Goal: Task Accomplishment & Management: Complete application form

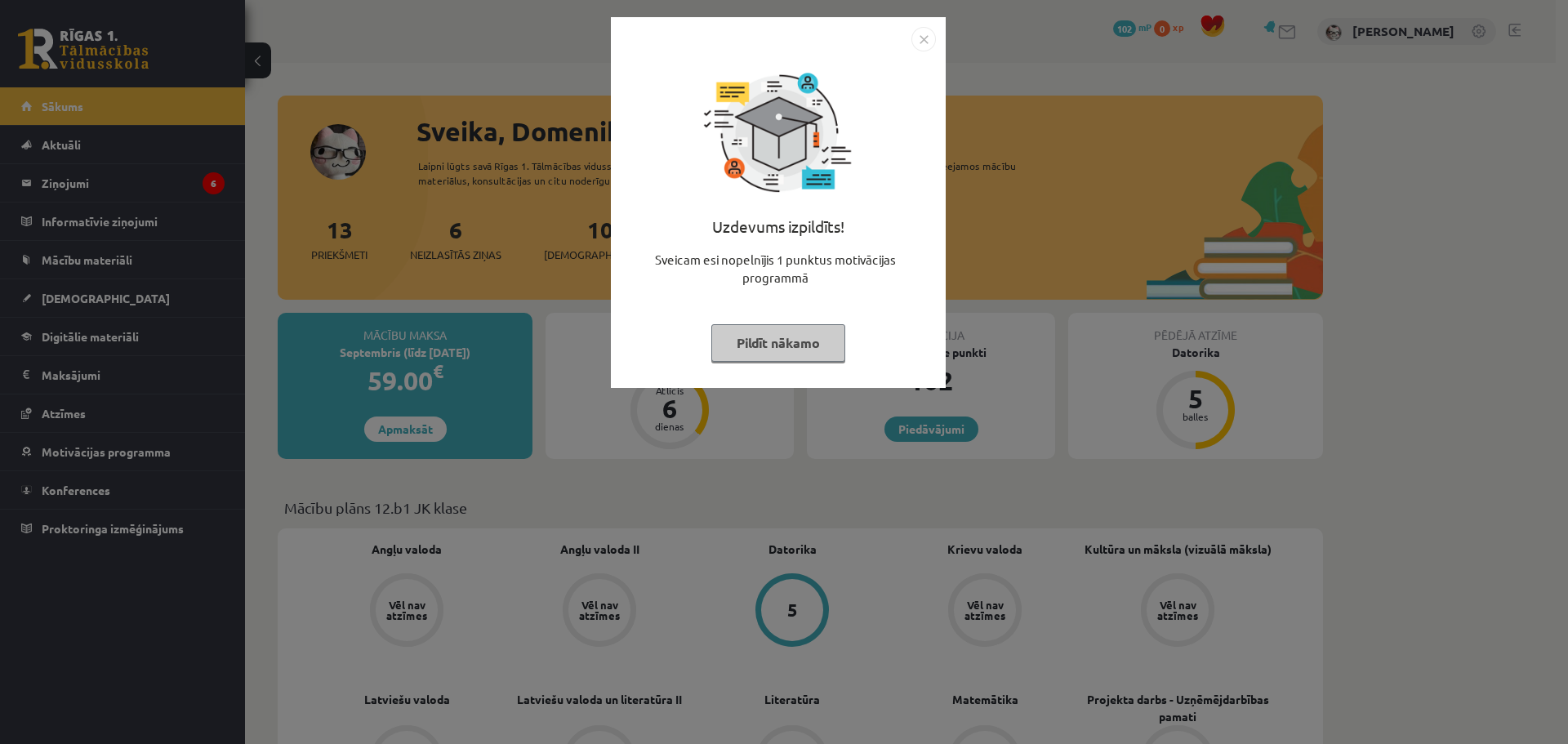
click at [790, 327] on button "Pildīt nākamo" at bounding box center [778, 343] width 134 height 38
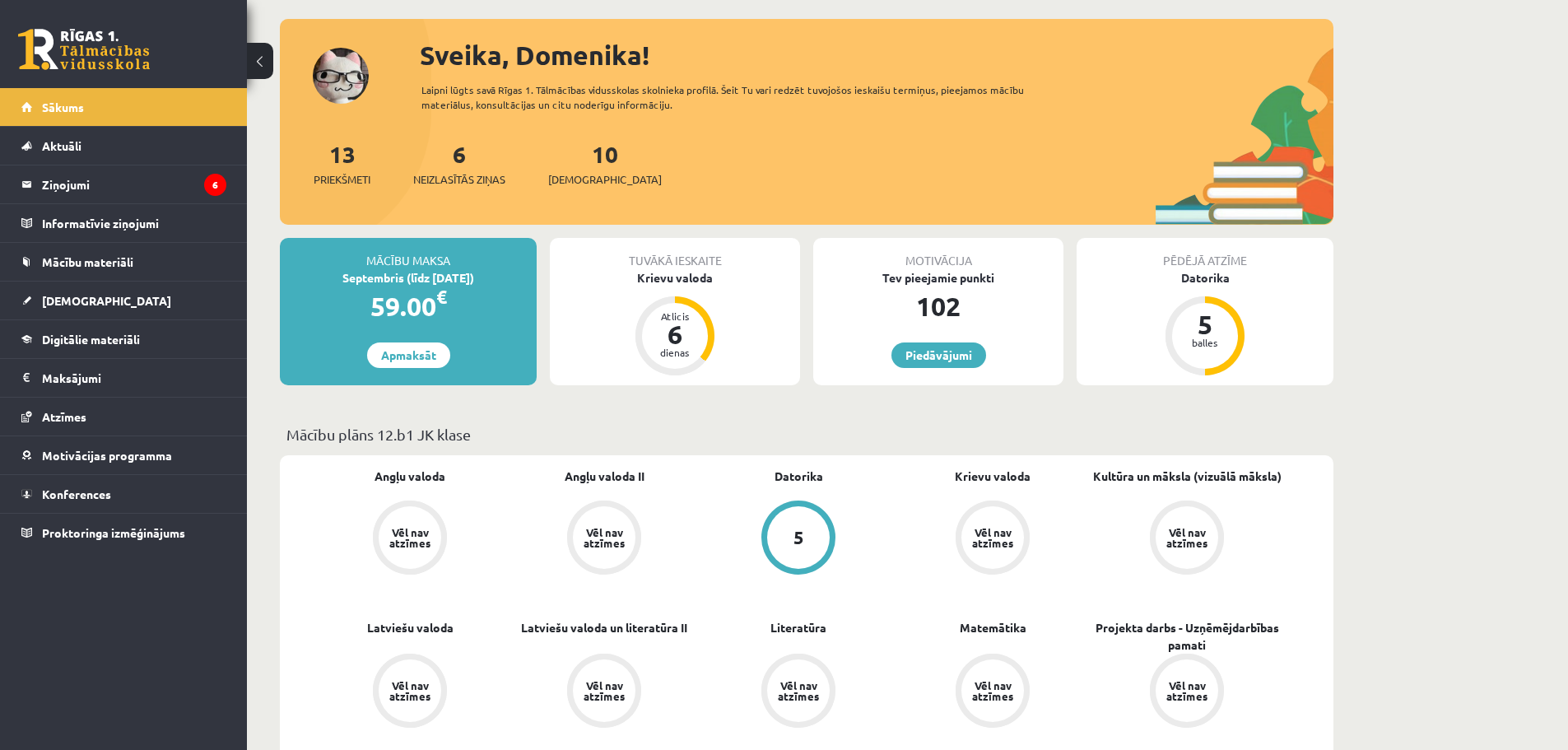
scroll to position [82, 0]
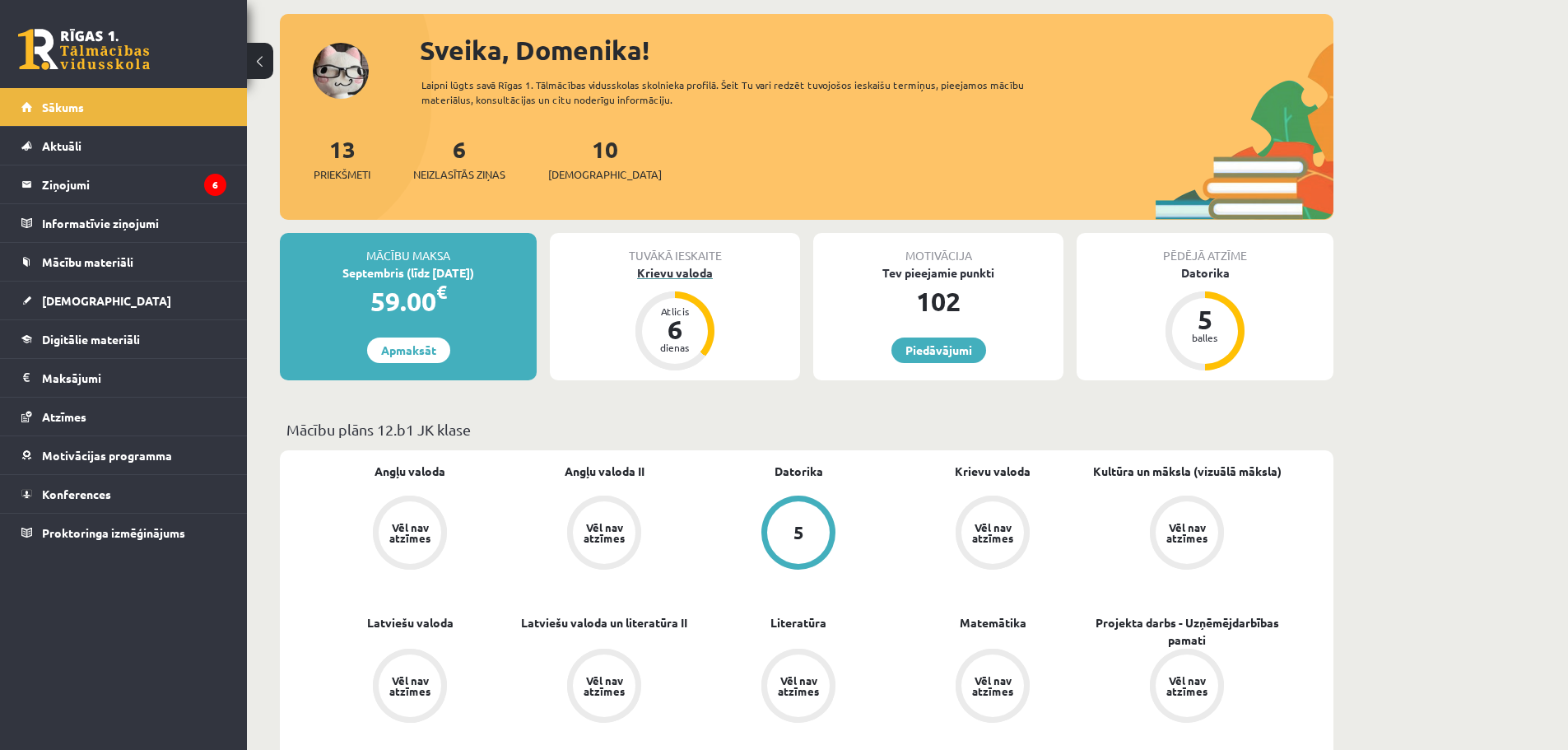
click at [700, 268] on div "Krievu valoda" at bounding box center [675, 273] width 250 height 18
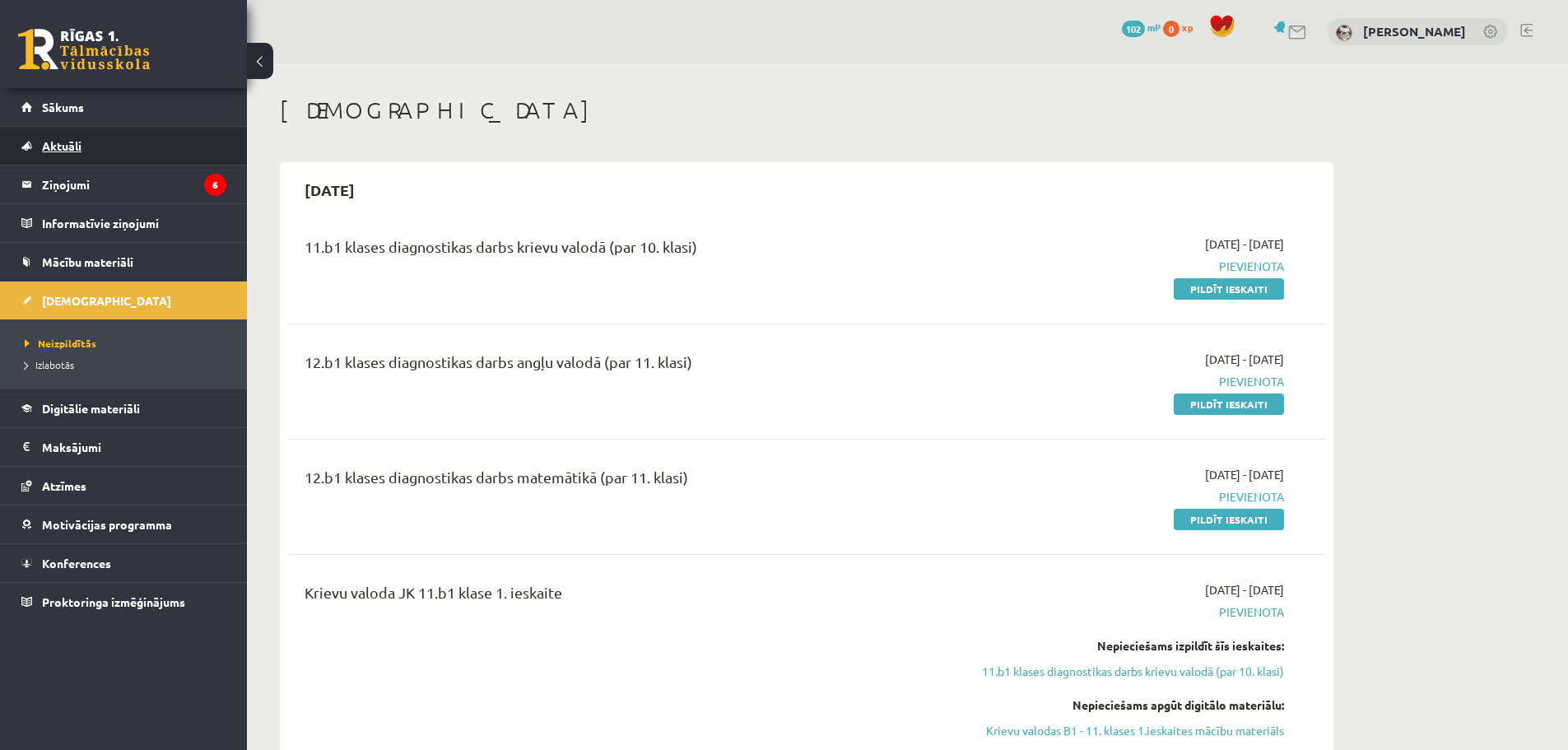
click at [131, 151] on link "Aktuāli" at bounding box center [124, 145] width 205 height 38
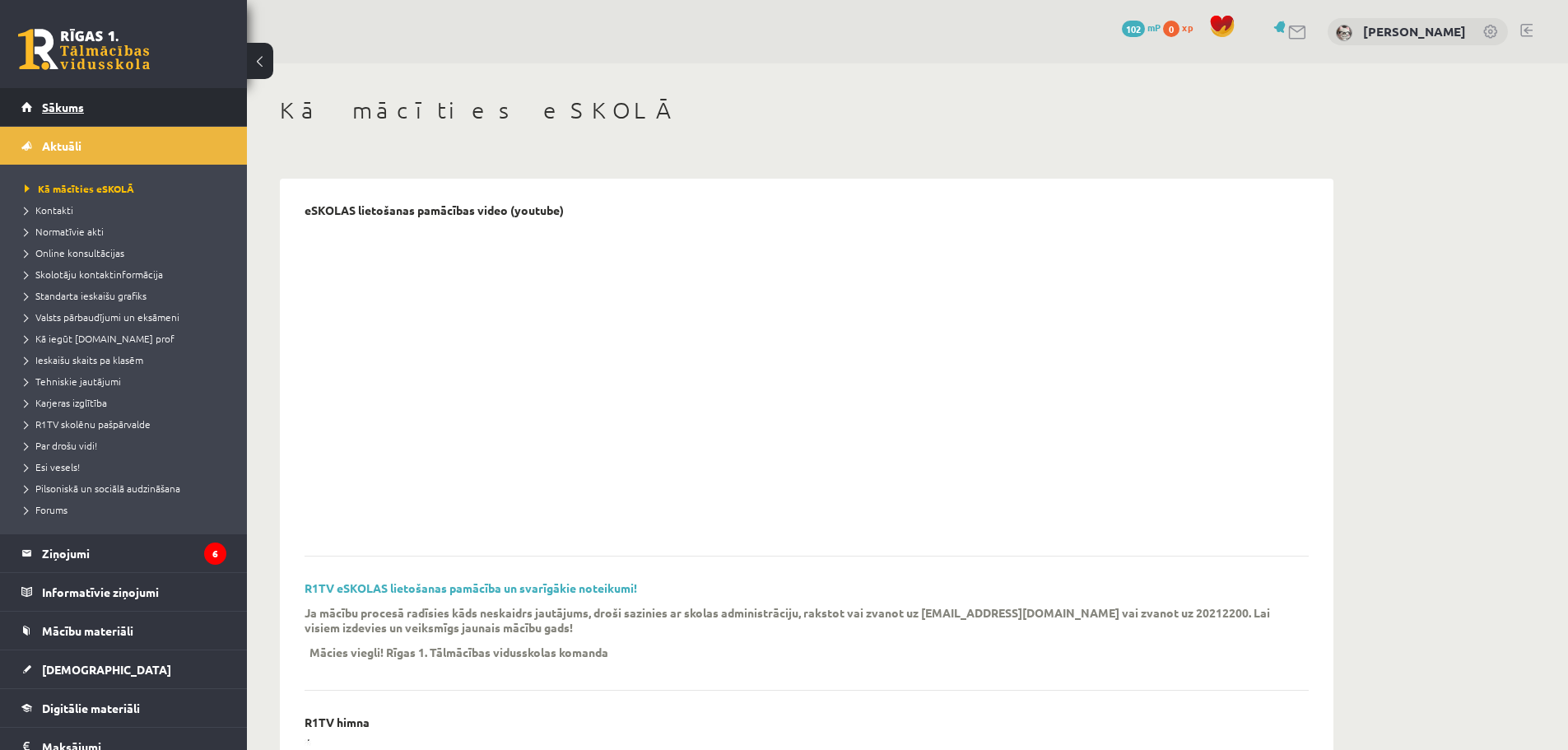
click at [102, 99] on link "Sākums" at bounding box center [124, 107] width 205 height 38
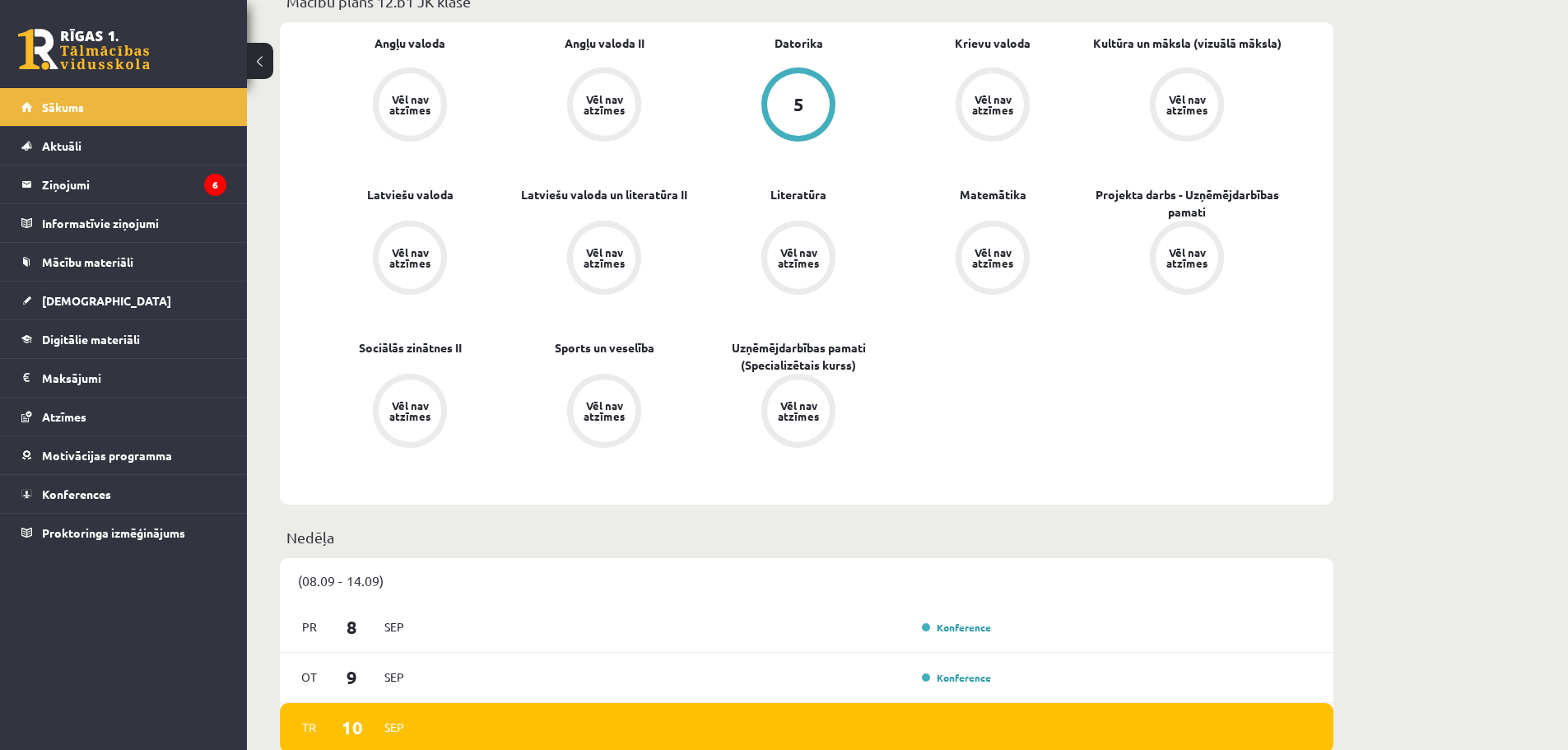
scroll to position [921, 0]
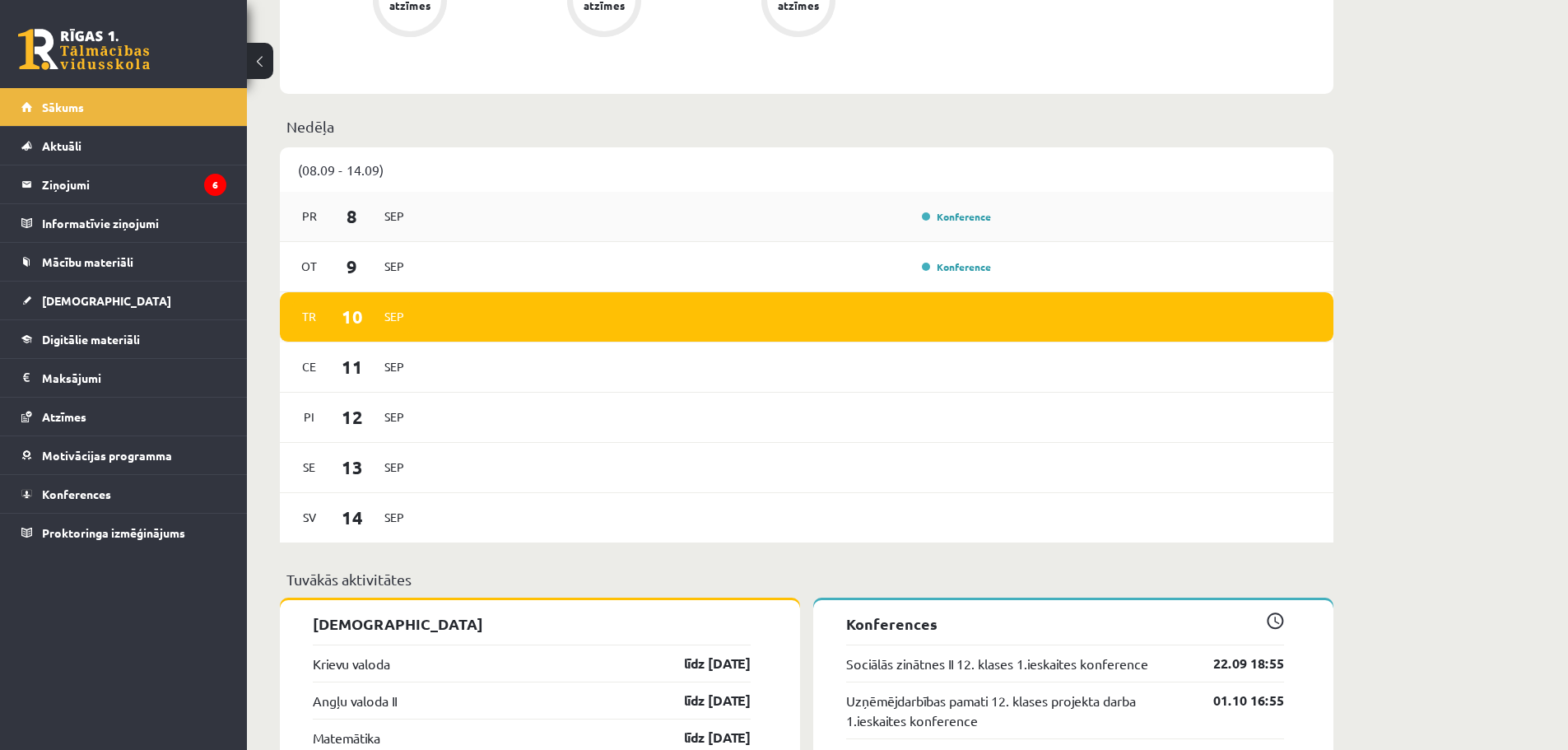
click at [462, 221] on div "Konference" at bounding box center [710, 216] width 573 height 18
click at [788, 256] on div "Ot 9 Sep Konference" at bounding box center [807, 267] width 1054 height 50
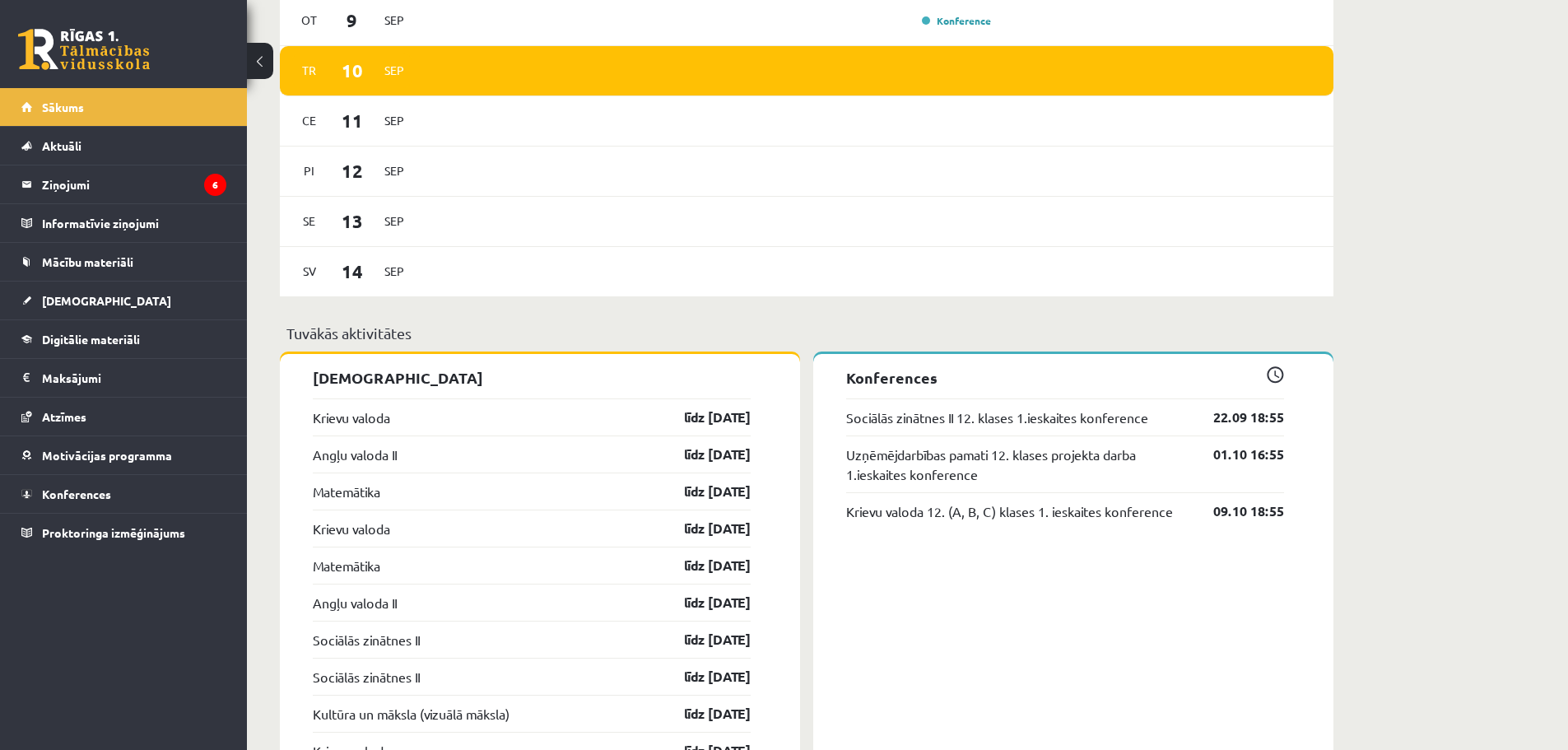
scroll to position [1168, 0]
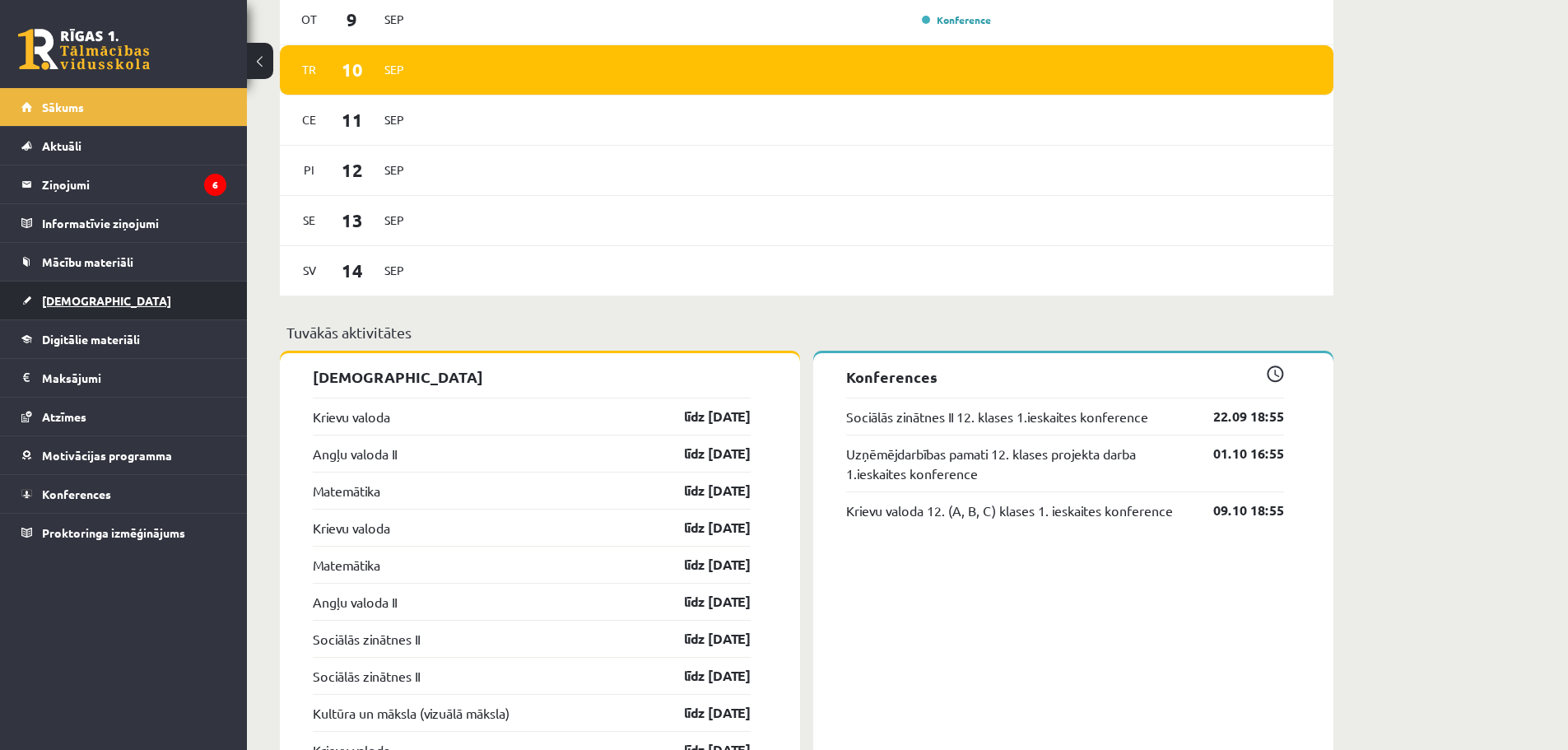
click at [103, 300] on link "[DEMOGRAPHIC_DATA]" at bounding box center [124, 300] width 205 height 38
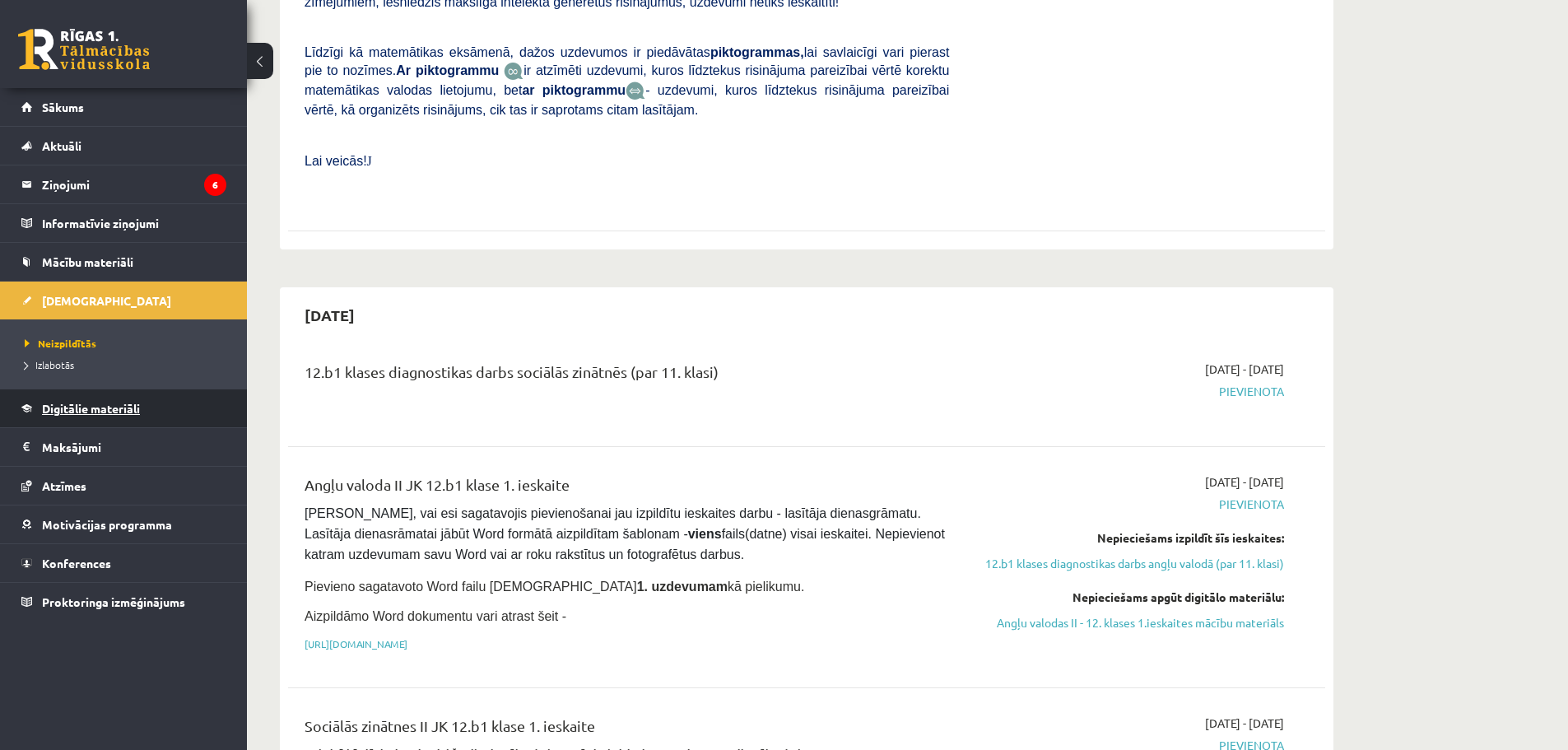
click at [113, 402] on link "Digitālie materiāli" at bounding box center [124, 408] width 205 height 38
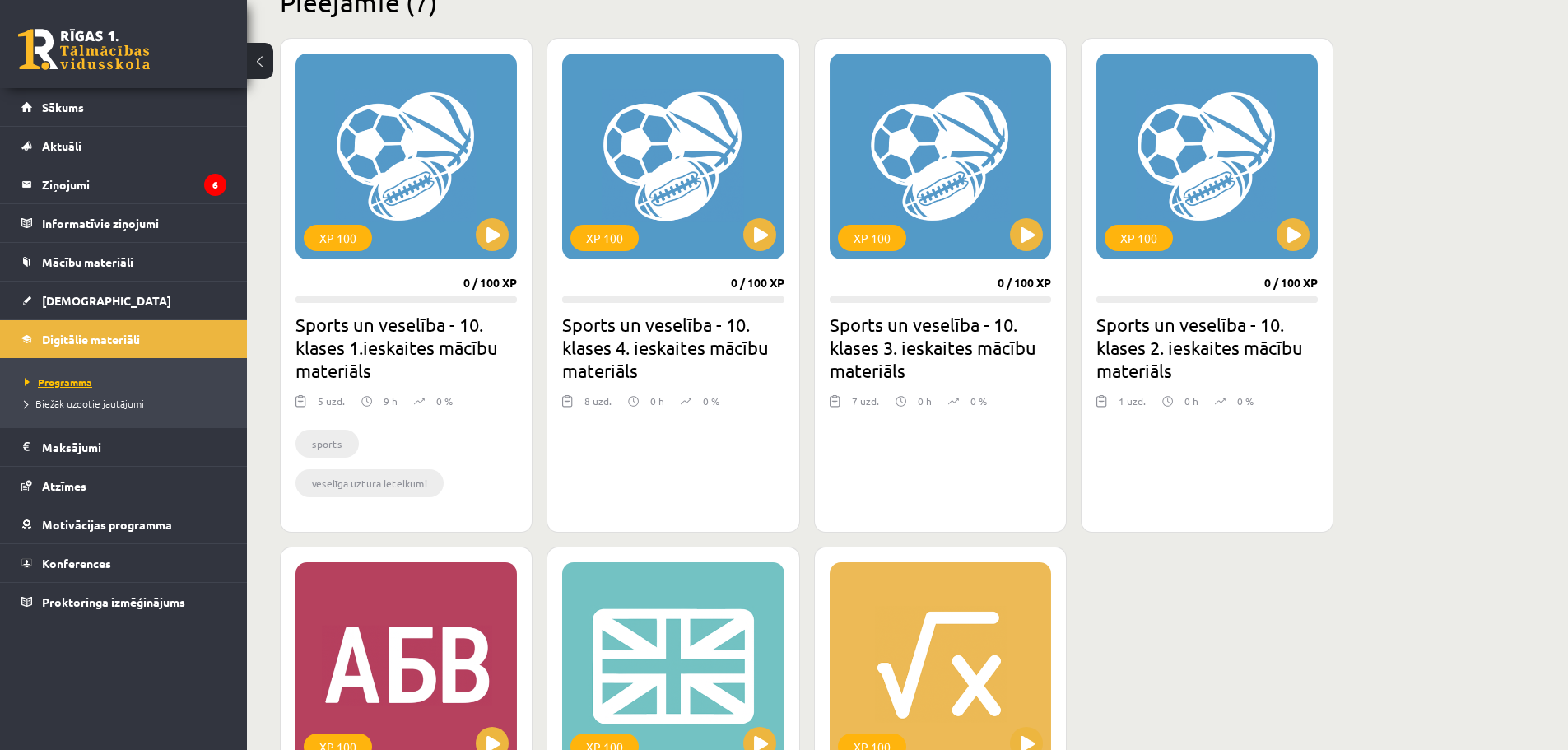
scroll to position [391, 0]
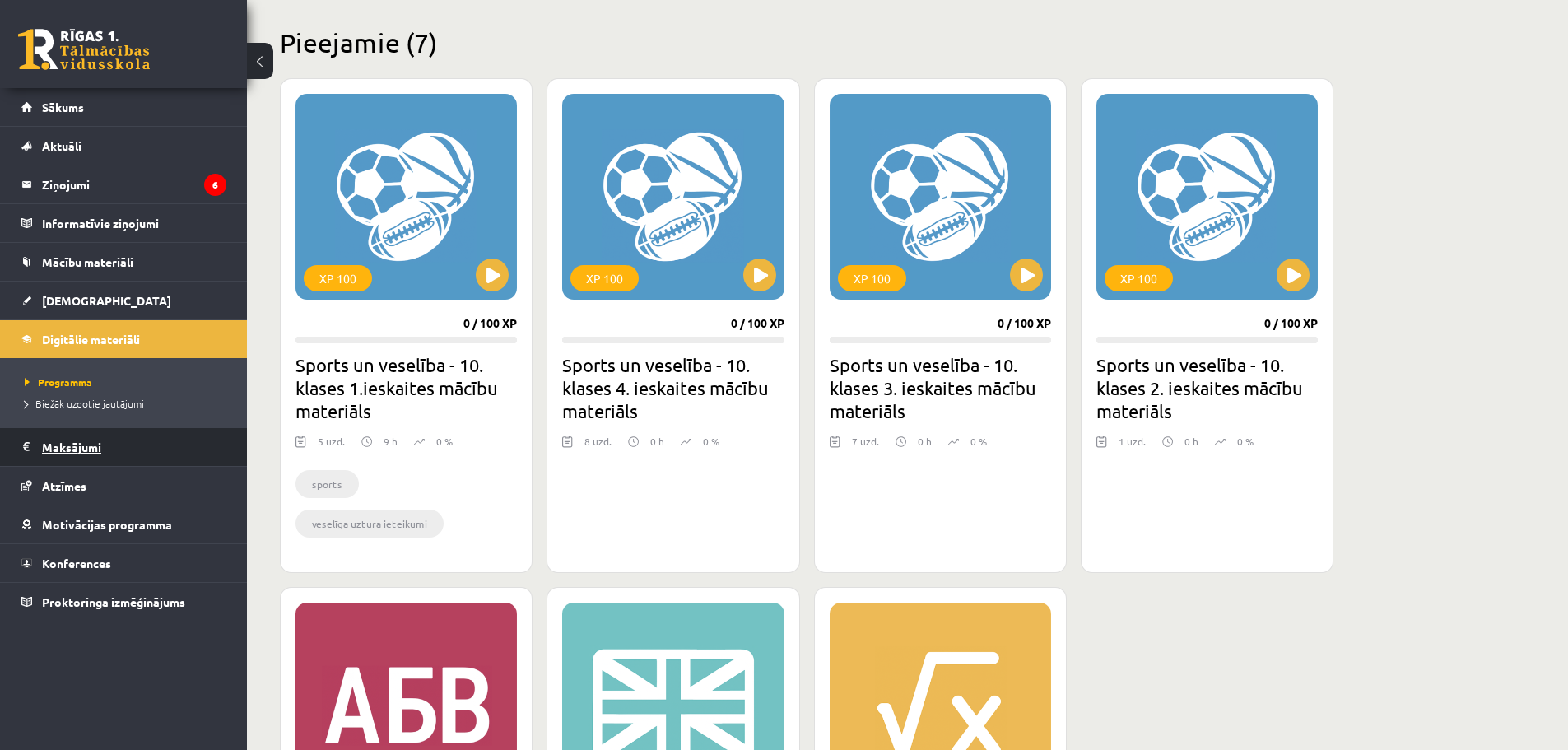
click at [95, 463] on legend "Maksājumi 0" at bounding box center [134, 447] width 184 height 38
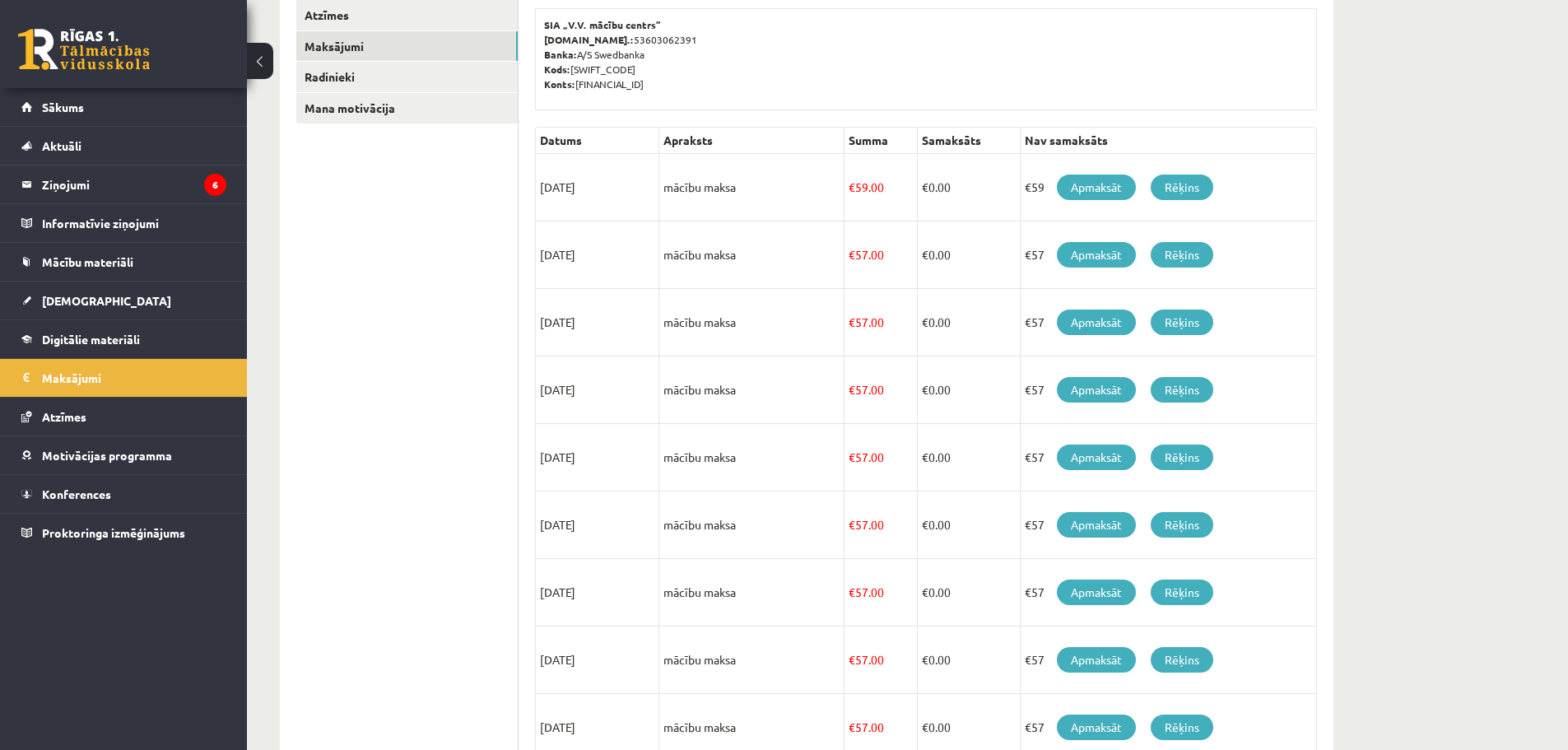
scroll to position [226, 0]
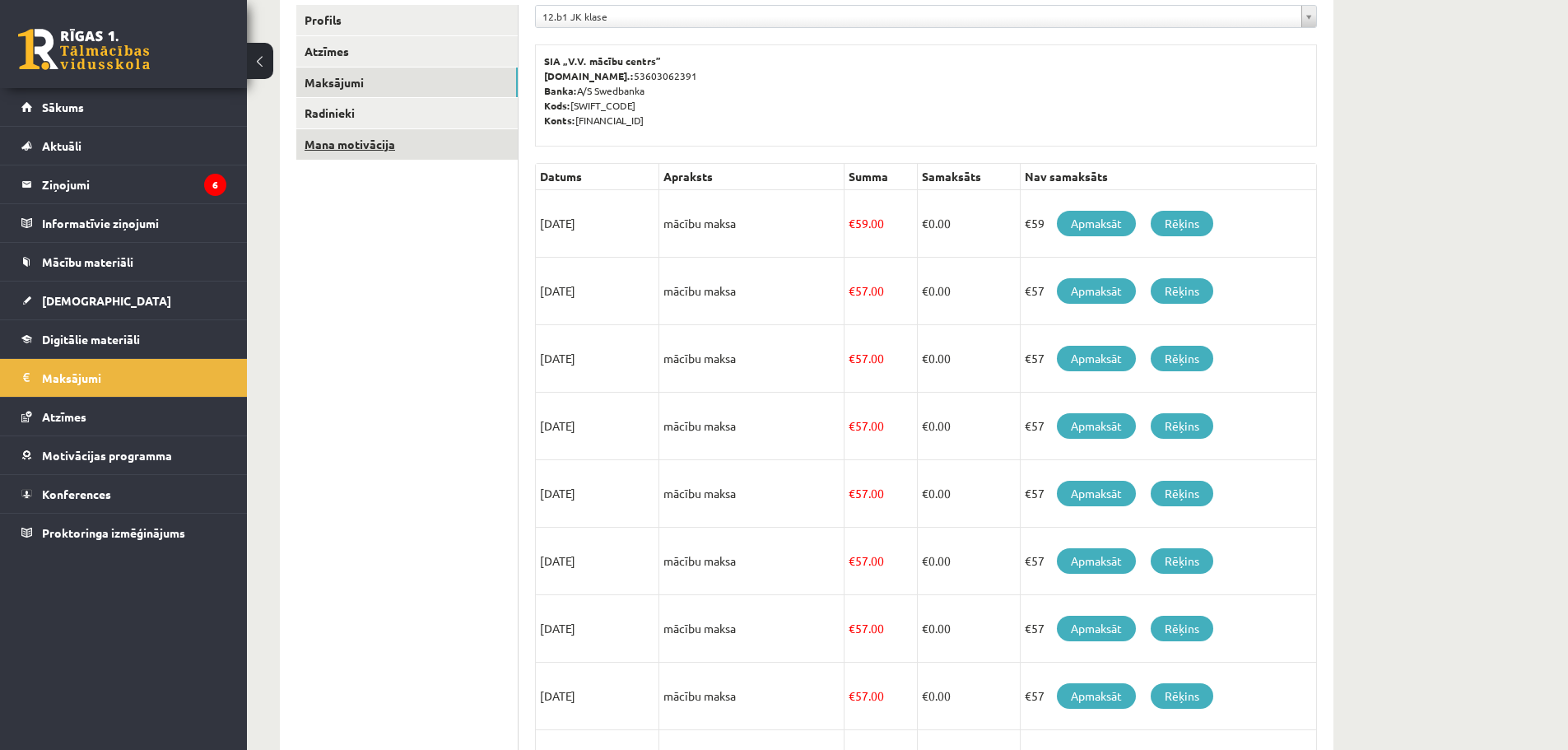
click at [372, 147] on link "Mana motivācija" at bounding box center [407, 144] width 222 height 31
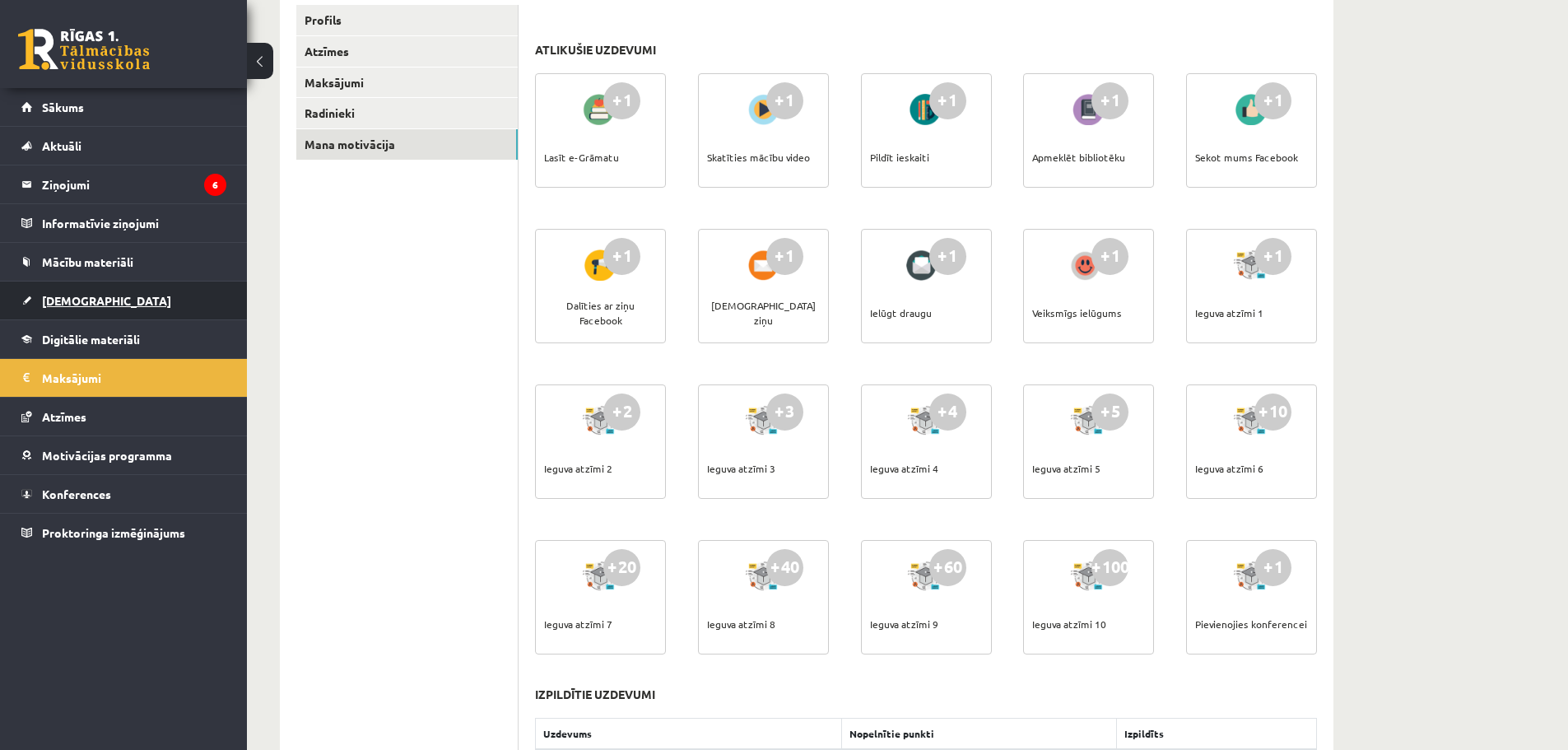
click at [109, 304] on link "[DEMOGRAPHIC_DATA]" at bounding box center [124, 300] width 205 height 38
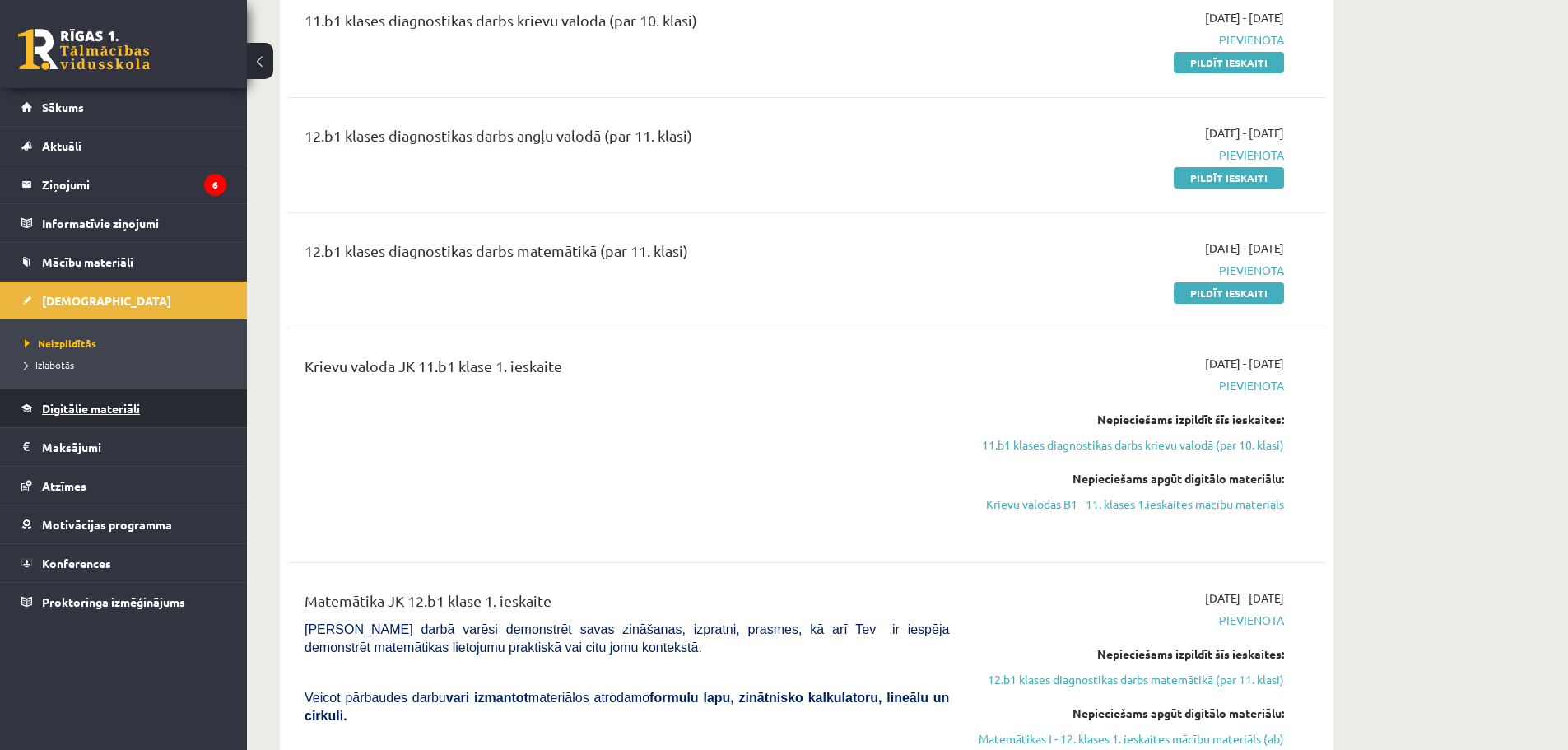
click at [75, 403] on span "Digitālie materiāli" at bounding box center [90, 409] width 98 height 15
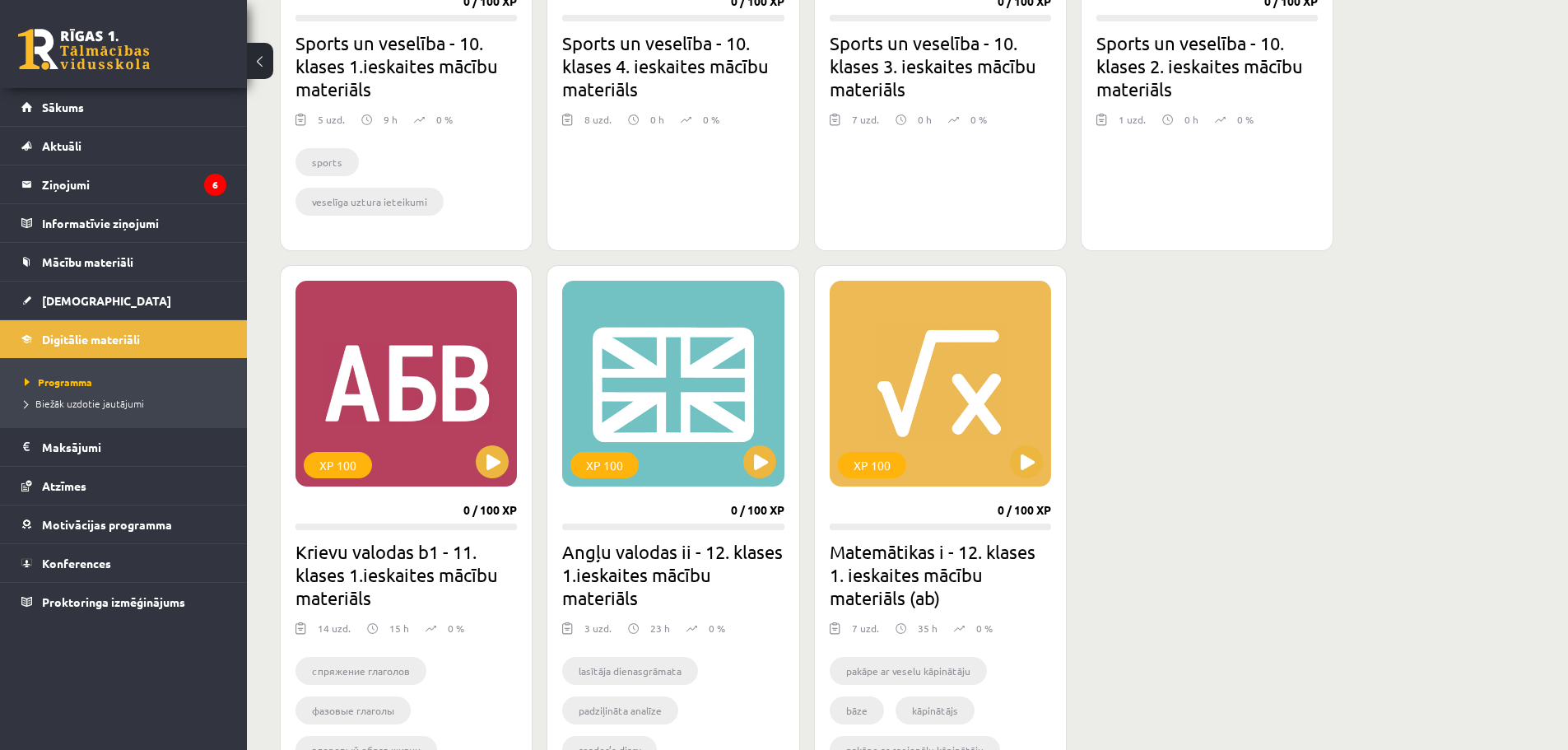
scroll to position [721, 0]
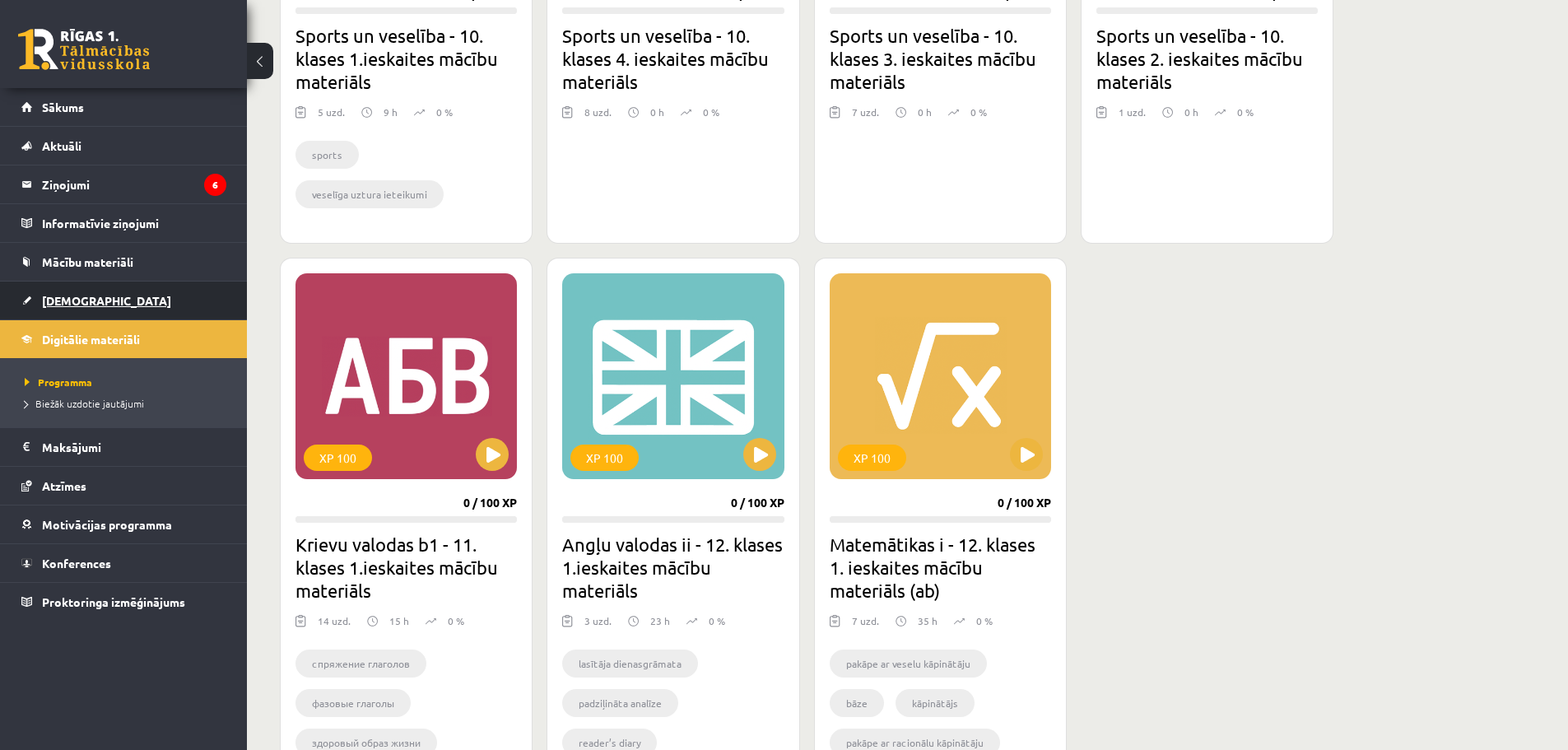
click at [71, 302] on span "[DEMOGRAPHIC_DATA]" at bounding box center [106, 301] width 129 height 15
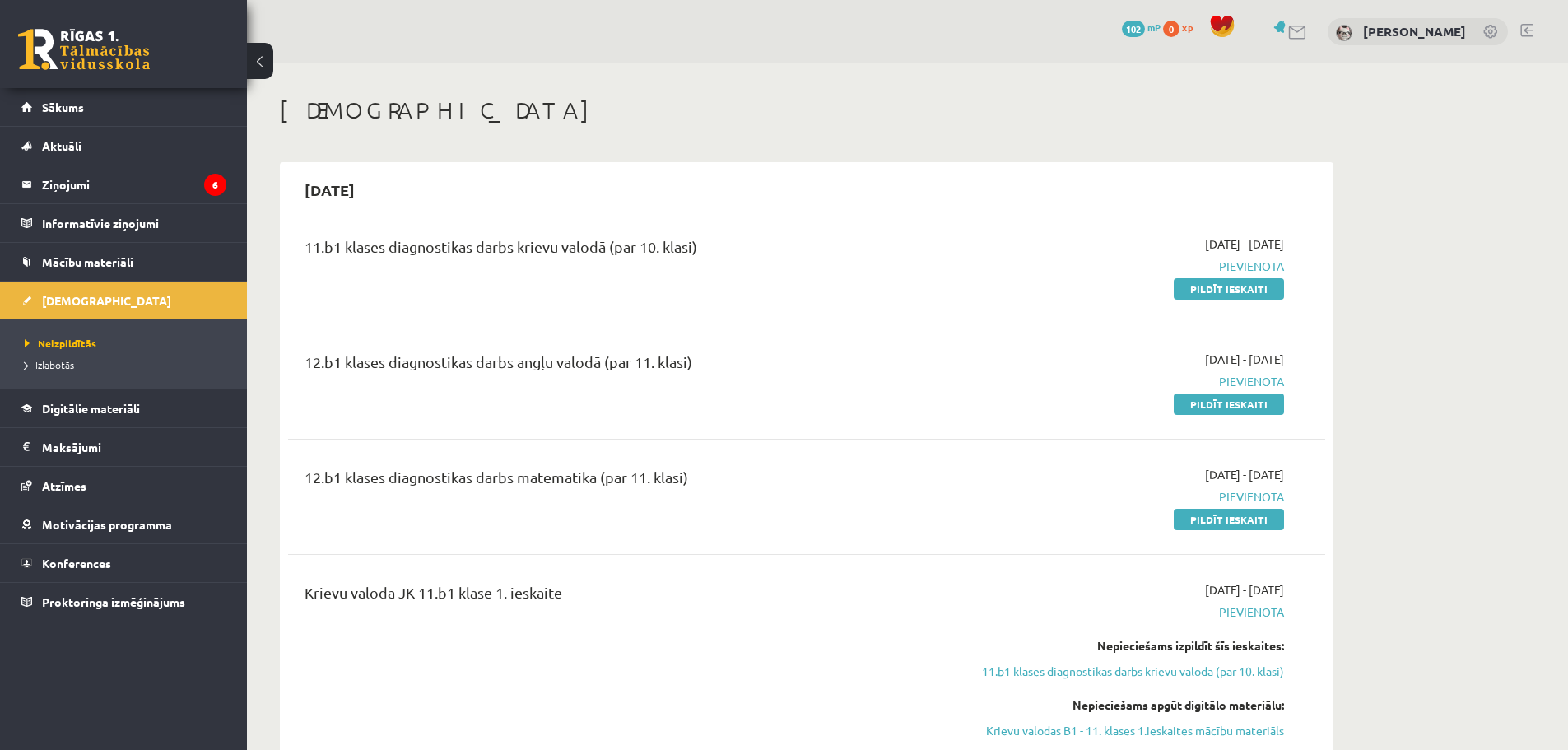
drag, startPoint x: 1222, startPoint y: 287, endPoint x: 871, endPoint y: 60, distance: 418.0
click at [1222, 287] on link "Pildīt ieskaiti" at bounding box center [1229, 289] width 110 height 21
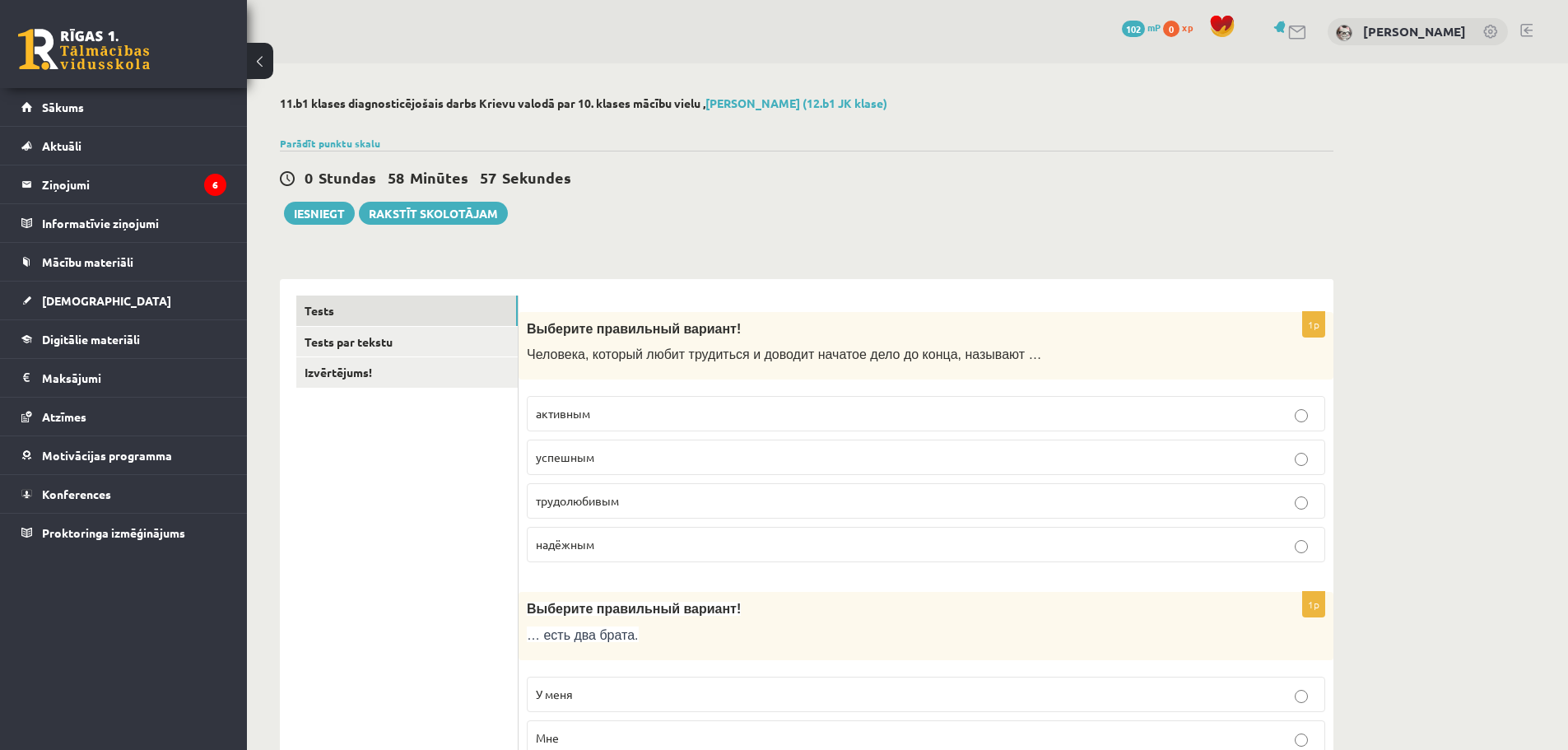
click at [592, 492] on label "трудолюбивым" at bounding box center [926, 501] width 799 height 35
click at [592, 492] on body "0 Dāvanas 102 mP 0 xp Domenika Babane Sākums Aktuāli Kā mācīties eSKOLĀ Kontakt…" at bounding box center [784, 375] width 1568 height 750
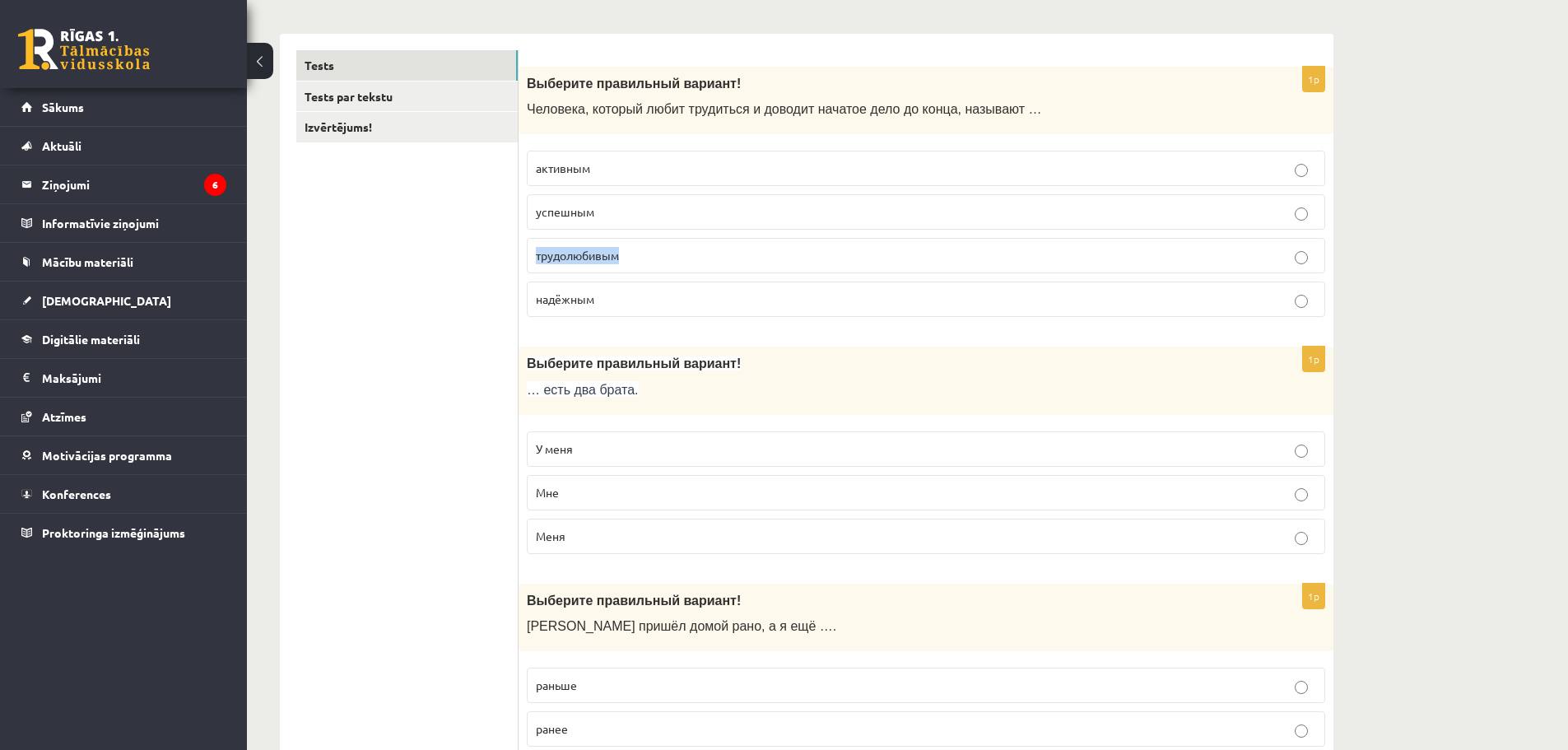
scroll to position [247, 0]
click at [570, 456] on p "У меня" at bounding box center [926, 447] width 780 height 18
click at [562, 457] on label "У меня" at bounding box center [926, 447] width 799 height 35
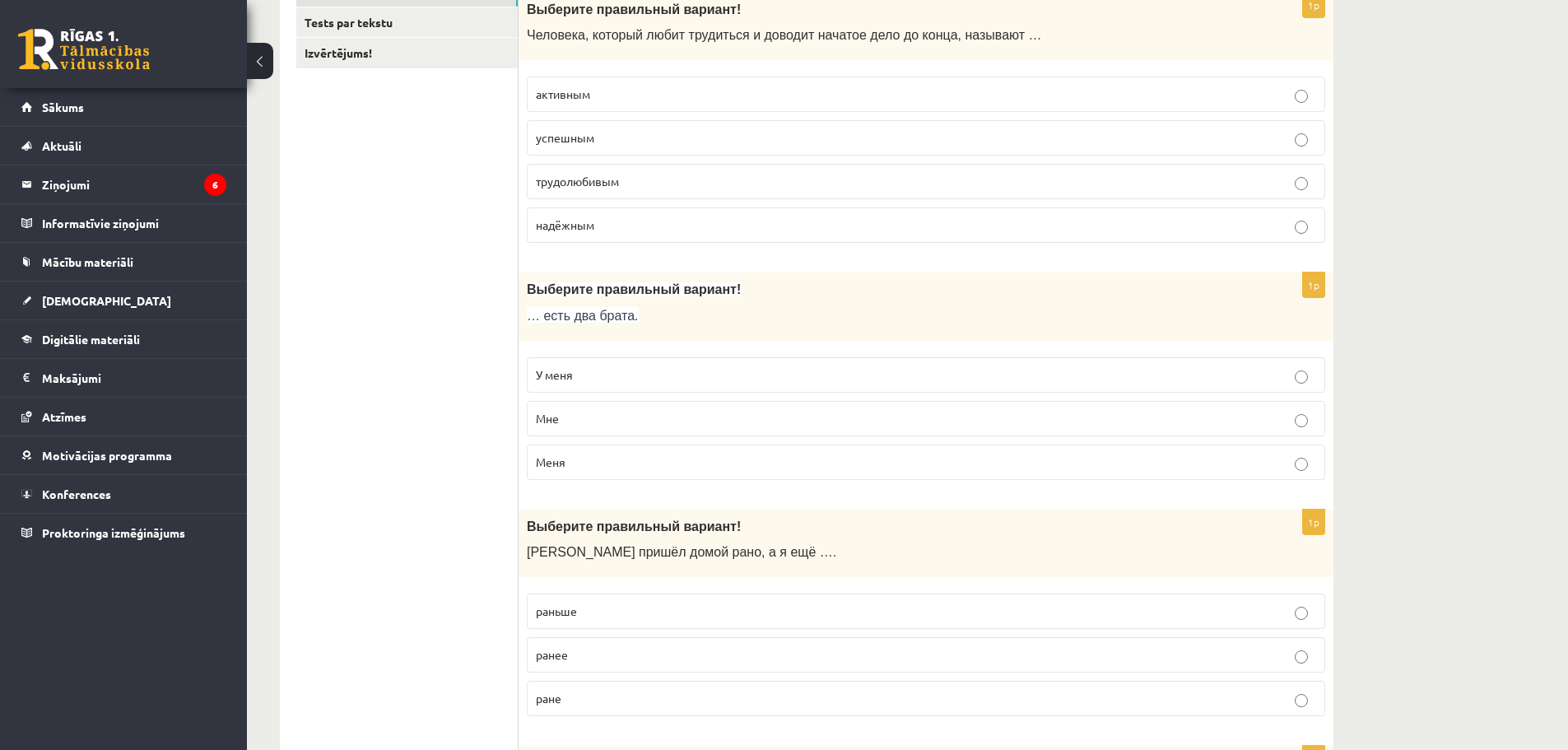
scroll to position [577, 0]
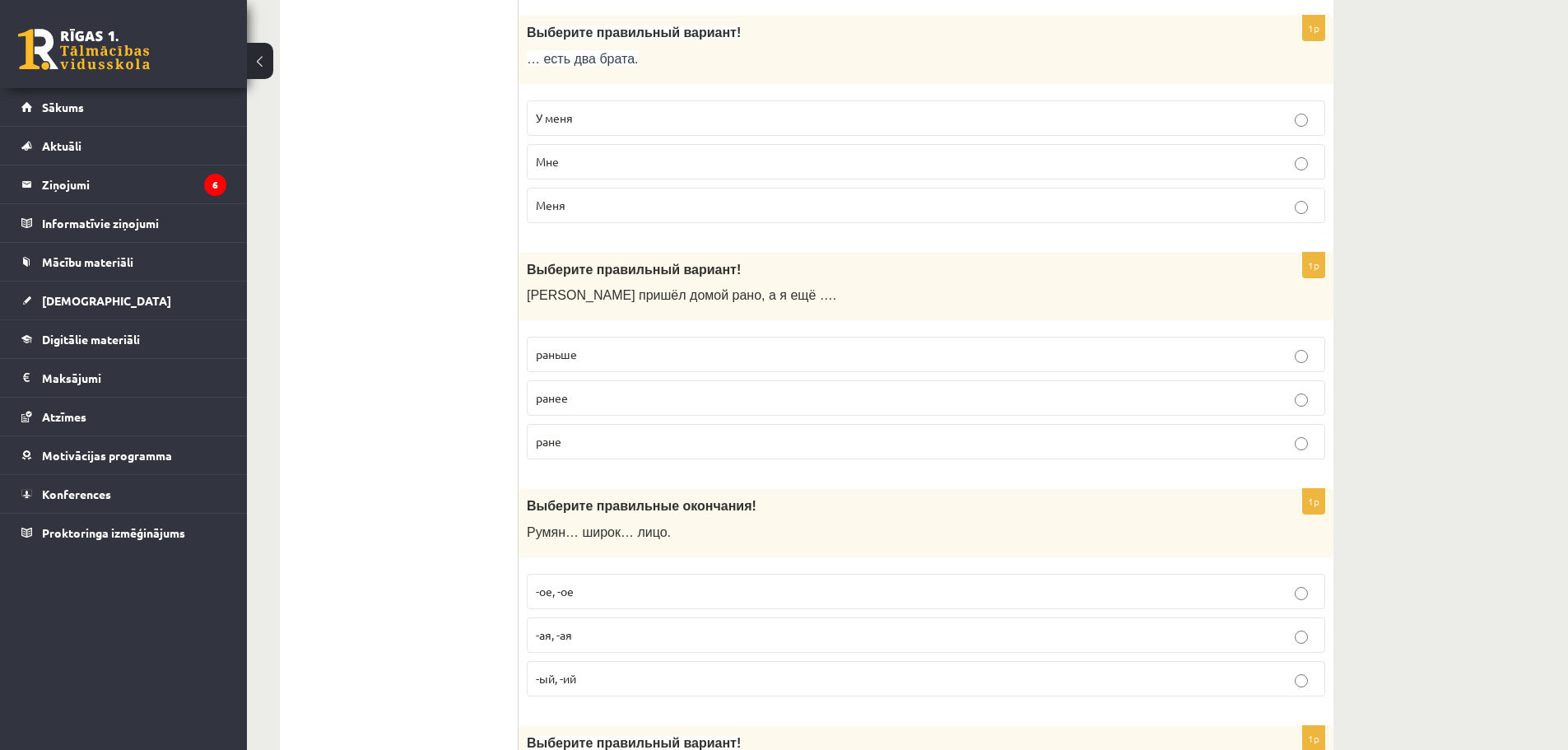
click at [589, 351] on p "раньше" at bounding box center [926, 354] width 780 height 18
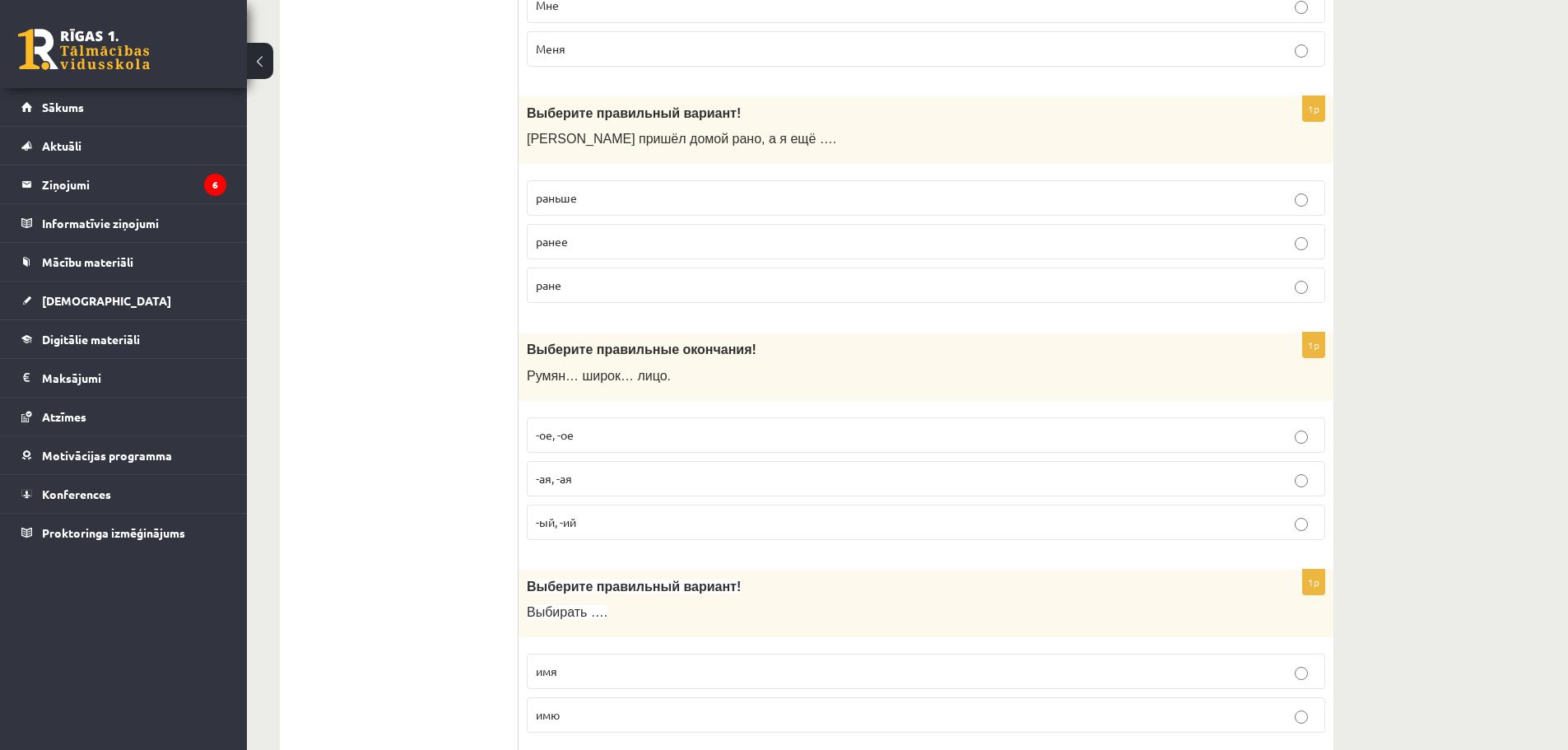
scroll to position [824, 0]
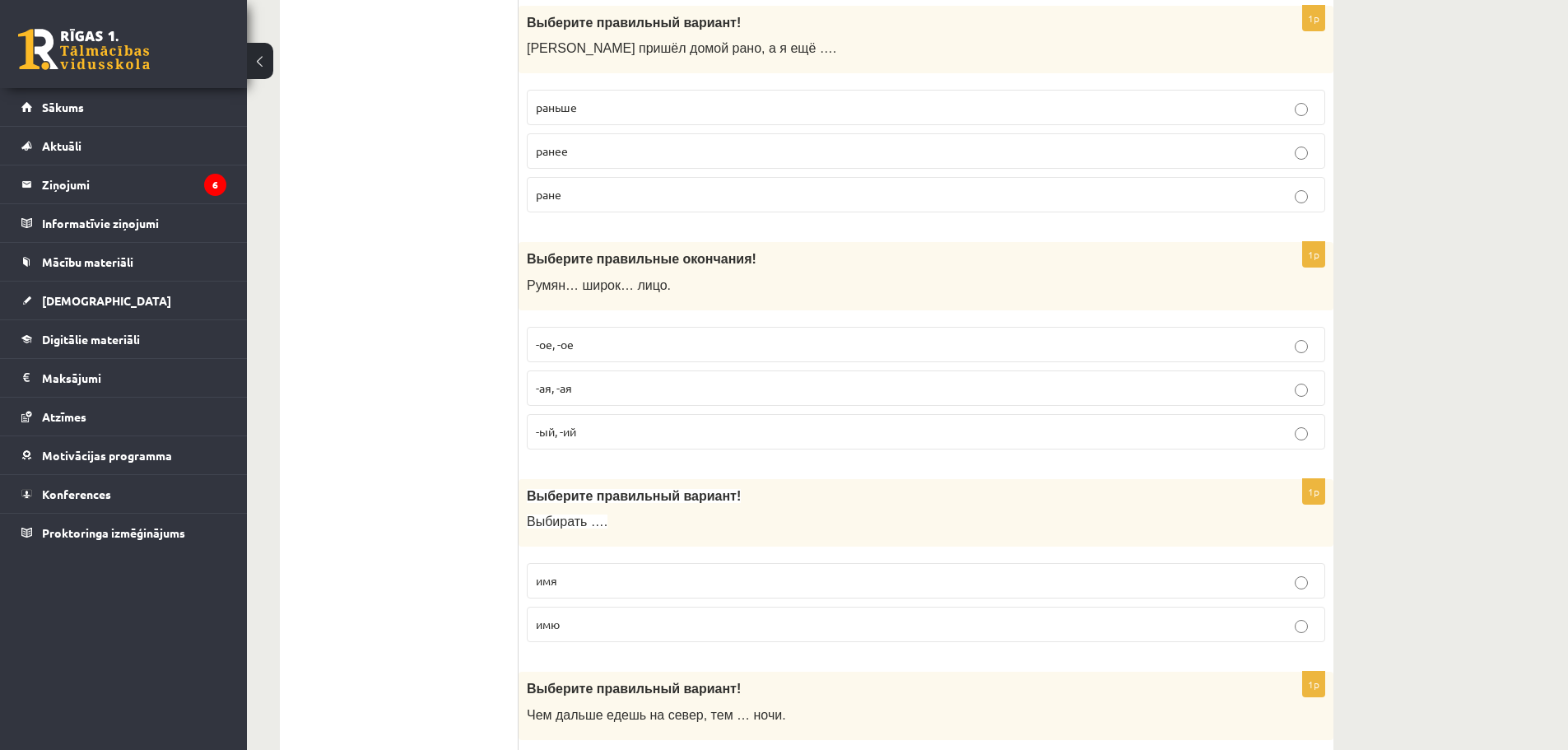
click at [626, 350] on p "-ое, -ое" at bounding box center [926, 345] width 780 height 18
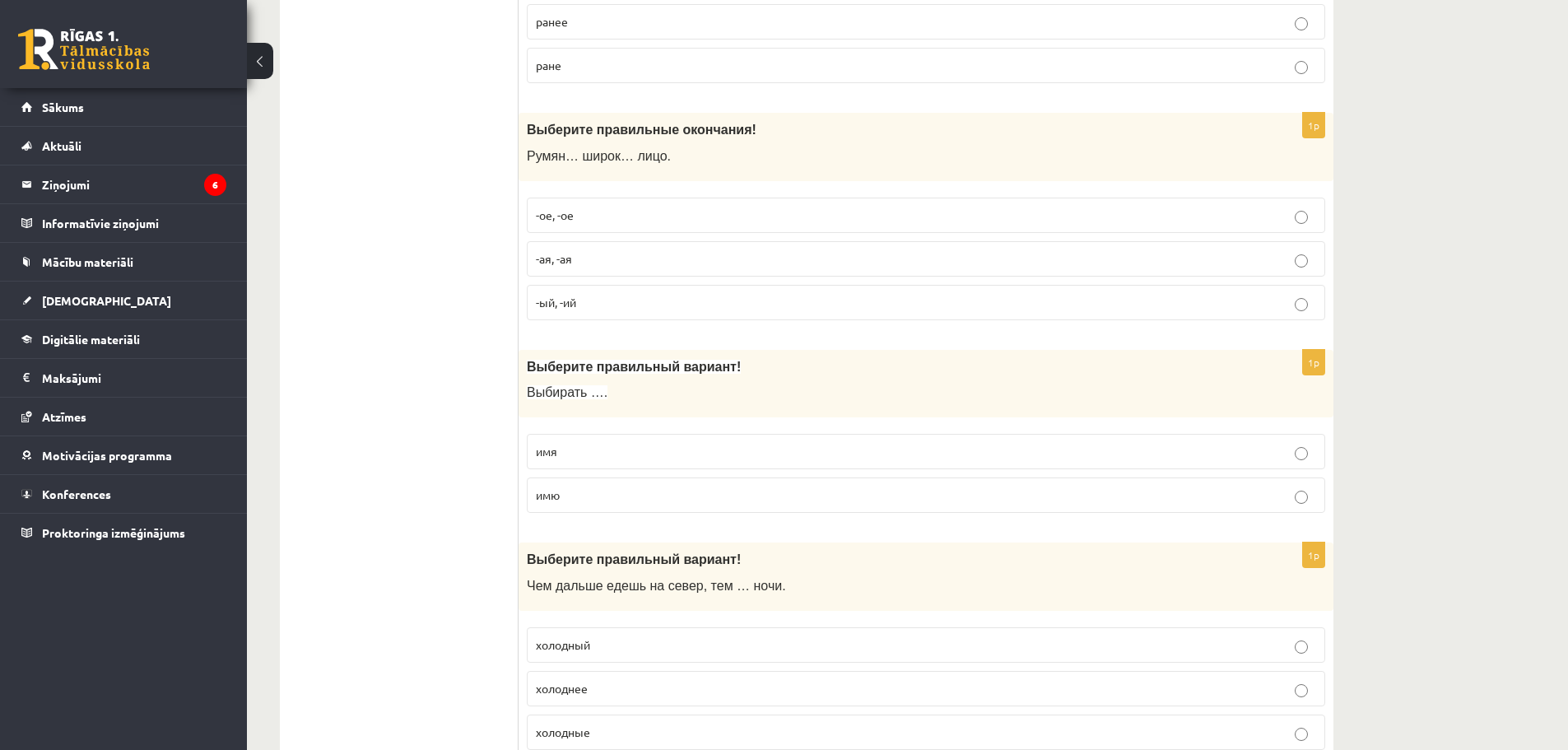
scroll to position [1153, 0]
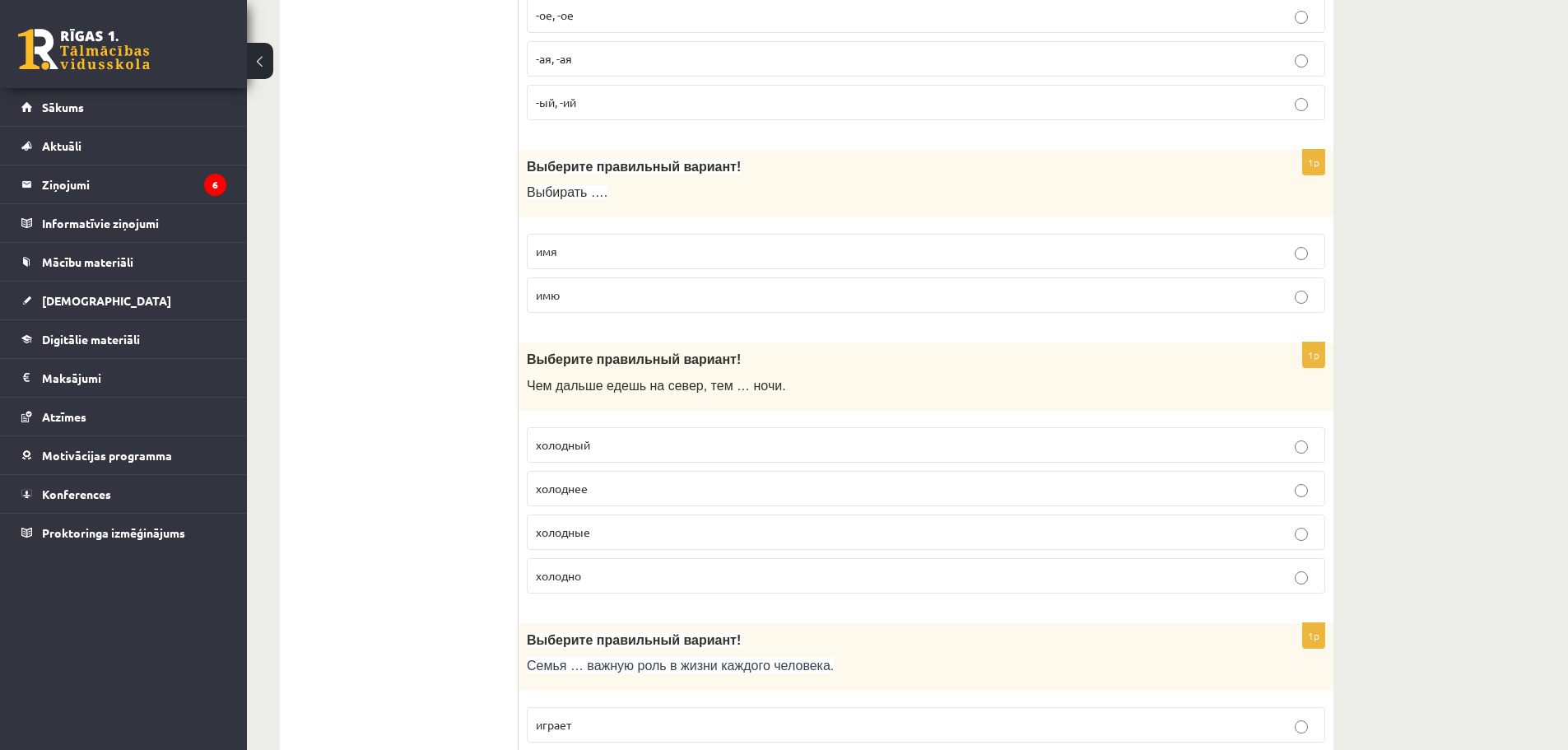
click at [644, 257] on p "имя" at bounding box center [926, 252] width 780 height 18
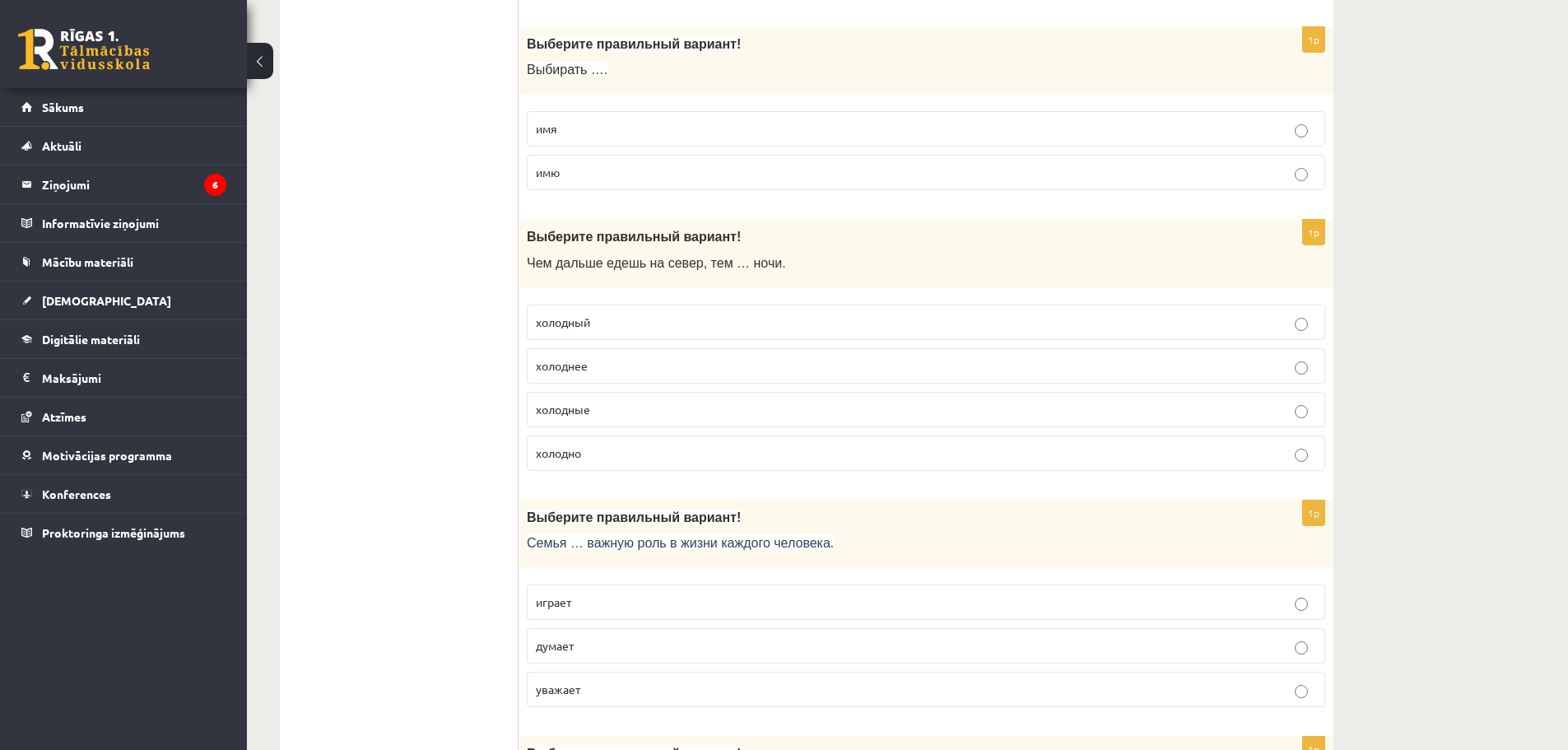
scroll to position [1317, 0]
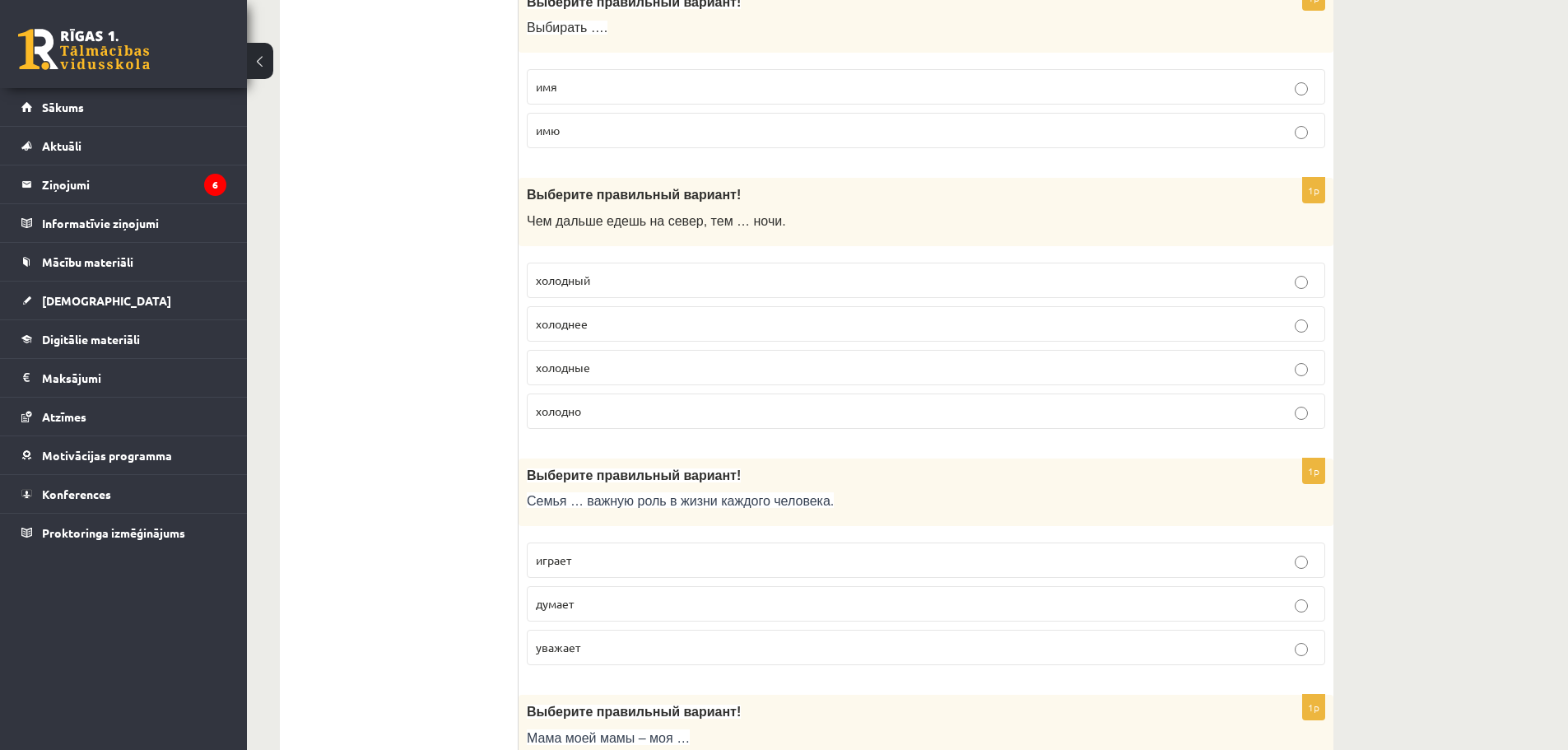
click at [631, 331] on p "холоднее" at bounding box center [926, 324] width 780 height 18
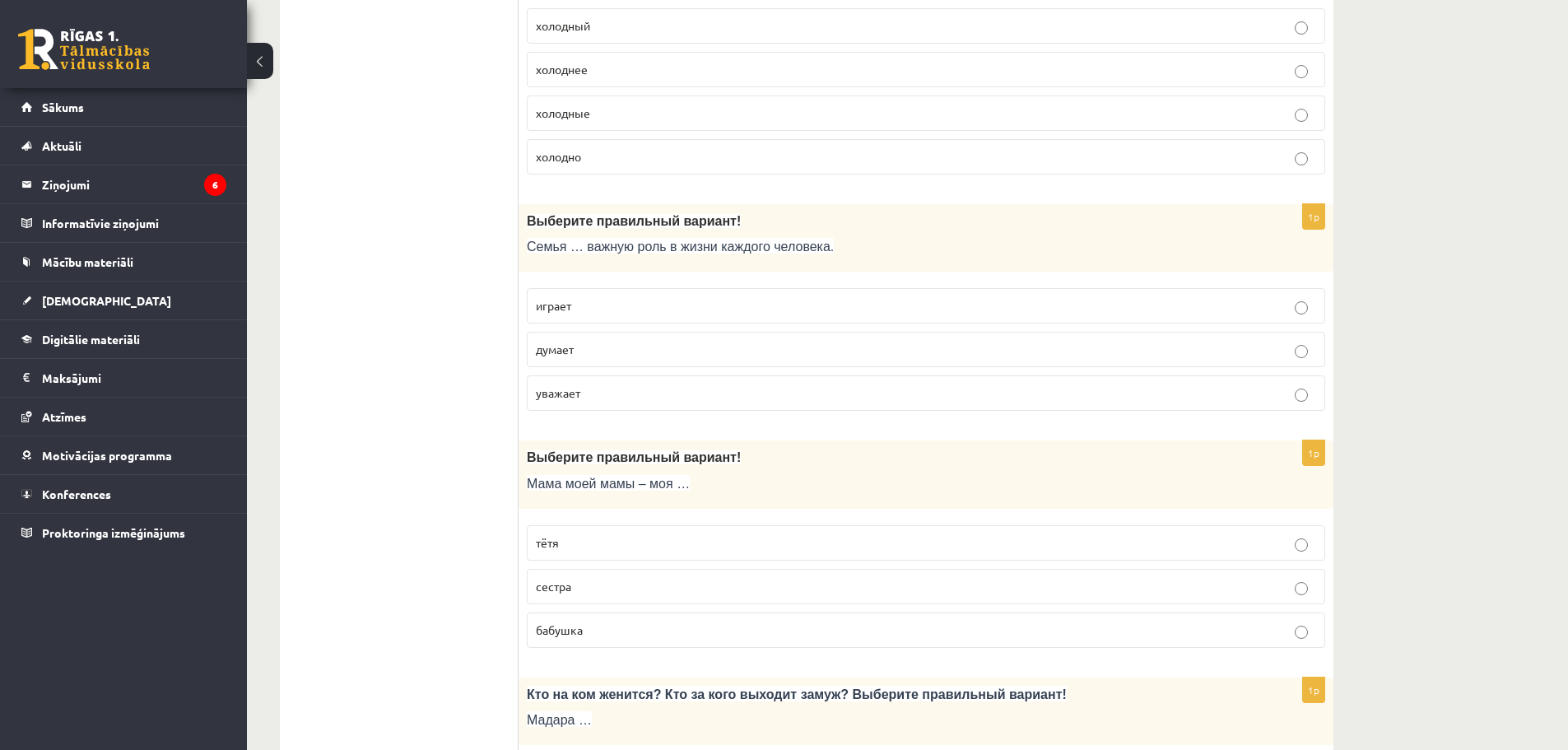
scroll to position [1647, 0]
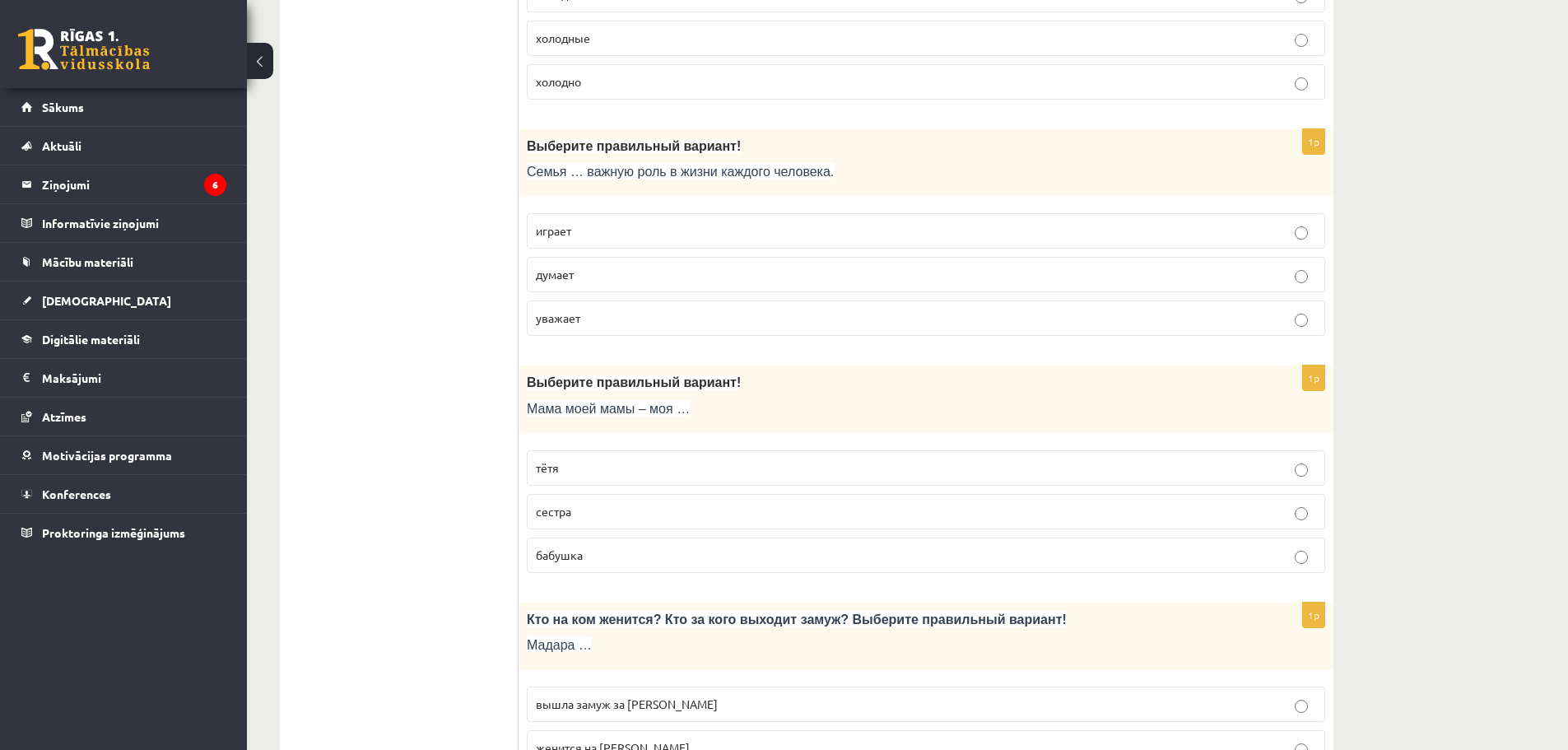
click at [717, 235] on p "играет" at bounding box center [926, 231] width 780 height 18
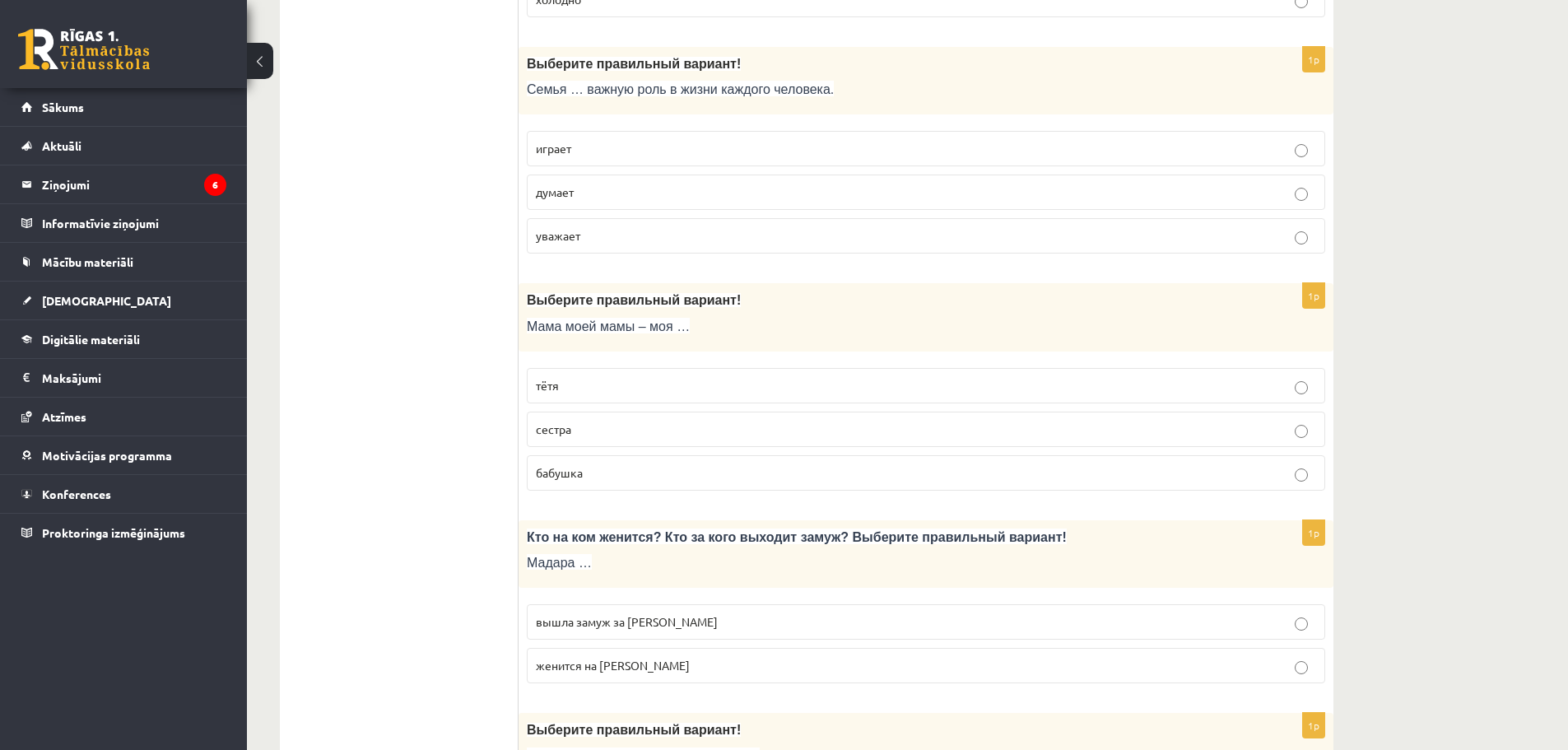
scroll to position [1812, 0]
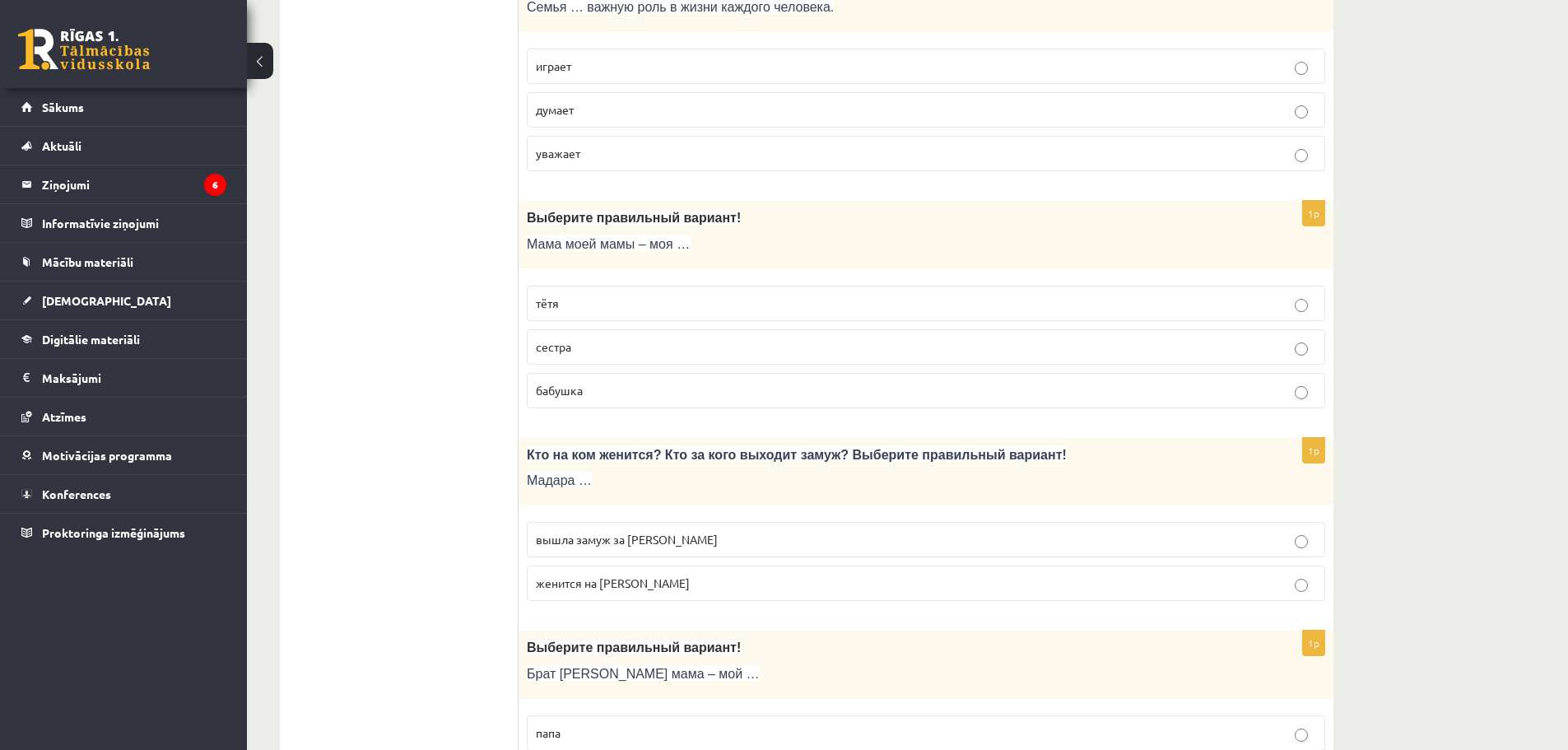
click at [632, 394] on p "бабушка" at bounding box center [926, 390] width 780 height 18
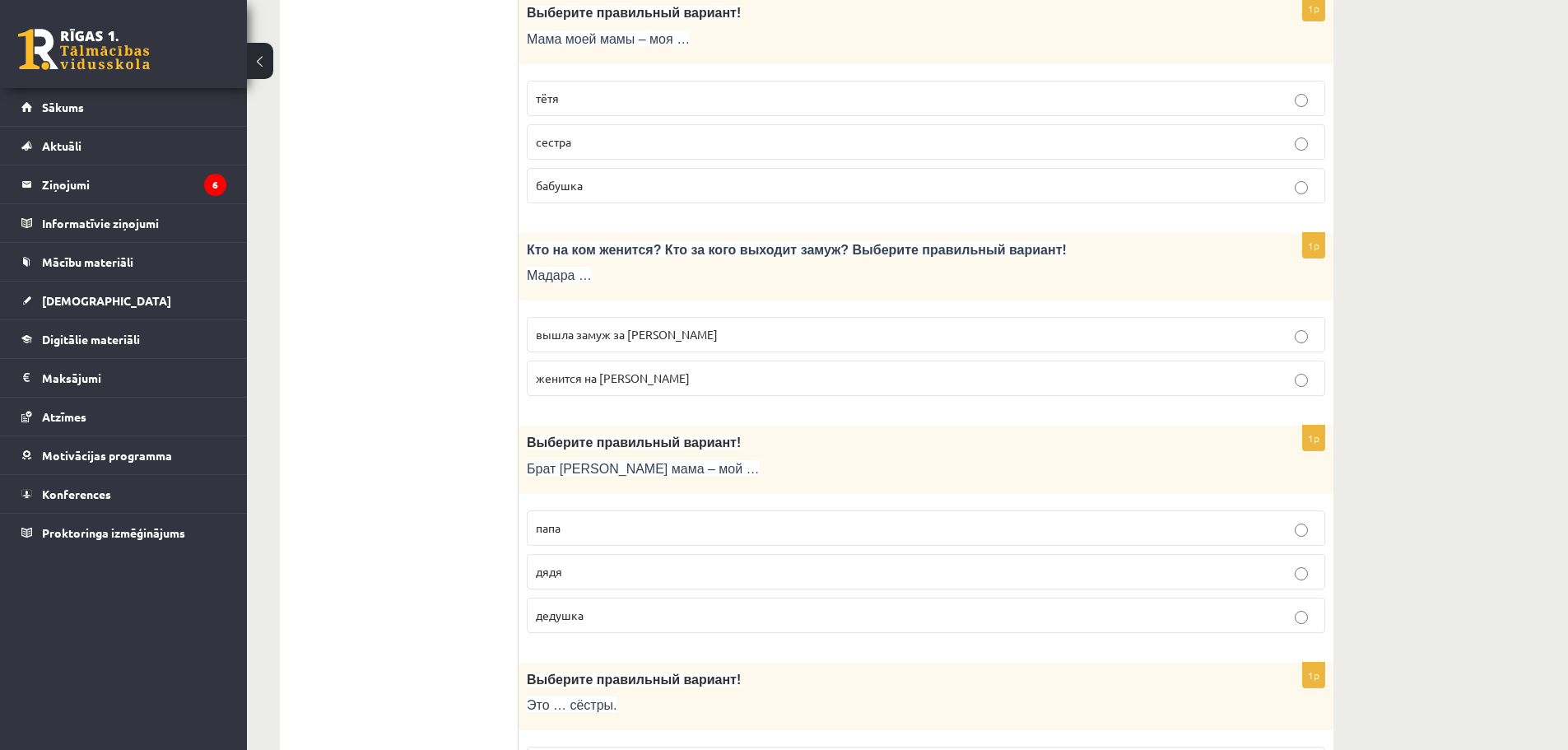
scroll to position [2059, 0]
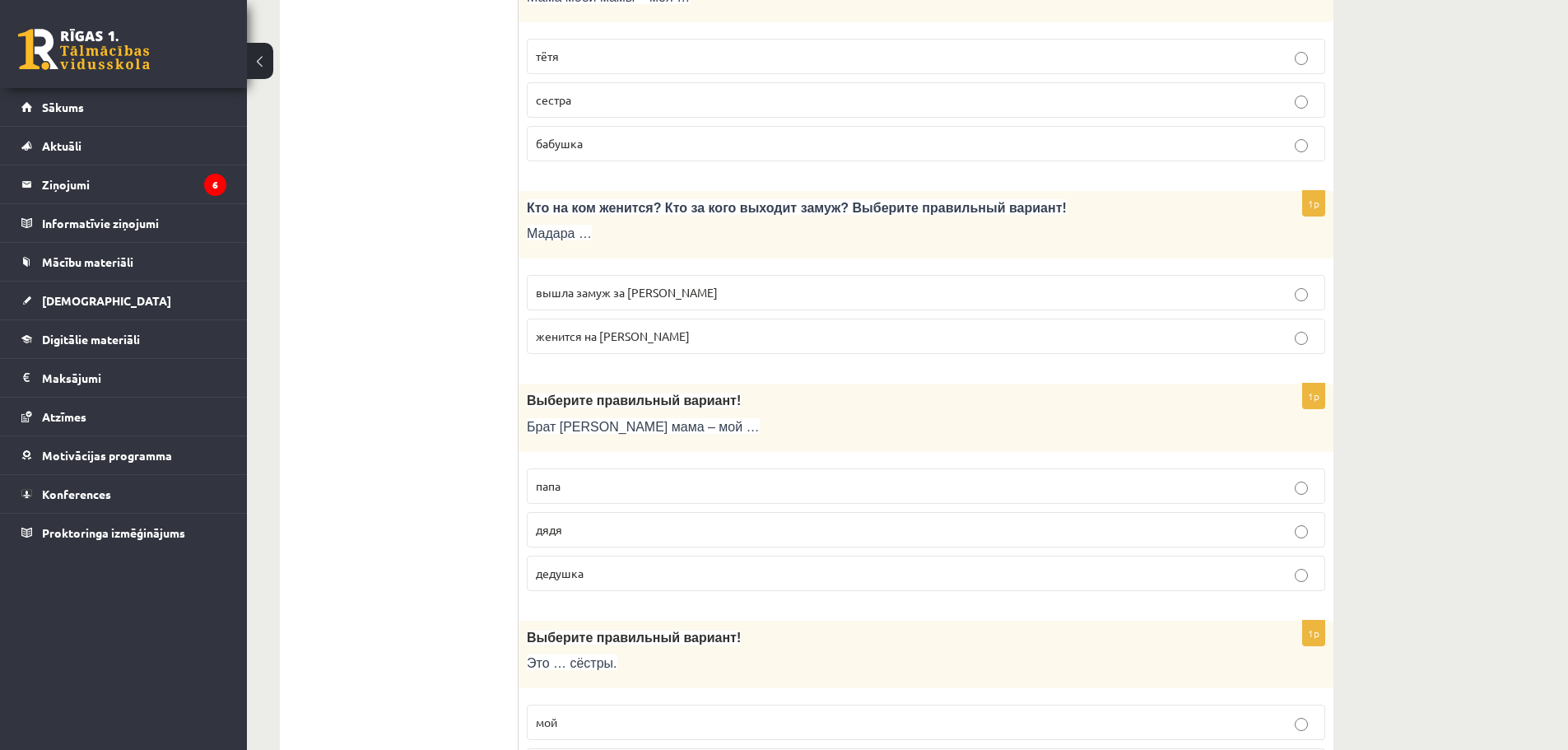
click at [558, 288] on span "вышла замуж за Марка" at bounding box center [627, 293] width 182 height 15
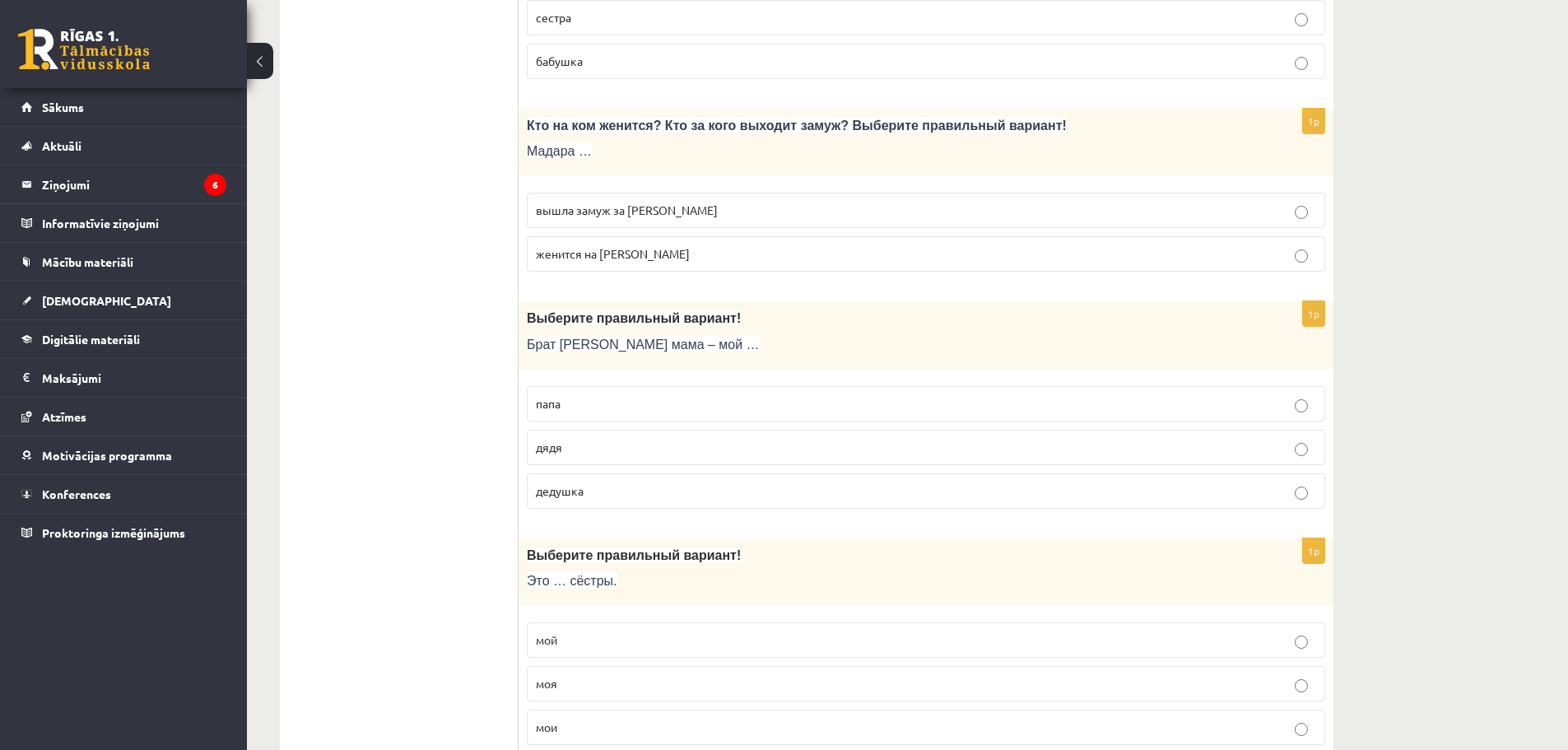
click at [570, 451] on p "дядя" at bounding box center [926, 447] width 780 height 18
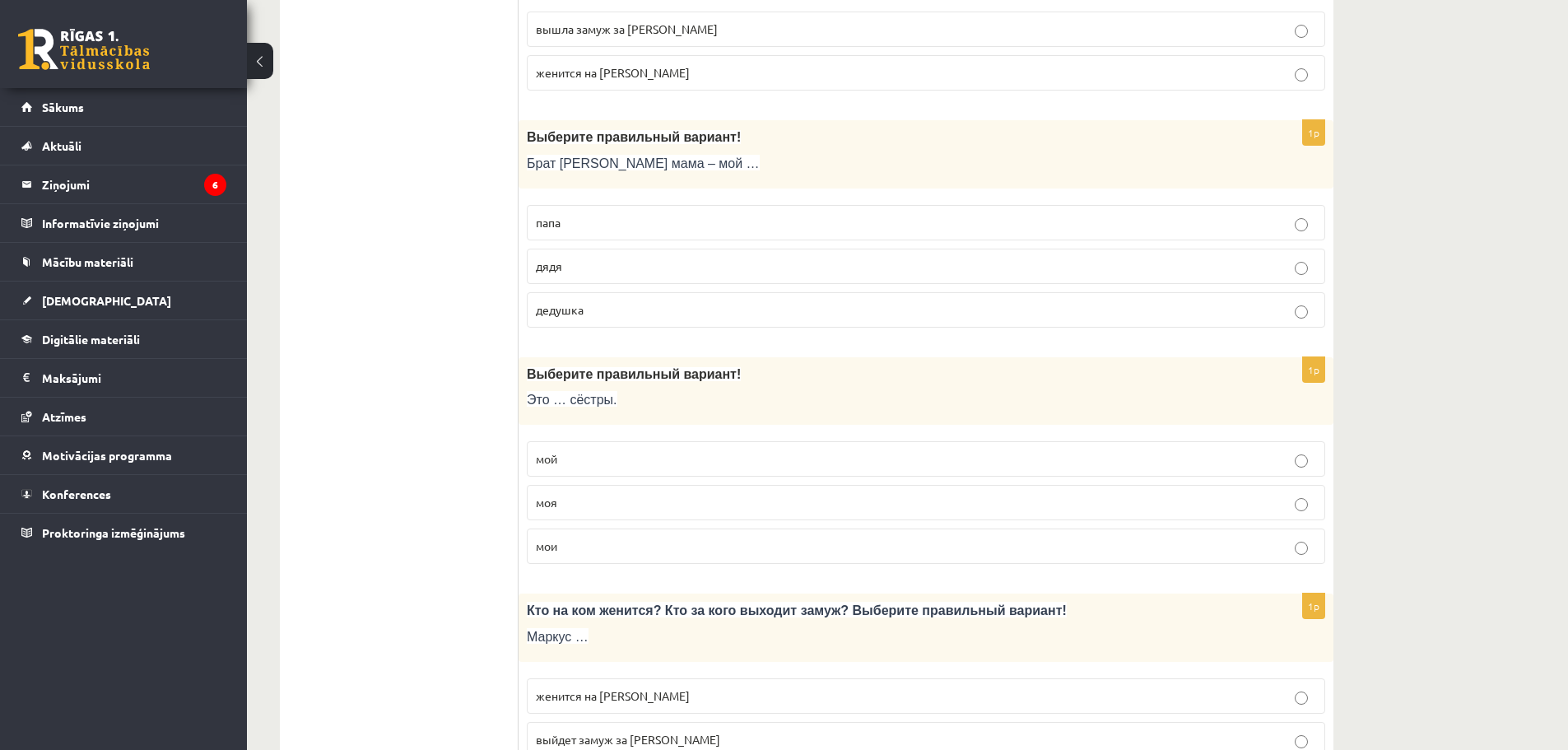
scroll to position [2389, 0]
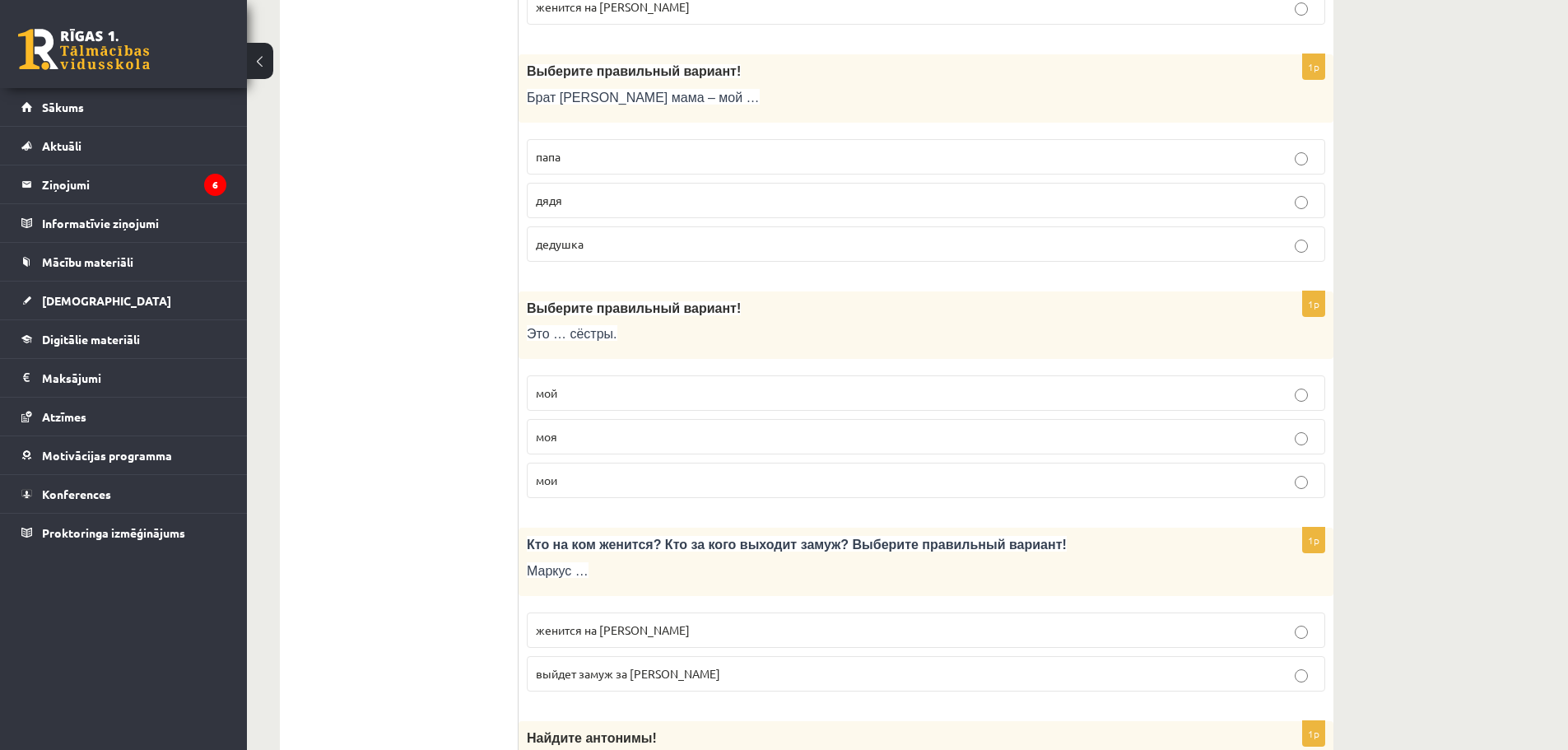
click at [600, 487] on p "мои" at bounding box center [926, 481] width 780 height 18
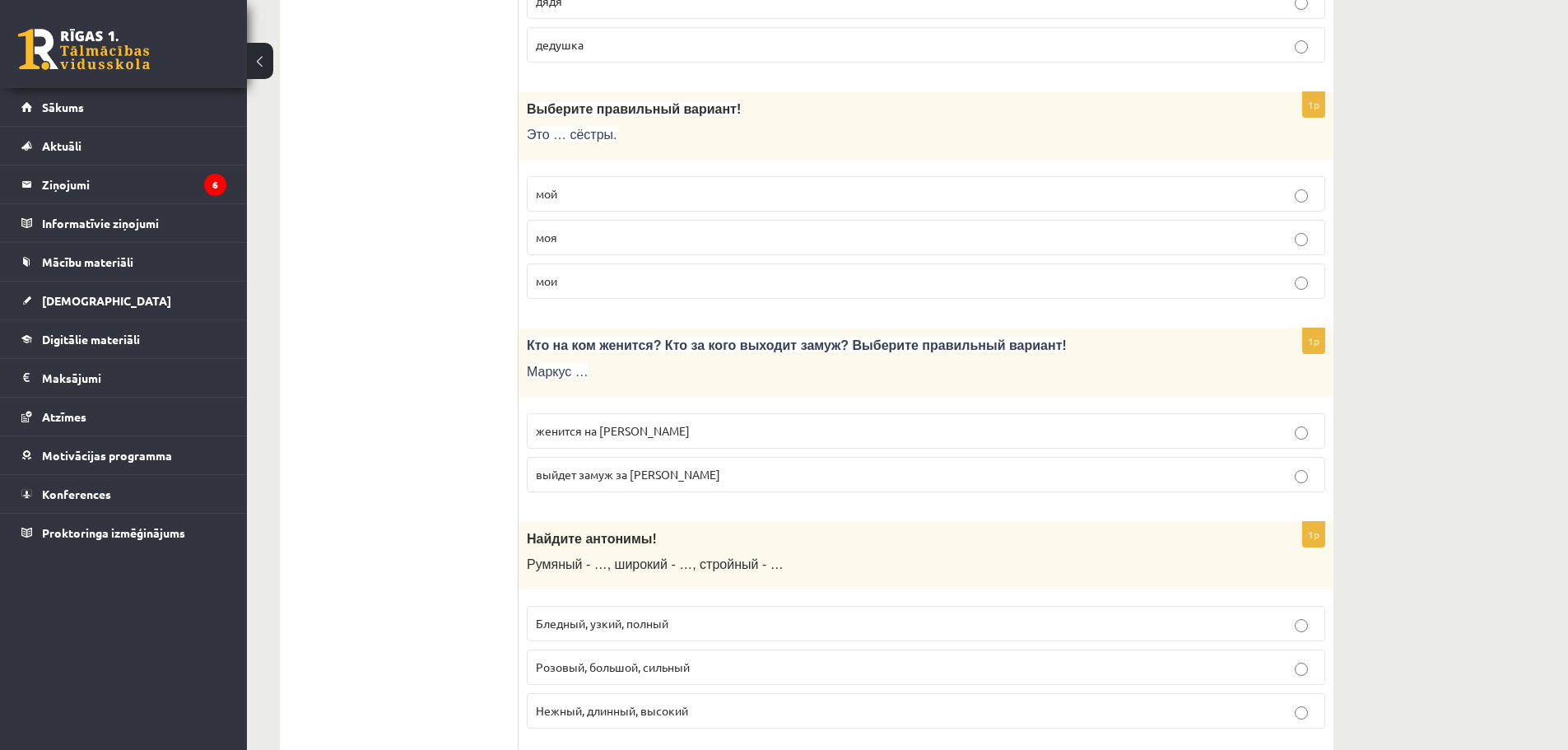
scroll to position [2636, 0]
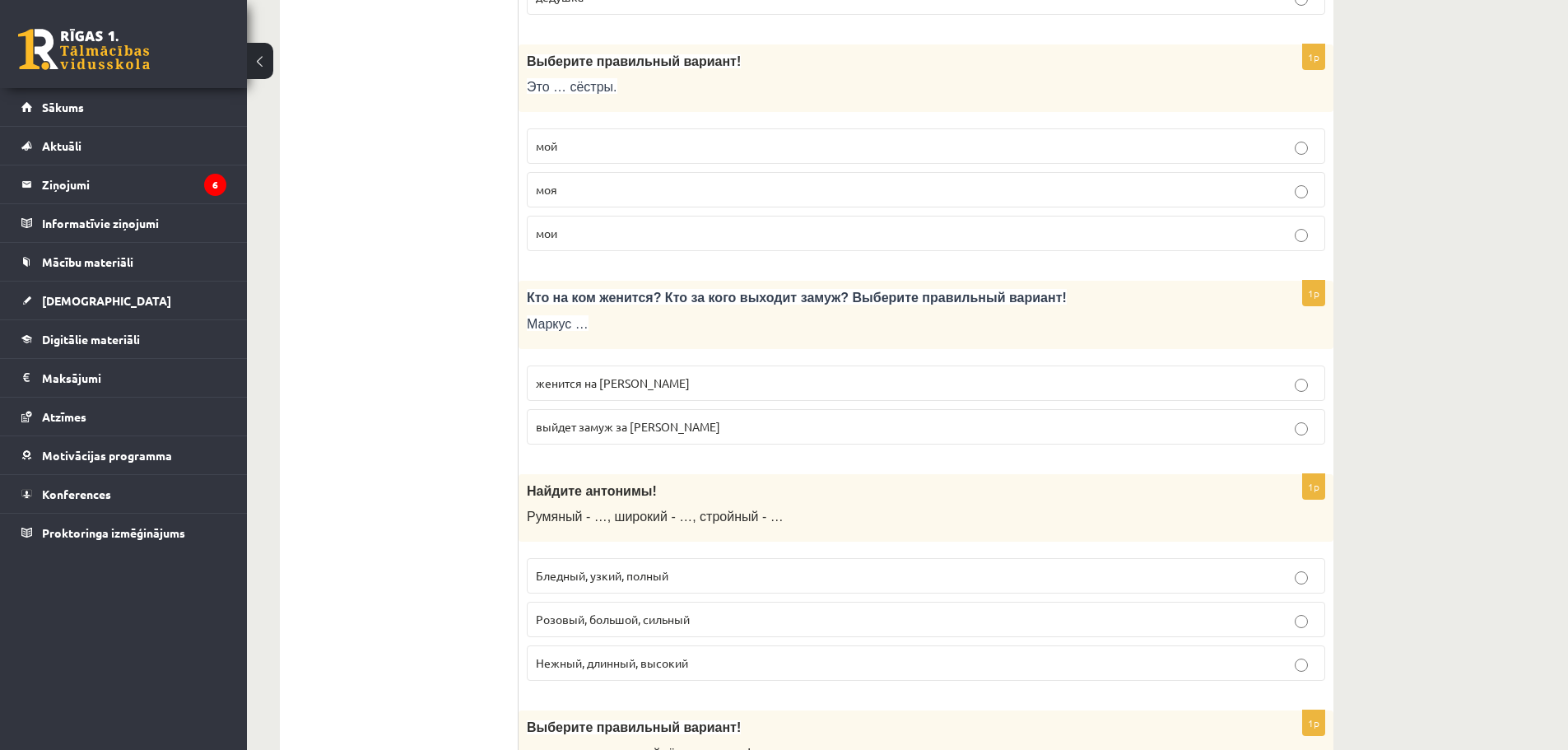
click at [642, 379] on p "женится на Агнии" at bounding box center [926, 383] width 780 height 18
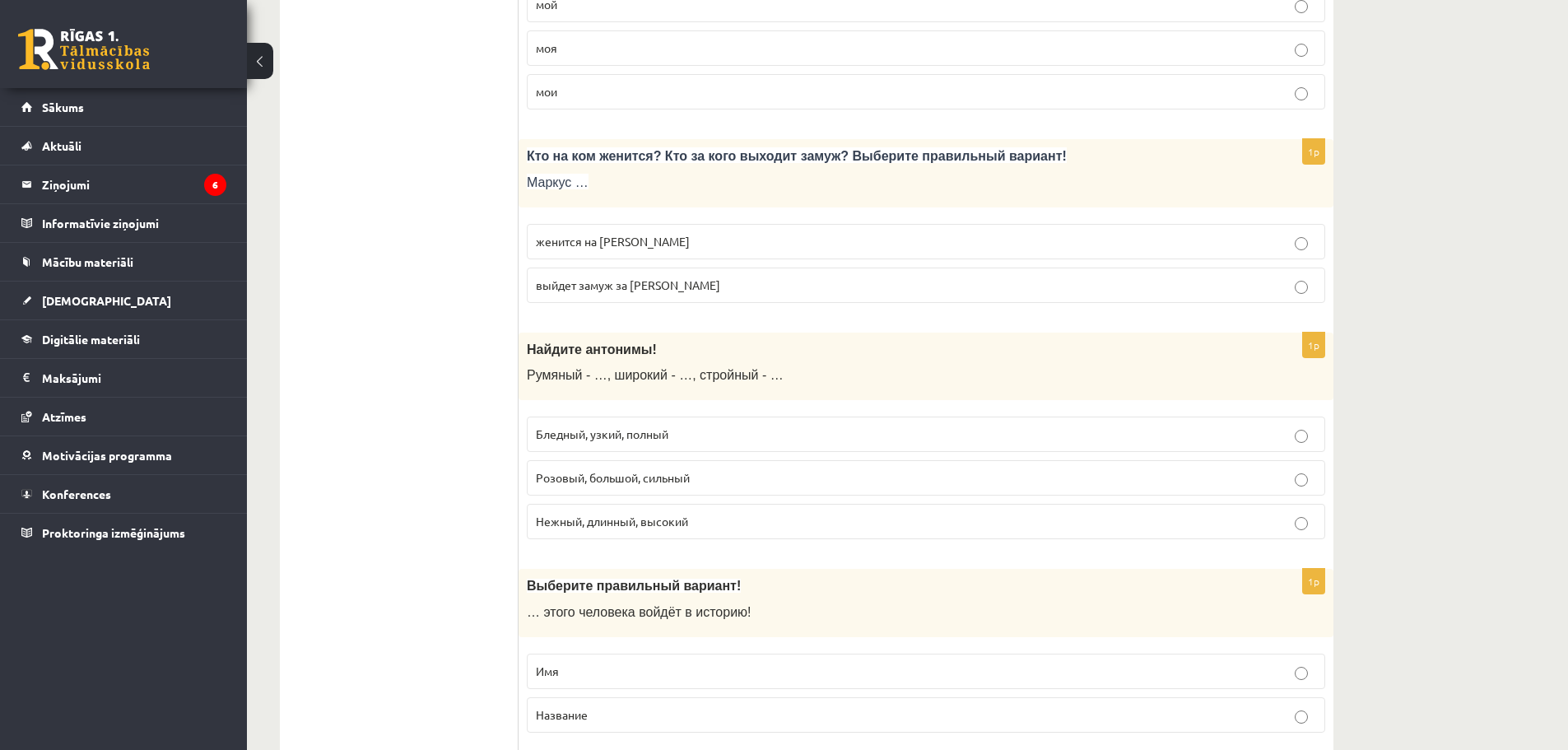
scroll to position [2883, 0]
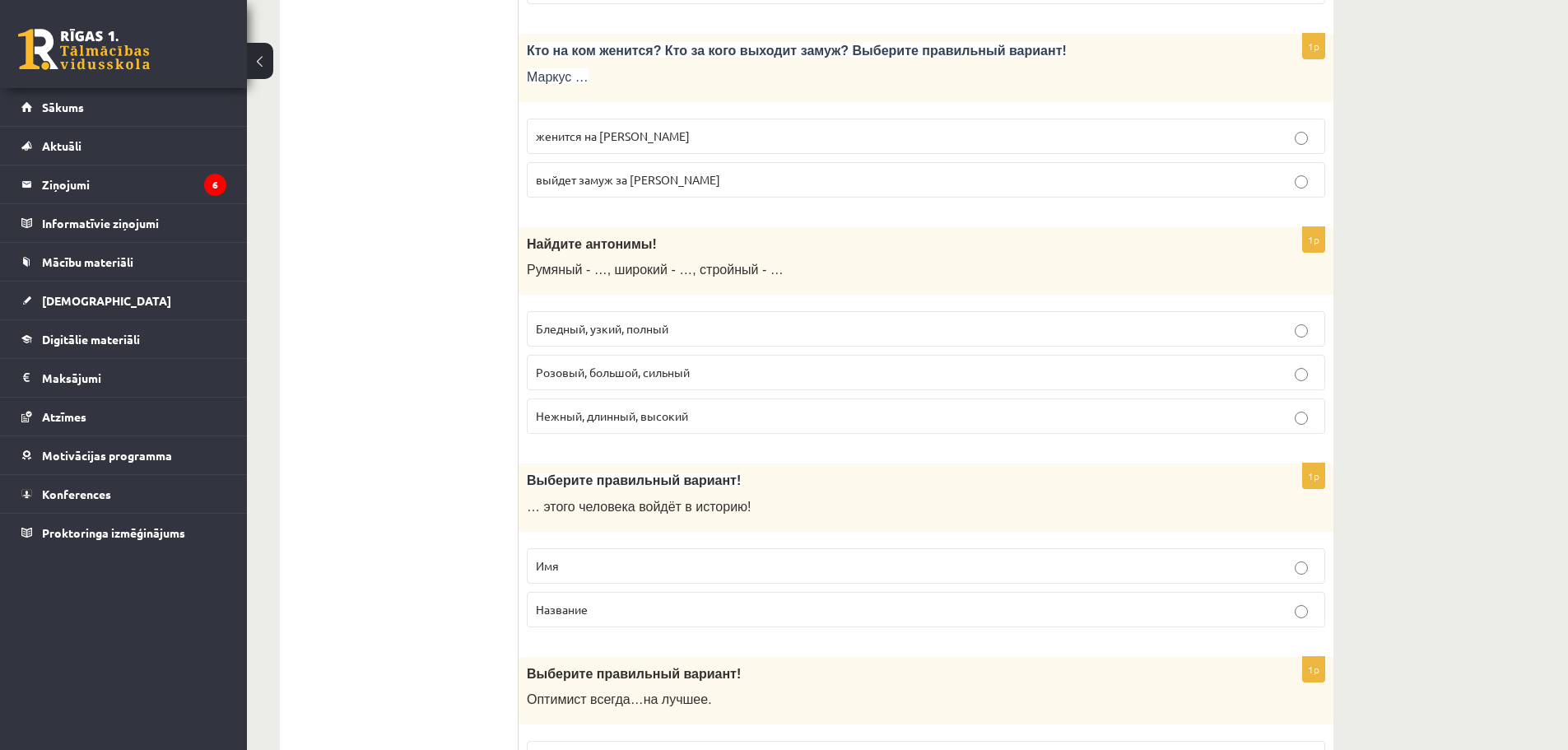
click at [636, 337] on p "Бледный, узкий, полный" at bounding box center [926, 329] width 780 height 18
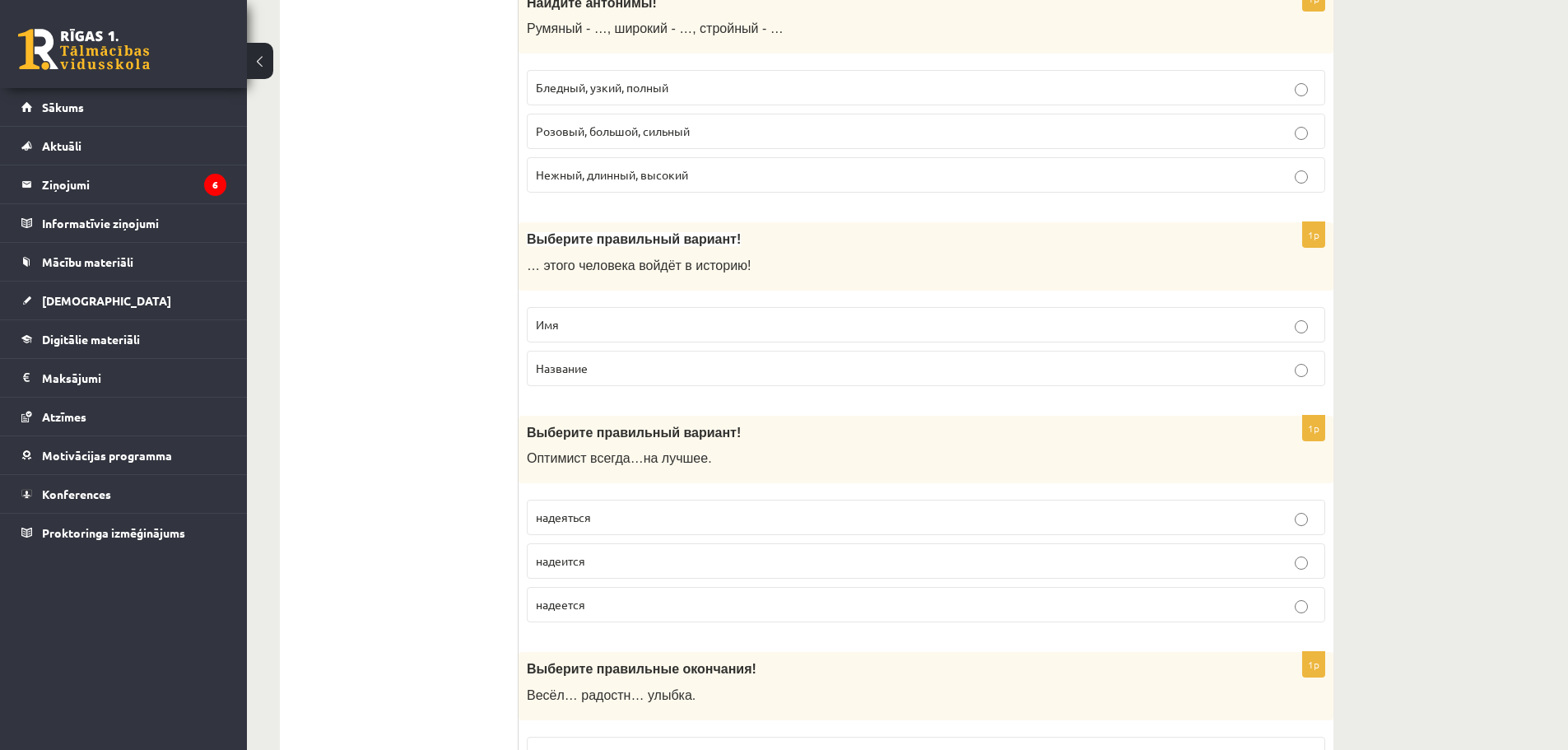
scroll to position [3130, 0]
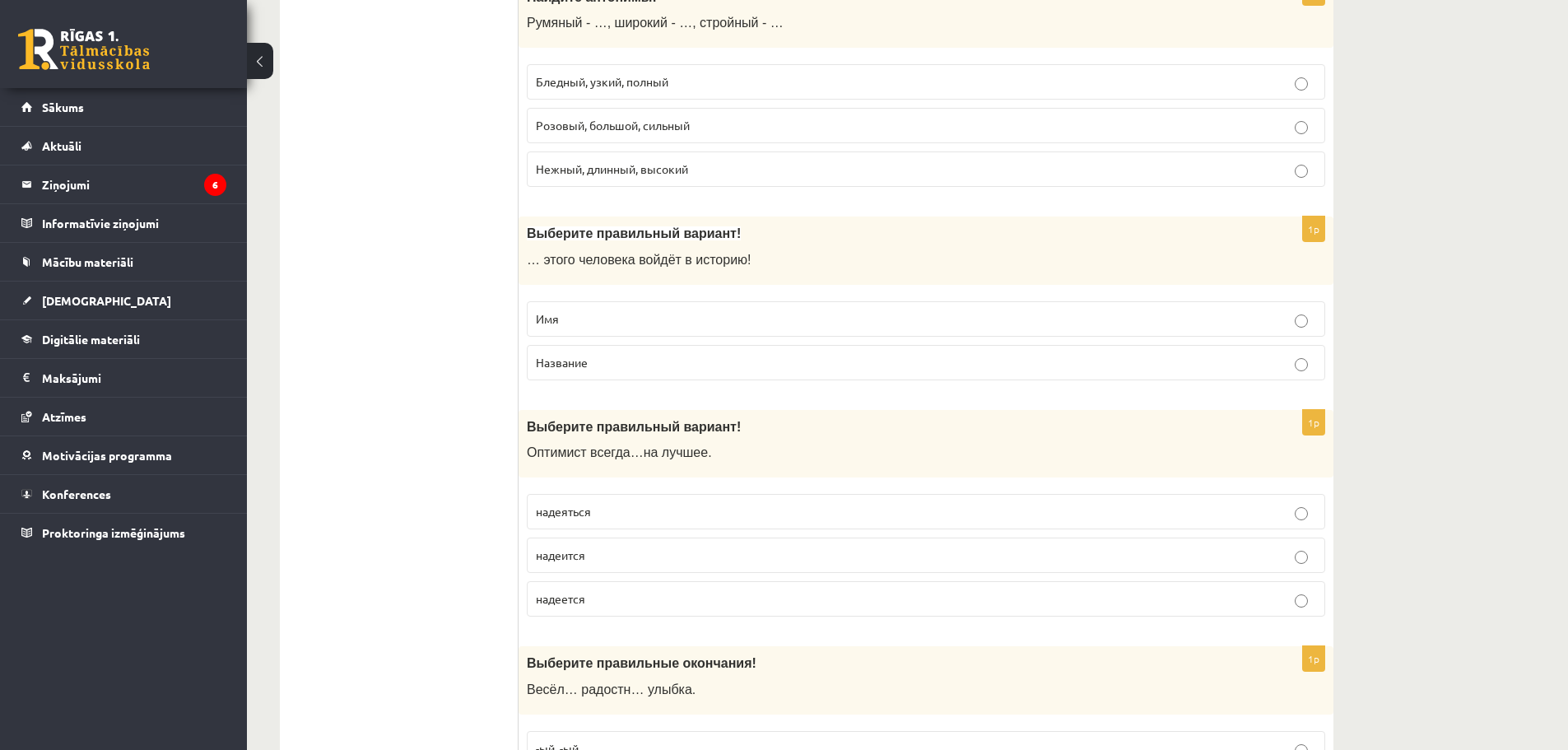
click at [624, 373] on label "Название" at bounding box center [926, 362] width 799 height 35
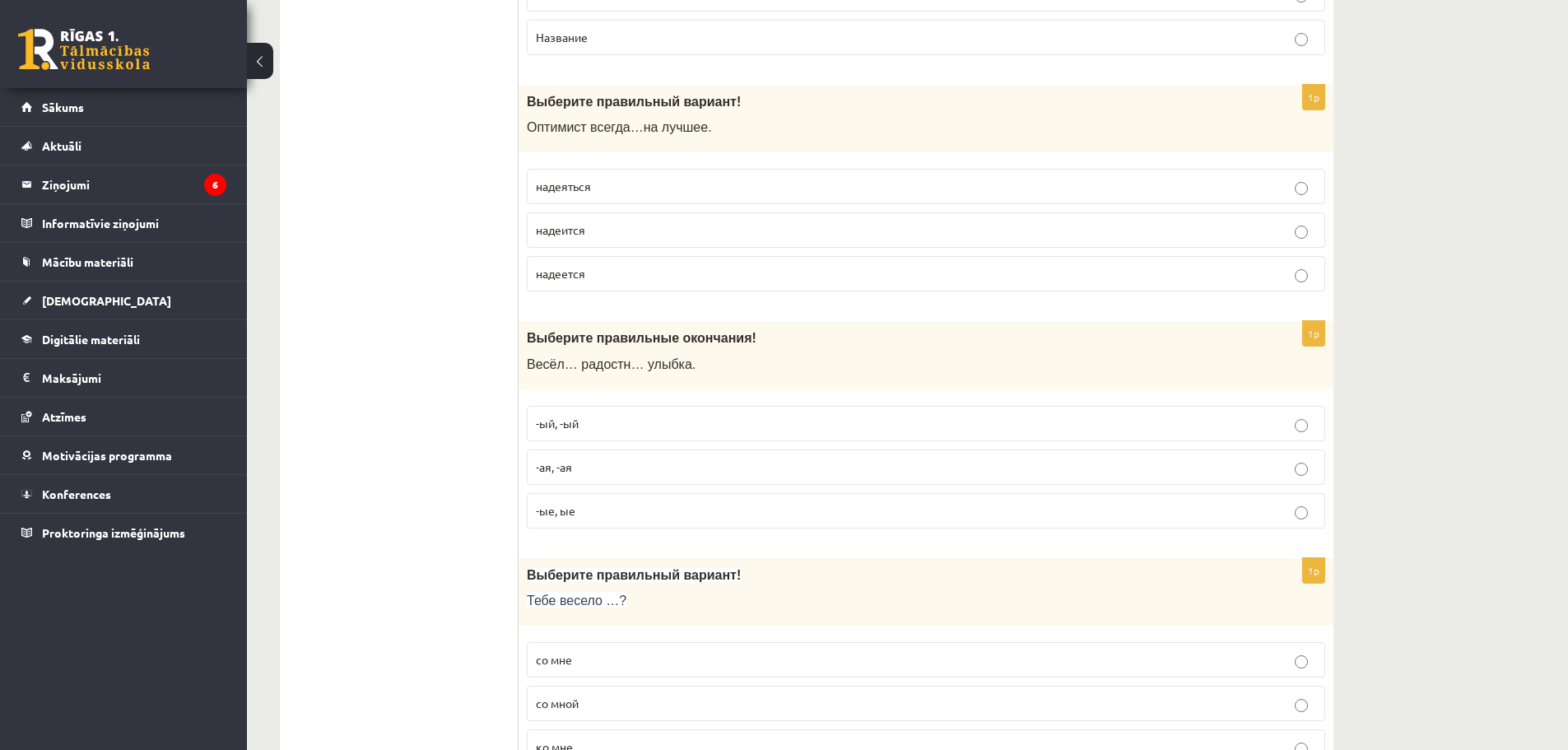
scroll to position [3459, 0]
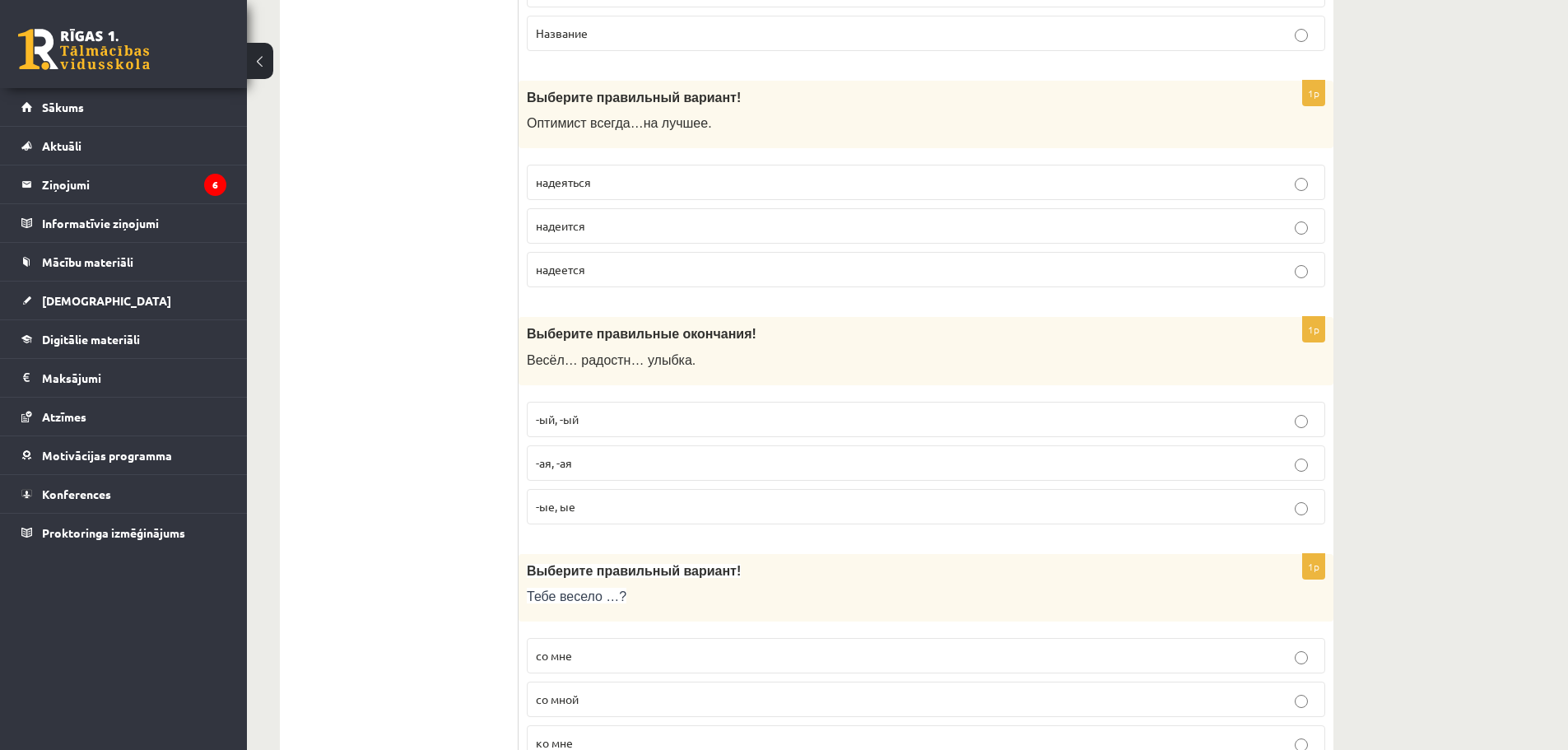
click at [586, 274] on span "надеется" at bounding box center [561, 269] width 49 height 15
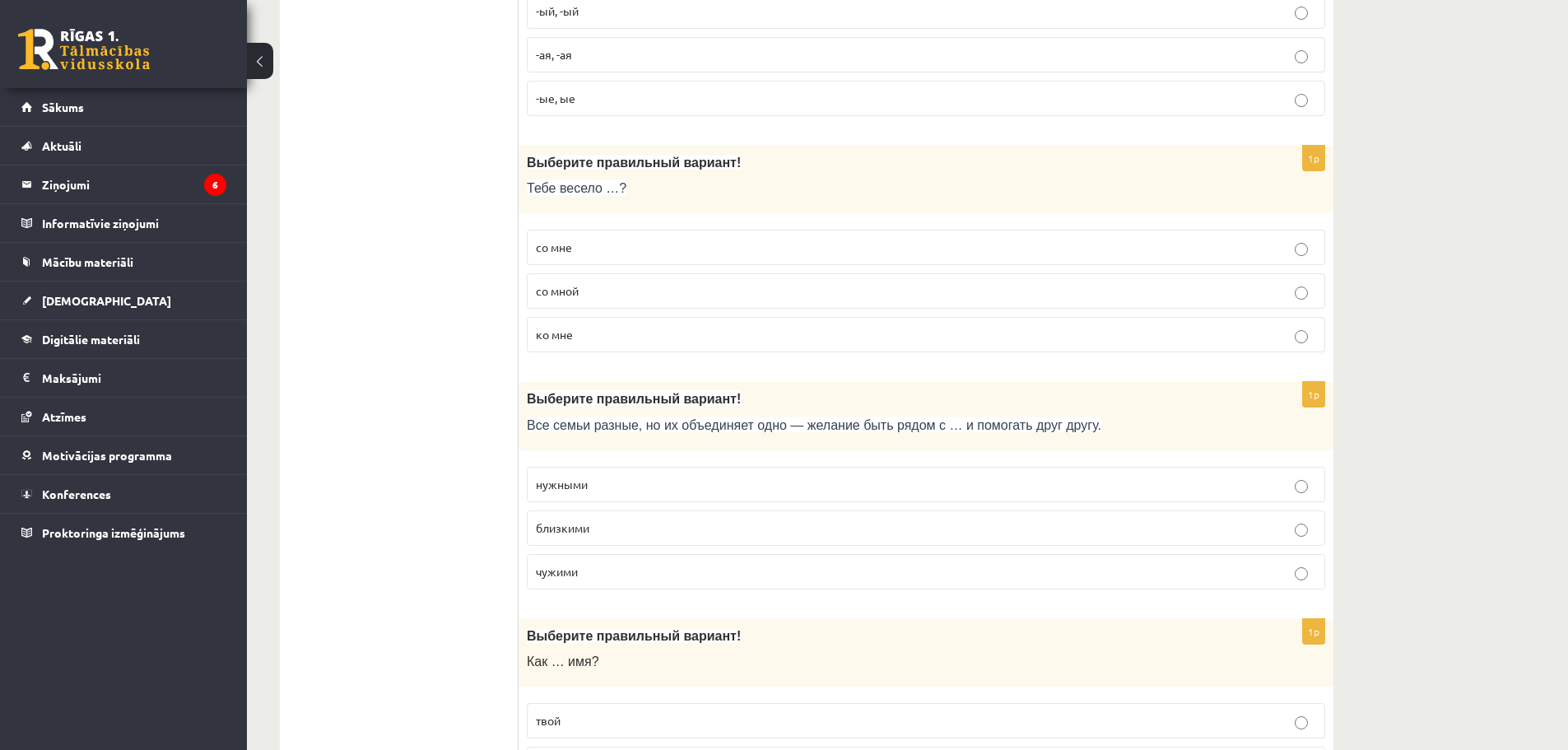
scroll to position [3871, 0]
click at [608, 294] on p "со мной" at bounding box center [926, 288] width 780 height 18
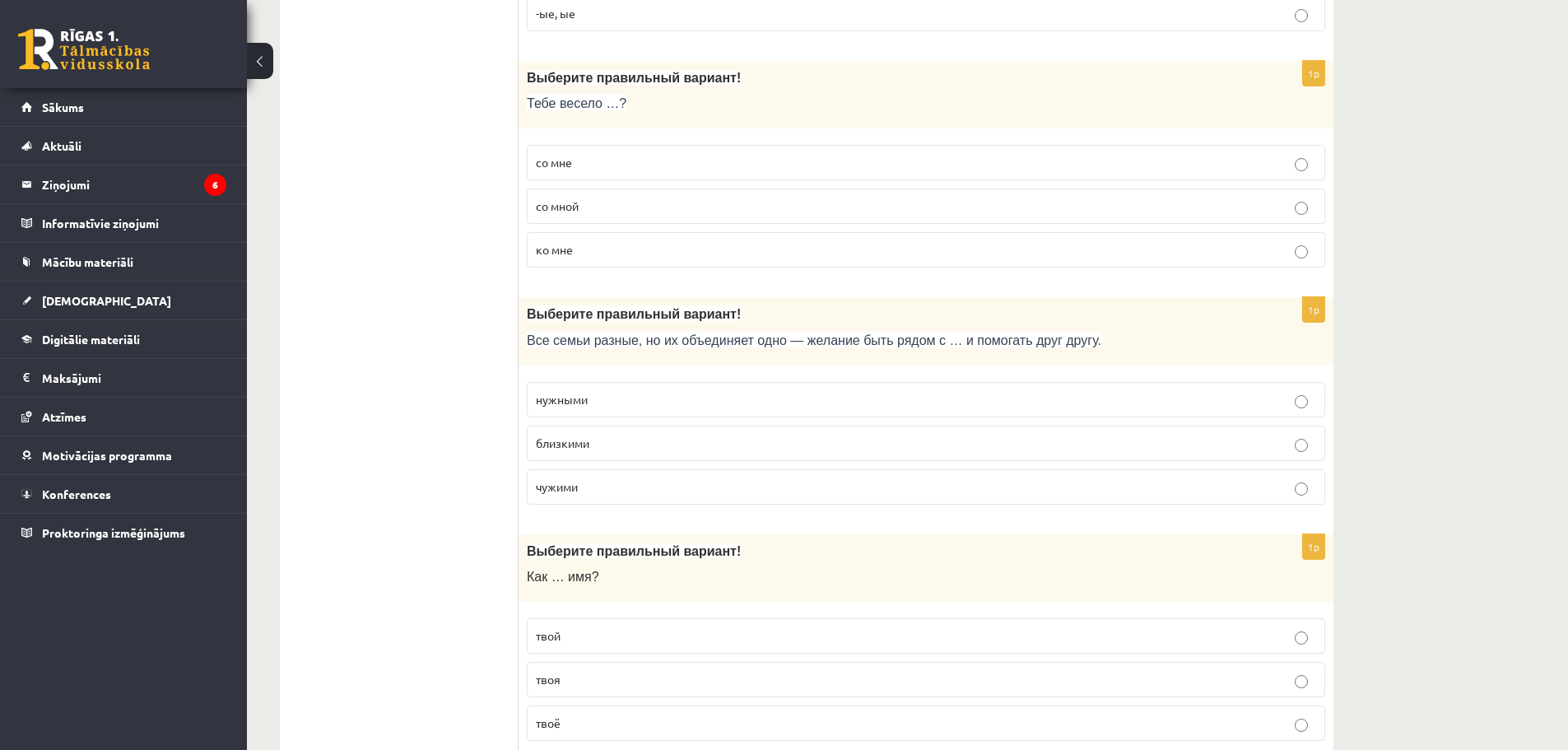
scroll to position [3953, 0]
drag, startPoint x: 541, startPoint y: 391, endPoint x: 394, endPoint y: 355, distance: 151.3
click at [611, 453] on label "близкими" at bounding box center [926, 443] width 799 height 35
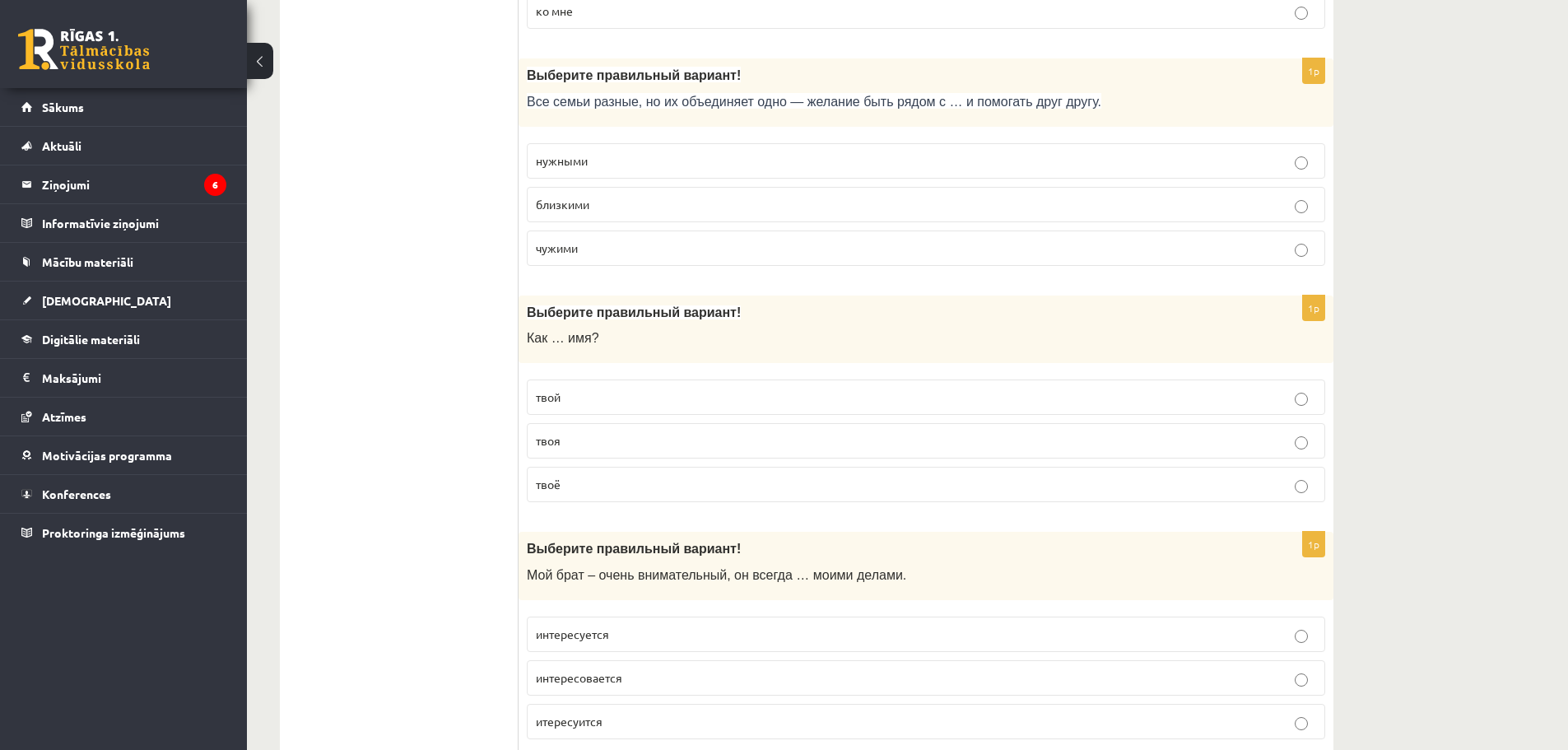
scroll to position [4201, 0]
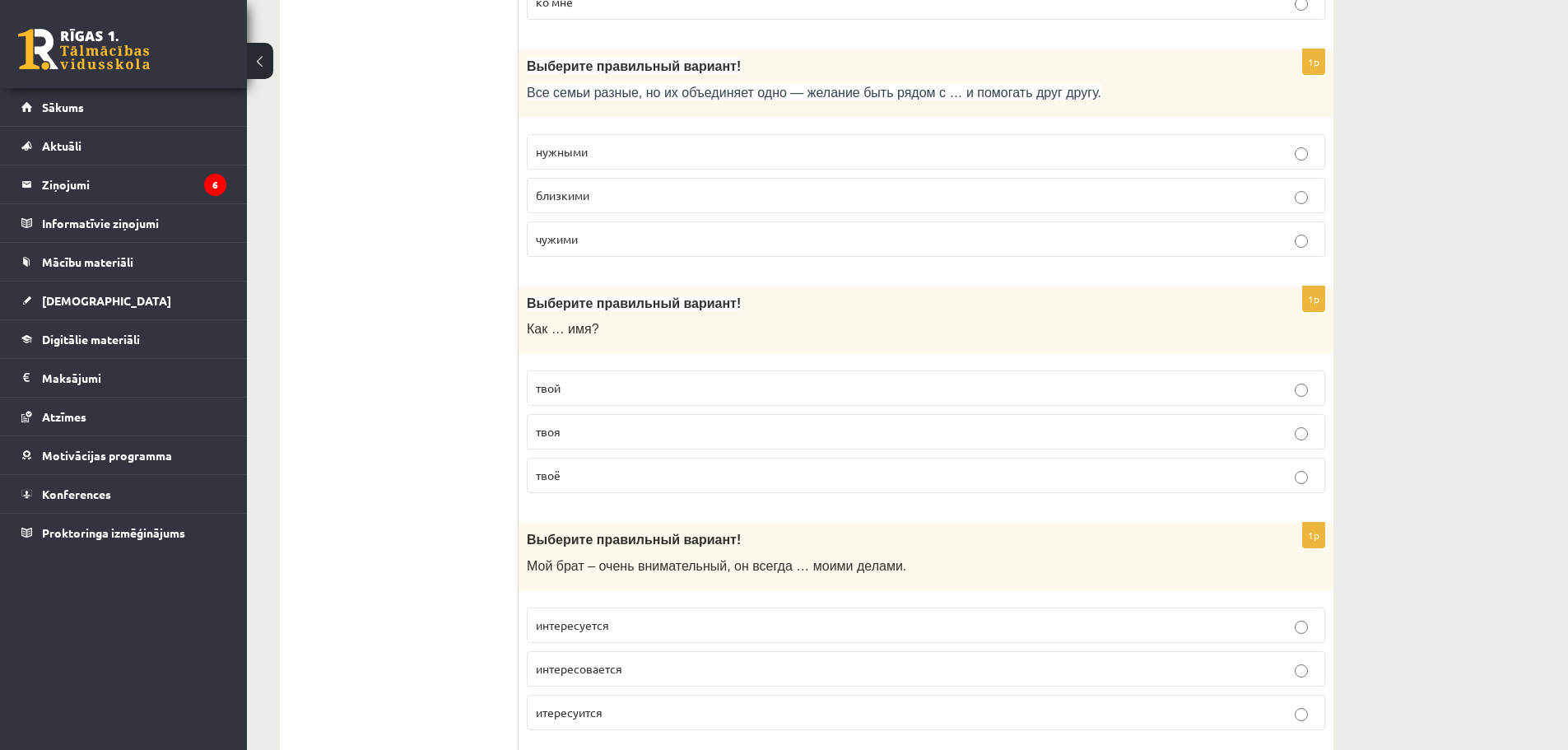
click at [543, 484] on p "твоё" at bounding box center [926, 475] width 780 height 18
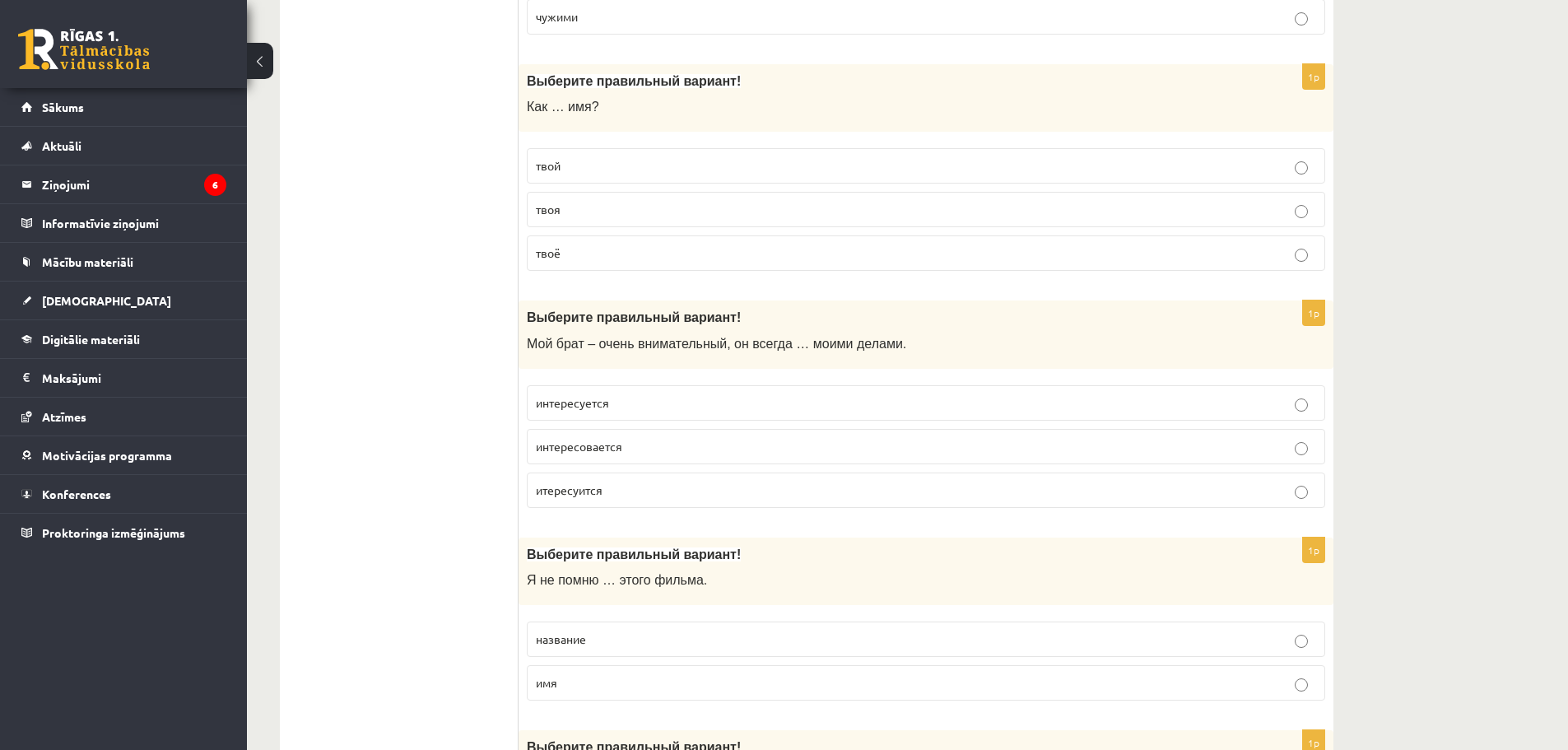
scroll to position [4530, 0]
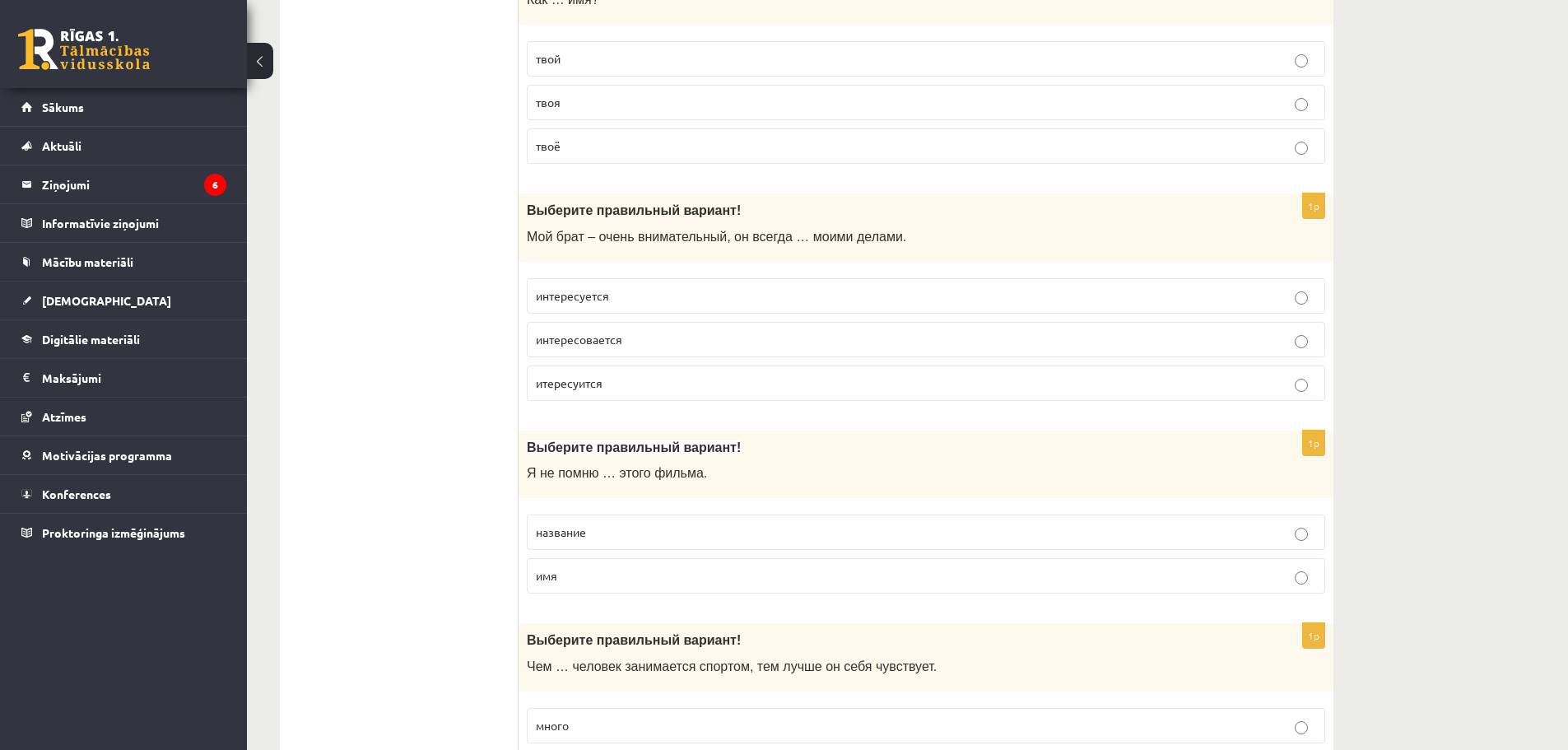
click at [650, 298] on p "интересуется" at bounding box center [926, 296] width 780 height 18
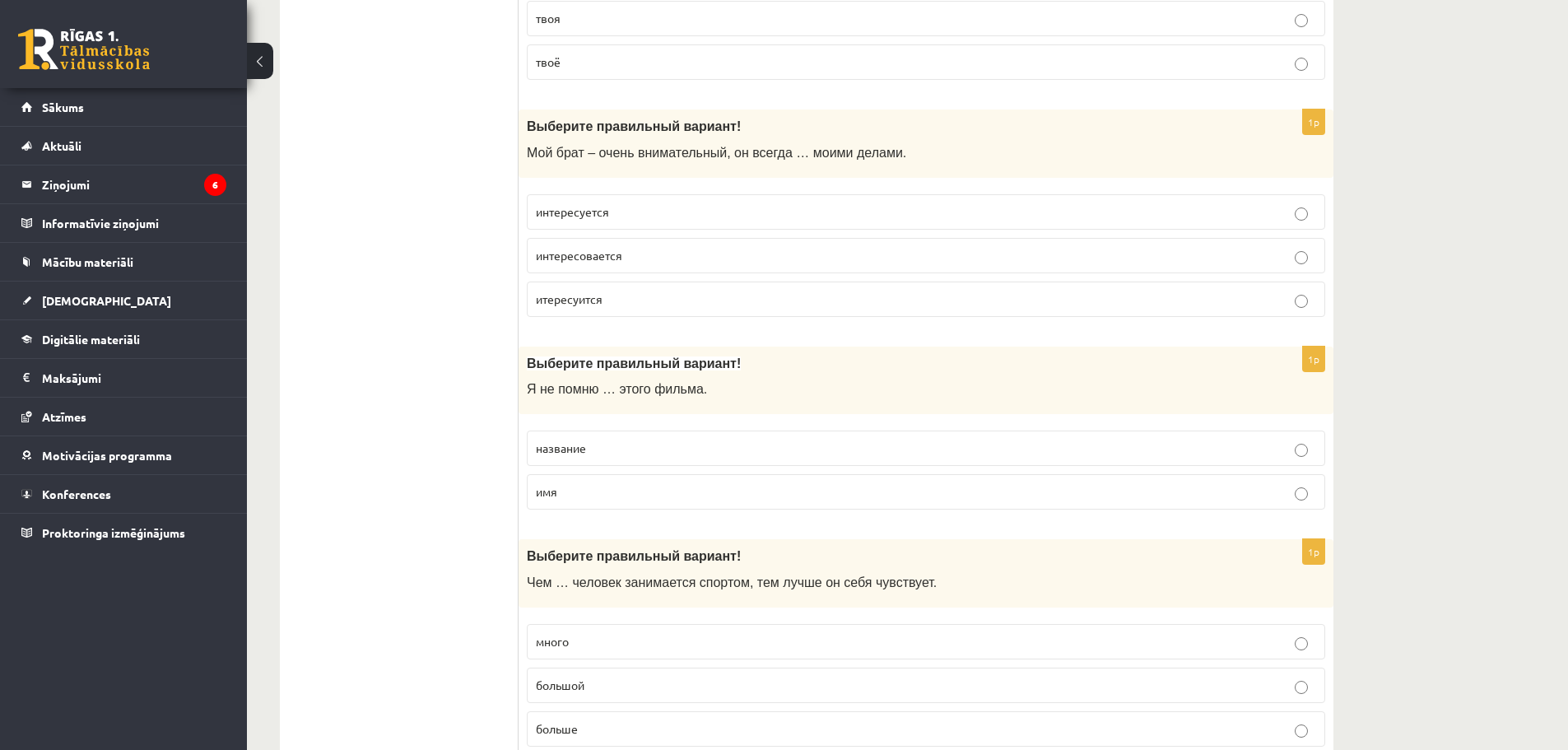
scroll to position [4695, 0]
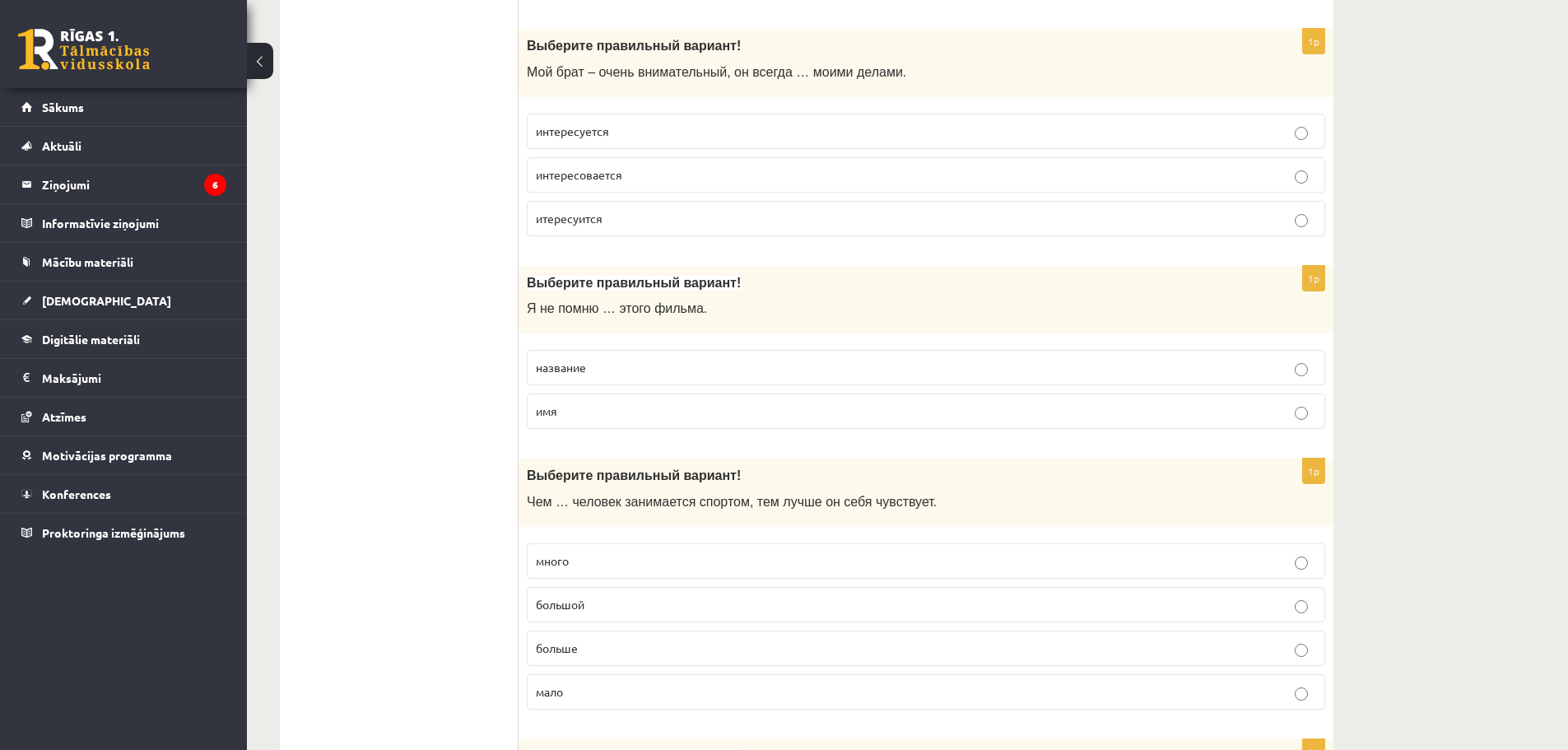
click at [600, 372] on p "название" at bounding box center [926, 367] width 780 height 18
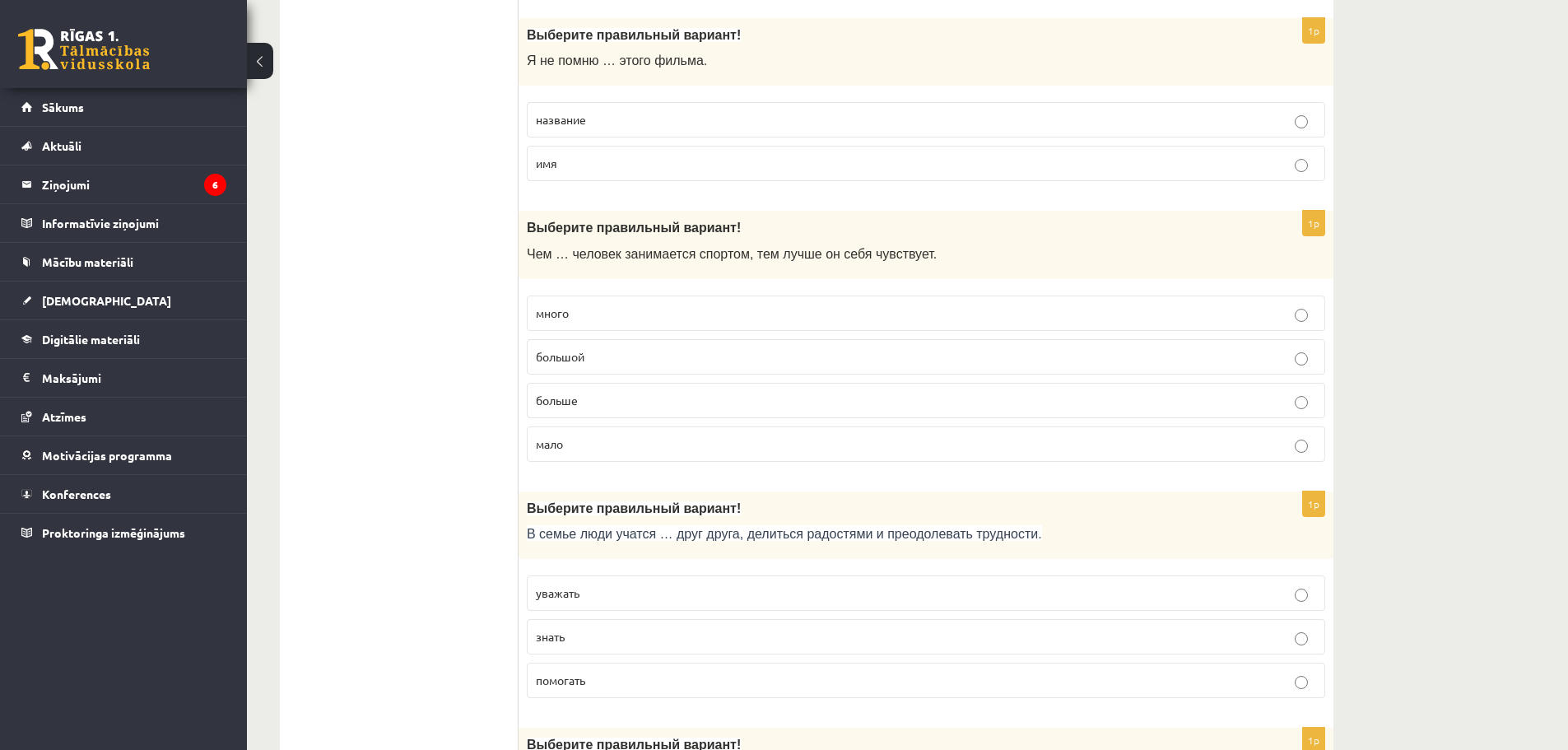
scroll to position [4942, 0]
click at [578, 409] on p "больше" at bounding box center [926, 402] width 780 height 18
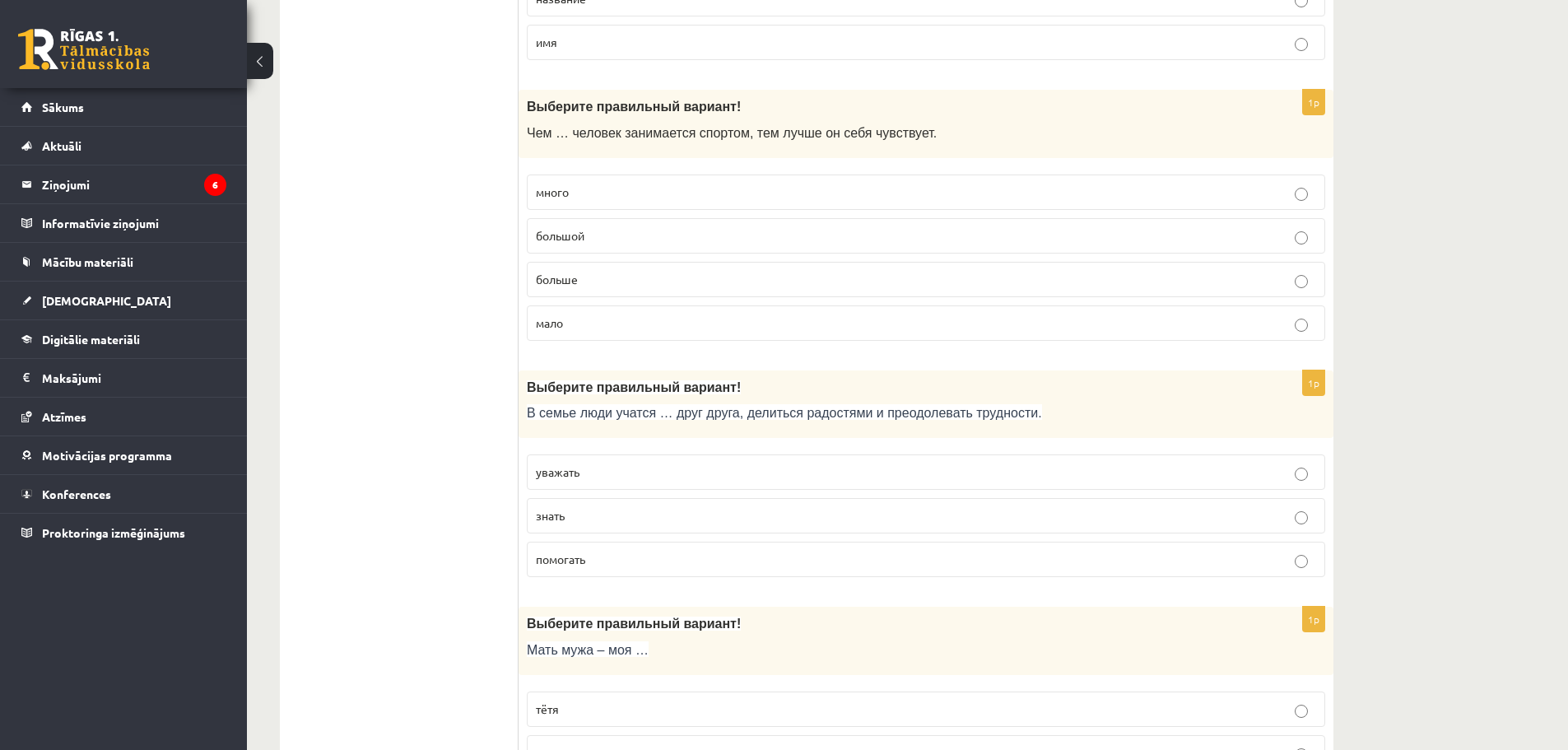
scroll to position [5107, 0]
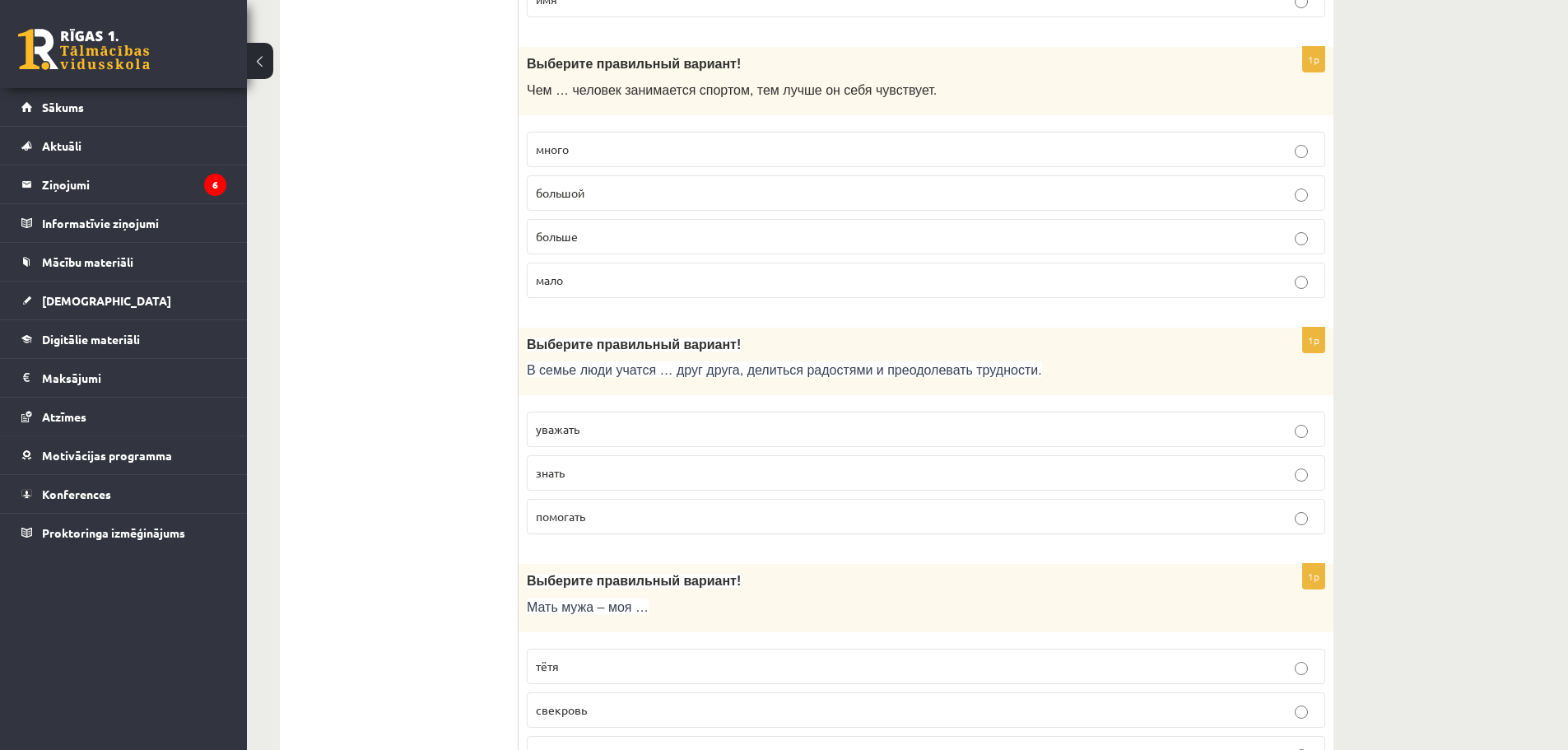
click at [574, 433] on span "уважать" at bounding box center [558, 430] width 44 height 15
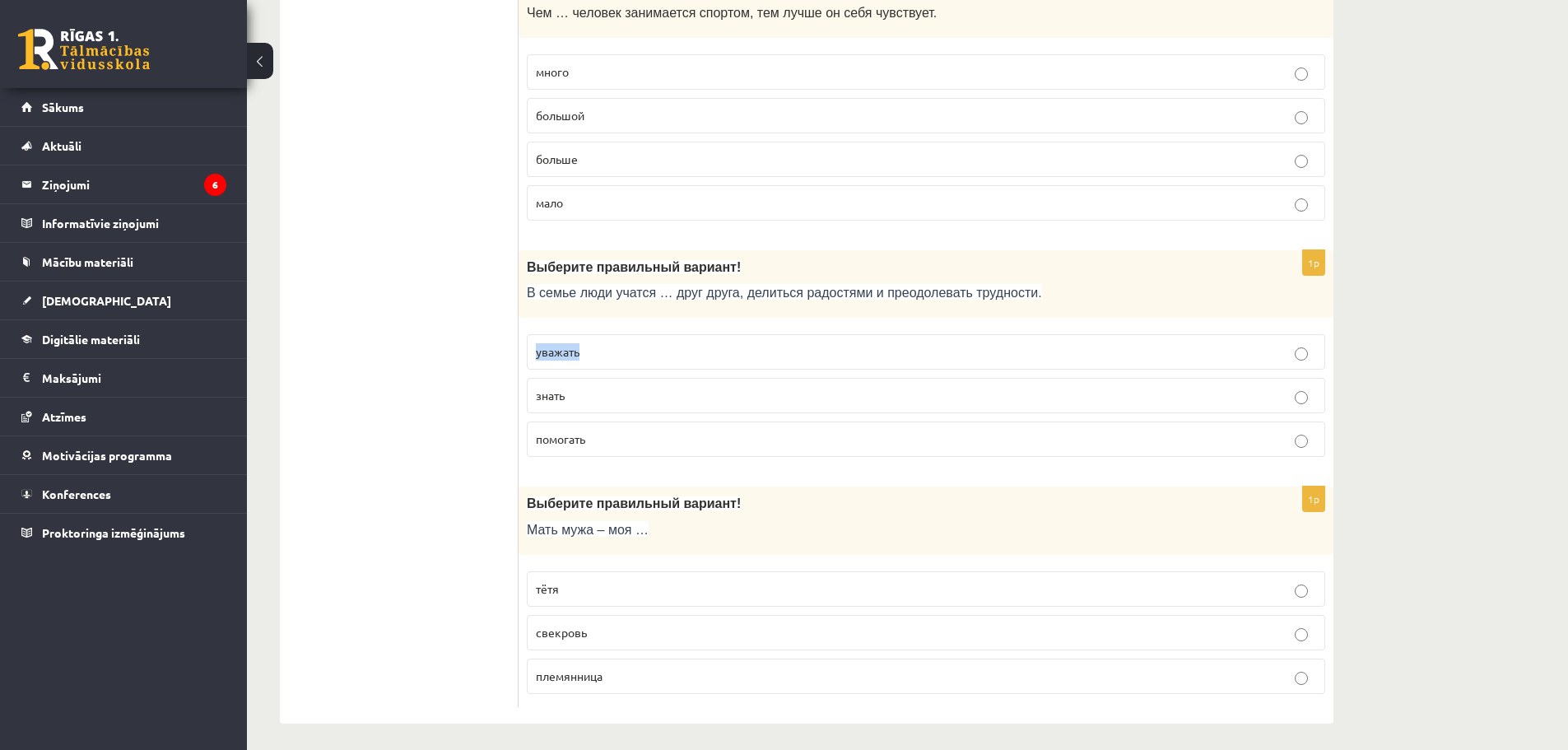
scroll to position [5191, 0]
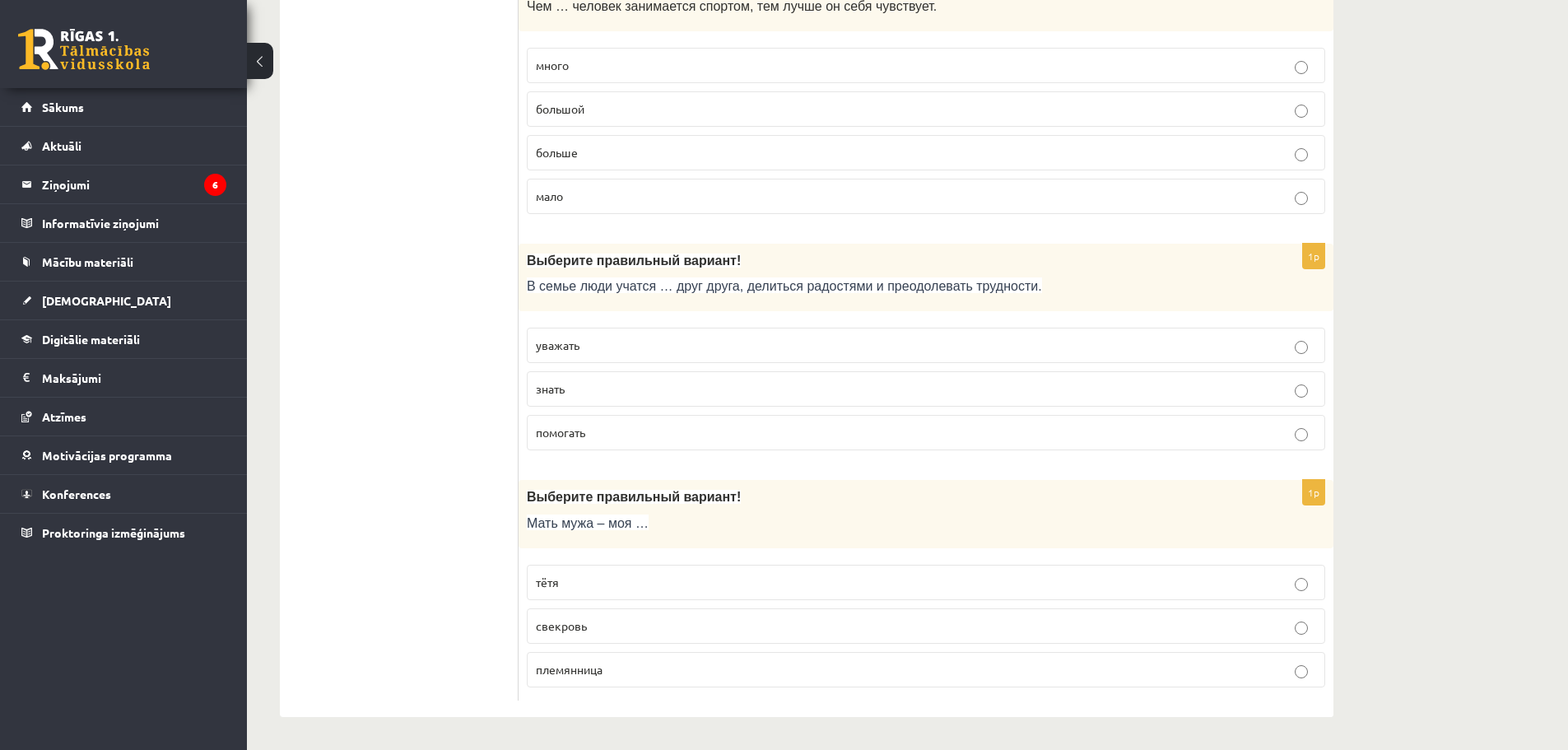
click at [606, 635] on label "свекровь" at bounding box center [926, 626] width 799 height 35
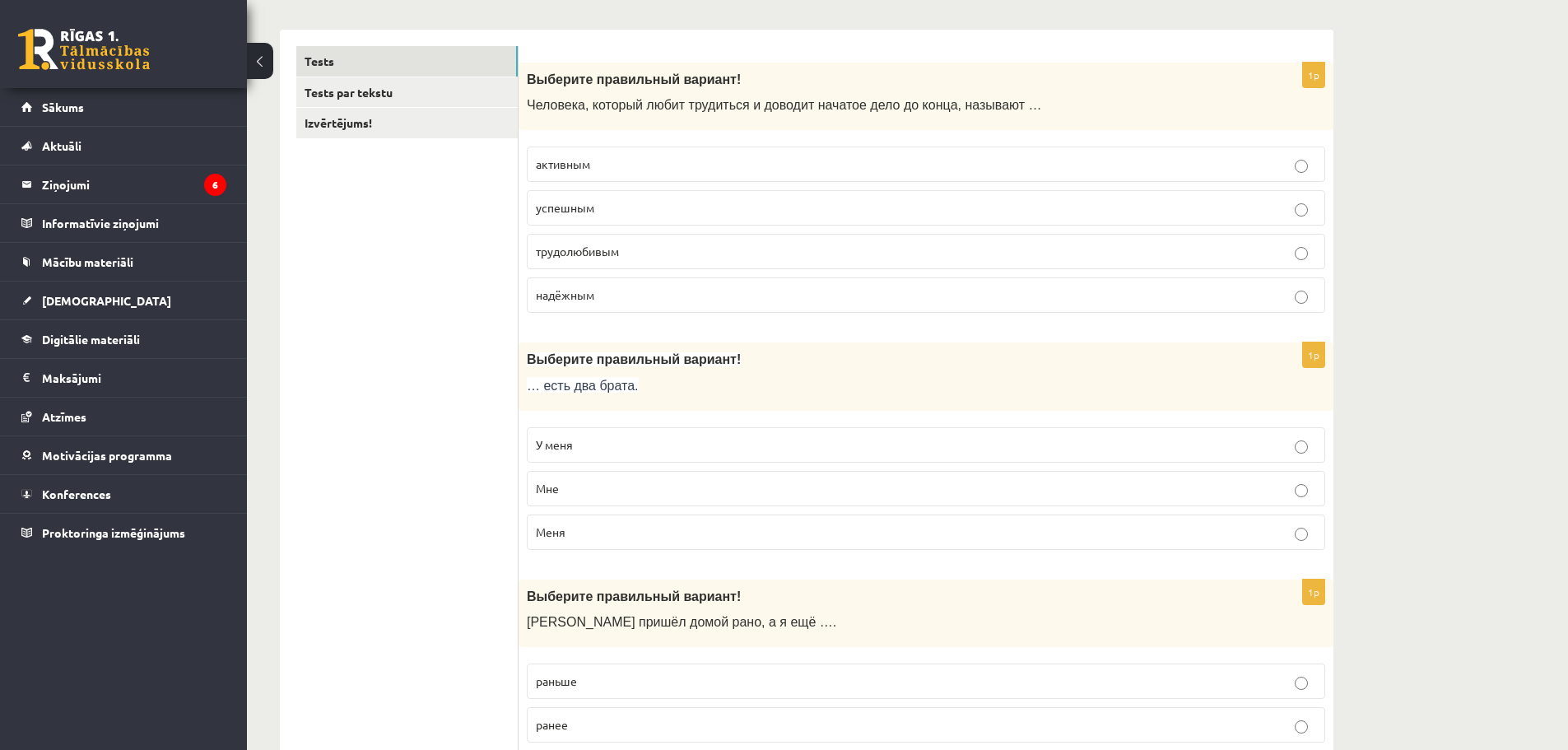
scroll to position [0, 0]
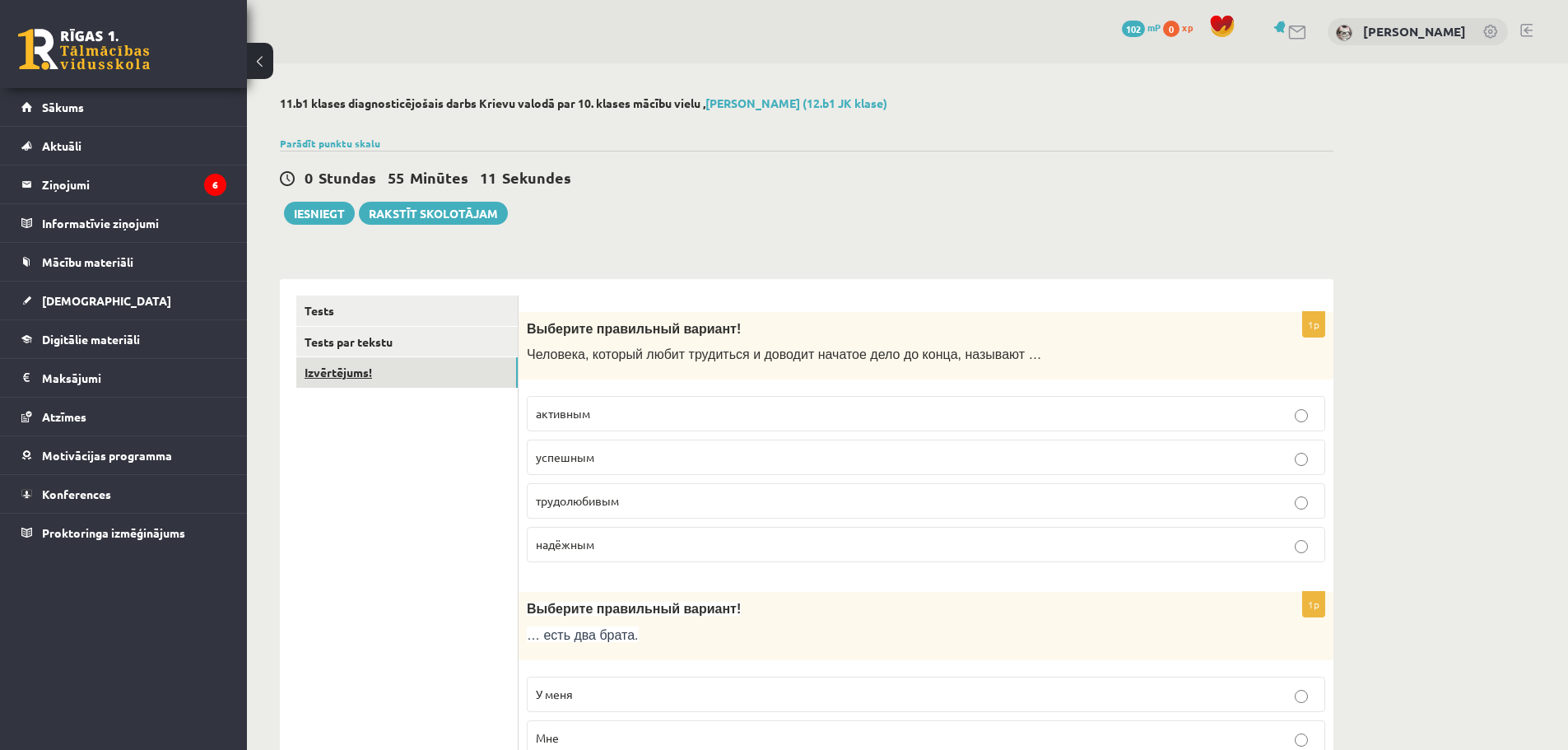
click at [373, 362] on link "Izvērtējums!" at bounding box center [407, 373] width 222 height 31
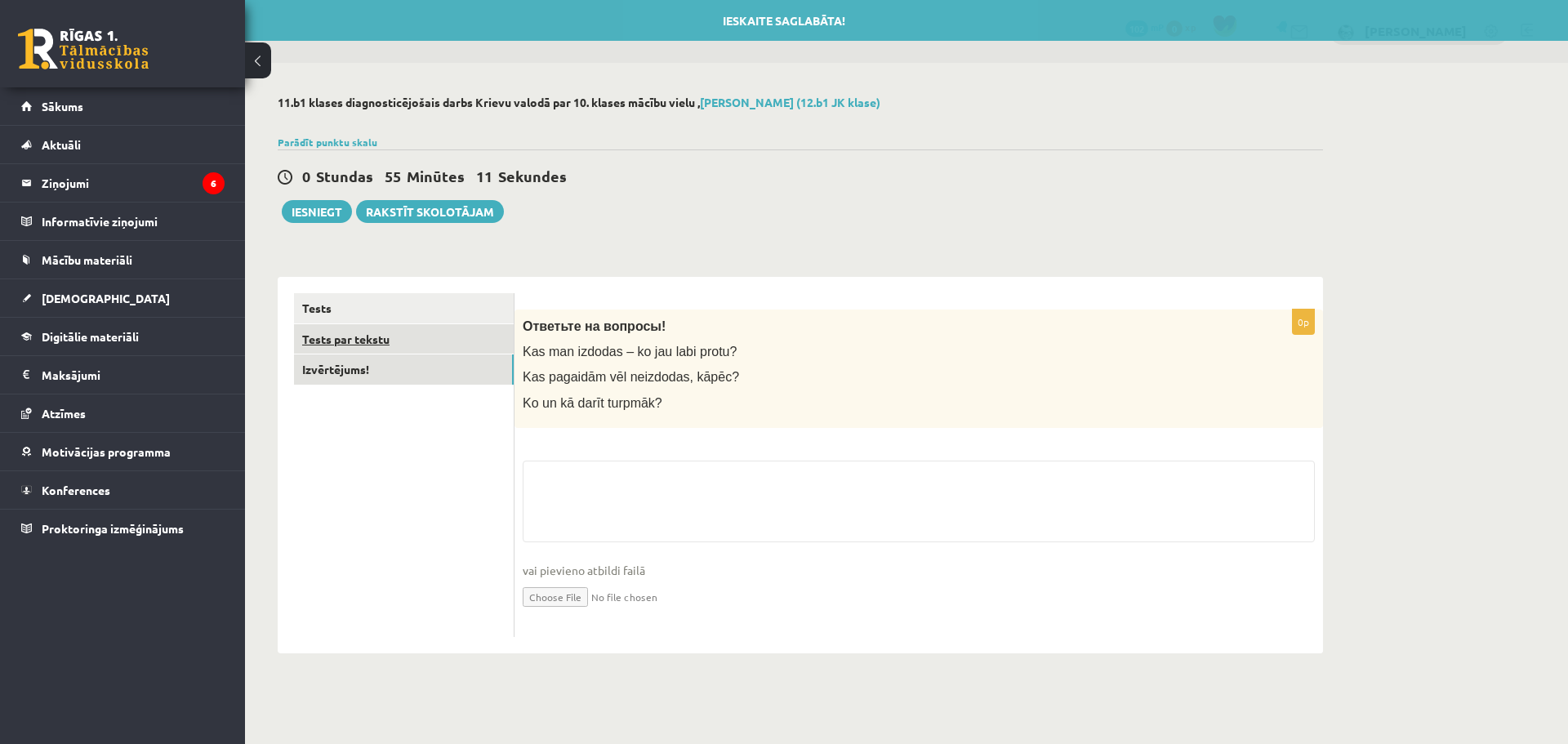
click at [394, 344] on link "Tests par tekstu" at bounding box center [404, 339] width 220 height 30
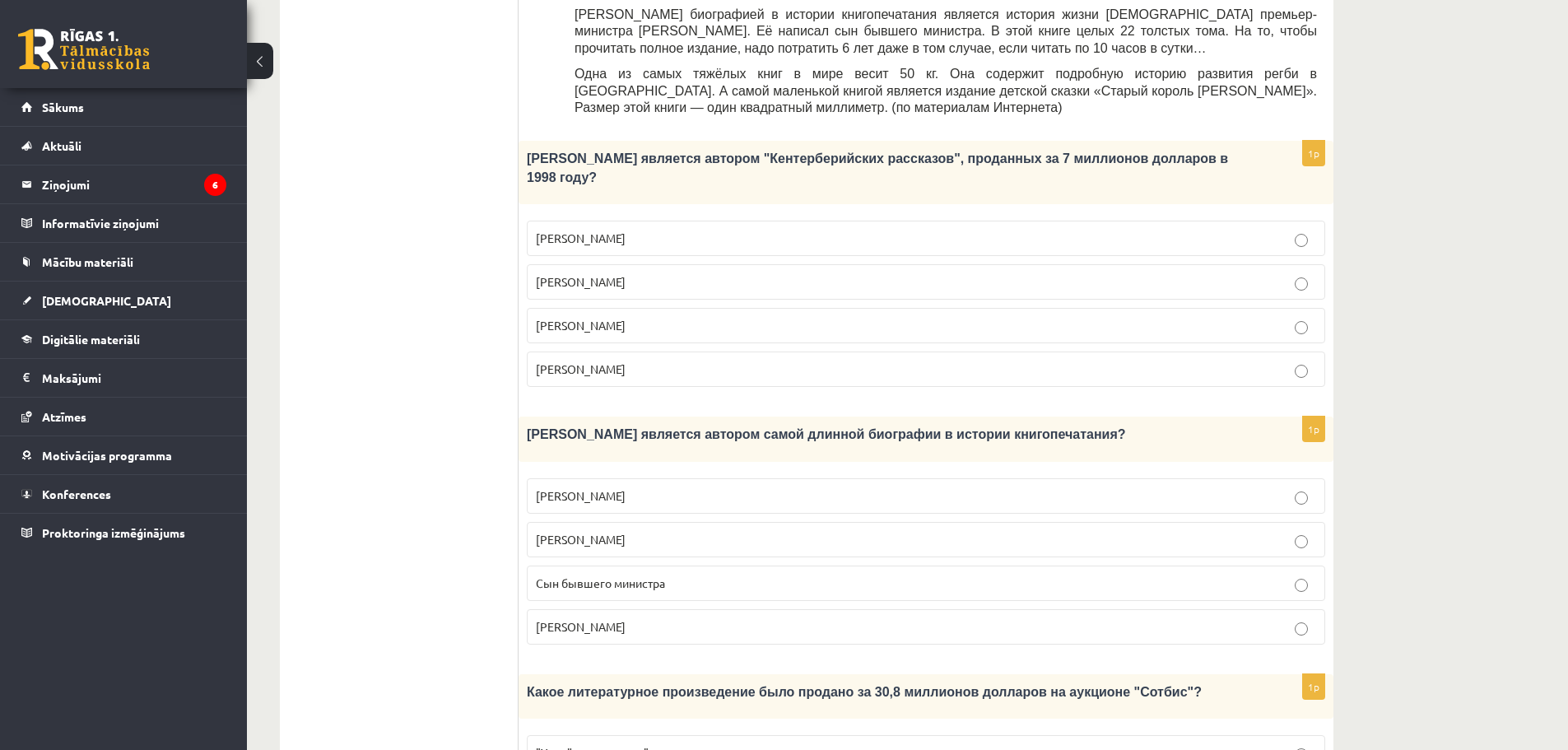
scroll to position [824, 0]
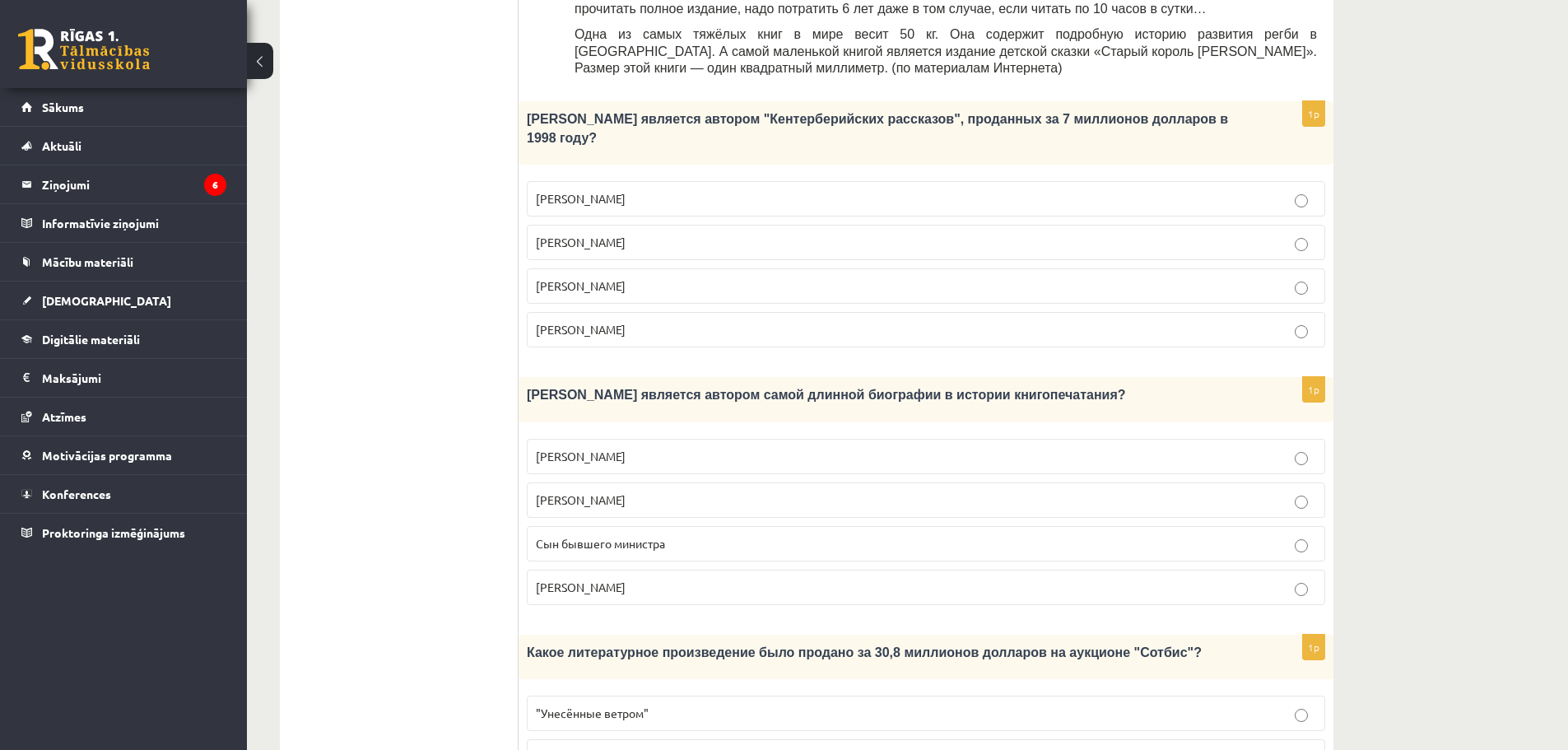
click at [625, 268] on label "Джефри Чосер" at bounding box center [926, 286] width 799 height 35
click at [608, 537] on span "Сын бывшего министра" at bounding box center [601, 544] width 129 height 15
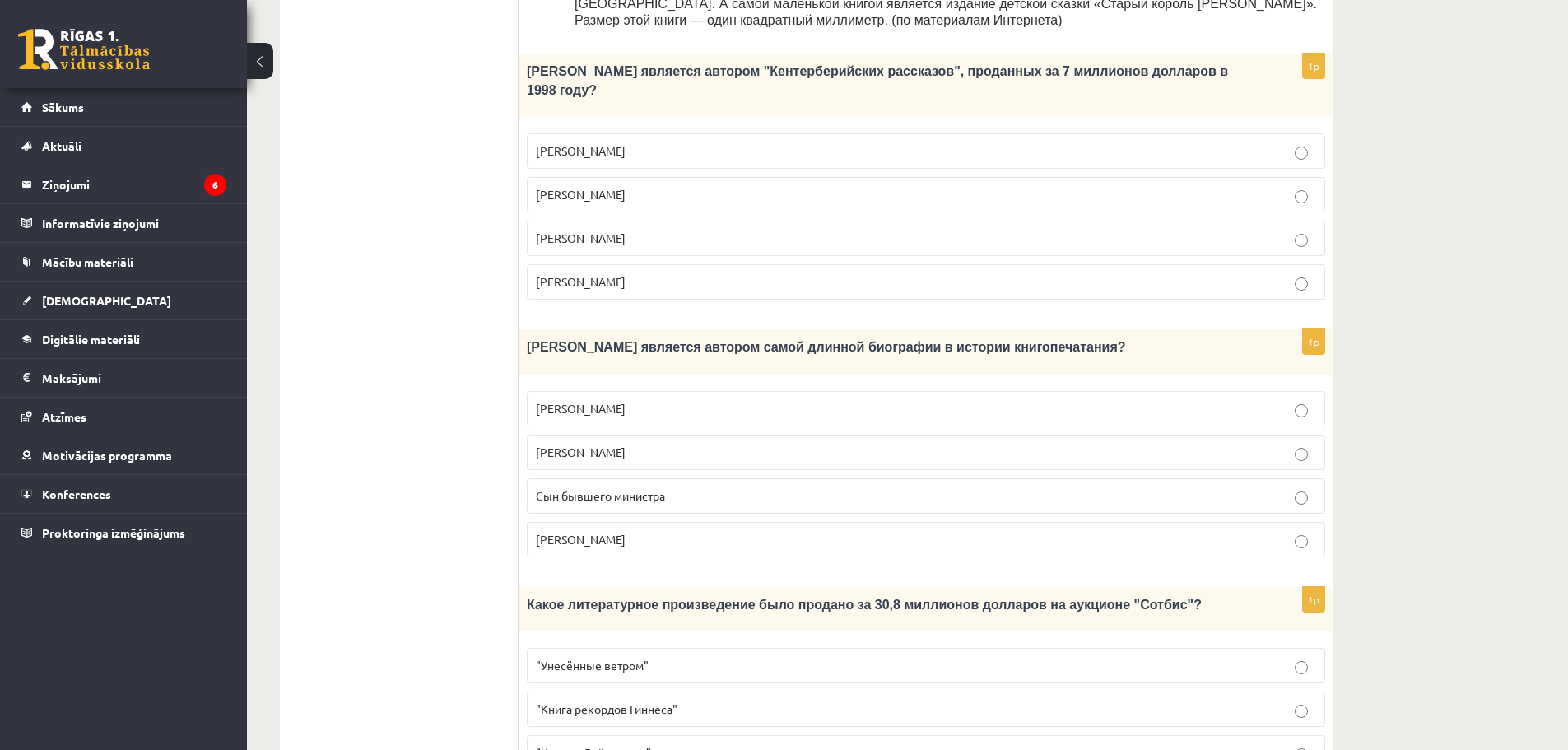
scroll to position [906, 0]
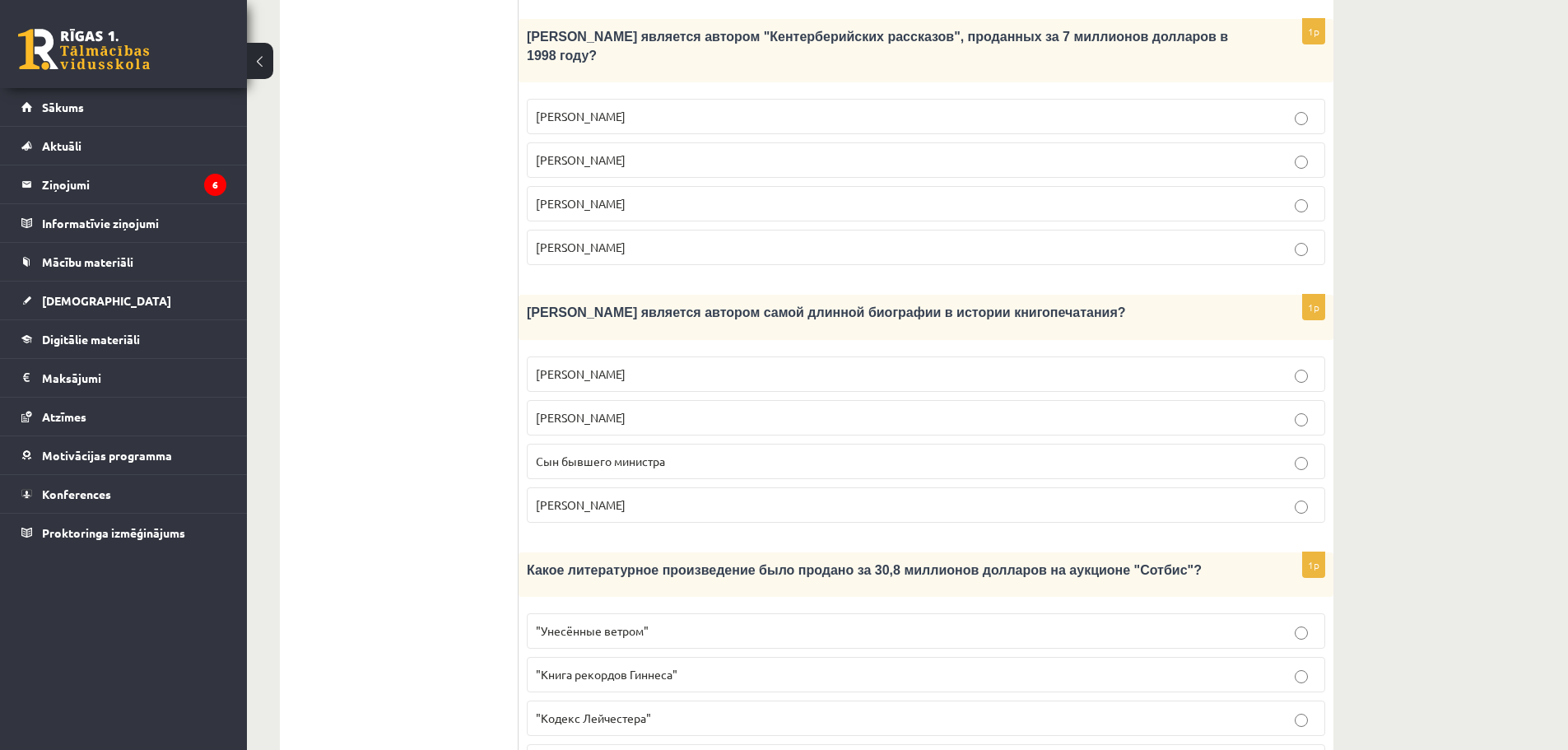
click at [653, 710] on p ""Кодекс Лейчестера"" at bounding box center [926, 718] width 780 height 18
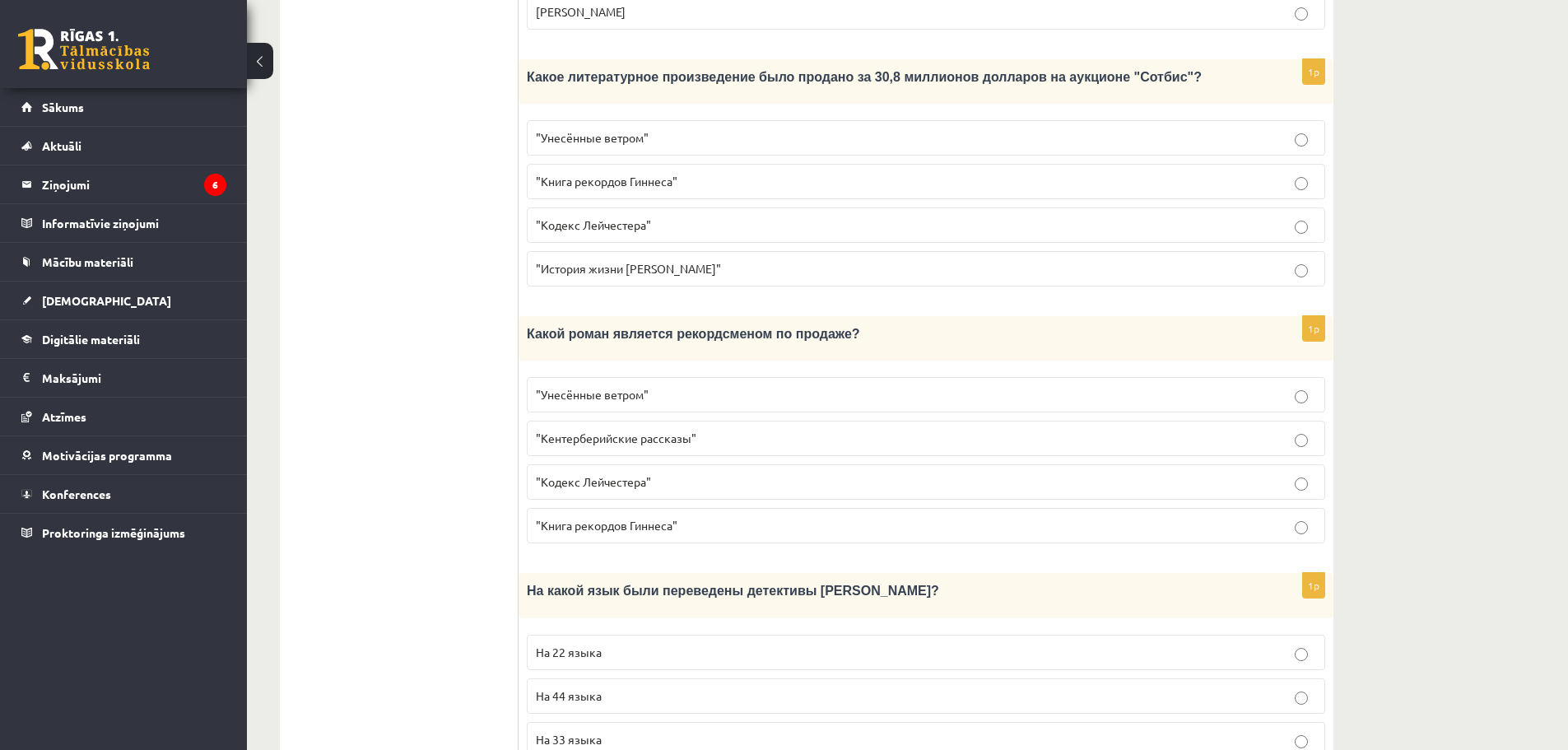
scroll to position [1400, 0]
click at [655, 386] on p ""Унесённые ветром"" at bounding box center [926, 394] width 780 height 18
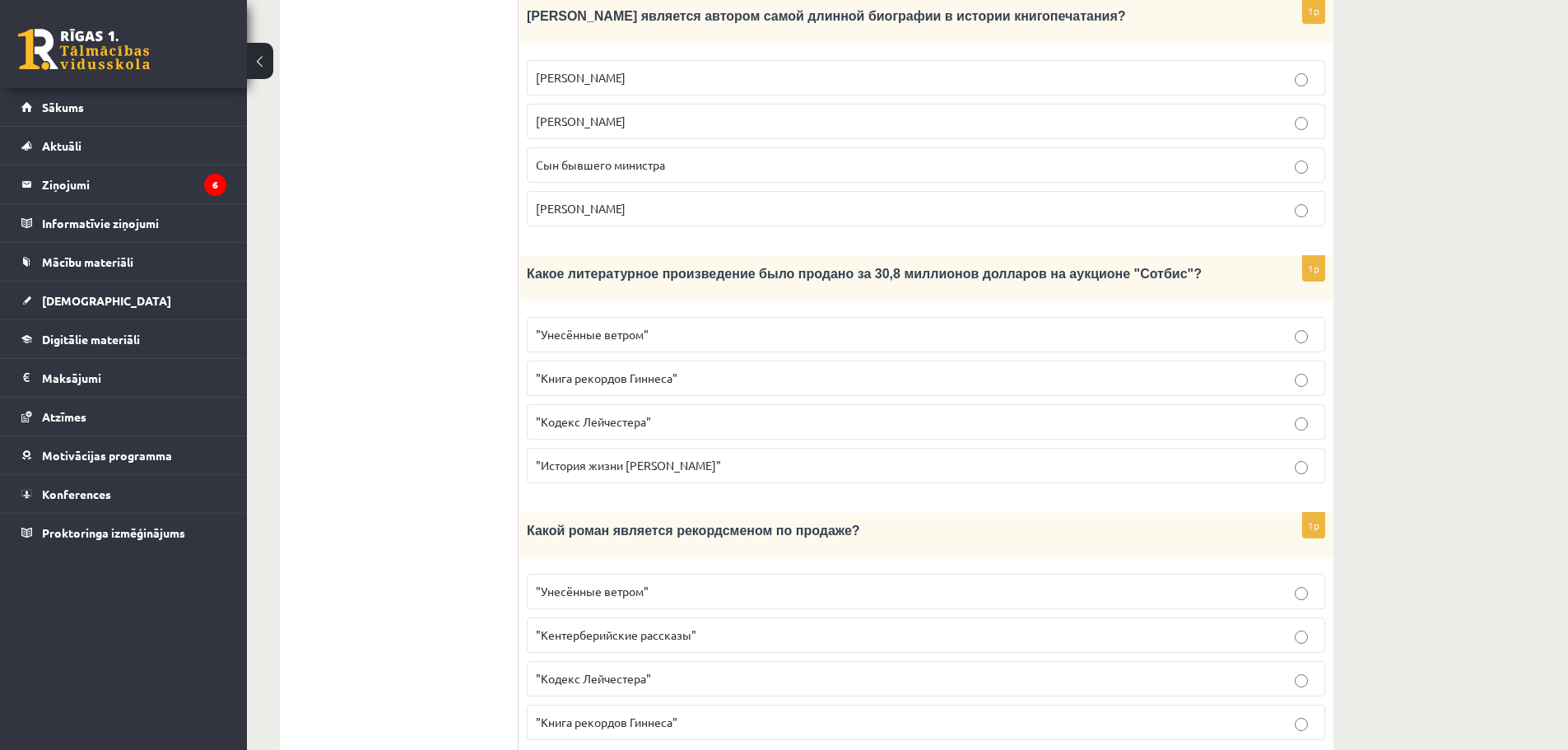
scroll to position [1445, 0]
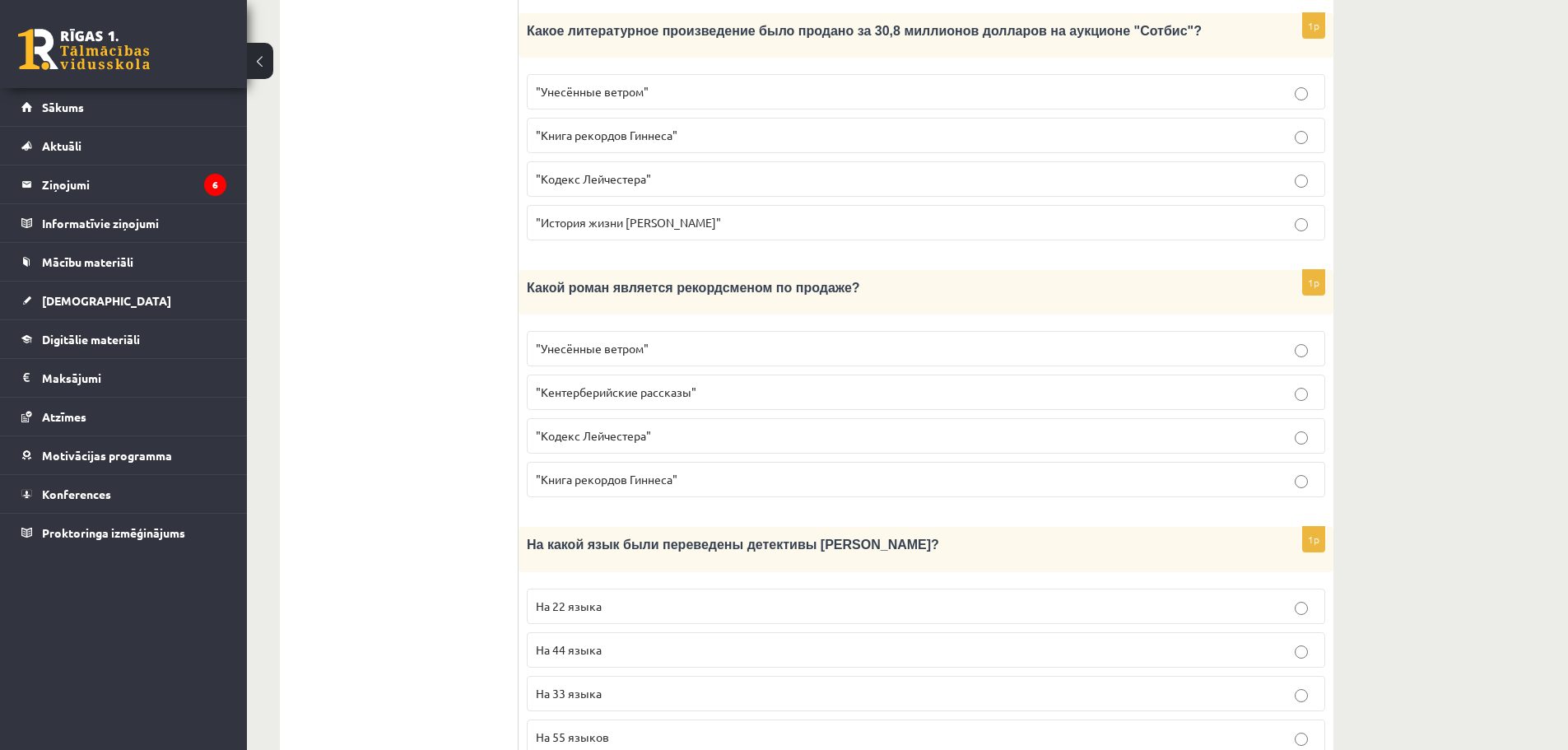
click at [595, 643] on span "На 44 языка" at bounding box center [569, 650] width 66 height 15
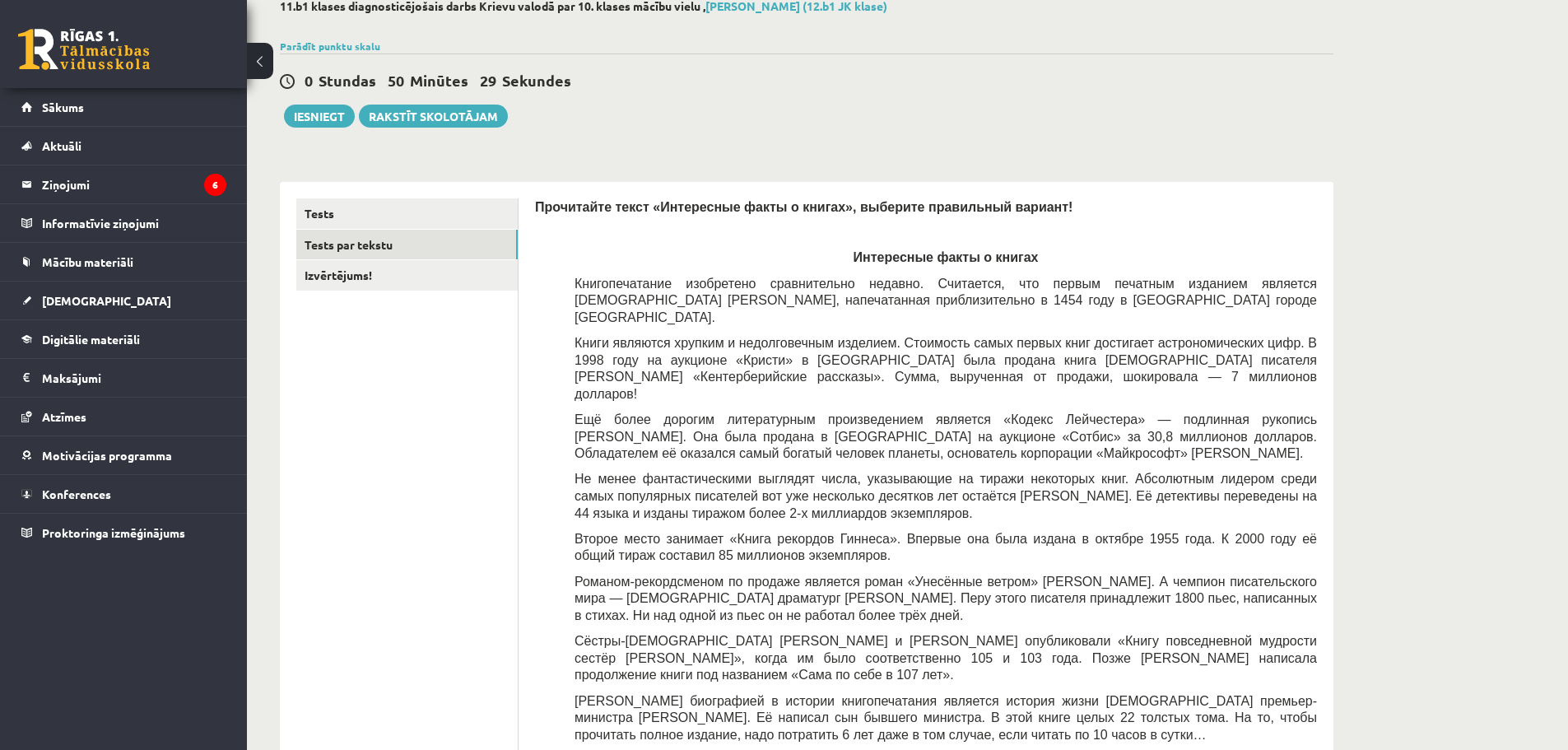
scroll to position [0, 0]
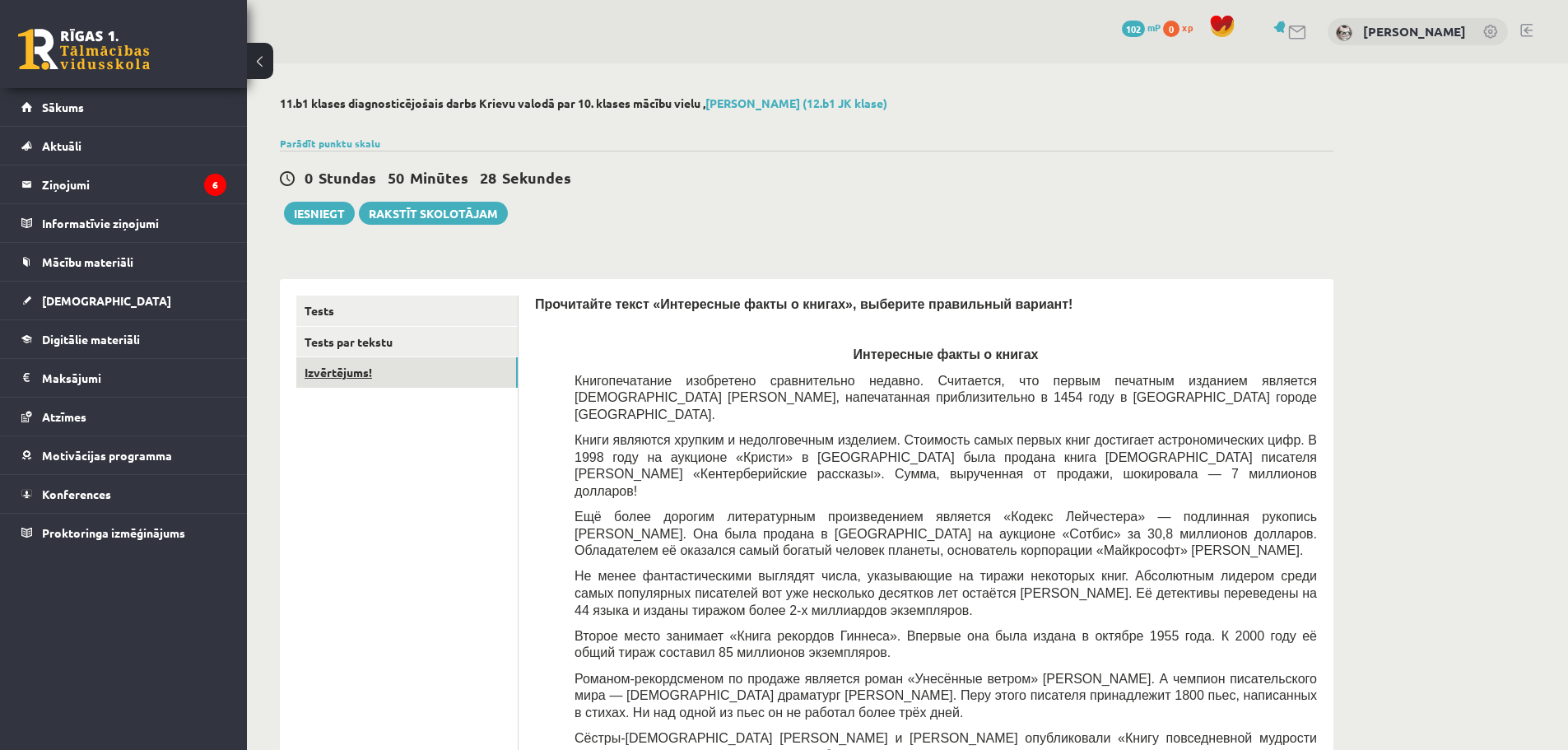
click at [385, 375] on link "Izvērtējums!" at bounding box center [407, 373] width 222 height 31
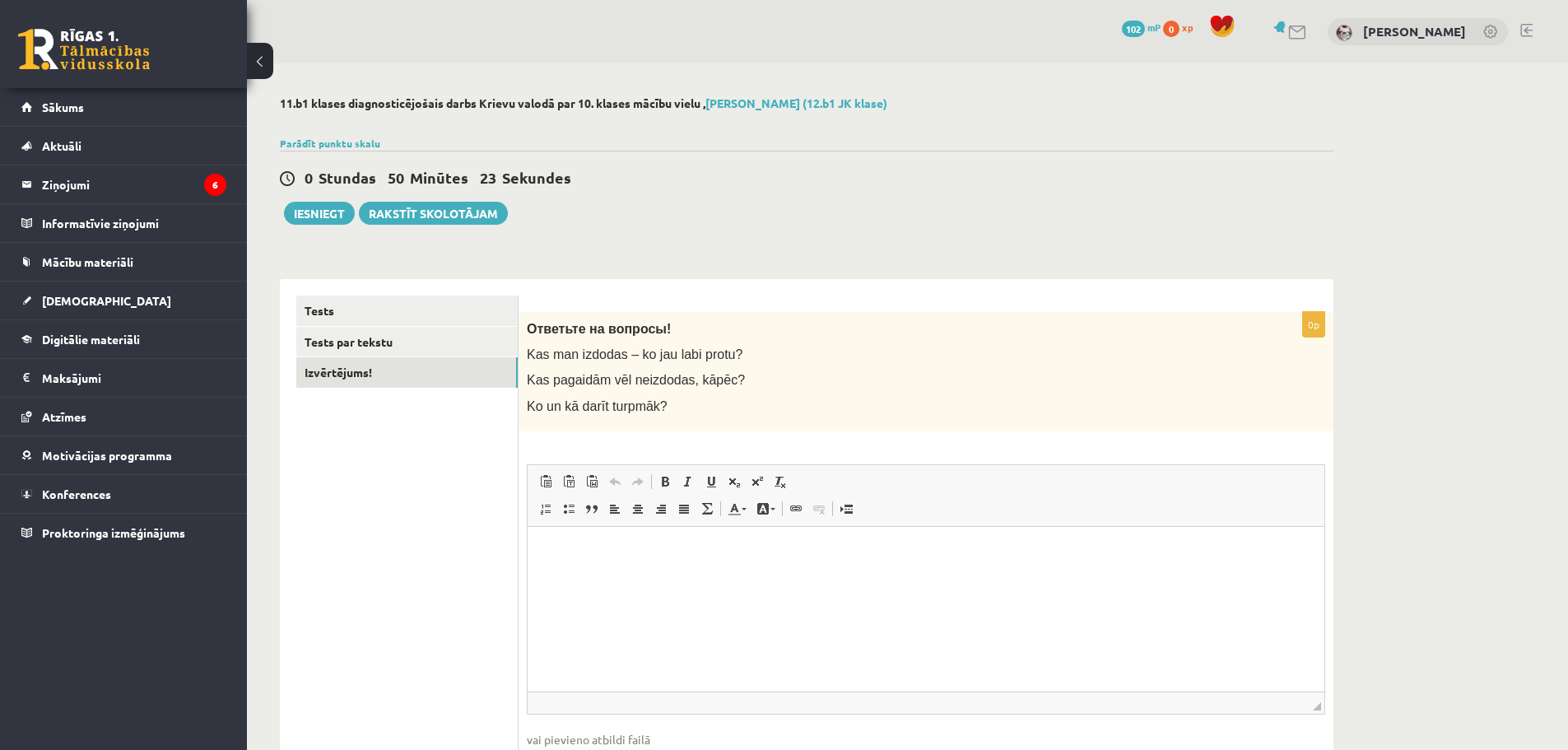
click at [663, 577] on html at bounding box center [926, 552] width 797 height 50
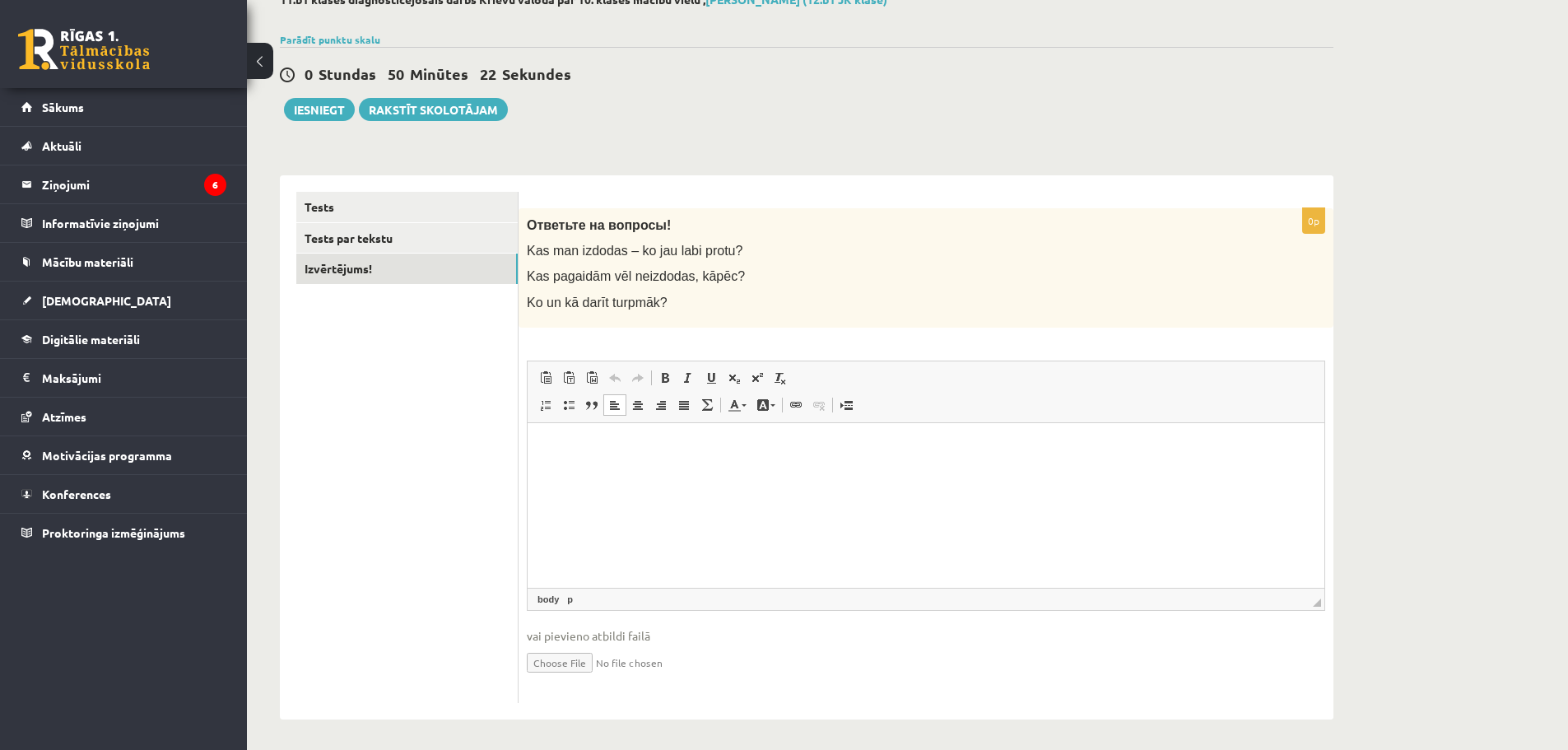
scroll to position [108, 0]
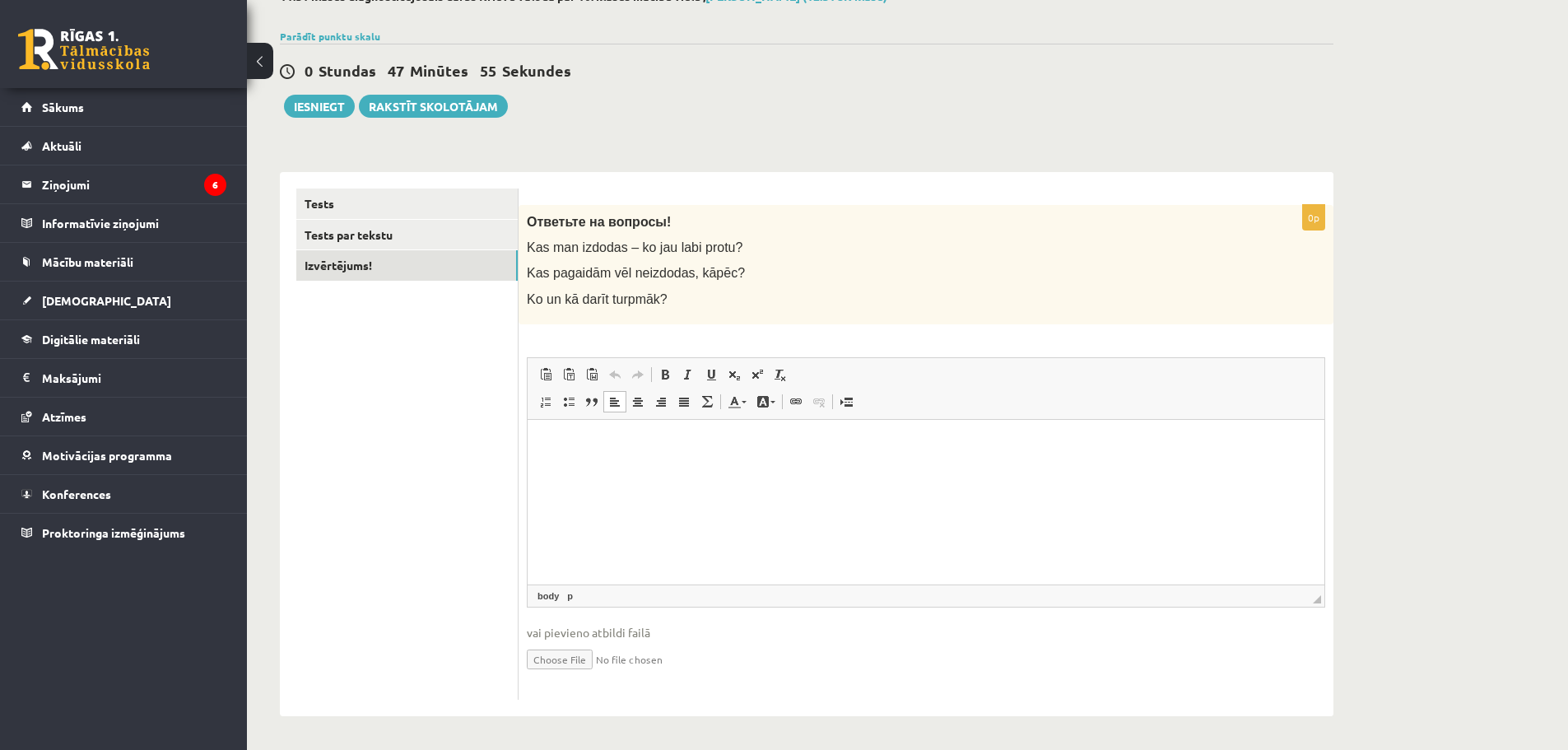
click at [583, 449] on p "Визуальный текстовый редактор, wiswyg-editor-user-answer-47024822816340" at bounding box center [926, 444] width 764 height 18
paste body "Визуальный текстовый редактор, wiswyg-editor-user-answer-47024822816340"
click at [337, 228] on link "Tests par tekstu" at bounding box center [407, 235] width 222 height 31
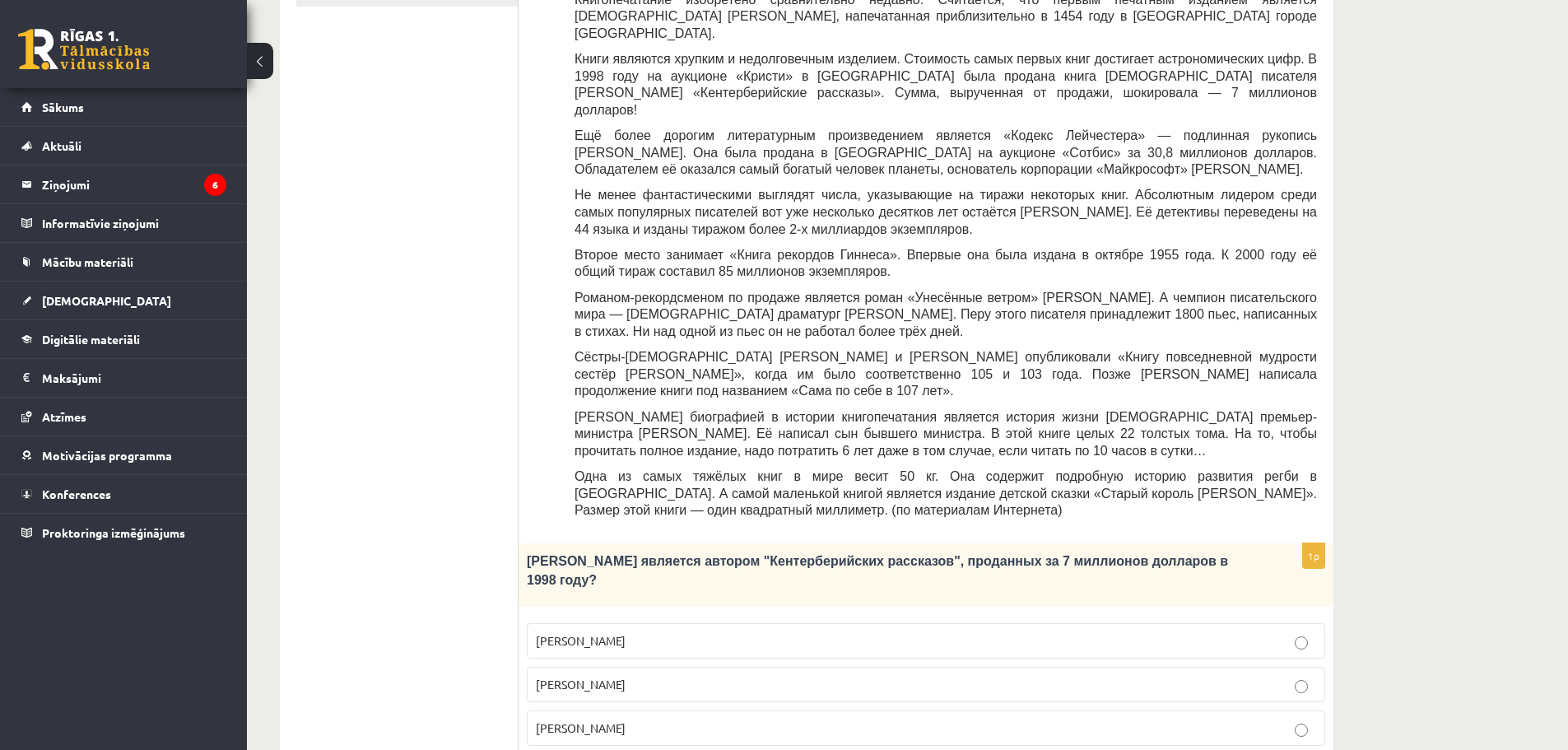
scroll to position [25, 0]
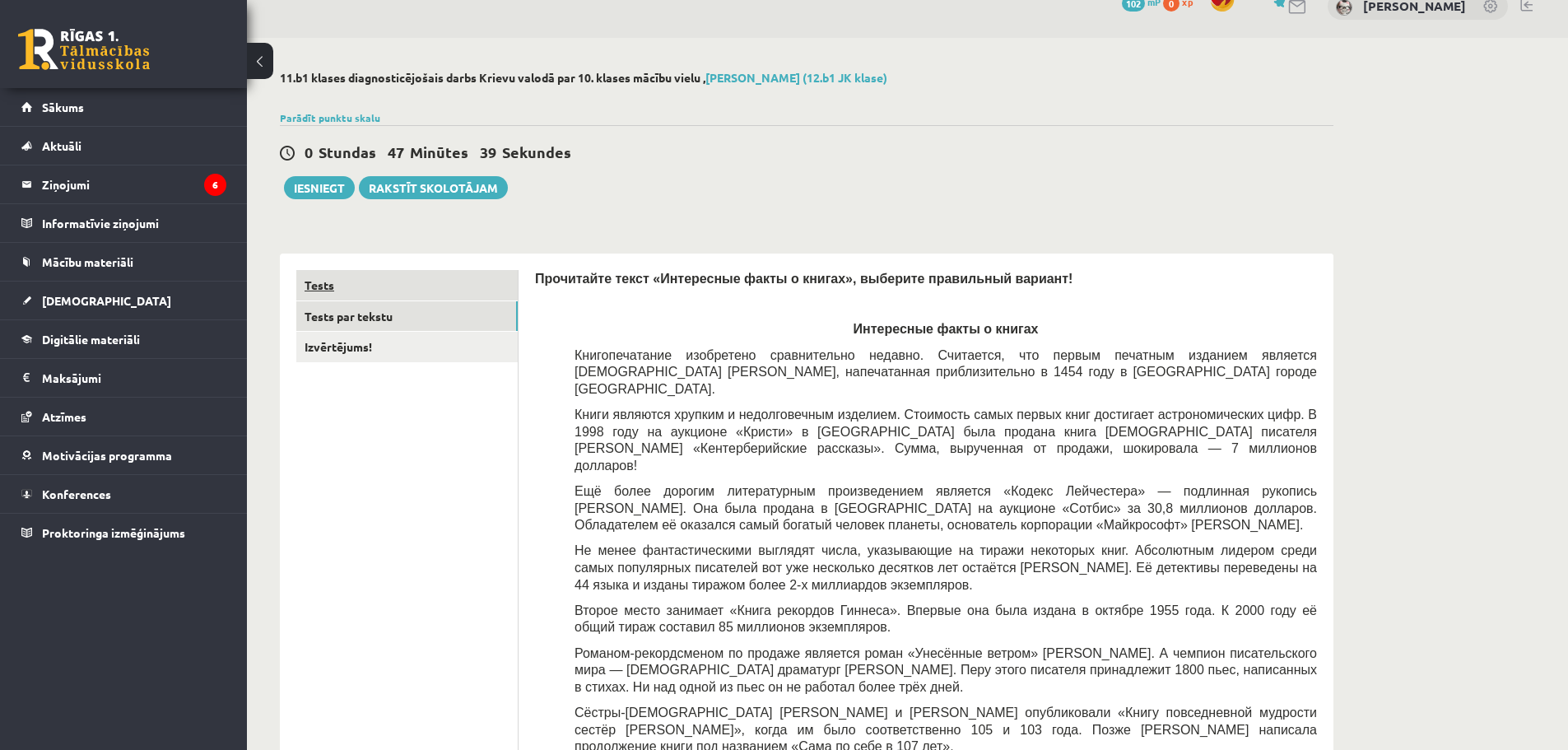
click at [399, 272] on link "Tests" at bounding box center [407, 285] width 222 height 31
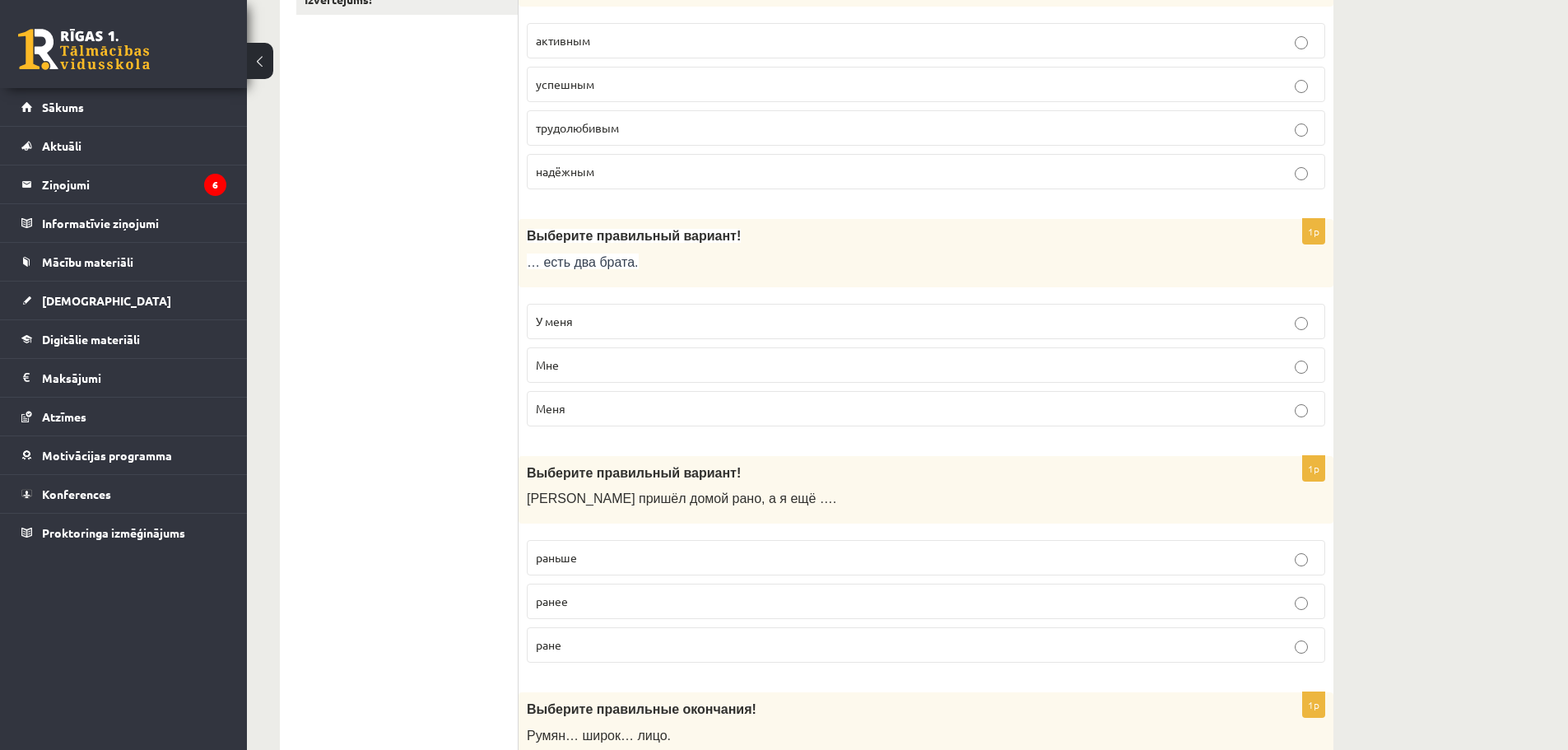
scroll to position [0, 0]
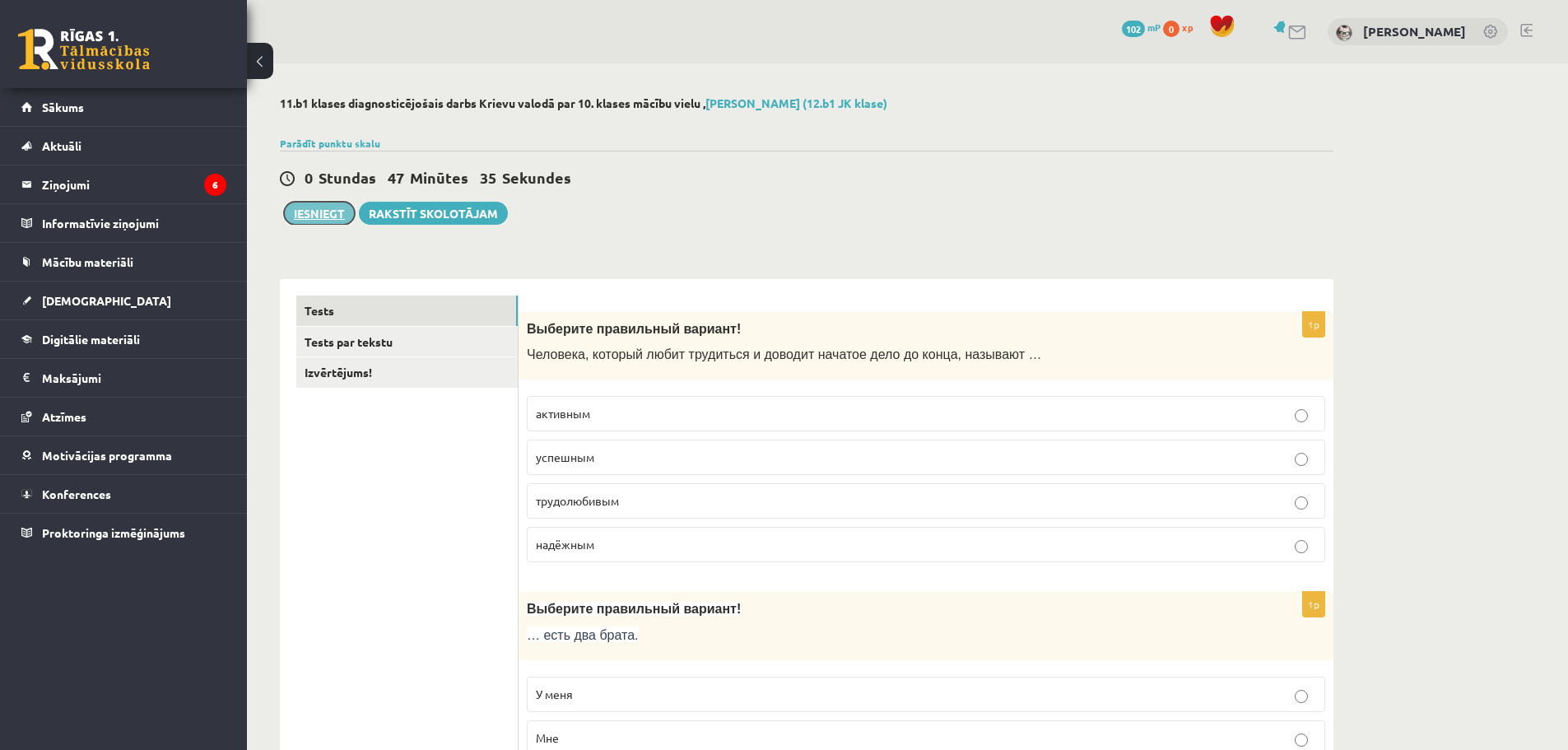
click at [306, 205] on button "Iesniegt" at bounding box center [319, 213] width 71 height 23
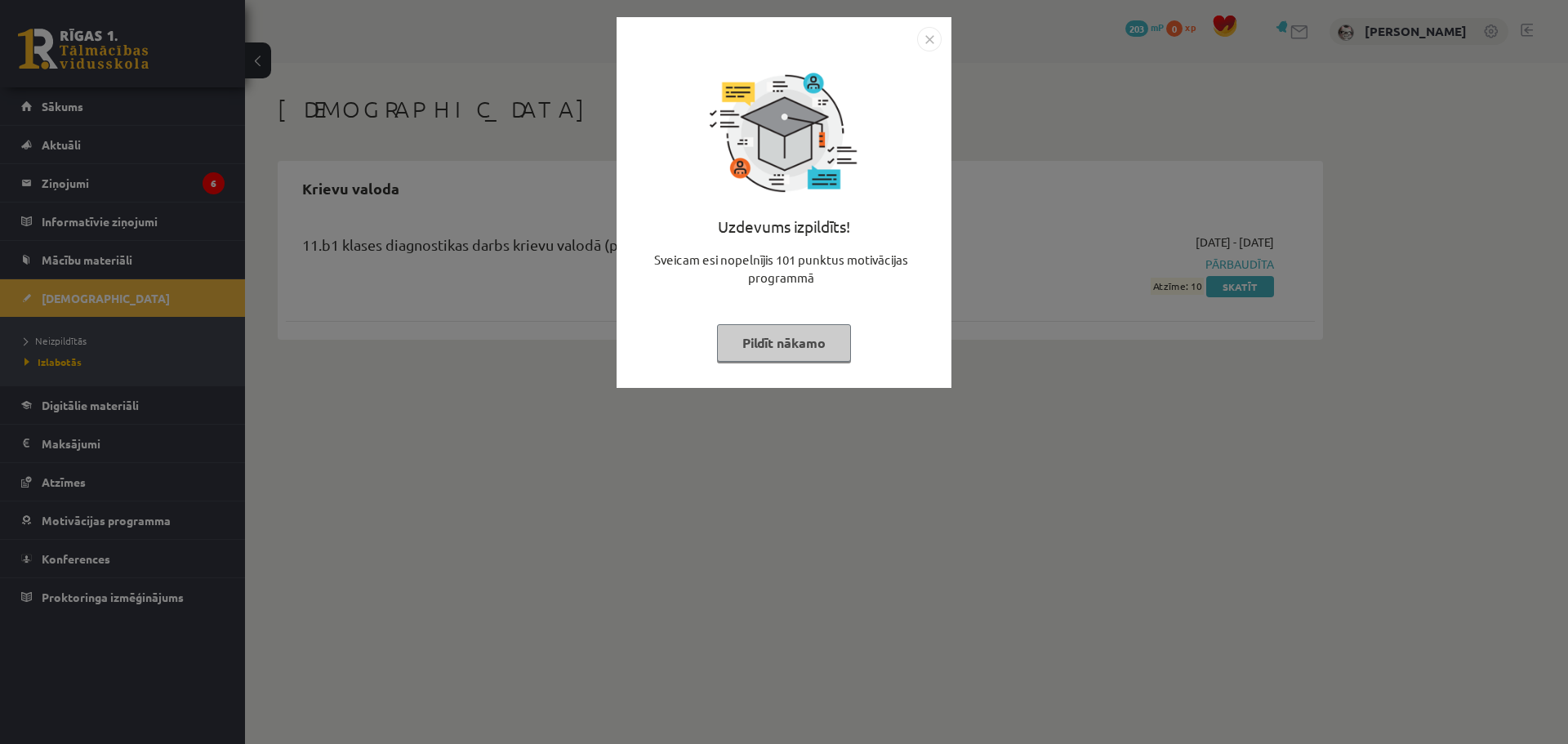
click at [931, 35] on img "Close" at bounding box center [930, 39] width 25 height 25
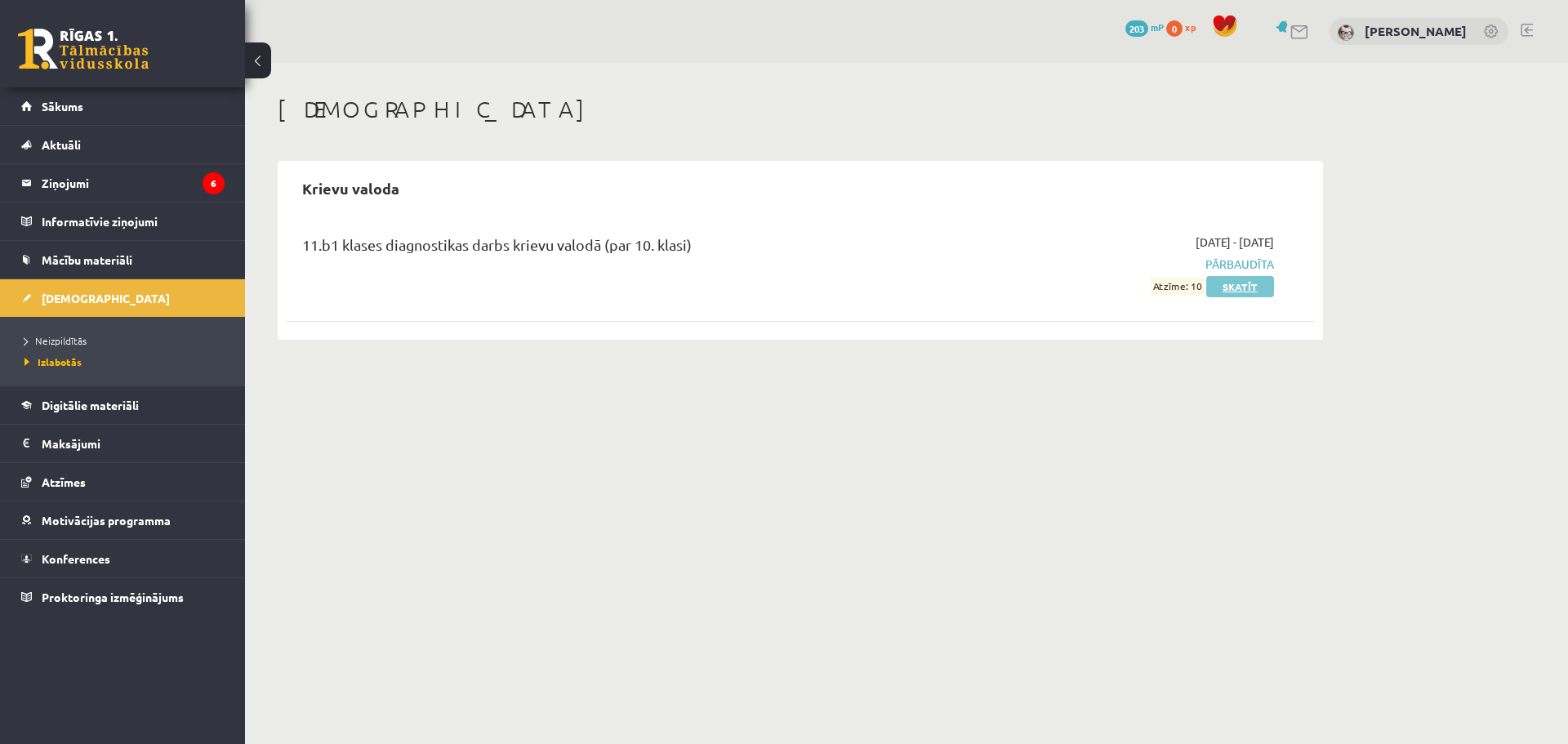
click at [1247, 293] on link "Skatīt" at bounding box center [1240, 287] width 67 height 21
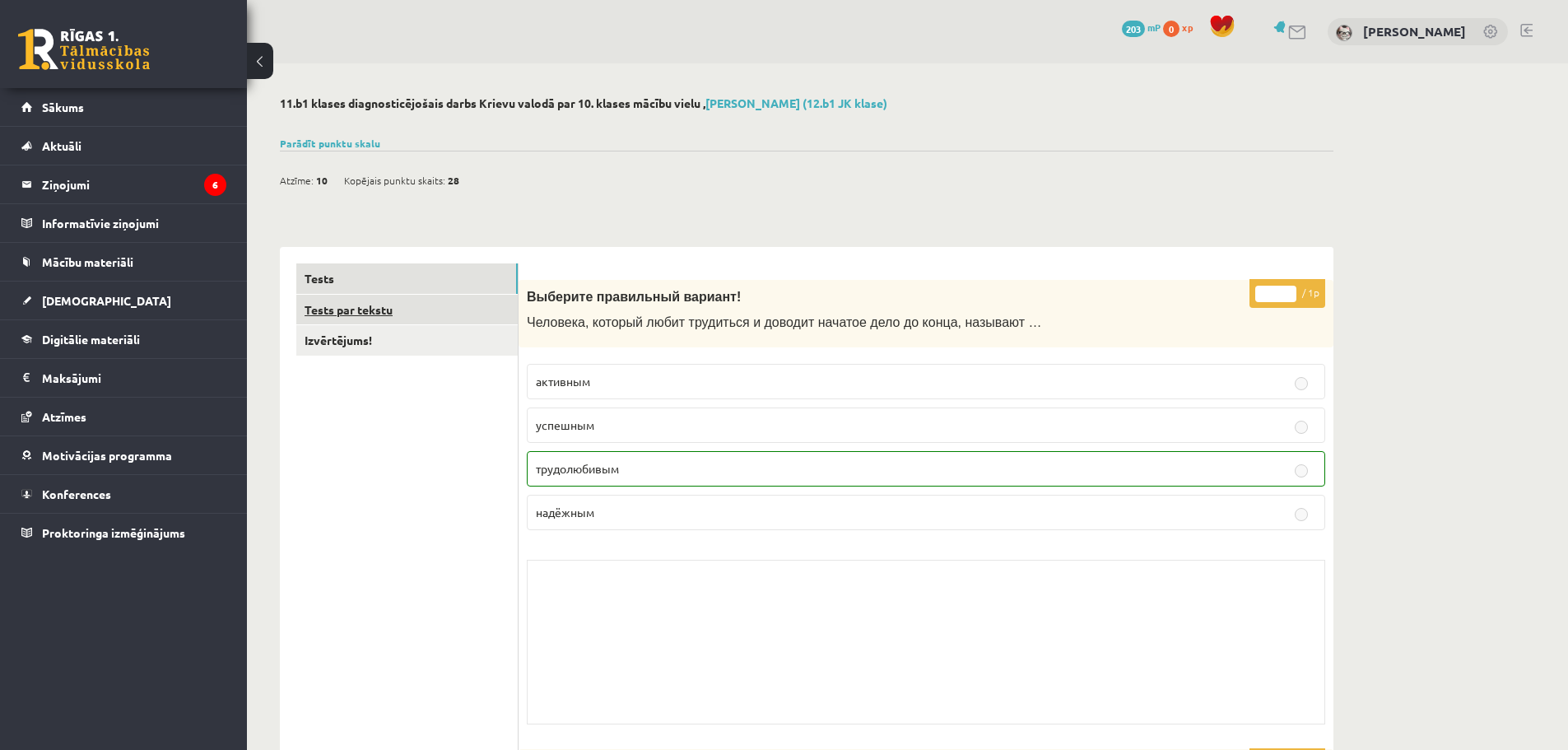
drag, startPoint x: 373, startPoint y: 299, endPoint x: 429, endPoint y: 316, distance: 58.5
click at [373, 299] on link "Tests par tekstu" at bounding box center [407, 309] width 222 height 31
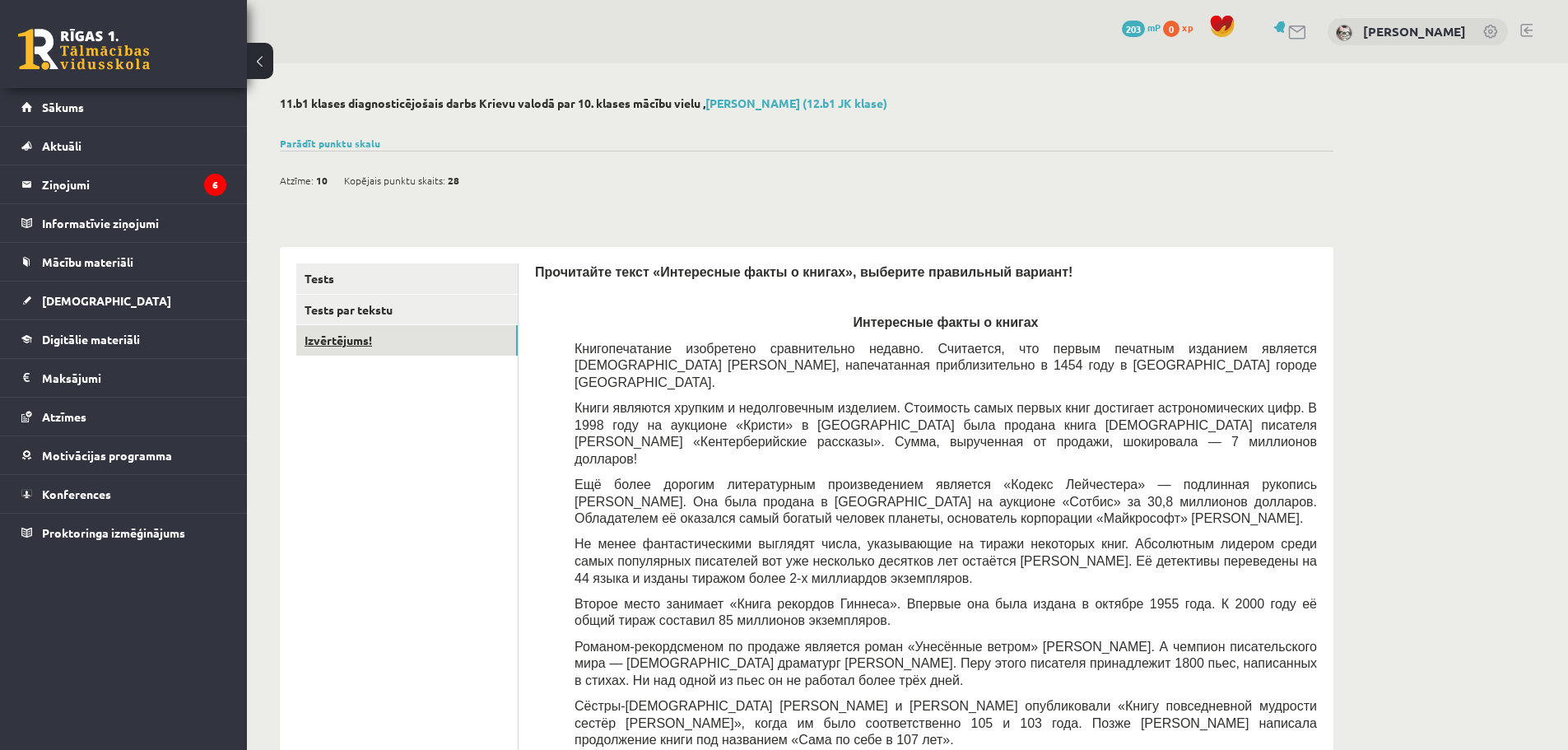
click at [356, 335] on link "Izvērtējums!" at bounding box center [407, 340] width 222 height 31
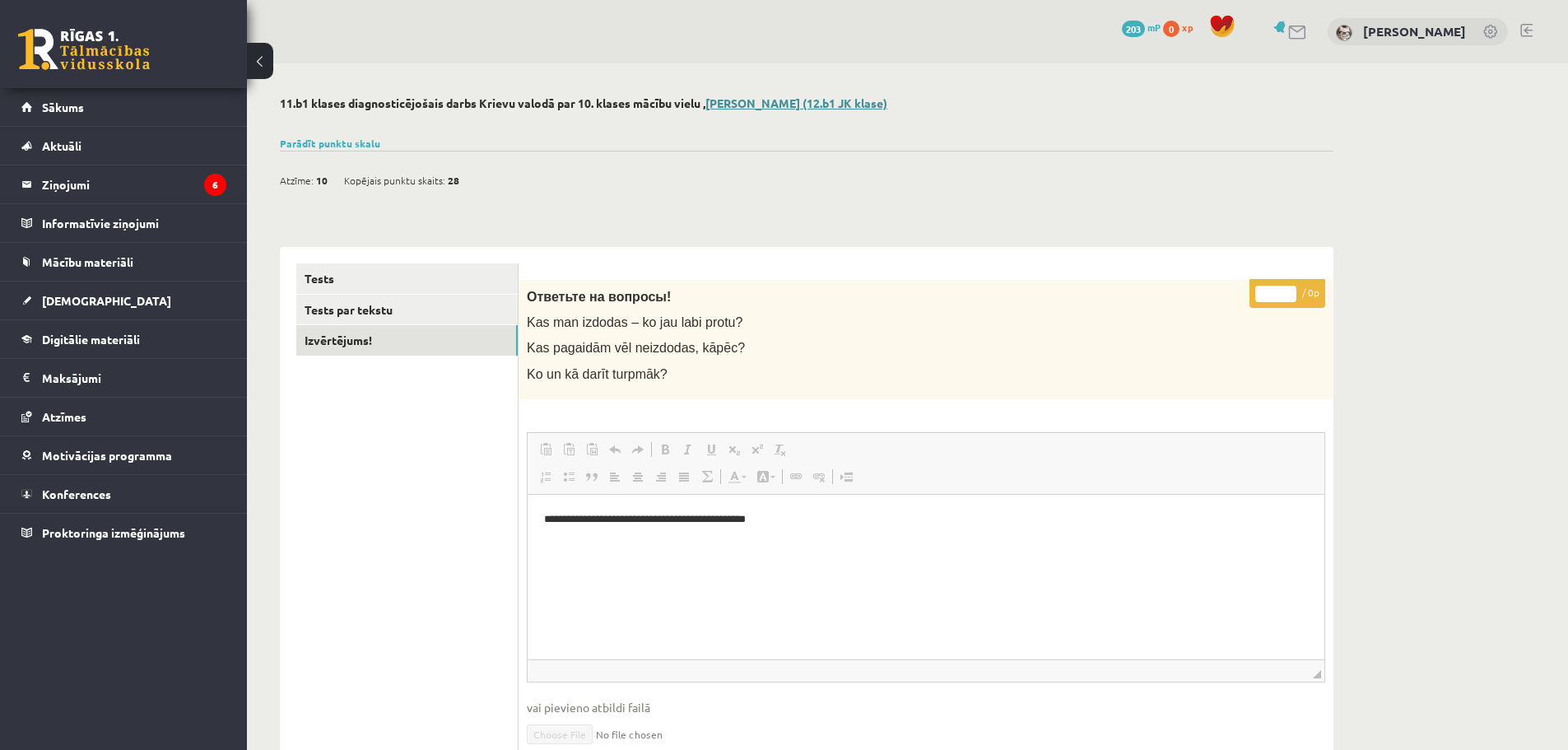
click link "Domenika Babane (12.b1 JK klase)"
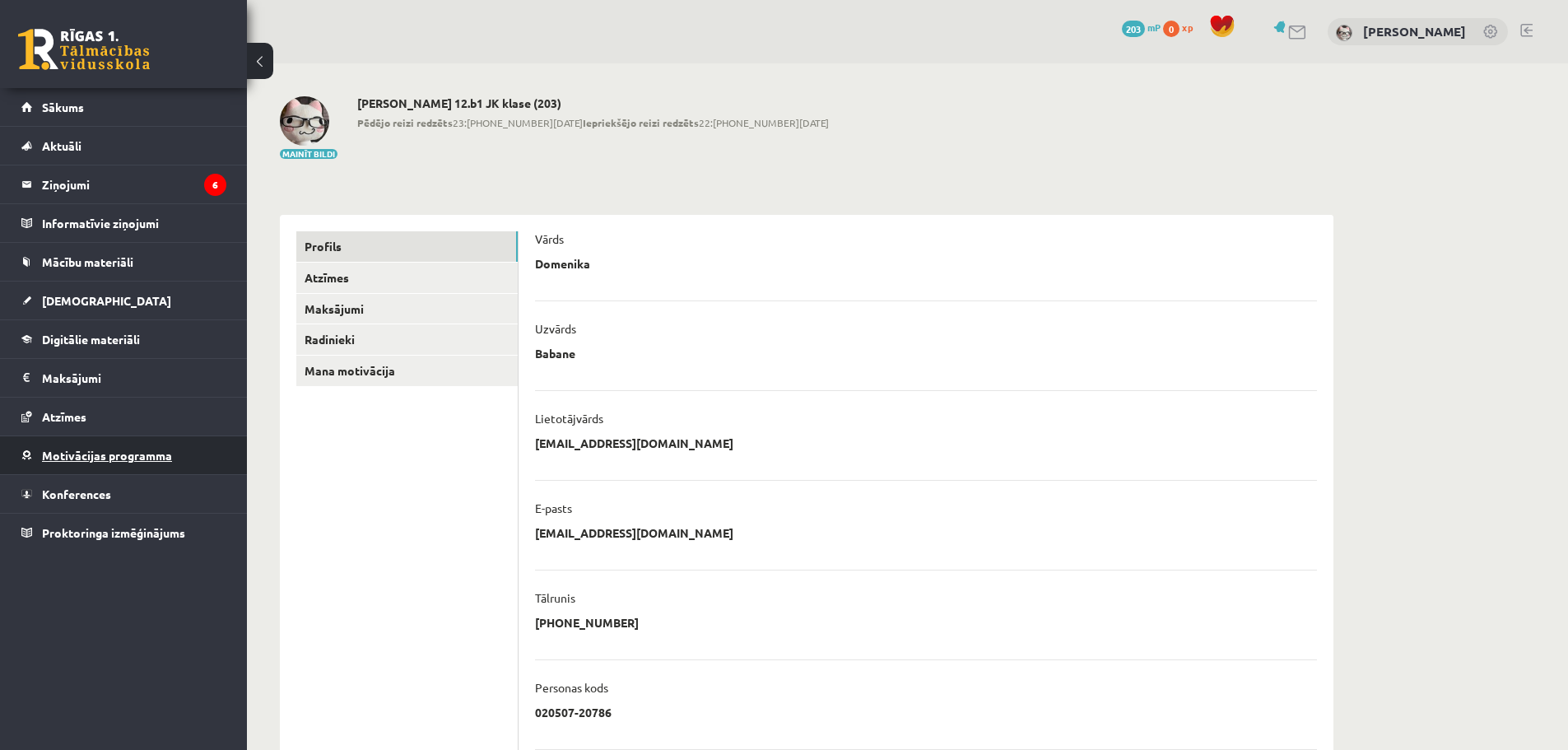
click at [82, 456] on span "Motivācijas programma" at bounding box center [107, 456] width 130 height 15
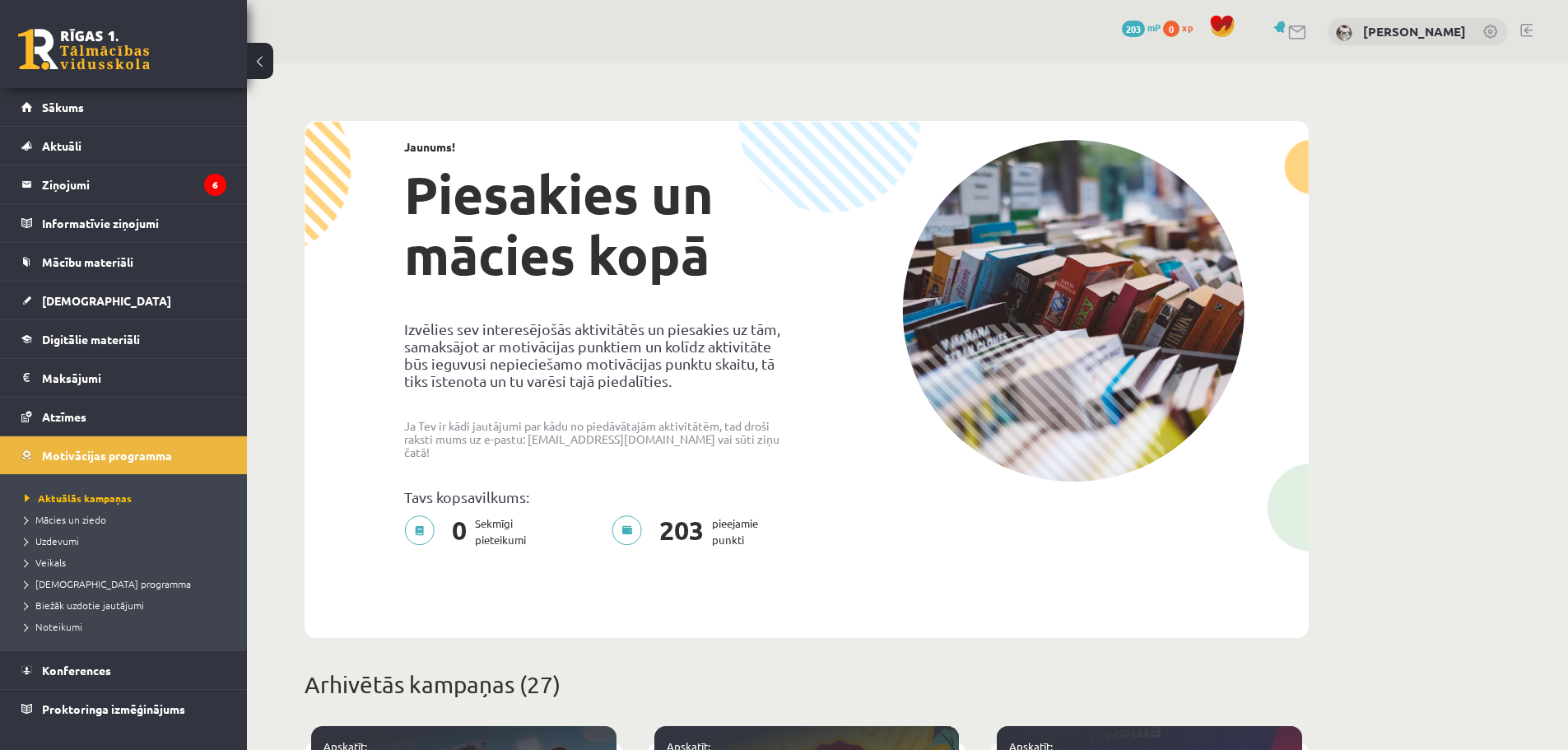
click at [1147, 32] on span "mP" at bounding box center [1154, 27] width 13 height 13
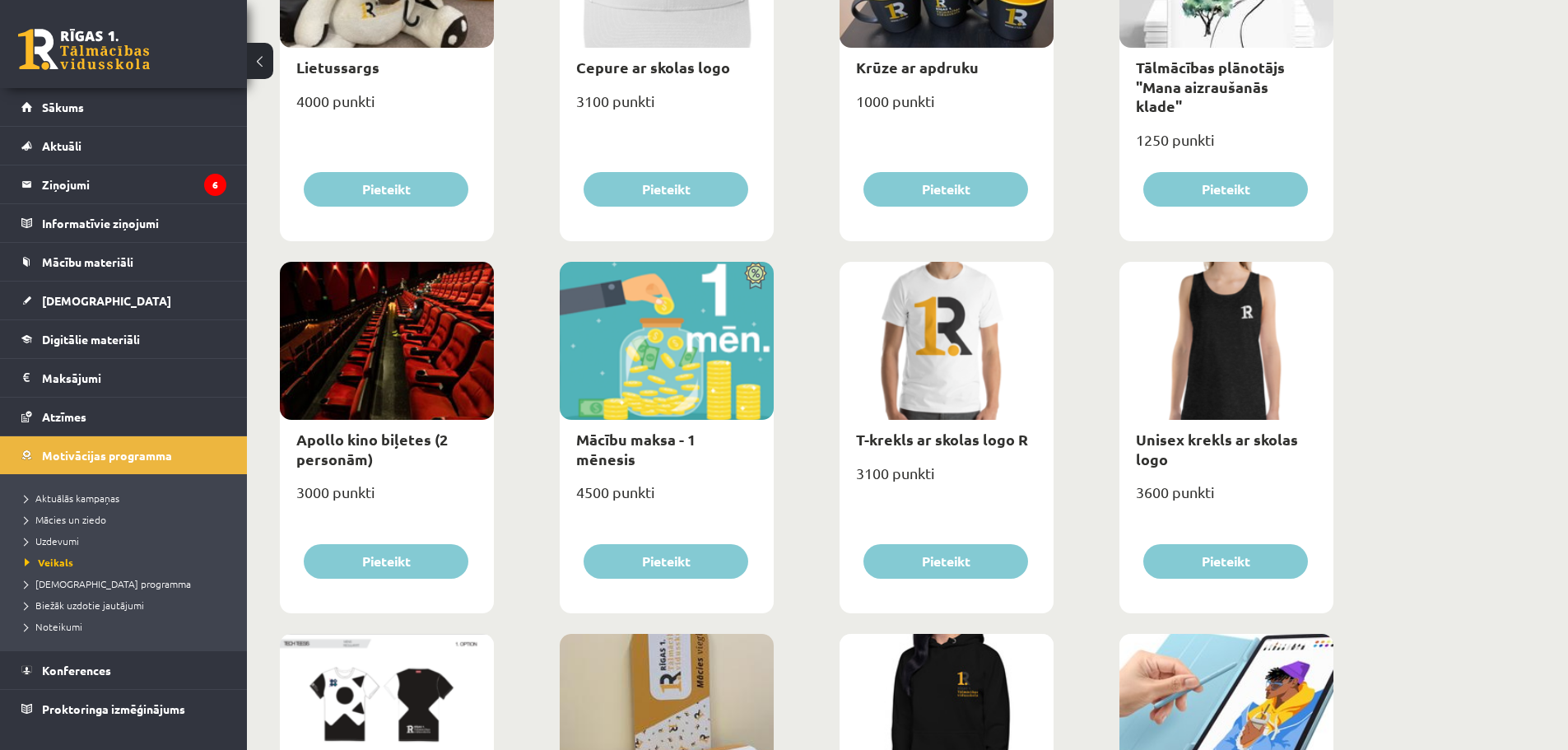
scroll to position [297, 0]
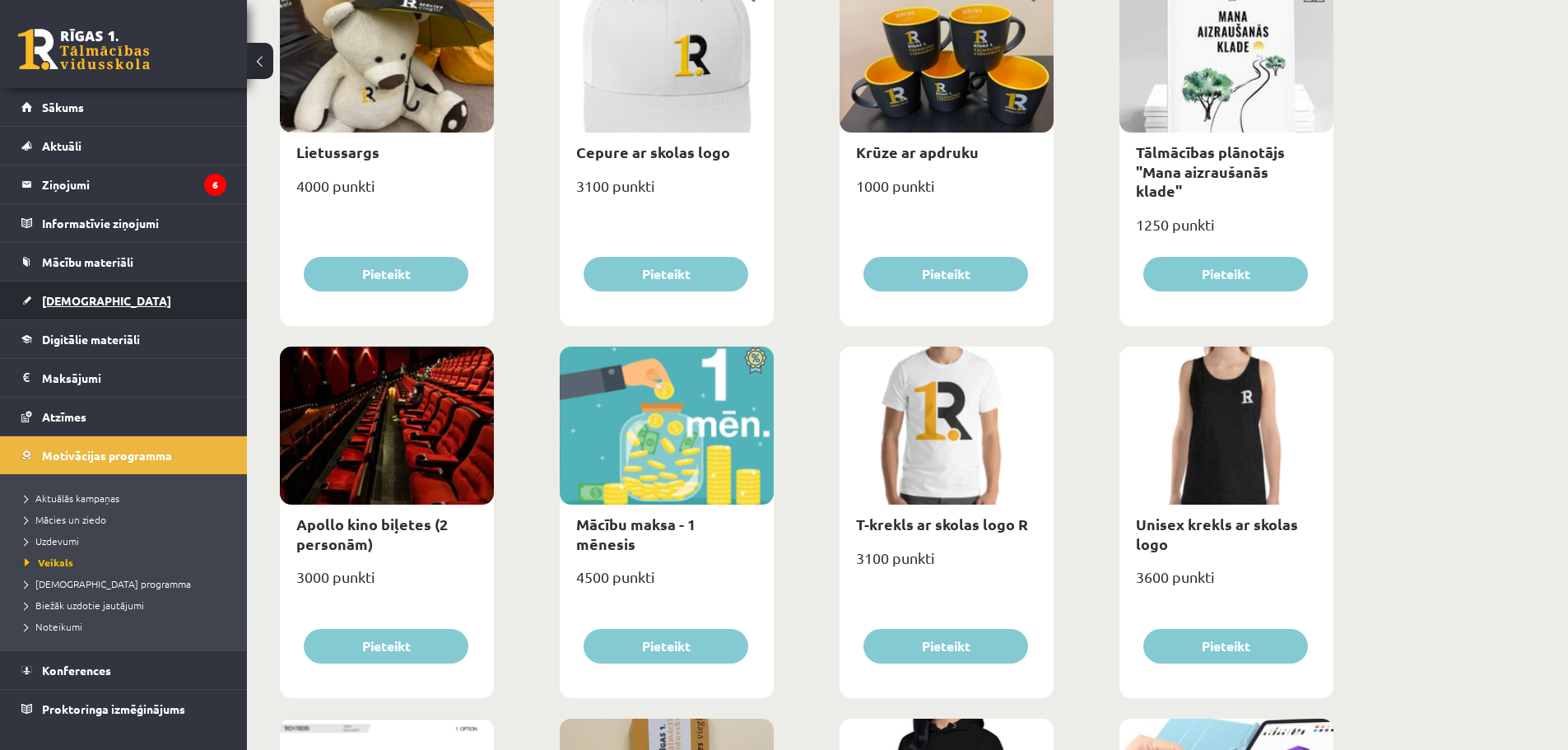
click at [67, 294] on span "[DEMOGRAPHIC_DATA]" at bounding box center [106, 301] width 129 height 15
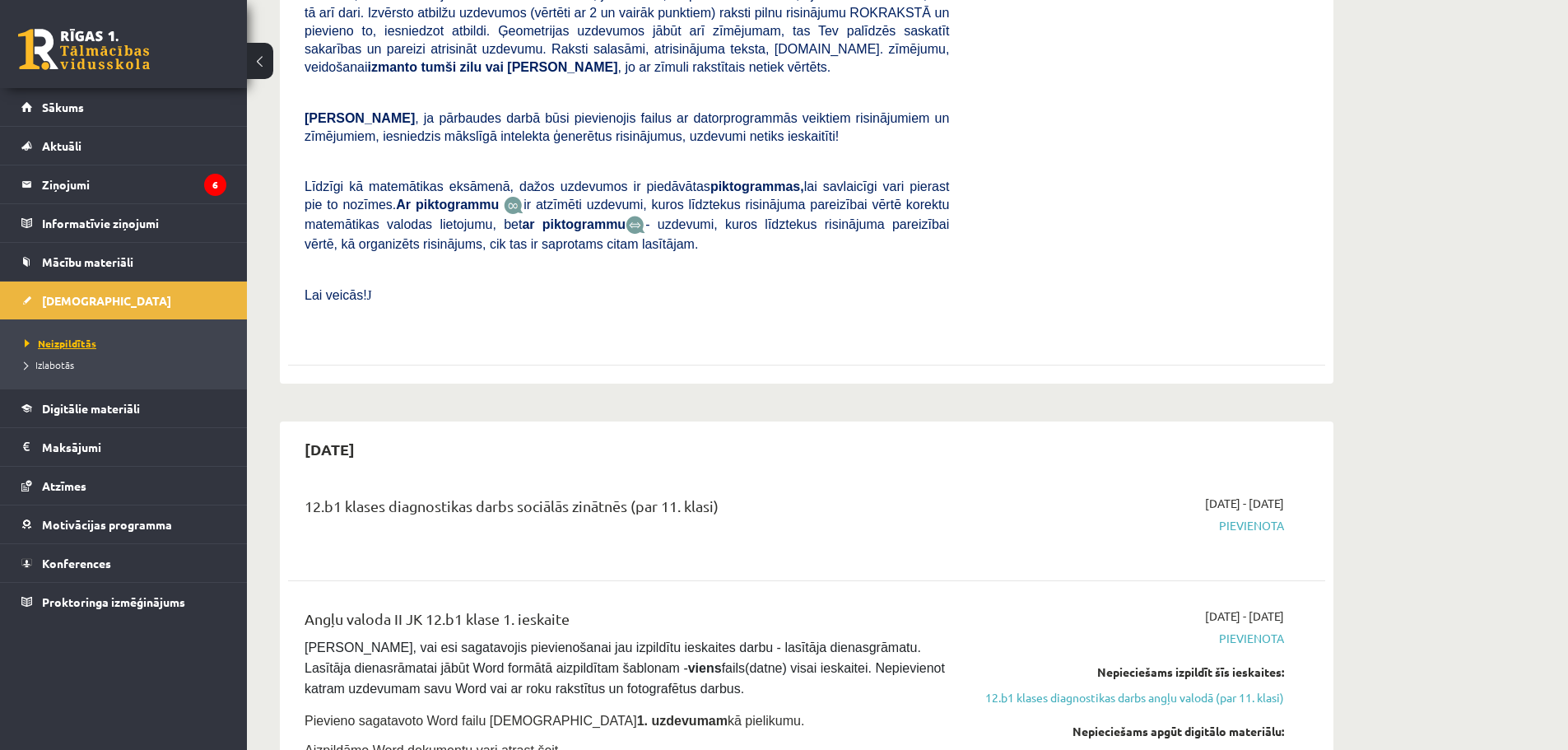
scroll to position [824, 0]
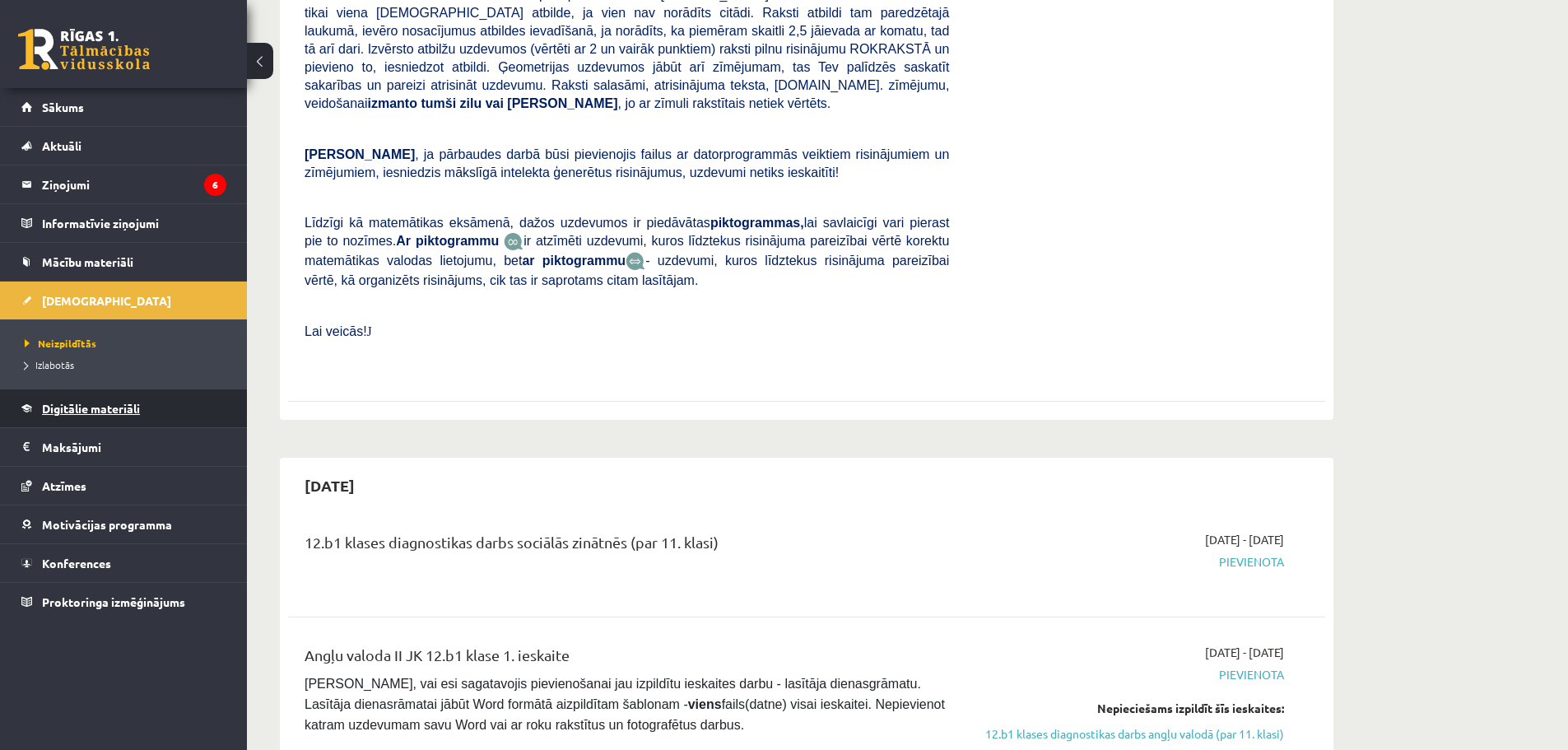
click at [52, 395] on link "Digitālie materiāli" at bounding box center [124, 408] width 205 height 38
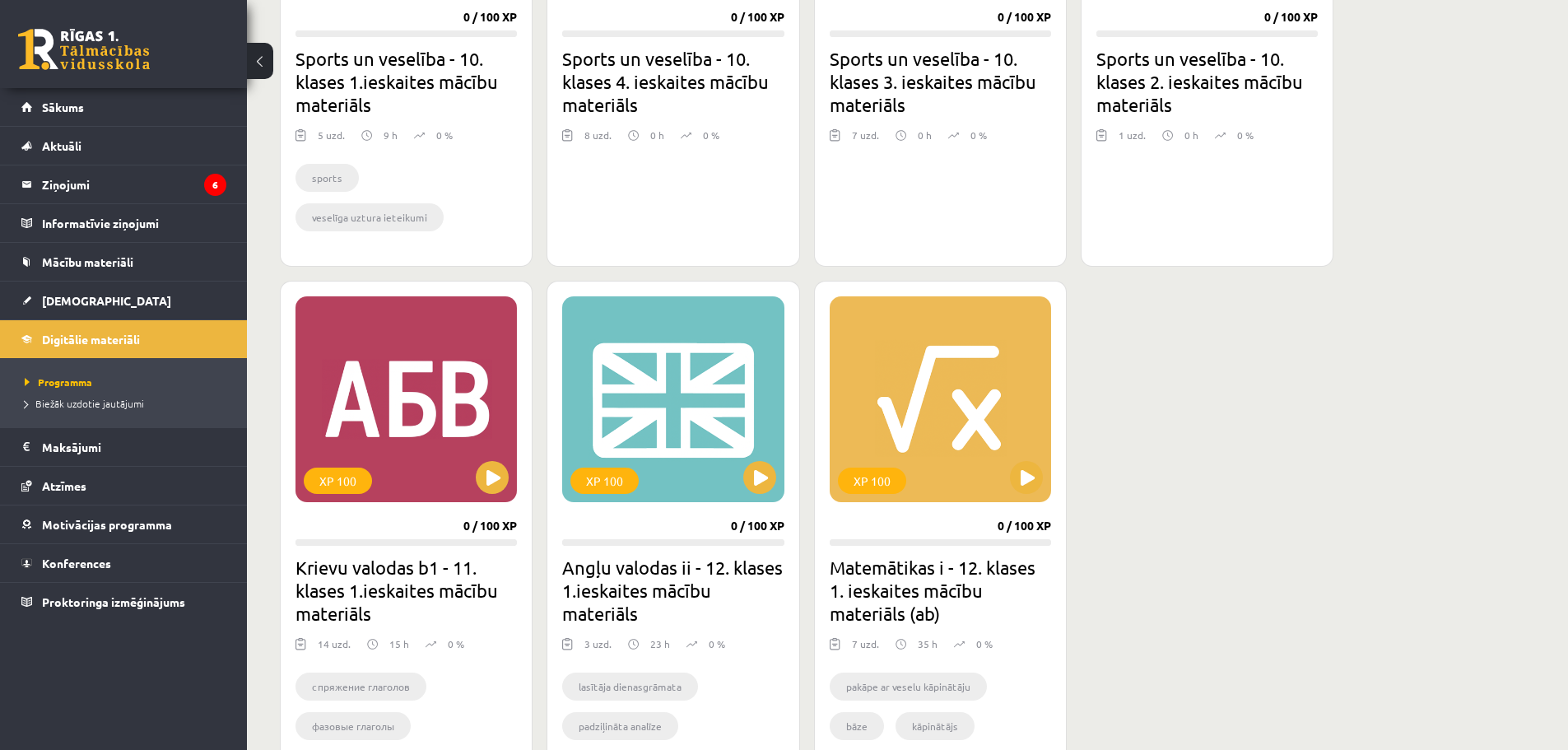
scroll to position [742, 0]
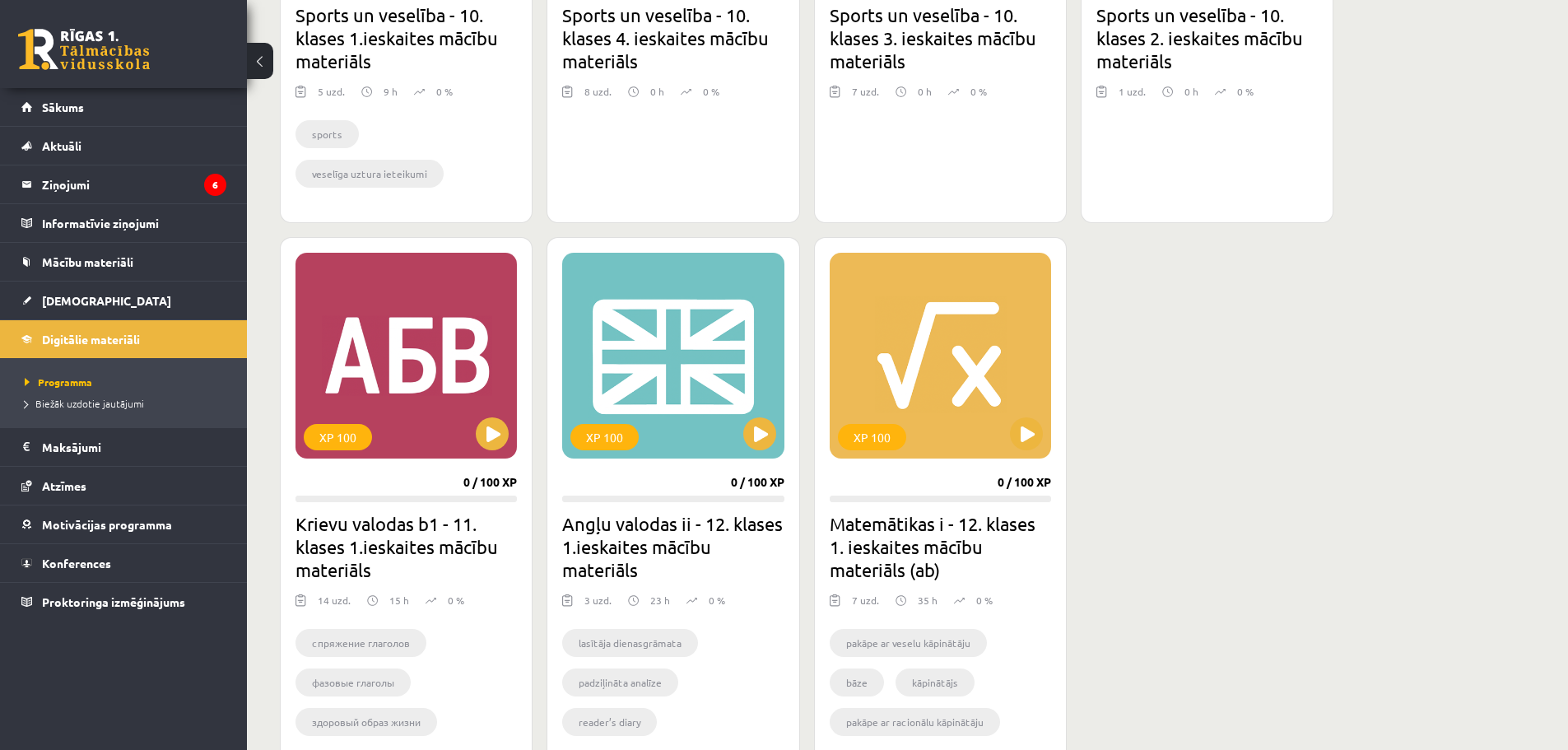
click at [345, 538] on h2 "Krievu valodas b1 - 11. klases 1.ieskaites mācību materiāls" at bounding box center [406, 547] width 222 height 69
click at [490, 430] on button at bounding box center [492, 433] width 33 height 33
click at [413, 356] on div "XP 100" at bounding box center [406, 355] width 222 height 206
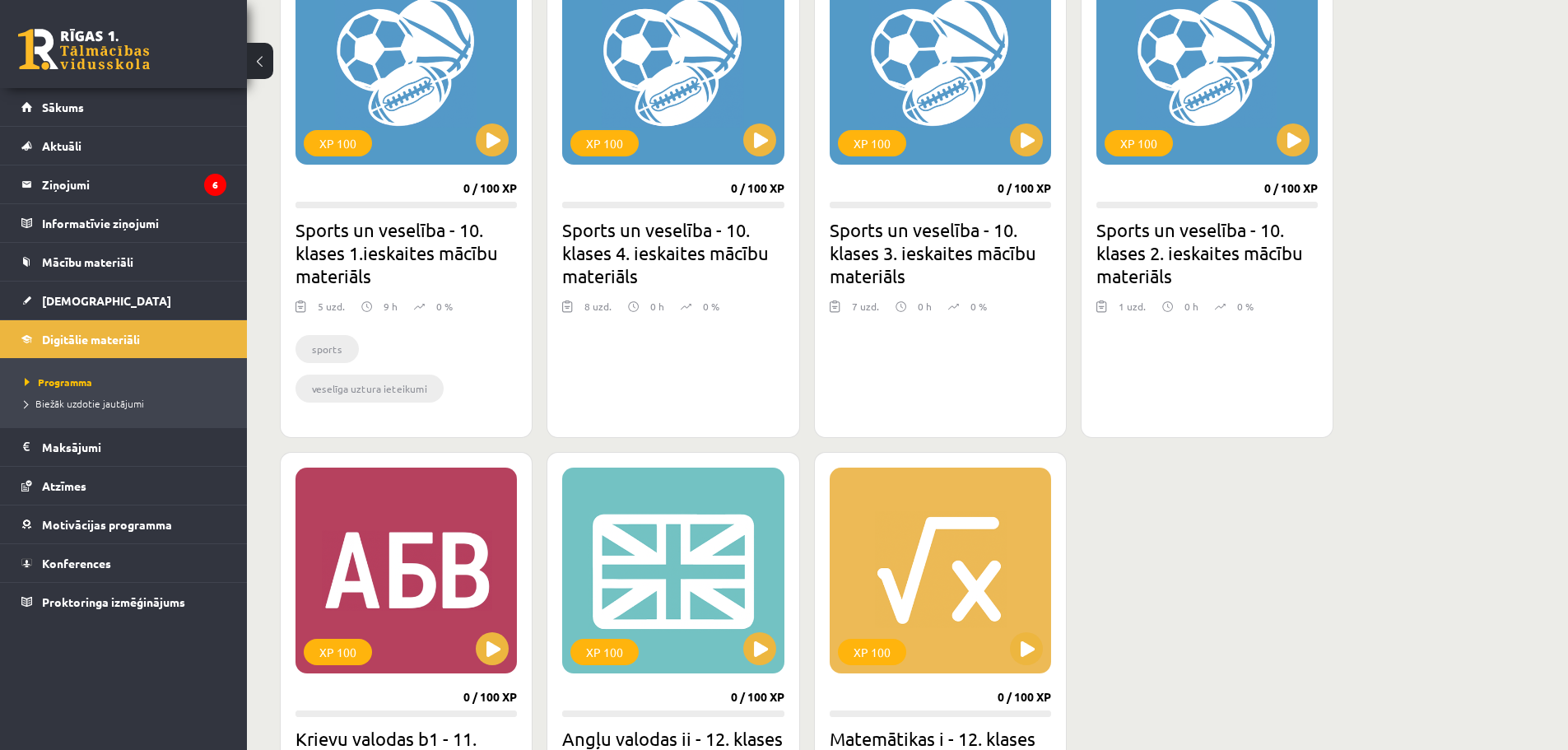
scroll to position [885, 0]
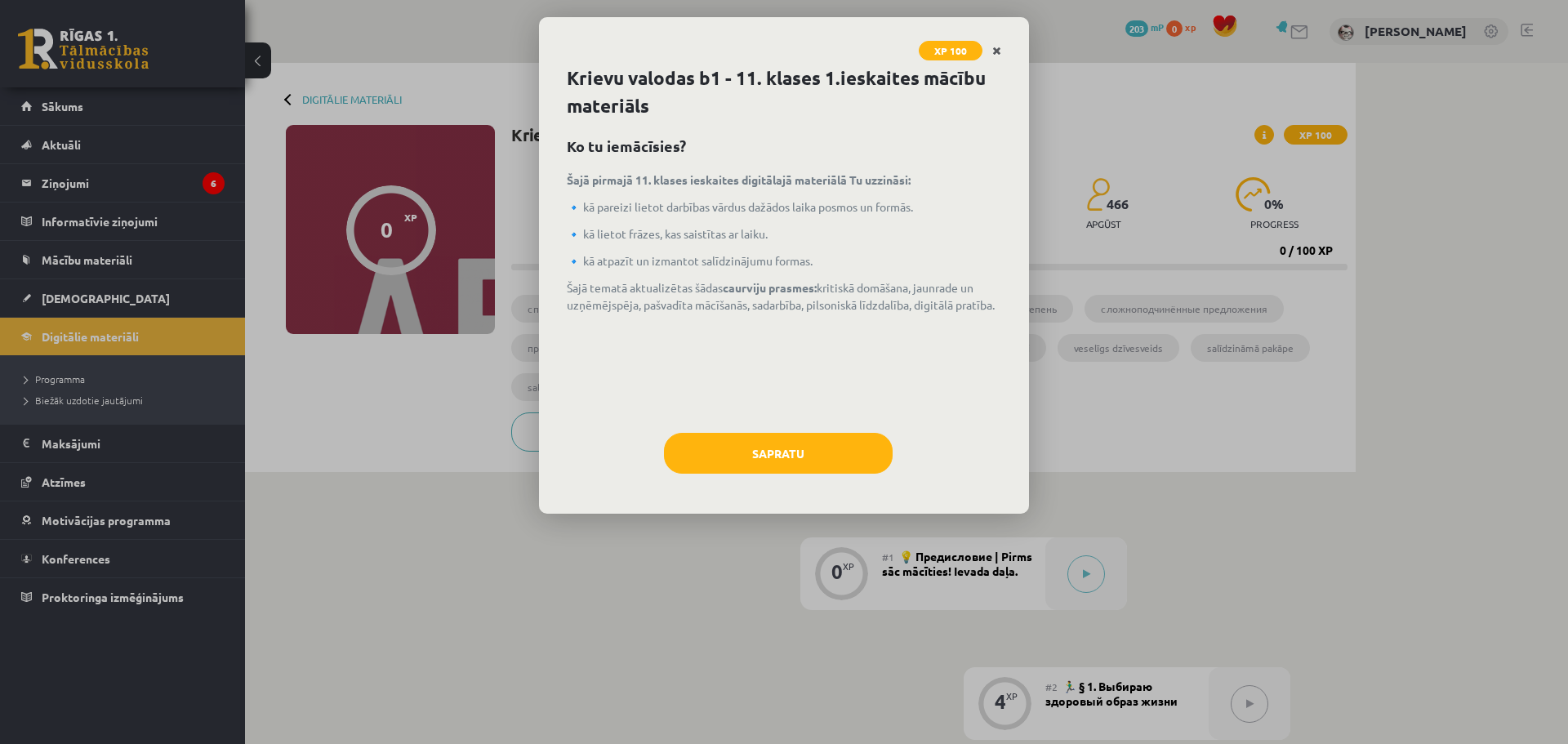
click at [999, 53] on icon "Close" at bounding box center [997, 52] width 9 height 11
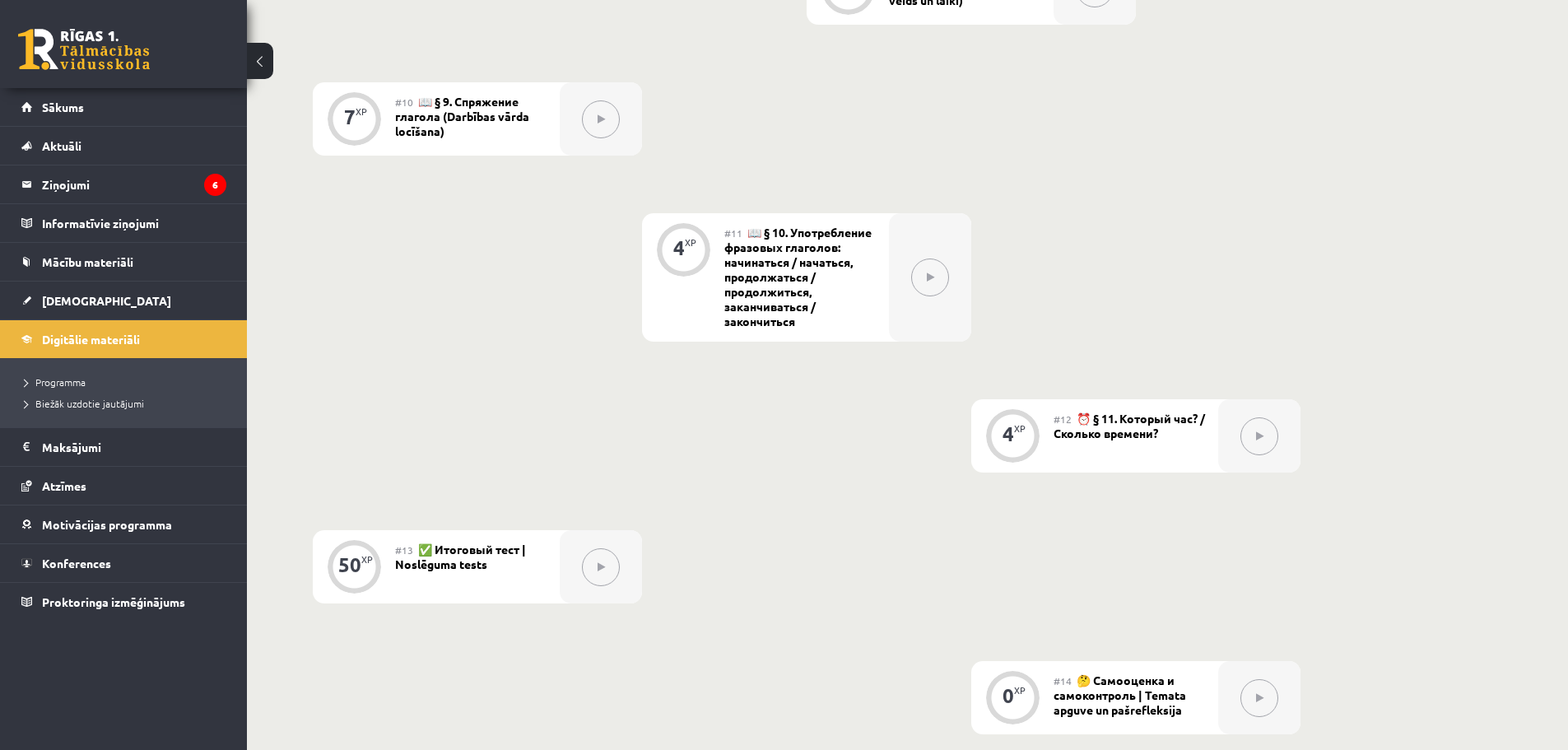
scroll to position [1220, 0]
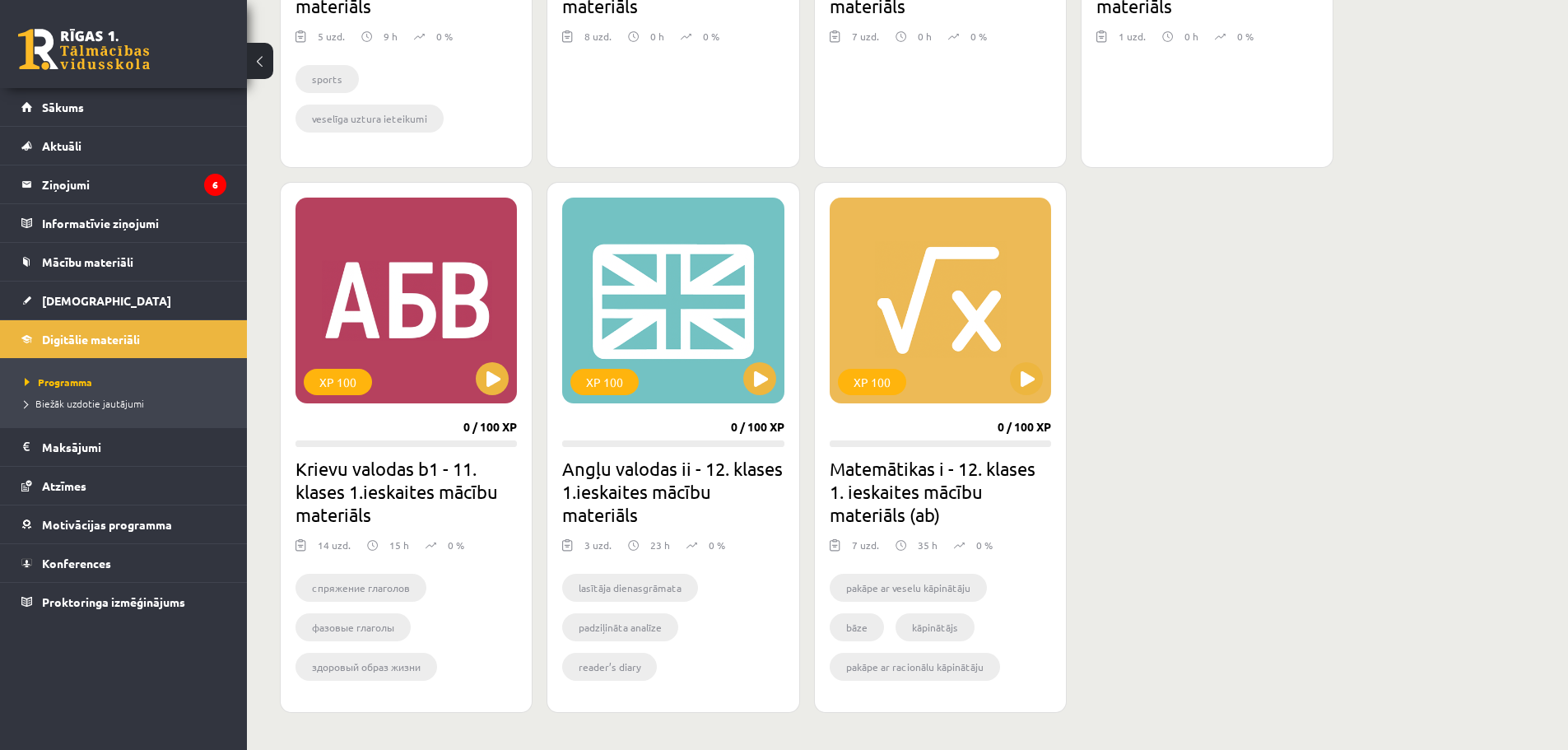
scroll to position [799, 0]
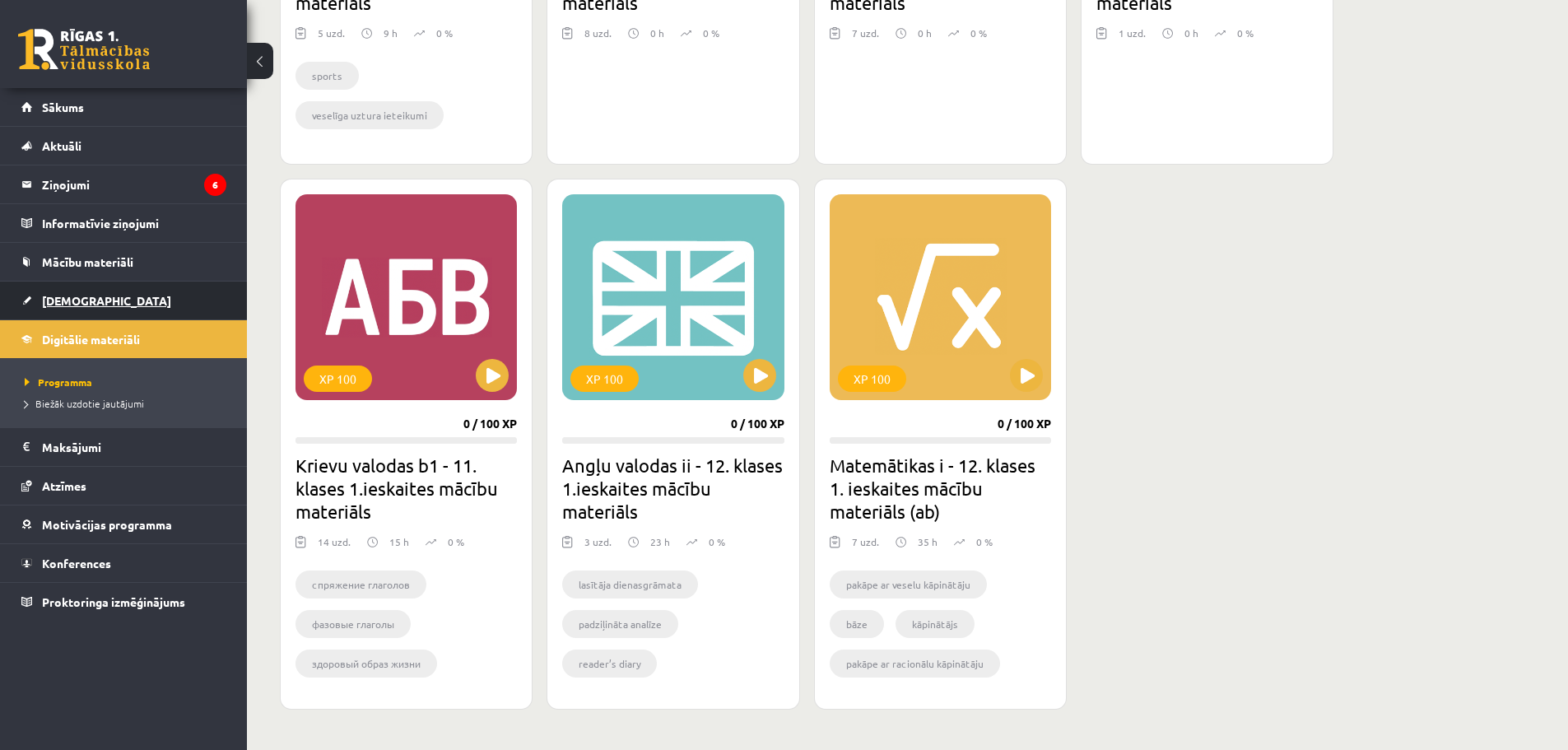
click at [25, 295] on link "[DEMOGRAPHIC_DATA]" at bounding box center [124, 300] width 205 height 38
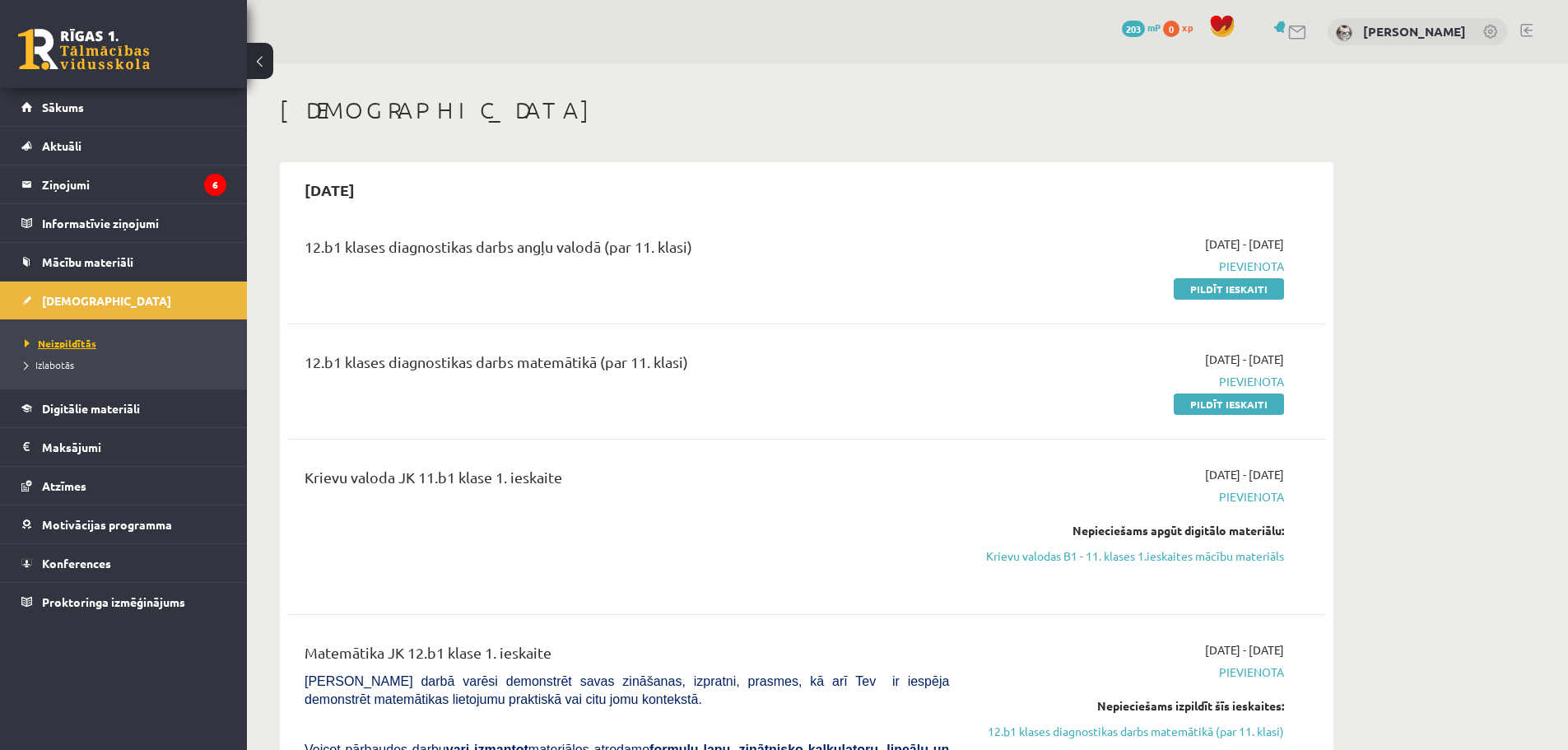
click at [53, 343] on span "Neizpildītās" at bounding box center [61, 344] width 72 height 13
click at [116, 402] on span "Digitālie materiāli" at bounding box center [90, 409] width 98 height 15
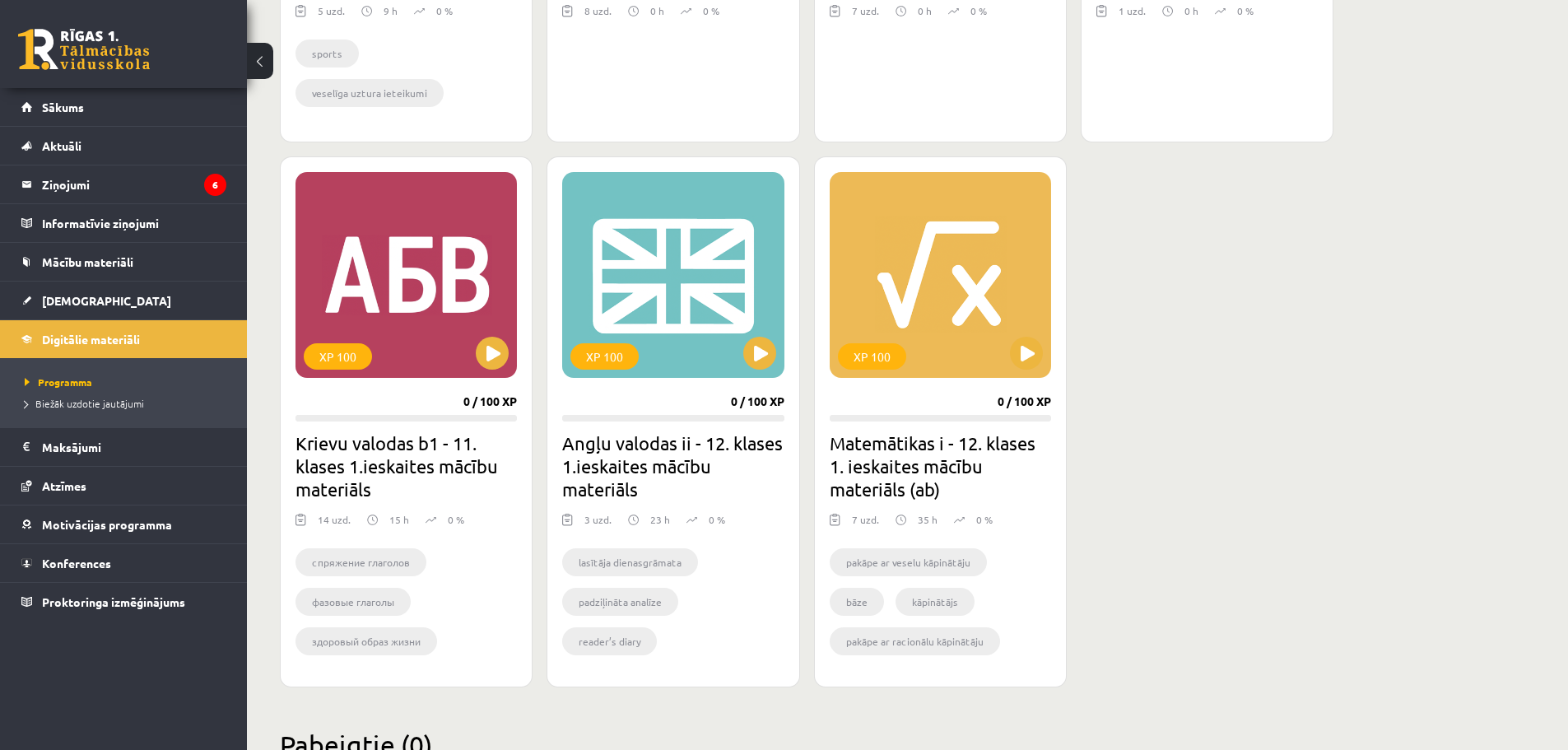
scroll to position [824, 0]
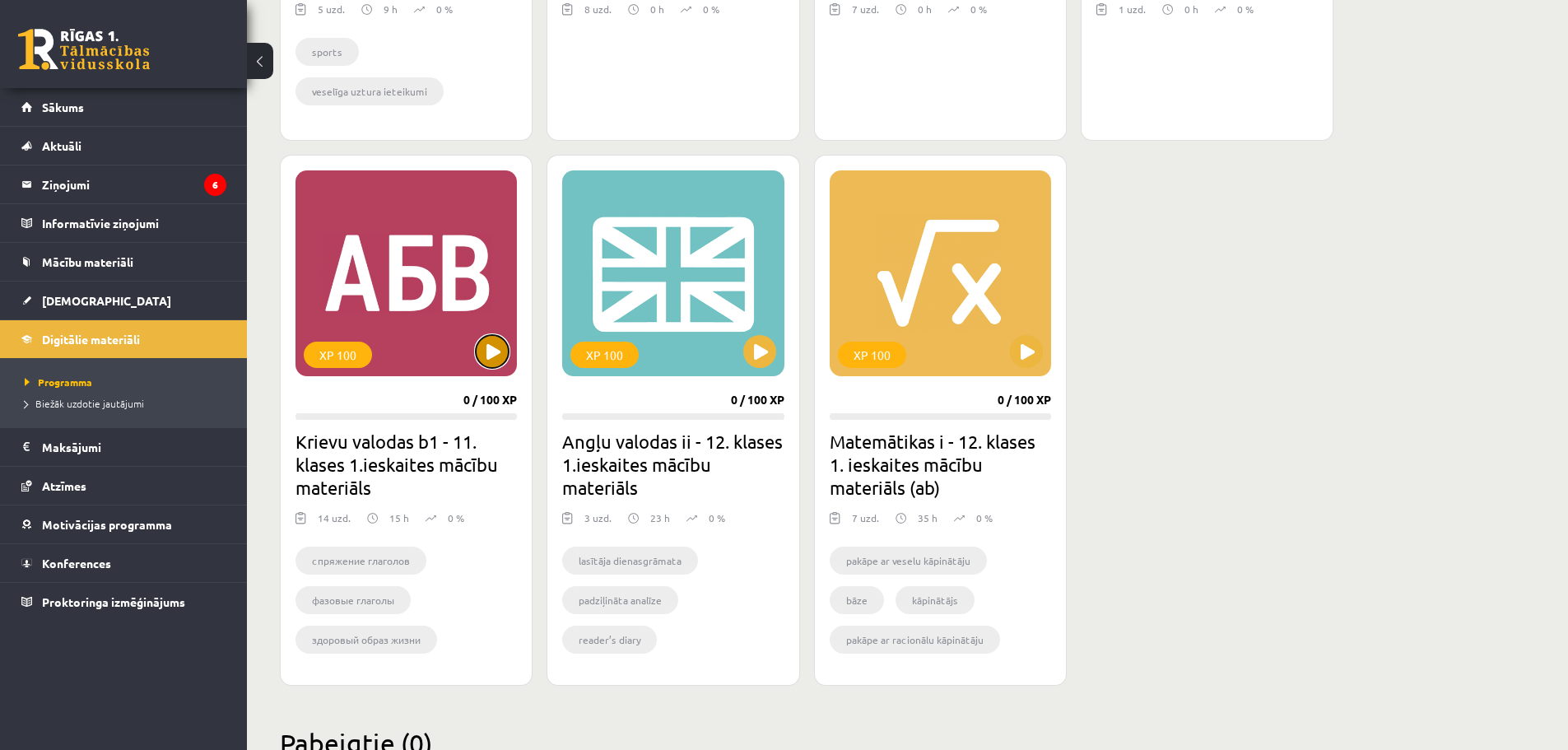
click at [489, 345] on button at bounding box center [492, 351] width 33 height 33
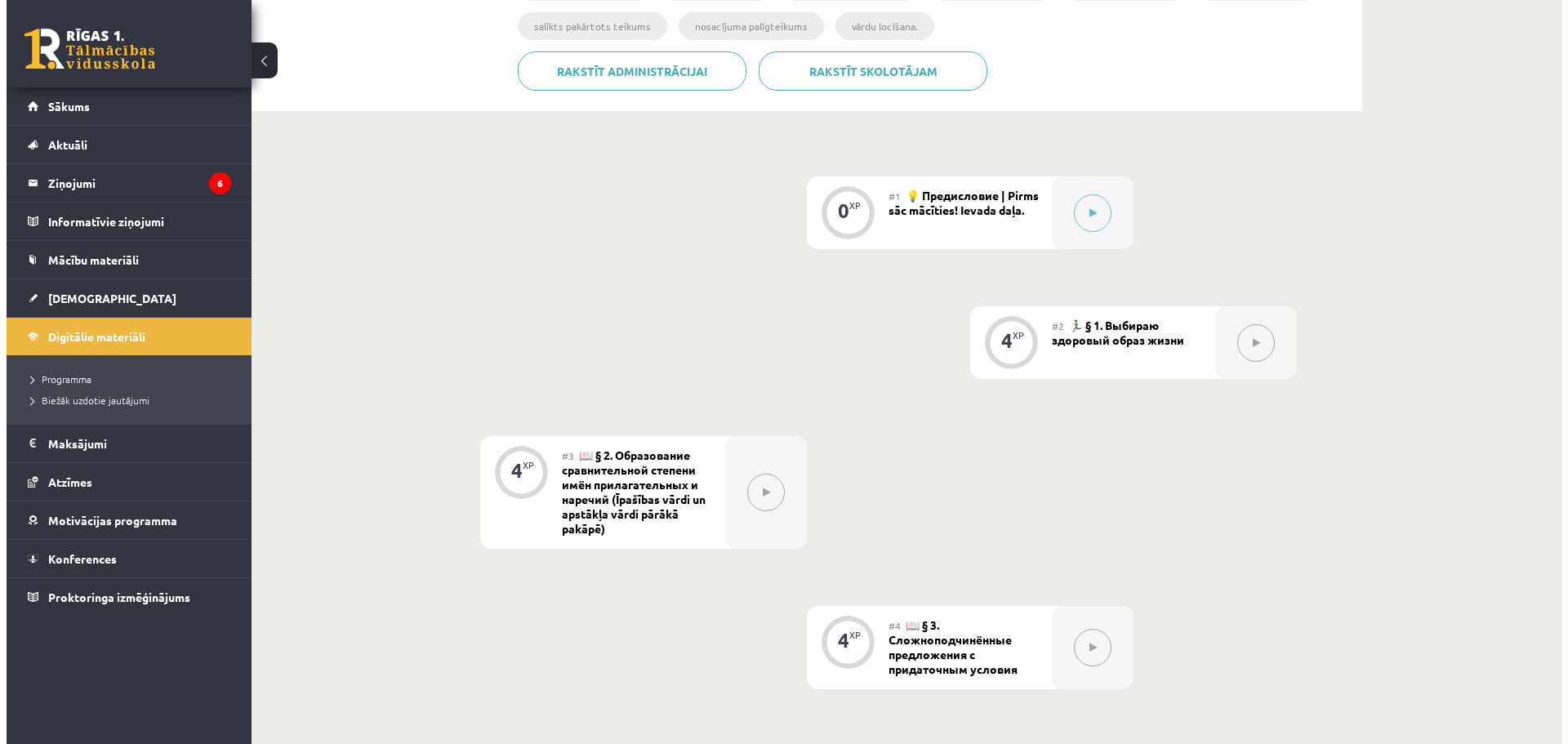
scroll to position [409, 0]
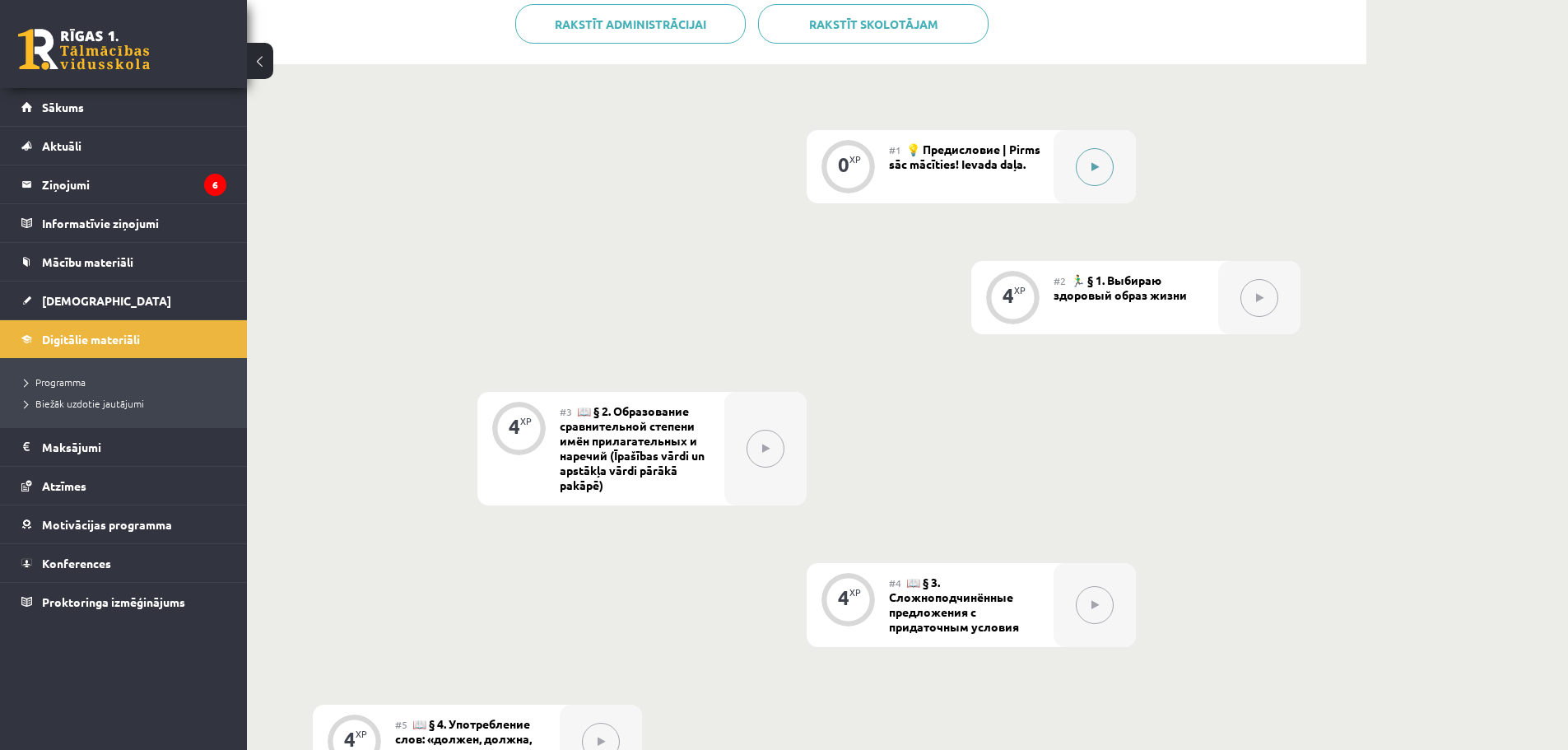
click at [1101, 163] on button at bounding box center [1094, 167] width 38 height 38
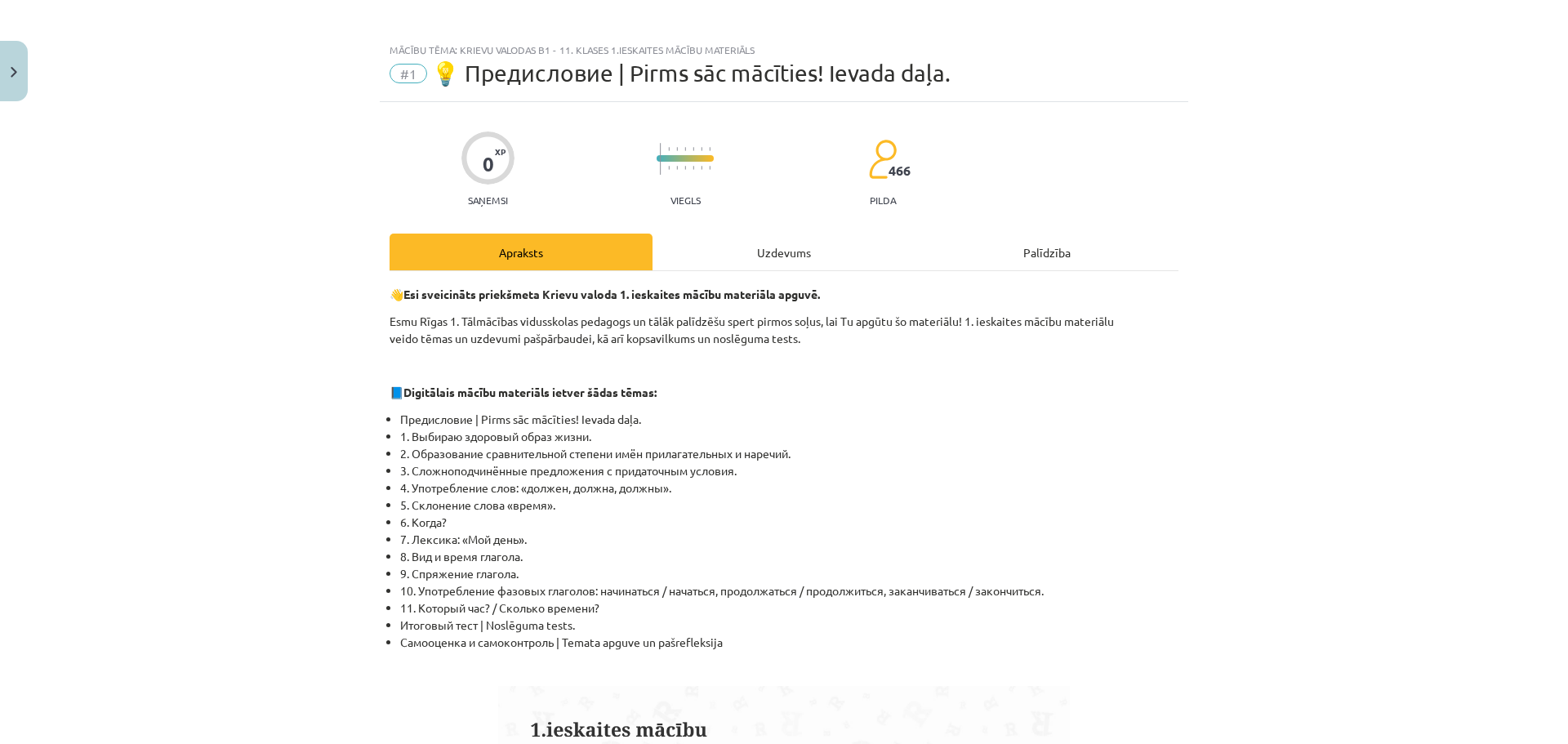
scroll to position [0, 0]
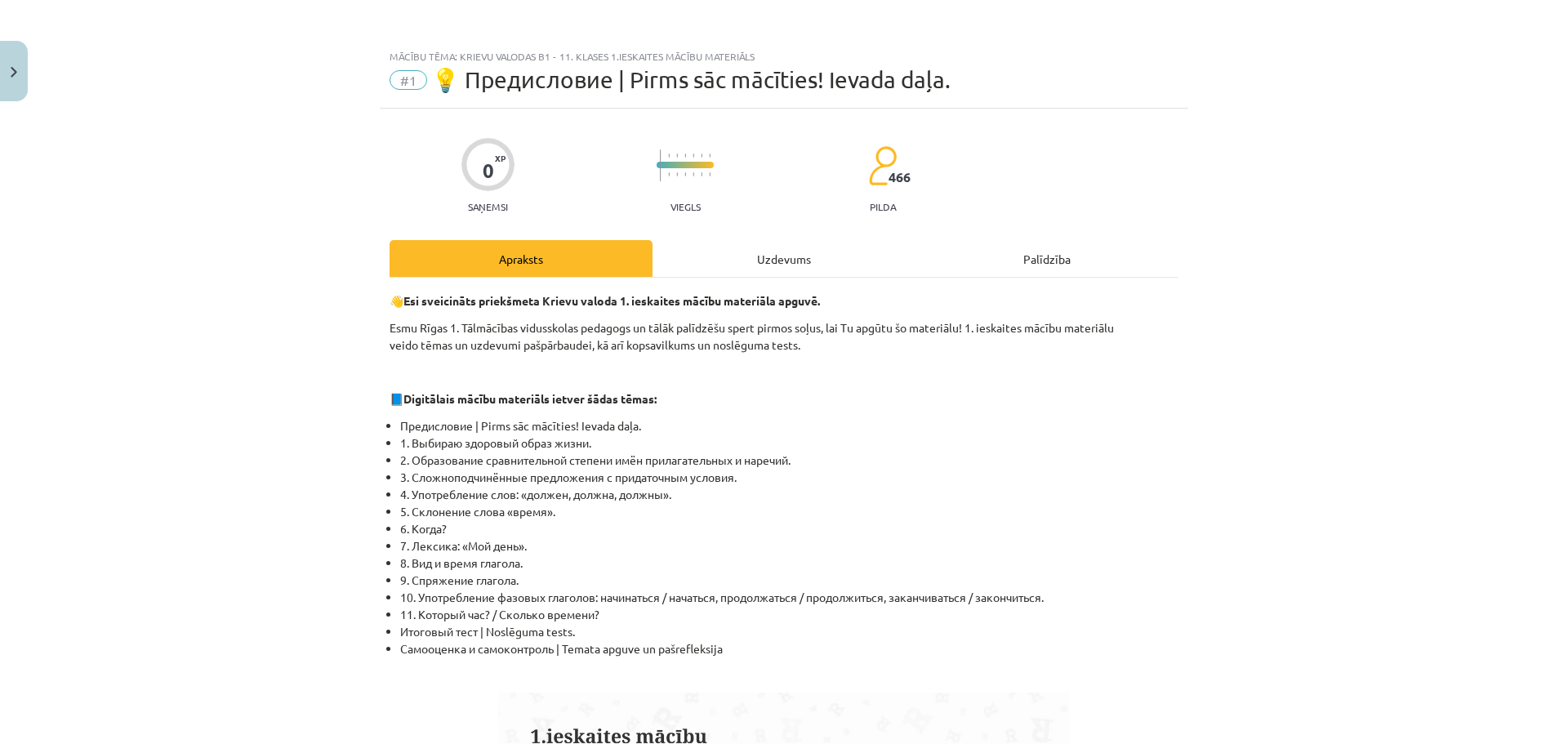
click at [773, 262] on div "Uzdevums" at bounding box center [784, 259] width 263 height 37
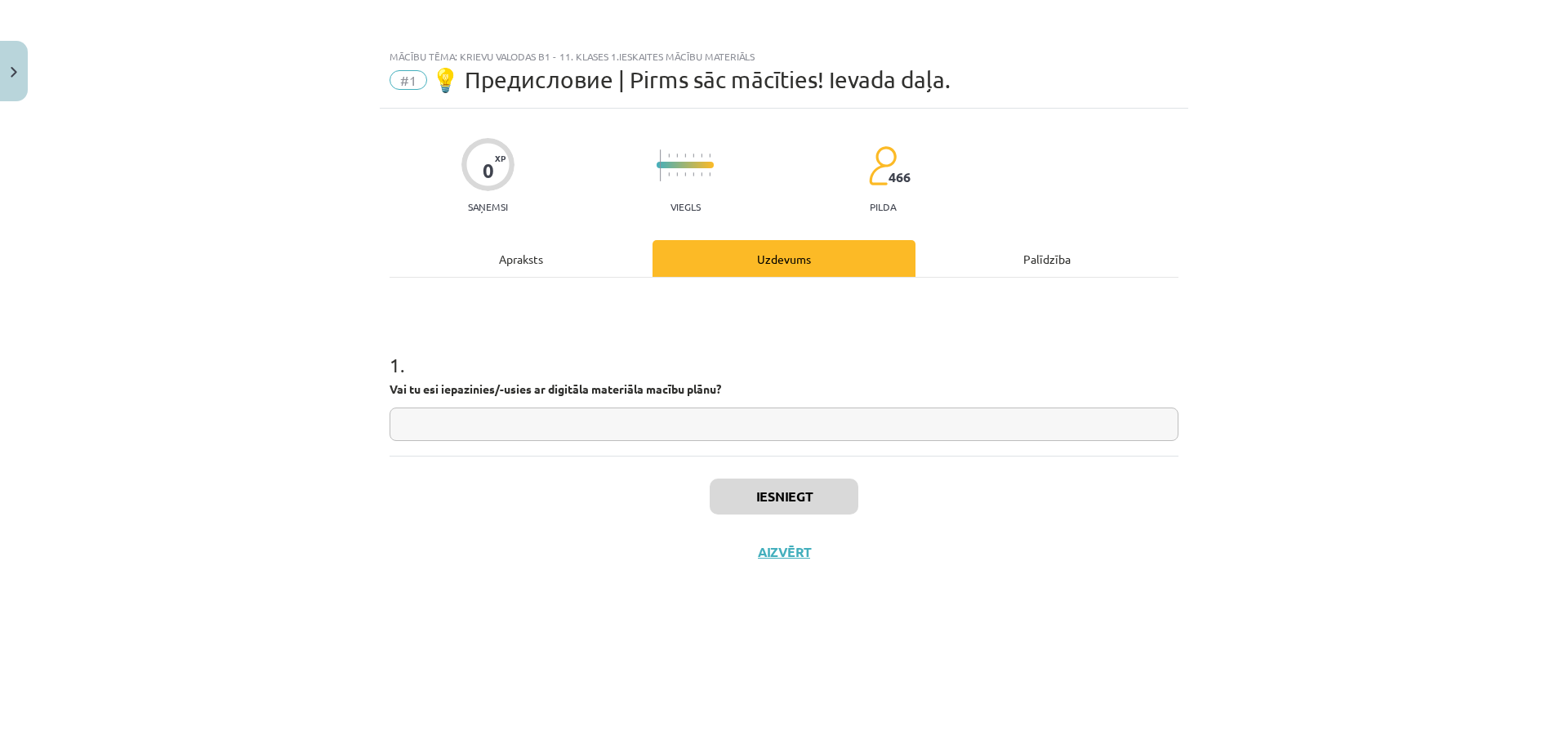
click at [701, 429] on input "text" at bounding box center [784, 424] width 789 height 33
type input "******"
click at [805, 491] on button "Iesniegt" at bounding box center [784, 496] width 149 height 36
click at [764, 557] on button "Nākamā nodarbība" at bounding box center [784, 563] width 160 height 38
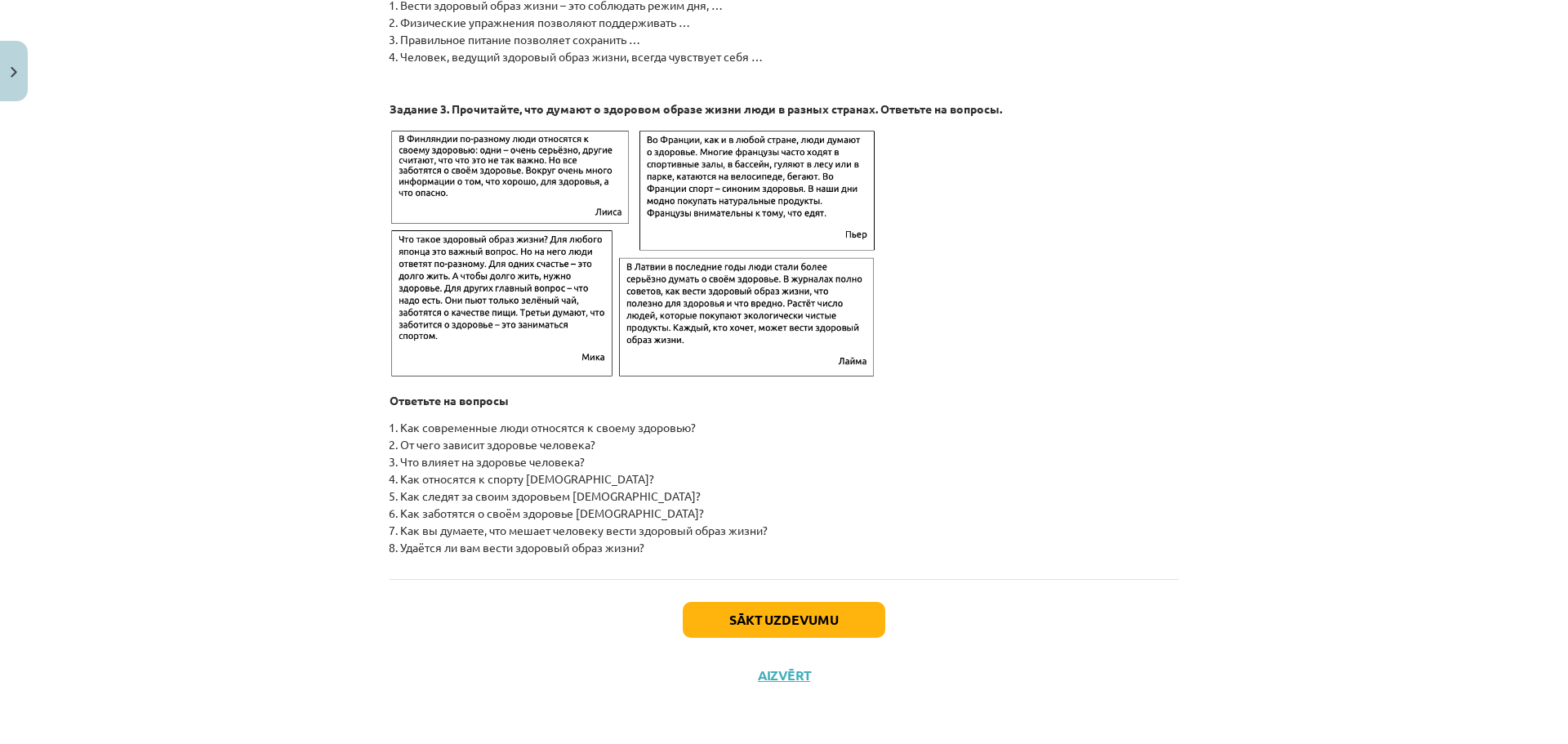
scroll to position [2477, 0]
click at [785, 622] on button "Sākt uzdevumu" at bounding box center [784, 620] width 202 height 36
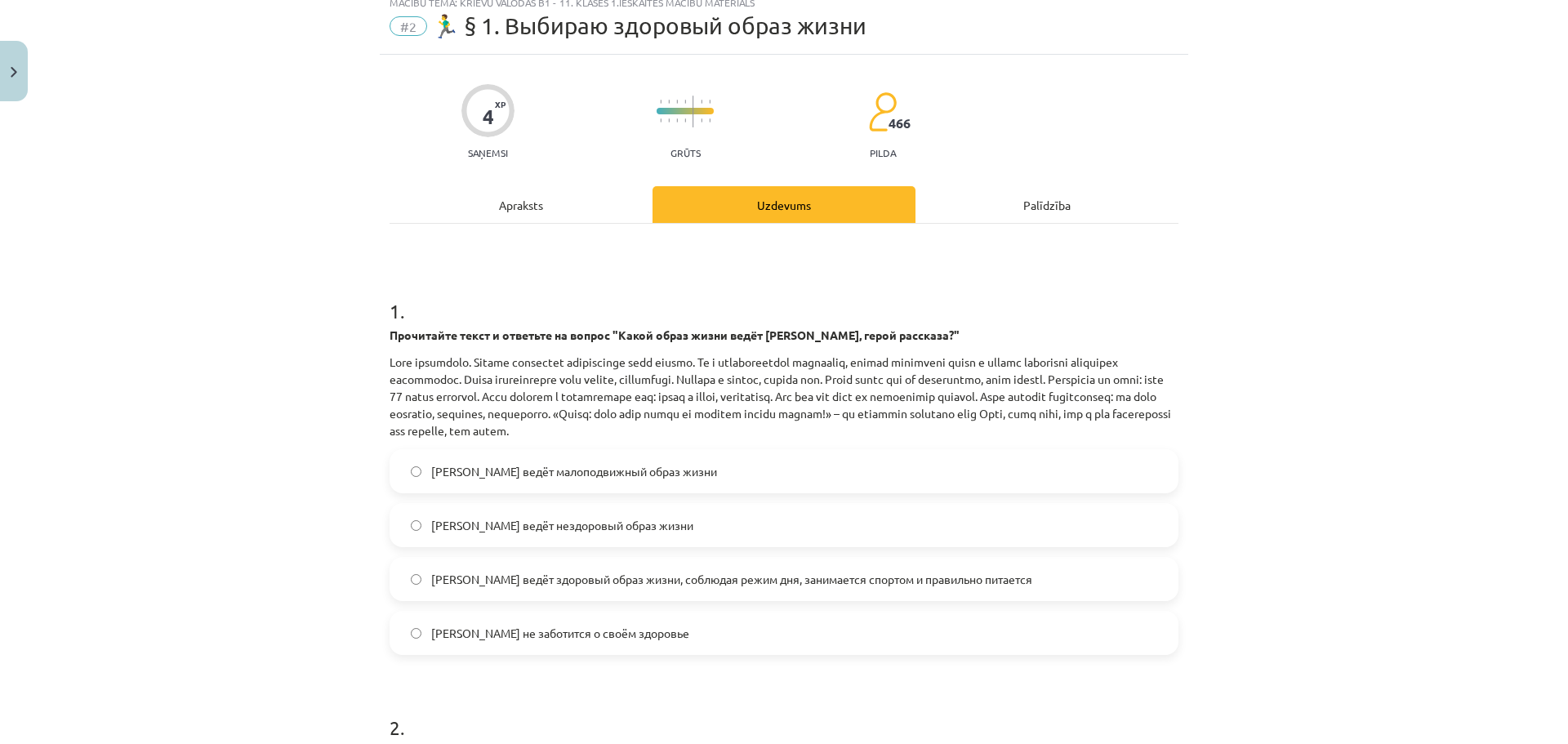
scroll to position [41, 0]
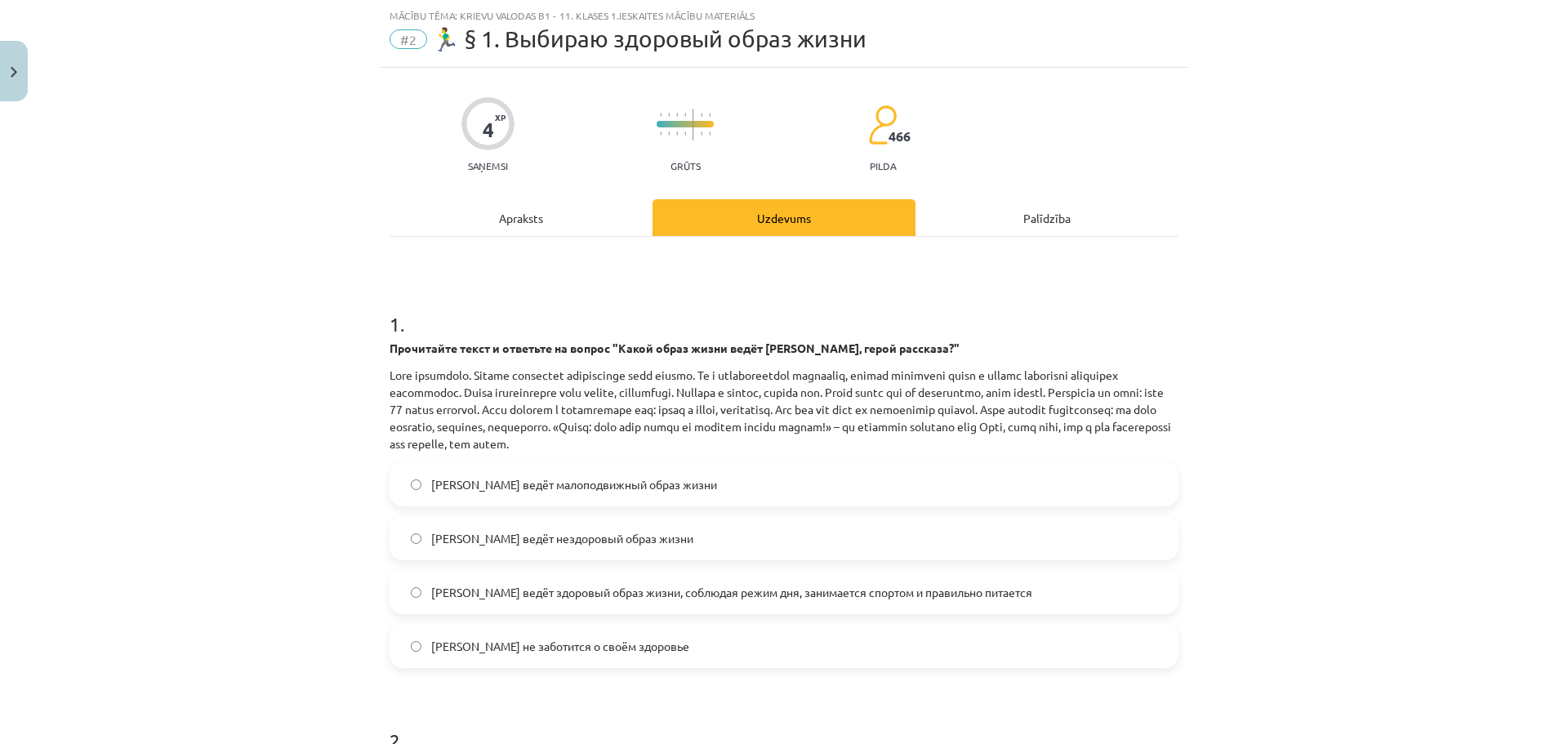
click at [561, 585] on span "[PERSON_NAME] ведёт здоровый образ жизни, соблюдая режим дня, занимается спорто…" at bounding box center [732, 592] width 602 height 18
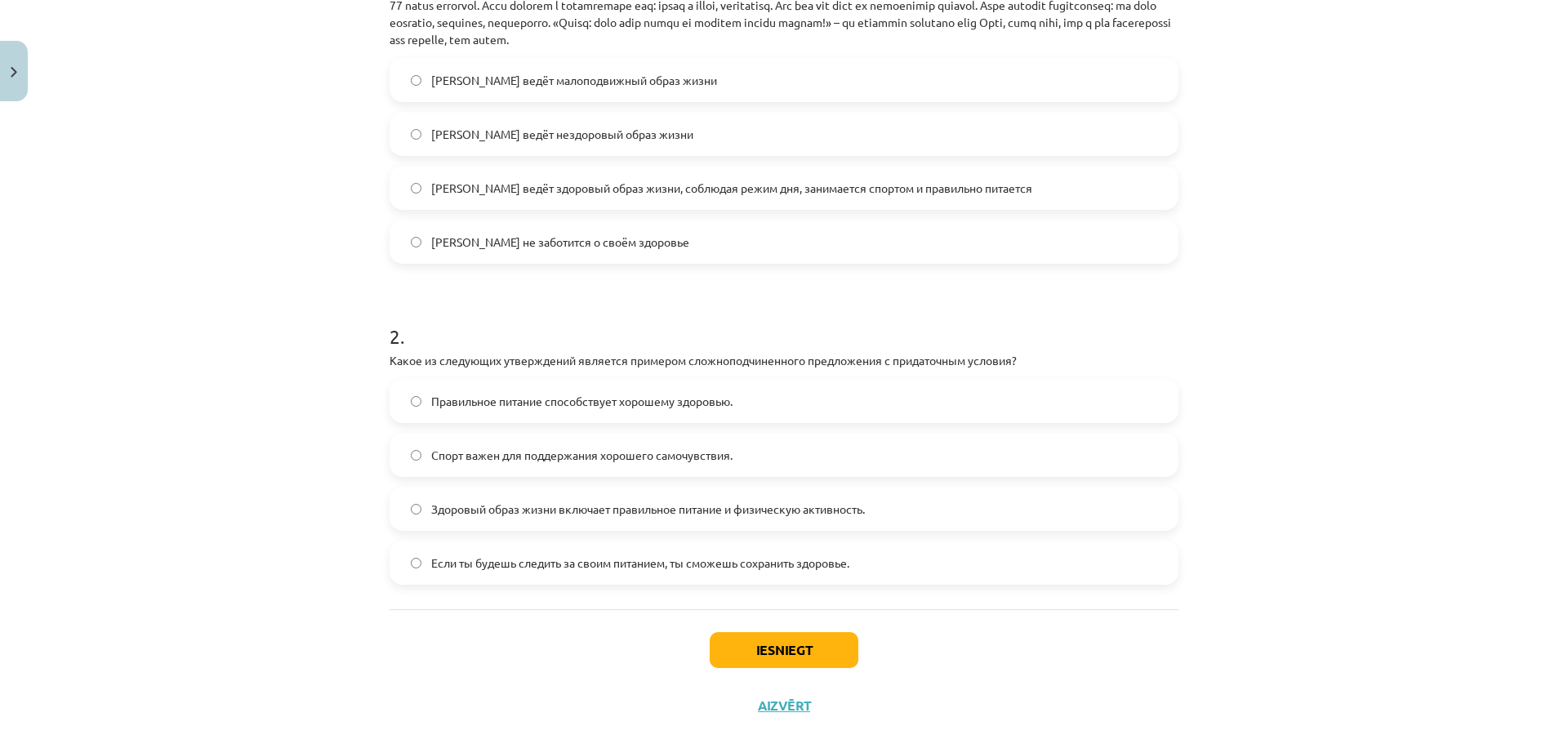
scroll to position [449, 0]
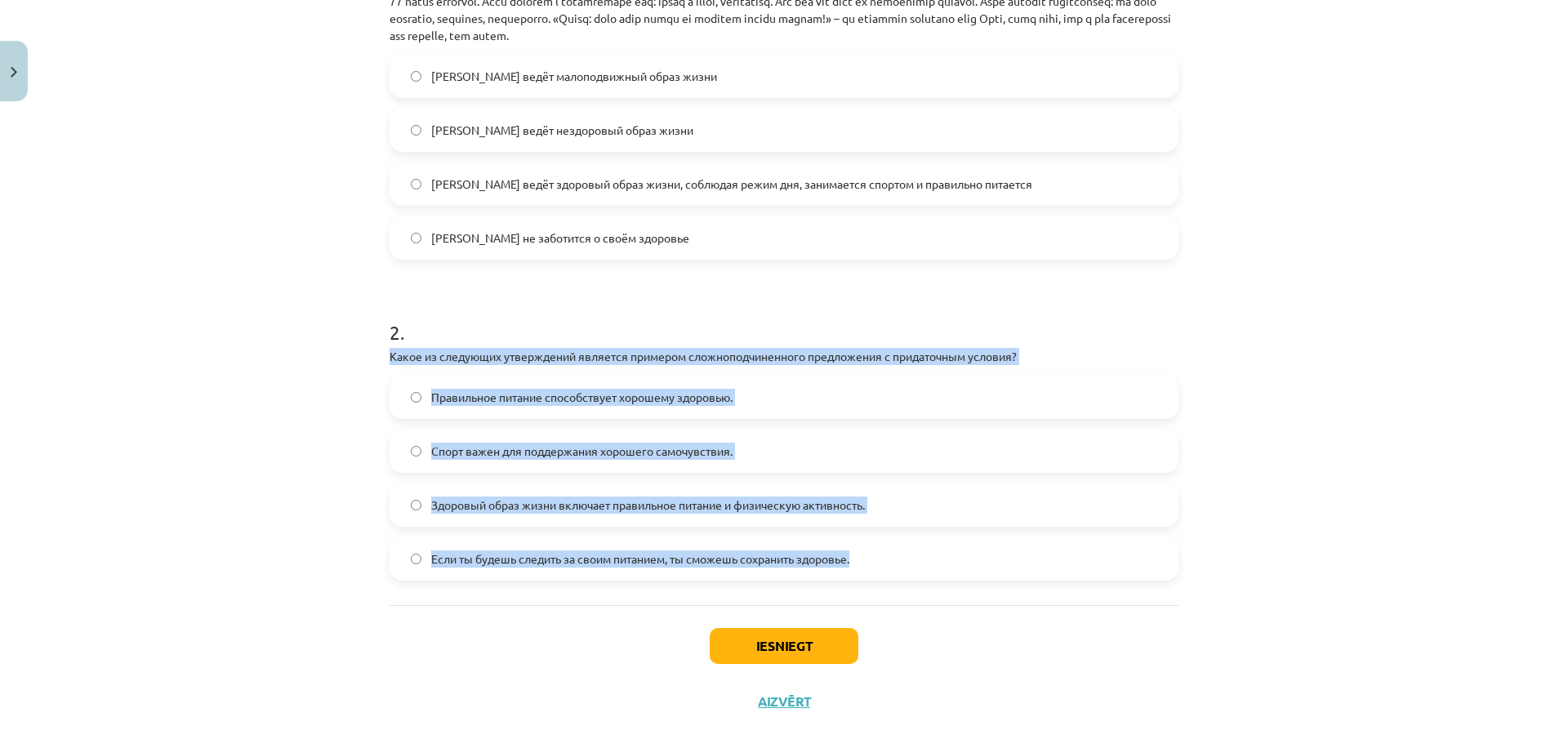
drag, startPoint x: 378, startPoint y: 355, endPoint x: 867, endPoint y: 553, distance: 527.6
click at [867, 553] on div "4 XP Saņemsi Grūts 466 pilda Apraksts Uzdevums Palīdzība 1 . Прочитайте текст и…" at bounding box center [784, 194] width 808 height 1070
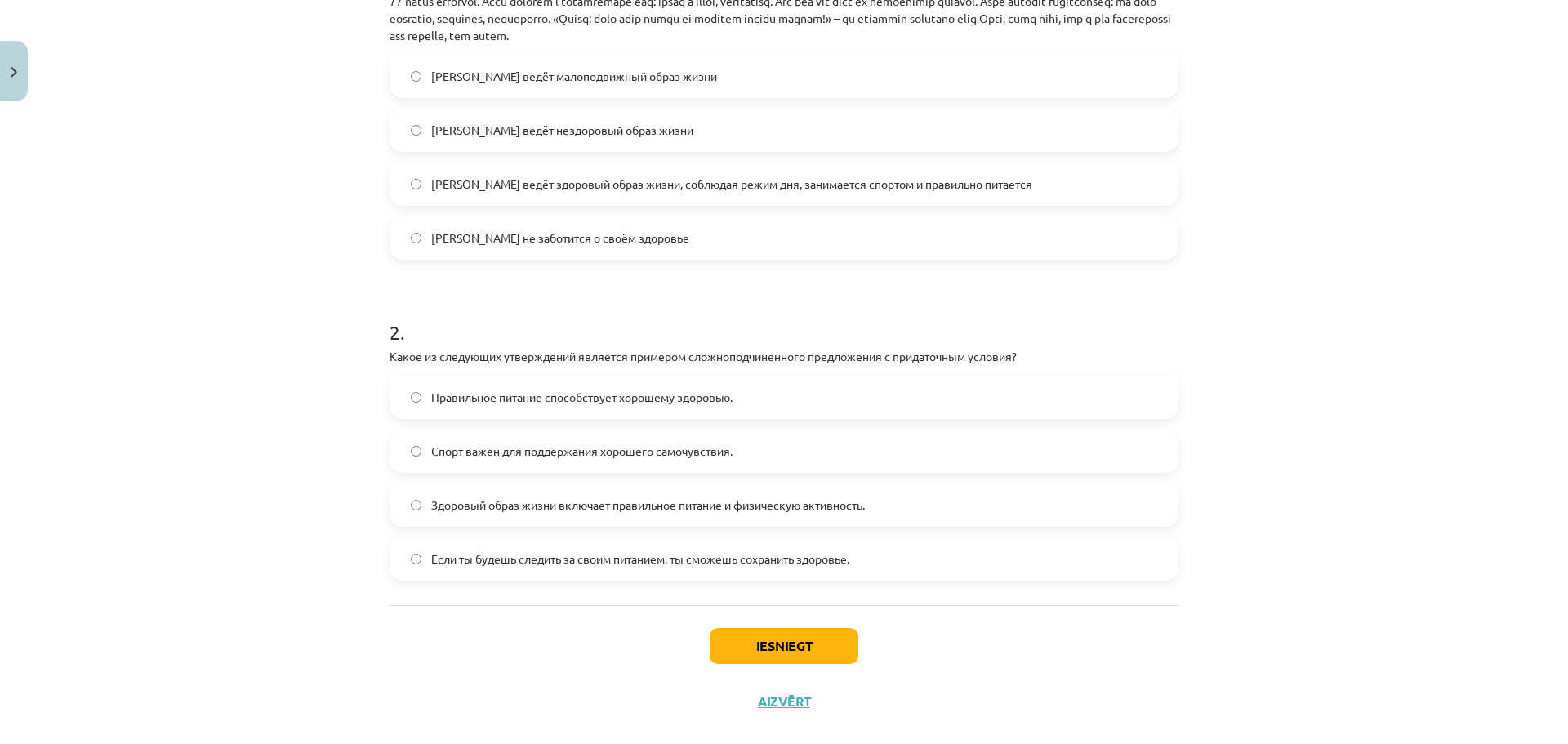
click at [762, 312] on h1 "2 ." at bounding box center [784, 317] width 789 height 51
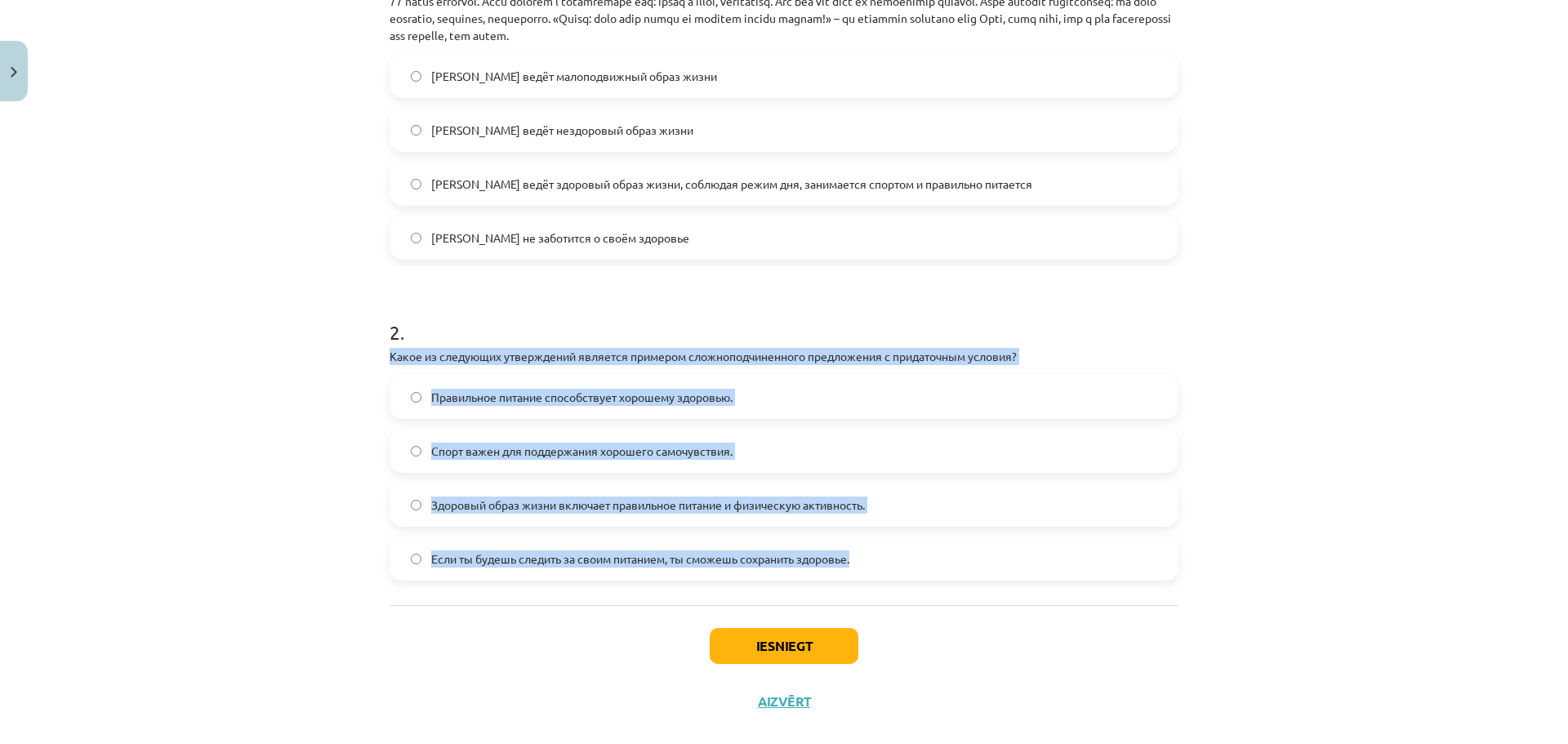
drag, startPoint x: 379, startPoint y: 351, endPoint x: 906, endPoint y: 568, distance: 569.9
click at [906, 568] on div "4 XP Saņemsi Grūts 466 pilda Apraksts Uzdevums Palīdzība 1 . Прочитайте текст и…" at bounding box center [784, 194] width 808 height 1070
copy div "Какое из следующих утверждений является примером сложноподчиненного предложения…"
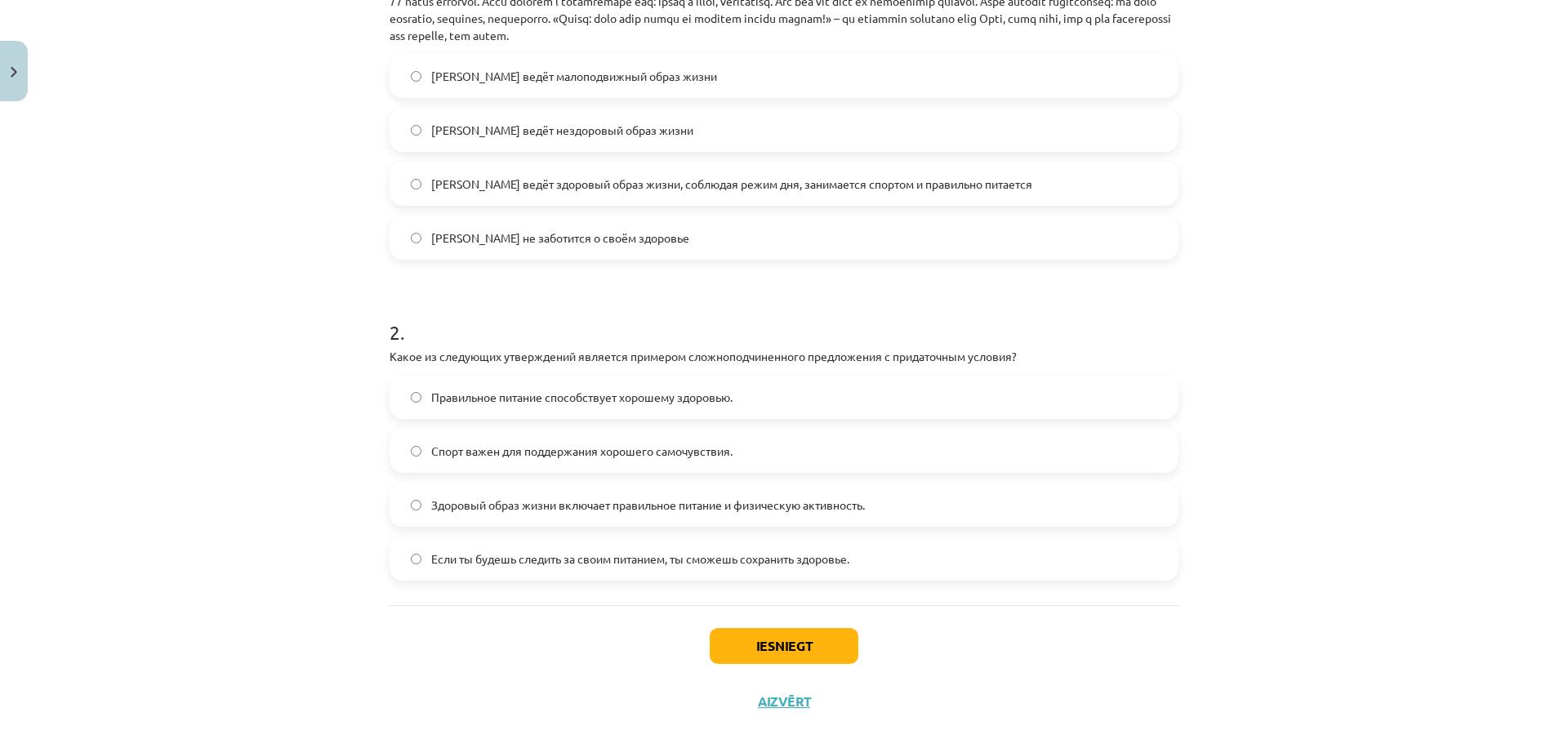
click at [251, 319] on div "Mācību tēma: Krievu valodas b1 - 11. klases 1.ieskaites mācību materiāls #2 🏃‍♂…" at bounding box center [784, 372] width 1568 height 744
drag, startPoint x: 687, startPoint y: 353, endPoint x: 1014, endPoint y: 356, distance: 327.0
click at [1014, 356] on p "Какое из следующих утверждений является примером сложноподчиненного предложения…" at bounding box center [784, 357] width 789 height 18
click at [586, 320] on h1 "2 ." at bounding box center [784, 317] width 789 height 51
click at [405, 549] on label "Если ты будешь следить за своим питанием, ты сможешь сохранить здоровье." at bounding box center [784, 559] width 785 height 41
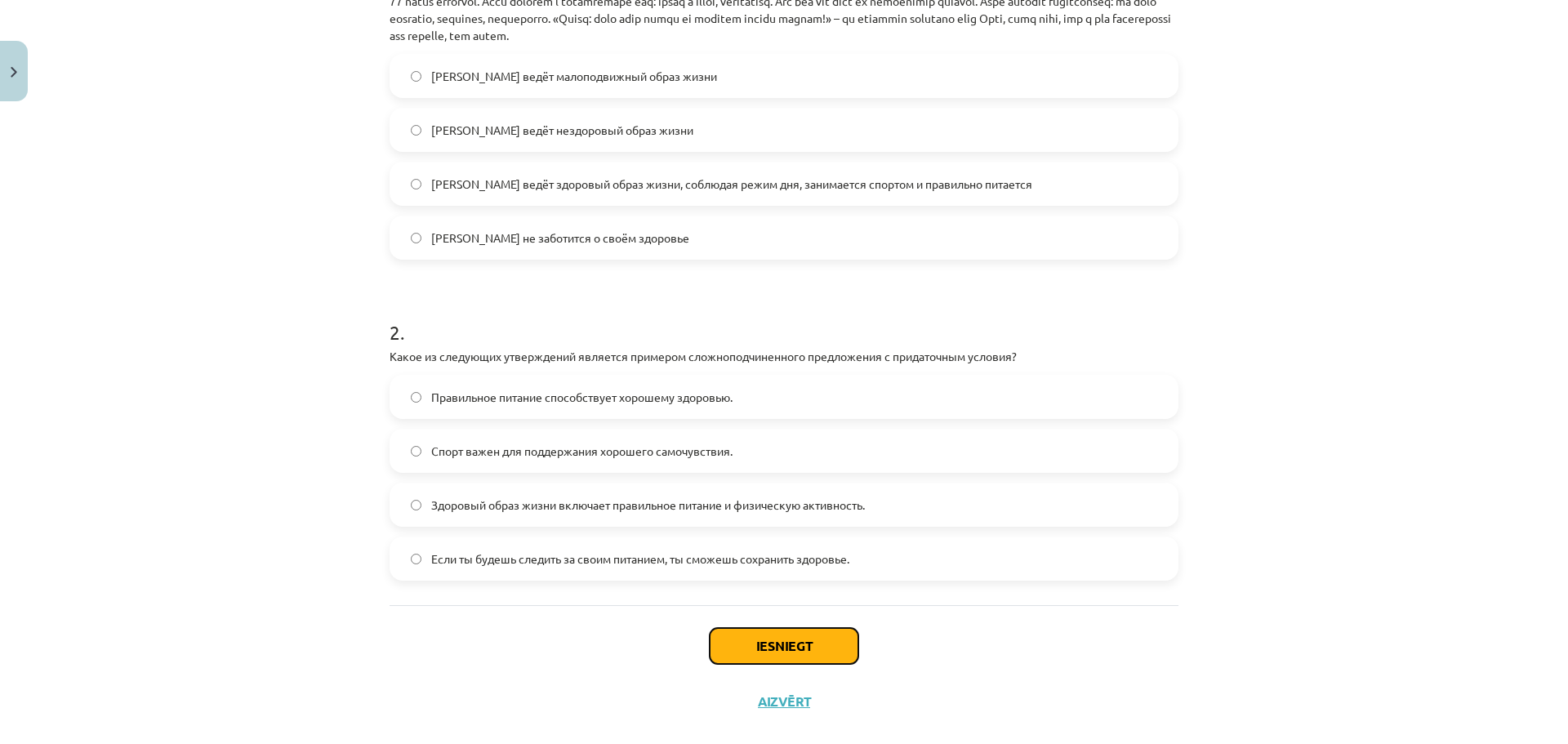
click at [730, 642] on button "Iesniegt" at bounding box center [784, 646] width 149 height 36
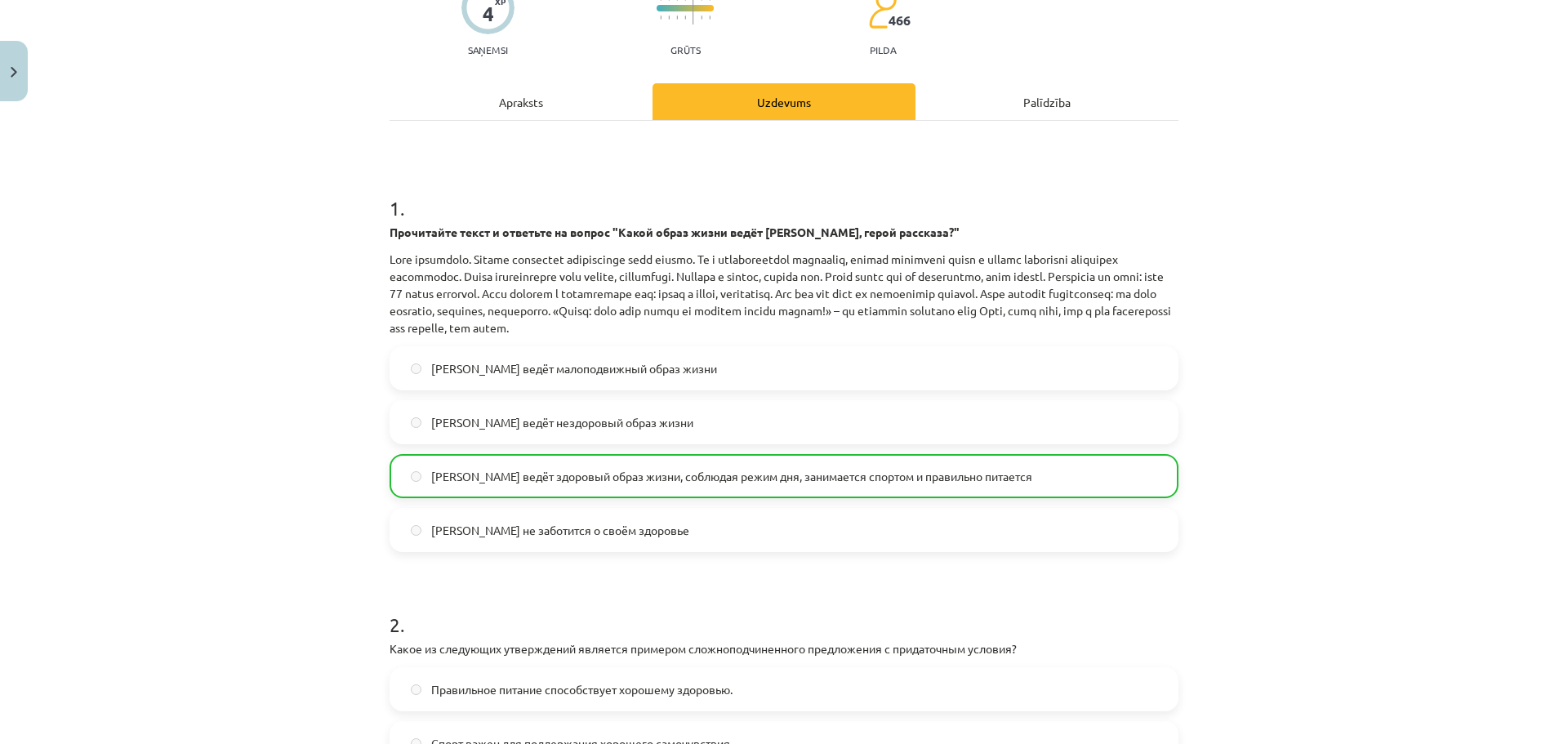
scroll to position [528, 0]
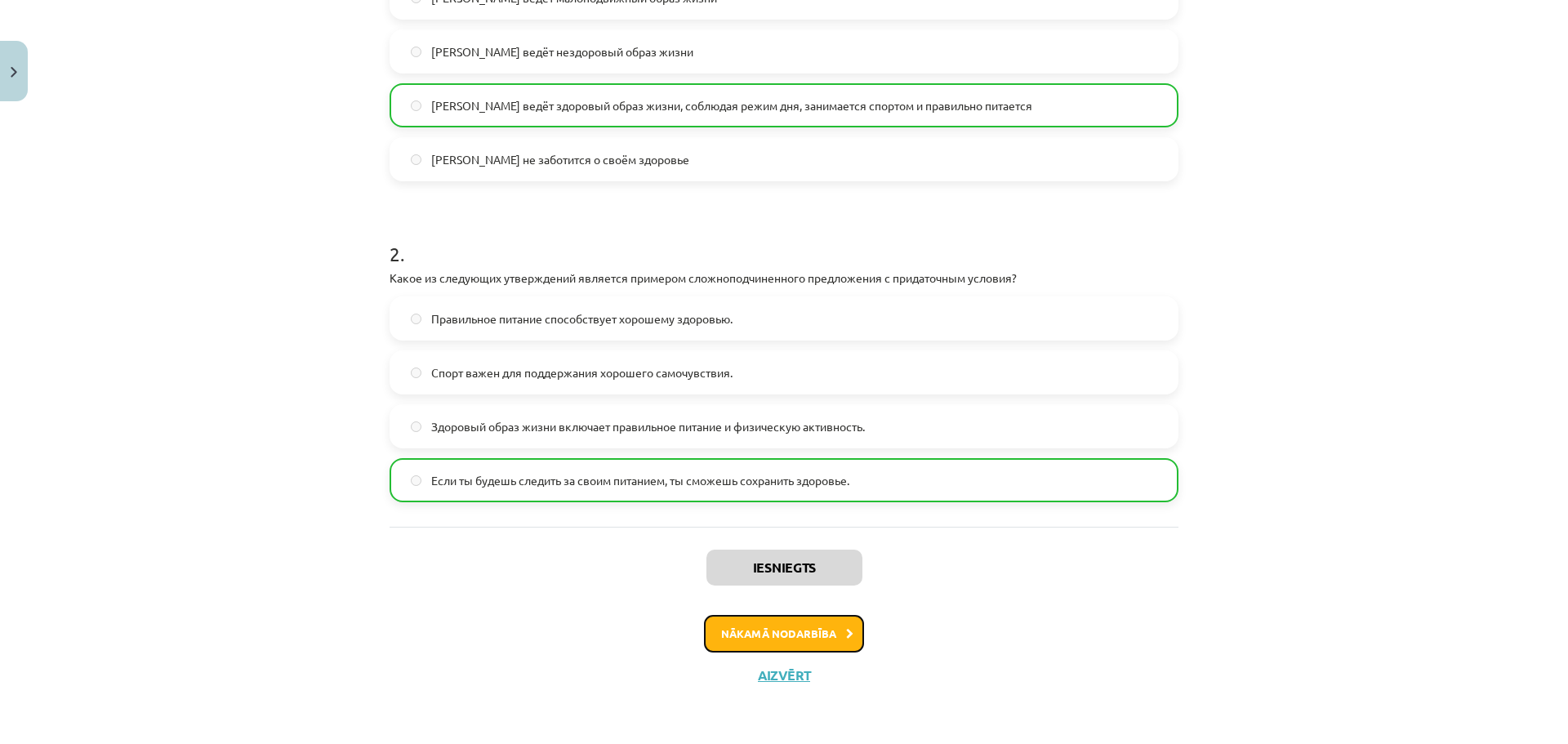
click at [814, 641] on button "Nākamā nodarbība" at bounding box center [784, 634] width 160 height 38
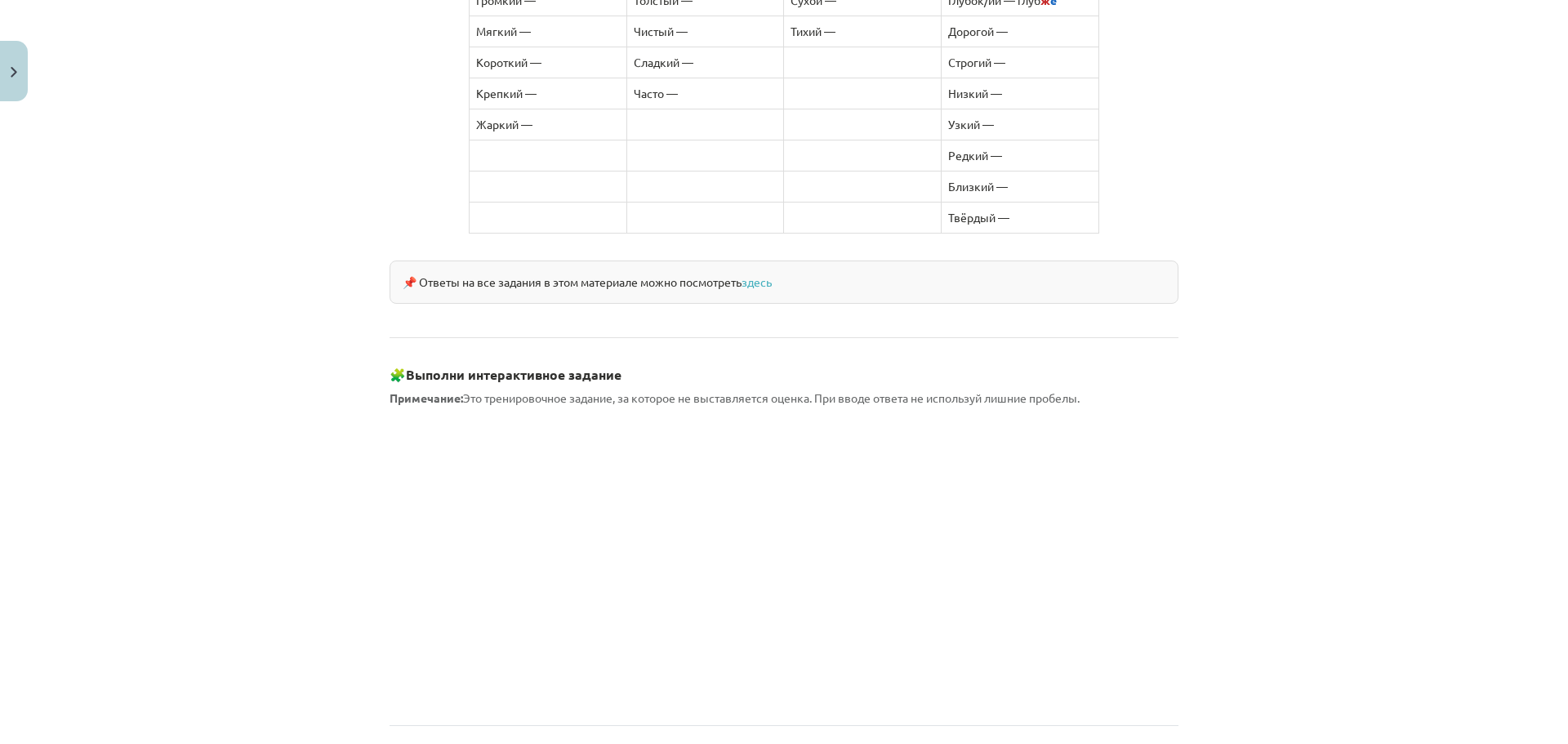
scroll to position [1328, 0]
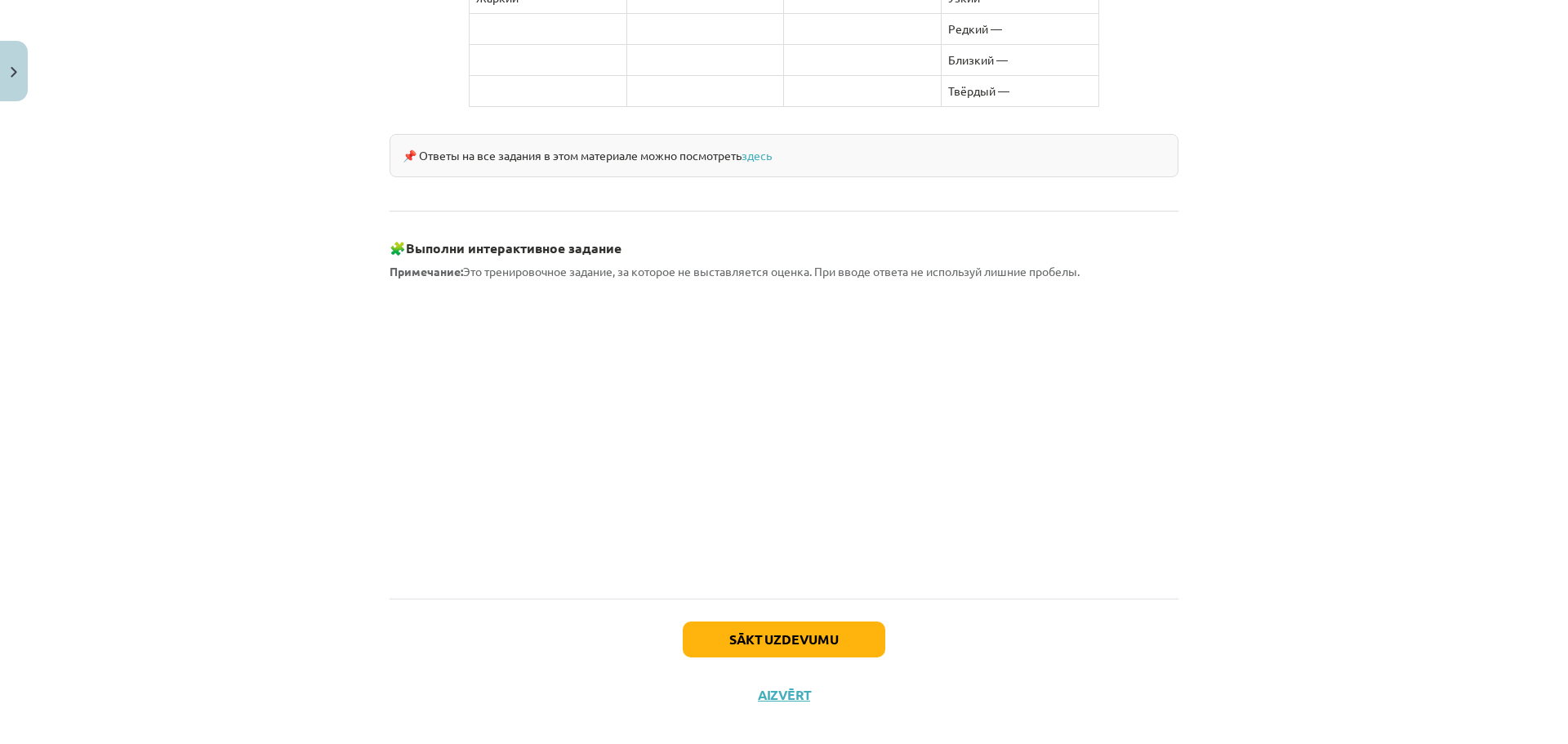
click at [783, 627] on button "Sākt uzdevumu" at bounding box center [784, 641] width 202 height 36
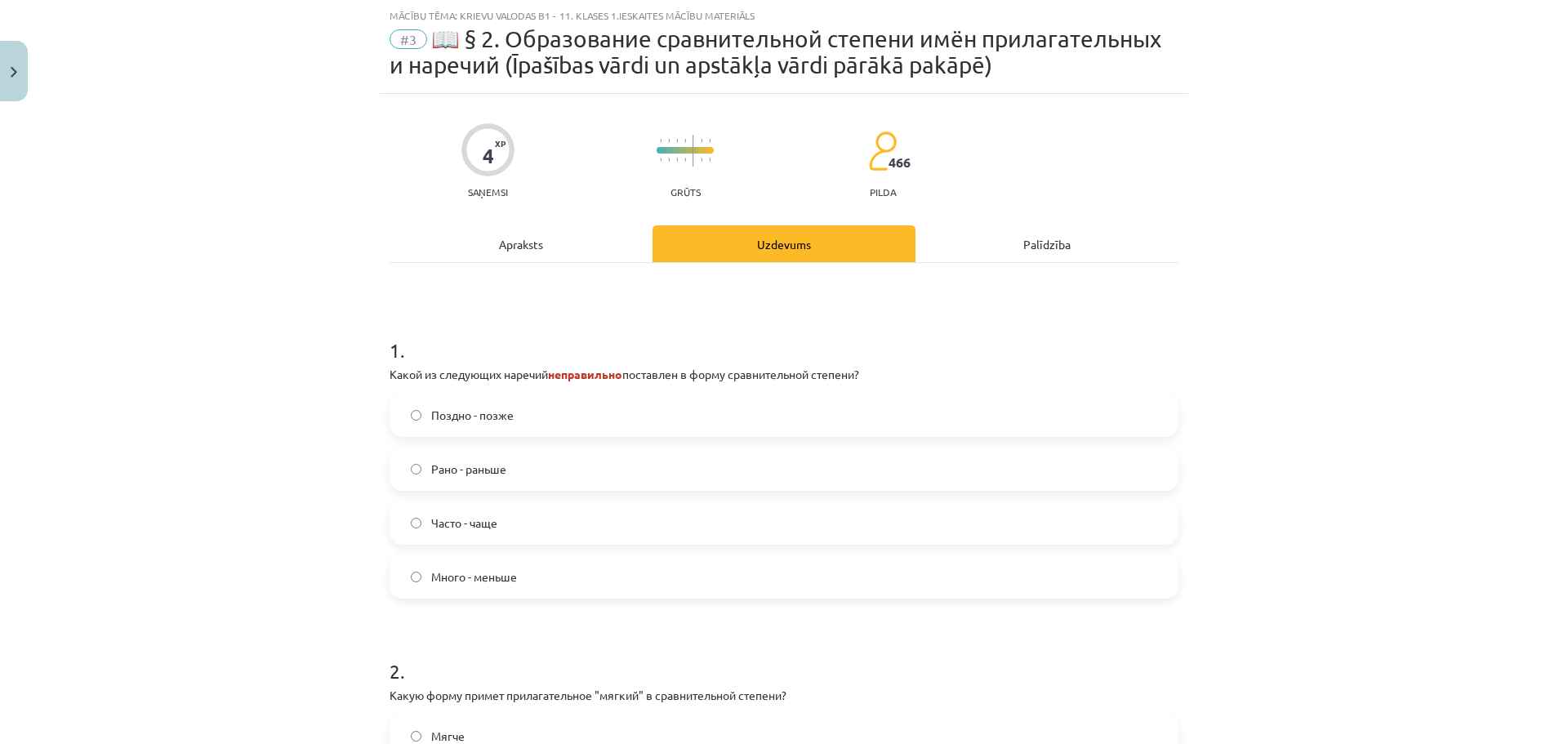
scroll to position [123, 0]
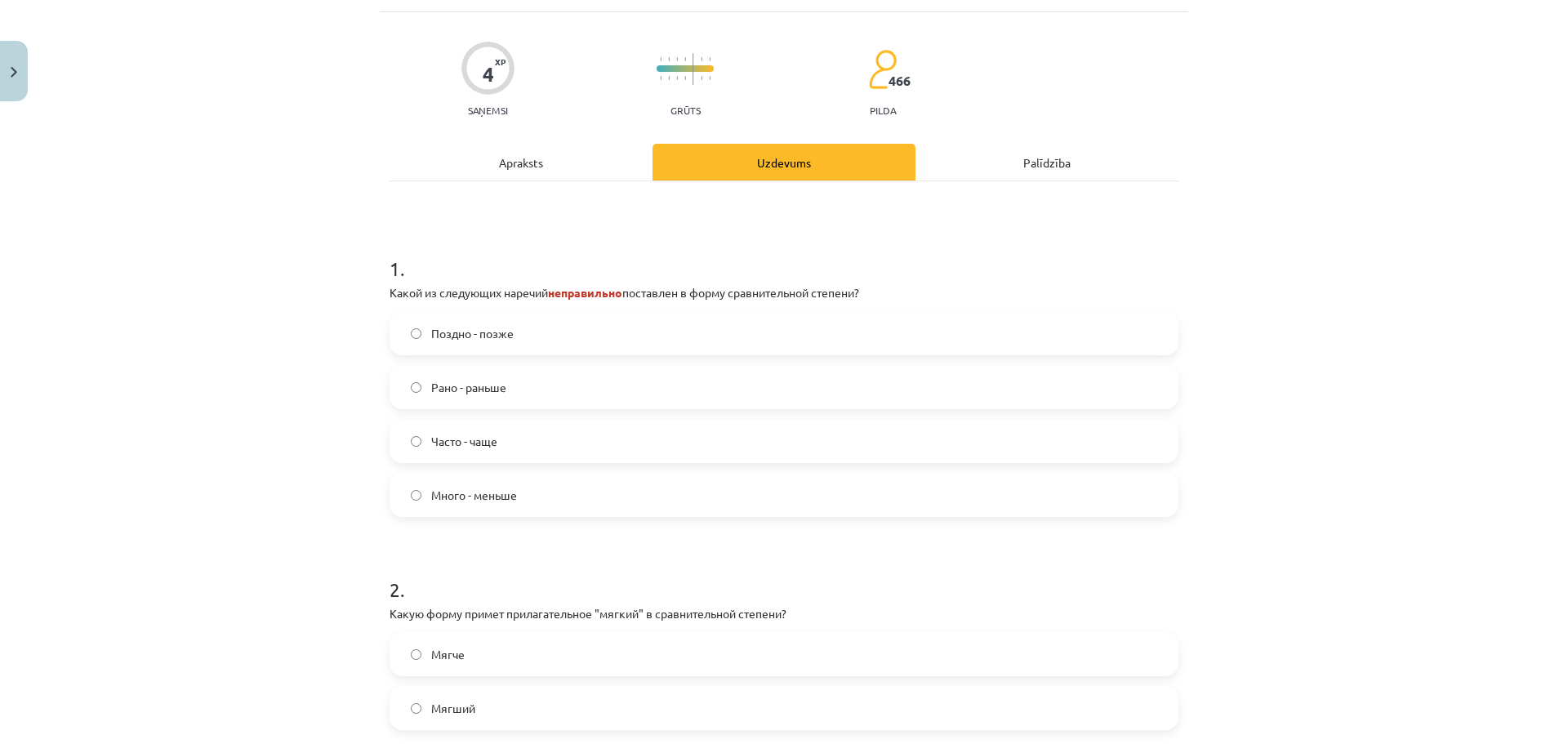
click at [508, 511] on label "Много - меньше" at bounding box center [784, 495] width 785 height 41
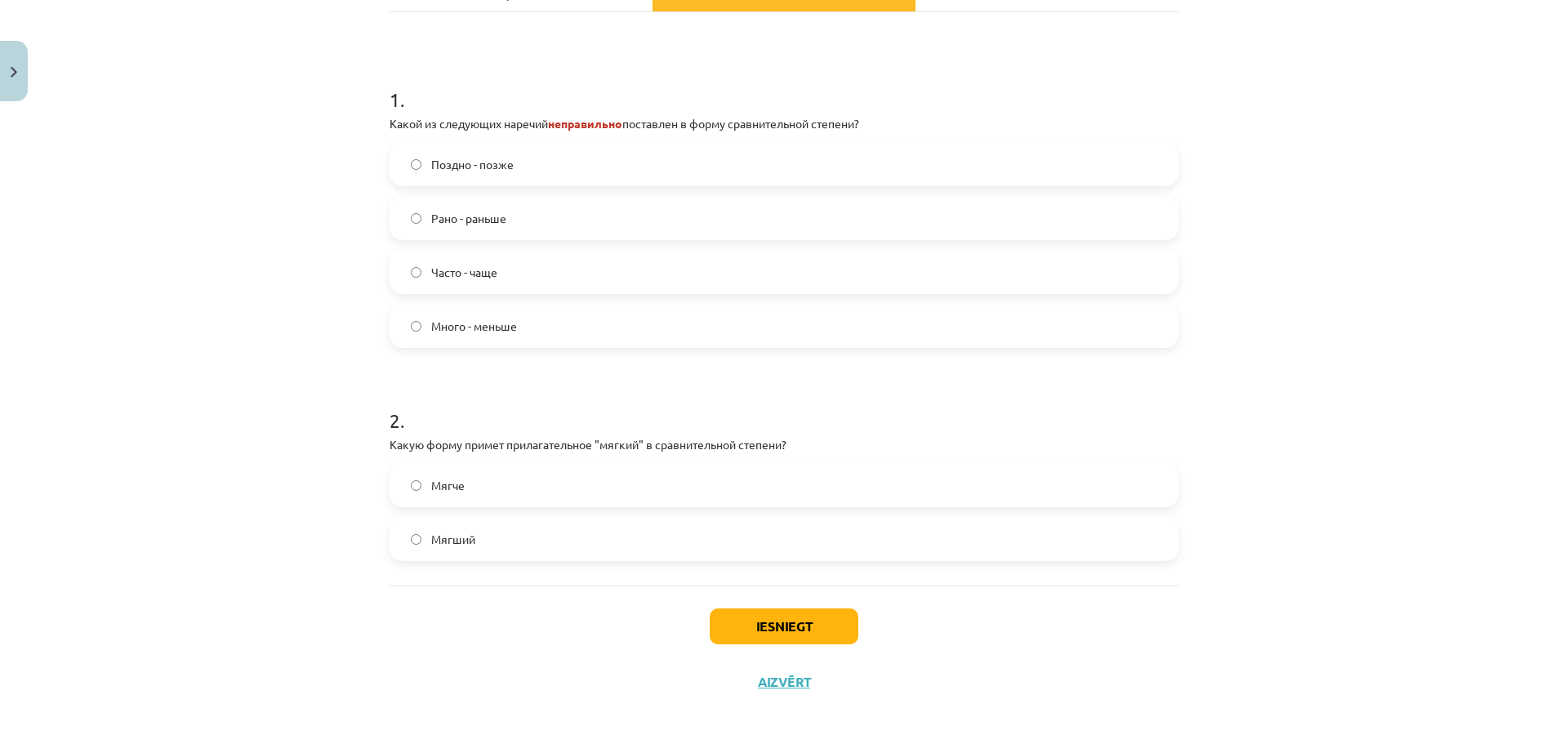
scroll to position [299, 0]
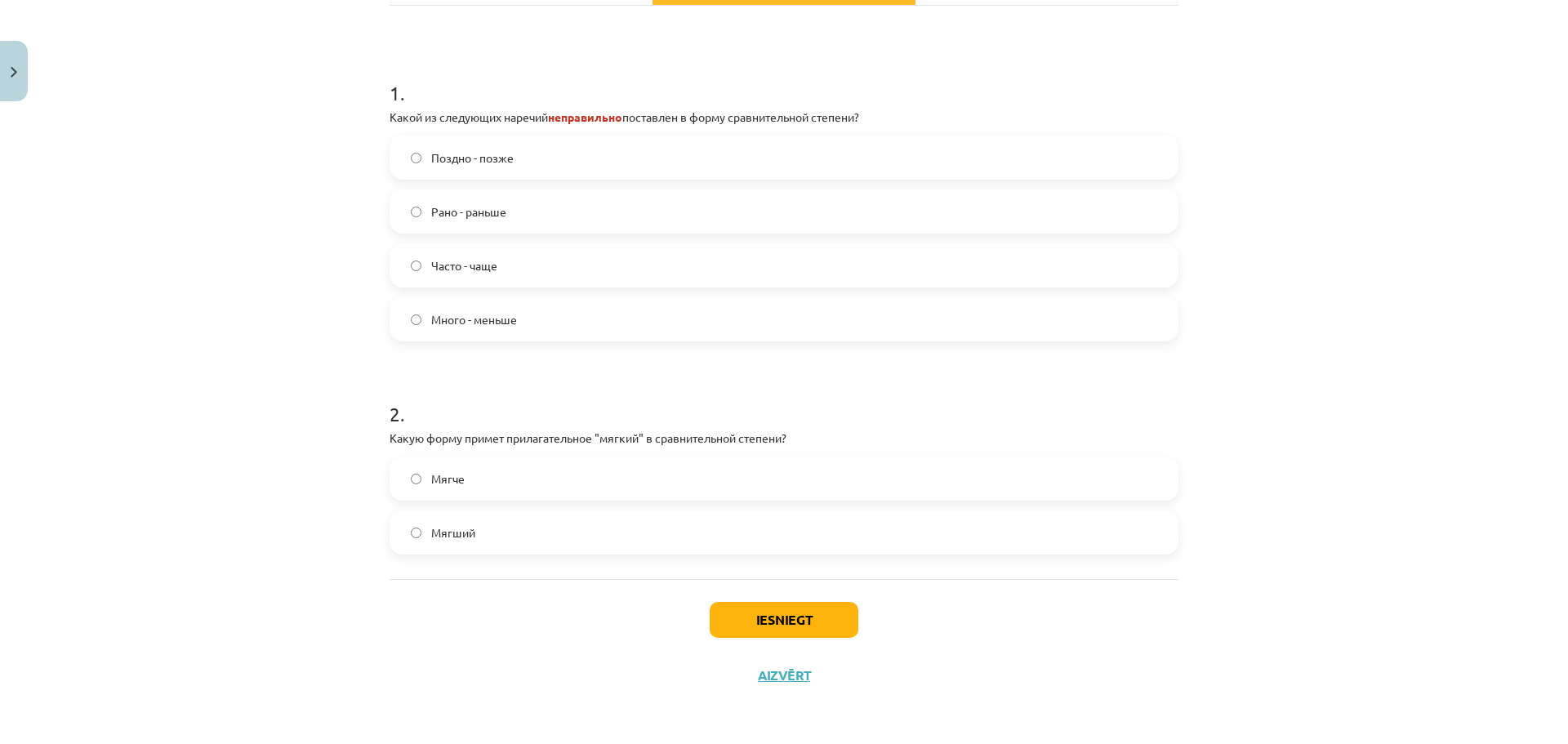
click at [551, 487] on label "Мягче" at bounding box center [784, 479] width 785 height 41
click at [811, 618] on button "Iesniegt" at bounding box center [784, 620] width 149 height 36
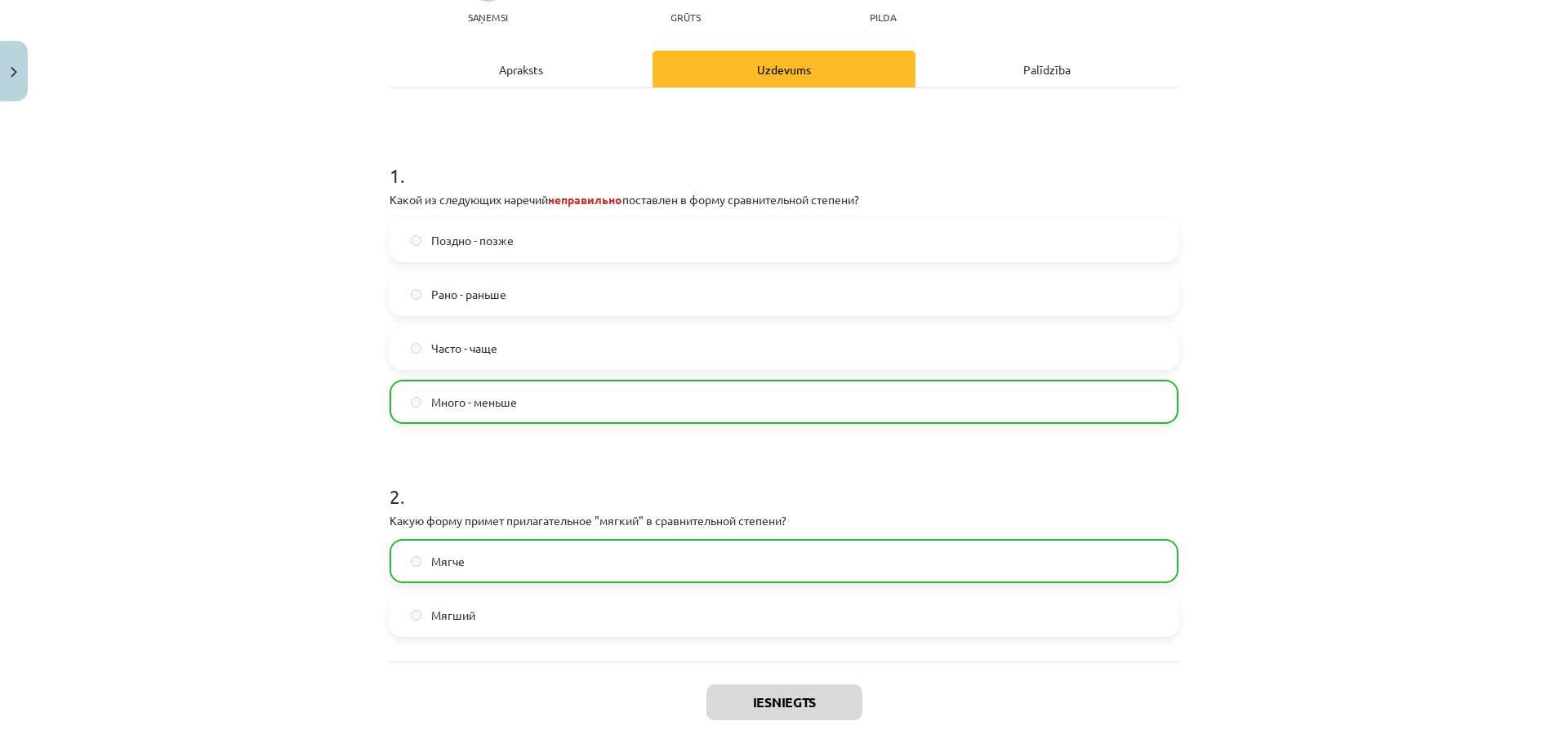
scroll to position [327, 0]
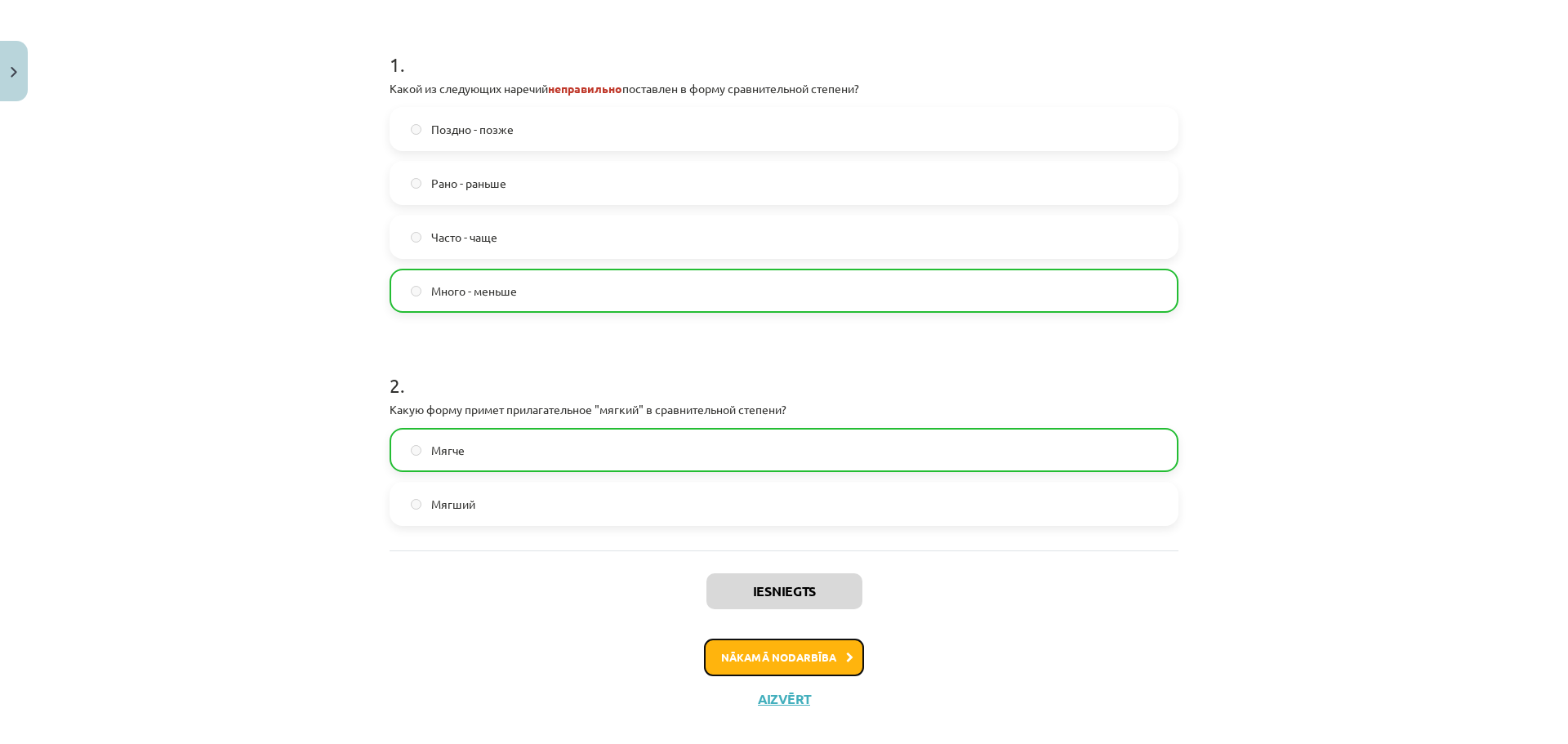
click at [758, 659] on button "Nākamā nodarbība" at bounding box center [784, 657] width 160 height 38
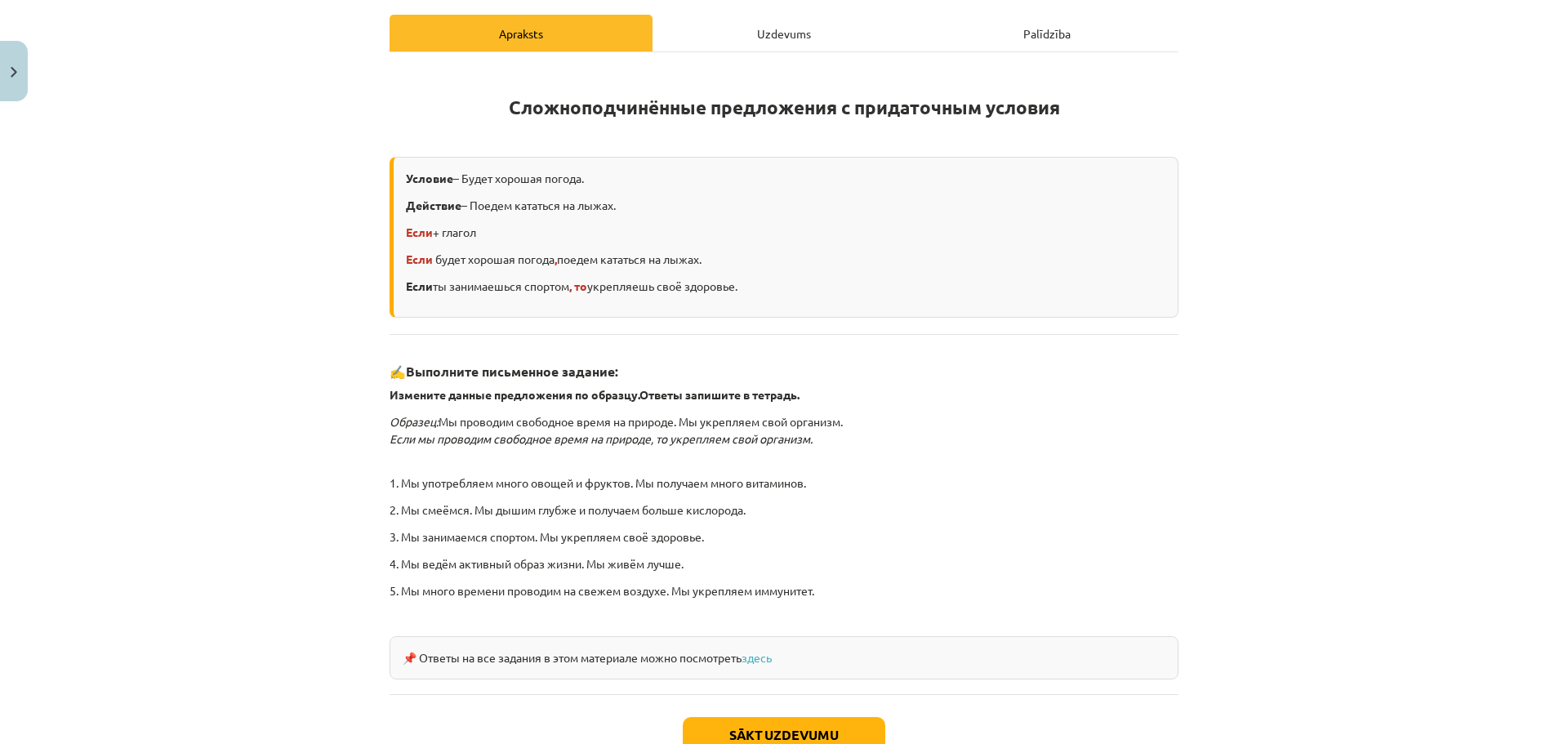
scroll to position [339, 0]
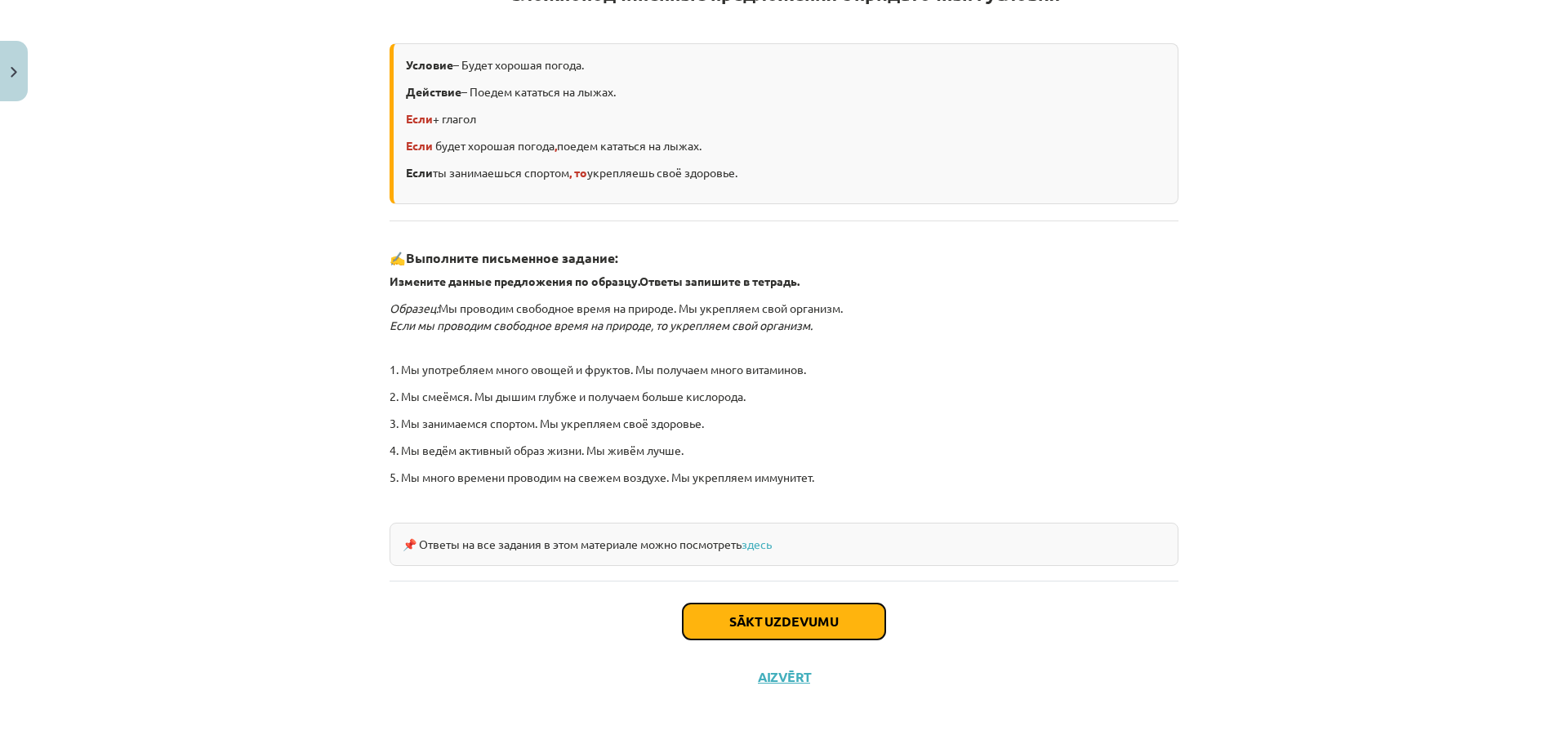
click at [736, 619] on button "Sākt uzdevumu" at bounding box center [784, 621] width 202 height 36
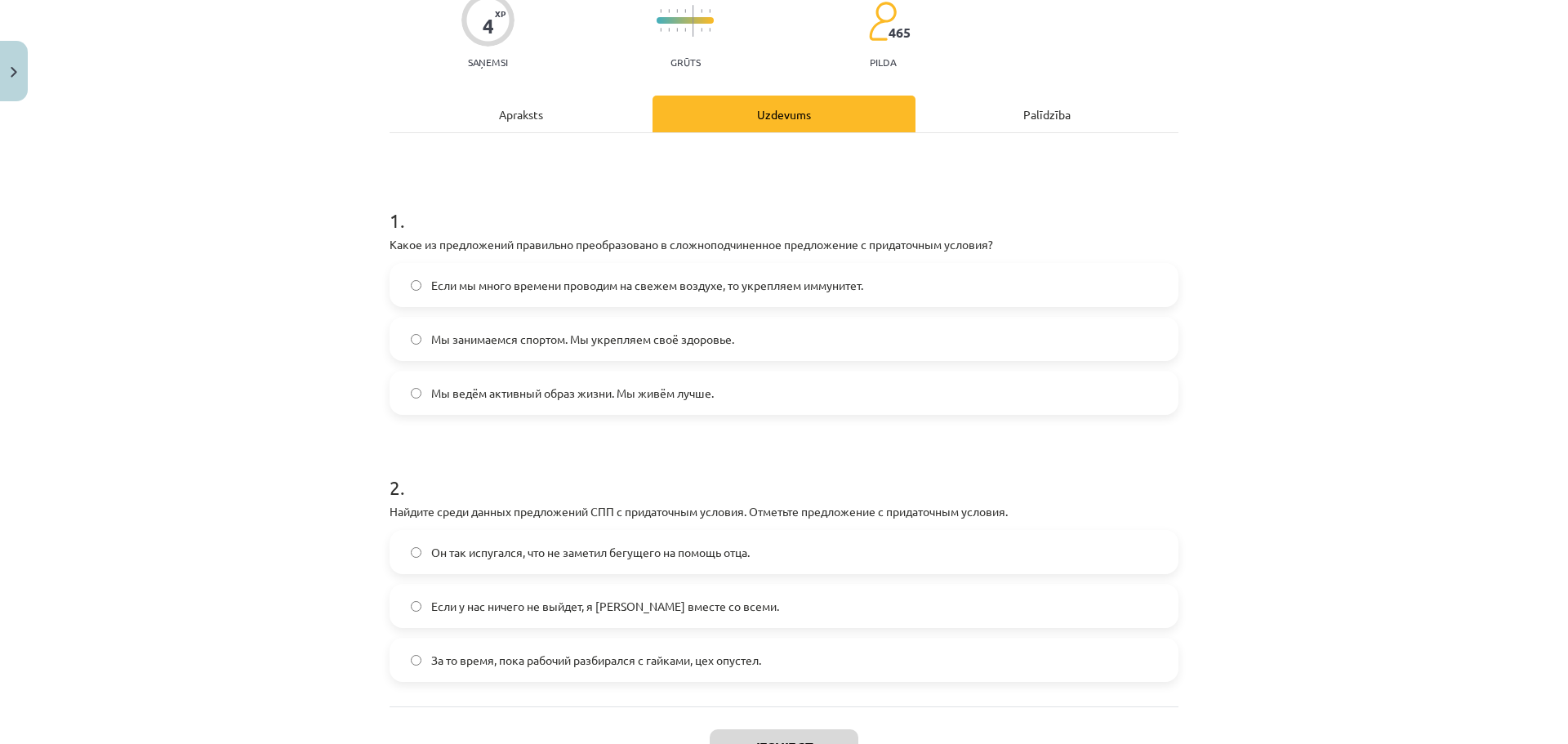
scroll to position [272, 0]
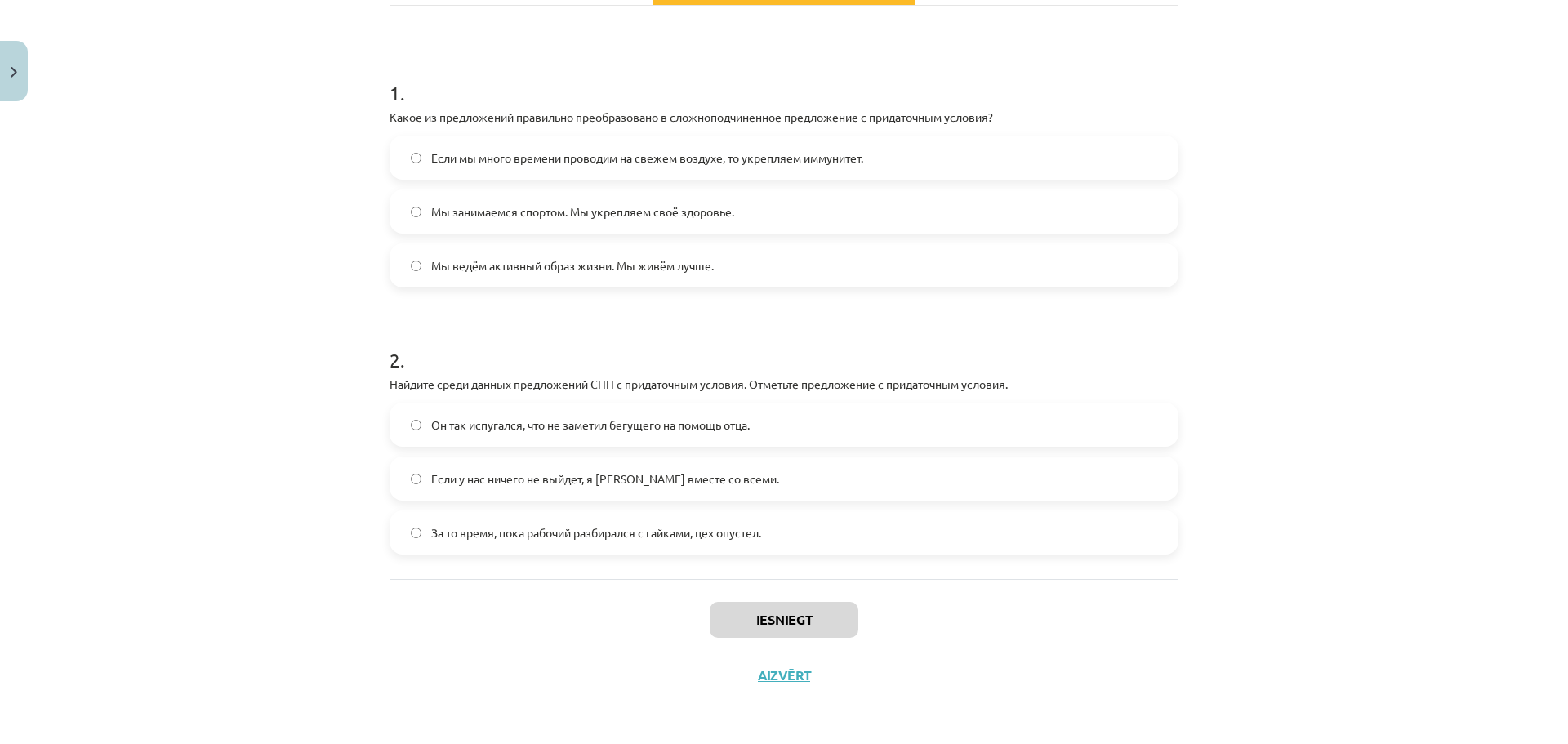
click at [518, 164] on span "Если мы много времени проводим на свежем воздухе, то укрепляем иммунитет." at bounding box center [648, 158] width 432 height 18
click at [590, 484] on span "Если у нас ничего не выйдет, я уеду вместе со всеми." at bounding box center [605, 479] width 348 height 18
click at [760, 628] on button "Iesniegt" at bounding box center [784, 620] width 149 height 36
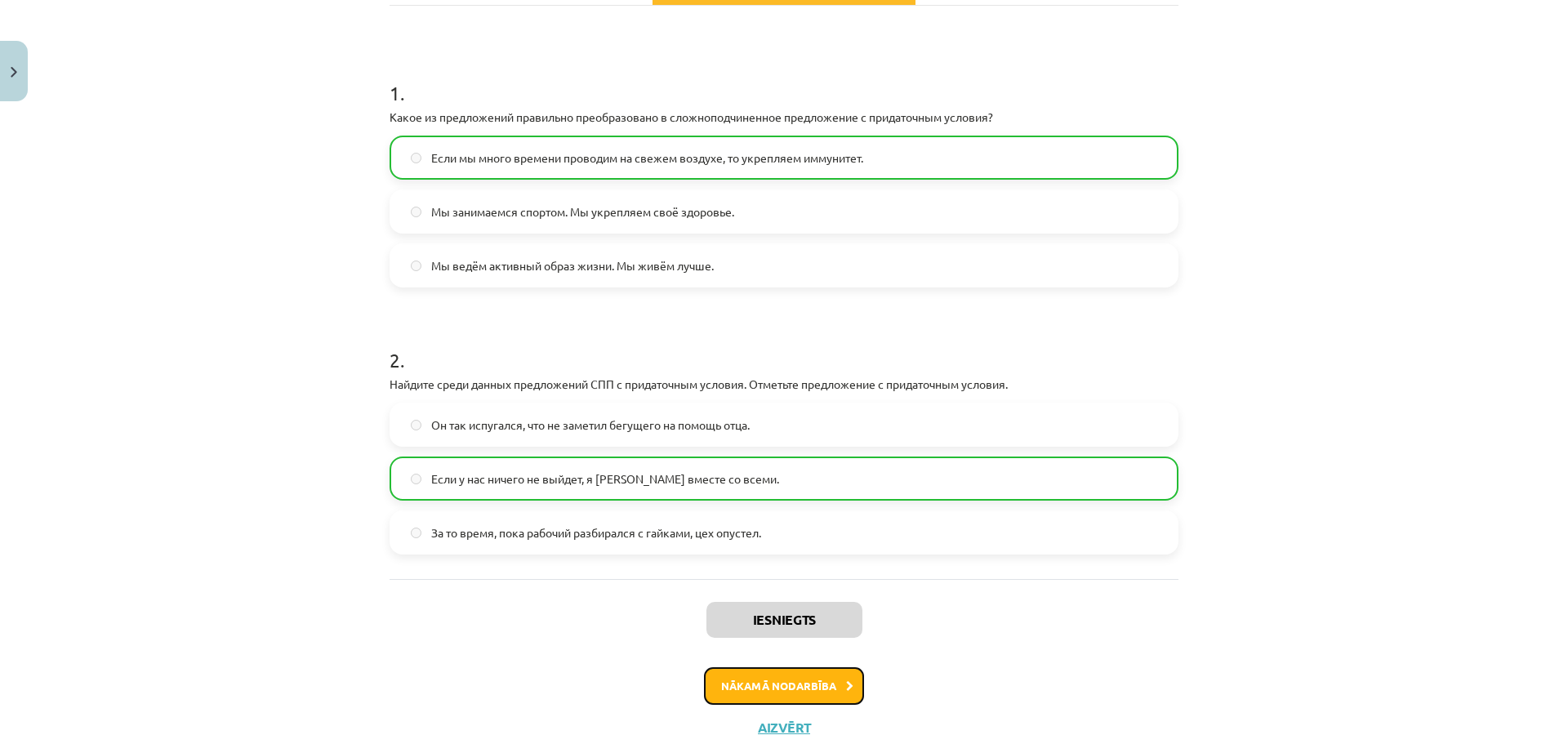
click at [827, 689] on button "Nākamā nodarbība" at bounding box center [784, 686] width 160 height 38
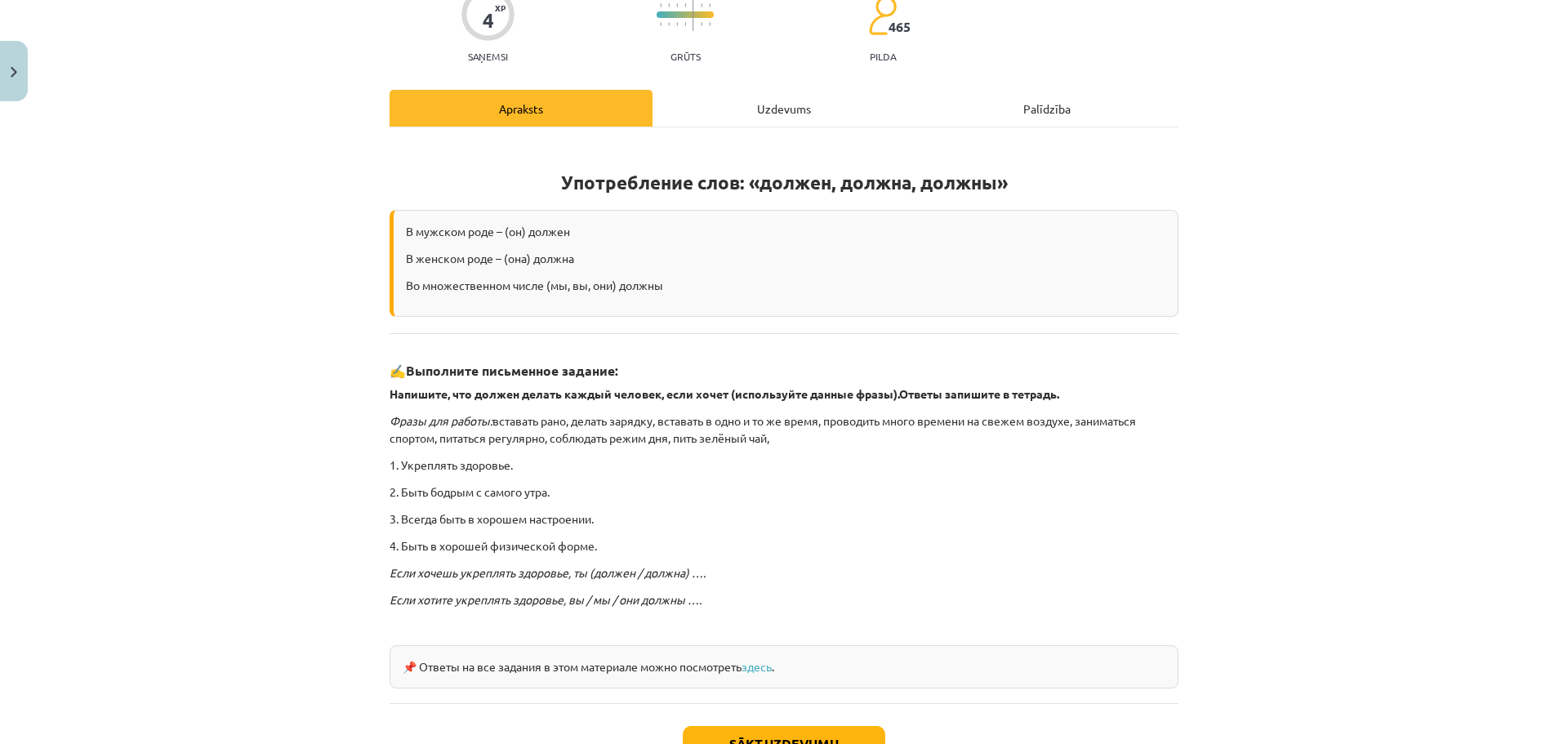
scroll to position [273, 0]
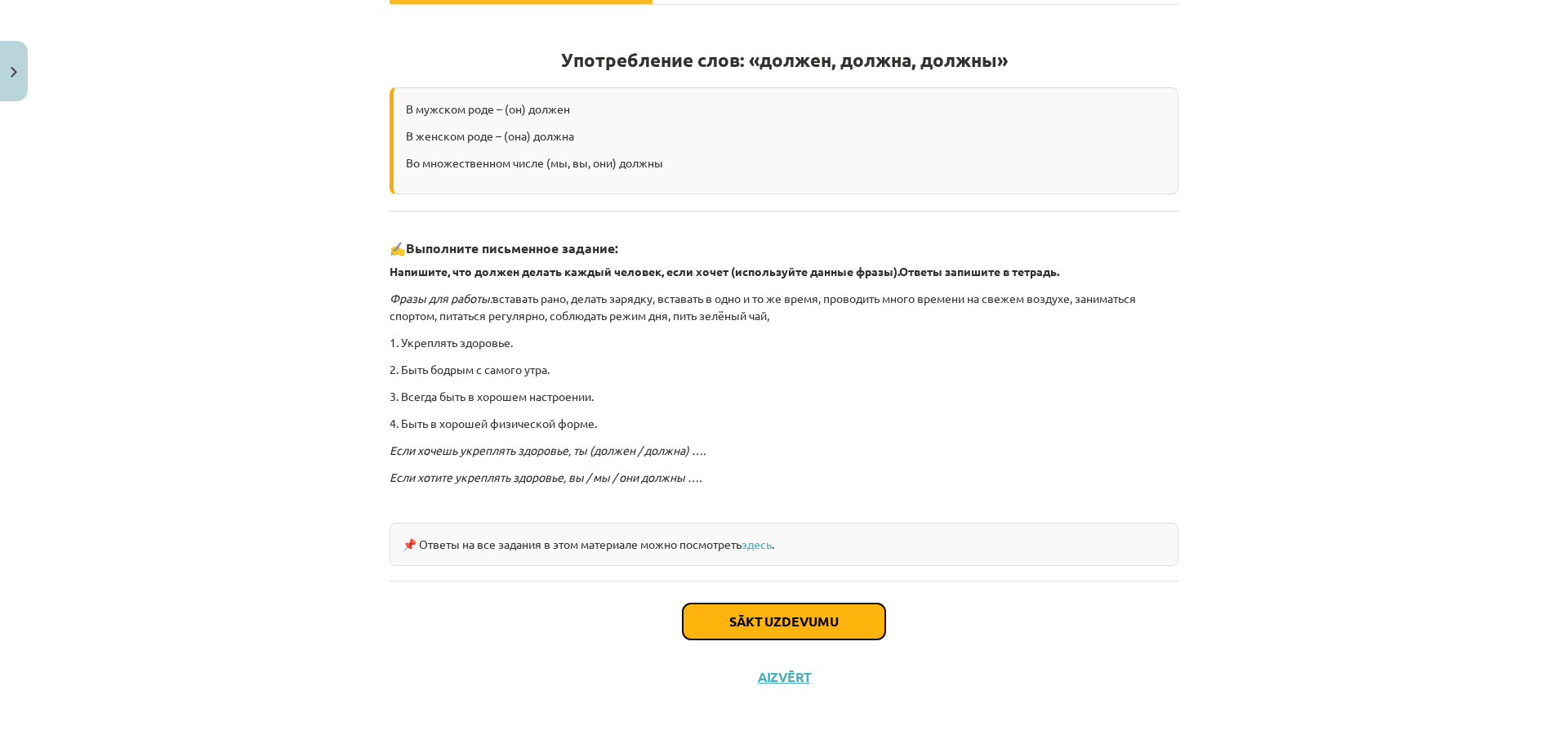
click at [779, 616] on button "Sākt uzdevumu" at bounding box center [784, 621] width 202 height 36
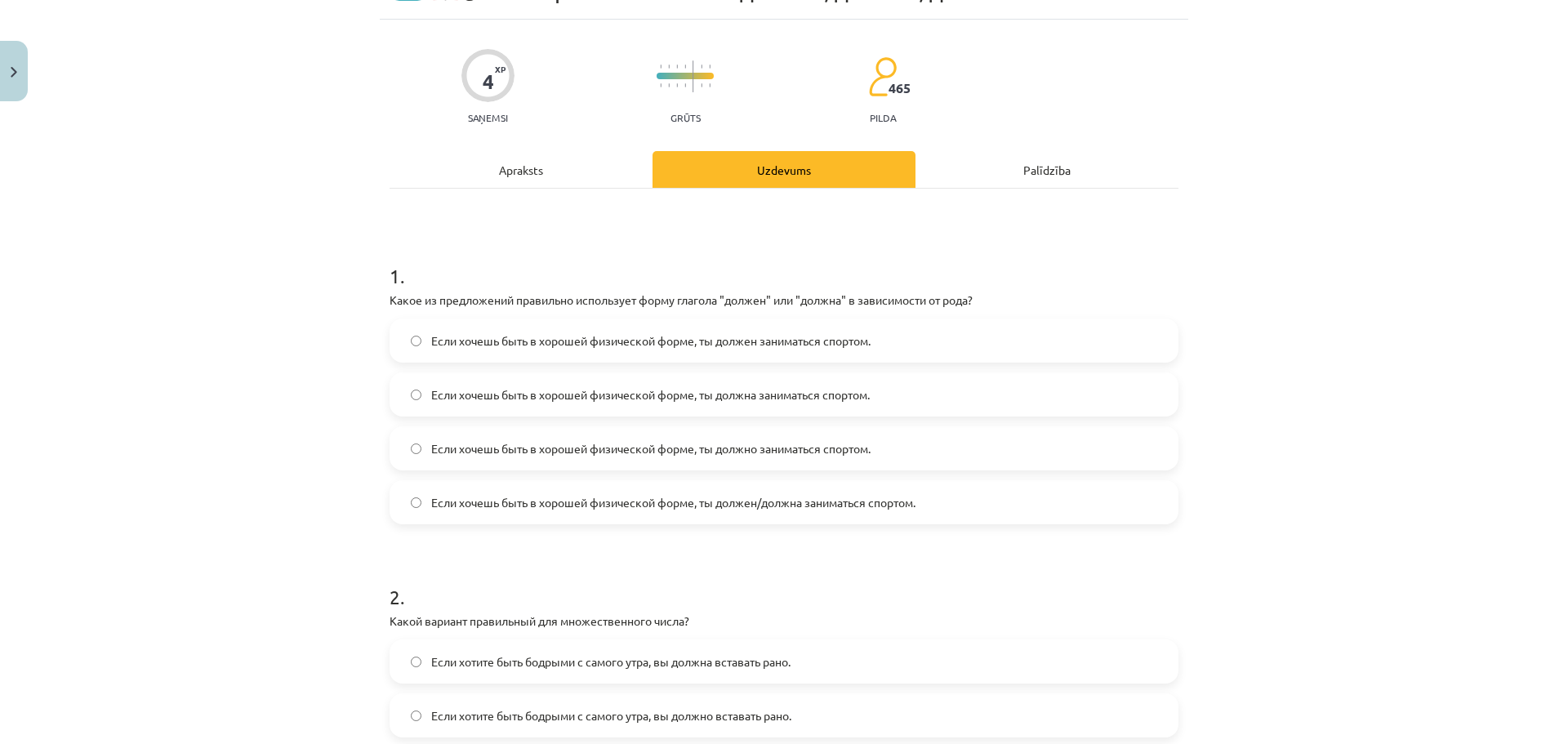
scroll to position [53, 0]
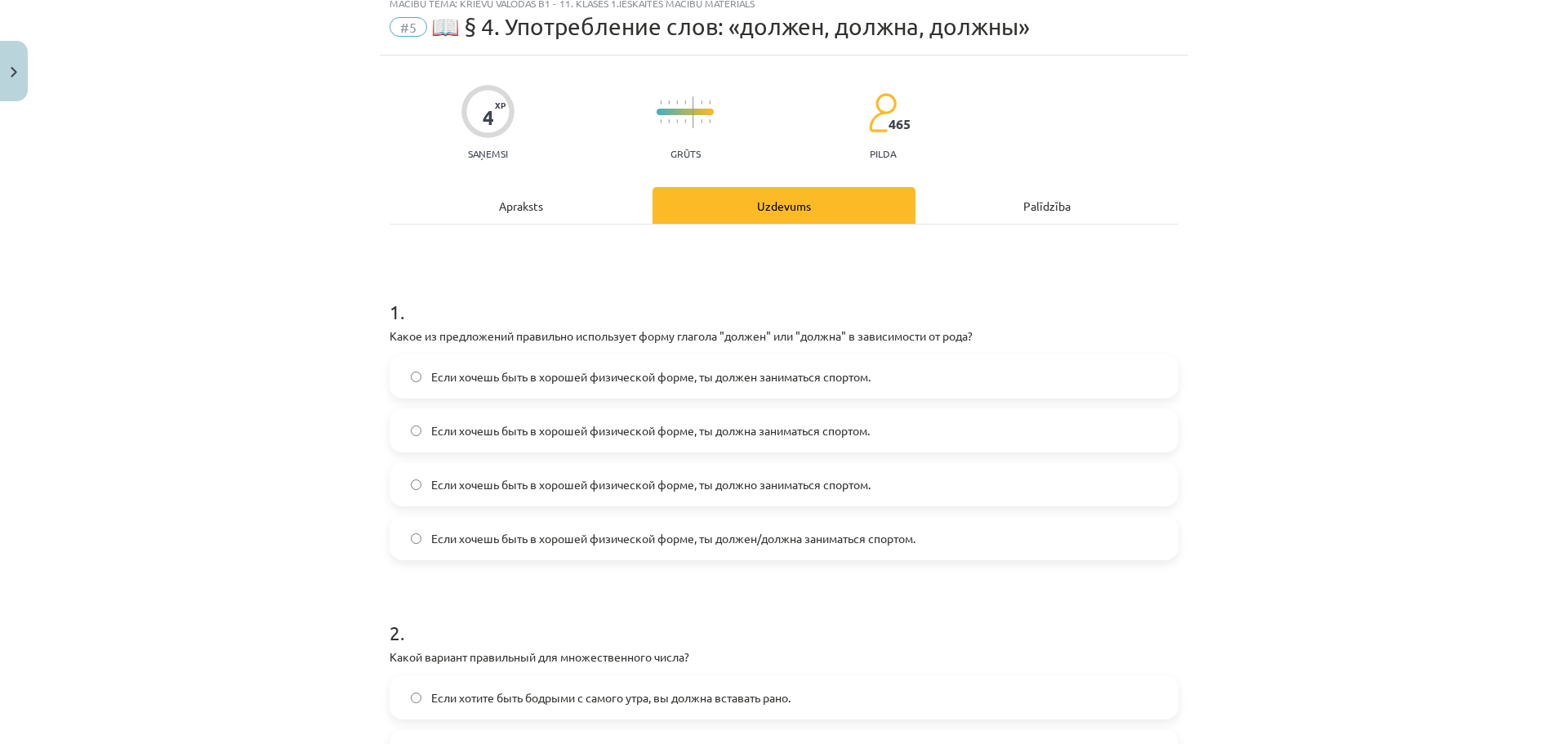
click at [602, 380] on span "Если хочешь быть в хорошей физической форме, ты должен заниматься спортом." at bounding box center [651, 377] width 440 height 18
click at [603, 425] on span "Если хочешь быть в хорошей физической форме, ты должна заниматься спортом." at bounding box center [650, 431] width 439 height 18
click at [595, 380] on span "Если хочешь быть в хорошей физической форме, ты должен заниматься спортом." at bounding box center [651, 377] width 440 height 18
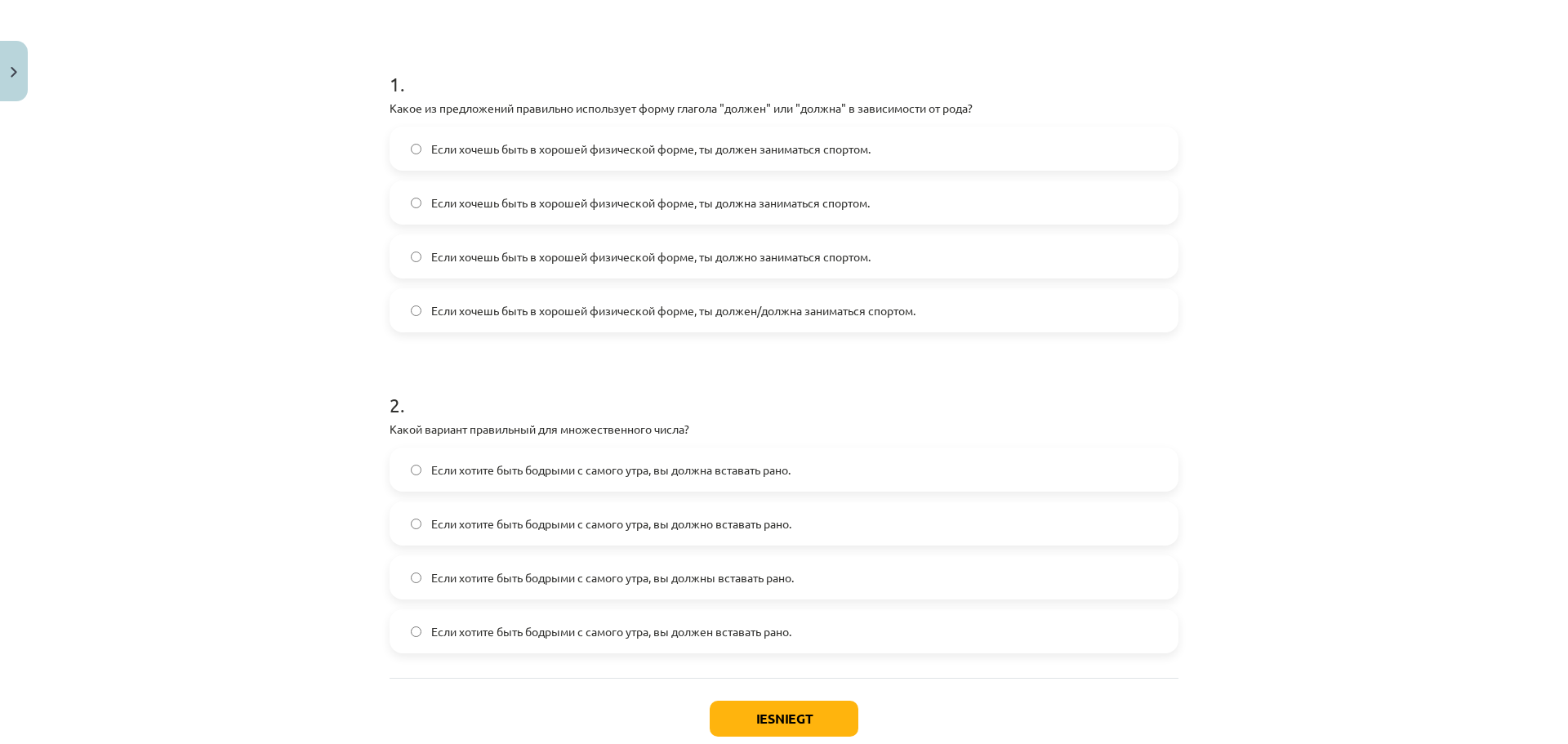
scroll to position [299, 0]
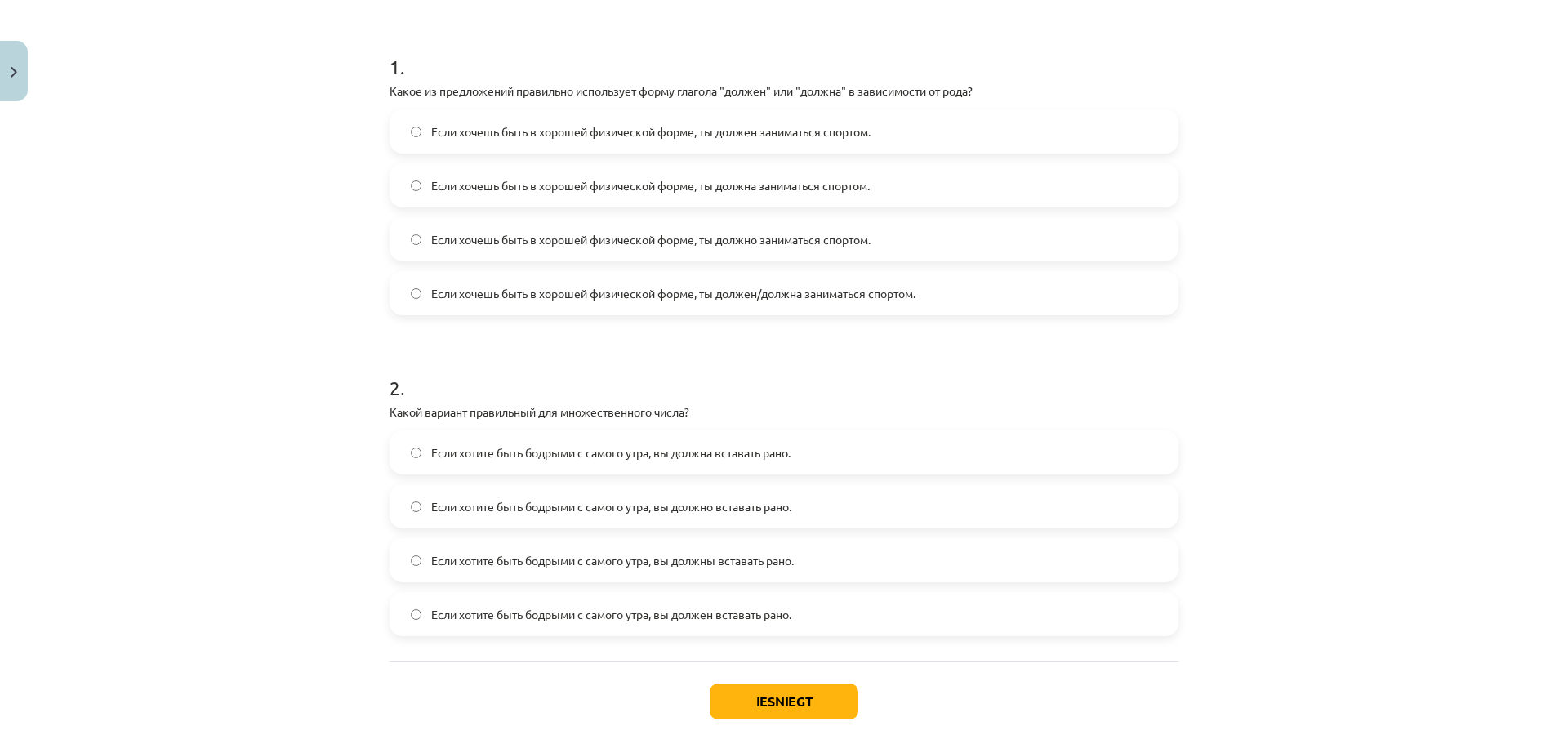
click at [570, 560] on span "Если хотите быть бодрыми с самого утра, вы должны вставать рано." at bounding box center [613, 561] width 363 height 18
click at [760, 689] on button "Iesniegt" at bounding box center [784, 701] width 149 height 36
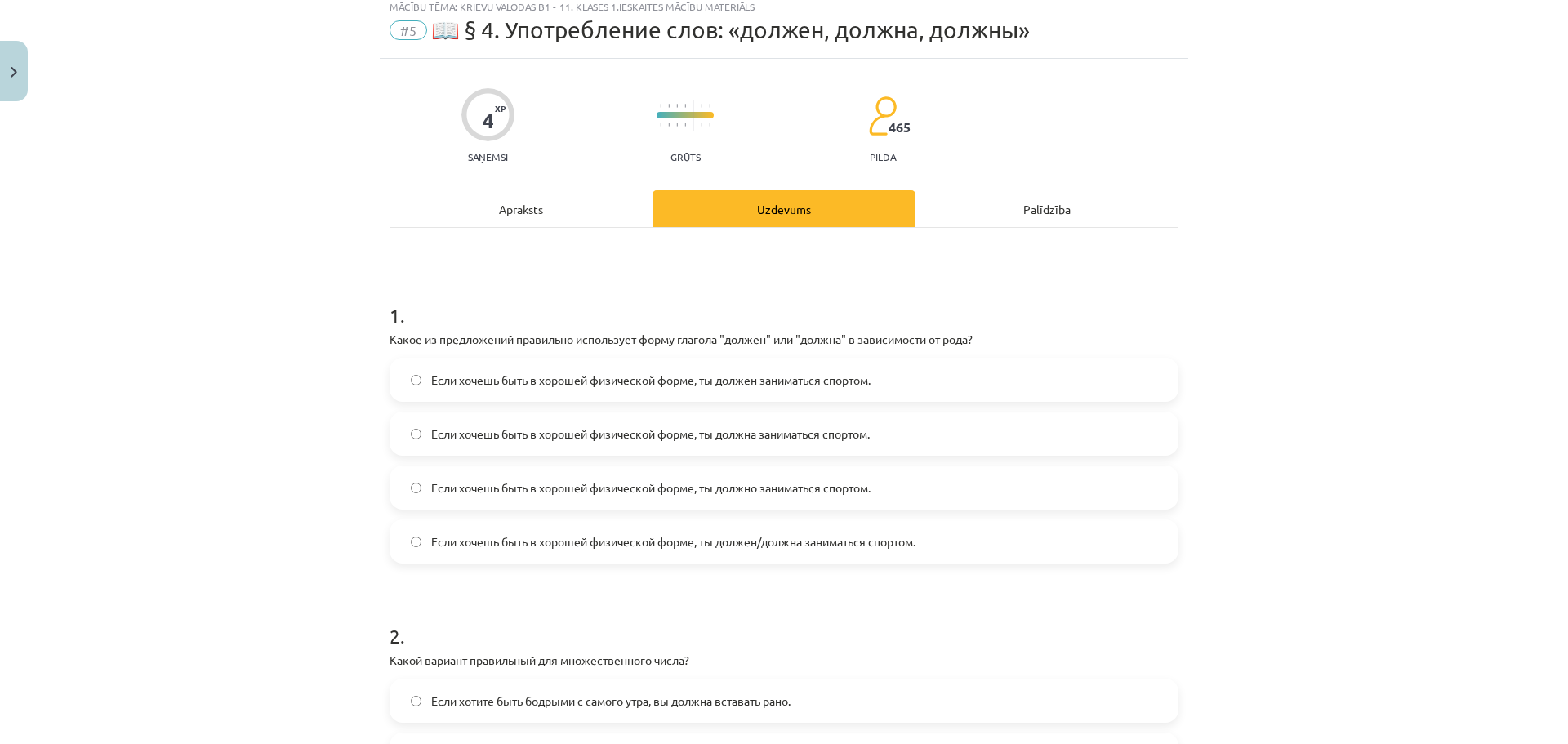
scroll to position [380, 0]
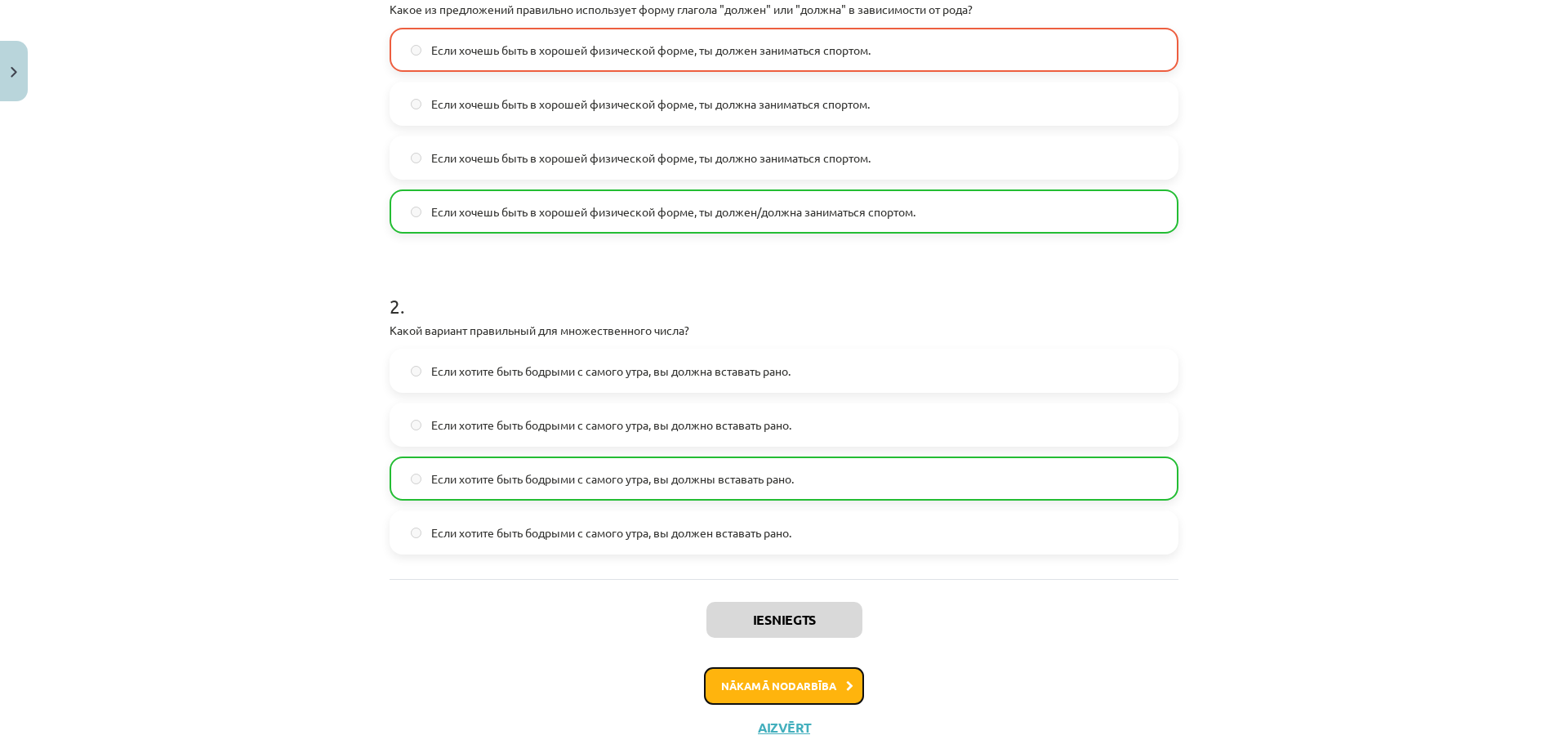
click at [779, 687] on button "Nākamā nodarbība" at bounding box center [784, 686] width 160 height 38
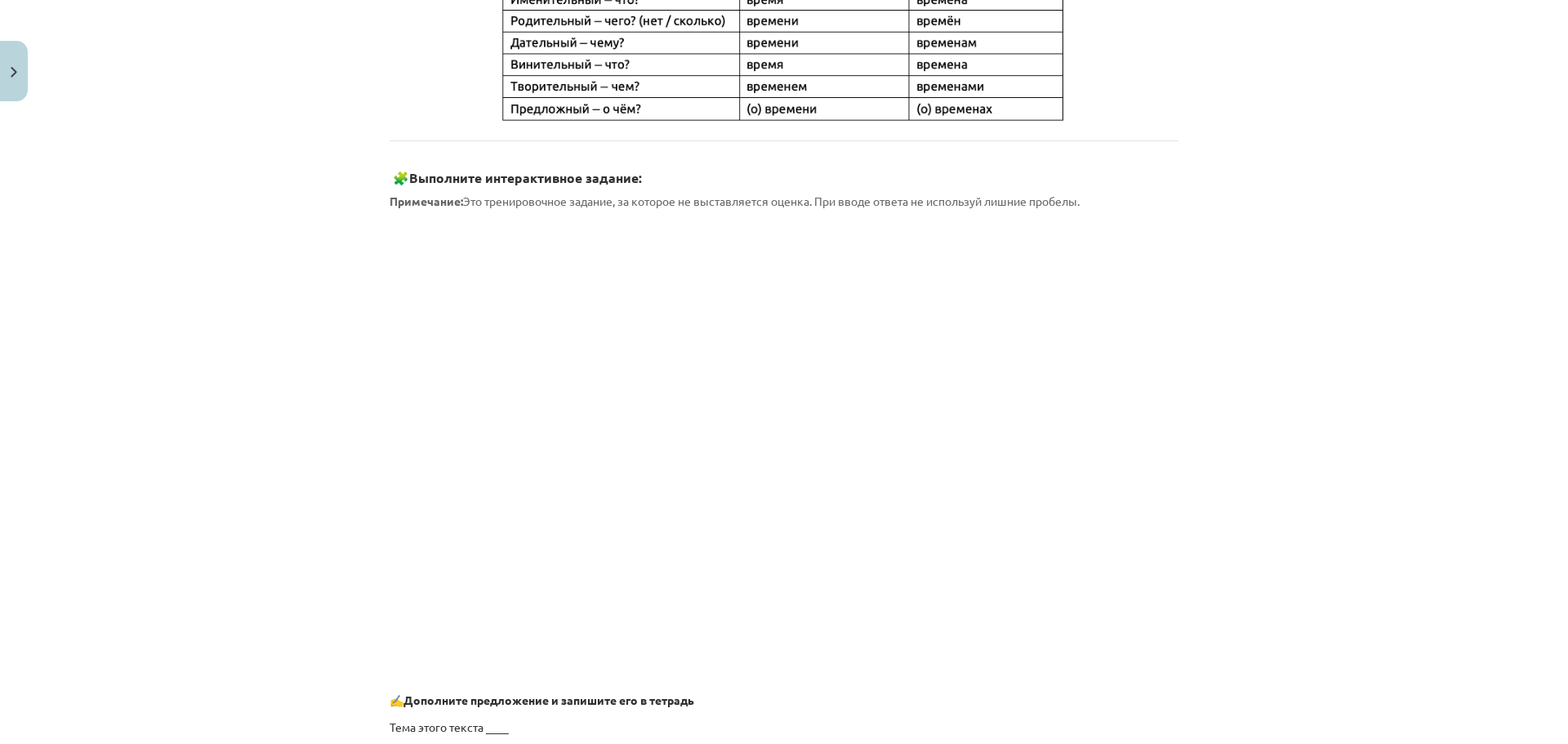
scroll to position [1140, 0]
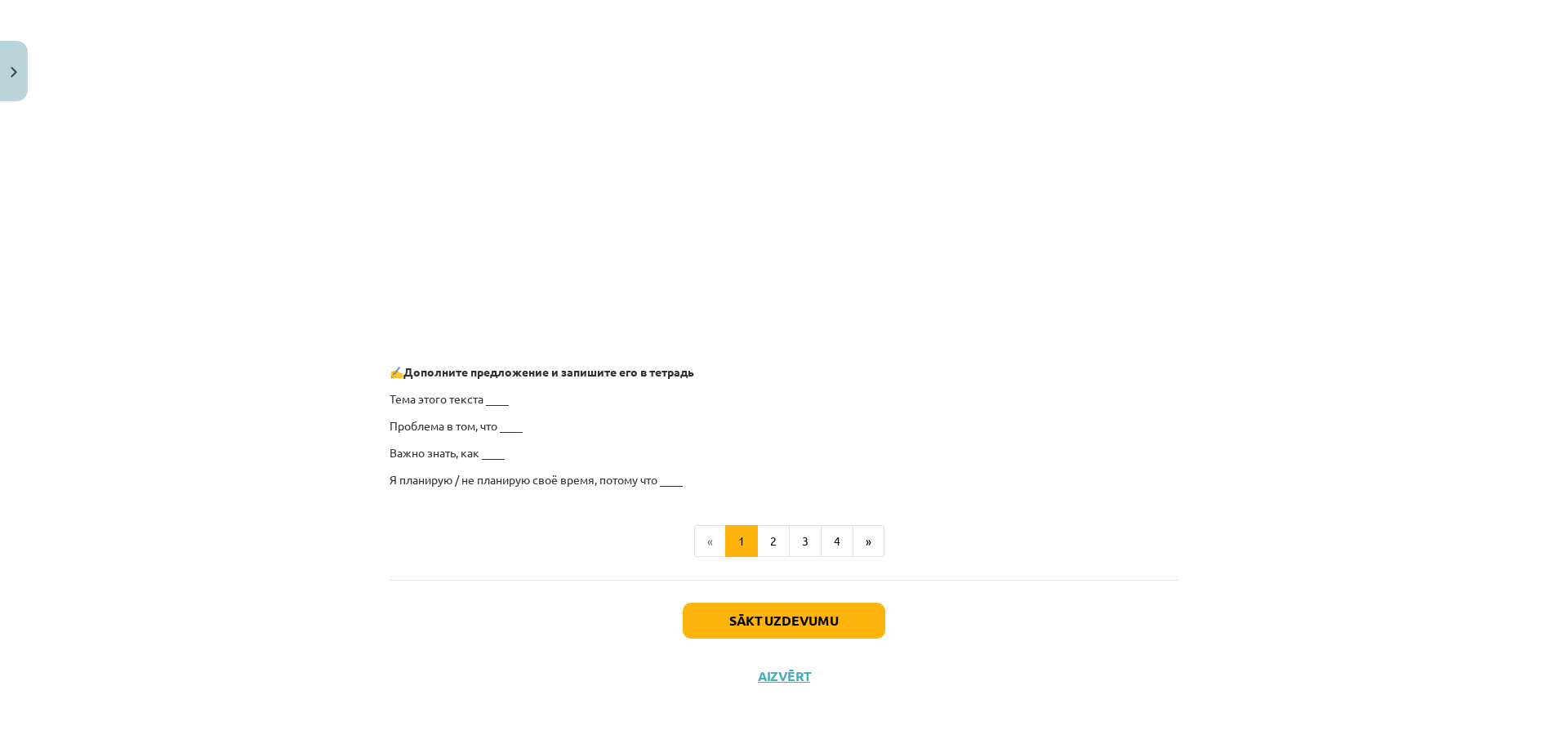
click at [492, 396] on p "Тема этого текста ____" at bounding box center [784, 399] width 789 height 18
click at [490, 405] on p "Тема этого текста ____" at bounding box center [784, 399] width 789 height 18
click at [765, 543] on button "2" at bounding box center [773, 541] width 32 height 32
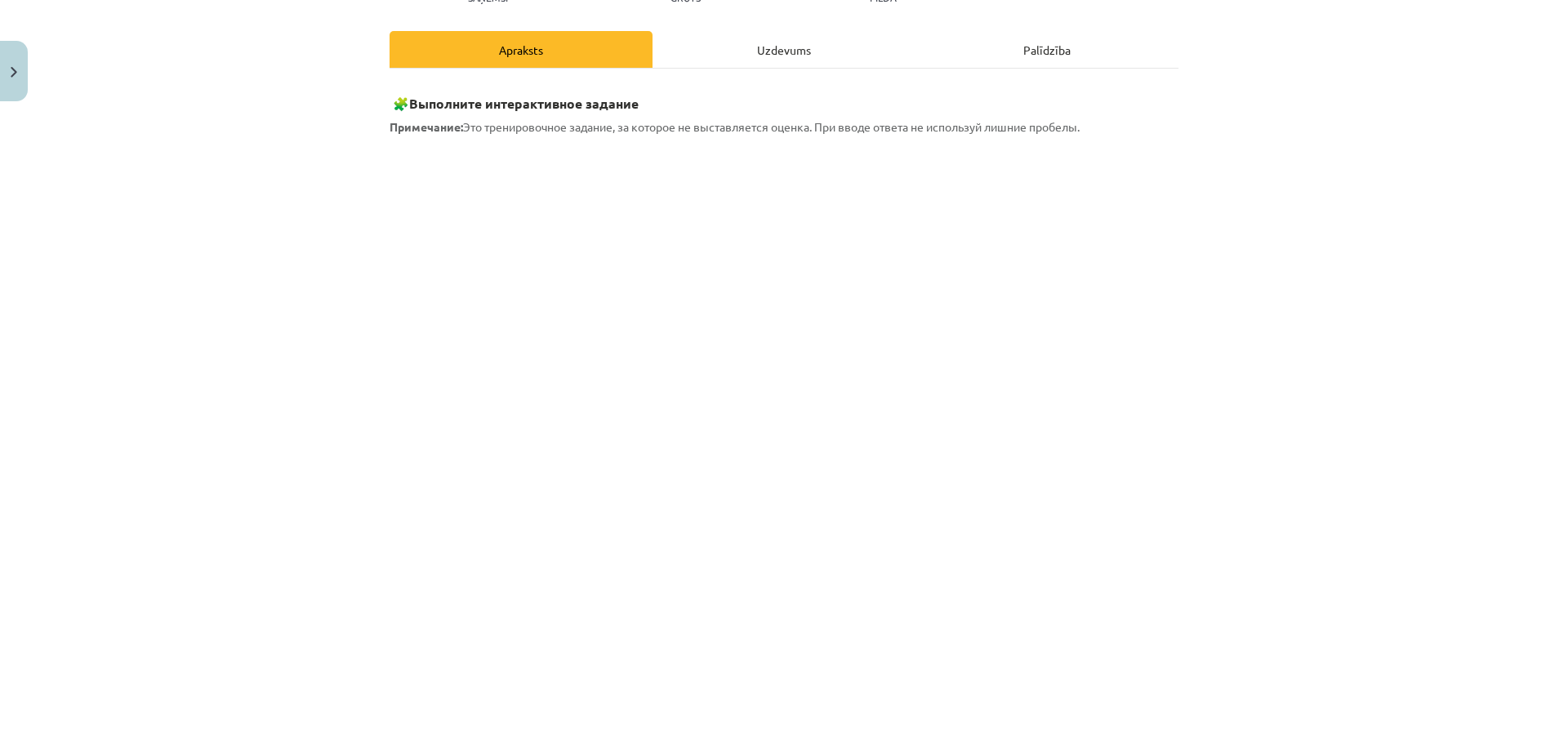
scroll to position [291, 0]
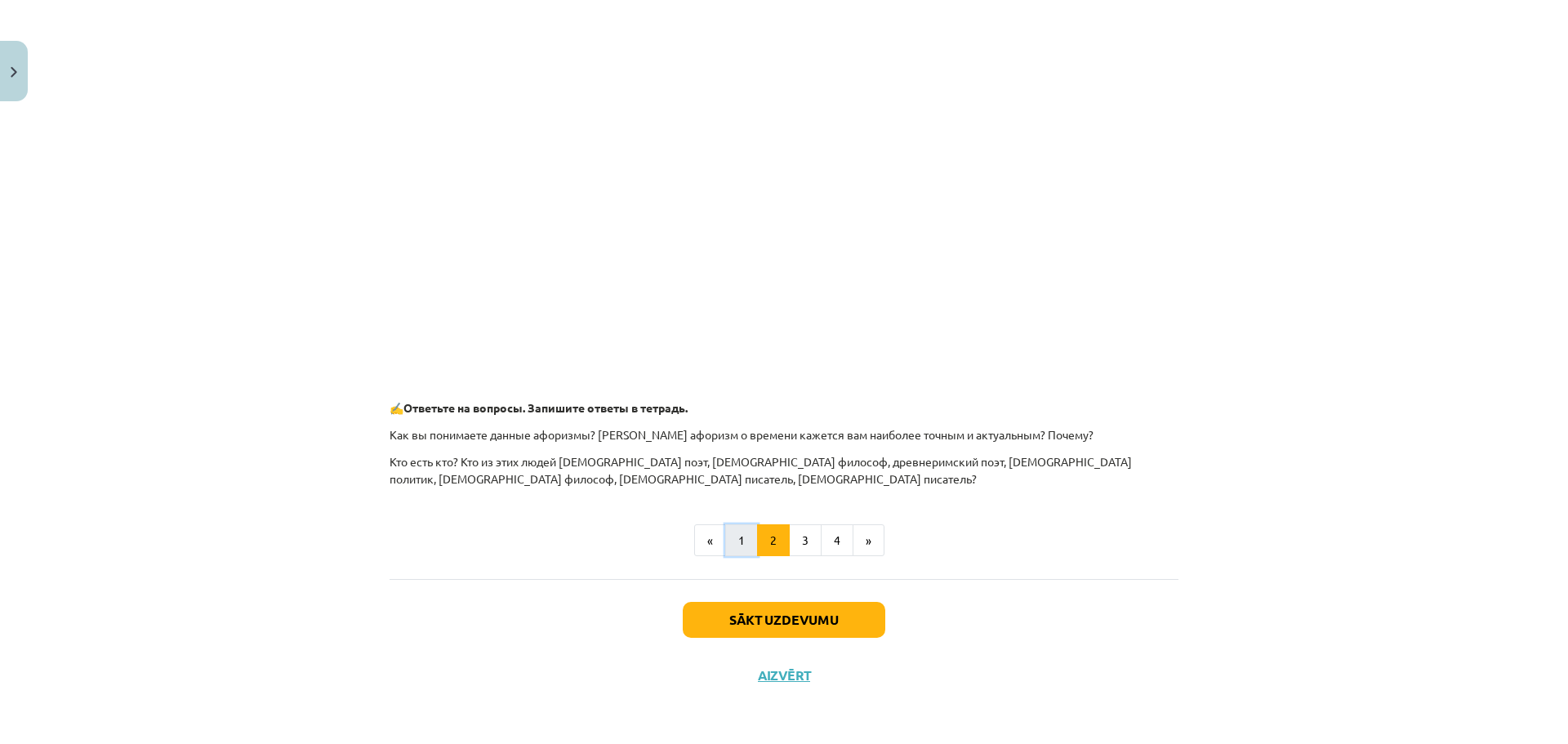
click at [729, 541] on button "1" at bounding box center [741, 541] width 32 height 32
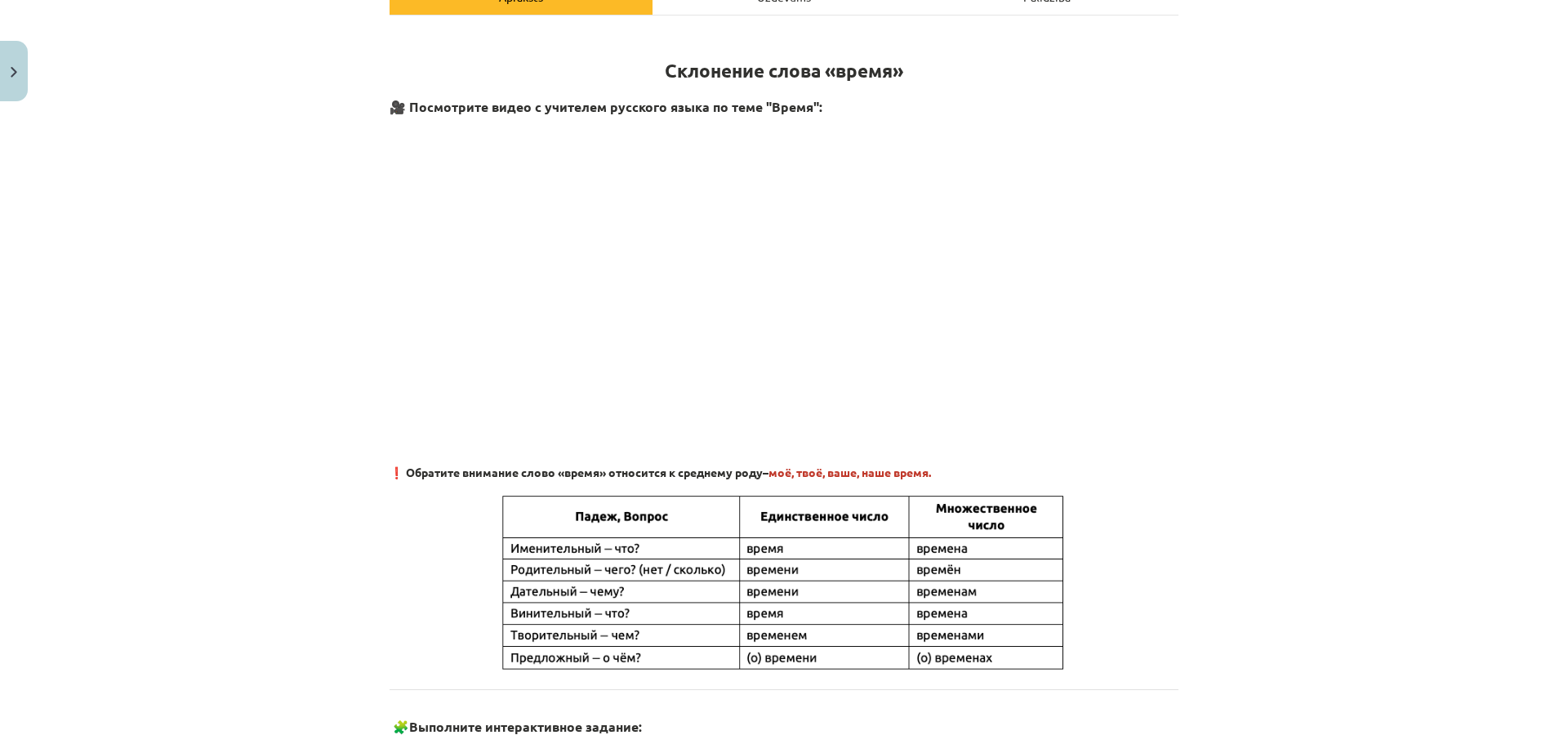
scroll to position [0, 0]
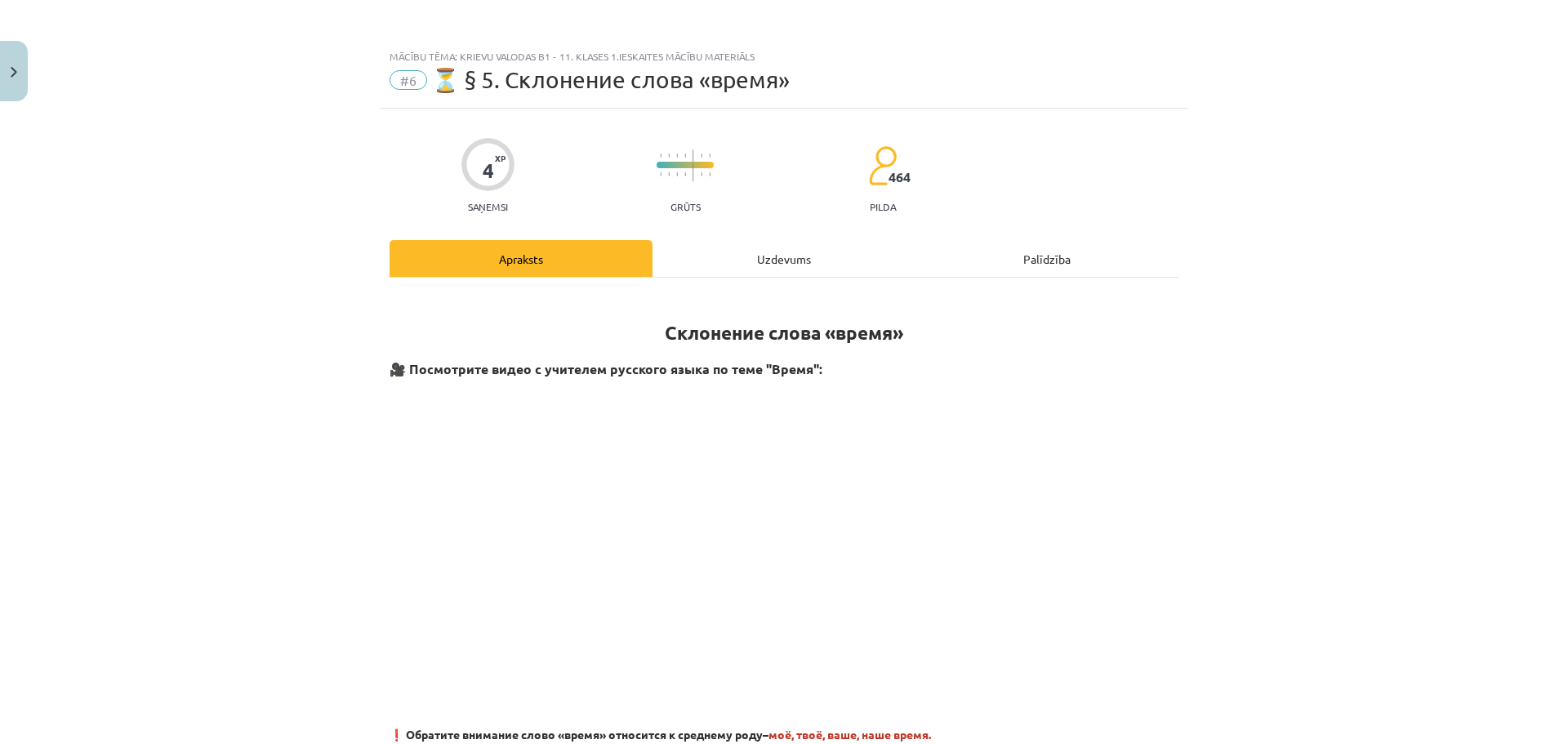
click at [793, 262] on div "Uzdevums" at bounding box center [784, 259] width 263 height 37
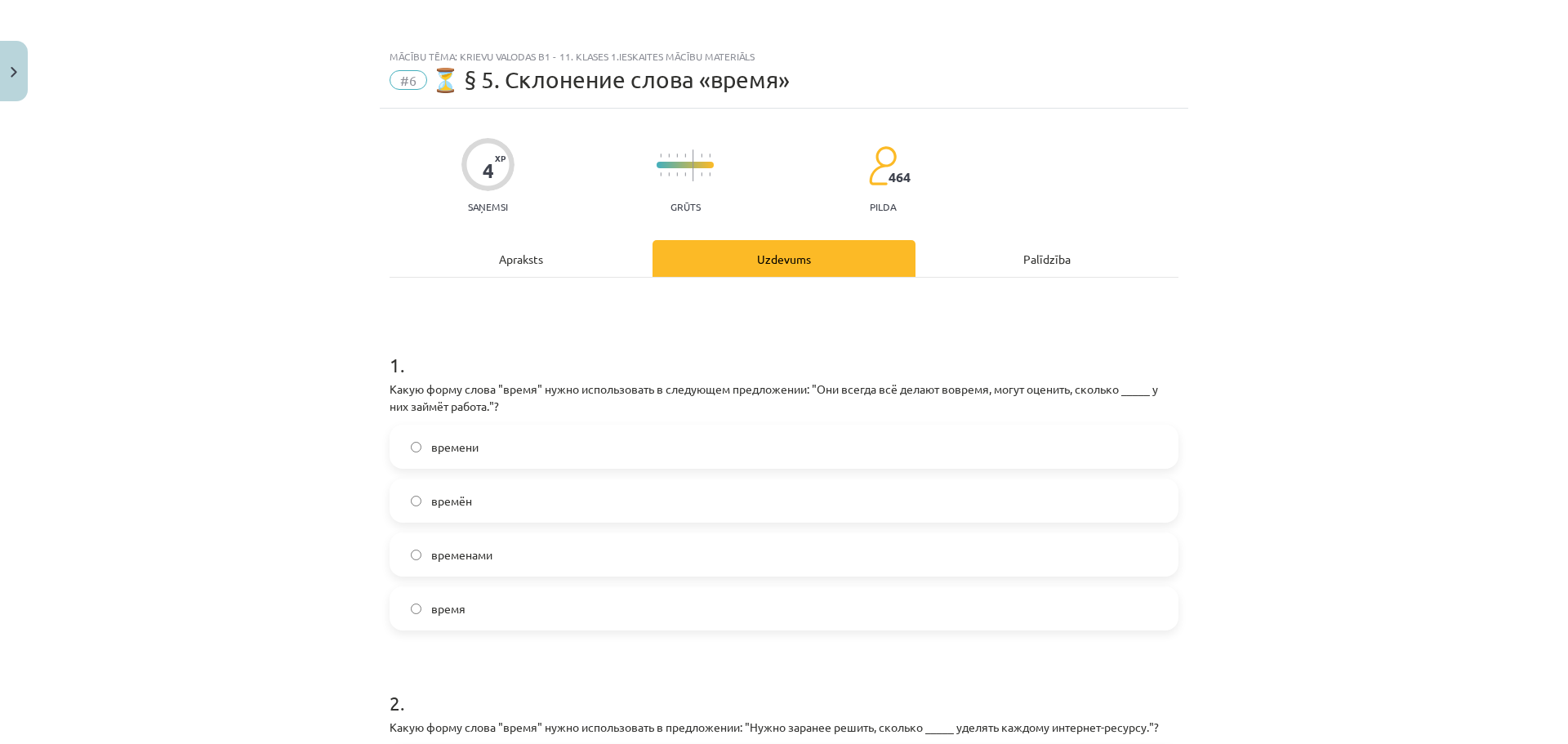
click at [496, 240] on div "Apraksts" at bounding box center [521, 259] width 263 height 37
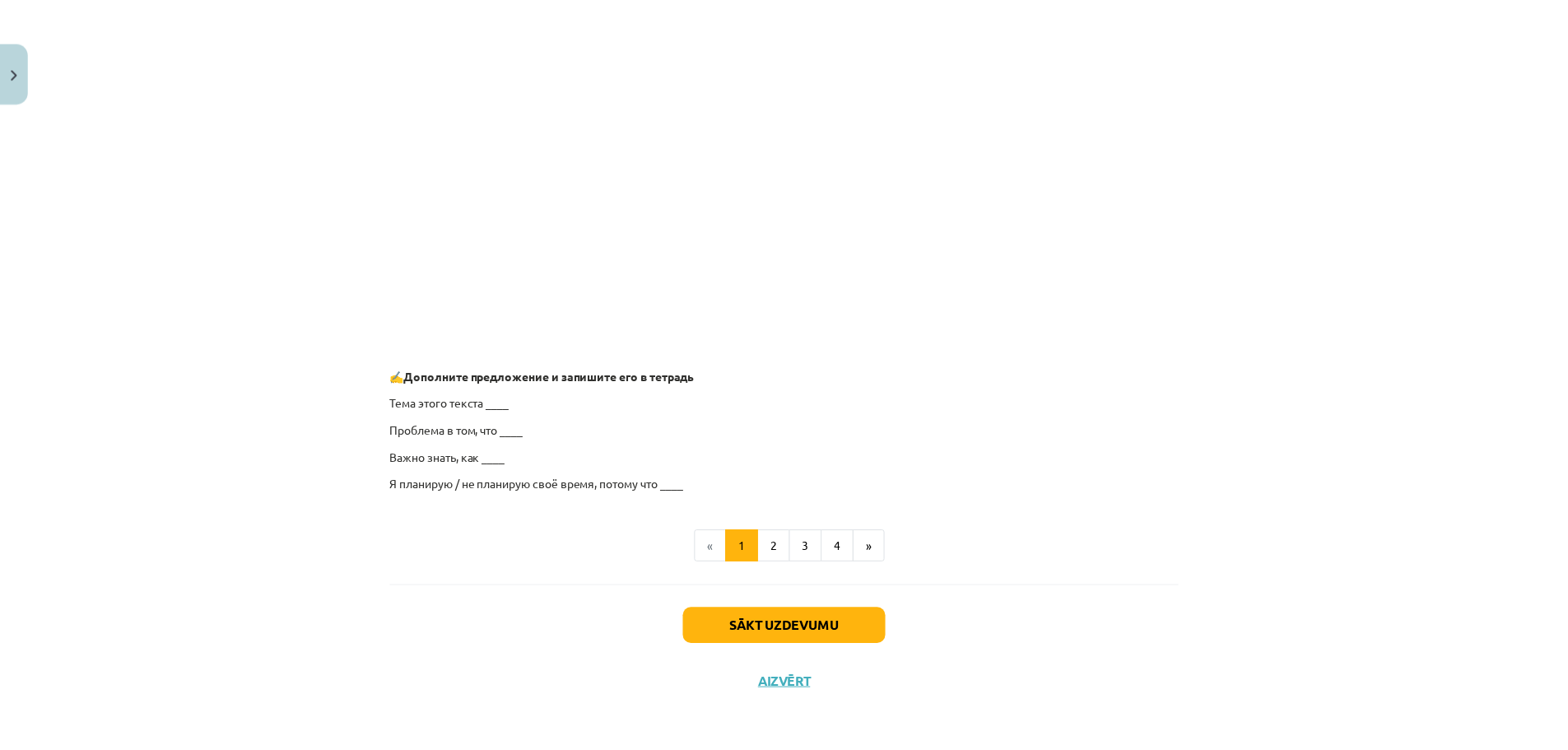
scroll to position [1147, 0]
click at [776, 671] on div "Sākt uzdevumu Aizvērt" at bounding box center [791, 643] width 795 height 116
click at [777, 675] on button "Aizvērt" at bounding box center [790, 682] width 62 height 17
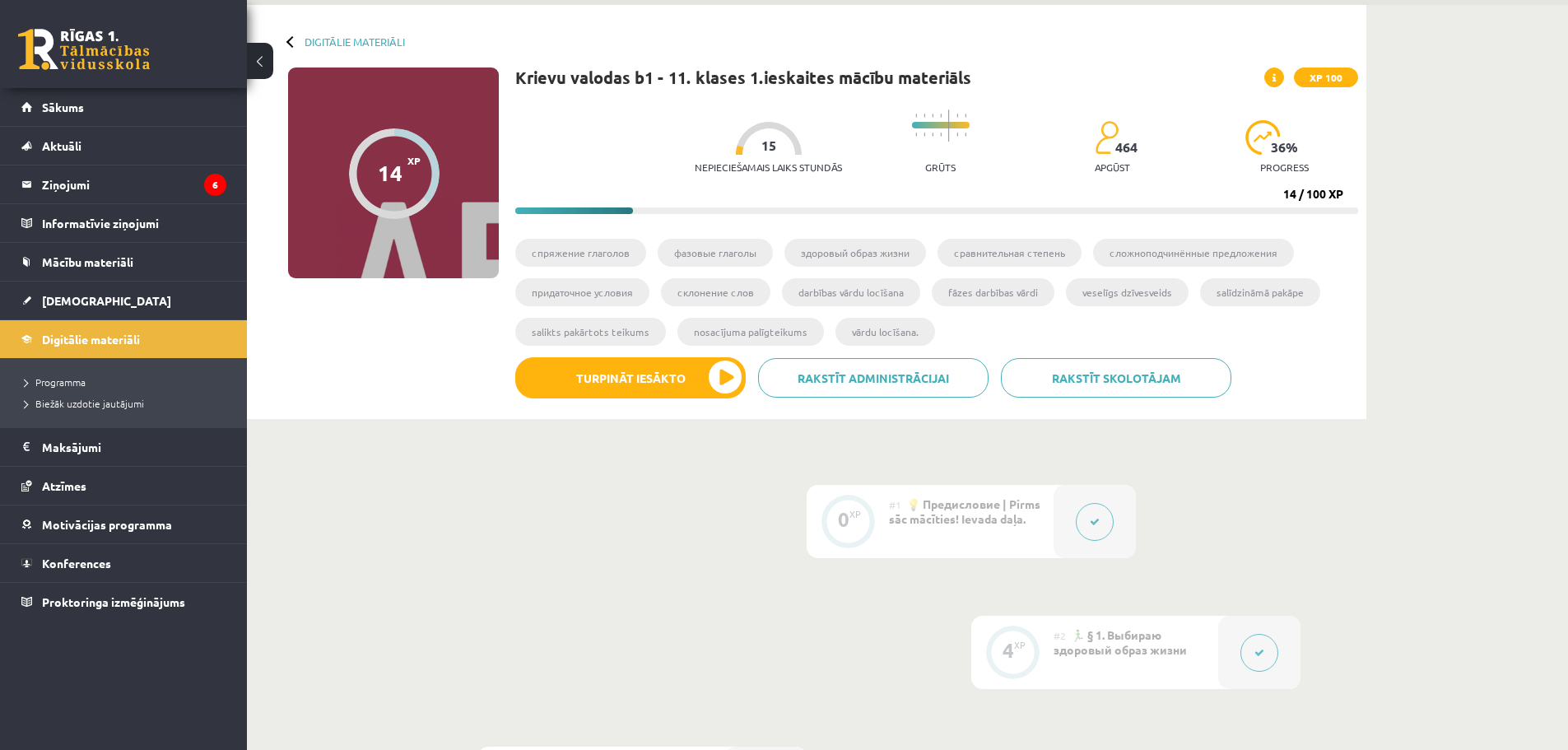
scroll to position [0, 0]
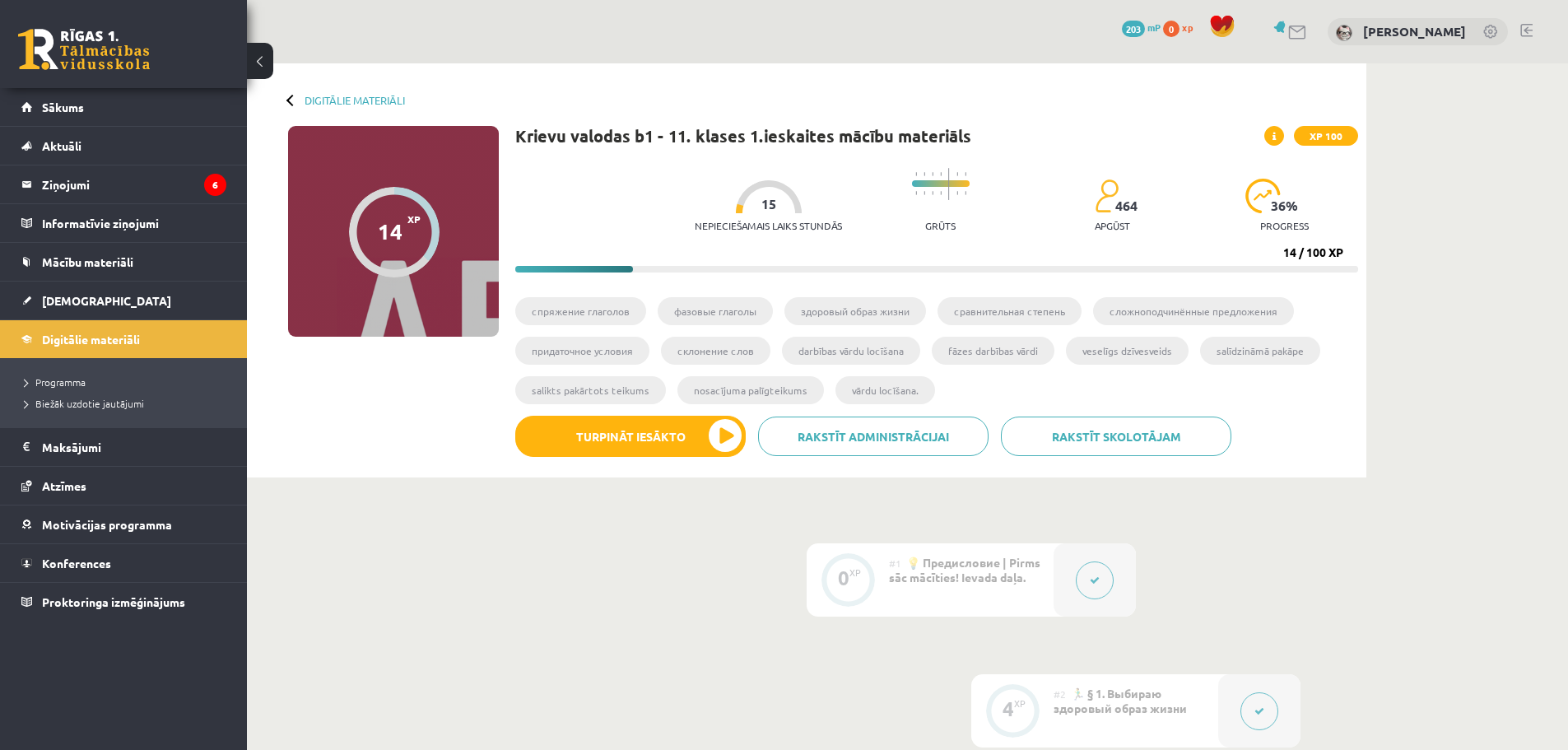
click at [1182, 24] on span "xp" at bounding box center [1186, 27] width 10 height 13
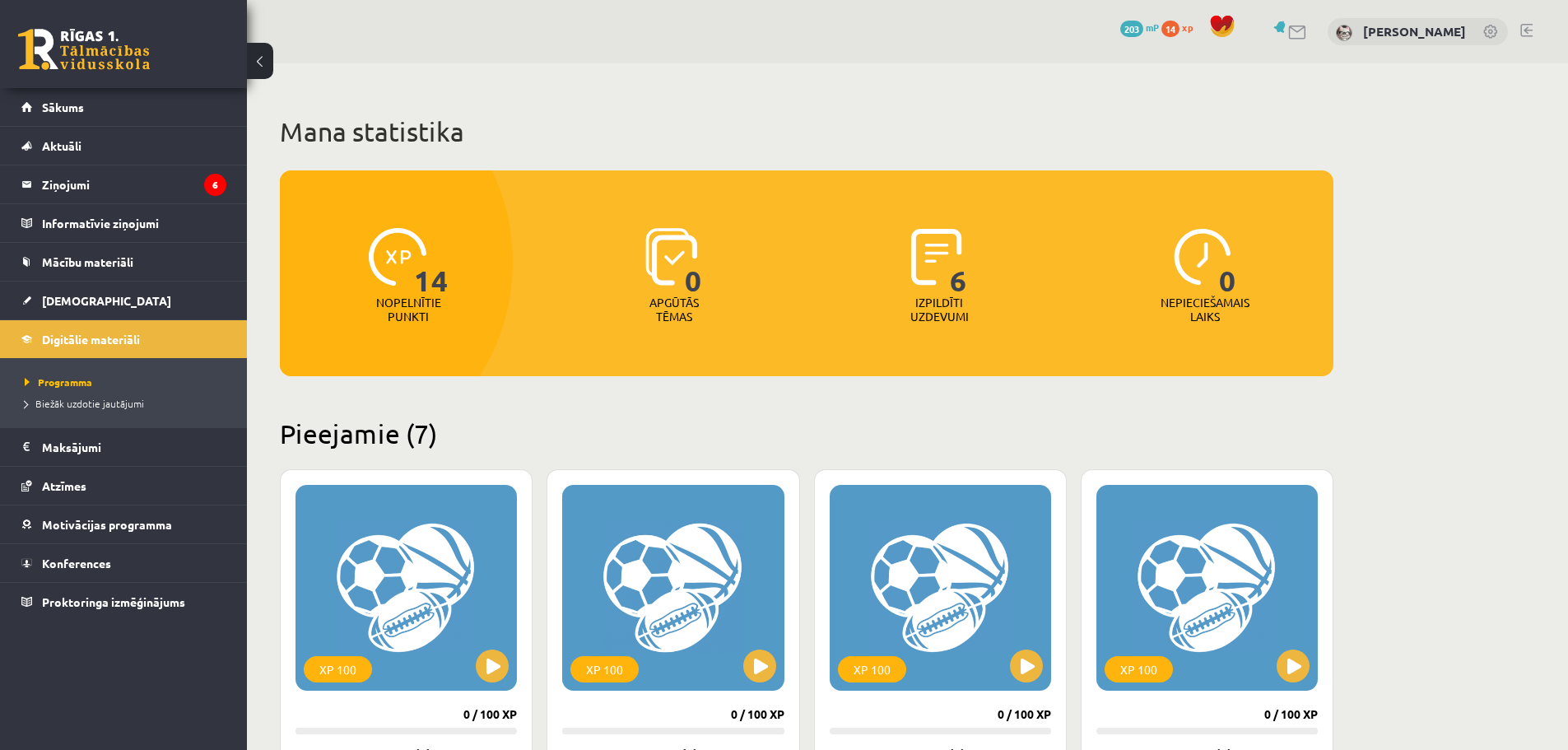
click at [1137, 29] on span "203" at bounding box center [1131, 29] width 23 height 17
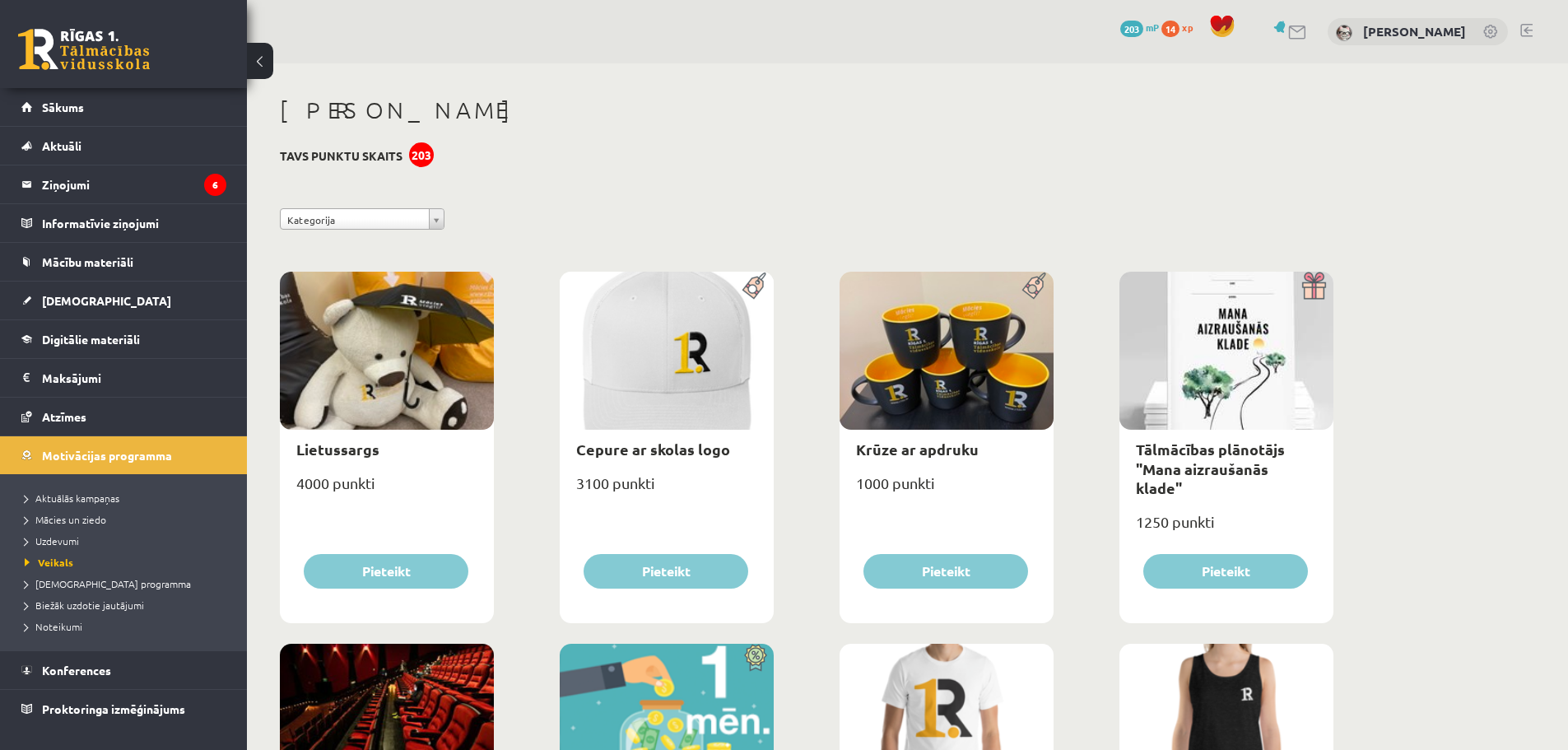
click at [1169, 31] on span "14" at bounding box center [1169, 29] width 18 height 17
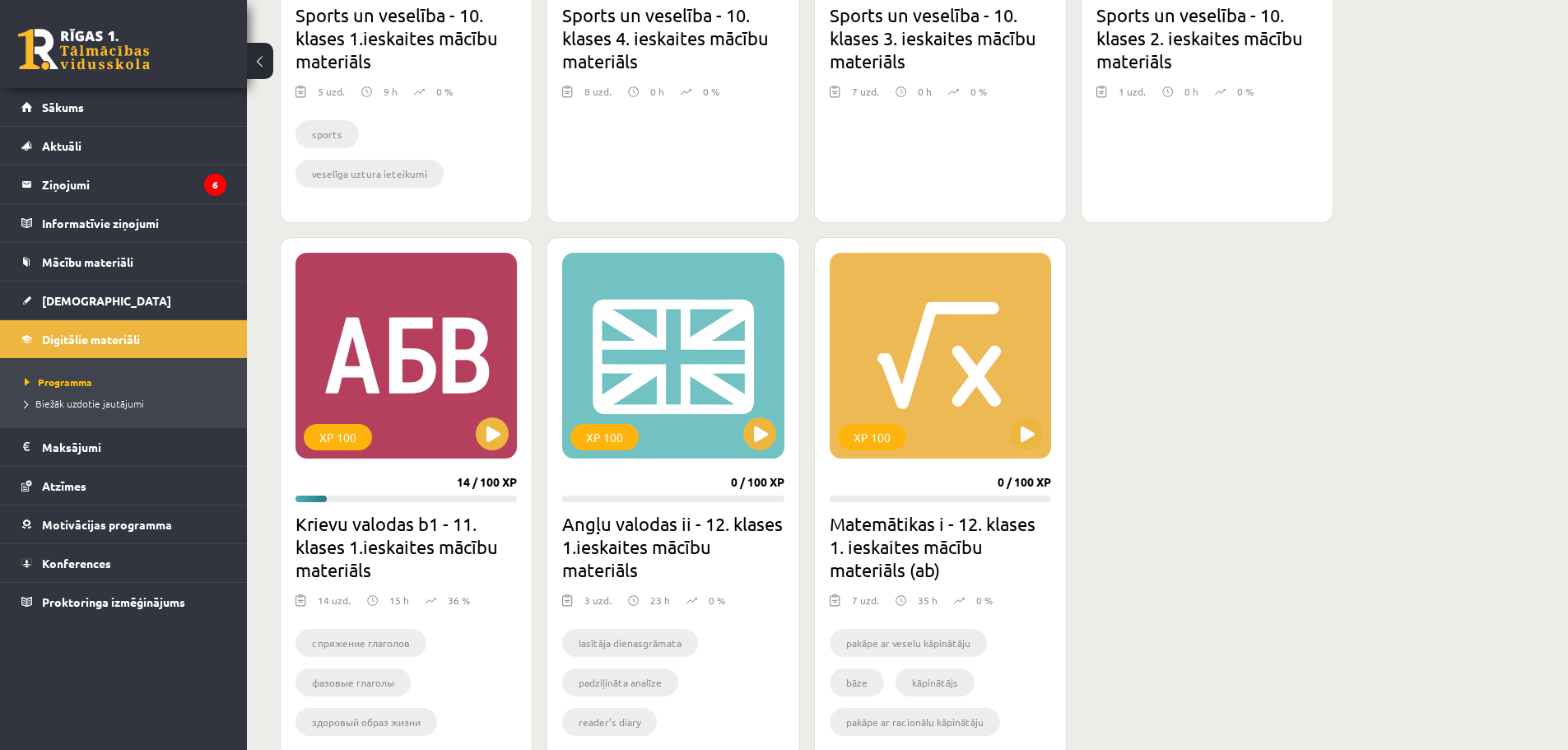
scroll to position [659, 0]
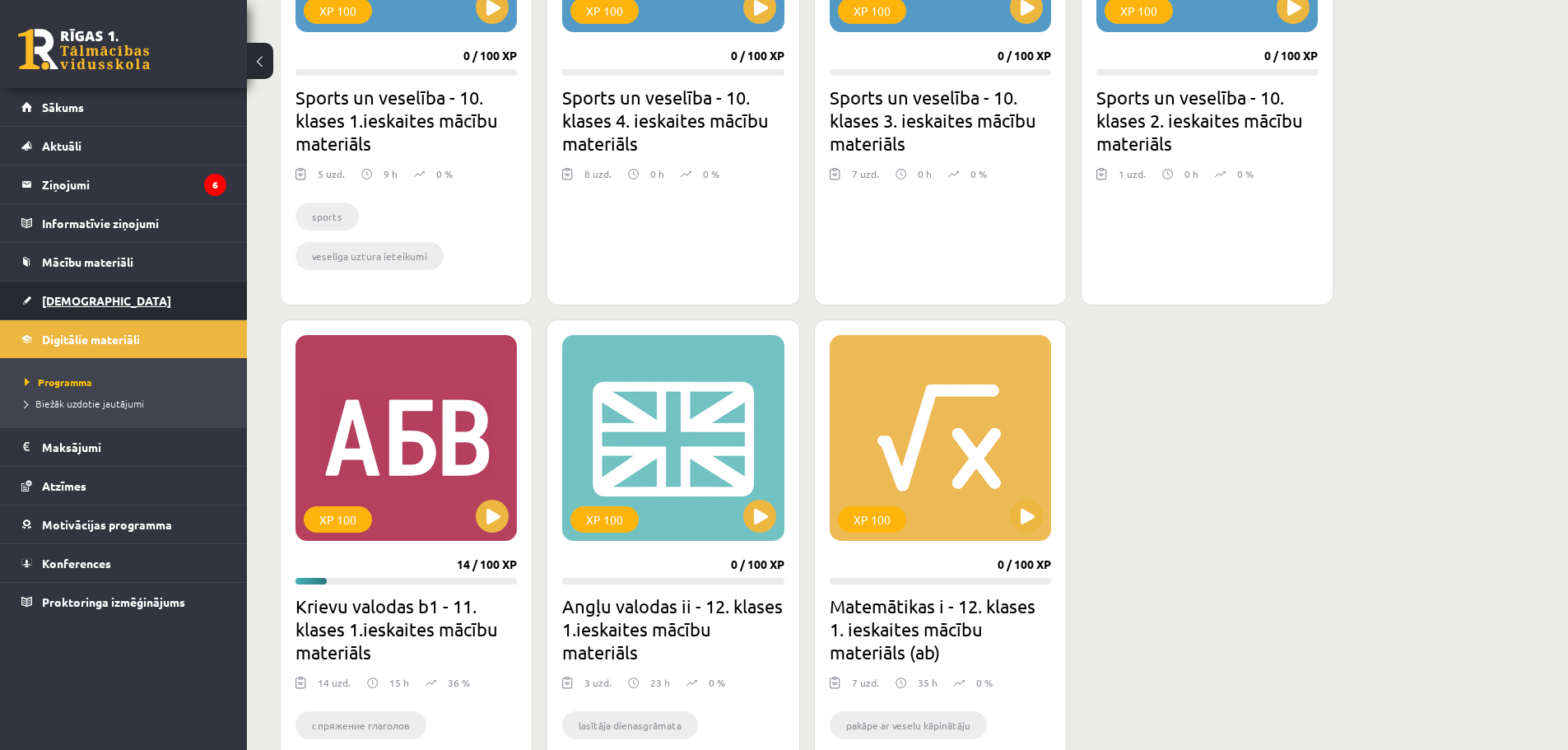
click at [85, 294] on span "[DEMOGRAPHIC_DATA]" at bounding box center [106, 301] width 129 height 15
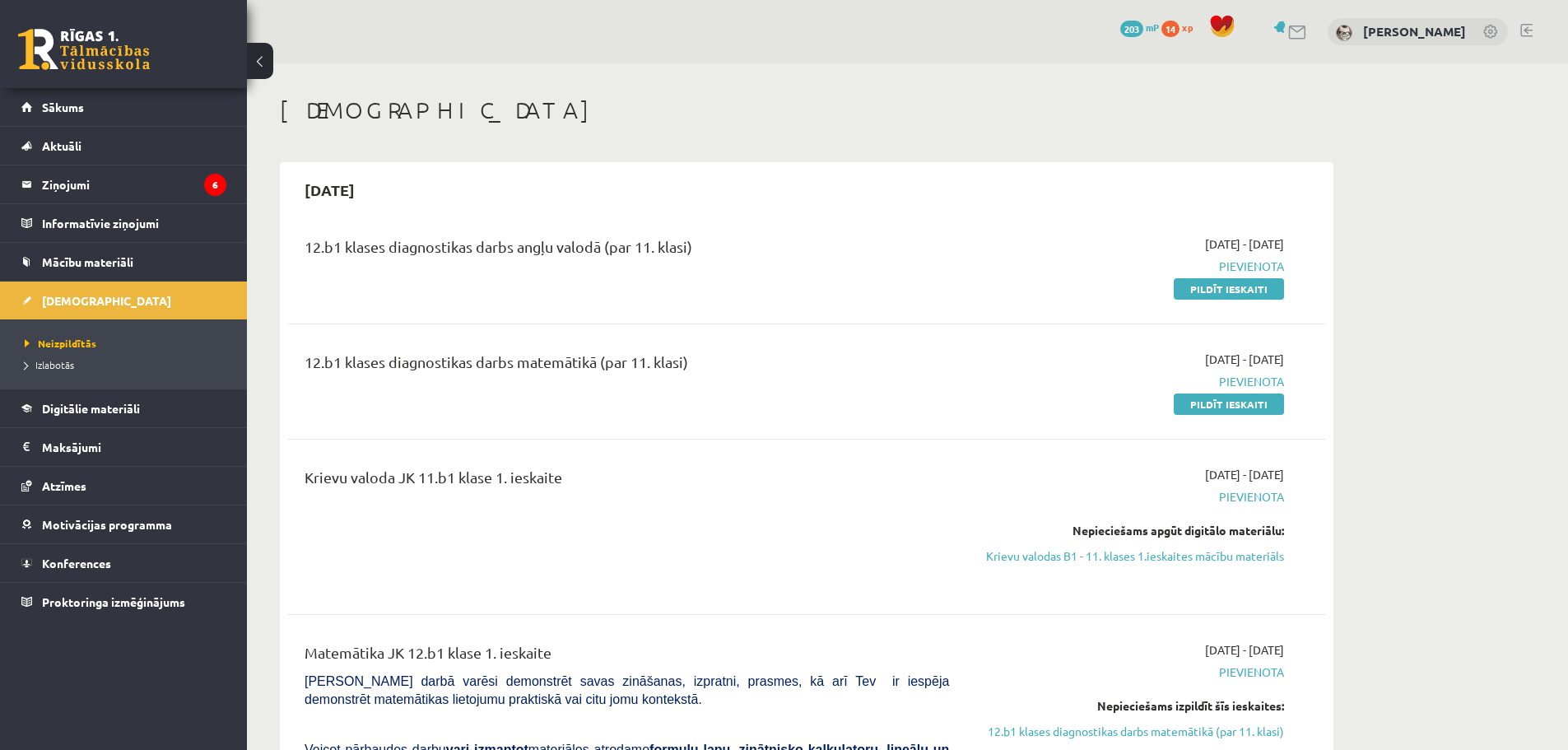
click at [515, 483] on div "Krievu valoda JK 11.b1 klase 1. ieskaite" at bounding box center [627, 481] width 644 height 31
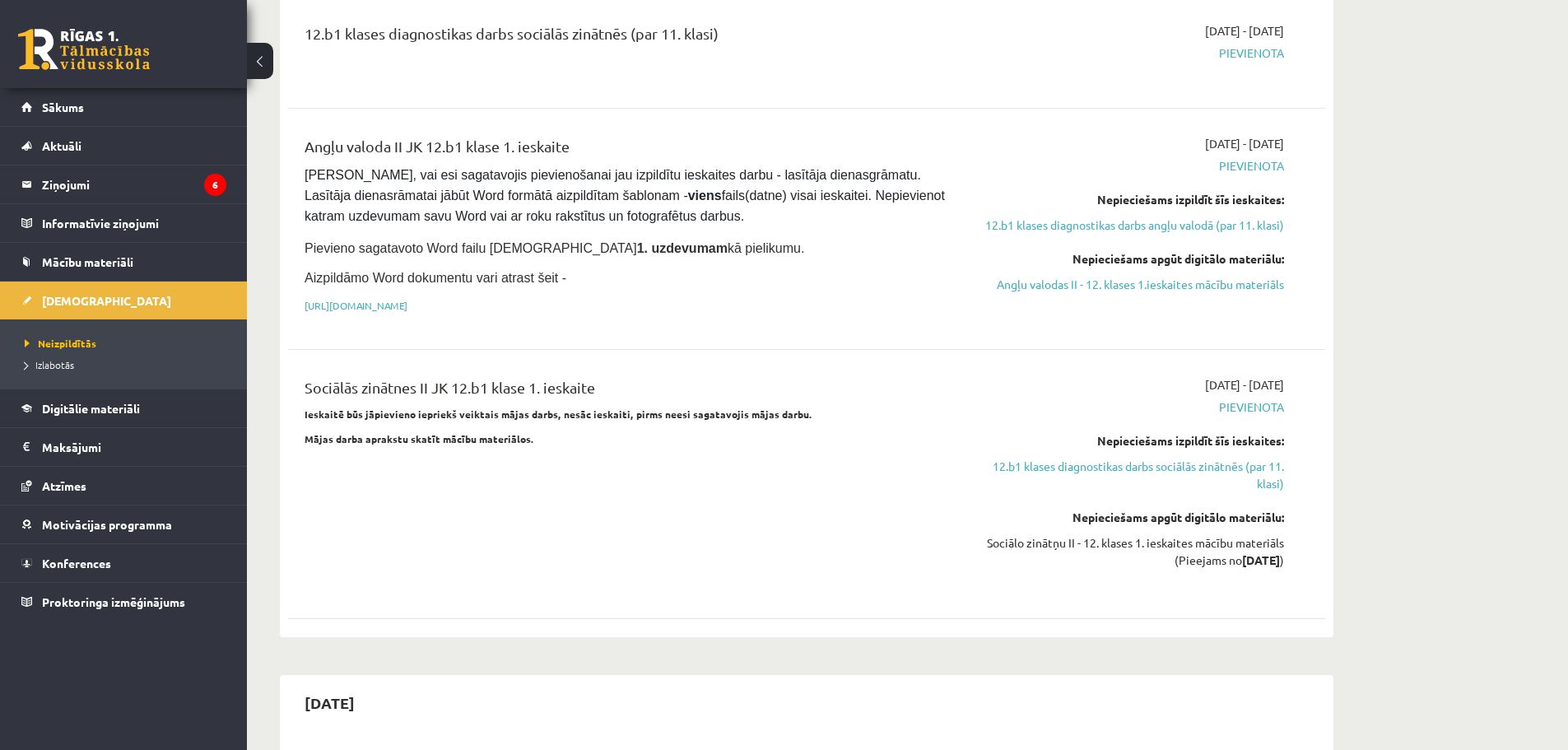
scroll to position [1317, 0]
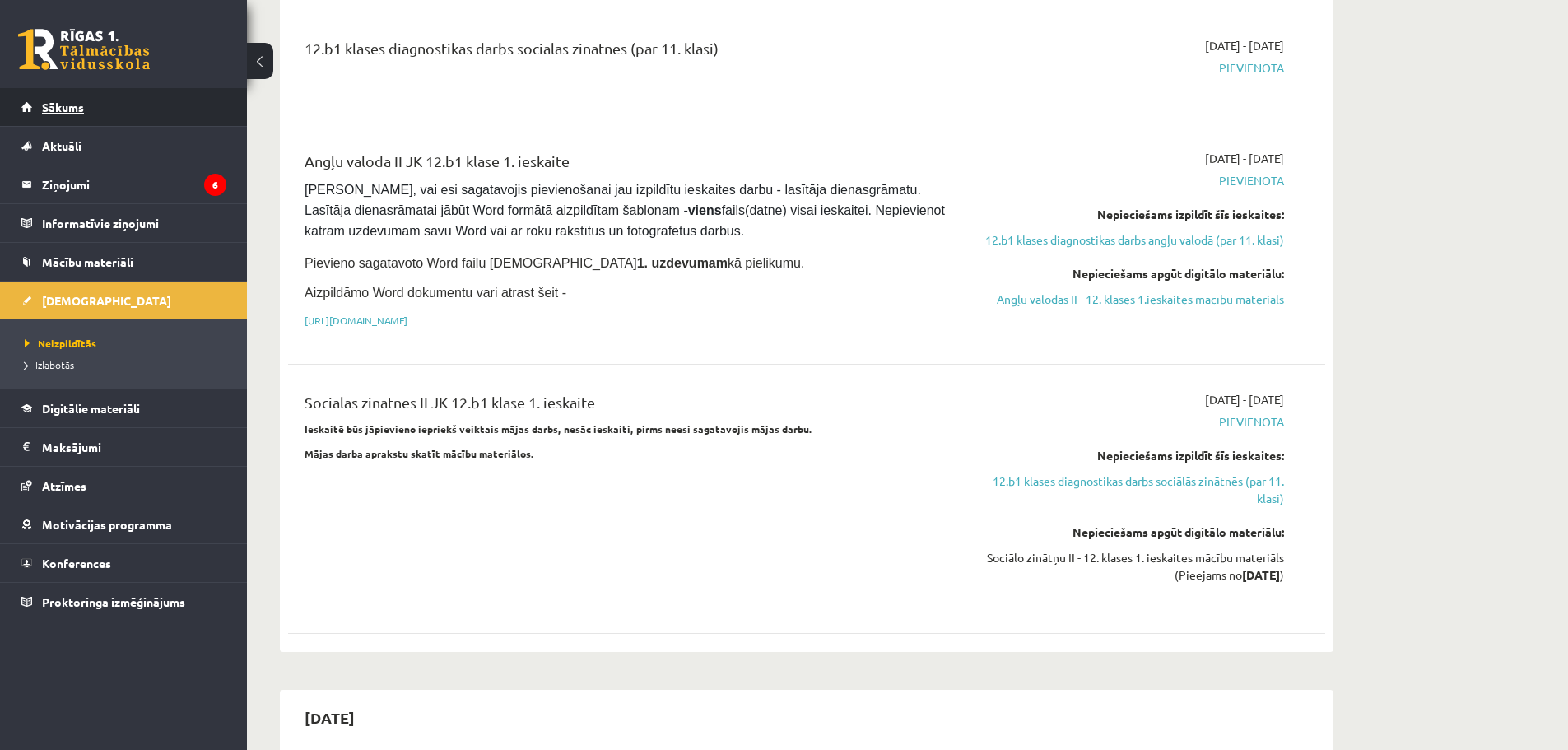
click at [82, 119] on link "Sākums" at bounding box center [124, 107] width 205 height 38
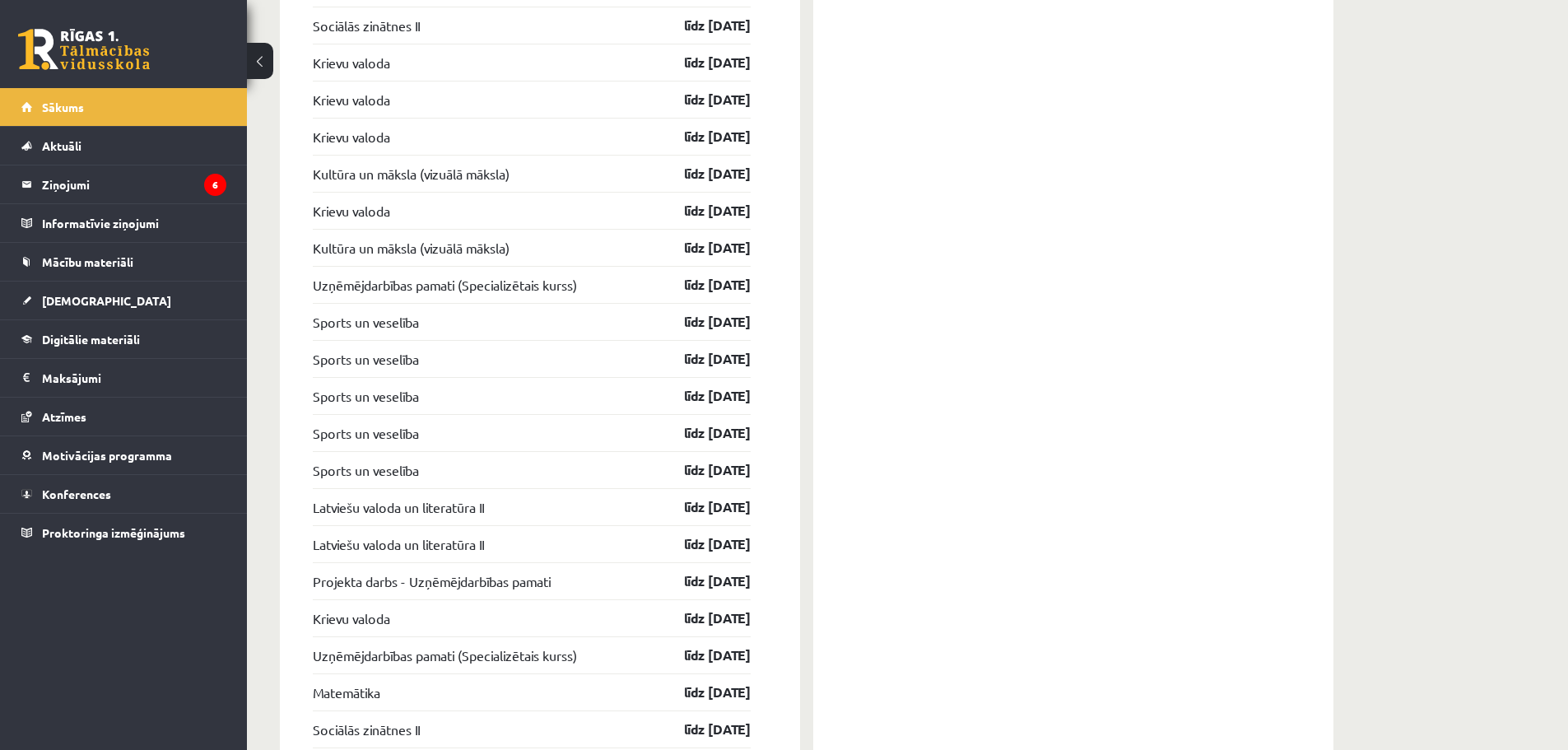
scroll to position [1153, 0]
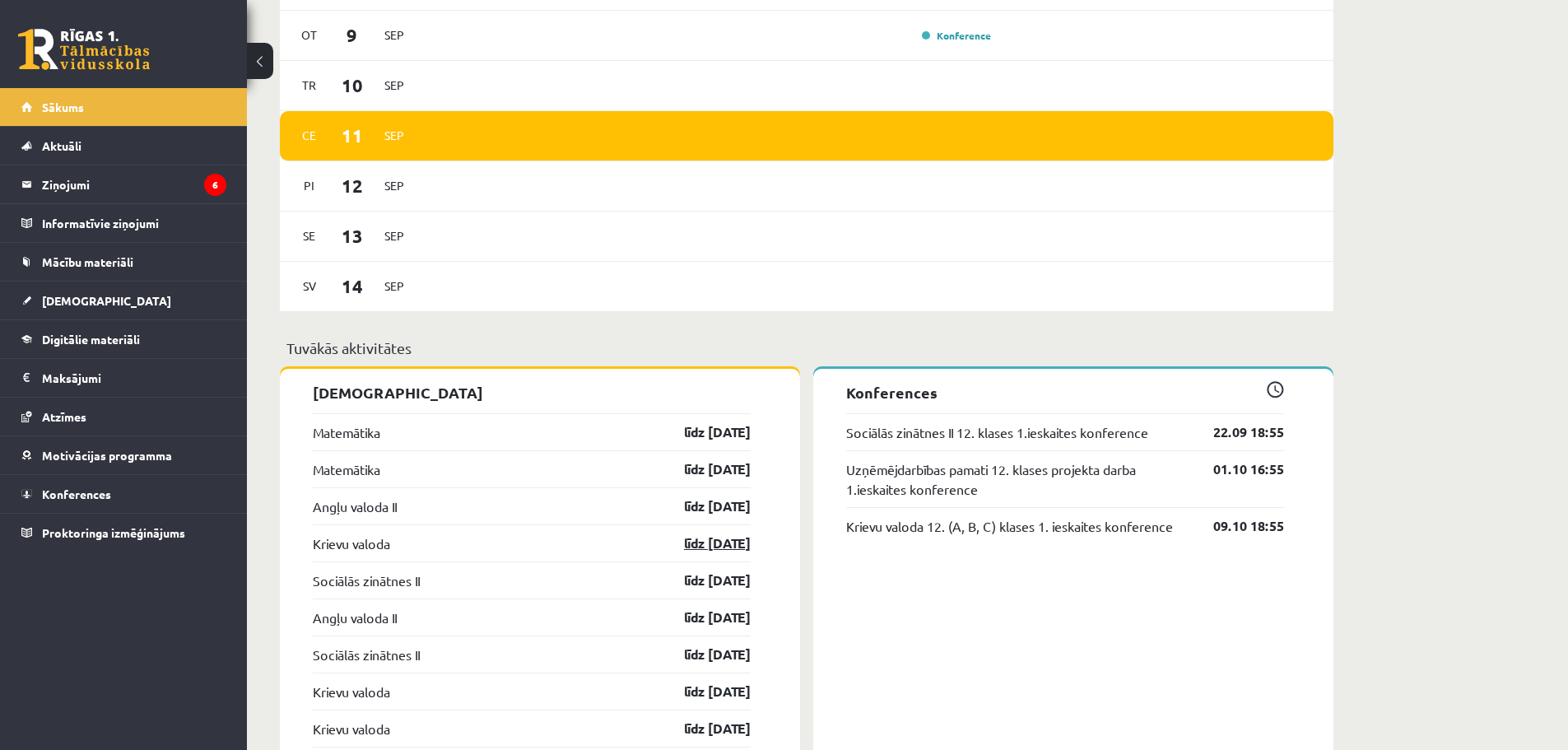
click at [730, 551] on link "līdz [DATE]" at bounding box center [703, 543] width 96 height 20
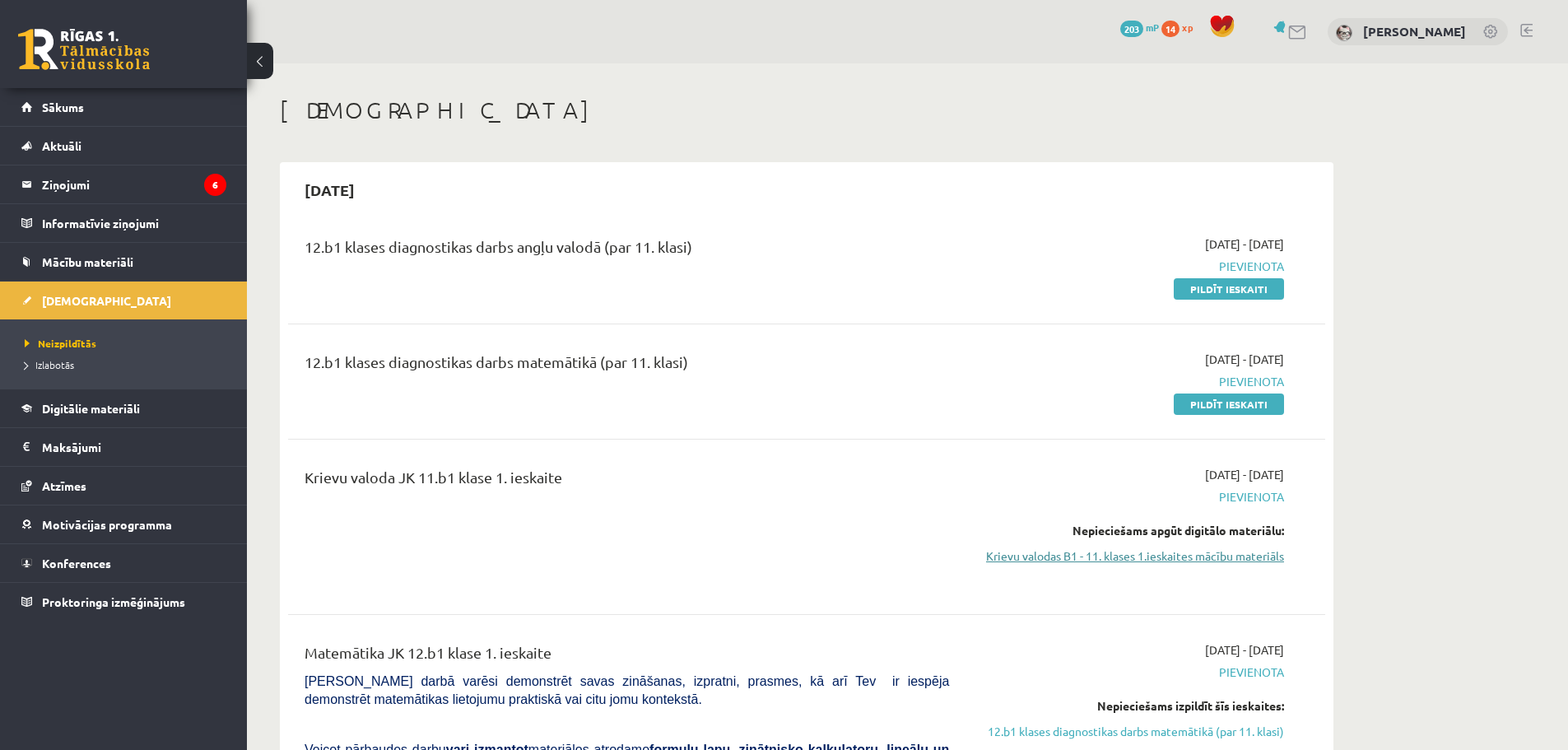
click at [1196, 557] on link "Krievu valodas B1 - 11. klases 1.ieskaites mācību materiāls" at bounding box center [1129, 556] width 310 height 18
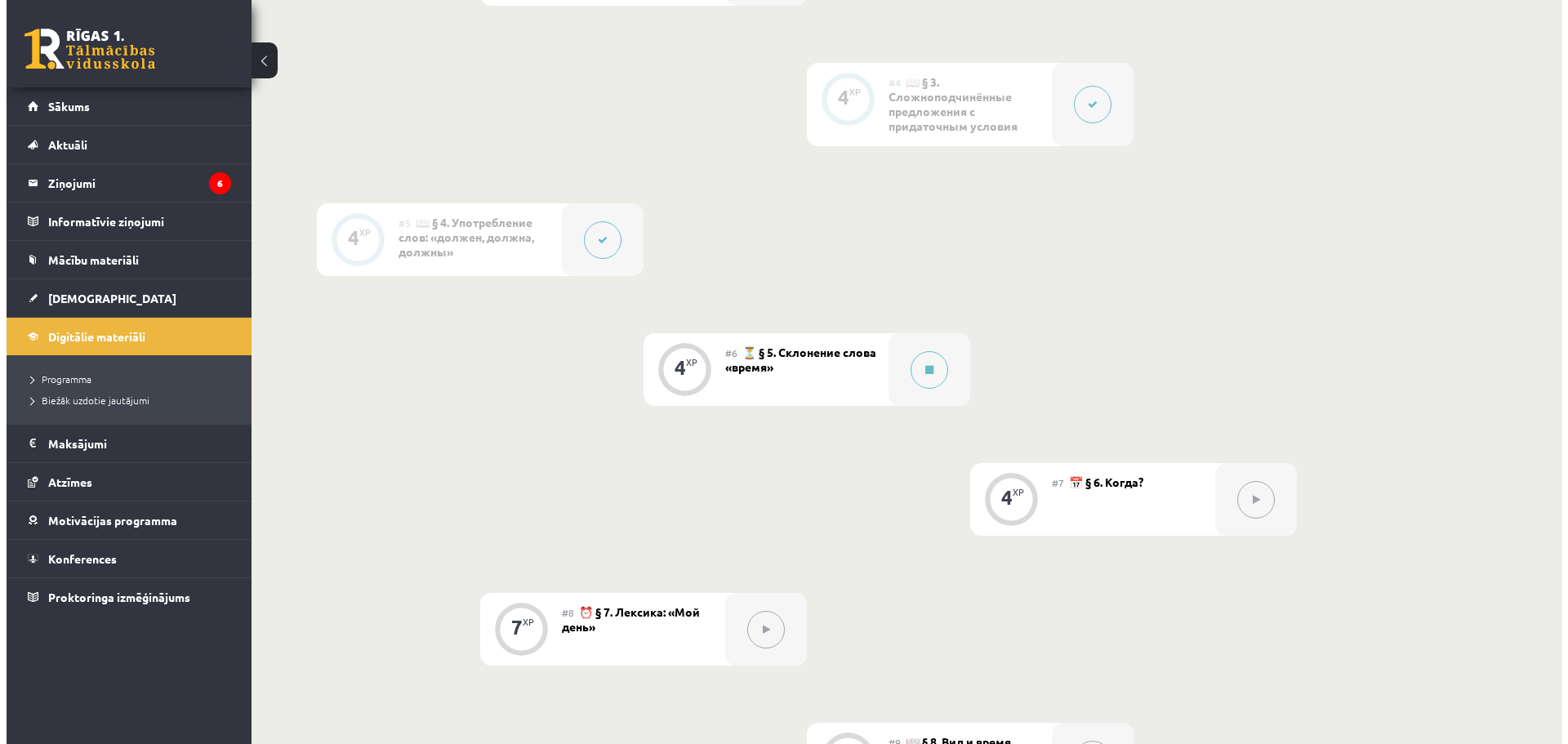
scroll to position [981, 0]
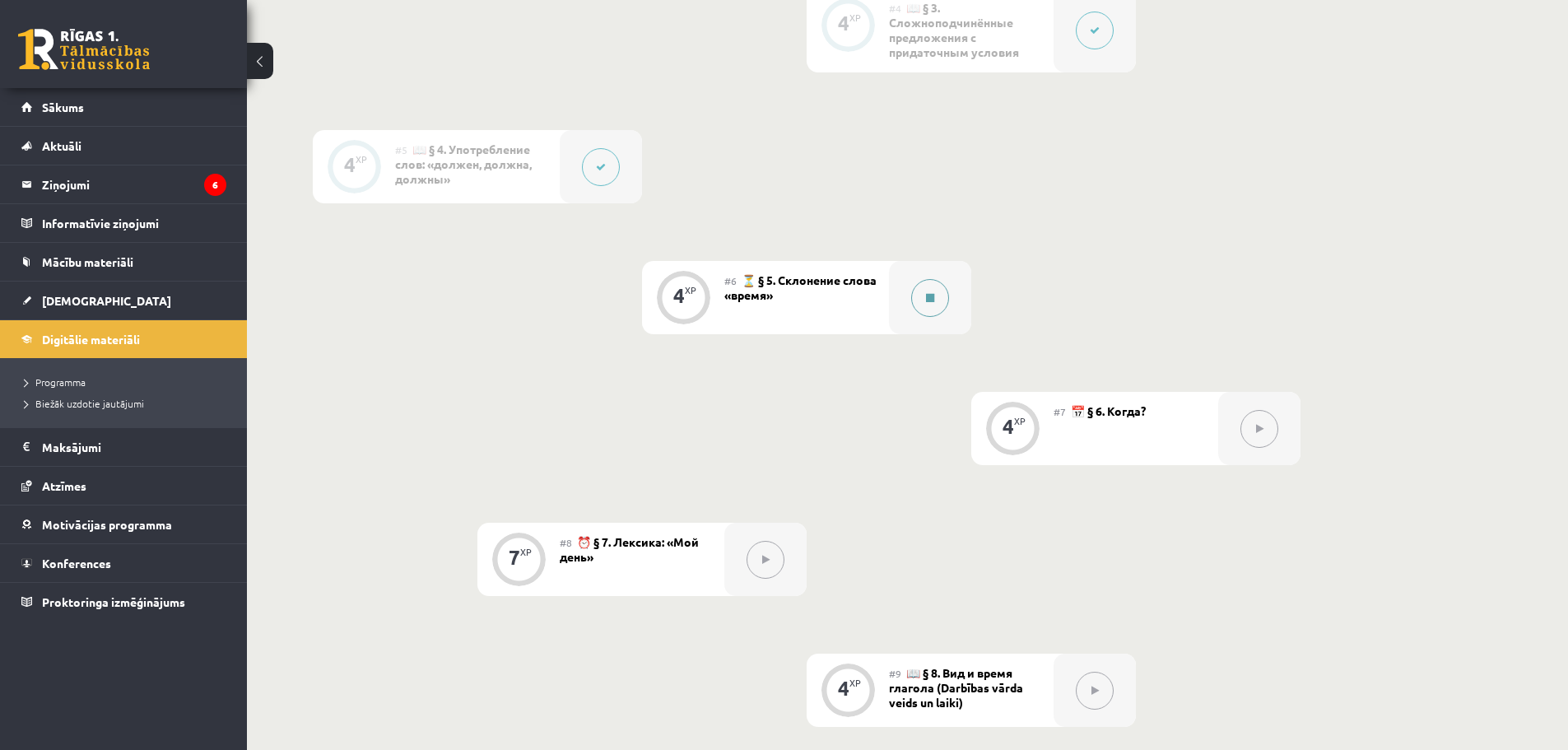
click at [931, 306] on button at bounding box center [930, 298] width 38 height 38
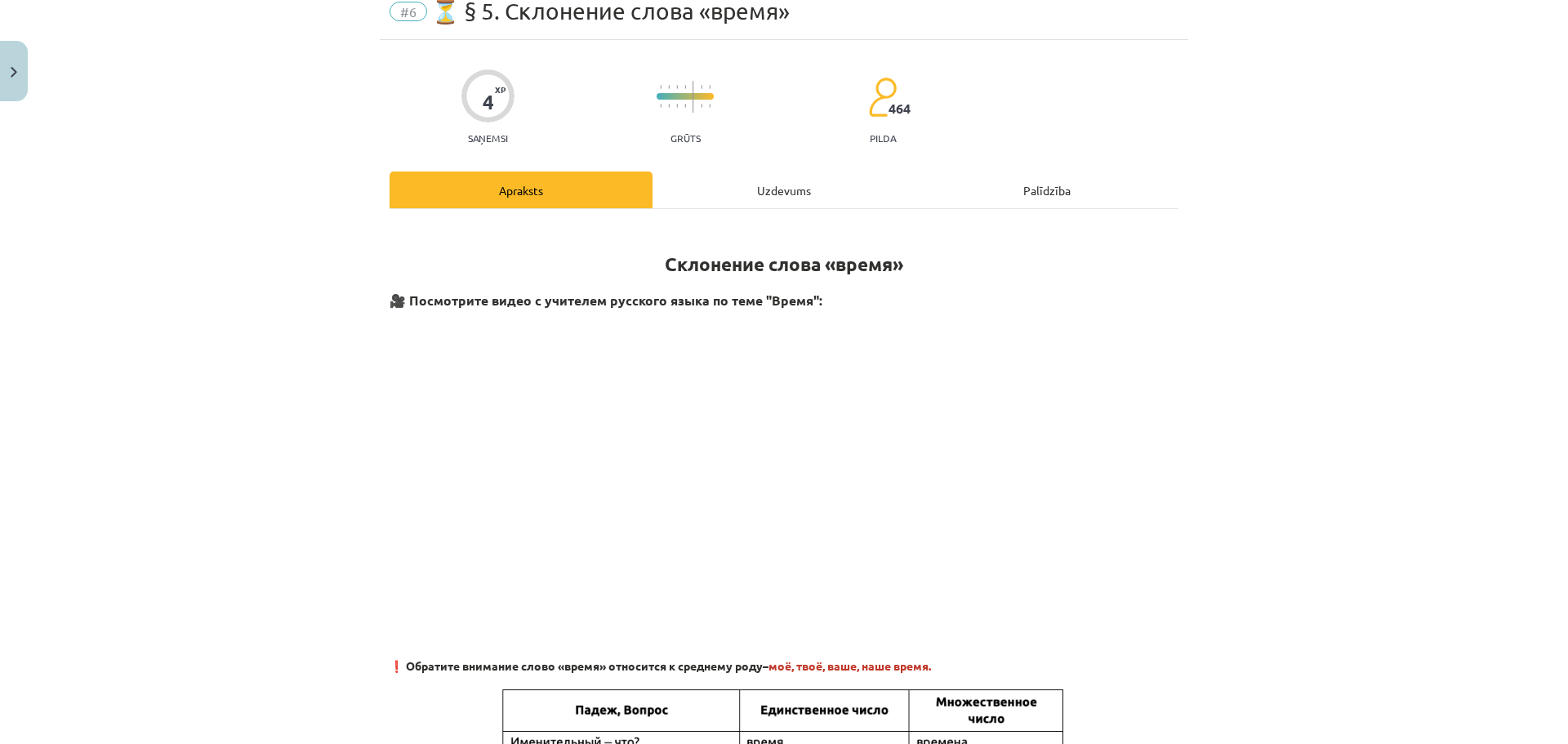
scroll to position [0, 0]
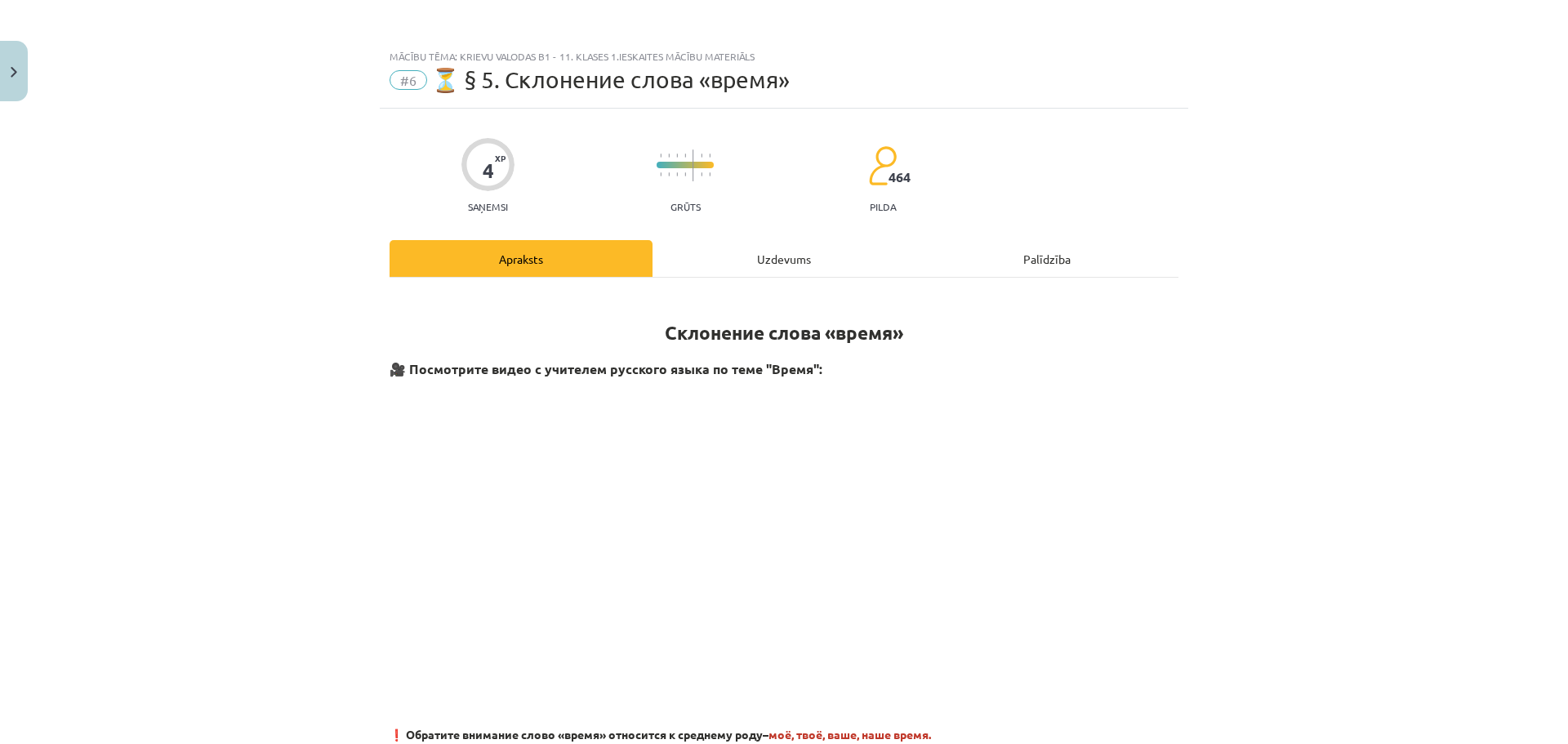
click at [764, 254] on div "Uzdevums" at bounding box center [784, 259] width 263 height 37
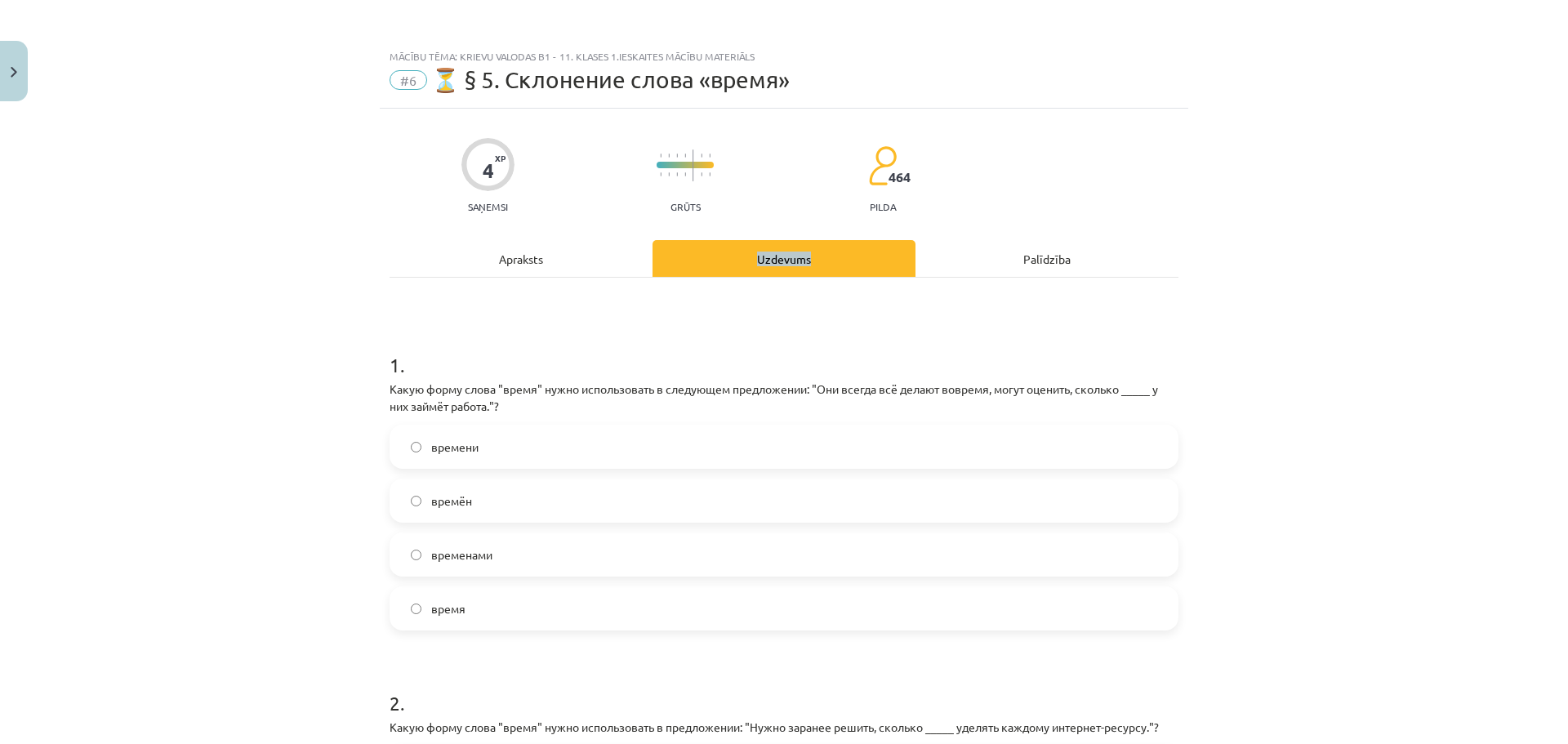
click at [518, 263] on div "Apraksts" at bounding box center [521, 259] width 263 height 37
click at [518, 263] on div "Apraksts Uzdevums Palīdzība 1 . Какую форму слова "время" нужно использовать в …" at bounding box center [784, 608] width 789 height 737
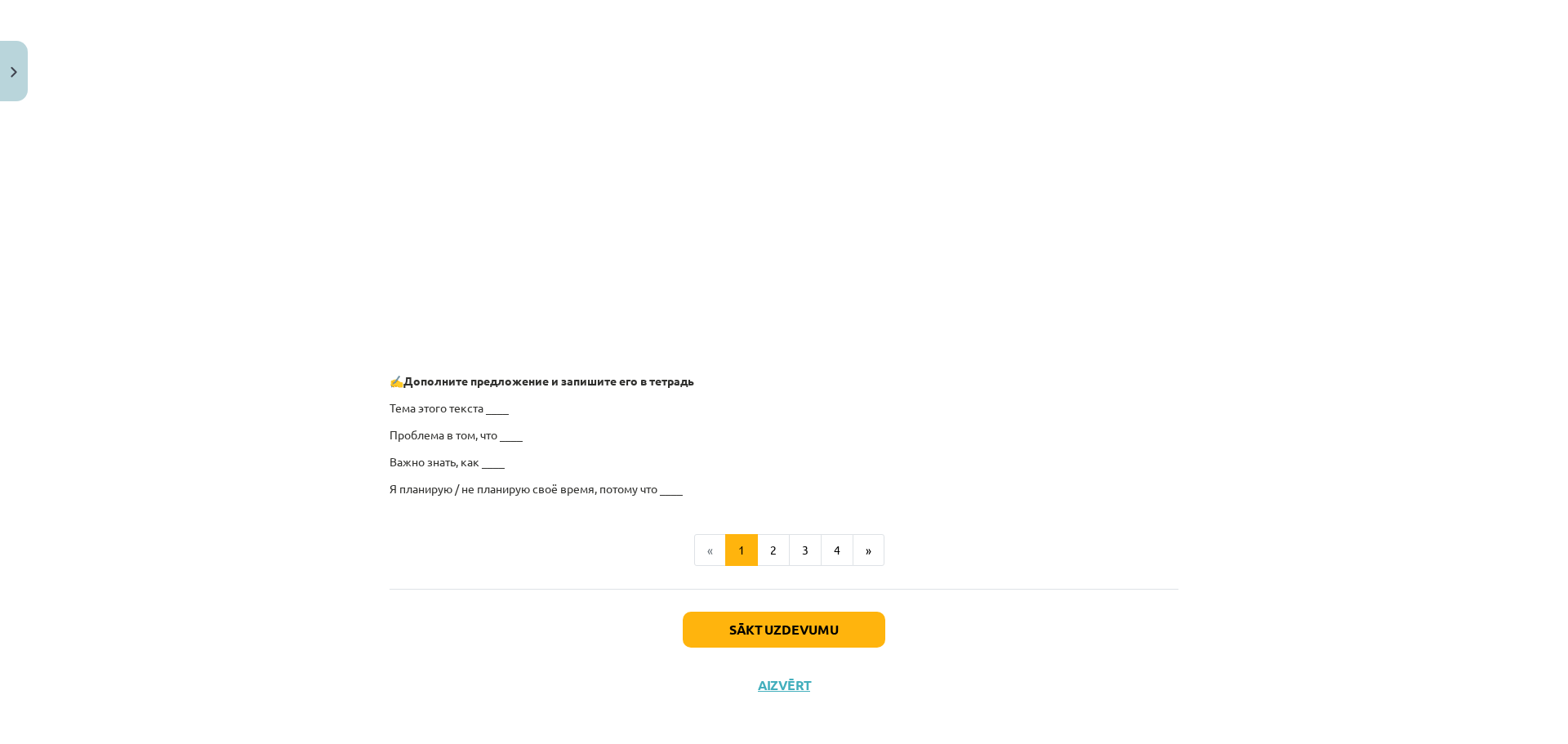
scroll to position [1138, 0]
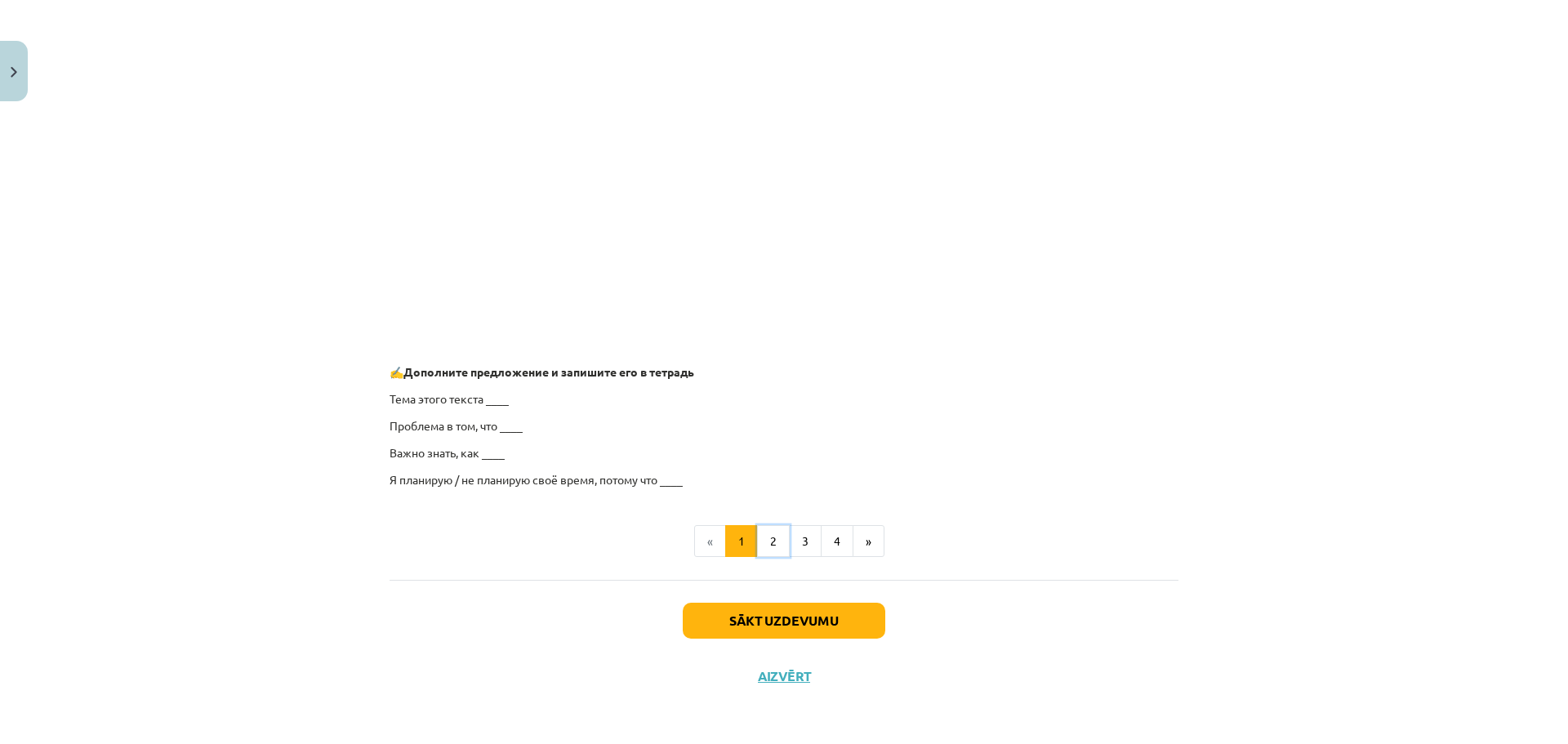
click at [772, 529] on button "2" at bounding box center [773, 541] width 32 height 32
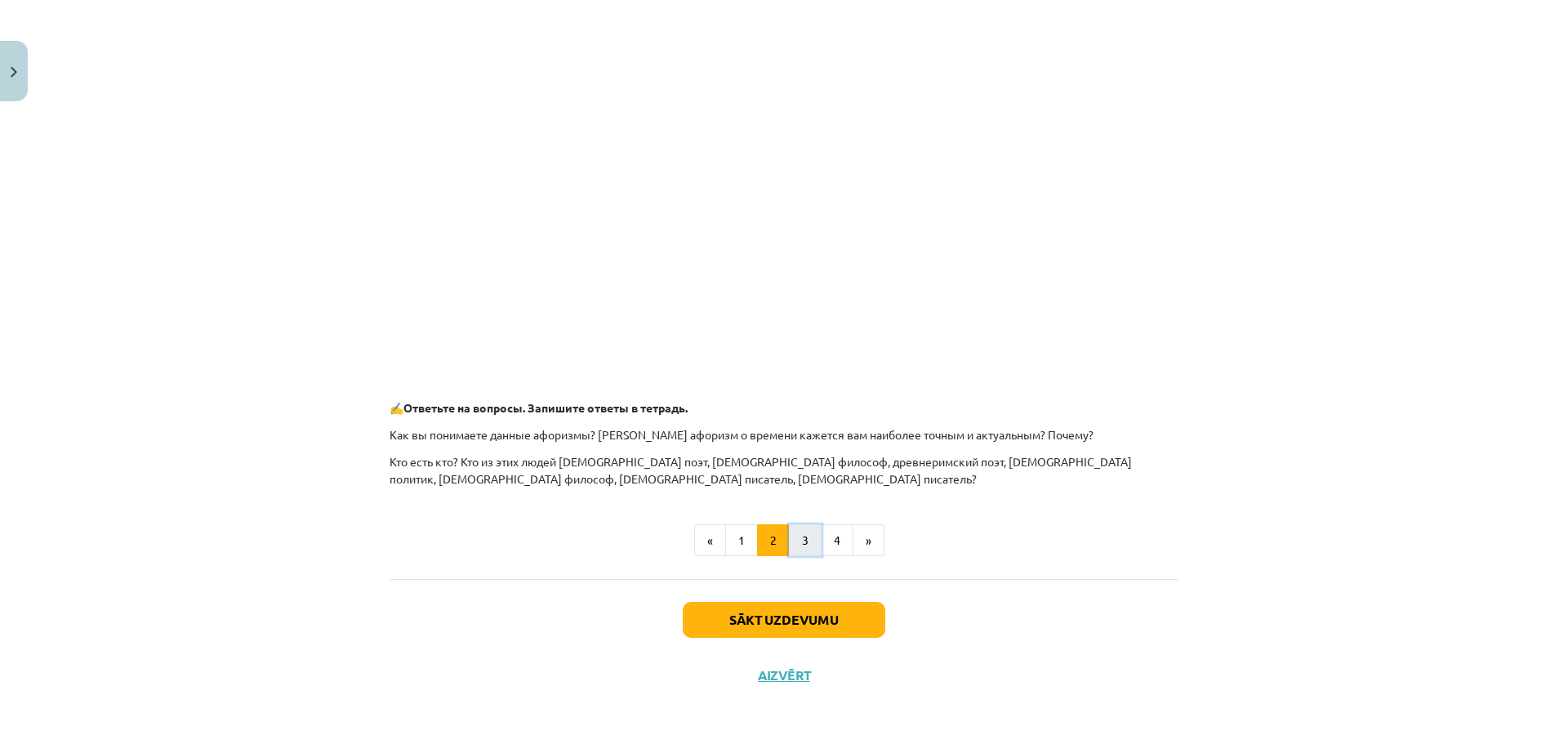
click at [800, 545] on button "3" at bounding box center [805, 541] width 32 height 32
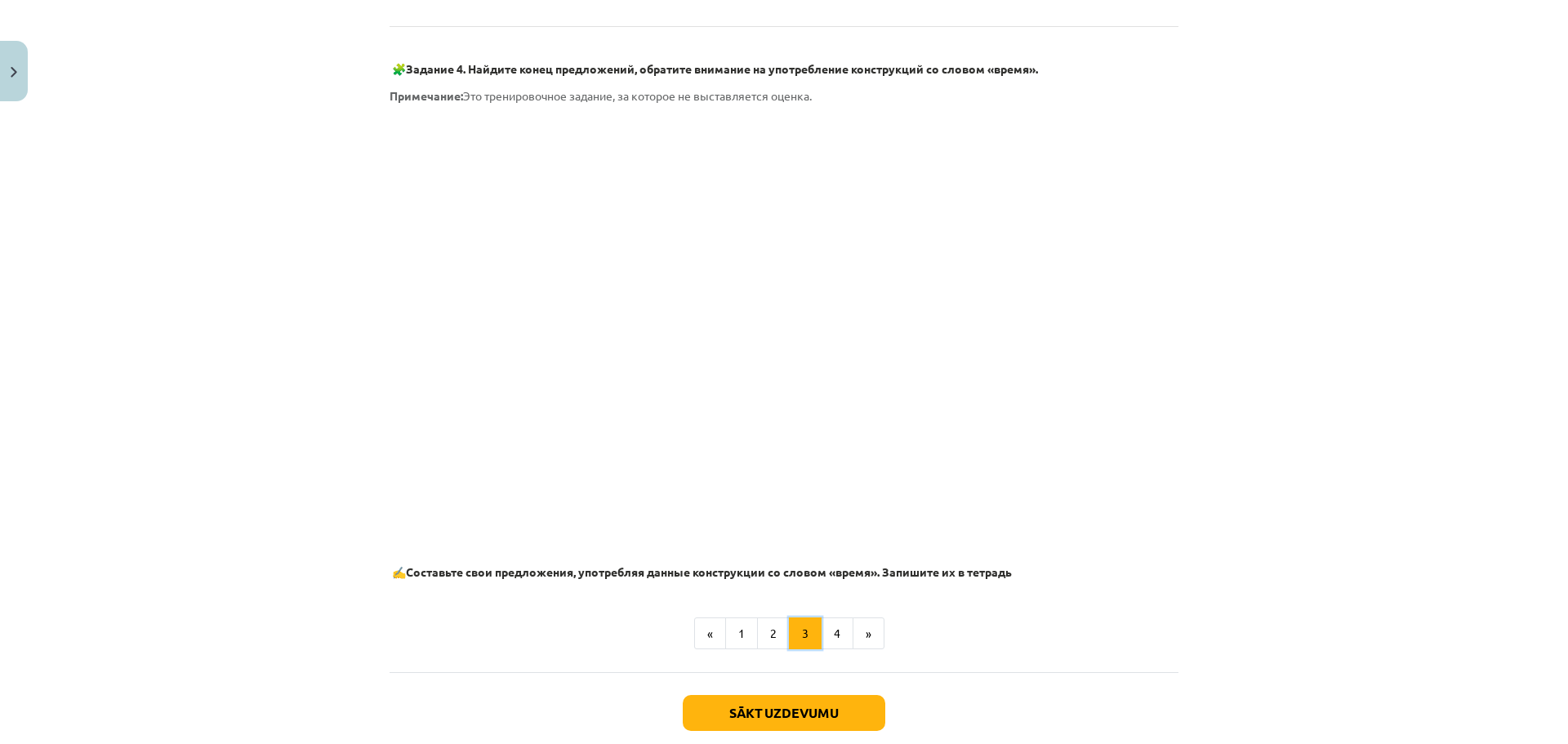
scroll to position [817, 0]
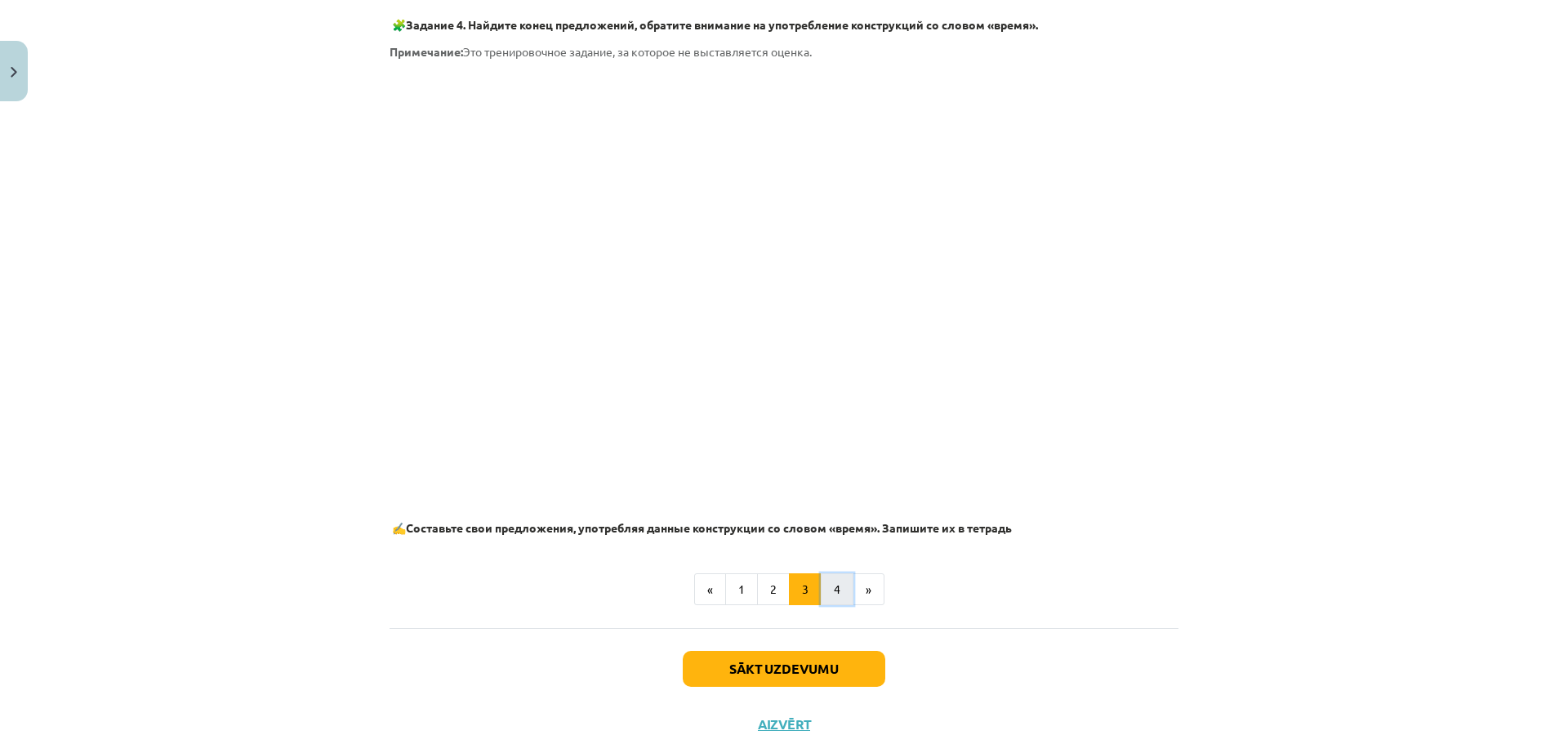
click at [838, 604] on button "4" at bounding box center [836, 590] width 32 height 32
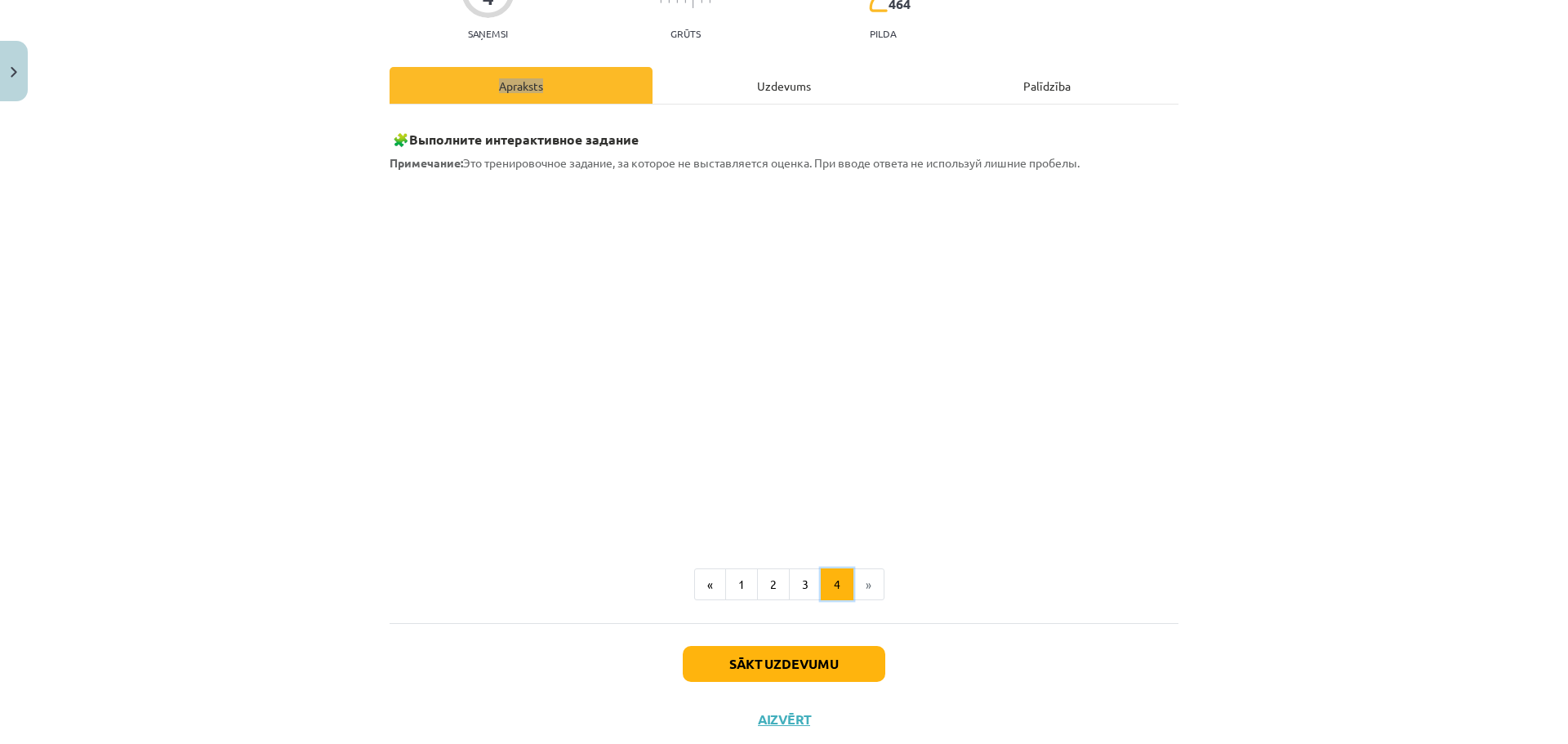
scroll to position [0, 0]
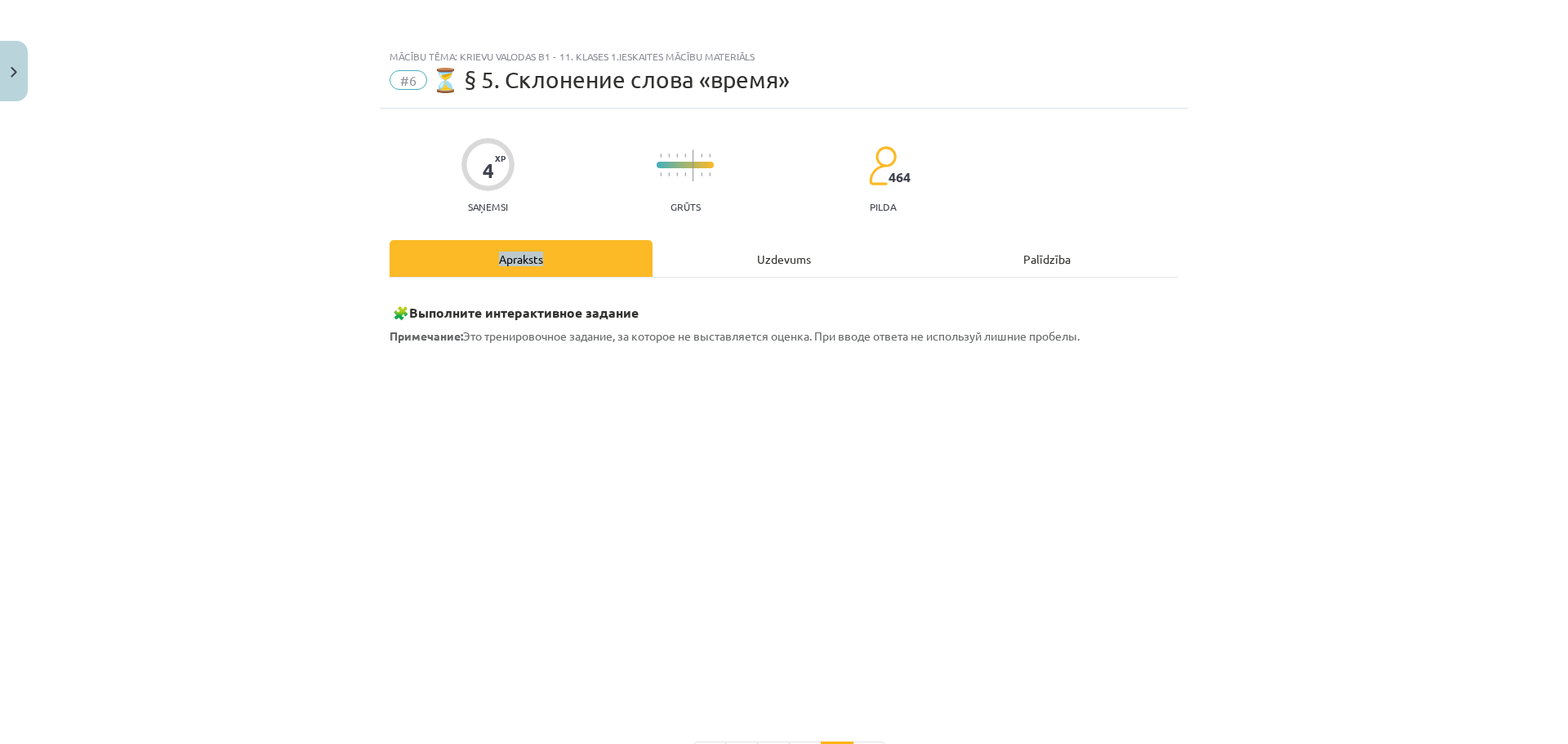
click at [727, 252] on div "Uzdevums" at bounding box center [784, 259] width 263 height 37
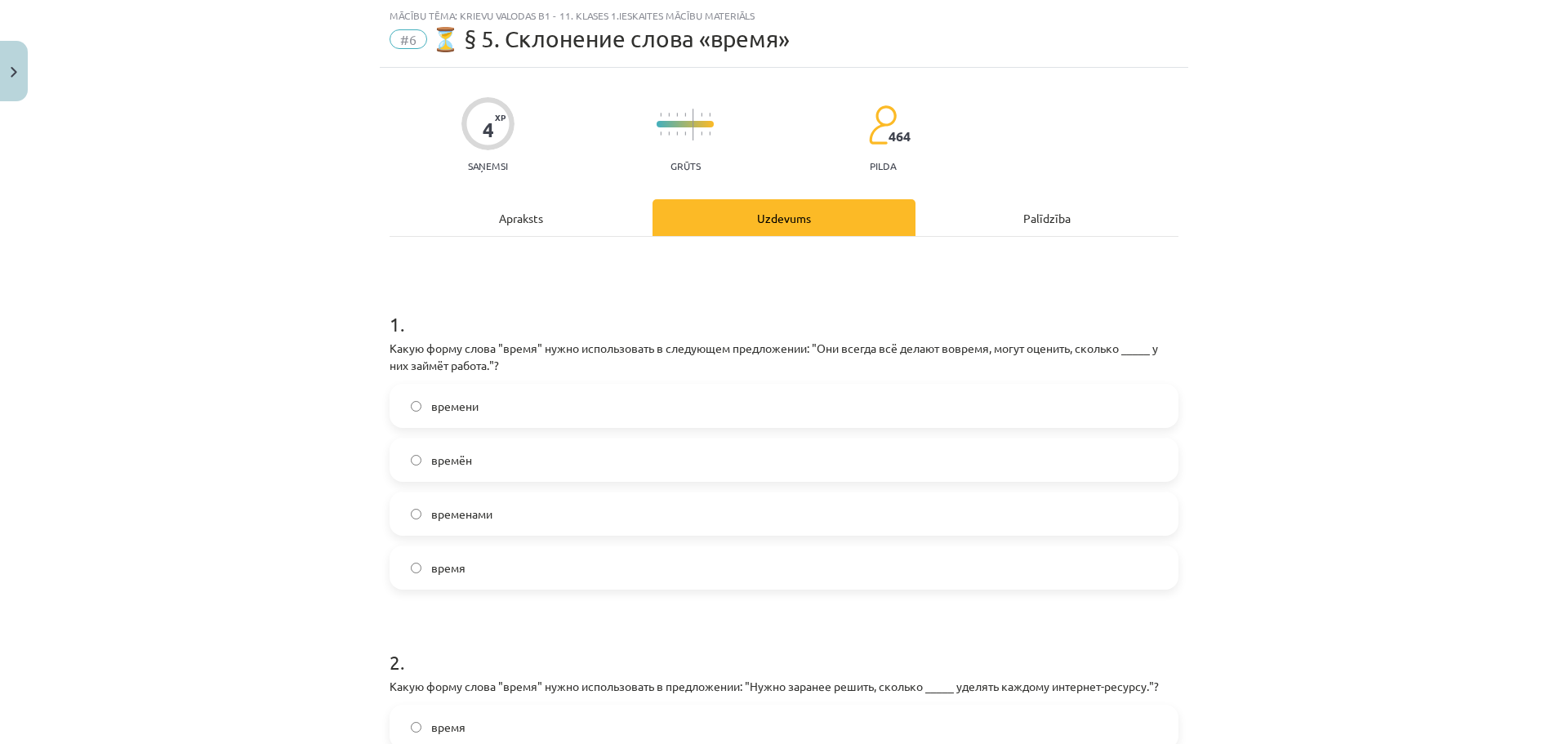
click at [502, 407] on label "времени" at bounding box center [784, 406] width 785 height 41
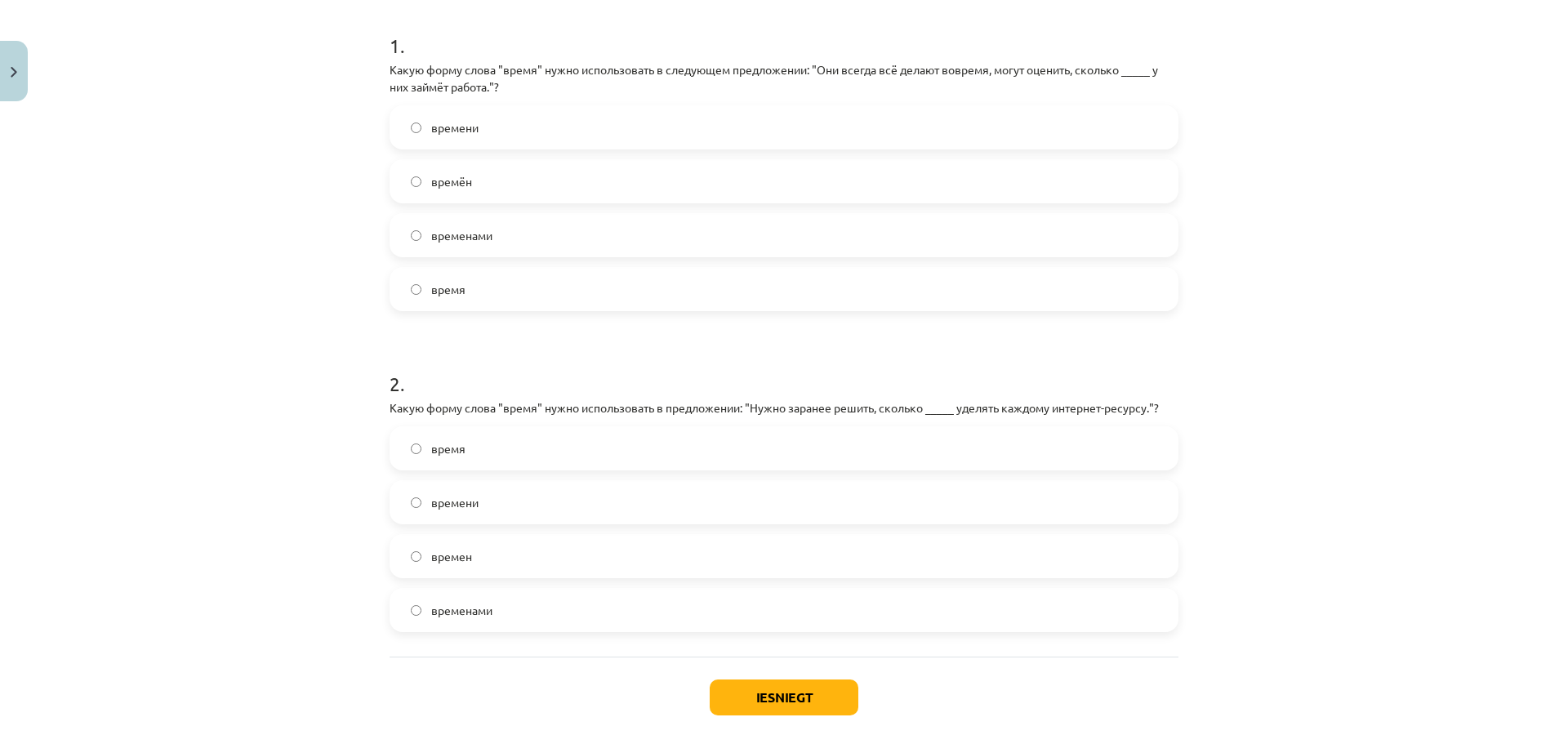
scroll to position [368, 0]
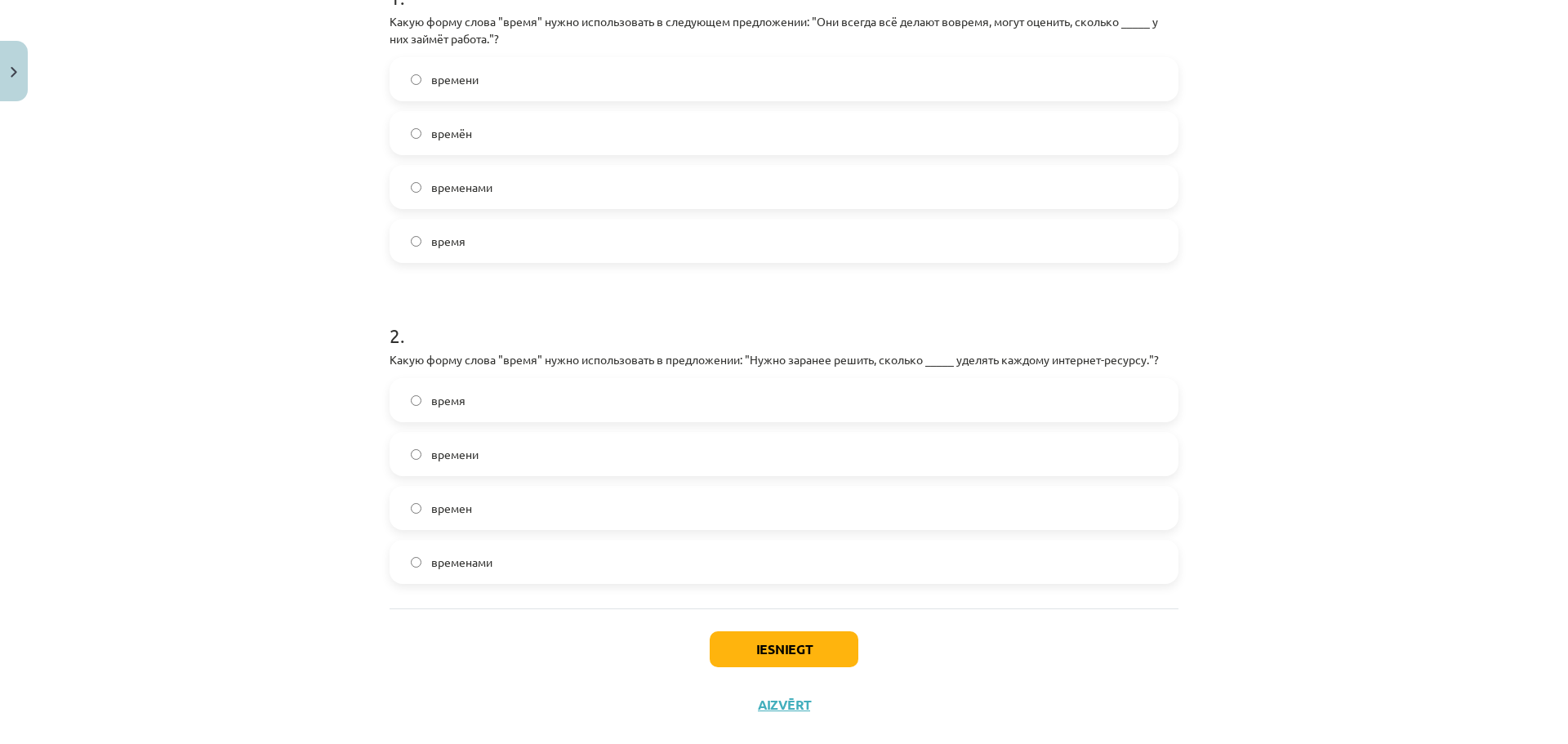
click at [516, 452] on label "времени" at bounding box center [784, 454] width 785 height 41
click at [768, 648] on button "Iesniegt" at bounding box center [784, 649] width 149 height 36
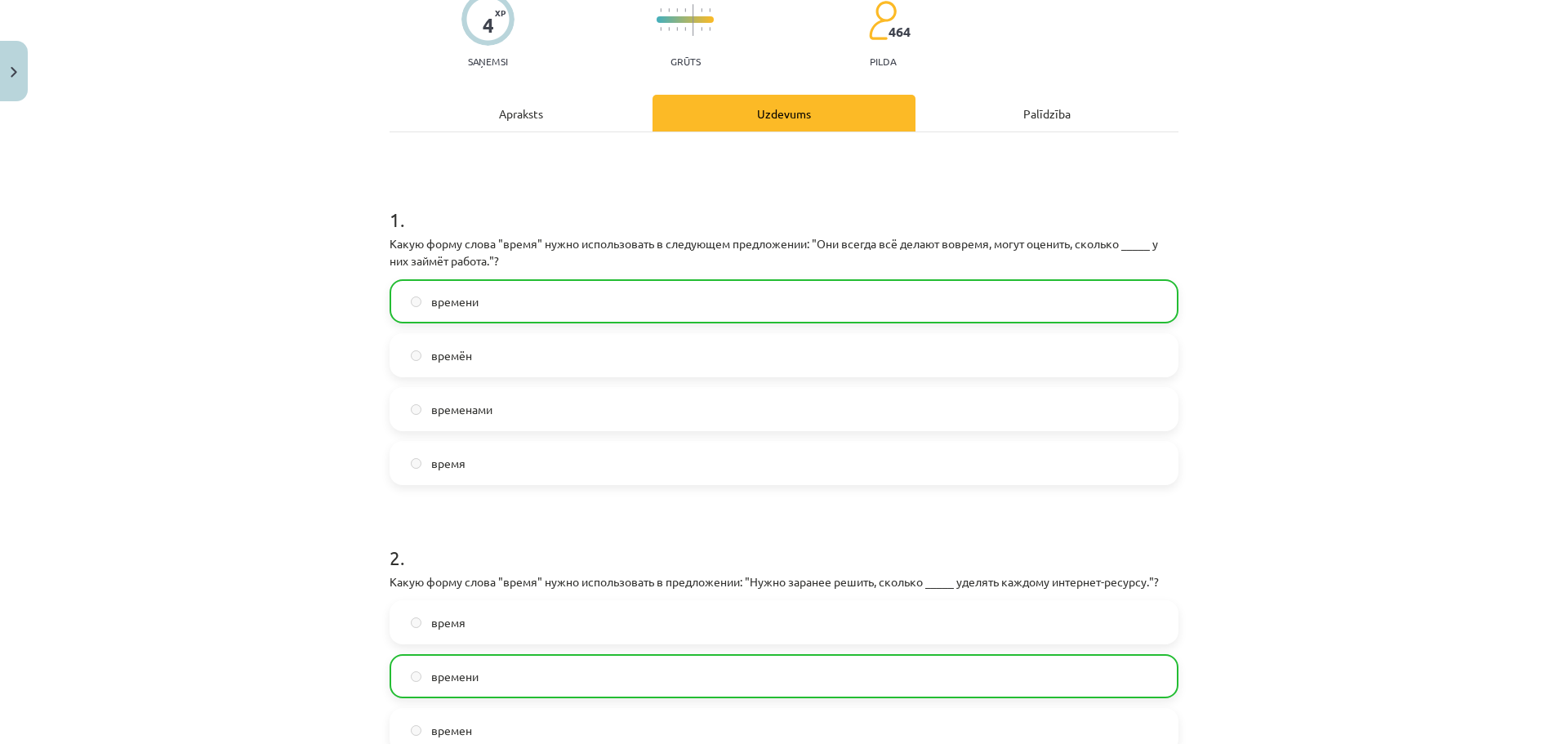
scroll to position [0, 0]
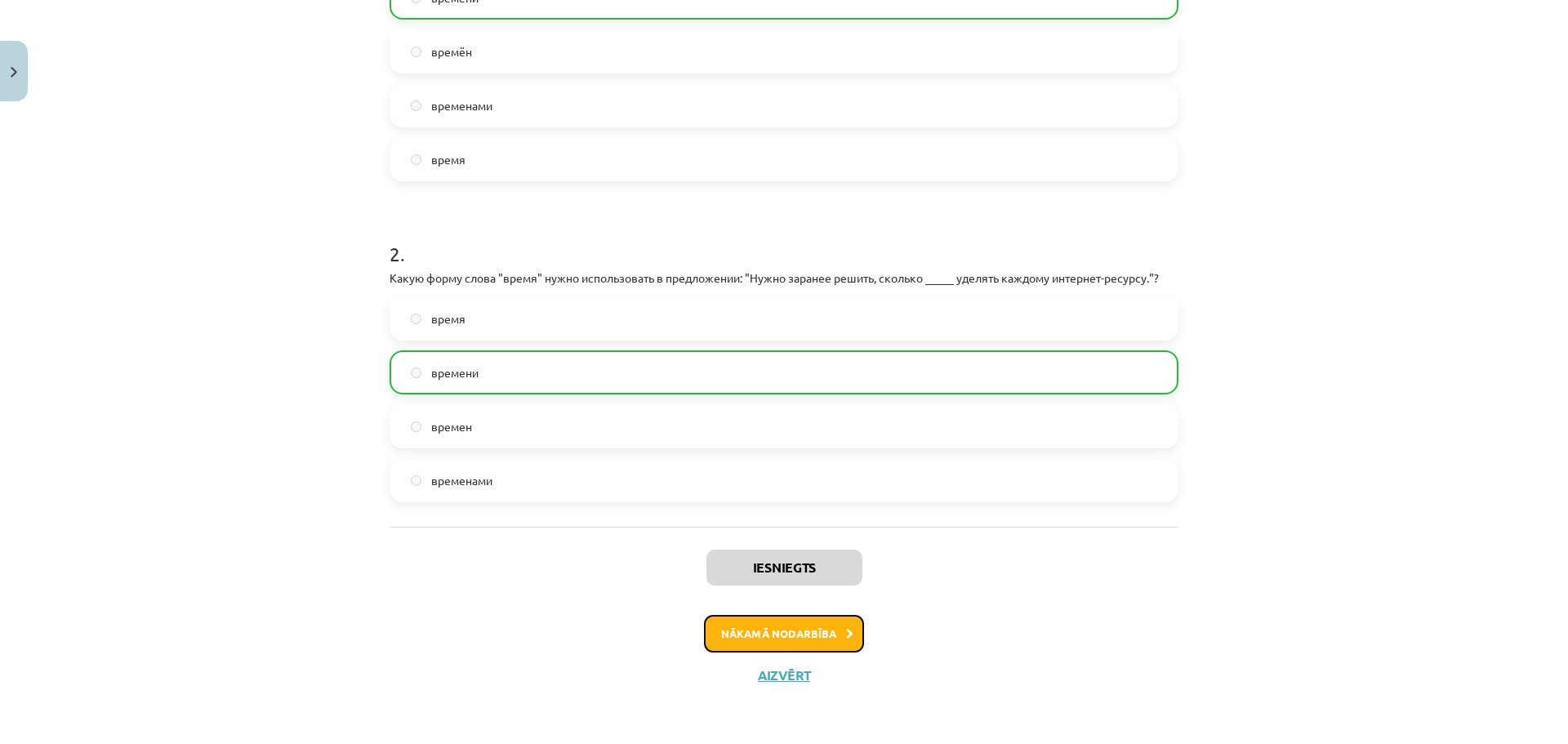
click at [818, 638] on button "Nākamā nodarbība" at bounding box center [784, 634] width 160 height 38
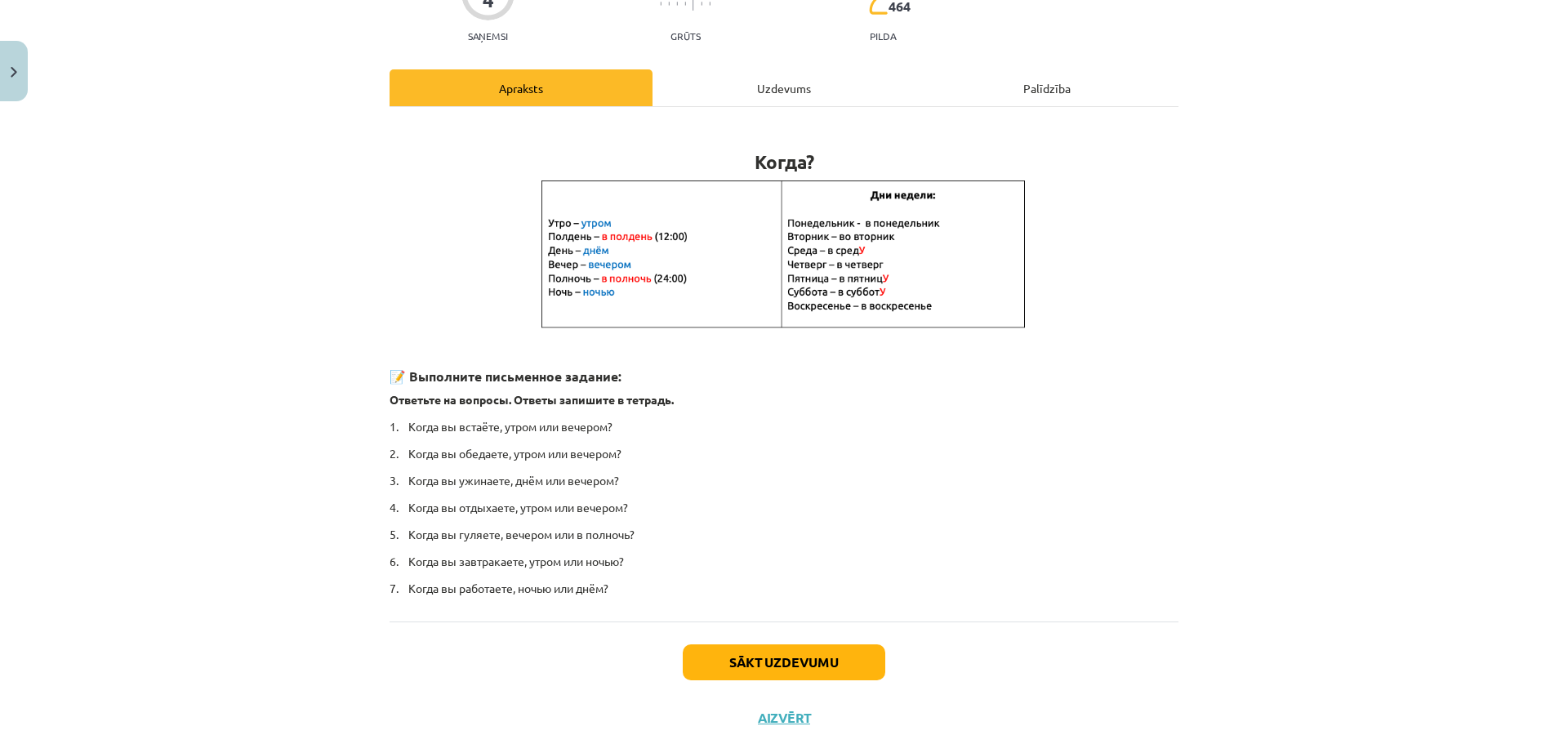
scroll to position [212, 0]
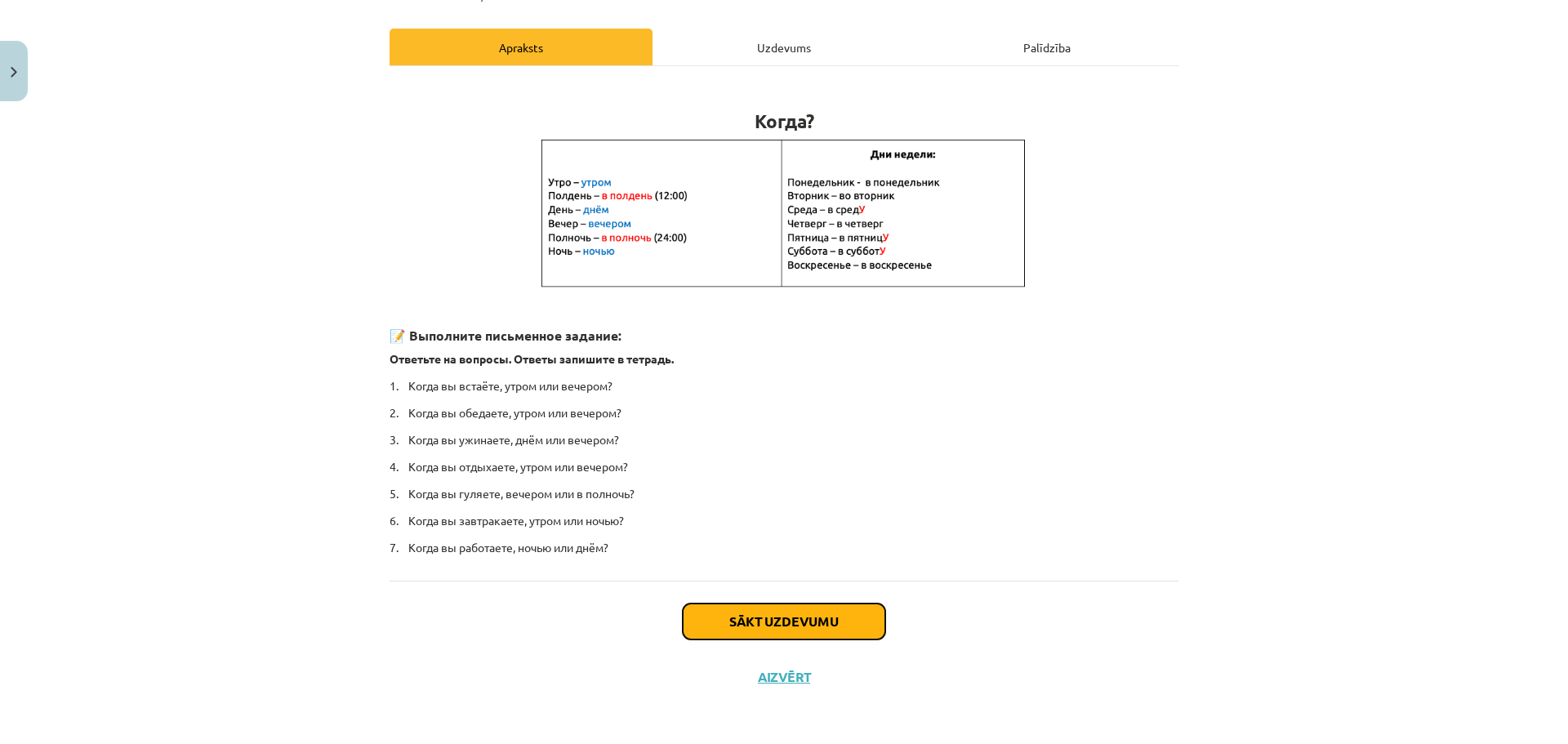
click at [798, 629] on button "Sākt uzdevumu" at bounding box center [784, 621] width 202 height 36
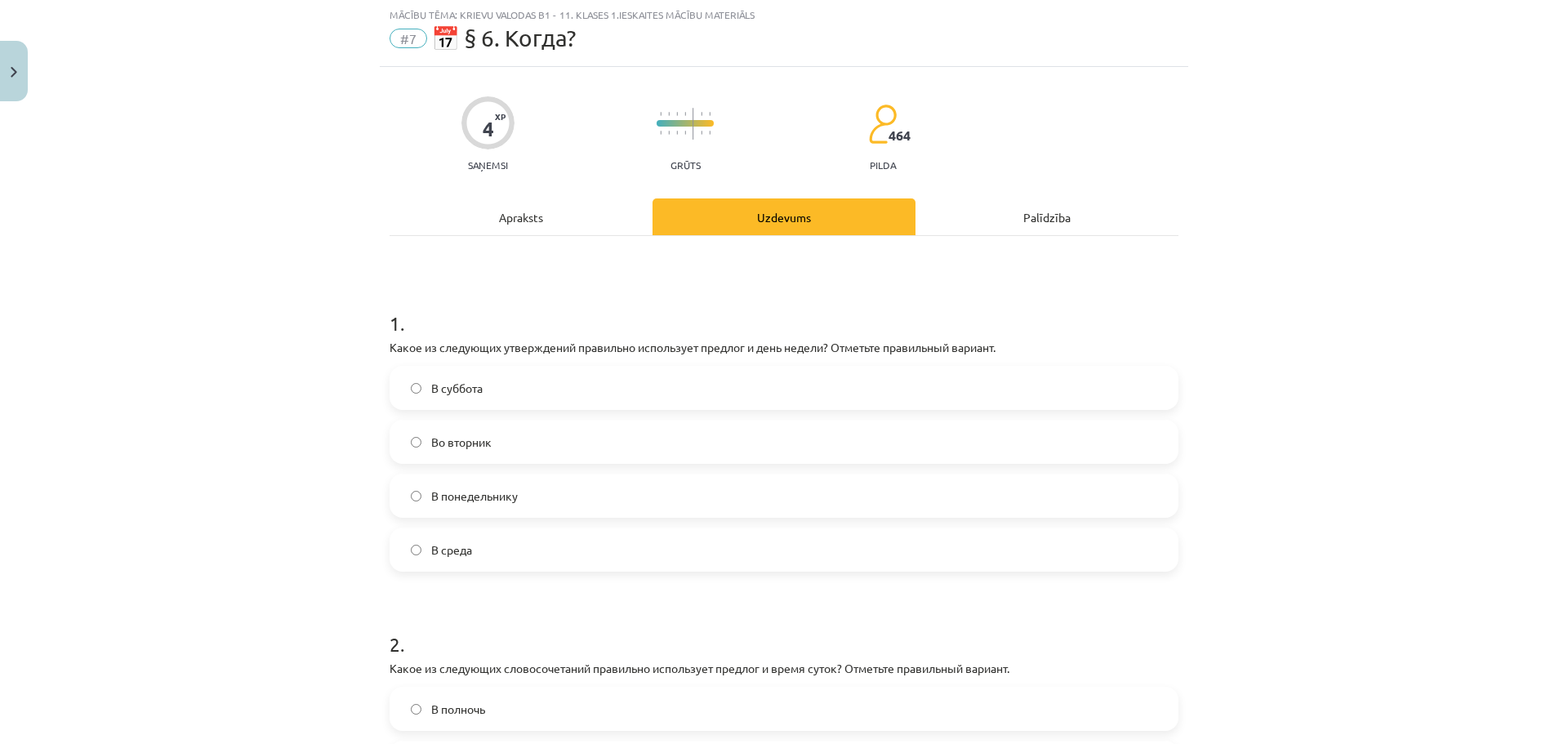
scroll to position [41, 0]
click at [574, 432] on label "Во вторник" at bounding box center [784, 443] width 785 height 41
drag, startPoint x: 574, startPoint y: 432, endPoint x: 505, endPoint y: 455, distance: 72.7
click at [573, 432] on label "Во вторник" at bounding box center [784, 443] width 785 height 41
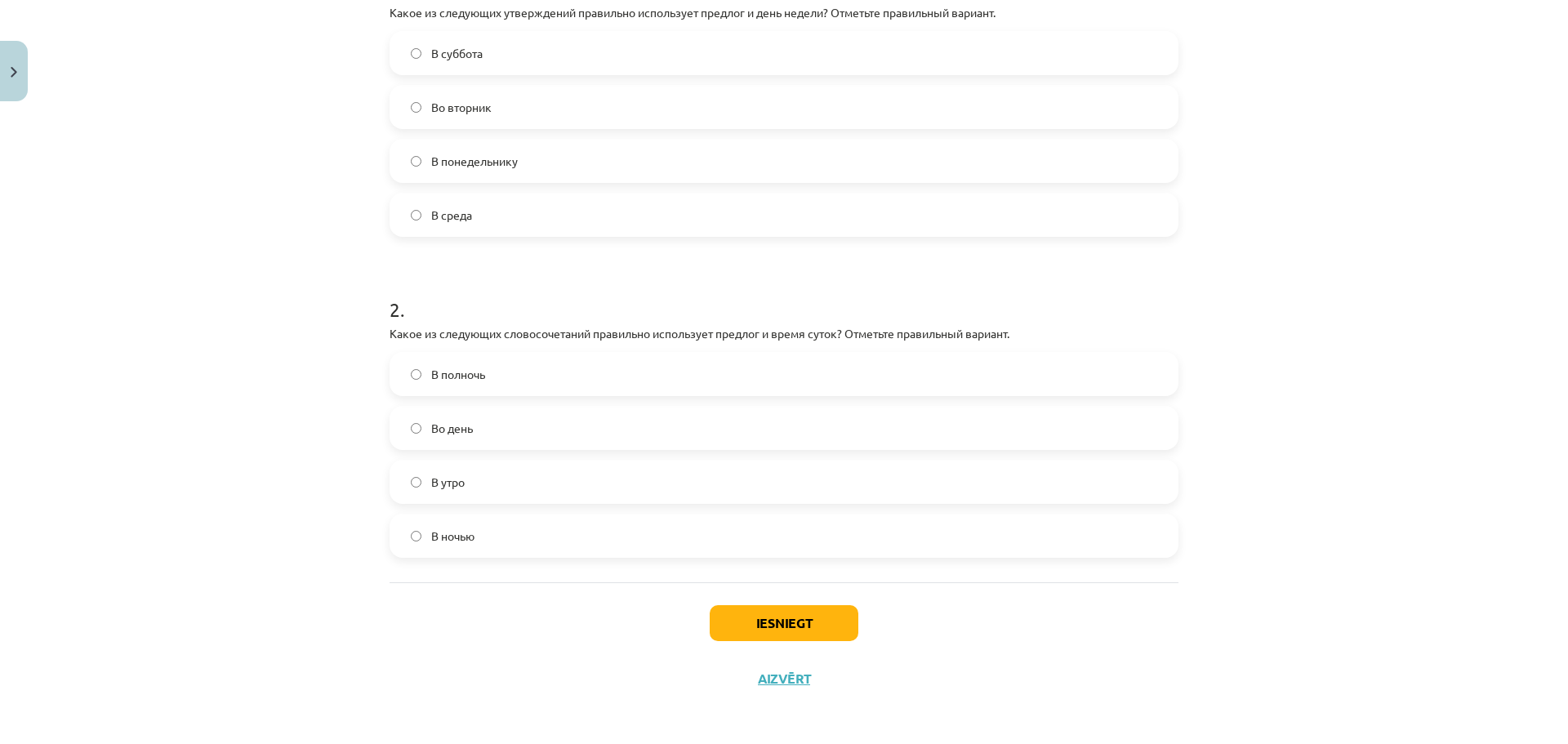
scroll to position [380, 0]
click at [609, 379] on label "В полночь" at bounding box center [784, 371] width 785 height 41
drag, startPoint x: 805, startPoint y: 608, endPoint x: 797, endPoint y: 600, distance: 11.3
click at [804, 609] on button "Iesniegt" at bounding box center [784, 620] width 149 height 36
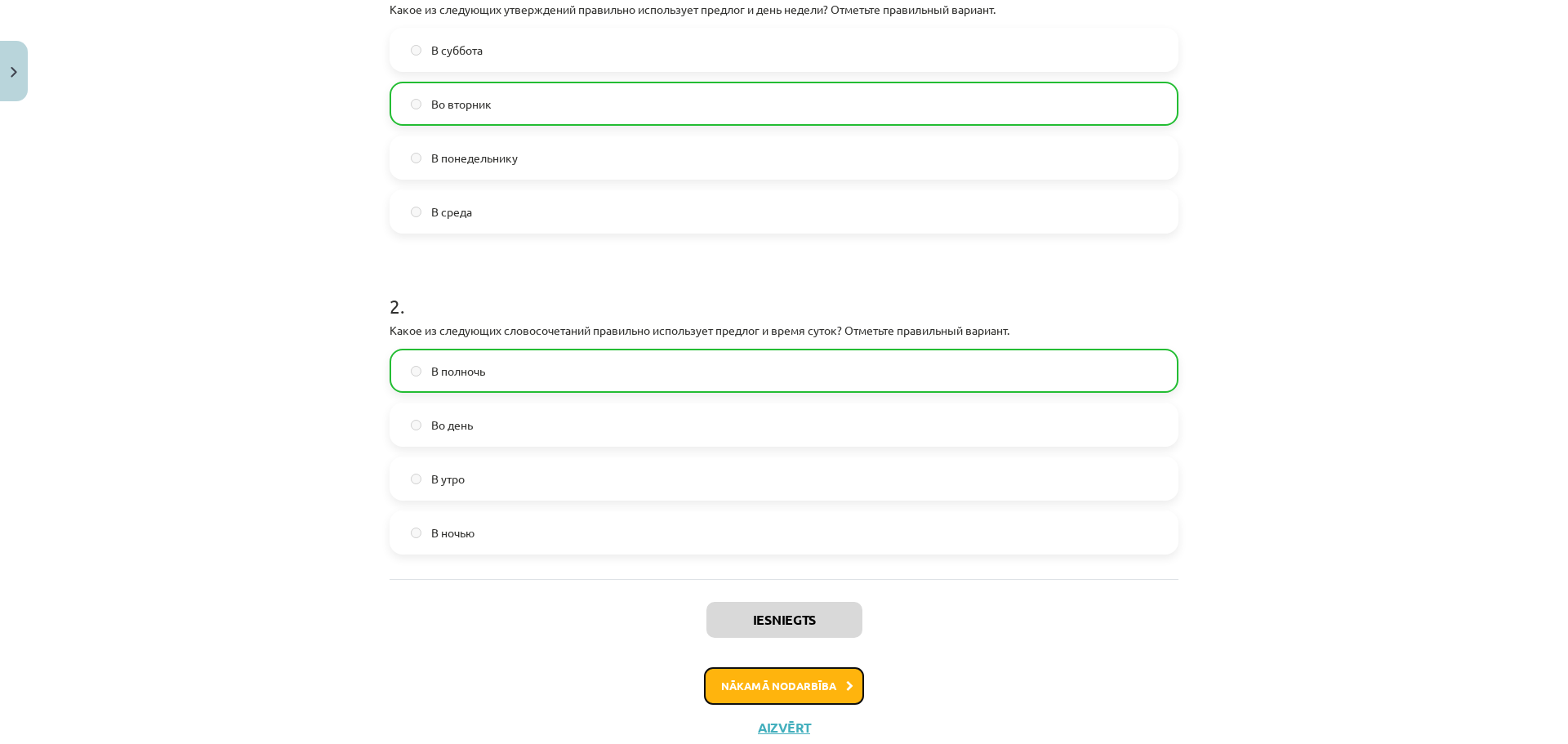
click at [764, 677] on button "Nākamā nodarbība" at bounding box center [784, 686] width 160 height 38
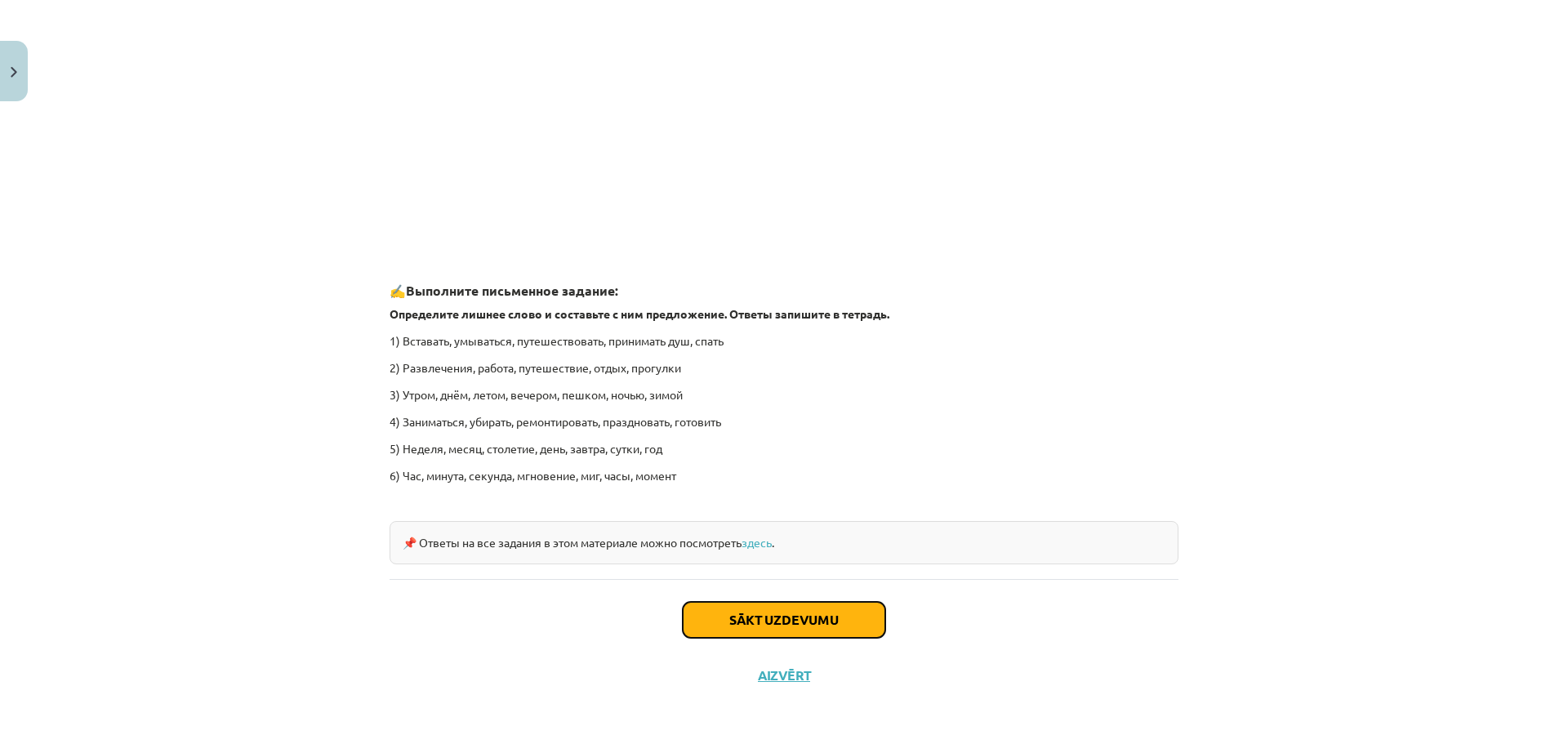
click at [800, 623] on button "Sākt uzdevumu" at bounding box center [784, 620] width 202 height 36
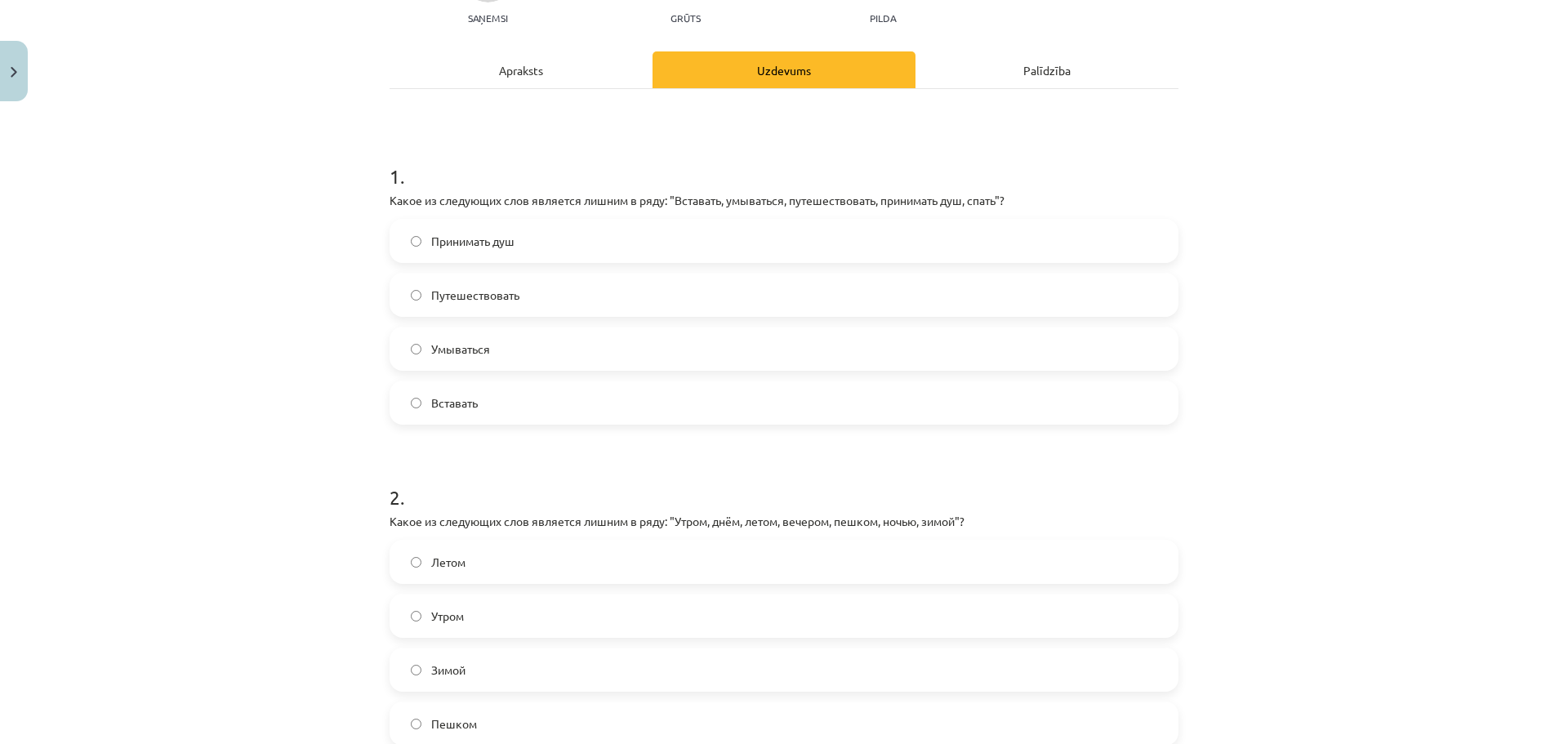
scroll to position [123, 0]
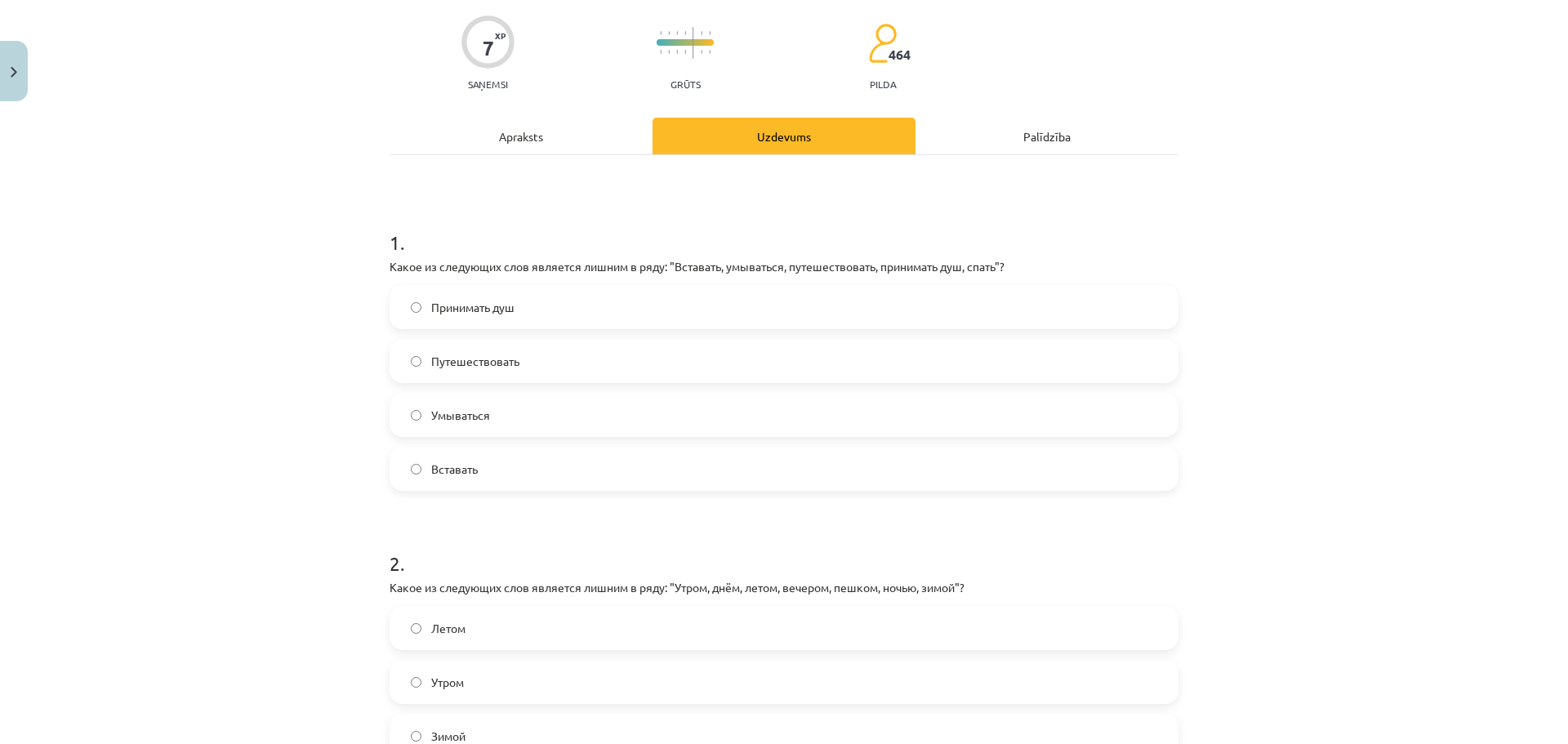
click at [505, 363] on span "Путешествовать" at bounding box center [475, 361] width 88 height 18
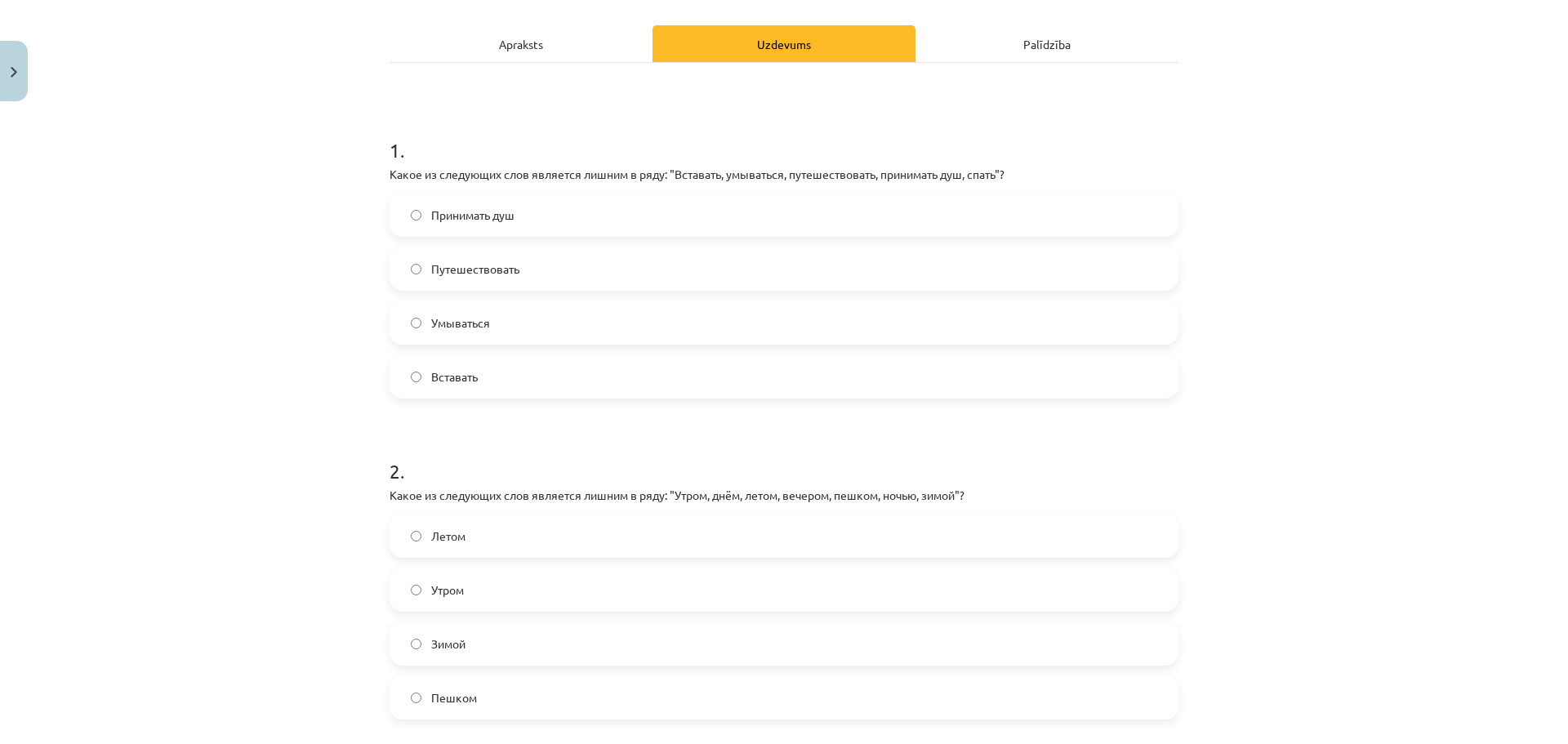
scroll to position [286, 0]
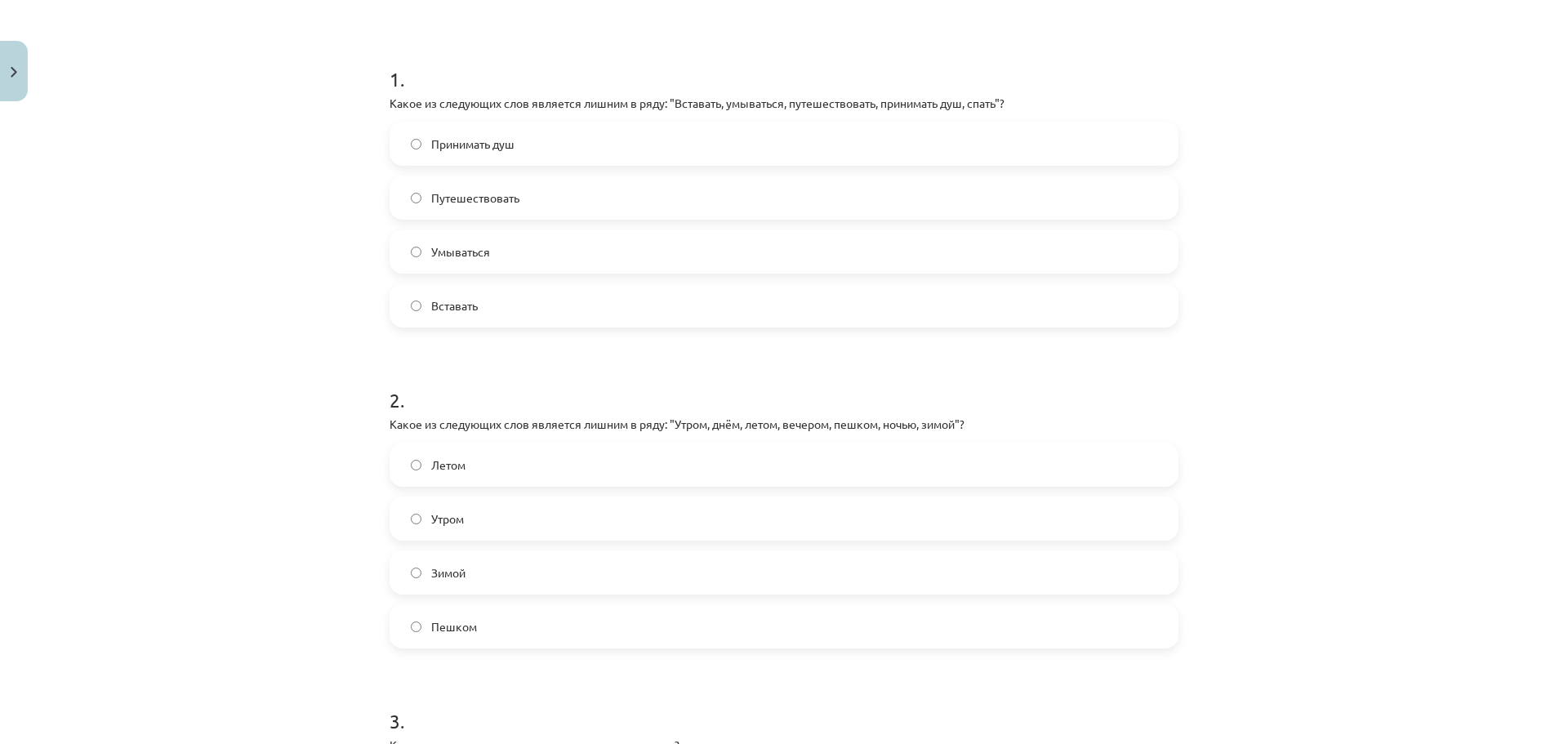
click at [487, 639] on label "Пешком" at bounding box center [784, 627] width 785 height 41
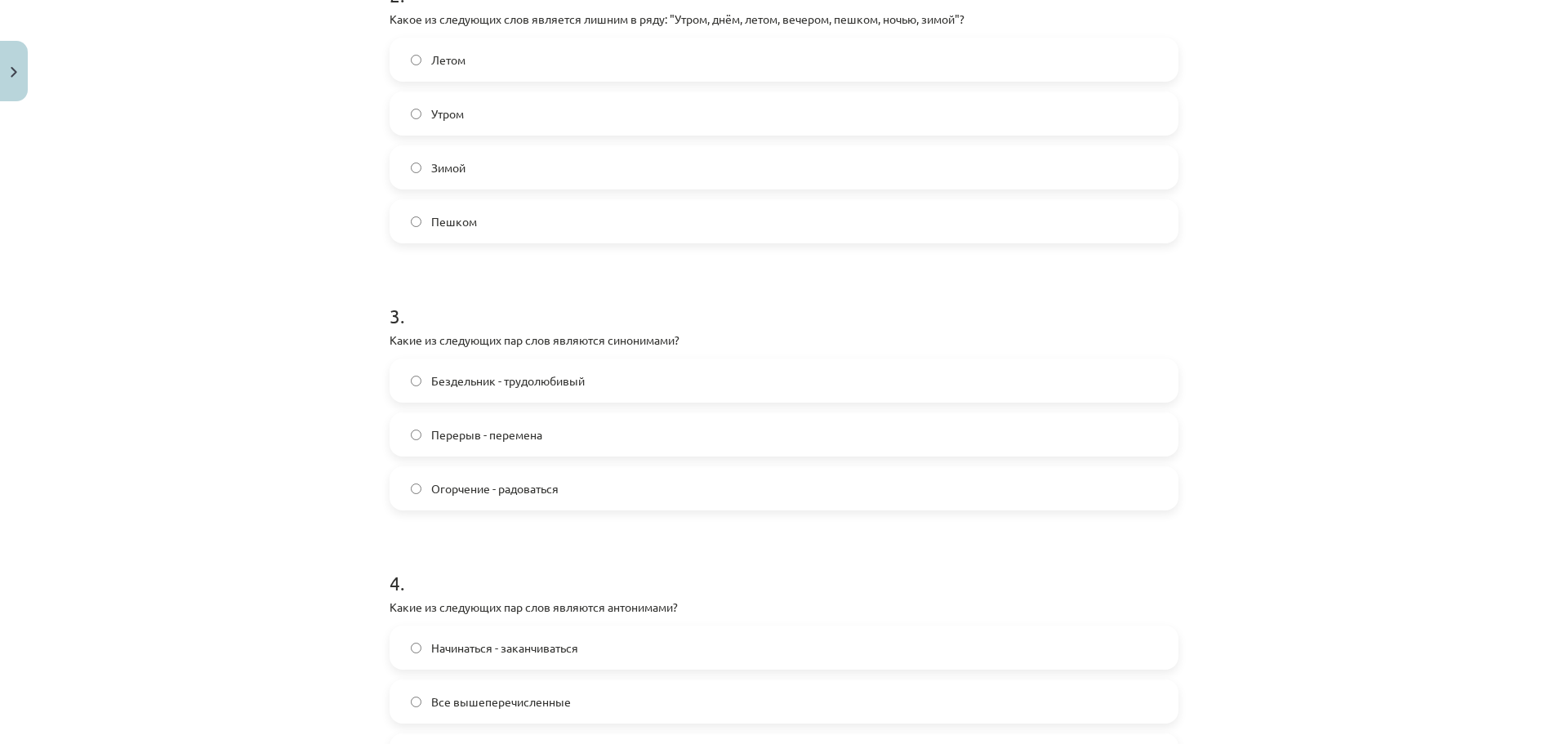
scroll to position [694, 0]
click at [469, 435] on span "Перерыв - перемена" at bounding box center [487, 432] width 111 height 18
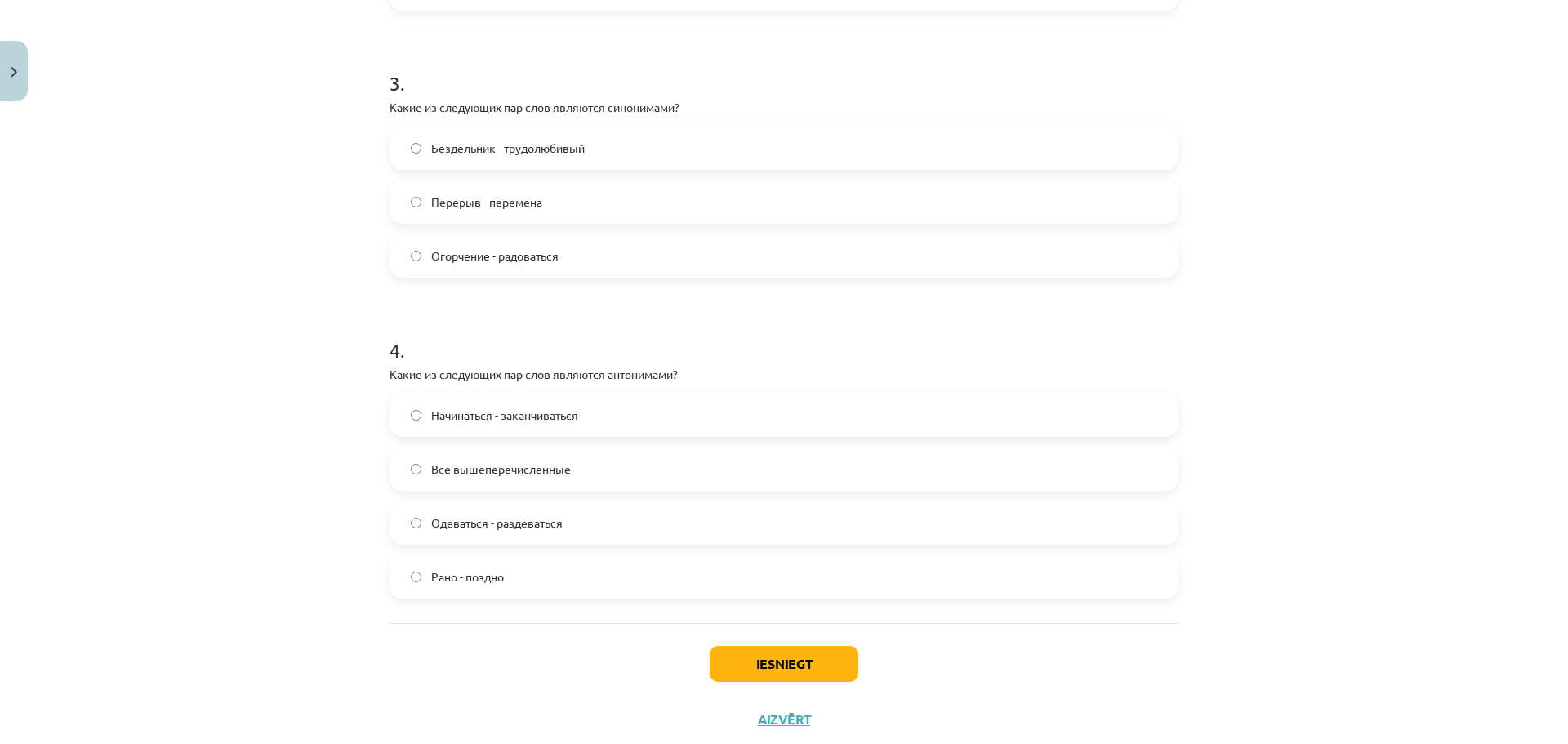
scroll to position [969, 0]
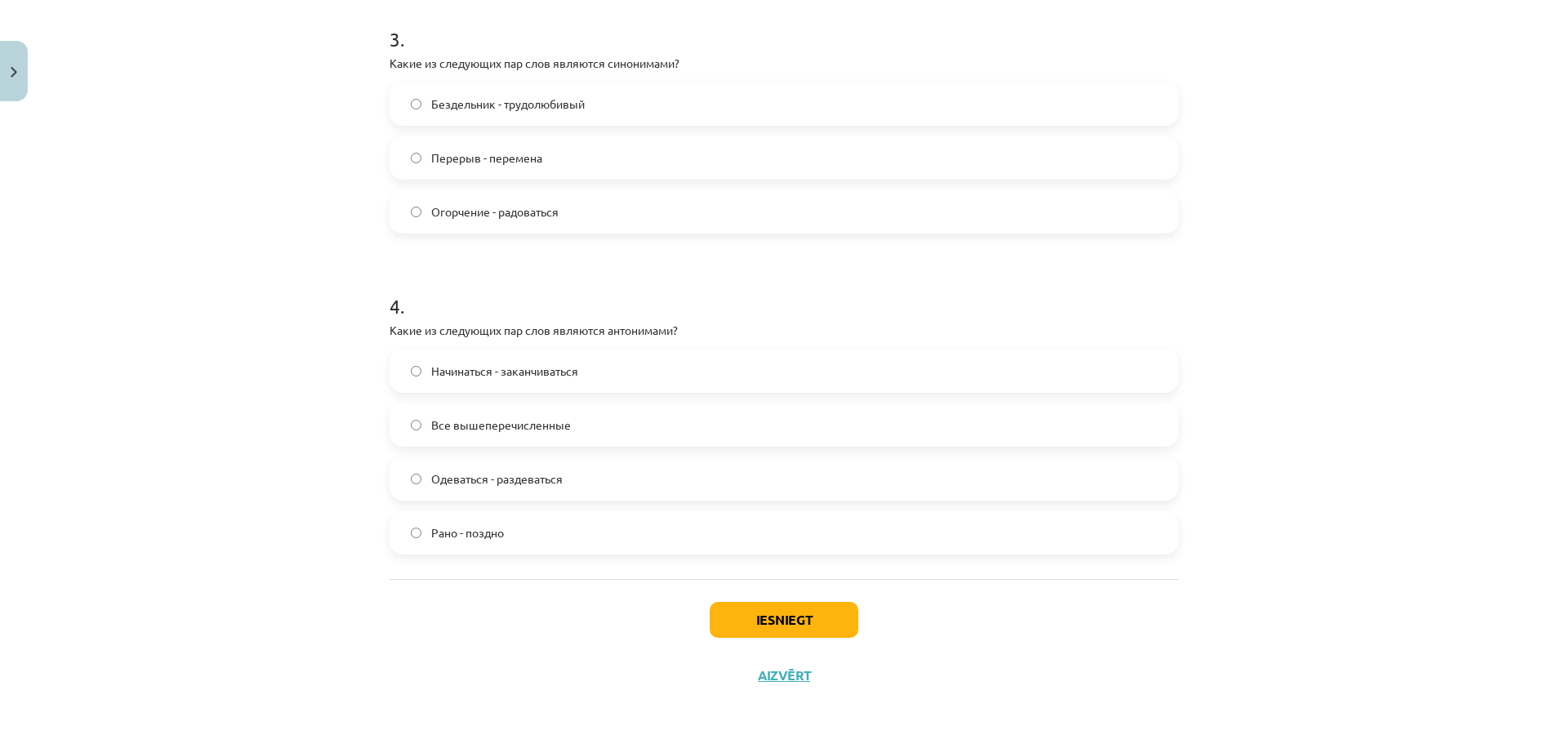
click at [447, 431] on span "Все вышеперечисленные" at bounding box center [501, 425] width 140 height 18
click at [768, 608] on button "Iesniegt" at bounding box center [784, 620] width 149 height 36
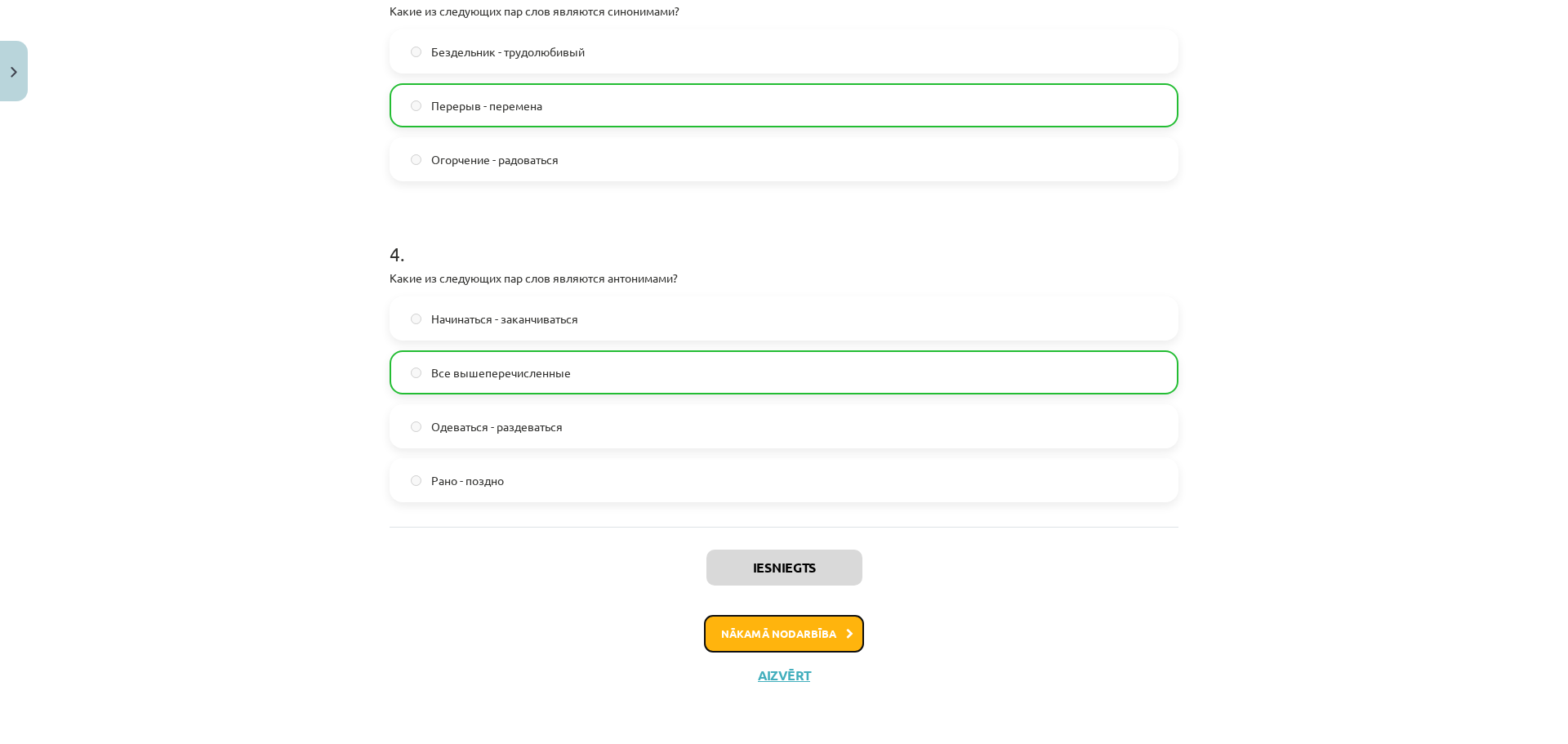
click at [758, 632] on button "Nākamā nodarbība" at bounding box center [784, 634] width 160 height 38
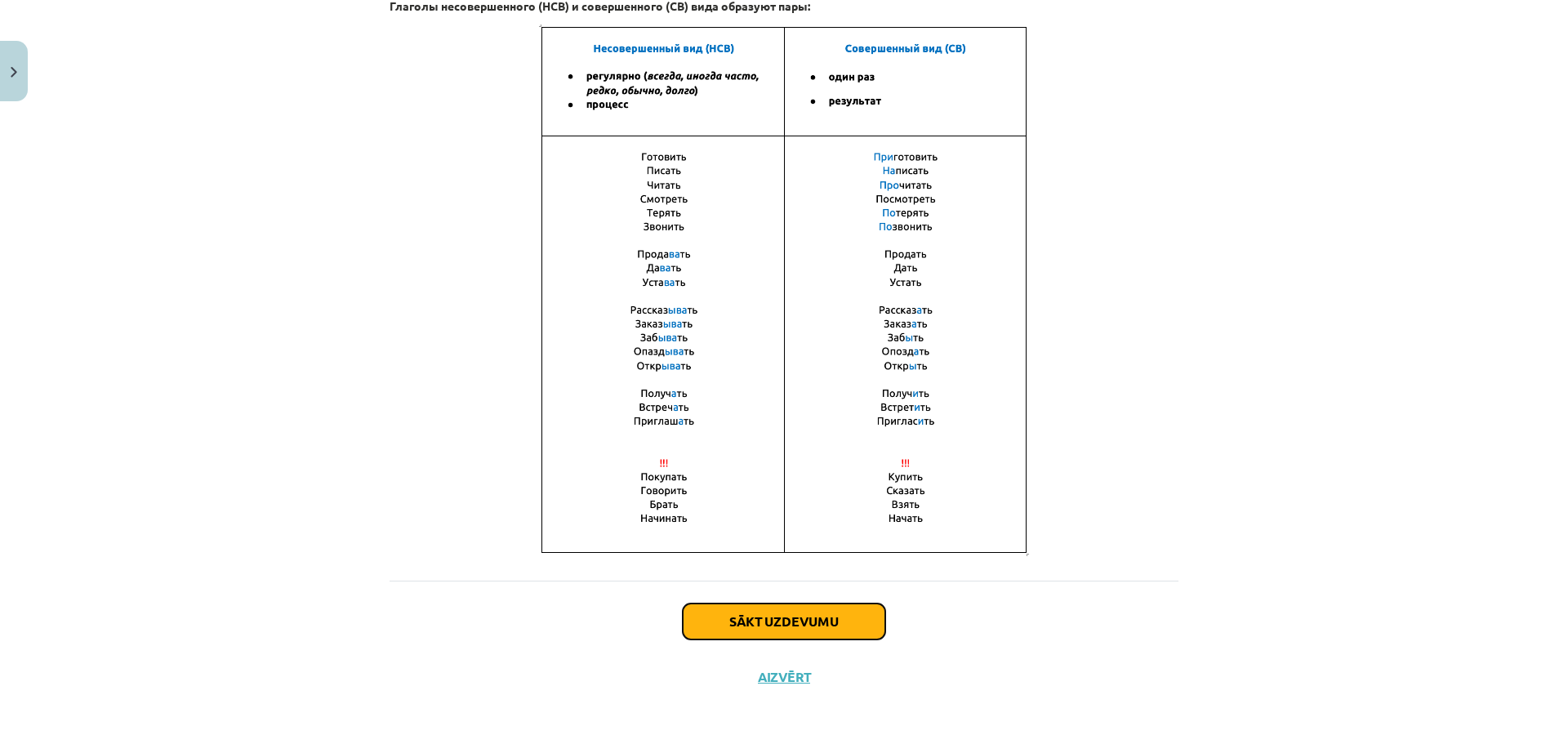
click at [750, 635] on button "Sākt uzdevumu" at bounding box center [784, 621] width 202 height 36
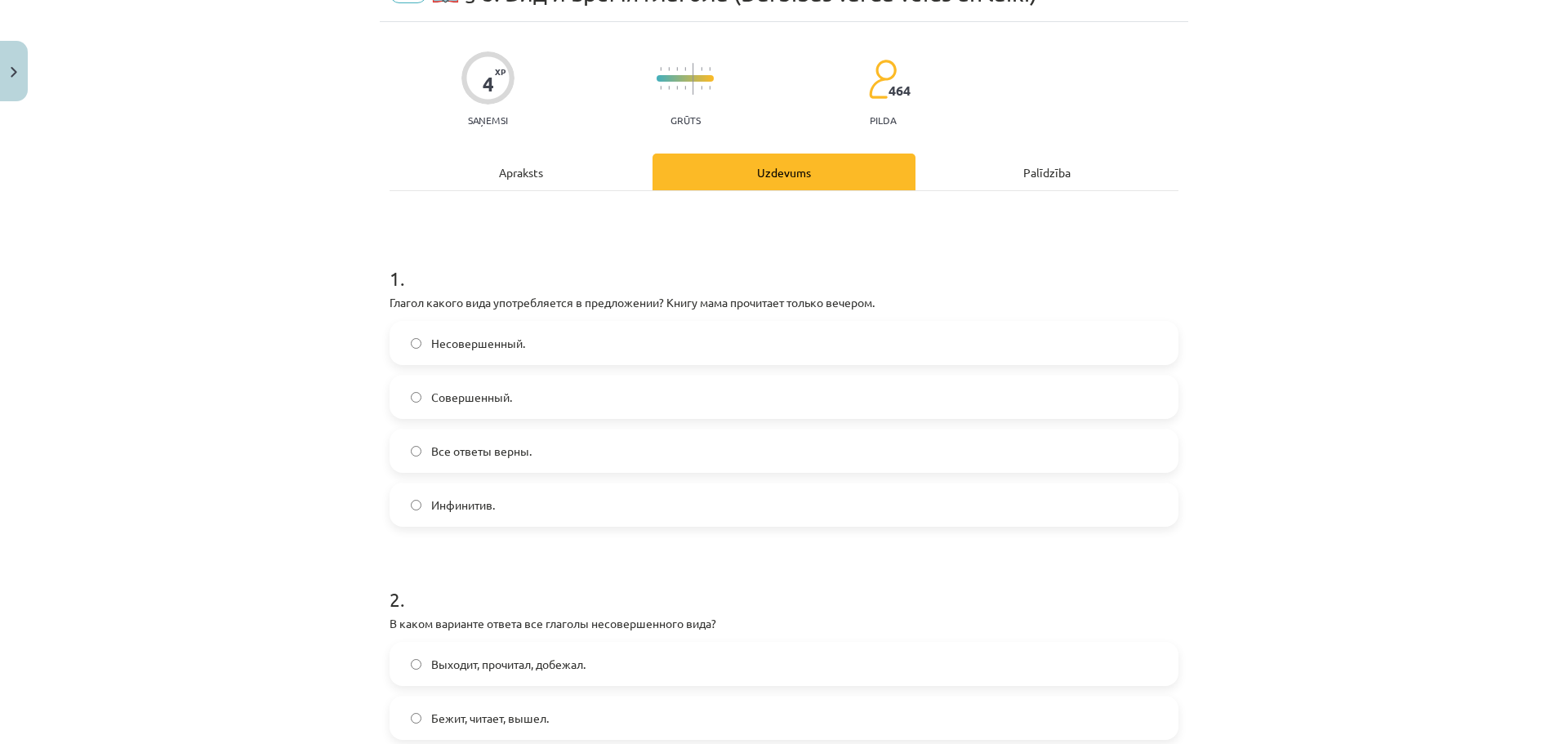
scroll to position [123, 0]
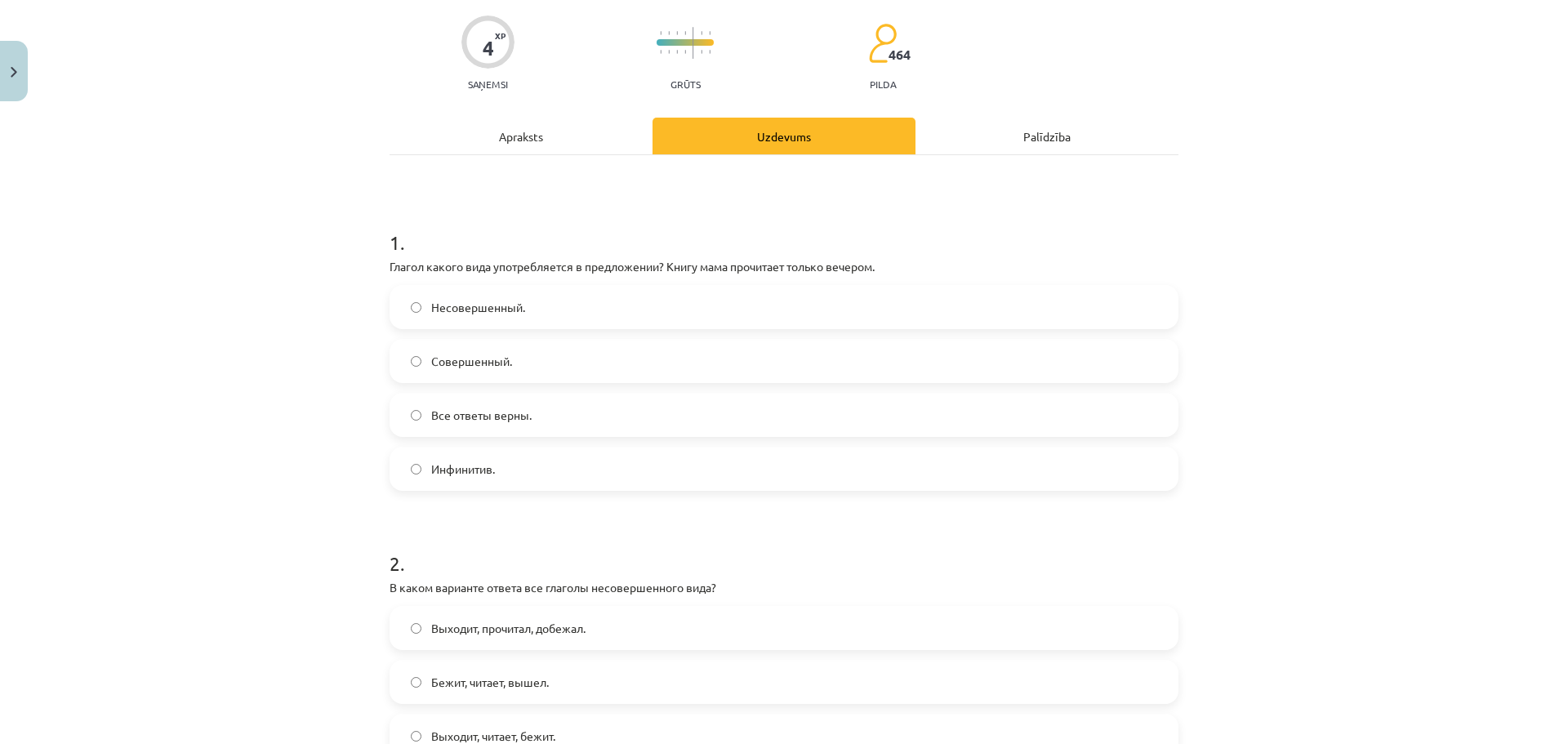
click at [532, 130] on div "Apraksts" at bounding box center [521, 136] width 263 height 37
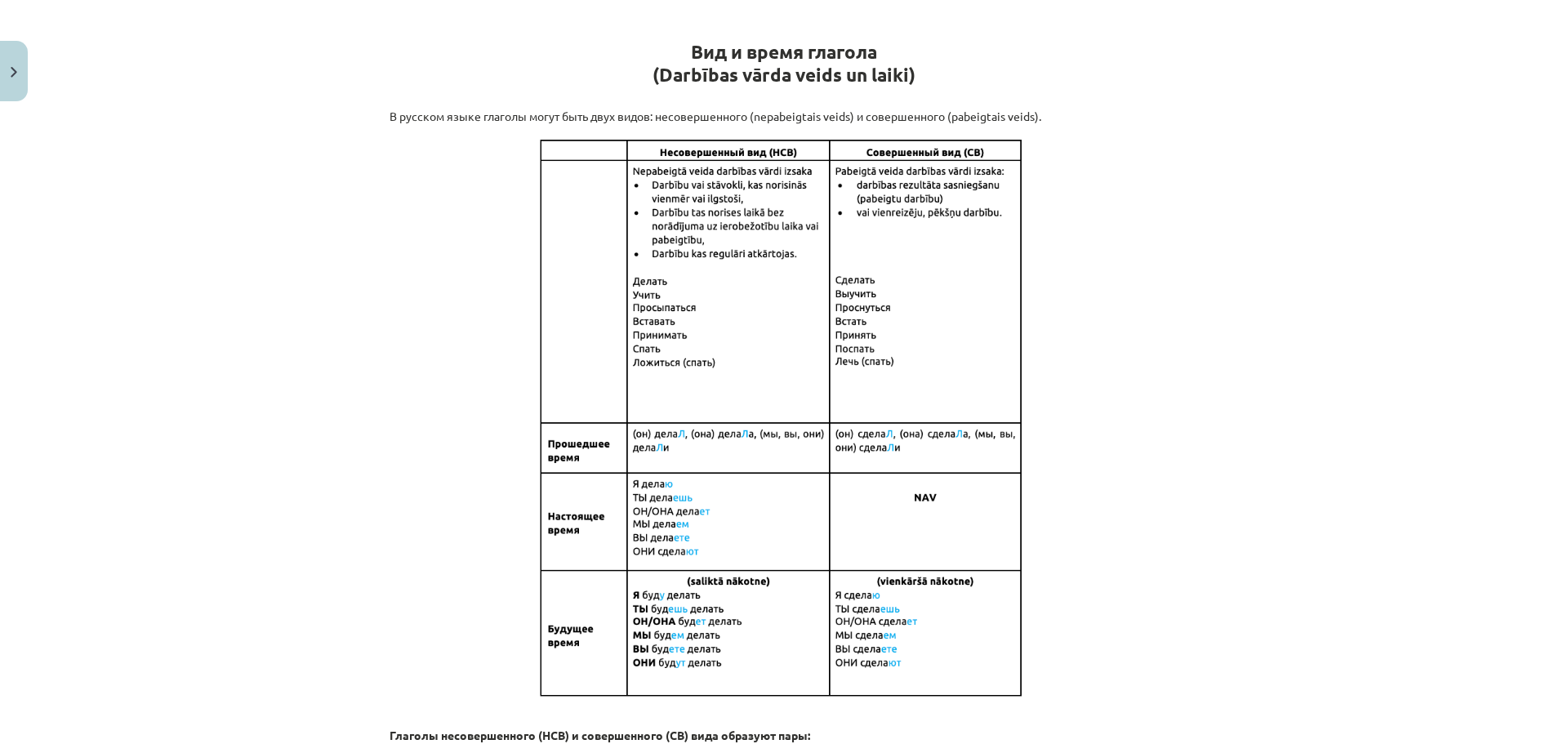
scroll to position [245, 0]
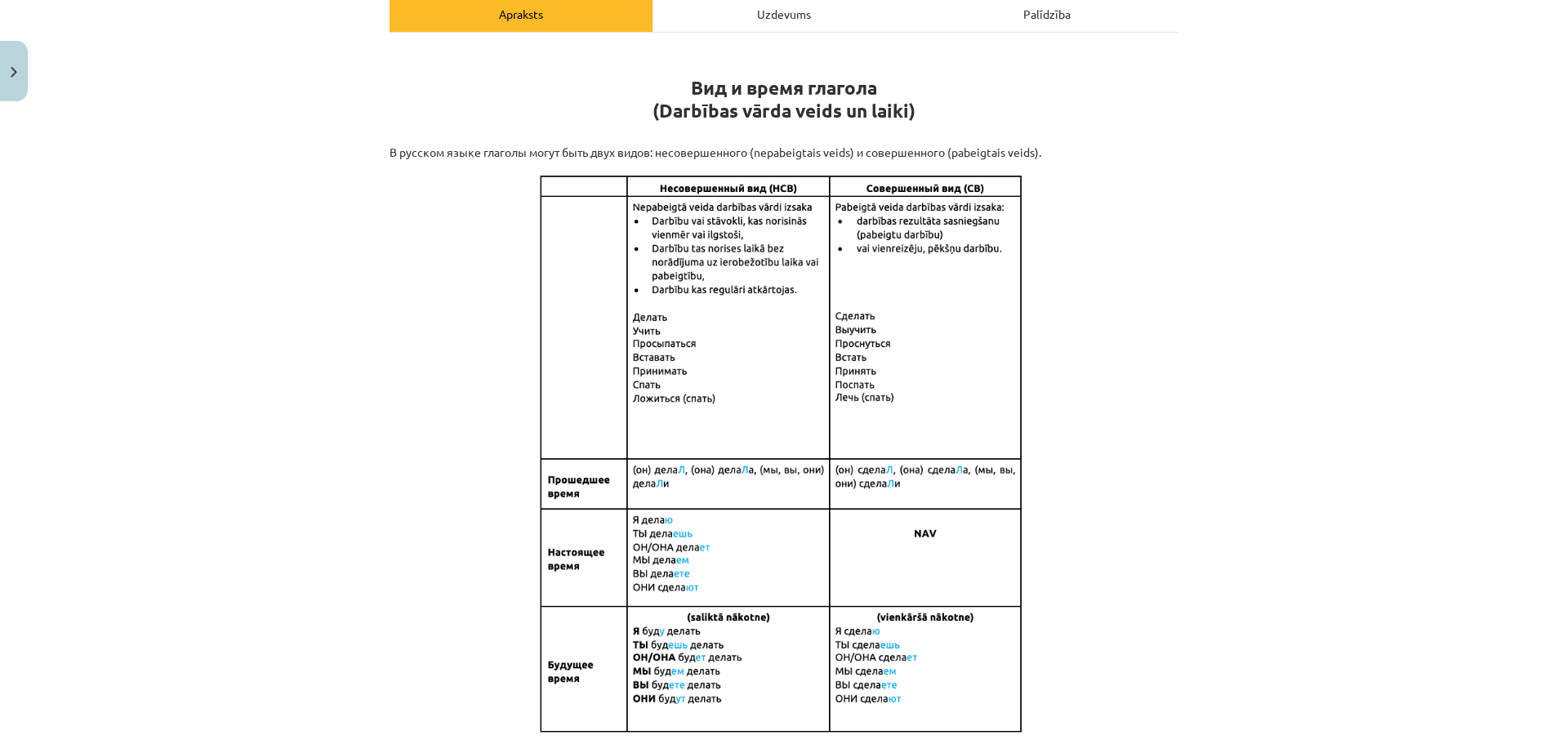
click at [742, 14] on div "Uzdevums" at bounding box center [784, 14] width 263 height 37
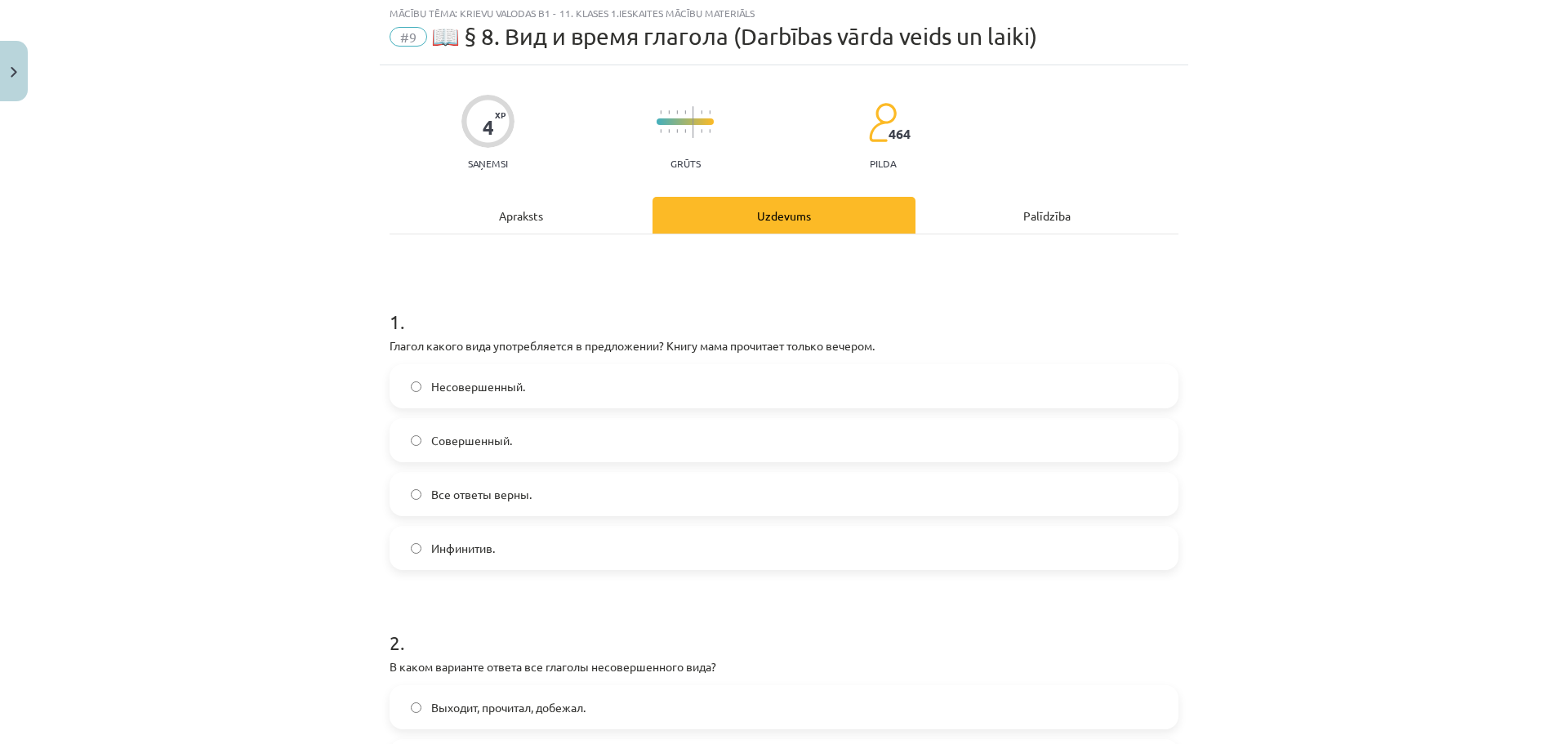
scroll to position [41, 0]
click at [523, 396] on label "Несовершенный." at bounding box center [784, 389] width 785 height 41
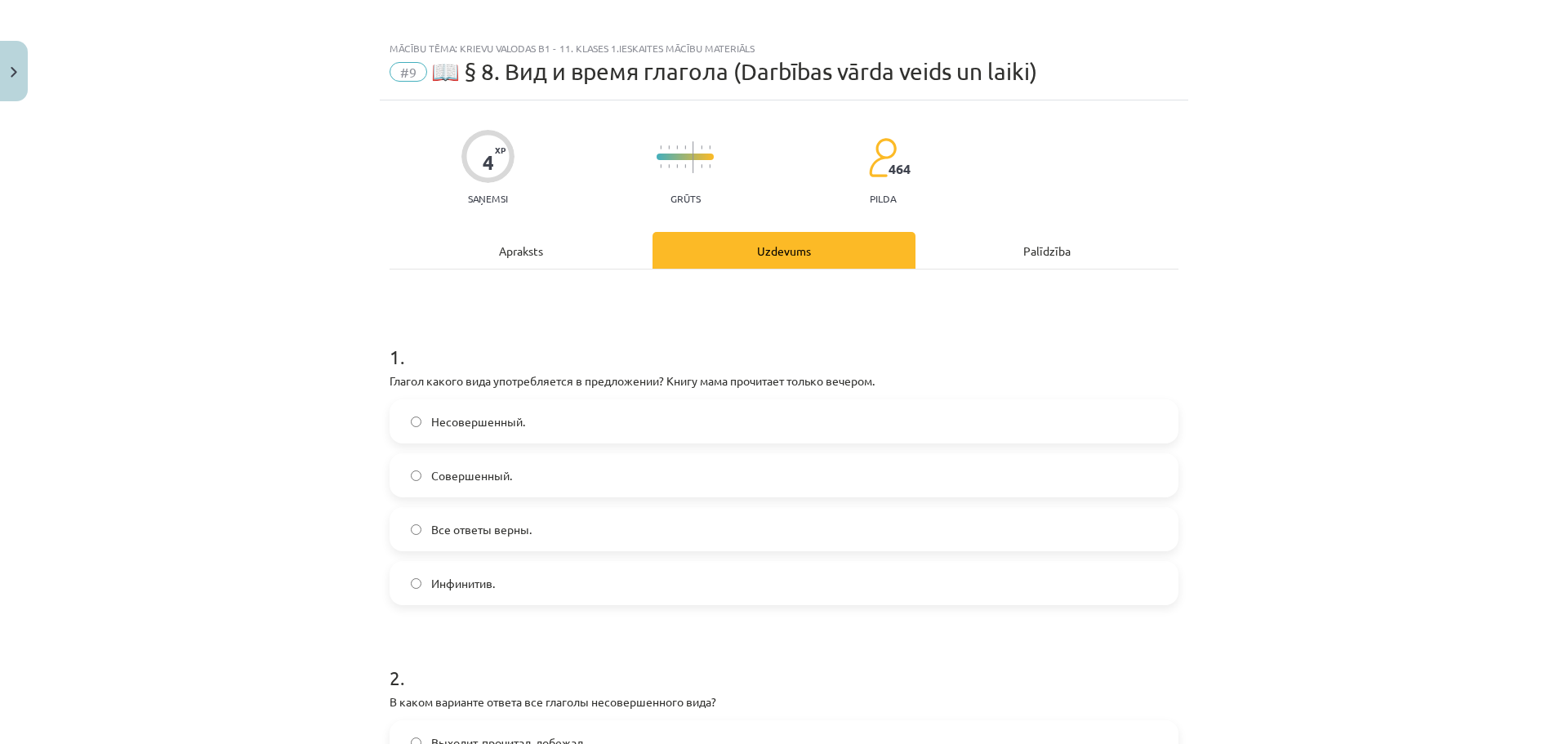
scroll to position [0, 0]
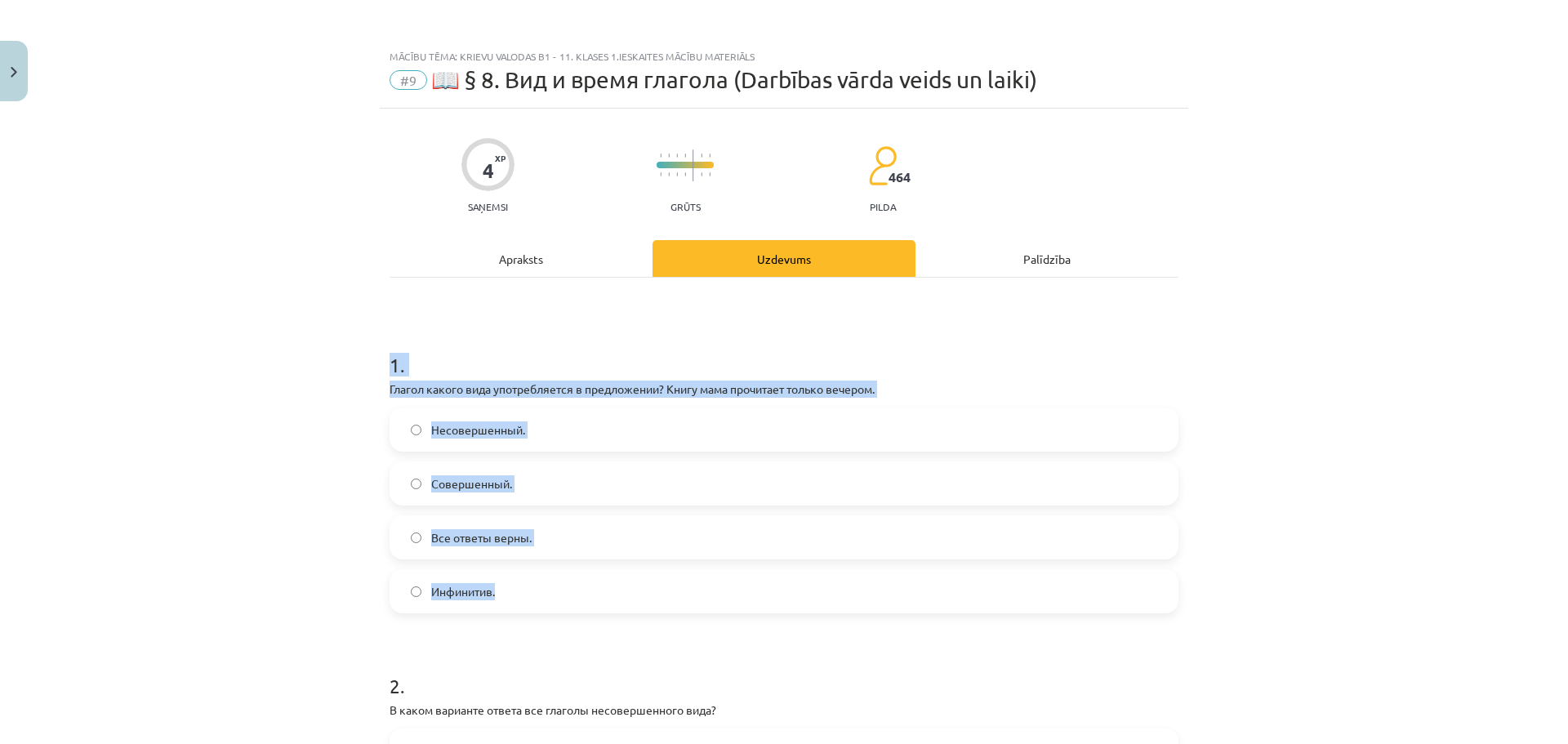
drag, startPoint x: 377, startPoint y: 365, endPoint x: 628, endPoint y: 576, distance: 327.9
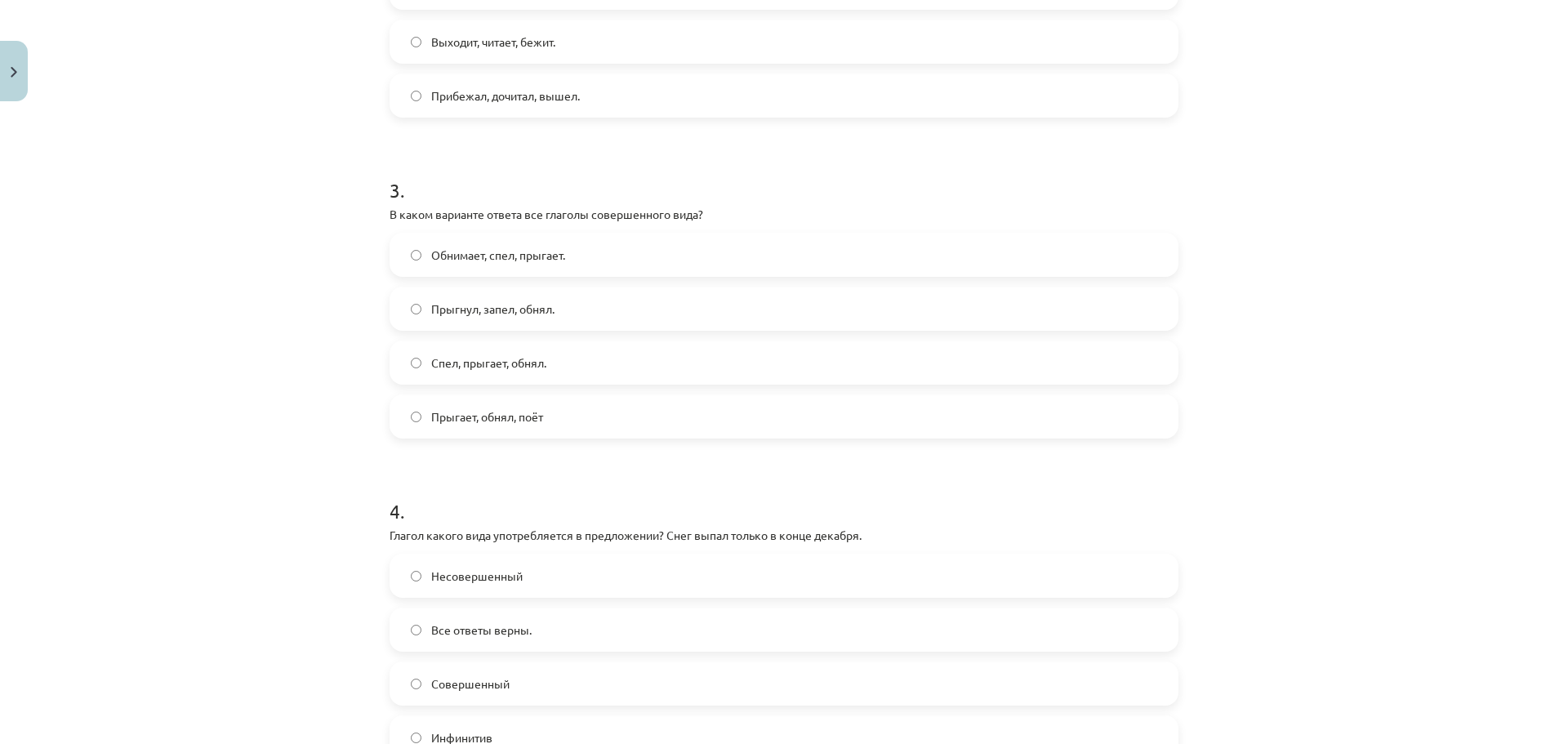
drag, startPoint x: 631, startPoint y: 578, endPoint x: 630, endPoint y: 567, distance: 11.0
click at [631, 577] on div "4 . Глагол какого вида употребляется в предложении? Снег выпал только в конце д…" at bounding box center [784, 616] width 789 height 288
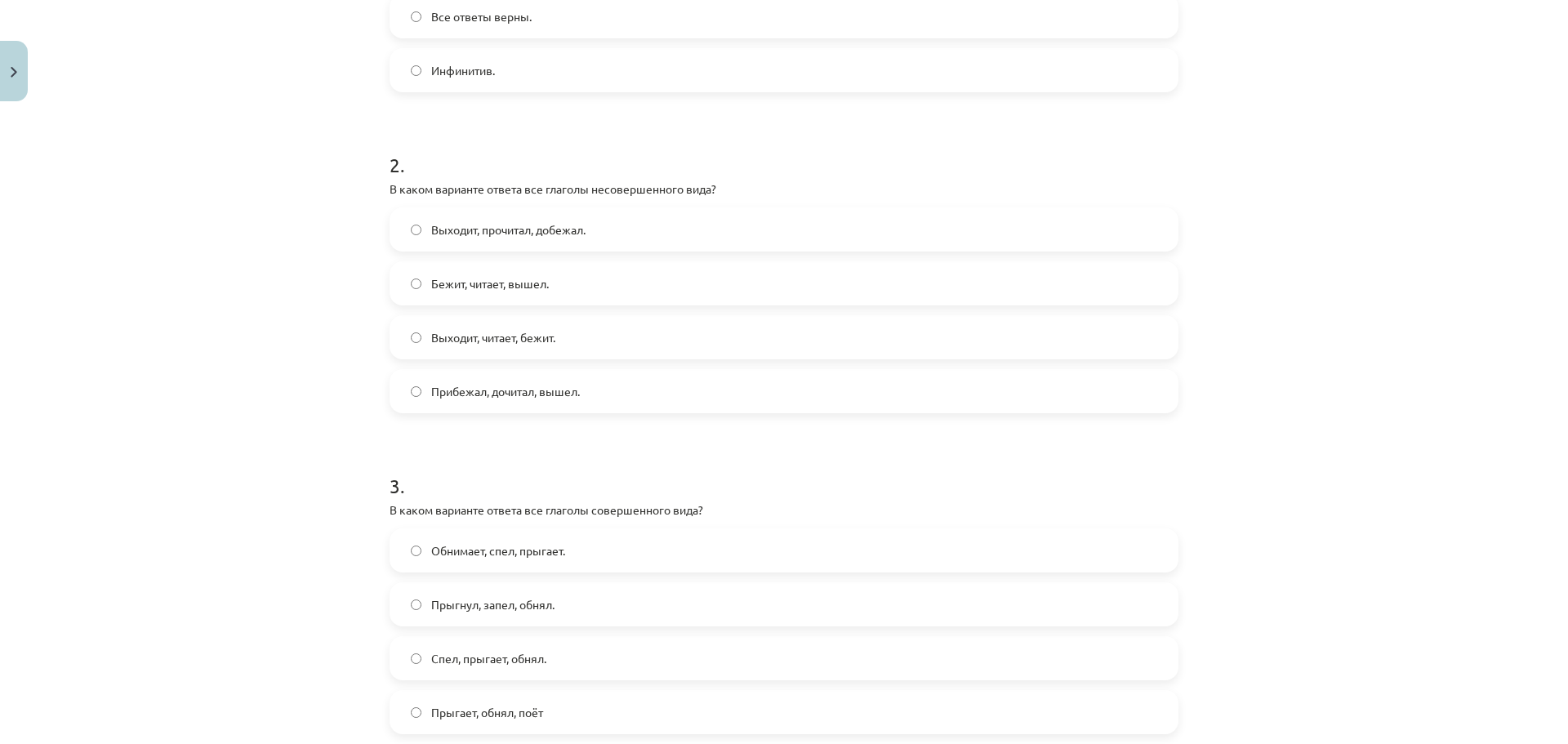
scroll to position [1022, 0]
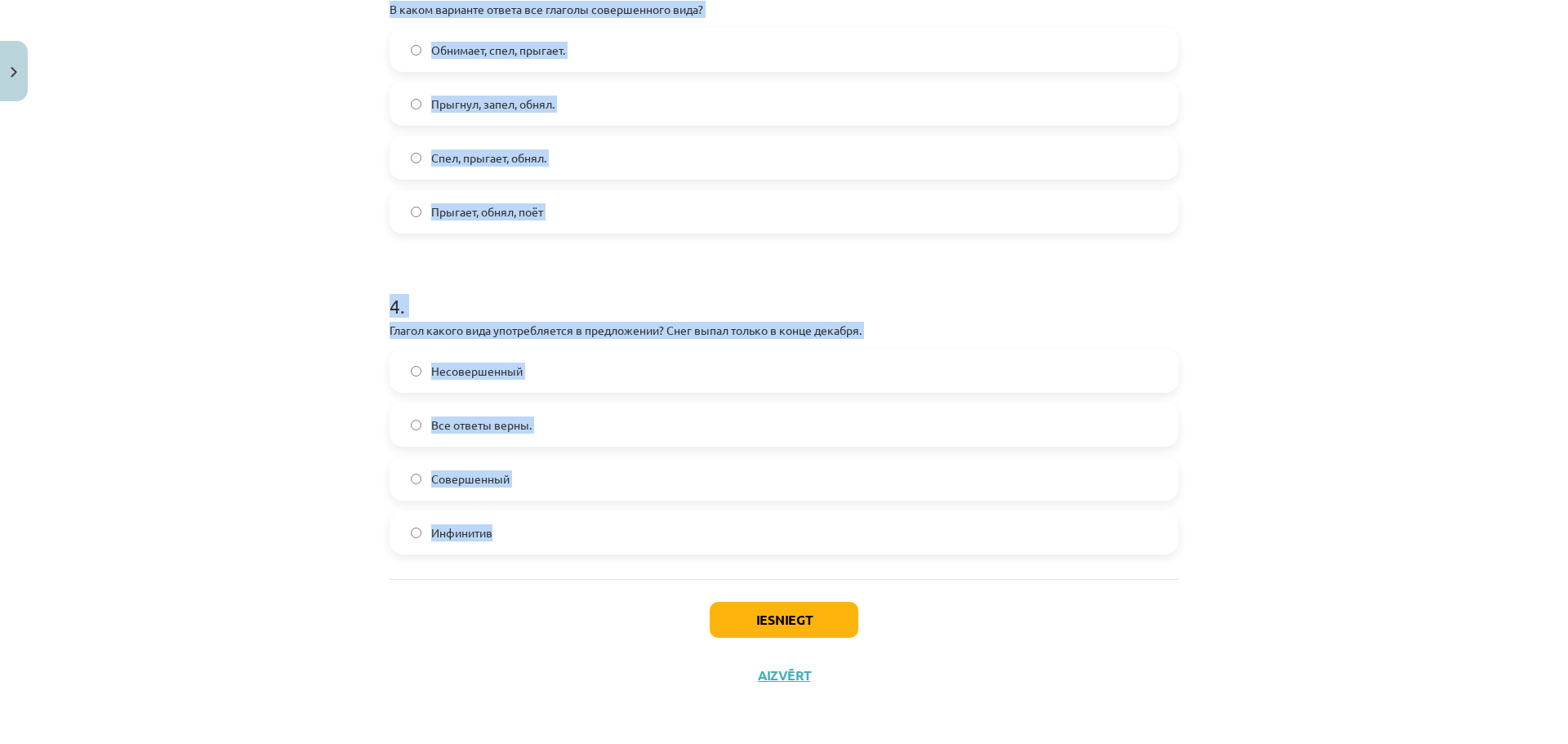
drag, startPoint x: 368, startPoint y: 144, endPoint x: 609, endPoint y: 545, distance: 467.8
click at [609, 545] on div "Mācību tēma: Krievu valodas b1 - 11. klases 1.ieskaites mācību materiāls #9 📖 §…" at bounding box center [784, 372] width 1568 height 744
copy form "1 . Глагол какого вида употребляется в предложении? Книгу мама прочитает только…"
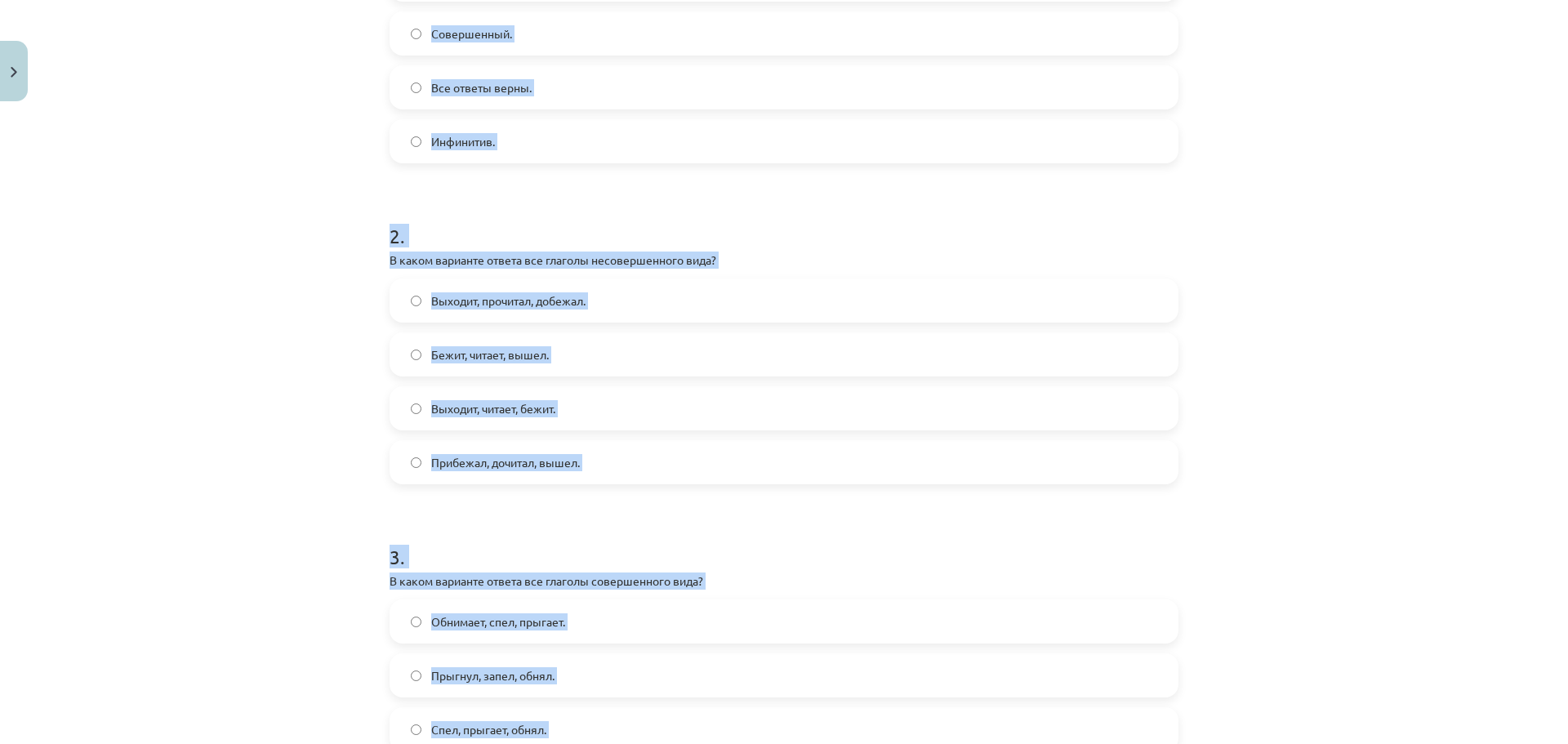
scroll to position [42, 0]
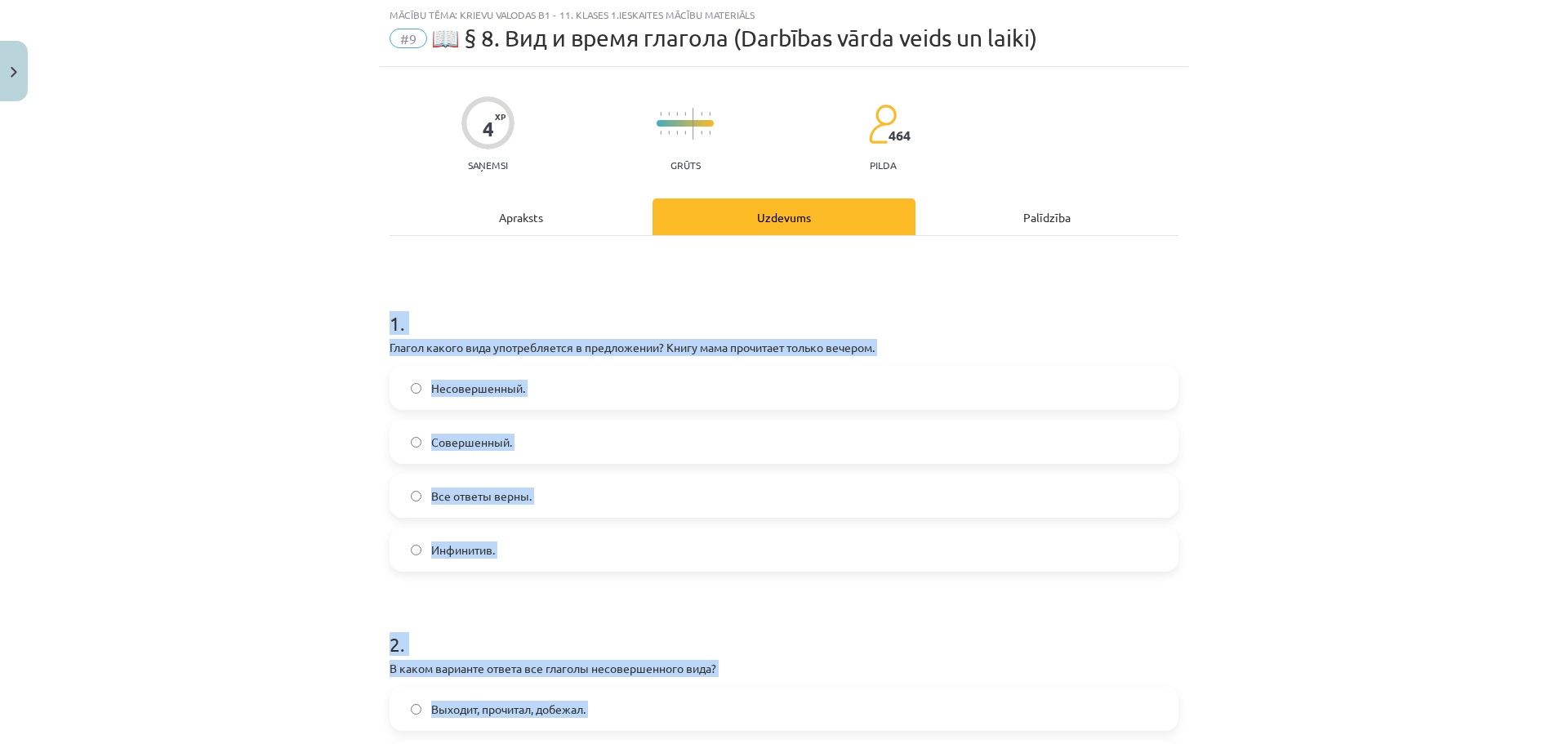
click at [250, 363] on div "Mācību tēma: Krievu valodas b1 - 11. klases 1.ieskaites mācību materiāls #9 📖 §…" at bounding box center [784, 372] width 1568 height 744
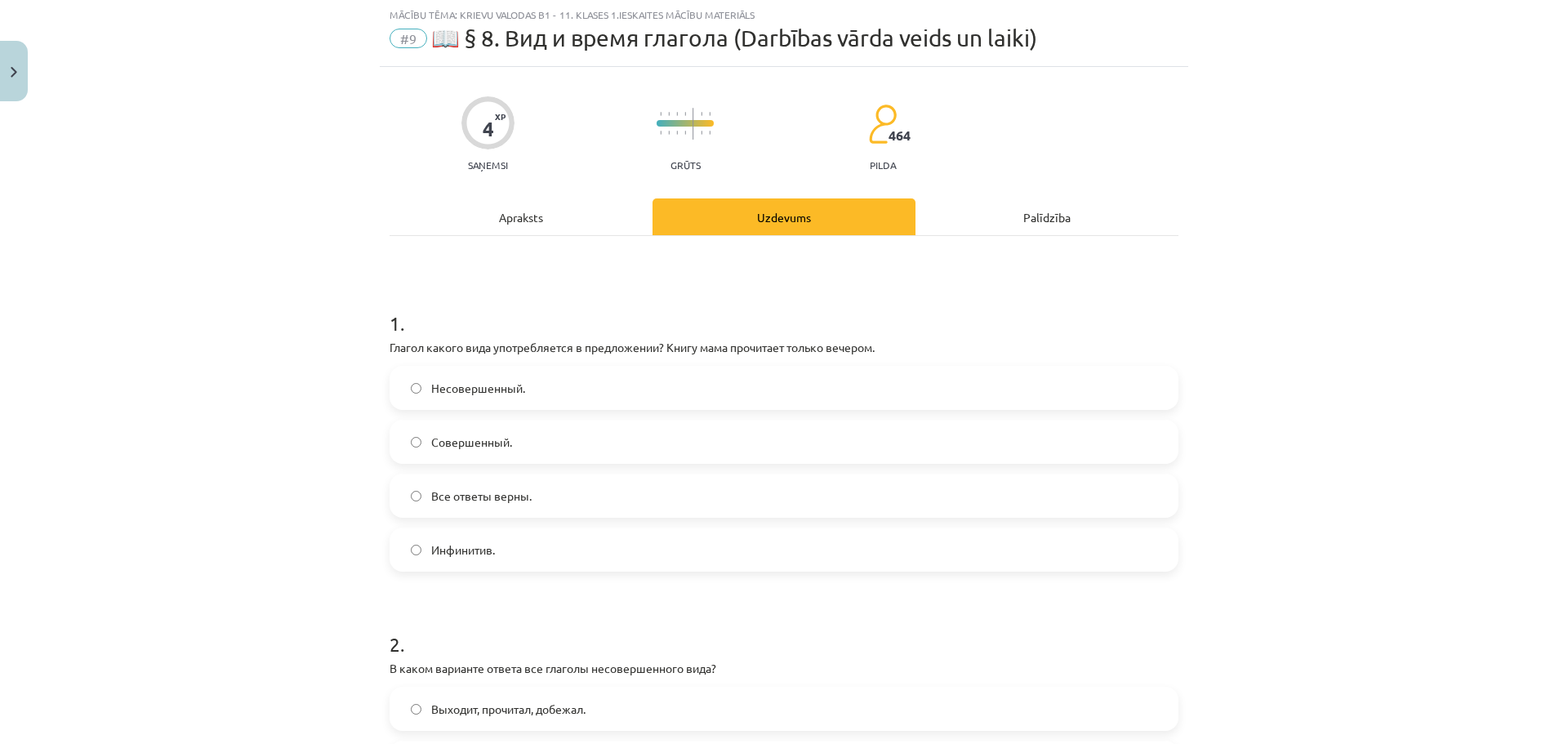
click at [454, 433] on span "Совершенный." at bounding box center [472, 442] width 81 height 18
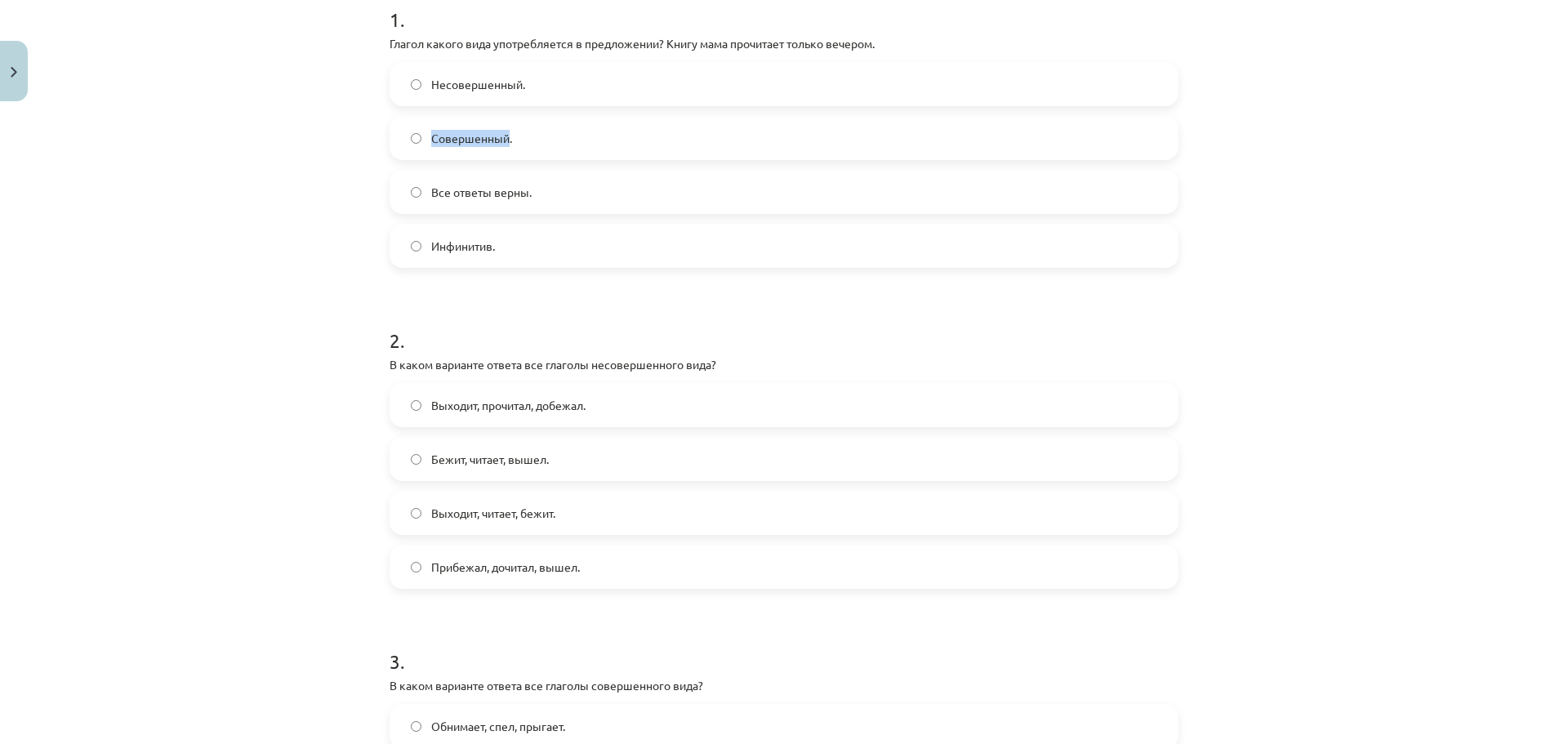
scroll to position [369, 0]
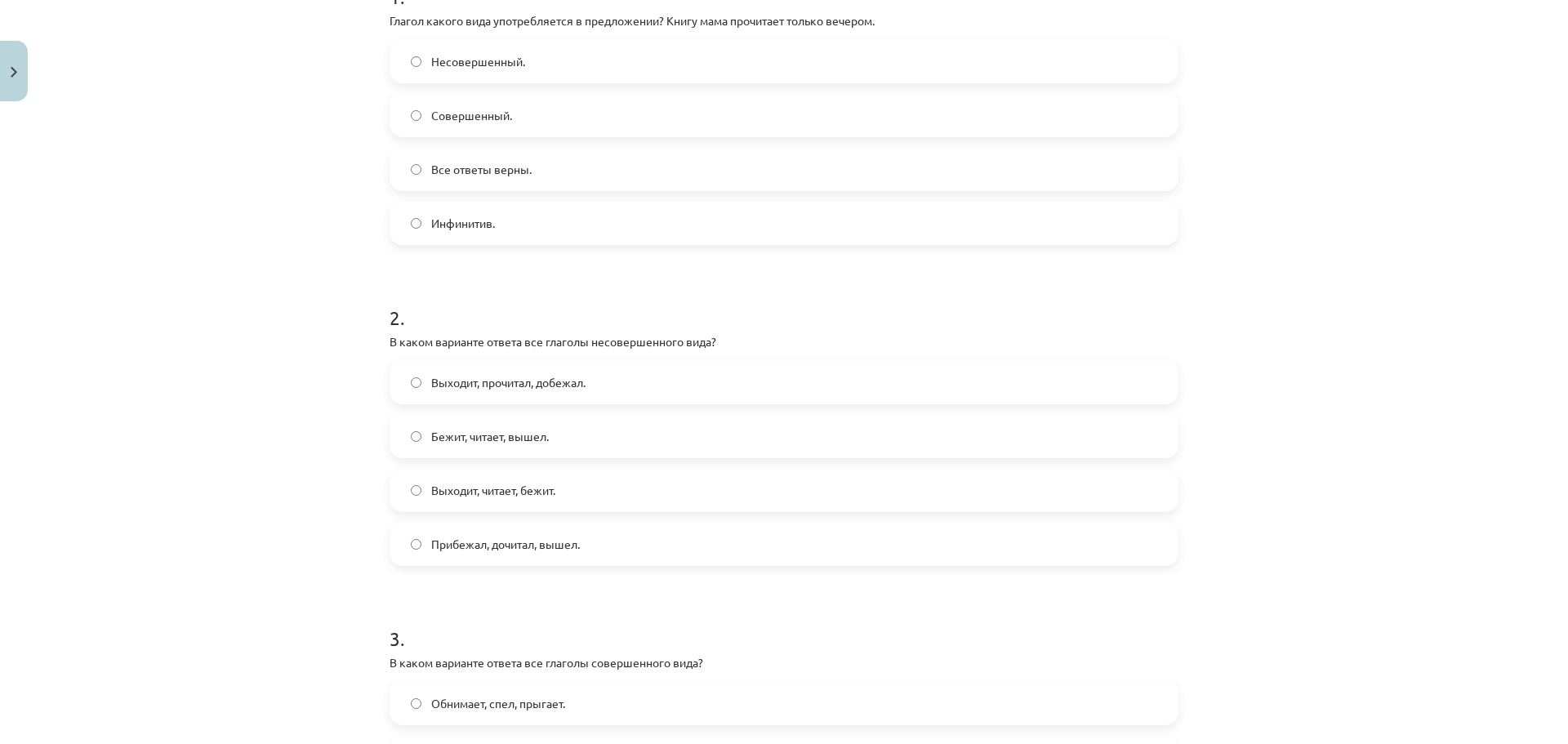
click at [540, 384] on span "Выходит, прочитал, добежал." at bounding box center [508, 383] width 154 height 18
click at [546, 498] on span "Выходит, читает, бежит." at bounding box center [493, 491] width 124 height 18
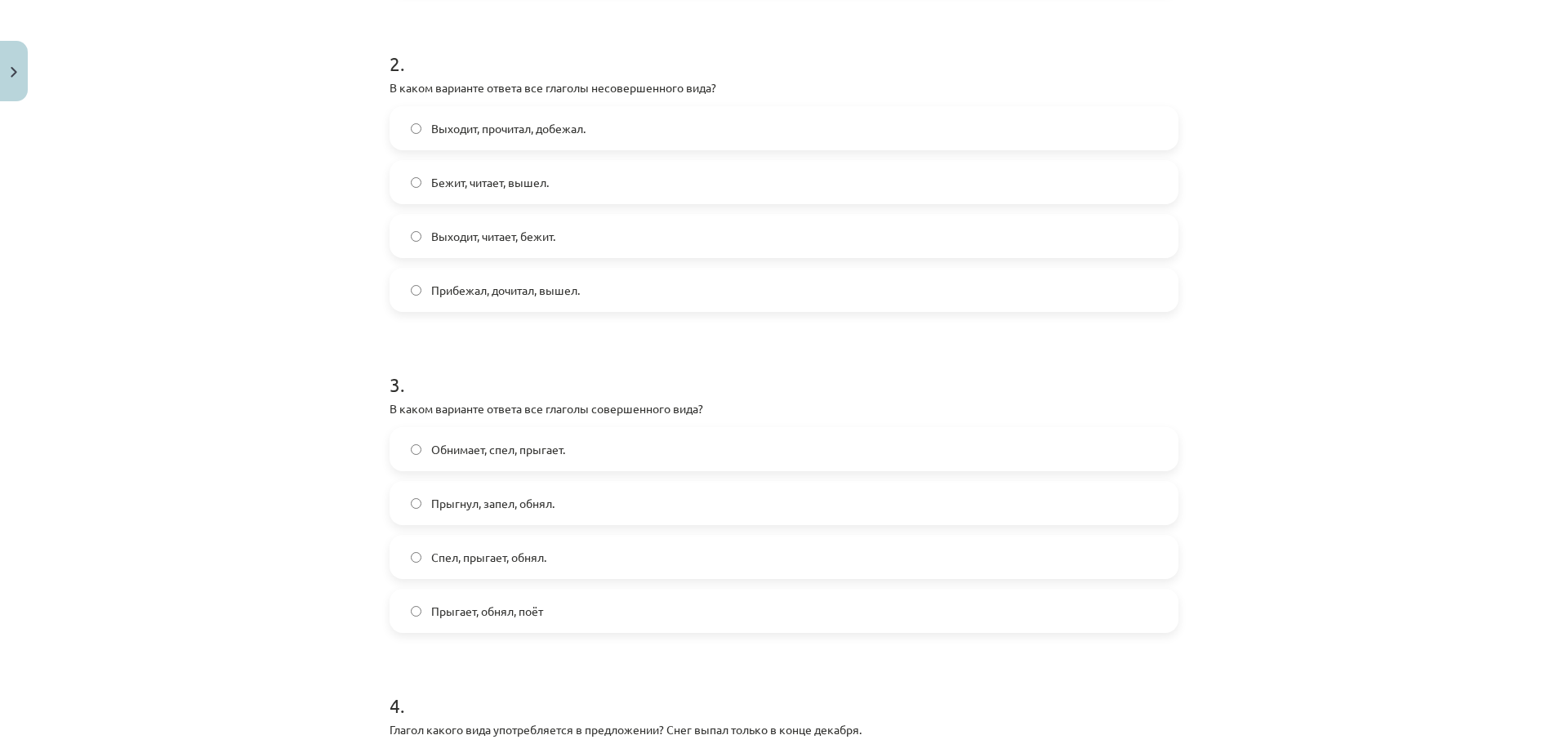
scroll to position [695, 0]
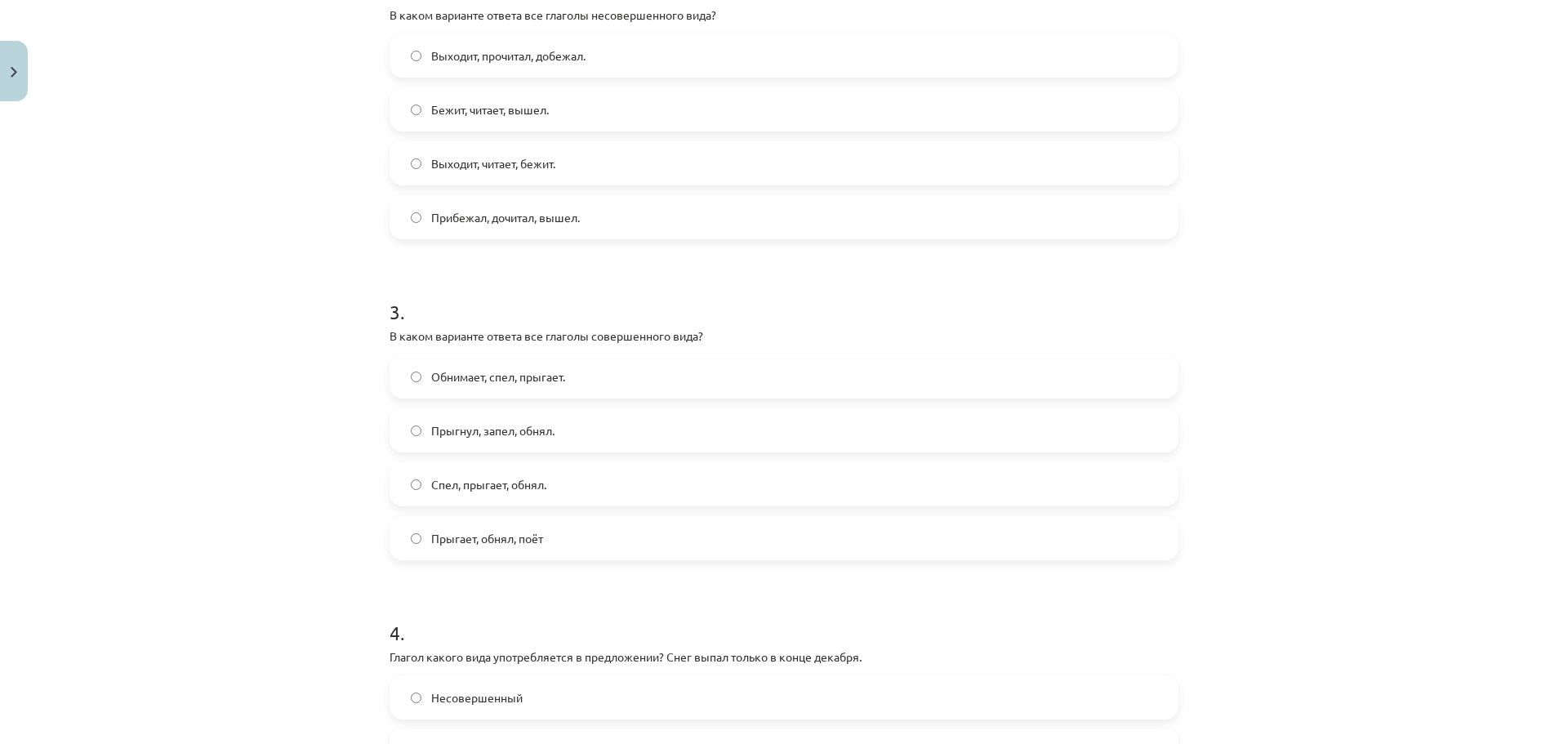
click at [460, 422] on span "Прыгнул, запел, обнял." at bounding box center [492, 431] width 123 height 18
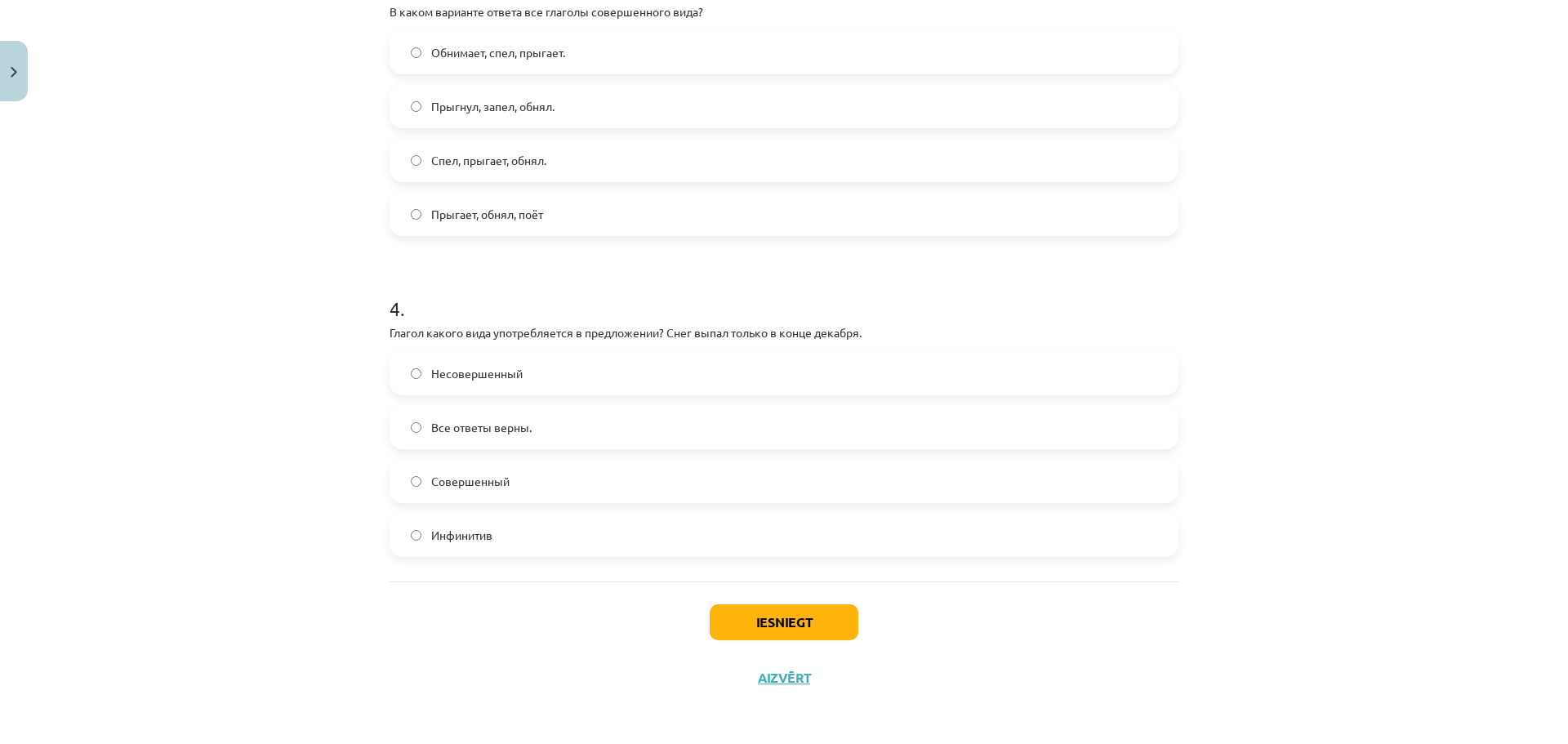
scroll to position [1022, 0]
click at [446, 489] on label "Совершенный" at bounding box center [784, 479] width 785 height 41
click at [817, 606] on button "Iesniegt" at bounding box center [784, 620] width 149 height 36
click at [732, 621] on button "Iesniegt" at bounding box center [784, 620] width 149 height 36
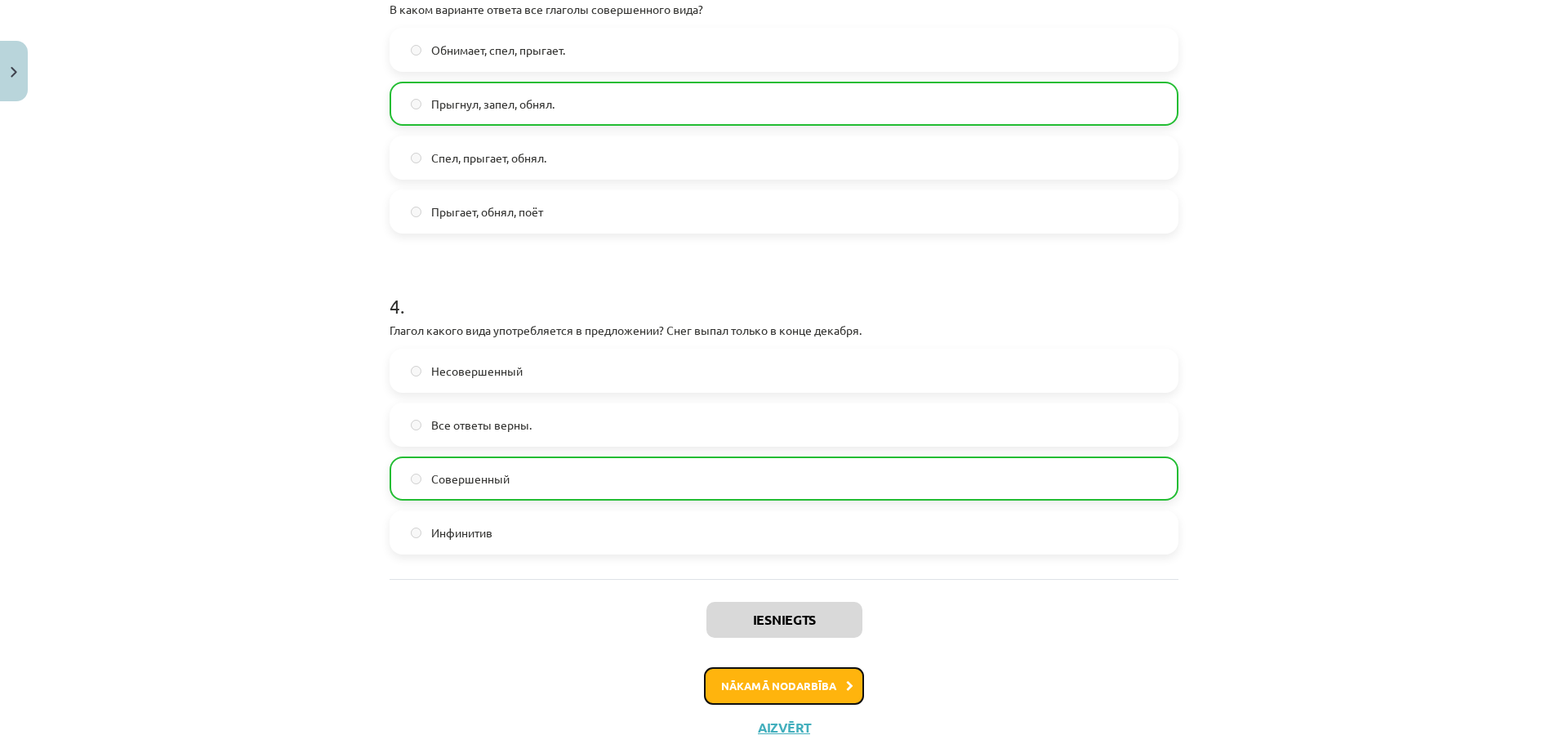
click at [823, 684] on button "Nākamā nodarbība" at bounding box center [784, 686] width 160 height 38
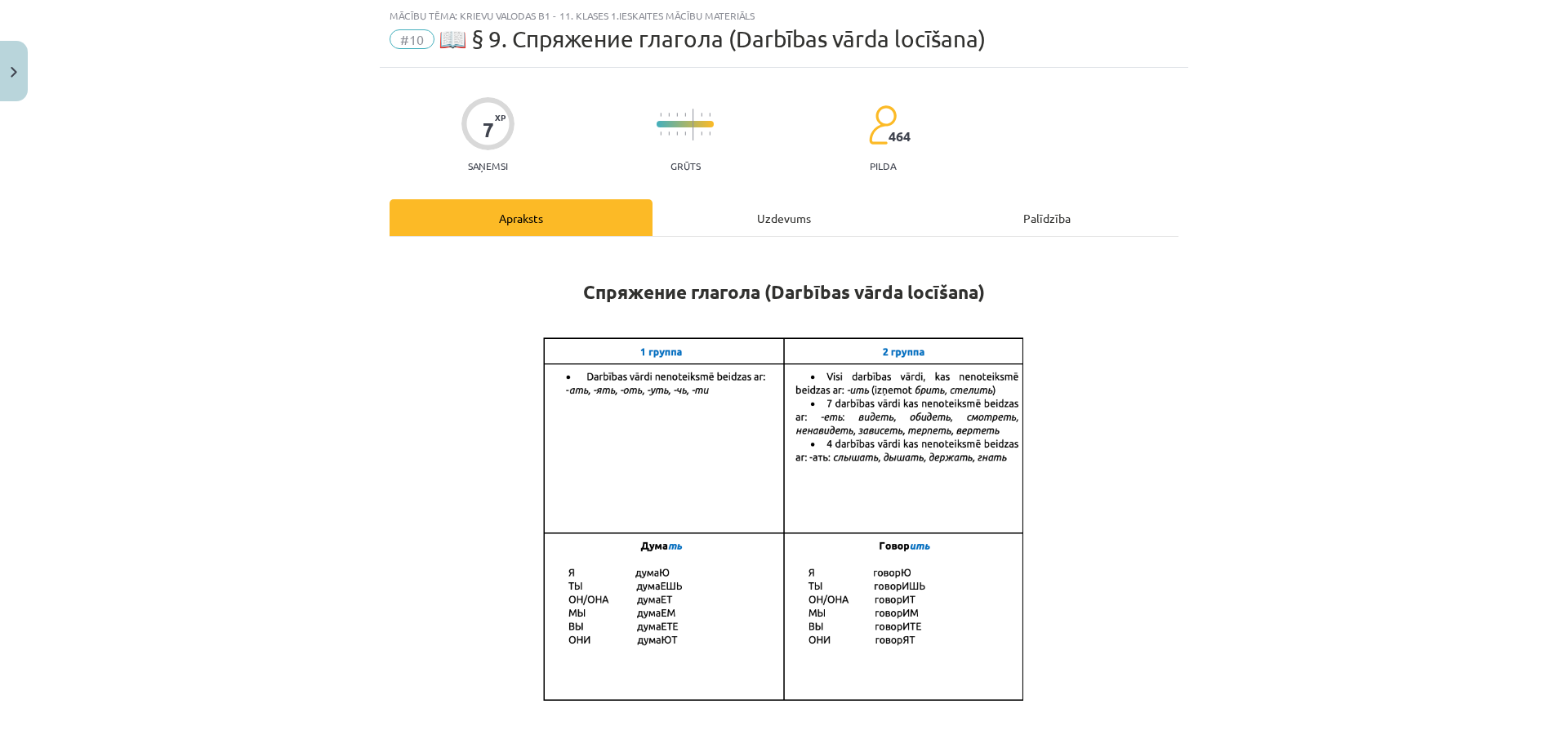
scroll to position [123, 0]
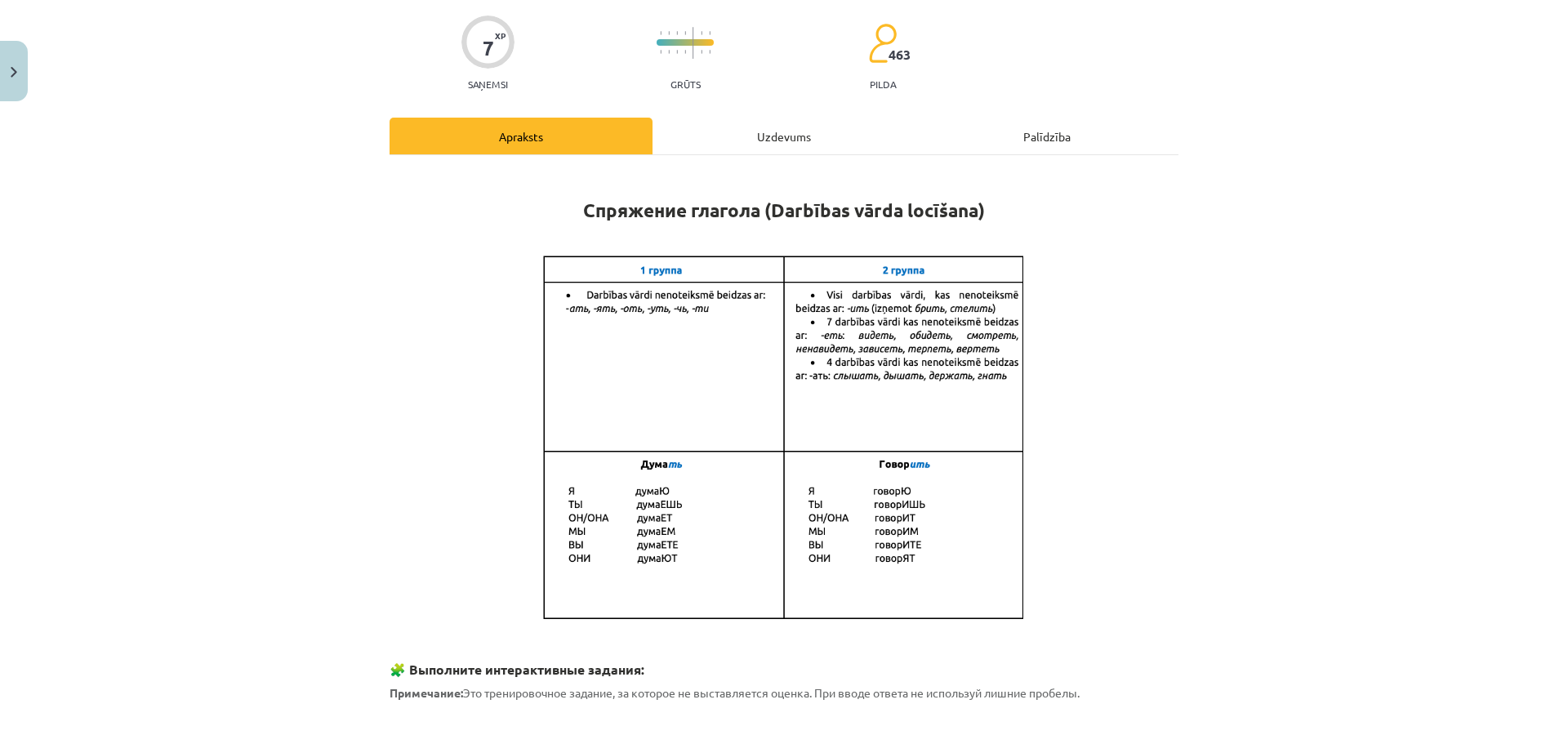
click at [722, 137] on div "Uzdevums" at bounding box center [784, 136] width 263 height 37
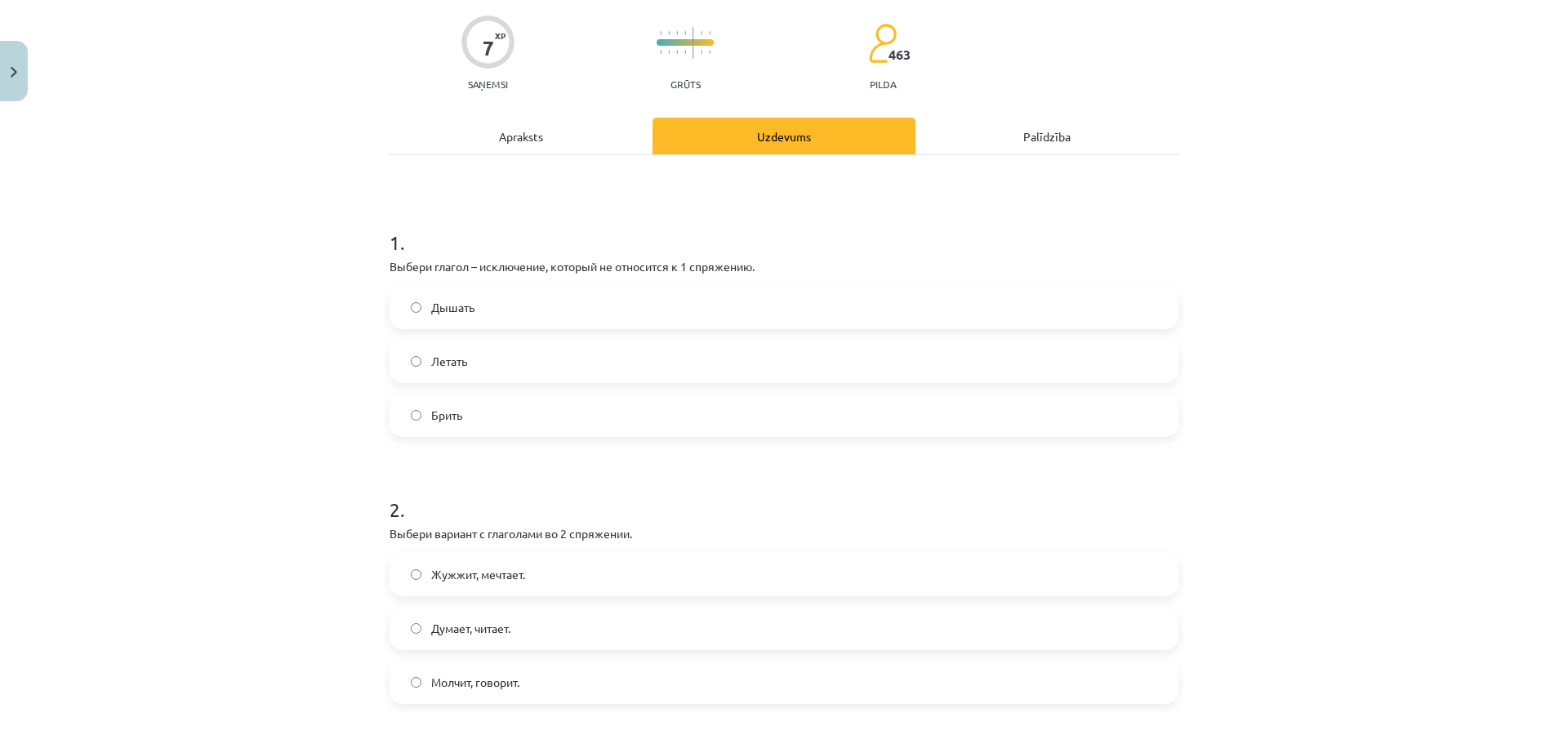
click at [557, 143] on div "Apraksts" at bounding box center [521, 136] width 263 height 37
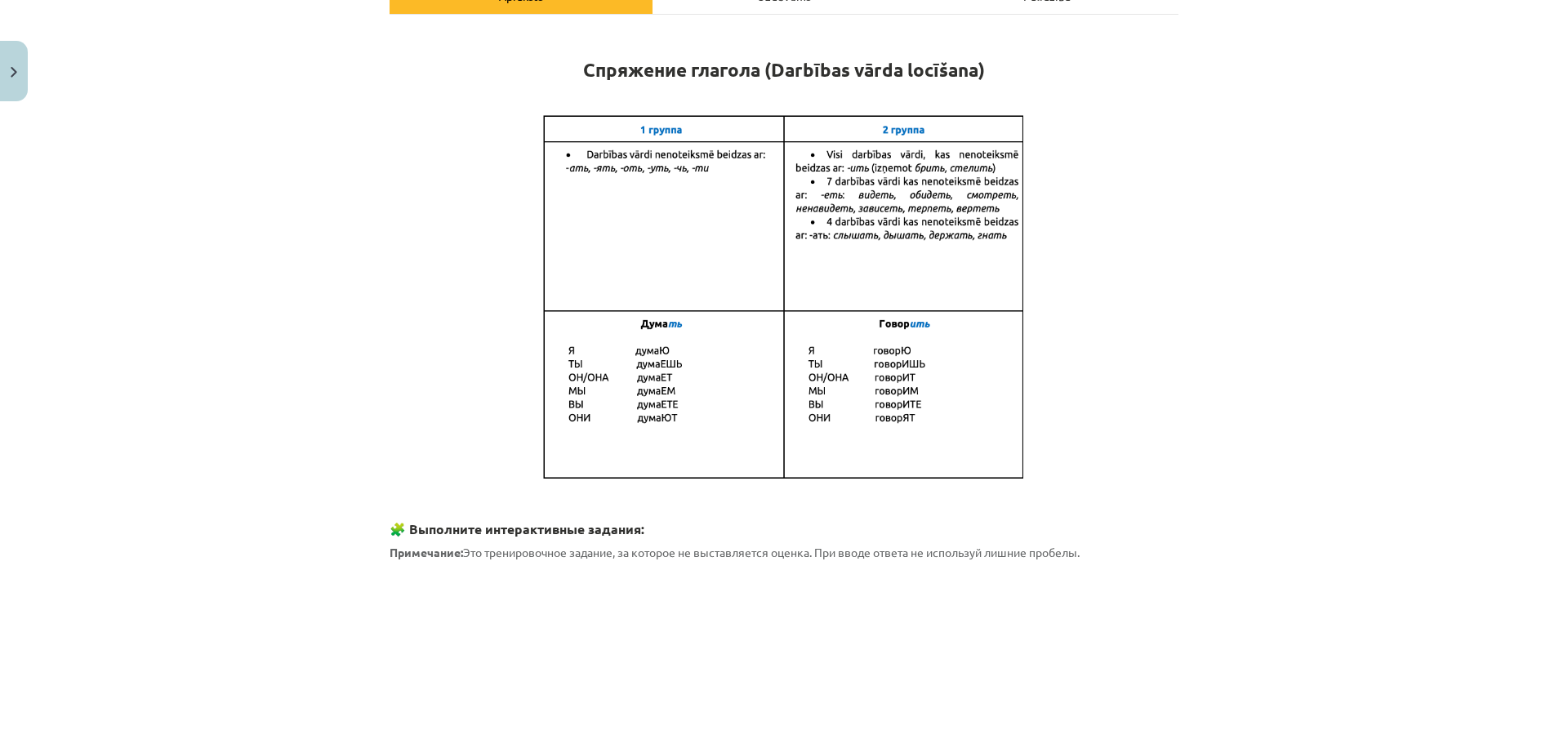
scroll to position [204, 0]
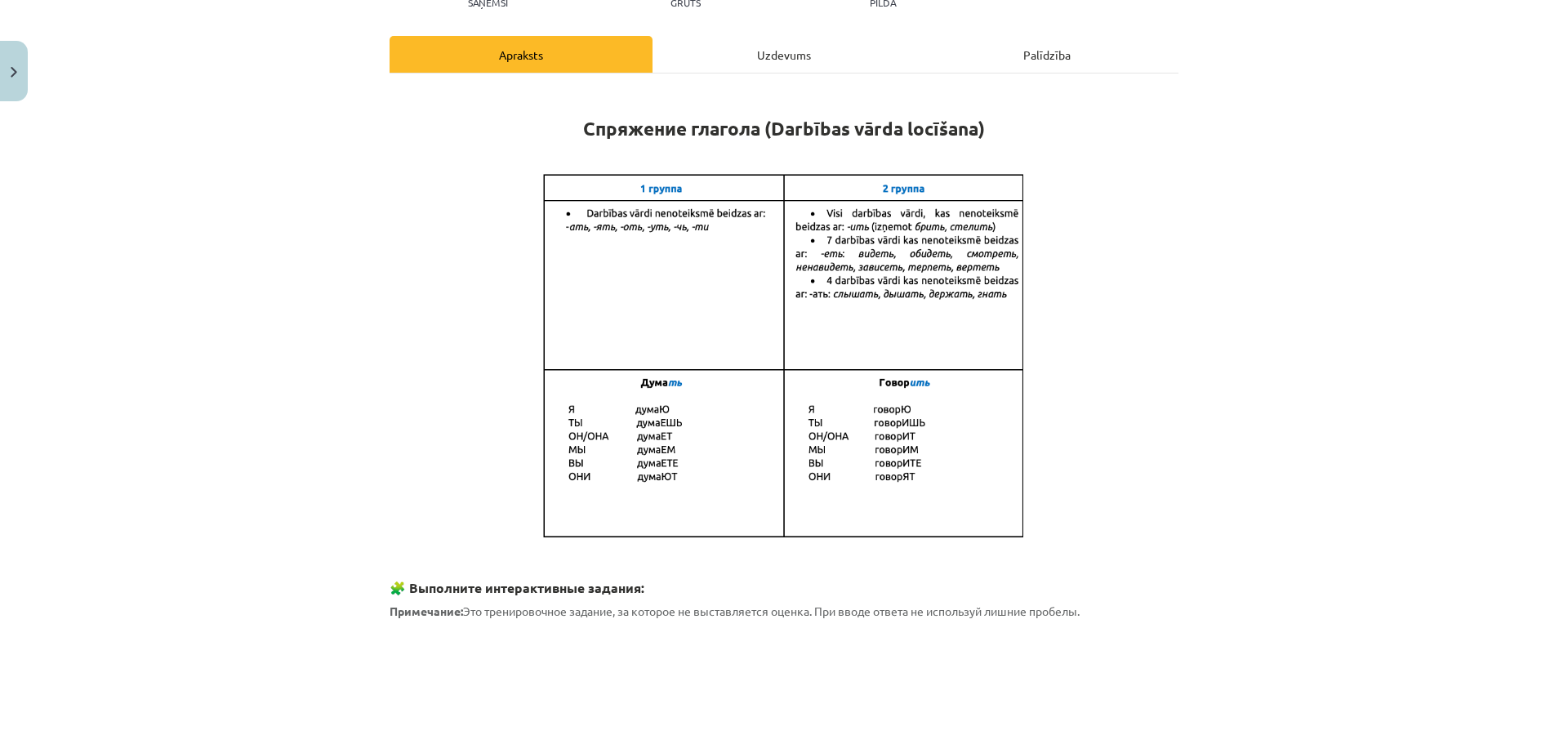
click at [772, 60] on div "Uzdevums" at bounding box center [784, 55] width 263 height 37
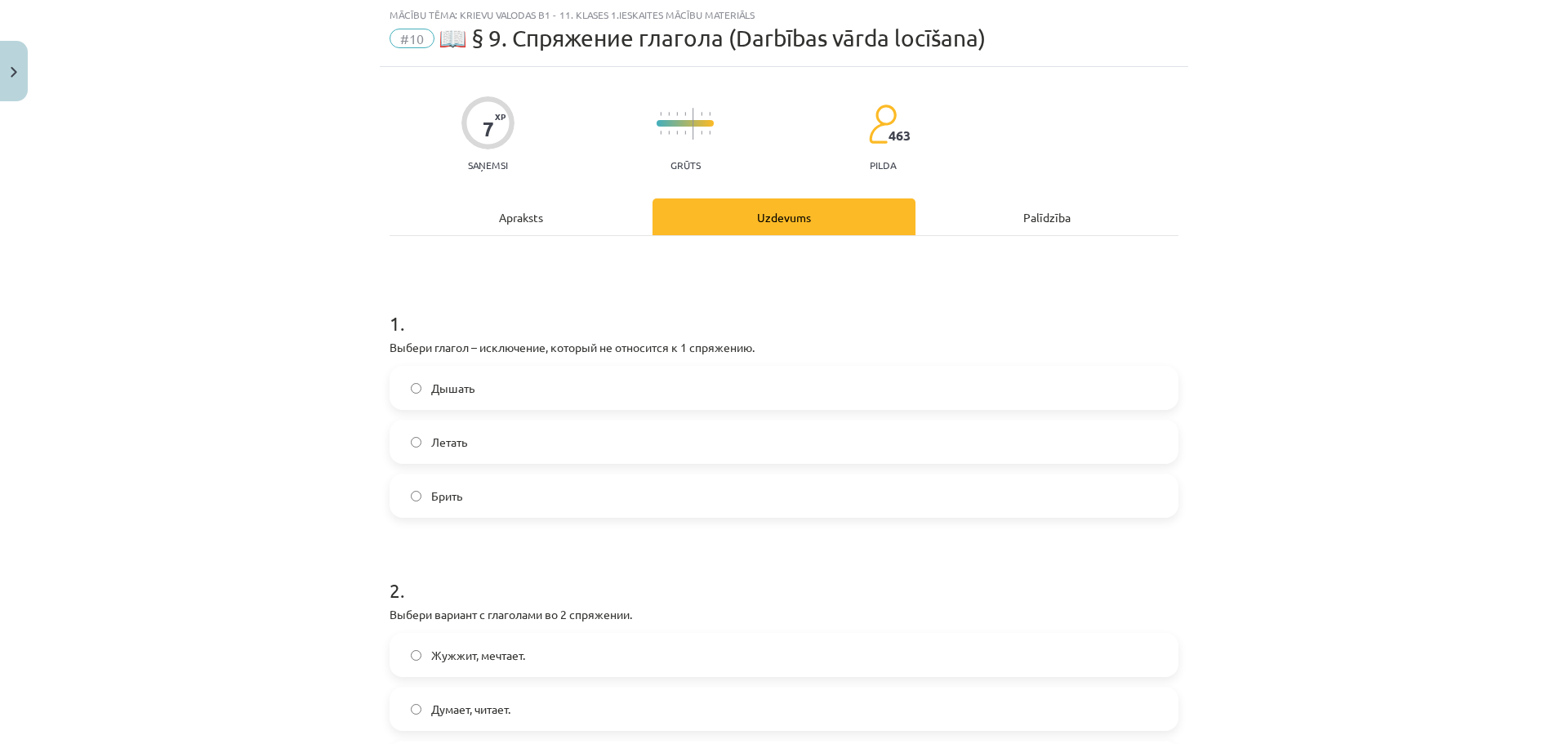
scroll to position [41, 0]
click at [513, 224] on div "Apraksts" at bounding box center [521, 218] width 263 height 37
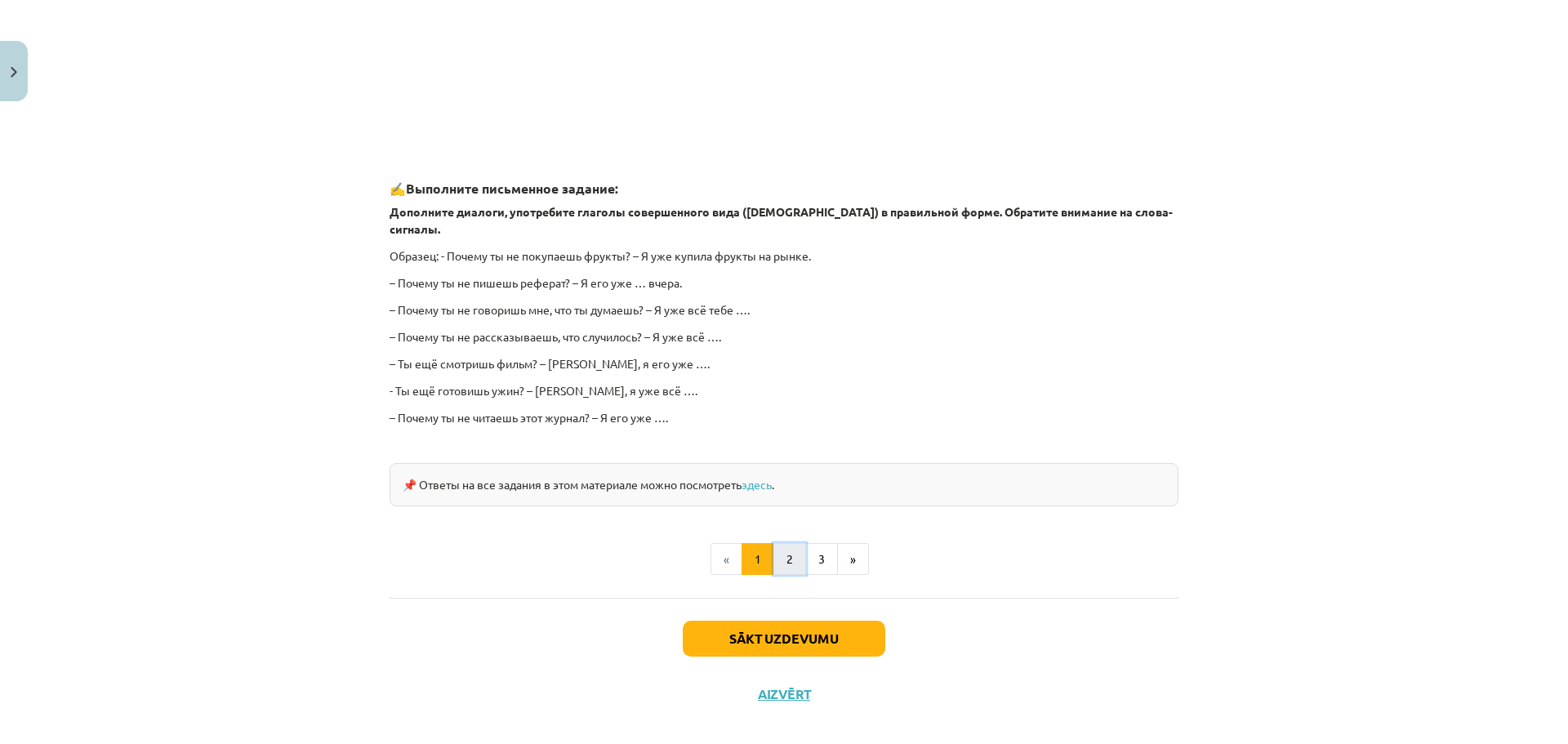
click at [777, 543] on button "2" at bounding box center [789, 559] width 32 height 32
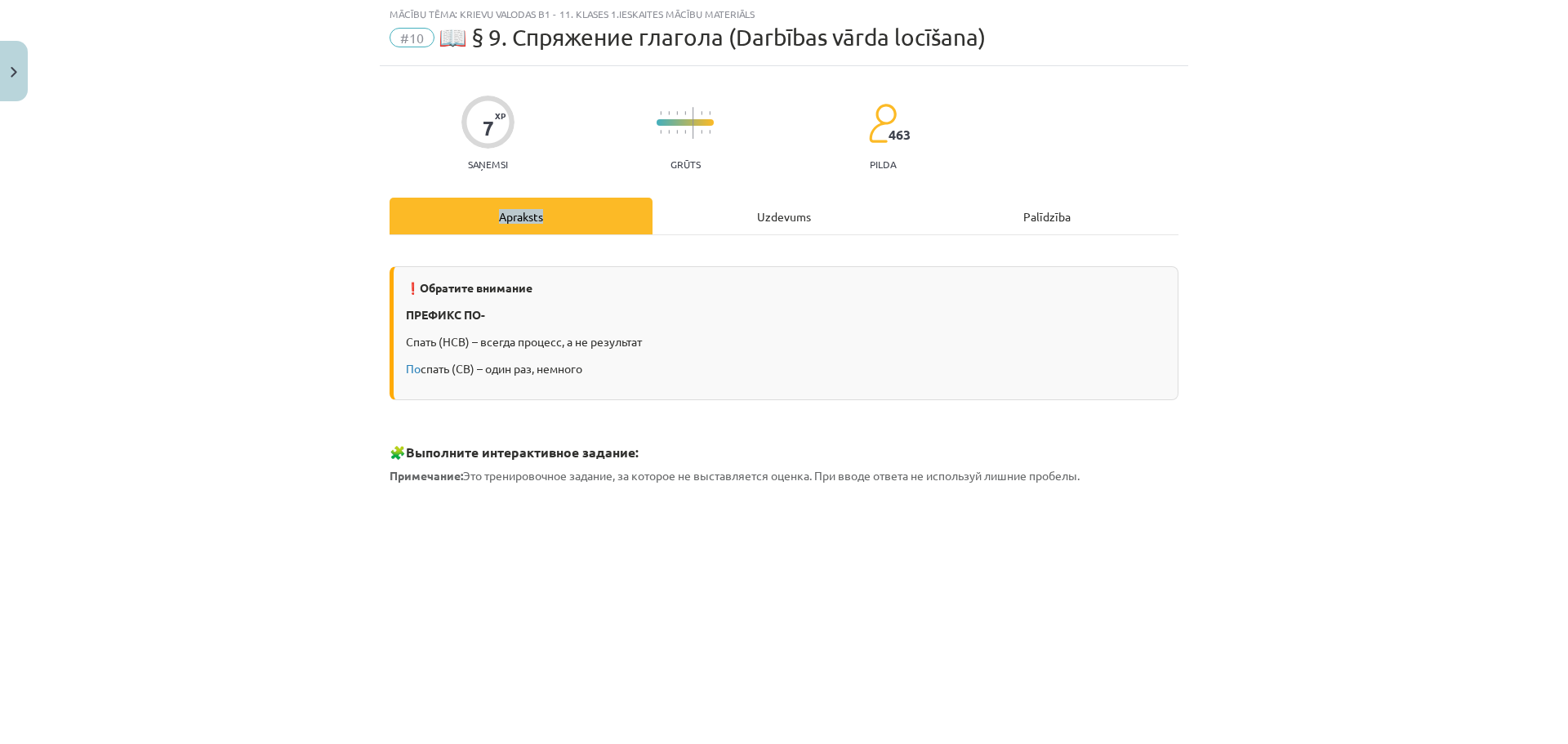
scroll to position [0, 0]
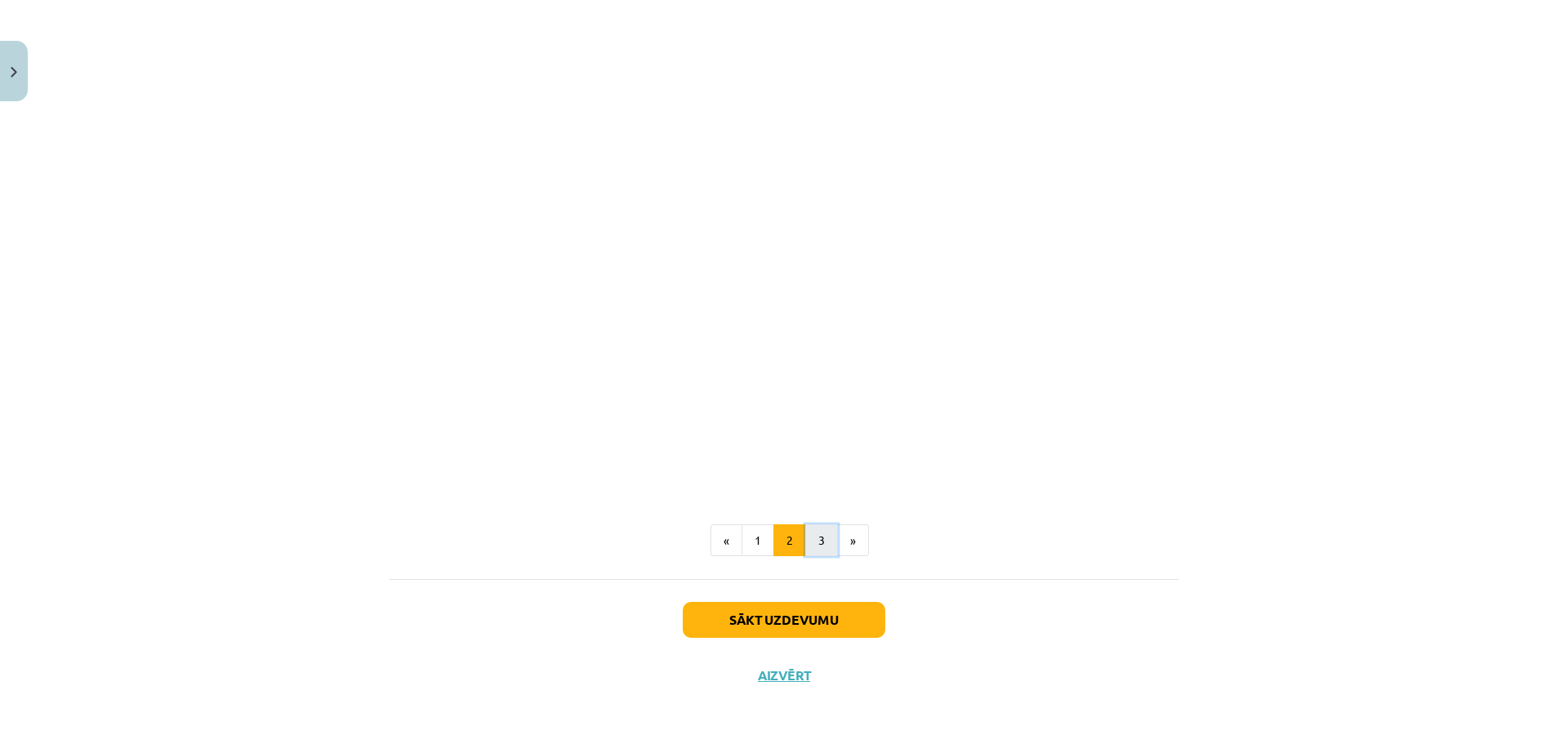
click at [811, 542] on button "3" at bounding box center [821, 541] width 32 height 32
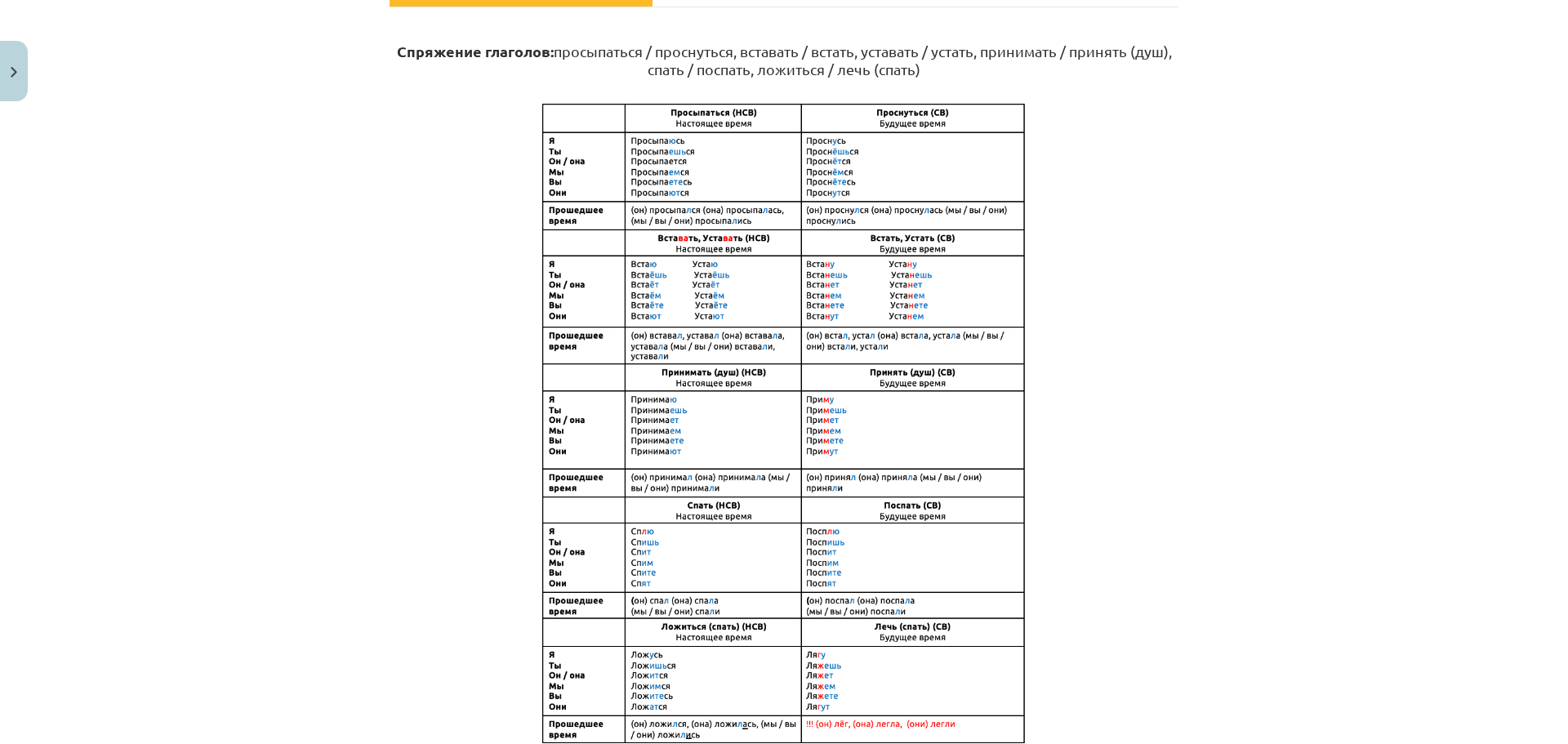
scroll to position [145, 0]
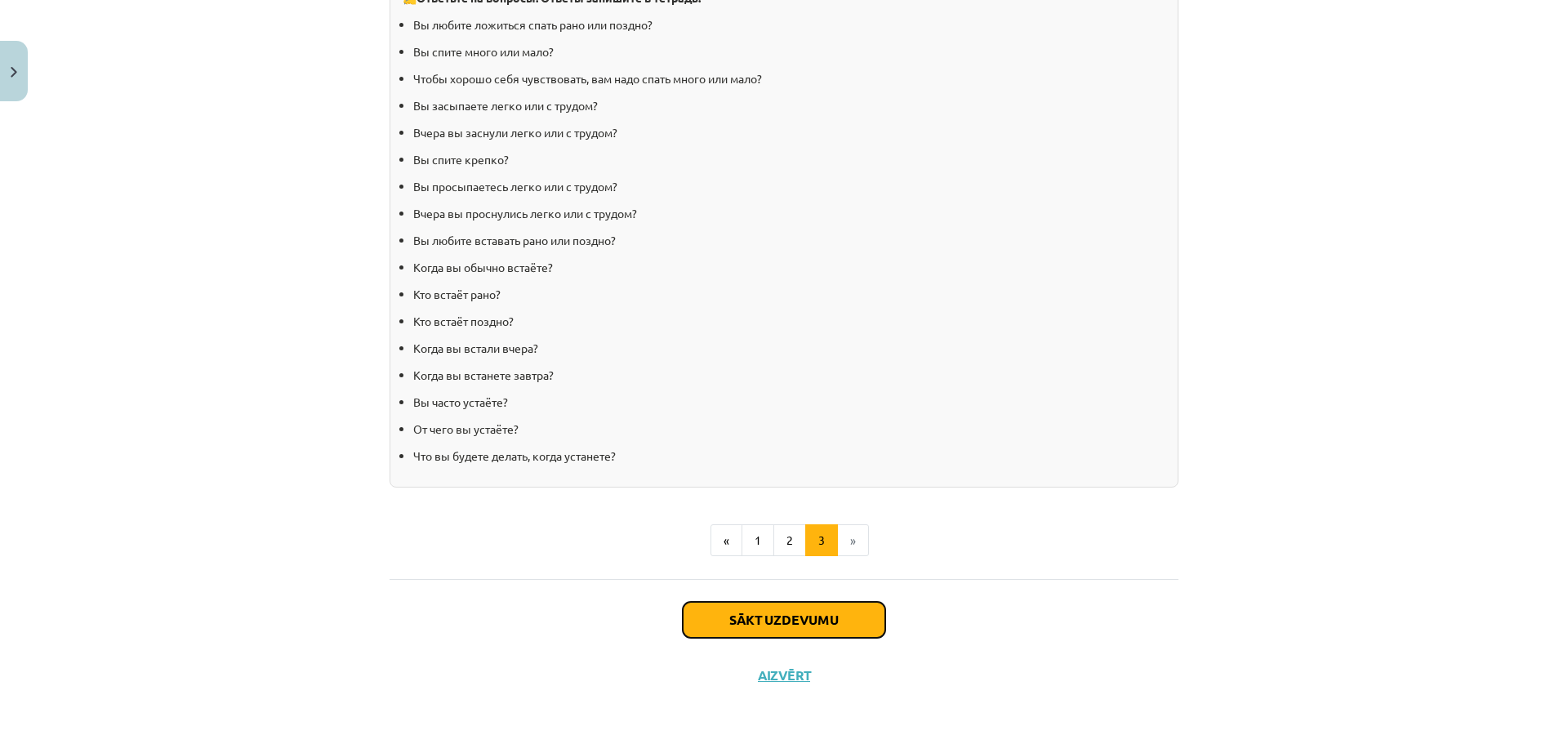
click at [743, 616] on button "Sākt uzdevumu" at bounding box center [784, 620] width 202 height 36
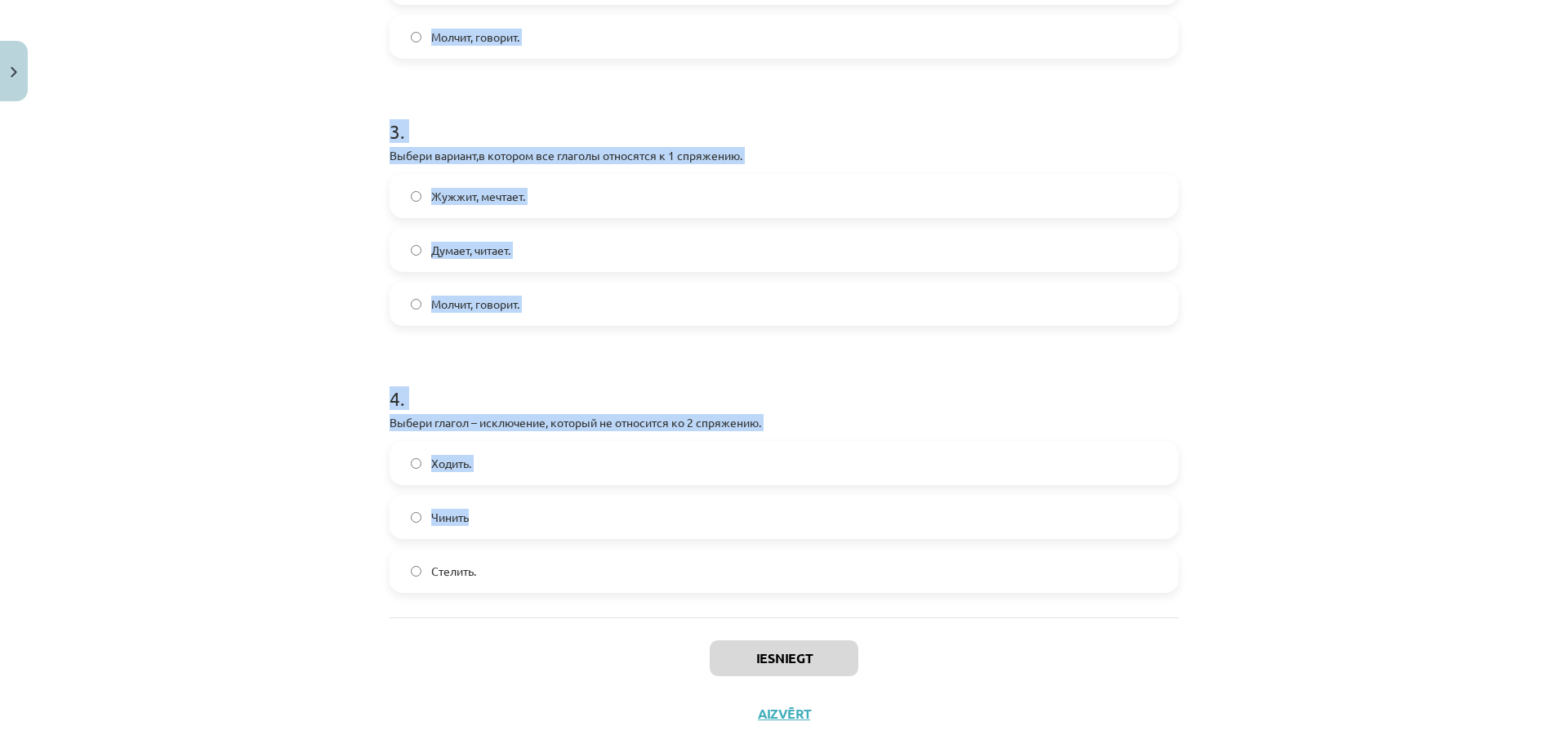
scroll to position [807, 0]
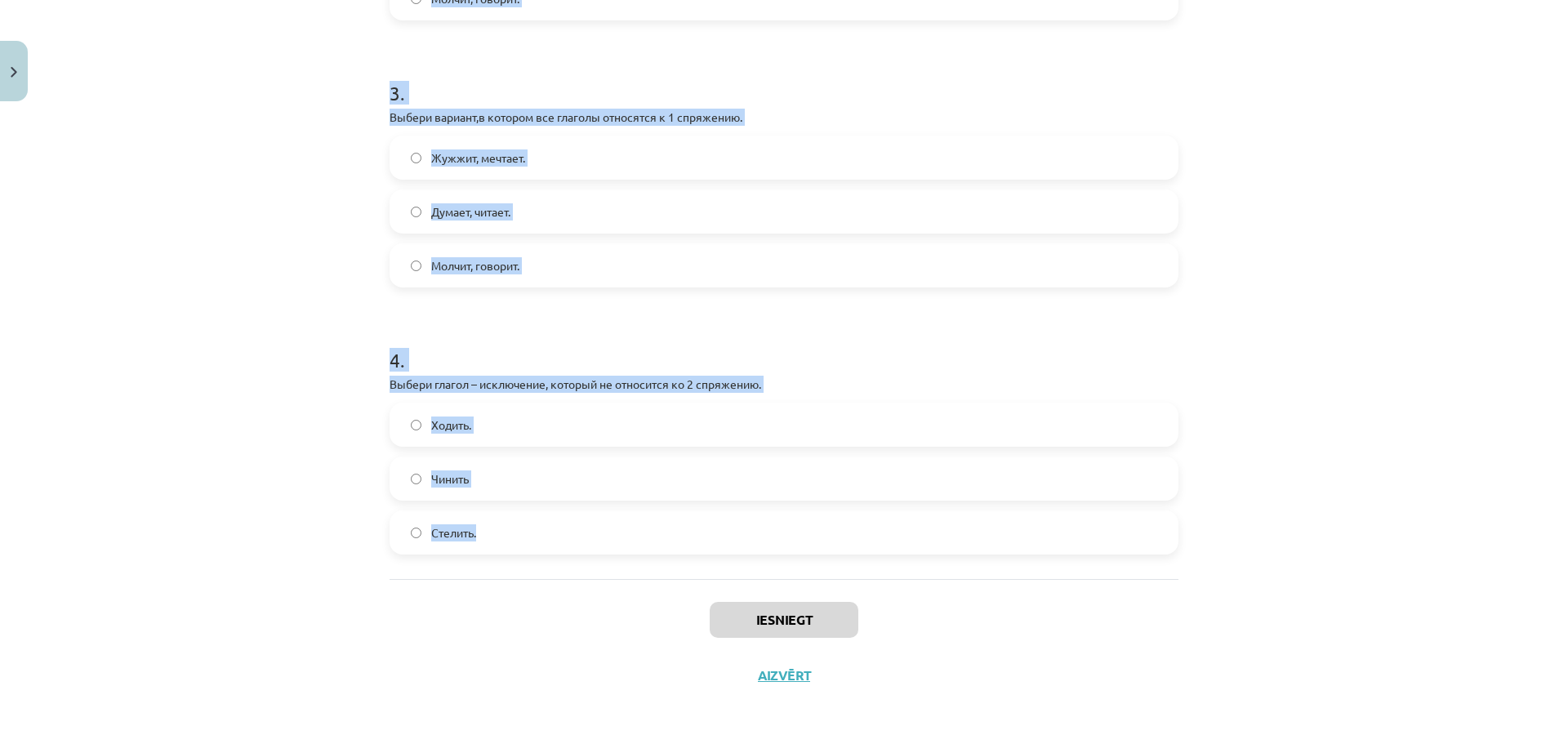
drag, startPoint x: 369, startPoint y: 360, endPoint x: 511, endPoint y: 516, distance: 211.0
click at [512, 517] on div "Mācību tēma: Krievu valodas b1 - 11. klases 1.ieskaites mācību materiāls #10 📖 …" at bounding box center [784, 372] width 1568 height 744
copy form "1 . Выбери глагол – исключение, который не относится к 1 спряжению. Дышать Лета…"
click at [149, 249] on div "Mācību tēma: Krievu valodas b1 - 11. klases 1.ieskaites mācību materiāls #10 📖 …" at bounding box center [784, 372] width 1568 height 744
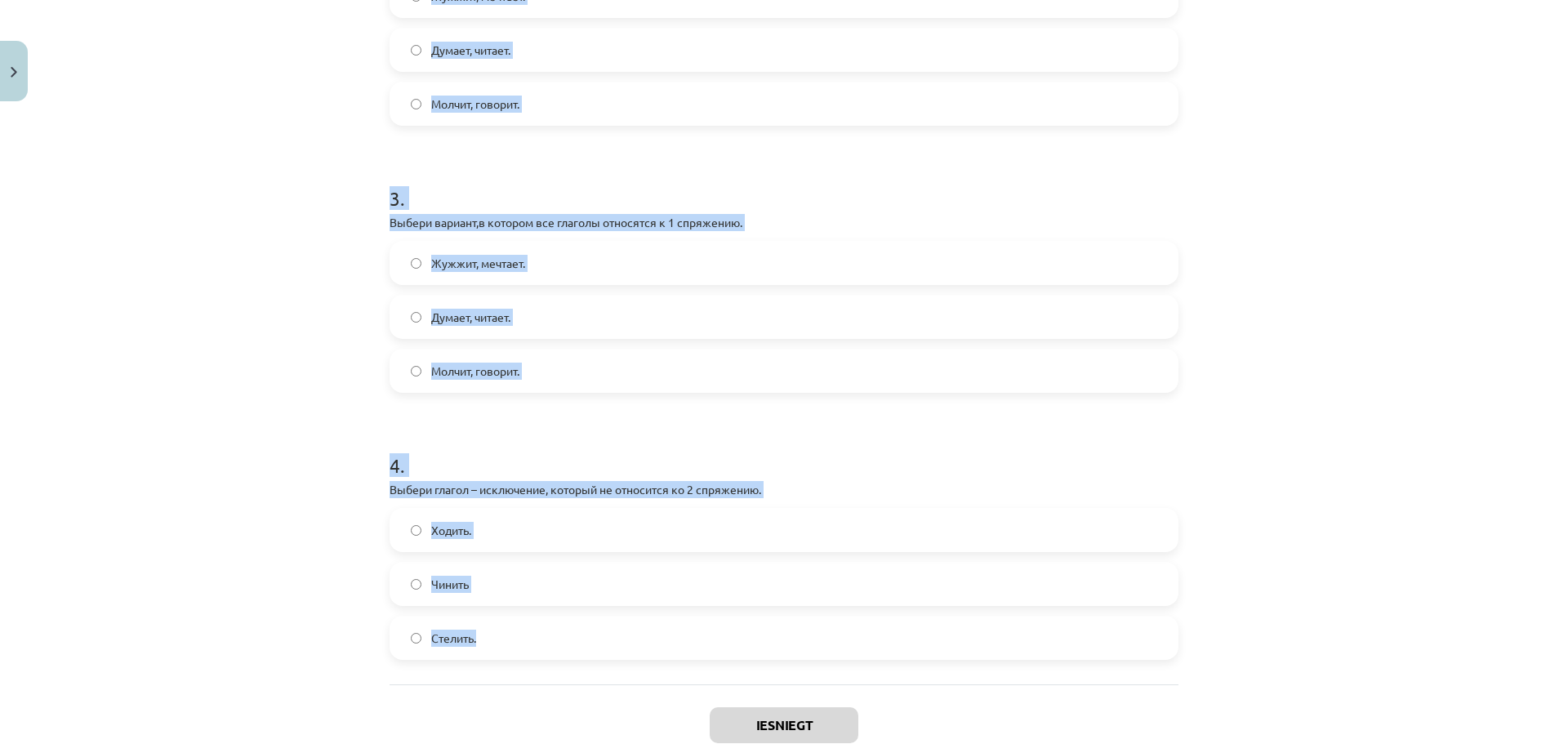
scroll to position [235, 0]
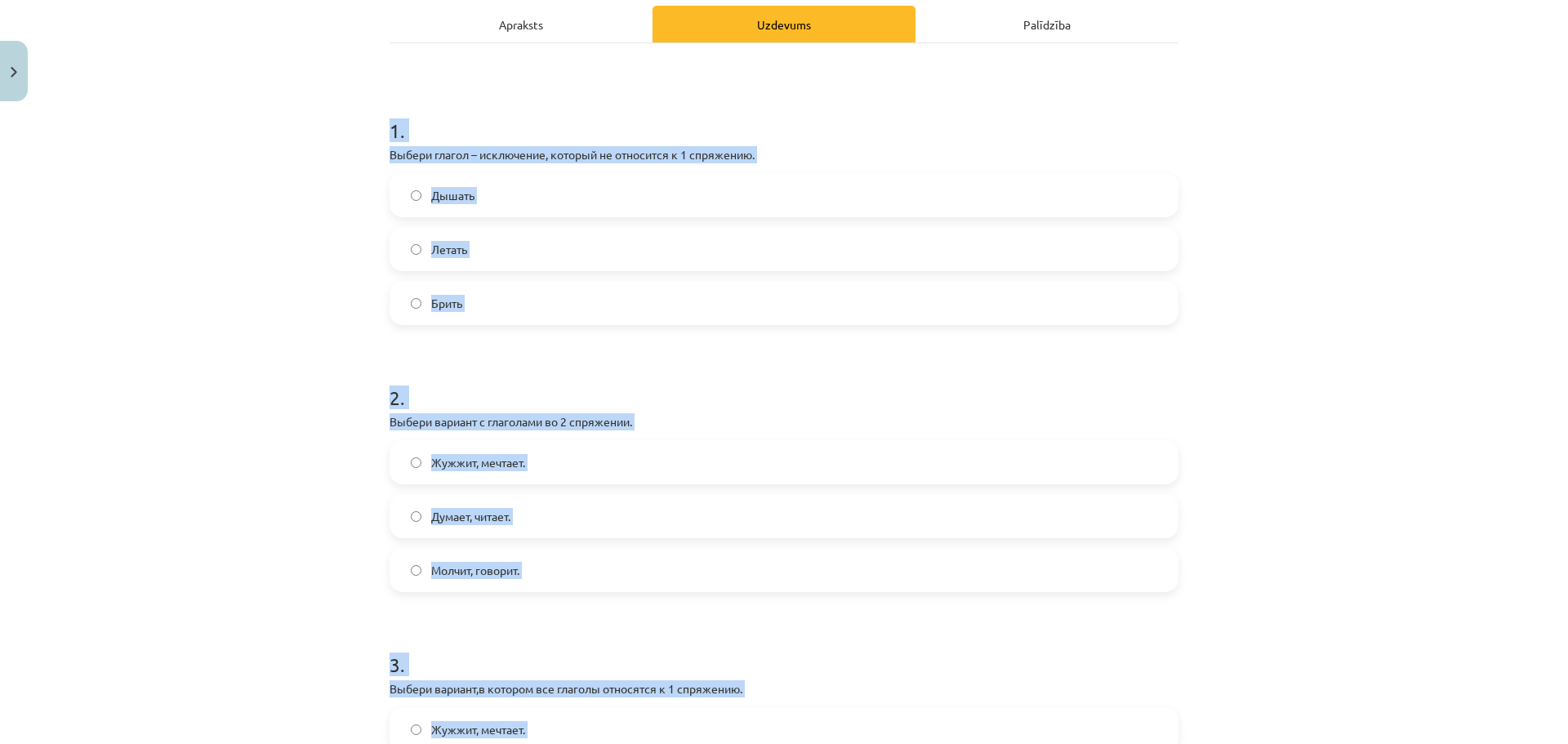
click at [525, 319] on label "Брить" at bounding box center [784, 303] width 785 height 41
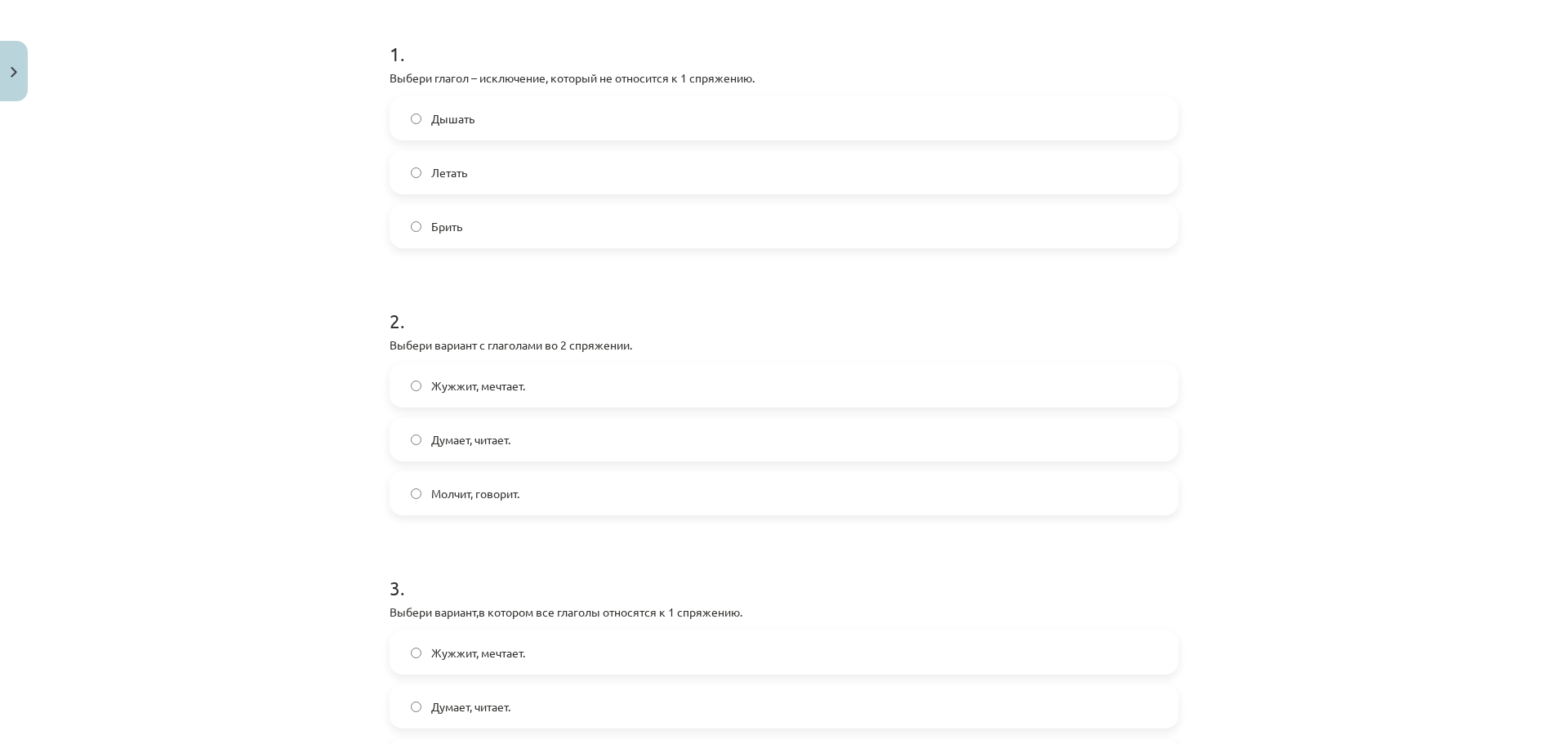
scroll to position [316, 0]
drag, startPoint x: 517, startPoint y: 479, endPoint x: 525, endPoint y: 428, distance: 51.6
click at [517, 478] on label "Молчит, говорит." at bounding box center [784, 489] width 785 height 41
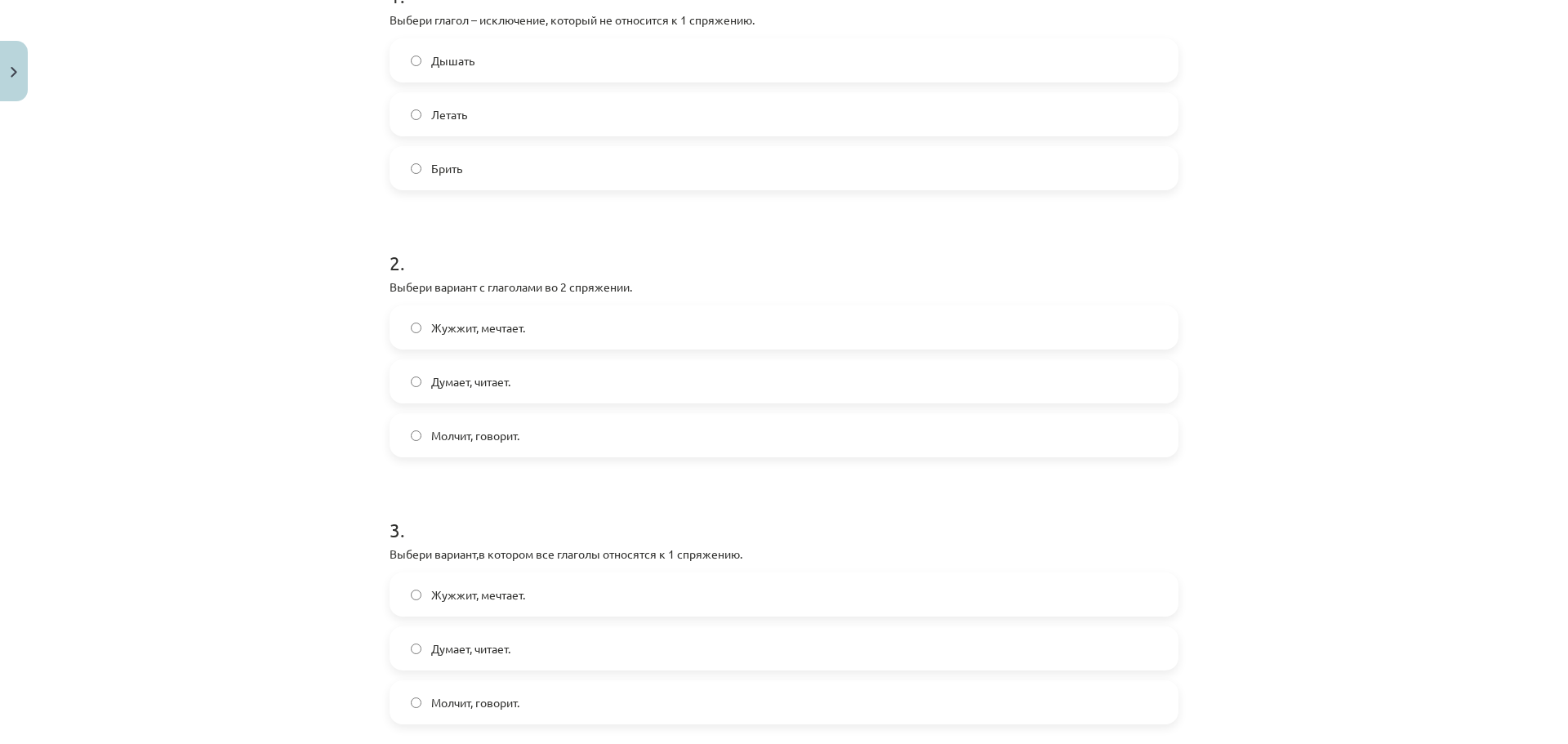
scroll to position [643, 0]
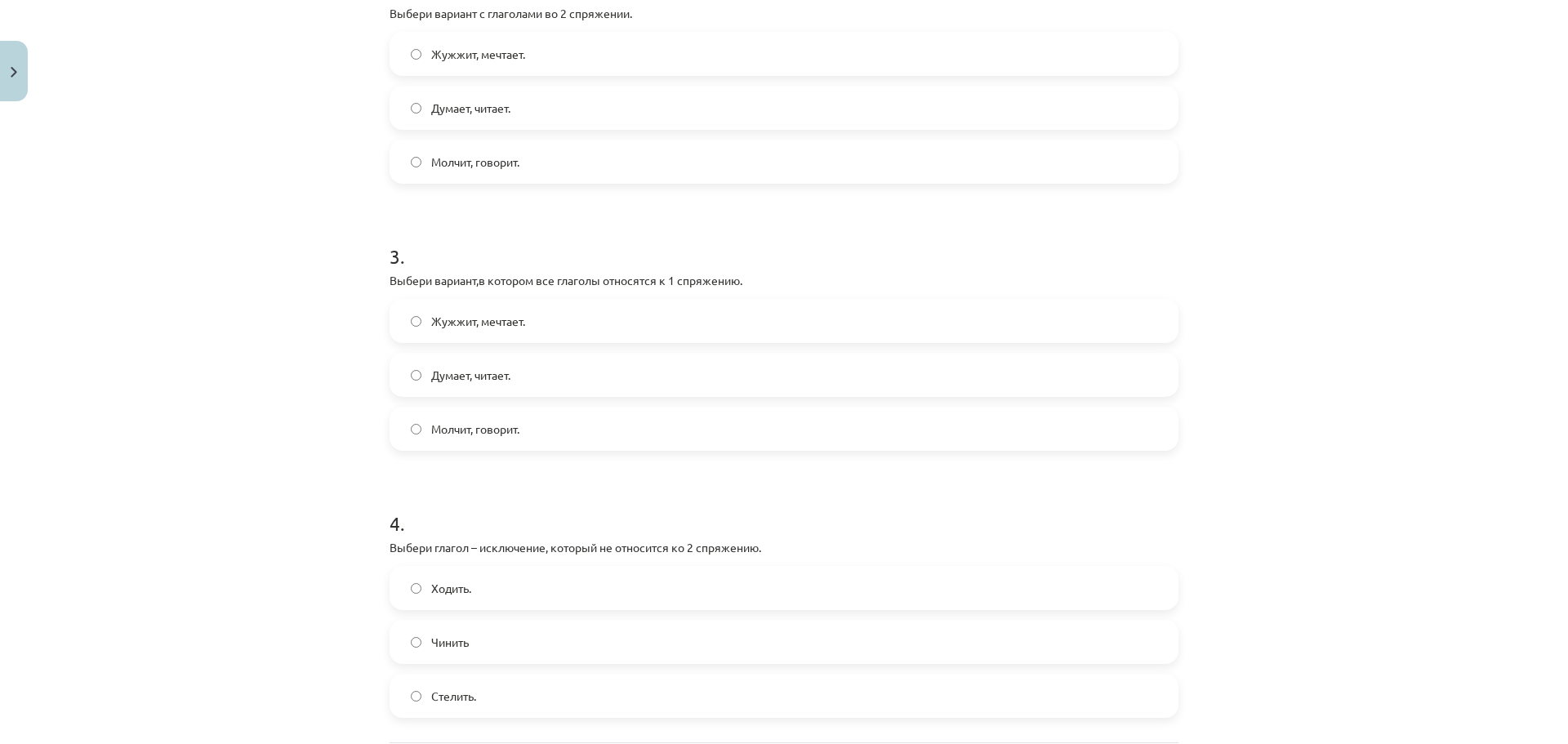
click at [480, 364] on label "Думает, читает." at bounding box center [784, 375] width 785 height 41
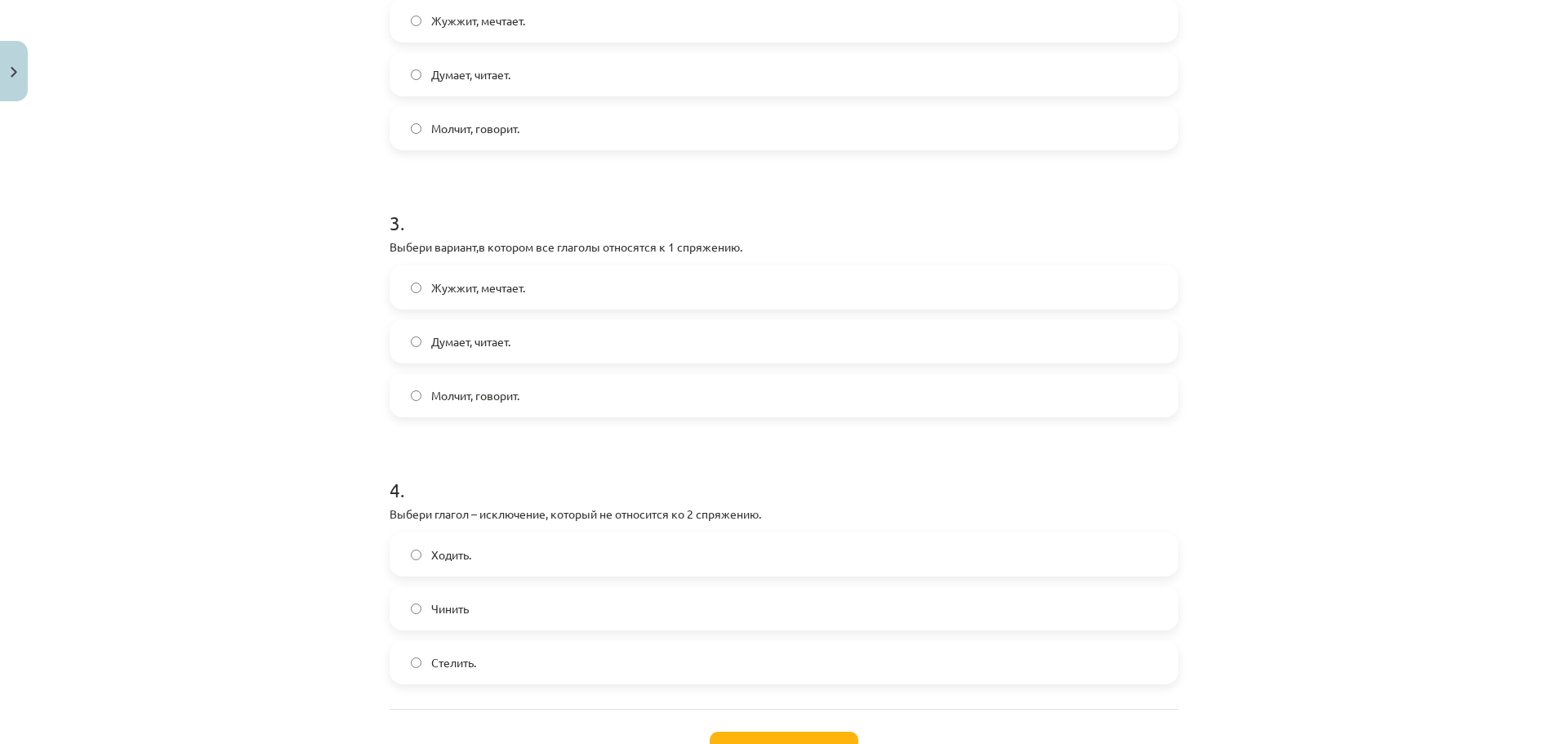
scroll to position [807, 0]
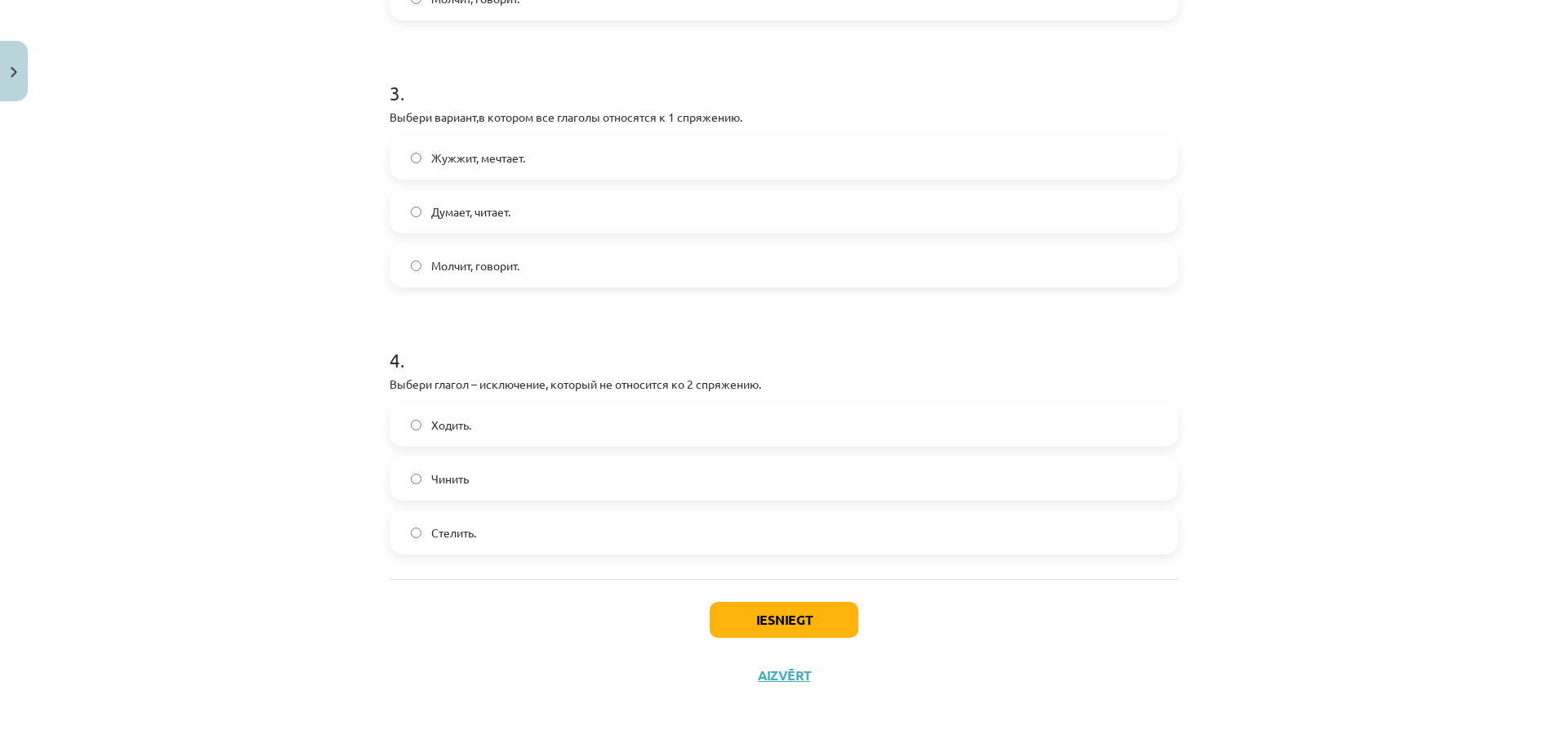
click at [440, 533] on span "Стелить." at bounding box center [454, 533] width 45 height 18
click at [793, 612] on button "Iesniegt" at bounding box center [784, 620] width 149 height 36
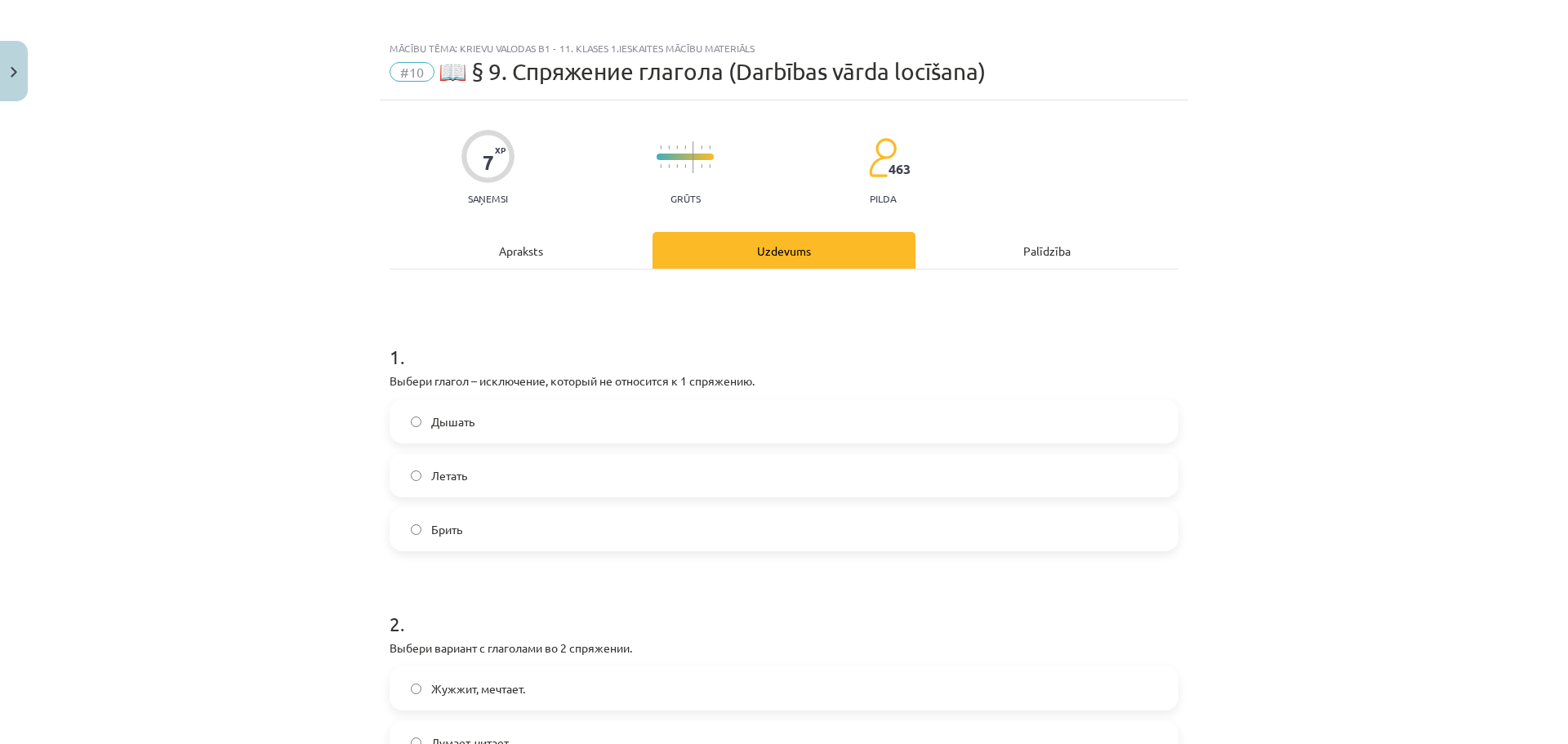
scroll to position [0, 0]
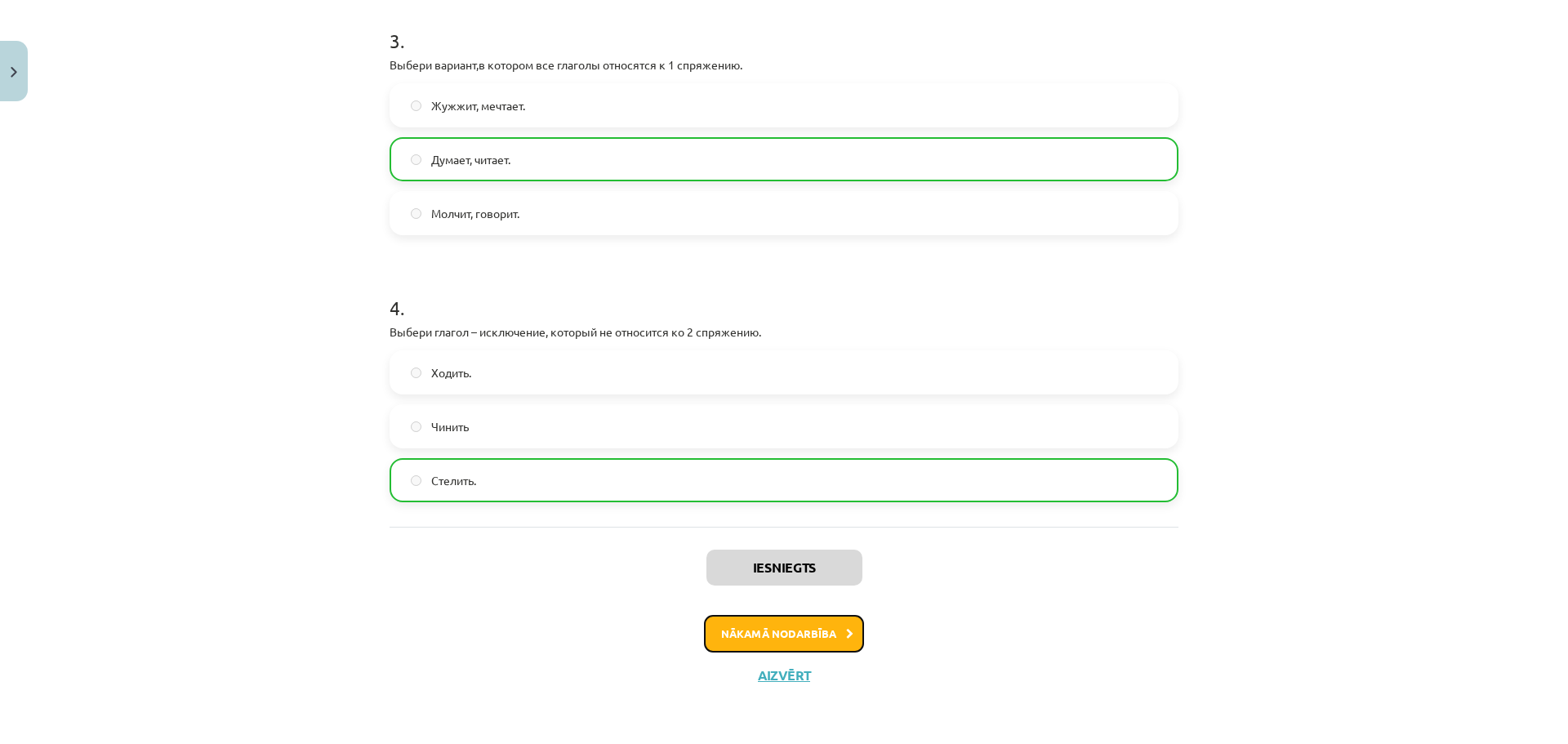
click at [786, 638] on button "Nākamā nodarbība" at bounding box center [784, 634] width 160 height 38
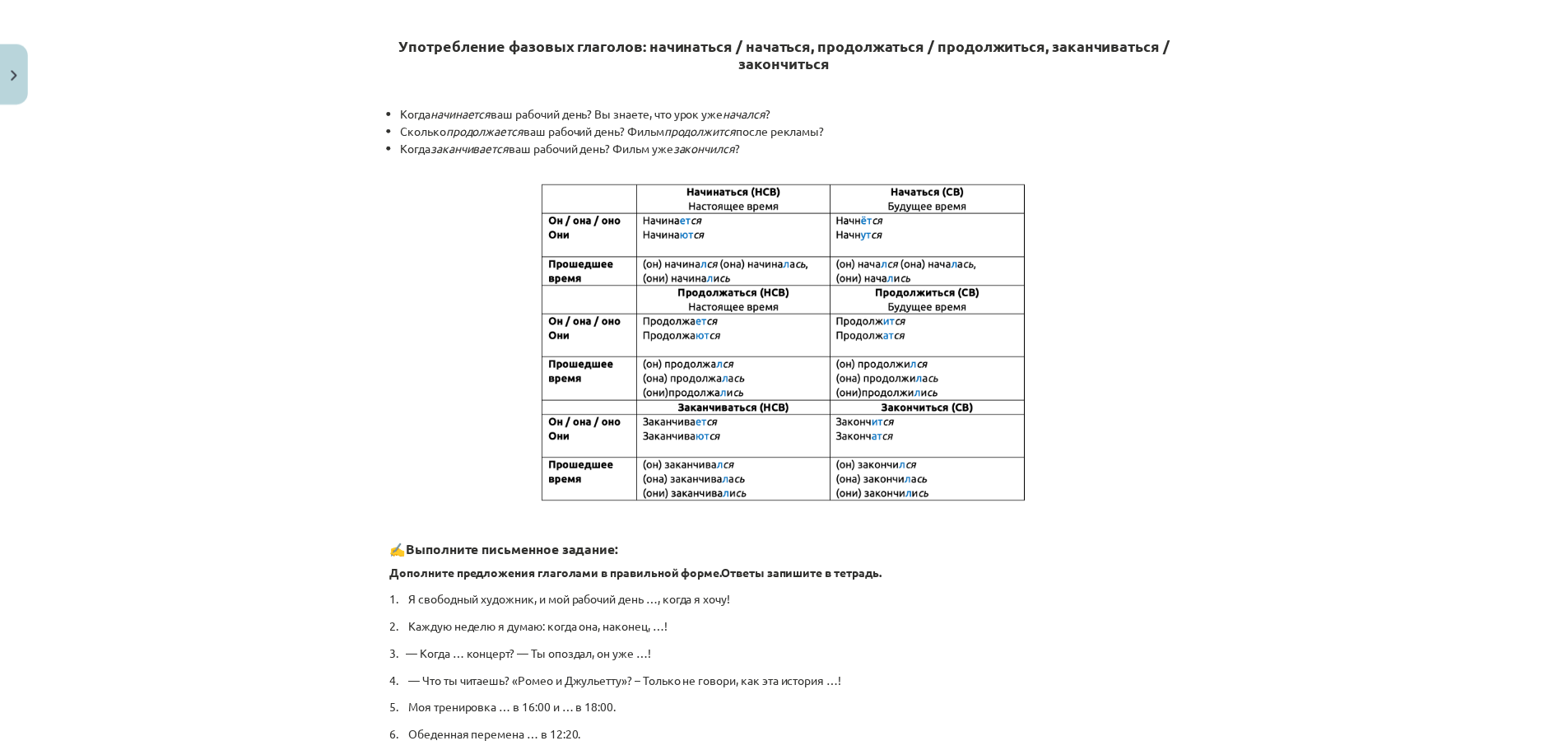
scroll to position [700, 0]
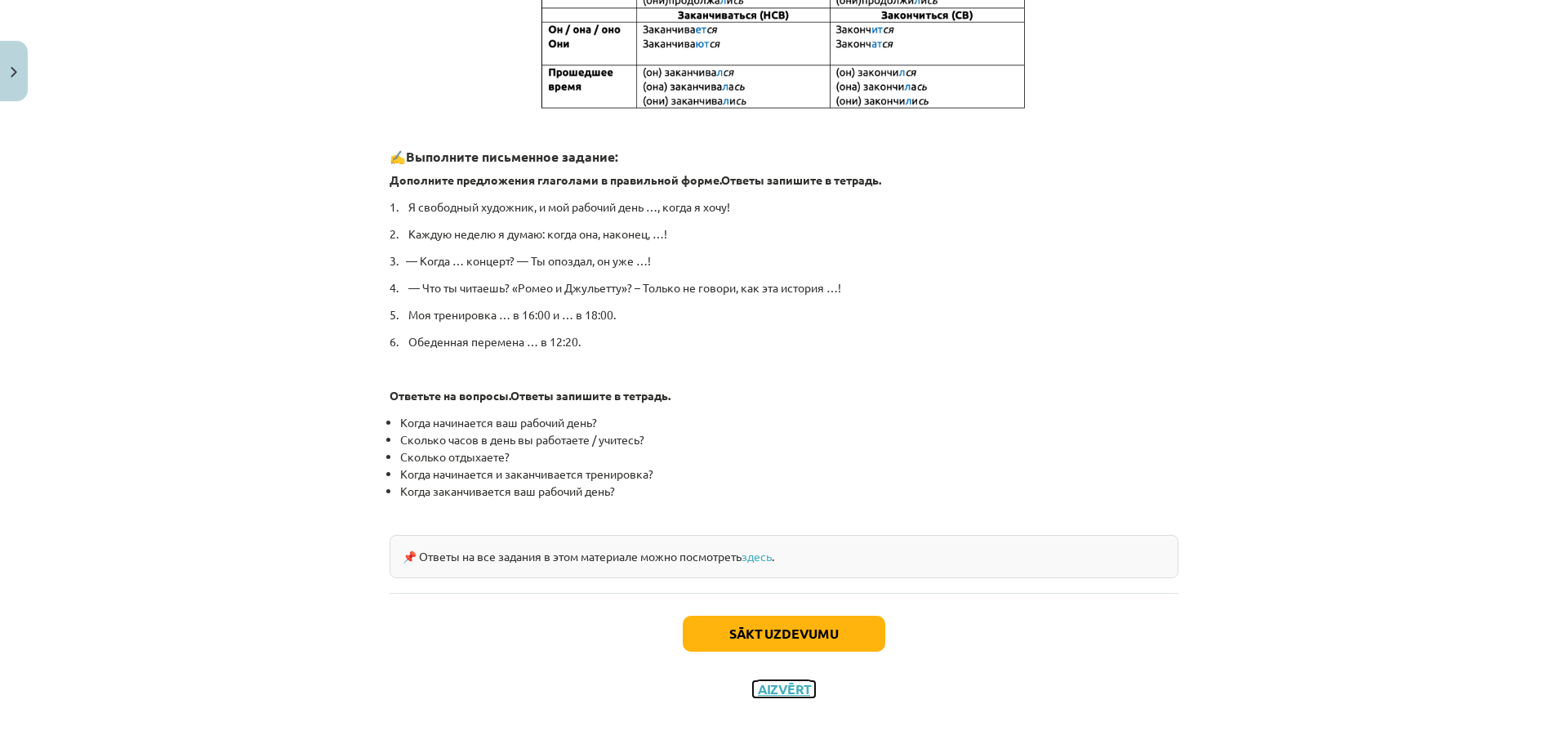
click at [783, 681] on button "Aizvērt" at bounding box center [784, 689] width 62 height 17
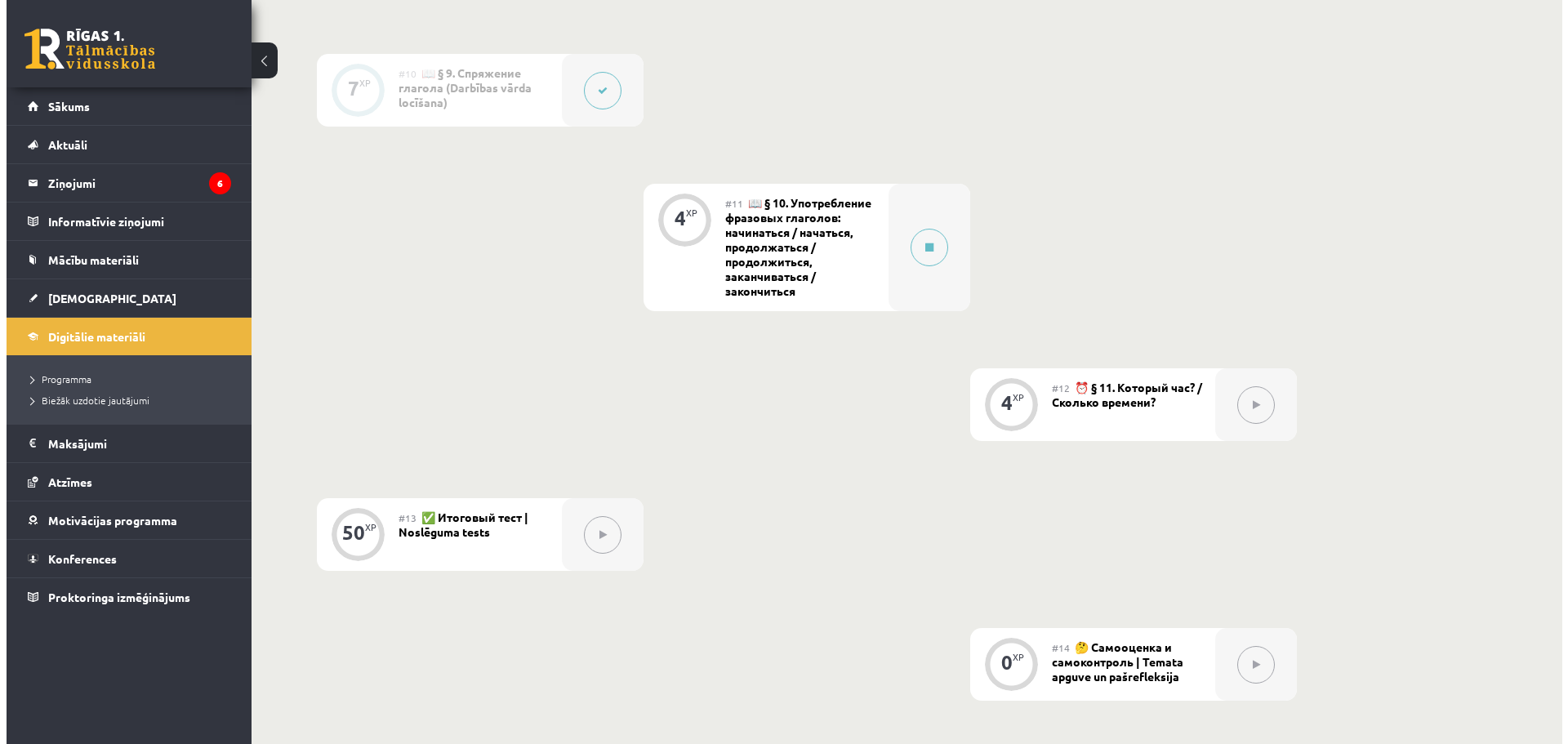
scroll to position [1702, 0]
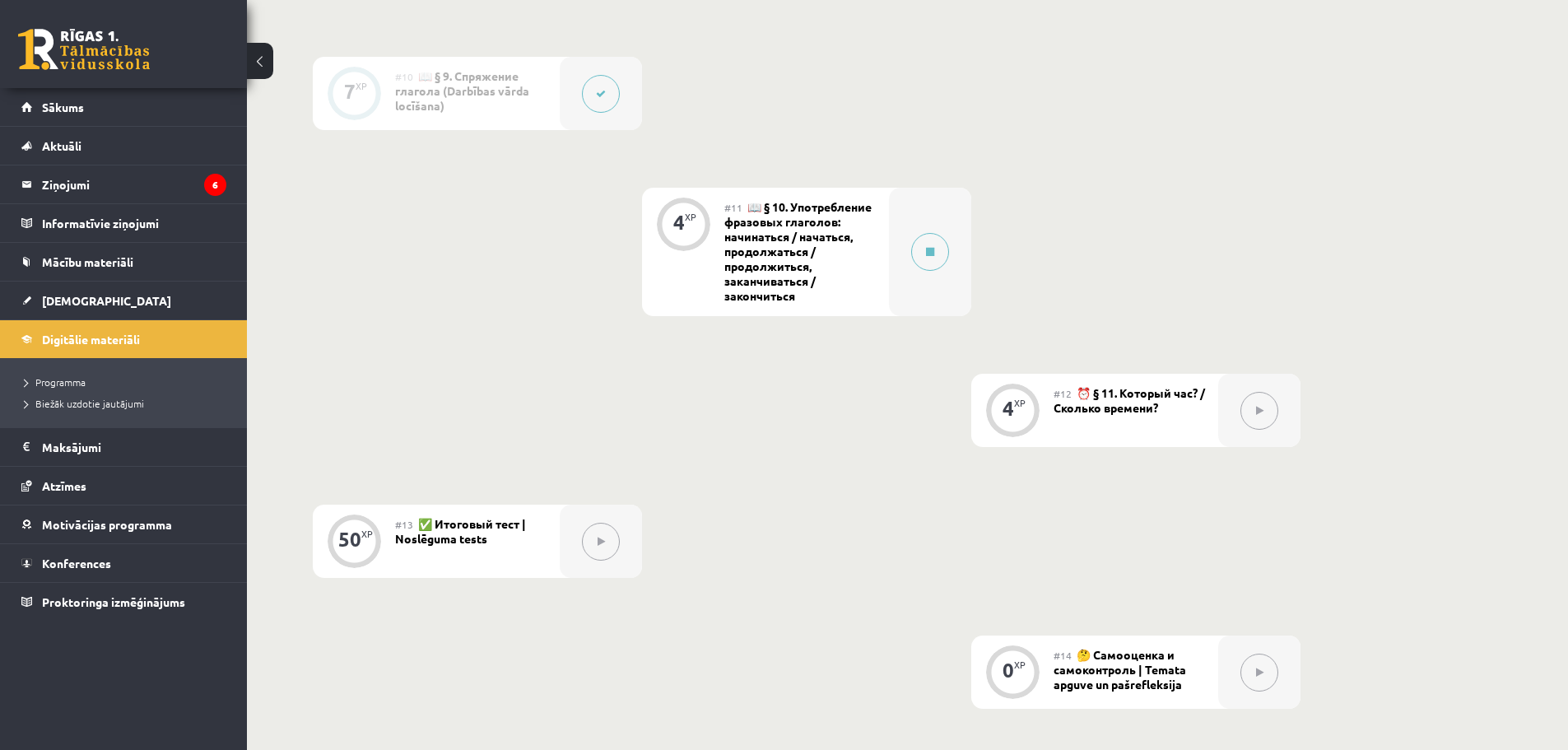
click at [785, 246] on span "📖 § 10. Употребление фразовых глаголов: начинаться / начаться, продолжаться / п…" at bounding box center [798, 251] width 147 height 103
click at [909, 243] on div at bounding box center [930, 252] width 82 height 129
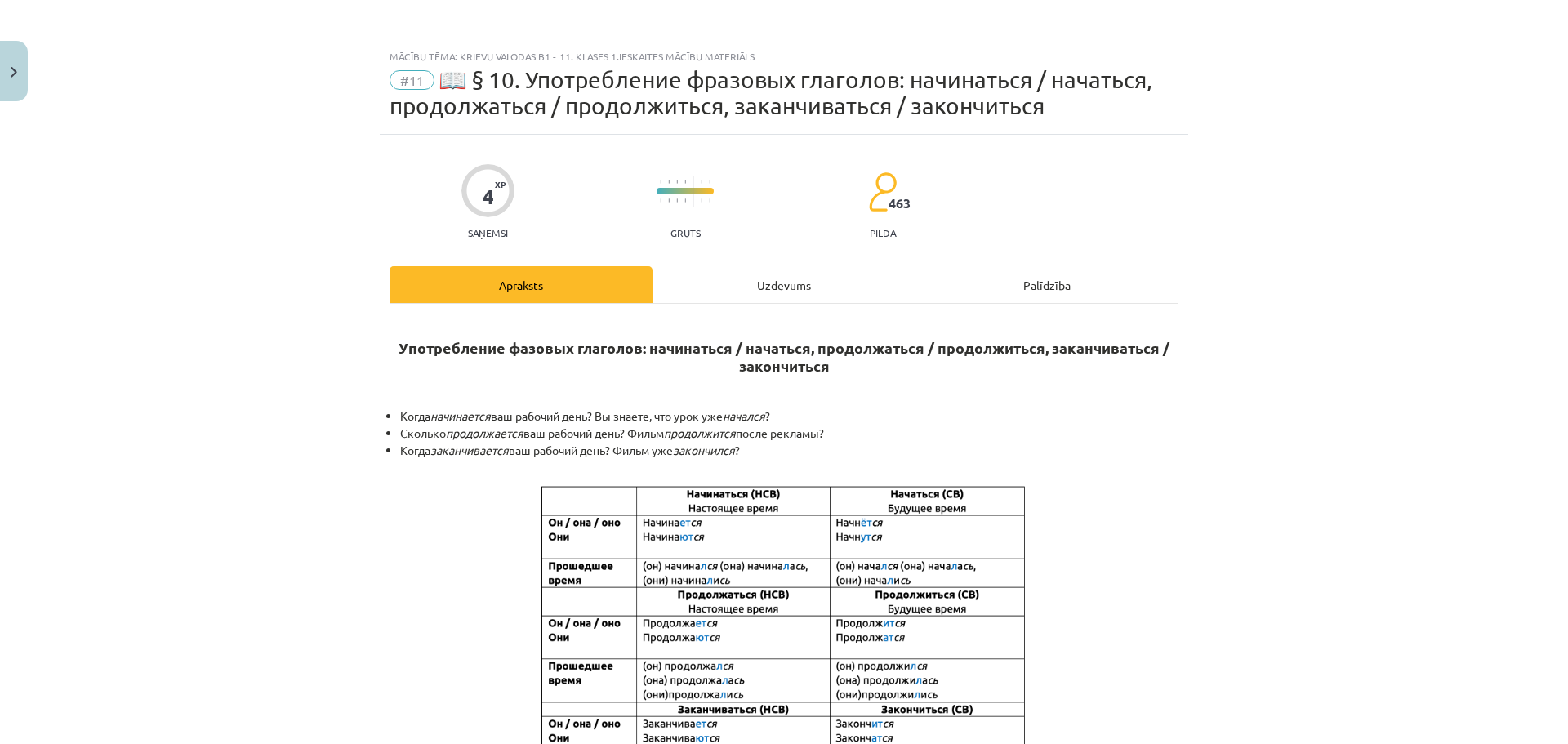
click at [762, 290] on div "Uzdevums" at bounding box center [784, 285] width 263 height 37
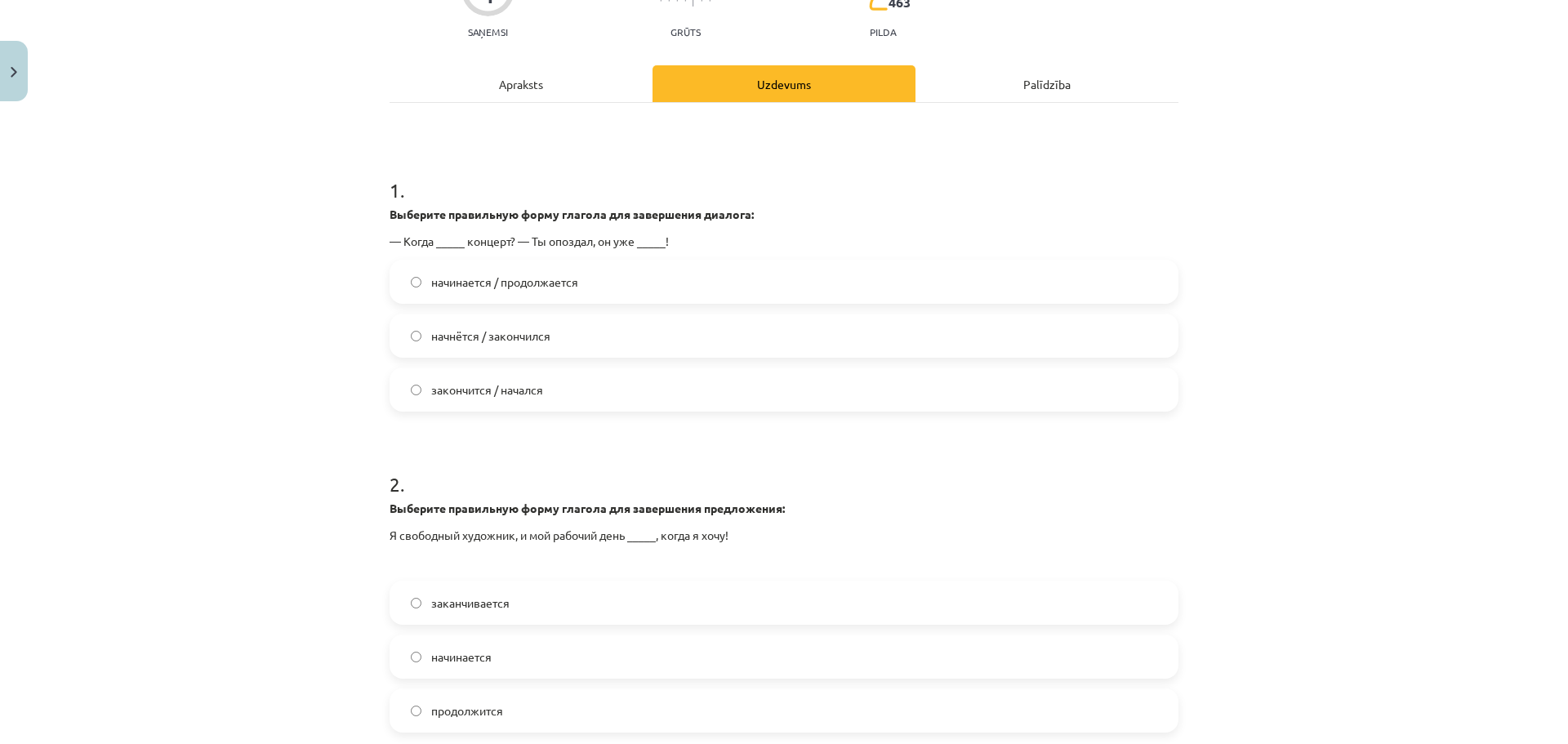
scroll to position [204, 0]
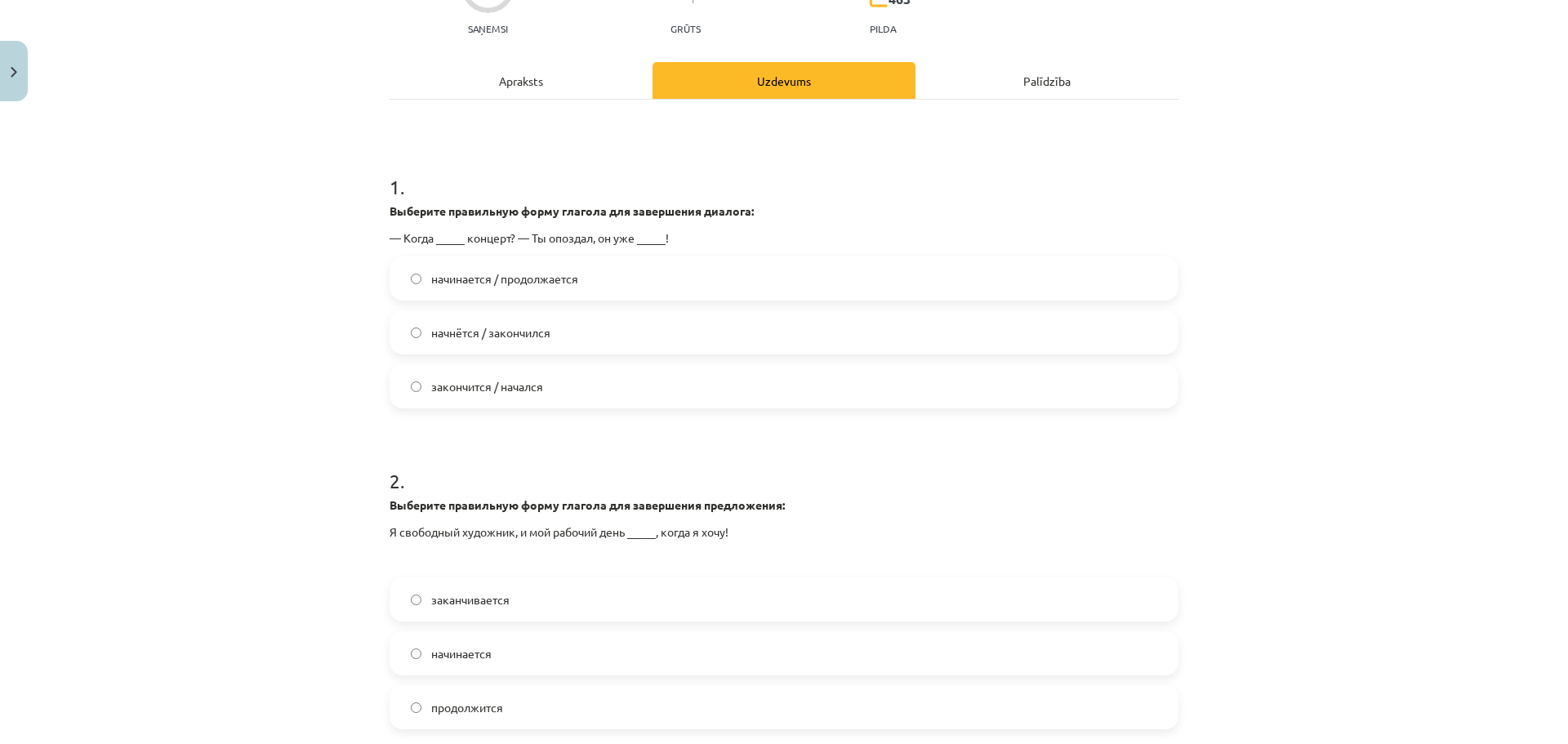
click at [592, 338] on label "начнётся / закончился" at bounding box center [784, 333] width 785 height 41
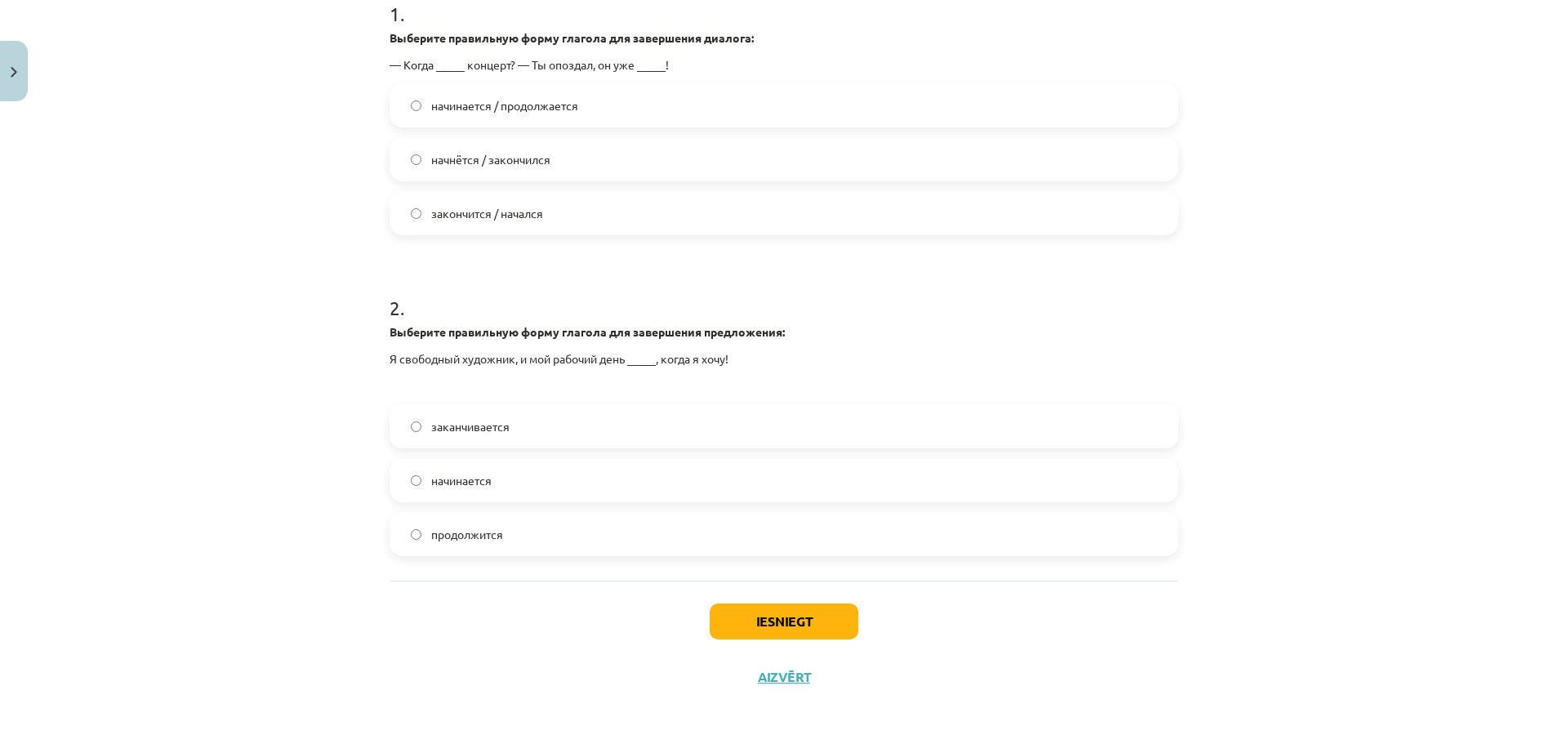
scroll to position [379, 0]
drag, startPoint x: 532, startPoint y: 478, endPoint x: 561, endPoint y: 479, distance: 29.0
click at [535, 478] on label "начинается" at bounding box center [784, 479] width 785 height 41
click at [780, 624] on button "Iesniegt" at bounding box center [784, 620] width 149 height 36
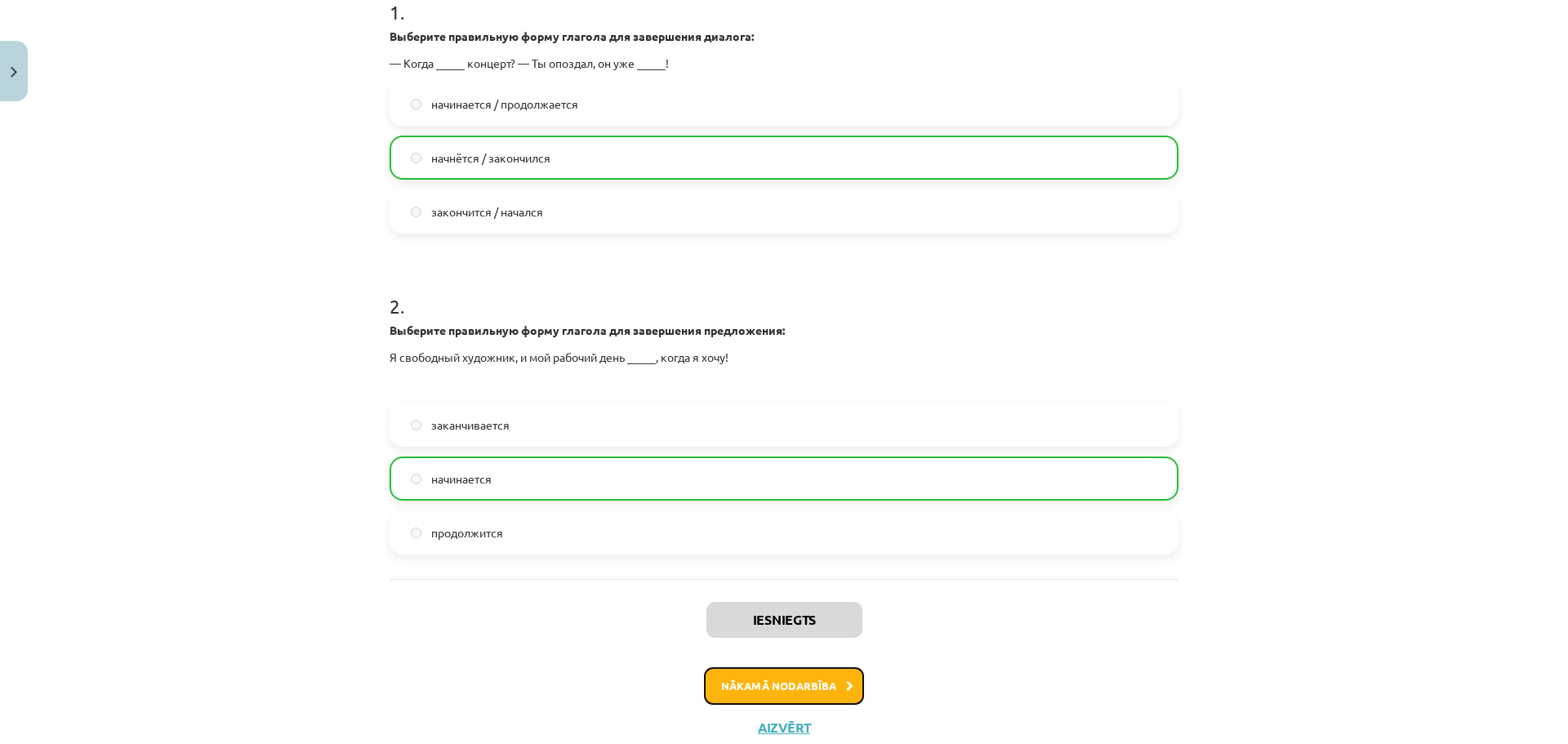
click at [768, 683] on button "Nākamā nodarbība" at bounding box center [784, 686] width 160 height 38
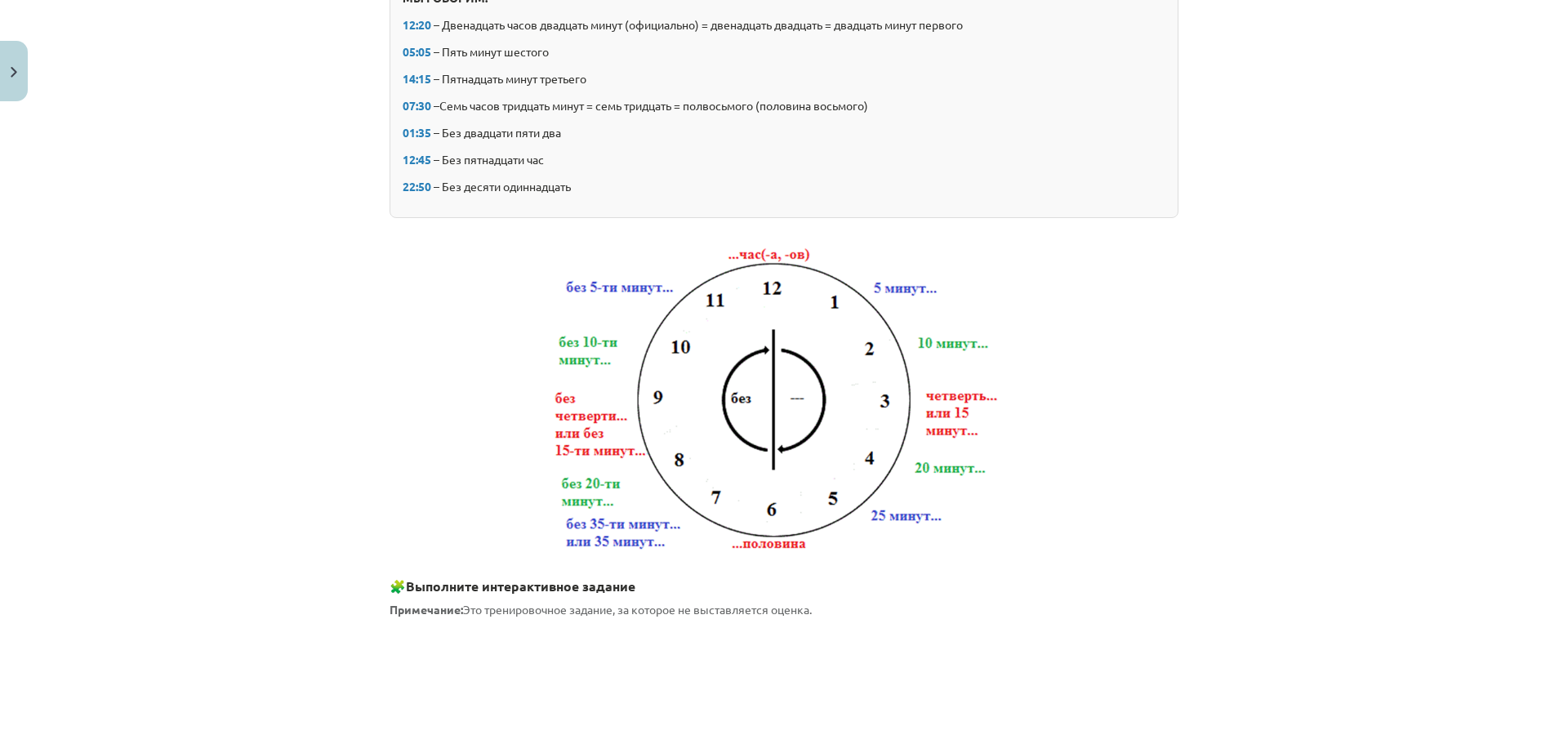
scroll to position [0, 0]
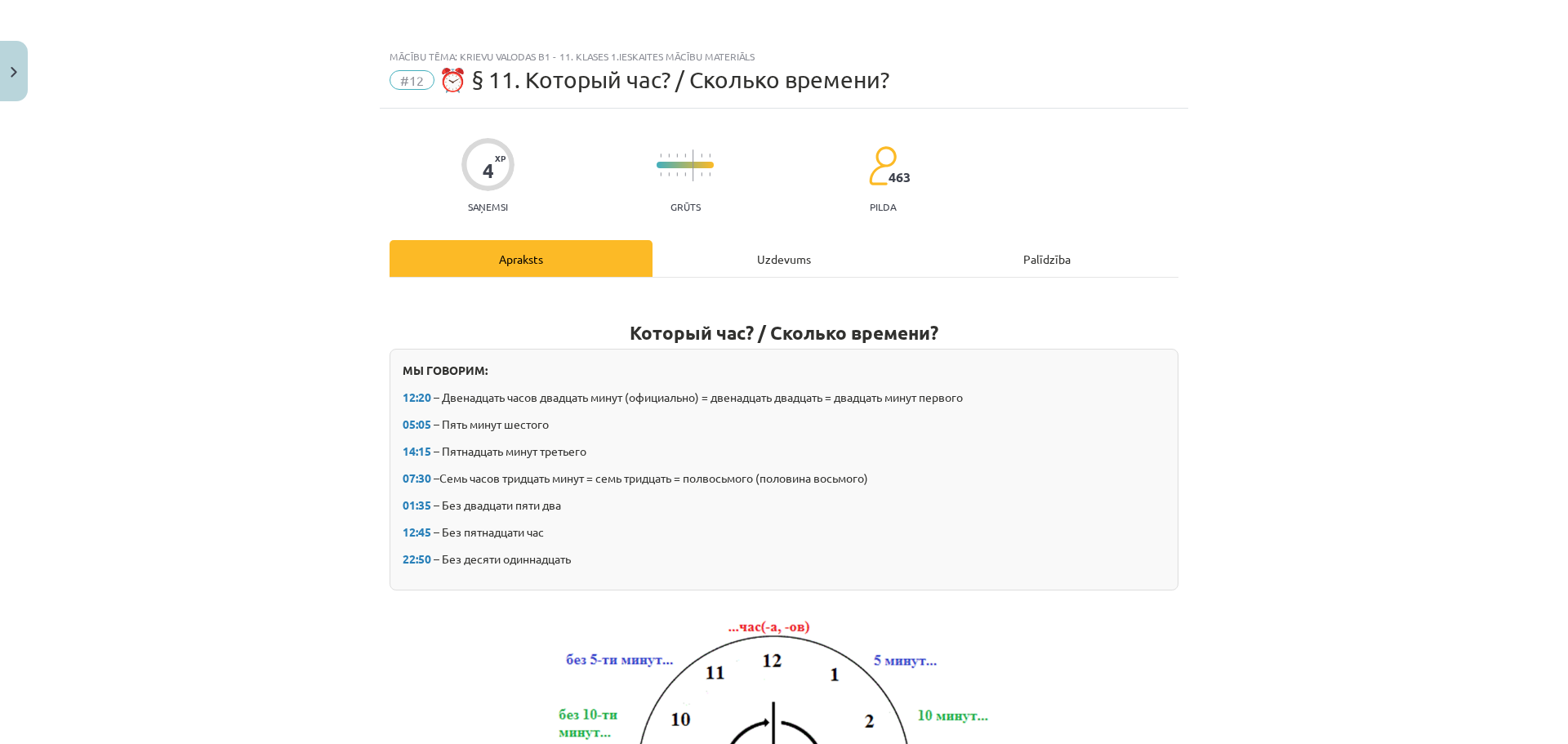
click at [764, 242] on div "Uzdevums" at bounding box center [784, 259] width 263 height 37
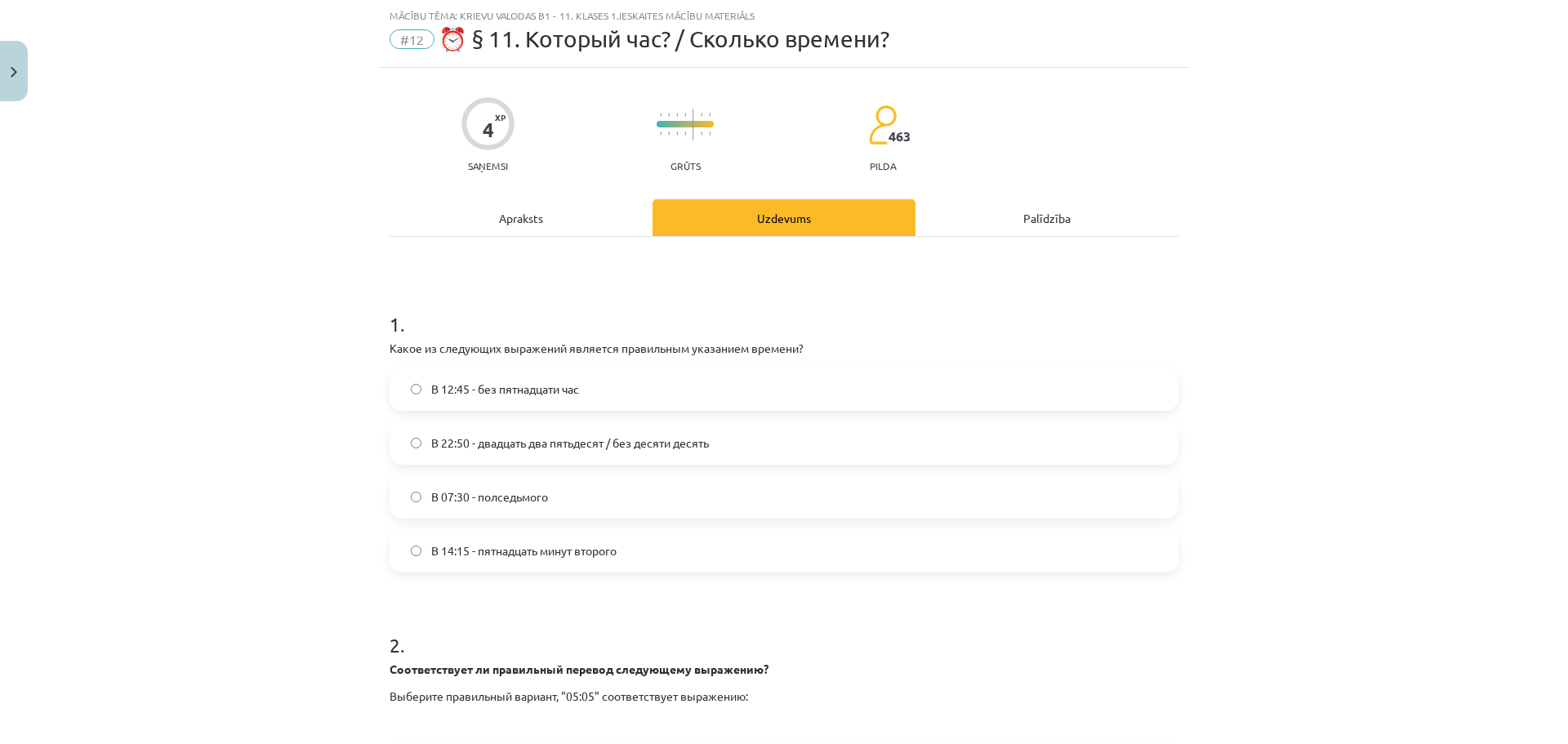
click at [597, 372] on label "В 12:45 - без пятнадцати час" at bounding box center [784, 389] width 785 height 41
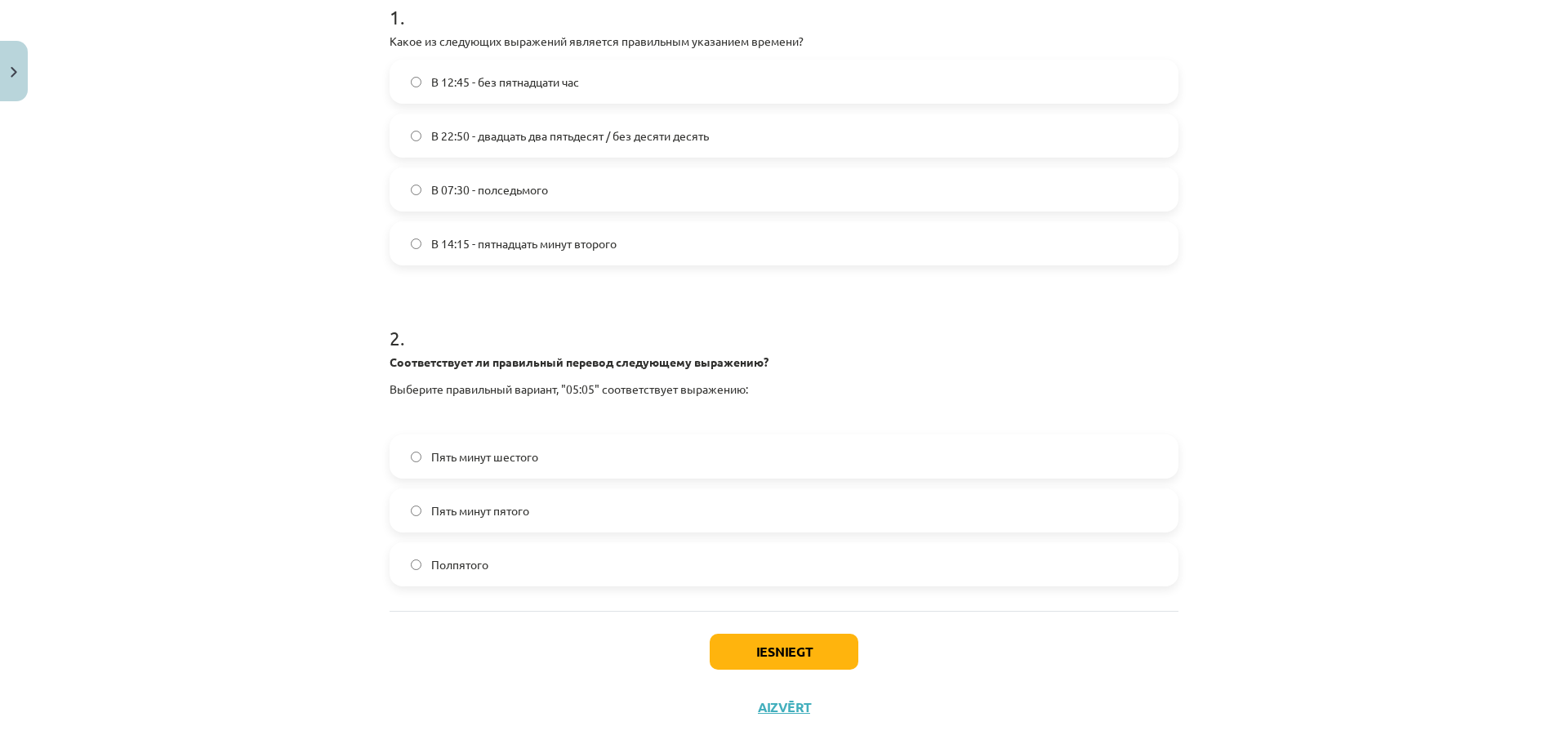
scroll to position [380, 0]
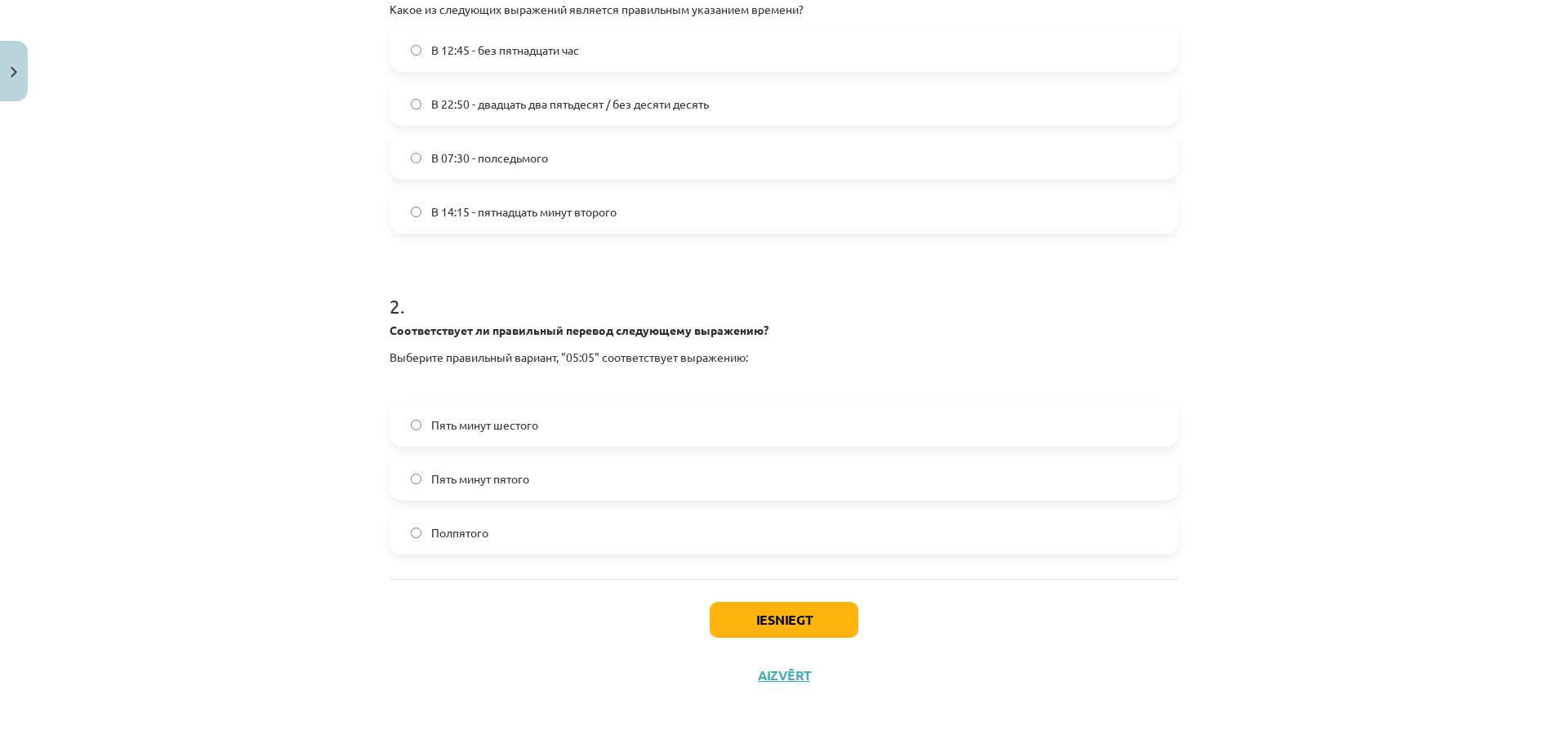
click at [476, 482] on span "Пять минут пятого" at bounding box center [480, 479] width 98 height 18
click at [807, 624] on button "Iesniegt" at bounding box center [784, 620] width 149 height 36
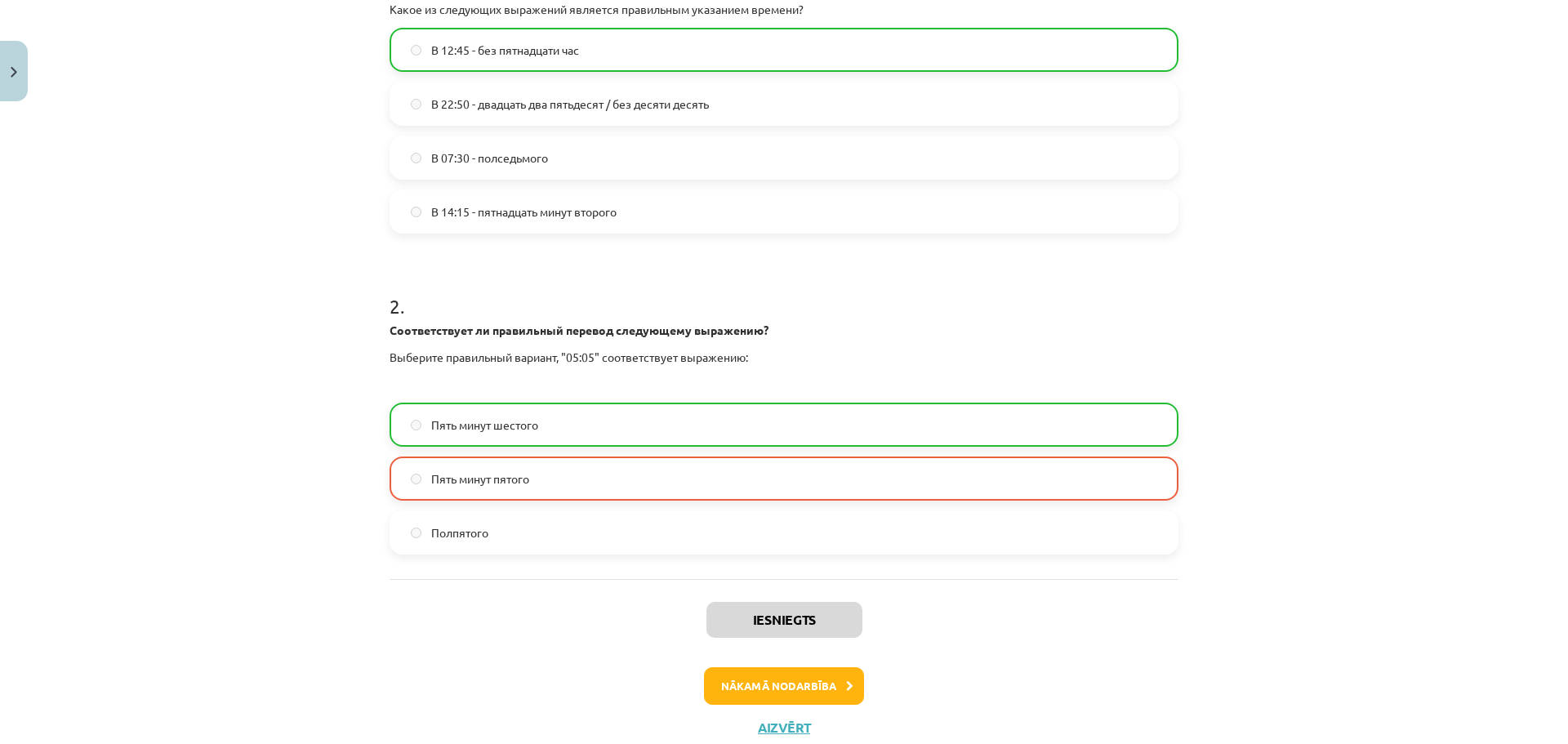
scroll to position [433, 0]
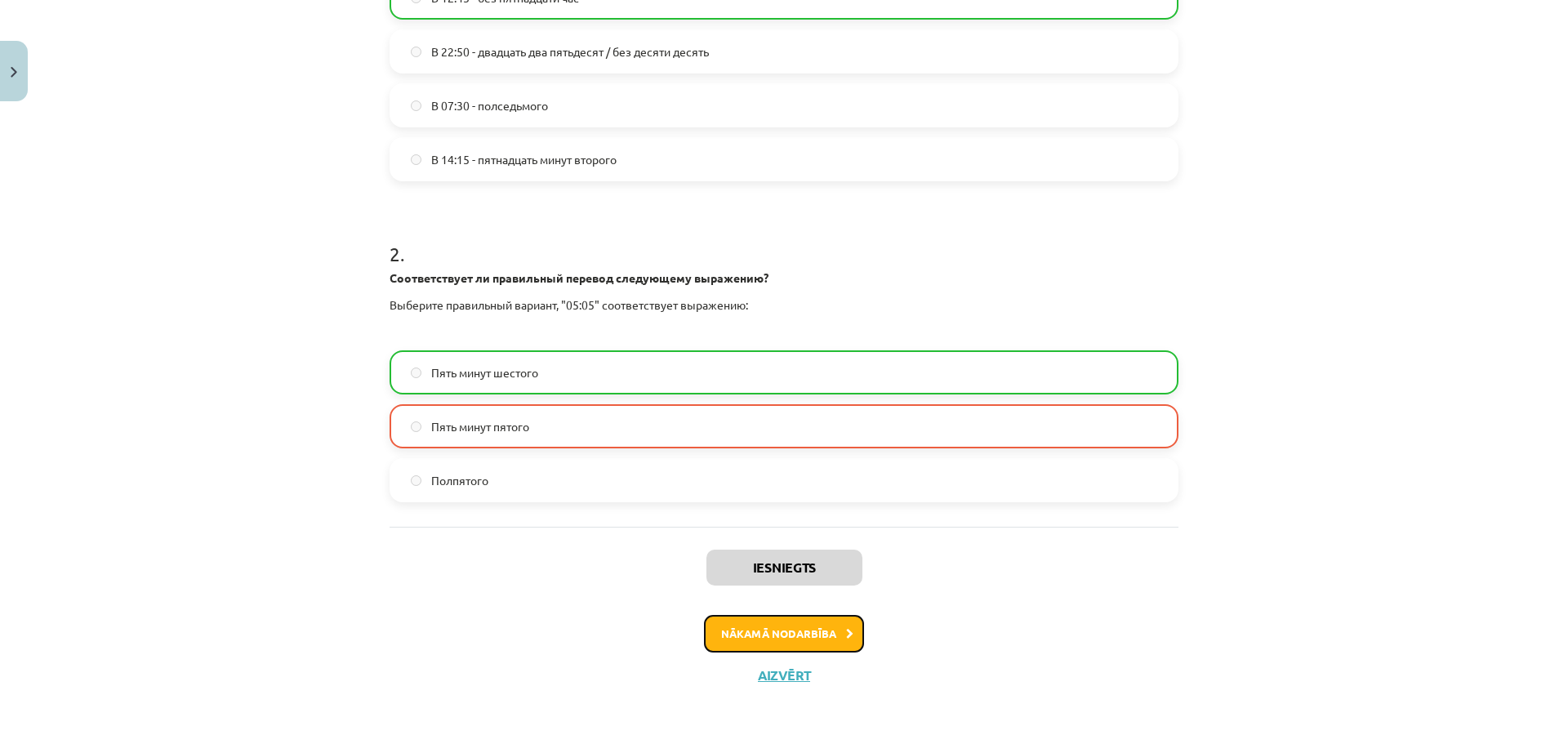
click at [758, 616] on button "Nākamā nodarbība" at bounding box center [784, 634] width 160 height 38
click at [758, 616] on div "4 XP Saņemsi Grūts 463 pilda Apraksts Uzdevums Palīdzība 1 . Какое из следующих…" at bounding box center [784, 189] width 808 height 1027
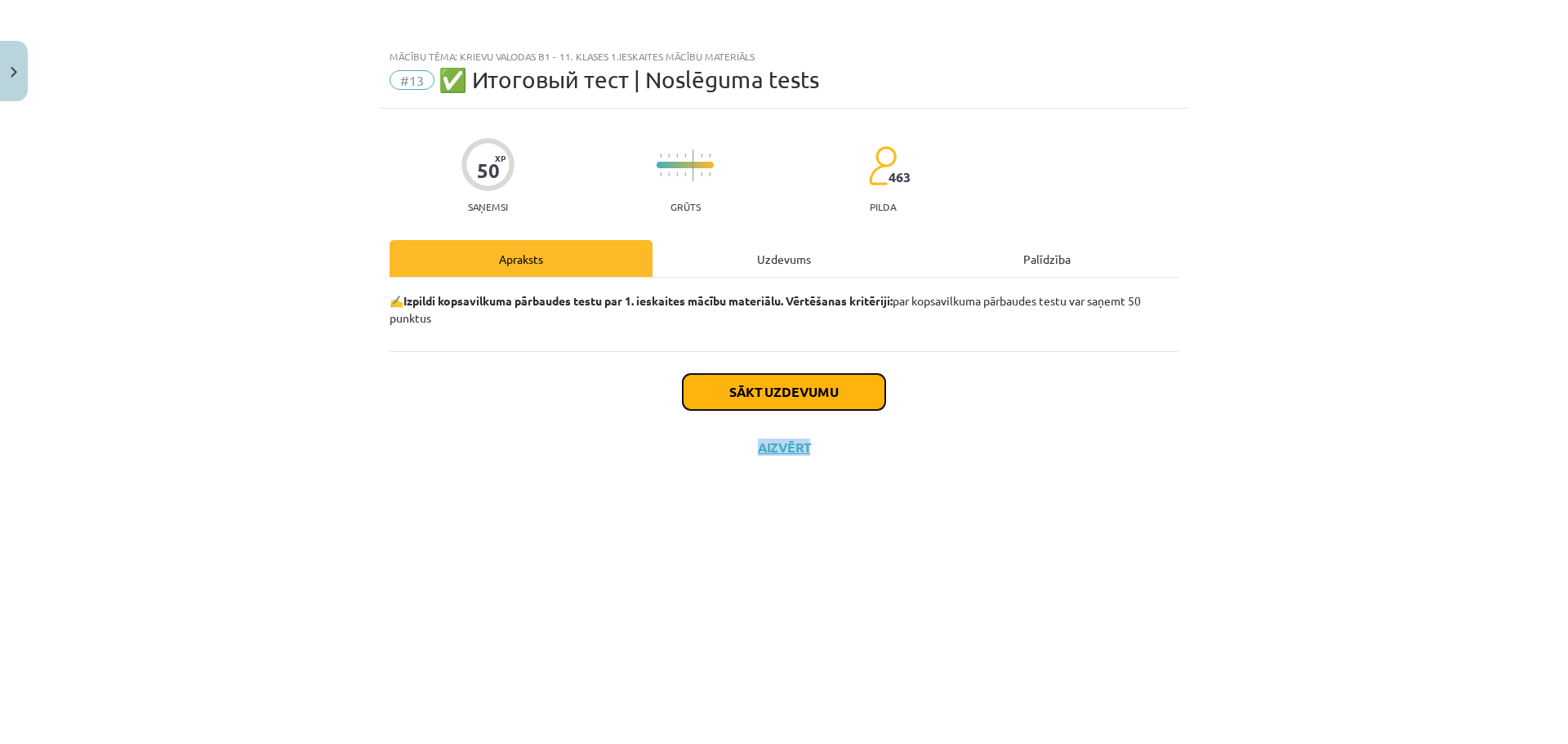
click at [772, 394] on button "Sākt uzdevumu" at bounding box center [784, 392] width 202 height 36
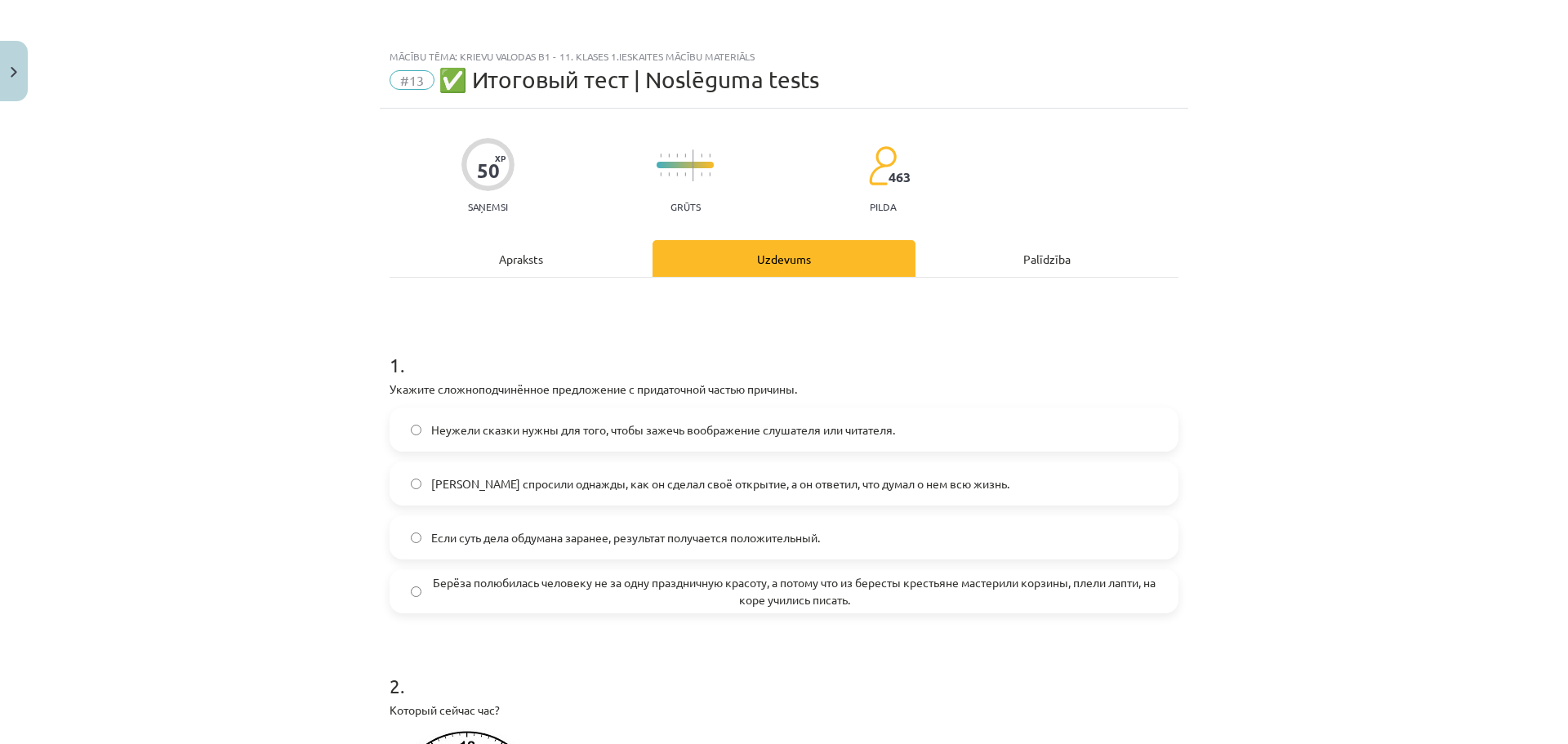
click at [453, 526] on label "Если суть дела обдумана заранее, результат получается положительный." at bounding box center [784, 538] width 785 height 41
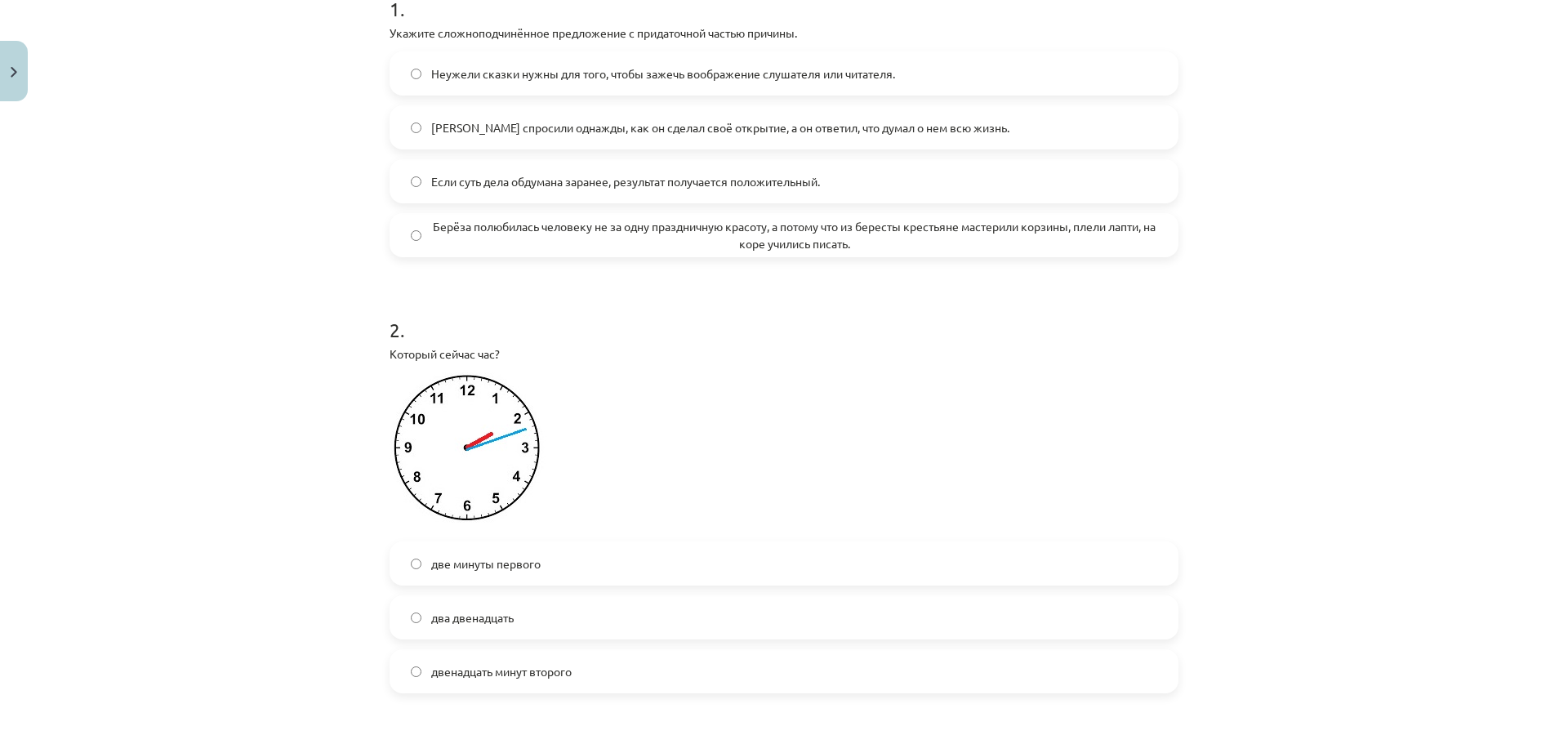
scroll to position [409, 0]
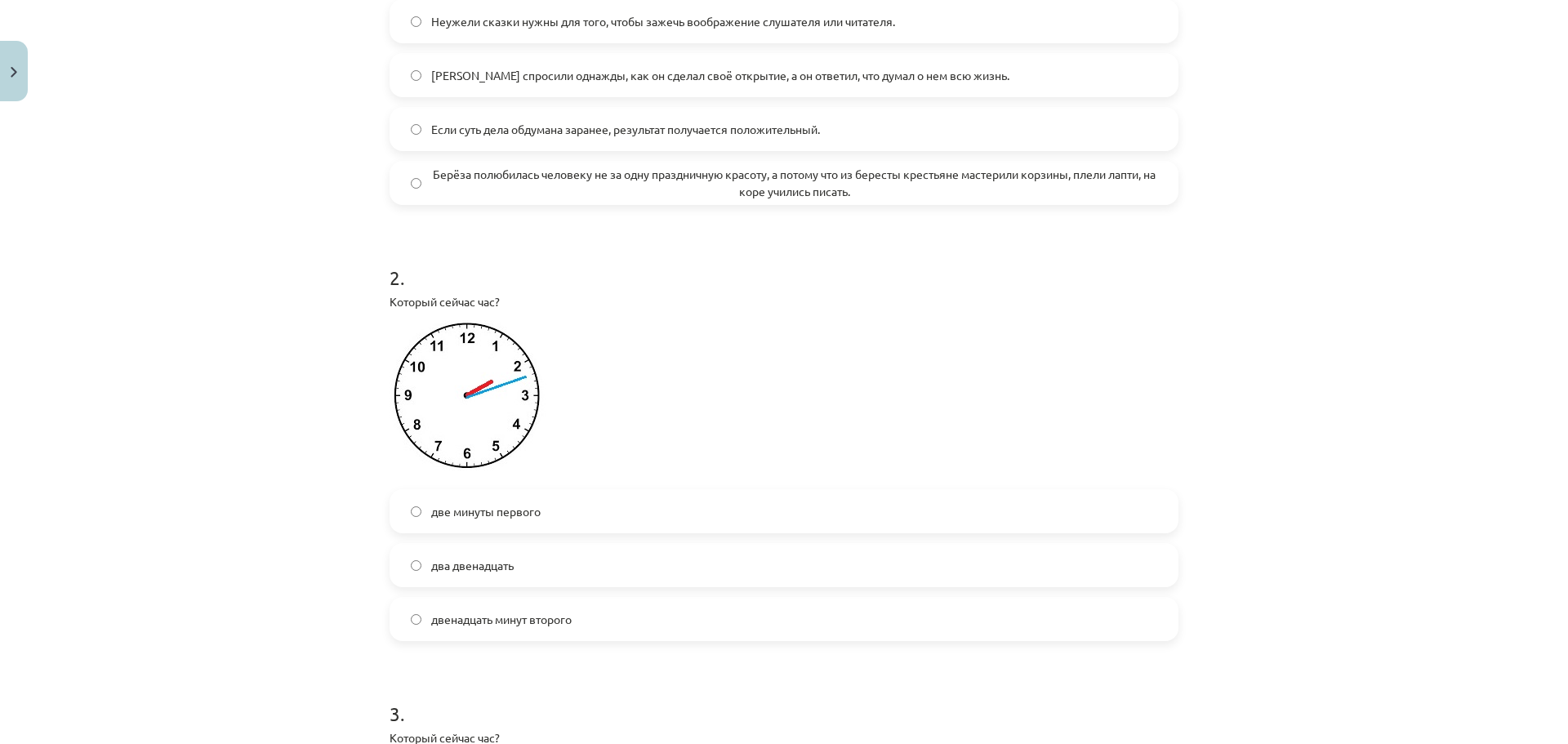
click at [517, 624] on span "двенадцать минут второго" at bounding box center [502, 619] width 140 height 18
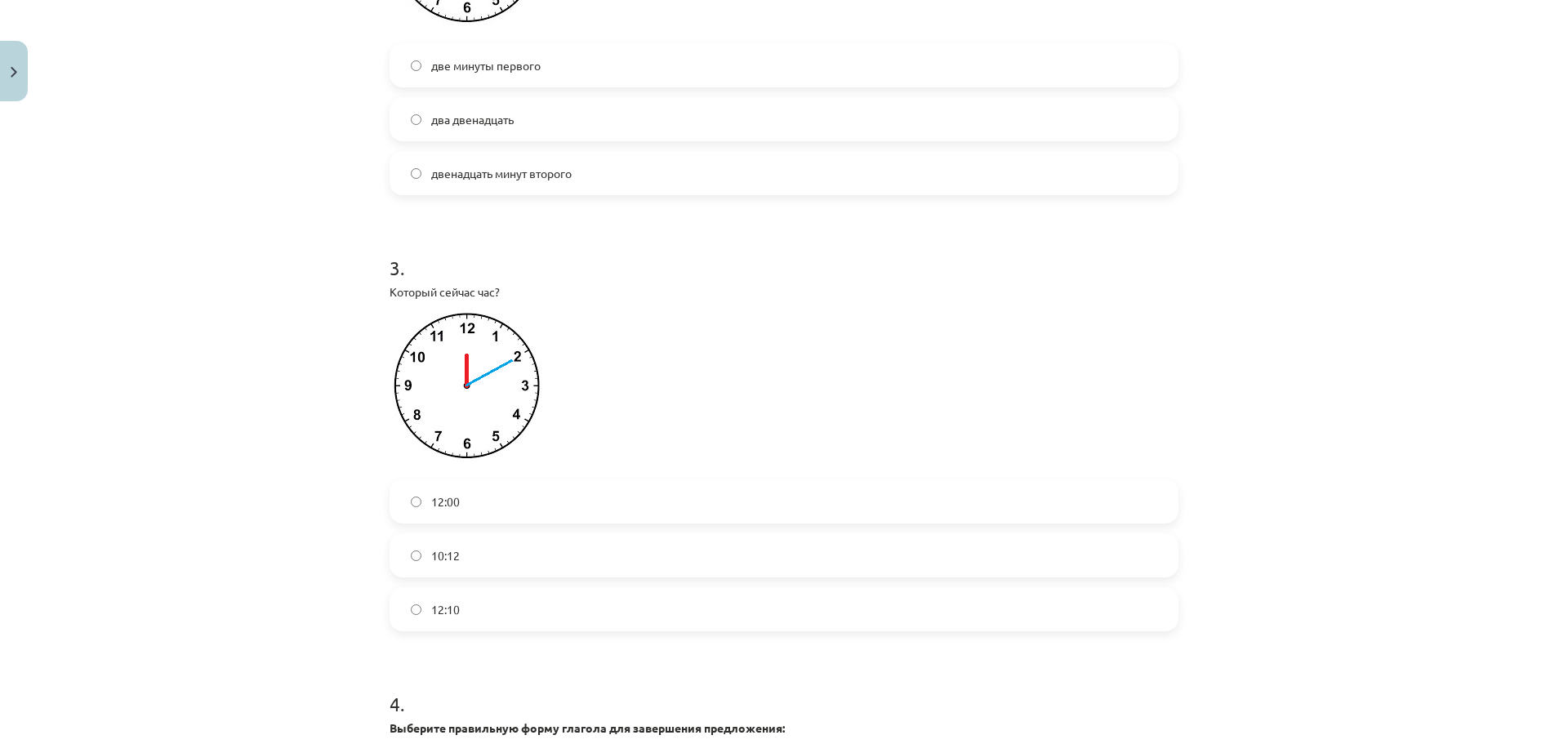
scroll to position [898, 0]
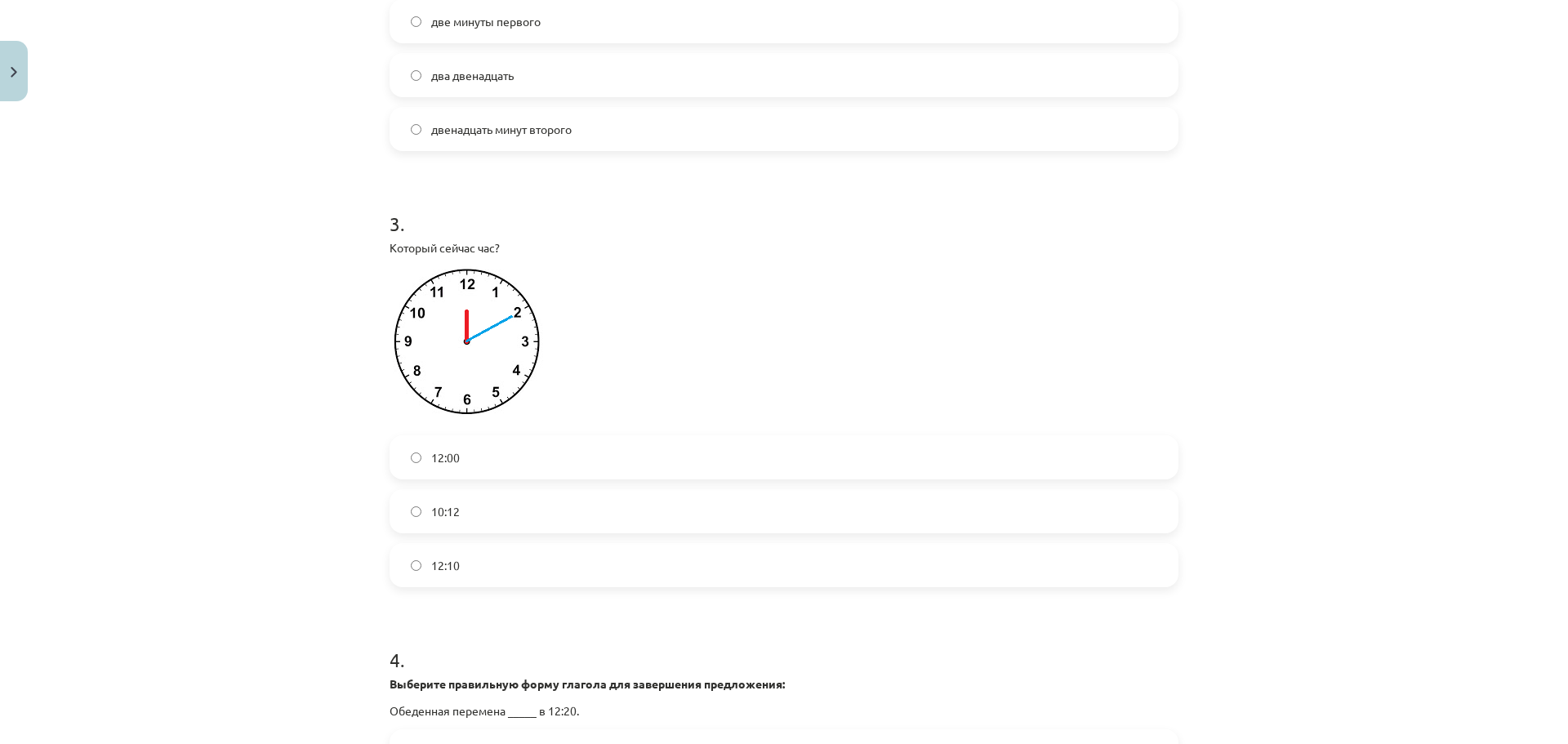
click at [419, 579] on label "12:10" at bounding box center [784, 566] width 785 height 41
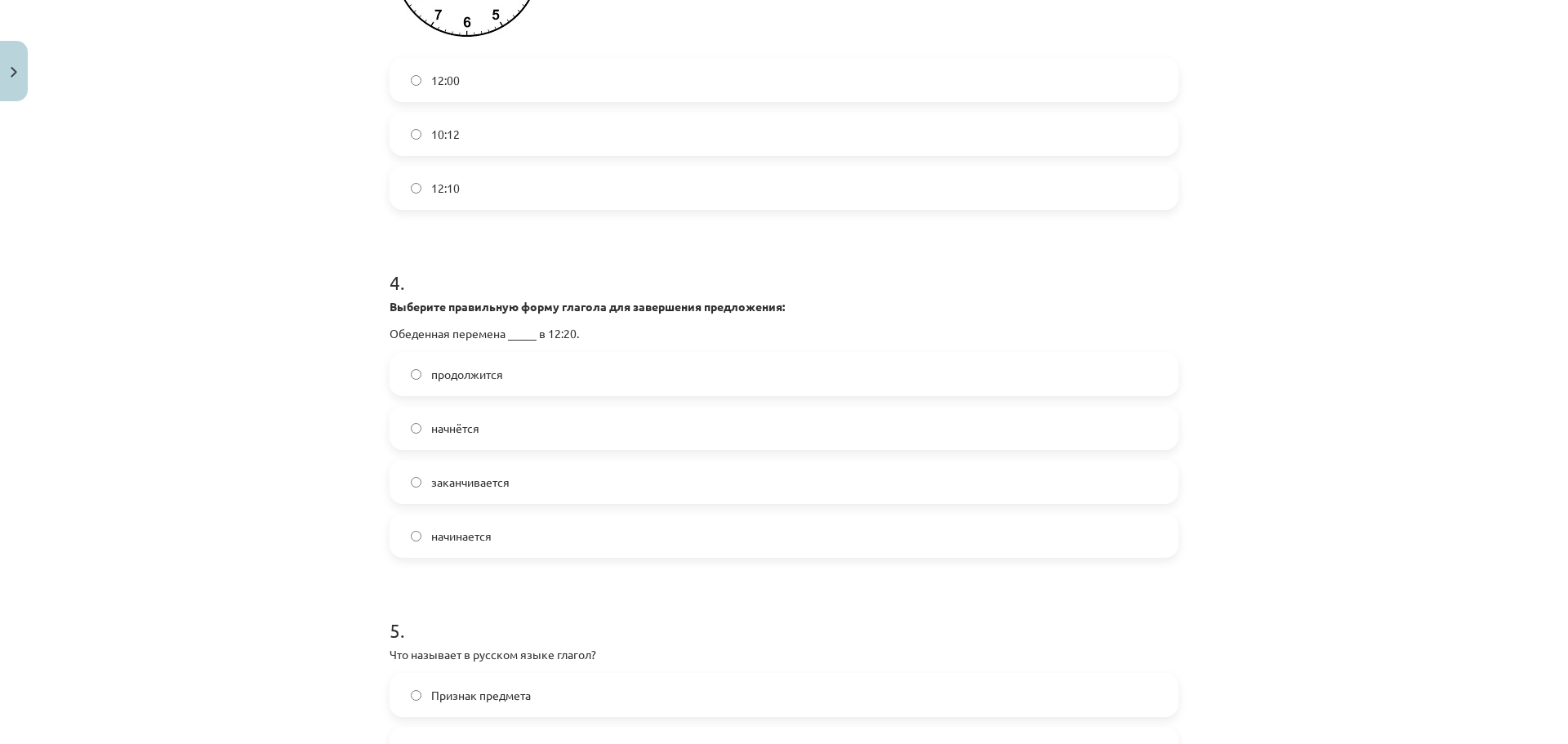
scroll to position [1307, 0]
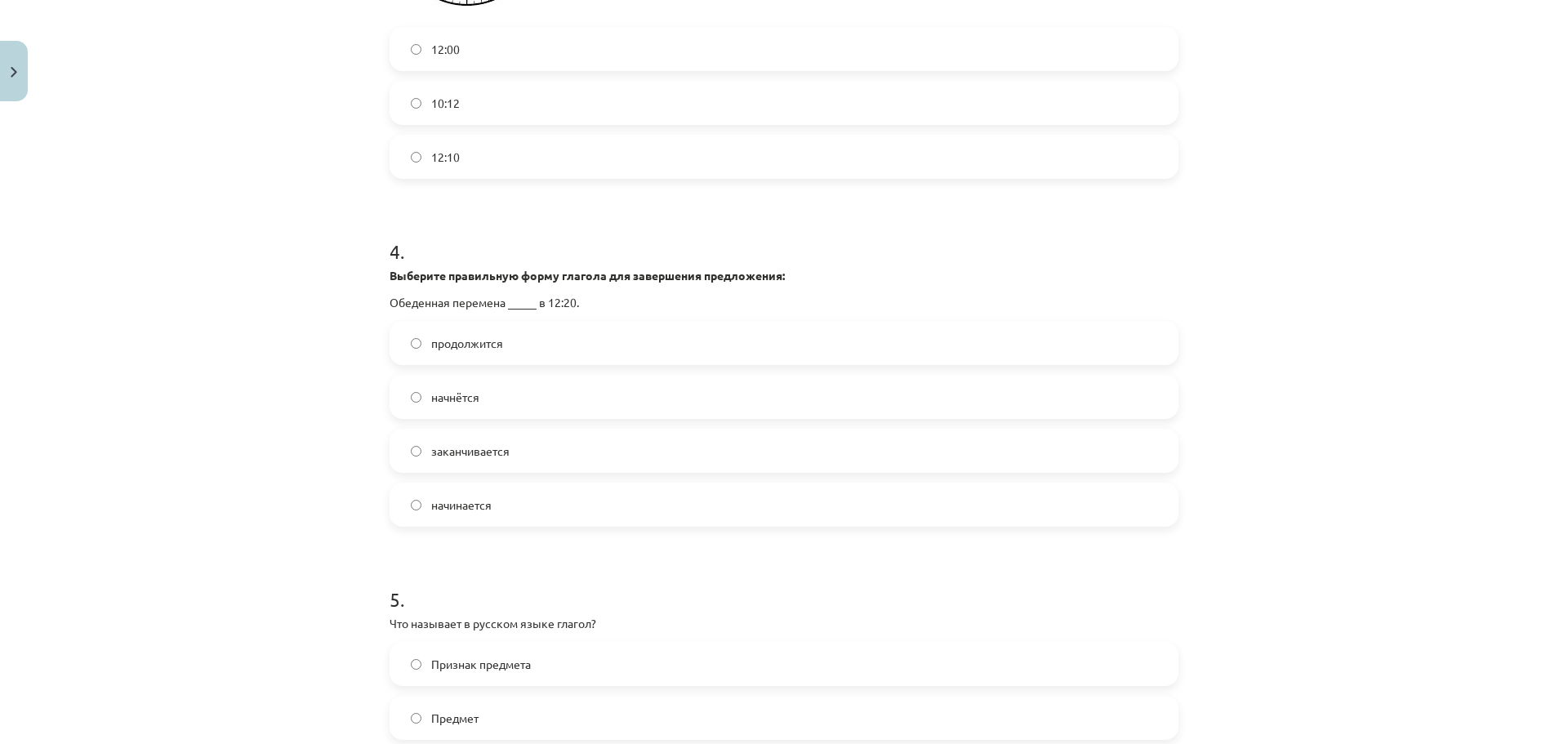
click at [472, 411] on label "начнётся" at bounding box center [784, 397] width 785 height 41
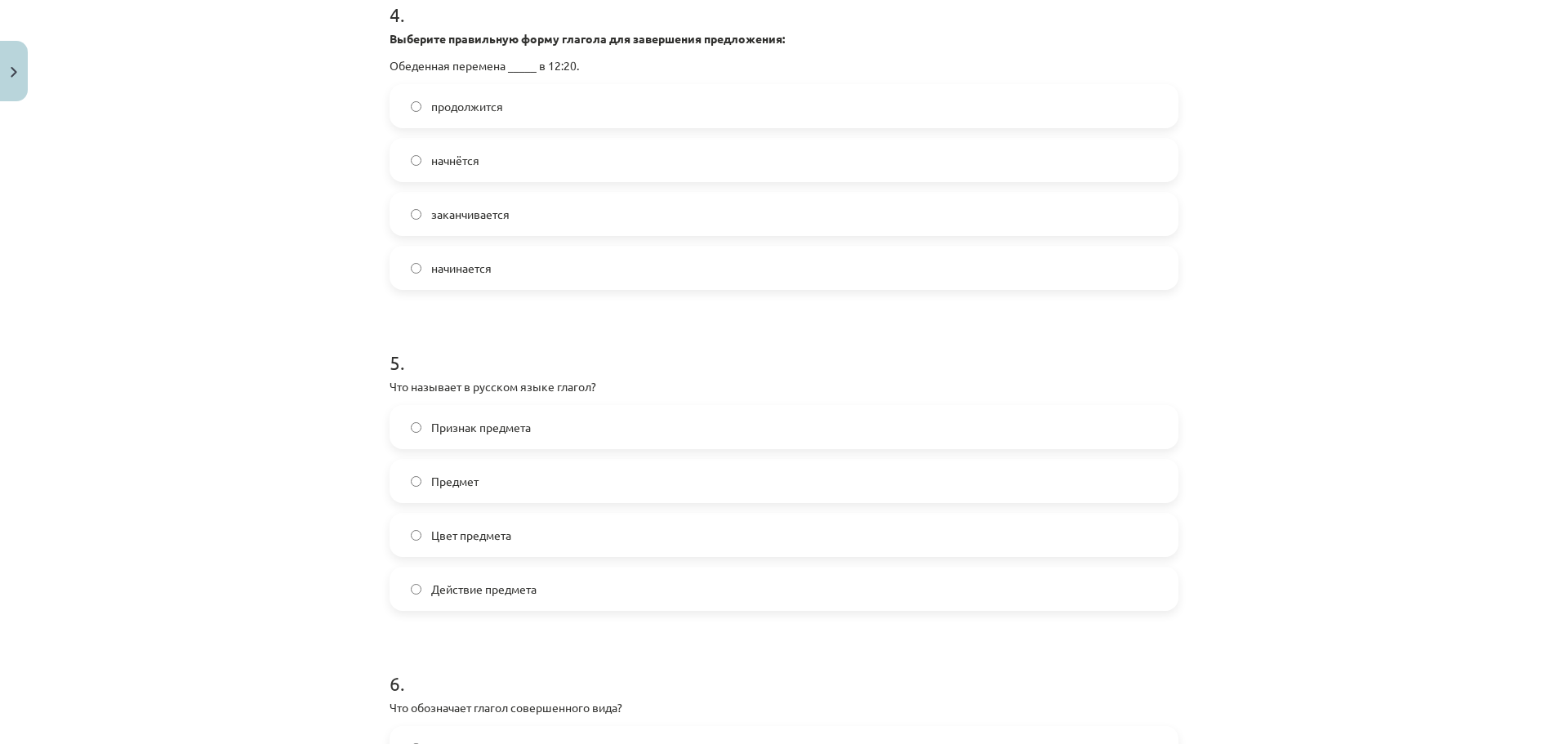
scroll to position [1553, 0]
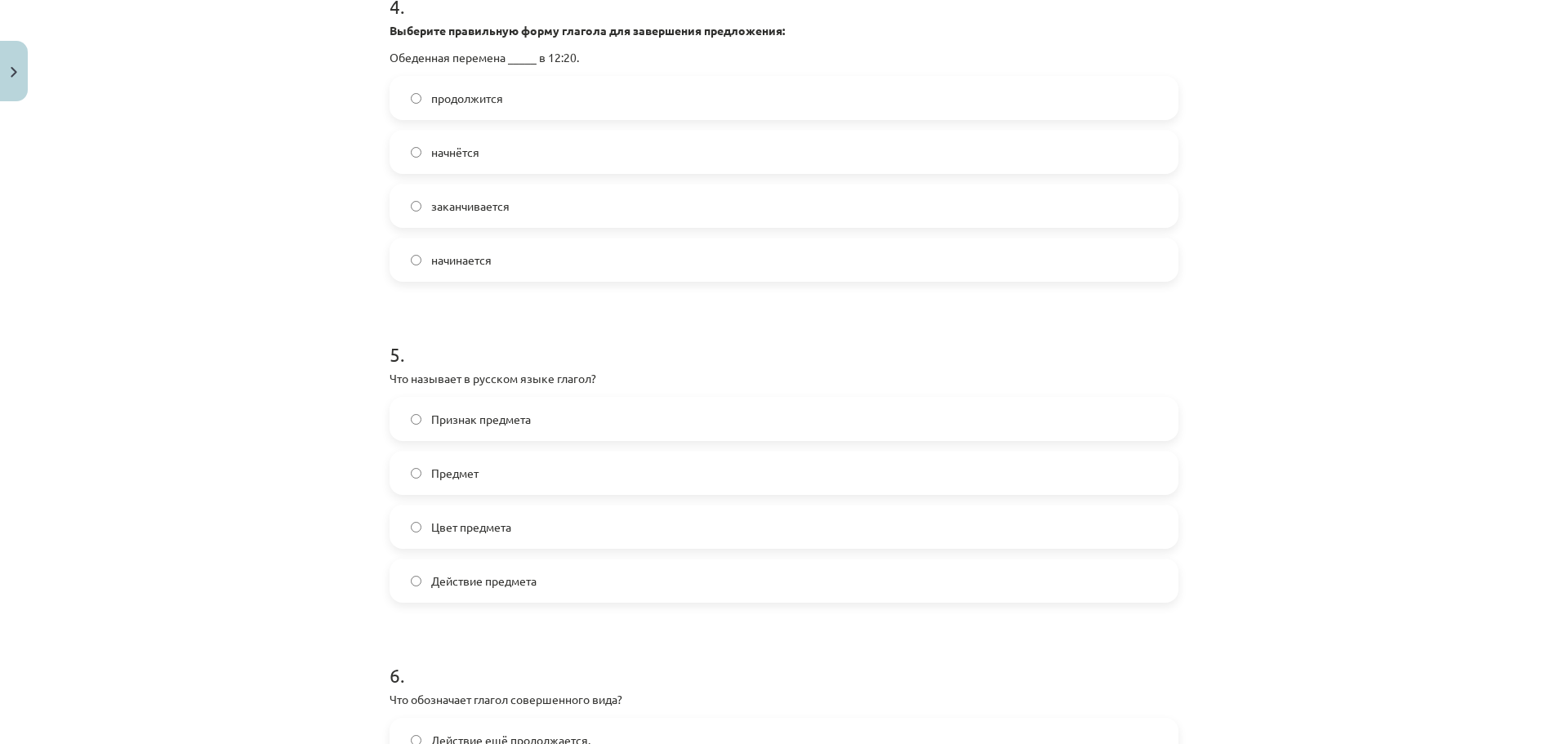
click at [511, 593] on label "Действие предмета" at bounding box center [784, 580] width 785 height 41
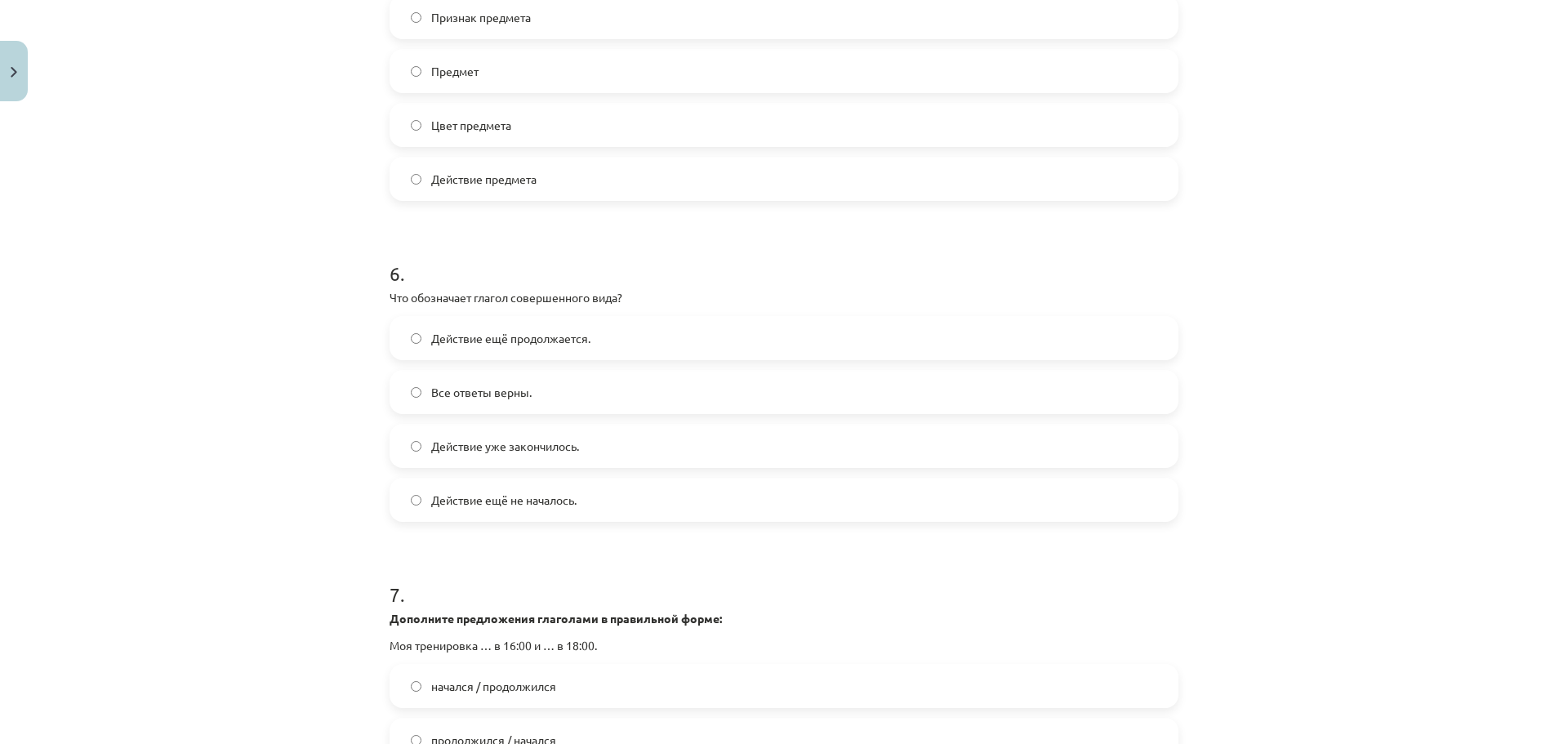
scroll to position [1961, 0]
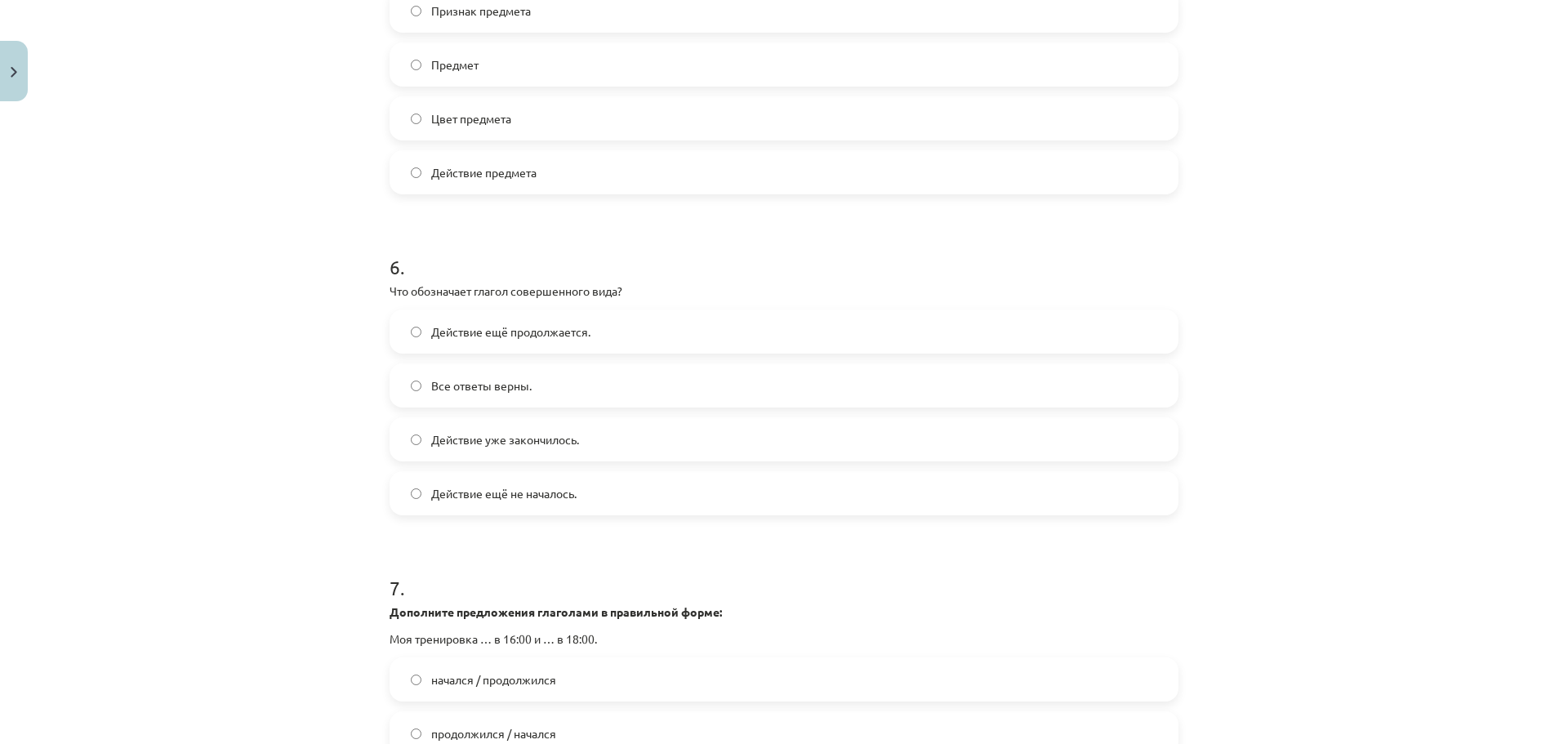
click at [595, 337] on label "Действие ещё продолжается." at bounding box center [784, 332] width 785 height 41
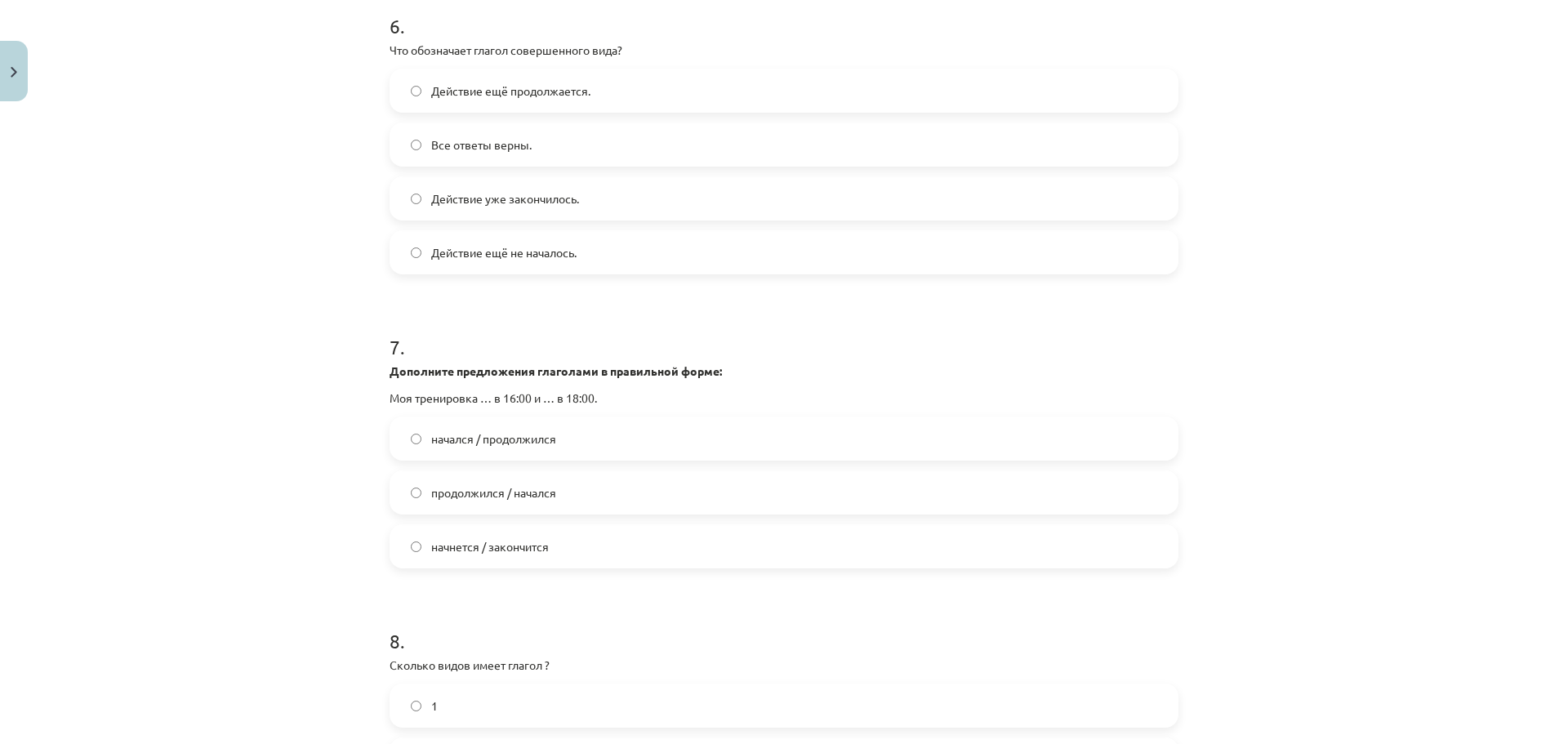
scroll to position [2287, 0]
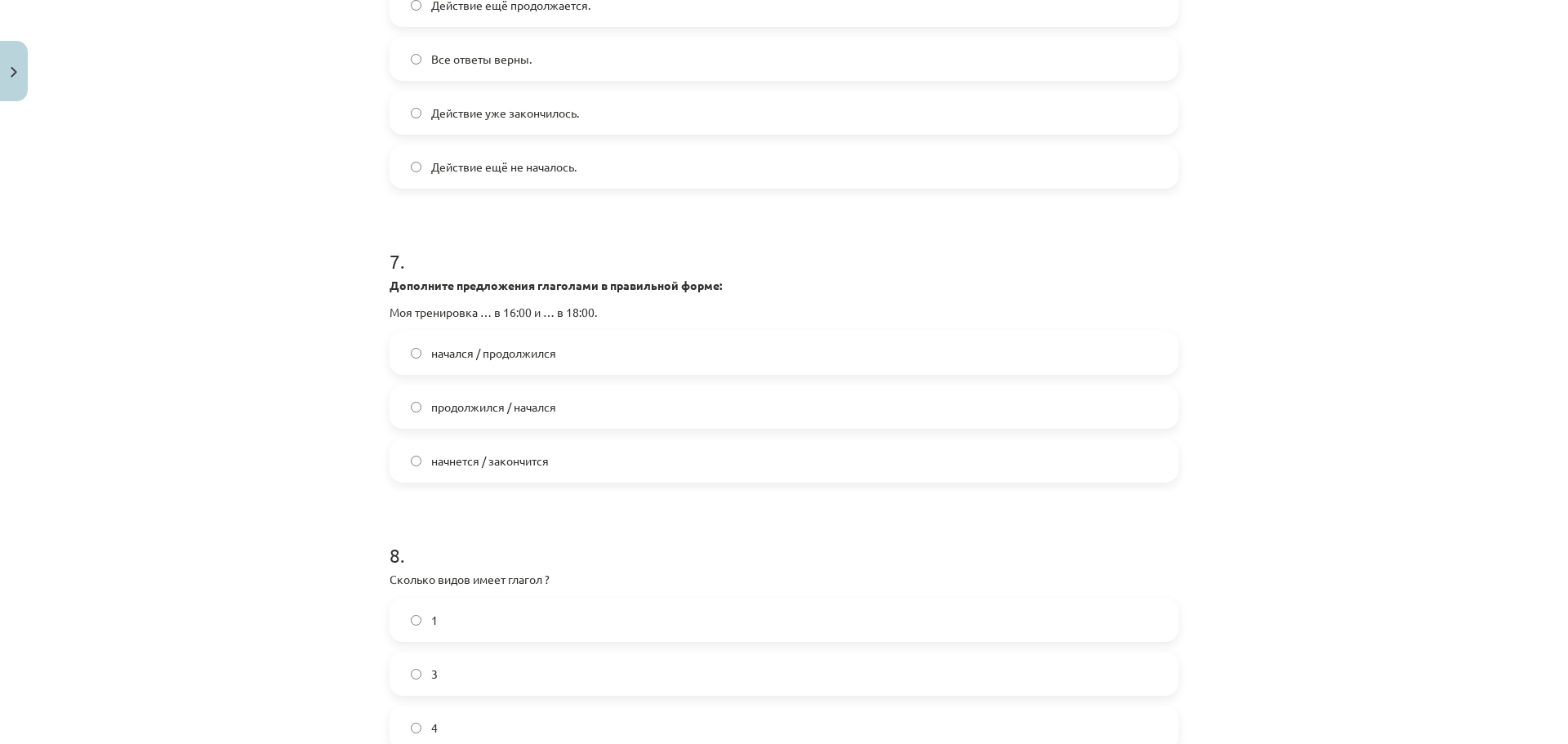
click at [444, 455] on span "начнется / закончится" at bounding box center [490, 461] width 117 height 18
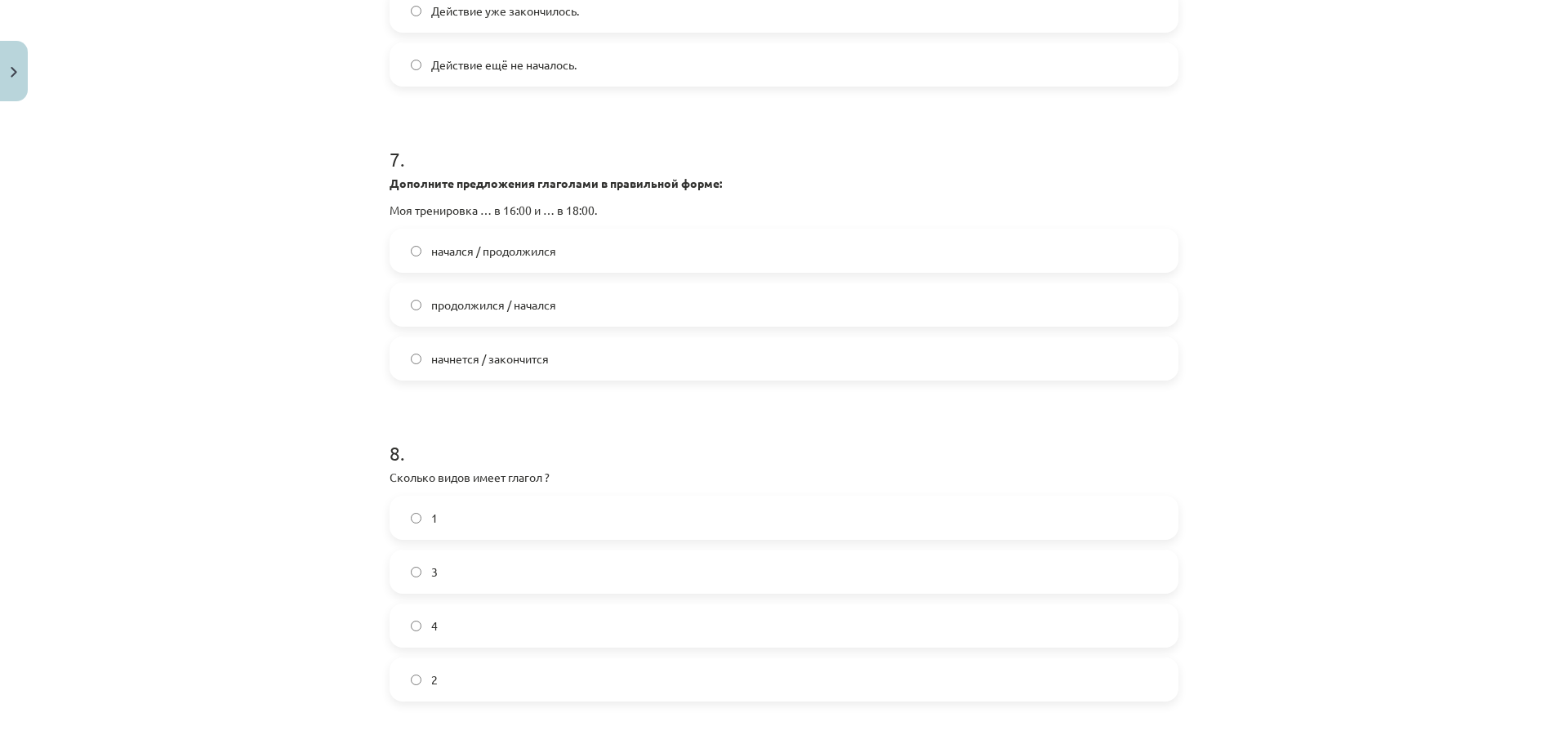
scroll to position [2615, 0]
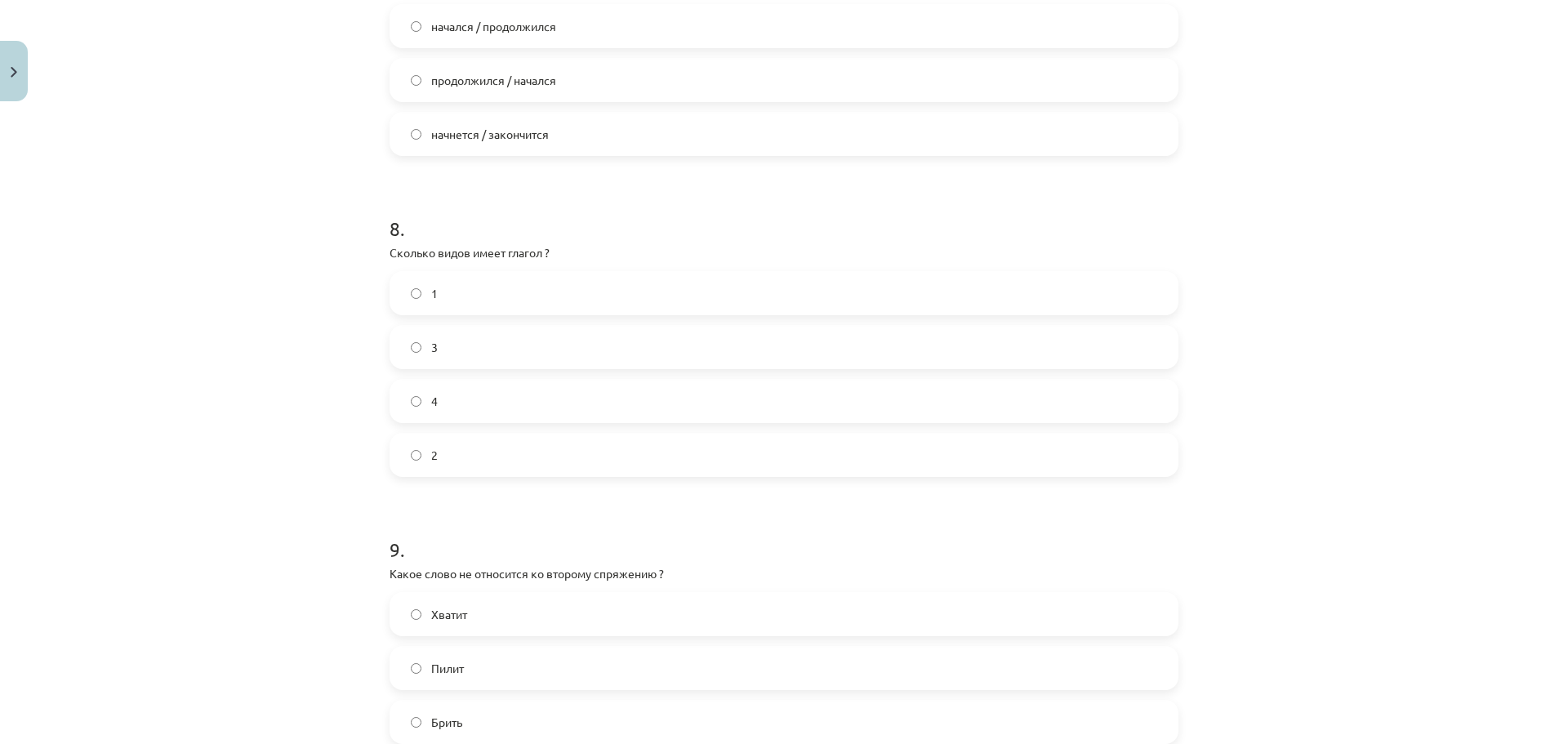
click at [561, 239] on div "8 . Сколько видов имеет глагол ? 1 3 4 2" at bounding box center [784, 333] width 789 height 288
drag, startPoint x: 397, startPoint y: 248, endPoint x: 364, endPoint y: 250, distance: 33.1
click at [364, 250] on div "Mācību tēma: Krievu valodas b1 - 11. klases 1.ieskaites mācību materiāls #13 ✅ …" at bounding box center [784, 372] width 1568 height 744
copy p "Сколько видов имеет глагол ?"
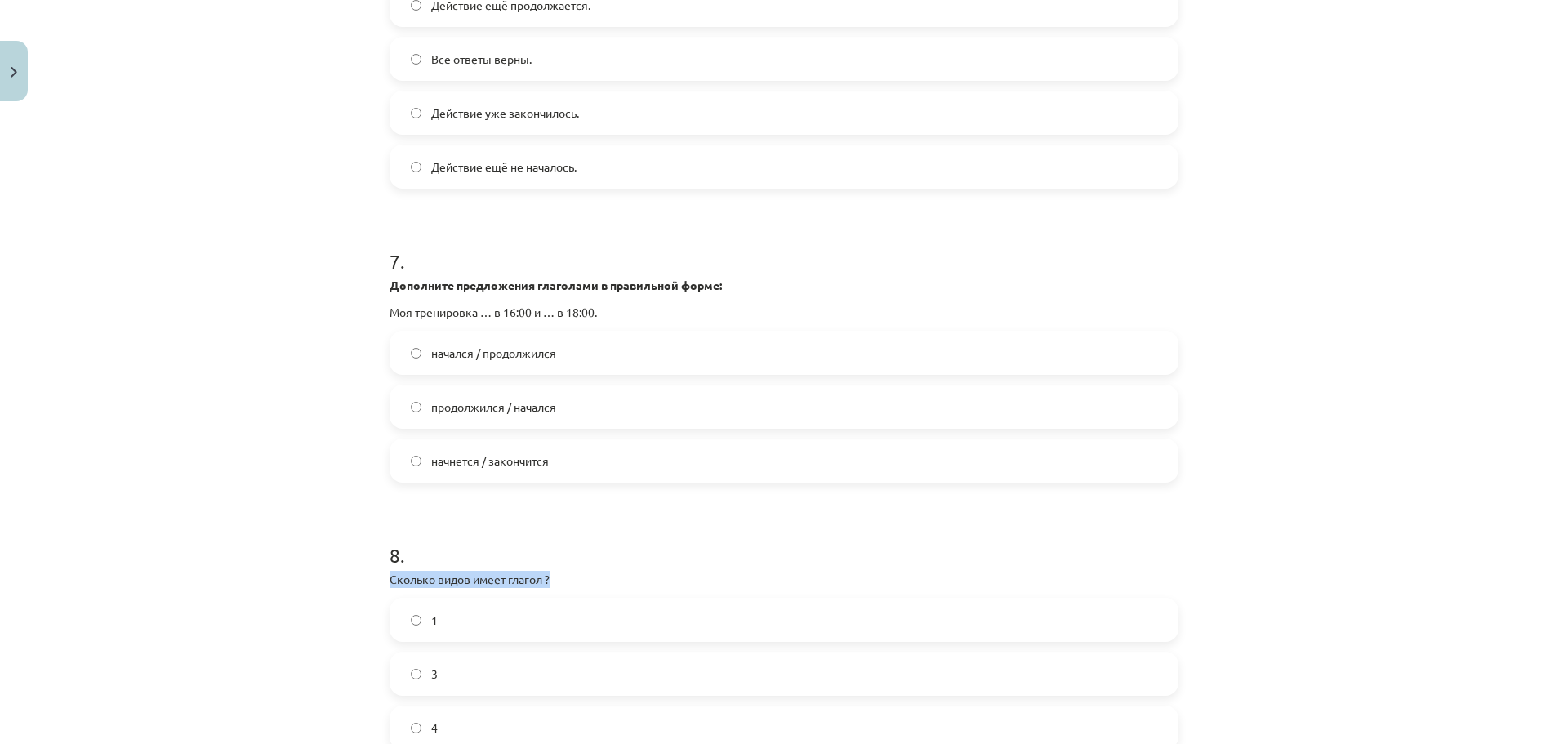
scroll to position [2125, 0]
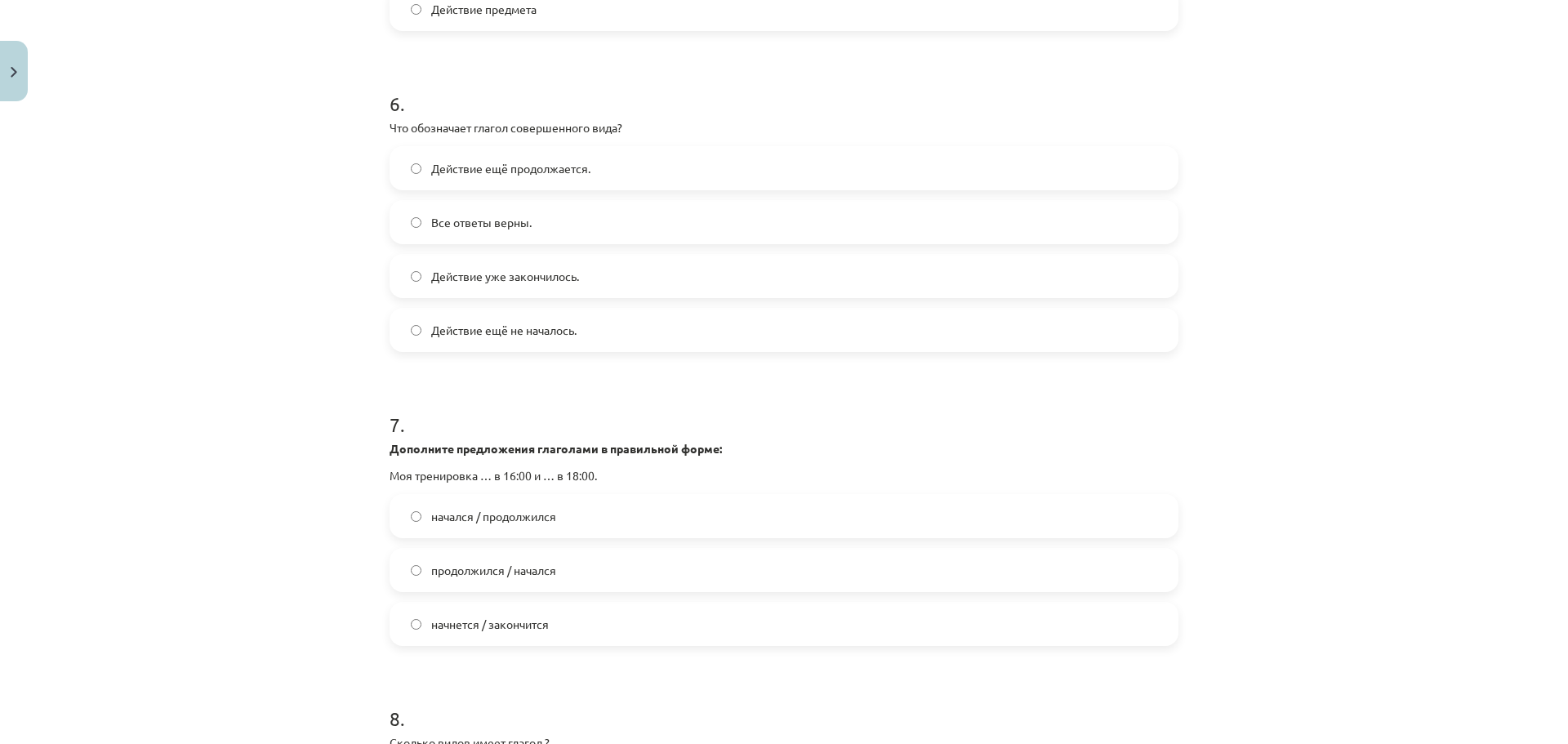
click at [569, 266] on label "Действие уже закончилось." at bounding box center [784, 276] width 785 height 41
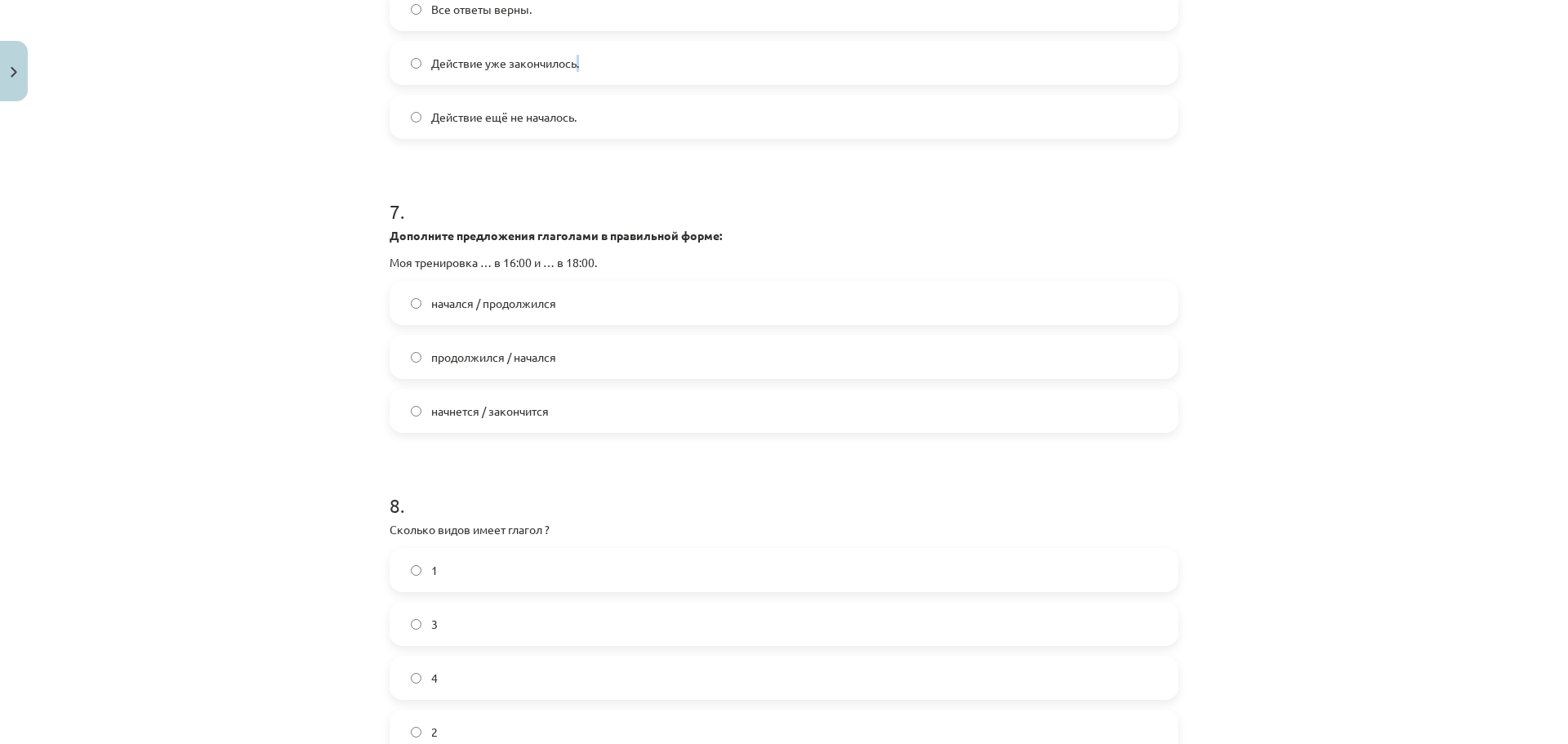
scroll to position [2696, 0]
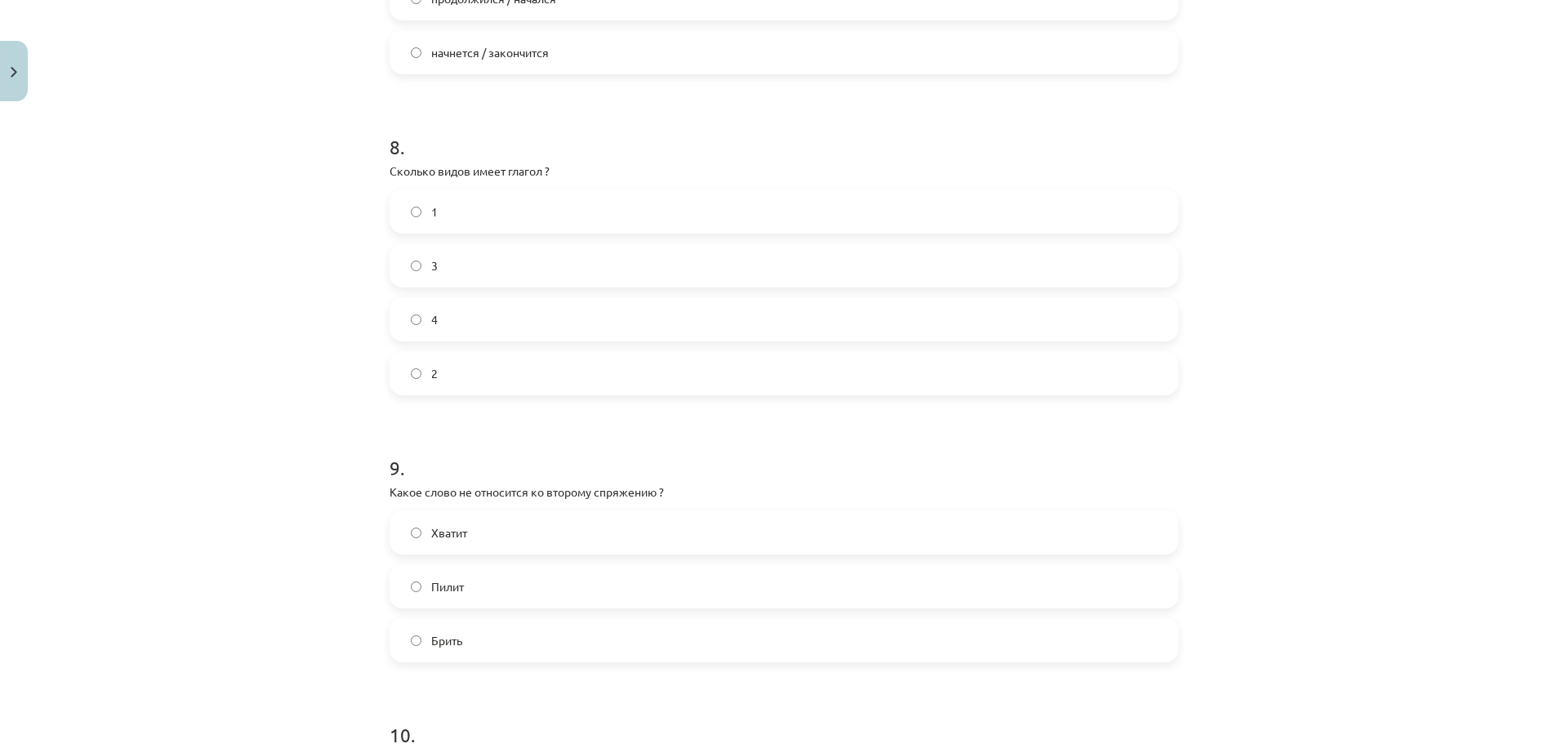
click at [445, 361] on label "2" at bounding box center [784, 373] width 785 height 41
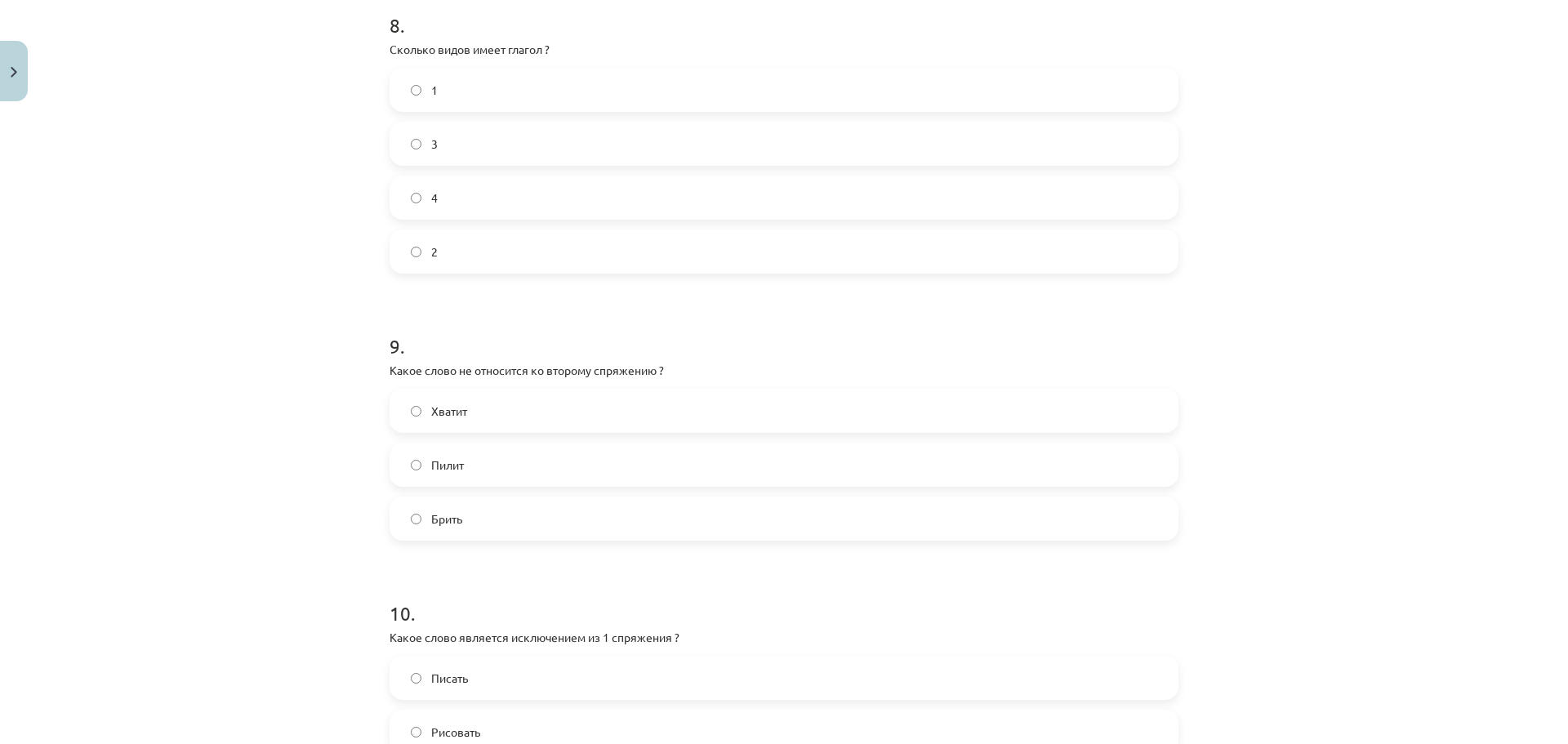
scroll to position [2860, 0]
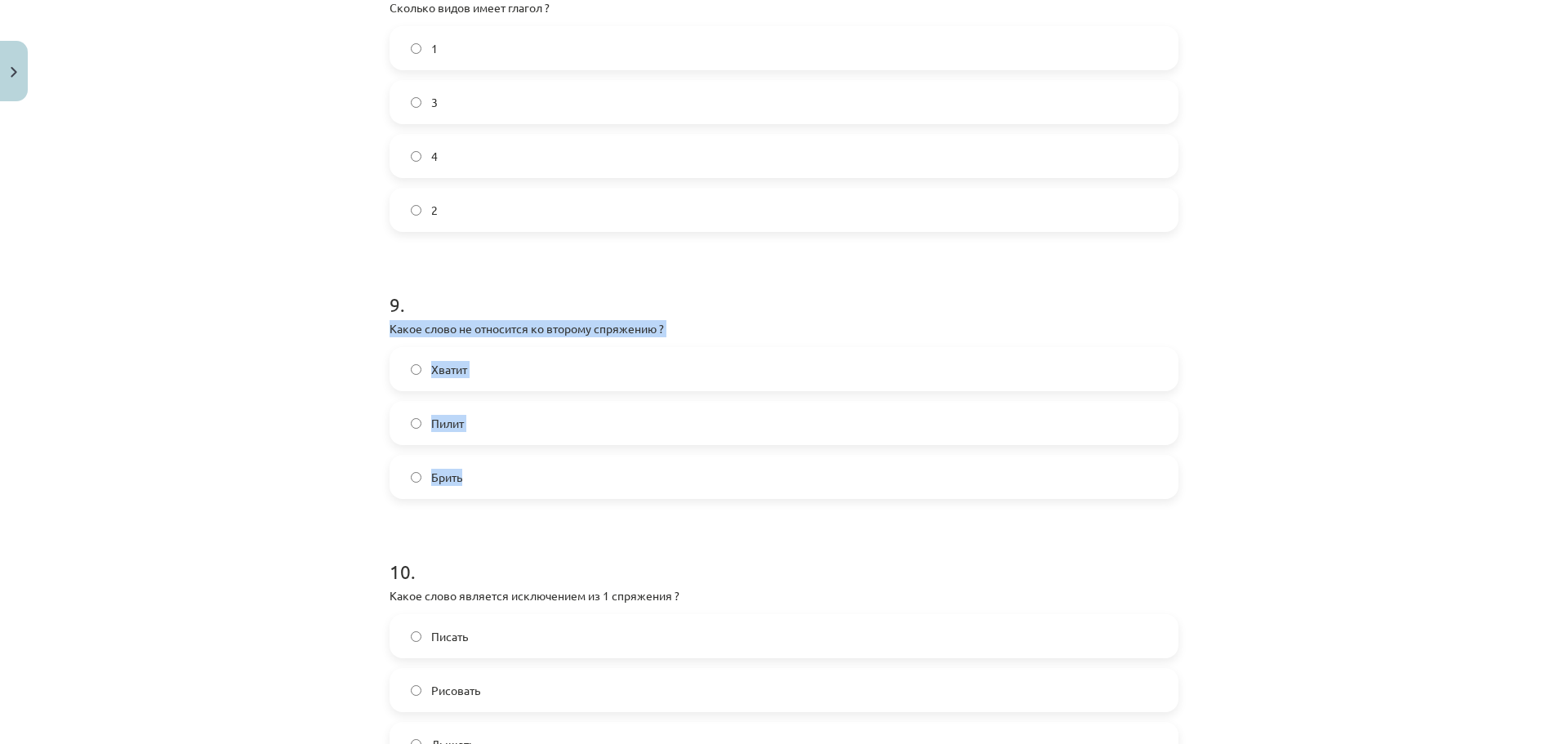
drag, startPoint x: 383, startPoint y: 330, endPoint x: 462, endPoint y: 459, distance: 151.3
copy div "Какое слово не относится ко второму спряжению ? Хватит Пилит Брить"
click at [338, 461] on div "Mācību tēma: Krievu valodas b1 - 11. klases 1.ieskaites mācību materiāls #13 ✅ …" at bounding box center [784, 372] width 1568 height 744
click at [545, 470] on label "Брить" at bounding box center [784, 477] width 785 height 41
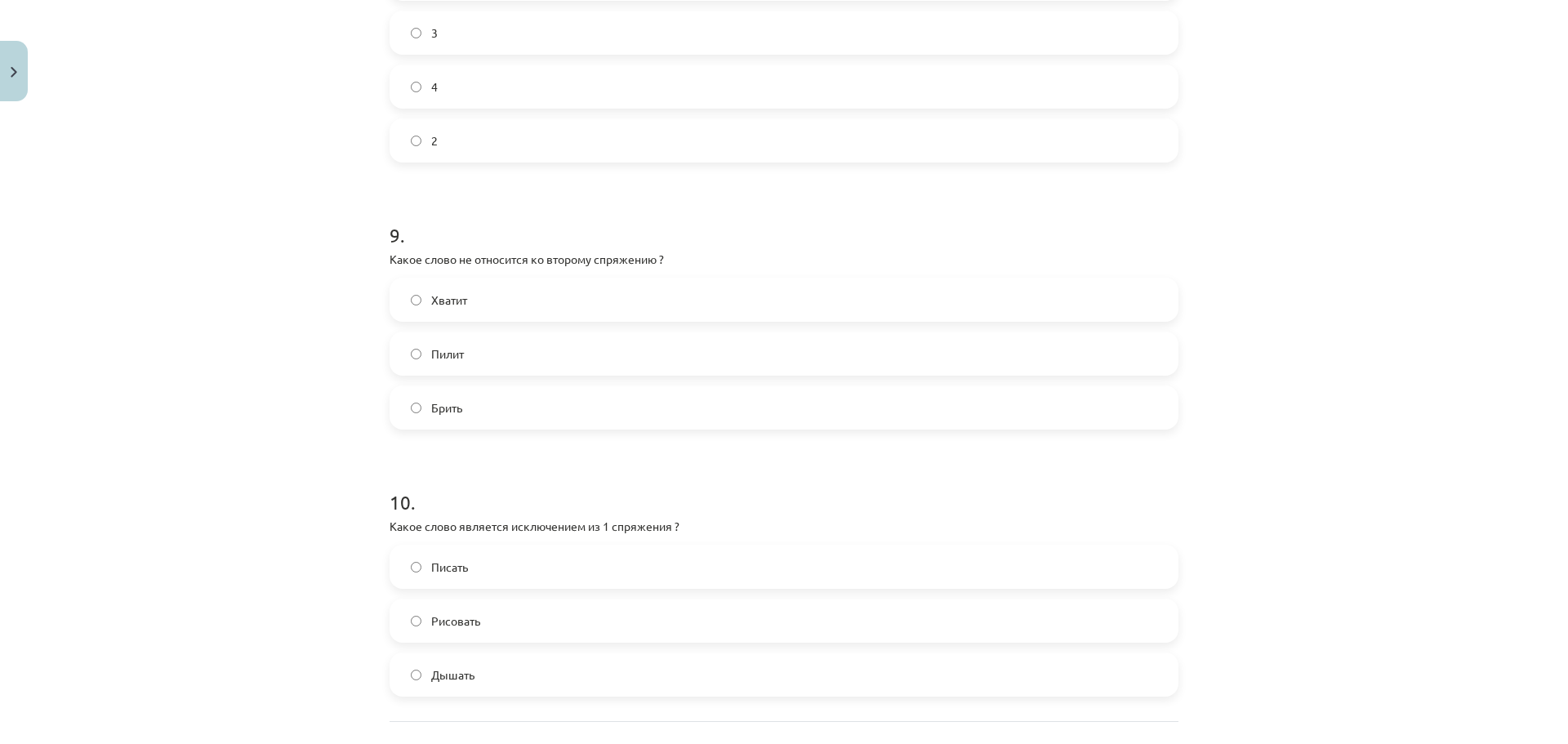
scroll to position [3071, 0]
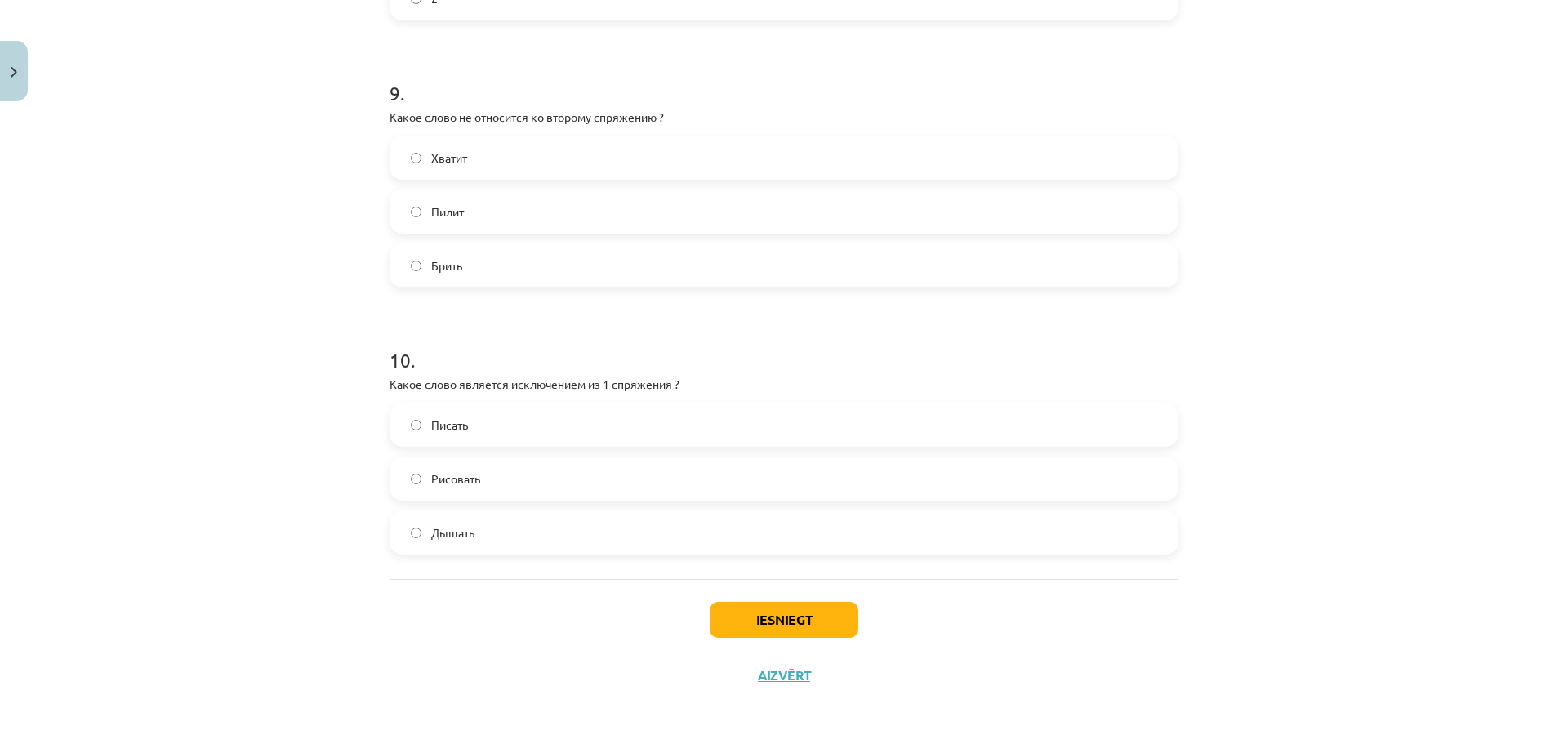
click at [511, 543] on label "Дышать" at bounding box center [784, 532] width 785 height 41
click at [757, 632] on button "Iesniegt" at bounding box center [784, 620] width 149 height 36
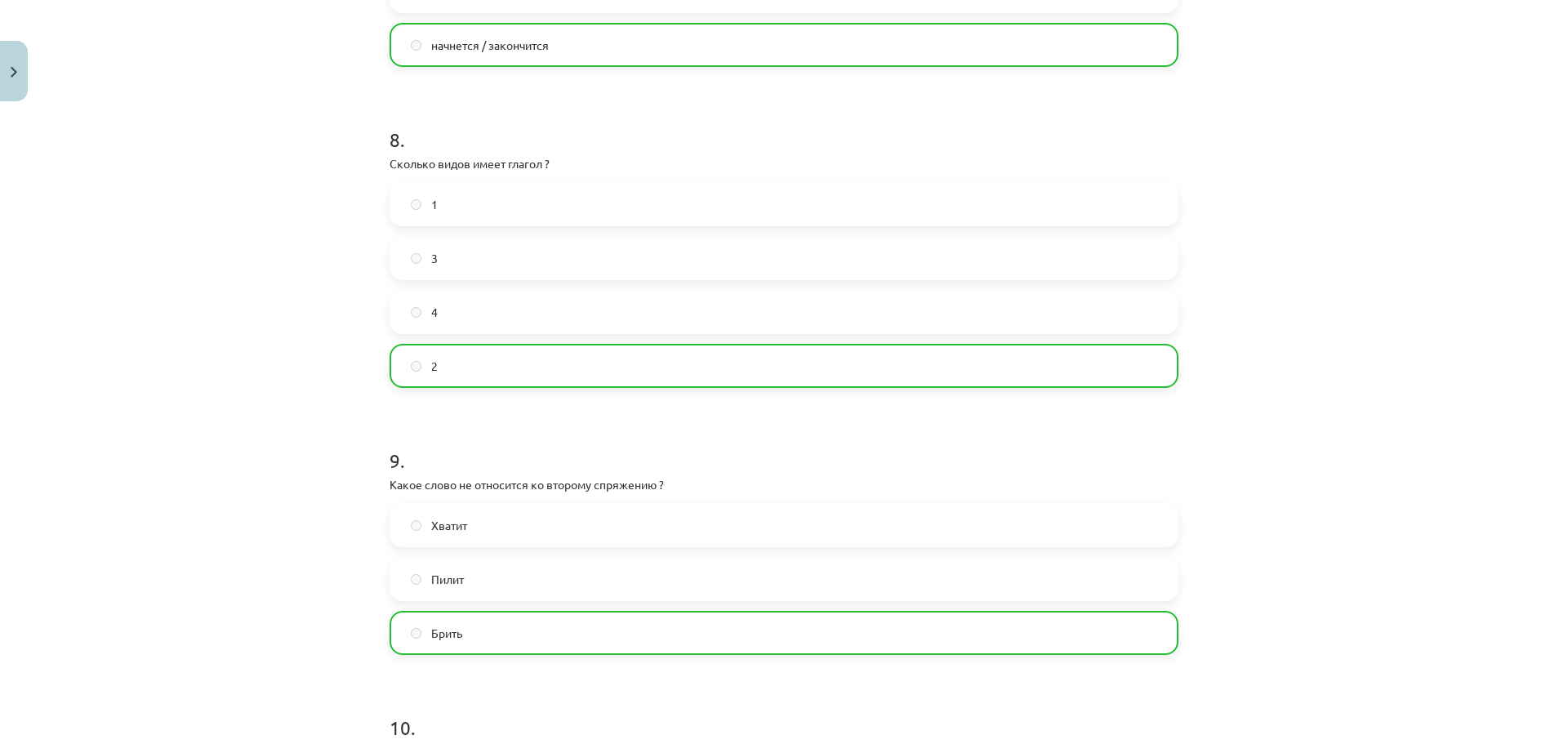
scroll to position [3124, 0]
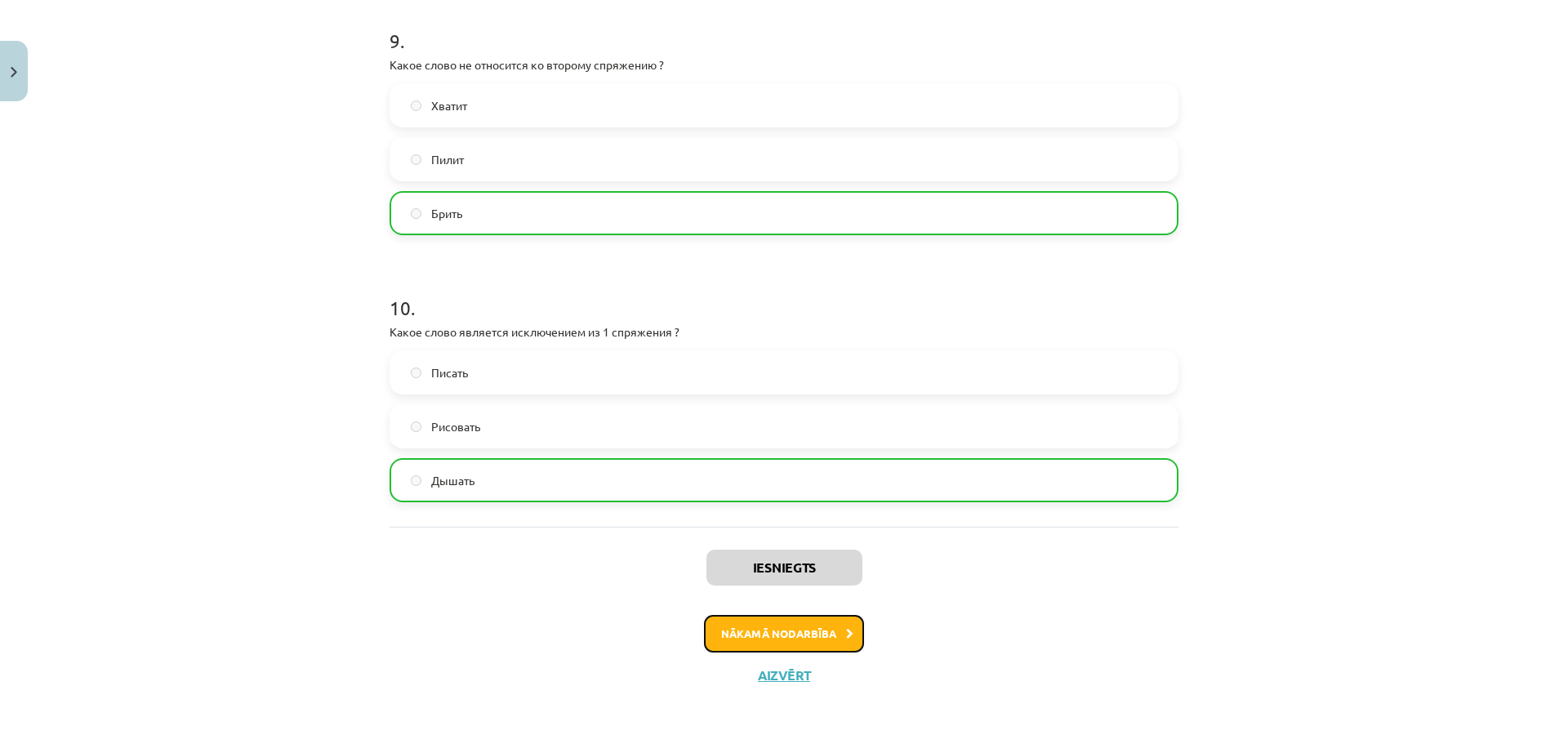
click at [741, 631] on button "Nākamā nodarbība" at bounding box center [784, 634] width 160 height 38
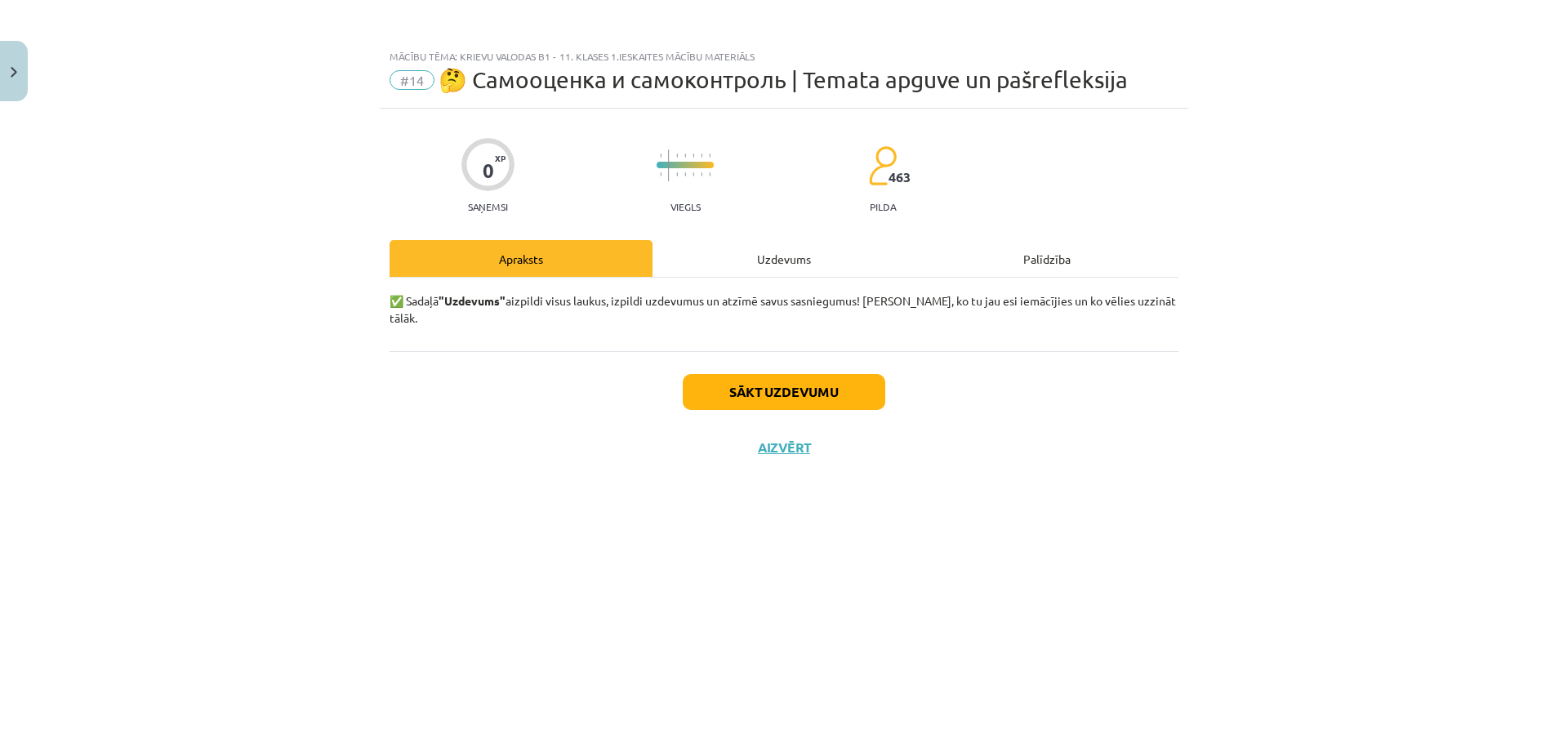
scroll to position [0, 0]
click at [842, 375] on button "Sākt uzdevumu" at bounding box center [784, 392] width 202 height 36
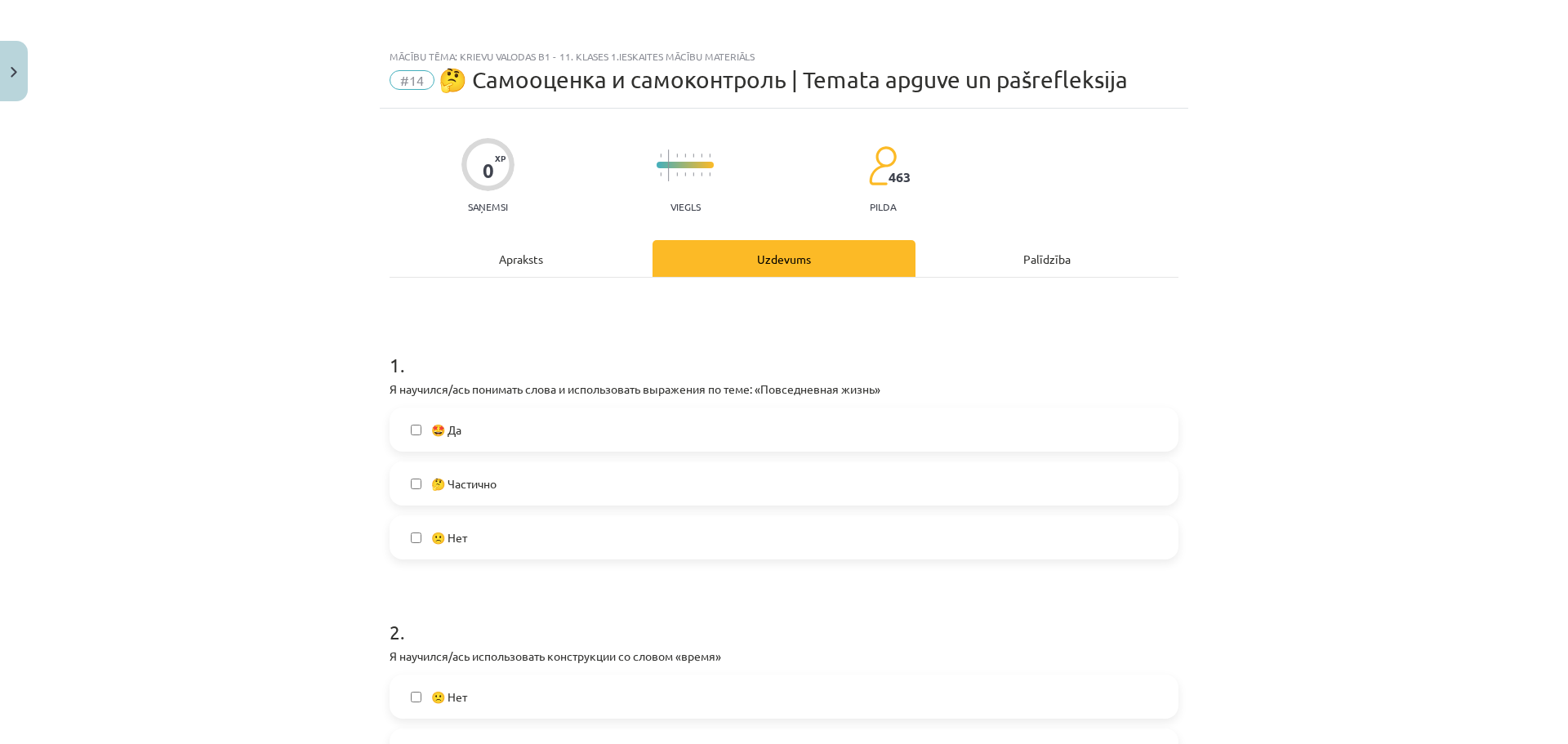
click at [756, 421] on label "🤩 Да" at bounding box center [784, 430] width 785 height 41
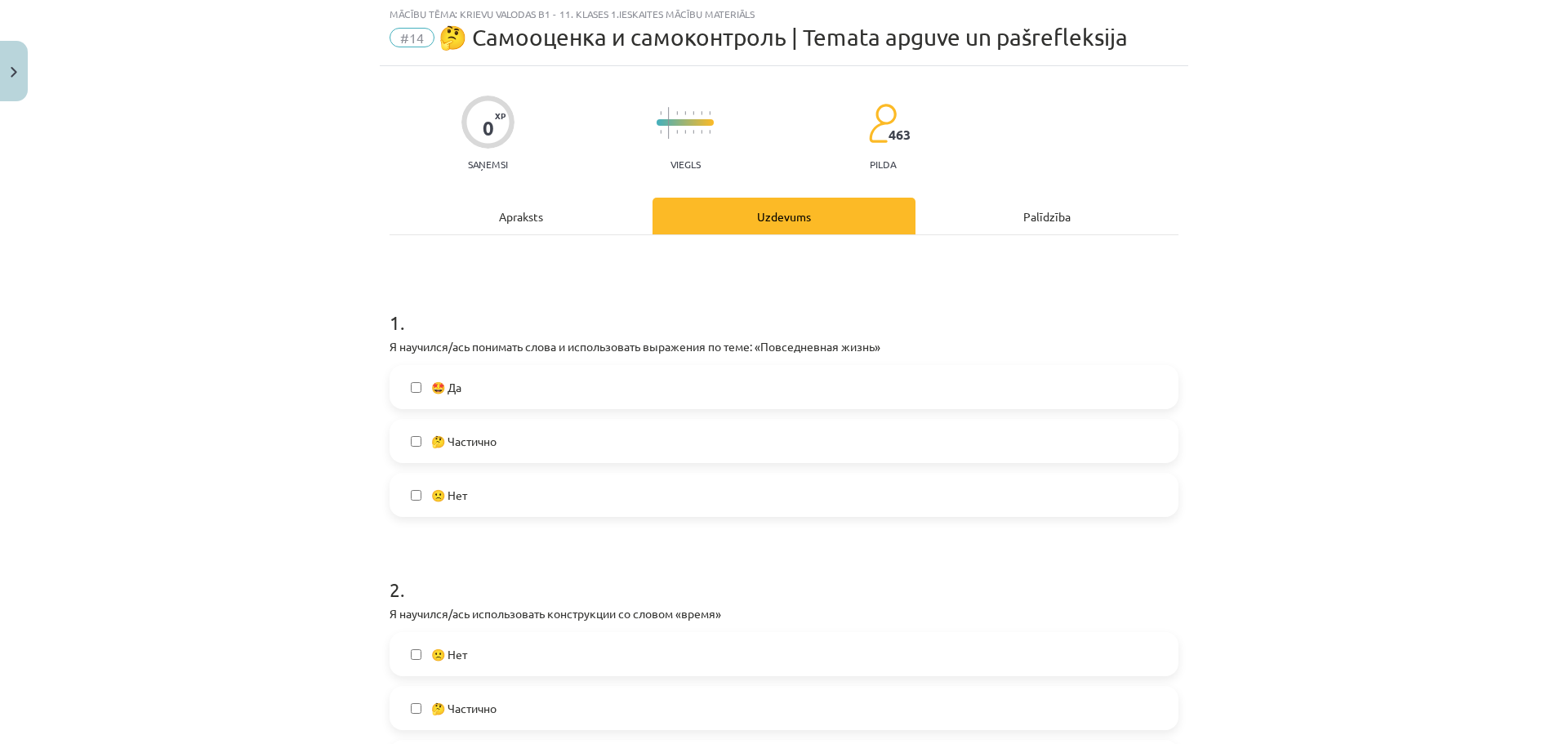
scroll to position [327, 0]
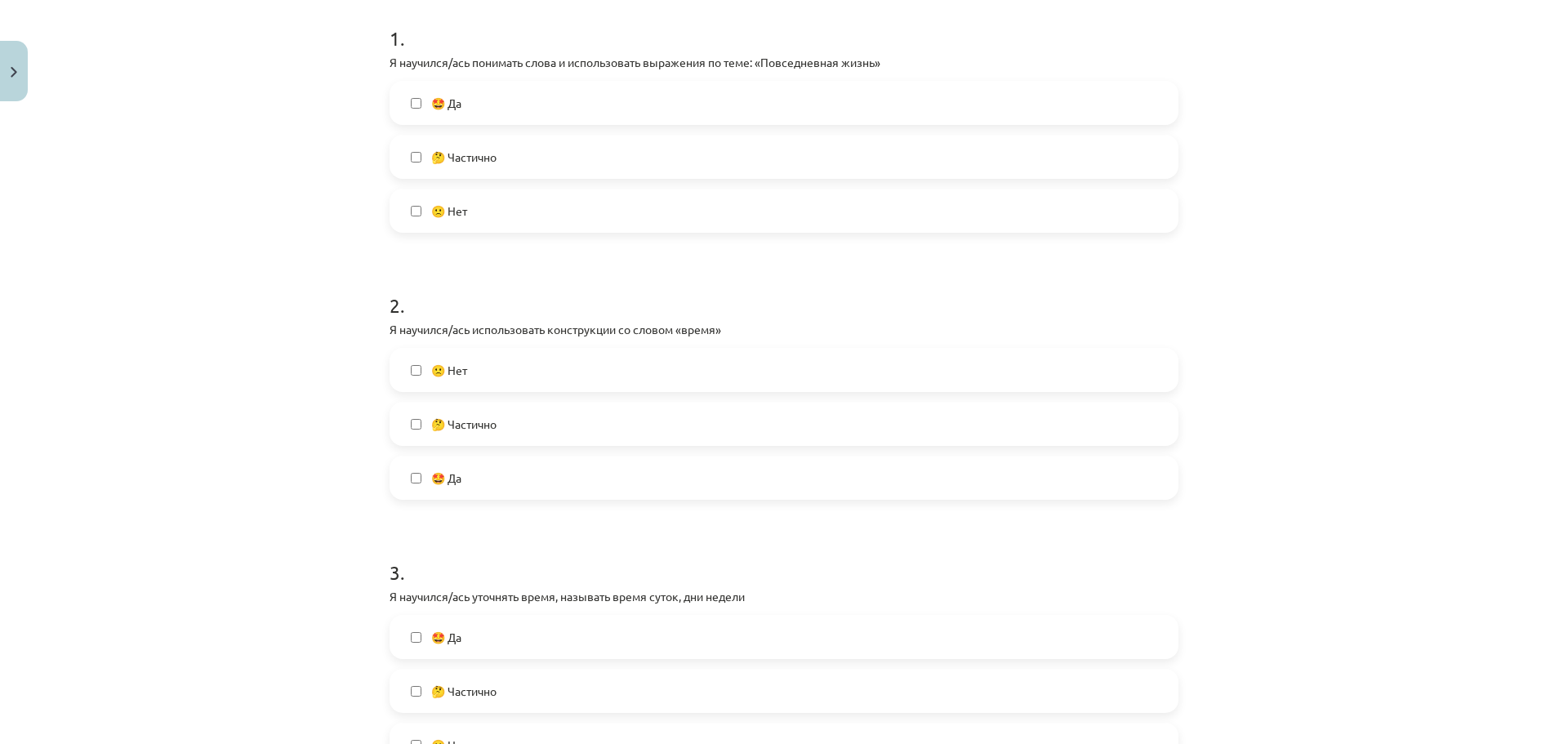
click at [534, 482] on label "🤩 Да" at bounding box center [784, 478] width 785 height 41
click at [532, 645] on label "🤩 Да" at bounding box center [784, 637] width 785 height 41
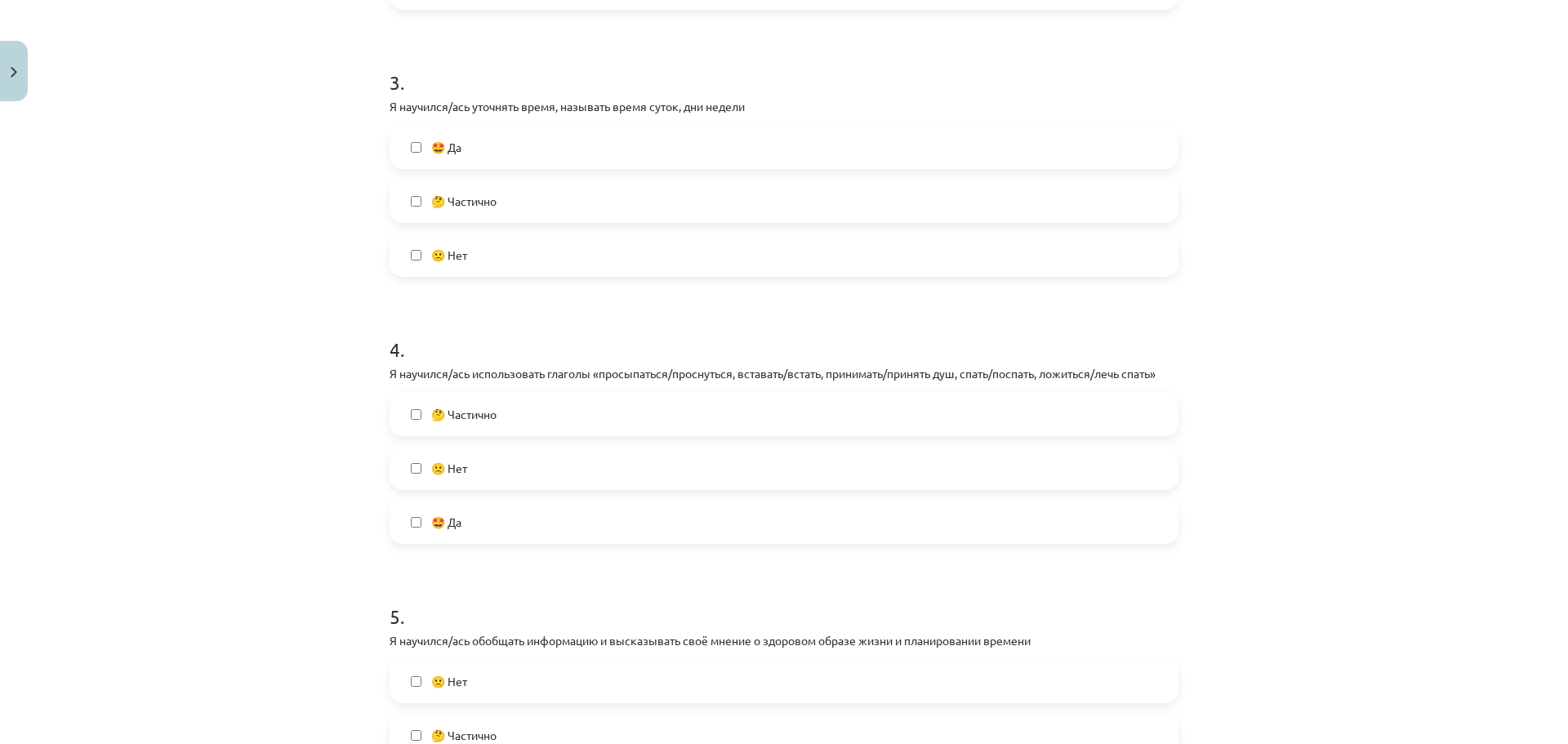
click at [470, 519] on label "🤩 Да" at bounding box center [784, 522] width 785 height 41
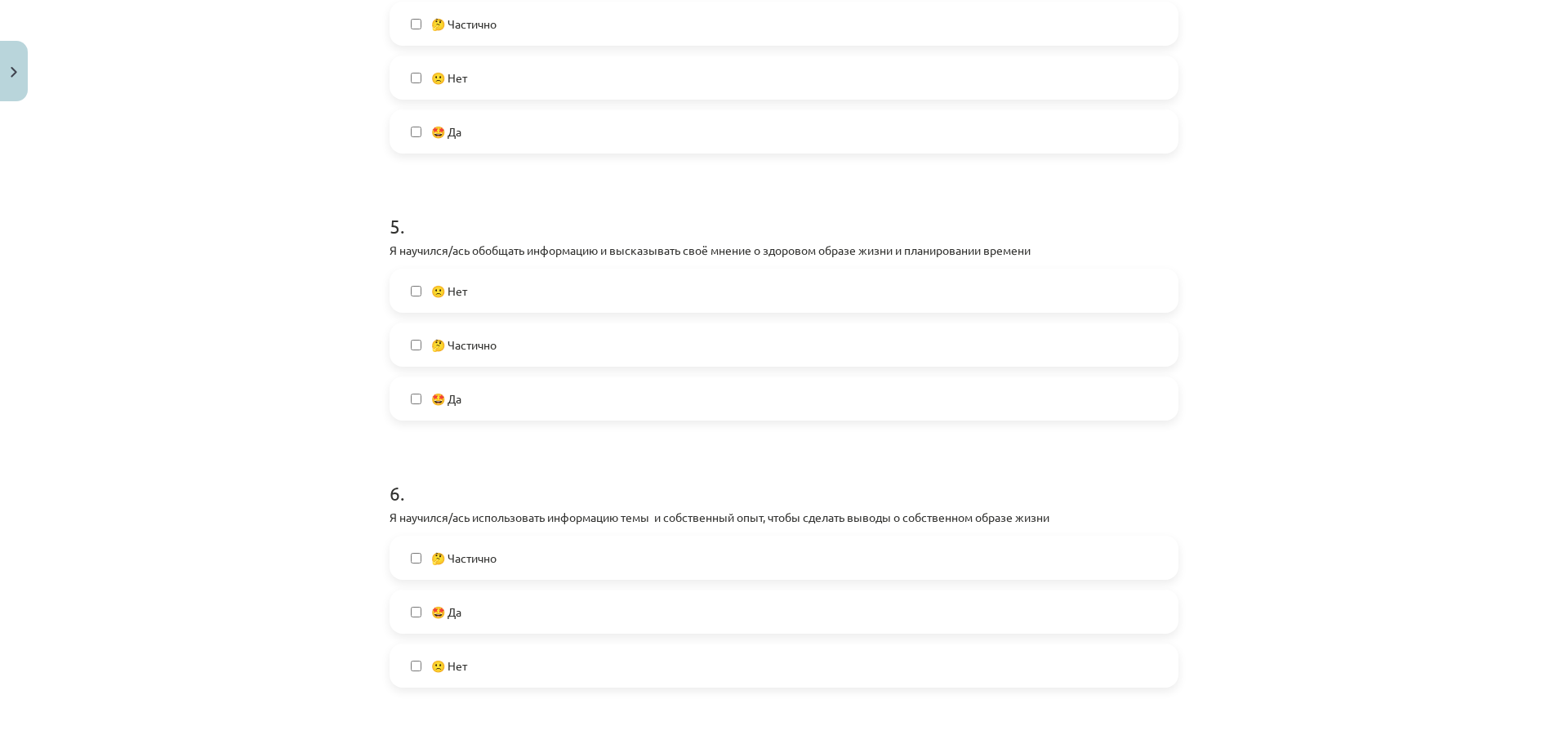
scroll to position [1307, 0]
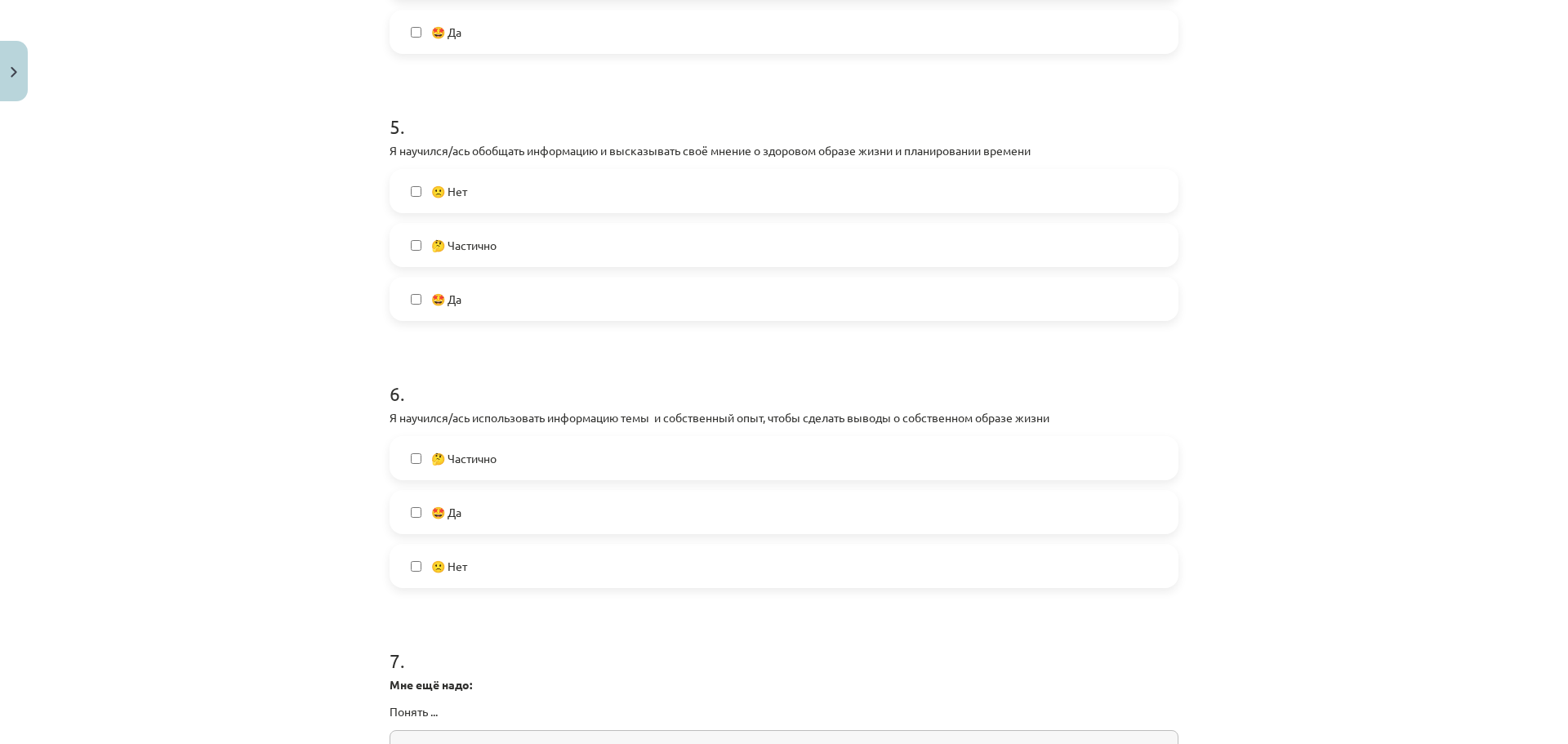
click at [466, 301] on label "🤩 Да" at bounding box center [784, 299] width 785 height 41
drag, startPoint x: 473, startPoint y: 522, endPoint x: 464, endPoint y: 519, distance: 9.5
click at [472, 522] on label "🤩 Да" at bounding box center [784, 512] width 785 height 41
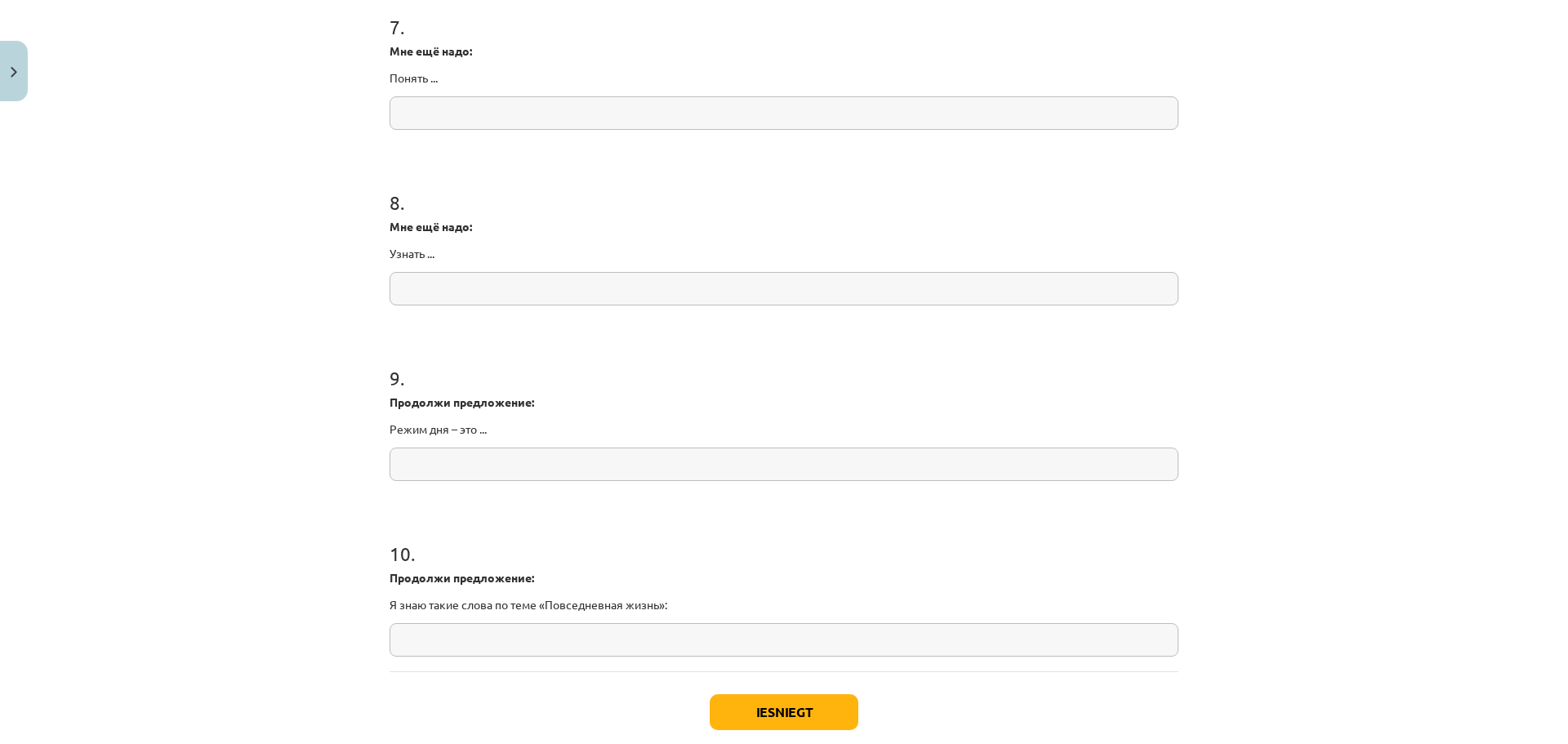
scroll to position [2033, 0]
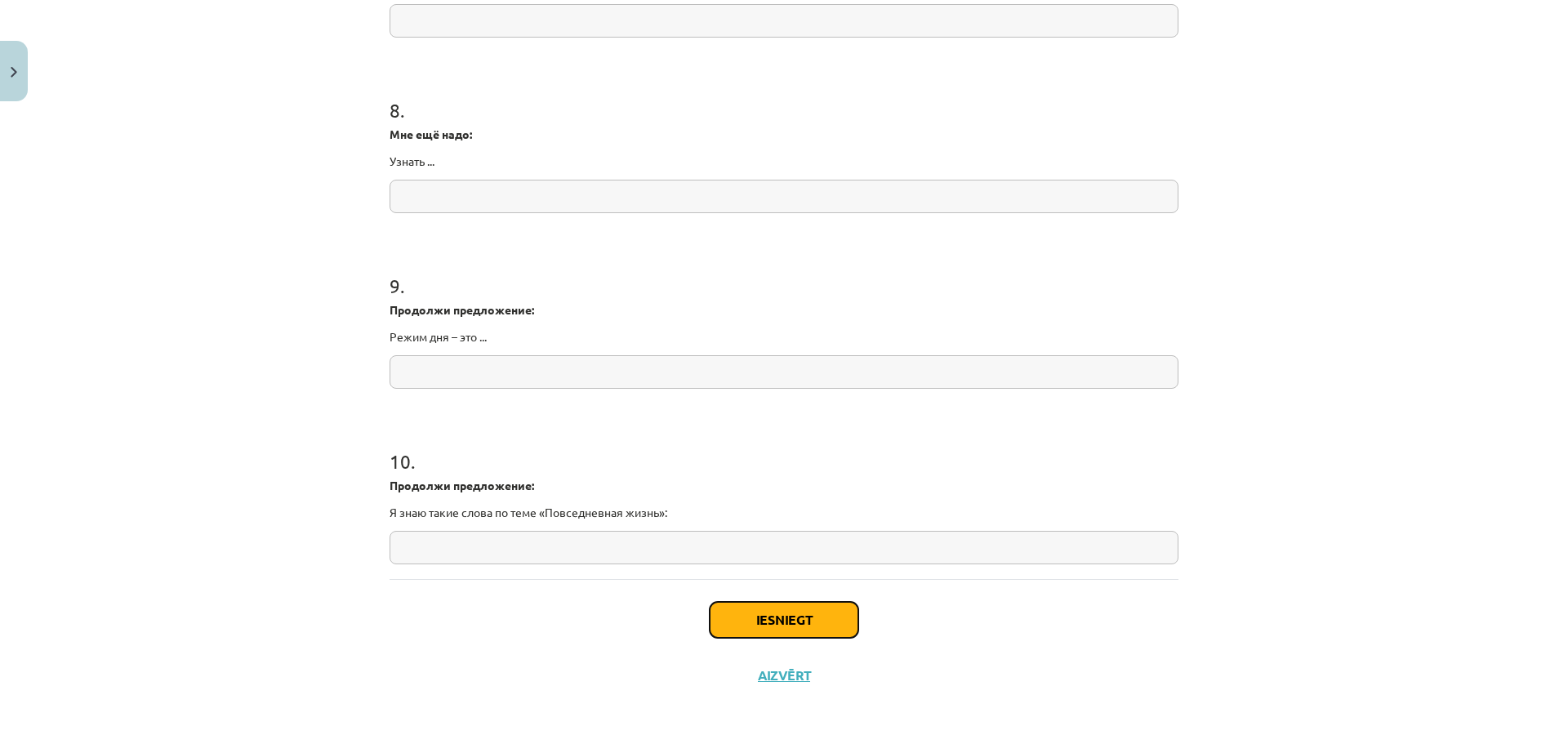
click at [744, 616] on button "Iesniegt" at bounding box center [784, 620] width 149 height 36
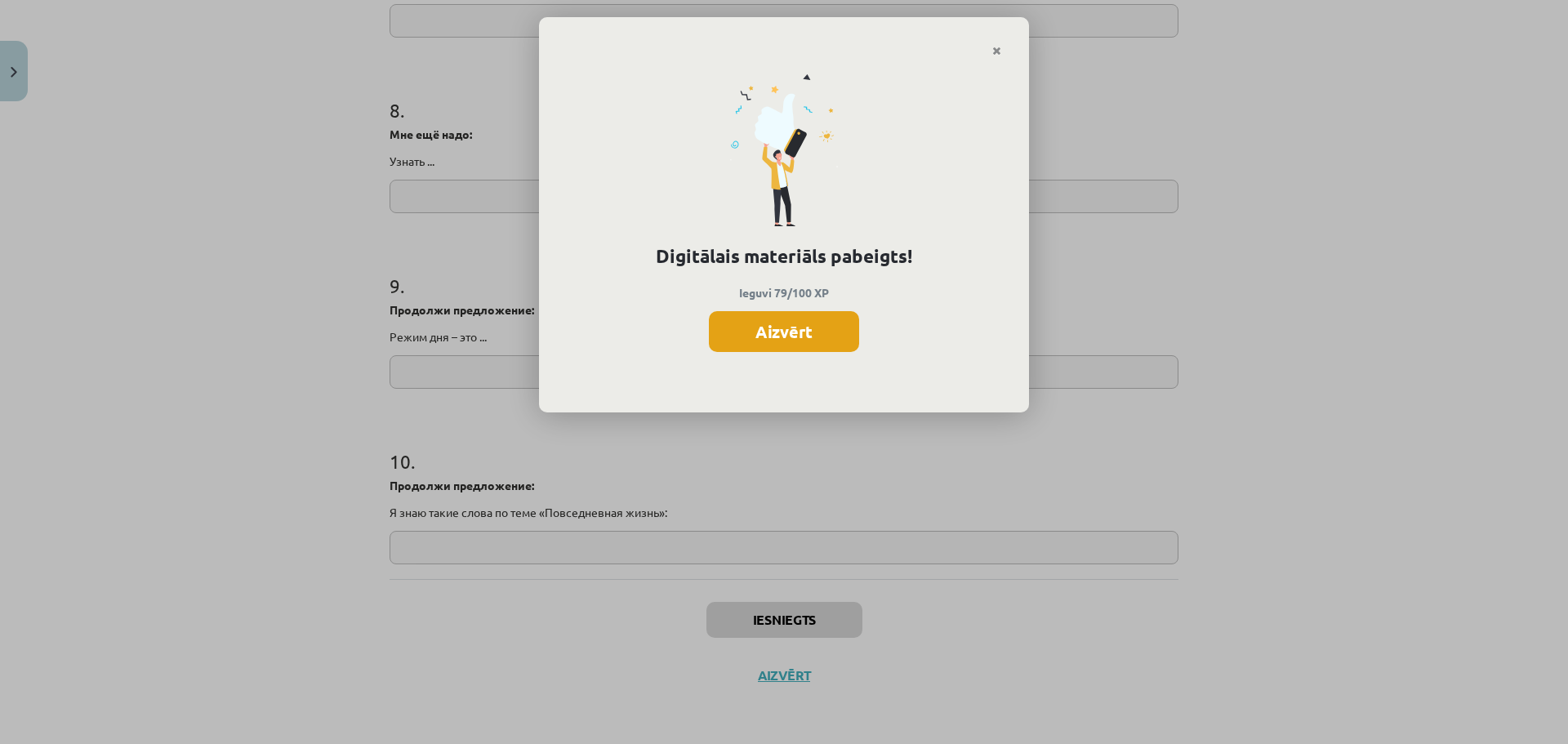
click at [787, 332] on button "Aizvērt" at bounding box center [784, 332] width 151 height 41
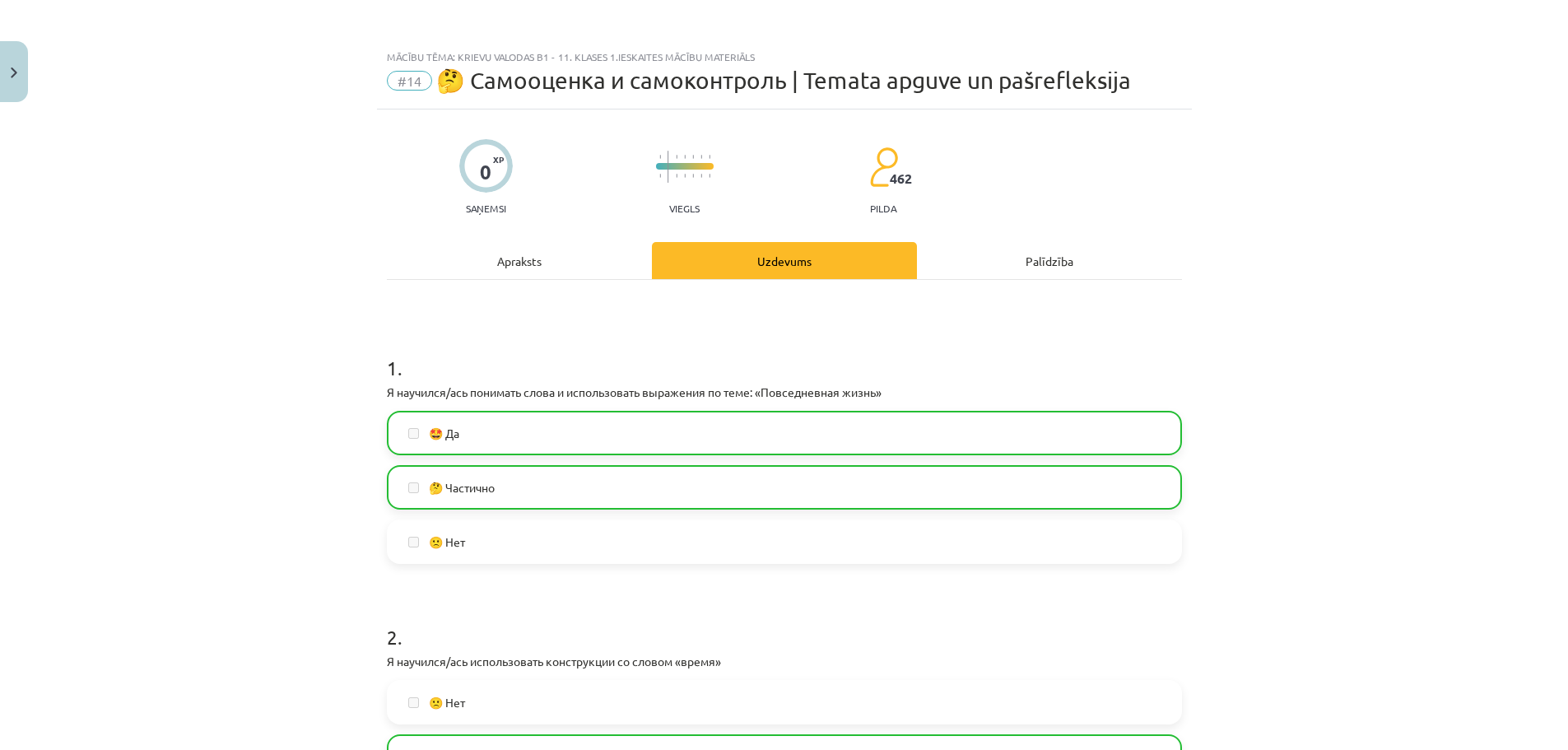
scroll to position [1385, 0]
click at [6, 79] on button "Close" at bounding box center [14, 71] width 28 height 61
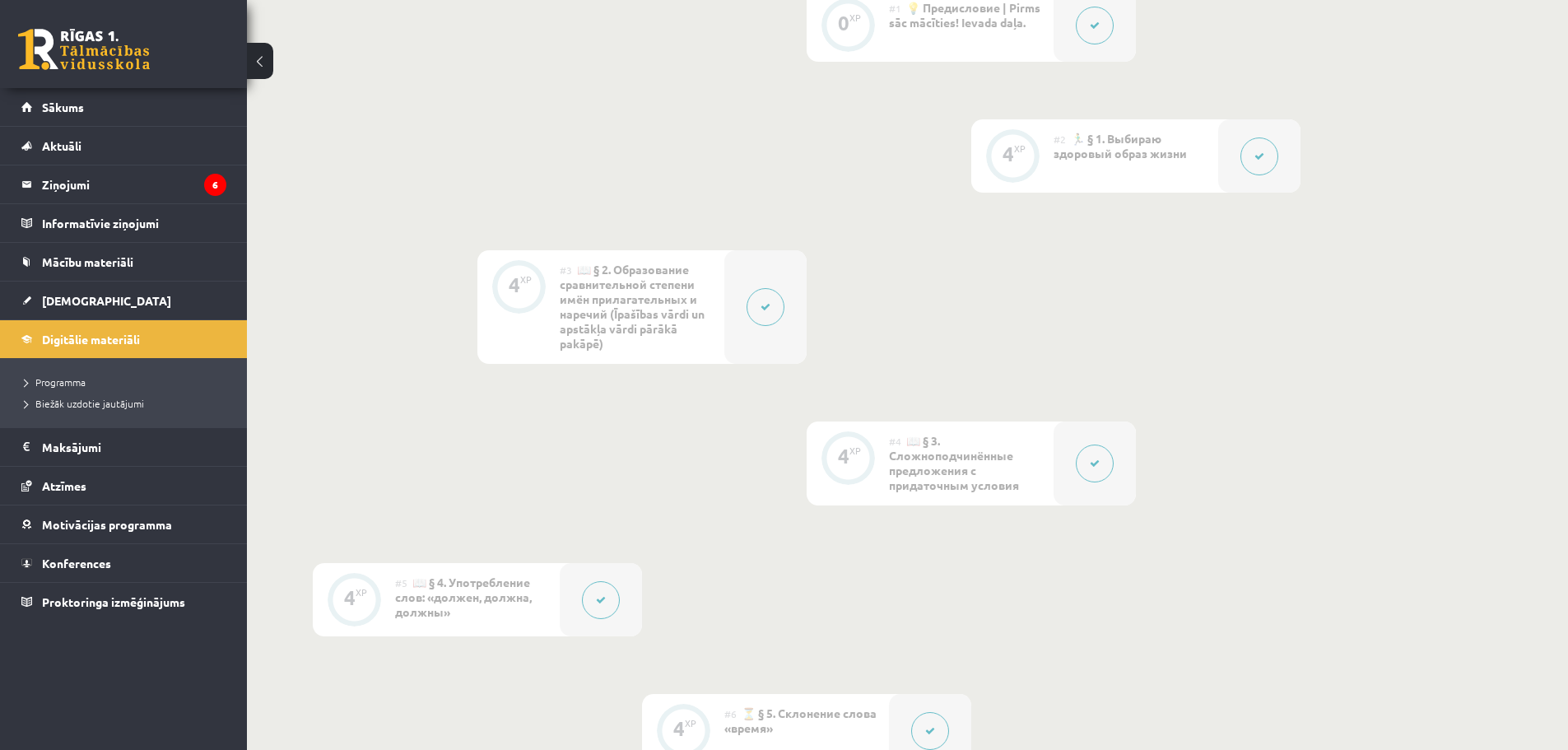
scroll to position [0, 0]
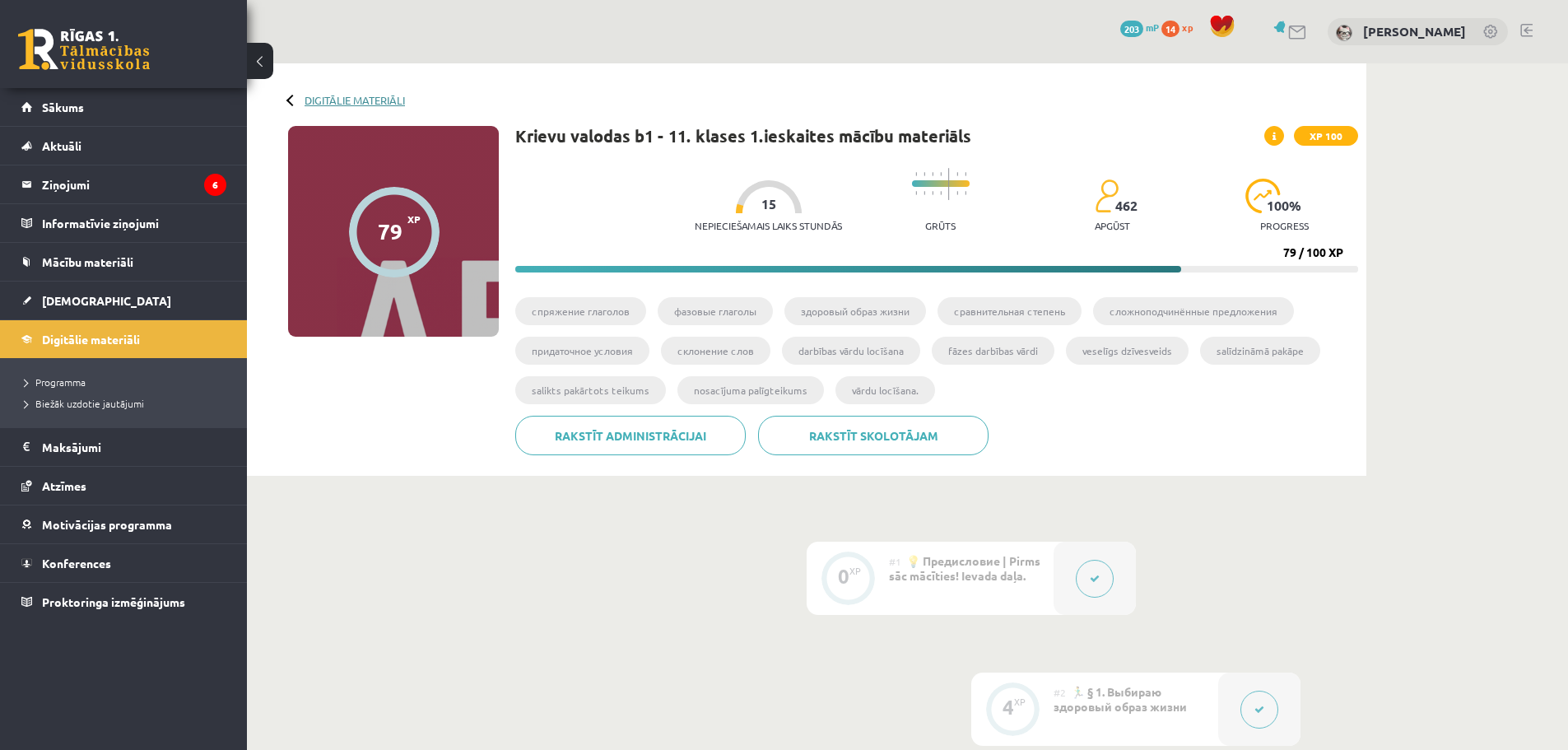
click at [320, 94] on link "Digitālie materiāli" at bounding box center [355, 100] width 101 height 12
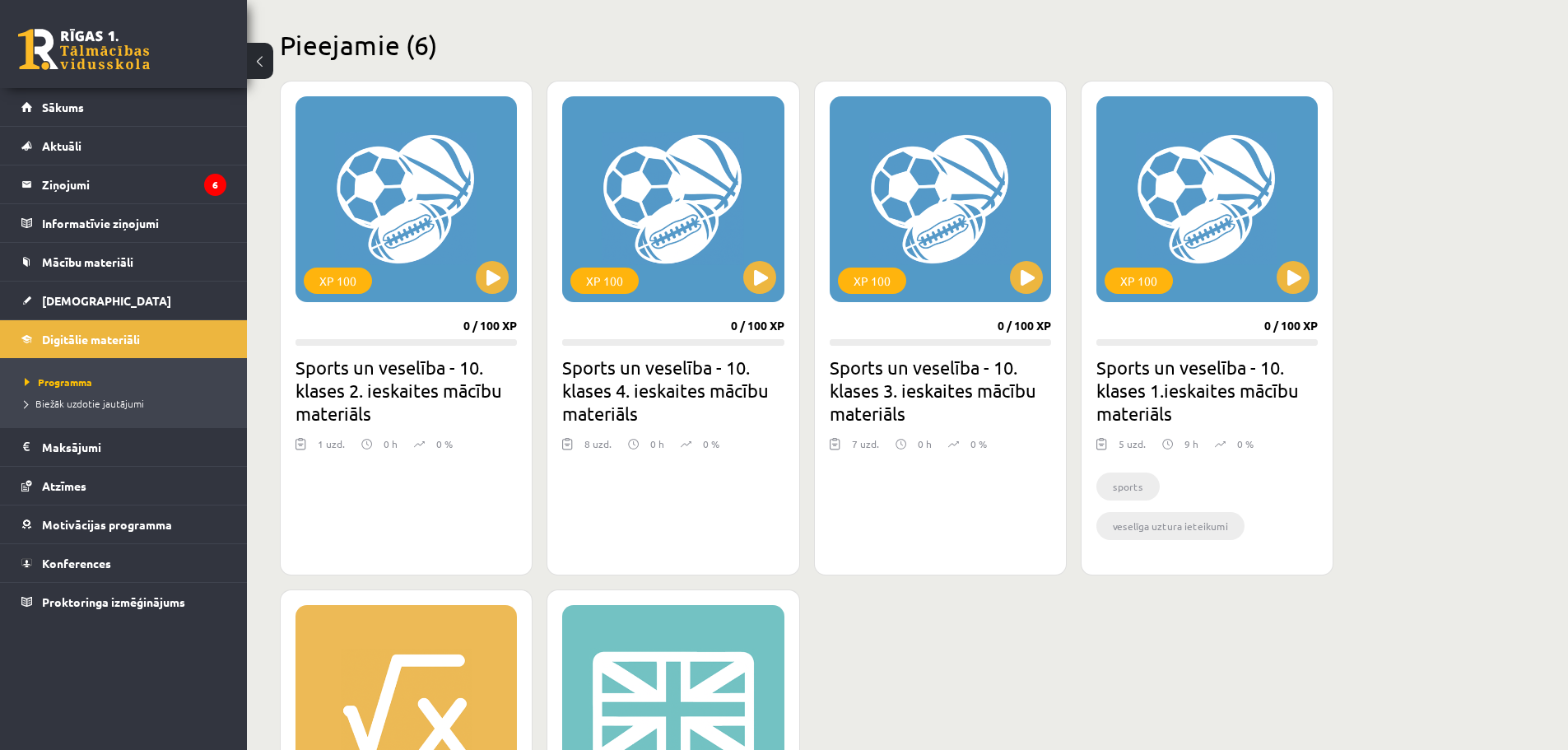
scroll to position [346, 0]
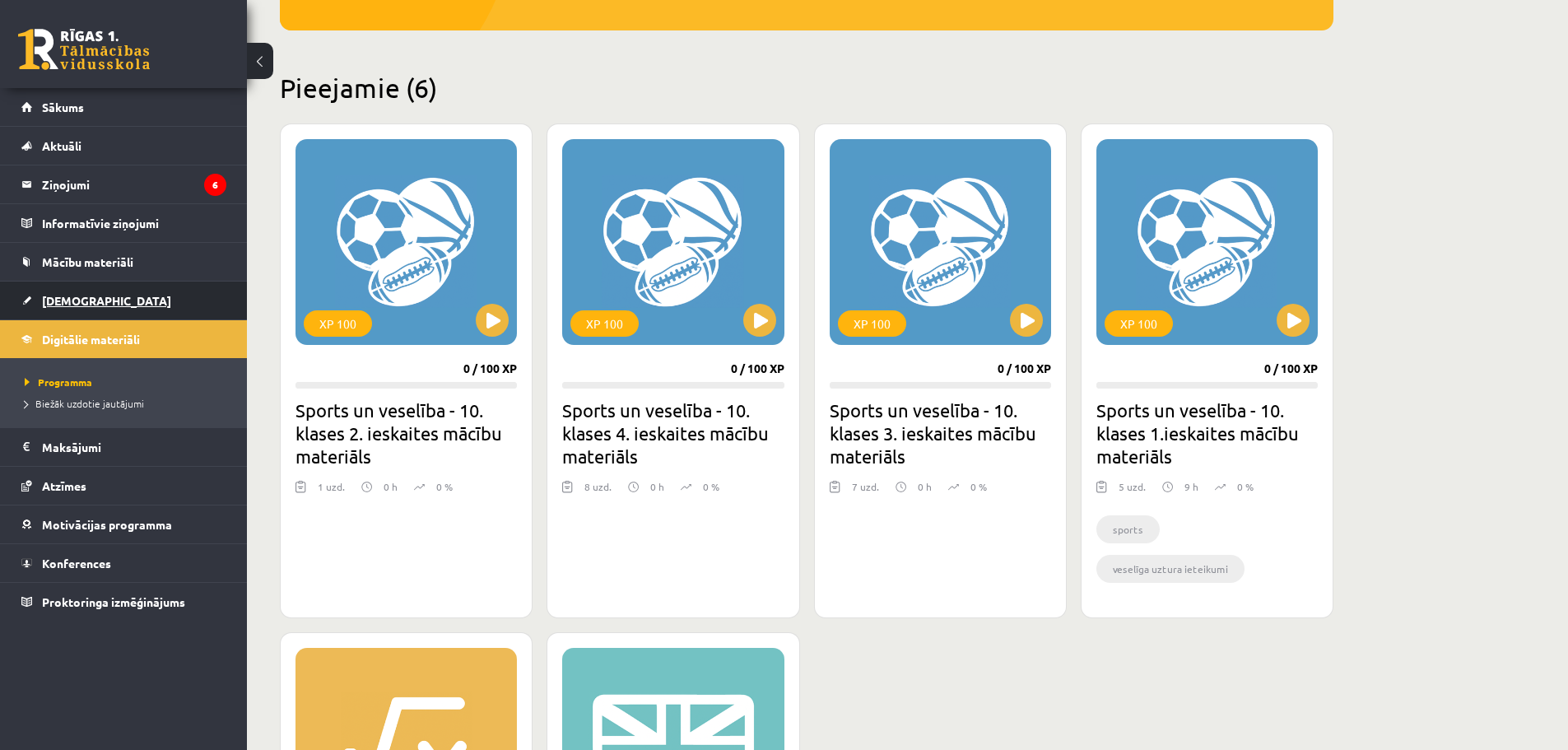
click at [61, 301] on span "[DEMOGRAPHIC_DATA]" at bounding box center [106, 301] width 129 height 15
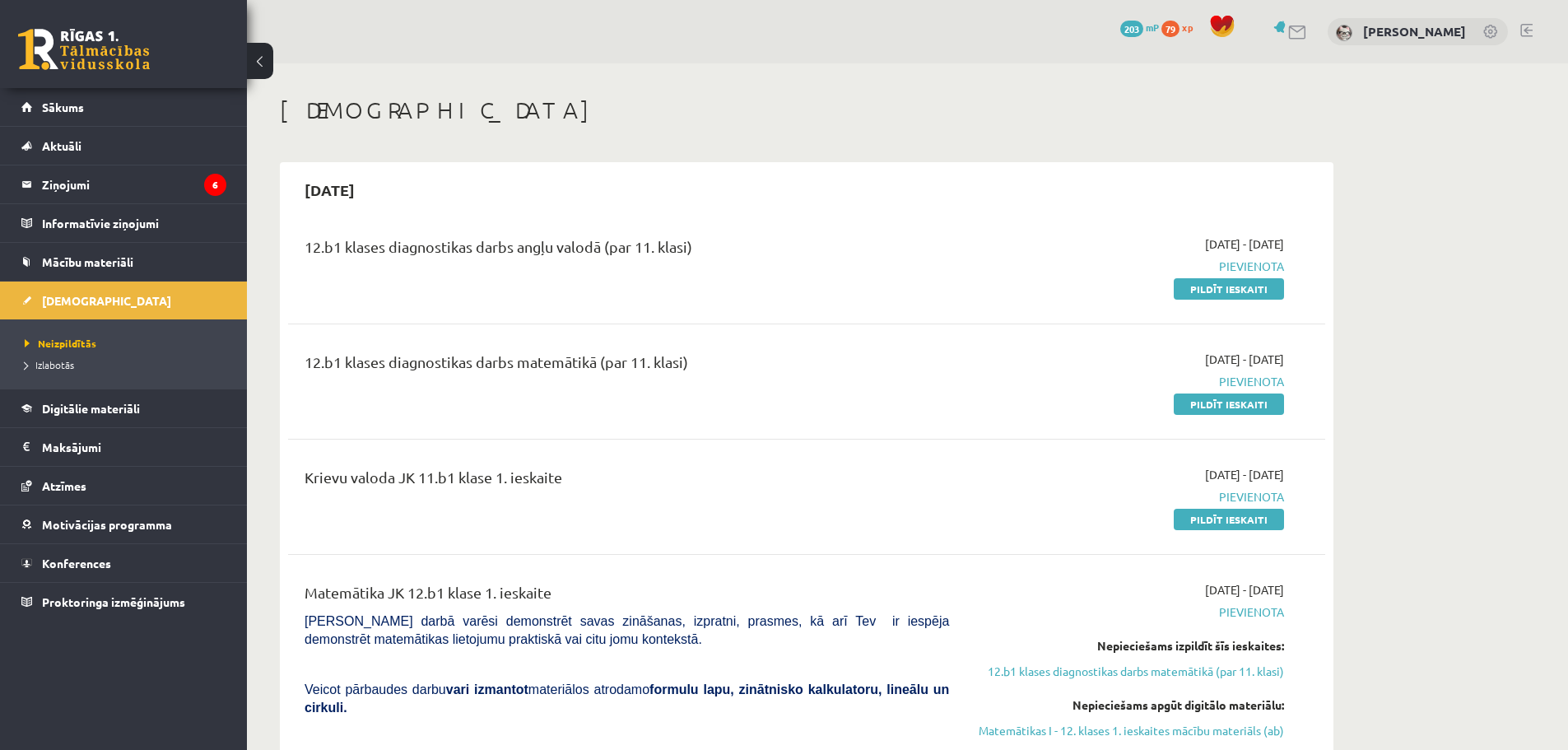
click at [1216, 25] on span at bounding box center [1223, 26] width 25 height 25
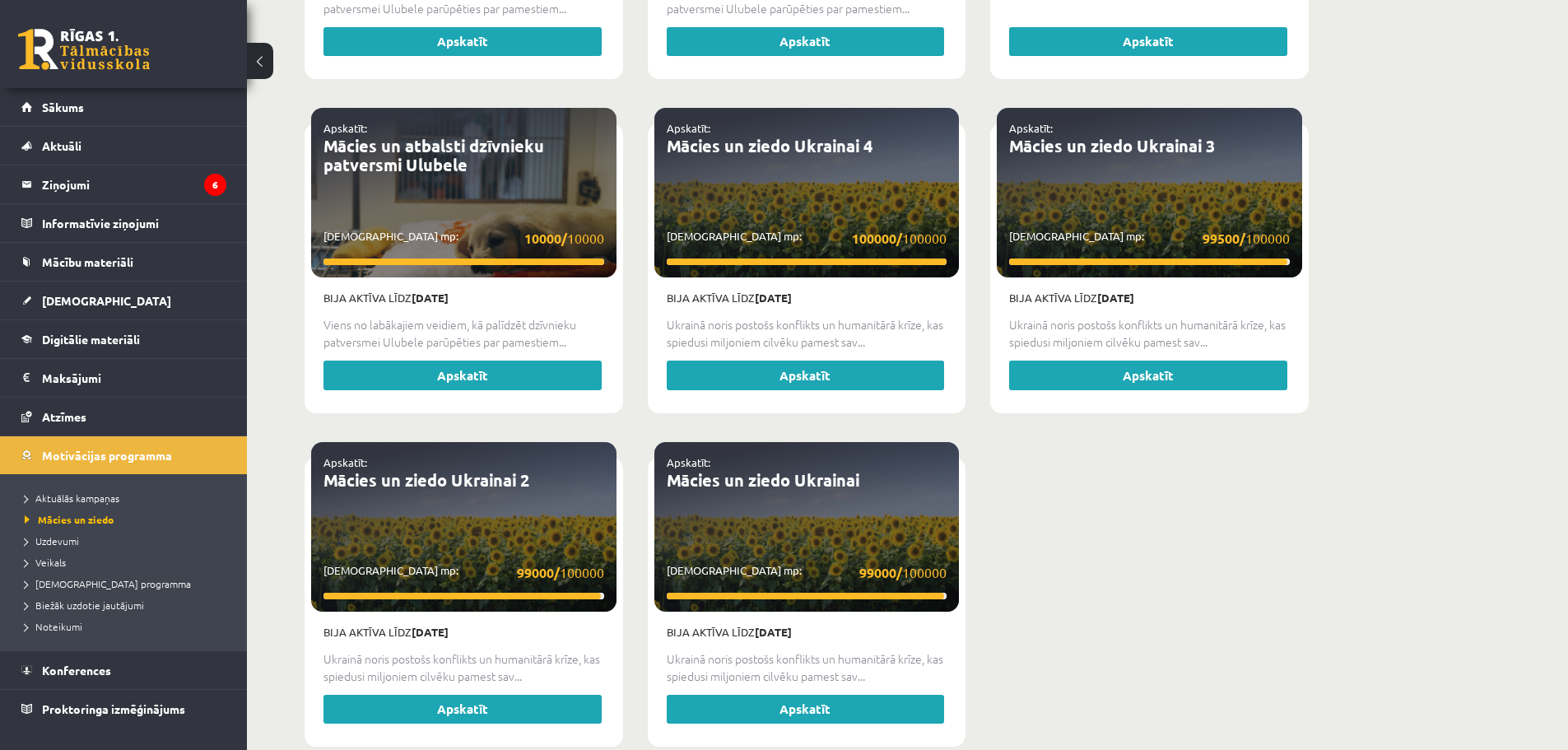
scroll to position [1723, 0]
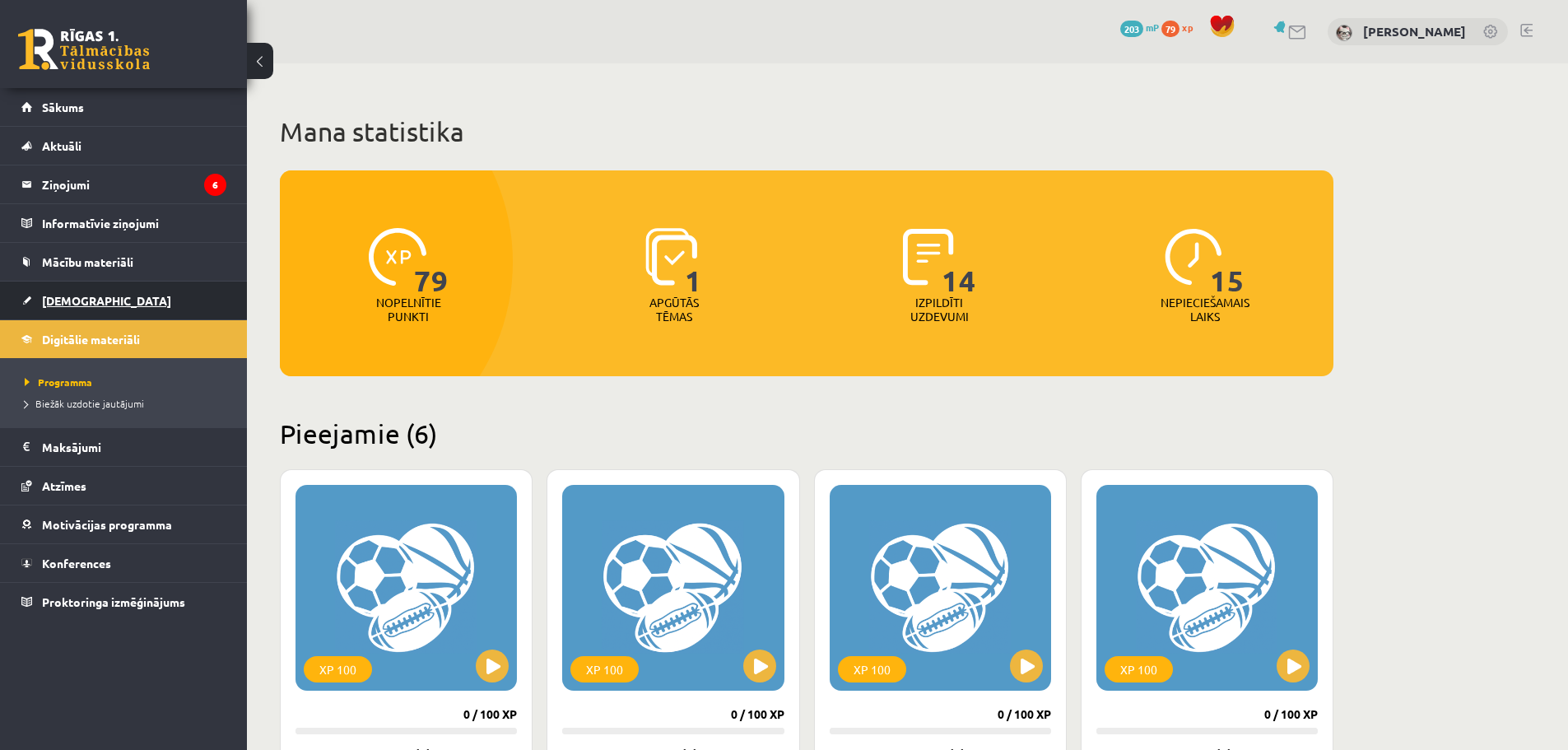
click at [56, 284] on link "[DEMOGRAPHIC_DATA]" at bounding box center [124, 300] width 205 height 38
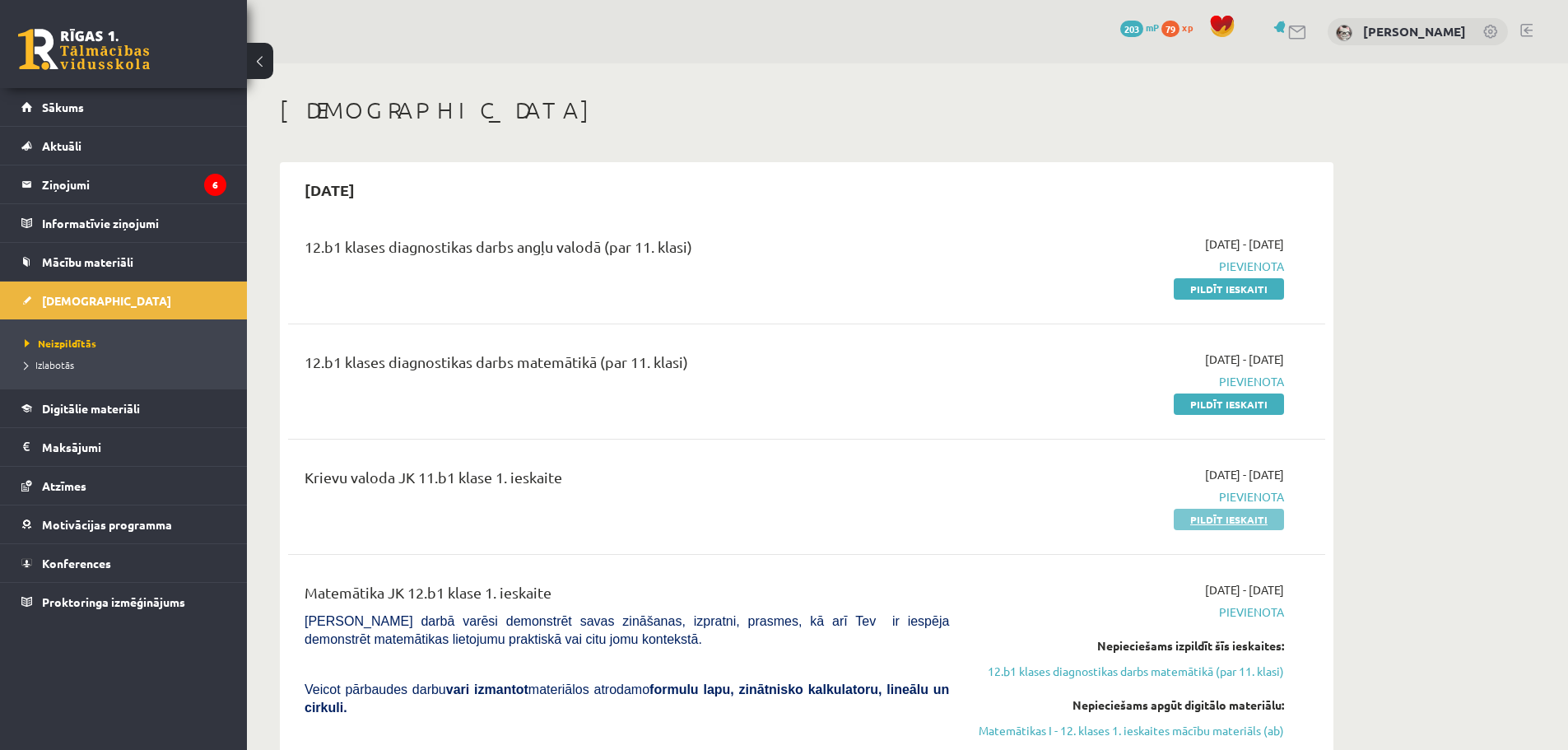
click at [1233, 522] on link "Pildīt ieskaiti" at bounding box center [1229, 519] width 110 height 21
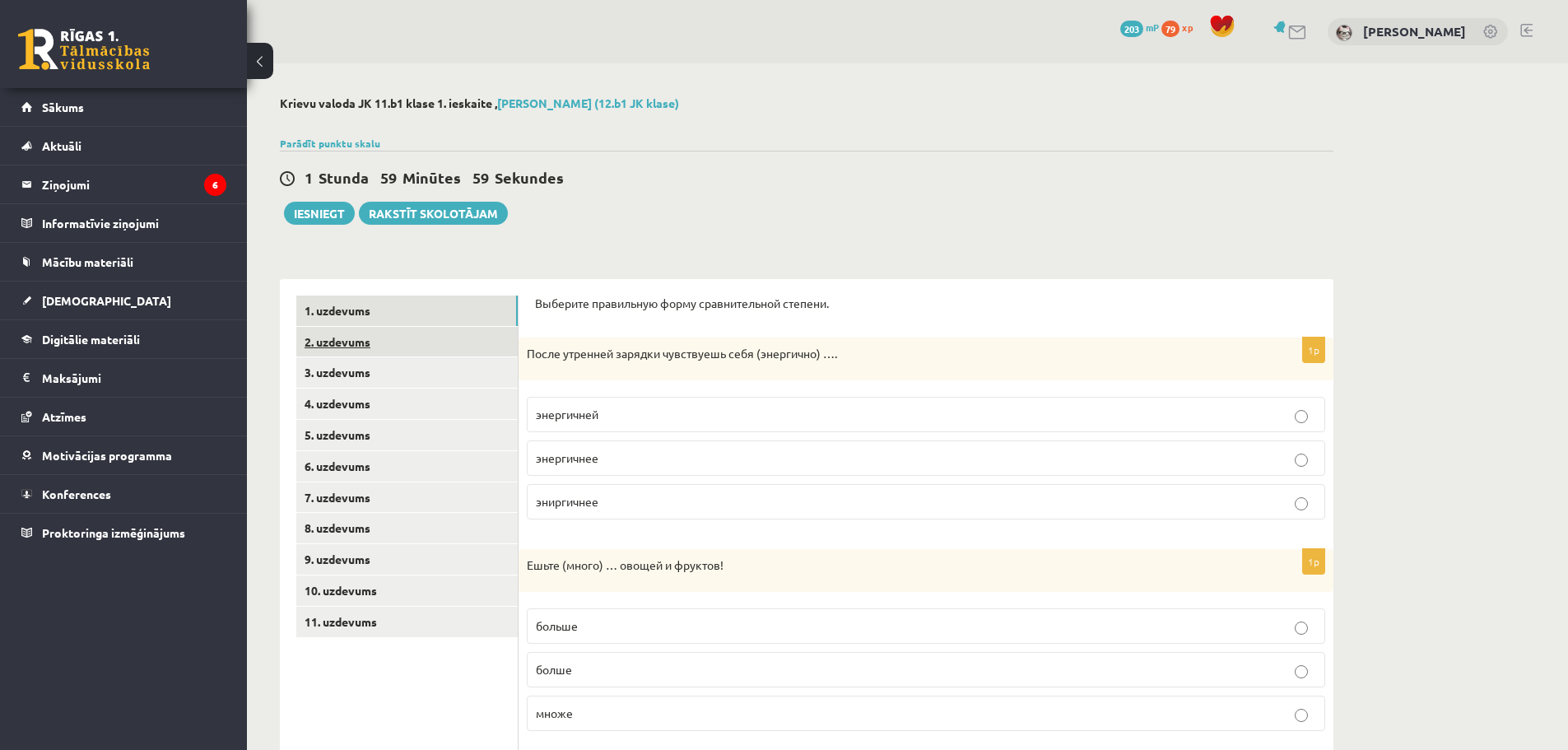
click at [402, 351] on link "2. uzdevums" at bounding box center [407, 342] width 222 height 31
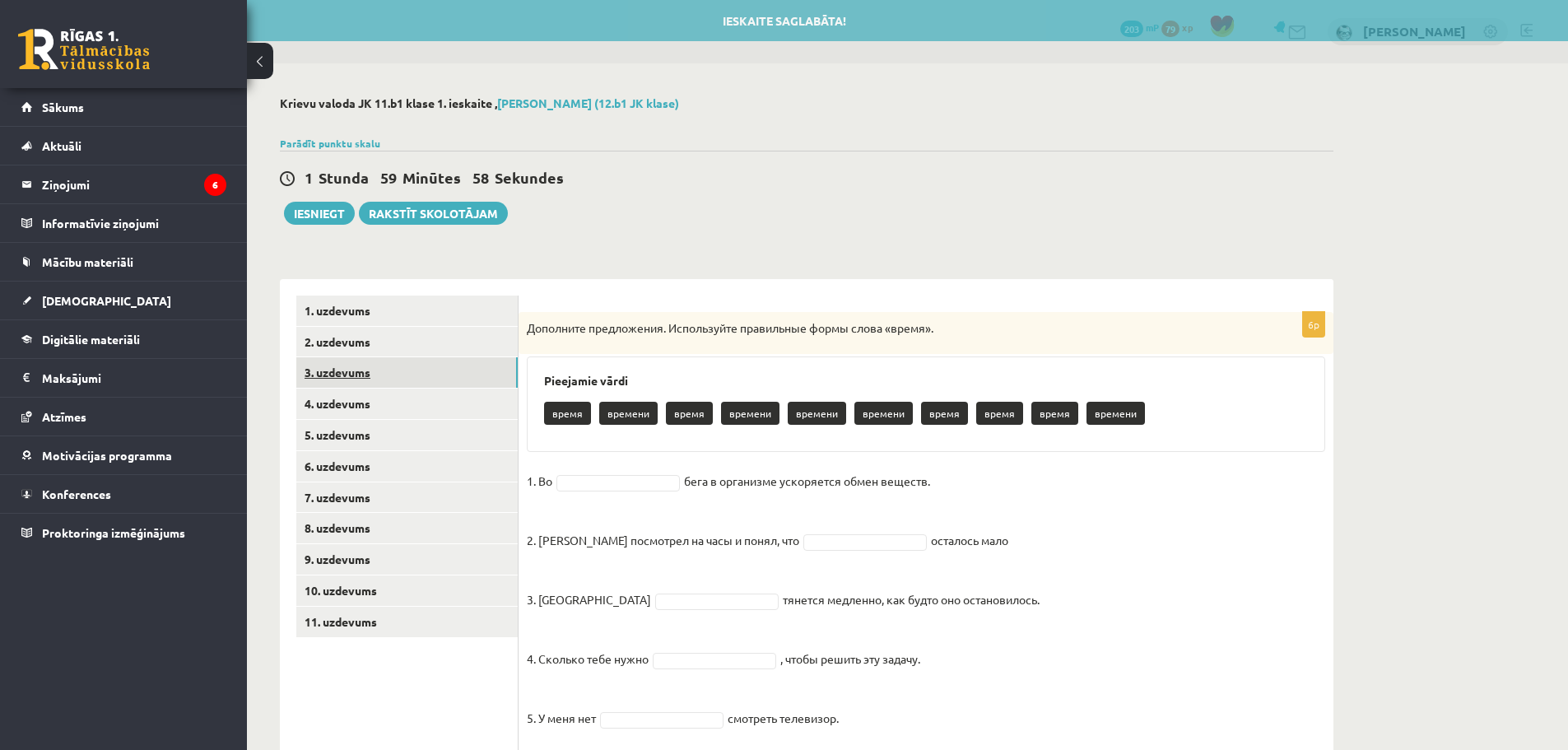
click at [391, 362] on link "3. uzdevums" at bounding box center [407, 373] width 222 height 31
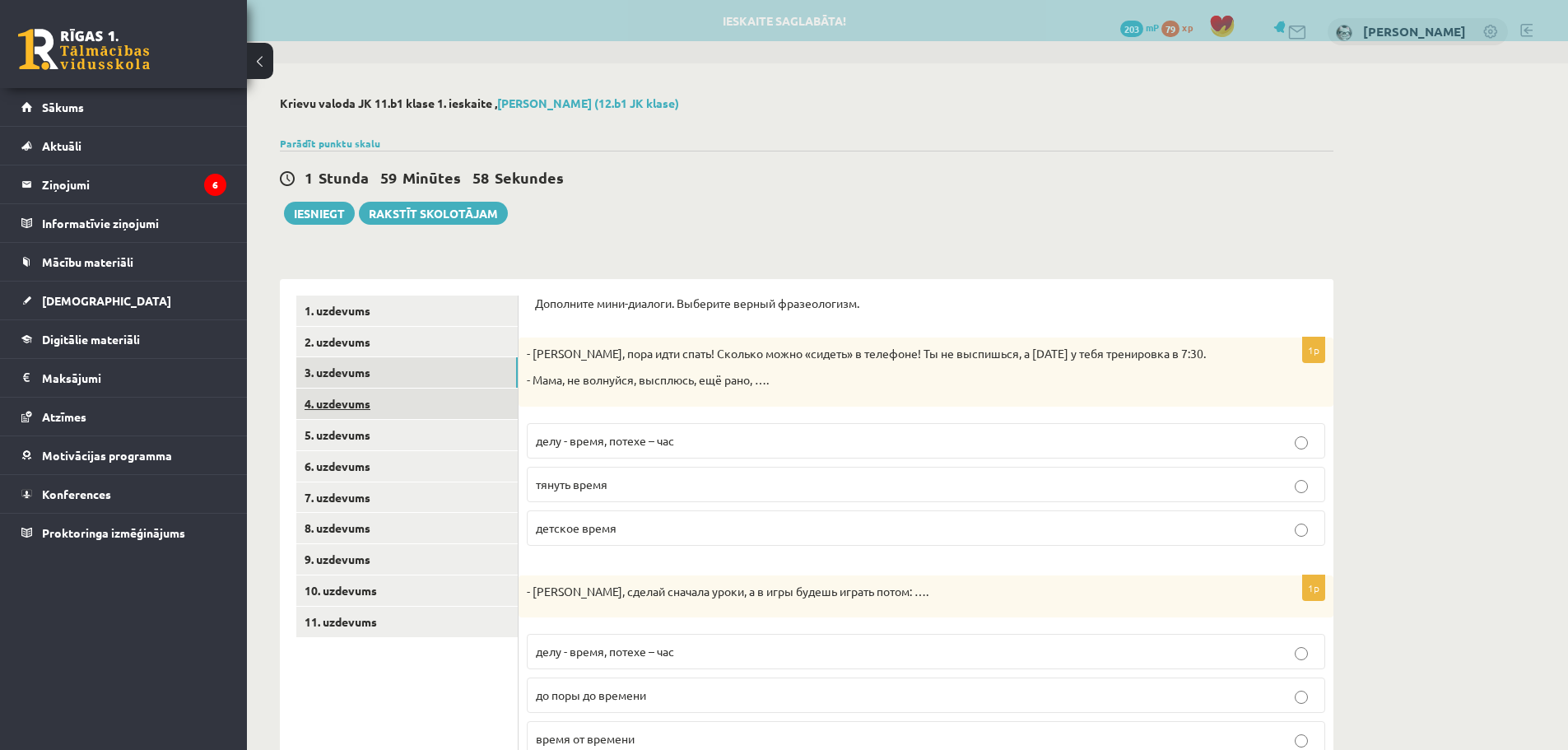
click at [380, 402] on link "4. uzdevums" at bounding box center [407, 403] width 222 height 31
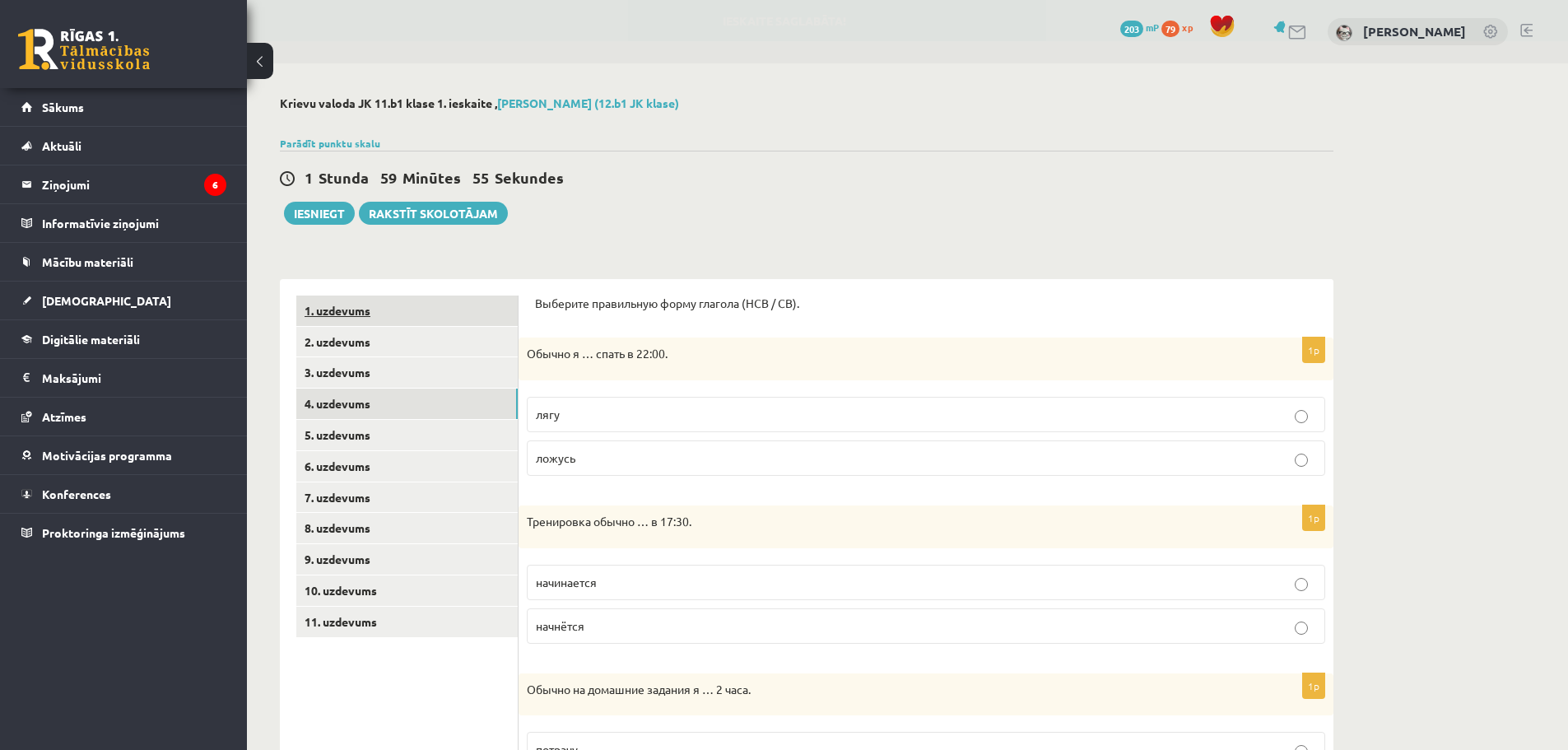
click at [358, 307] on link "1. uzdevums" at bounding box center [407, 310] width 222 height 31
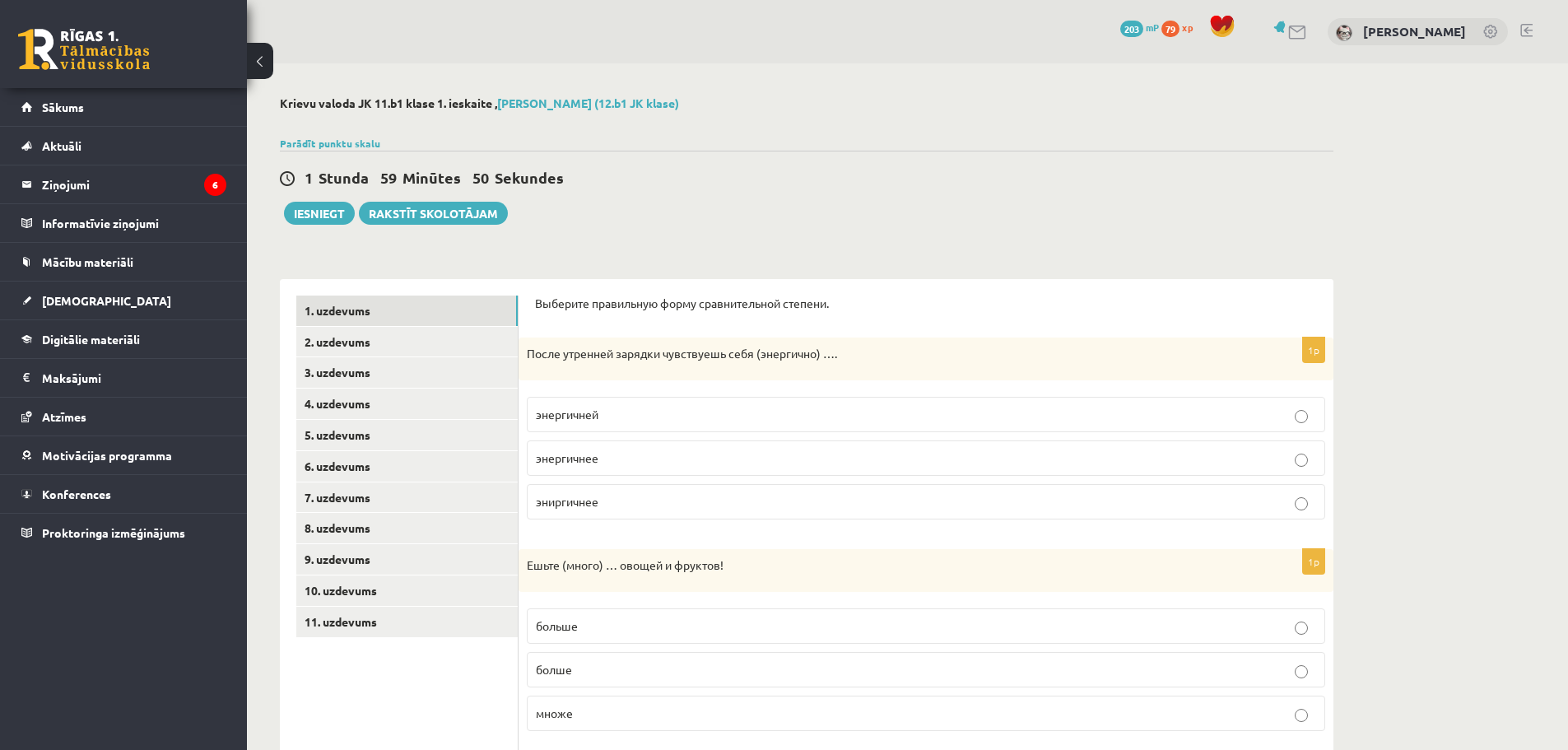
click at [596, 454] on span "энергичнее" at bounding box center [567, 458] width 62 height 15
click at [656, 418] on p "энергичней" at bounding box center [926, 415] width 780 height 18
click at [649, 464] on p "энергичнее" at bounding box center [926, 458] width 780 height 18
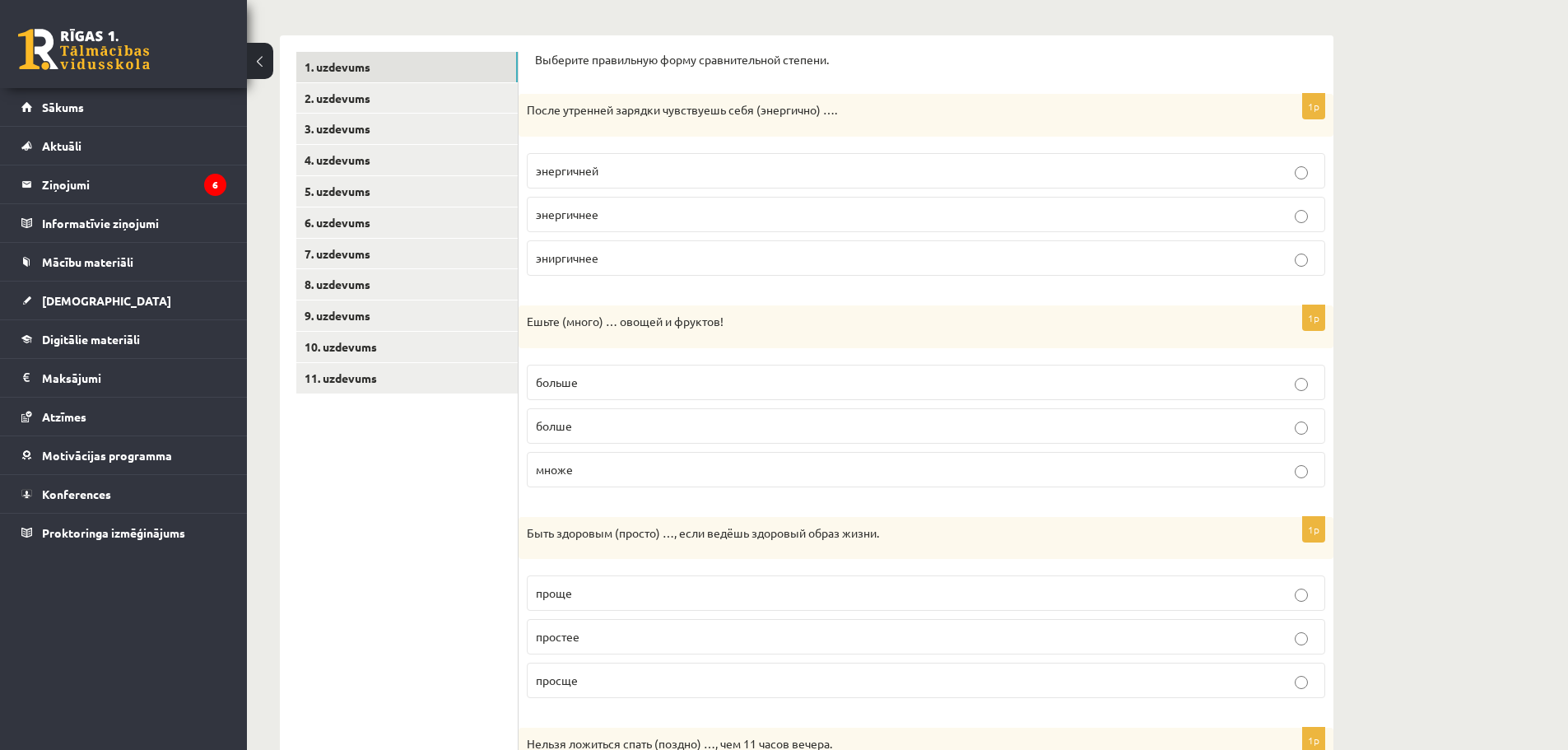
scroll to position [247, 0]
click at [650, 380] on p "больше" at bounding box center [926, 379] width 780 height 18
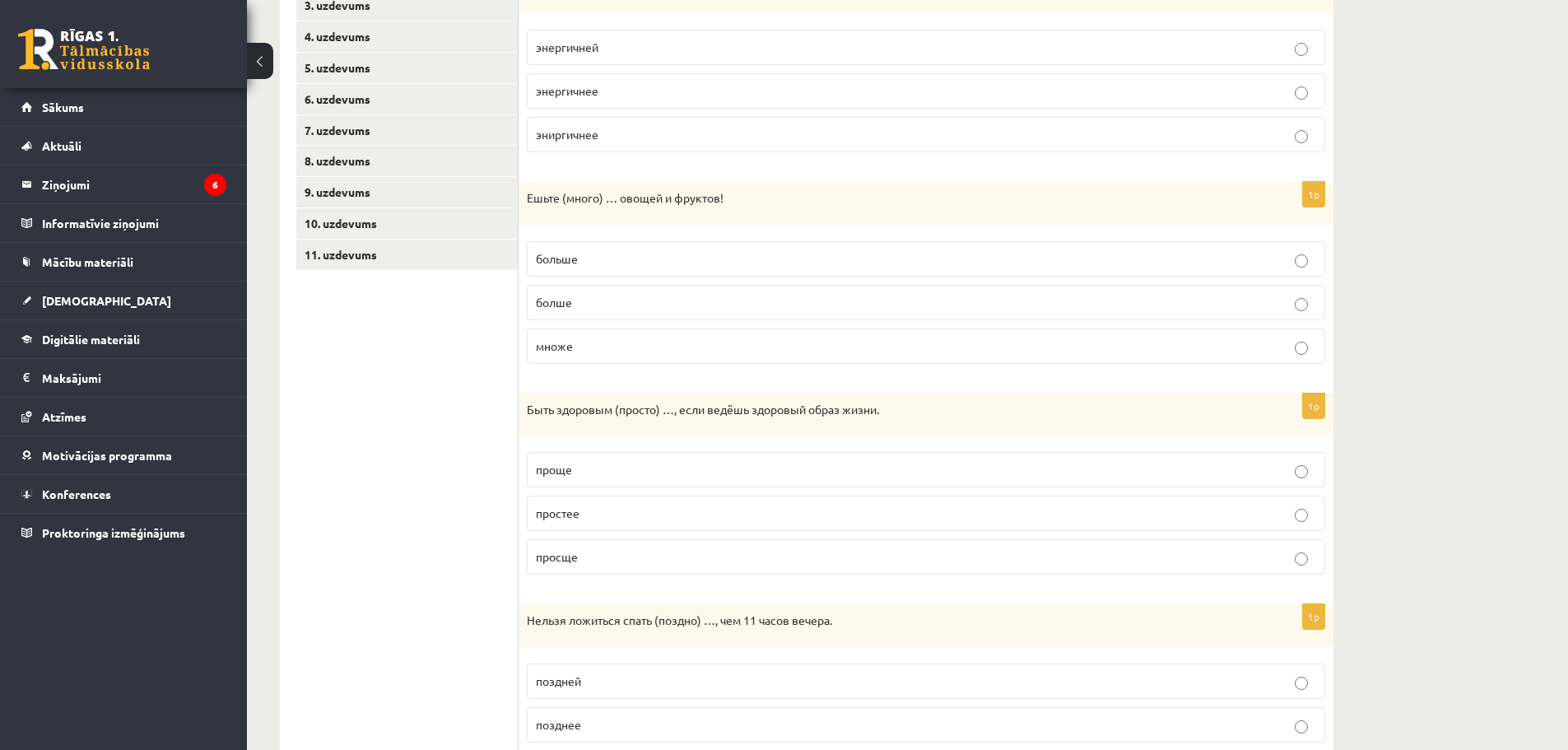
scroll to position [412, 0]
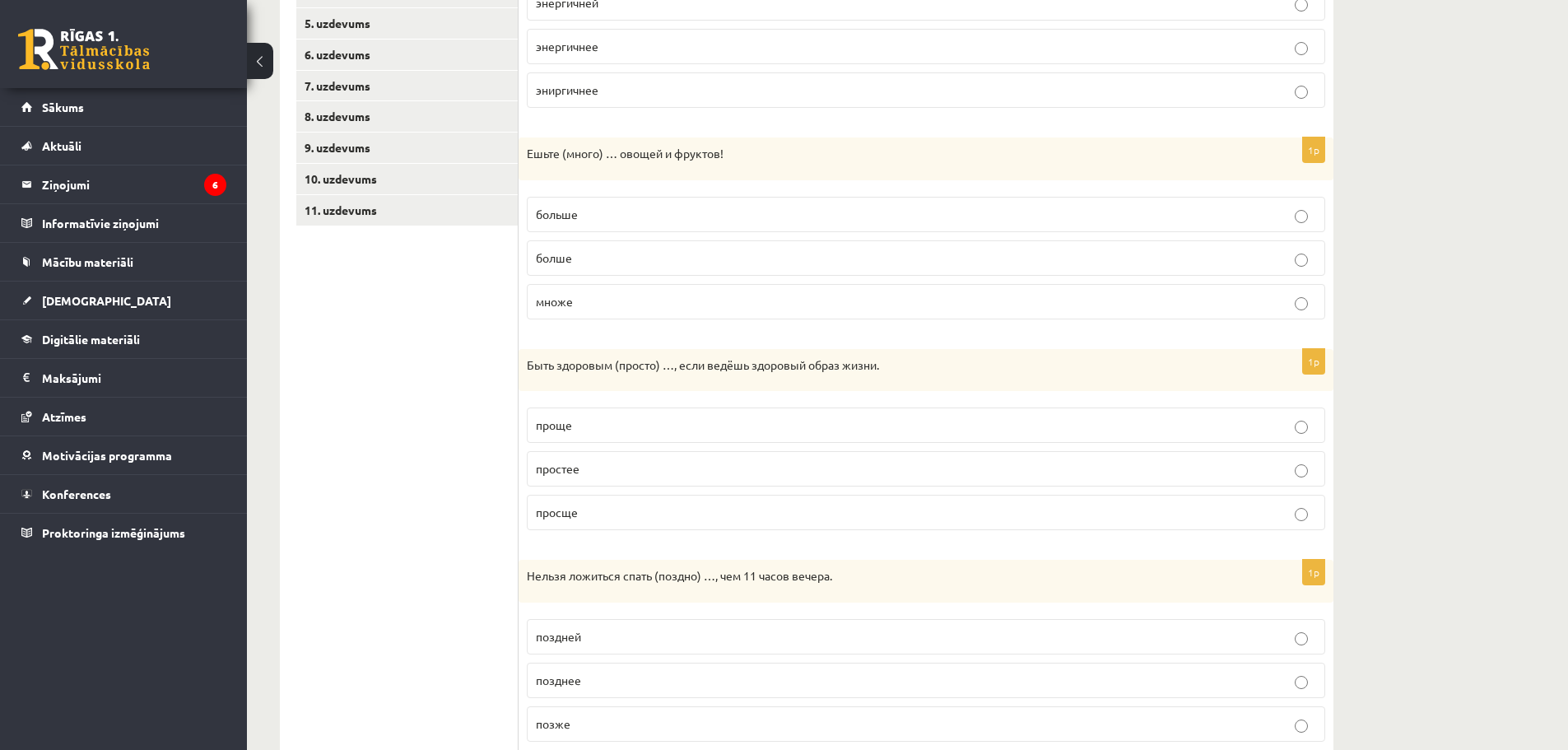
click at [603, 434] on p "проще" at bounding box center [926, 425] width 780 height 18
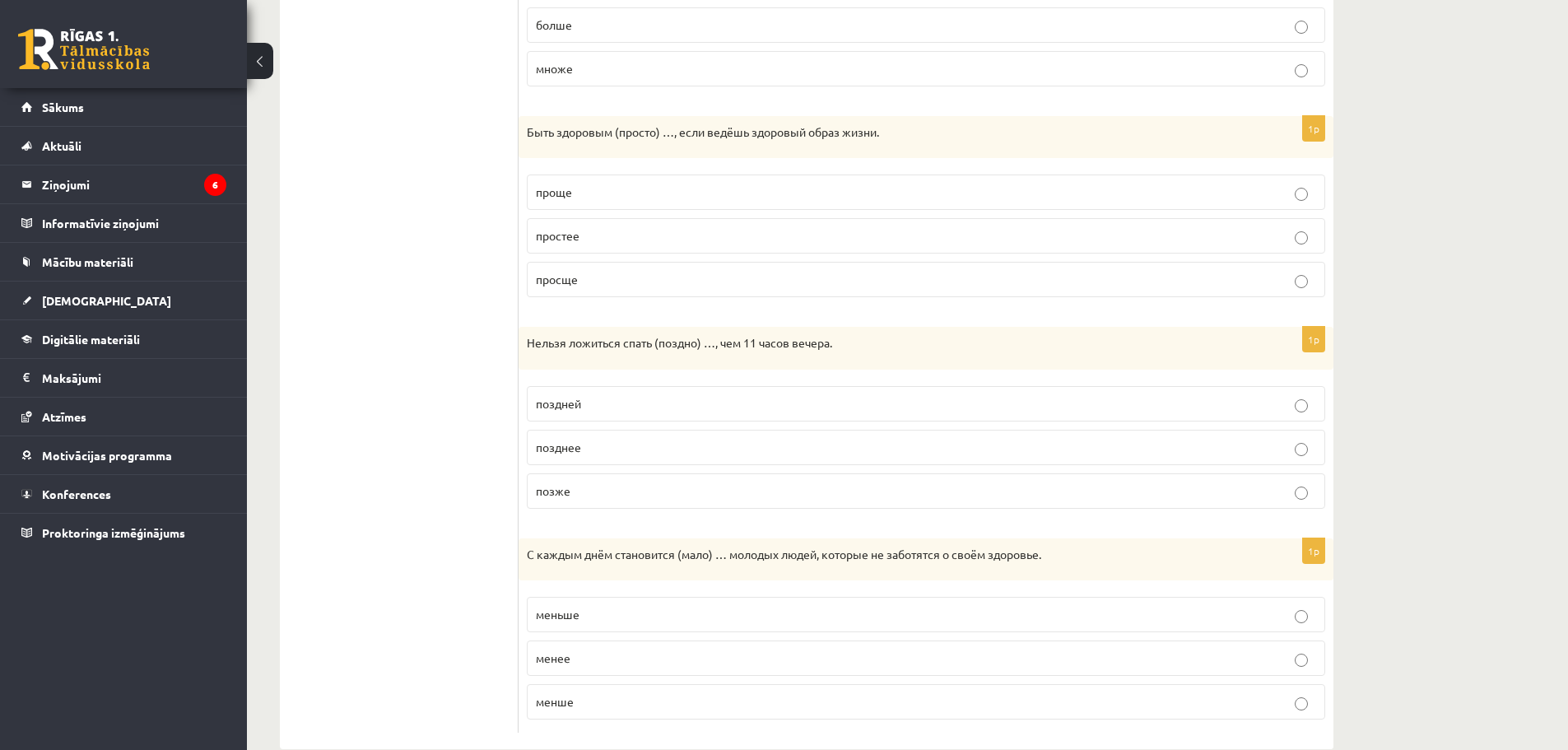
scroll to position [659, 0]
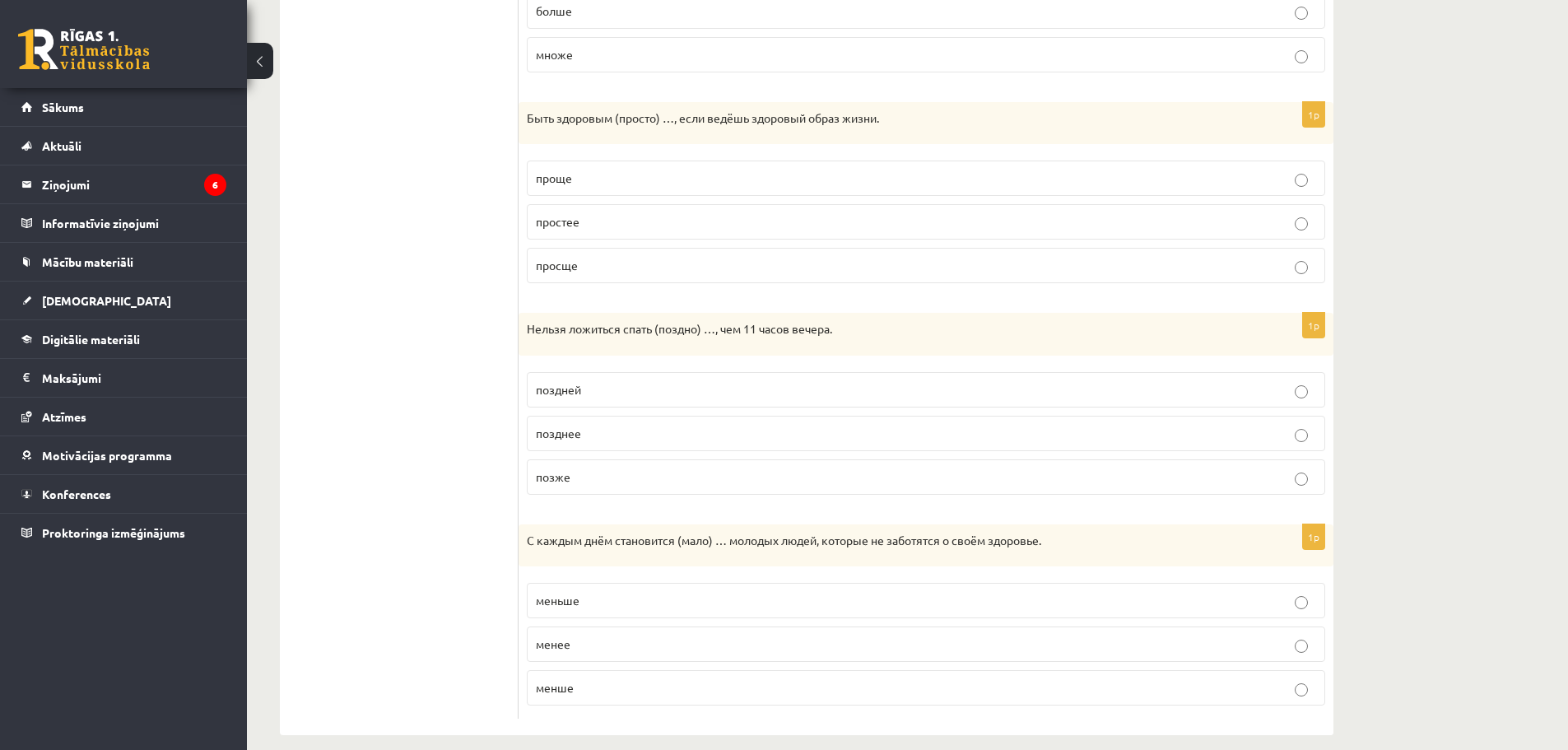
click at [567, 478] on span "позже" at bounding box center [553, 477] width 34 height 15
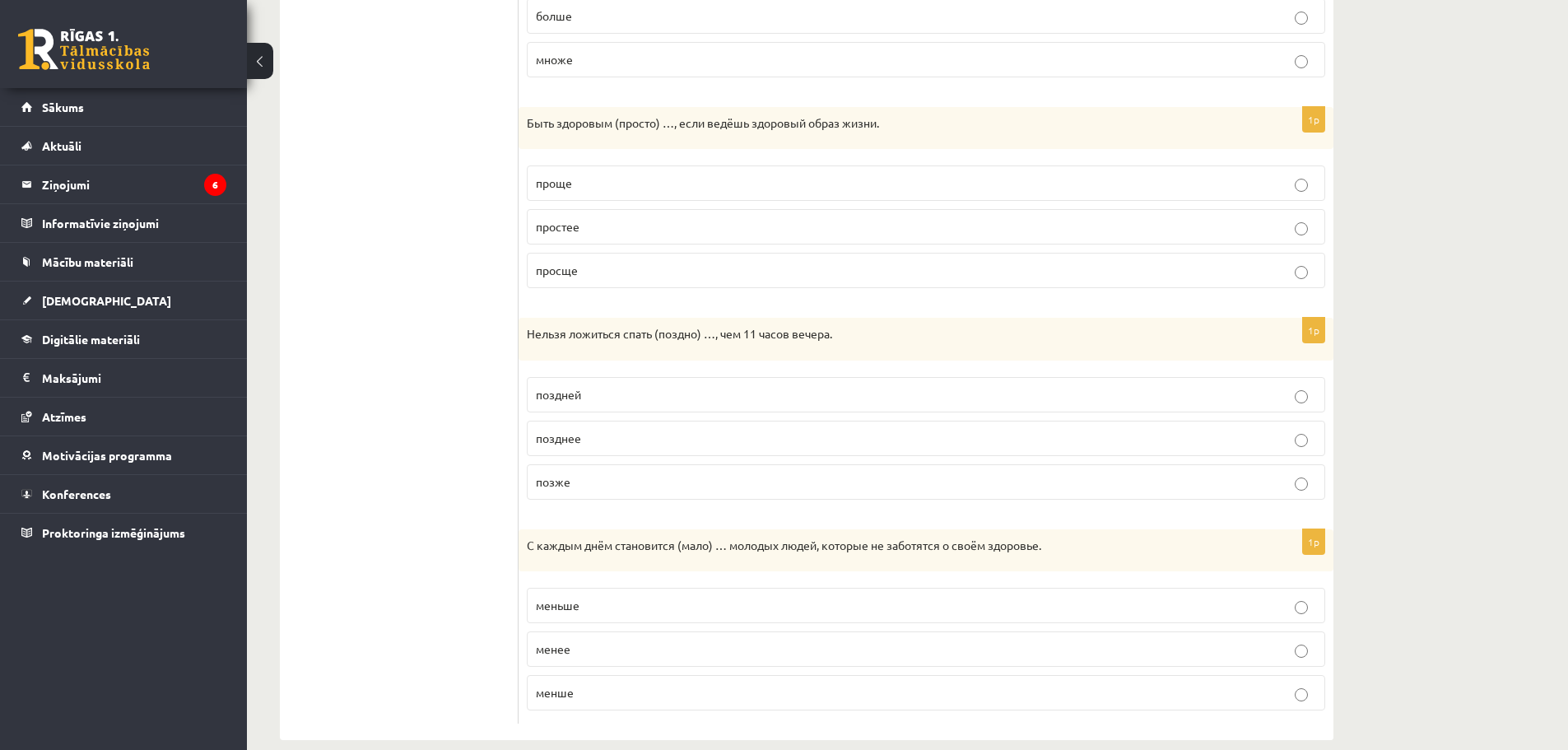
scroll to position [678, 0]
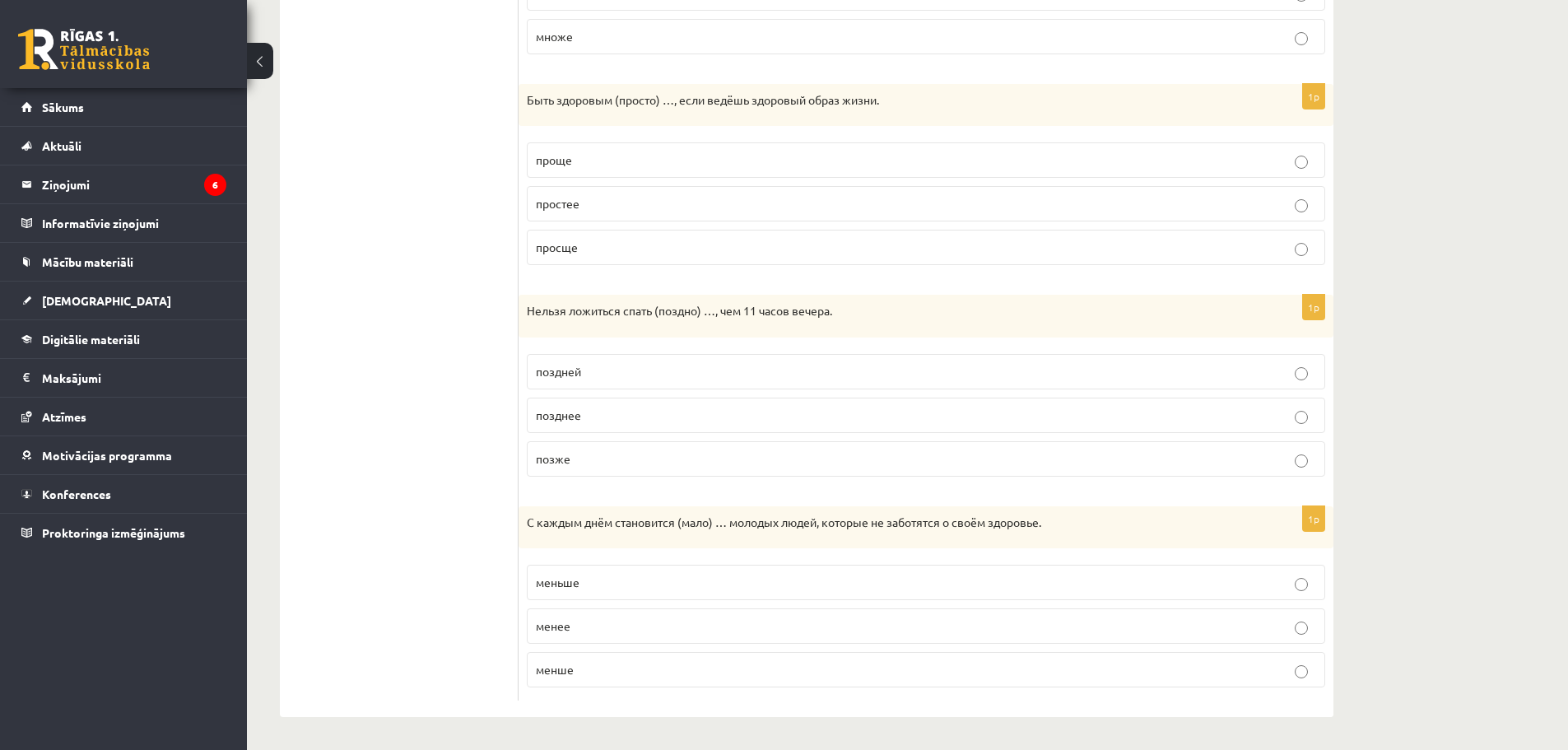
click at [614, 586] on p "меньше" at bounding box center [926, 582] width 780 height 18
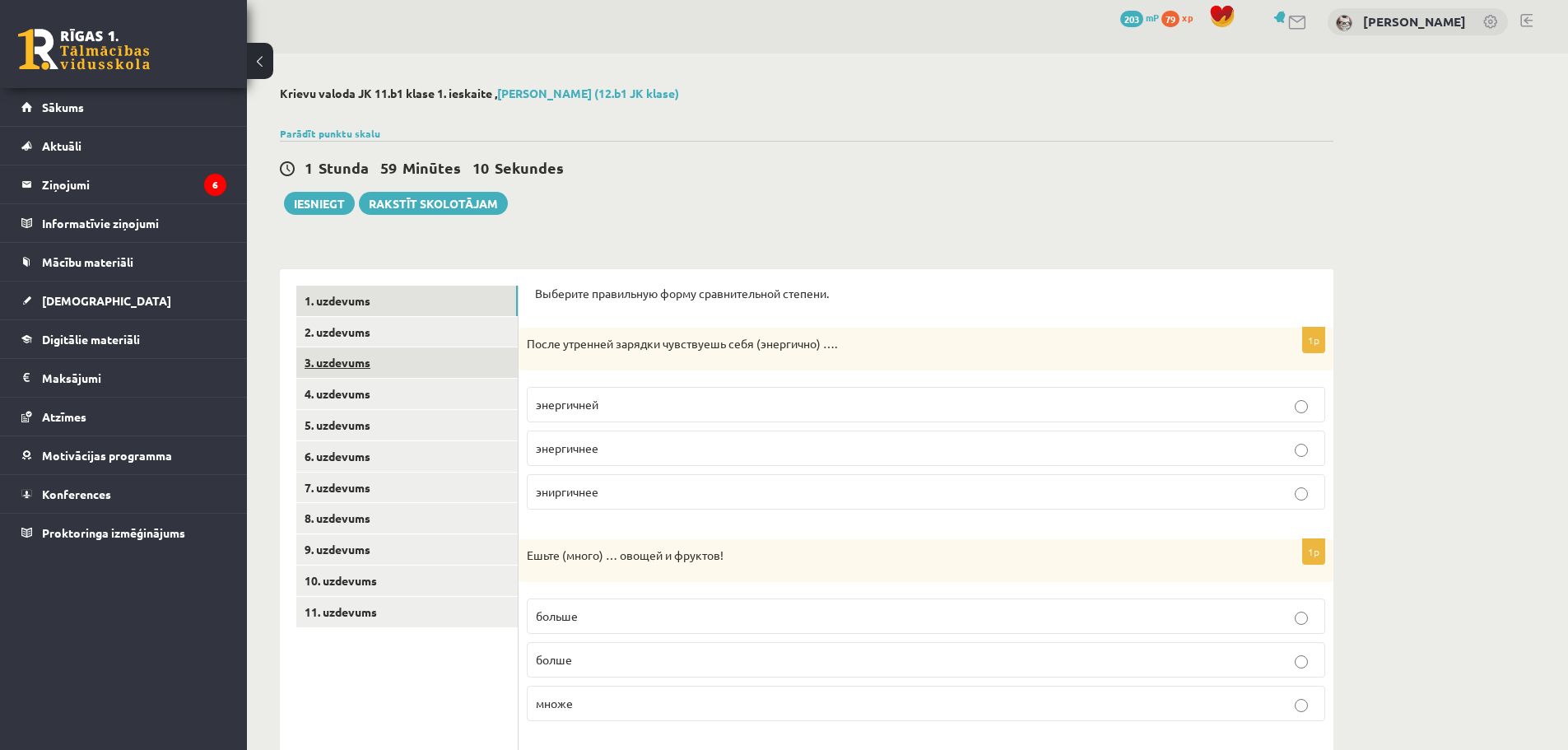
scroll to position [0, 0]
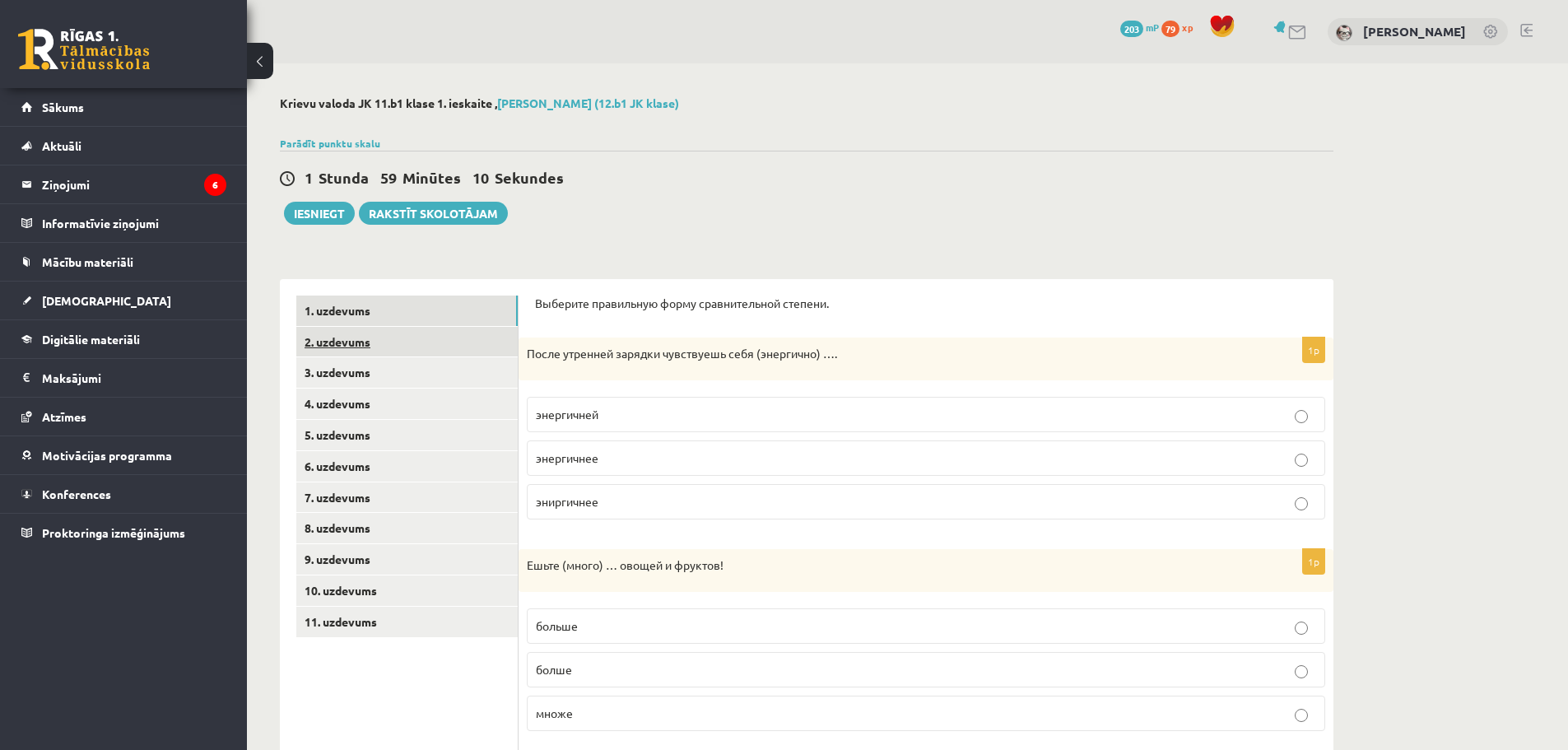
click at [326, 355] on link "2. uzdevums" at bounding box center [407, 342] width 222 height 31
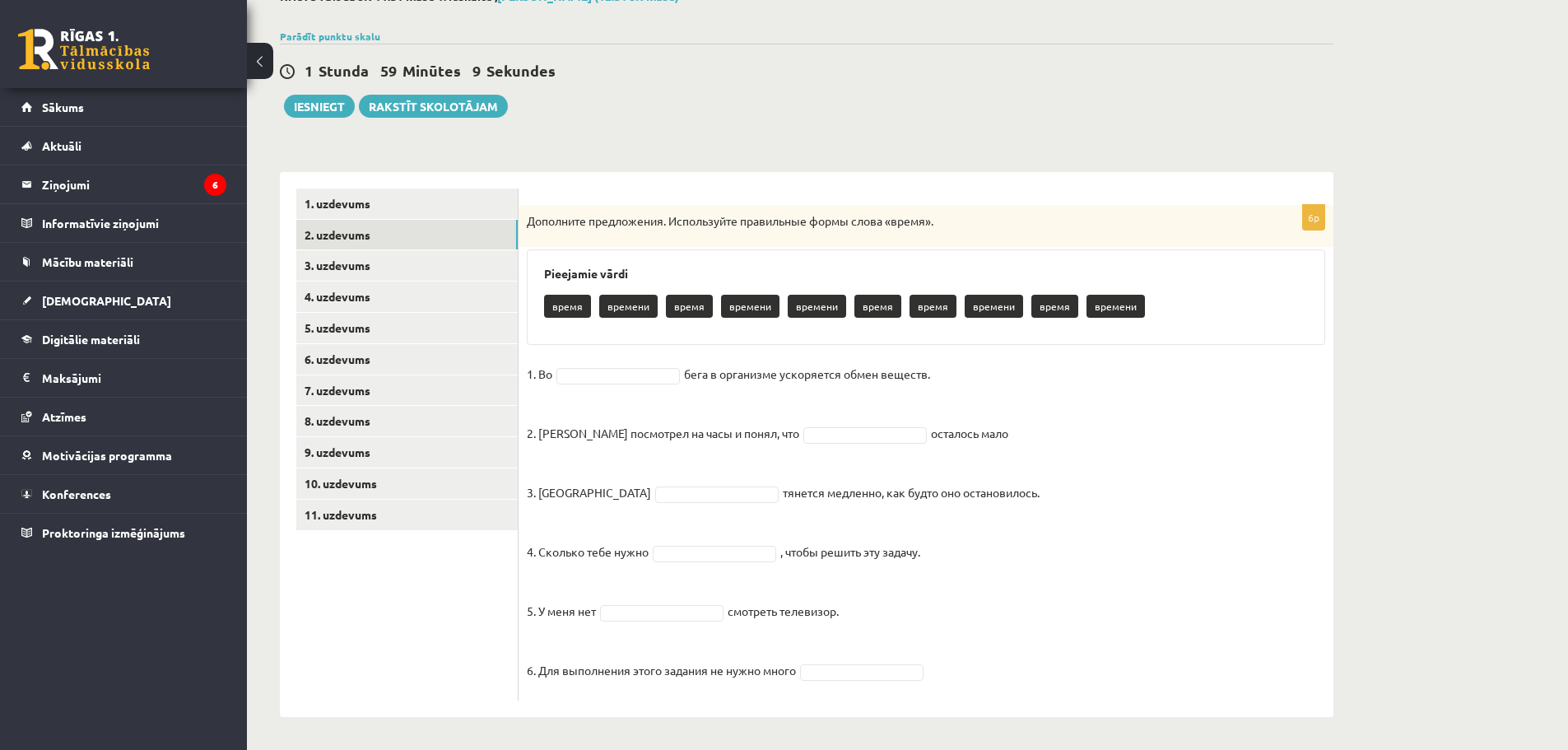
scroll to position [108, 0]
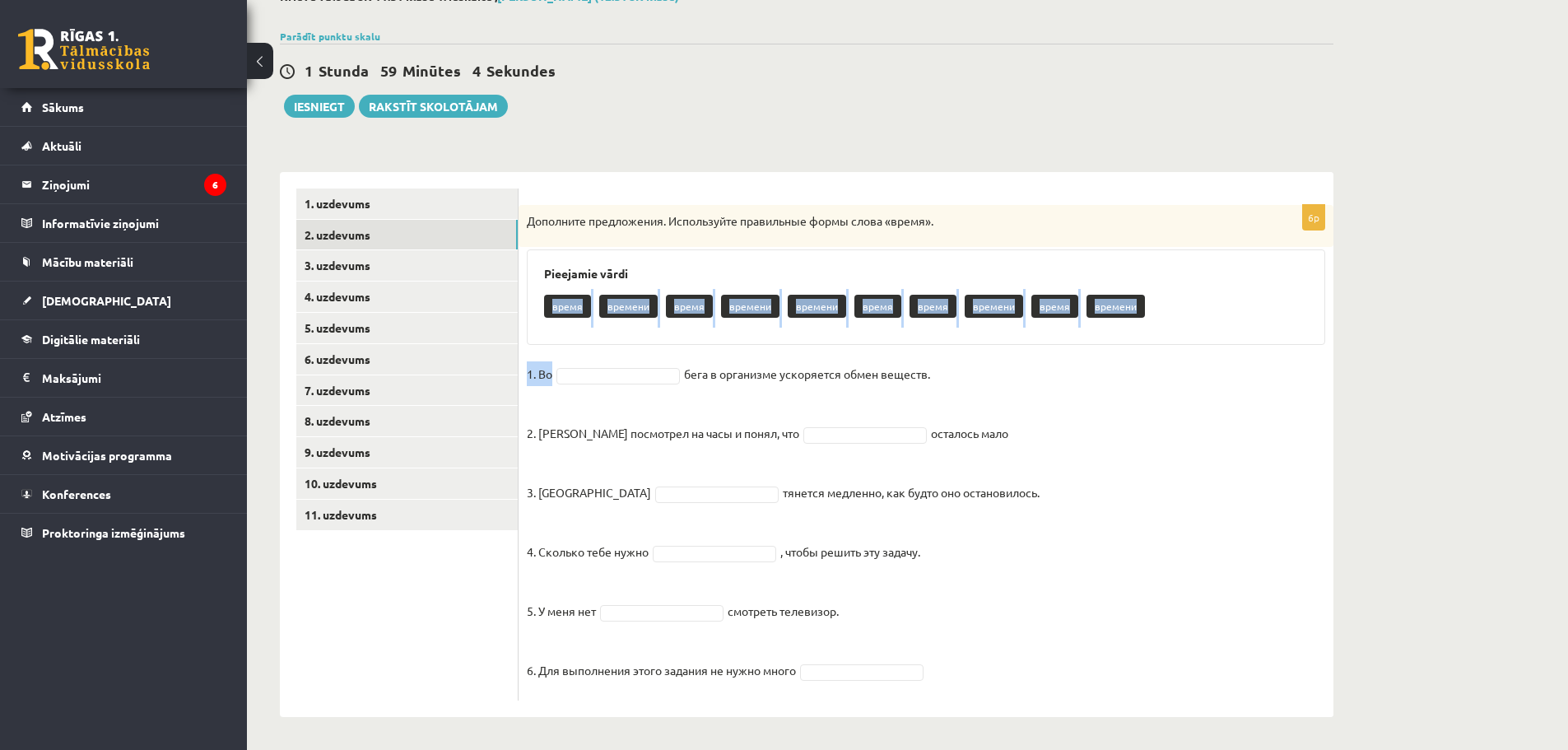
drag, startPoint x: 550, startPoint y: 308, endPoint x: 573, endPoint y: 374, distance: 69.9
click at [573, 374] on div "6p Дополните предложения. Используйте правильные формы слова «время». Pieejamie…" at bounding box center [926, 453] width 815 height 496
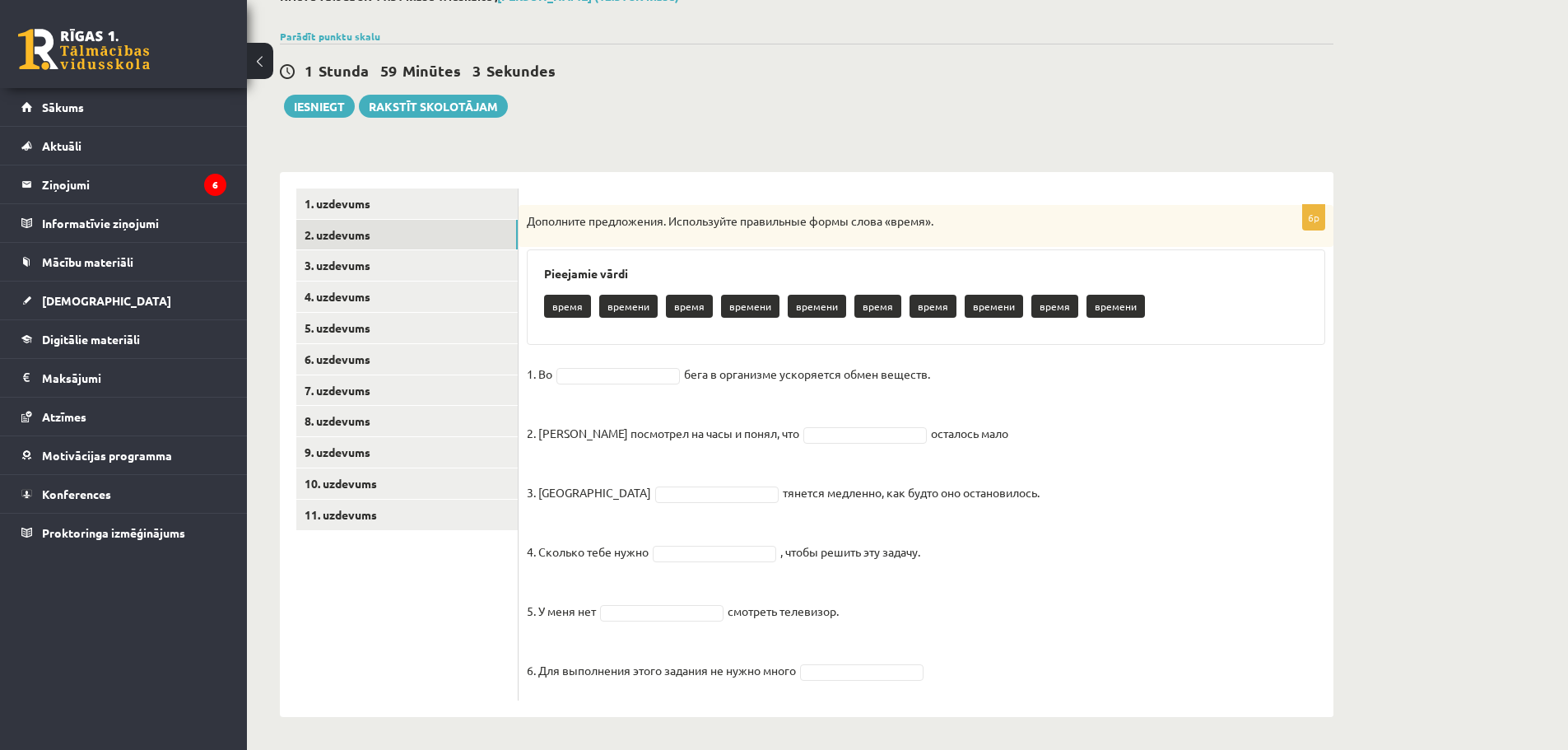
click at [535, 325] on div "Pieejamie vārdi время времени время времени времени время время времени время в…" at bounding box center [926, 297] width 799 height 96
click at [561, 309] on p "время" at bounding box center [567, 306] width 47 height 23
click at [576, 303] on p "время" at bounding box center [567, 306] width 47 height 23
drag, startPoint x: 576, startPoint y: 310, endPoint x: 586, endPoint y: 346, distance: 37.4
click at [575, 327] on div "время времени время времени времени время время времени время времени" at bounding box center [926, 308] width 764 height 39
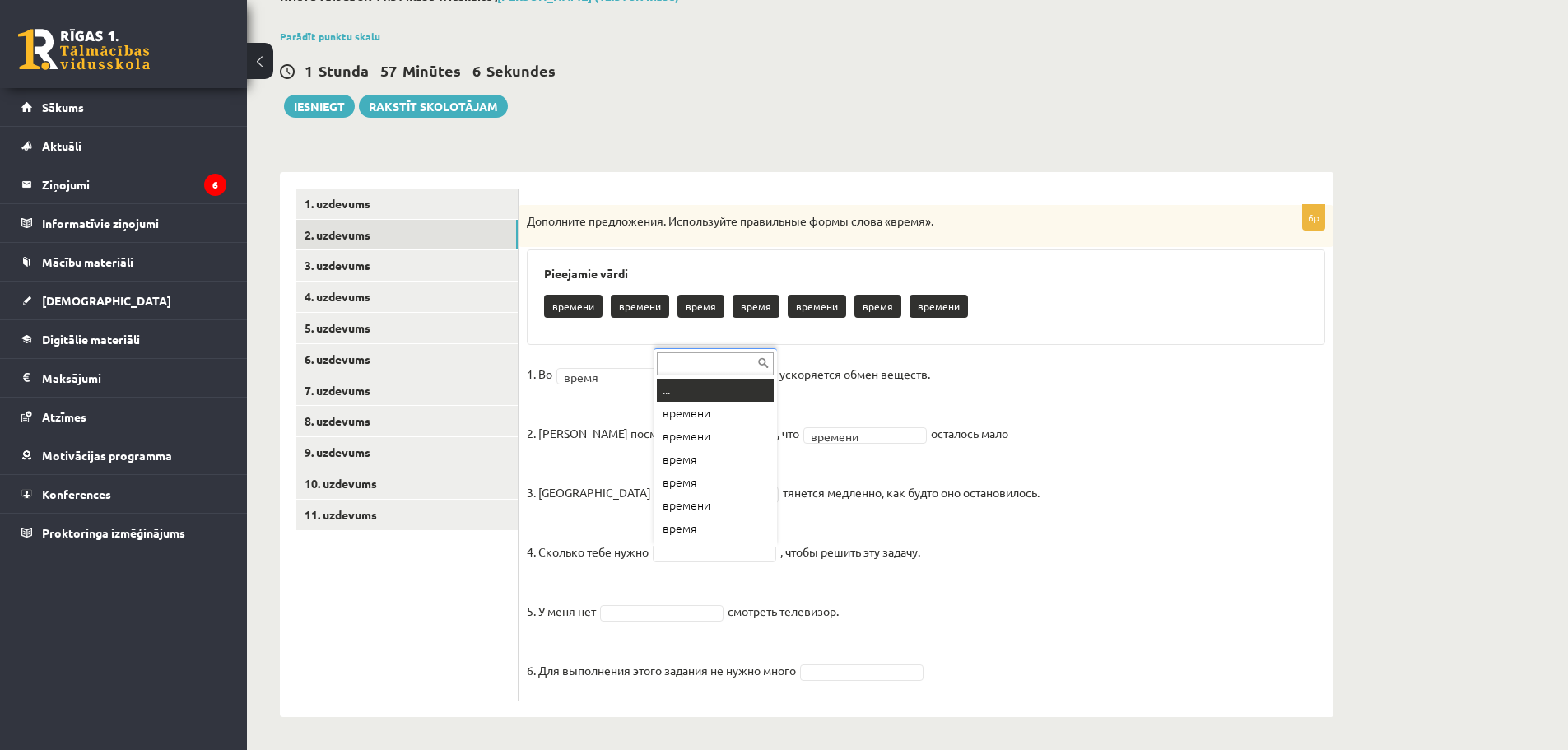
scroll to position [20, 0]
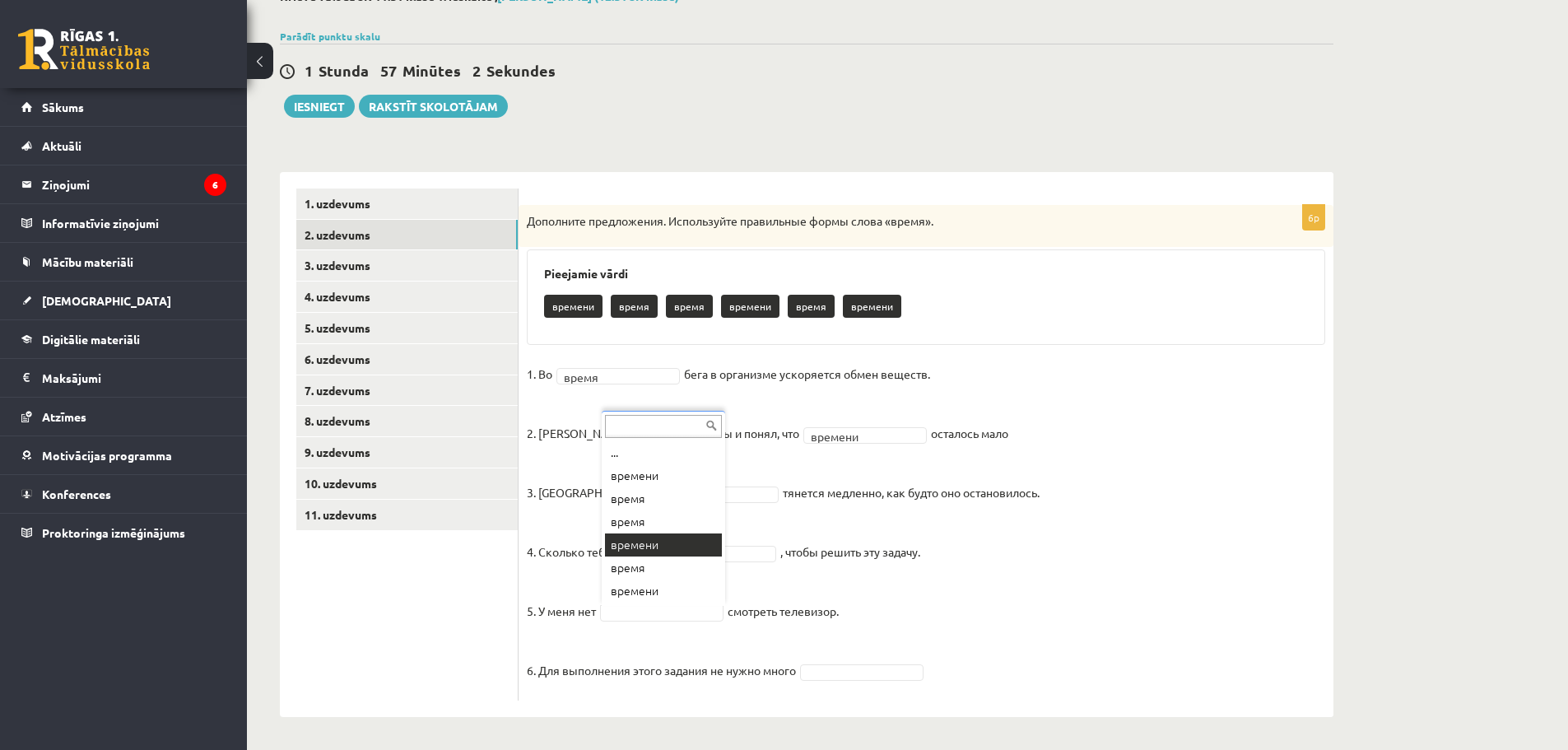
click at [668, 542] on fieldset "1. Во время ***** бега в организме ускоряется обмен веществ. 2. [PERSON_NAME] п…" at bounding box center [926, 526] width 799 height 331
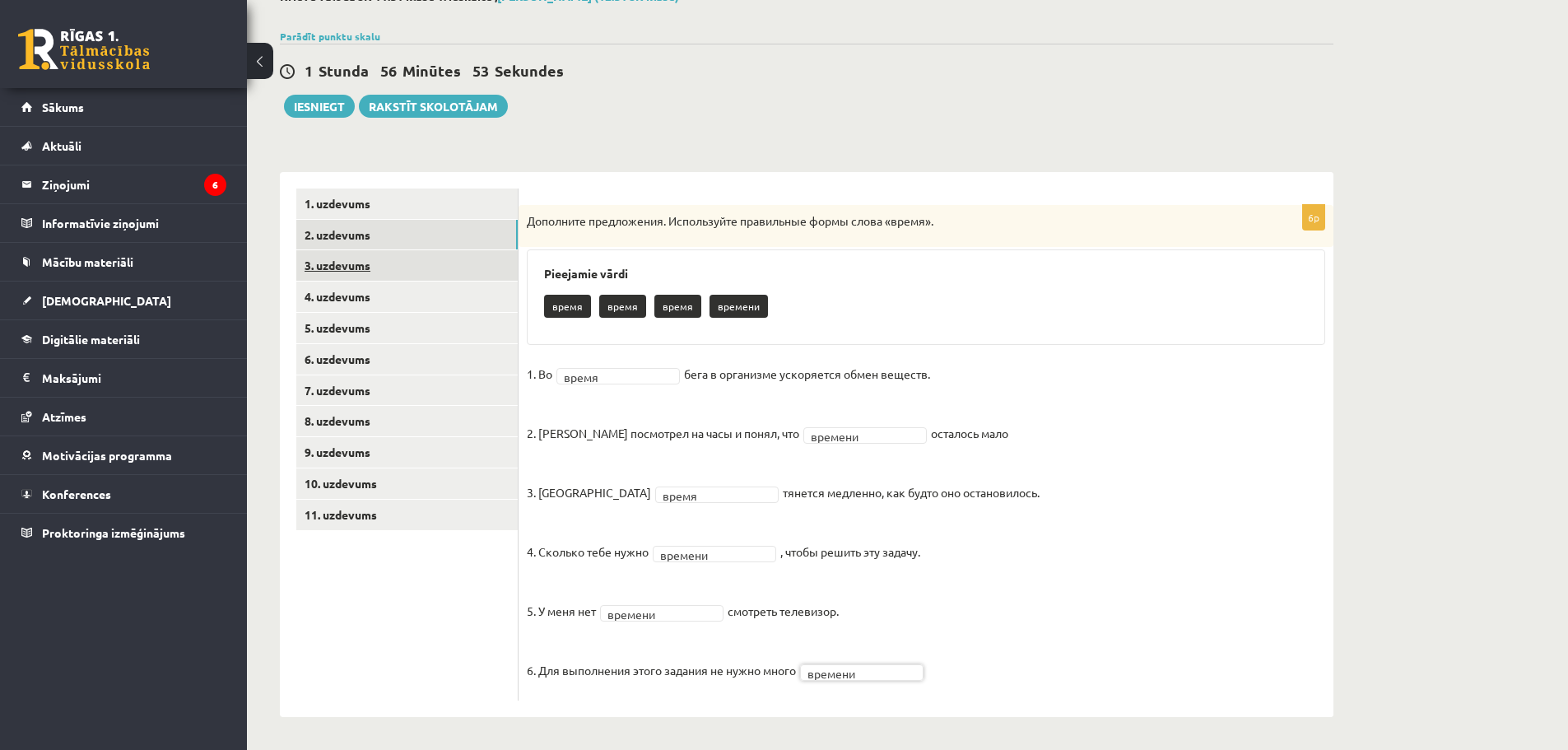
click at [374, 258] on link "3. uzdevums" at bounding box center [407, 266] width 222 height 31
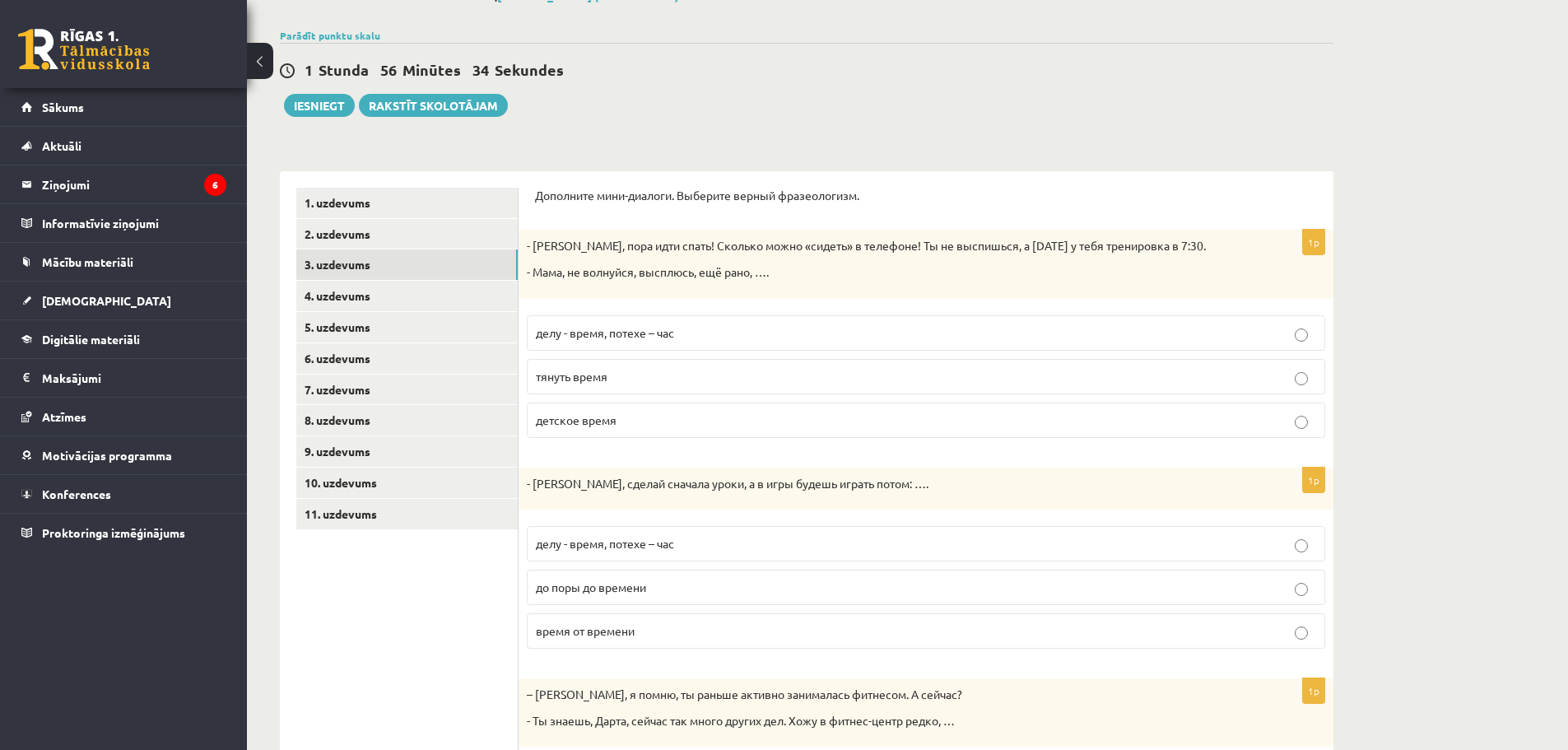
click at [590, 430] on p "детское время" at bounding box center [926, 420] width 780 height 18
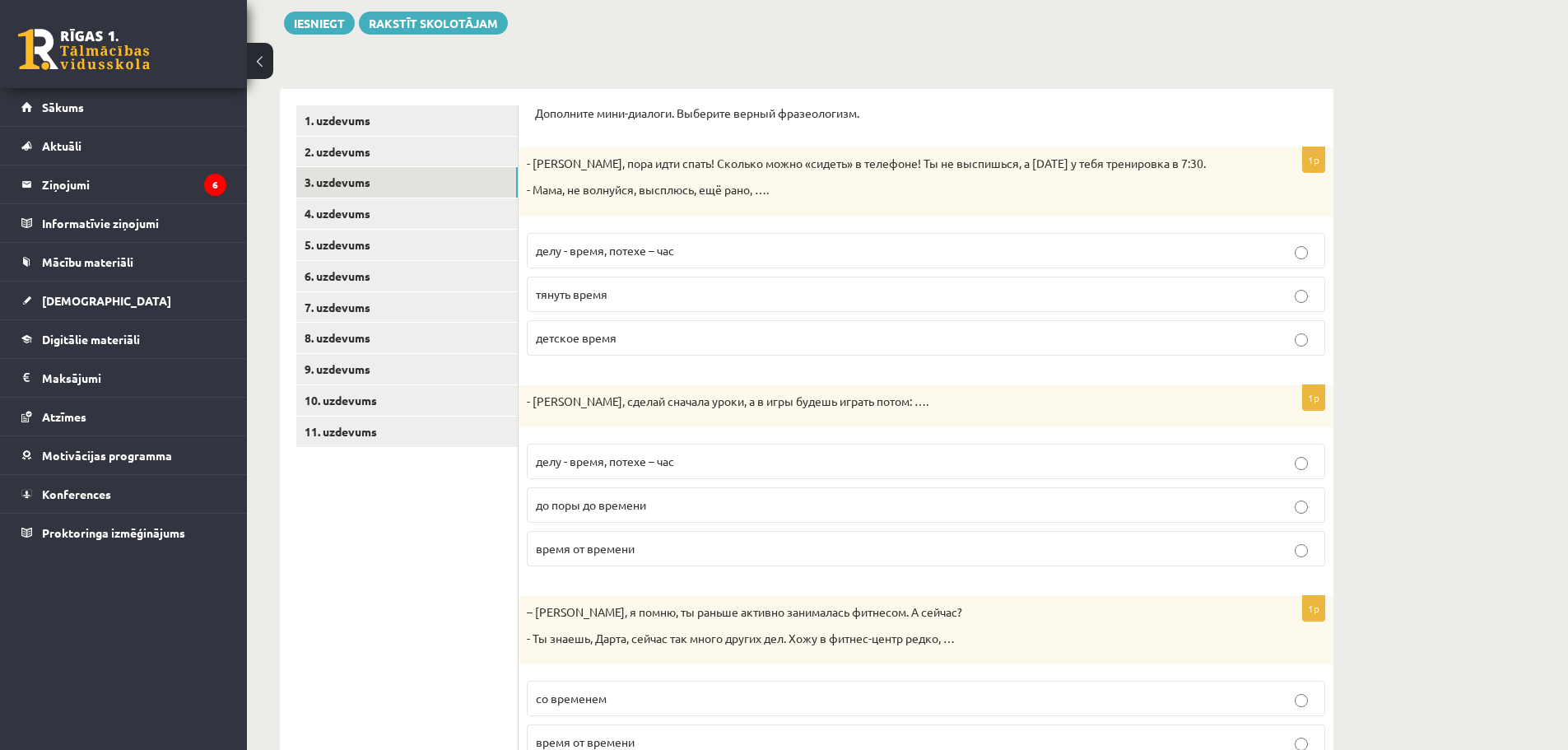
scroll to position [273, 0]
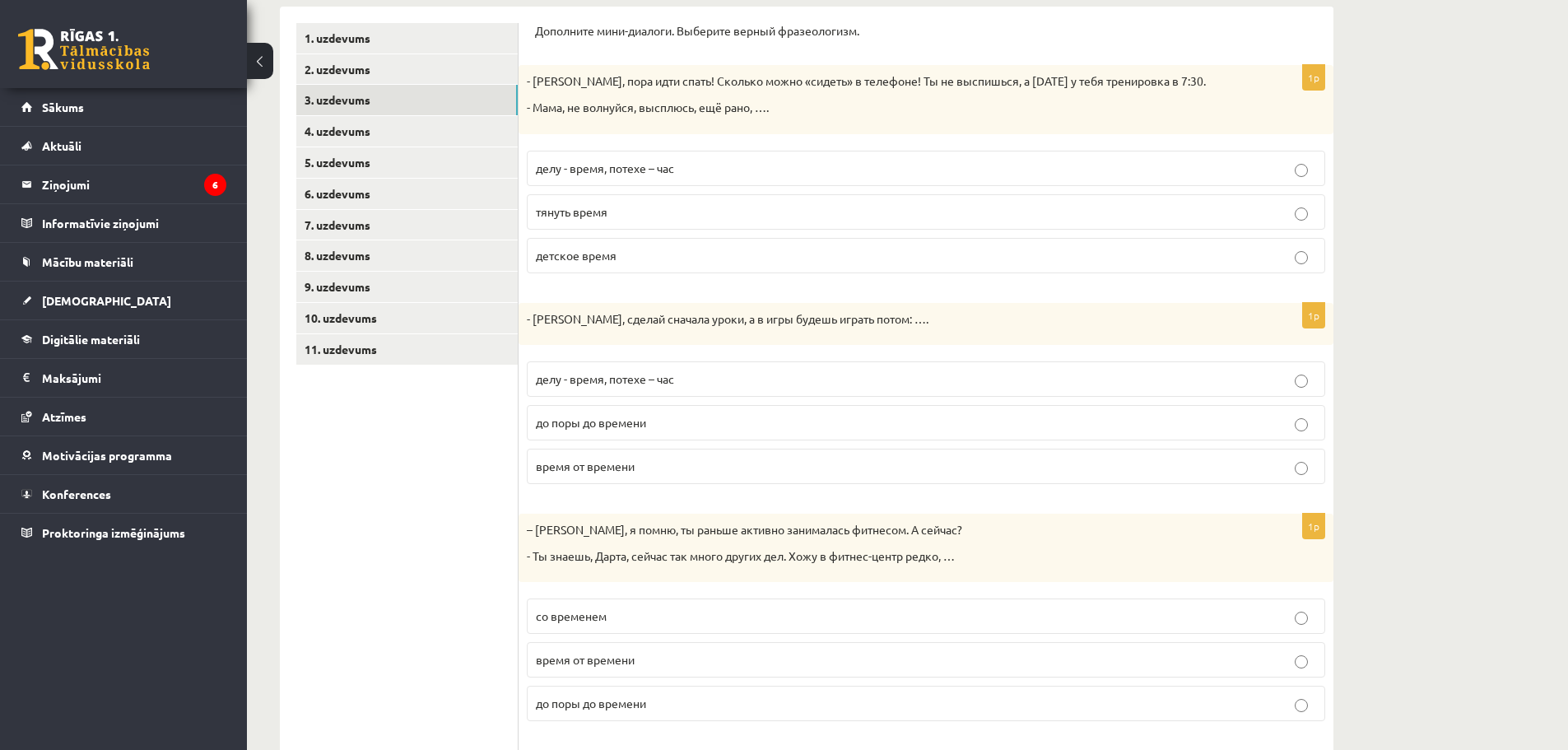
click at [707, 375] on p "делу - время, потехе – час" at bounding box center [926, 379] width 780 height 18
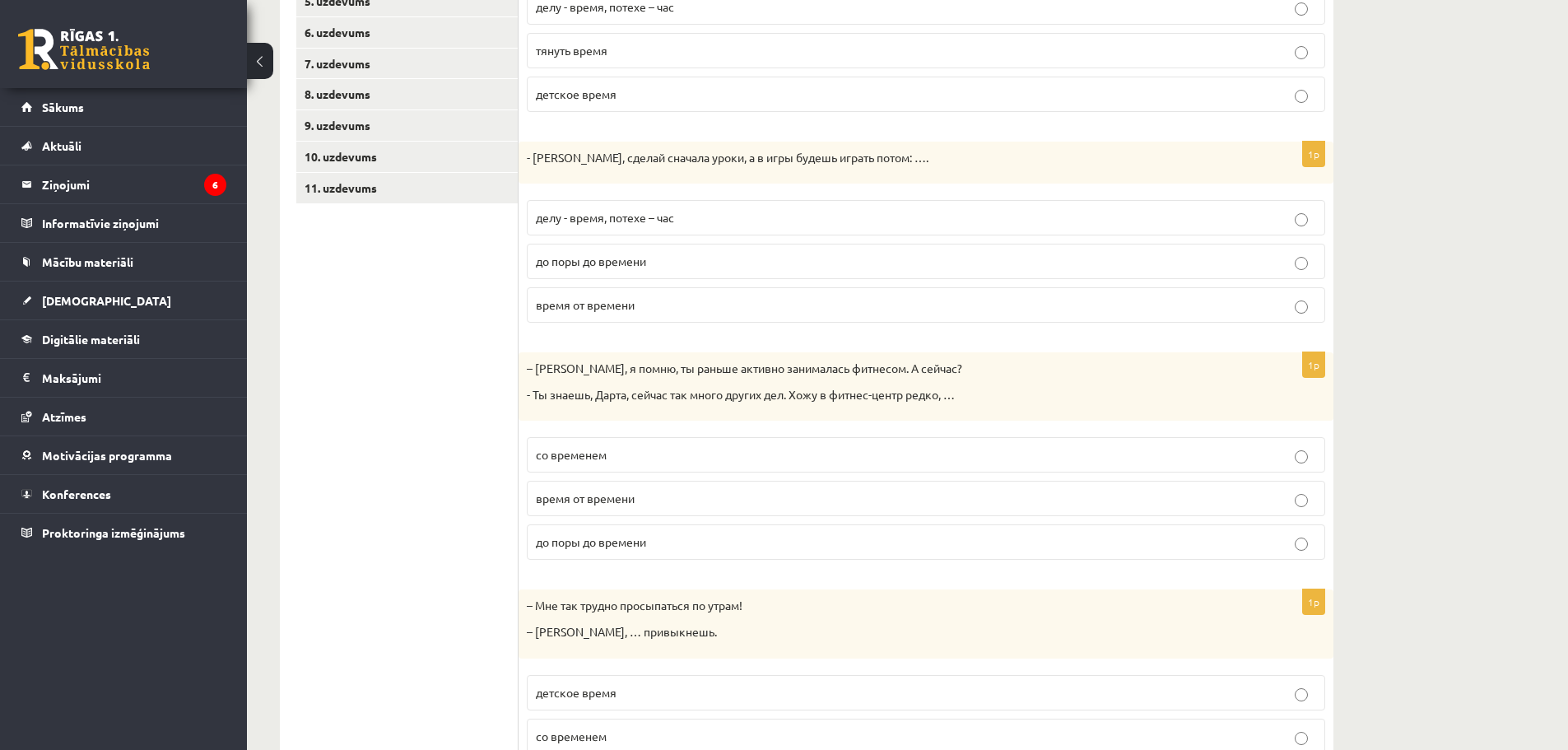
scroll to position [437, 0]
click at [586, 486] on label "время от времени" at bounding box center [926, 496] width 799 height 35
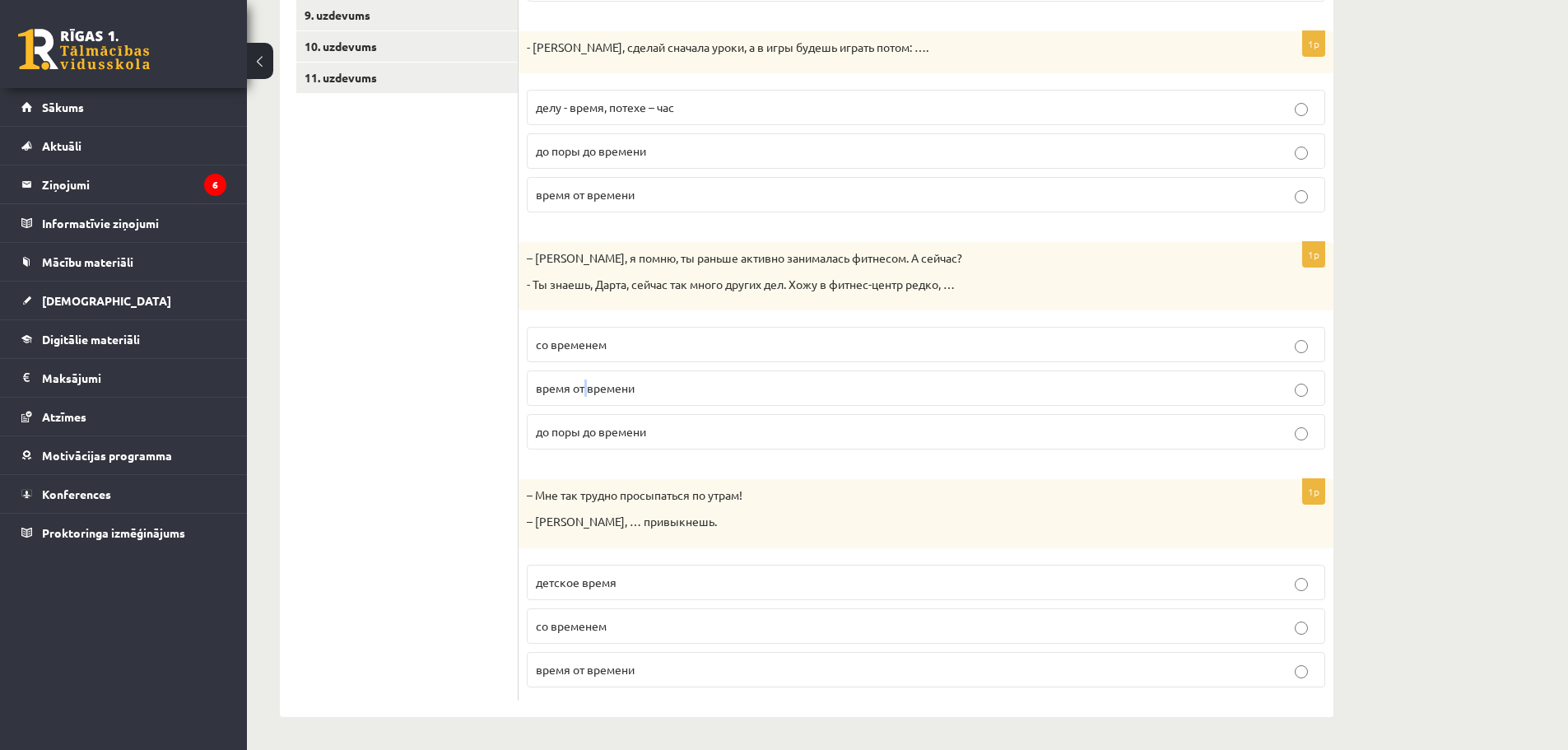
scroll to position [545, 0]
click at [617, 618] on p "со временем" at bounding box center [926, 626] width 780 height 18
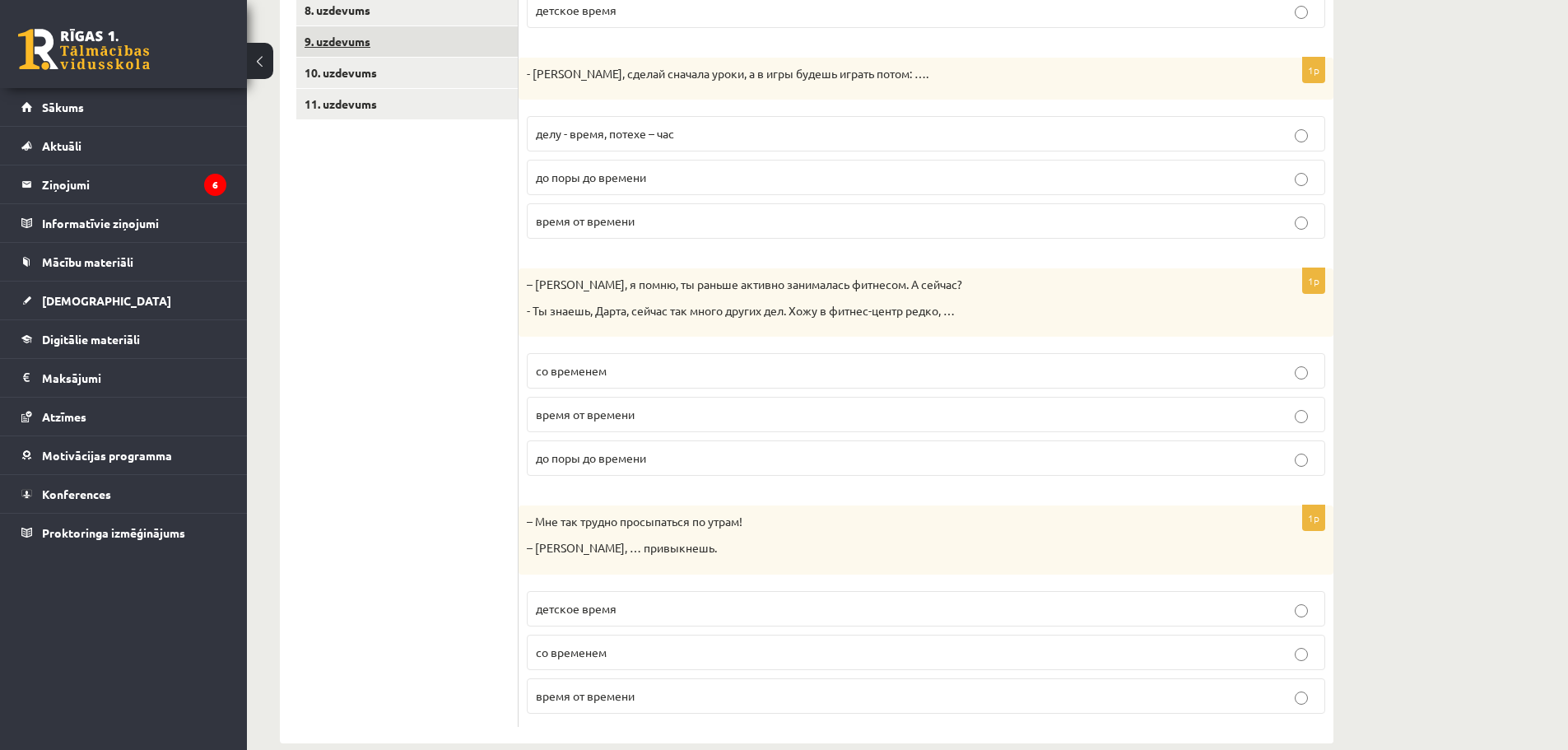
scroll to position [216, 0]
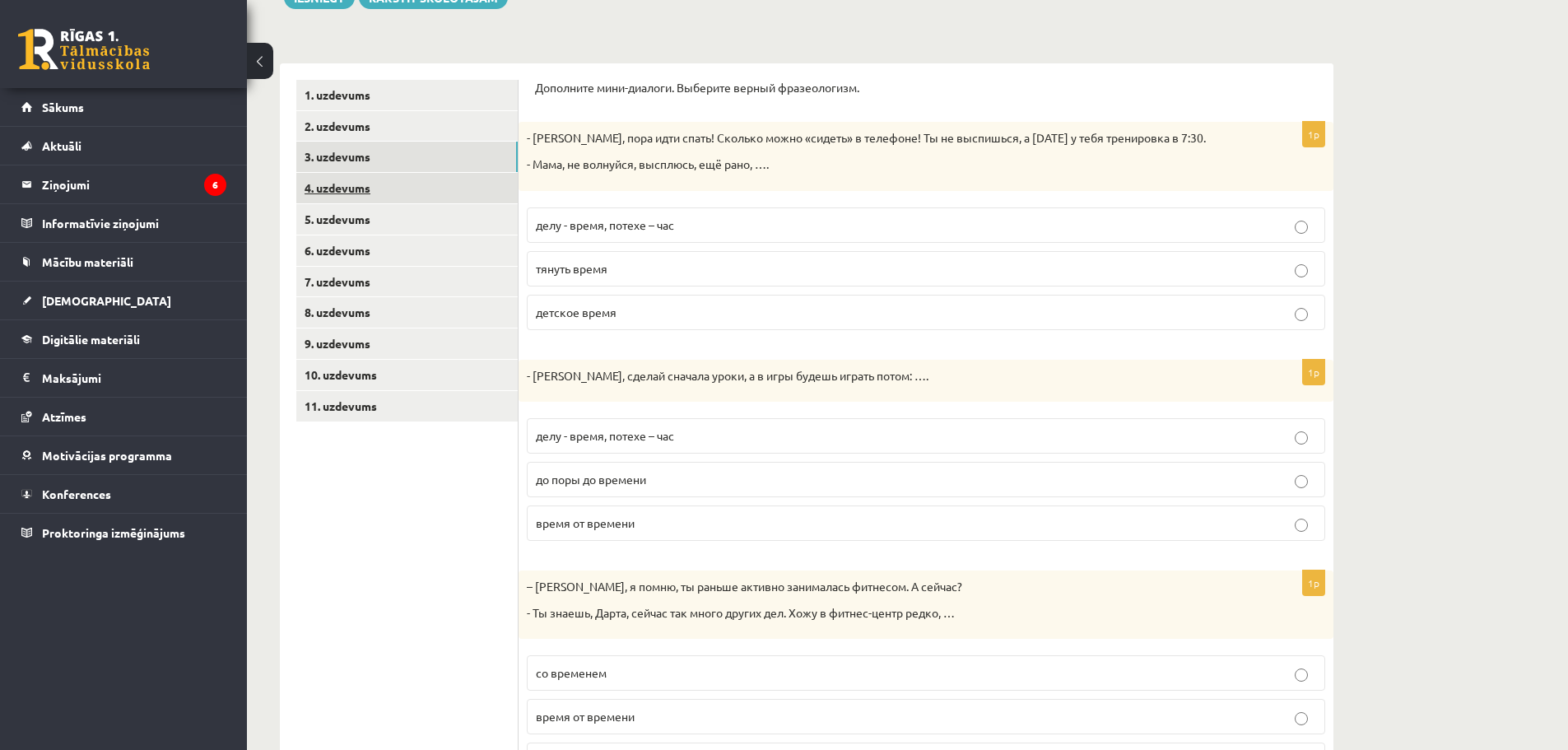
click at [378, 189] on link "4. uzdevums" at bounding box center [407, 188] width 222 height 31
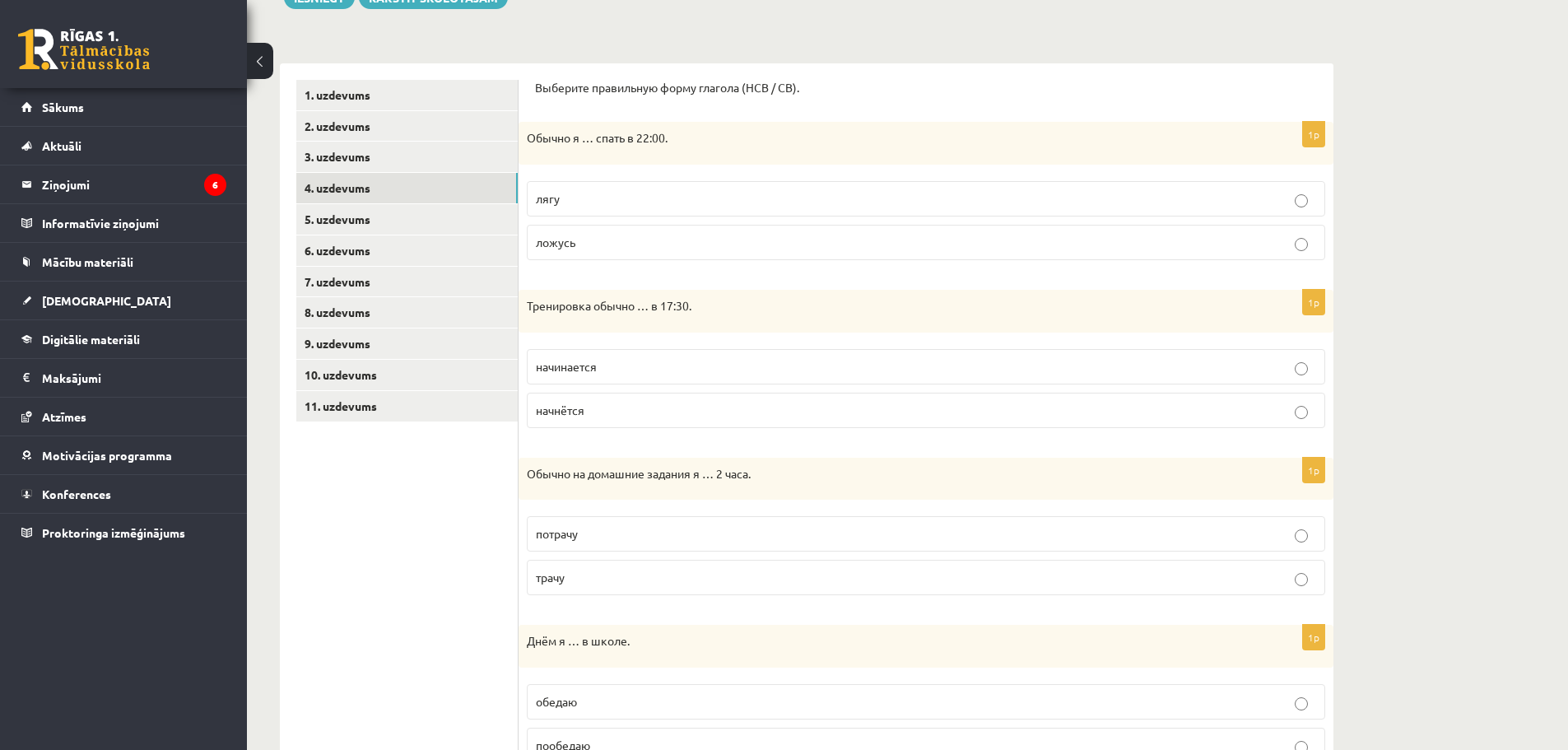
click at [582, 240] on p "ложусь" at bounding box center [926, 242] width 780 height 18
click at [607, 374] on p "начинается" at bounding box center [926, 367] width 780 height 18
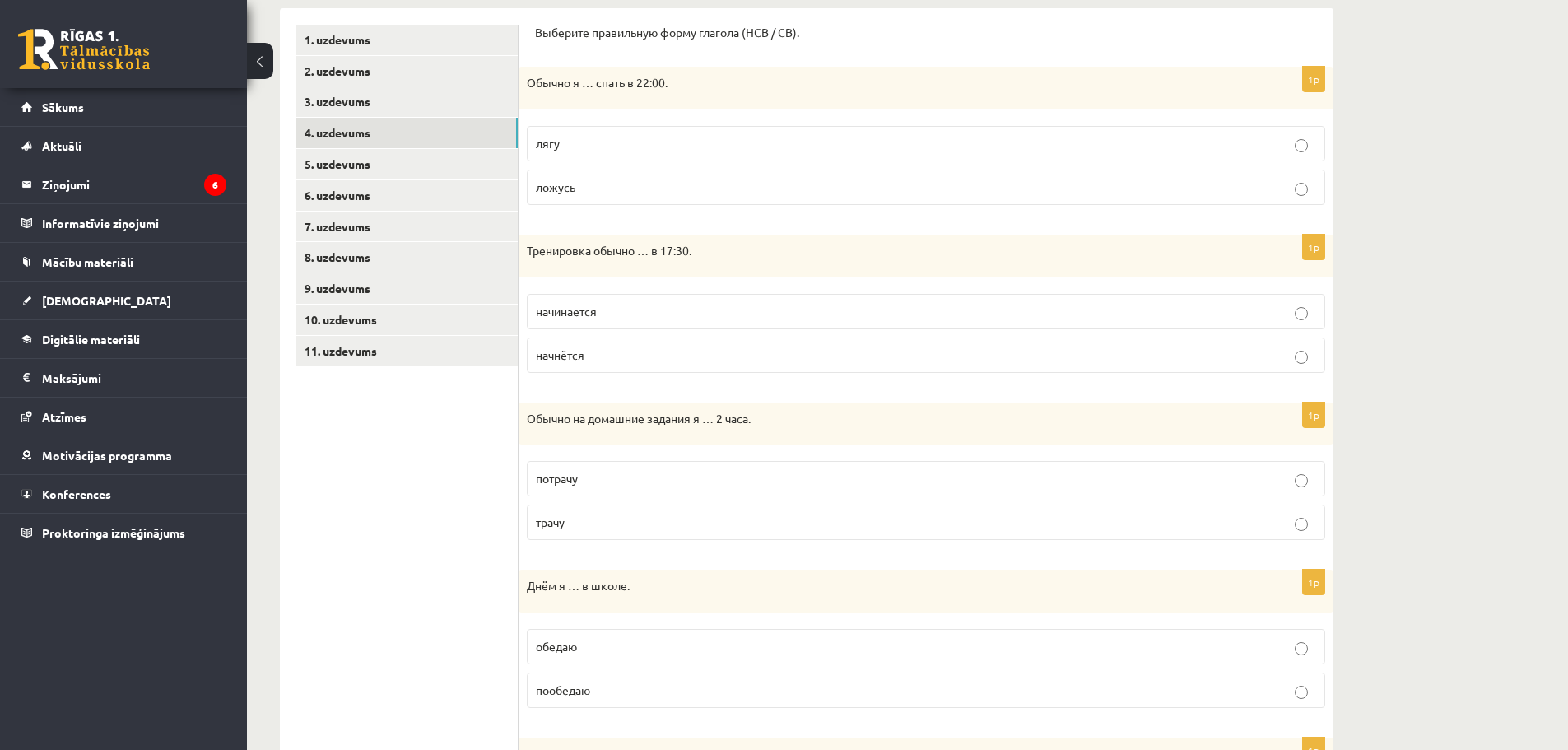
scroll to position [380, 0]
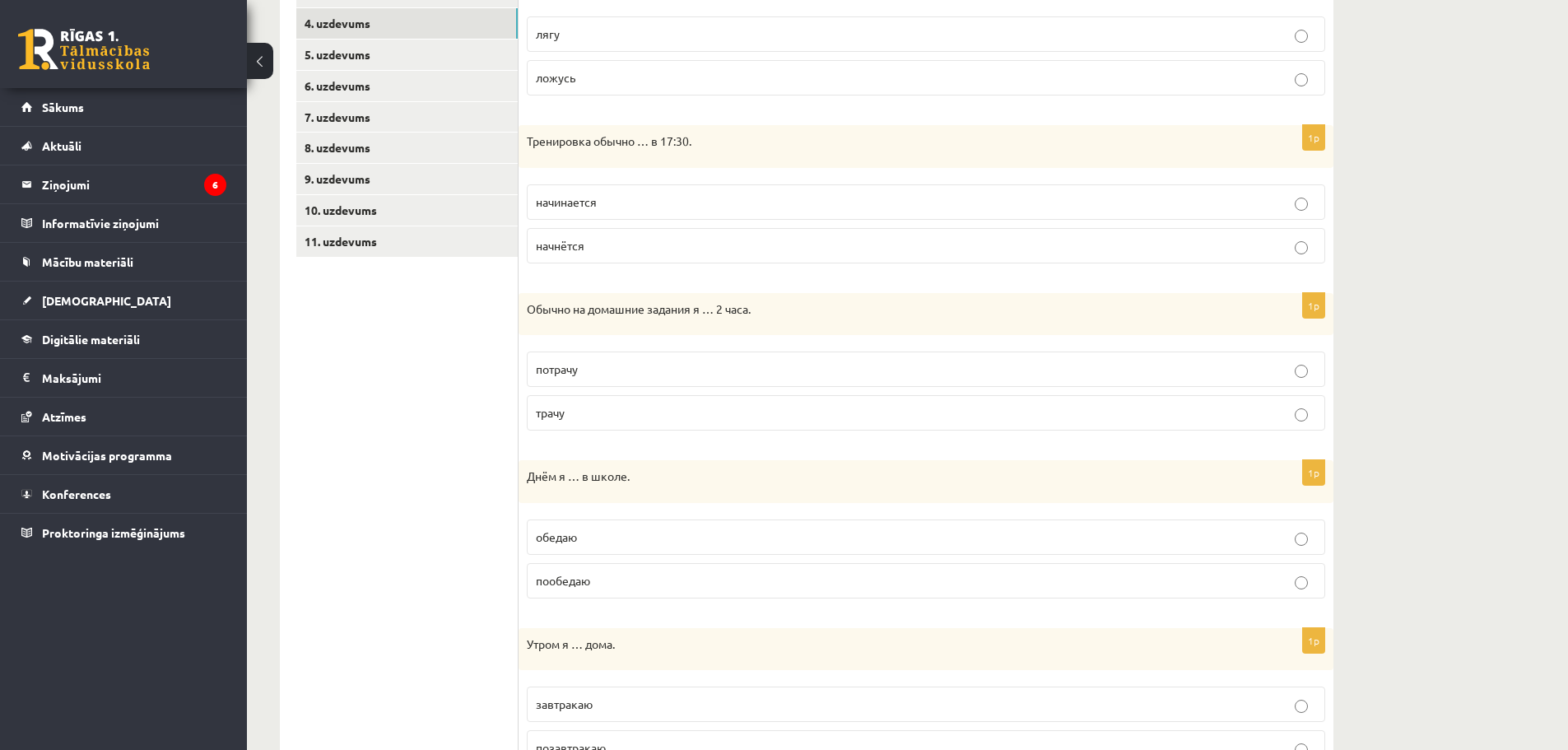
click at [563, 409] on span "трачу" at bounding box center [550, 413] width 29 height 15
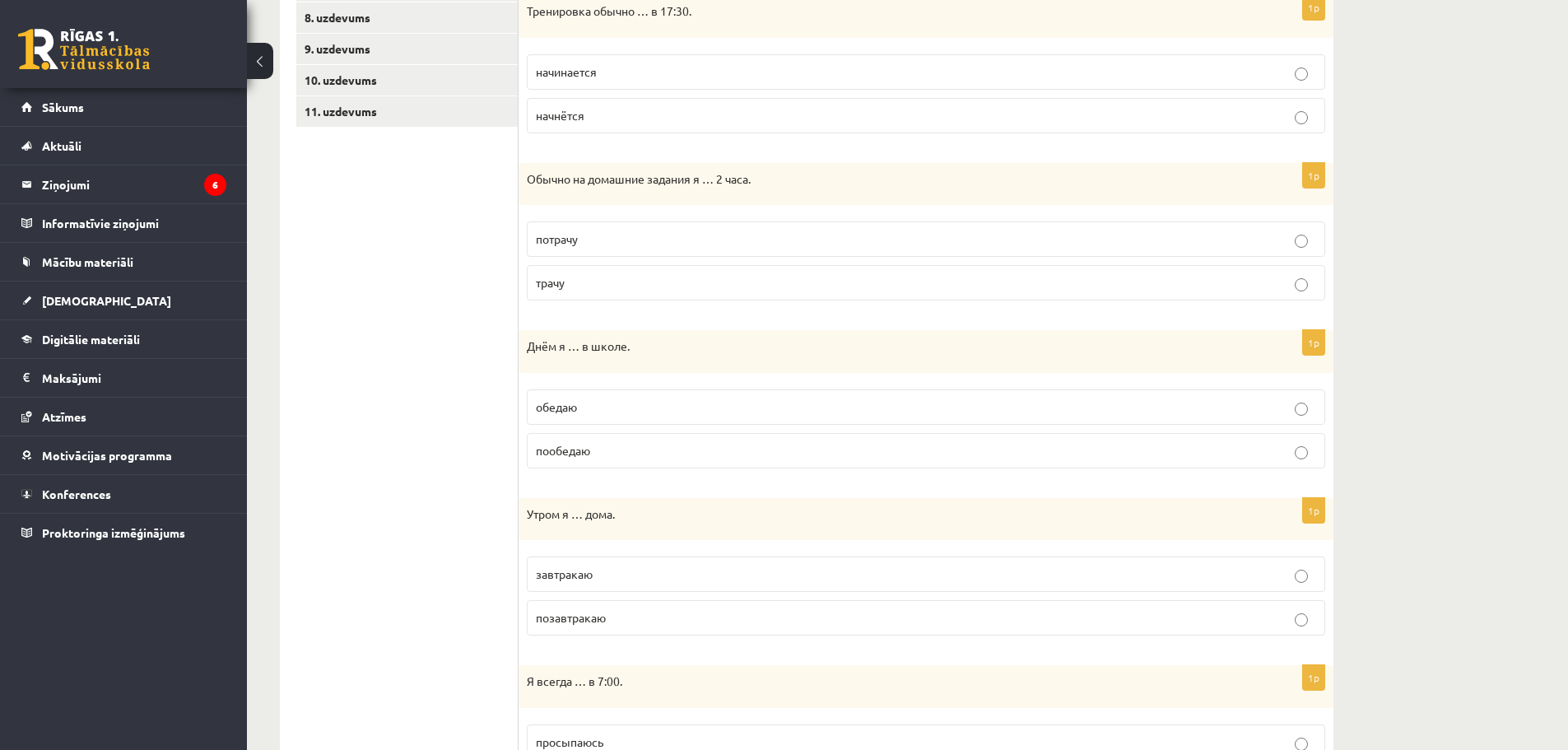
scroll to position [545, 0]
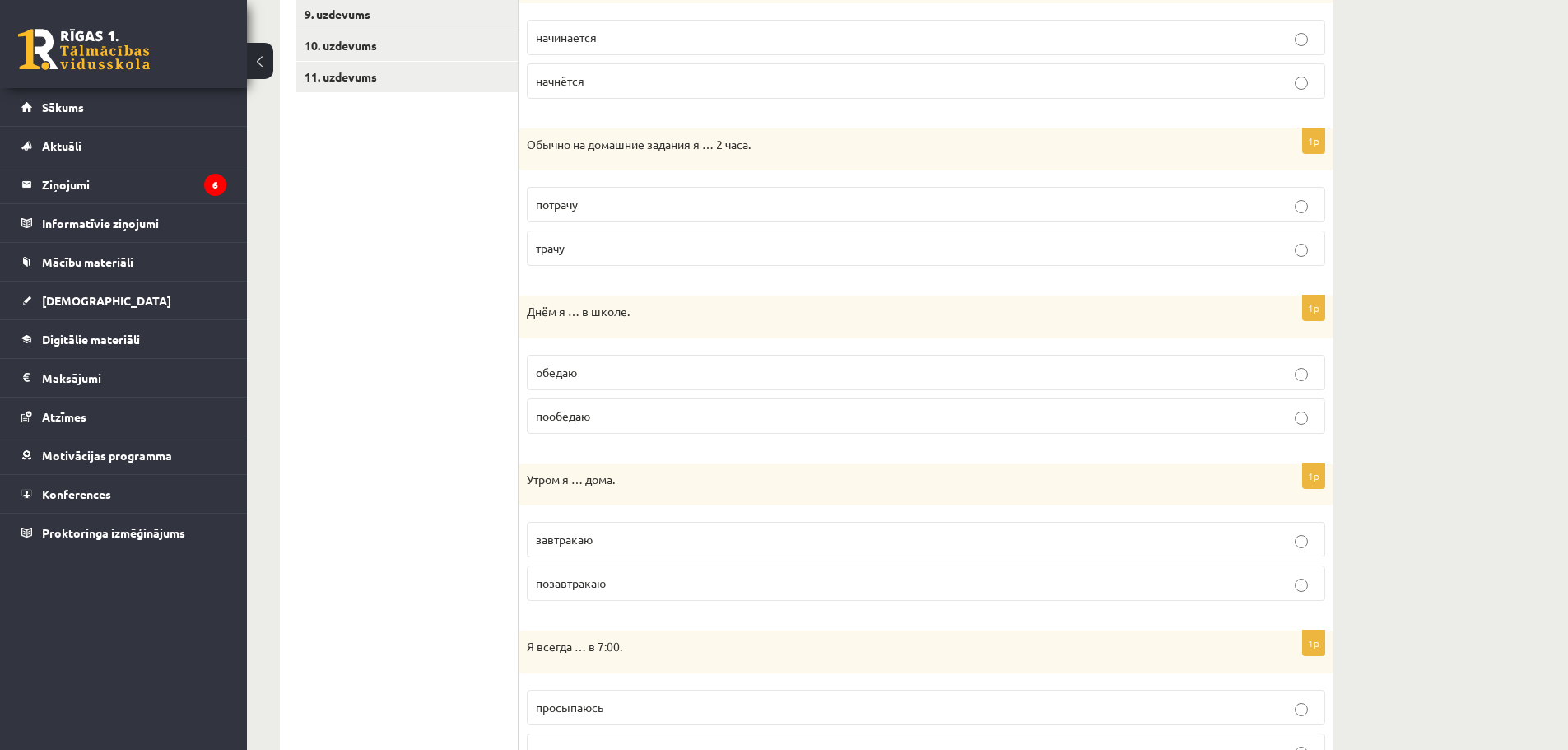
click at [649, 375] on p "обедаю" at bounding box center [926, 373] width 780 height 18
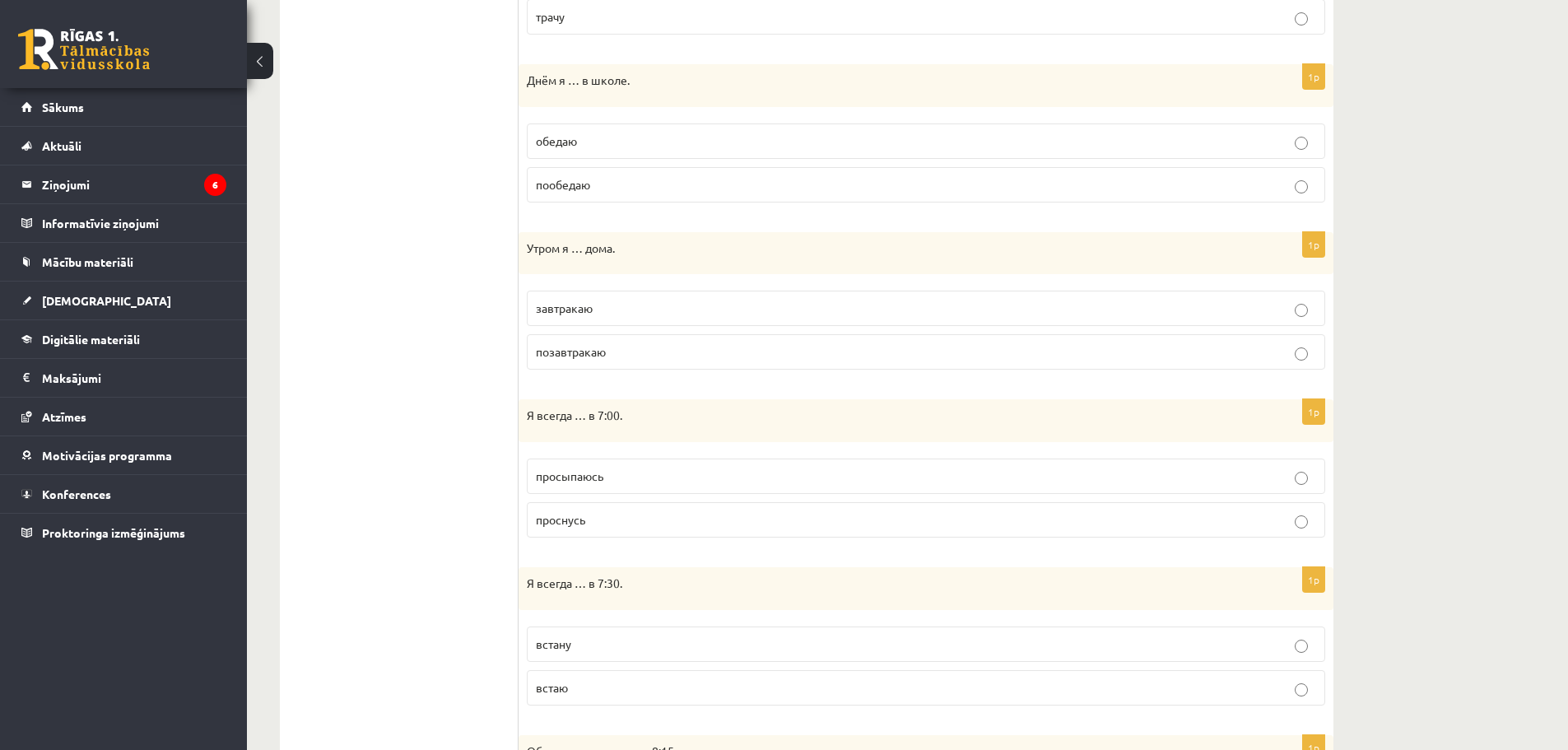
scroll to position [792, 0]
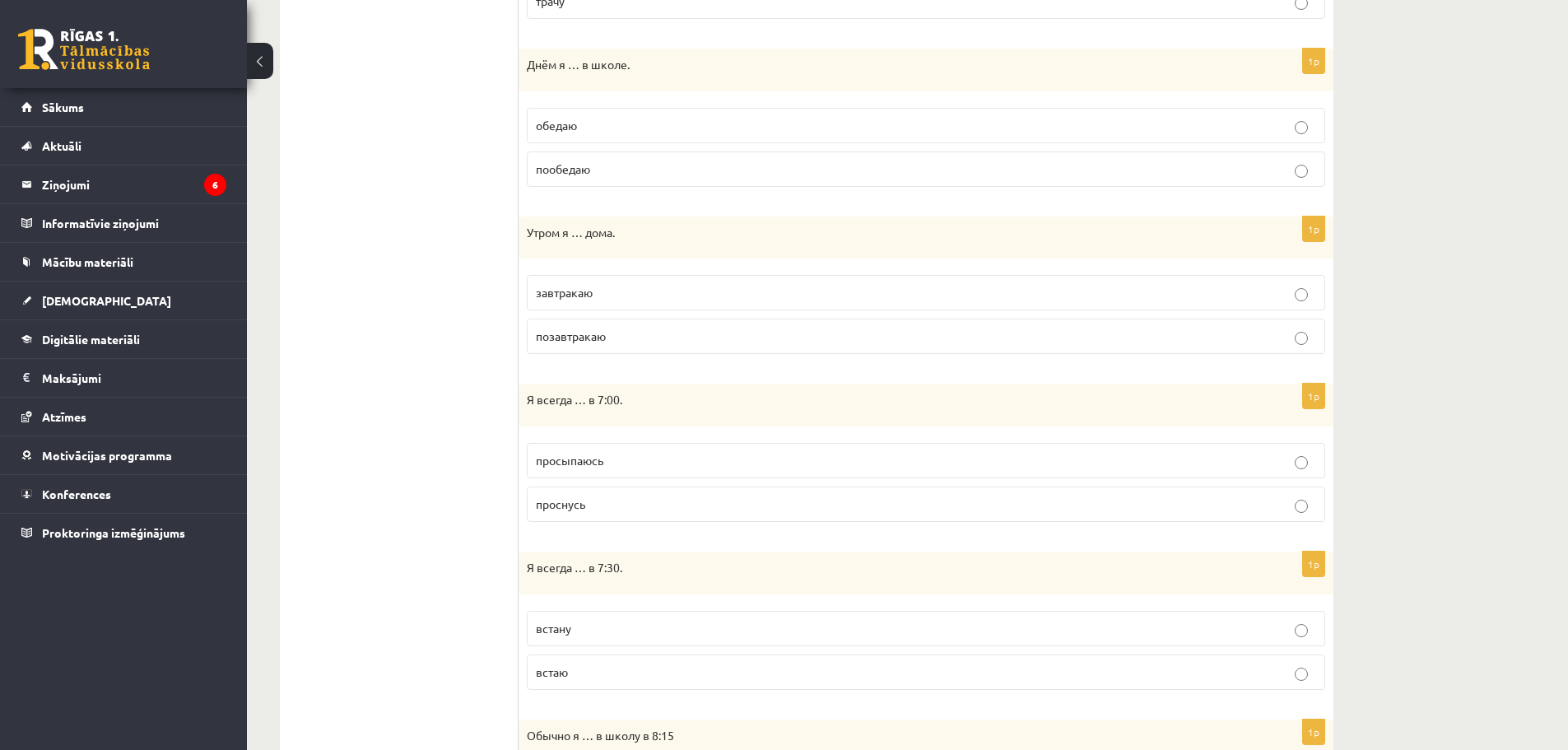
click at [682, 293] on p "завтракаю" at bounding box center [926, 293] width 780 height 18
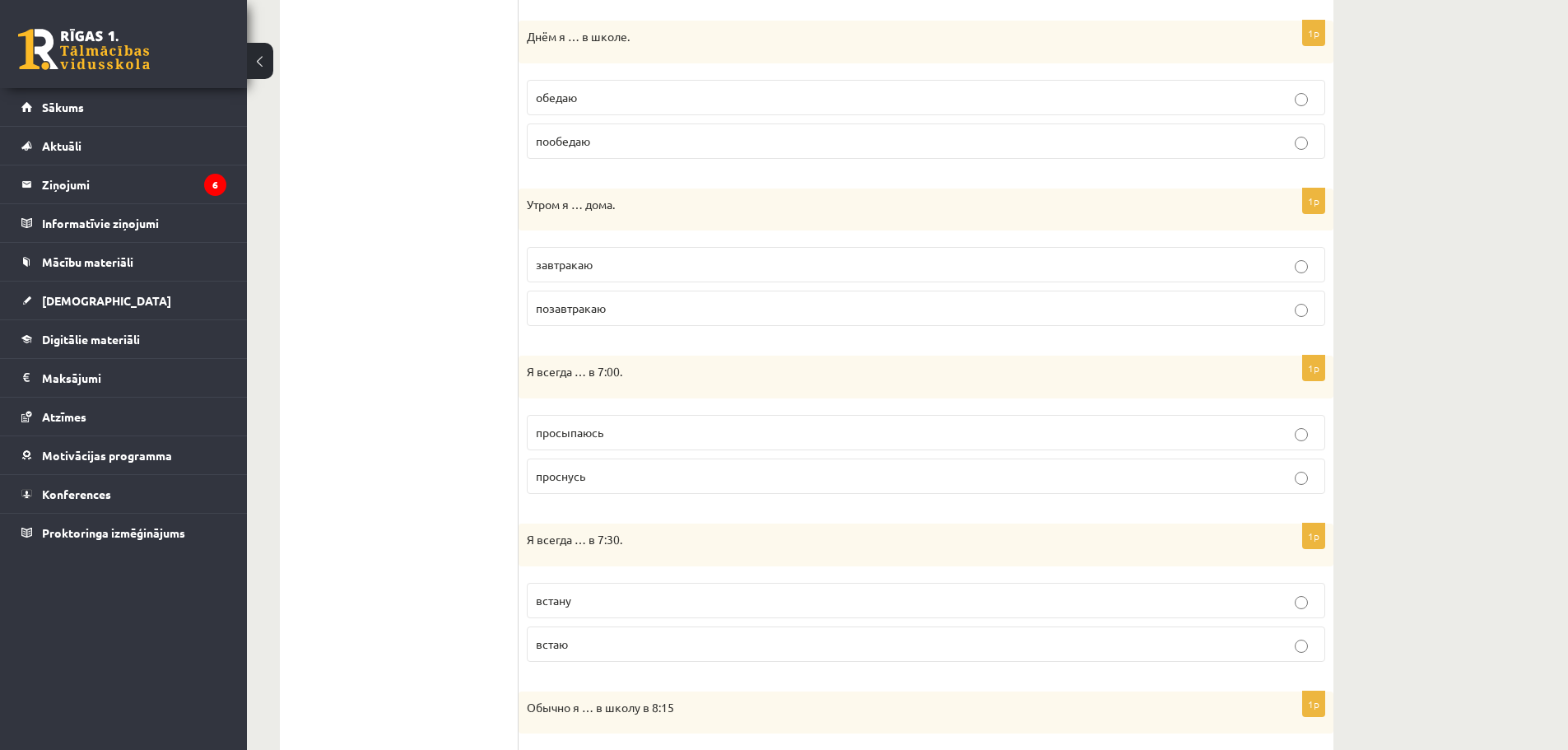
scroll to position [875, 0]
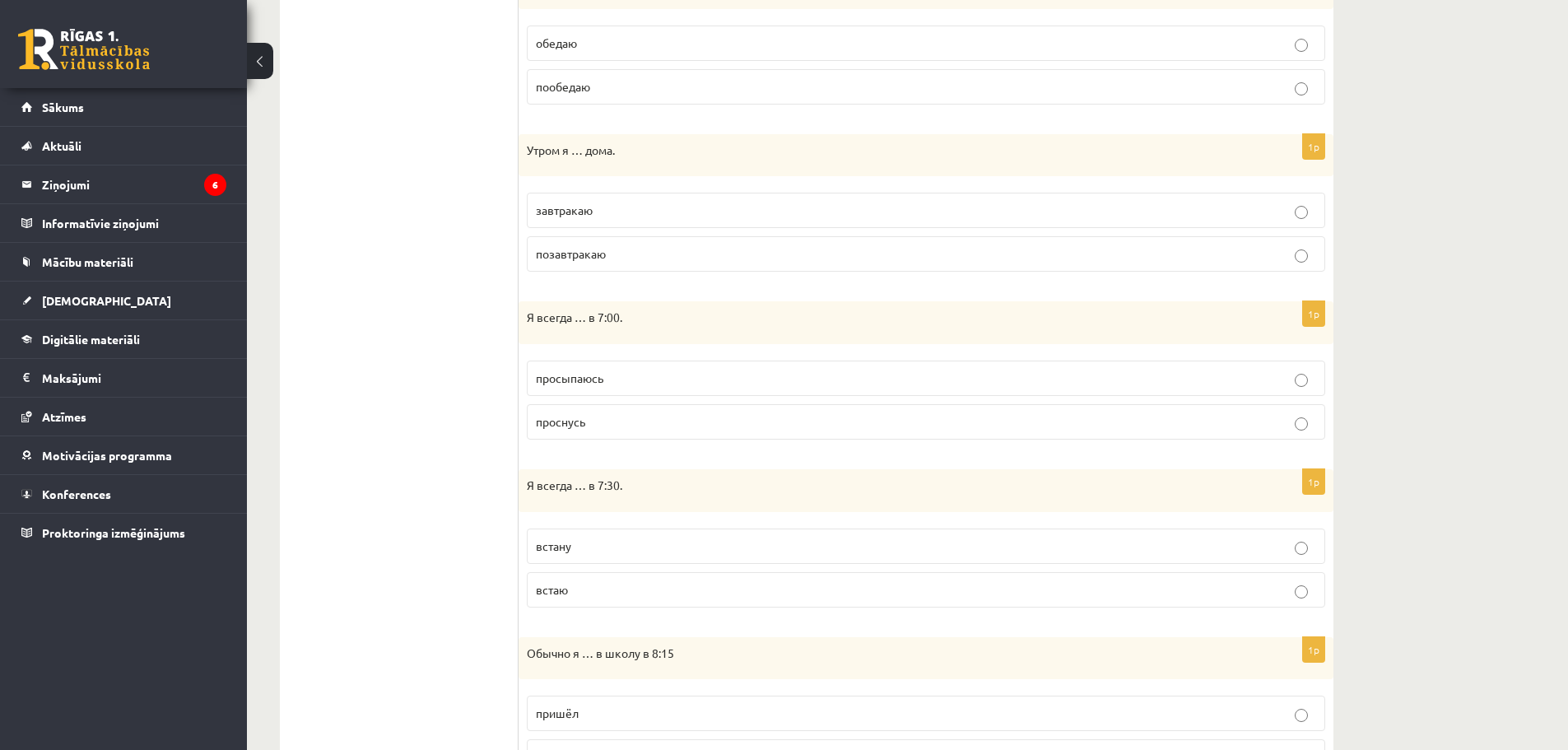
click at [599, 383] on span "просыпаюсь" at bounding box center [570, 378] width 67 height 15
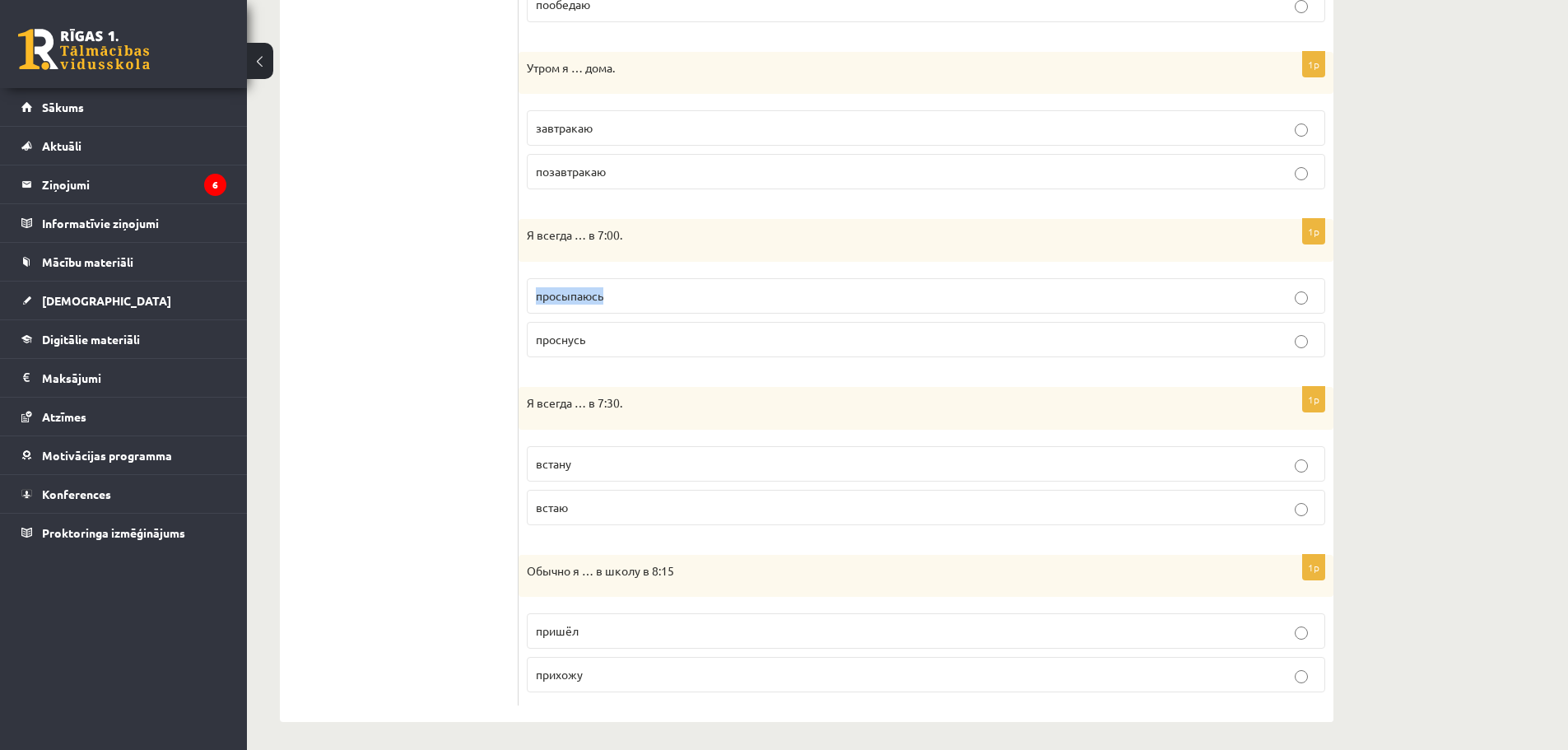
scroll to position [962, 0]
click at [620, 509] on p "встаю" at bounding box center [926, 502] width 780 height 18
click at [603, 678] on p "прихожу" at bounding box center [926, 670] width 780 height 18
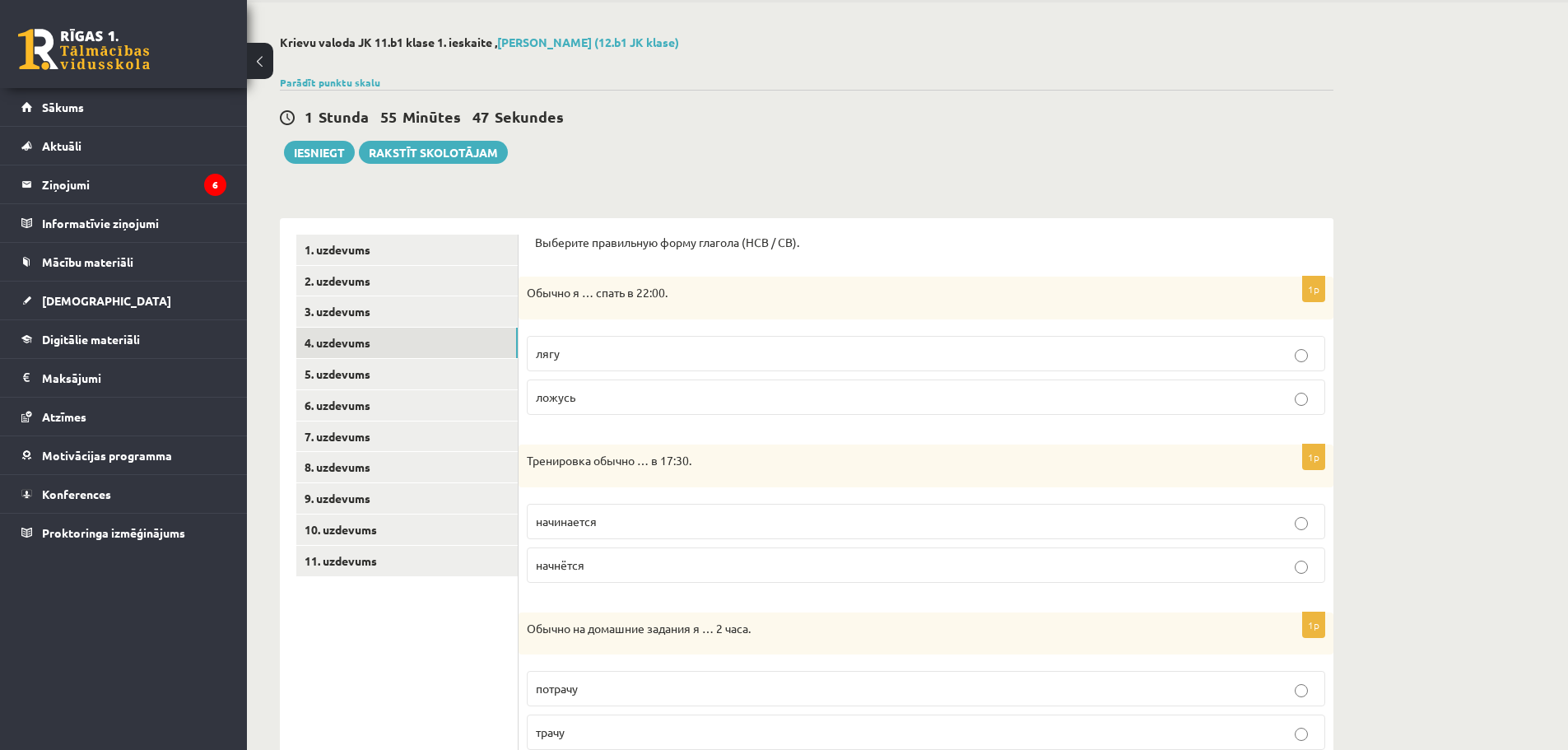
scroll to position [57, 0]
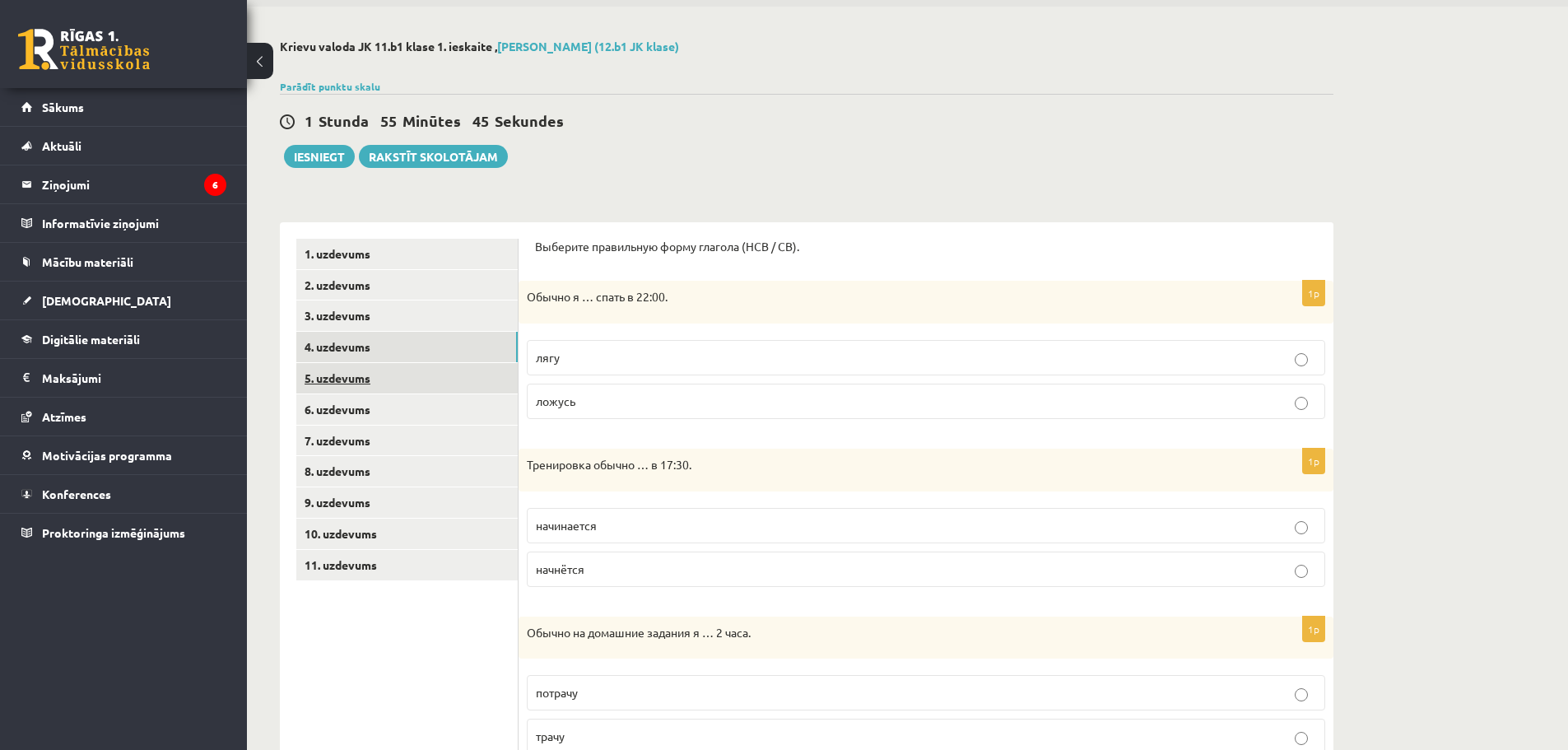
drag, startPoint x: 353, startPoint y: 373, endPoint x: 439, endPoint y: 368, distance: 86.1
click at [353, 373] on link "5. uzdevums" at bounding box center [407, 378] width 222 height 31
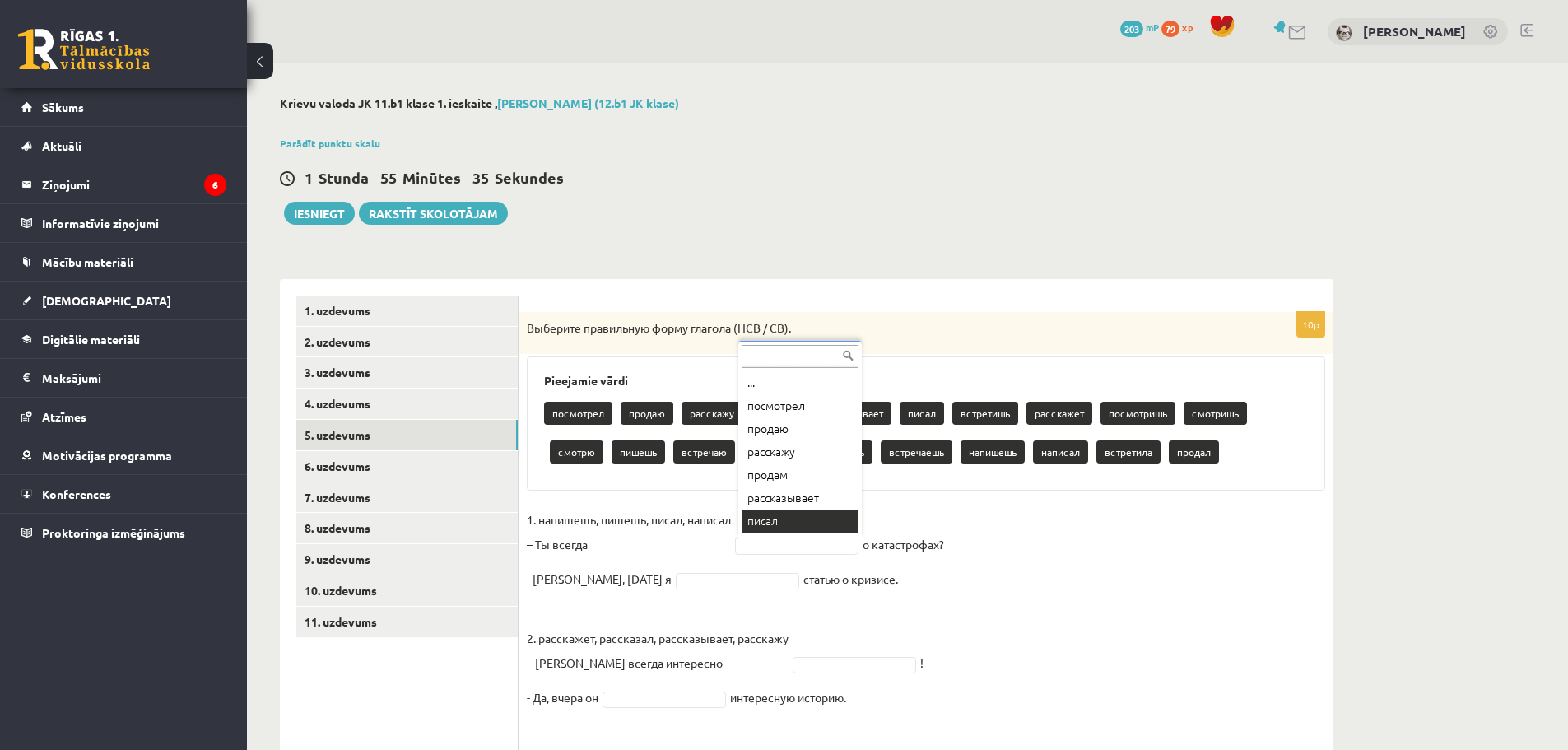
scroll to position [20, 0]
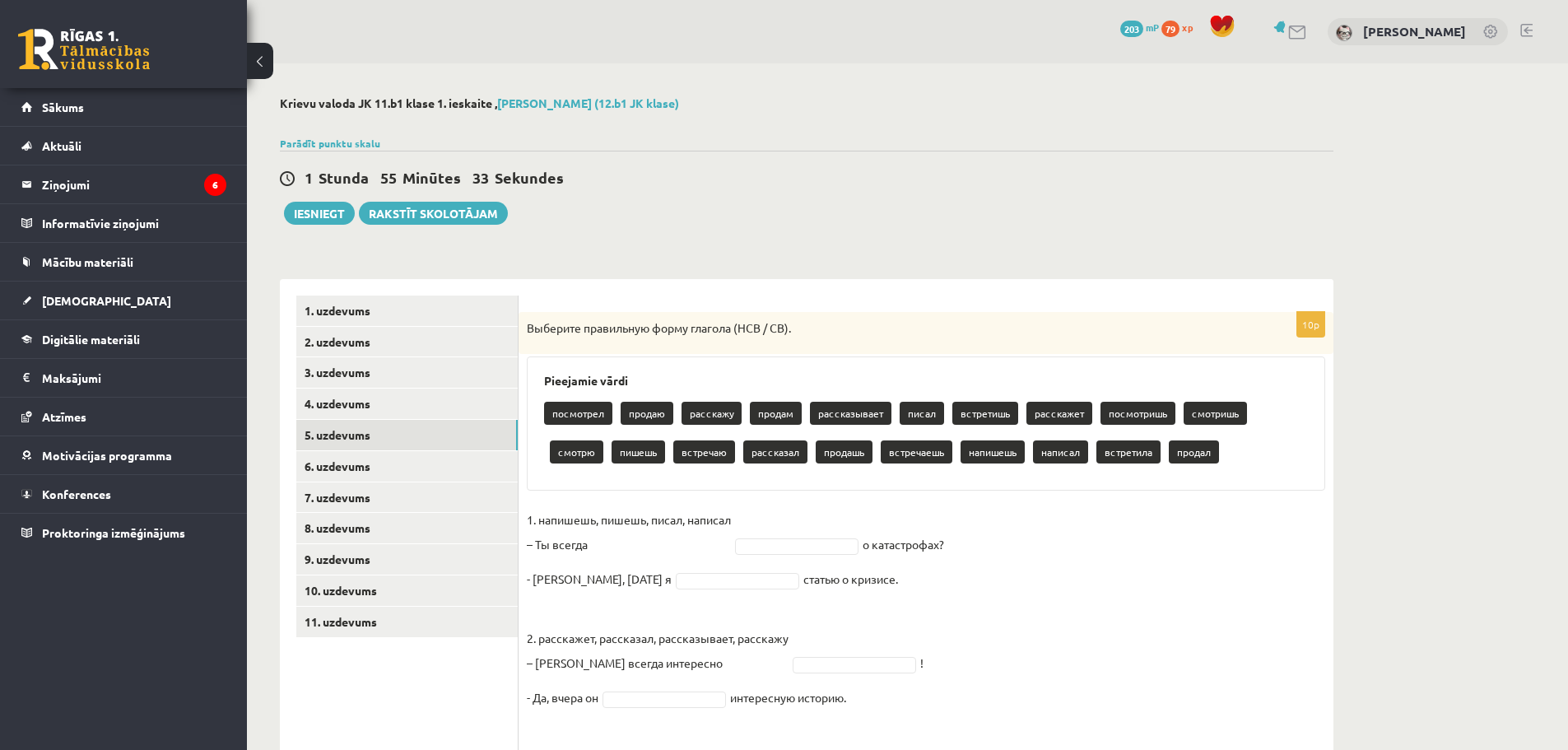
click at [654, 541] on p "1. напишешь, пишешь, писал, написал – Ты всегда" at bounding box center [629, 532] width 204 height 49
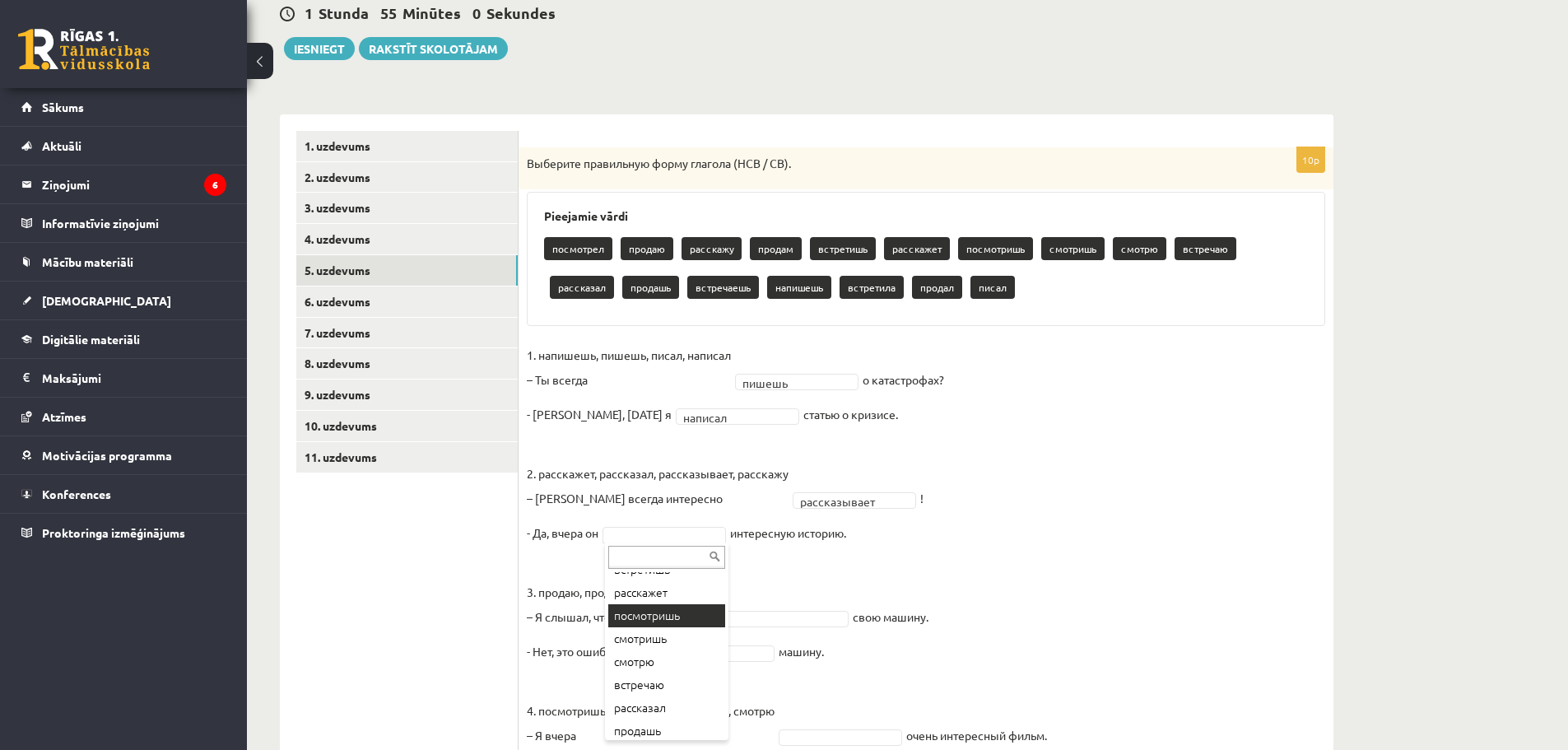
scroll to position [165, 0]
click at [680, 681] on p "4. посмотришь, смотришь, посмотрел, смотрю – Я [DATE]" at bounding box center [651, 711] width 248 height 75
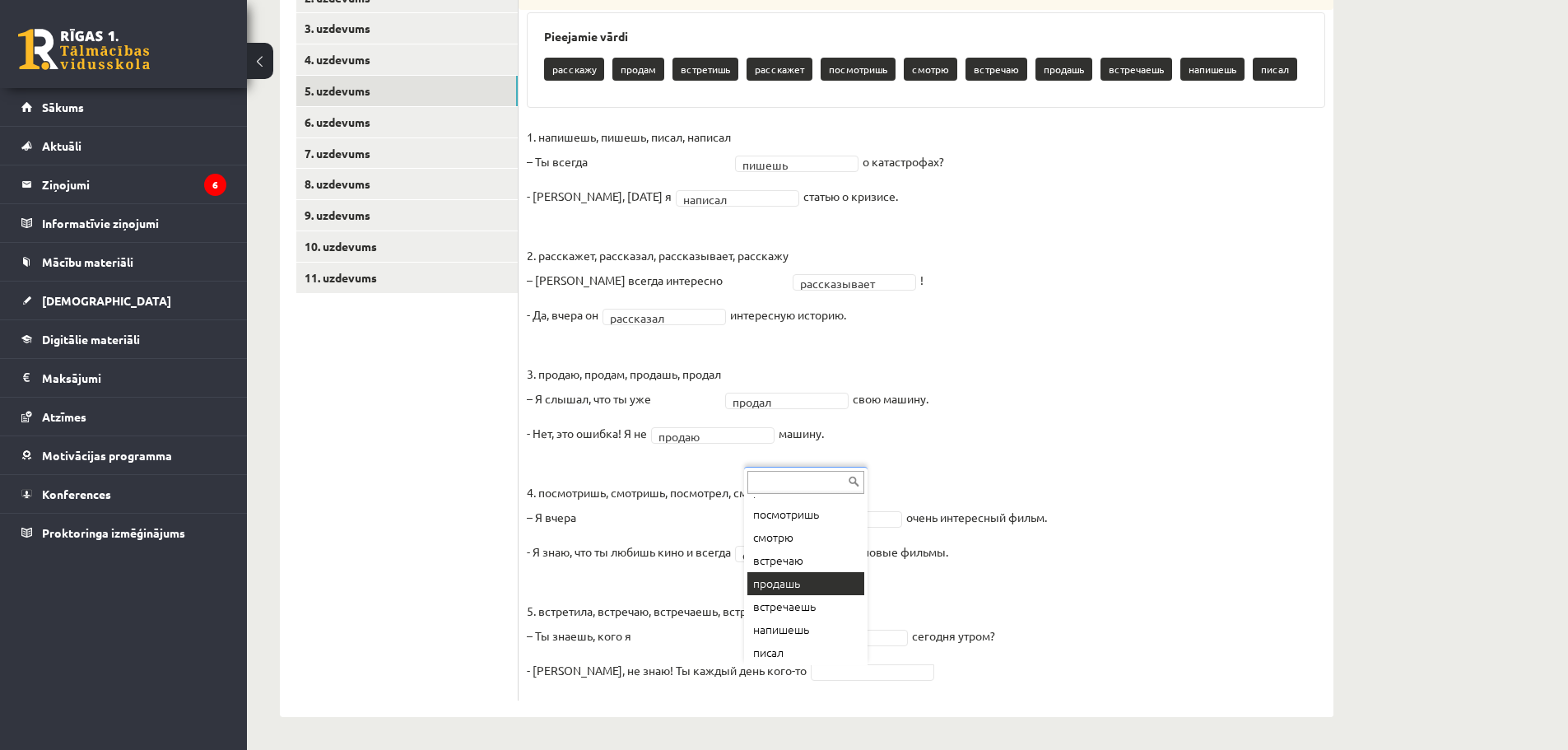
scroll to position [112, 0]
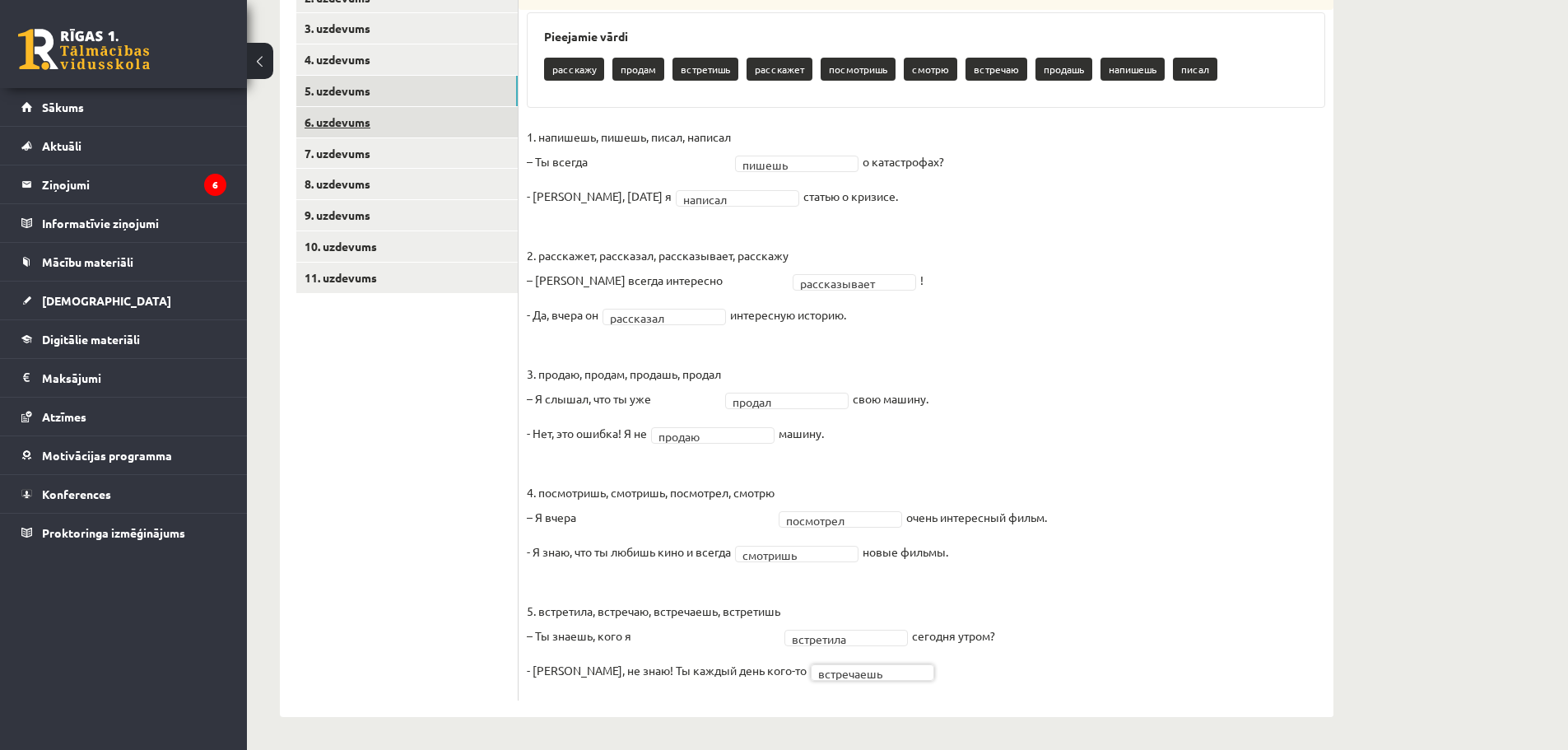
click at [347, 118] on link "6. uzdevums" at bounding box center [407, 122] width 222 height 31
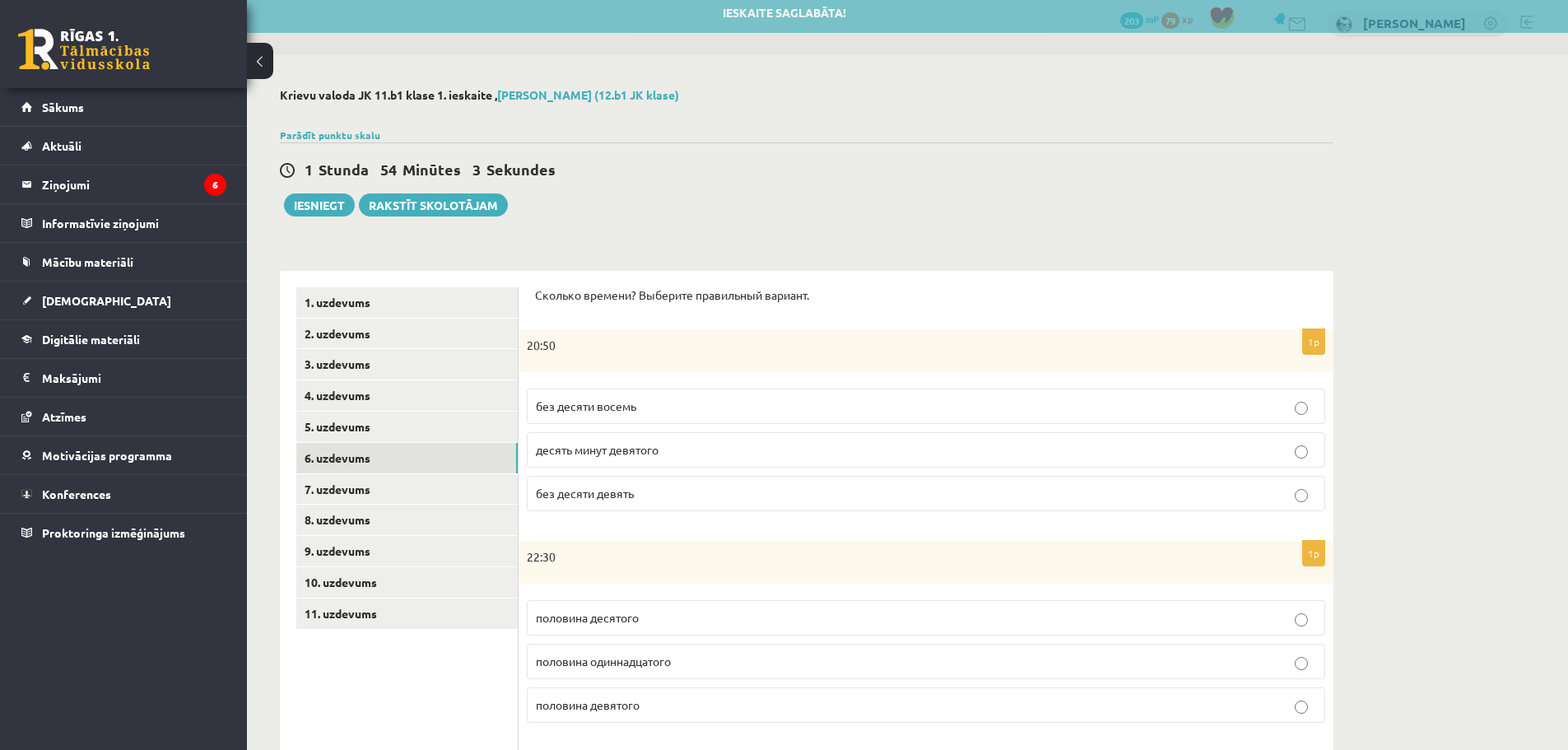
scroll to position [0, 0]
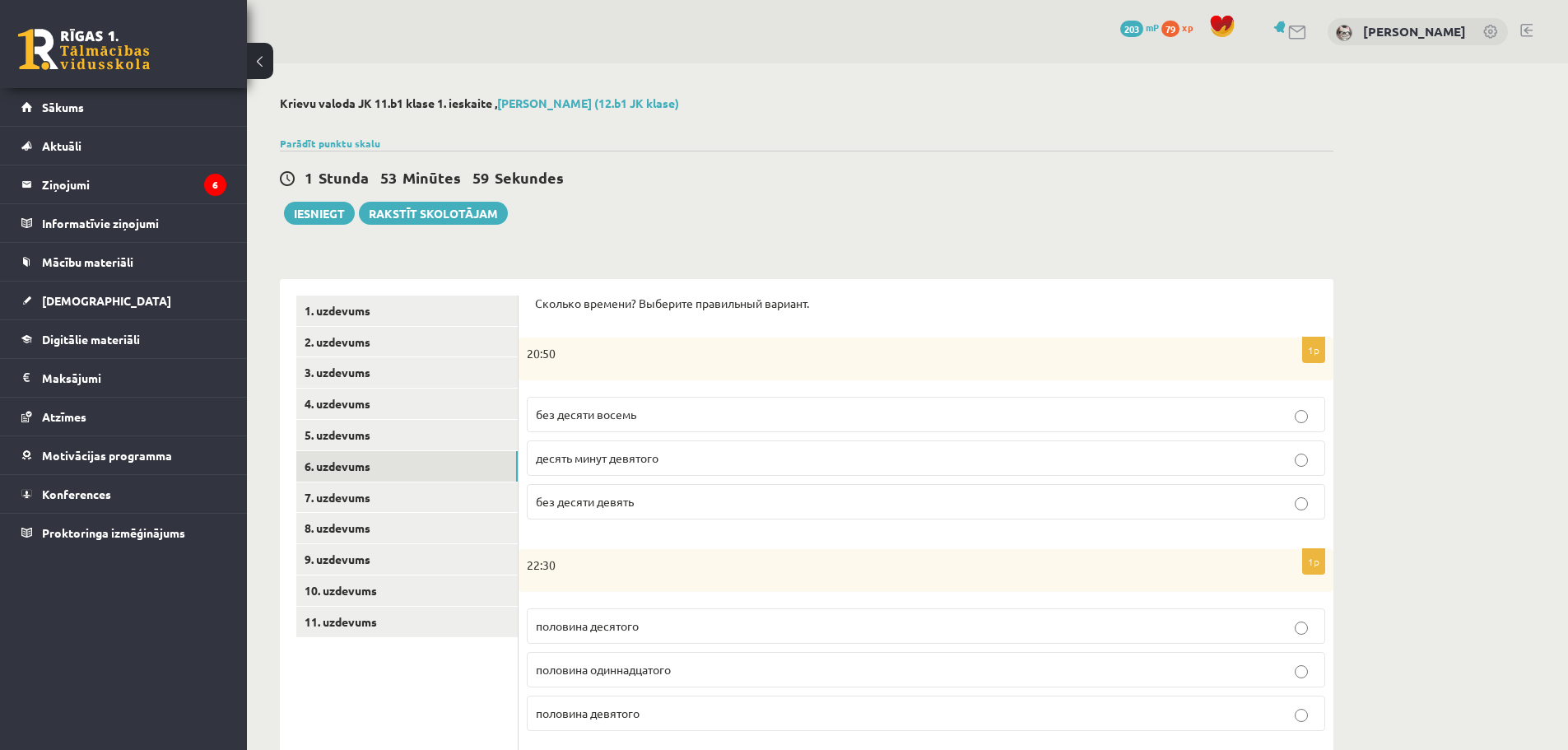
click at [580, 515] on label "без десяти девять" at bounding box center [926, 502] width 799 height 35
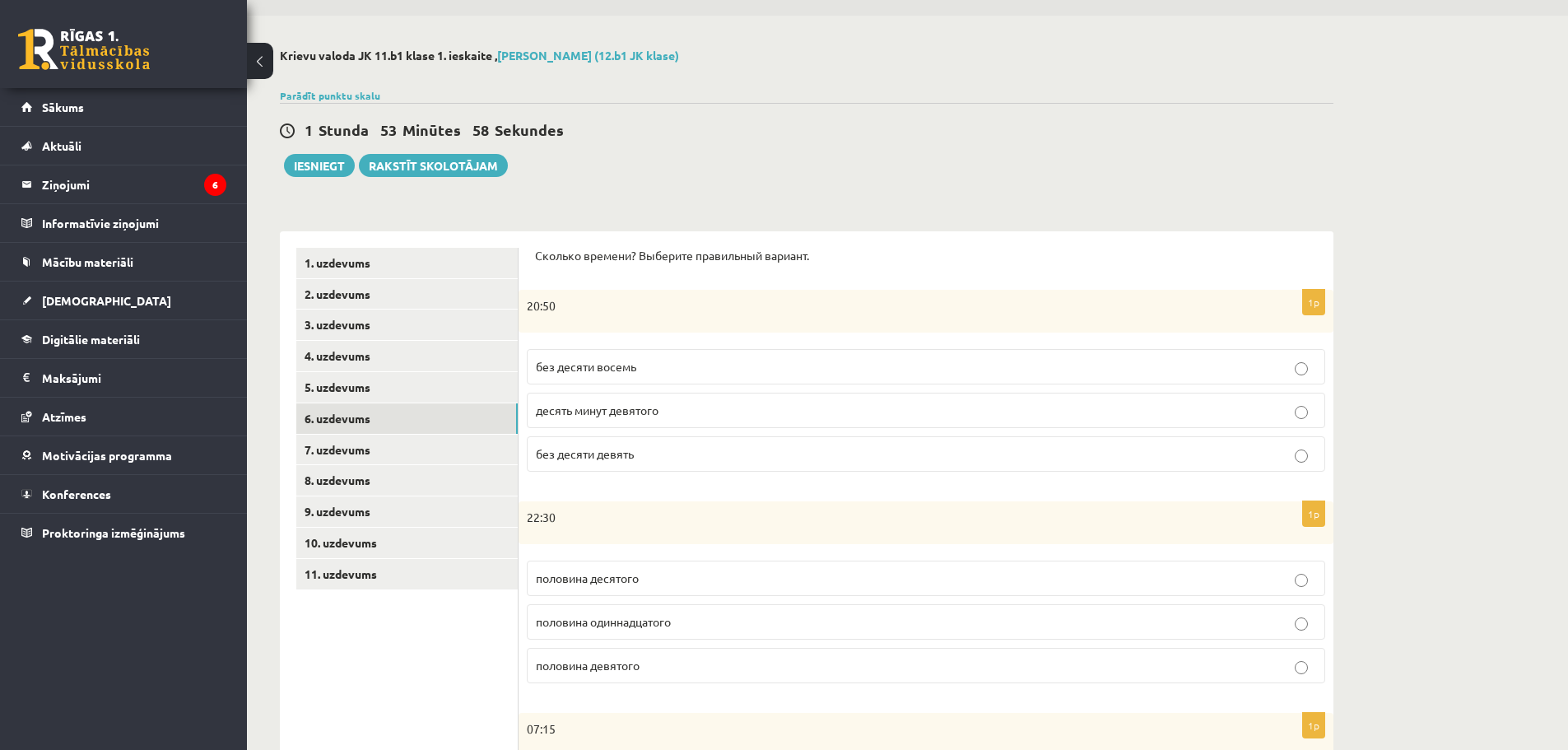
scroll to position [82, 0]
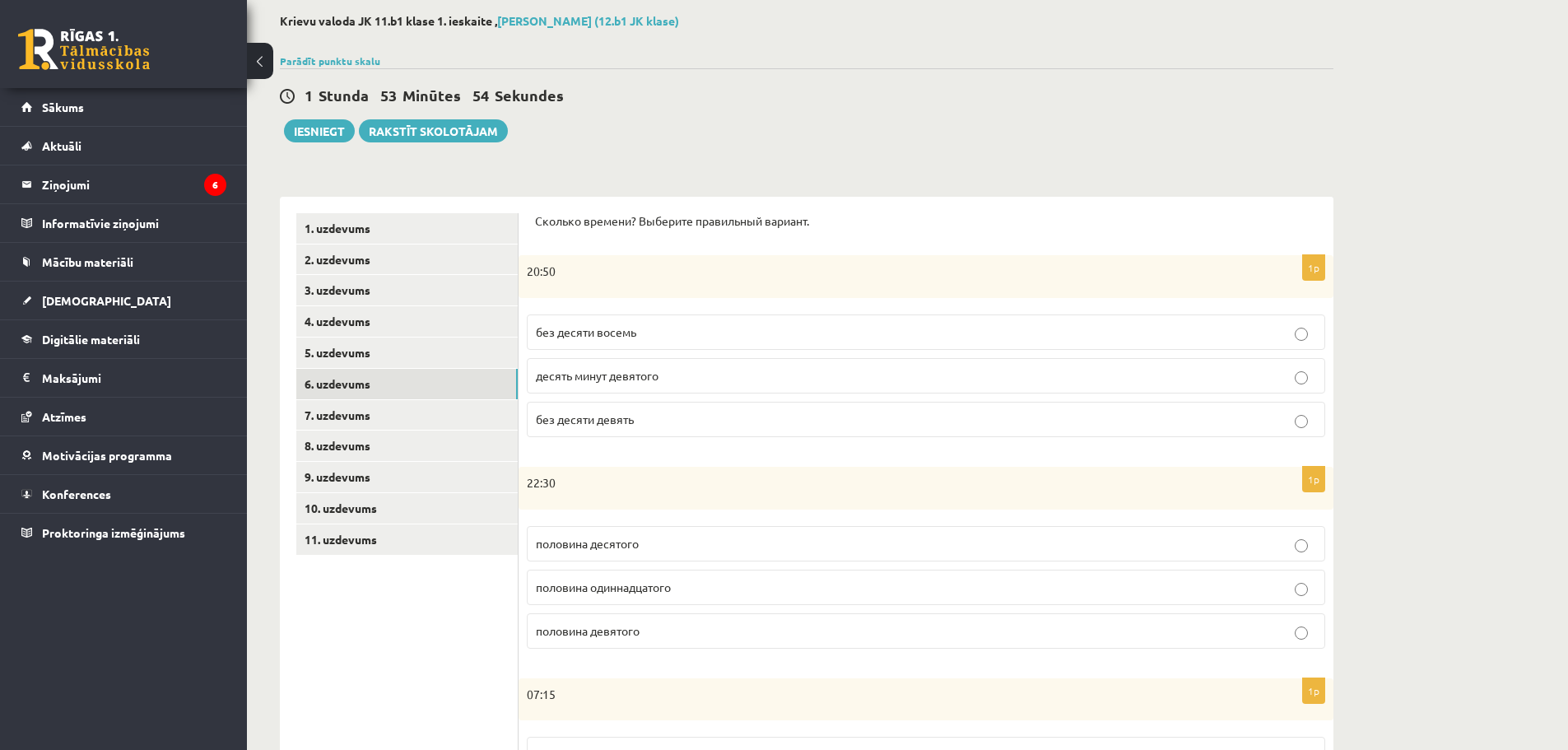
click at [603, 591] on span "половина одиннадцатого" at bounding box center [603, 587] width 135 height 15
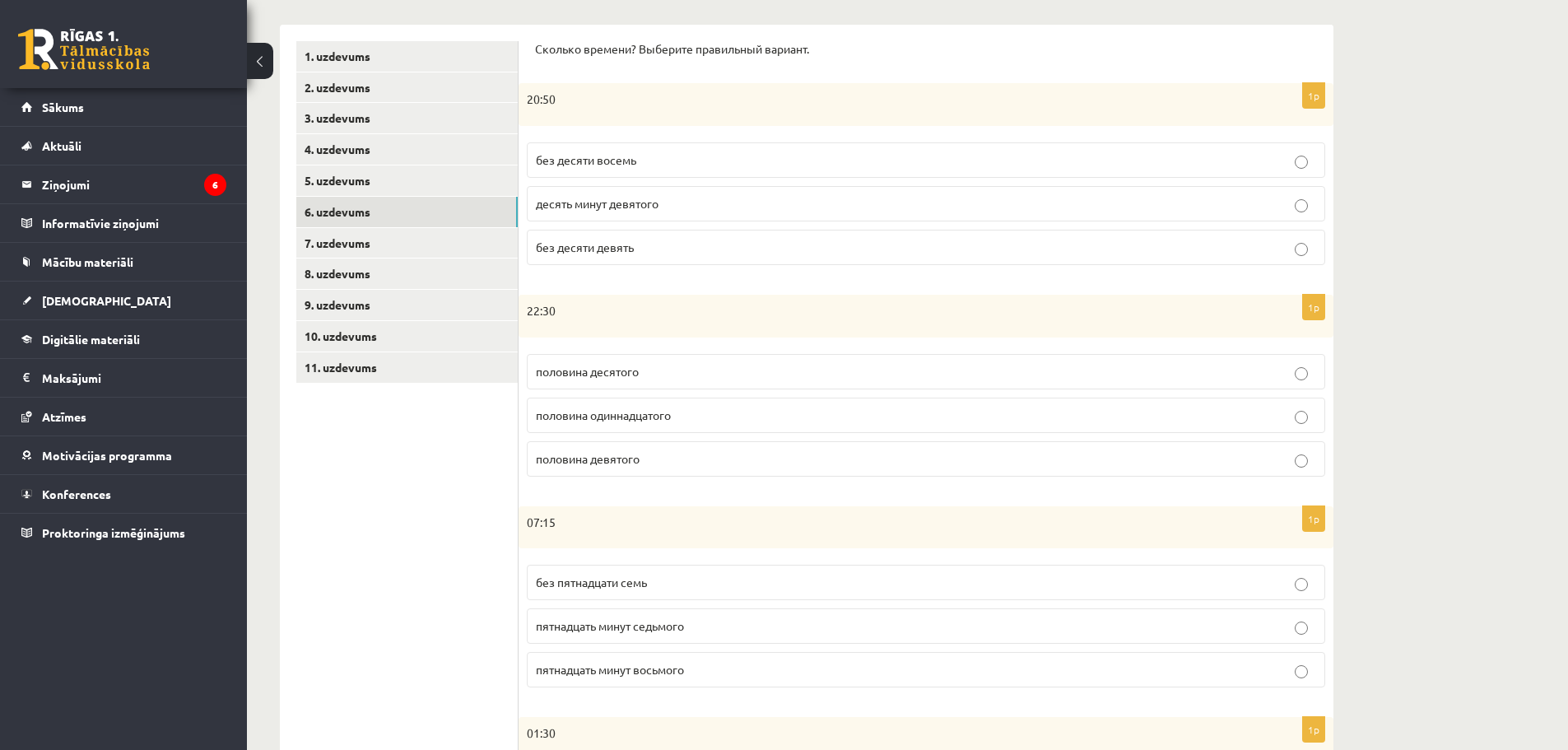
scroll to position [330, 0]
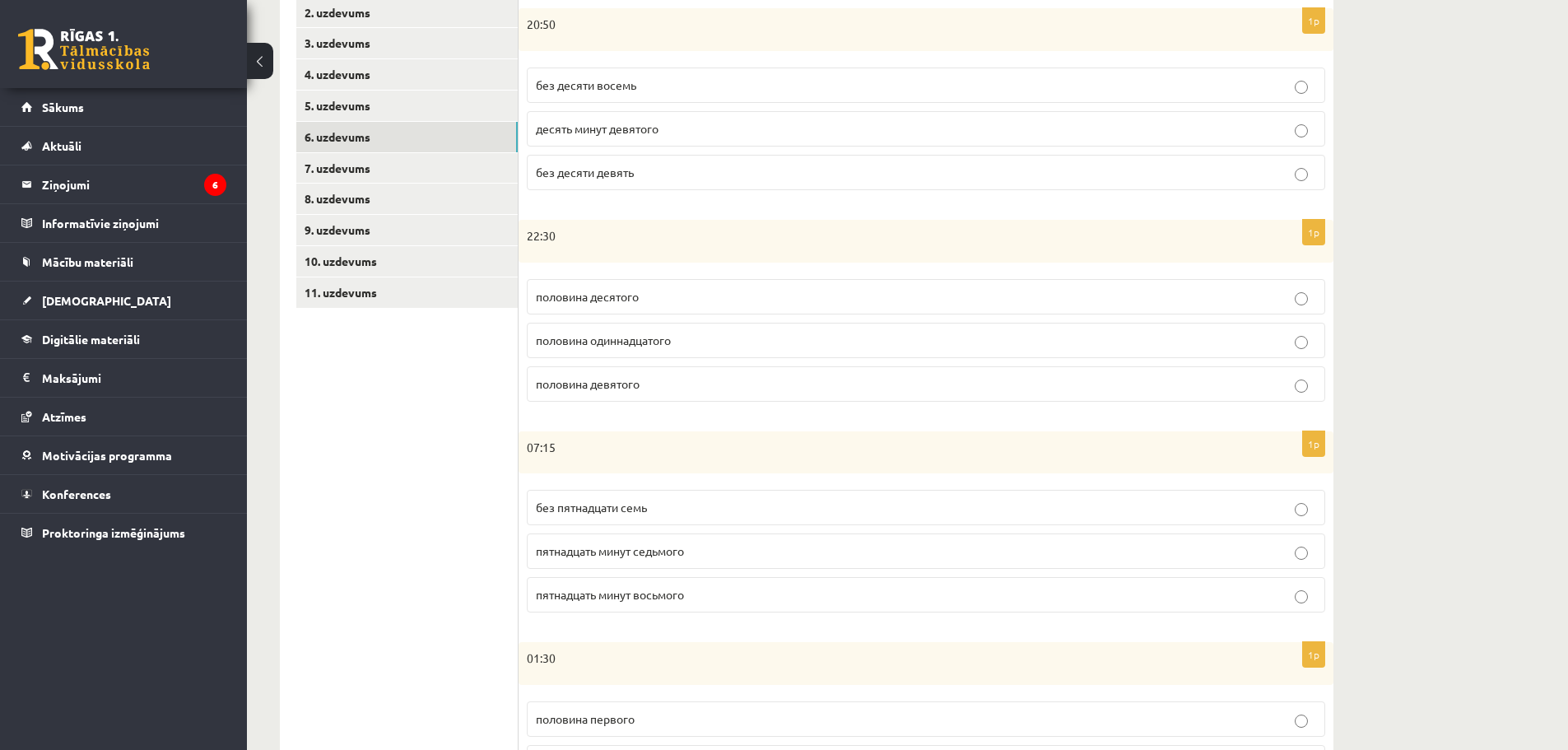
click at [657, 604] on p "пятнадцать минут восьмого" at bounding box center [926, 594] width 780 height 18
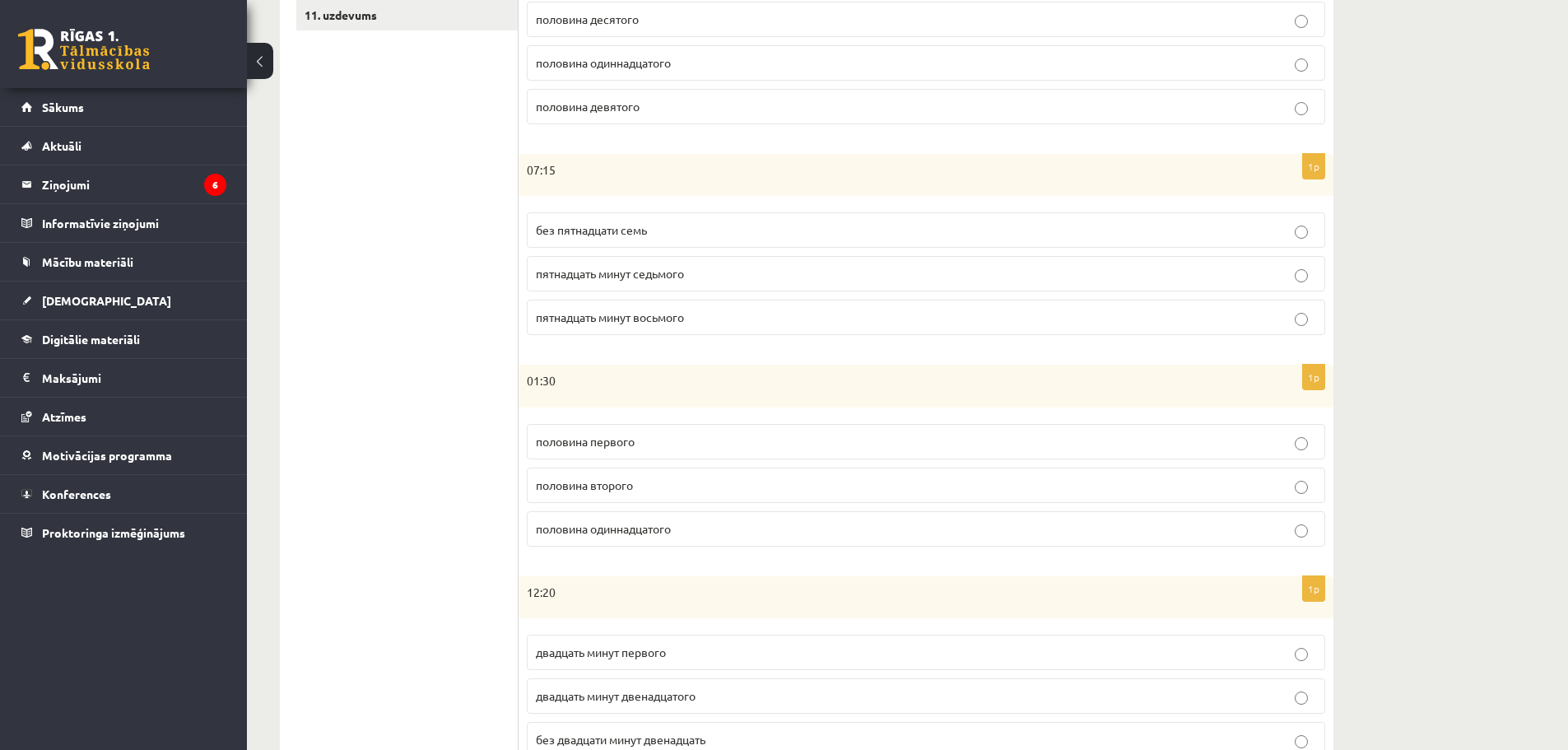
scroll to position [678, 0]
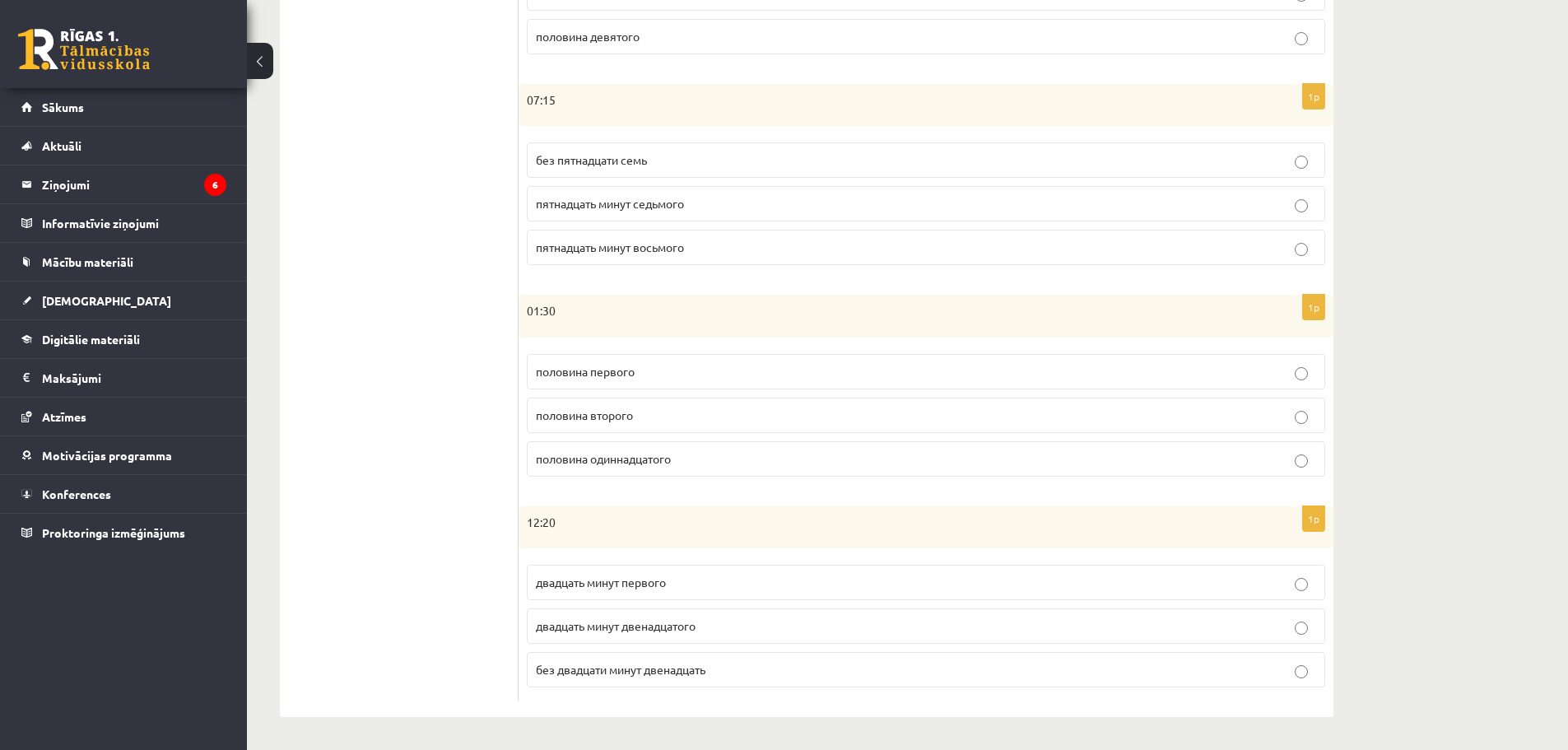
click at [669, 422] on p "половина второго" at bounding box center [926, 416] width 780 height 18
click at [666, 579] on span "двадцать минут первого" at bounding box center [602, 582] width 130 height 15
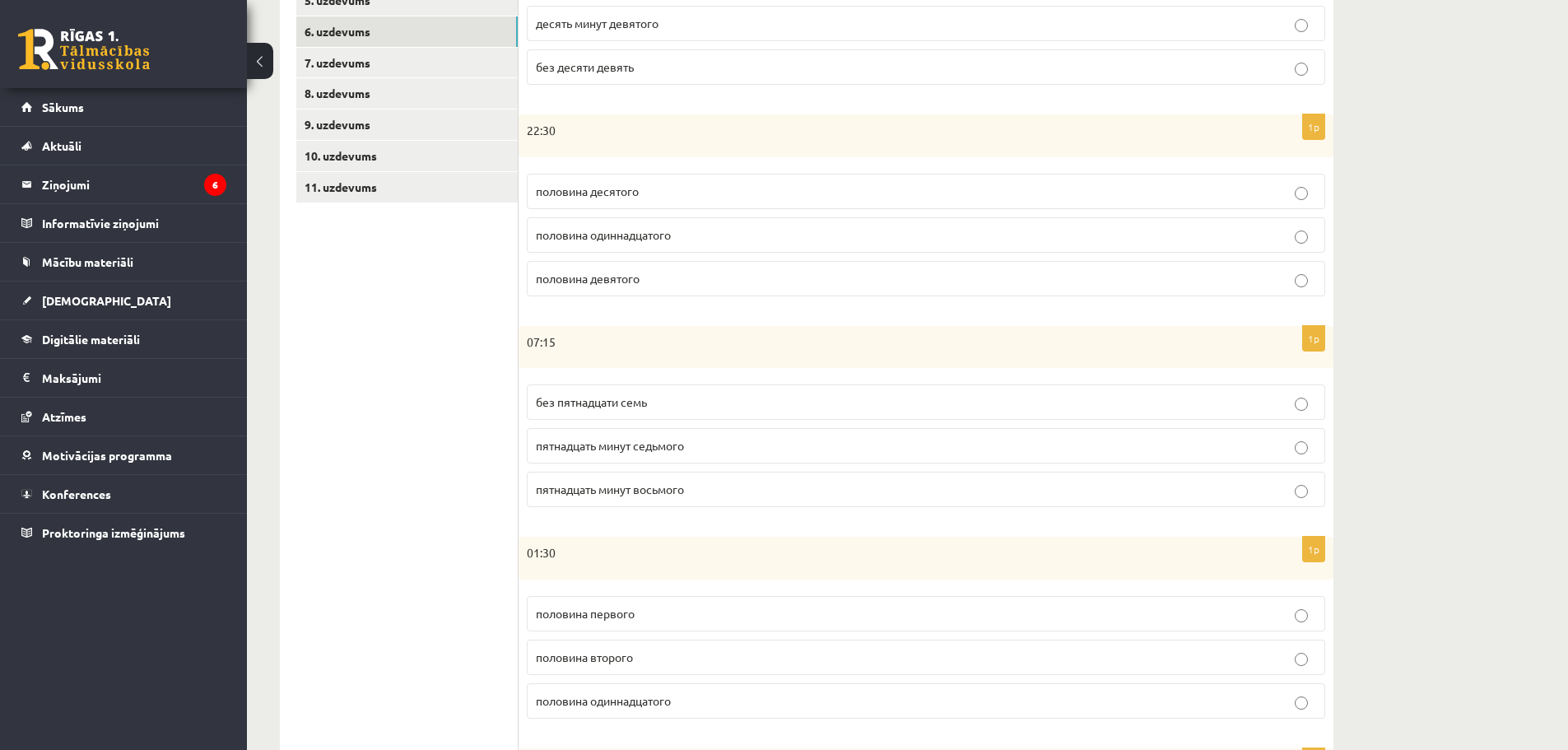
scroll to position [0, 0]
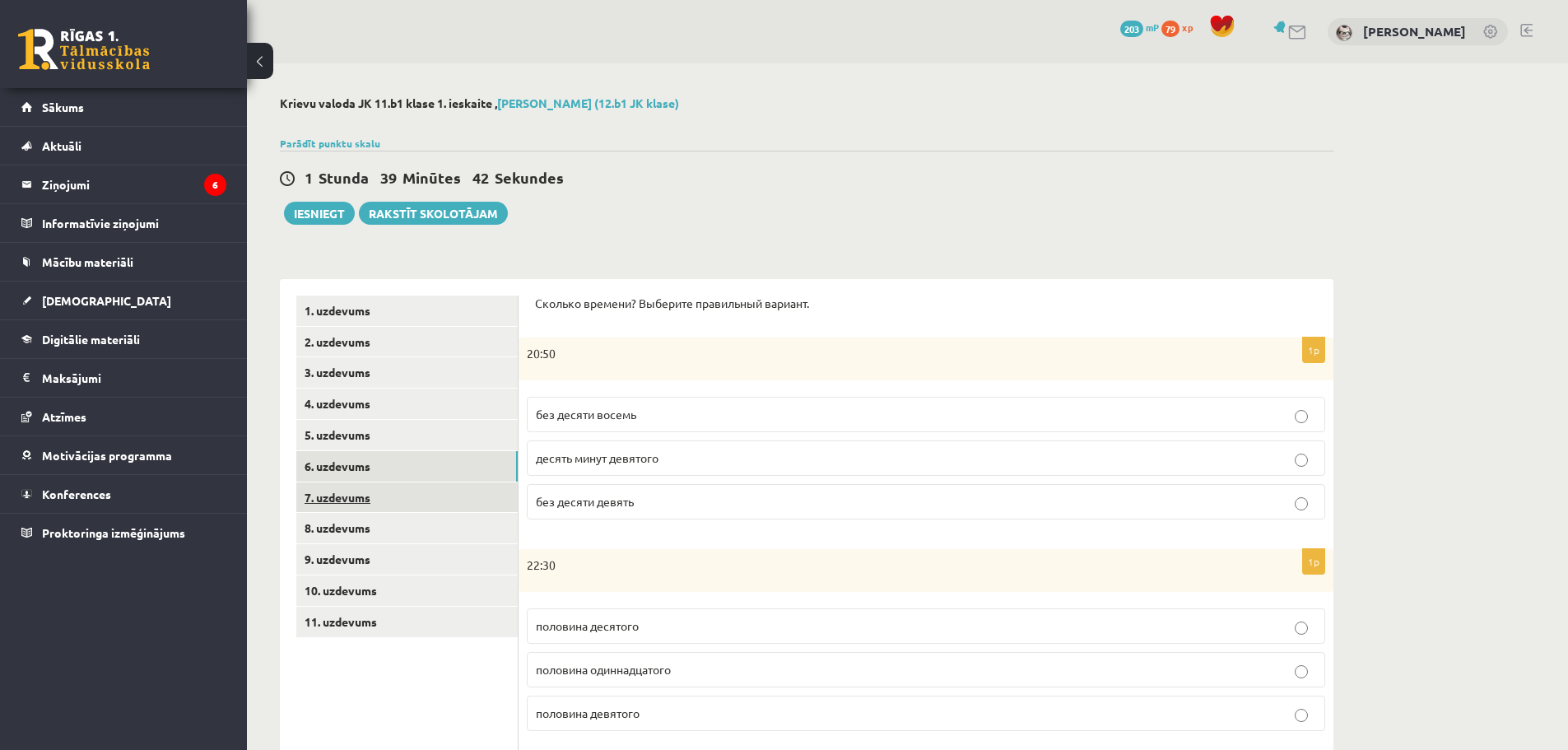
click at [381, 500] on link "7. uzdevums" at bounding box center [407, 498] width 222 height 31
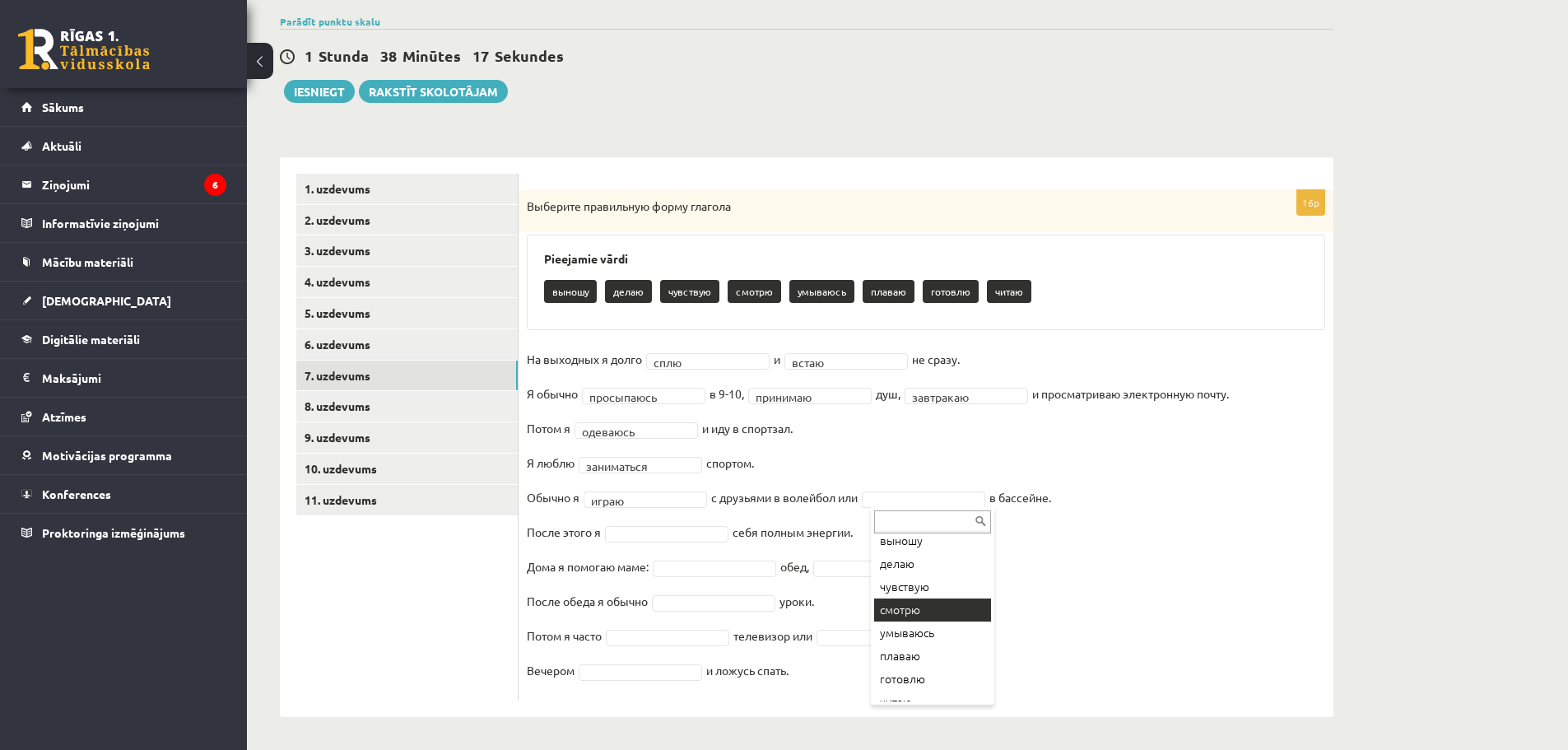
scroll to position [43, 0]
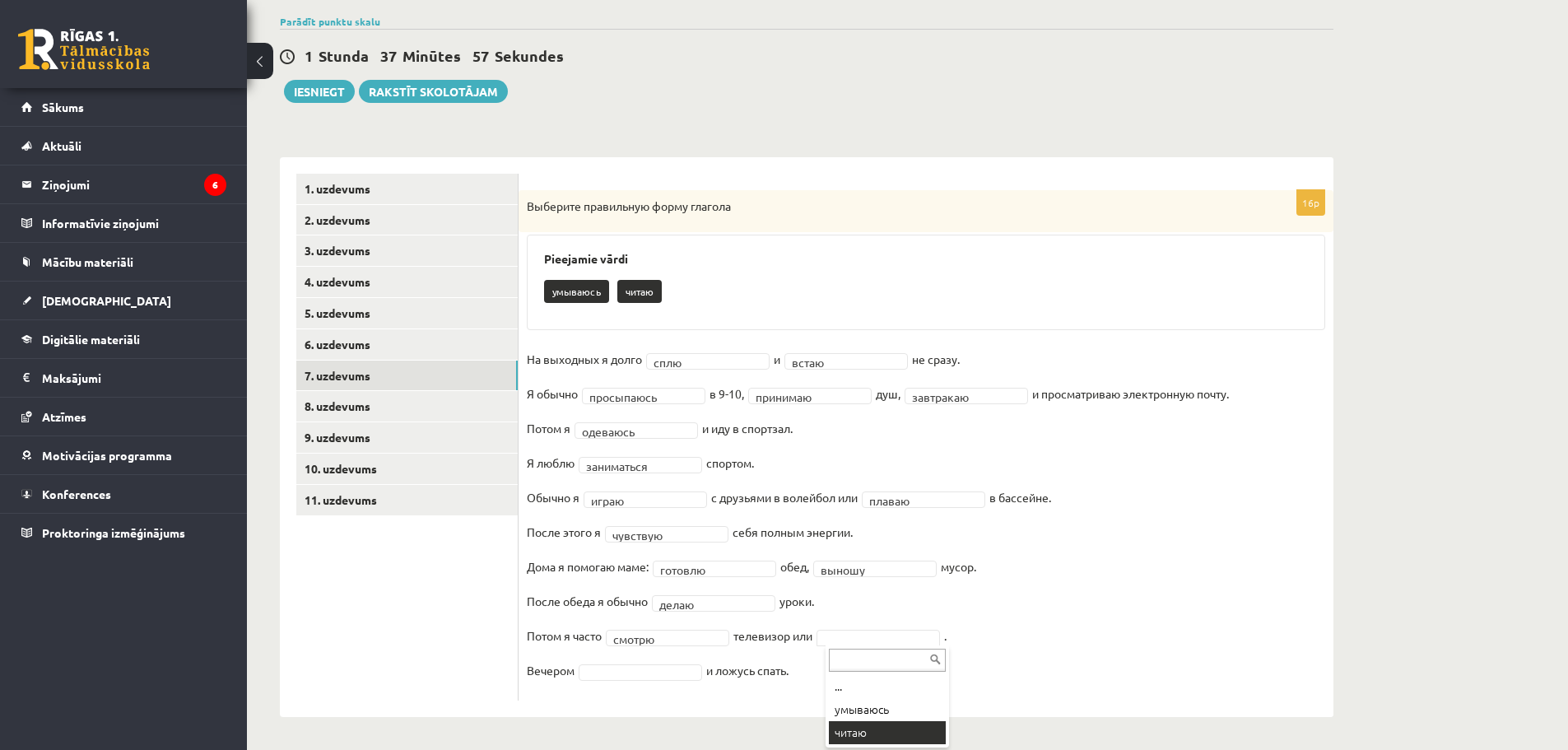
click at [860, 729] on div "Krievu valoda JK 11.b1 klase 1. ieskaite , Domenika Babane (12.b1 JK klase) Par…" at bounding box center [806, 346] width 1119 height 809
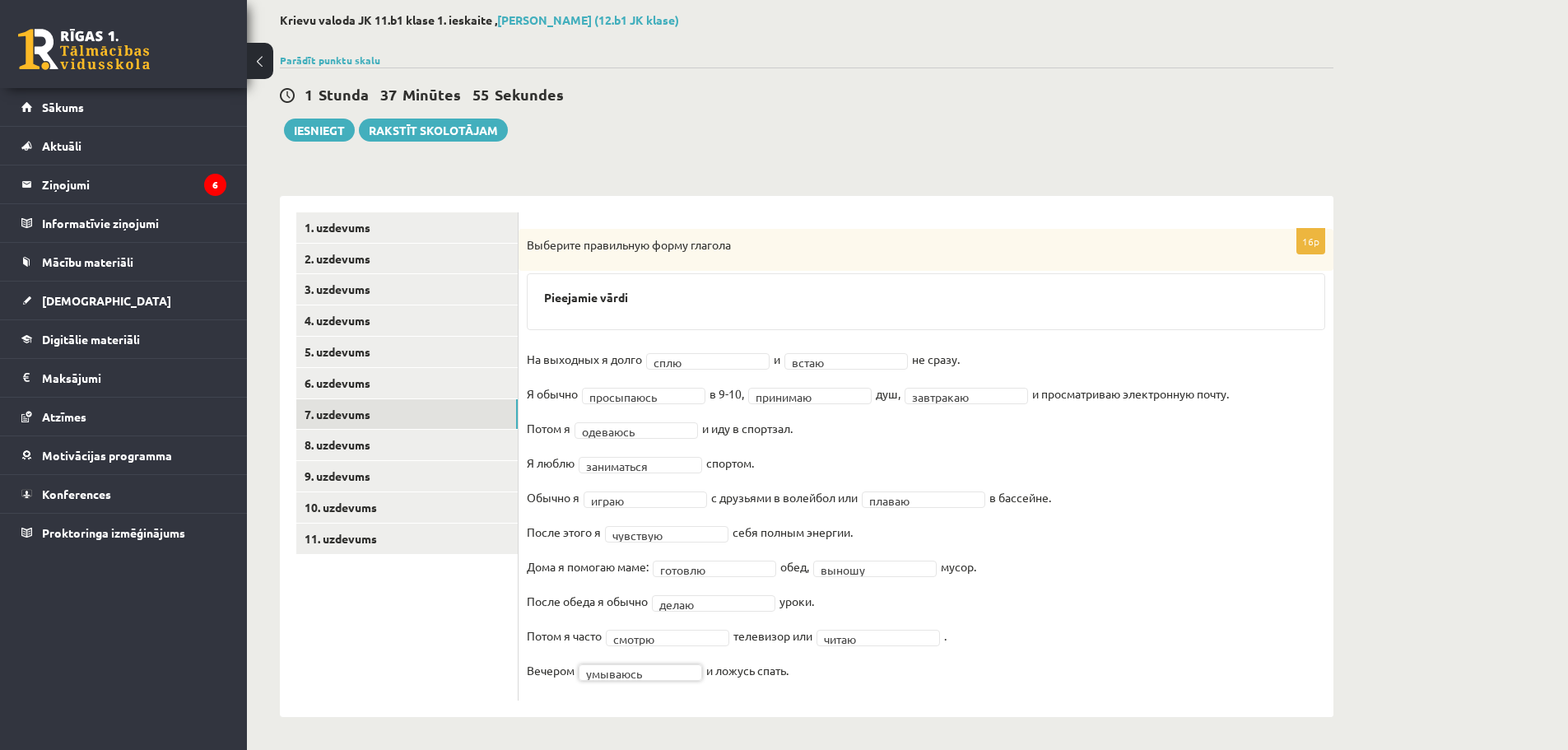
scroll to position [84, 0]
click at [319, 443] on link "8. uzdevums" at bounding box center [407, 444] width 222 height 31
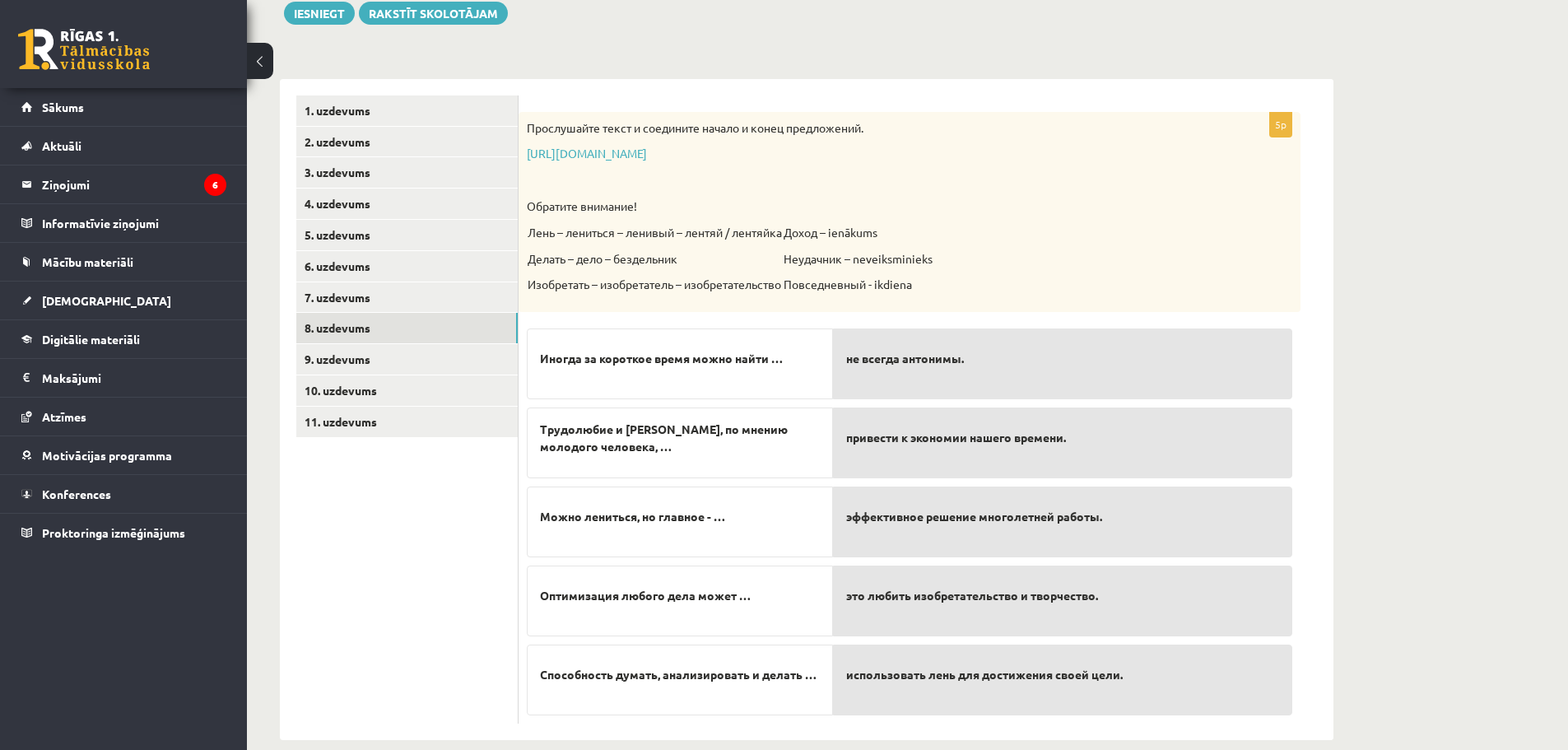
scroll to position [224, 0]
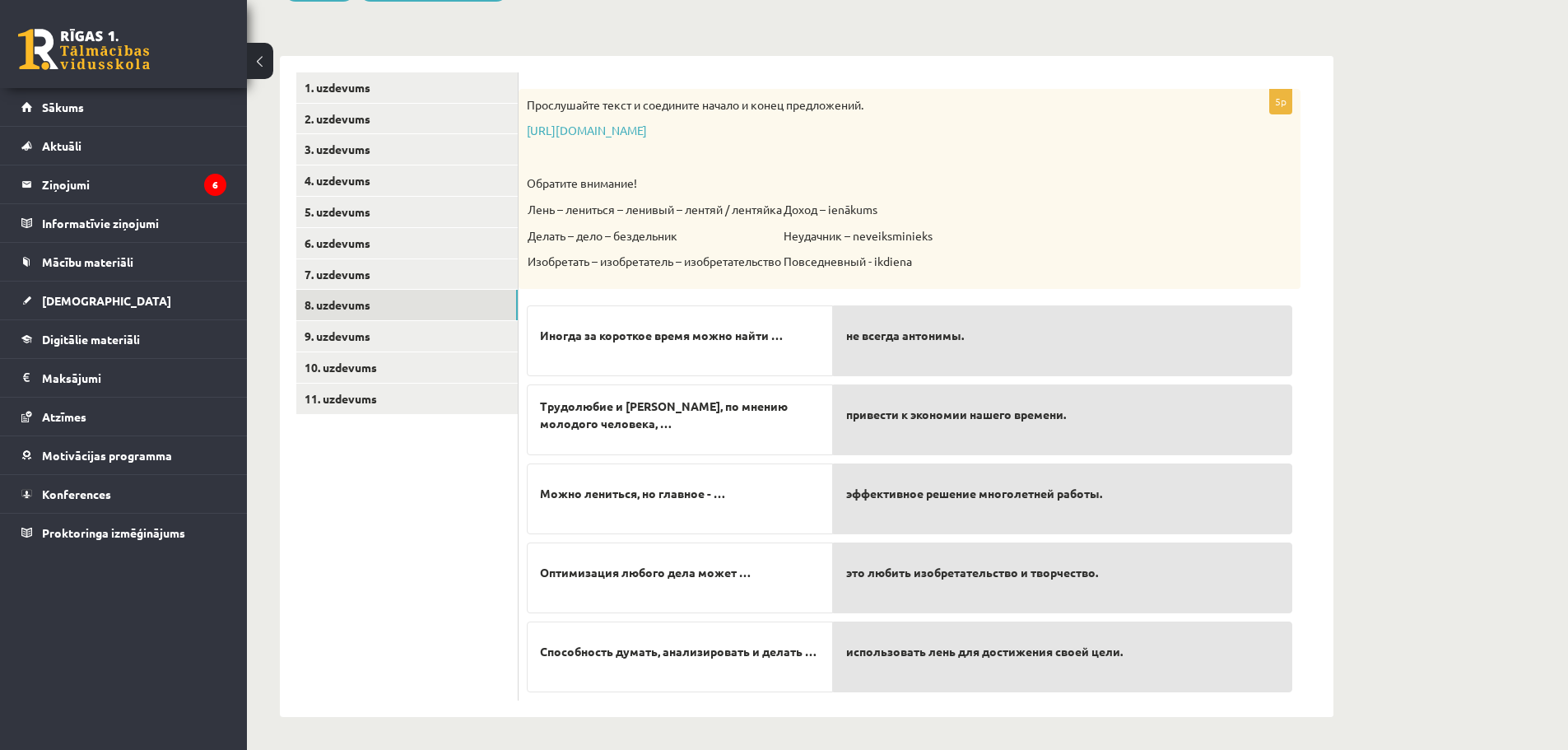
click at [959, 415] on span "привести к экономии нашего времени." at bounding box center [956, 415] width 220 height 18
drag, startPoint x: 959, startPoint y: 415, endPoint x: 969, endPoint y: 381, distance: 35.4
click at [965, 396] on div "привести к экономии нашего времени." at bounding box center [1062, 420] width 459 height 71
click at [969, 342] on p "не всегда антонимы." at bounding box center [1062, 335] width 433 height 34
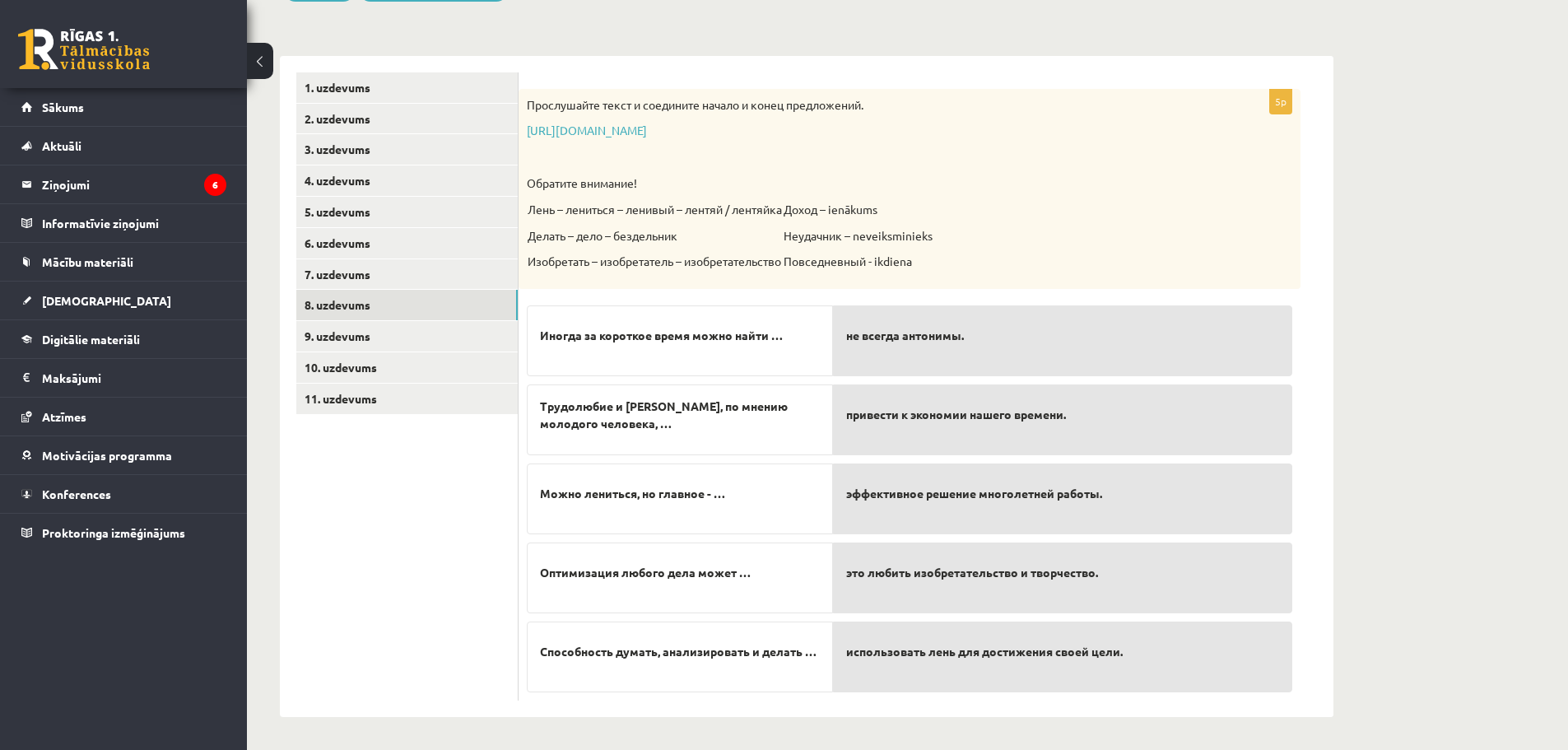
click at [961, 379] on div "не всегда антонимы. привести к экономии нашего времени. эффективное решение мно…" at bounding box center [1062, 495] width 459 height 395
click at [927, 344] on span "не всегда антонимы." at bounding box center [905, 335] width 117 height 18
drag, startPoint x: 927, startPoint y: 344, endPoint x: 931, endPoint y: 418, distance: 74.1
click at [931, 418] on div "не всегда антонимы. привести к экономии нашего времени. эффективное решение мно…" at bounding box center [1062, 495] width 459 height 395
click at [931, 418] on span "привести к экономии нашего времени." at bounding box center [956, 415] width 220 height 18
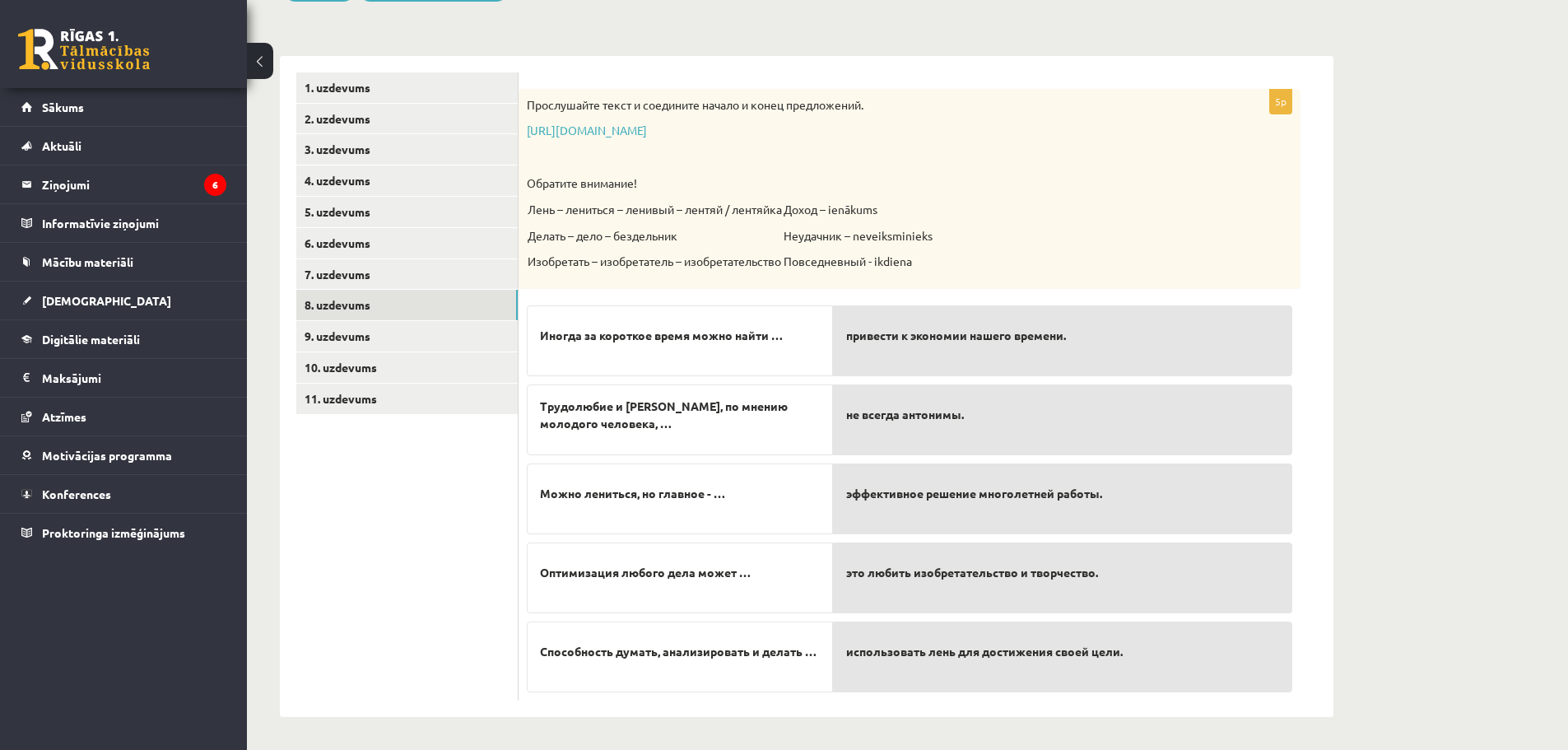
click at [725, 338] on span "Иногда за короткое время можно найти …" at bounding box center [661, 335] width 243 height 18
click at [790, 341] on p "Иногда за короткое время можно найти …" at bounding box center [680, 335] width 280 height 34
click at [783, 340] on span "Иногда за короткое время можно найти …" at bounding box center [661, 335] width 243 height 18
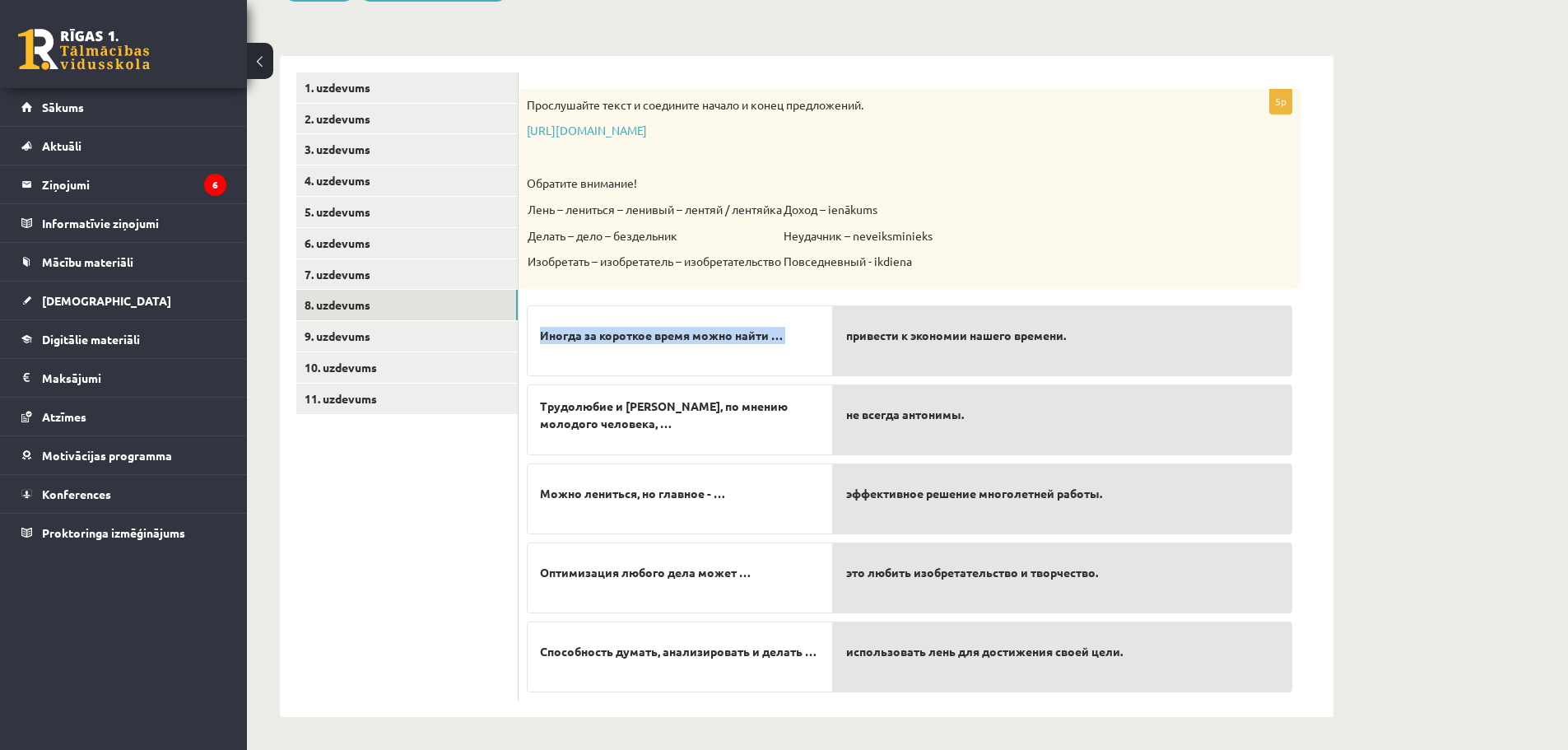
click at [783, 340] on span "Иногда за короткое время можно найти …" at bounding box center [661, 335] width 243 height 18
click at [1071, 388] on div "не всегда антонимы." at bounding box center [1062, 420] width 459 height 71
click at [948, 667] on p "использовать лень для достижения своей цели." at bounding box center [1062, 652] width 433 height 34
drag, startPoint x: 948, startPoint y: 667, endPoint x: 946, endPoint y: 457, distance: 210.0
click at [946, 458] on div "привести к экономии нашего времени. не всегда антонимы. эффективное решение мно…" at bounding box center [1062, 495] width 459 height 395
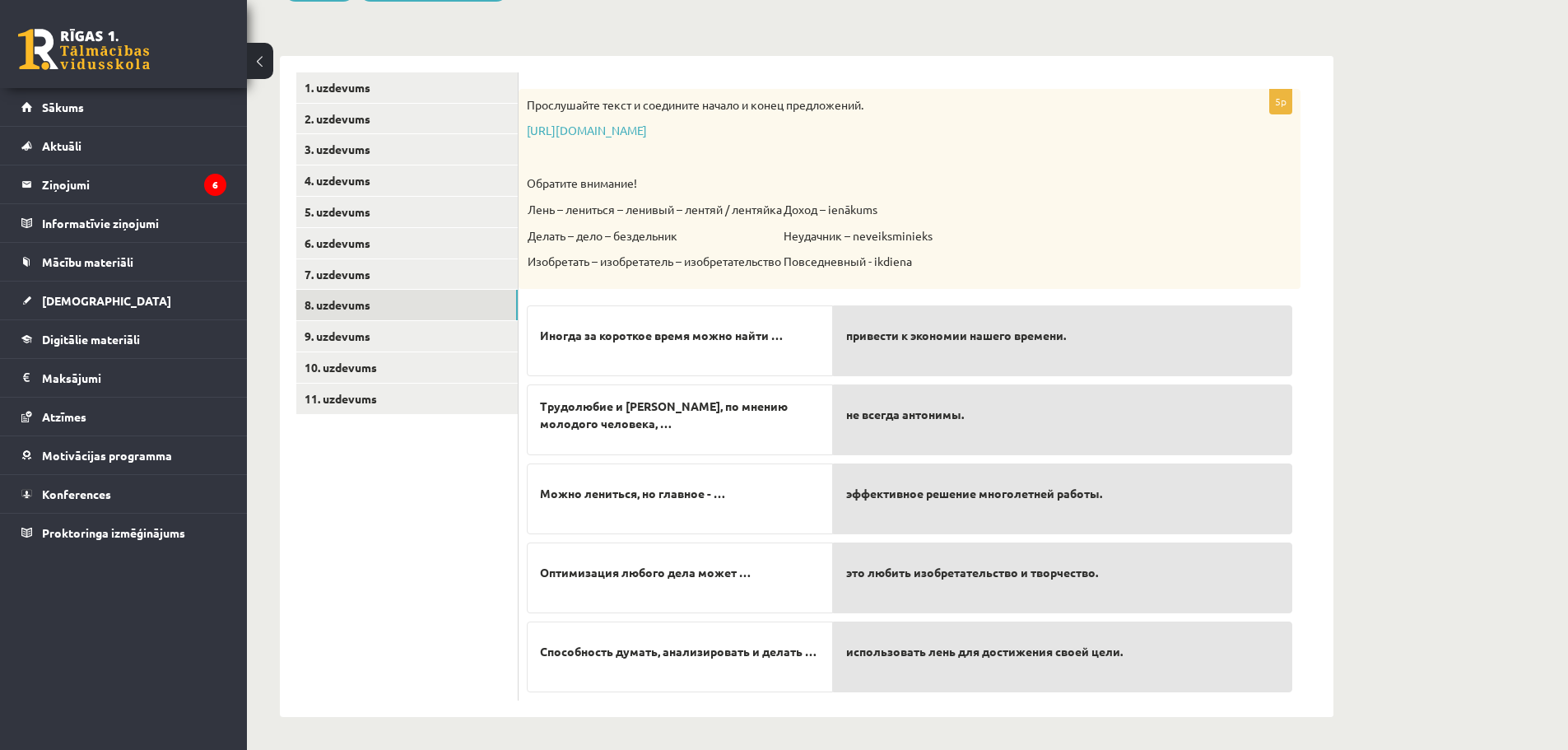
drag, startPoint x: 946, startPoint y: 457, endPoint x: 941, endPoint y: 502, distance: 45.3
click at [941, 502] on div "привести к экономии нашего времени. не всегда антонимы. эффективное решение мно…" at bounding box center [1062, 495] width 459 height 395
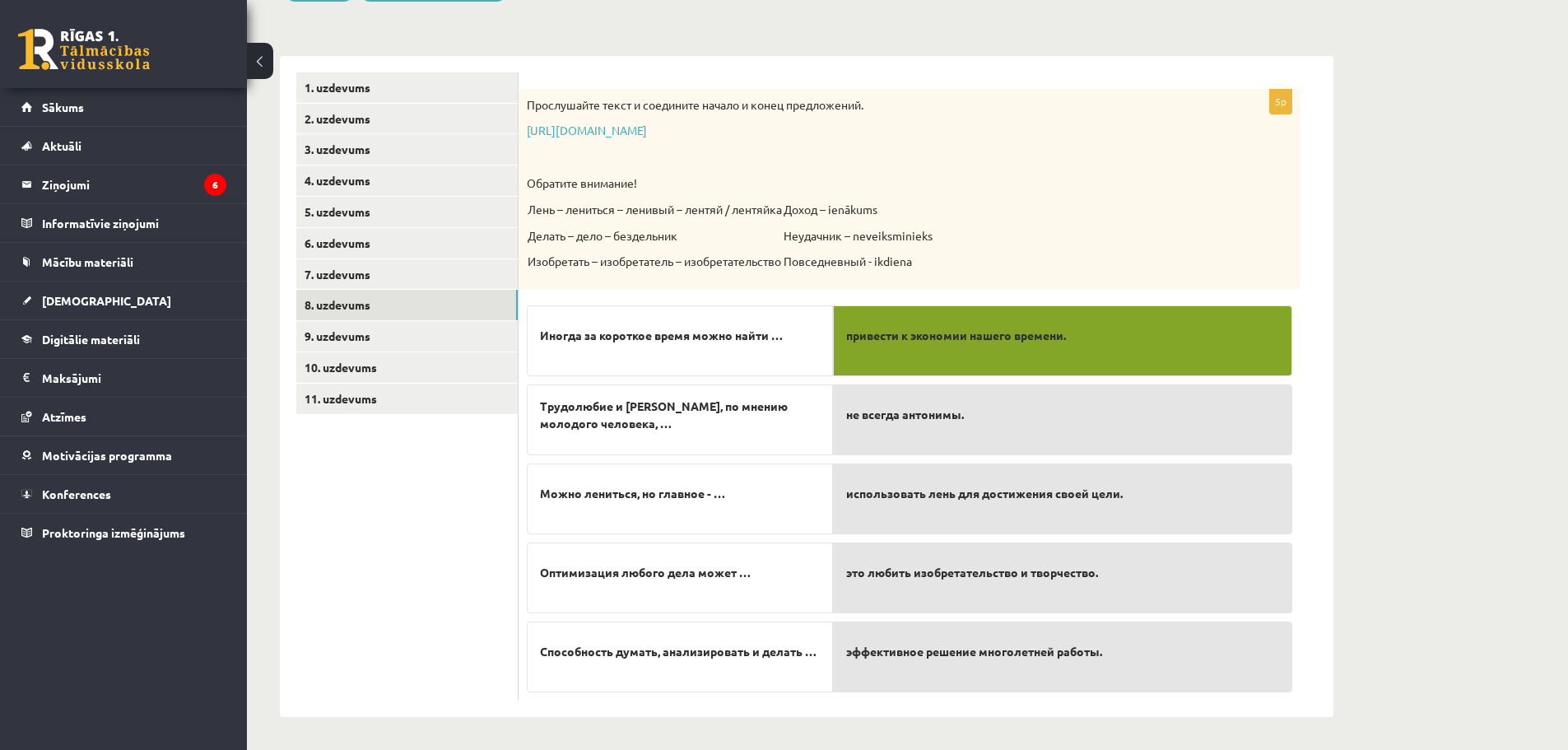
click at [1077, 643] on span "эффективное решение многолетней работы." at bounding box center [974, 651] width 256 height 18
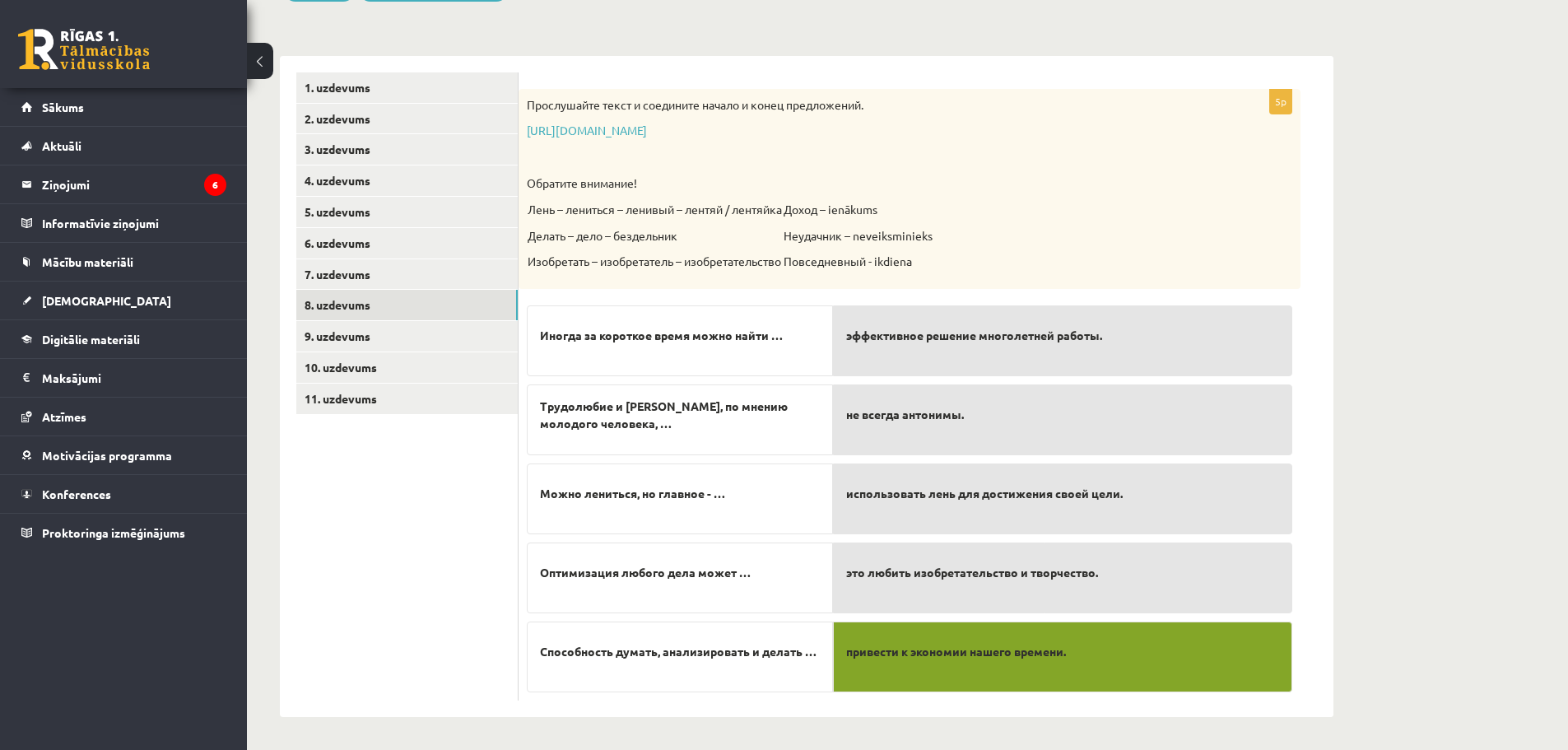
click at [946, 581] on span "это любить изобретательство и творчество." at bounding box center [972, 573] width 252 height 18
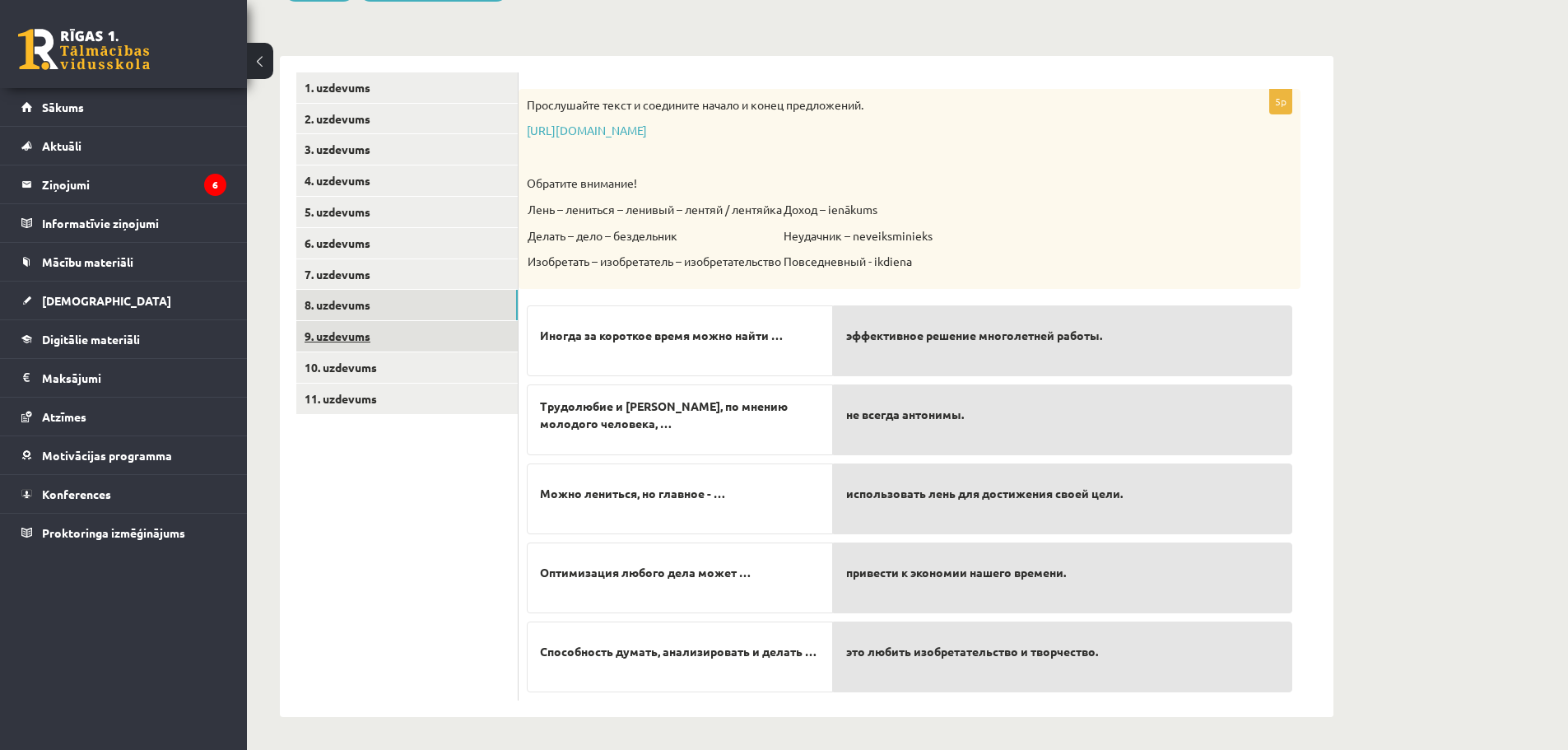
drag, startPoint x: 337, startPoint y: 337, endPoint x: 365, endPoint y: 333, distance: 28.3
click at [337, 337] on link "9. uzdevums" at bounding box center [407, 336] width 222 height 31
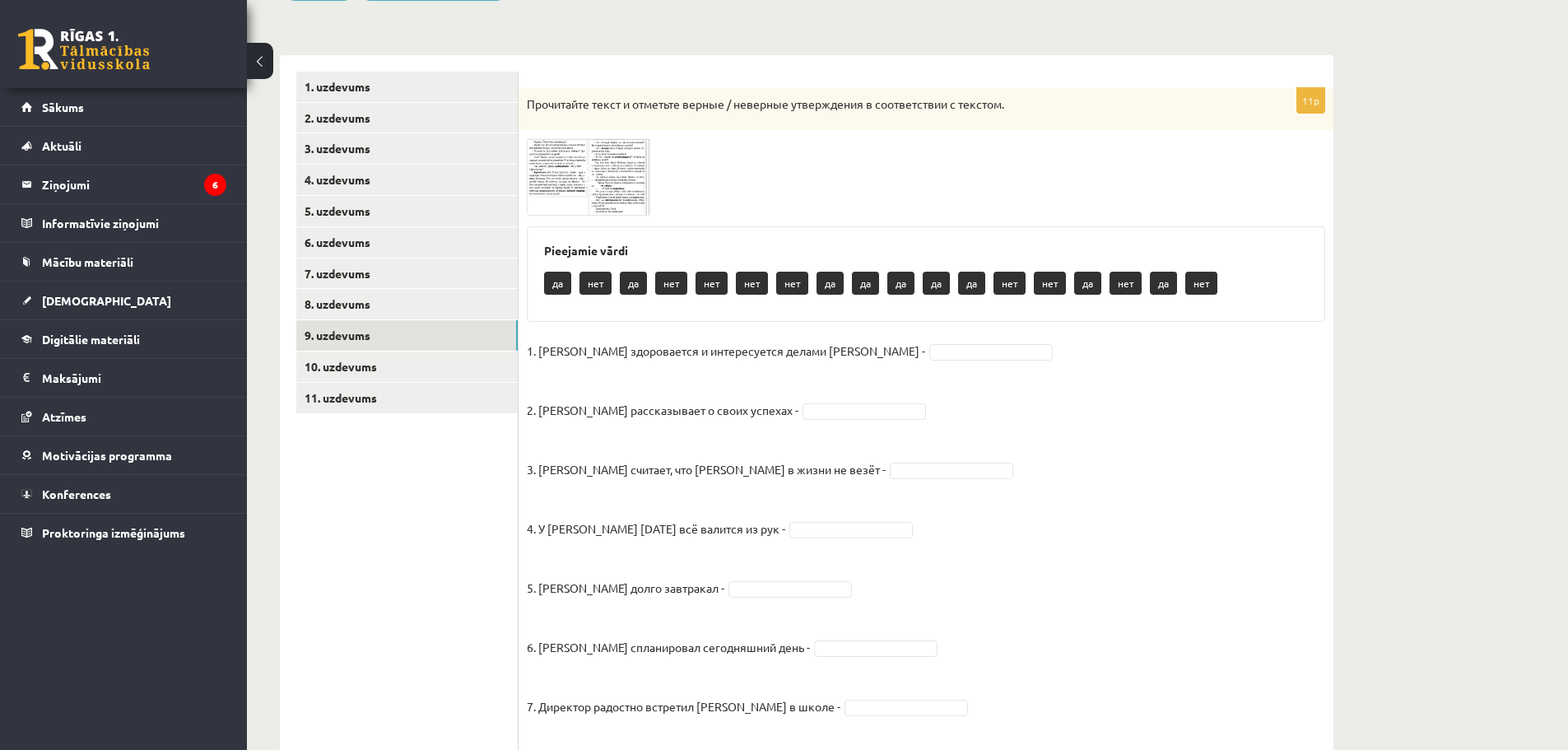
click at [555, 167] on img at bounding box center [588, 177] width 124 height 76
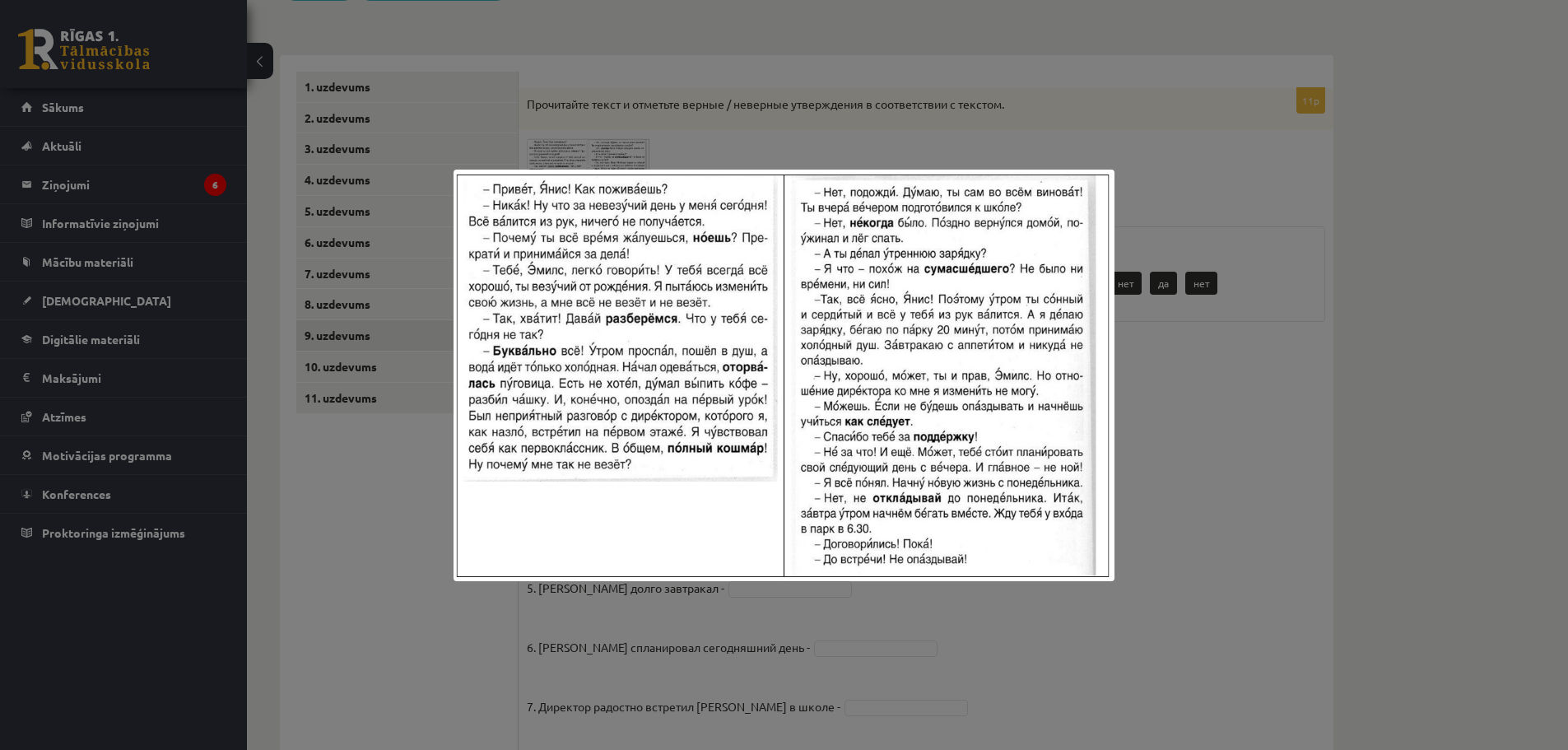
click at [926, 134] on div at bounding box center [784, 375] width 1568 height 750
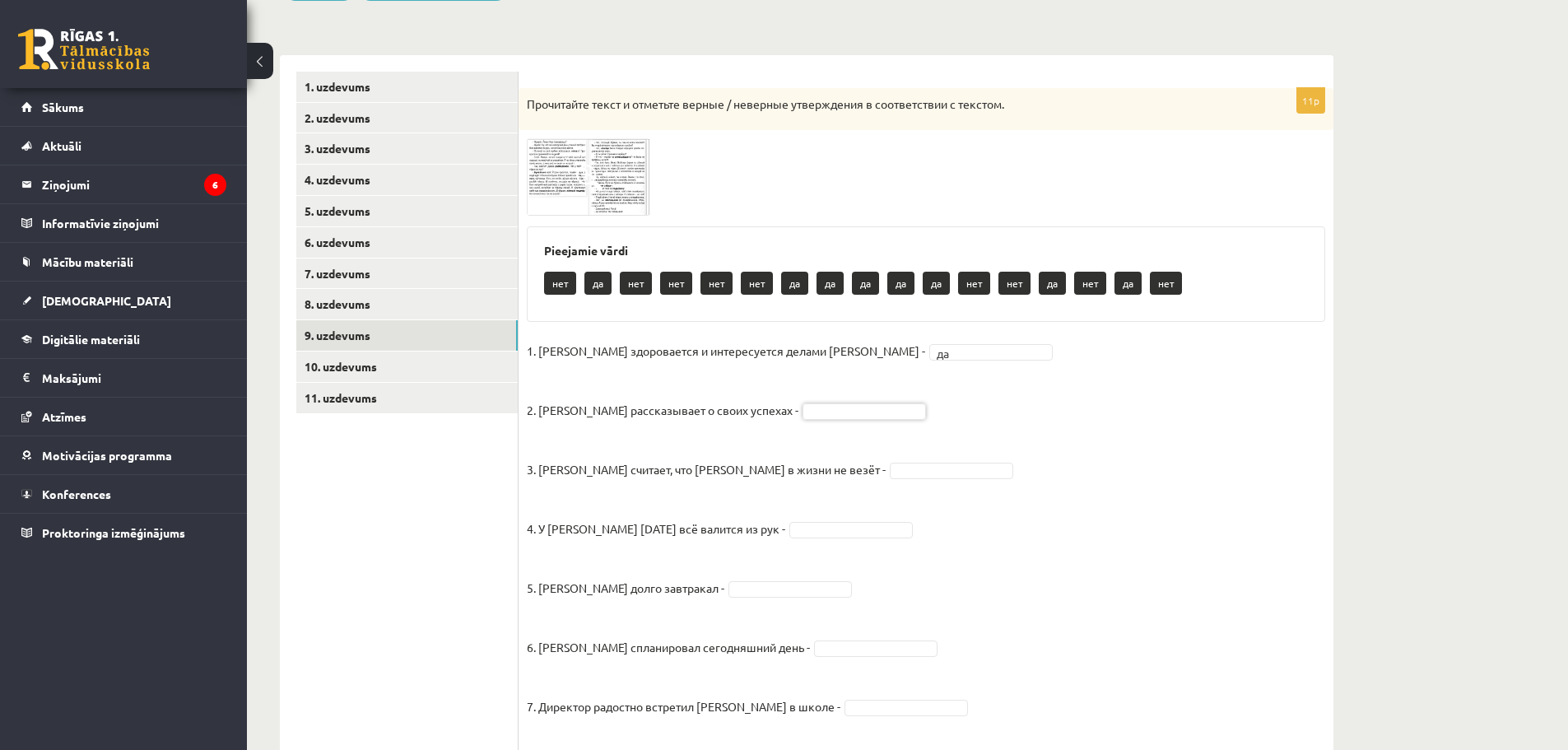
click at [557, 153] on img at bounding box center [588, 177] width 124 height 76
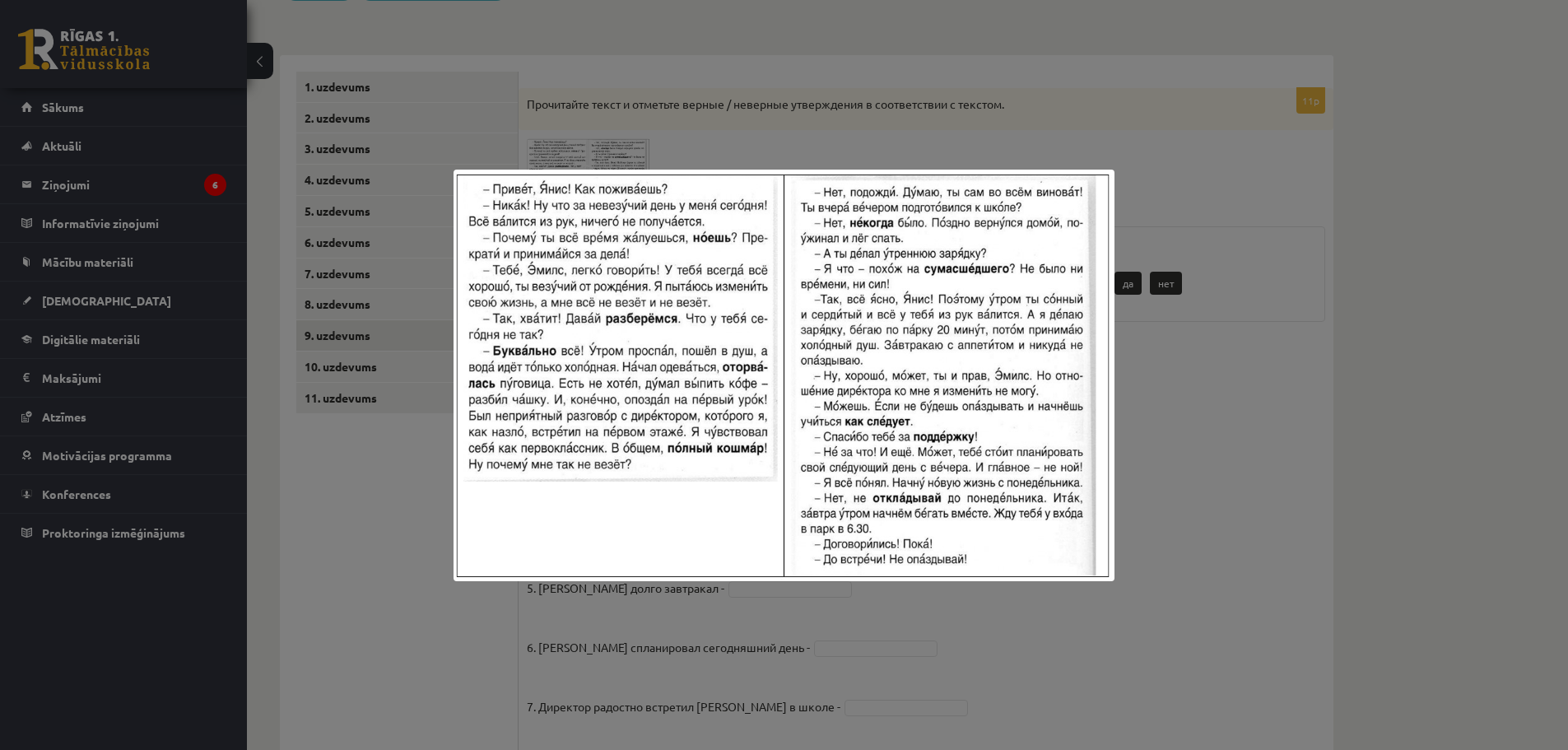
click at [795, 130] on div at bounding box center [784, 375] width 1568 height 750
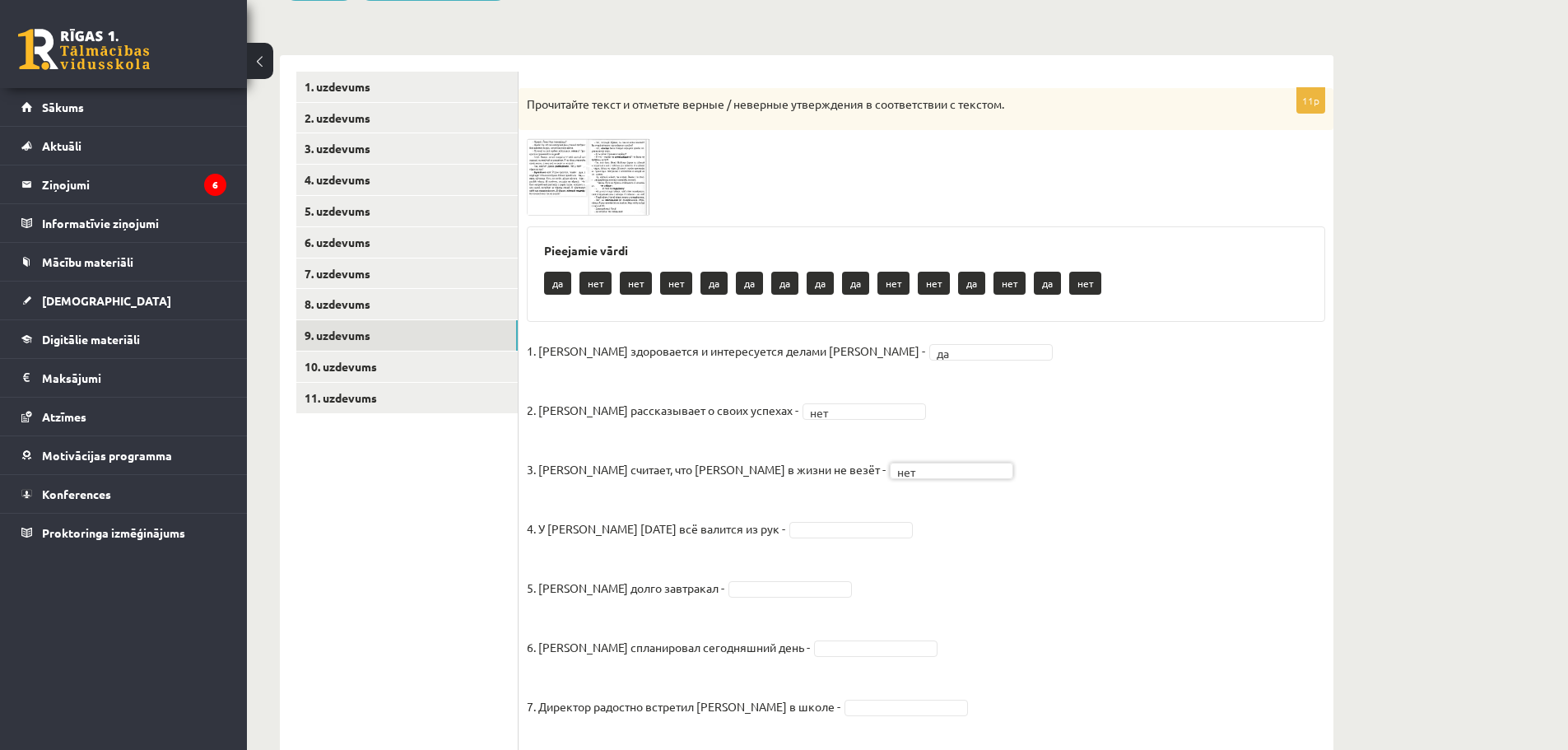
click at [844, 559] on fieldset "1. Эмилс здоровается и интересуется делами Яниса - да ** 2. Янис рассказывает о…" at bounding box center [926, 664] width 799 height 652
click at [848, 519] on fieldset "1. Эмилс здоровается и интересуется делами Яниса - да ** 2. Янис рассказывает о…" at bounding box center [926, 664] width 799 height 652
click at [541, 153] on img at bounding box center [588, 177] width 124 height 76
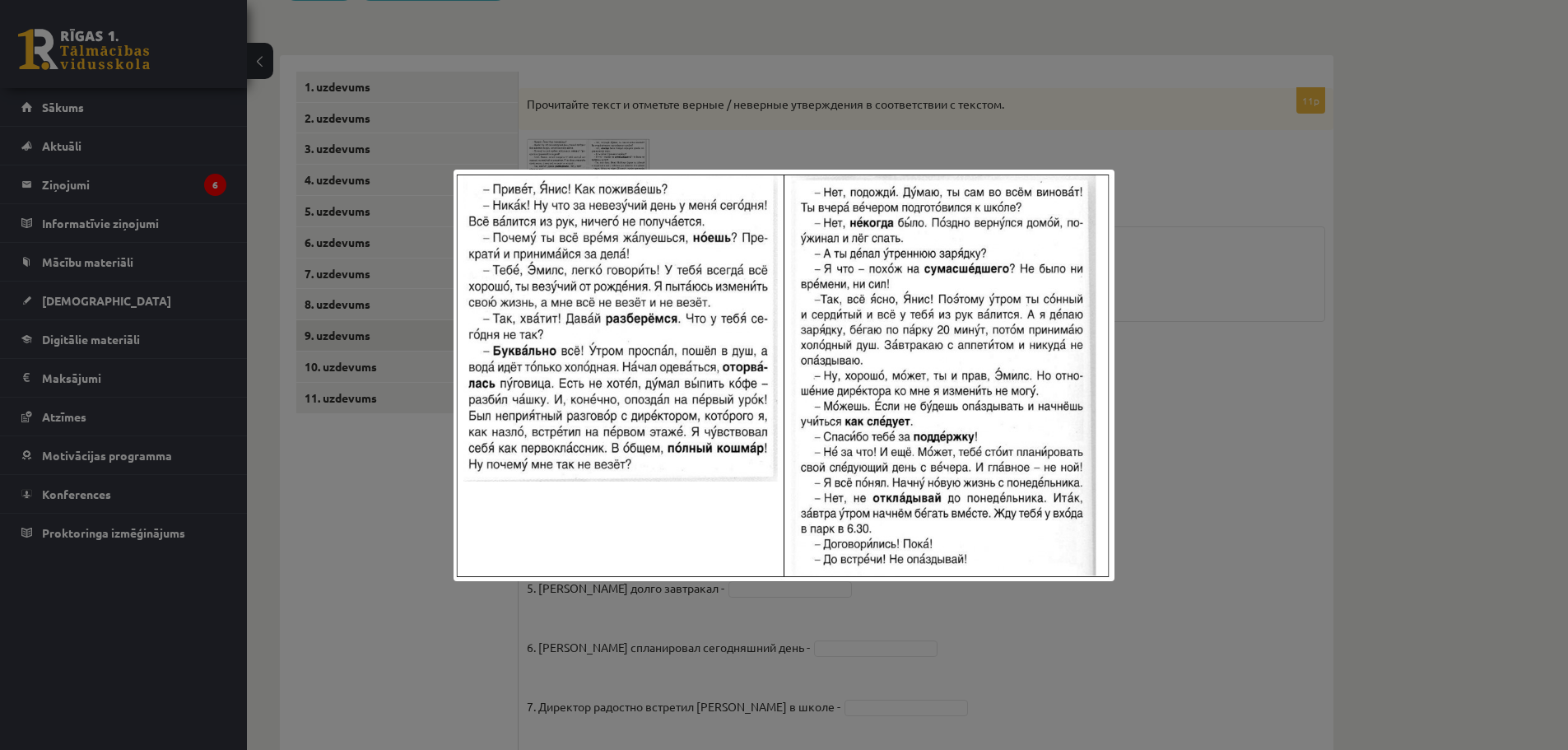
click at [1209, 336] on div at bounding box center [784, 375] width 1568 height 750
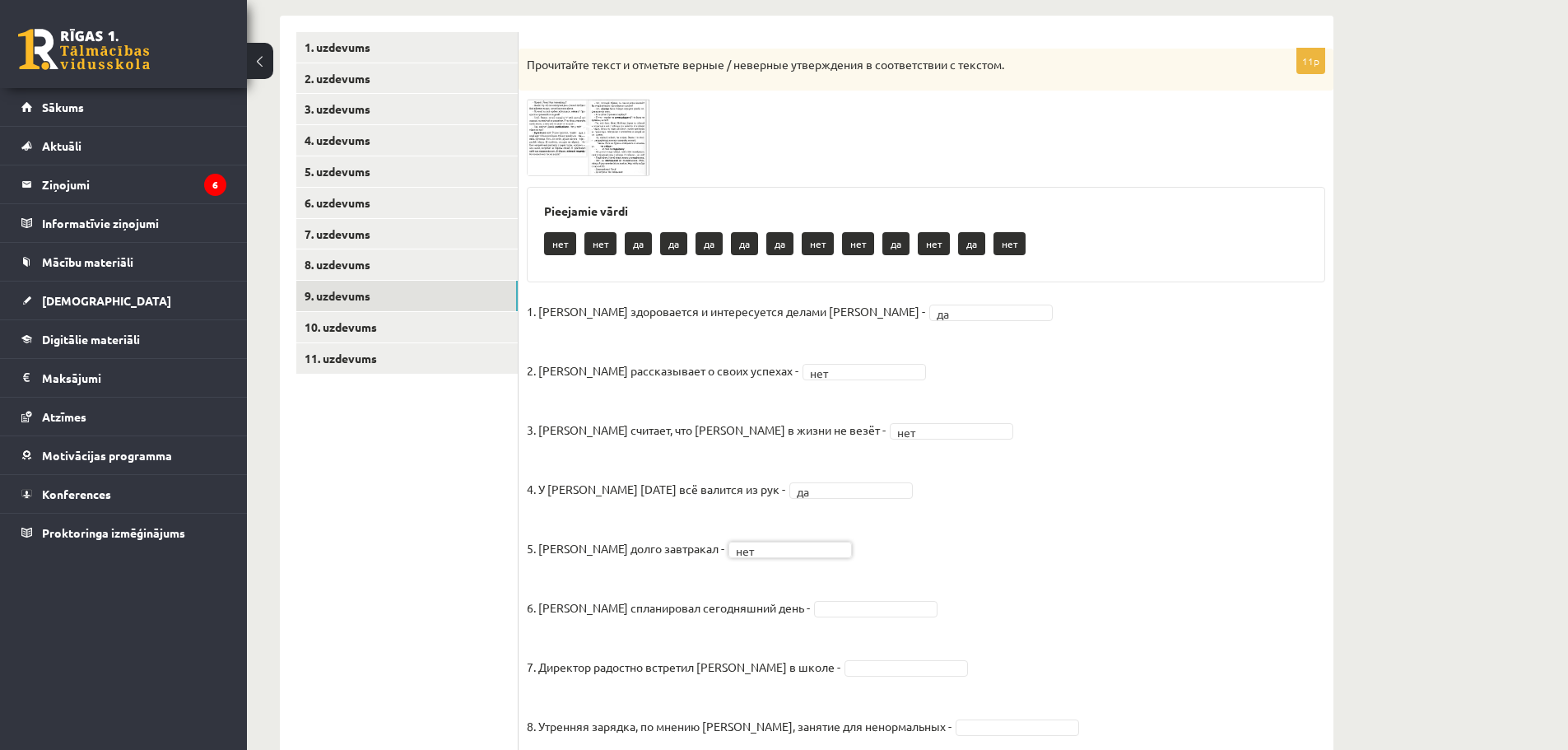
scroll to position [307, 0]
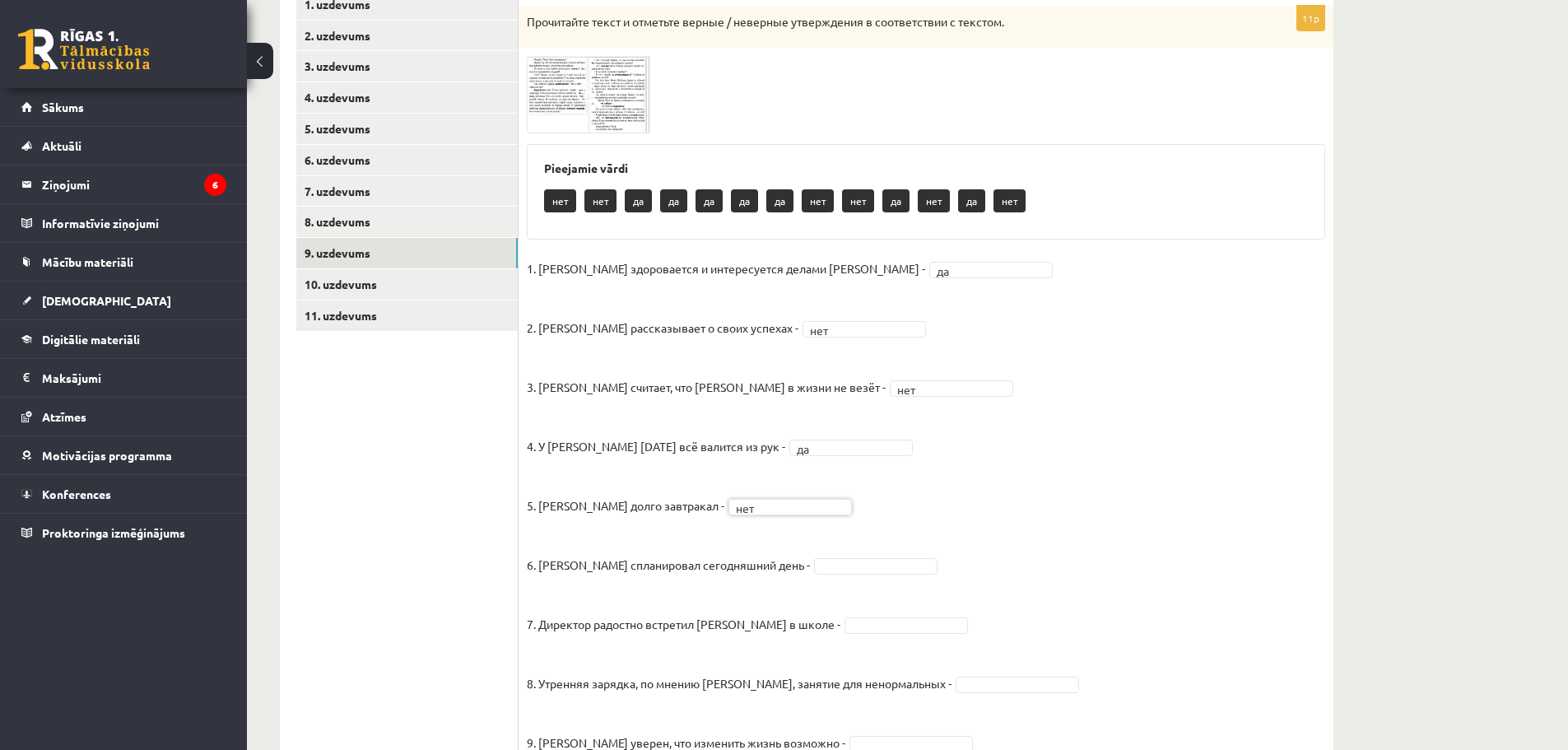
click at [867, 552] on fieldset "1. Эмилс здоровается и интересуется делами Яниса - да ** 2. Янис рассказывает о…" at bounding box center [926, 582] width 799 height 652
click at [849, 557] on fieldset "1. Эмилс здоровается и интересуется делами Яниса - да ** 2. Янис рассказывает о…" at bounding box center [926, 582] width 799 height 652
click at [555, 88] on img at bounding box center [588, 94] width 124 height 76
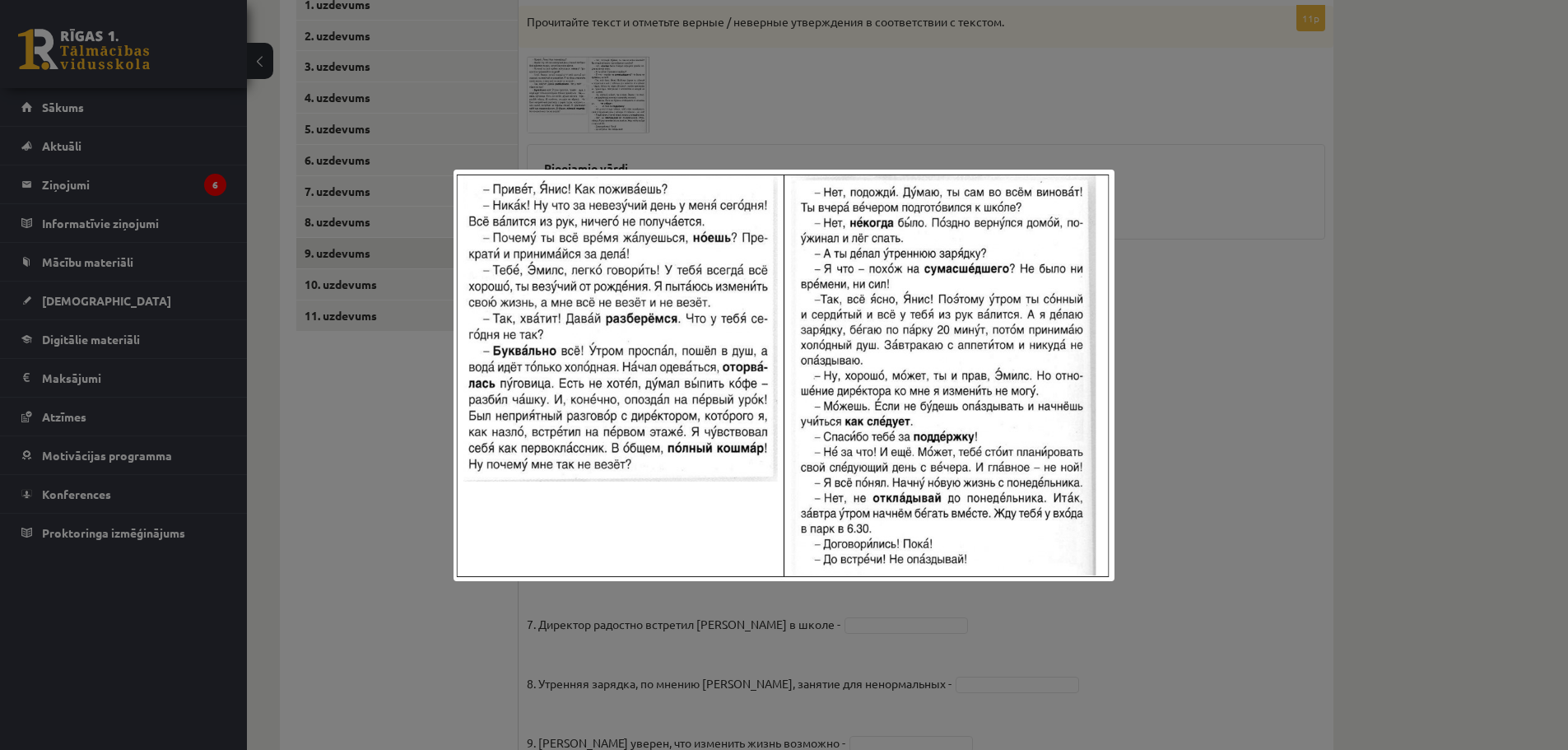
click at [1248, 302] on div at bounding box center [784, 375] width 1568 height 750
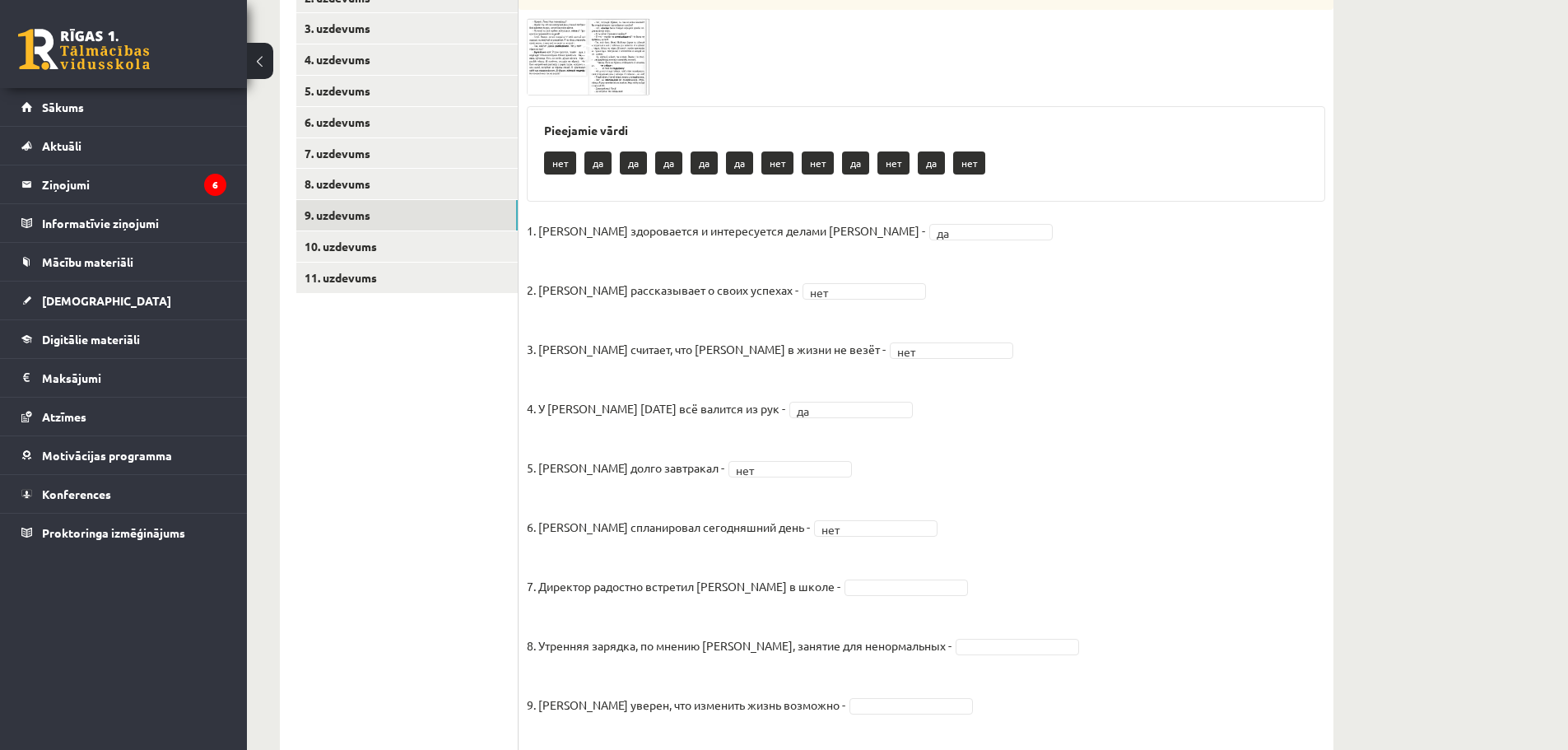
scroll to position [389, 0]
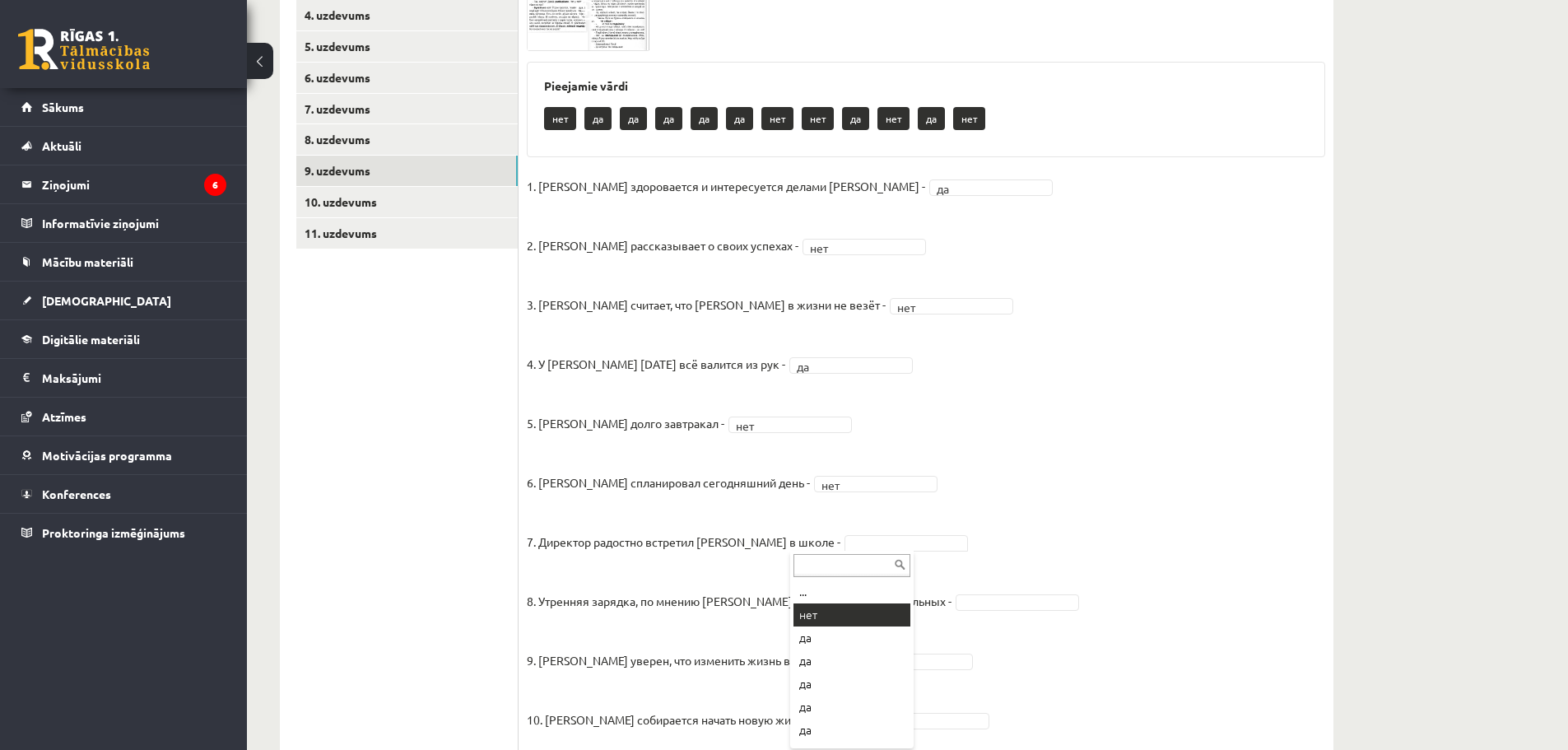
click at [815, 622] on fieldset "1. Эмилс здоровается и интересуется делами Яниса - да ** 2. Янис рассказывает о…" at bounding box center [926, 500] width 799 height 652
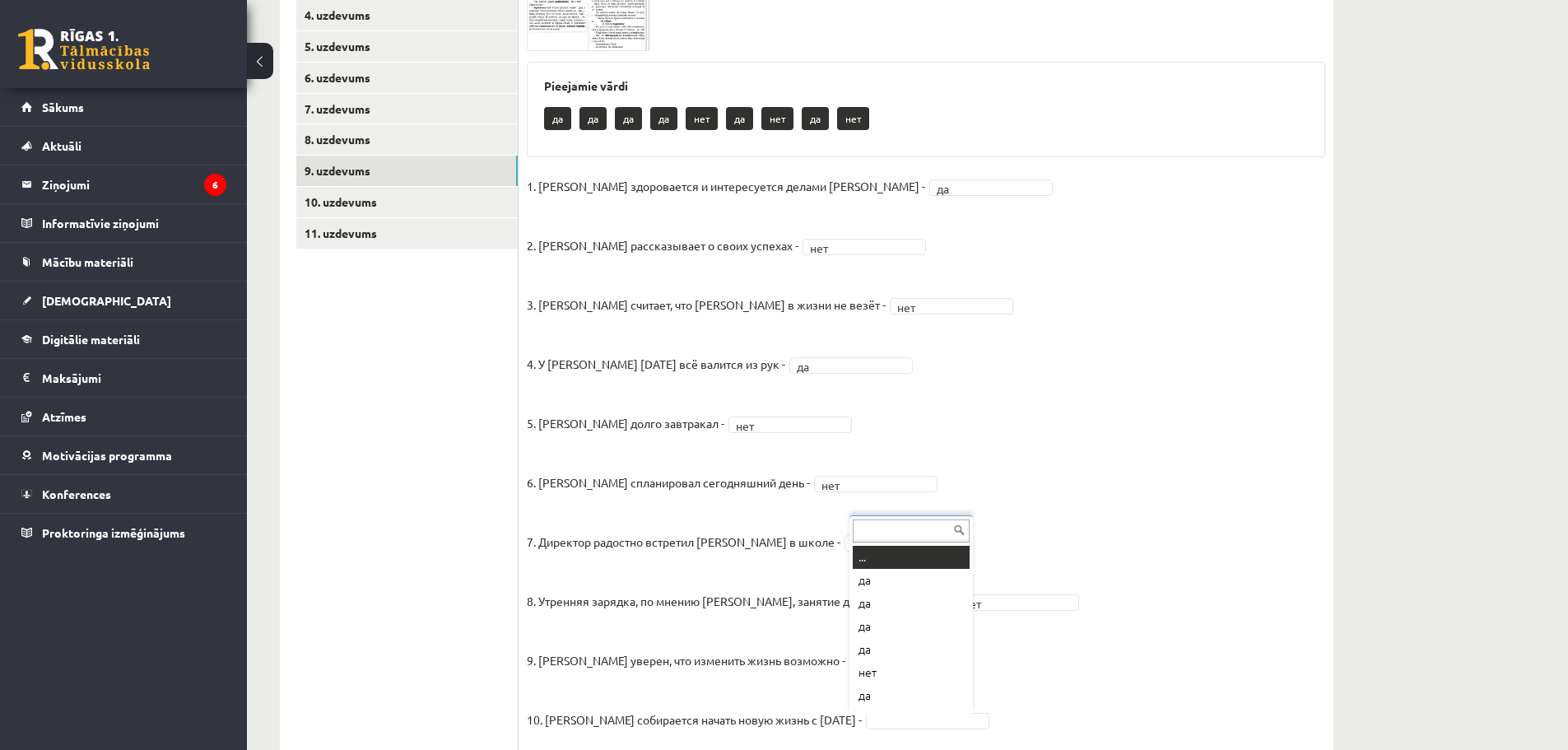
scroll to position [20, 0]
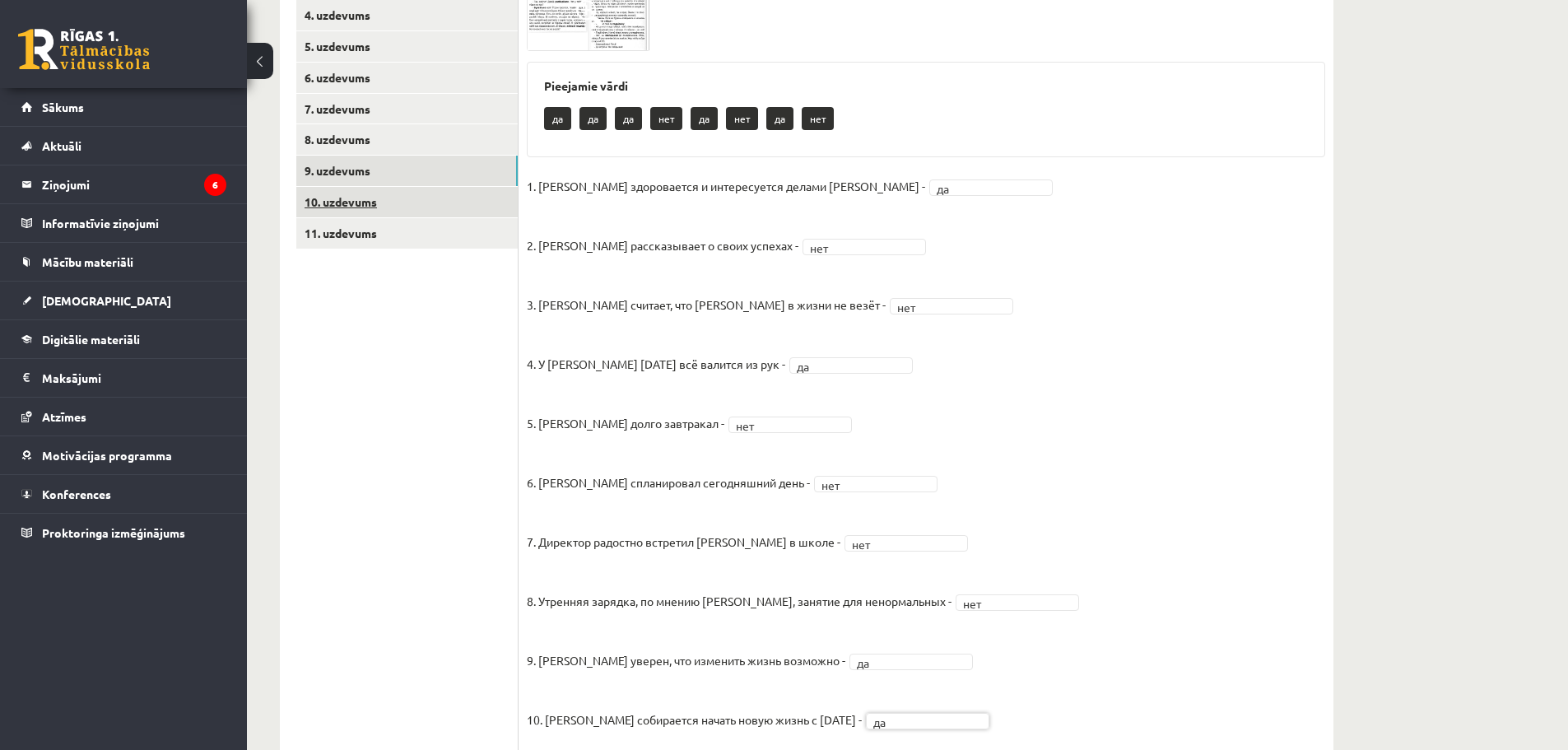
click at [370, 203] on link "10. uzdevums" at bounding box center [407, 202] width 222 height 31
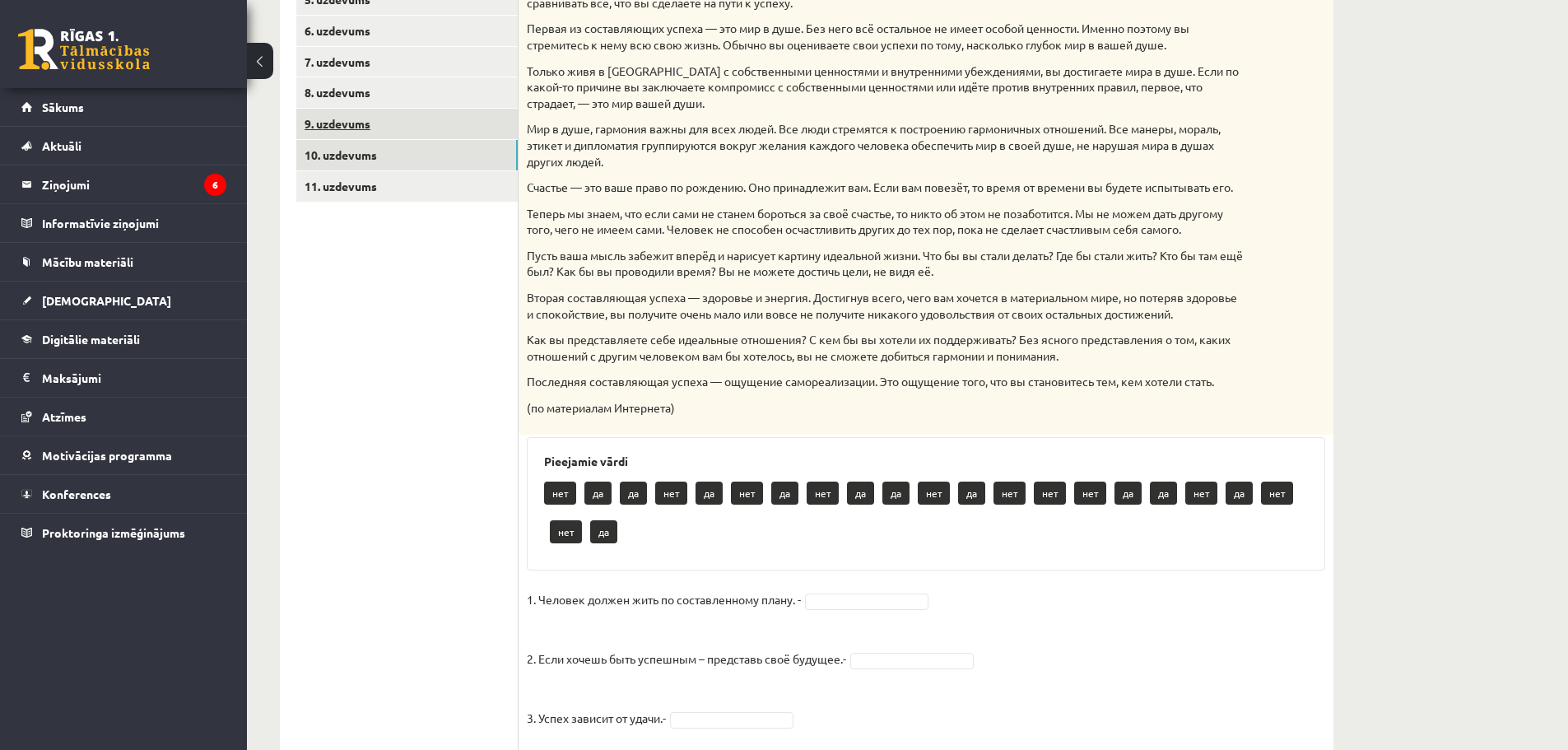
scroll to position [471, 0]
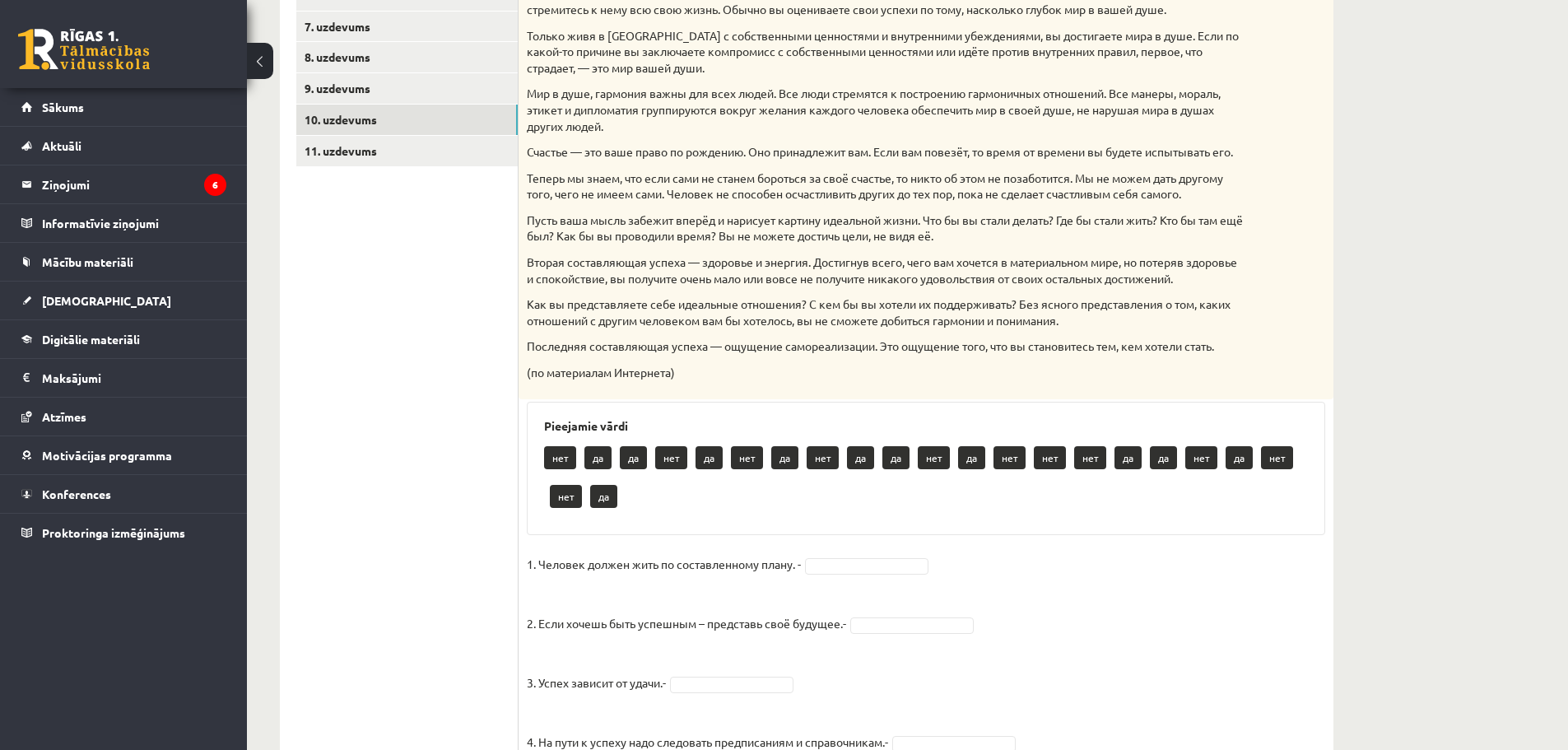
drag, startPoint x: 891, startPoint y: 363, endPoint x: 742, endPoint y: 447, distance: 171.0
click at [747, 451] on div "Pieejamie vārdi нет да да нет да нет да нет да да нет да нет нет нет да да нет …" at bounding box center [926, 469] width 799 height 134
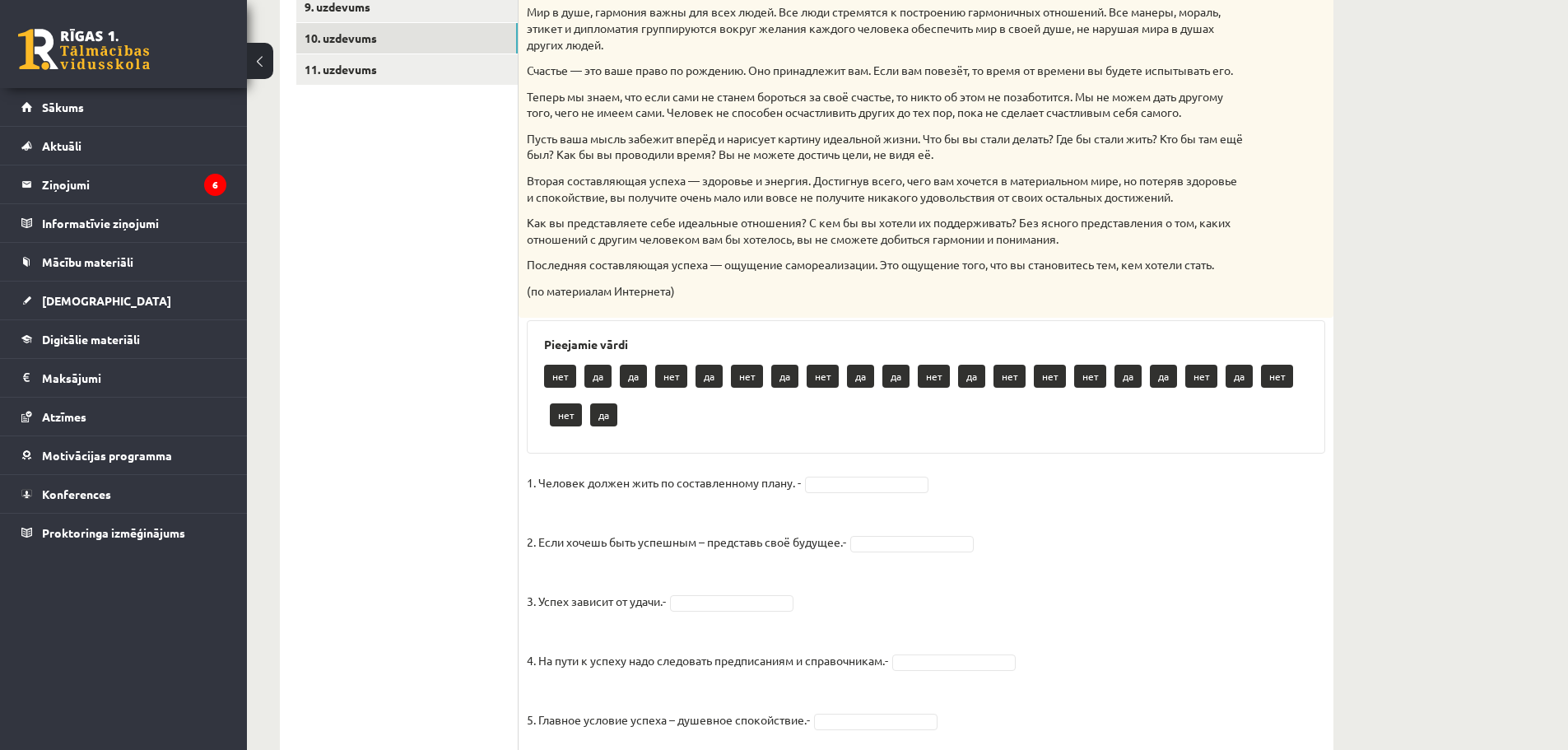
scroll to position [553, 0]
click at [584, 391] on div "нет да да нет да нет да нет да да нет да нет нет нет да да нет да нет нет да" at bounding box center [926, 397] width 764 height 77
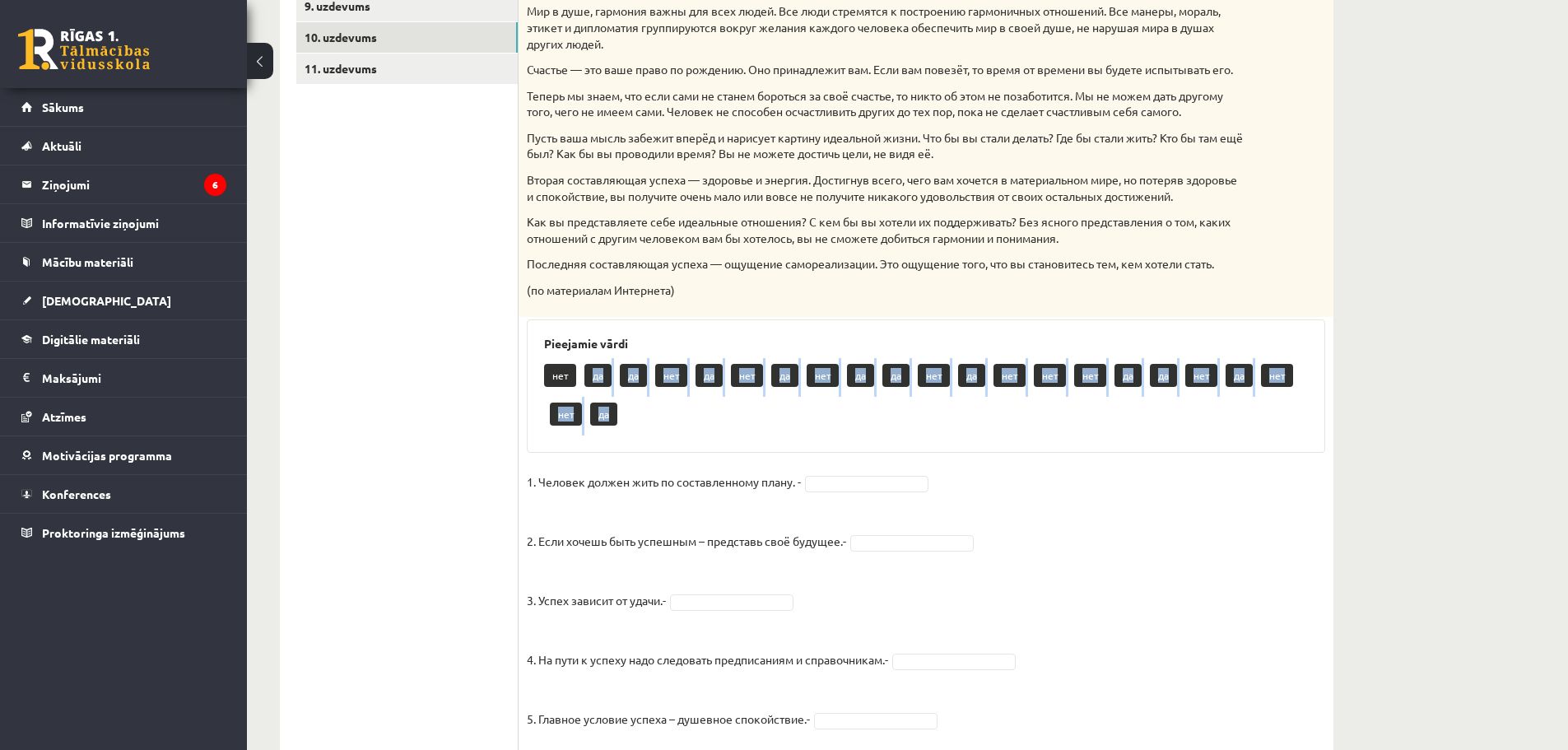
drag, startPoint x: 631, startPoint y: 429, endPoint x: 731, endPoint y: 464, distance: 105.9
click at [684, 436] on div "нет да да нет да нет да нет да да нет да нет нет нет да да нет да нет нет да" at bounding box center [926, 397] width 764 height 77
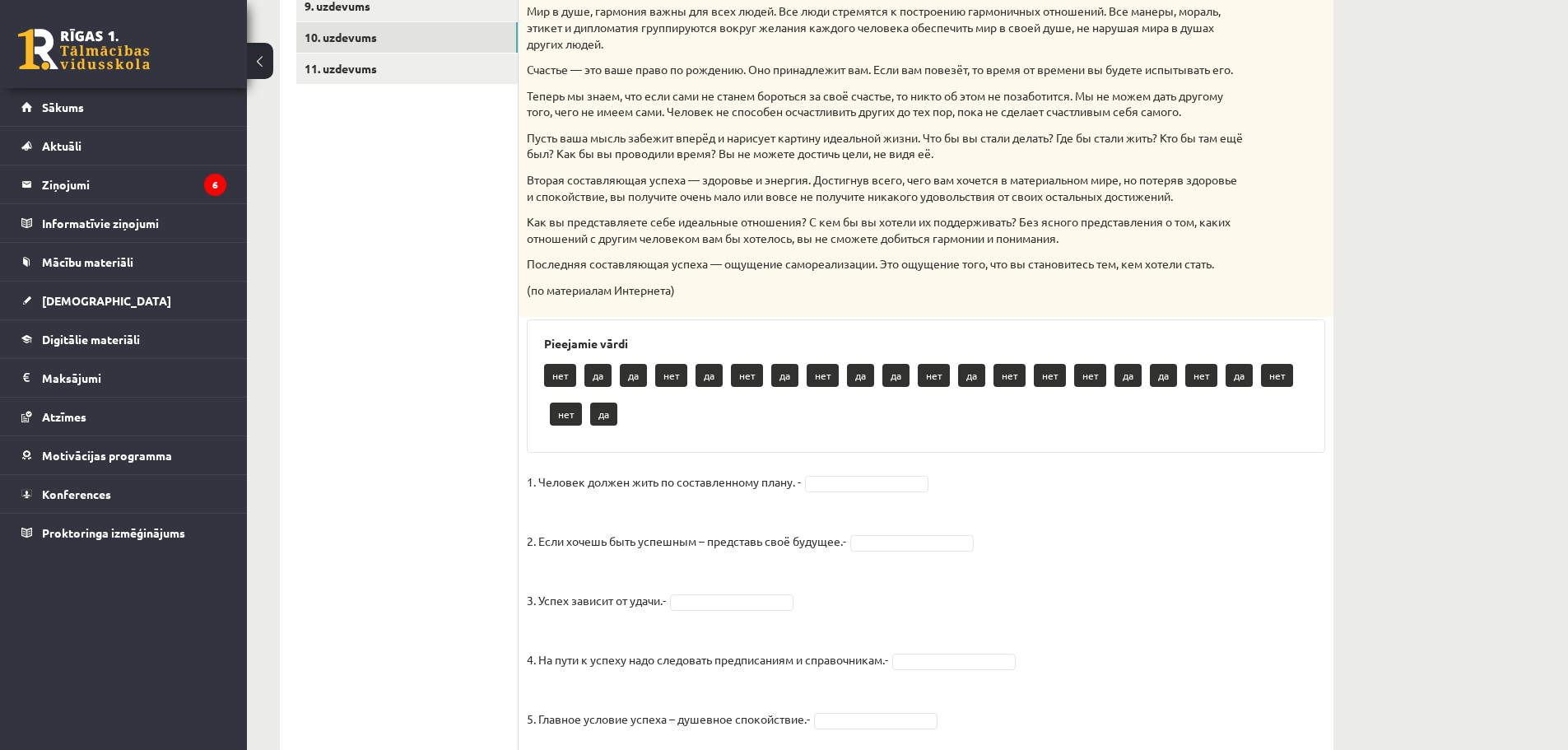
drag, startPoint x: 731, startPoint y: 464, endPoint x: 818, endPoint y: 486, distance: 89.7
click at [814, 485] on div "15p Прочитайте текст и отметьте верные / неверные утверждения в соответствии с …" at bounding box center [926, 551] width 815 height 1585
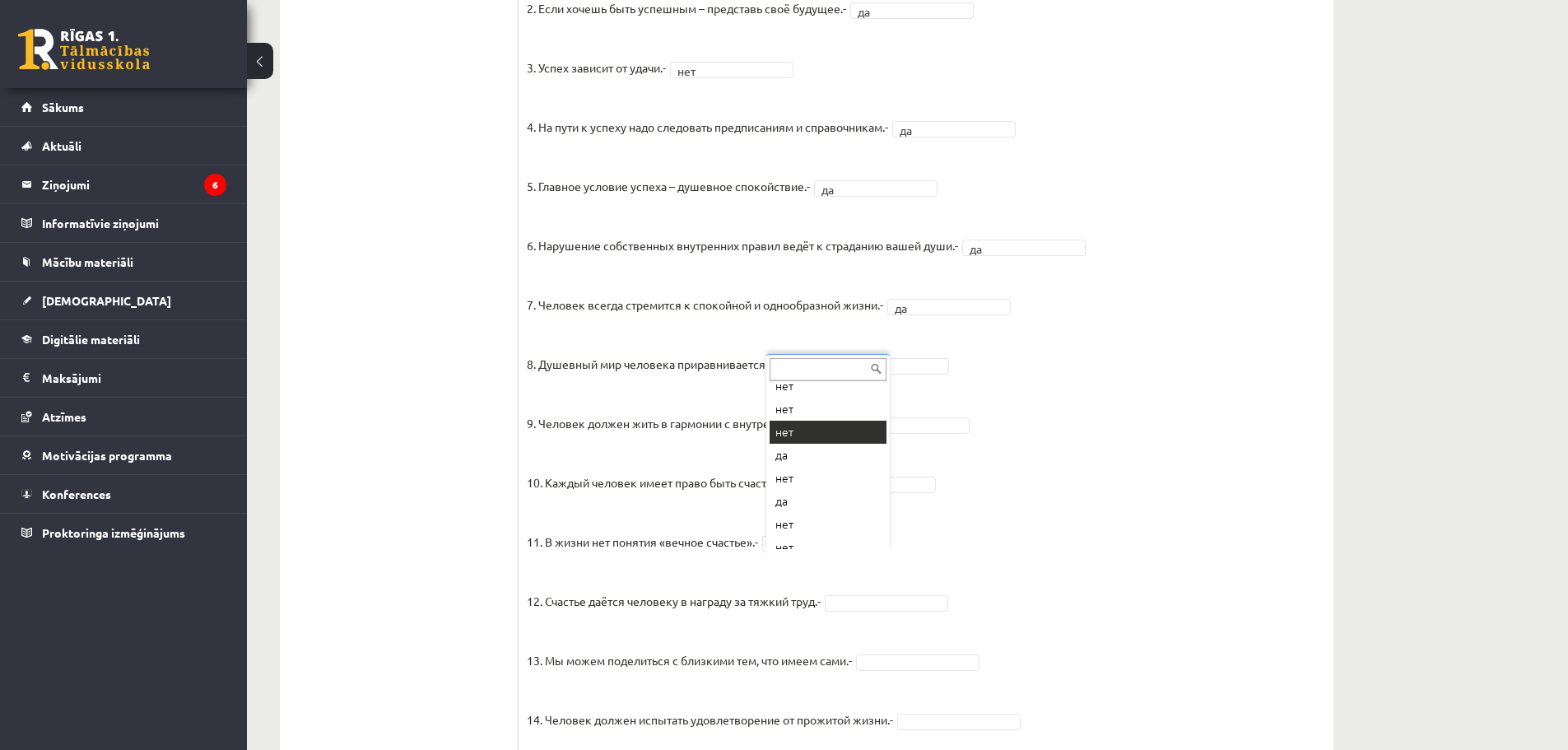
scroll to position [135, 0]
click at [797, 470] on p "10. Каждый человек имеет право быть счастливым.-" at bounding box center [668, 470] width 281 height 49
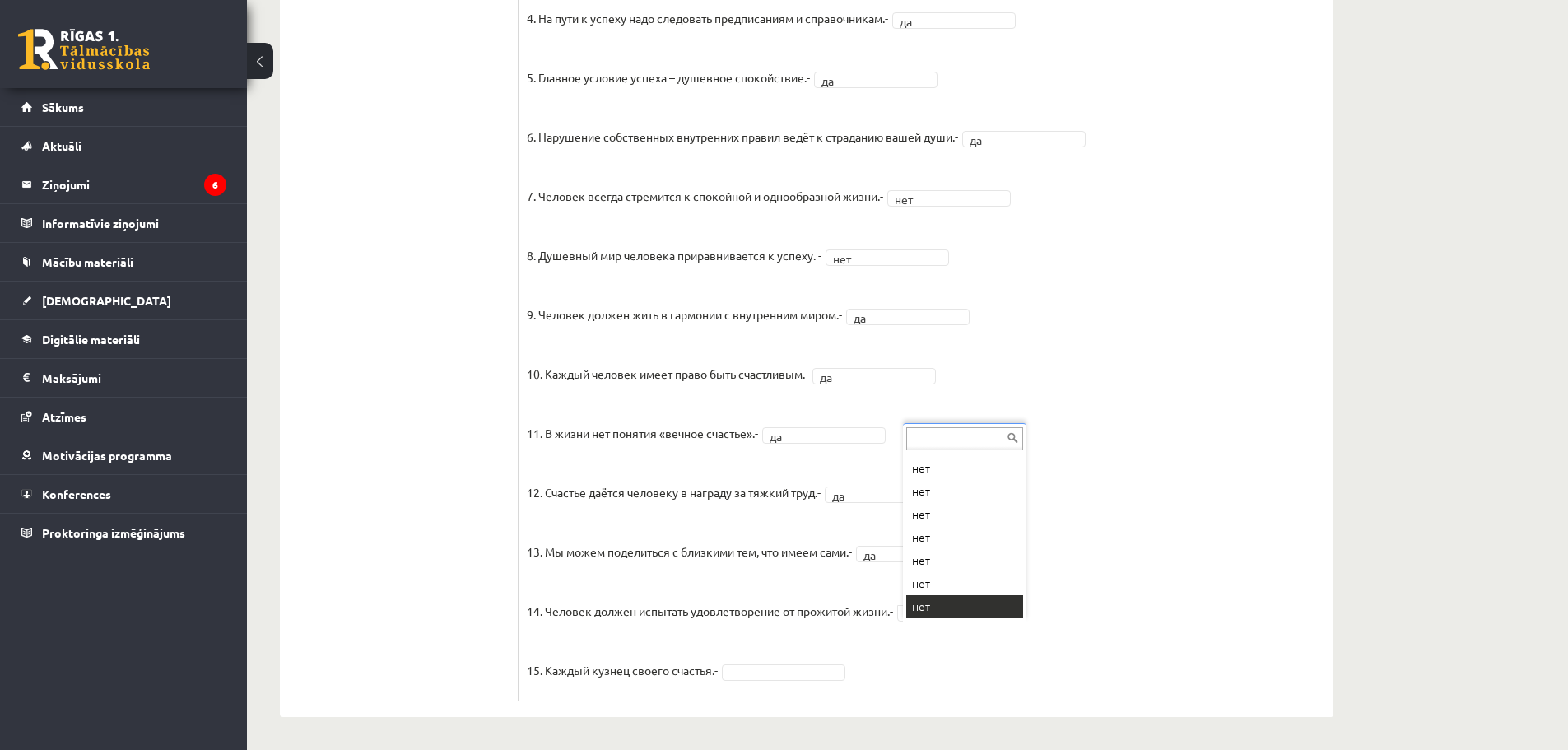
scroll to position [66, 0]
click at [926, 580] on fieldset "1. Человек должен жить по составленному плану. - да ** 2. Если хочешь быть успе…" at bounding box center [926, 260] width 799 height 865
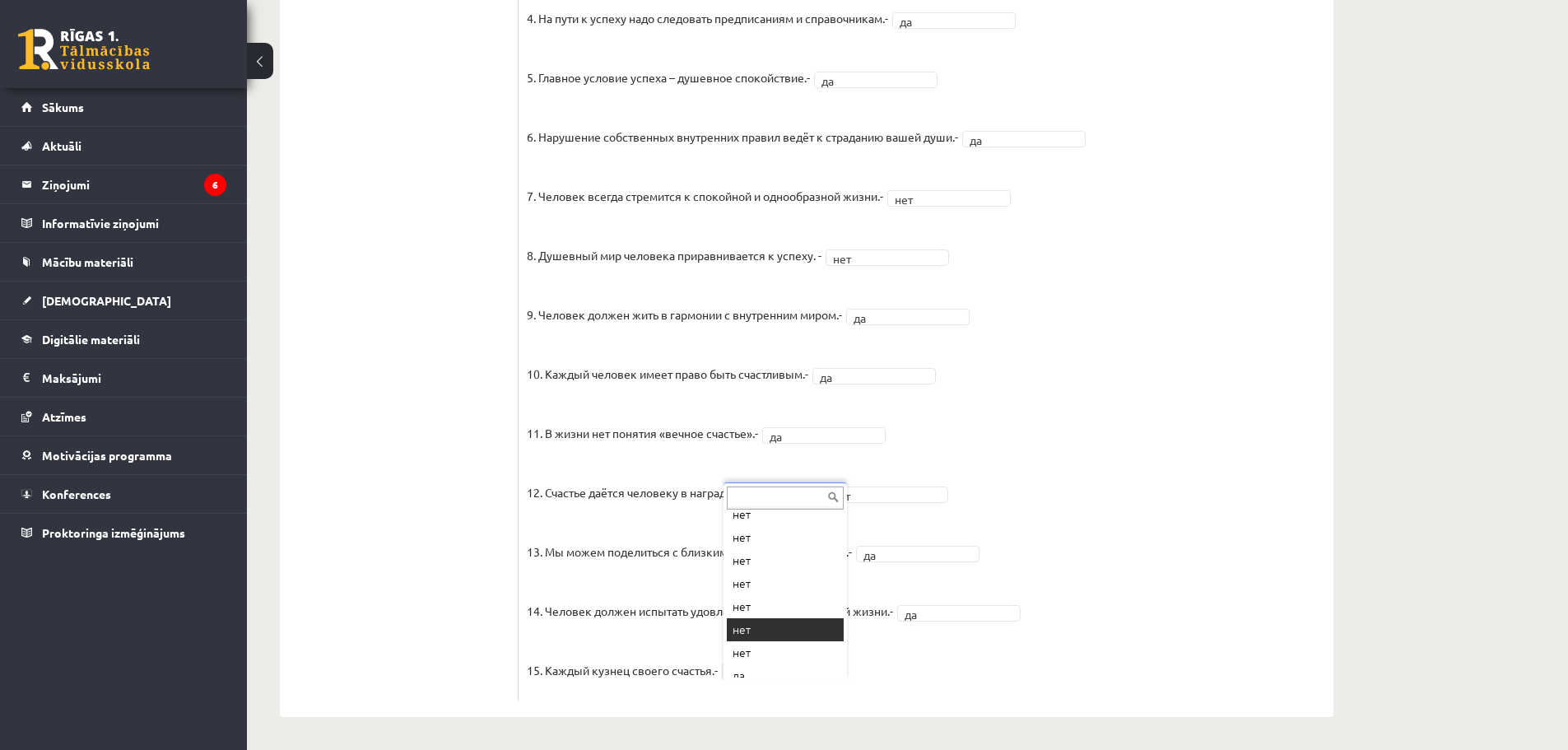
scroll to position [43, 0]
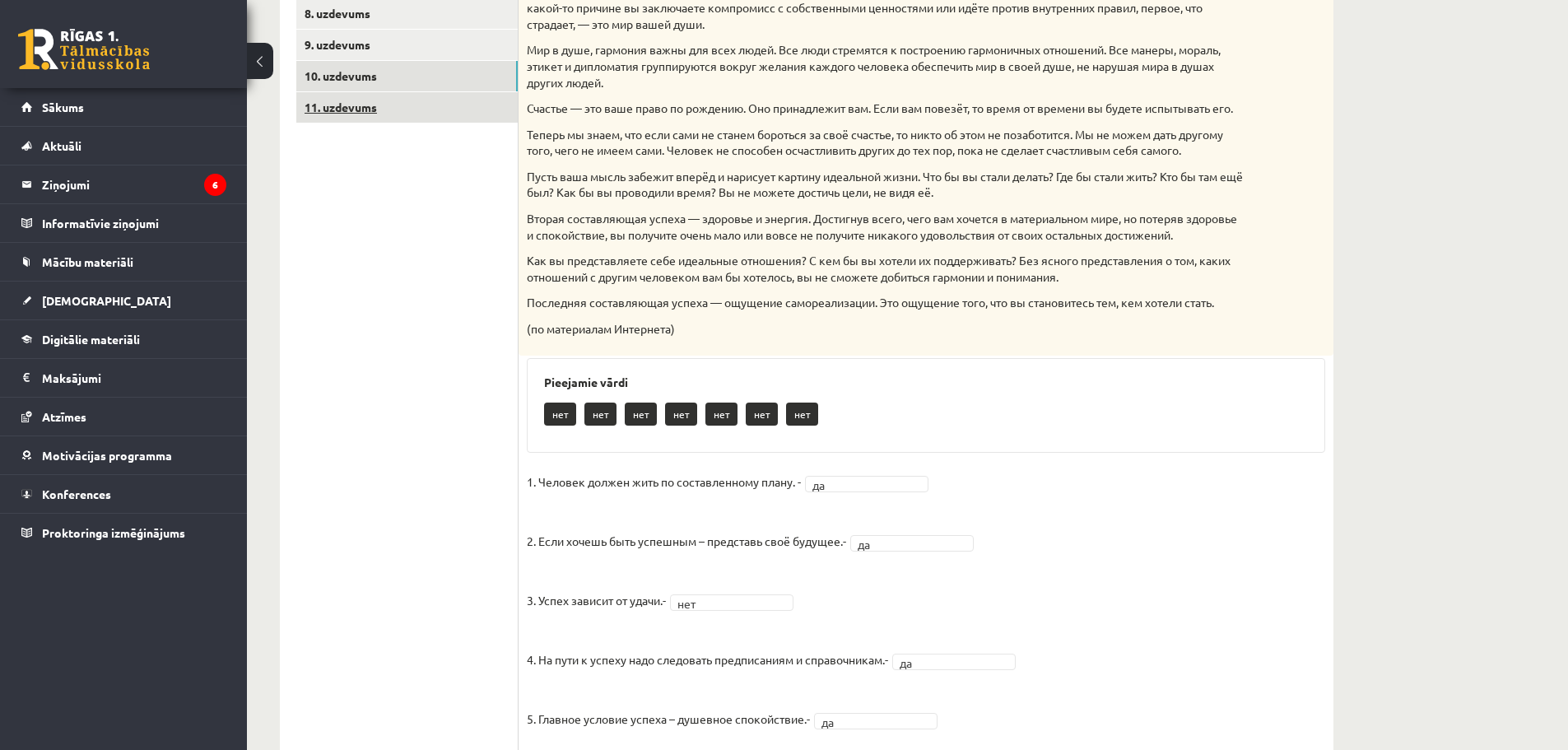
click at [415, 112] on link "11. uzdevums" at bounding box center [407, 107] width 222 height 31
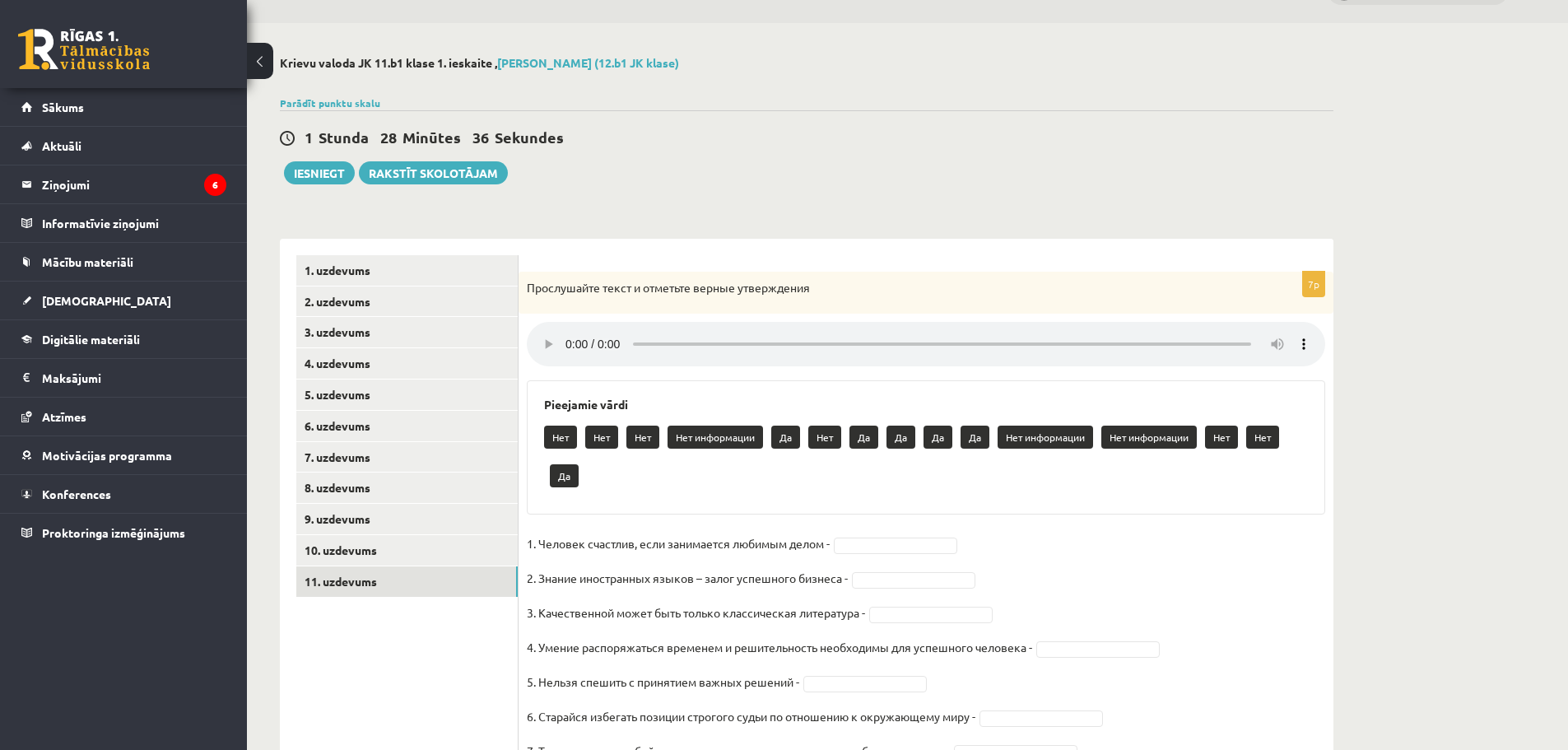
scroll to position [123, 0]
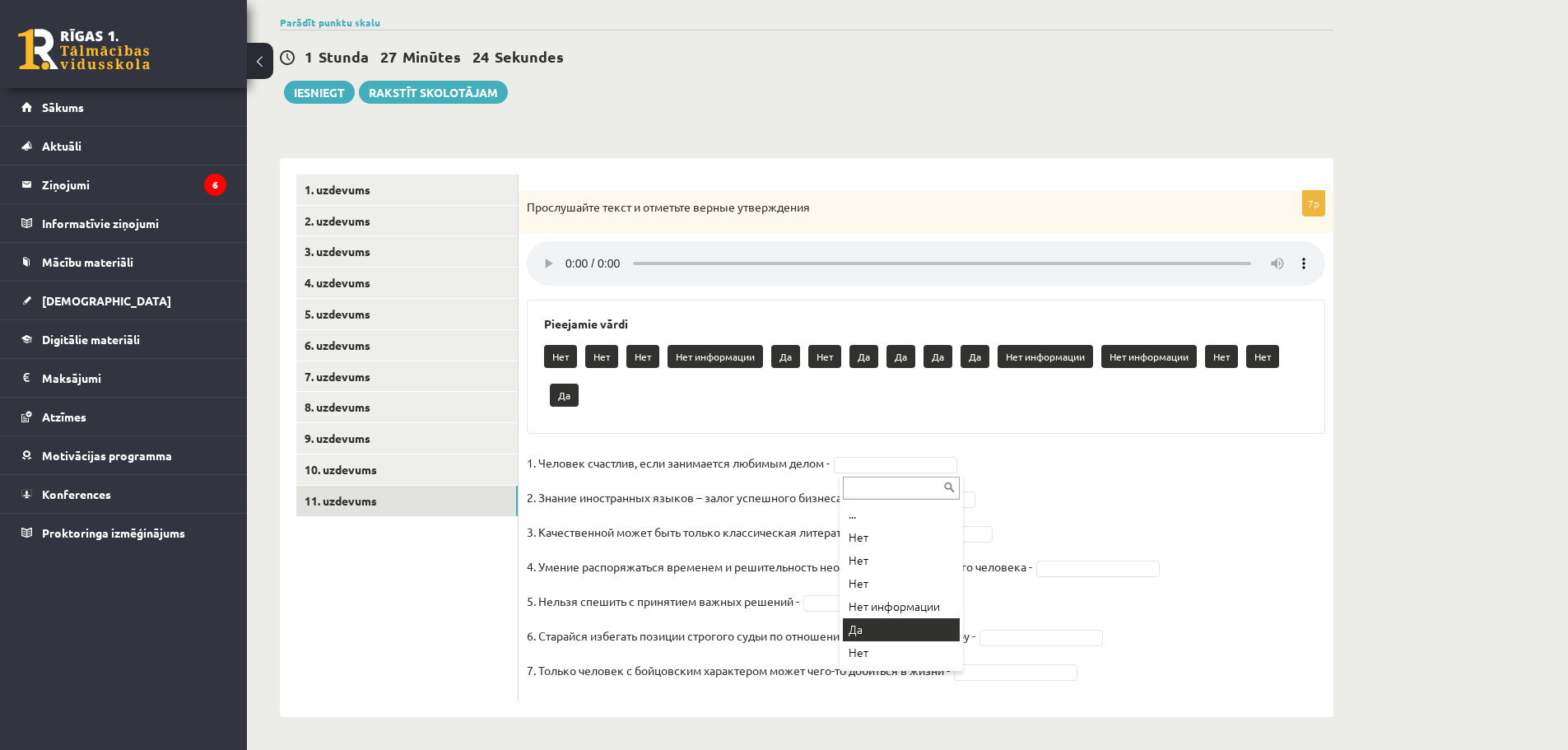
click at [877, 620] on fieldset "1. Человек счастлив, если занимается любимым делом - ** 2. Знание иностранных я…" at bounding box center [926, 572] width 799 height 242
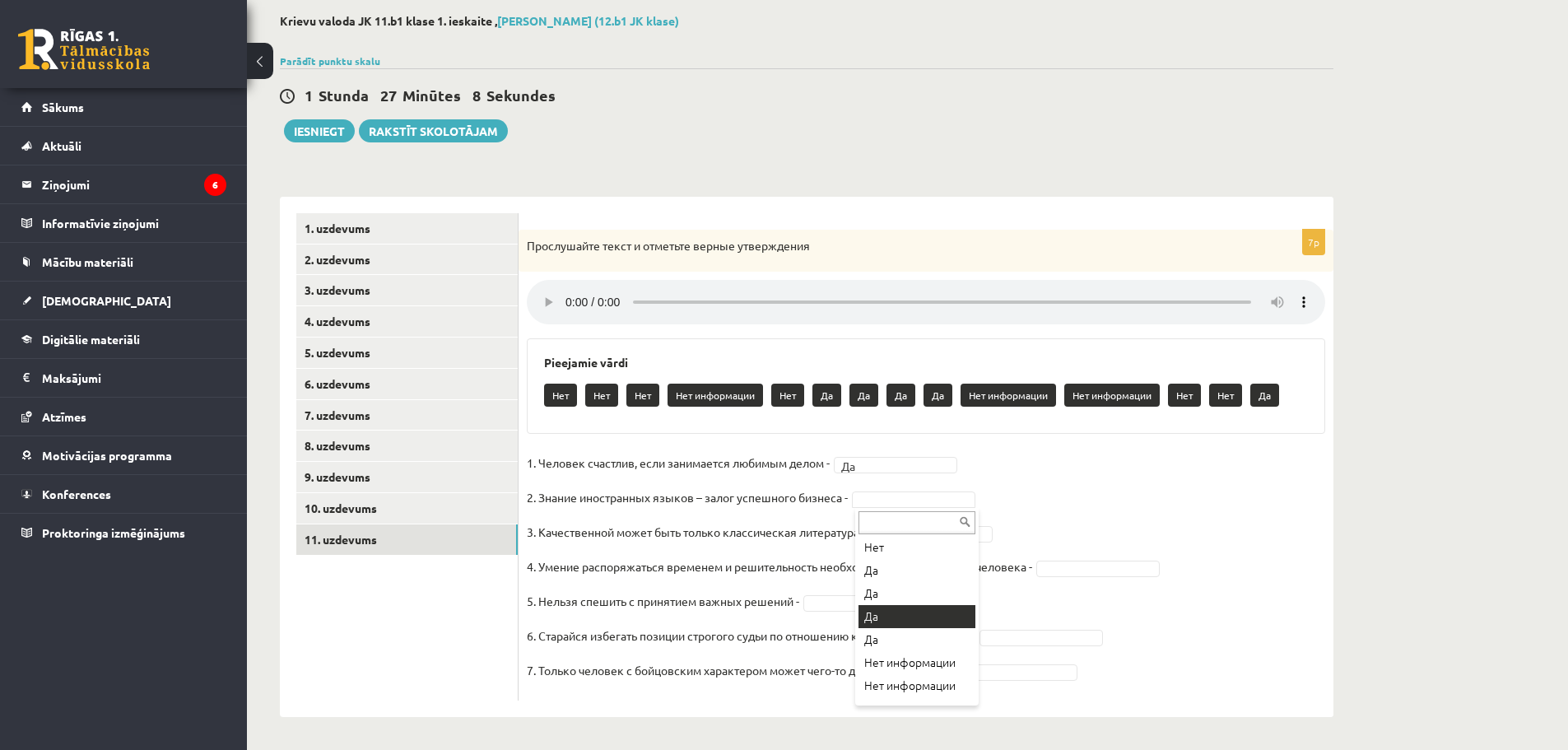
scroll to position [165, 0]
click at [893, 573] on p "4. Умение распоряжаться временем и решительность необходимы для успешного челов…" at bounding box center [779, 566] width 506 height 25
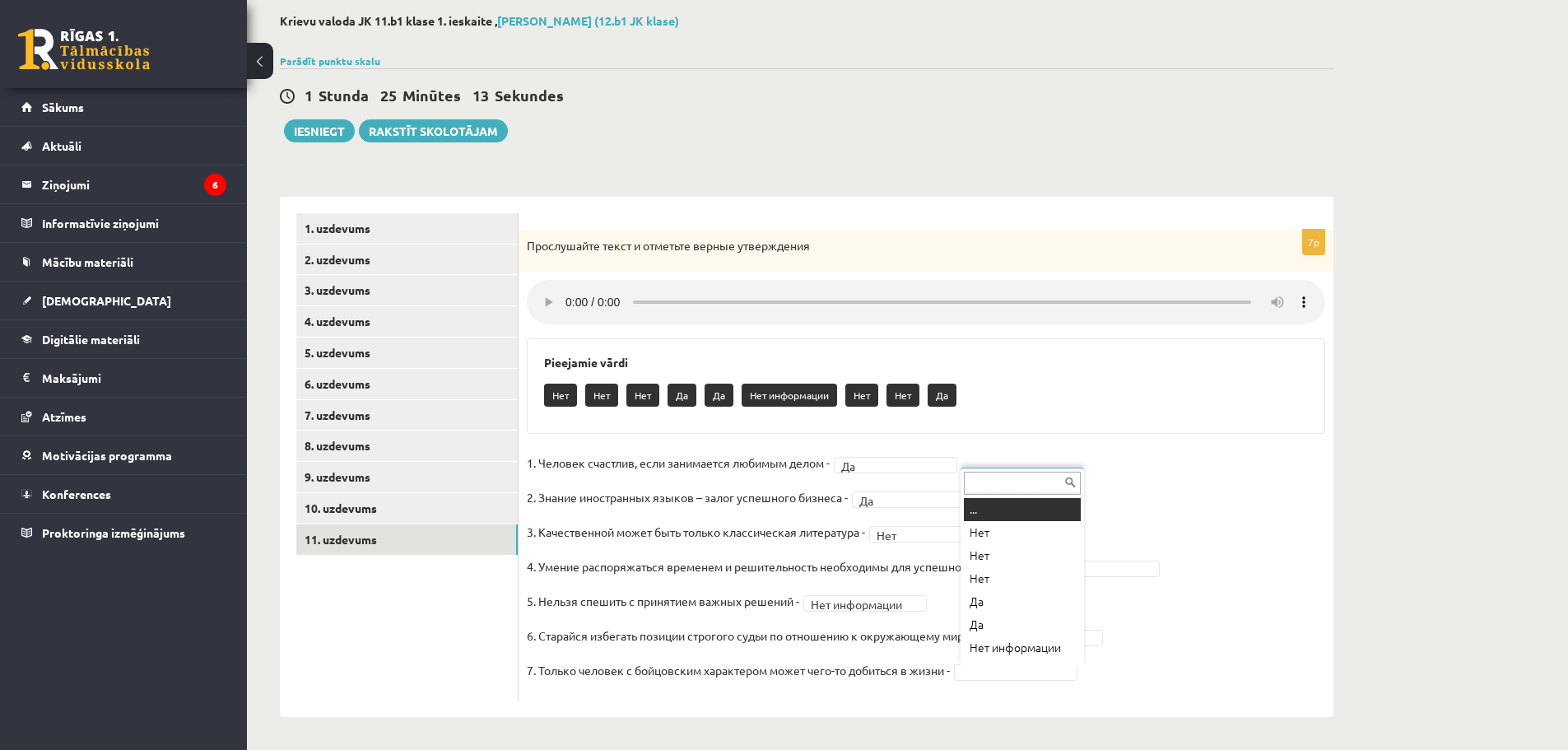
scroll to position [20, 0]
click at [1006, 648] on fieldset "**********" at bounding box center [926, 572] width 799 height 242
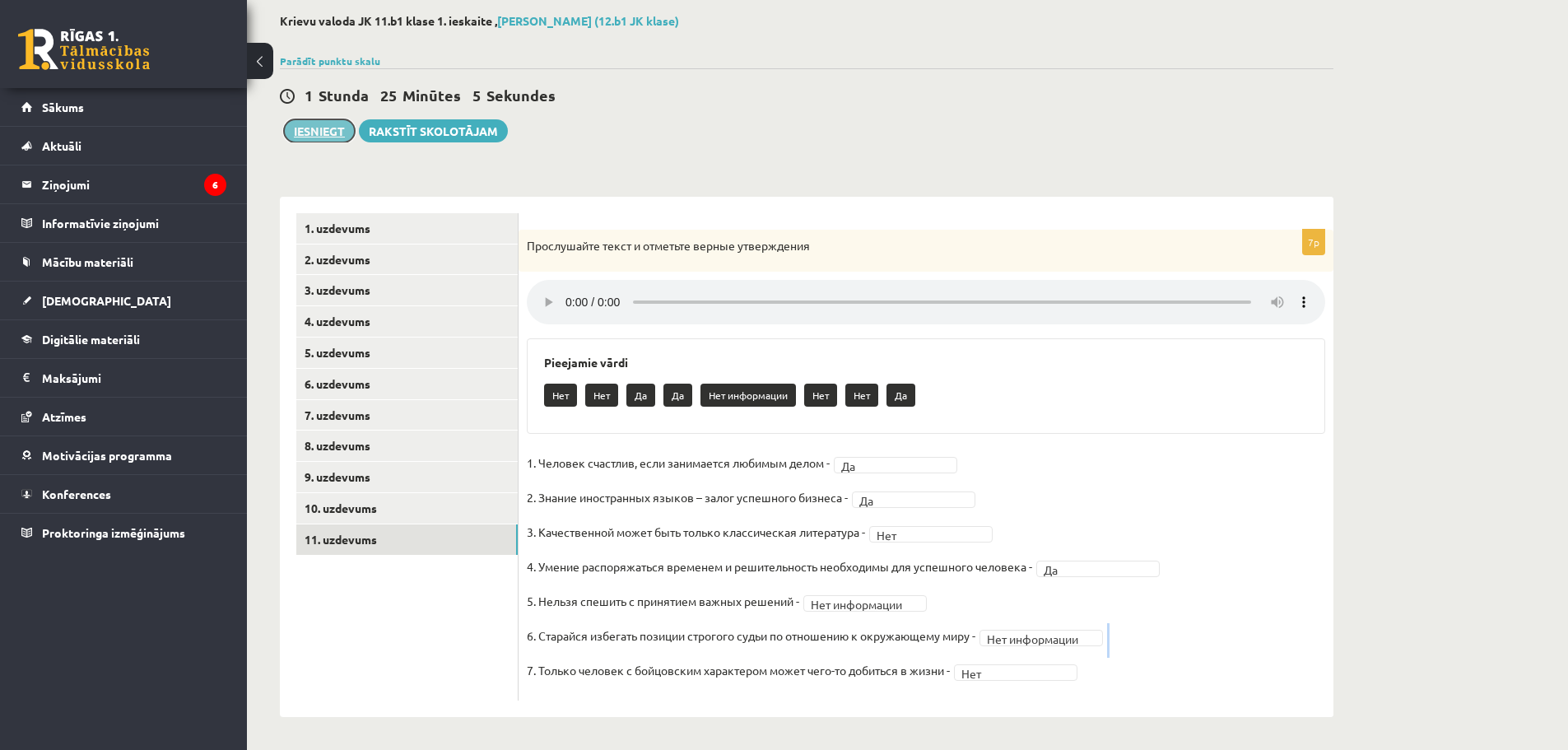
click at [318, 124] on button "Iesniegt" at bounding box center [319, 130] width 71 height 23
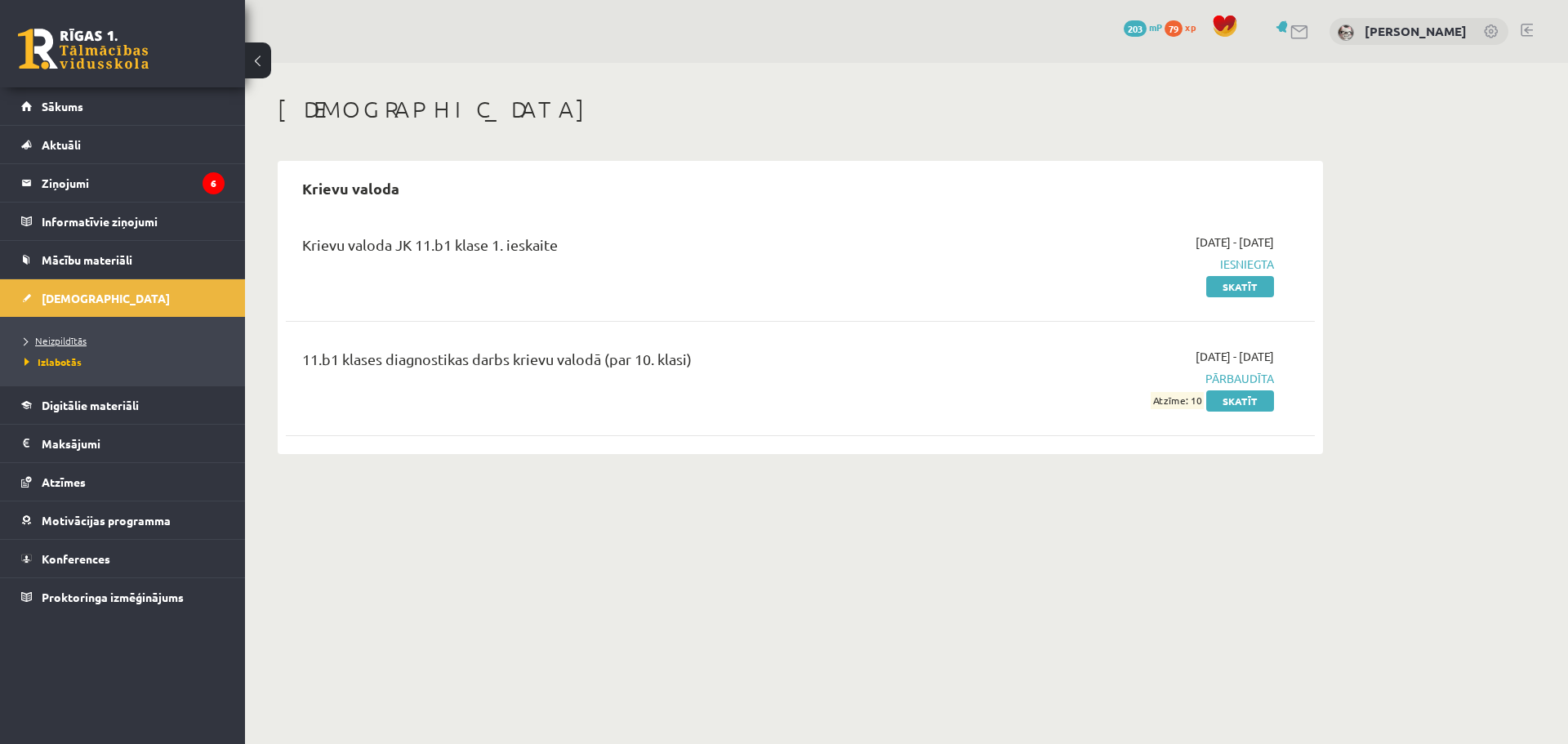
click at [67, 342] on span "Neizpildītās" at bounding box center [55, 341] width 62 height 13
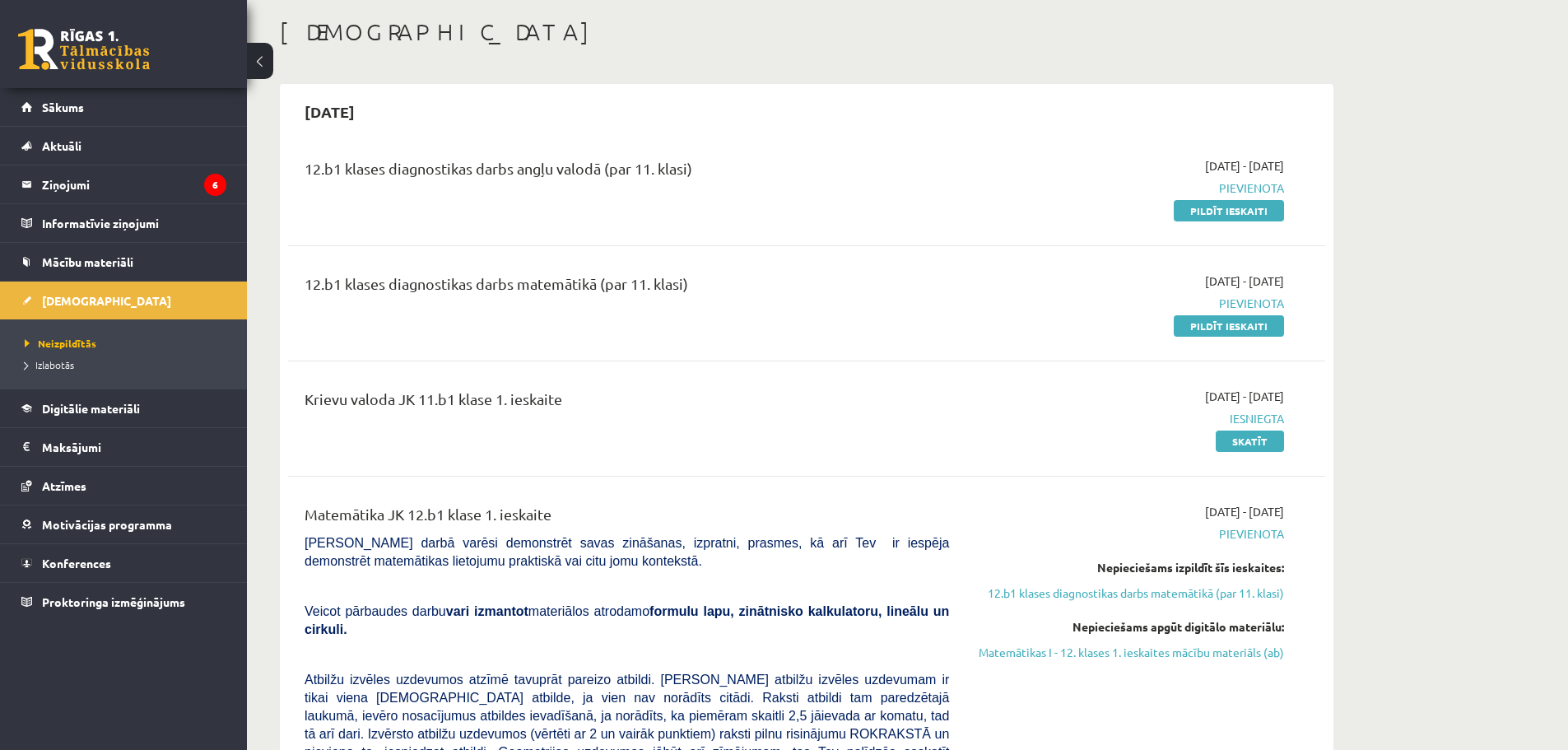
scroll to position [82, 0]
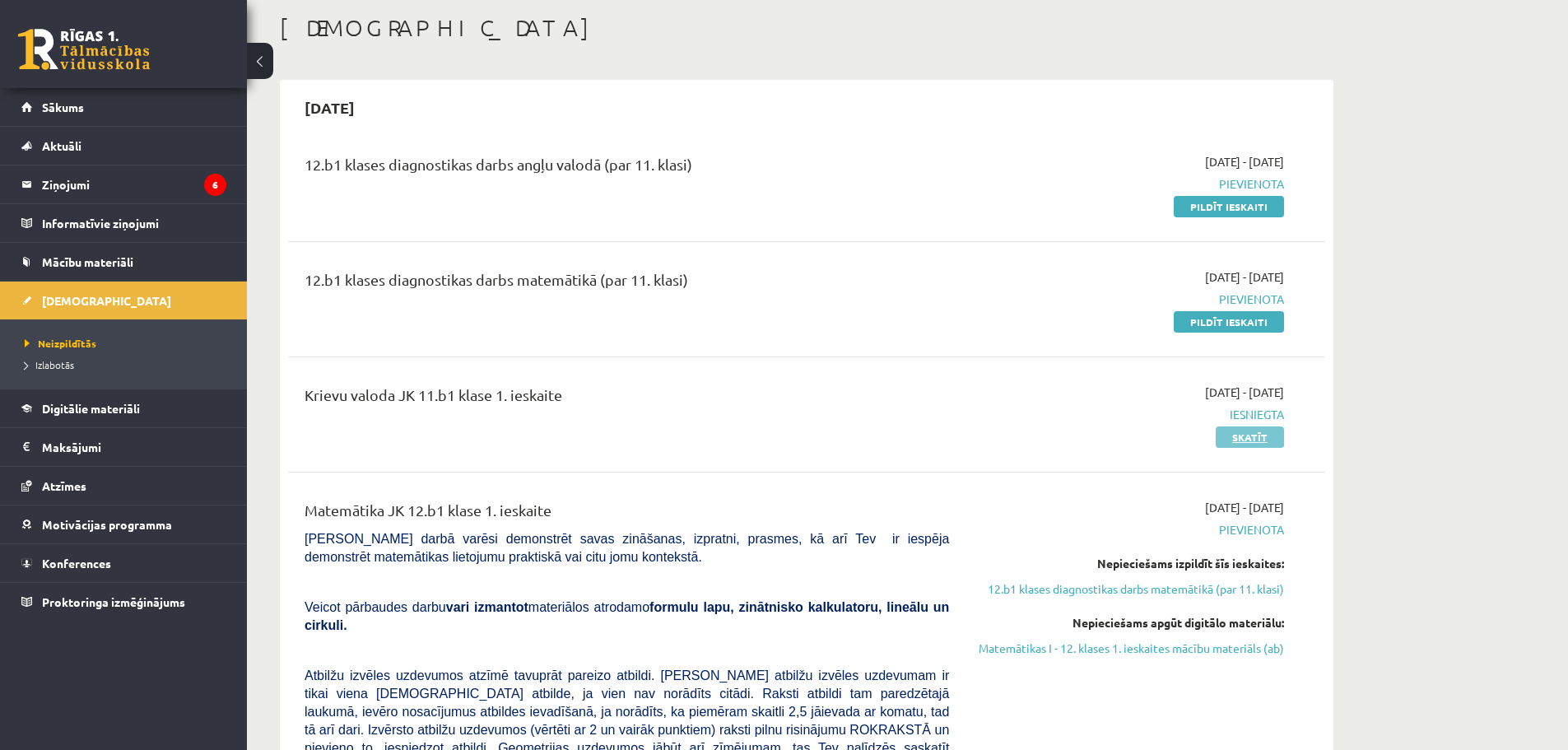
click at [1260, 436] on link "Skatīt" at bounding box center [1250, 437] width 68 height 21
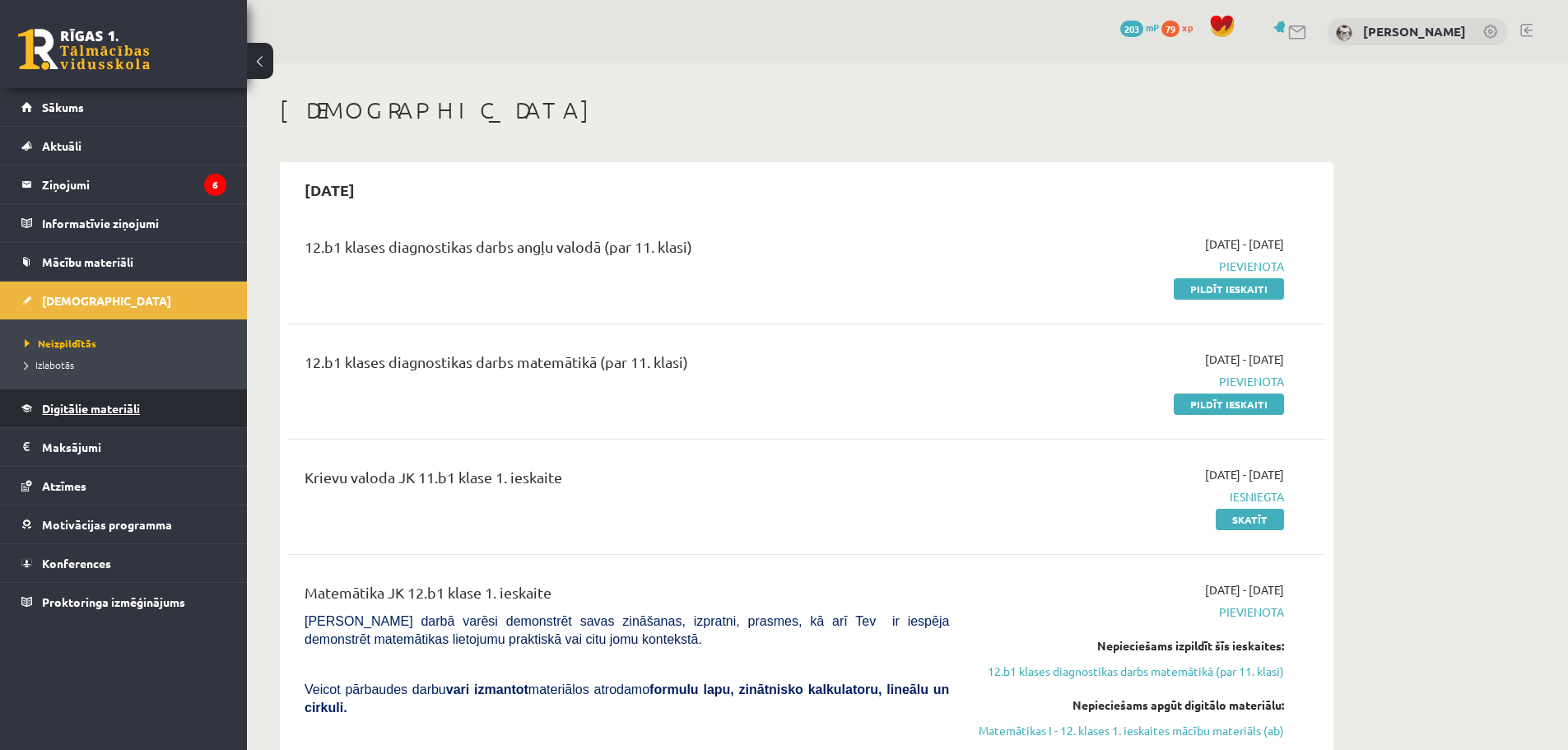
click at [24, 411] on link "Digitālie materiāli" at bounding box center [124, 408] width 205 height 38
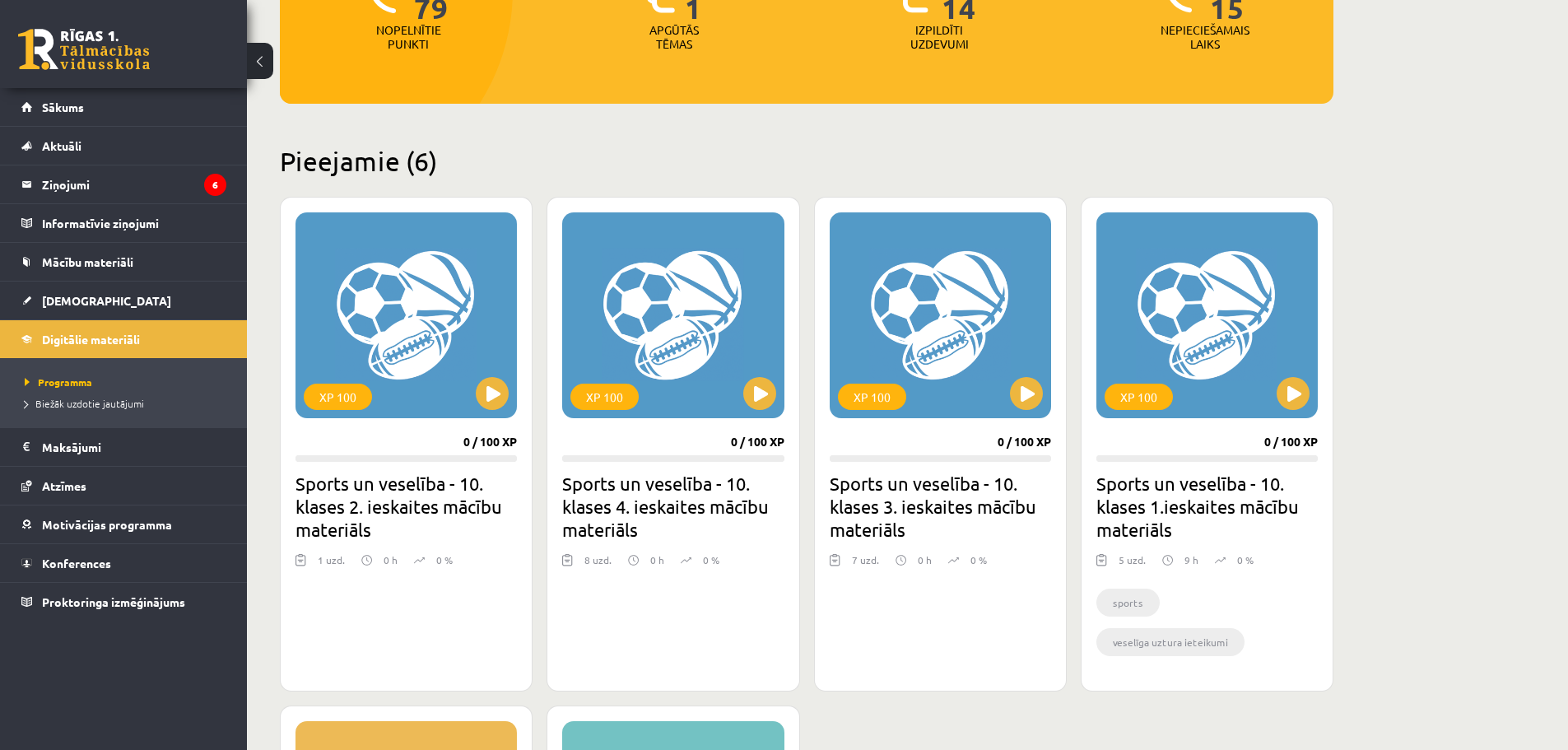
scroll to position [264, 0]
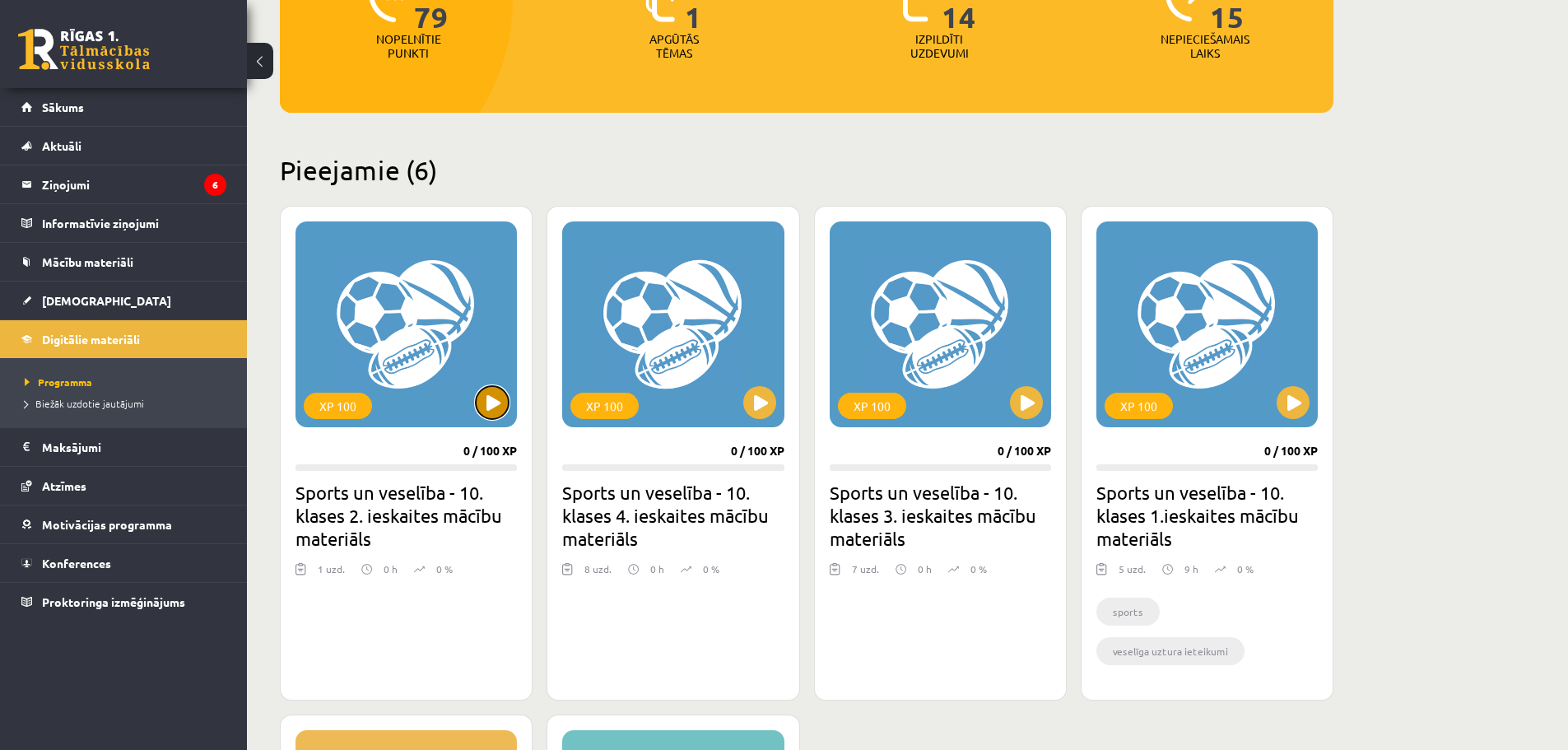
click at [495, 412] on button at bounding box center [492, 402] width 33 height 33
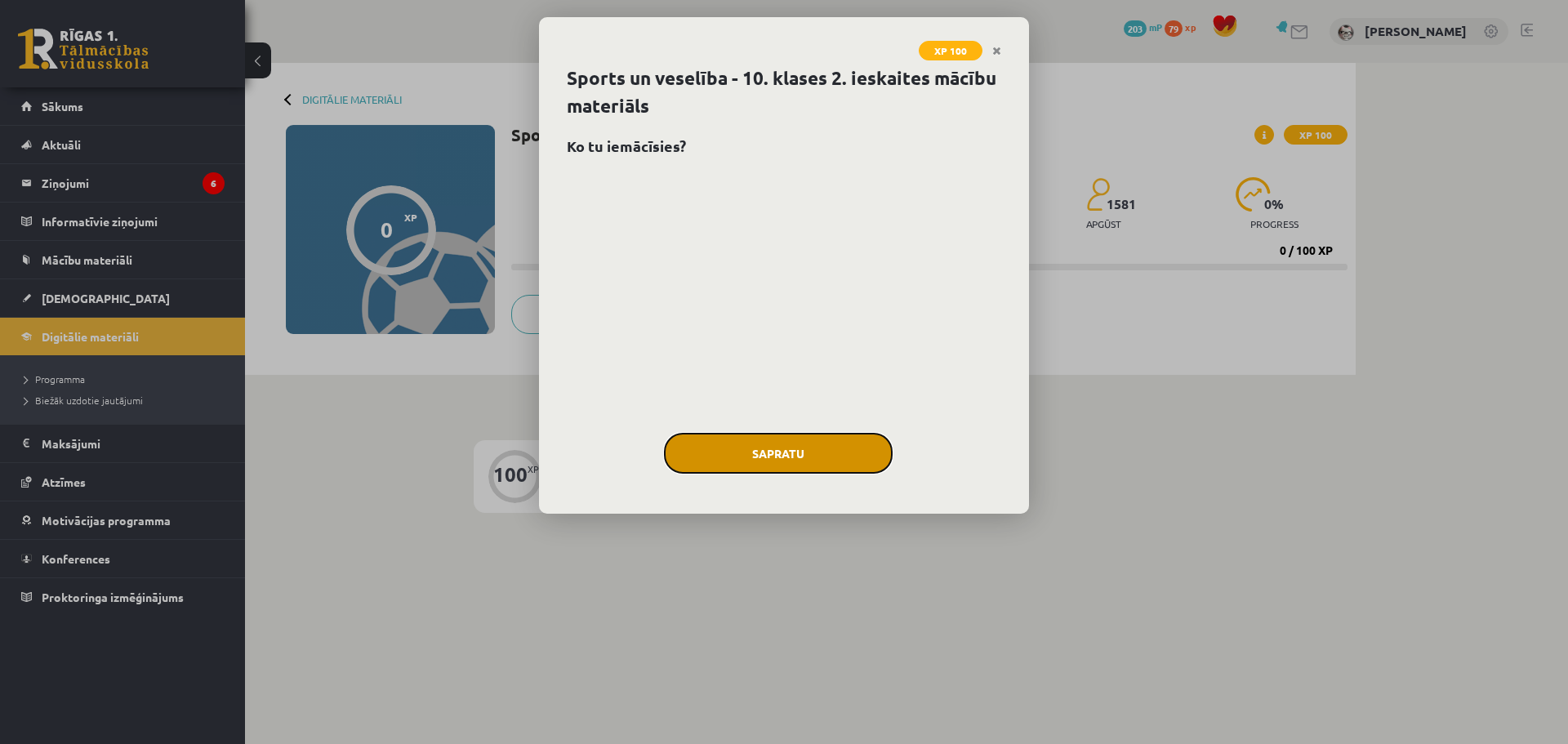
click at [714, 454] on button "Sapratu" at bounding box center [779, 454] width 229 height 41
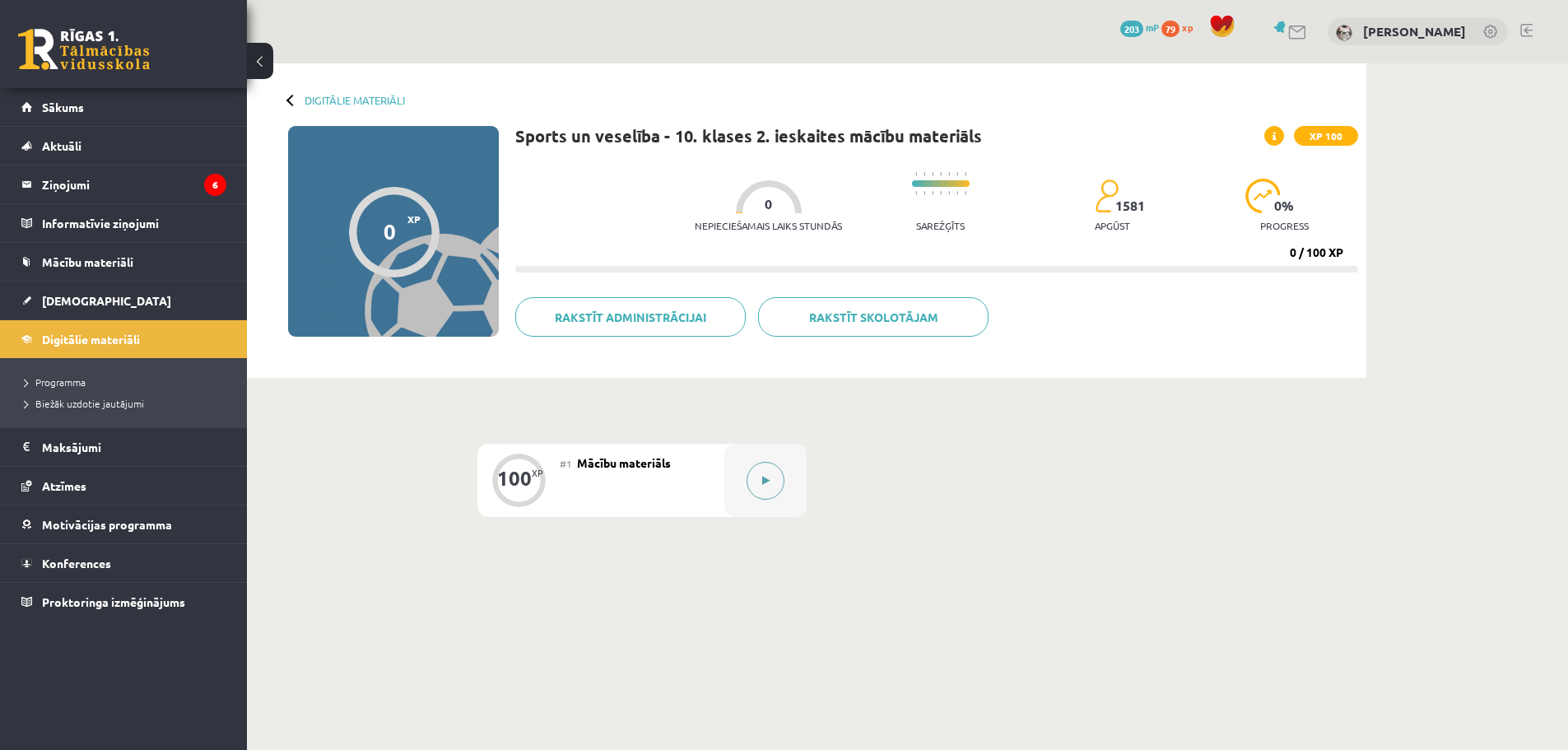
click at [772, 472] on button at bounding box center [765, 481] width 38 height 38
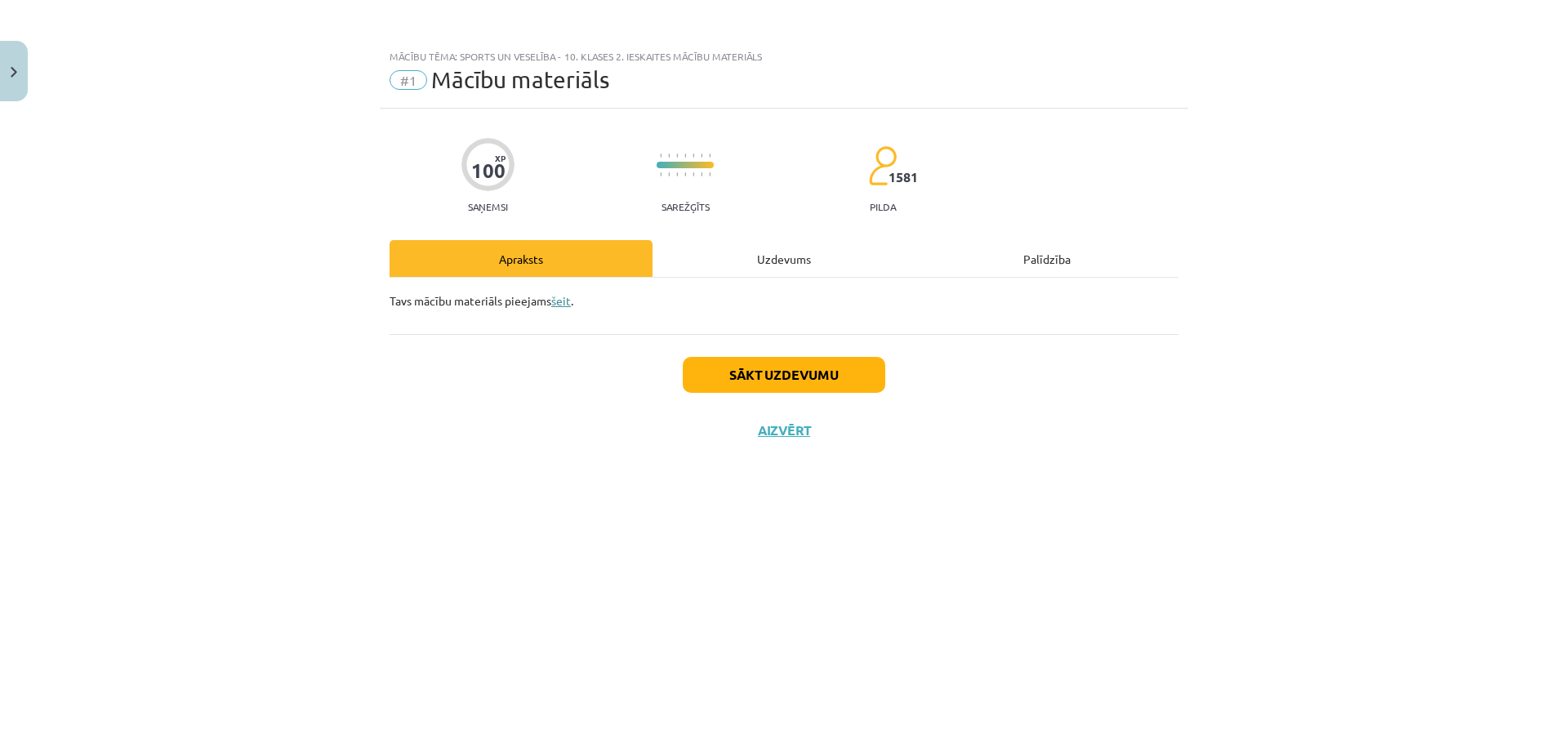
click at [568, 299] on link "šeit" at bounding box center [561, 300] width 19 height 15
click at [791, 368] on button "Sākt uzdevumu" at bounding box center [784, 374] width 202 height 36
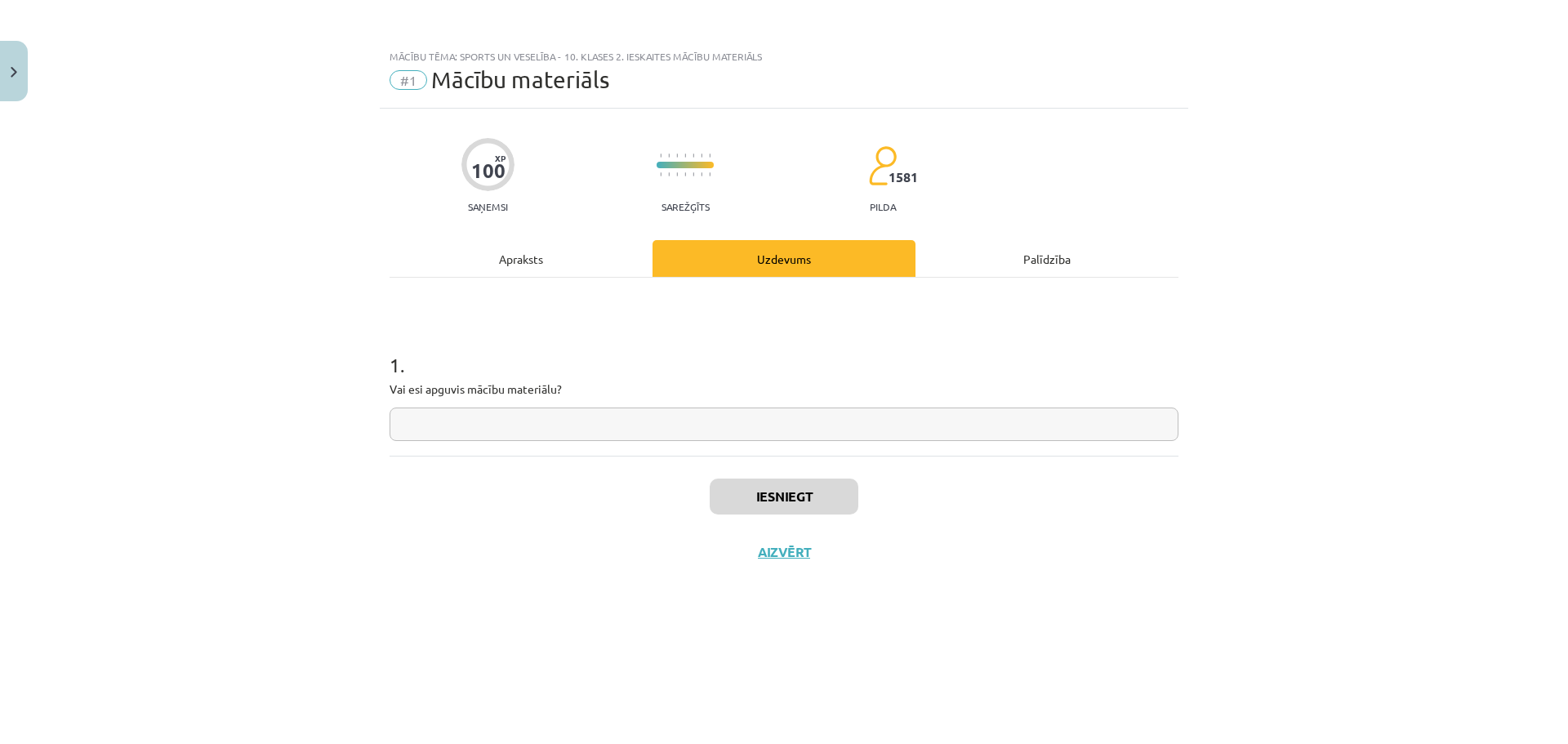
click at [516, 418] on input "text" at bounding box center [784, 424] width 789 height 33
type input "*"
type input "****"
click at [752, 507] on button "Iesniegt" at bounding box center [784, 496] width 149 height 36
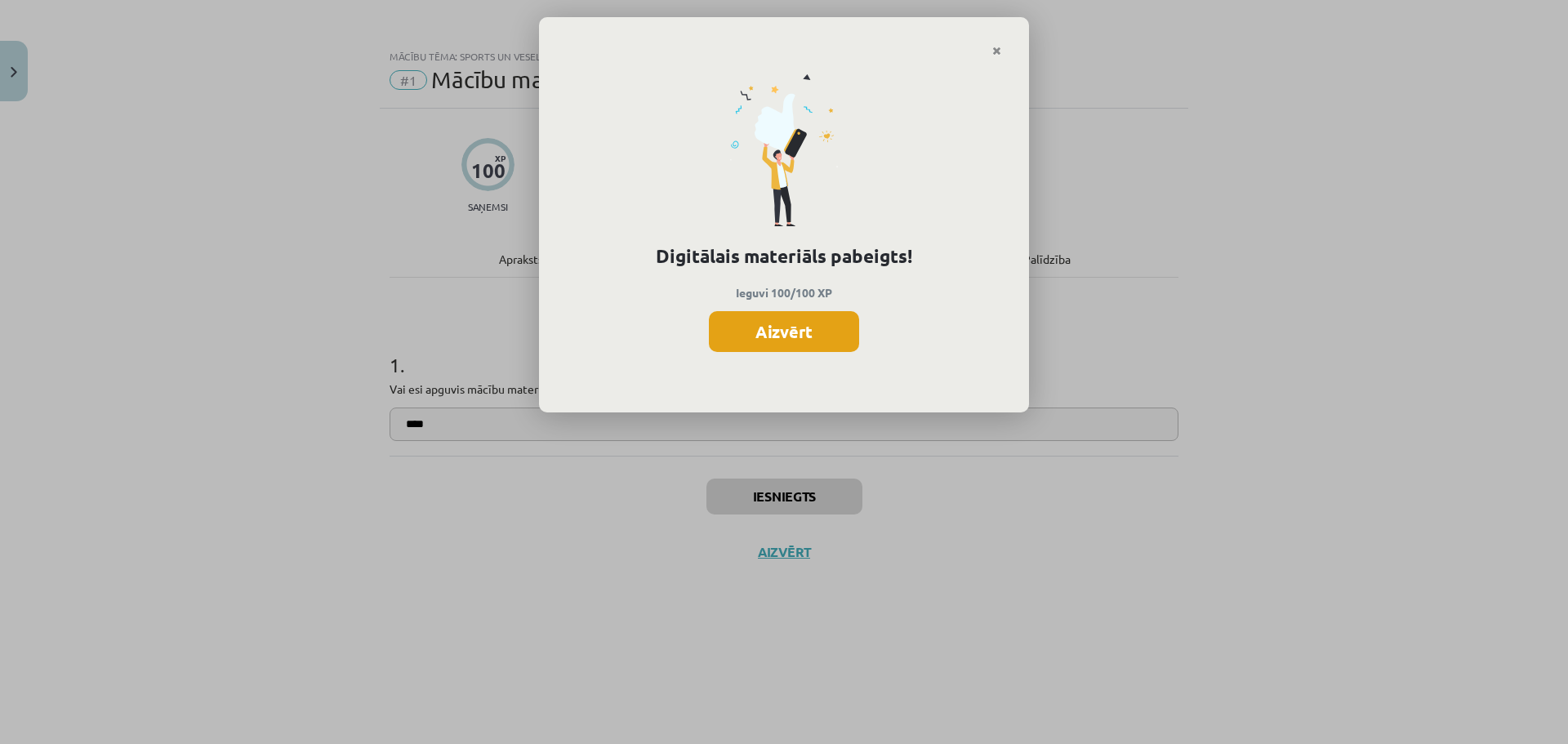
click at [778, 323] on button "Aizvērt" at bounding box center [784, 332] width 151 height 41
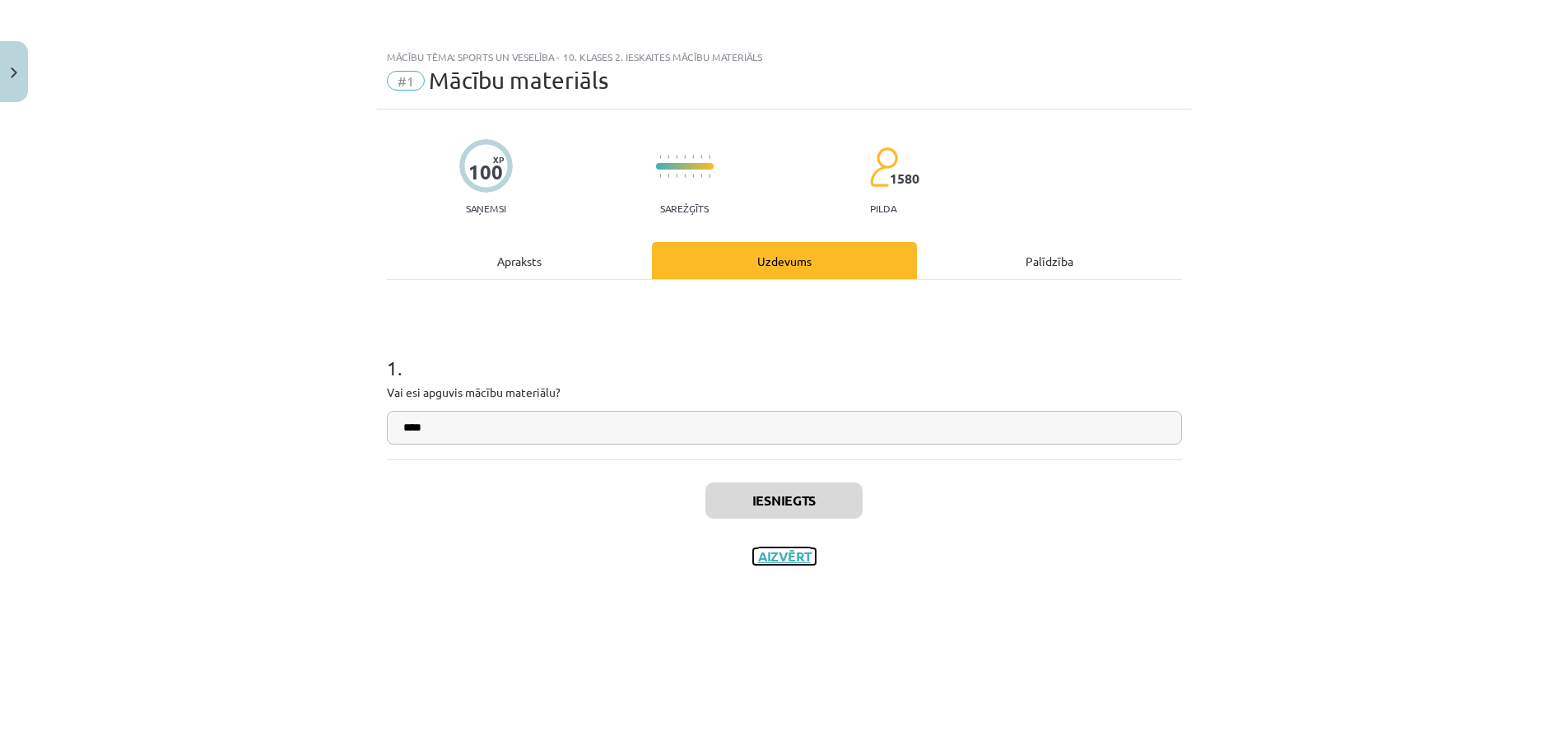
click at [777, 562] on button "Aizvērt" at bounding box center [784, 557] width 62 height 17
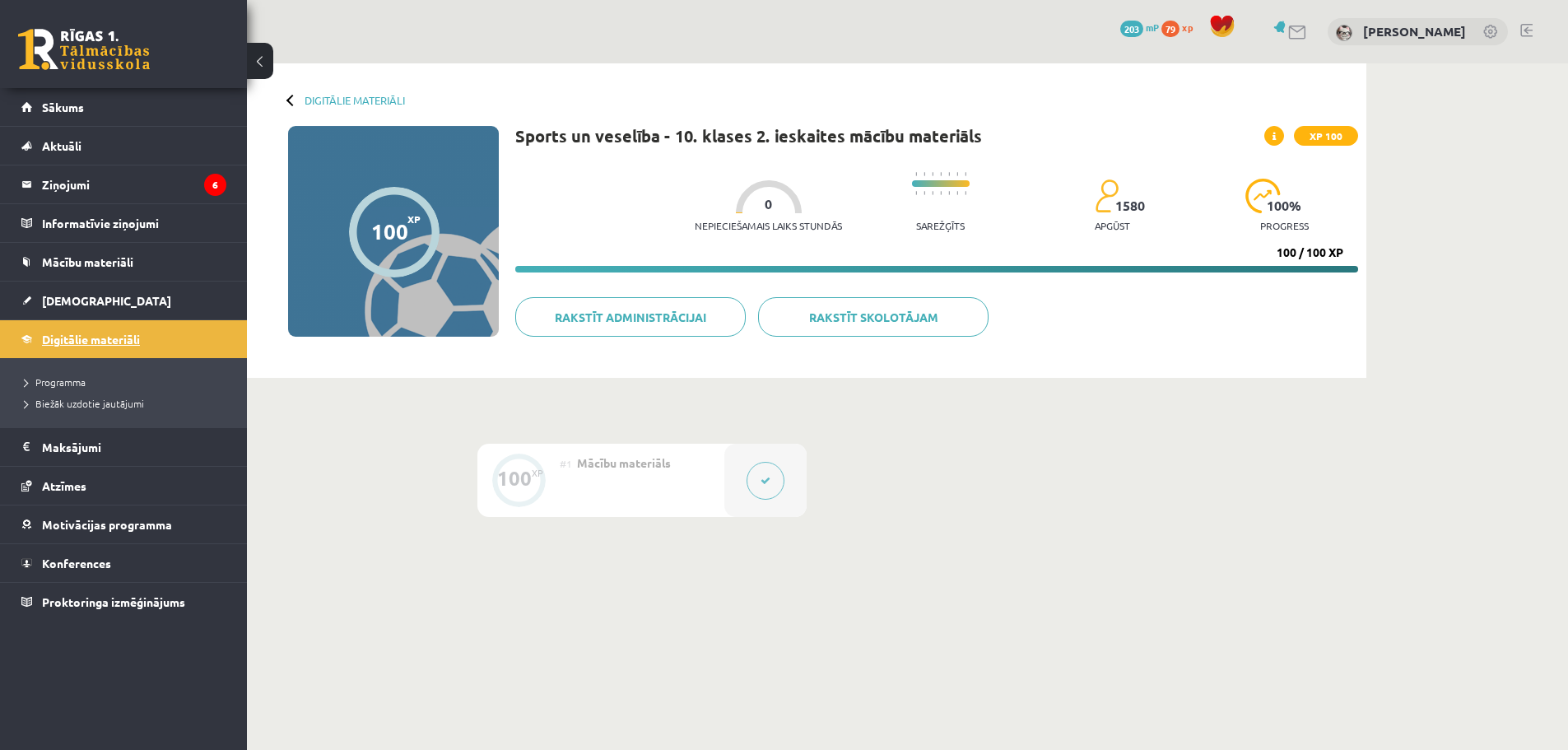
click at [158, 334] on link "Digitālie materiāli" at bounding box center [124, 339] width 205 height 38
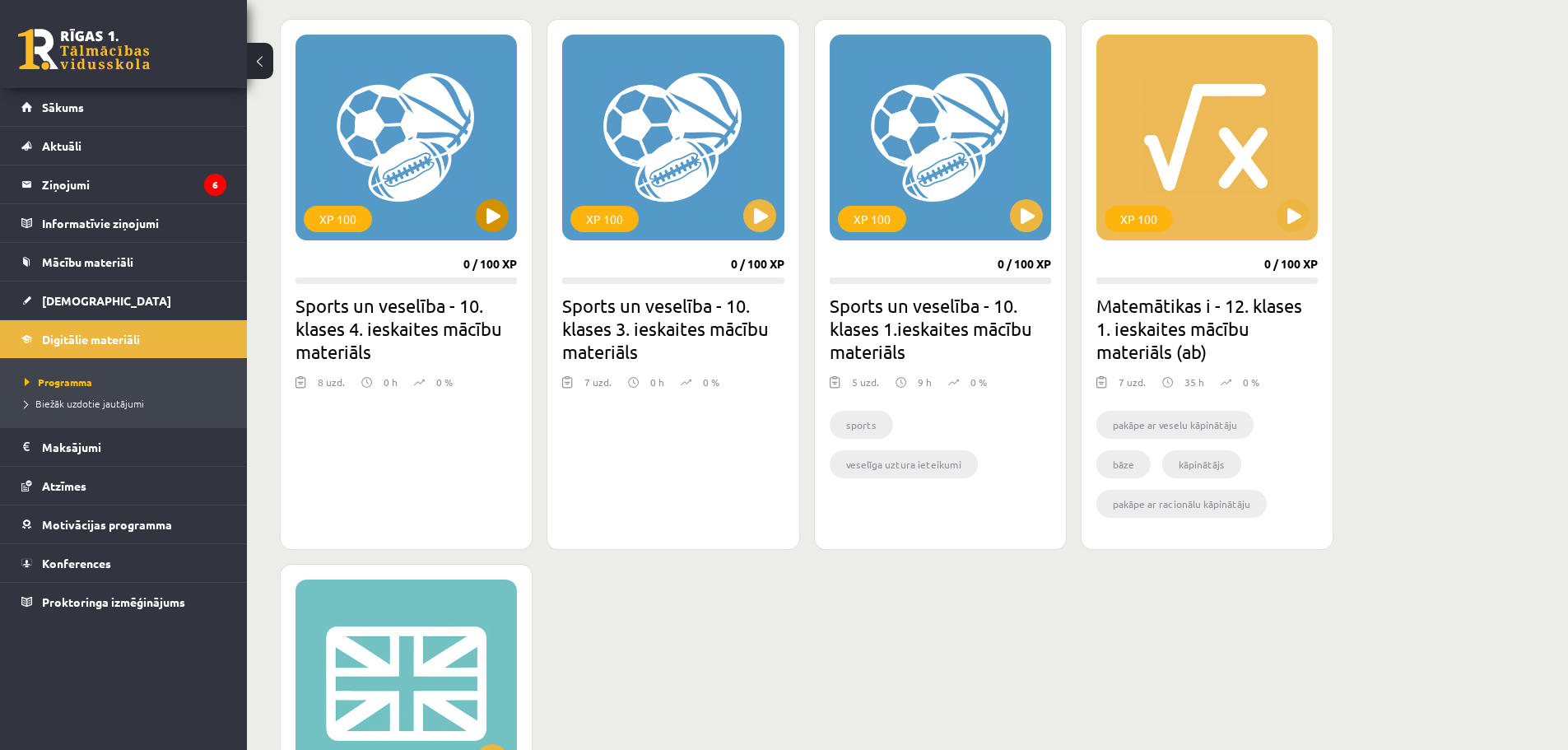
scroll to position [412, 0]
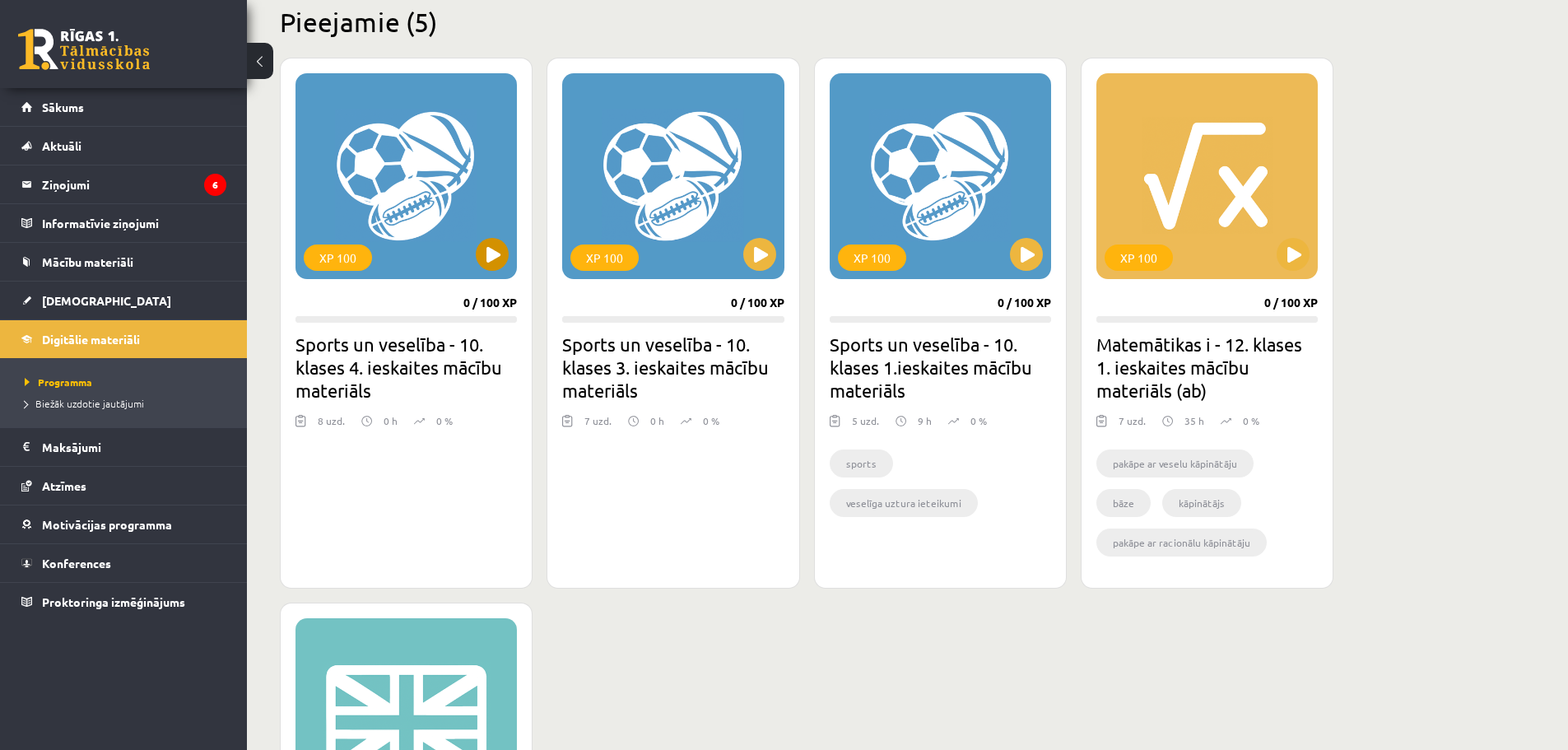
click at [435, 180] on div "XP 100" at bounding box center [406, 176] width 222 height 206
click at [345, 238] on div "XP 100" at bounding box center [406, 176] width 222 height 206
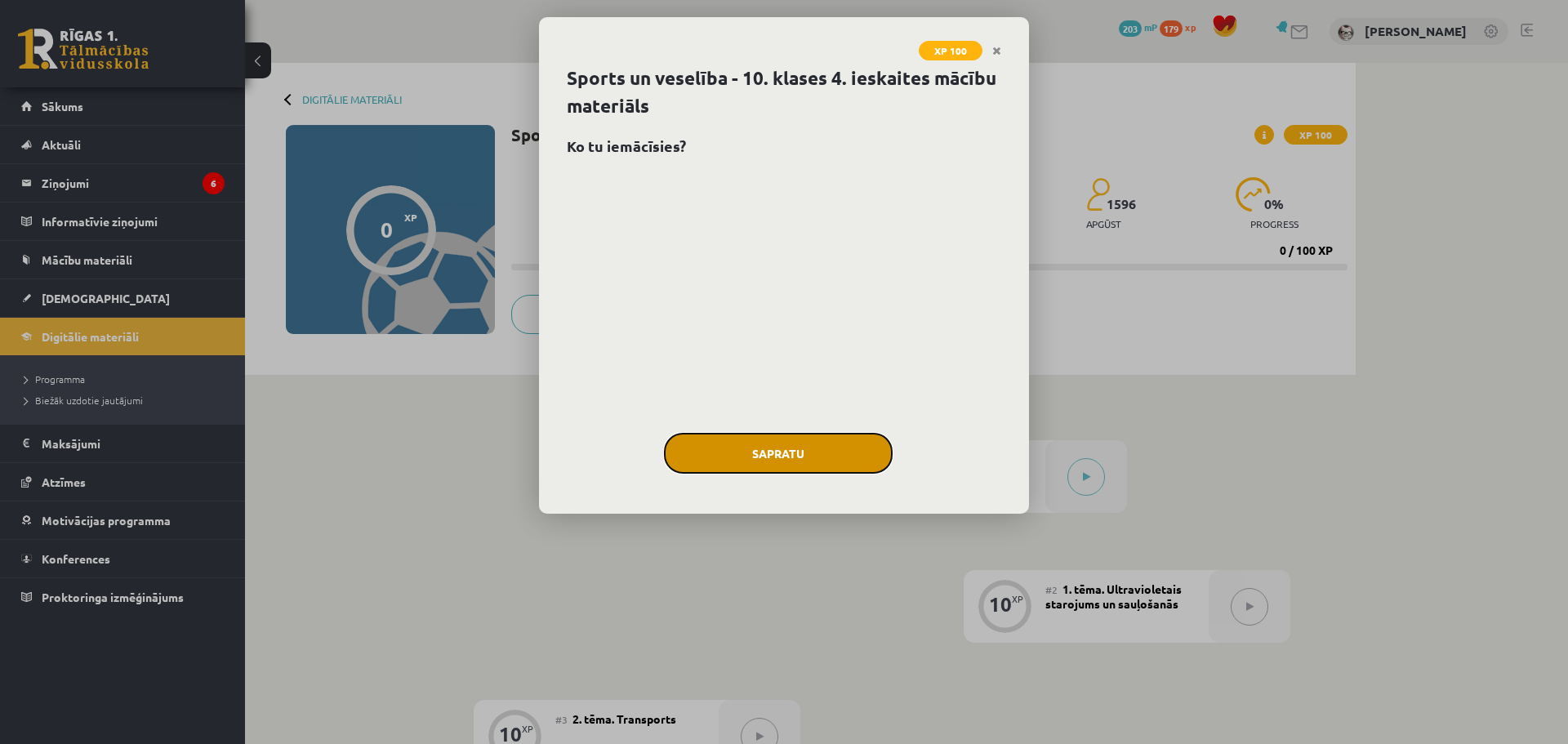
click at [766, 461] on button "Sapratu" at bounding box center [779, 454] width 229 height 41
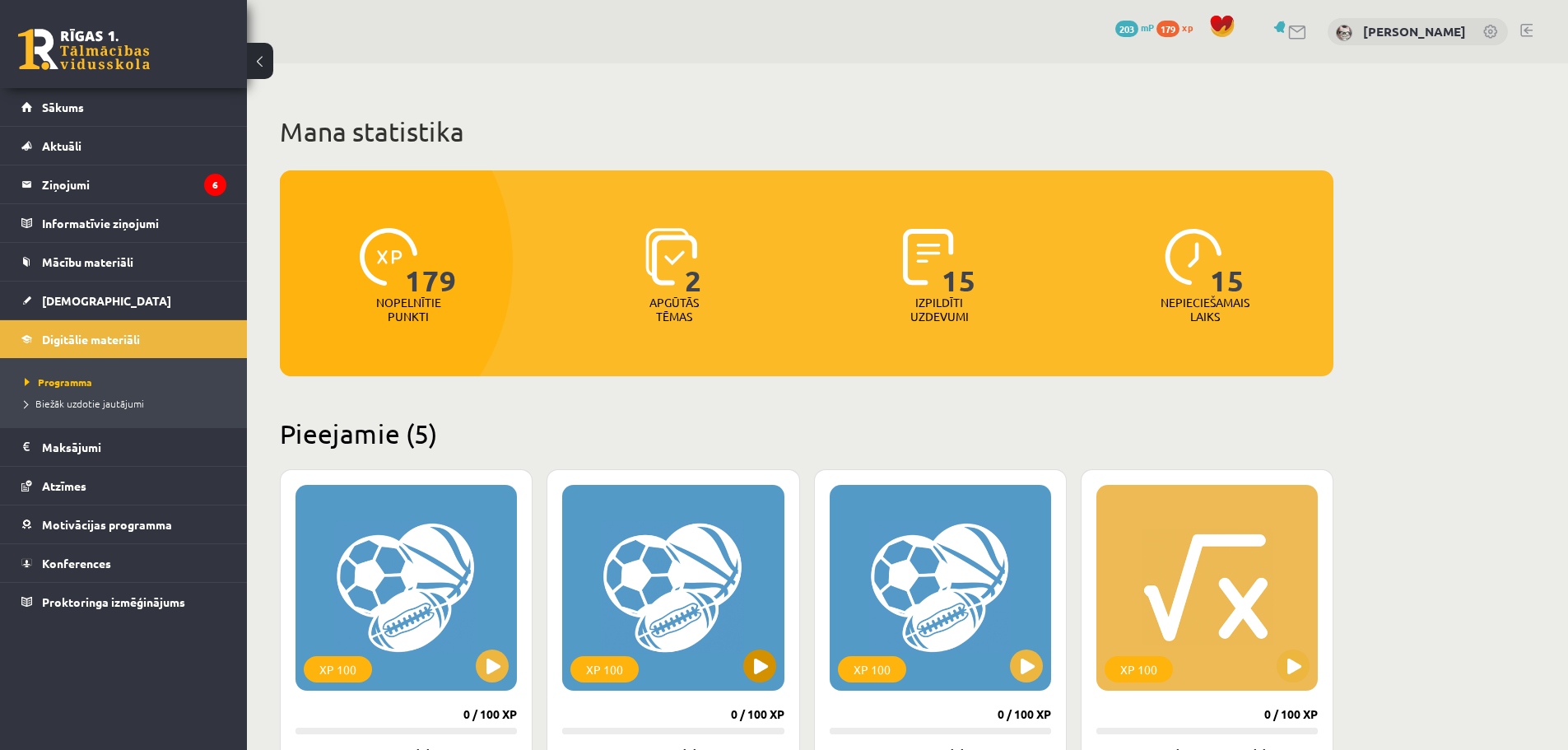
scroll to position [412, 0]
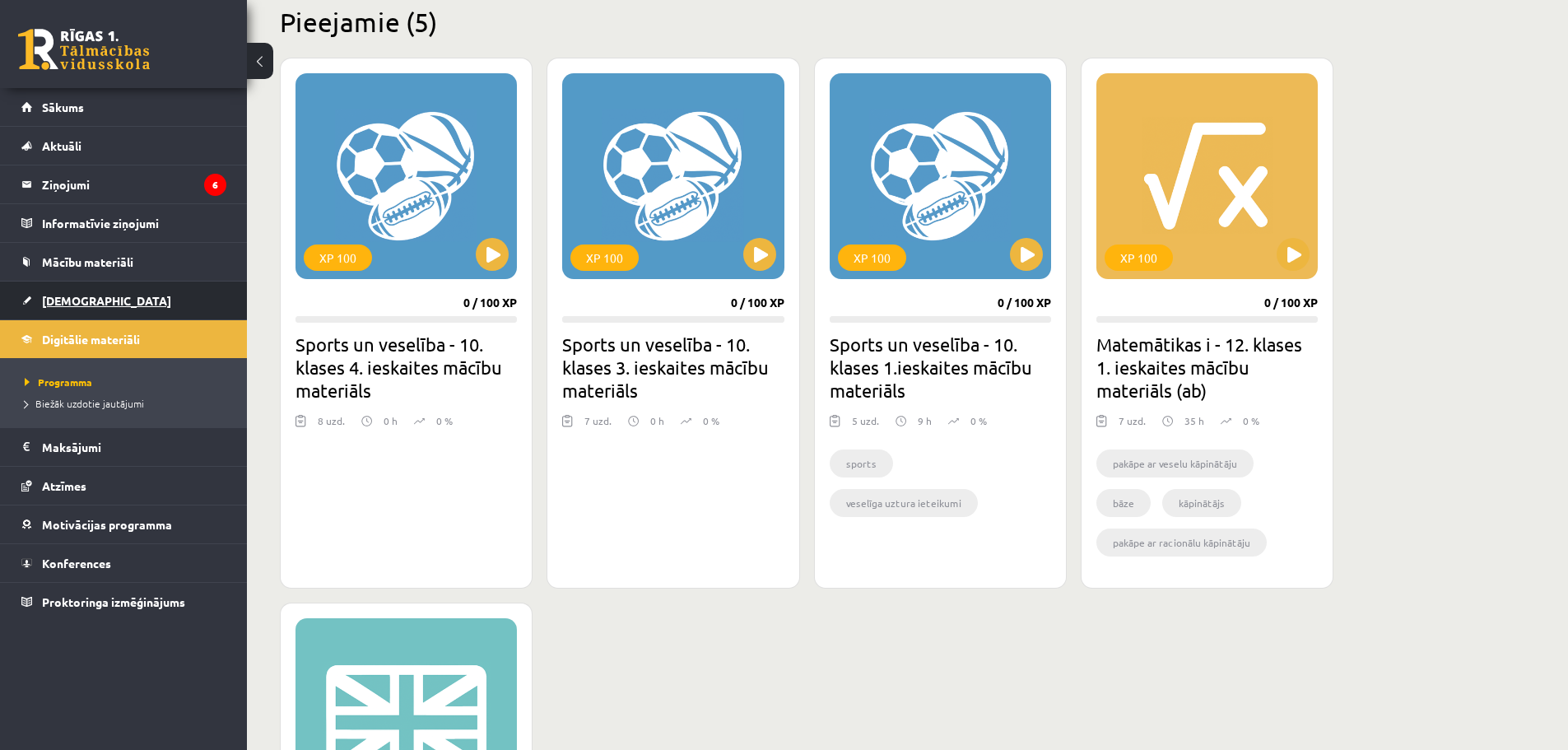
click at [83, 294] on span "[DEMOGRAPHIC_DATA]" at bounding box center [106, 301] width 129 height 15
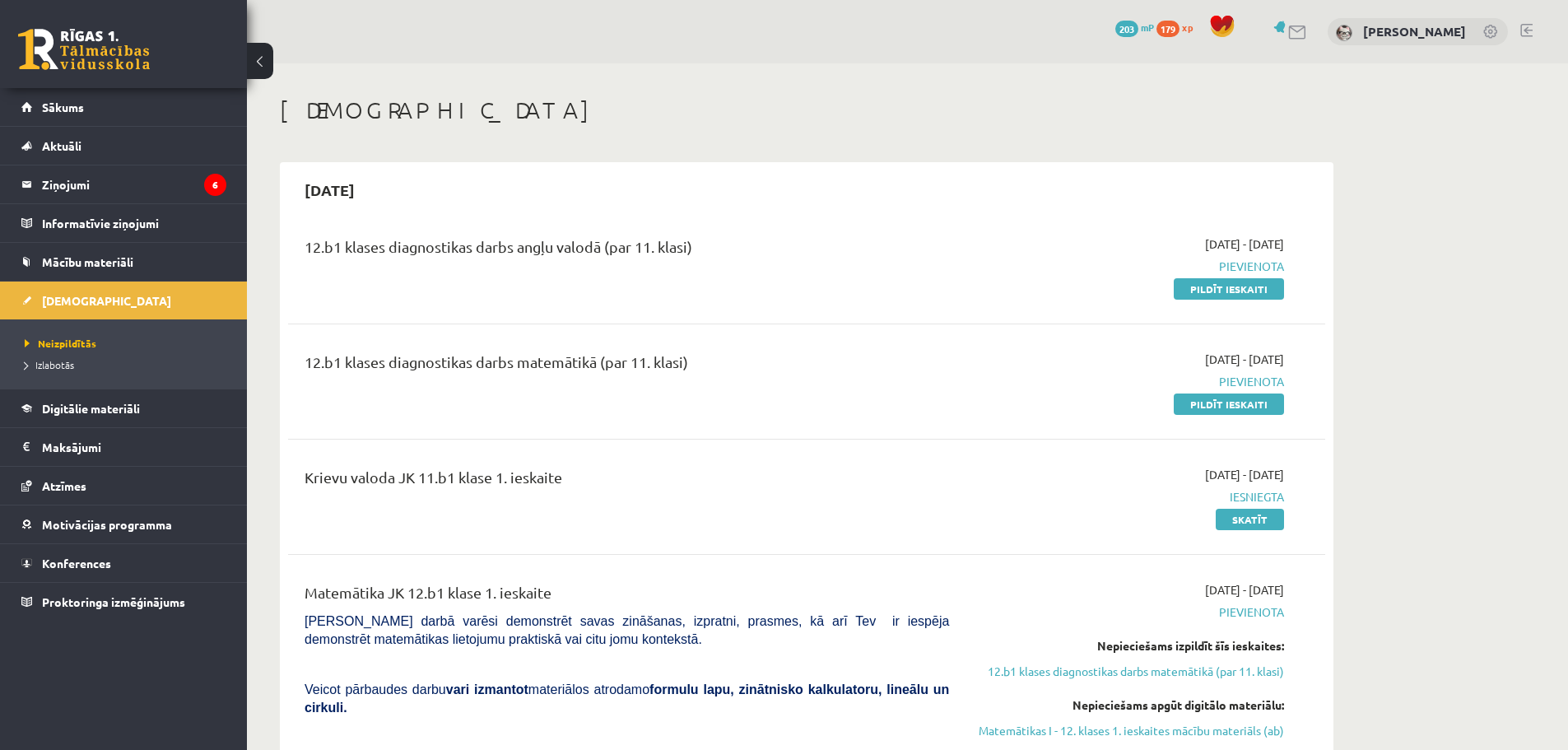
click at [678, 238] on div "12.b1 klases diagnostikas darbs angļu valodā (par 11. klasi)" at bounding box center [627, 251] width 644 height 31
click at [1102, 219] on div "12.b1 klases diagnostikas darbs angļu valodā (par 11. klasi) [DATE] - [DATE] [G…" at bounding box center [806, 266] width 1037 height 95
click at [1225, 282] on link "Pildīt ieskaiti" at bounding box center [1229, 289] width 110 height 21
click at [848, 56] on div "0 Dāvanas 203 mP 179 xp Domenika Babane" at bounding box center [907, 32] width 1321 height 63
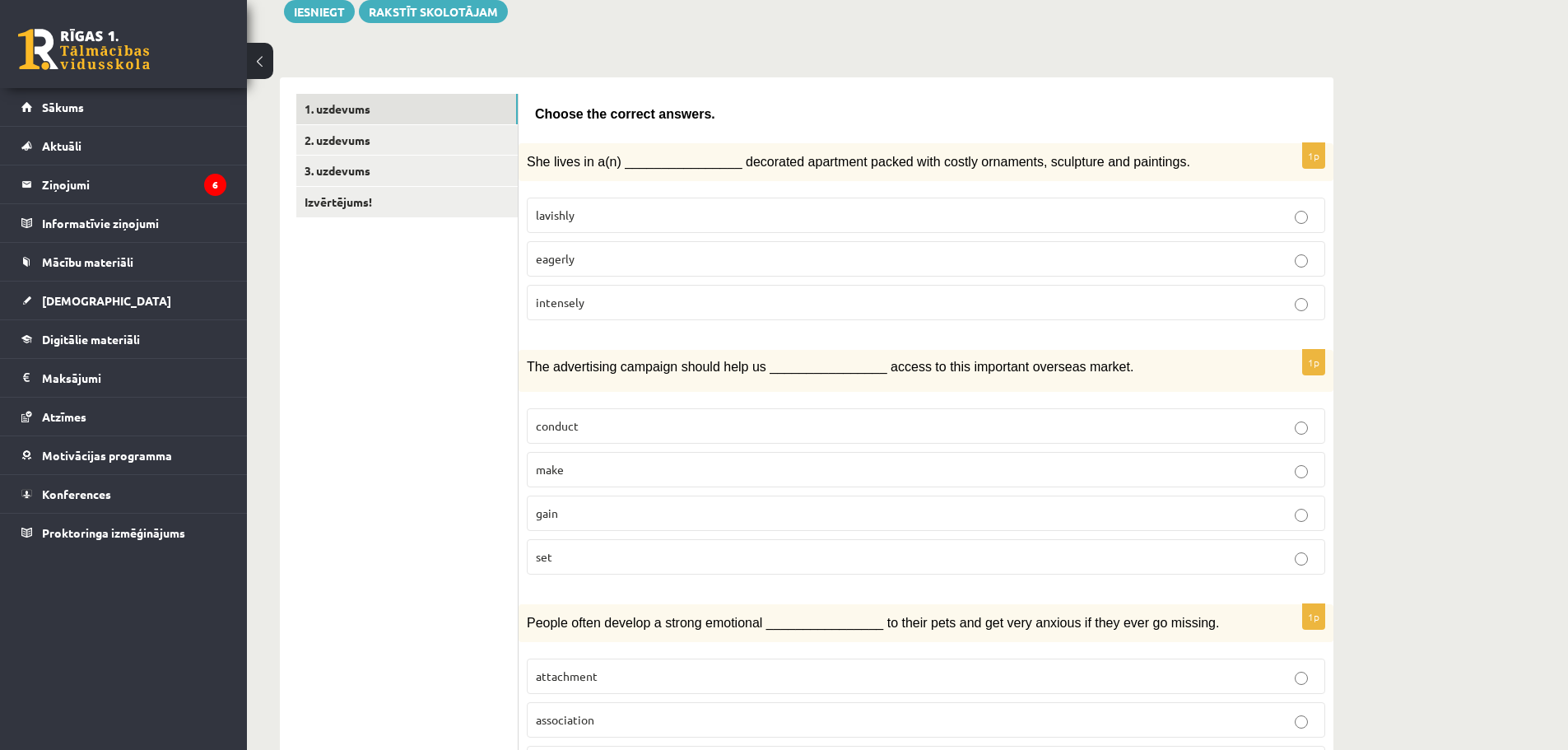
scroll to position [201, 0]
click at [655, 294] on p "intensely" at bounding box center [926, 303] width 780 height 18
click at [607, 472] on p "make" at bounding box center [926, 470] width 780 height 18
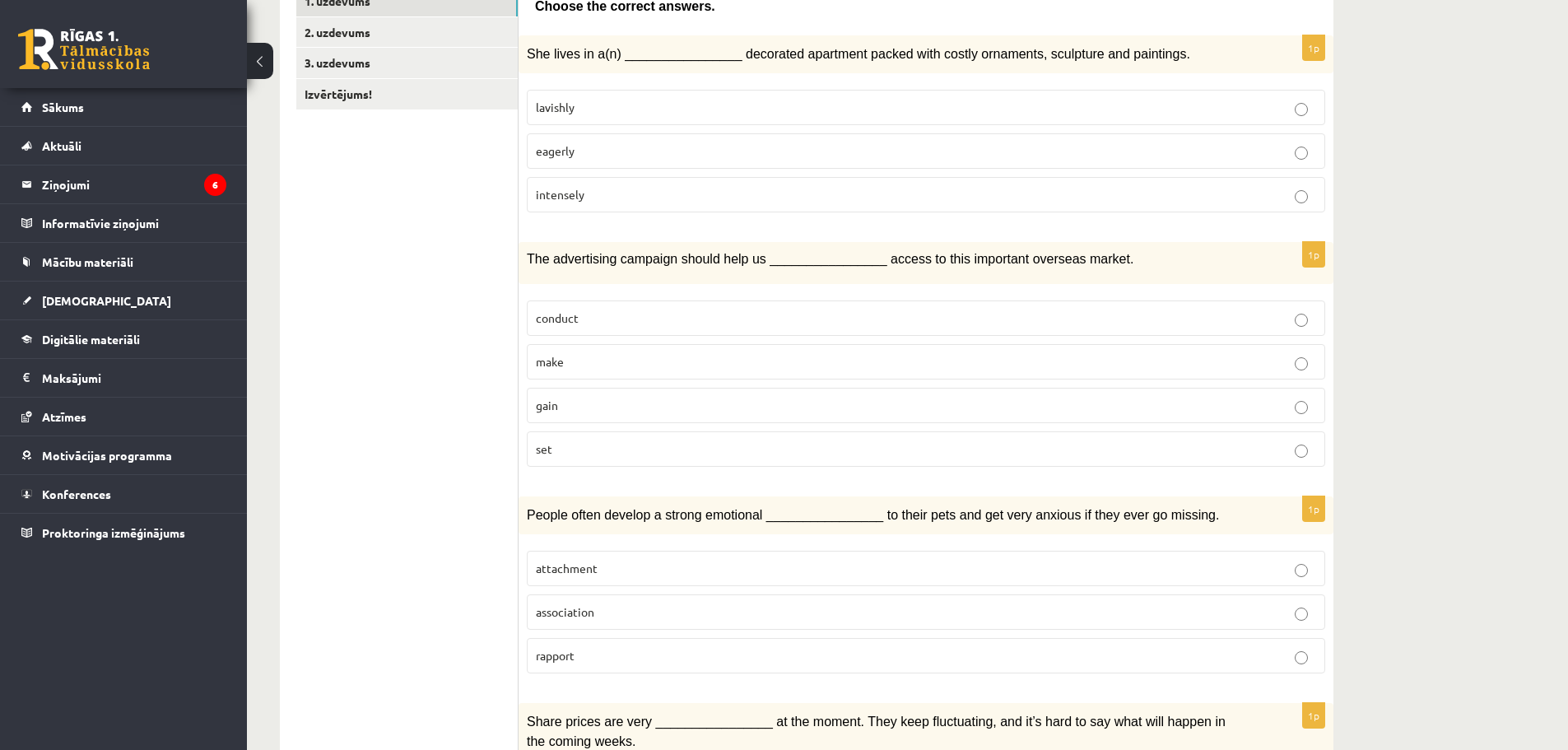
scroll to position [366, 0]
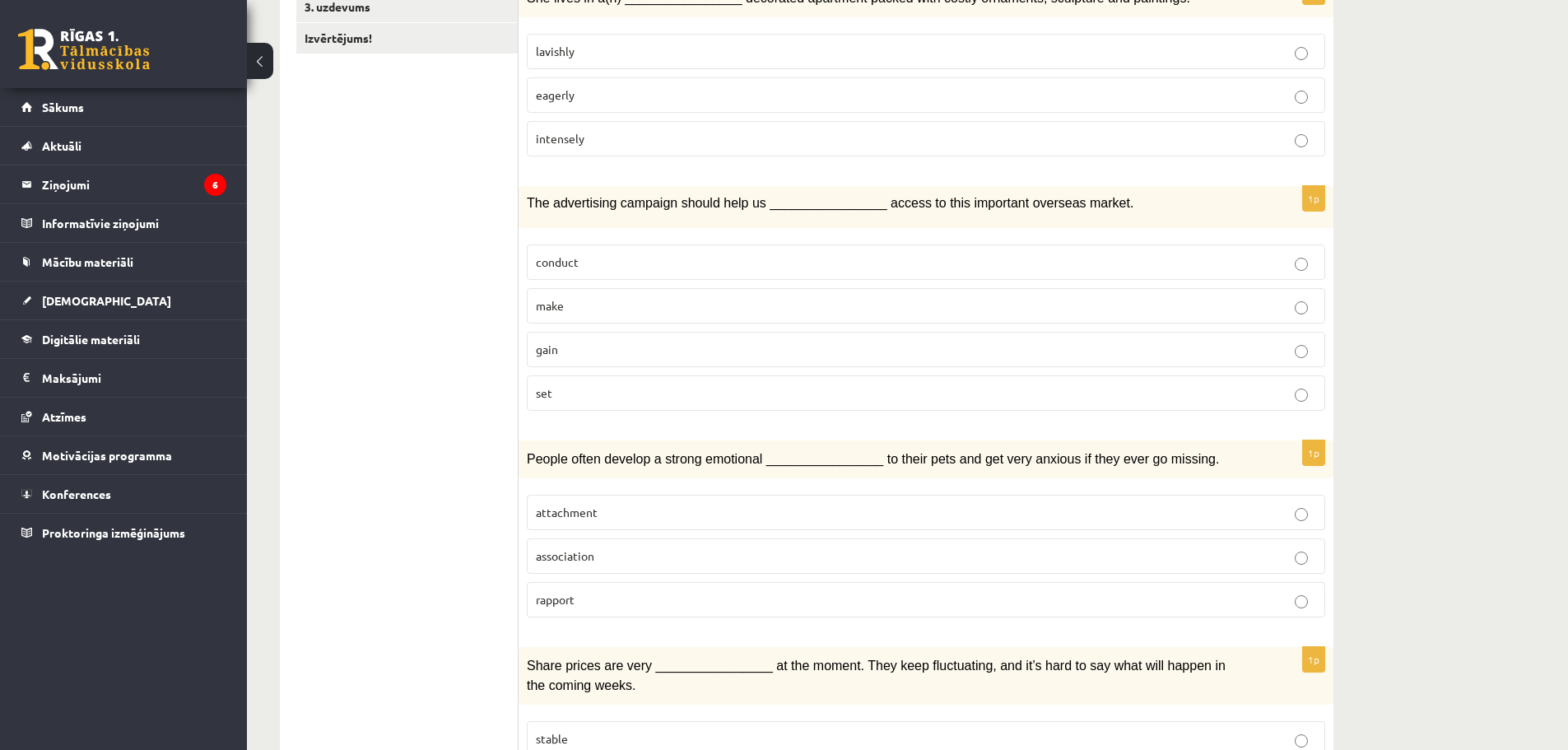
click at [643, 550] on p "association" at bounding box center [926, 556] width 780 height 18
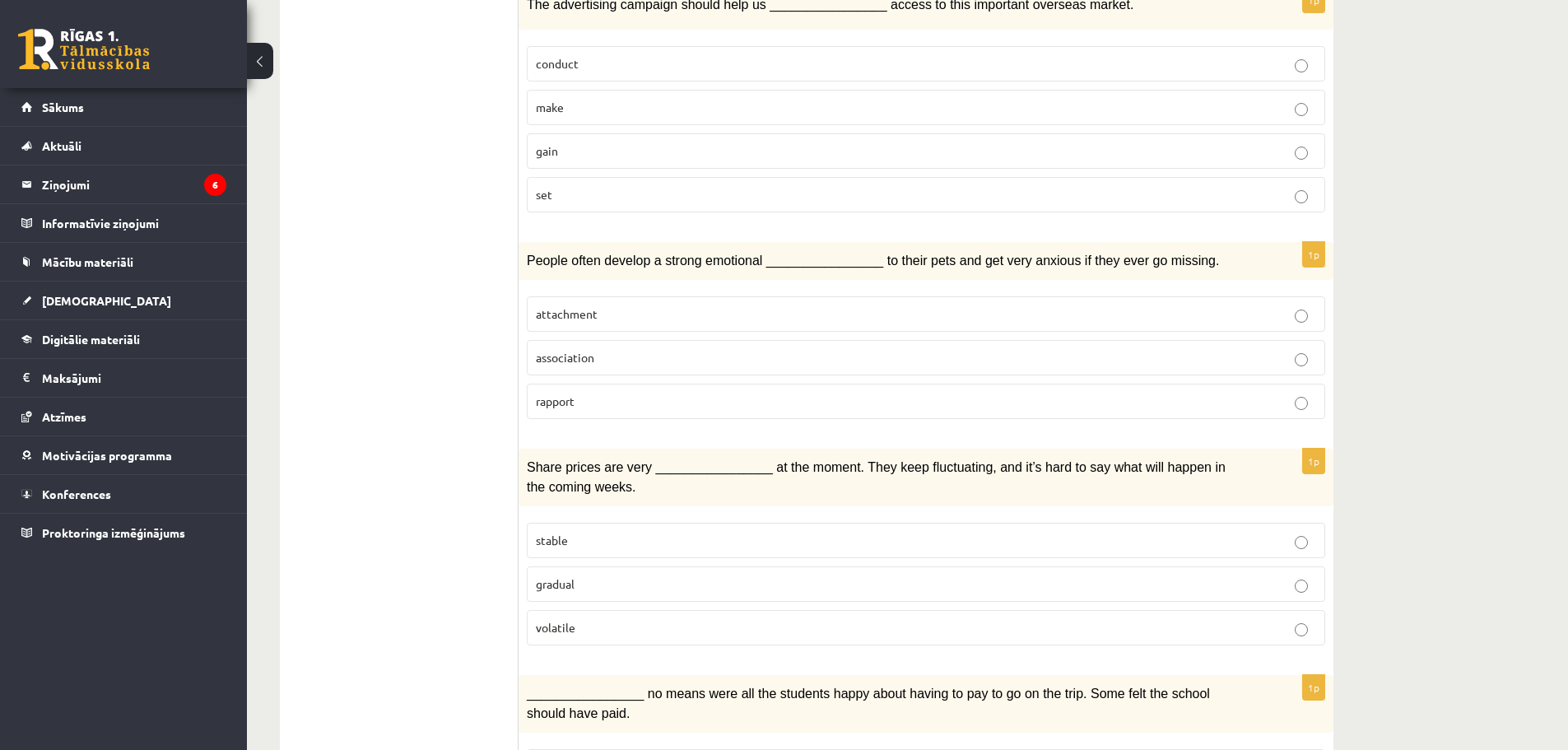
scroll to position [613, 0]
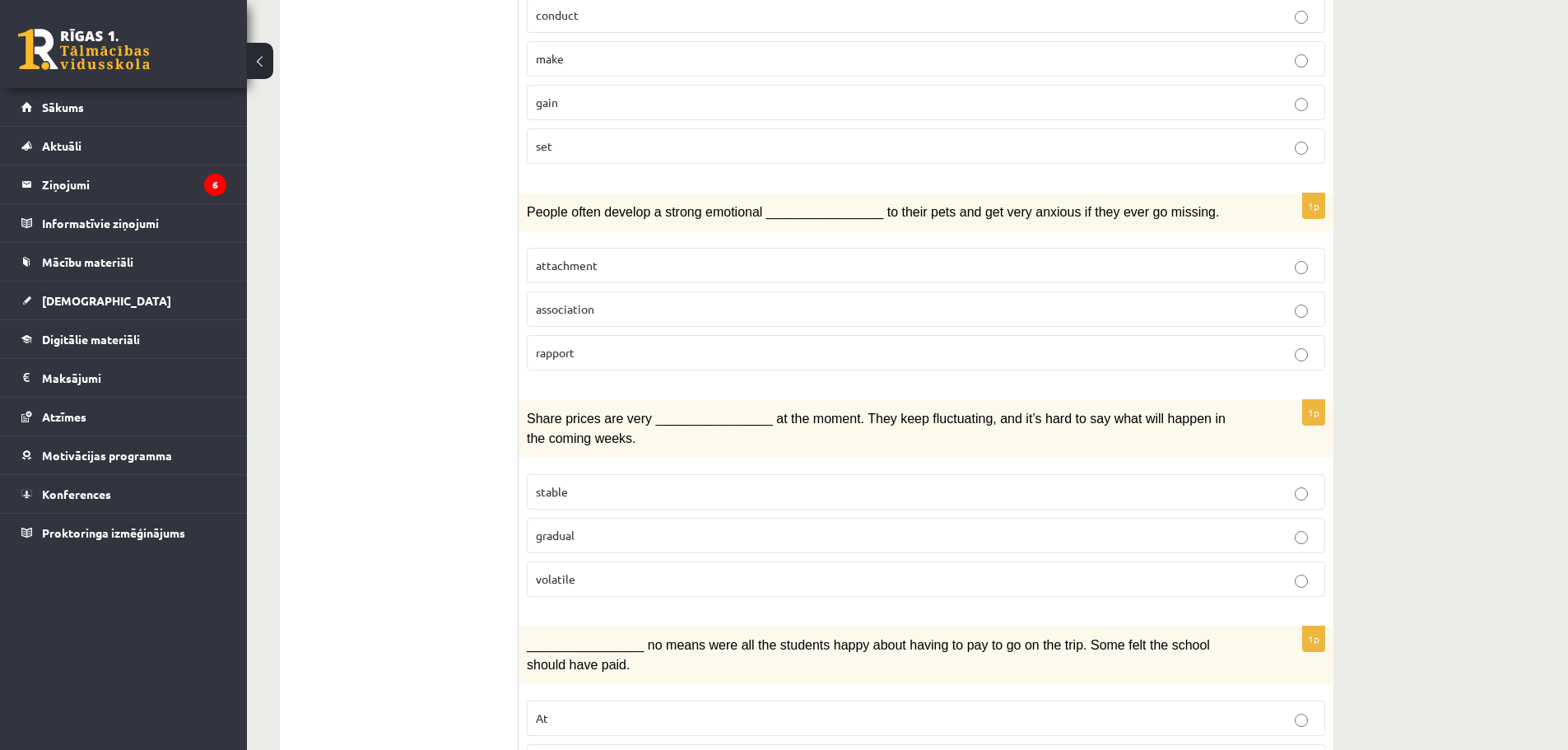
click at [608, 474] on label "stable" at bounding box center [926, 492] width 799 height 35
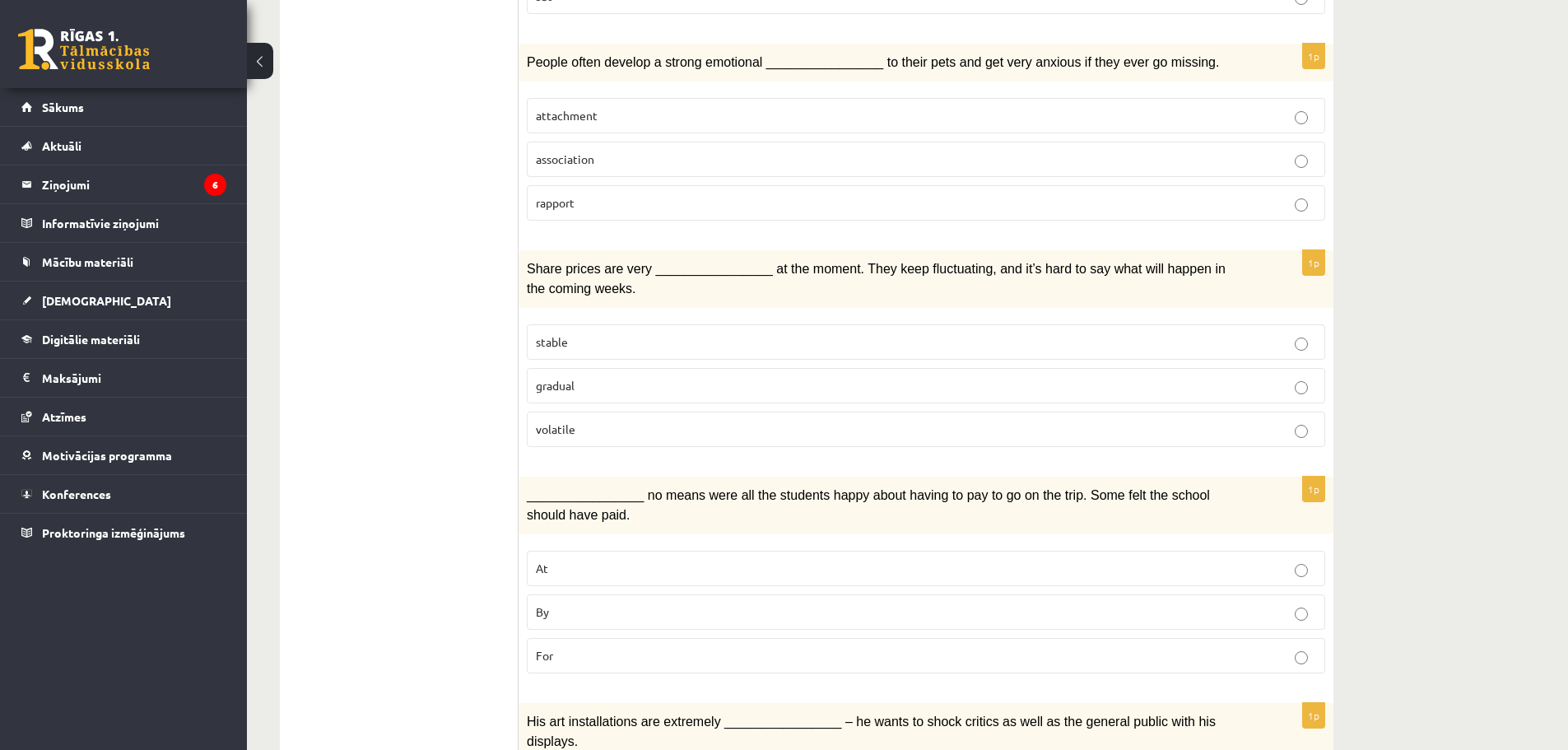
scroll to position [778, 0]
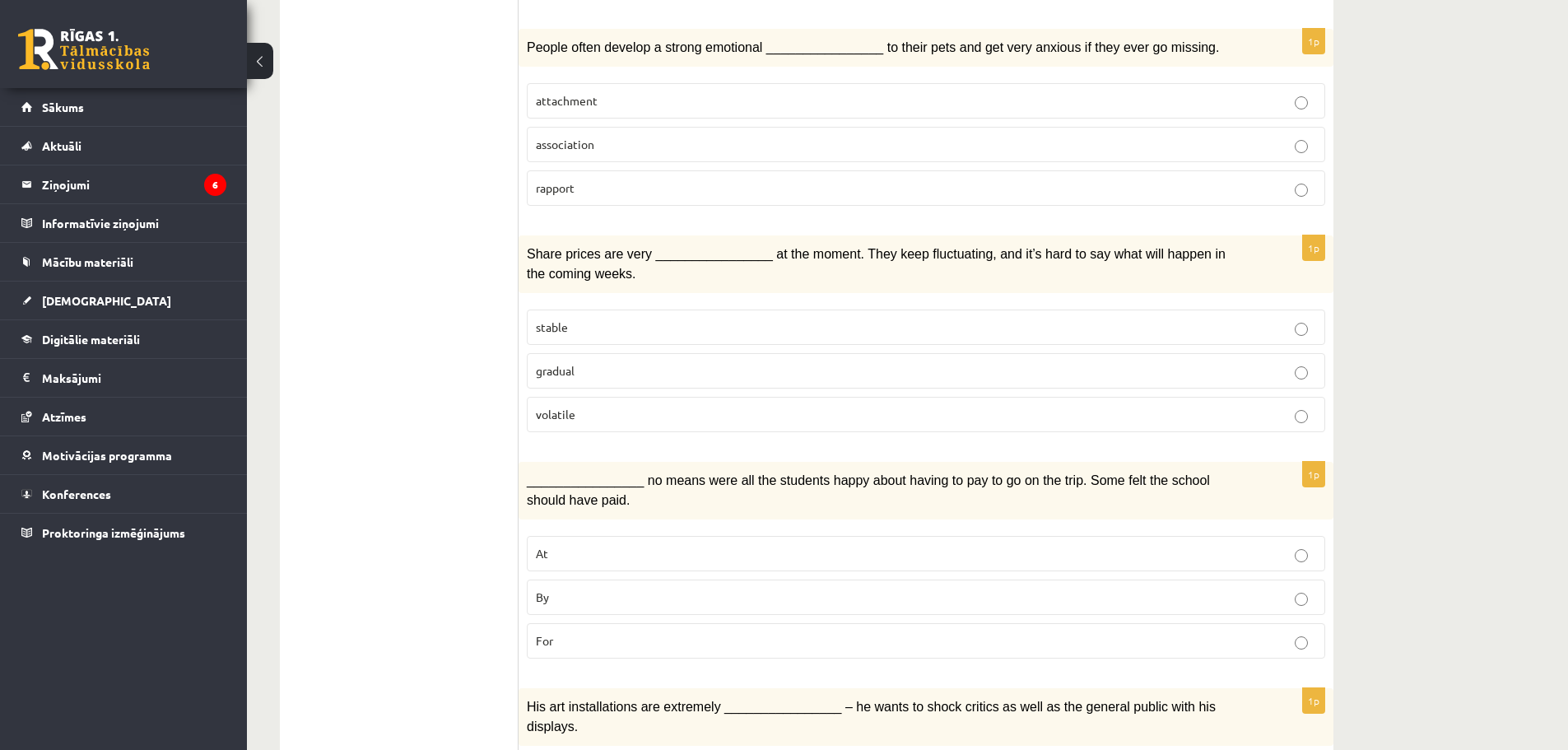
click at [584, 589] on p "By" at bounding box center [926, 597] width 780 height 18
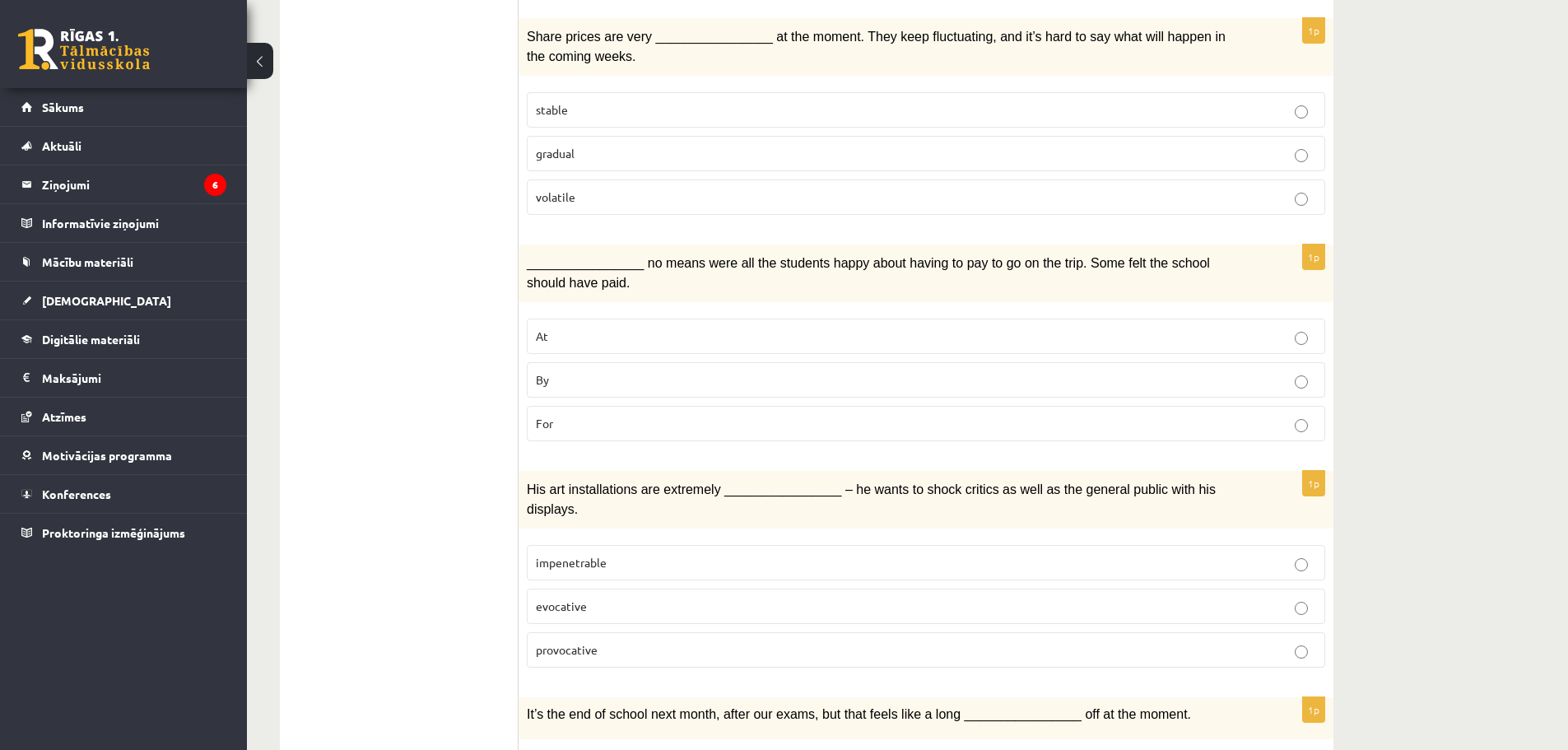
scroll to position [1025, 0]
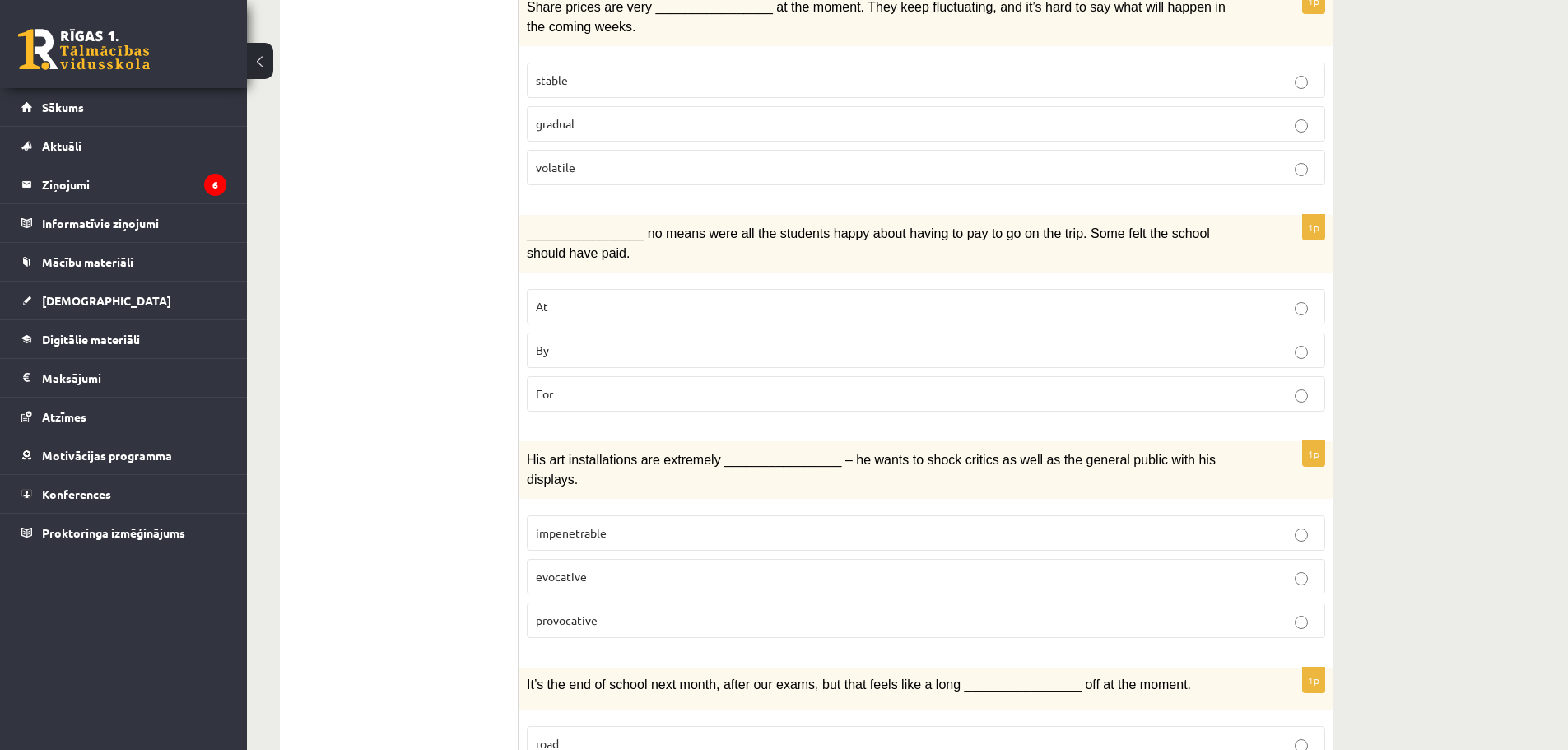
click at [670, 612] on p "provocative" at bounding box center [926, 620] width 780 height 18
drag, startPoint x: 670, startPoint y: 596, endPoint x: 649, endPoint y: 594, distance: 21.1
click at [669, 612] on p "provocative" at bounding box center [926, 620] width 780 height 18
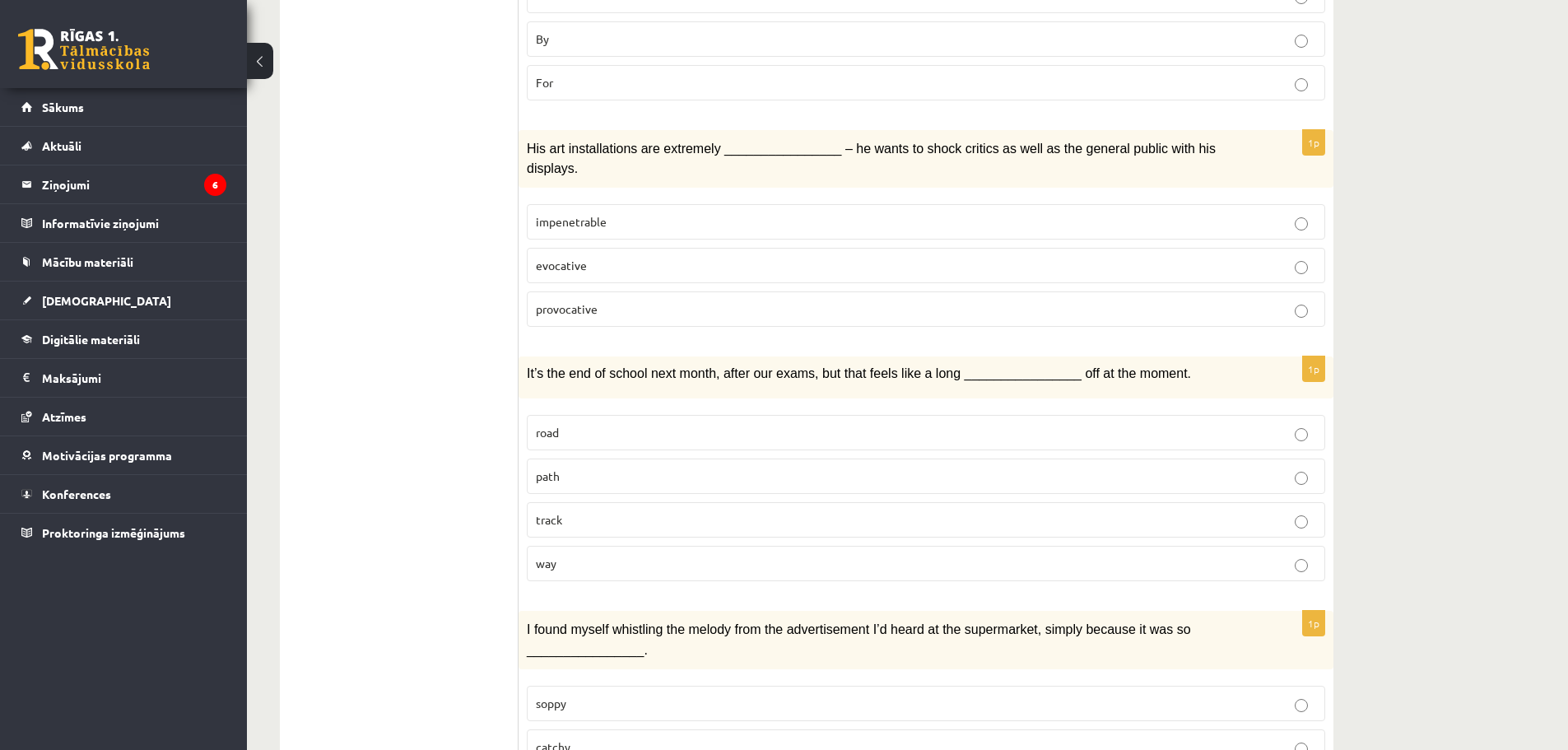
scroll to position [1354, 0]
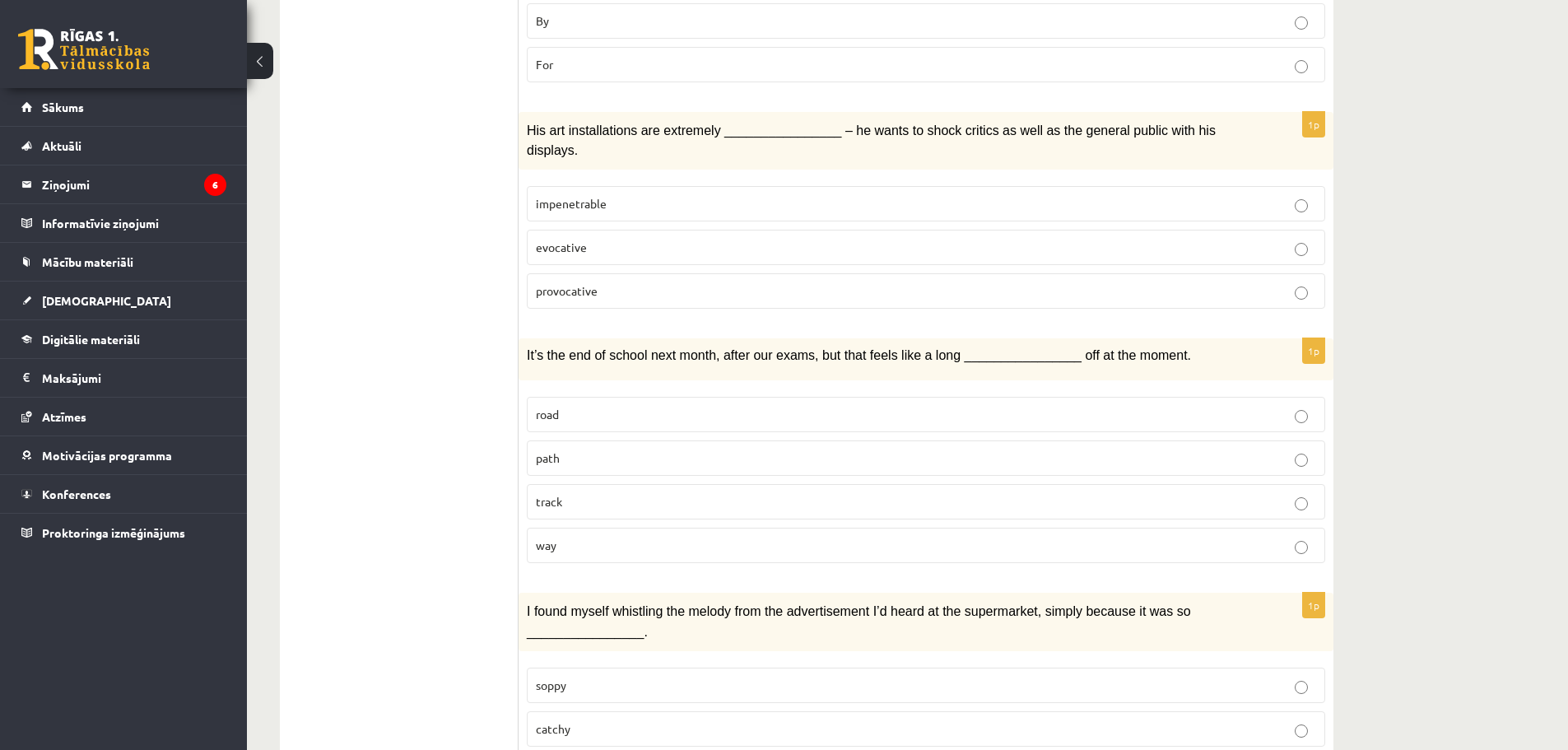
click at [574, 494] on p "track" at bounding box center [926, 502] width 780 height 18
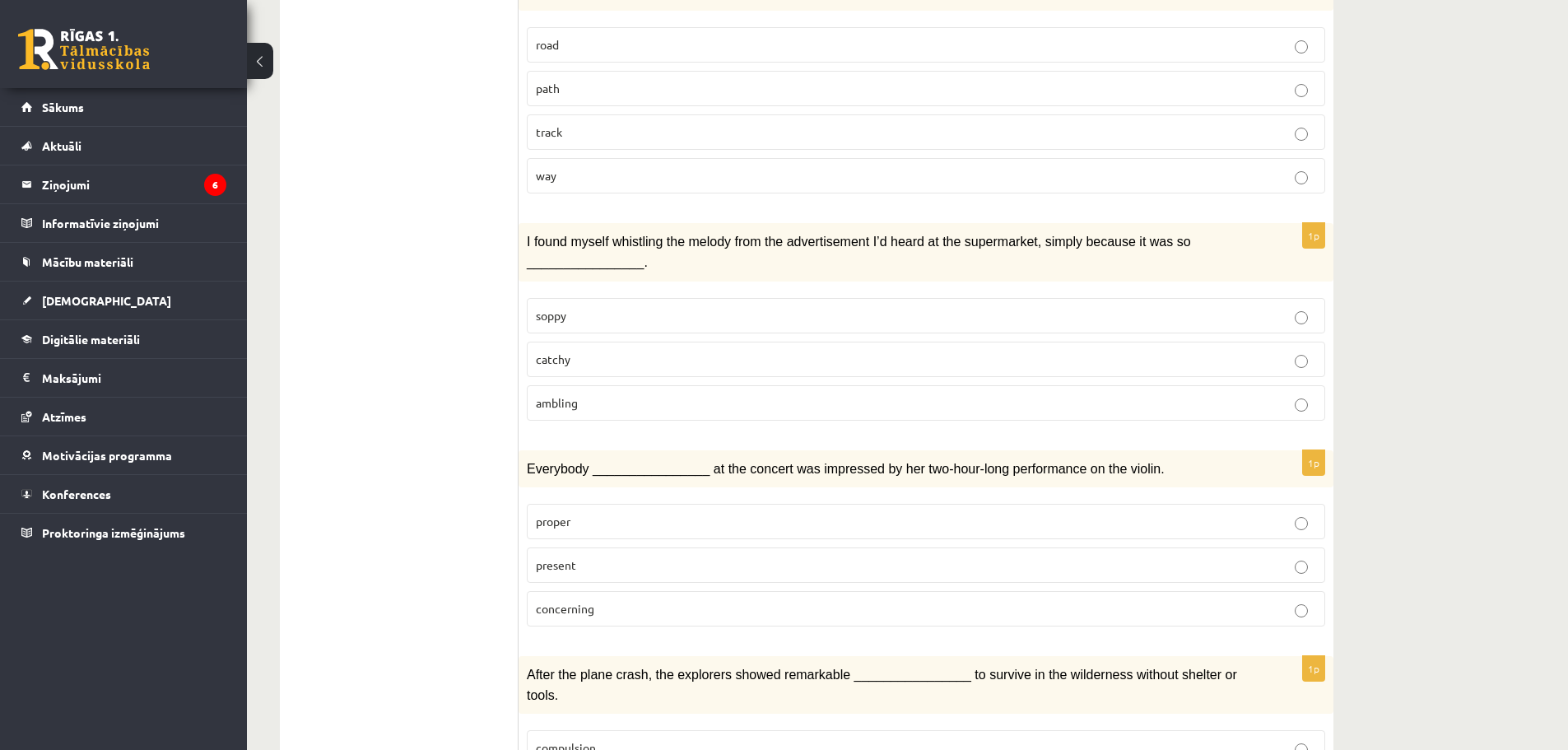
scroll to position [1766, 0]
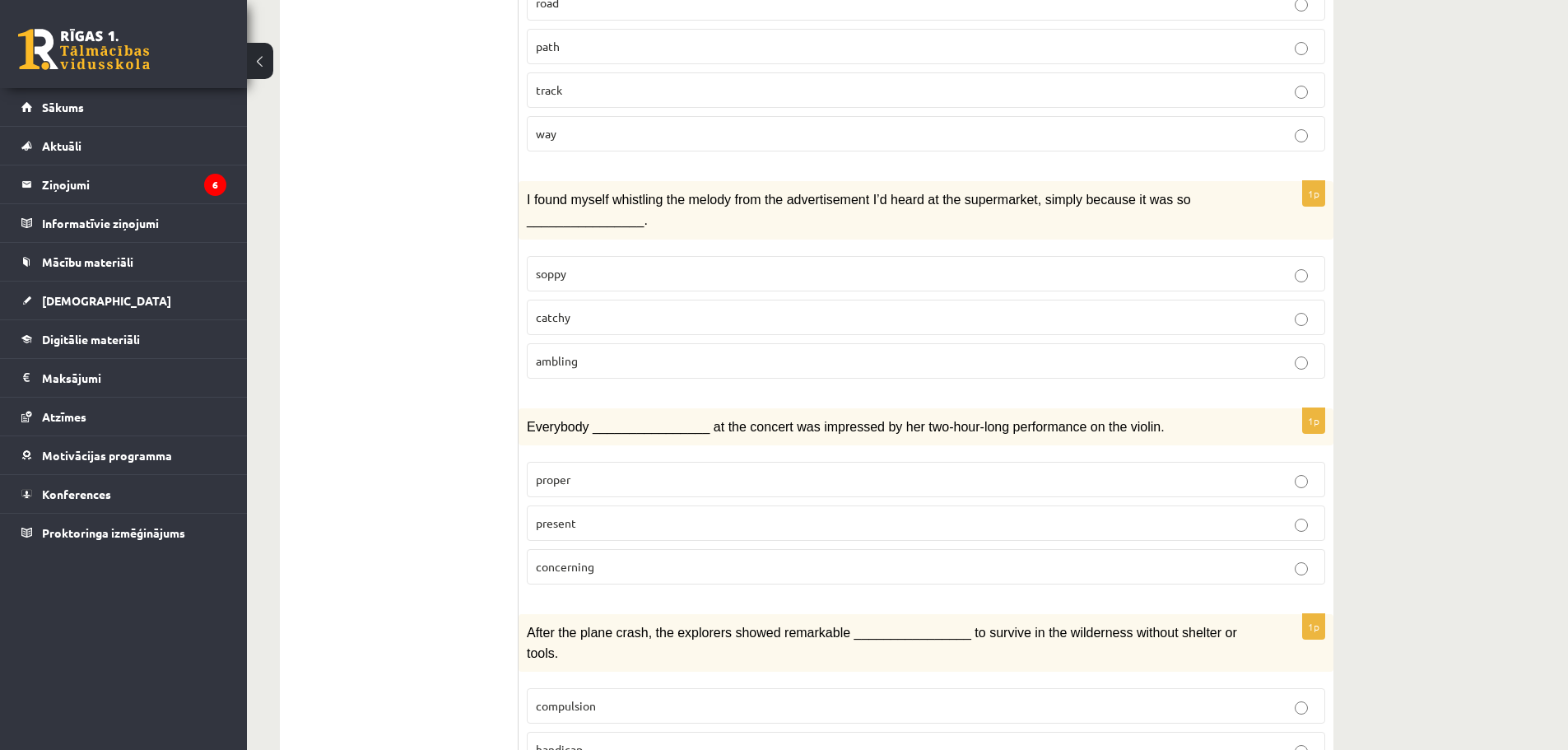
click at [593, 309] on p "catchy" at bounding box center [926, 318] width 780 height 18
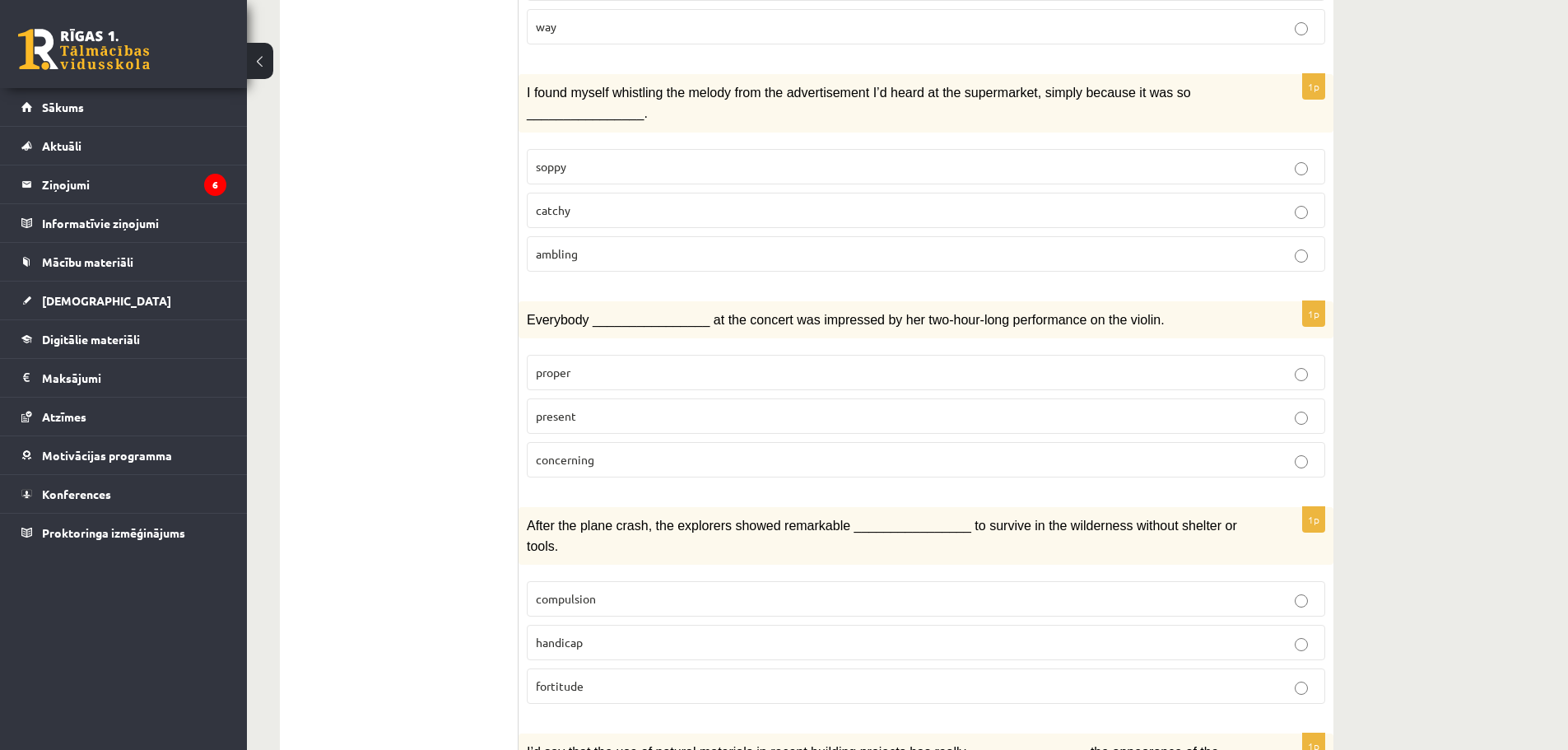
scroll to position [1930, 0]
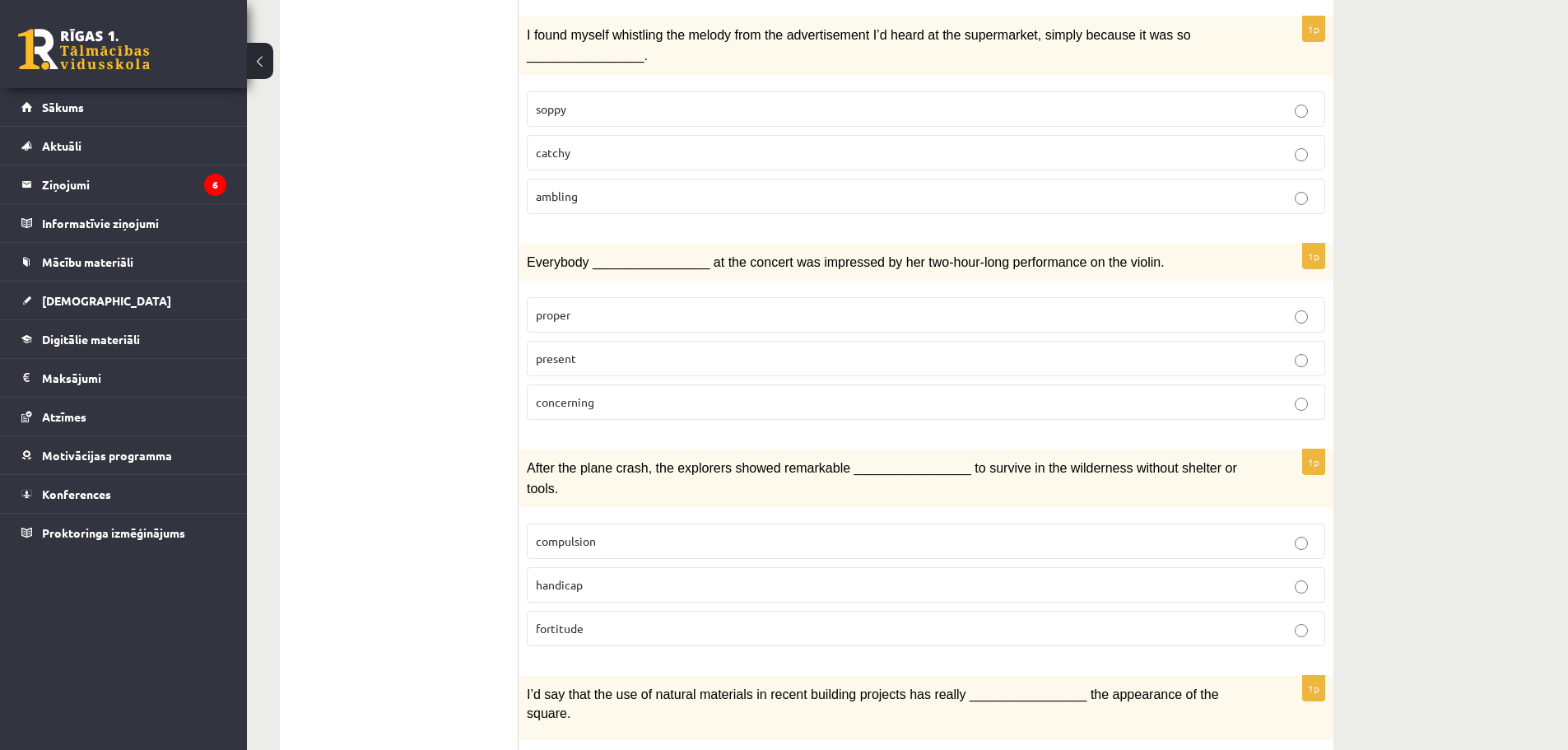
click at [666, 341] on label "present" at bounding box center [926, 359] width 799 height 35
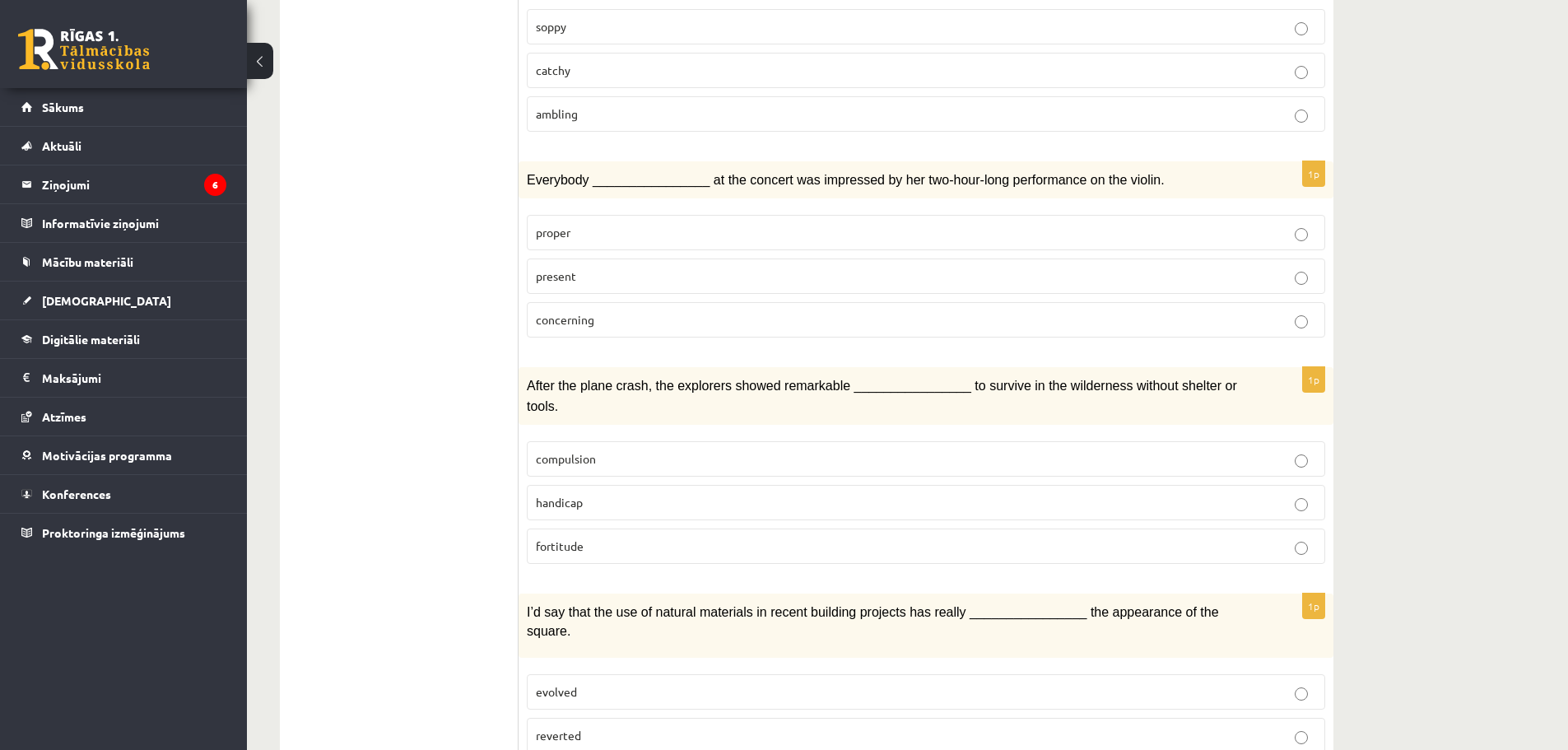
click at [615, 442] on label "compulsion" at bounding box center [926, 459] width 799 height 35
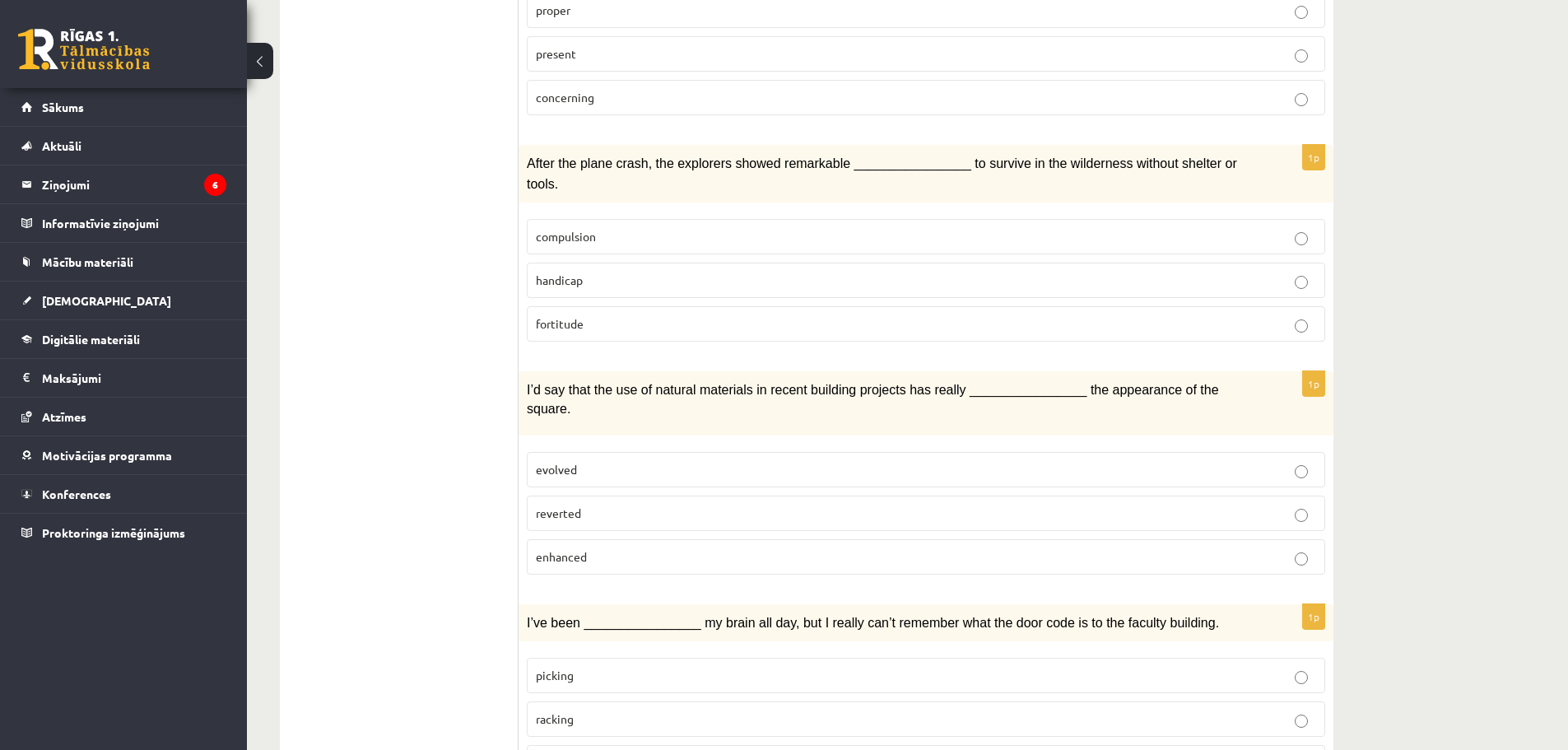
scroll to position [2260, 0]
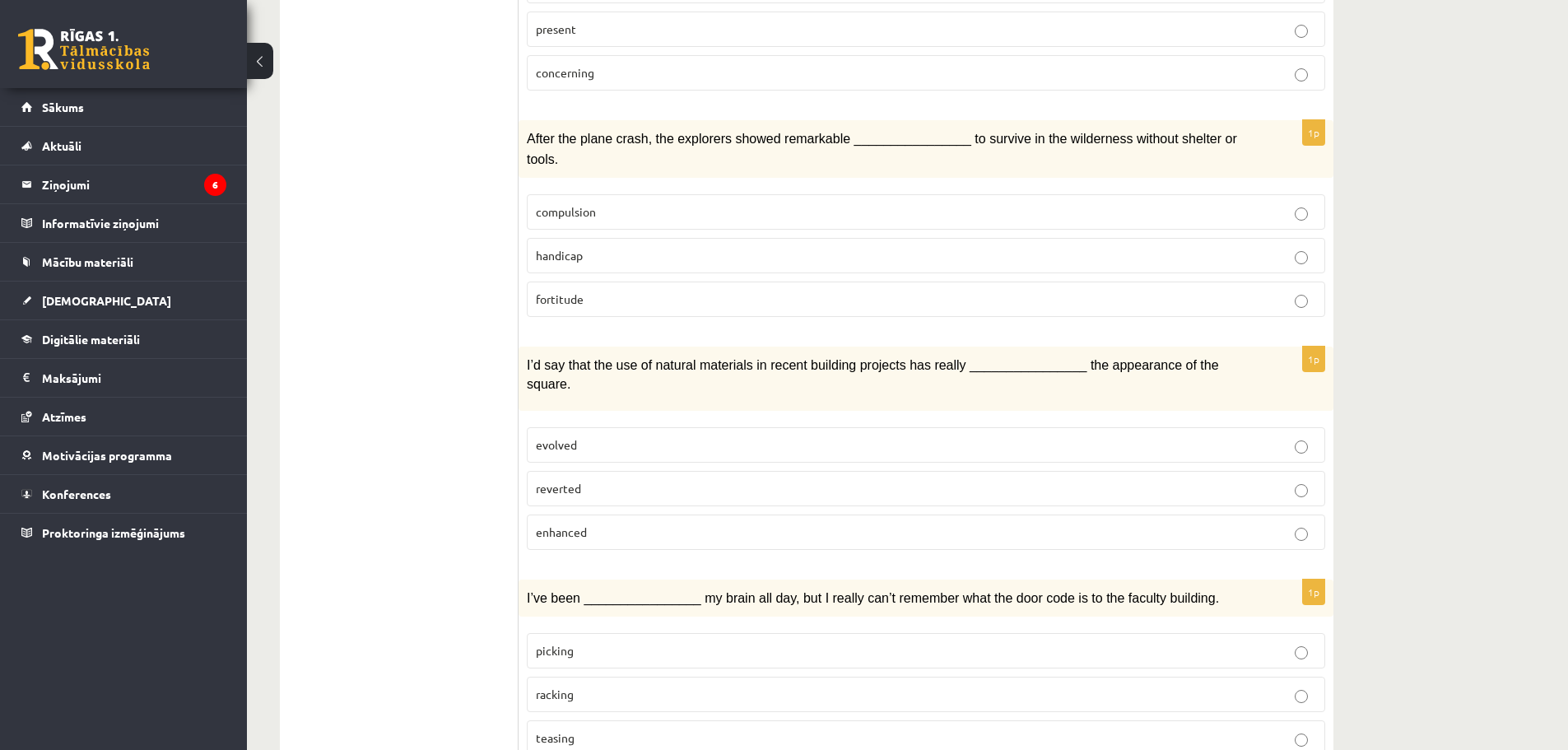
click at [669, 480] on p "reverted" at bounding box center [926, 488] width 780 height 18
click at [590, 730] on p "teasing" at bounding box center [926, 738] width 780 height 18
drag, startPoint x: 1069, startPoint y: 691, endPoint x: 753, endPoint y: 534, distance: 352.9
click at [996, 676] on div "1p I’ve been ________________ my brain all day, but I really can’t remember wha…" at bounding box center [926, 675] width 815 height 190
drag, startPoint x: 640, startPoint y: 423, endPoint x: 588, endPoint y: 380, distance: 67.5
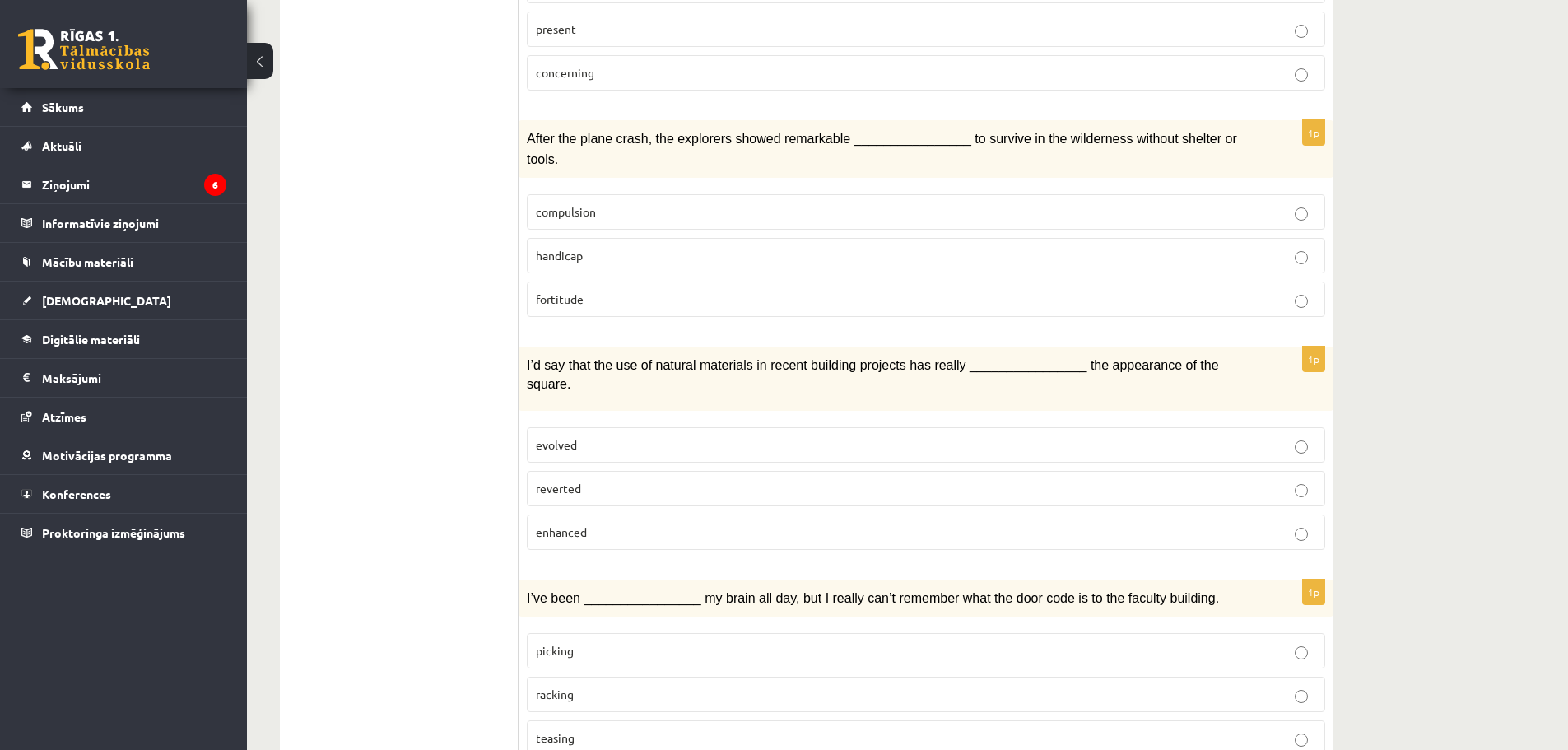
click at [589, 419] on fieldset "evolved reverted enhanced" at bounding box center [926, 487] width 799 height 136
click at [588, 730] on p "teasing" at bounding box center [926, 738] width 780 height 18
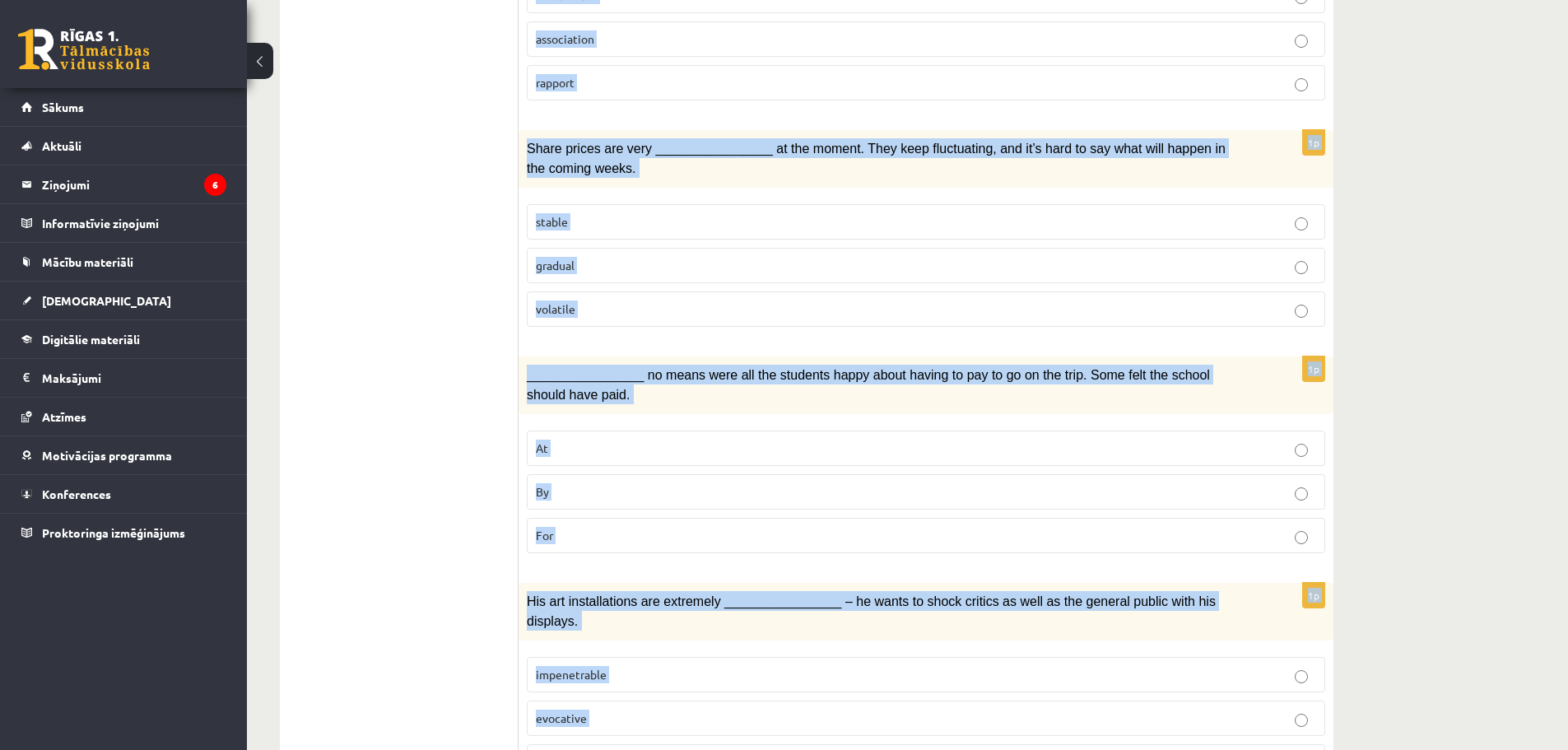
scroll to position [0, 0]
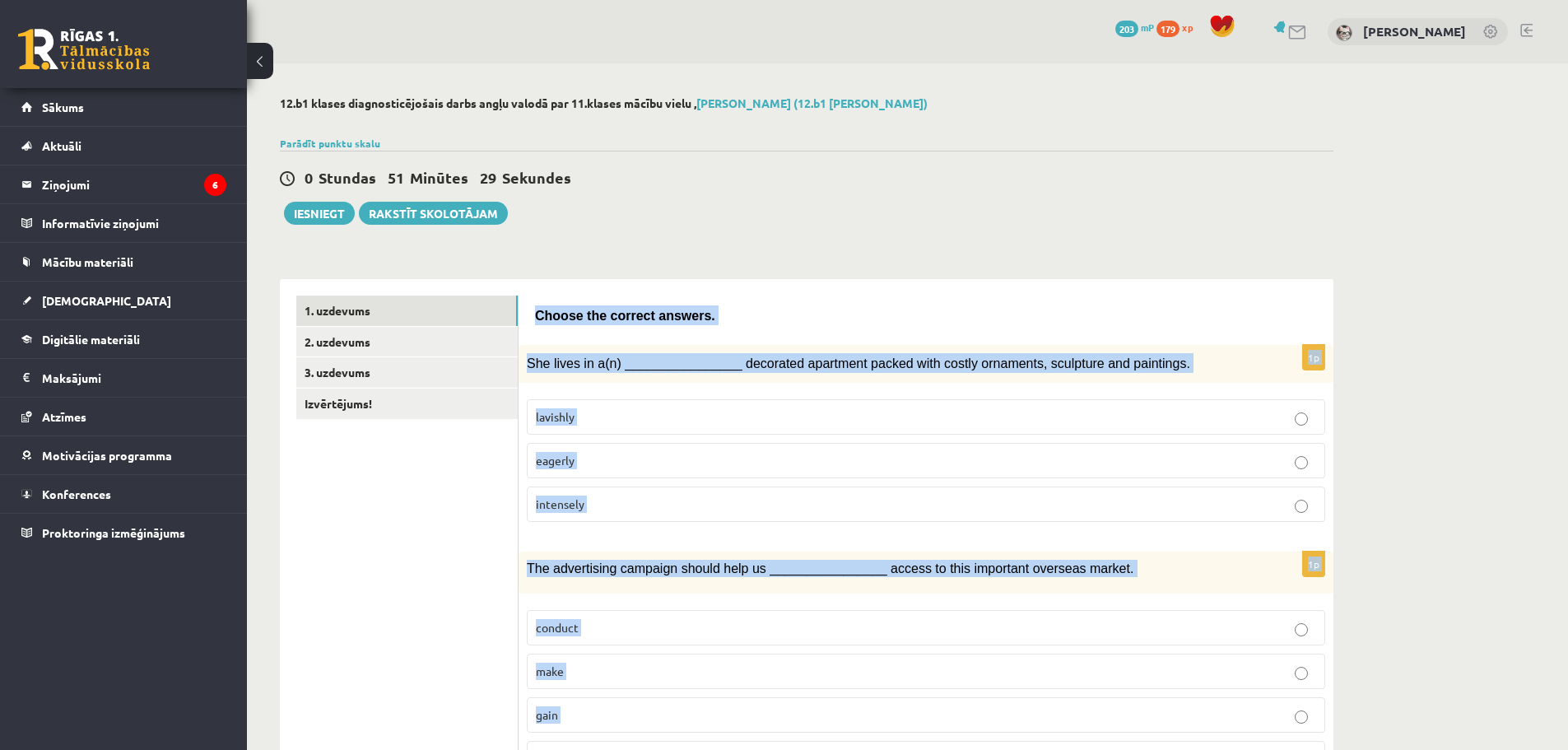
drag, startPoint x: 588, startPoint y: 666, endPoint x: 536, endPoint y: 309, distance: 360.8
copy form "Choose the correct answers. 1p She lives in a(n) ________________ decorated apa…"
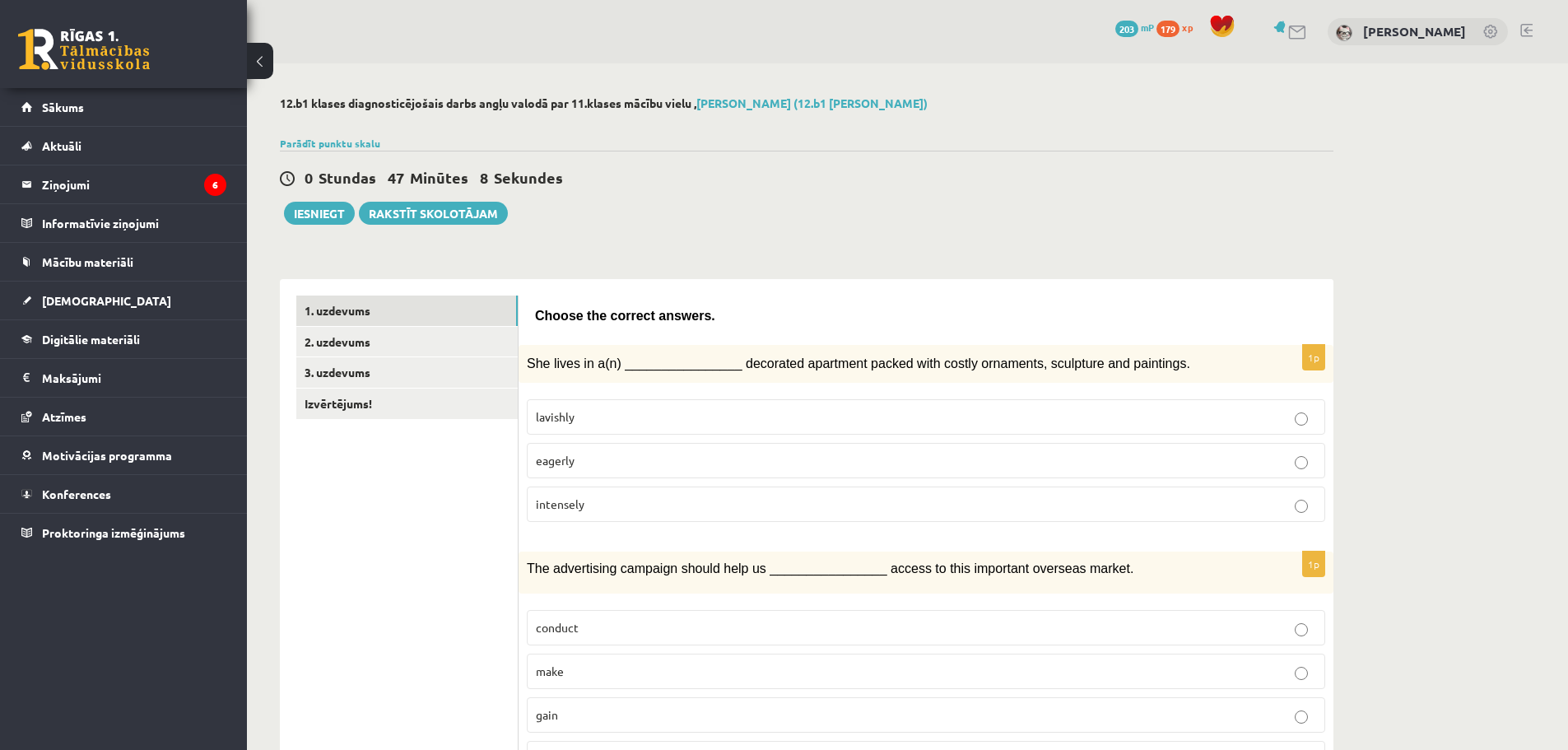
click at [749, 430] on label "lavishly" at bounding box center [926, 417] width 799 height 35
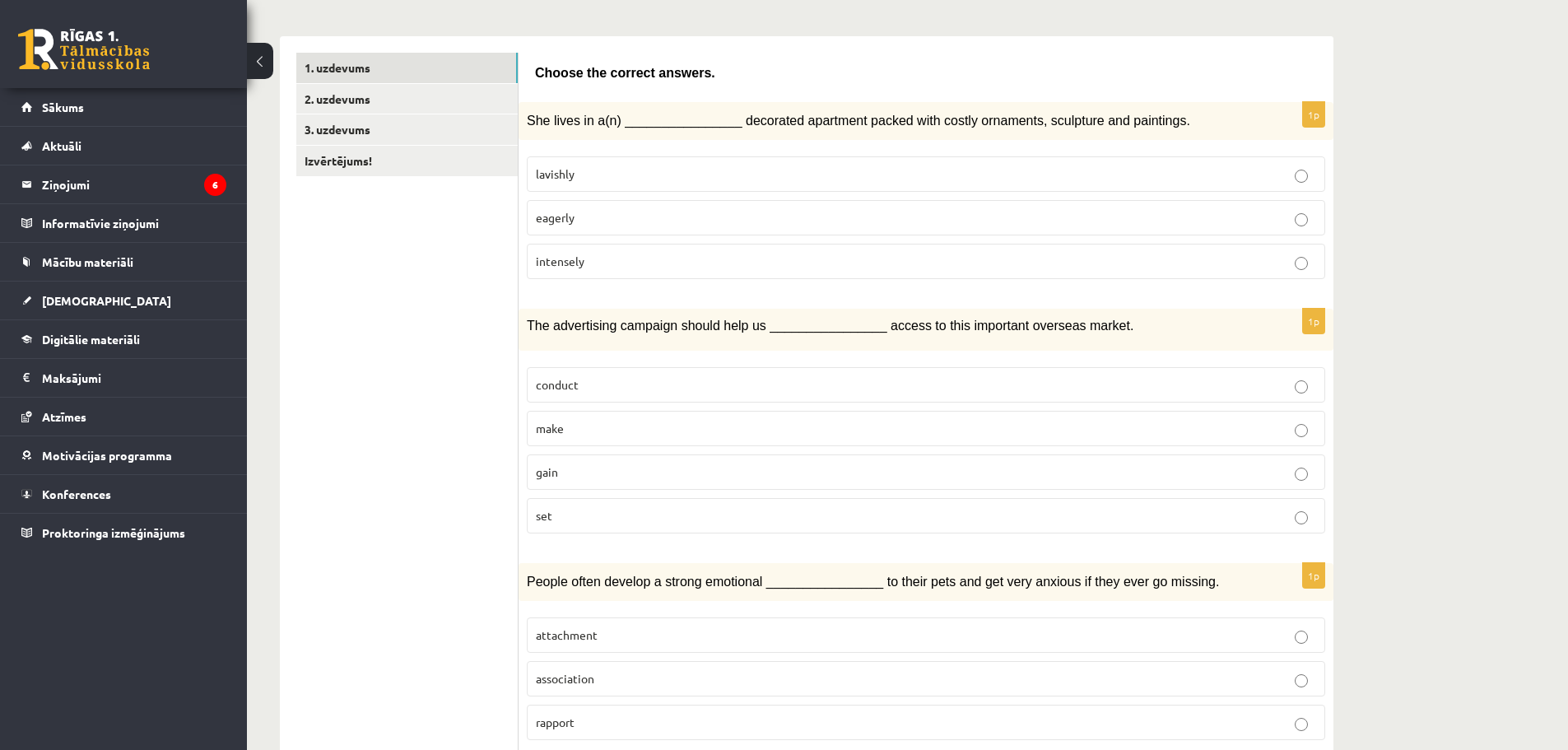
scroll to position [247, 0]
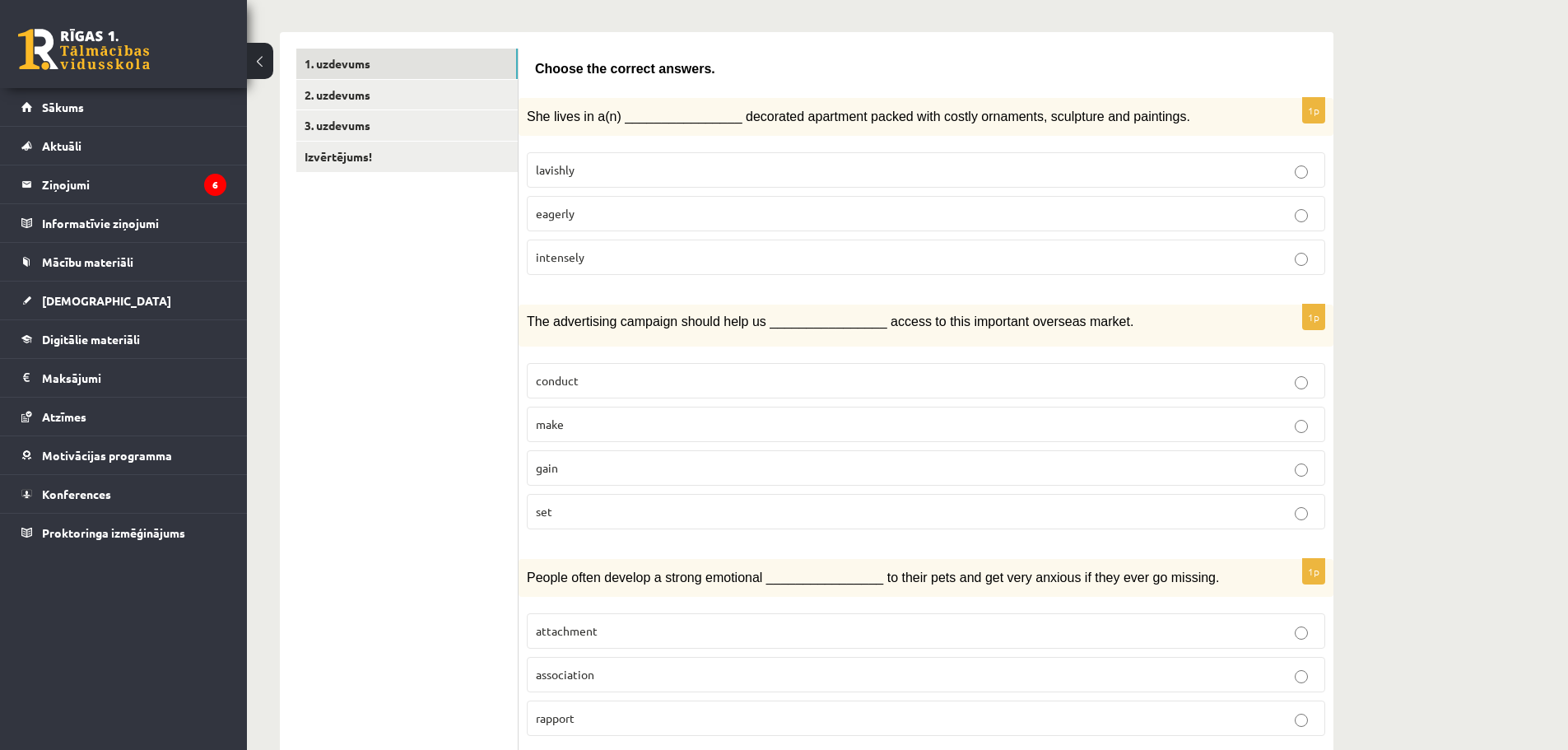
click at [591, 470] on p "gain" at bounding box center [926, 468] width 780 height 18
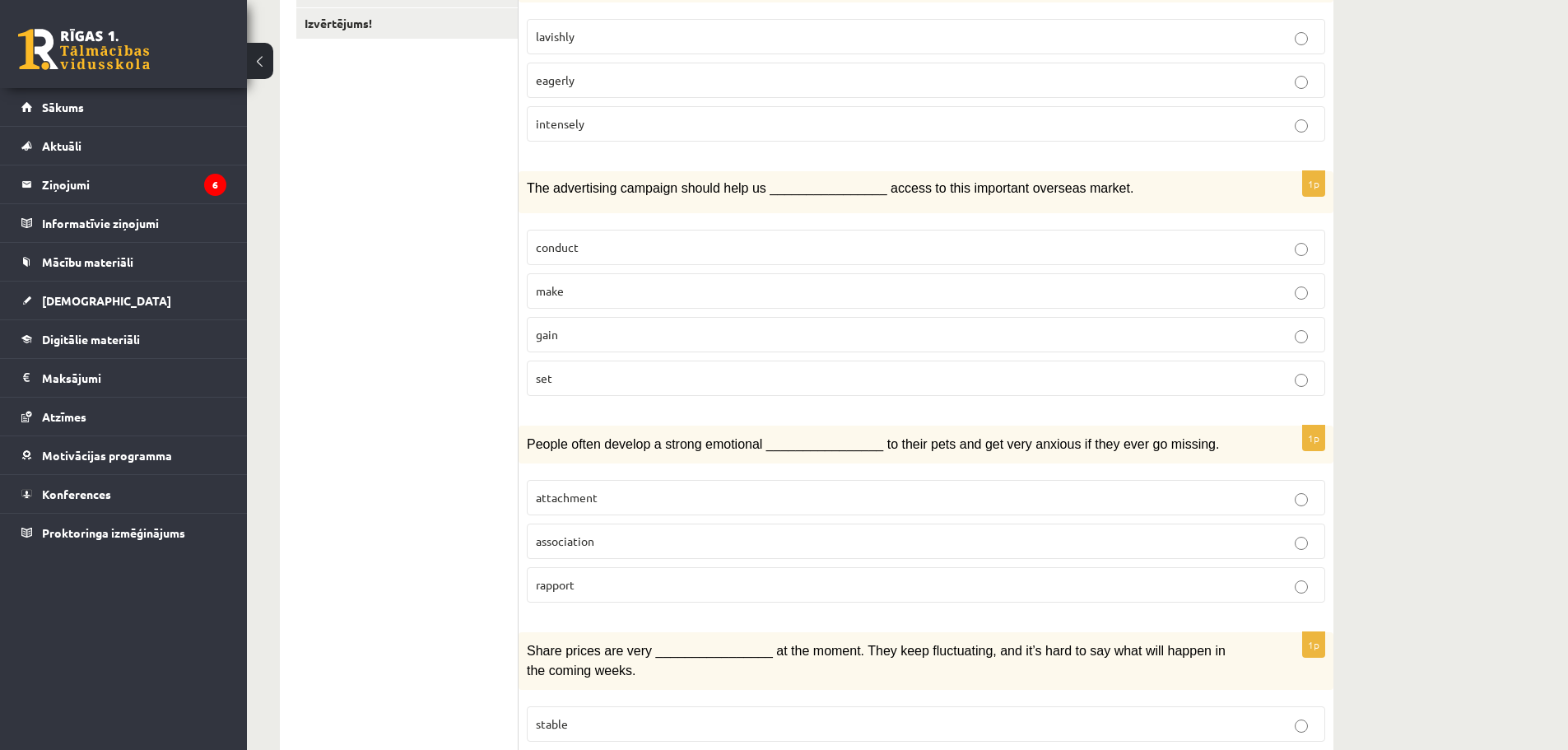
scroll to position [412, 0]
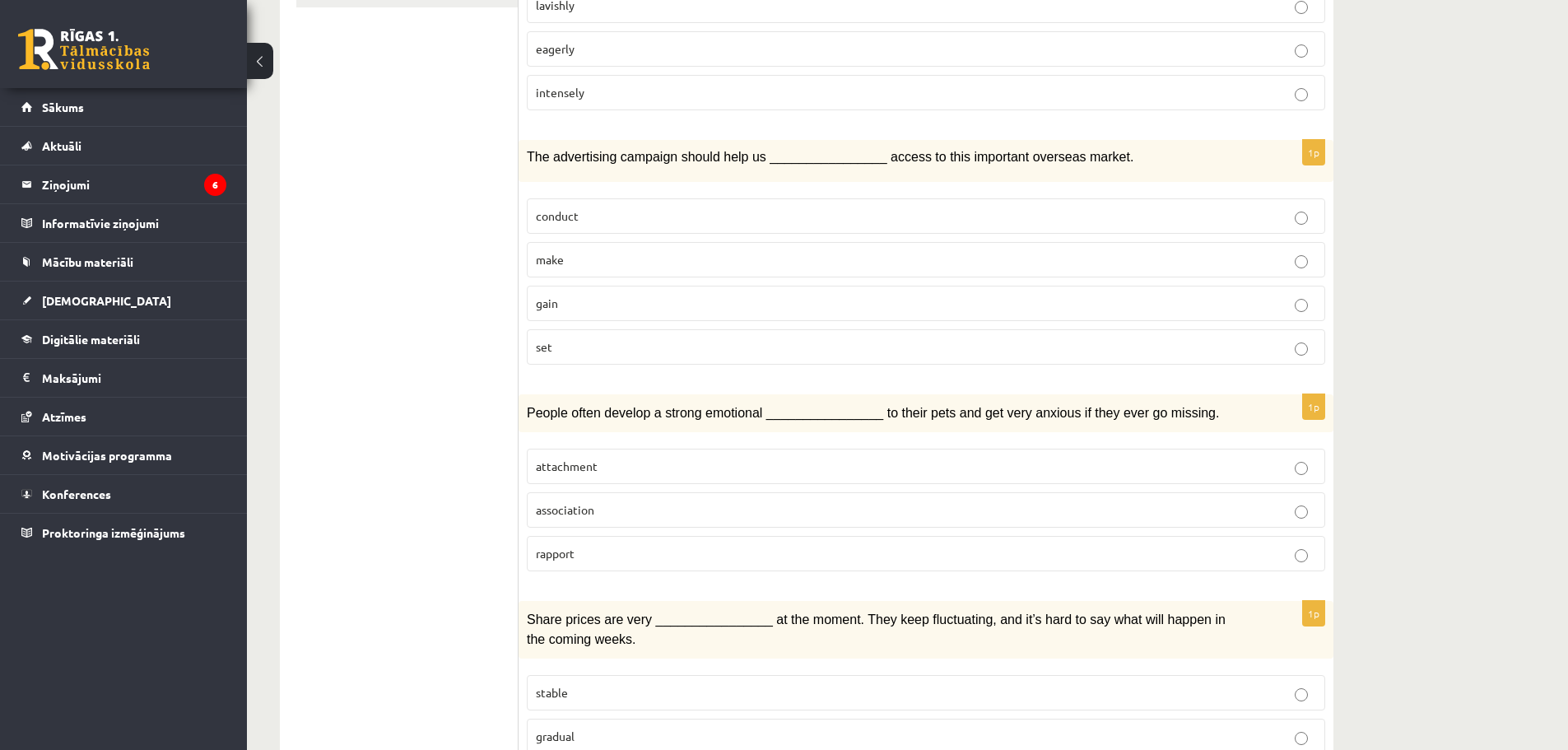
click at [626, 458] on p "attachment" at bounding box center [926, 467] width 780 height 18
click at [624, 465] on p "attachment" at bounding box center [926, 467] width 780 height 18
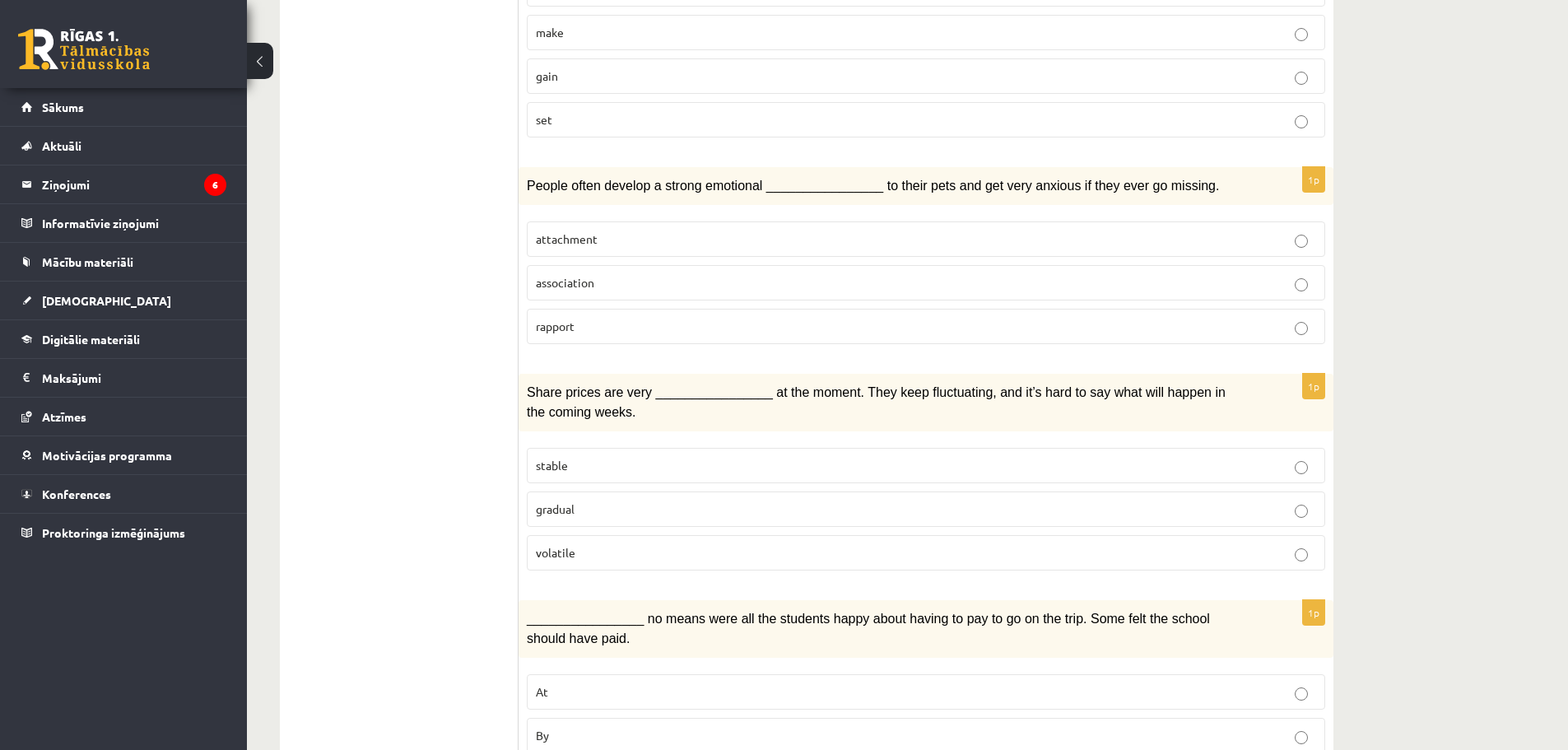
scroll to position [659, 0]
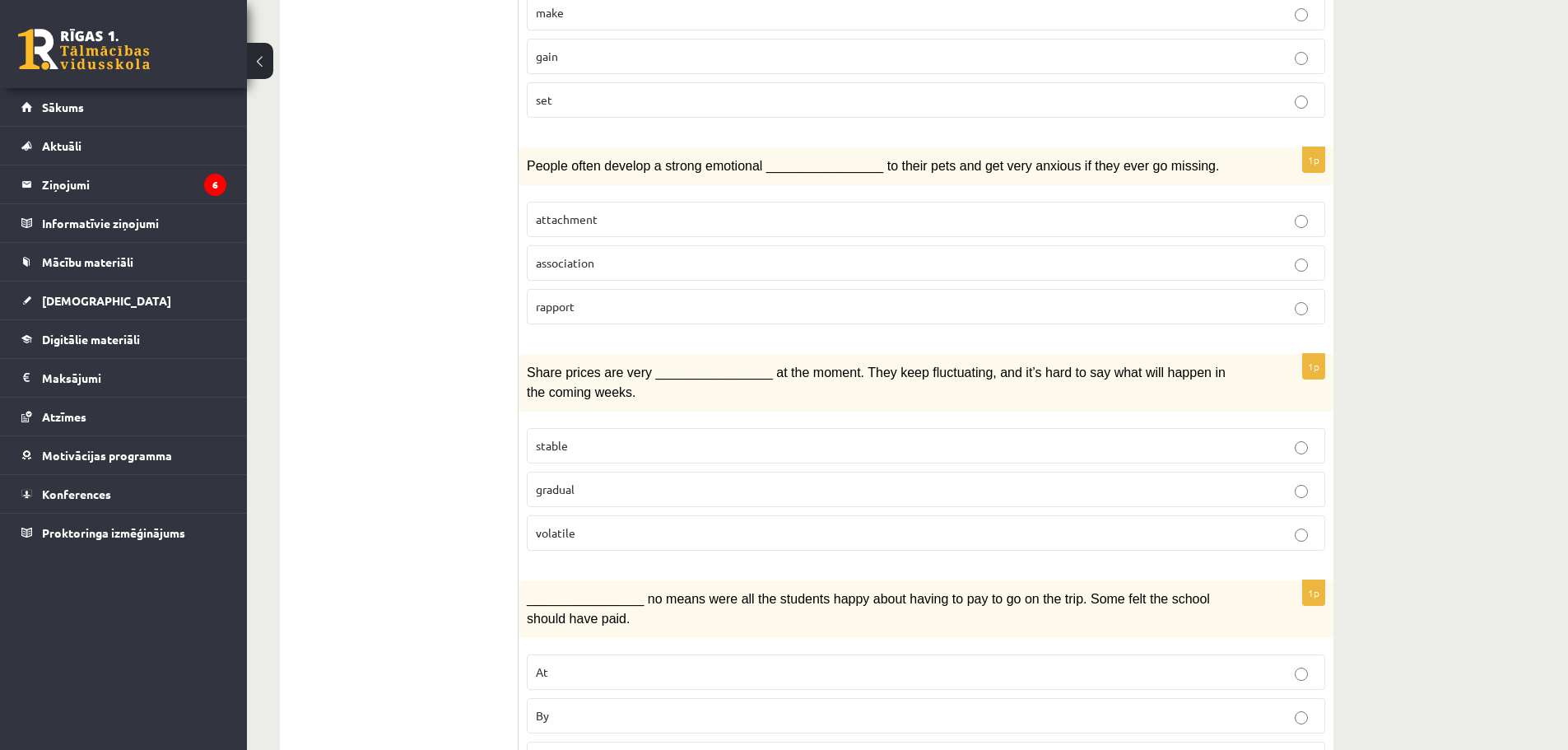
click at [568, 515] on label "volatile" at bounding box center [926, 533] width 799 height 35
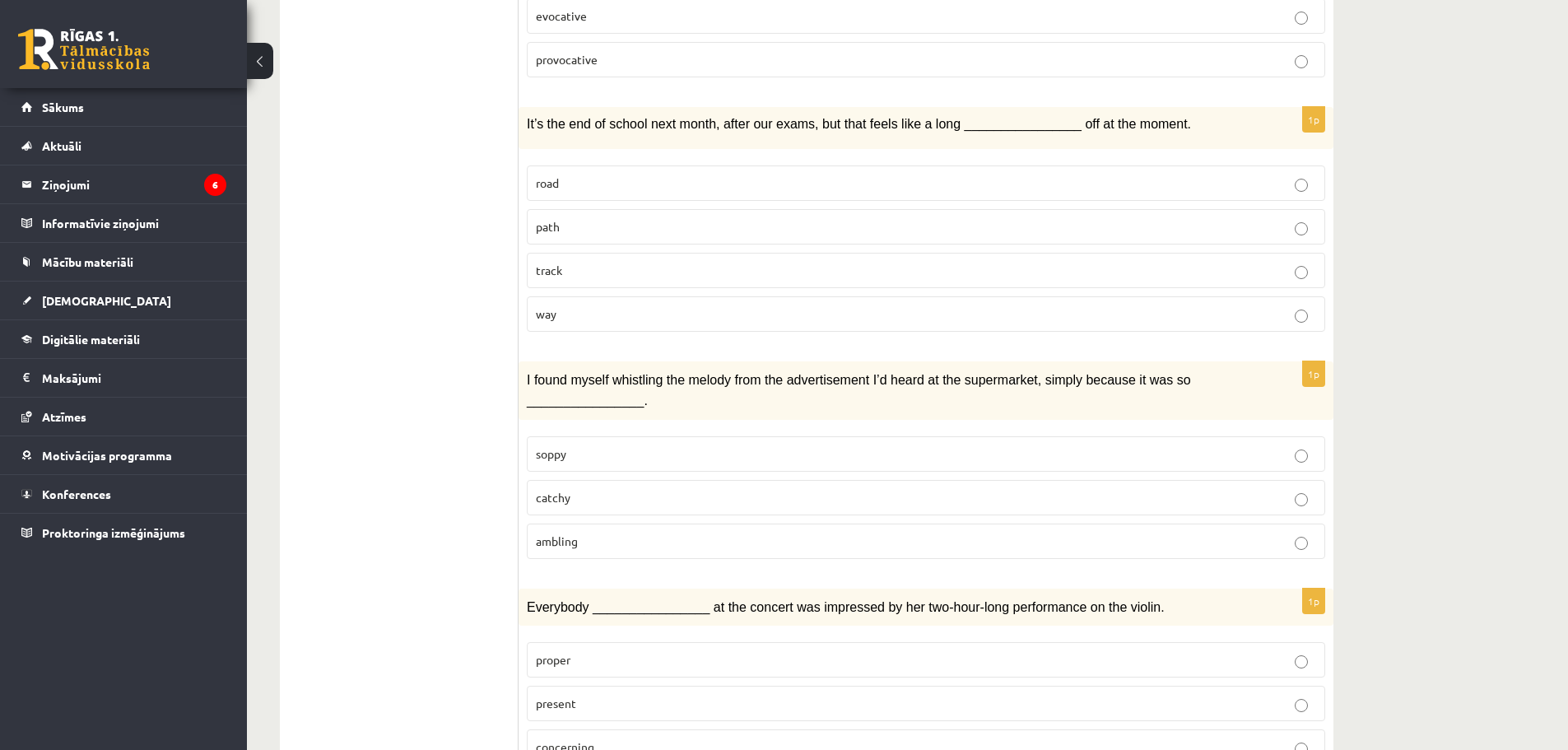
scroll to position [1647, 0]
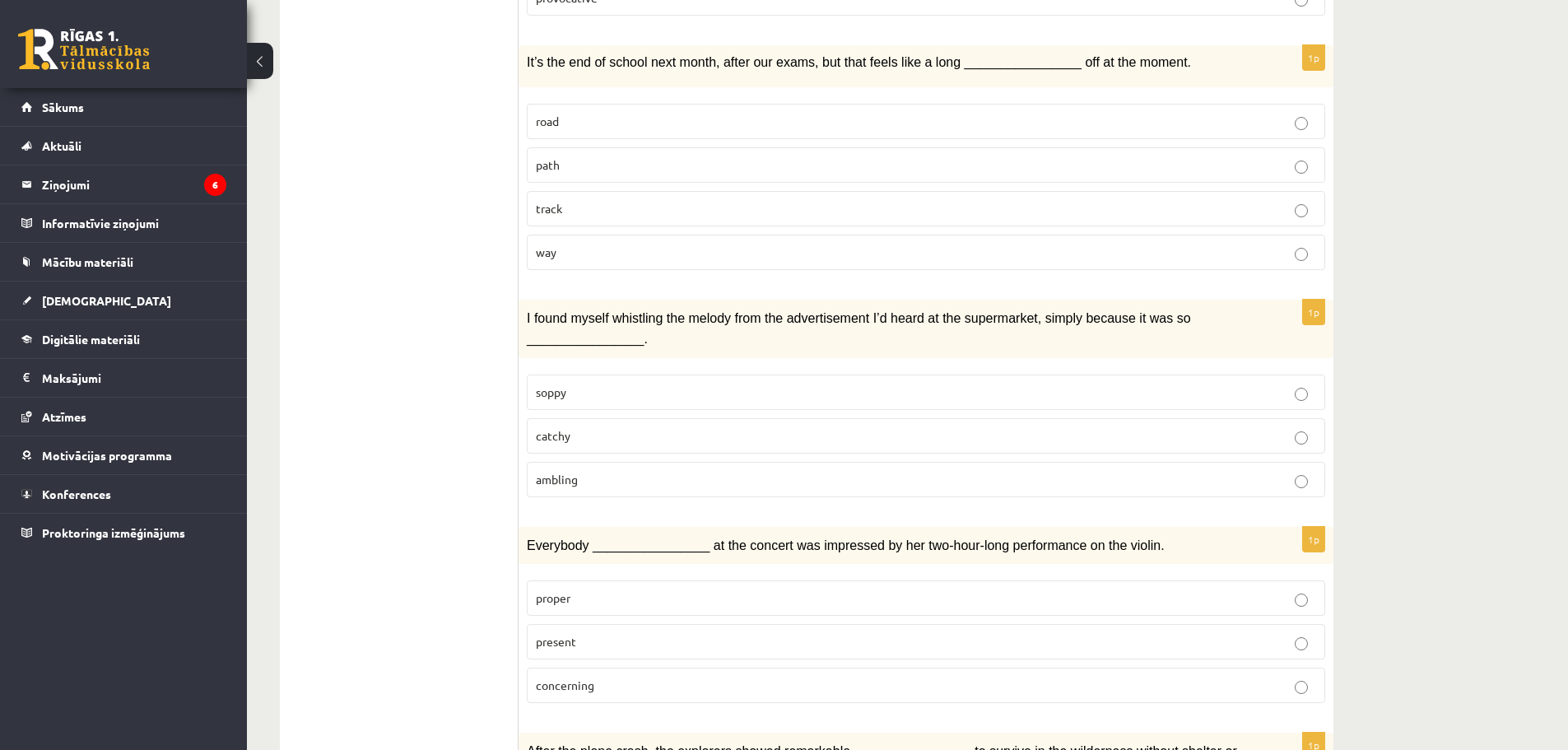
click at [572, 244] on p "way" at bounding box center [926, 252] width 780 height 18
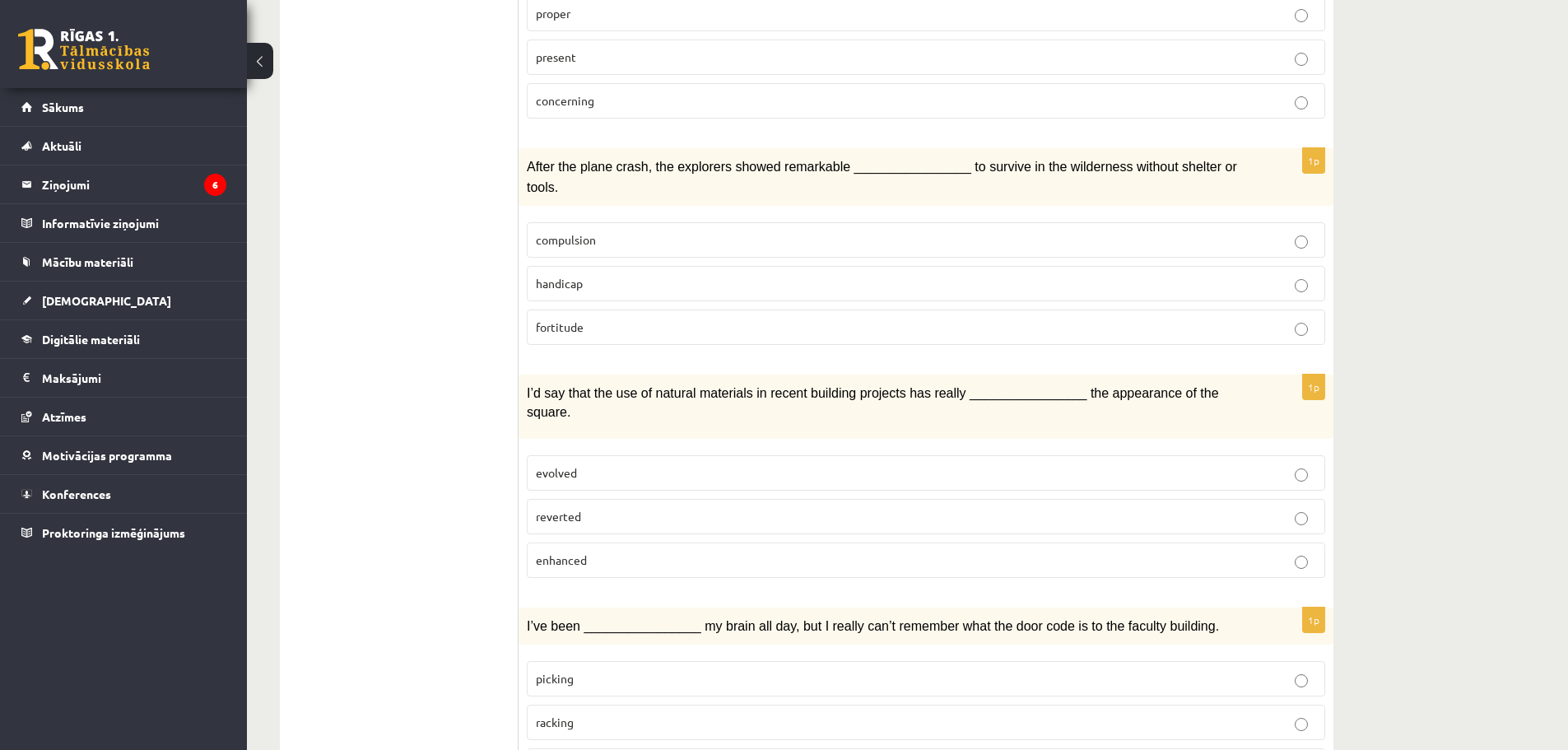
scroll to position [2260, 0]
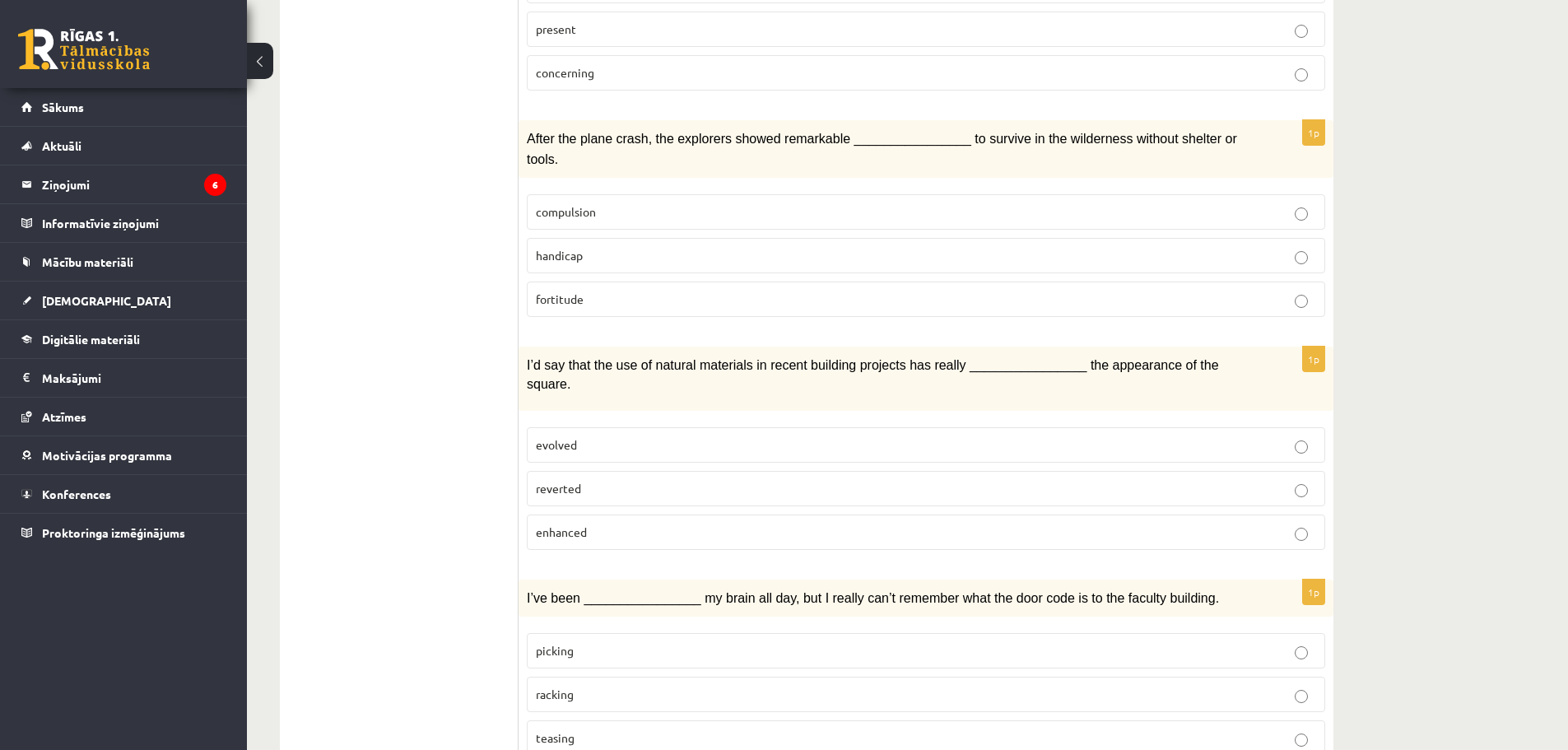
click at [634, 291] on p "fortitude" at bounding box center [926, 299] width 780 height 18
click at [636, 524] on p "enhanced" at bounding box center [926, 532] width 780 height 18
click at [588, 686] on p "racking" at bounding box center [926, 694] width 780 height 18
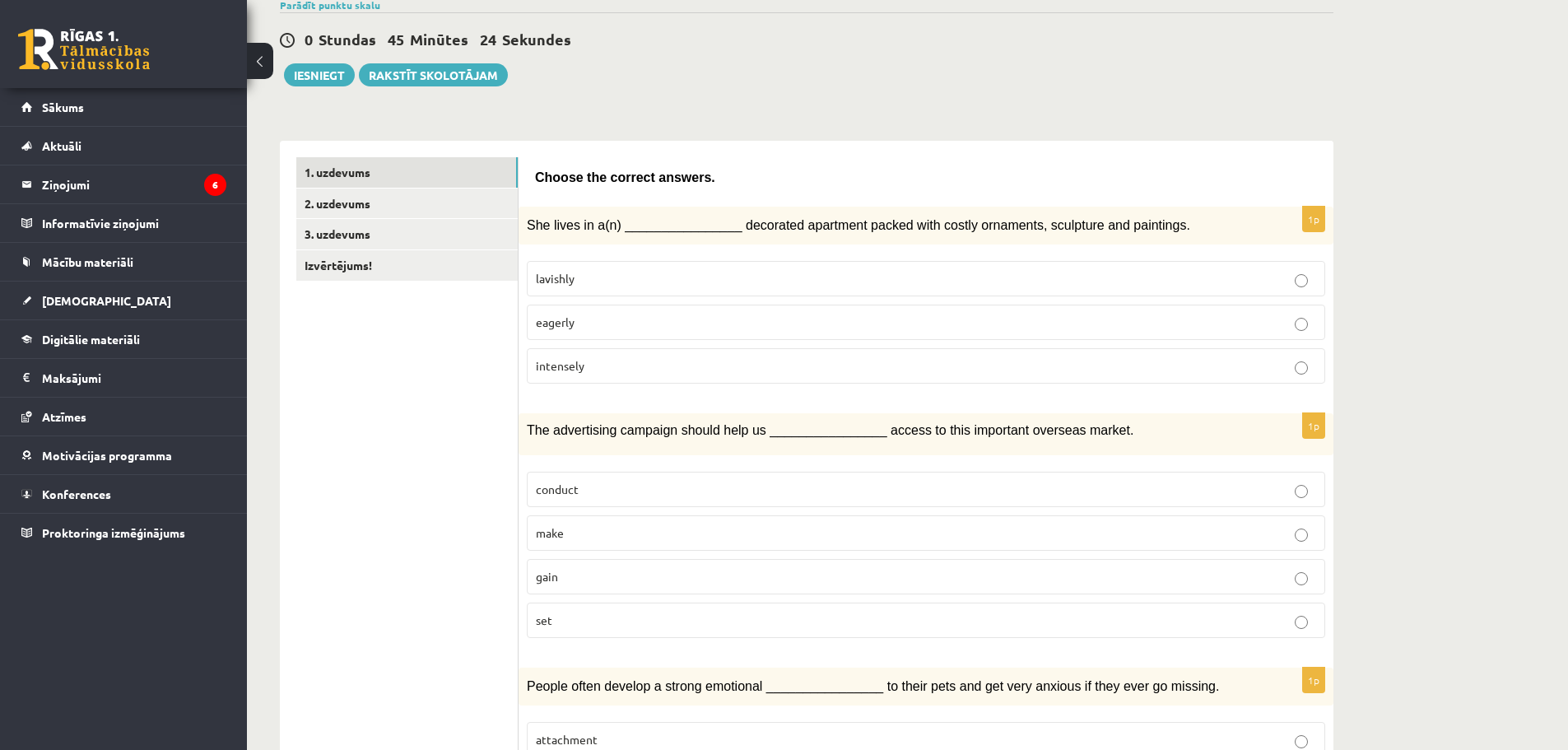
scroll to position [118, 0]
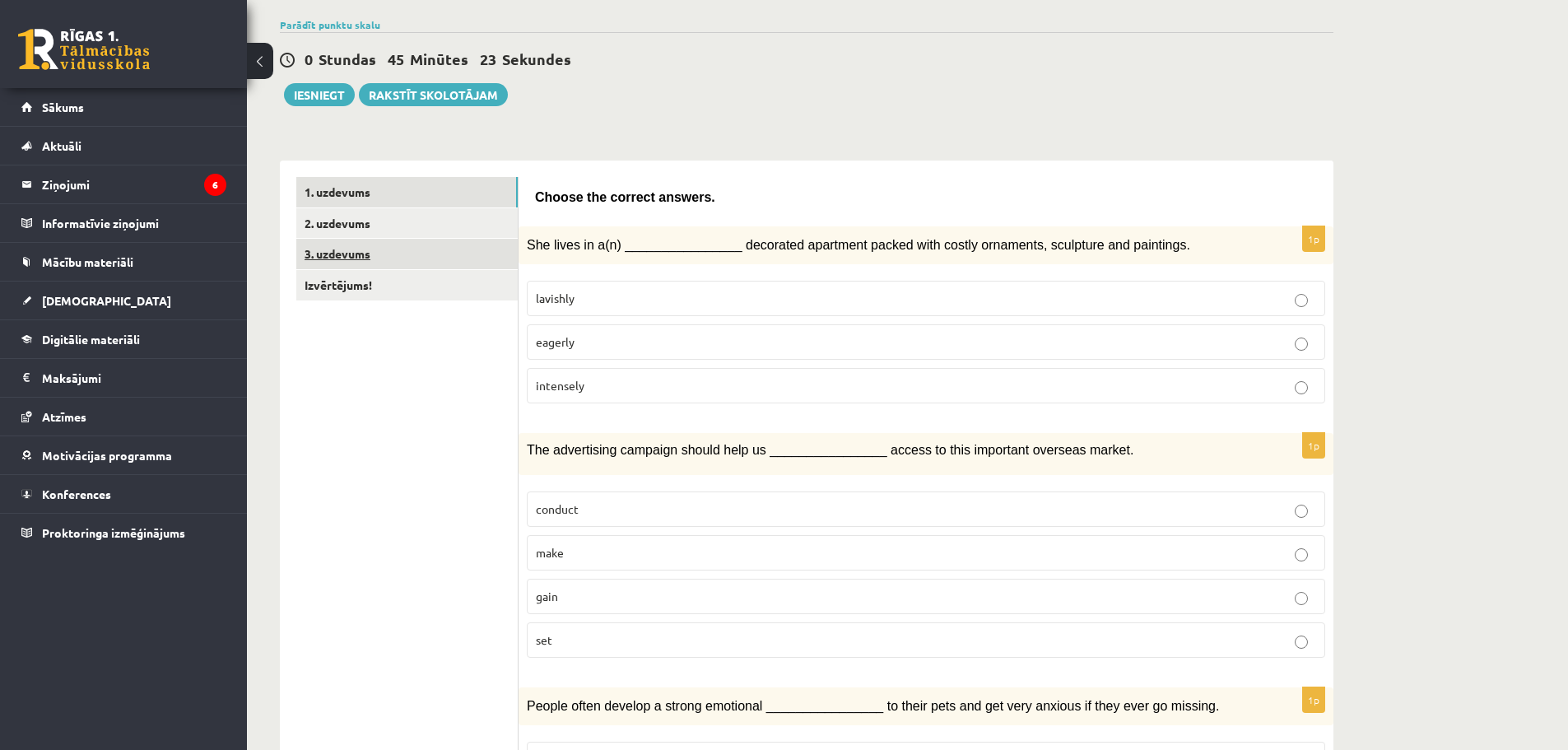
drag, startPoint x: 376, startPoint y: 228, endPoint x: 452, endPoint y: 247, distance: 78.3
click at [376, 228] on link "2. uzdevums" at bounding box center [407, 224] width 222 height 31
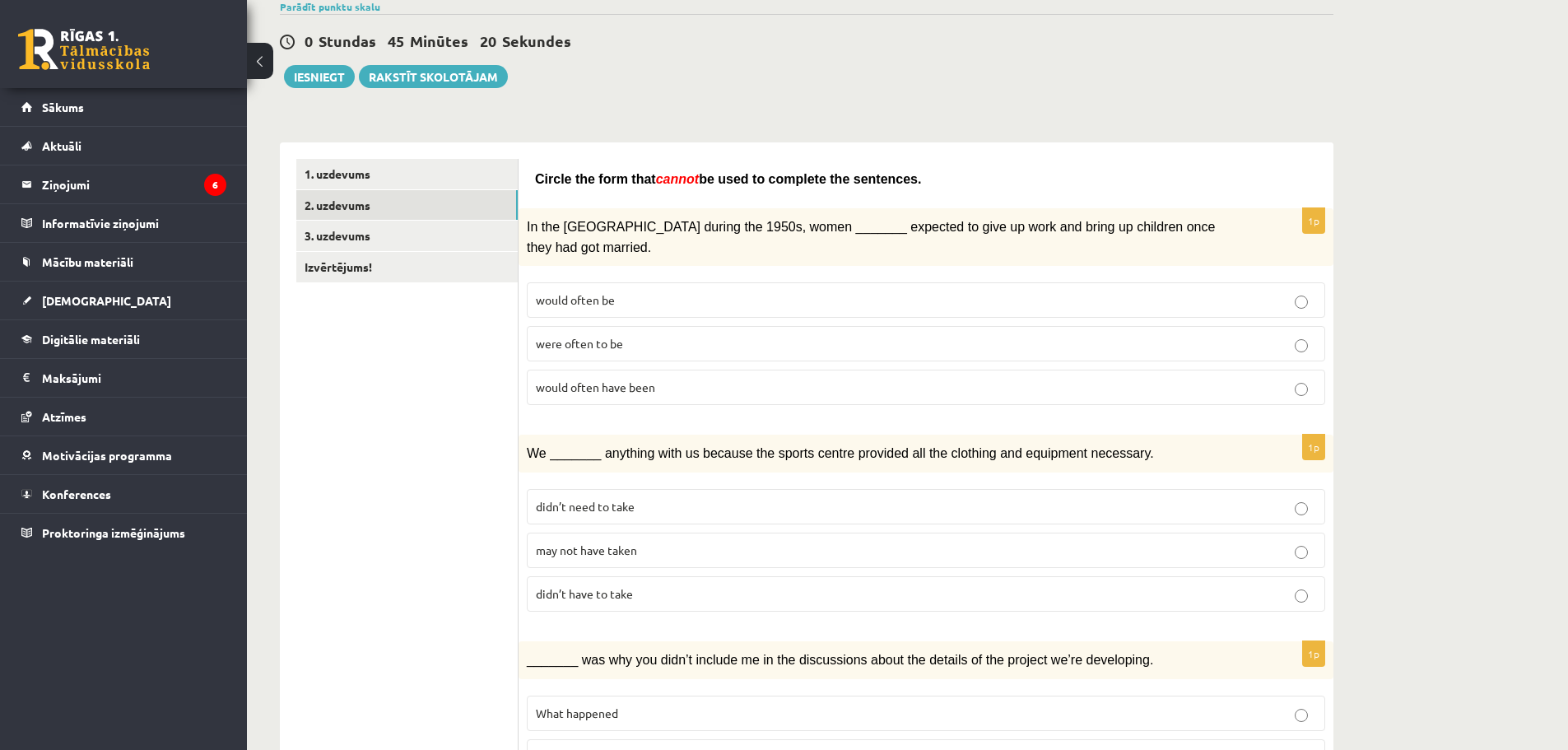
scroll to position [0, 0]
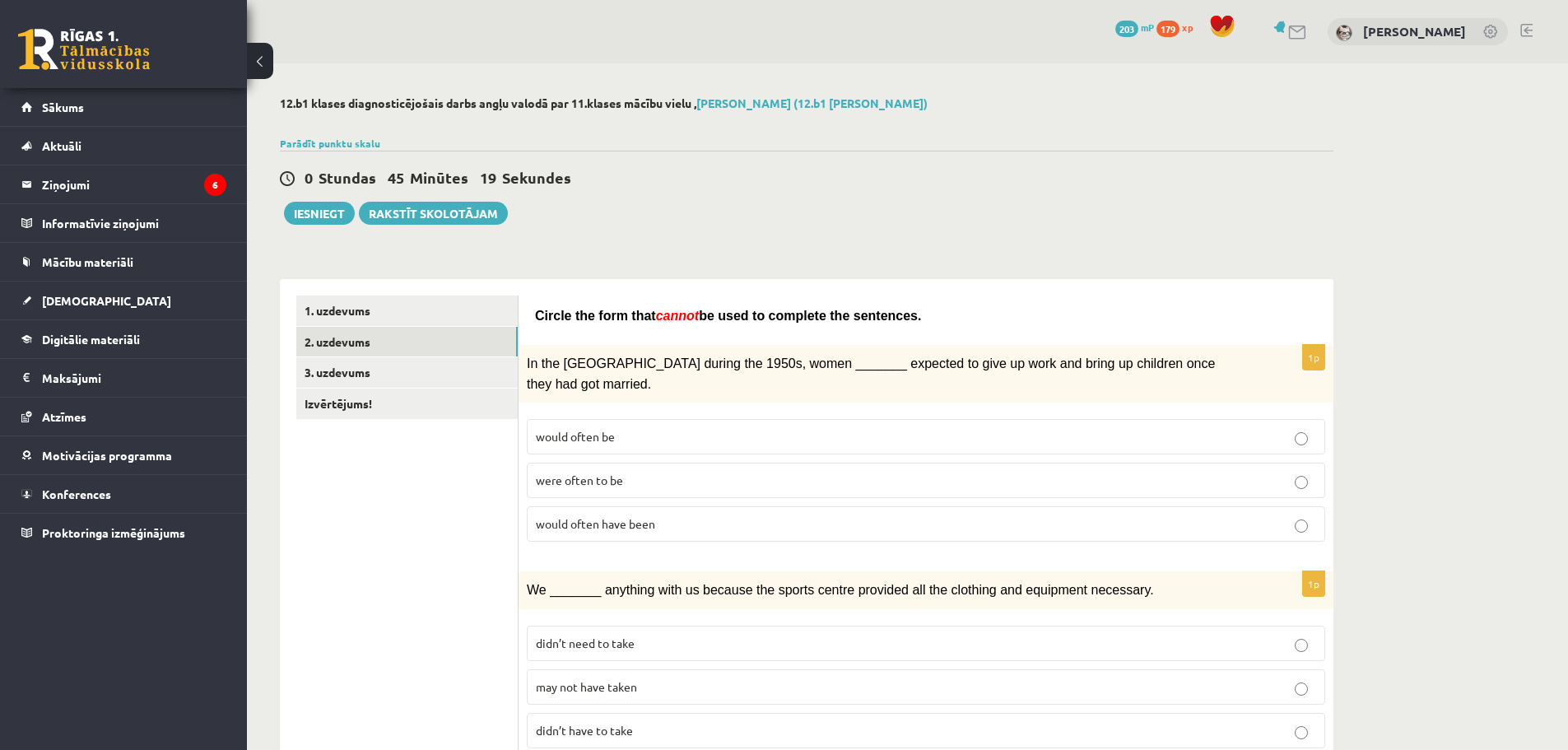
click at [534, 361] on span "In the USA during the 1950s, women _______ expected to give up work and bring u…" at bounding box center [871, 374] width 688 height 34
click at [542, 371] on span "In the USA during the 1950s, women _______ expected to give up work and bring u…" at bounding box center [871, 374] width 688 height 34
drag, startPoint x: 662, startPoint y: 426, endPoint x: 678, endPoint y: 444, distance: 24.1
click at [678, 444] on fieldset "would often be were often to be would often have been" at bounding box center [926, 479] width 799 height 136
click at [530, 360] on span "In the USA during the 1950s, women _______ expected to give up work and bring u…" at bounding box center [871, 374] width 688 height 34
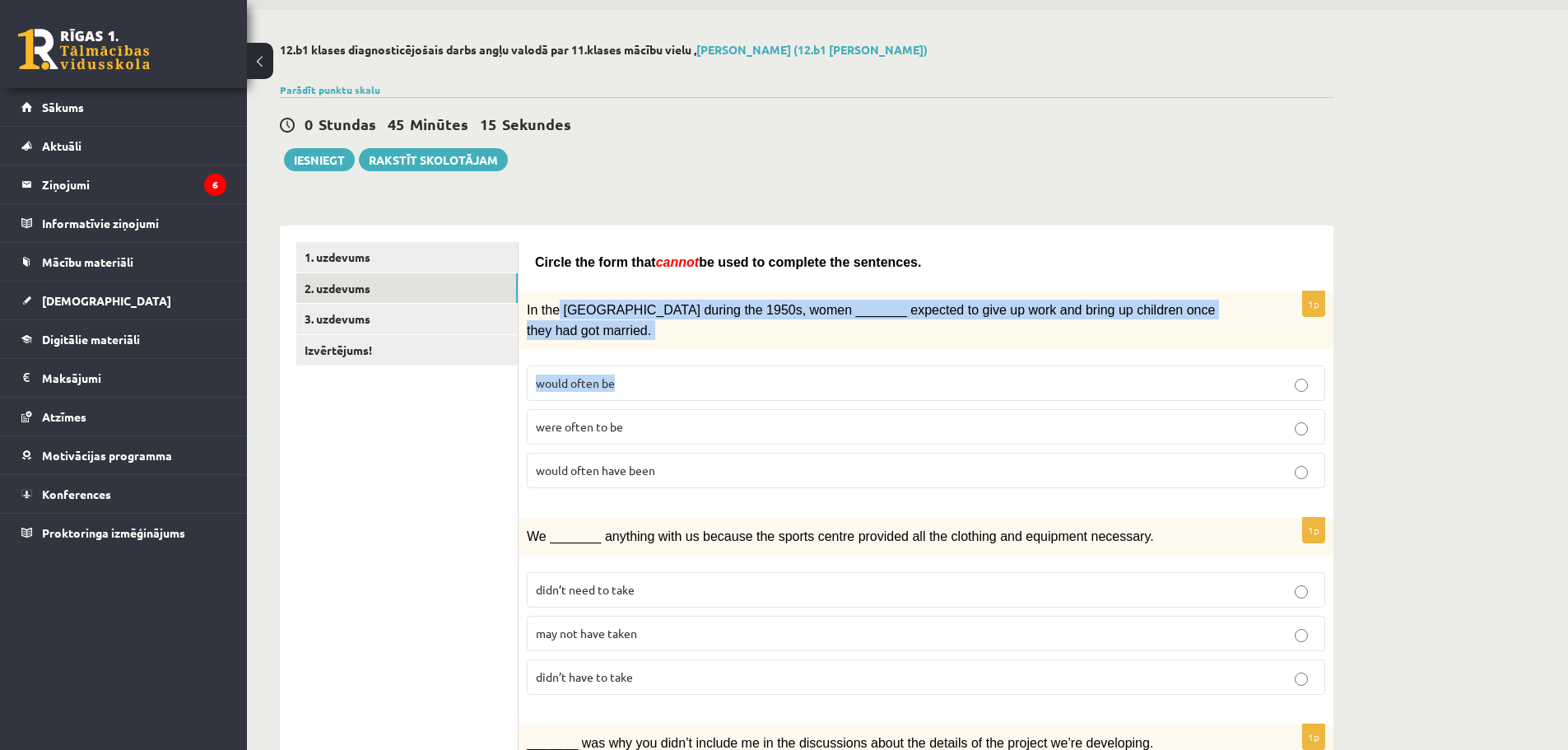
drag, startPoint x: 583, startPoint y: 387, endPoint x: 663, endPoint y: 420, distance: 86.5
click at [660, 419] on div "1p In the USA during the 1950s, women _______ expected to give up work and brin…" at bounding box center [926, 396] width 815 height 210
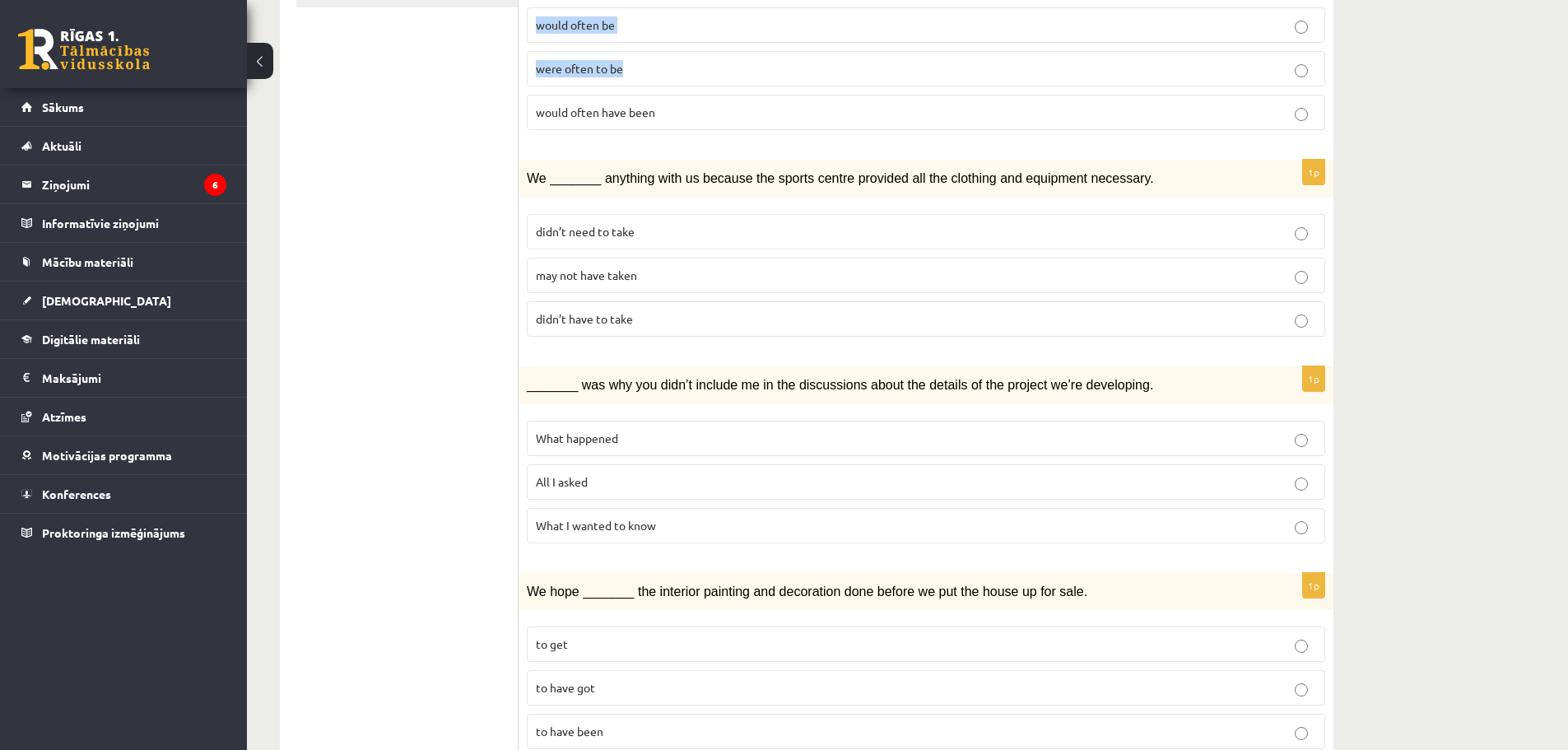
drag, startPoint x: 663, startPoint y: 420, endPoint x: 670, endPoint y: 431, distance: 13.0
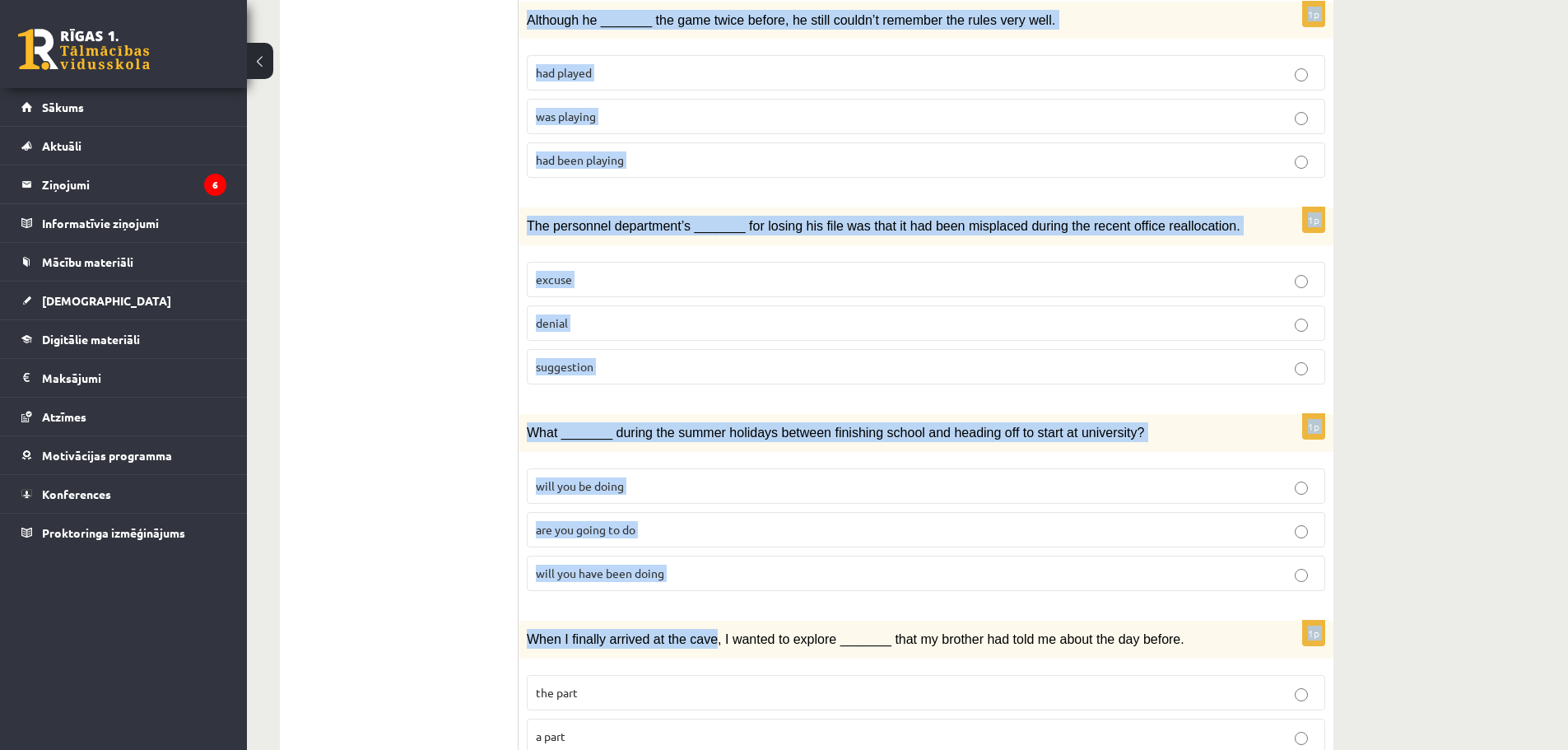
scroll to position [1684, 0]
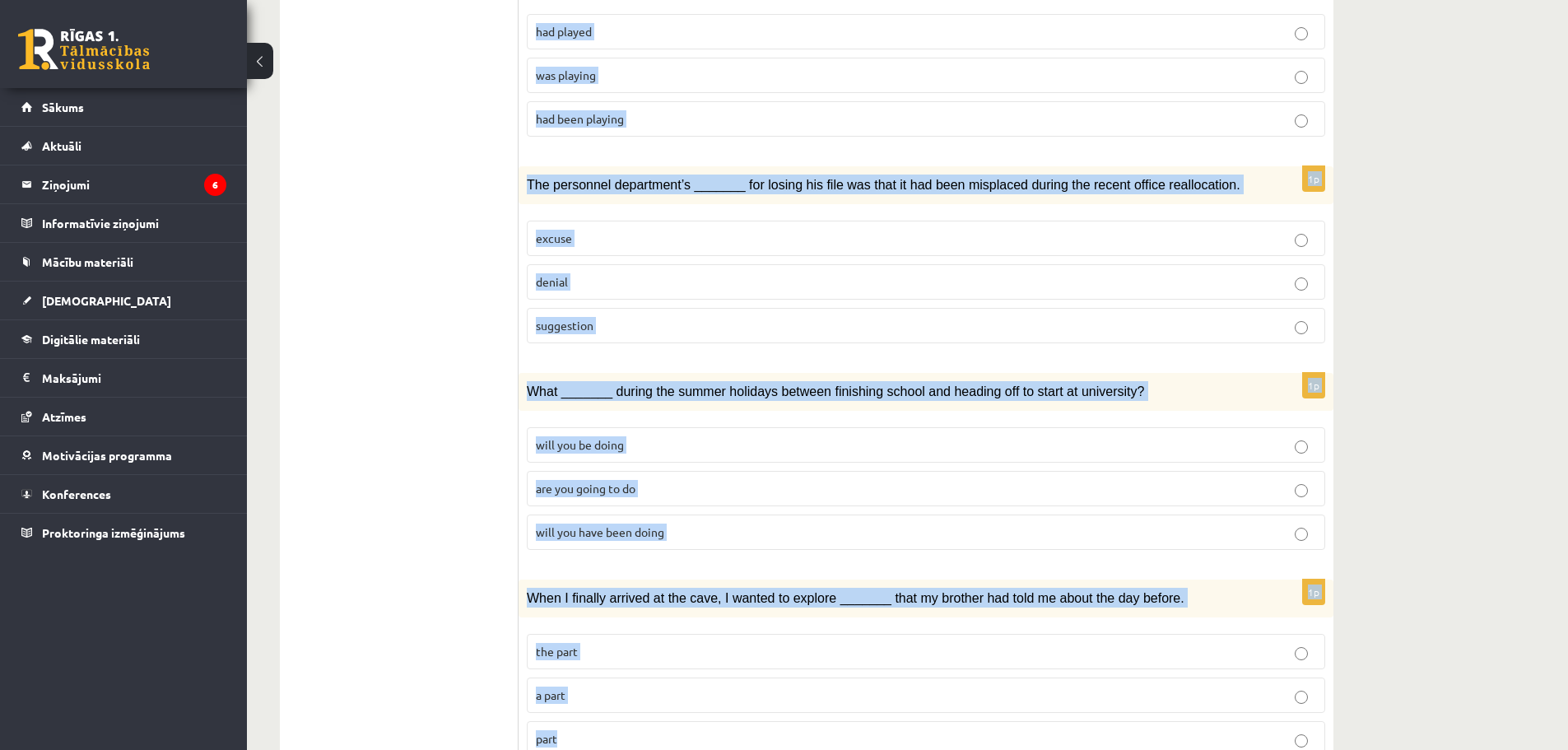
drag, startPoint x: 536, startPoint y: 367, endPoint x: 651, endPoint y: 685, distance: 338.2
copy form "In the USA during the 1950s, women _______ expected to give up work and bring u…"
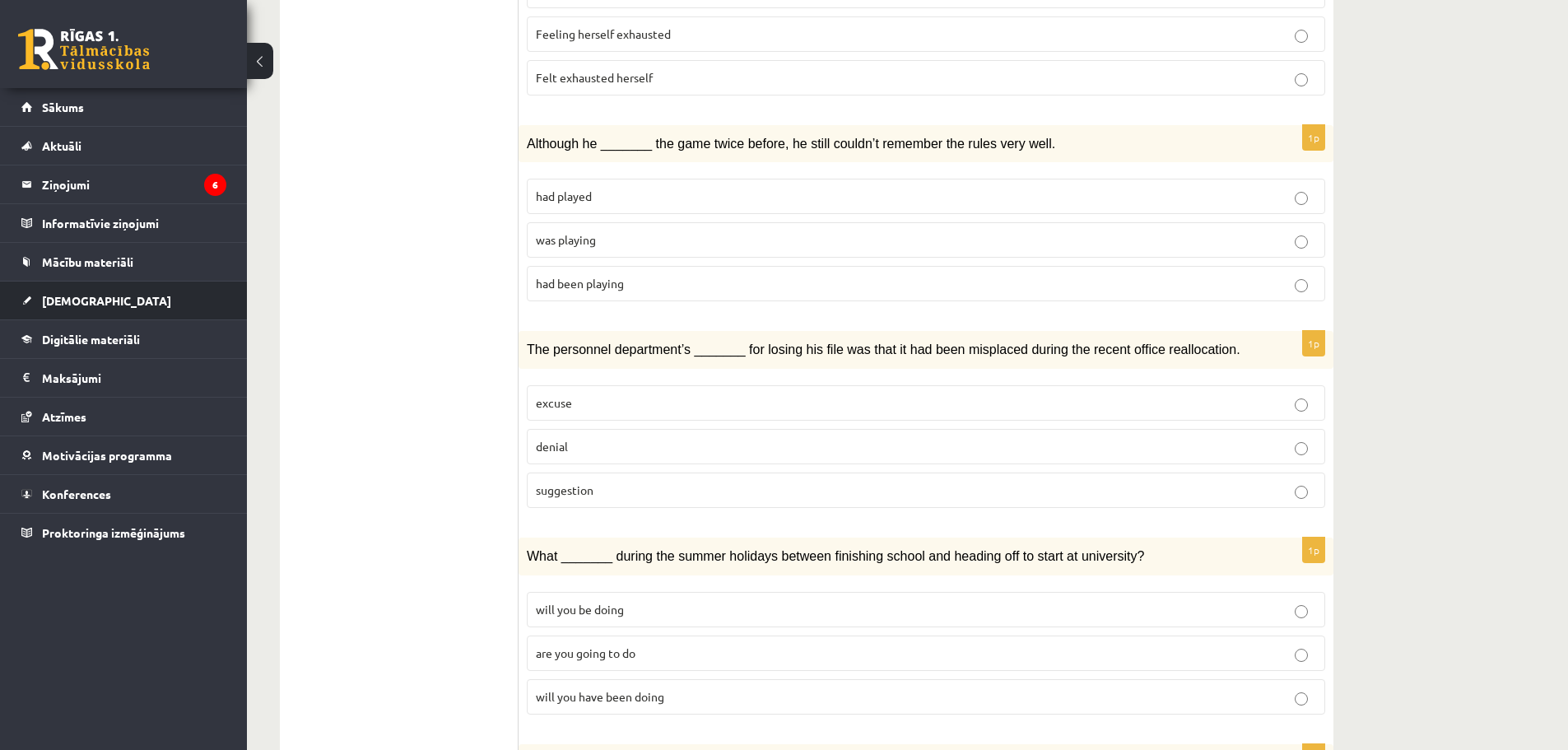
click at [235, 309] on li "Ieskaites Neizpildītās Izlabotās" at bounding box center [123, 300] width 247 height 39
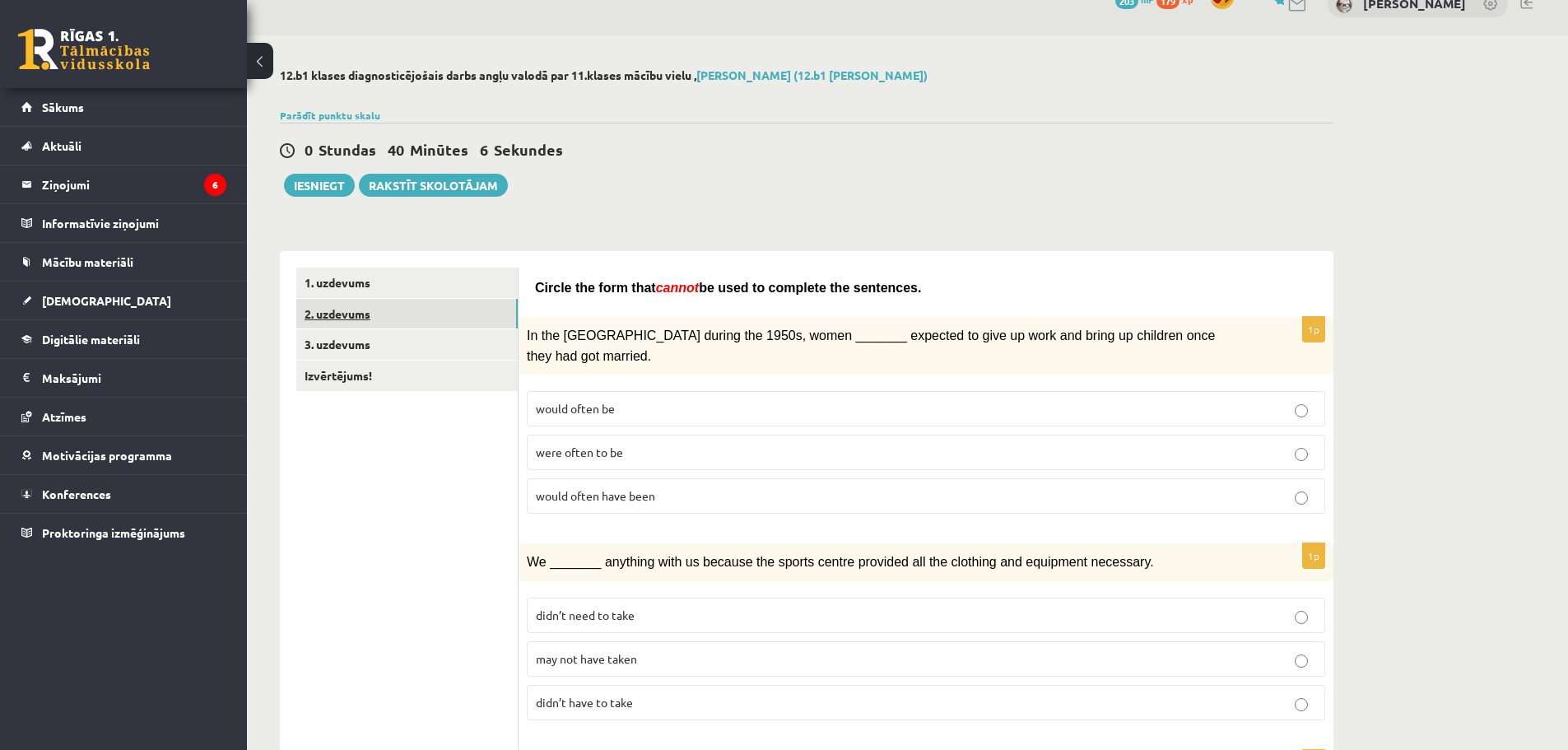
scroll to position [0, 0]
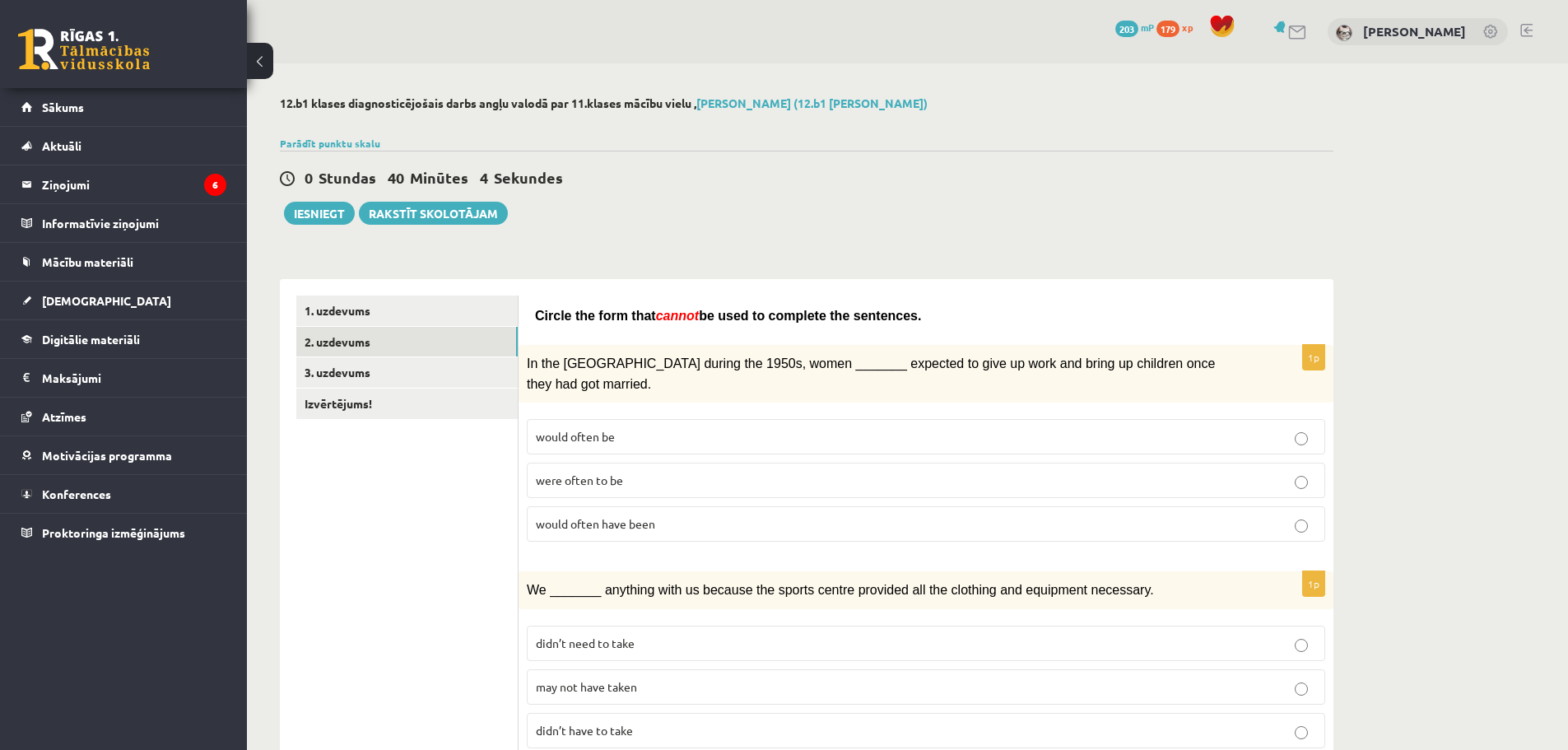
click at [572, 472] on span "were often to be" at bounding box center [580, 480] width 88 height 15
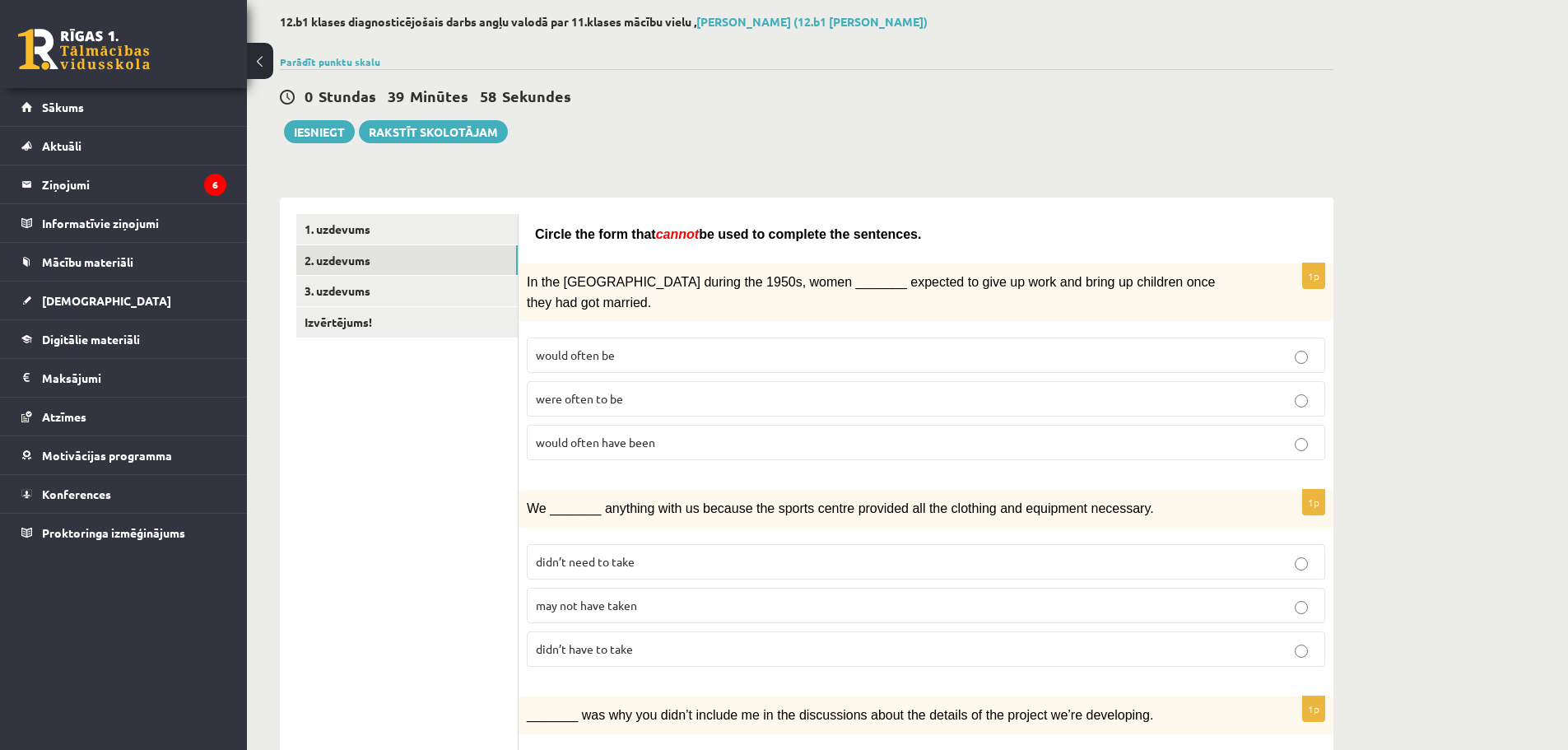
scroll to position [330, 0]
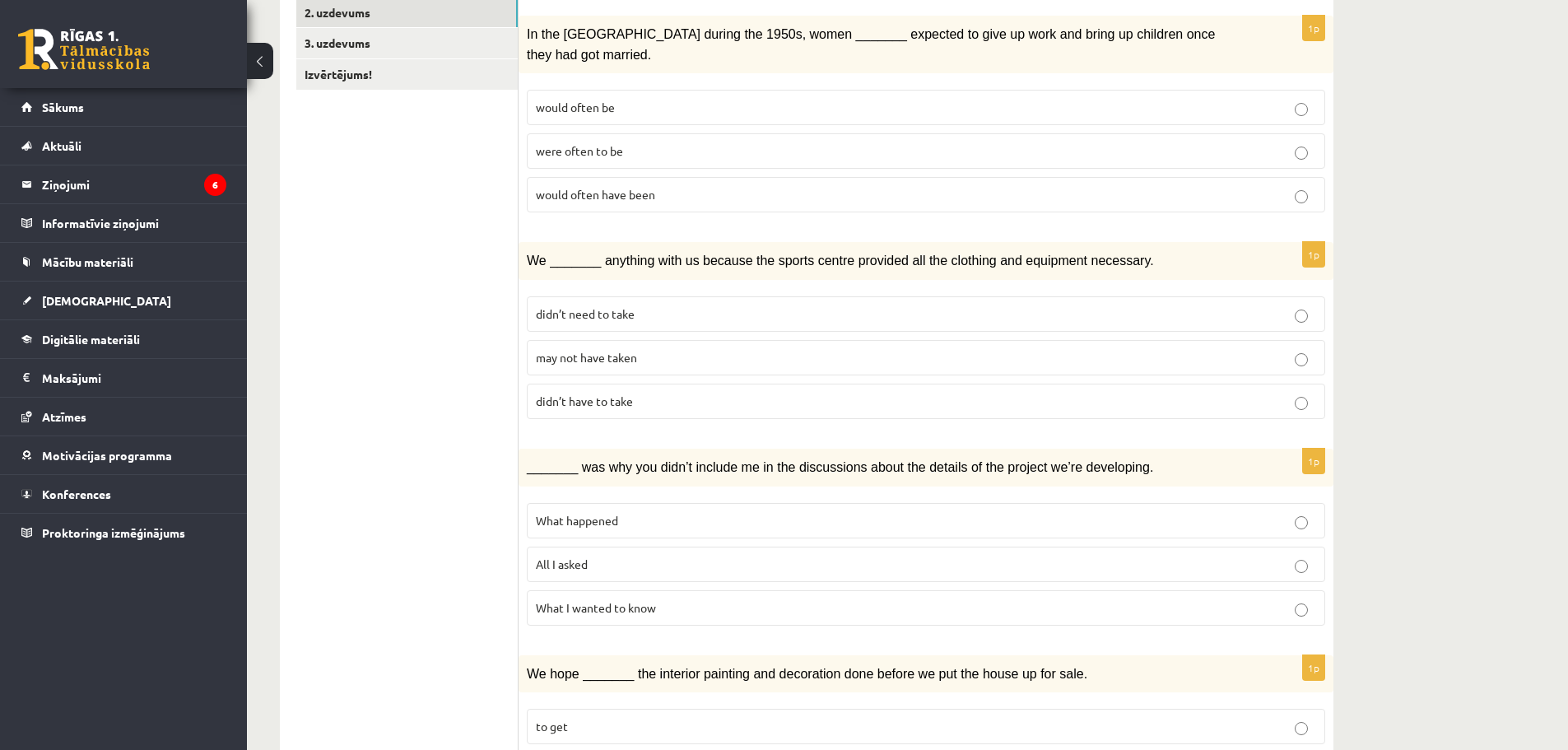
click at [661, 349] on p "may not have taken" at bounding box center [926, 358] width 780 height 18
click at [582, 307] on span "didn’t need to take" at bounding box center [586, 314] width 99 height 15
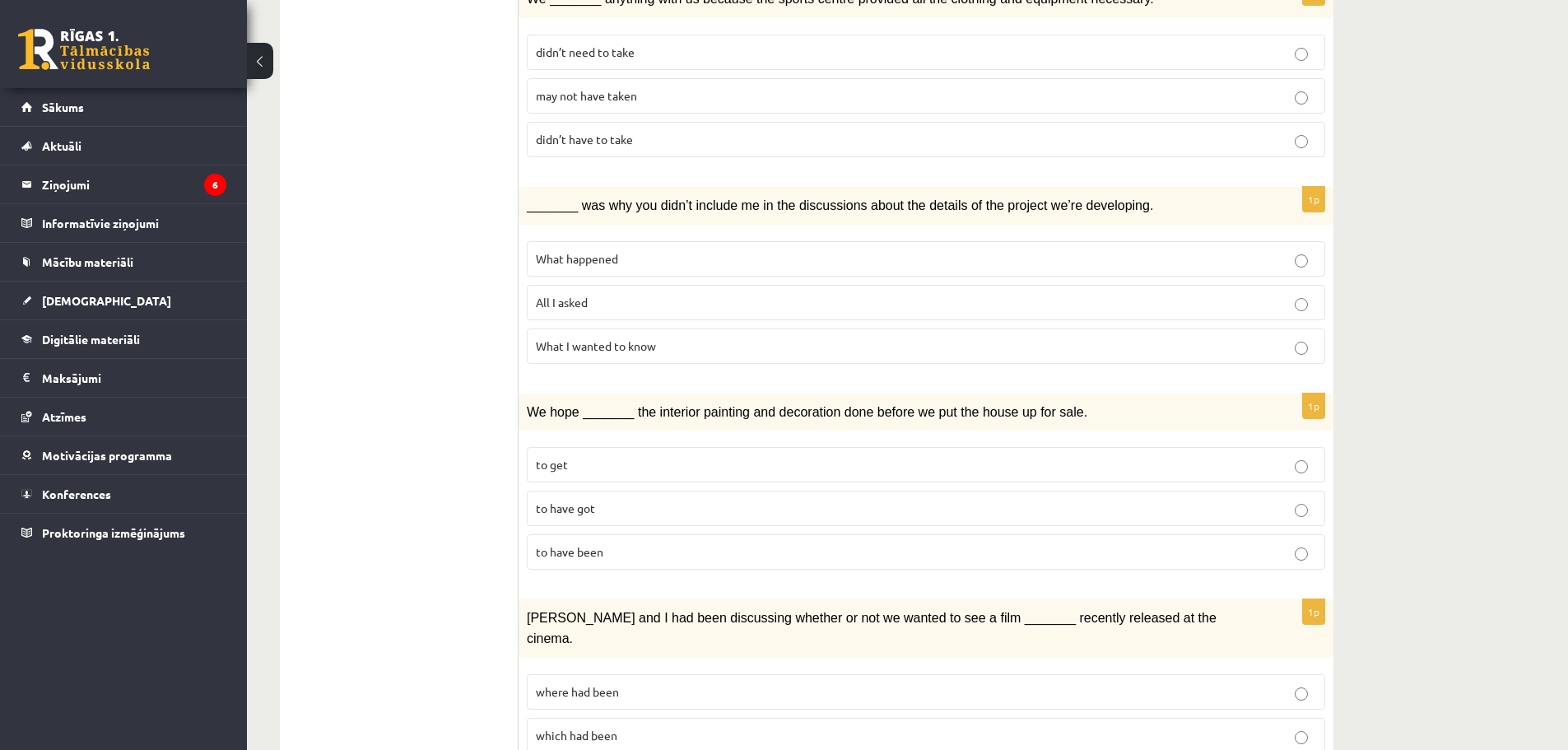
scroll to position [577, 0]
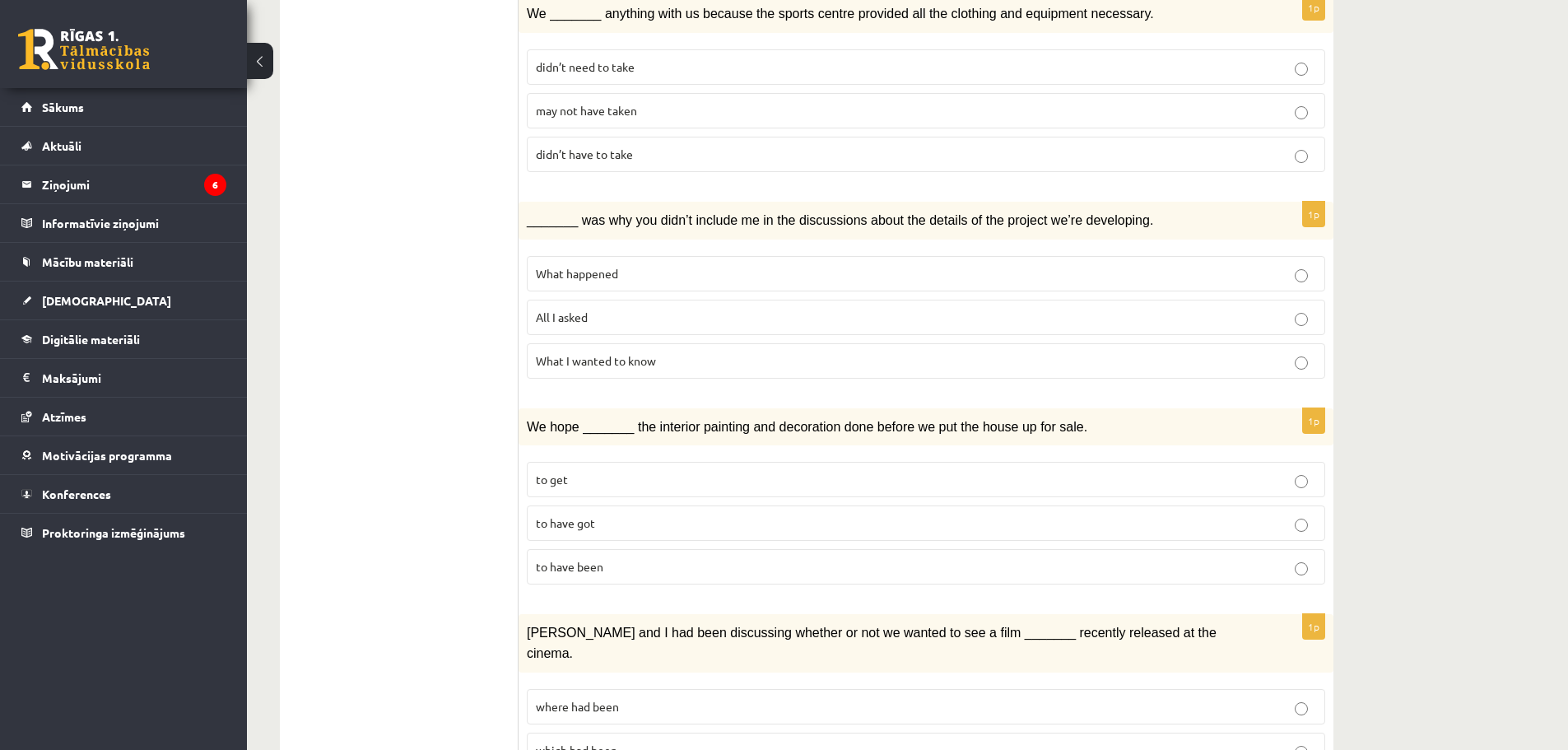
click at [555, 353] on span "What I wanted to know" at bounding box center [596, 361] width 120 height 15
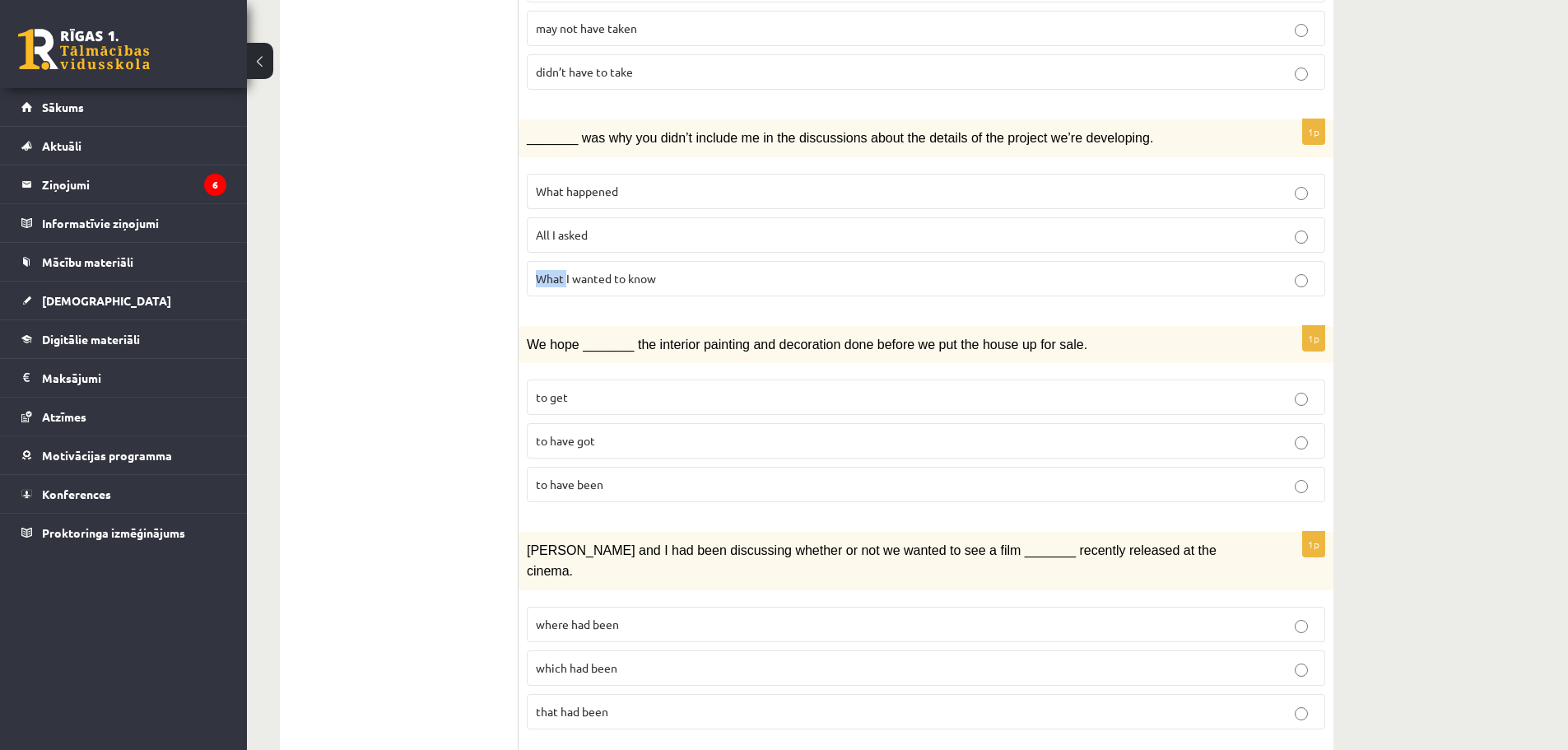
scroll to position [742, 0]
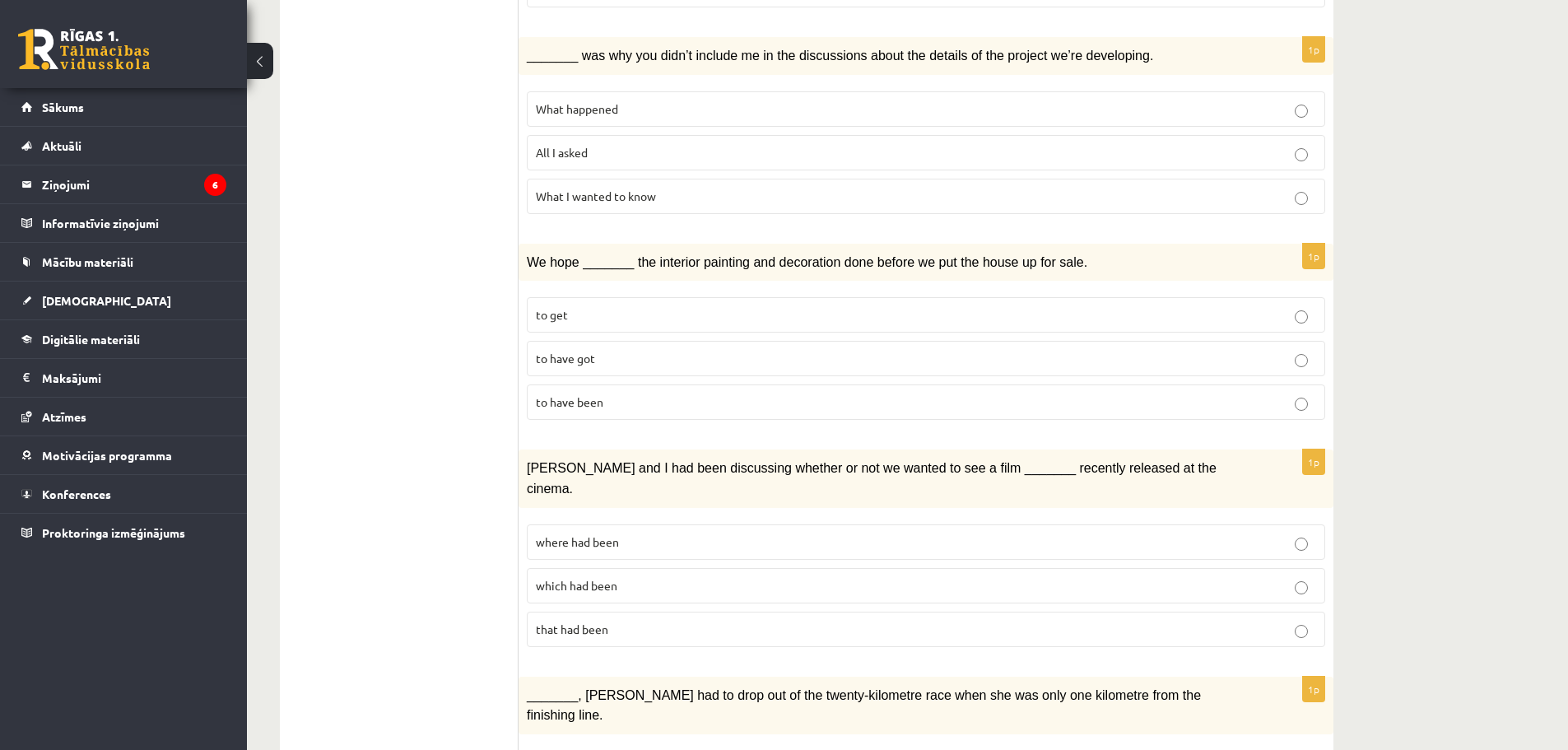
click at [634, 289] on fieldset "to get to have got to have been" at bounding box center [926, 357] width 799 height 136
click at [639, 307] on p "to get" at bounding box center [926, 315] width 780 height 18
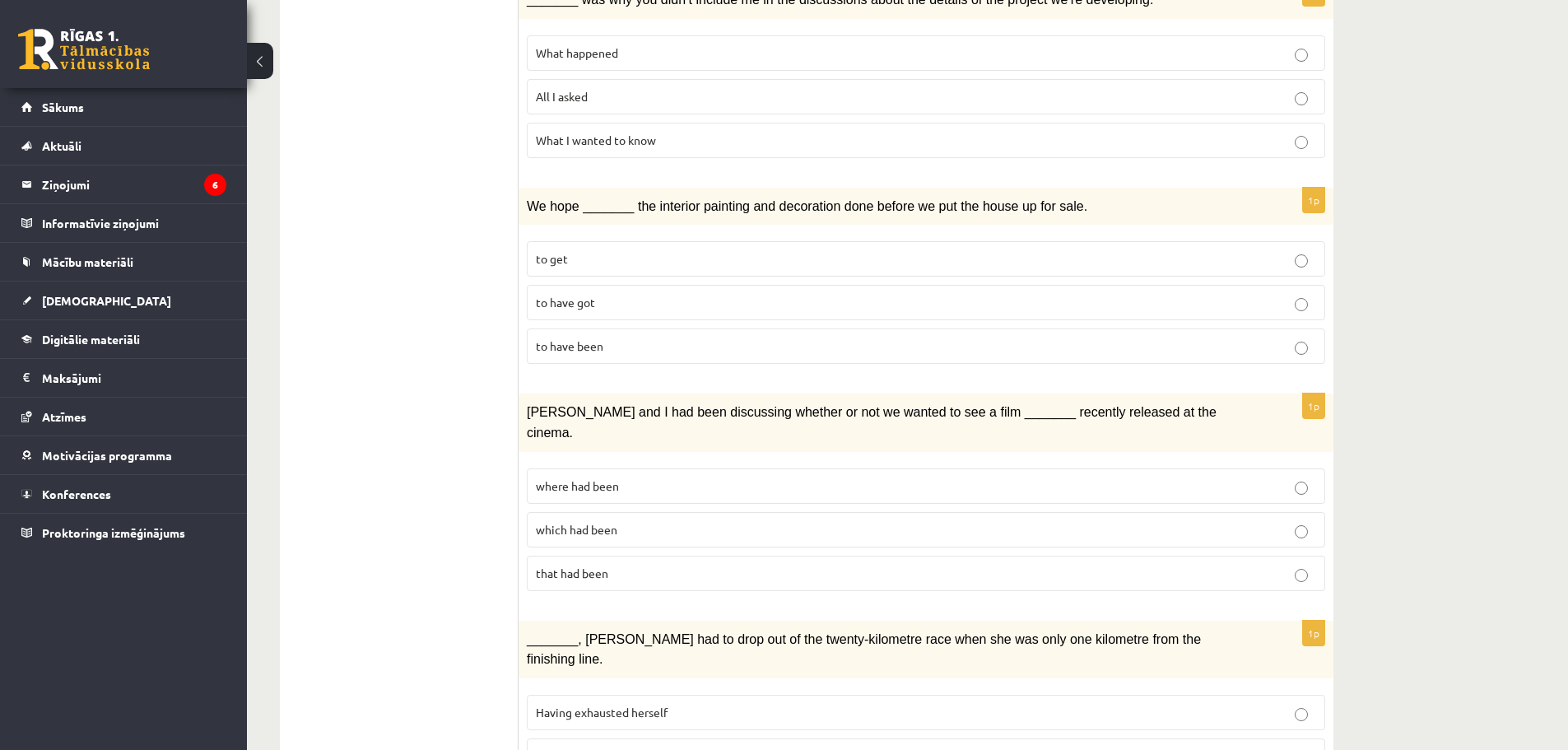
scroll to position [989, 0]
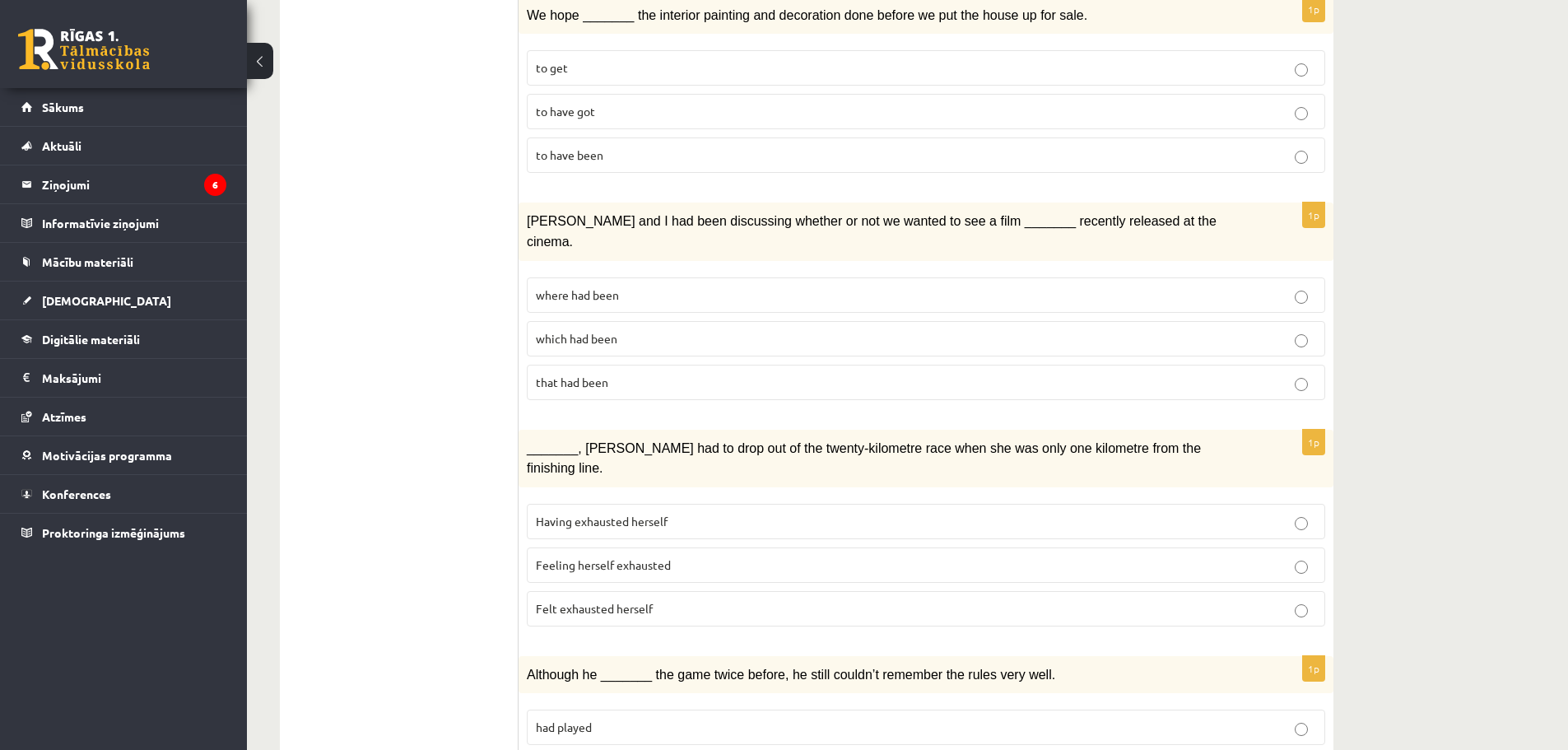
click at [662, 374] on p "that had been" at bounding box center [926, 382] width 780 height 18
click at [666, 514] on span "Having exhausted herself" at bounding box center [602, 522] width 131 height 15
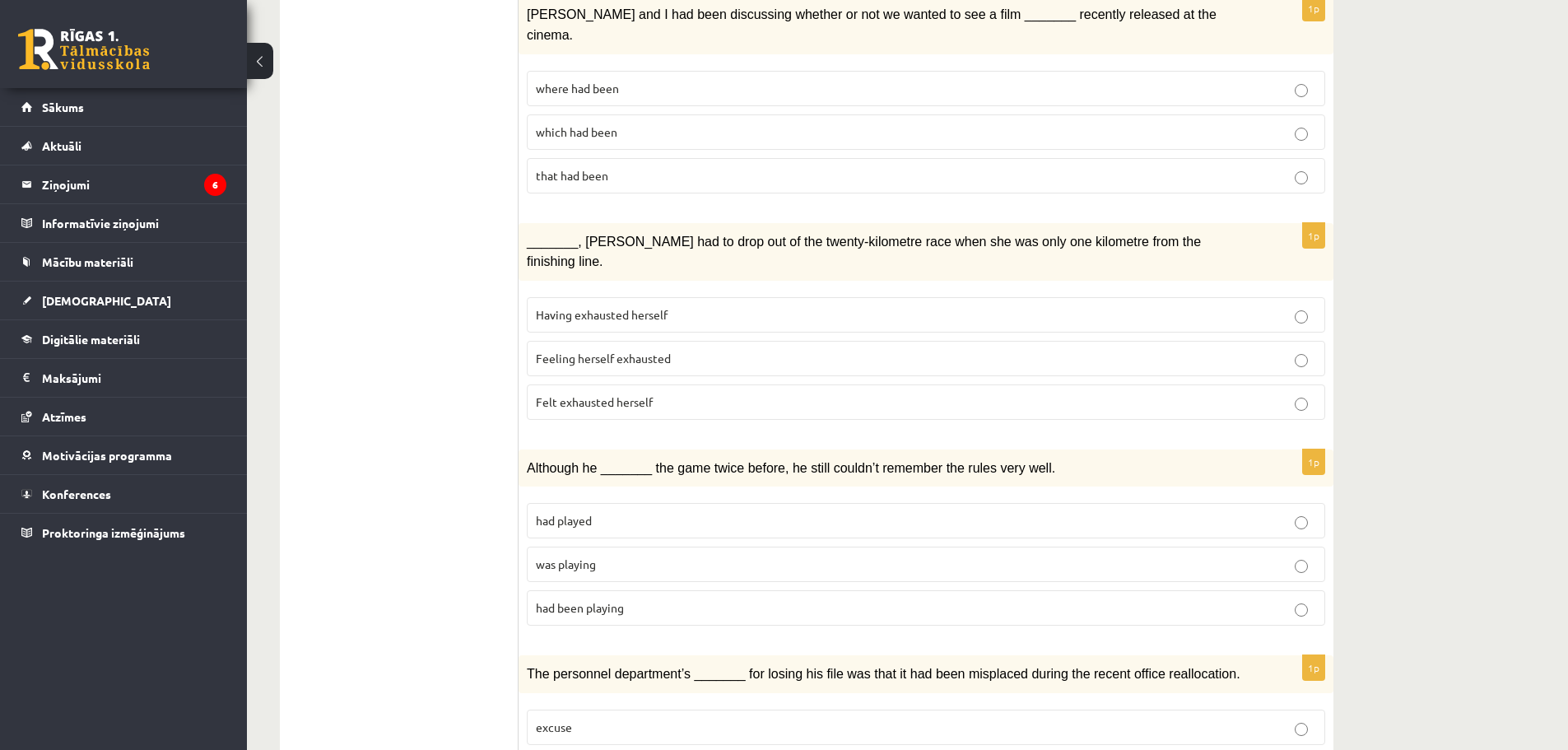
scroll to position [1400, 0]
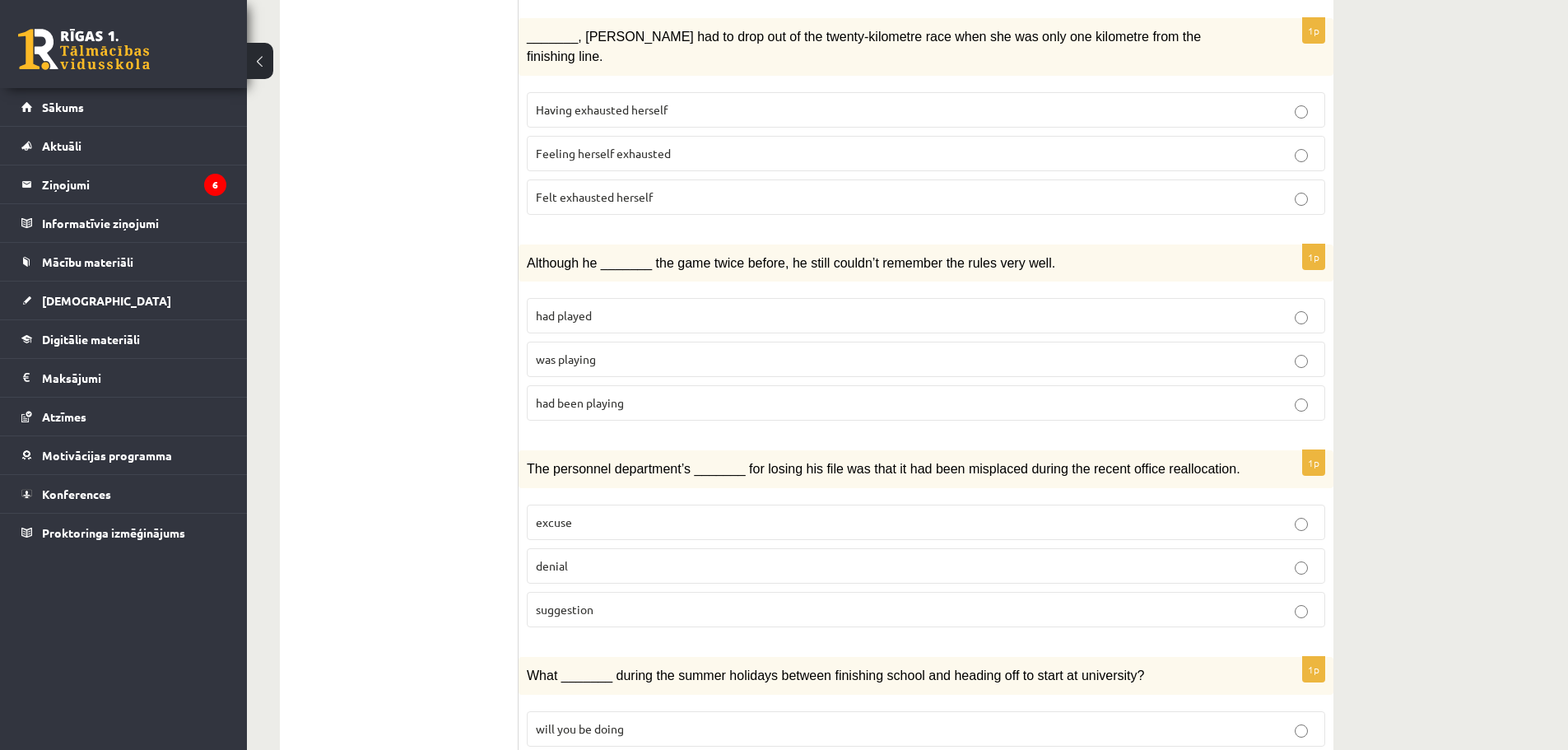
click at [682, 307] on p "had played" at bounding box center [926, 316] width 780 height 18
click at [617, 514] on p "excuse" at bounding box center [926, 523] width 780 height 18
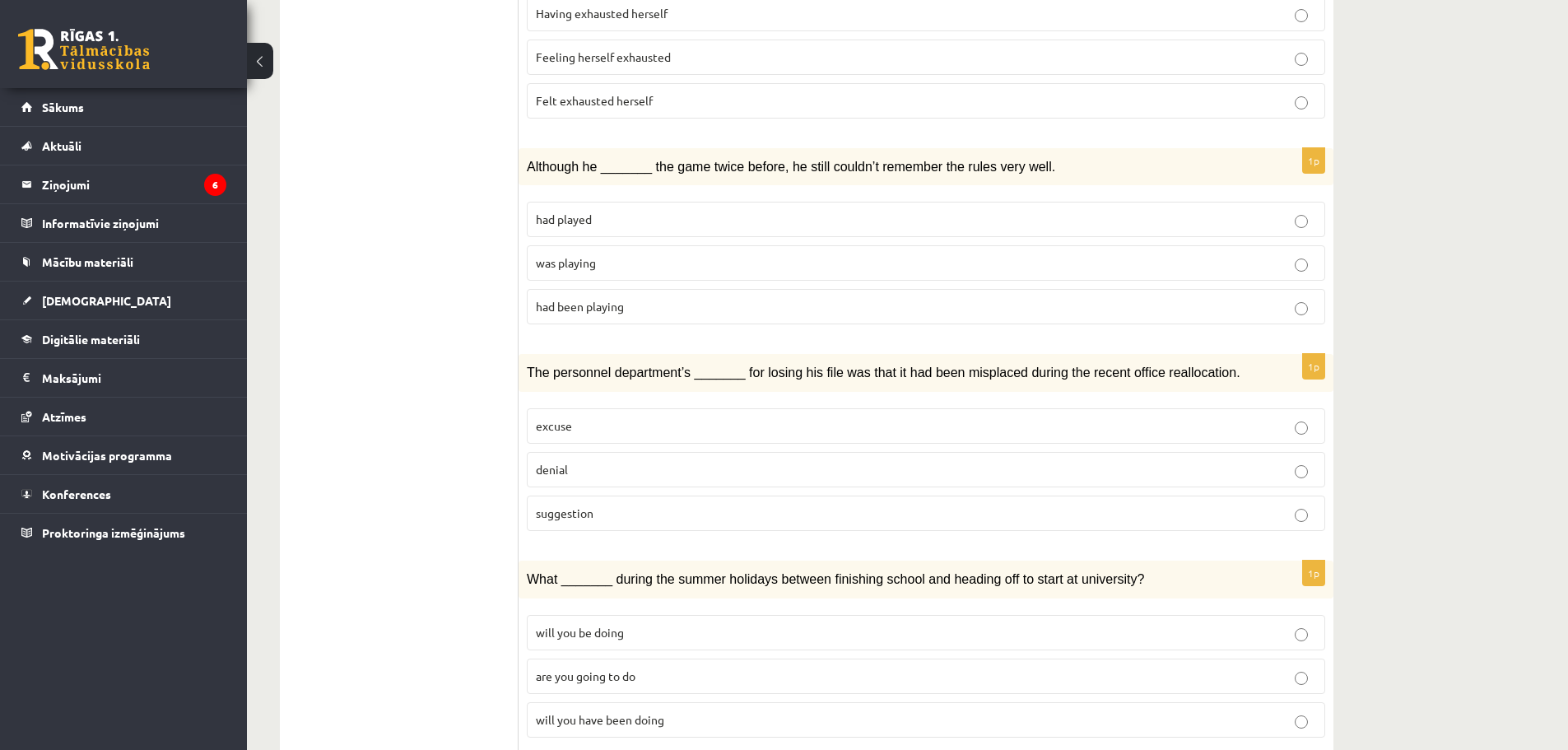
scroll to position [1684, 0]
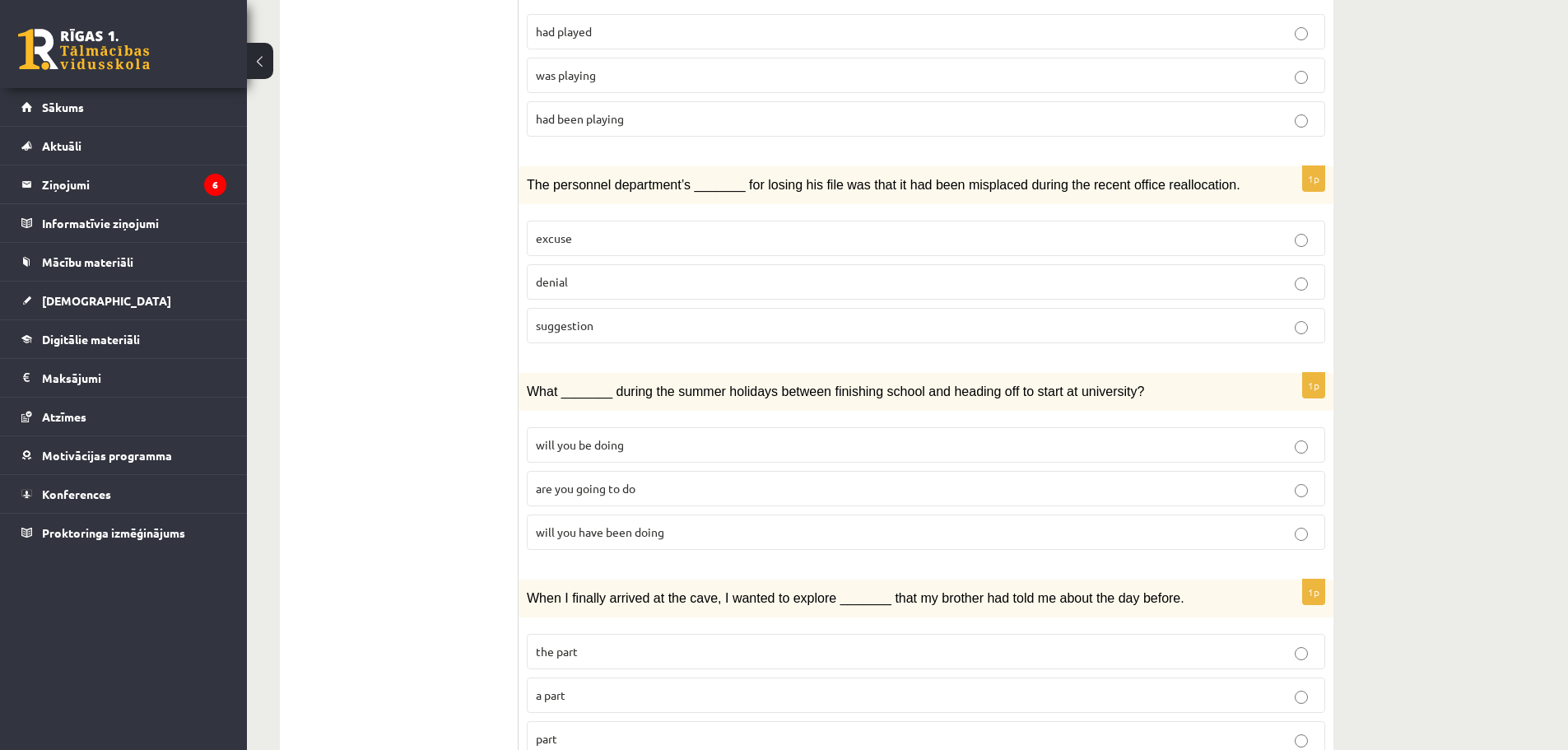
click at [656, 437] on p "will you be doing" at bounding box center [926, 445] width 780 height 18
click at [611, 643] on p "the part" at bounding box center [926, 651] width 780 height 18
click at [629, 687] on p "a part" at bounding box center [926, 695] width 780 height 18
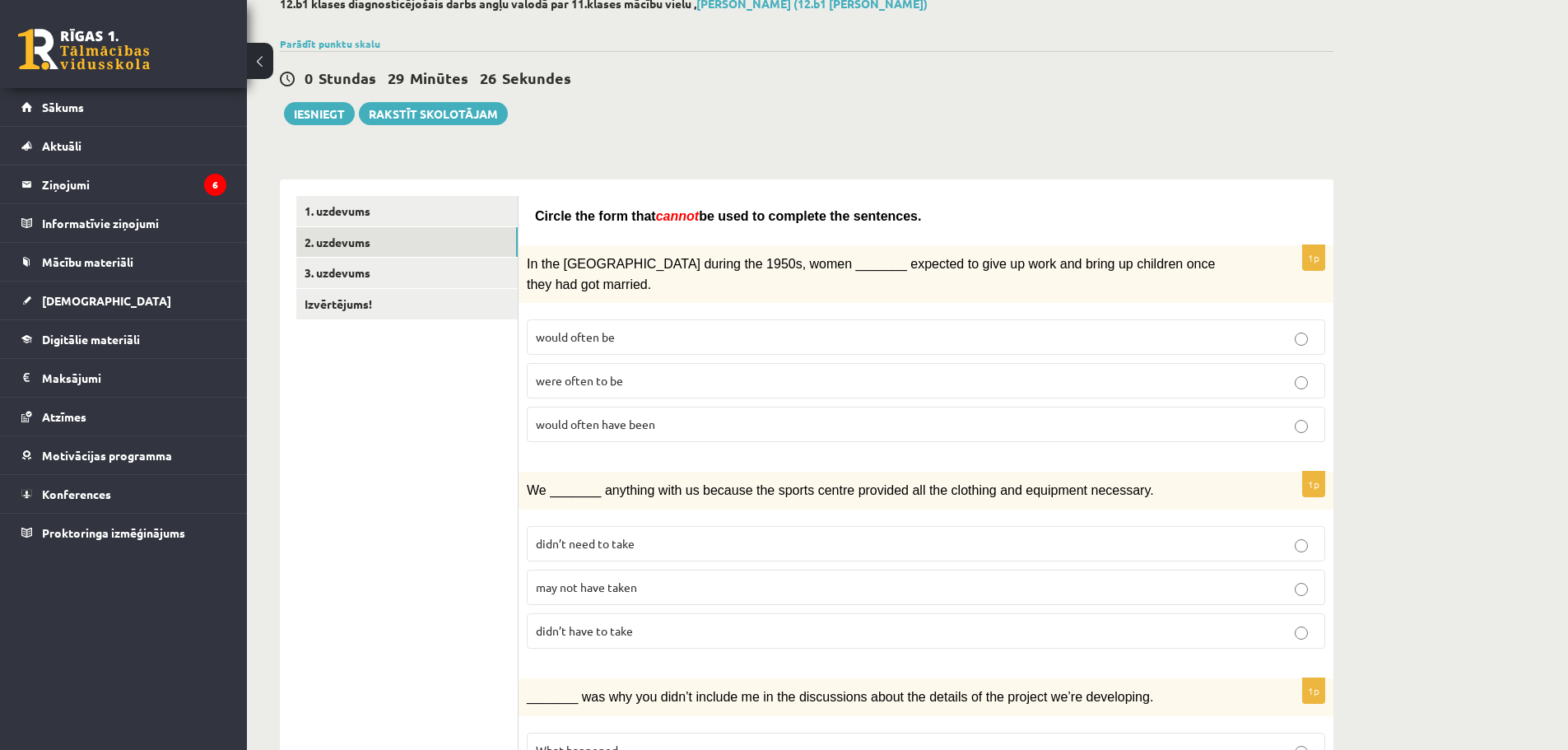
scroll to position [0, 0]
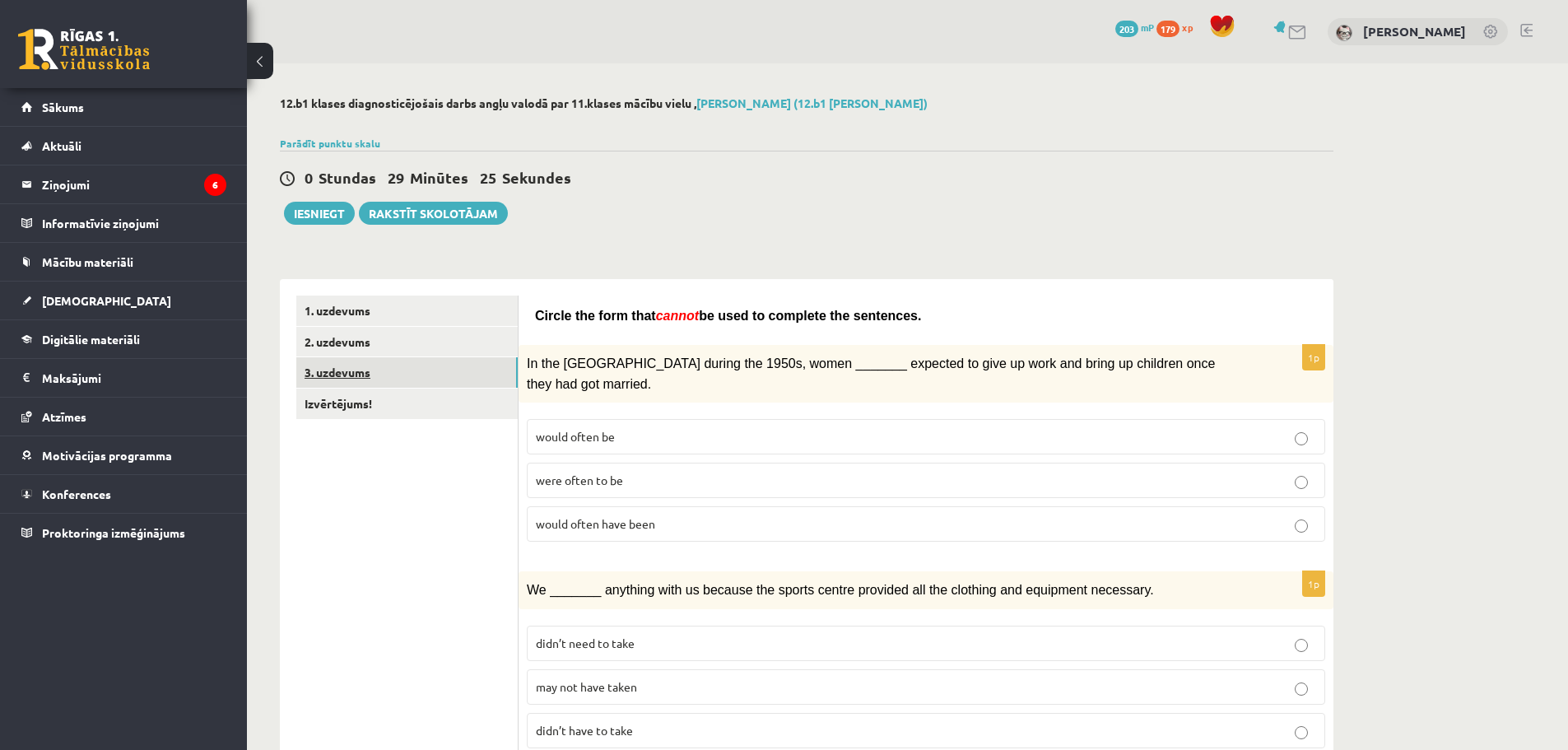
click at [403, 383] on link "3. uzdevums" at bounding box center [407, 373] width 222 height 31
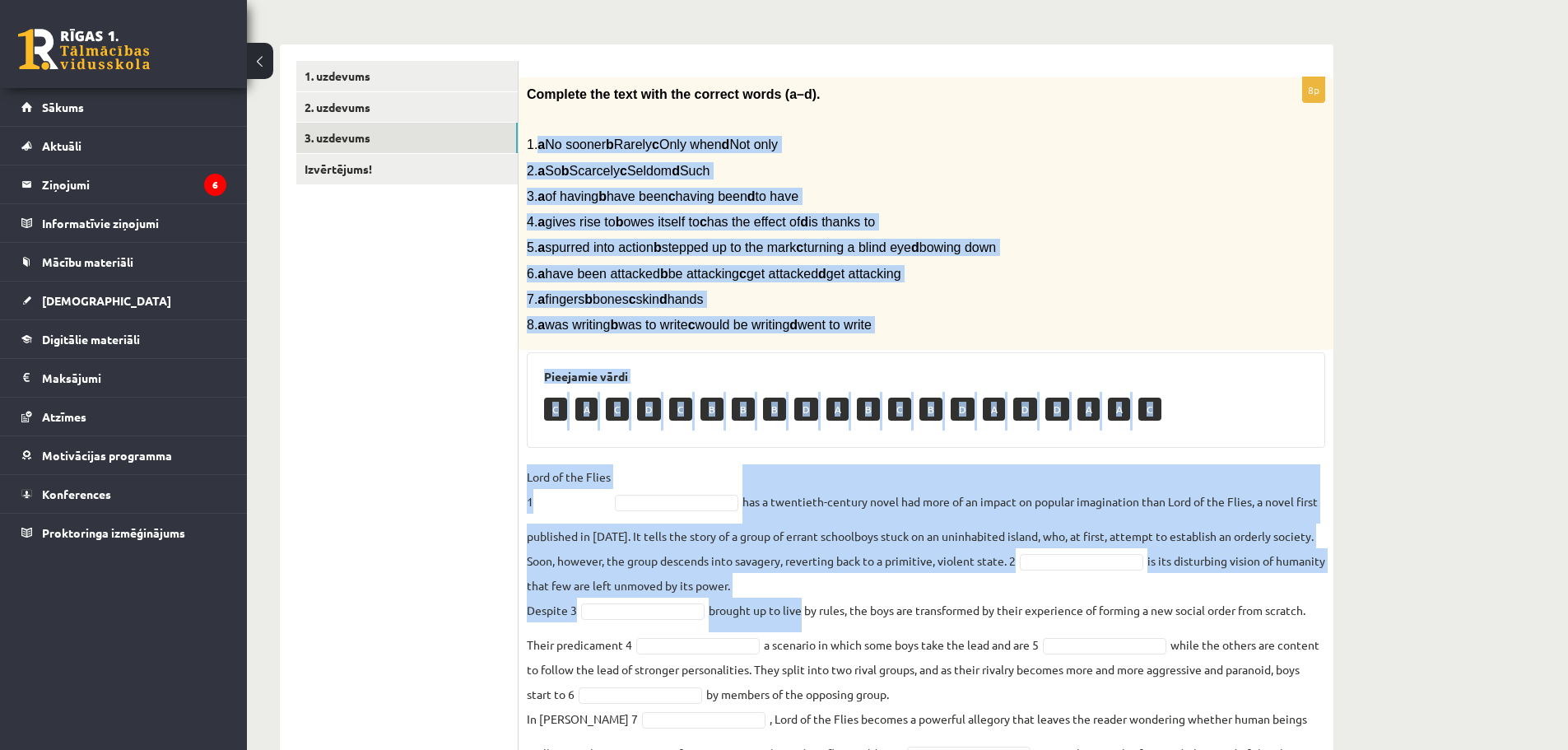
scroll to position [334, 0]
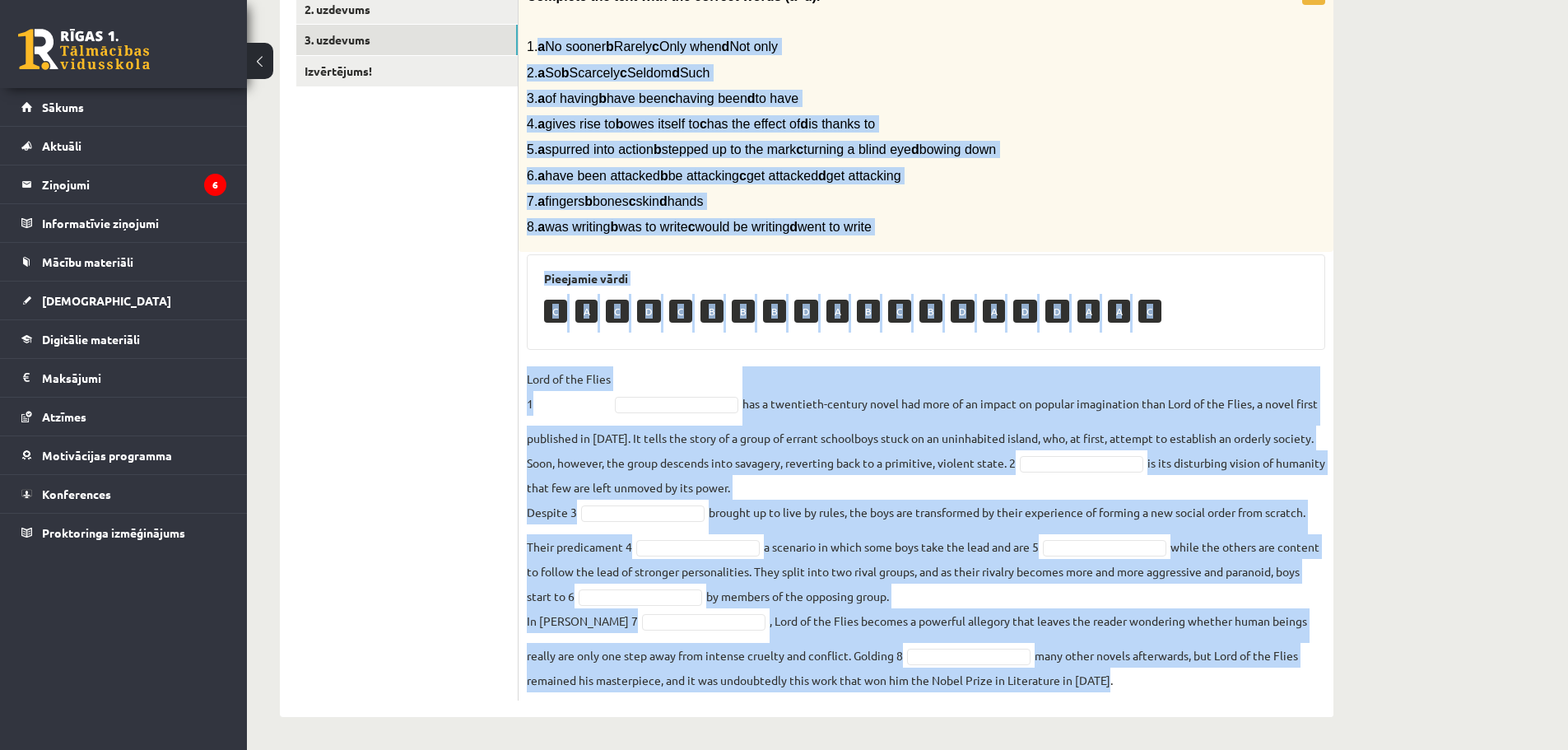
drag, startPoint x: 547, startPoint y: 205, endPoint x: 1160, endPoint y: 714, distance: 796.8
click at [1160, 714] on div "8p Complete the text with the correct words (a–d). 1. a No sooner b Rarely c On…" at bounding box center [926, 332] width 815 height 770
copy div "a No sooner b Rarely c Only when d Not only 2. a So b Scarcely c Seldom d Such …"
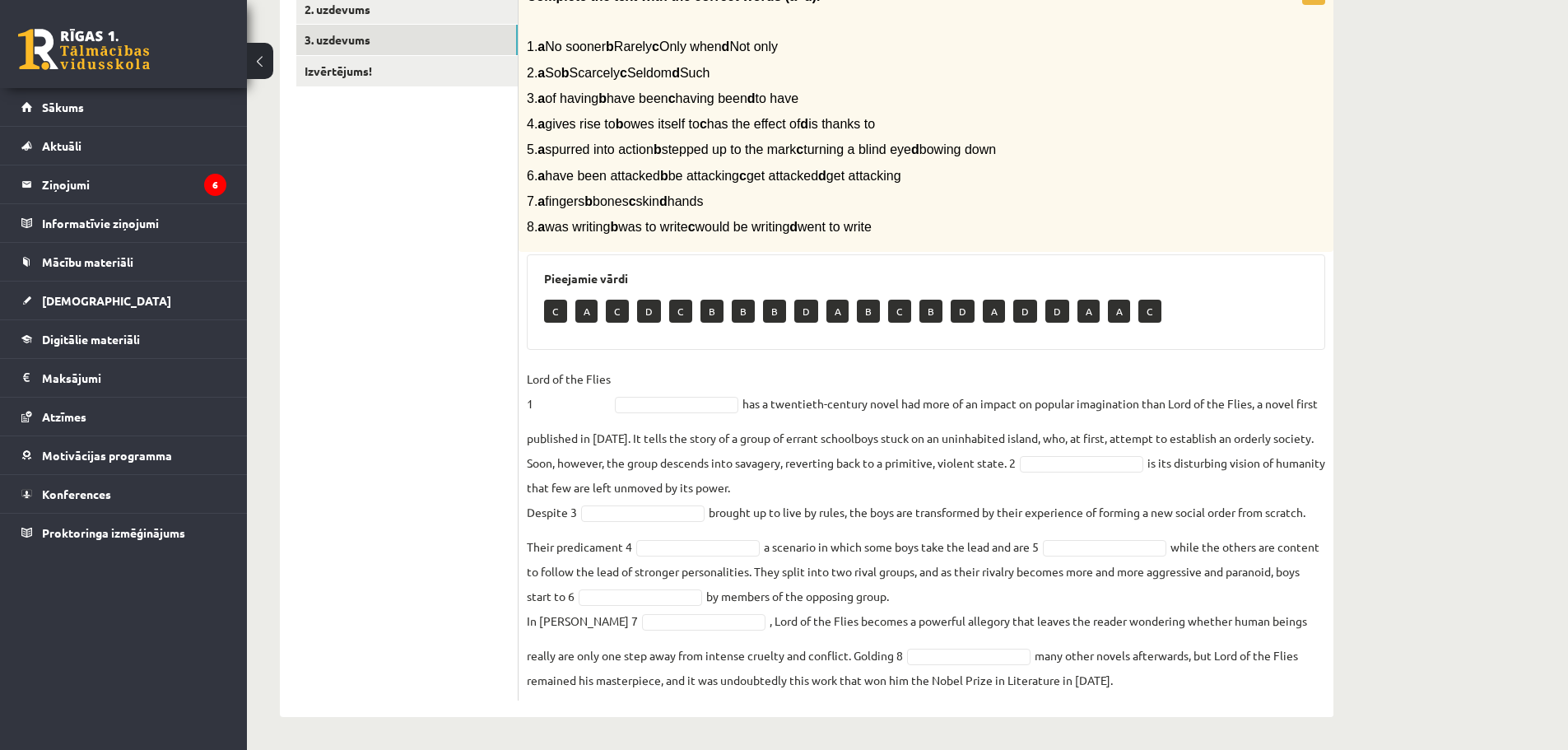
click at [373, 387] on ul "1. uzdevums 2. uzdevums 3. uzdevums Izvērtējums!" at bounding box center [407, 332] width 223 height 738
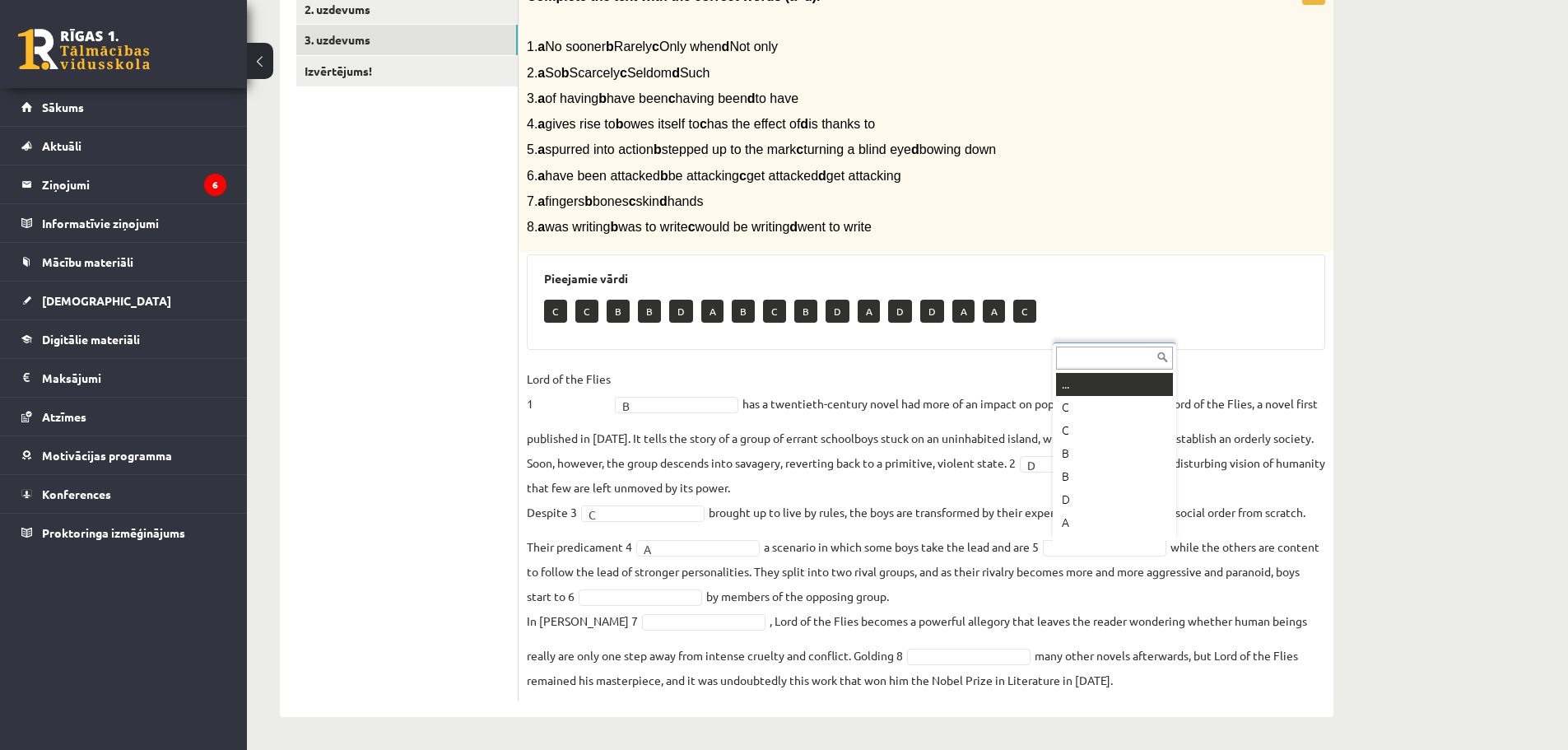
scroll to position [20, 0]
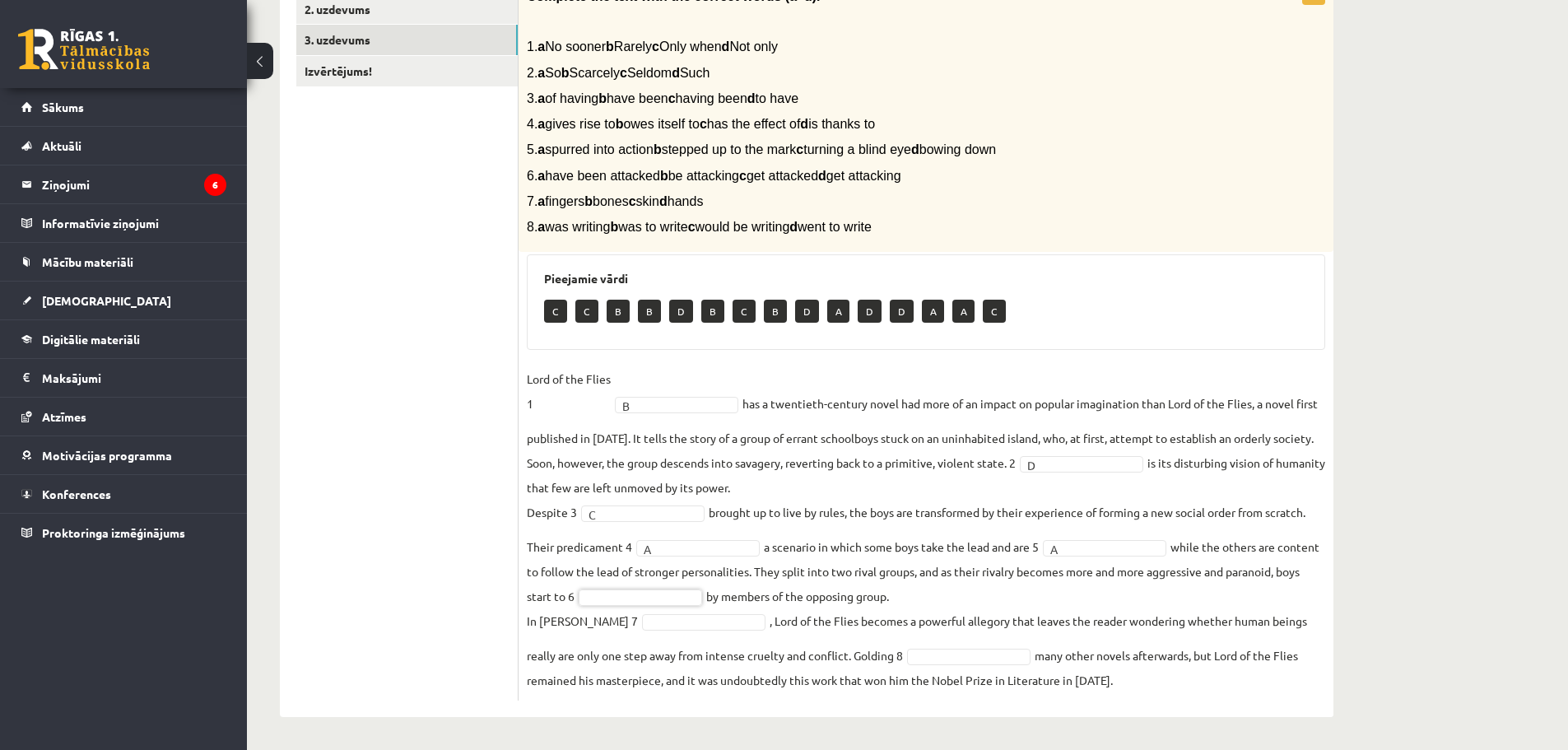
click at [689, 587] on fieldset "Lord of the Flies 1 B * has a twentieth-century novel had more of an impact on …" at bounding box center [926, 529] width 799 height 326
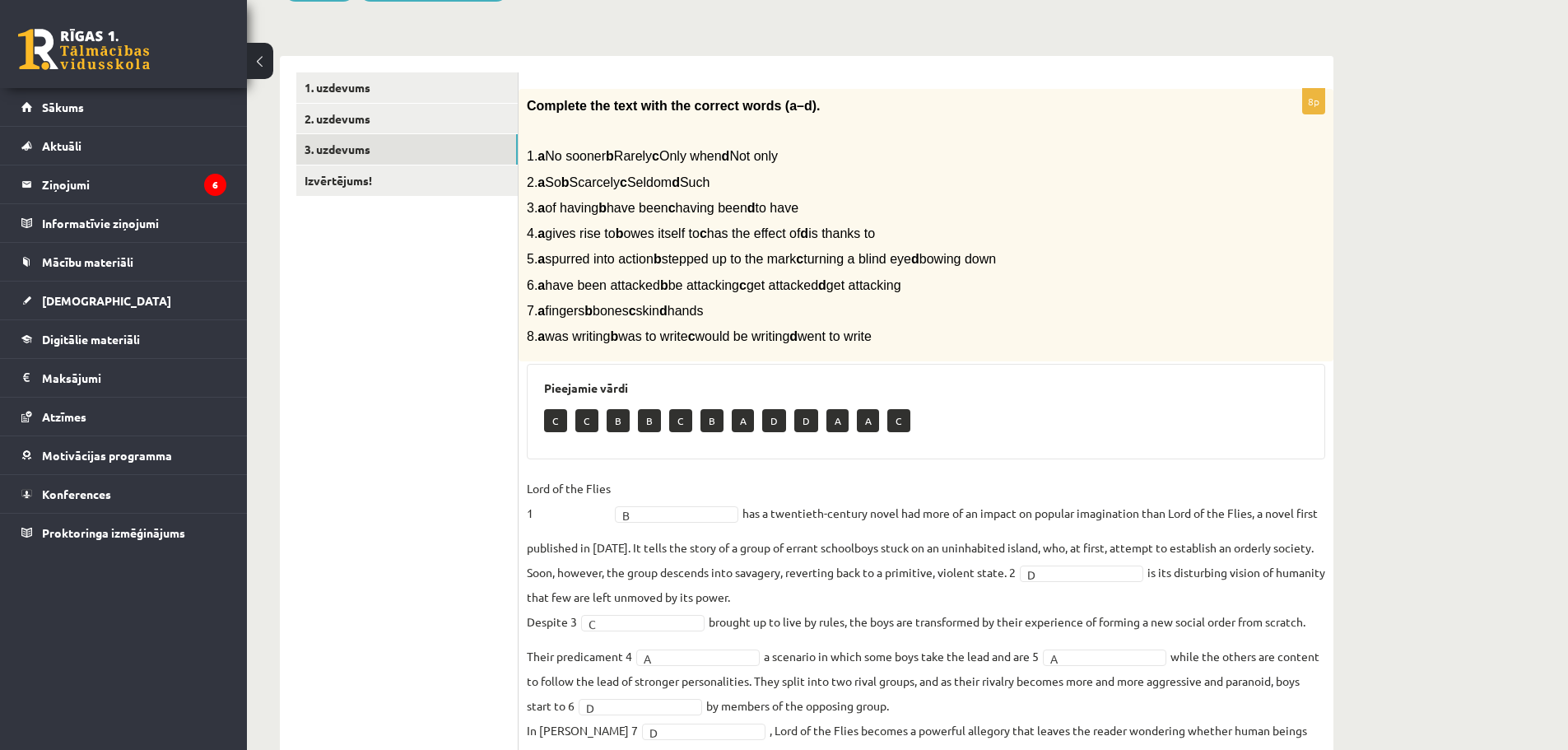
scroll to position [0, 0]
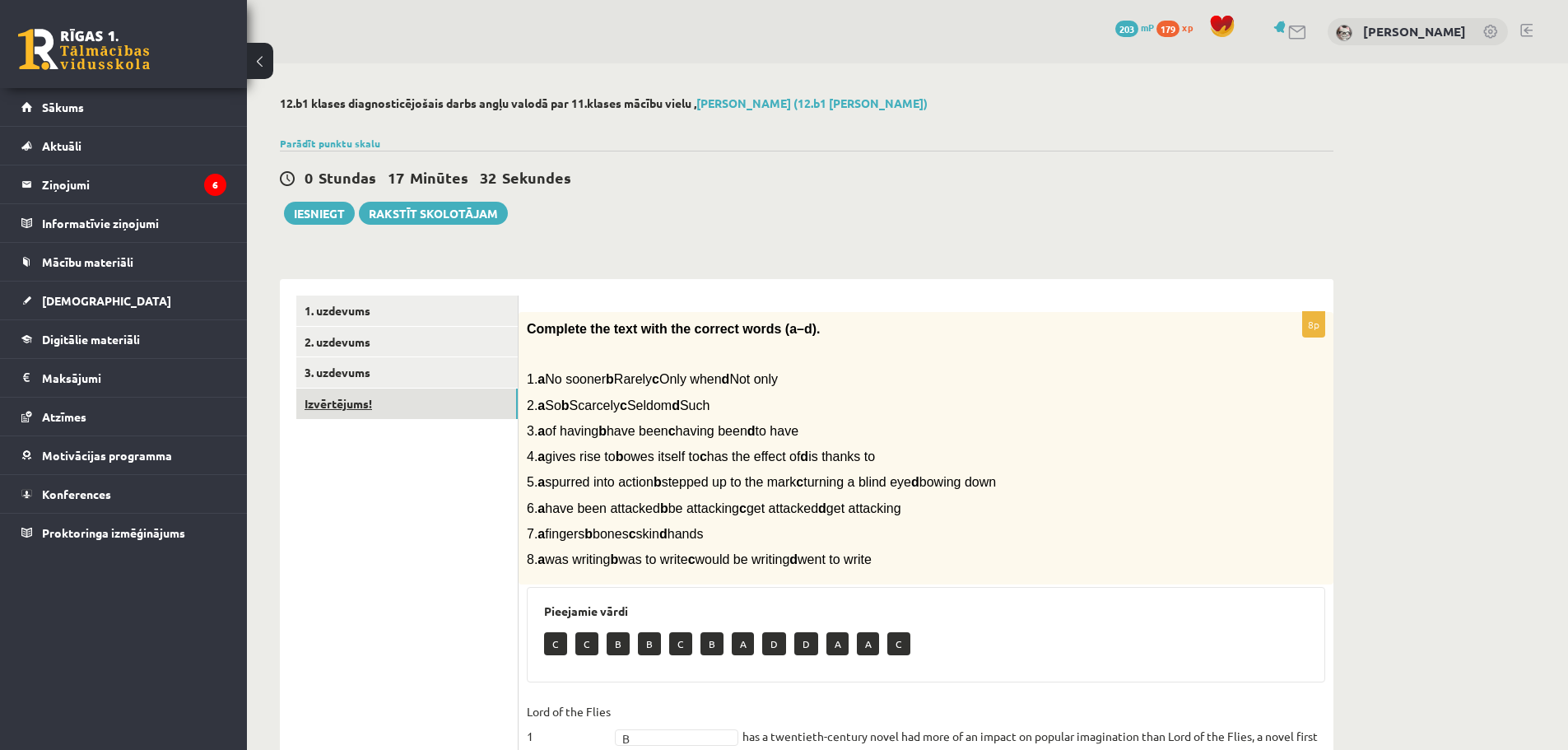
click at [386, 405] on link "Izvērtējums!" at bounding box center [407, 403] width 222 height 31
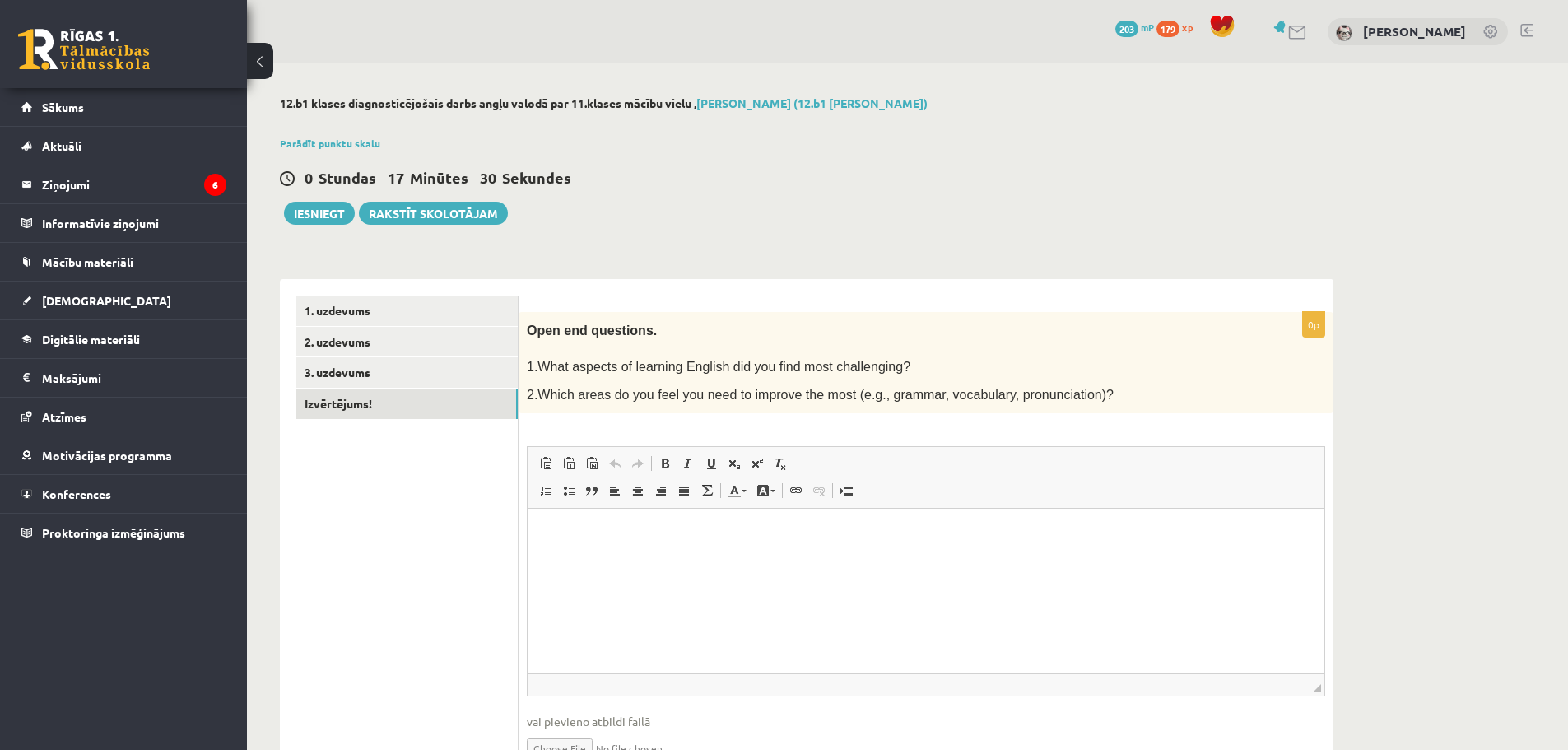
click at [540, 370] on span "1.What aspects of learning English did you find most challenging?" at bounding box center [719, 366] width 384 height 14
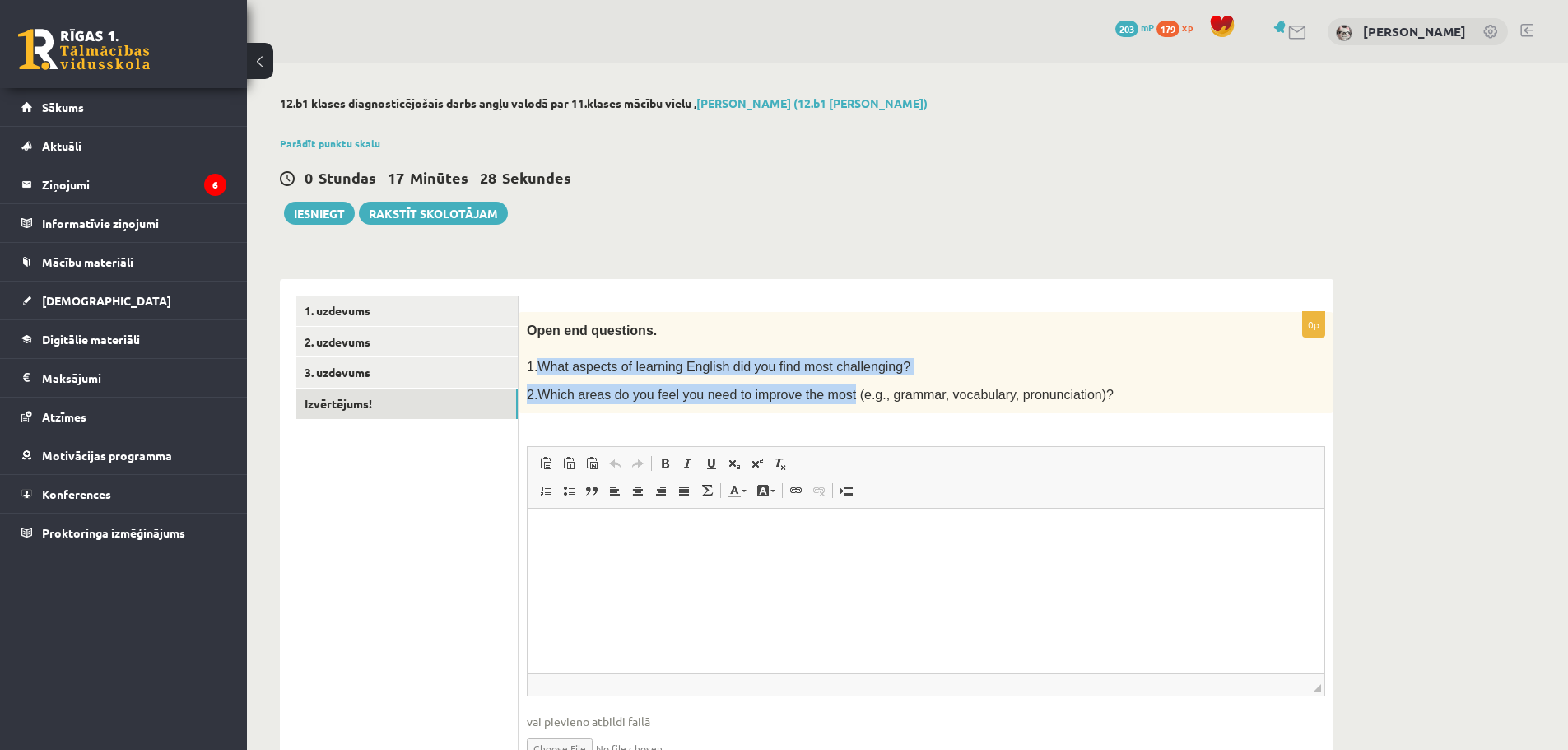
drag, startPoint x: 540, startPoint y: 370, endPoint x: 805, endPoint y: 399, distance: 266.6
click at [805, 399] on div "Open end questions. 1.What aspects of learning English did you find most challe…" at bounding box center [926, 363] width 815 height 102
click at [805, 399] on span "2.Which areas do you feel you need to improve the most (e.g., grammar, vocabula…" at bounding box center [820, 394] width 587 height 14
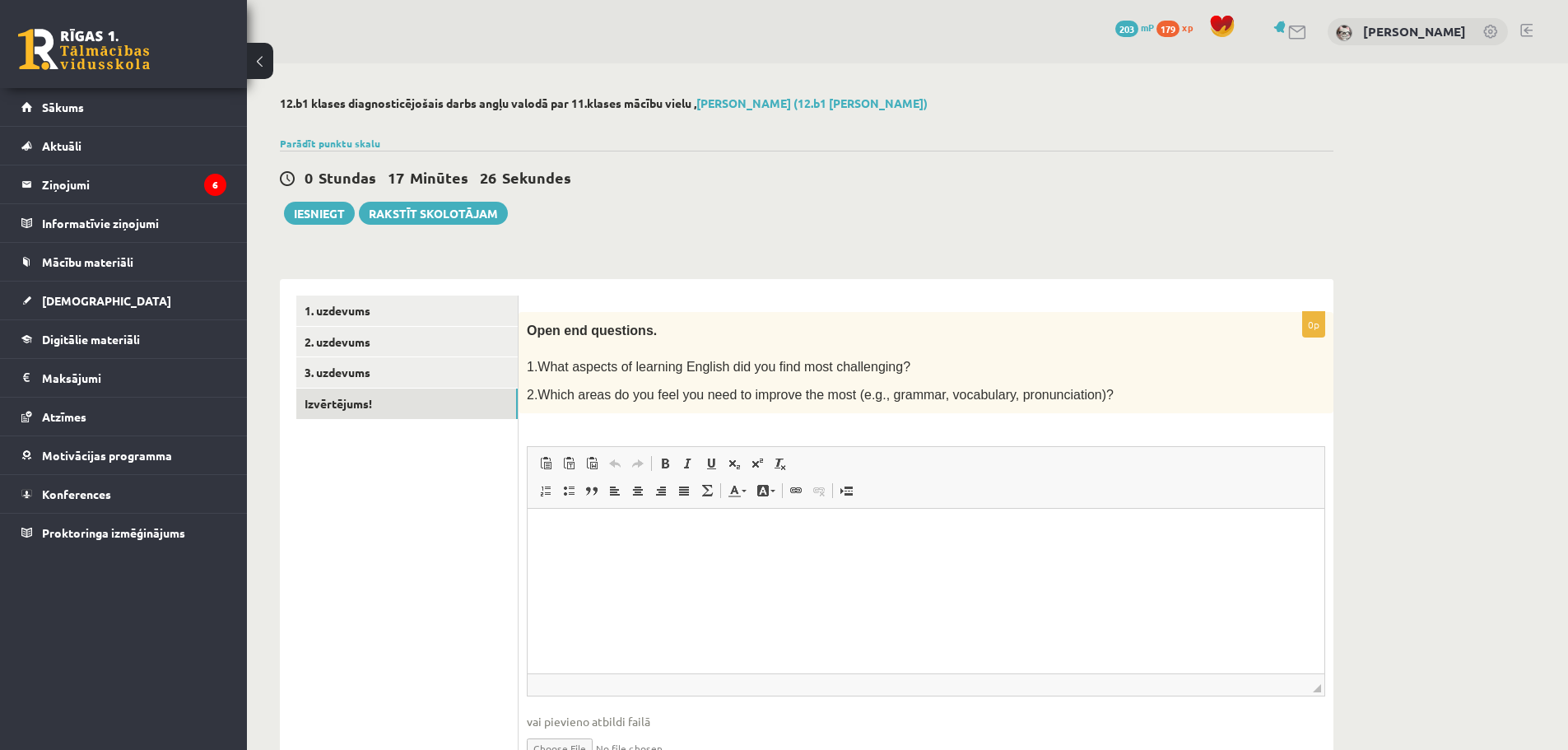
drag, startPoint x: 531, startPoint y: 362, endPoint x: 699, endPoint y: 375, distance: 168.5
click at [536, 363] on span "1.What aspects of learning English did you find most challenging?" at bounding box center [719, 366] width 384 height 14
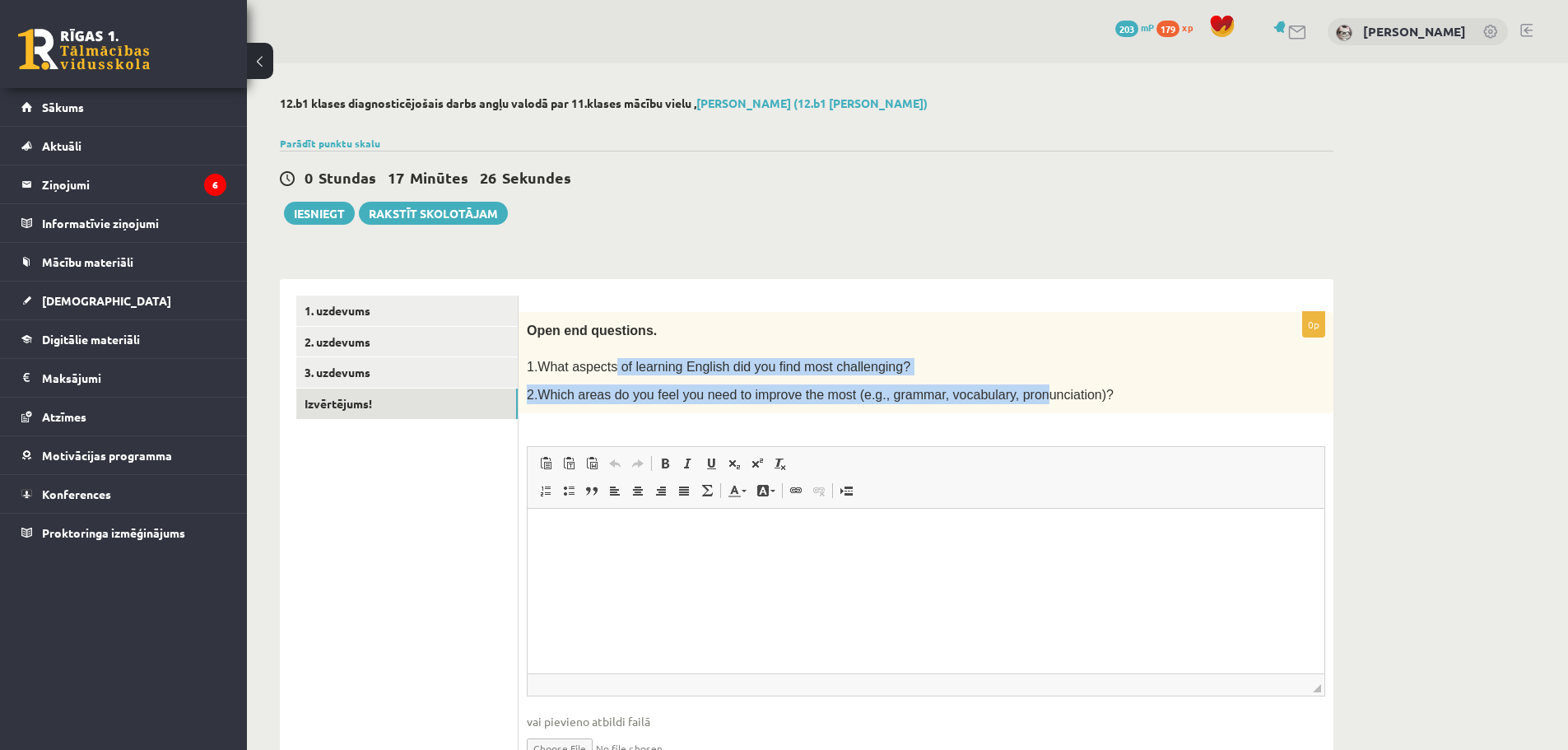
drag, startPoint x: 699, startPoint y: 375, endPoint x: 983, endPoint y: 381, distance: 284.1
click at [1004, 382] on div "Open end questions. 1.What aspects of learning English did you find most challe…" at bounding box center [926, 363] width 815 height 102
click at [1033, 367] on p "1.What aspects of learning English did you find most challenging?" at bounding box center [885, 367] width 716 height 18
drag, startPoint x: 526, startPoint y: 362, endPoint x: 1097, endPoint y: 406, distance: 572.7
click at [1097, 406] on div "Open end questions. 1.What aspects of learning English did you find most challe…" at bounding box center [926, 363] width 815 height 102
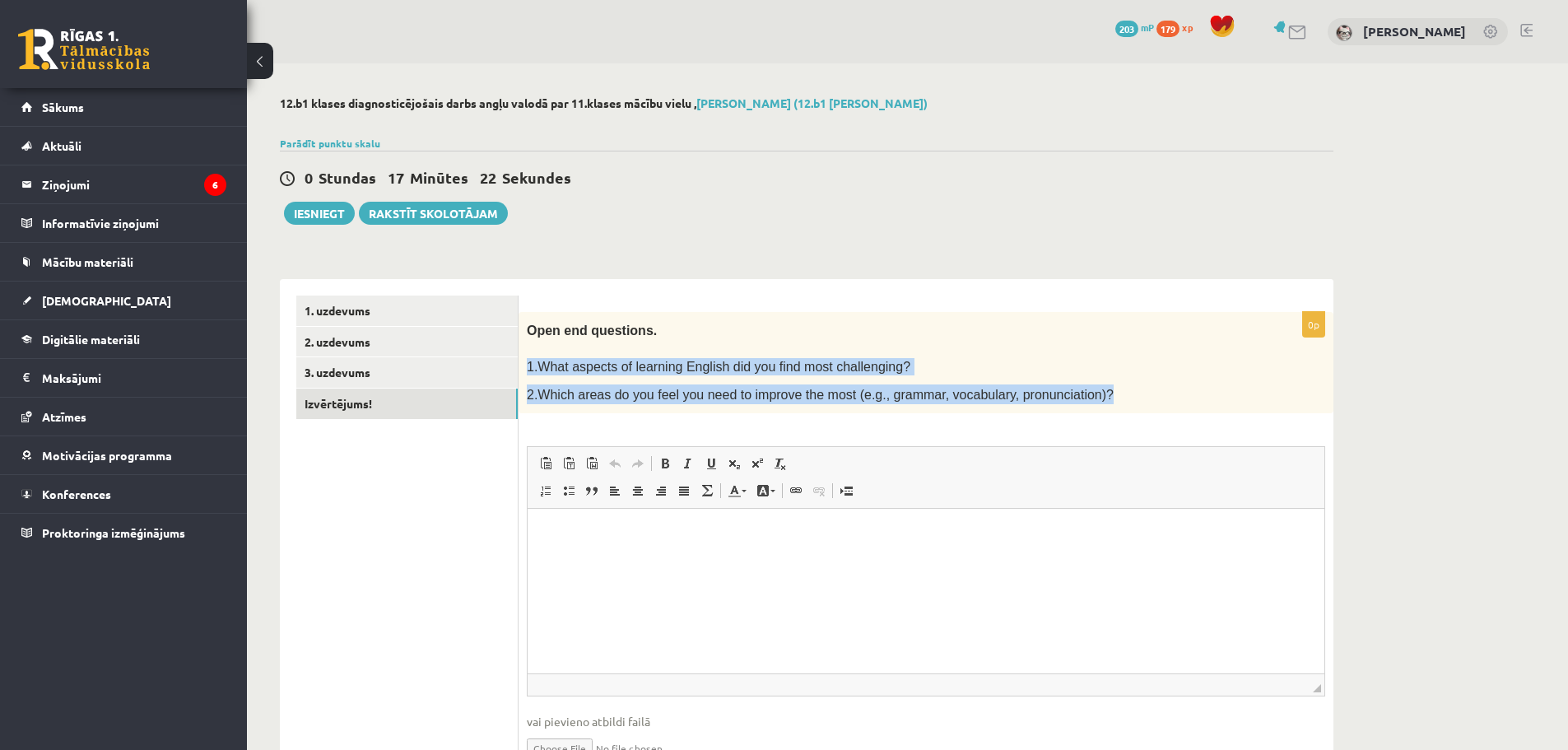
copy div "1.What aspects of learning English did you find most challenging? 2.Which areas…"
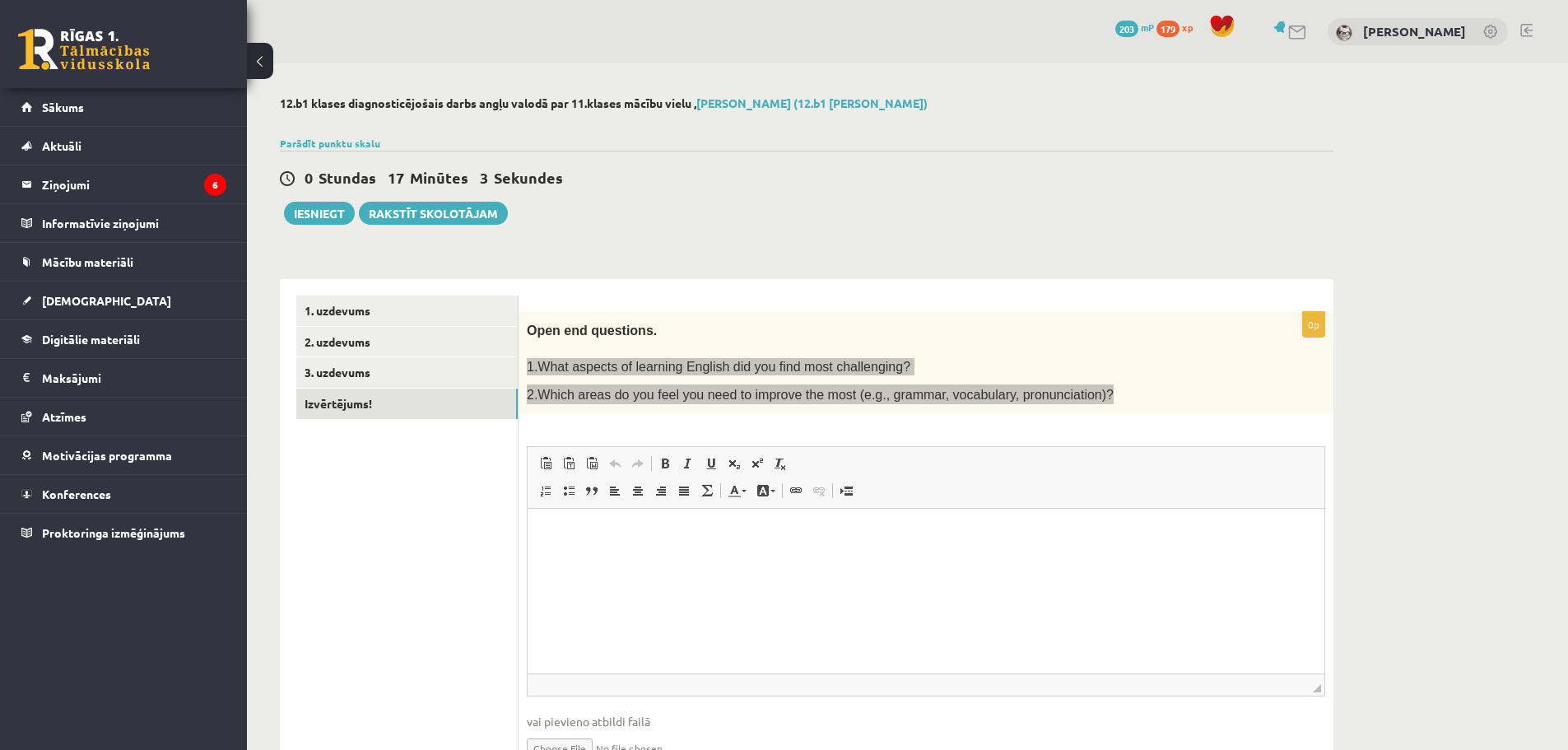
click at [680, 559] on html at bounding box center [926, 534] width 797 height 50
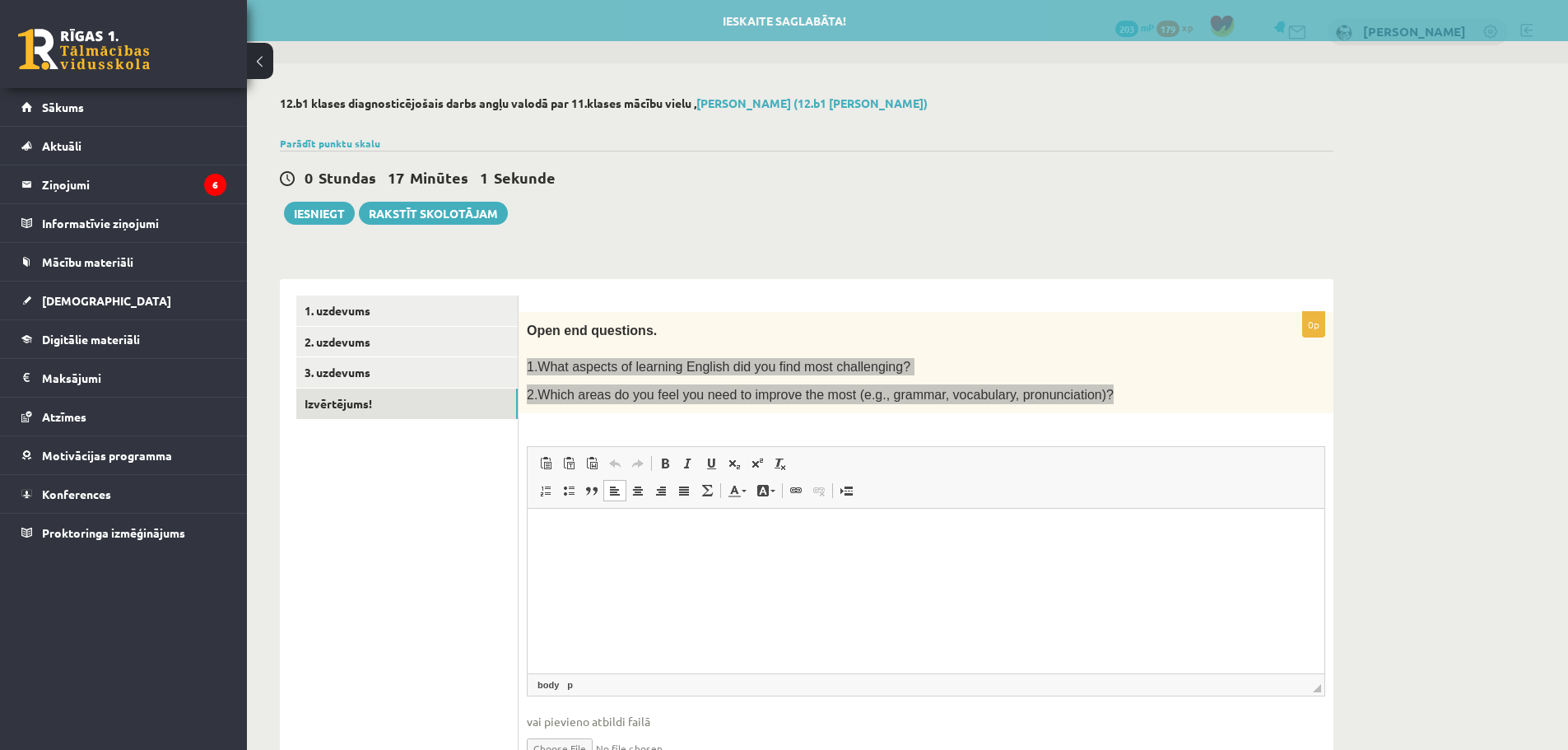
click at [653, 559] on html at bounding box center [926, 534] width 797 height 50
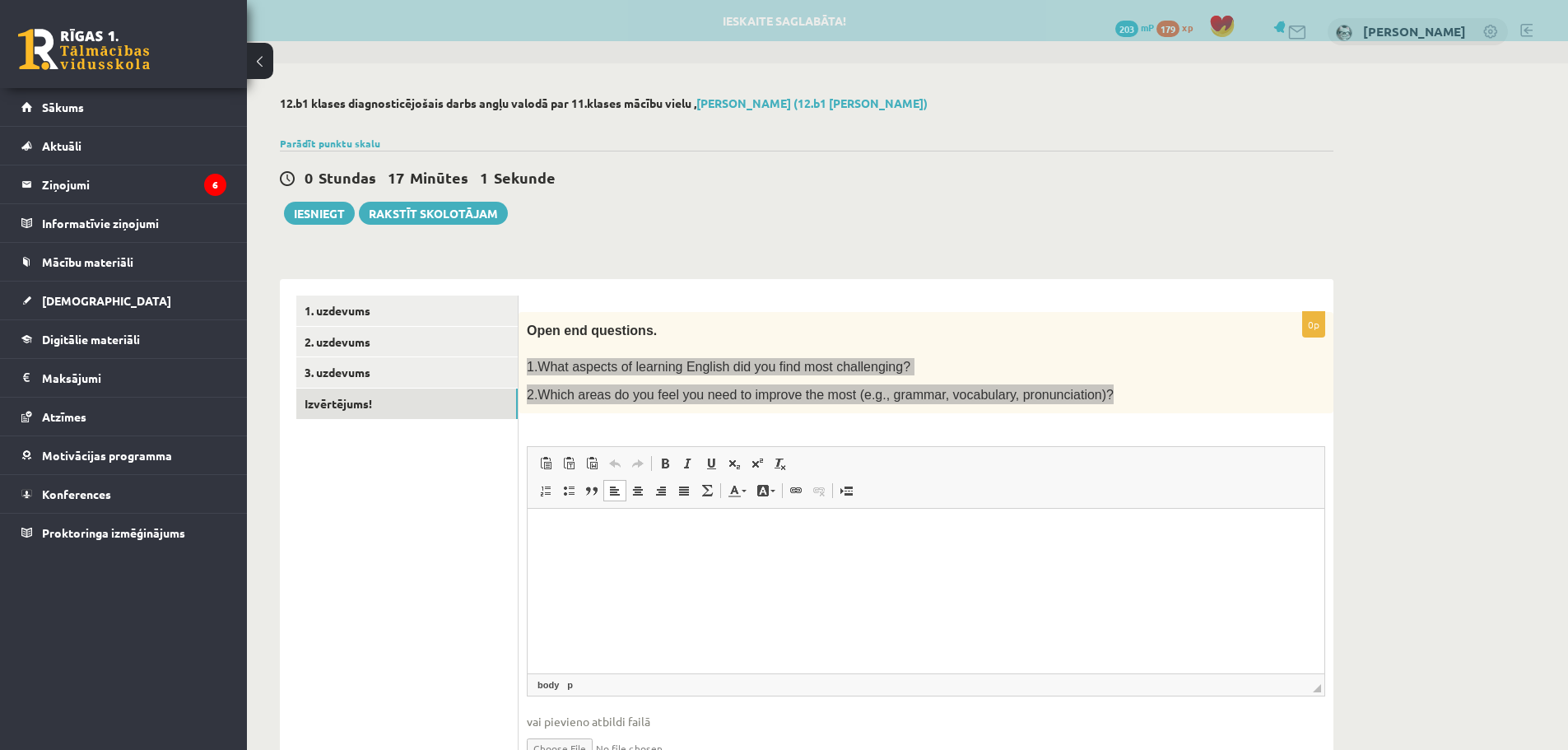
click at [615, 546] on html at bounding box center [926, 534] width 797 height 50
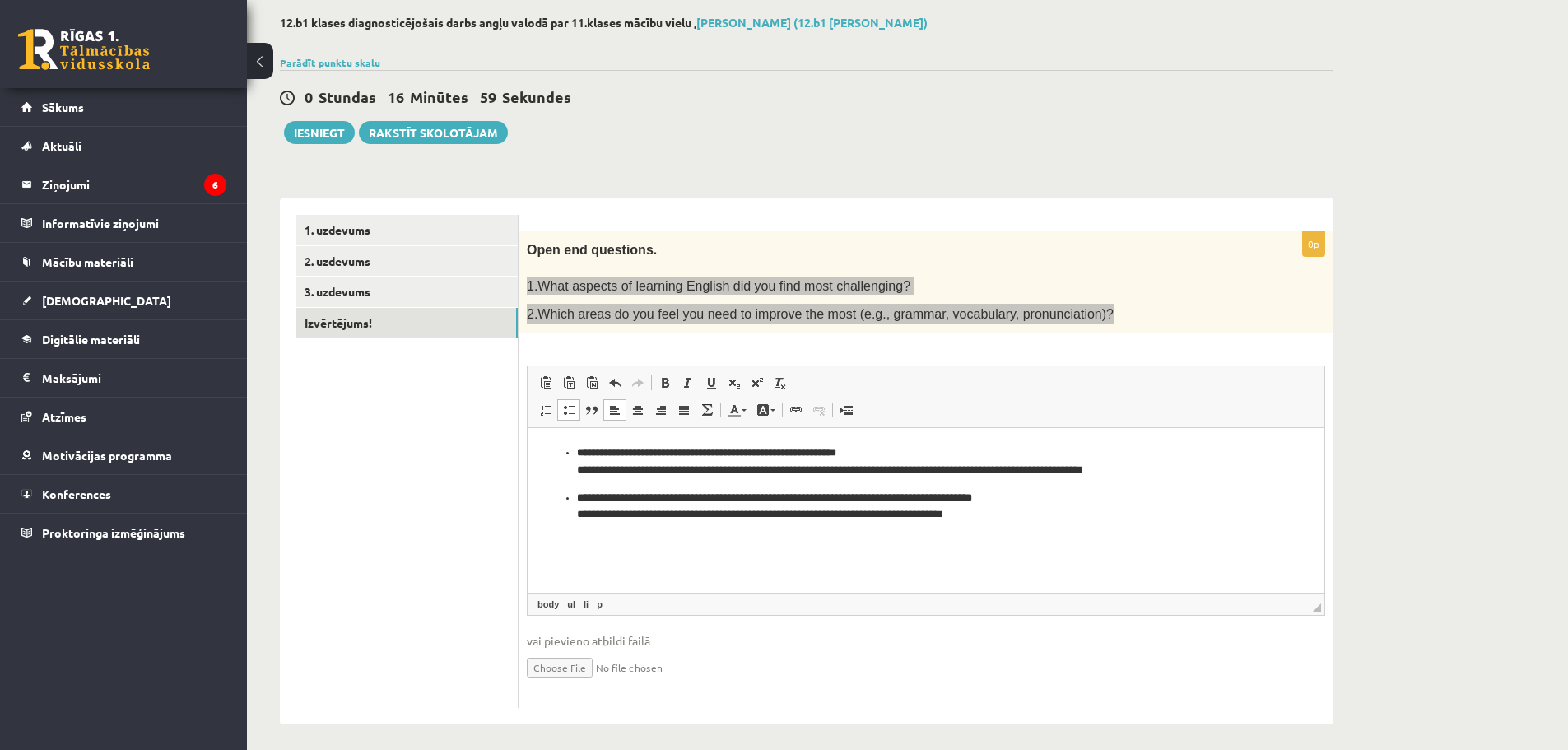
scroll to position [89, 0]
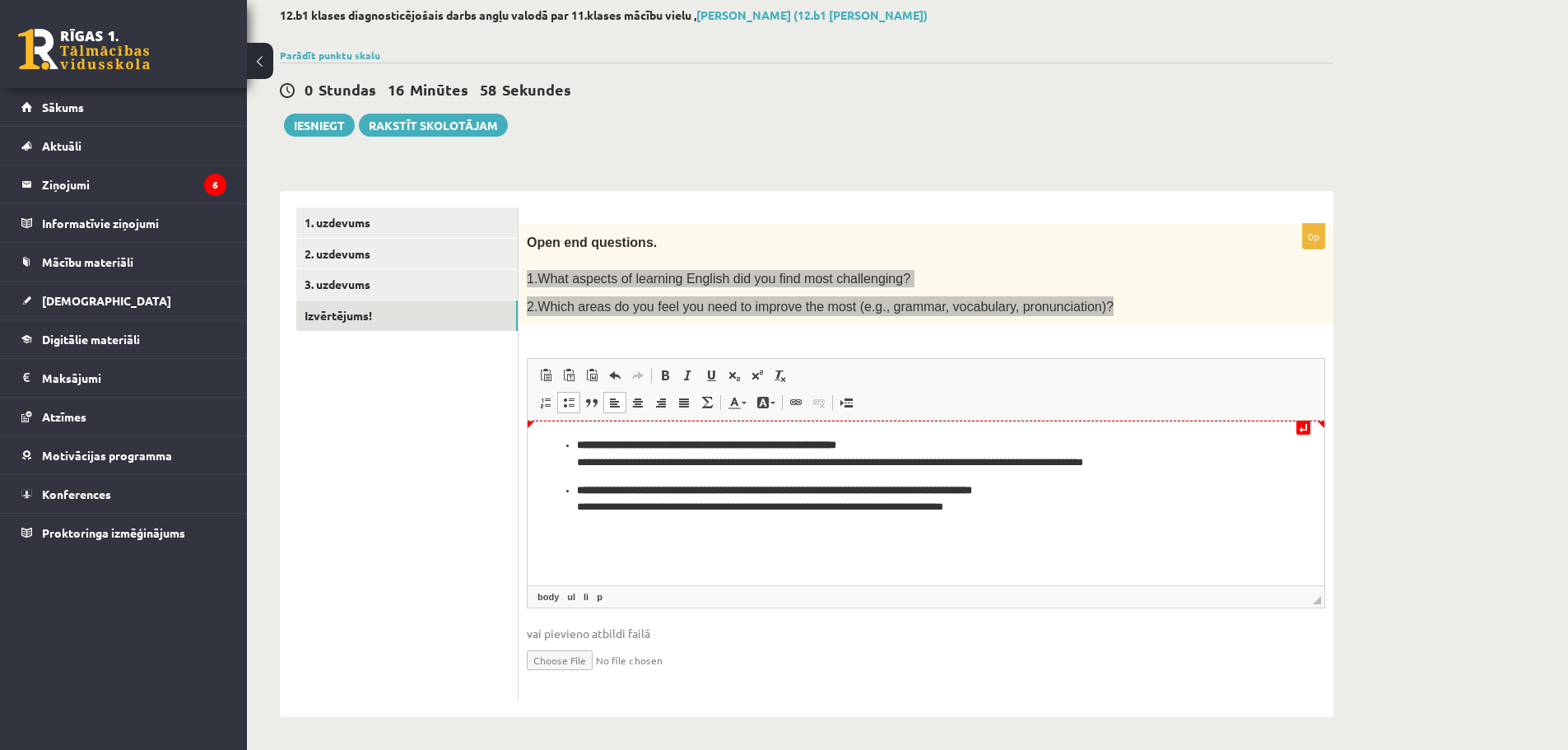
click at [574, 452] on ul "**********" at bounding box center [926, 476] width 764 height 79
click at [574, 495] on ul "**********" at bounding box center [926, 499] width 764 height 34
click at [578, 472] on body "**********" at bounding box center [926, 476] width 764 height 79
click at [1116, 457] on p "**********" at bounding box center [926, 454] width 764 height 34
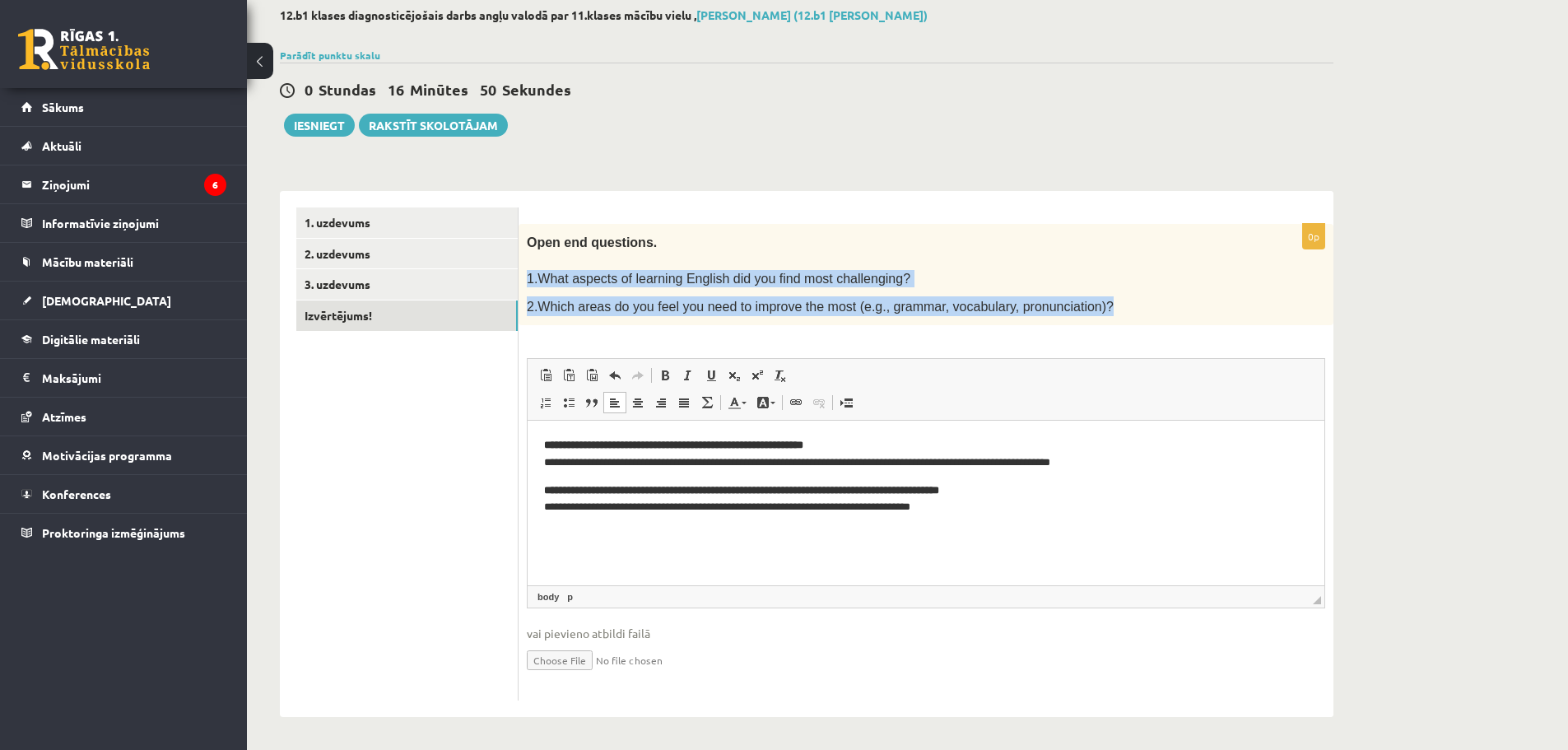
click at [1110, 279] on p "1.What aspects of learning English did you find most challenging?" at bounding box center [885, 279] width 716 height 18
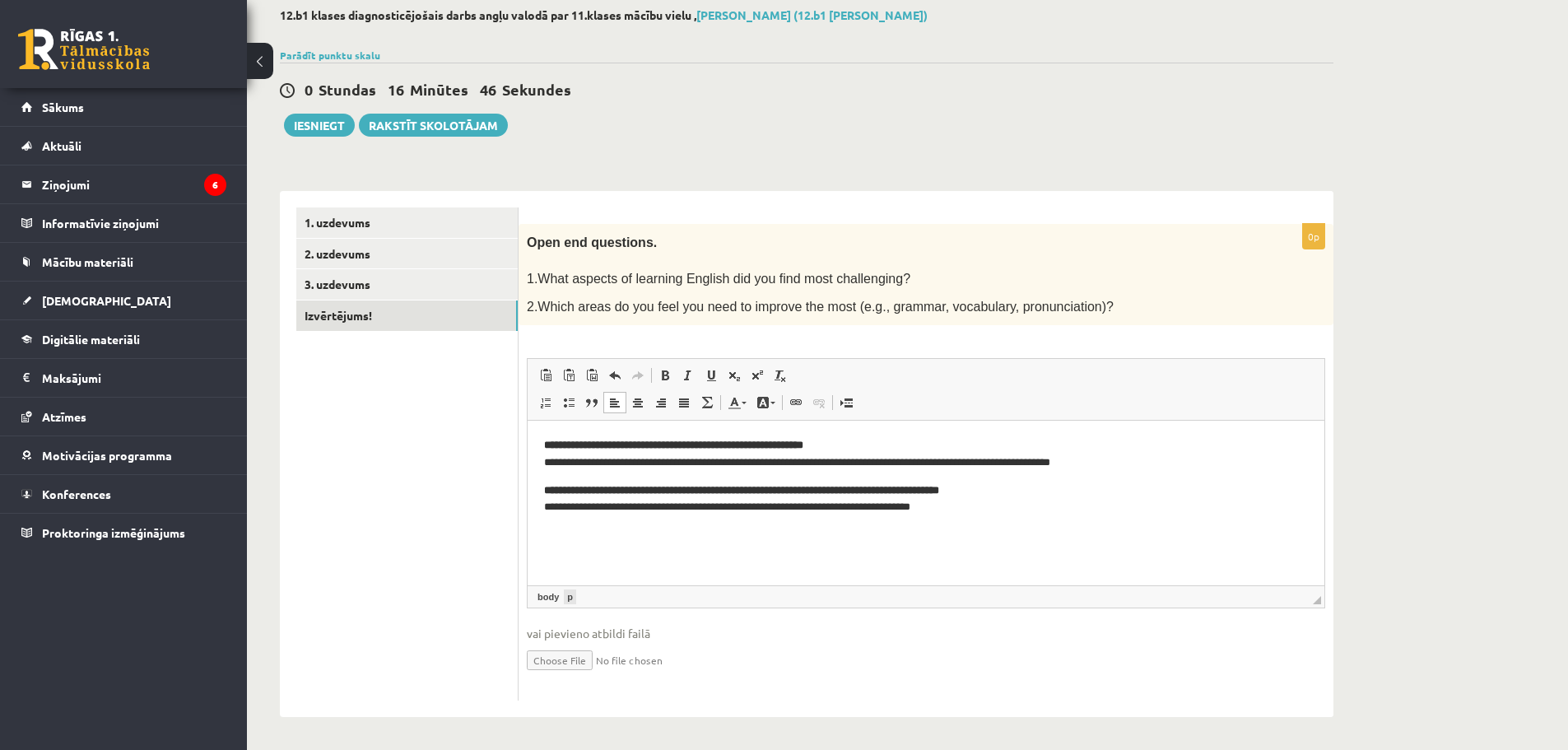
click at [568, 592] on link "p" at bounding box center [570, 597] width 12 height 15
click at [547, 594] on link "body" at bounding box center [548, 597] width 28 height 15
click at [642, 533] on html "**********" at bounding box center [926, 477] width 797 height 112
click at [415, 529] on ul "1. uzdevums 2. uzdevums 3. uzdevums Izvērtējums!" at bounding box center [407, 455] width 223 height 494
click at [543, 443] on html "**********" at bounding box center [926, 477] width 797 height 112
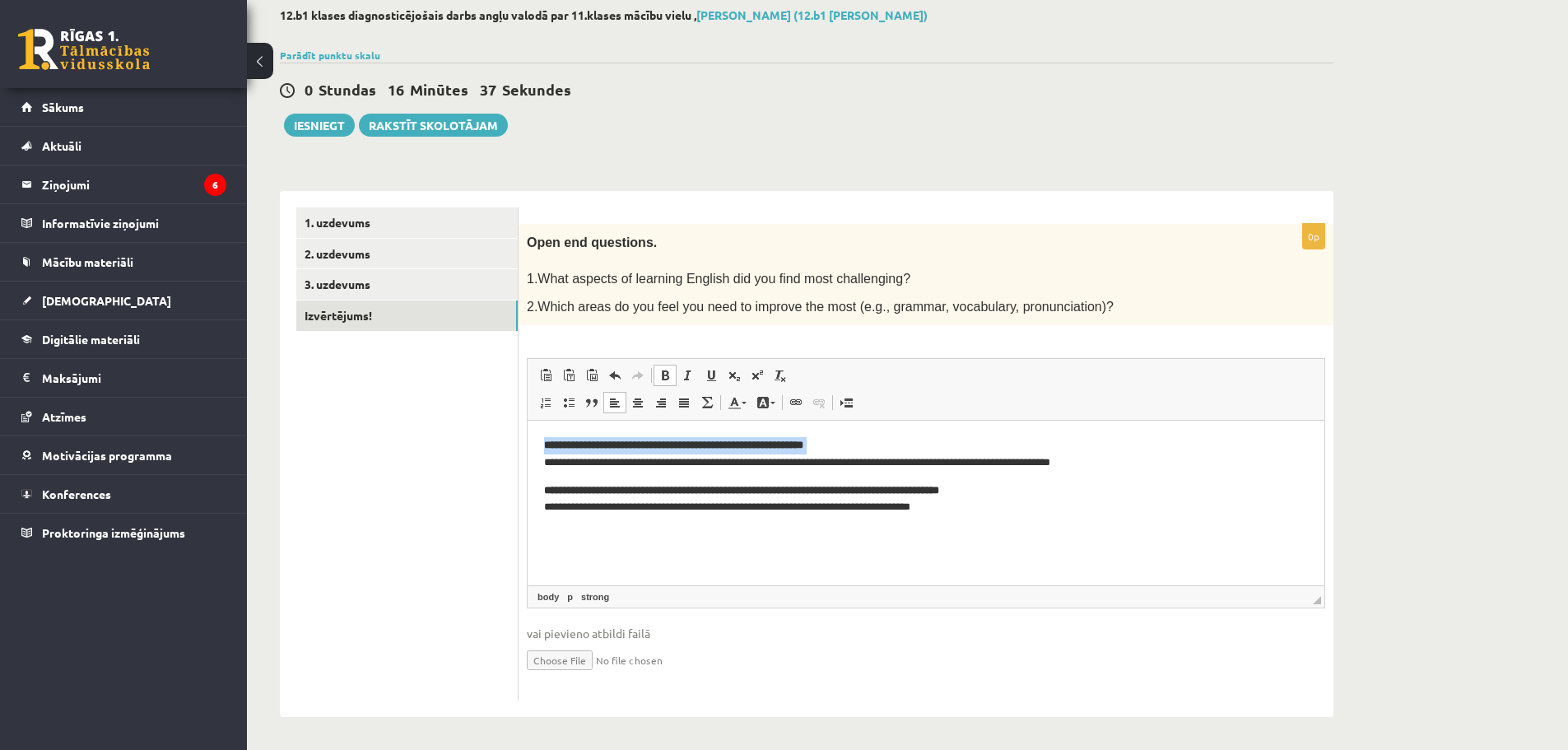
drag, startPoint x: 543, startPoint y: 443, endPoint x: 879, endPoint y: 446, distance: 336.0
click at [879, 446] on html "**********" at bounding box center [926, 477] width 797 height 112
click at [879, 446] on p "**********" at bounding box center [926, 454] width 764 height 34
click at [554, 440] on strong "**********" at bounding box center [602, 444] width 115 height 10
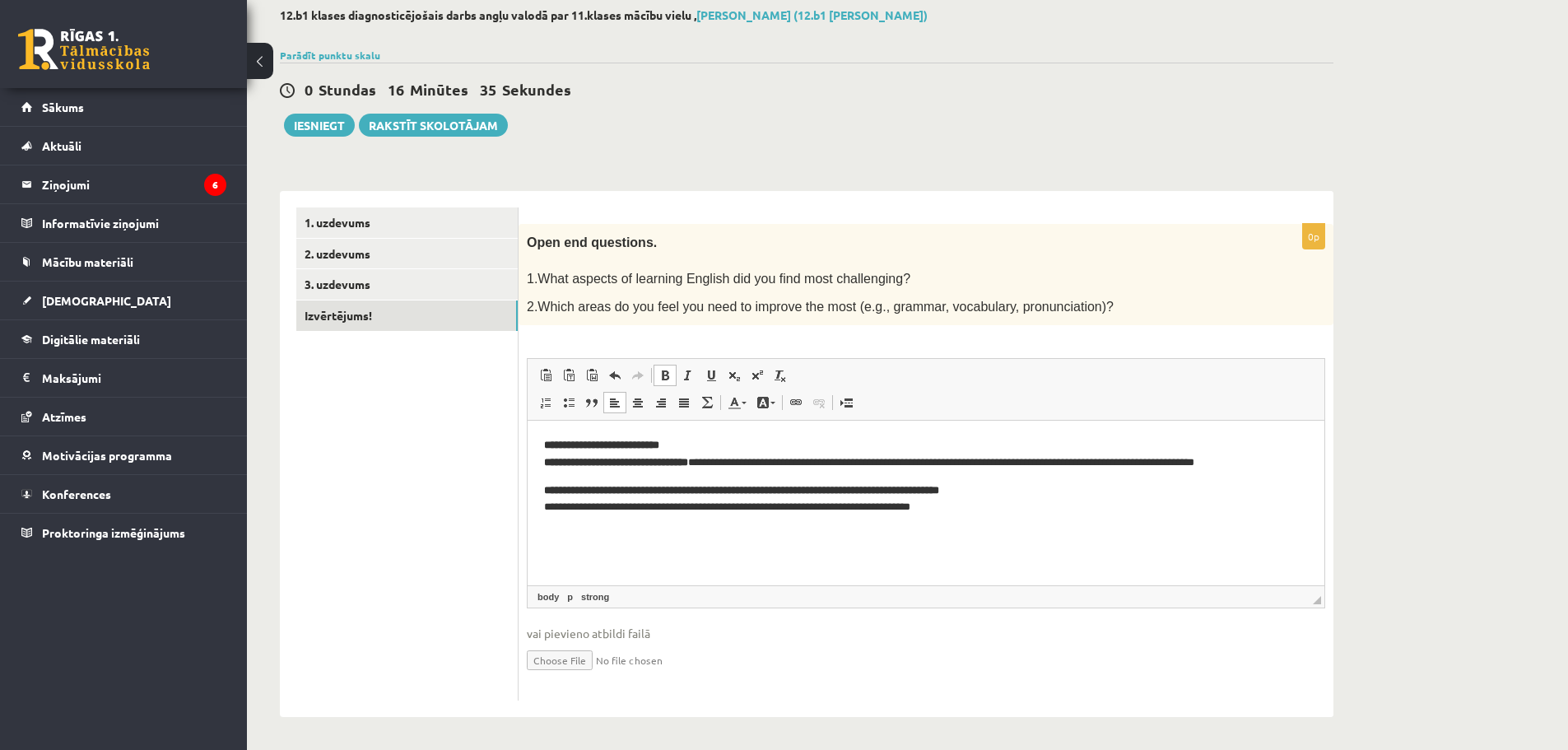
drag, startPoint x: 541, startPoint y: 442, endPoint x: 691, endPoint y: 457, distance: 150.7
click at [551, 443] on html "**********" at bounding box center [926, 477] width 797 height 112
drag, startPoint x: 691, startPoint y: 457, endPoint x: 723, endPoint y: 454, distance: 32.1
click at [723, 455] on p "**********" at bounding box center [926, 454] width 764 height 34
click at [717, 441] on p "**********" at bounding box center [926, 454] width 764 height 34
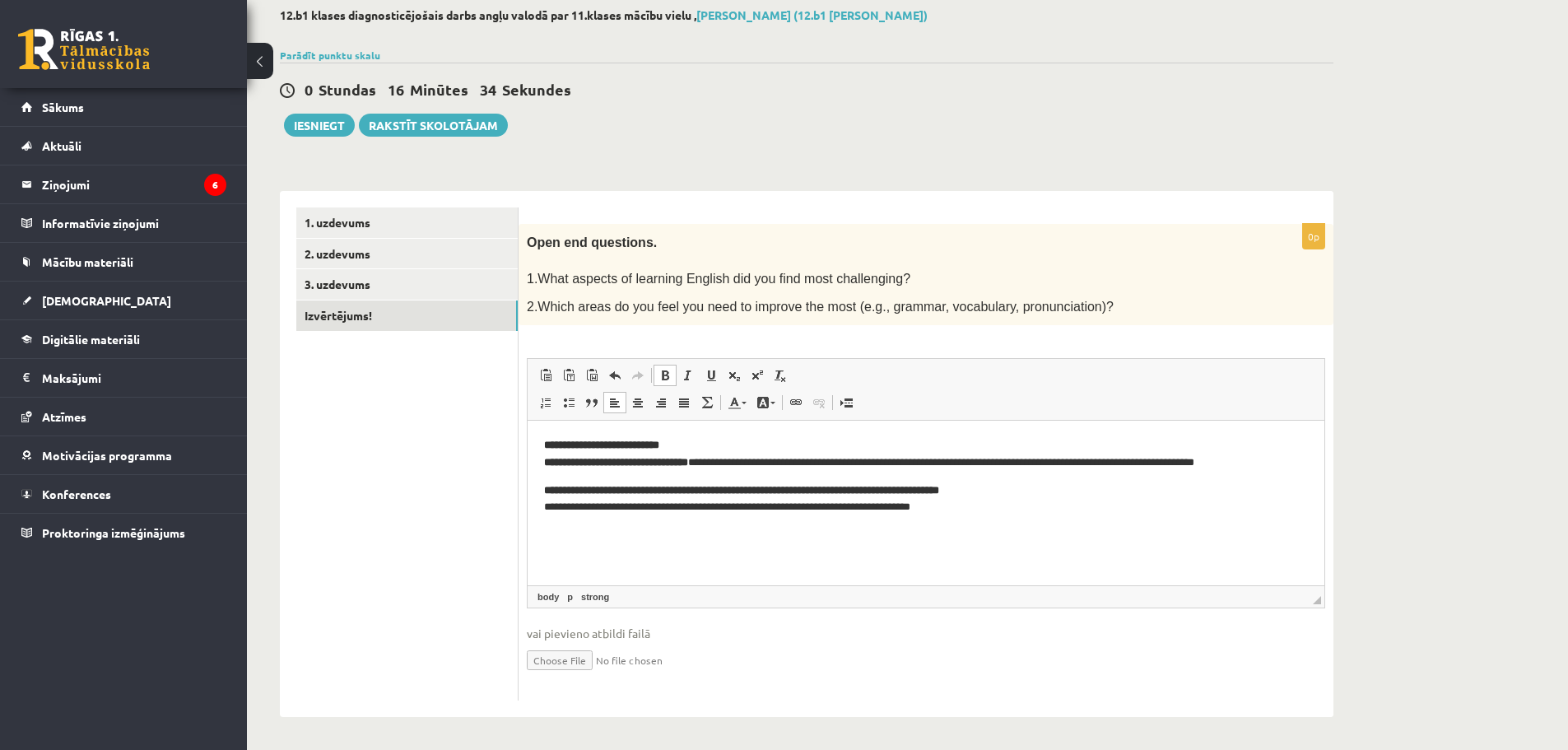
click at [700, 437] on p "**********" at bounding box center [926, 454] width 764 height 34
click at [543, 454] on html "**********" at bounding box center [926, 477] width 797 height 112
click at [688, 463] on strong "**********" at bounding box center [615, 462] width 144 height 10
click at [939, 488] on strong "**********" at bounding box center [741, 490] width 395 height 10
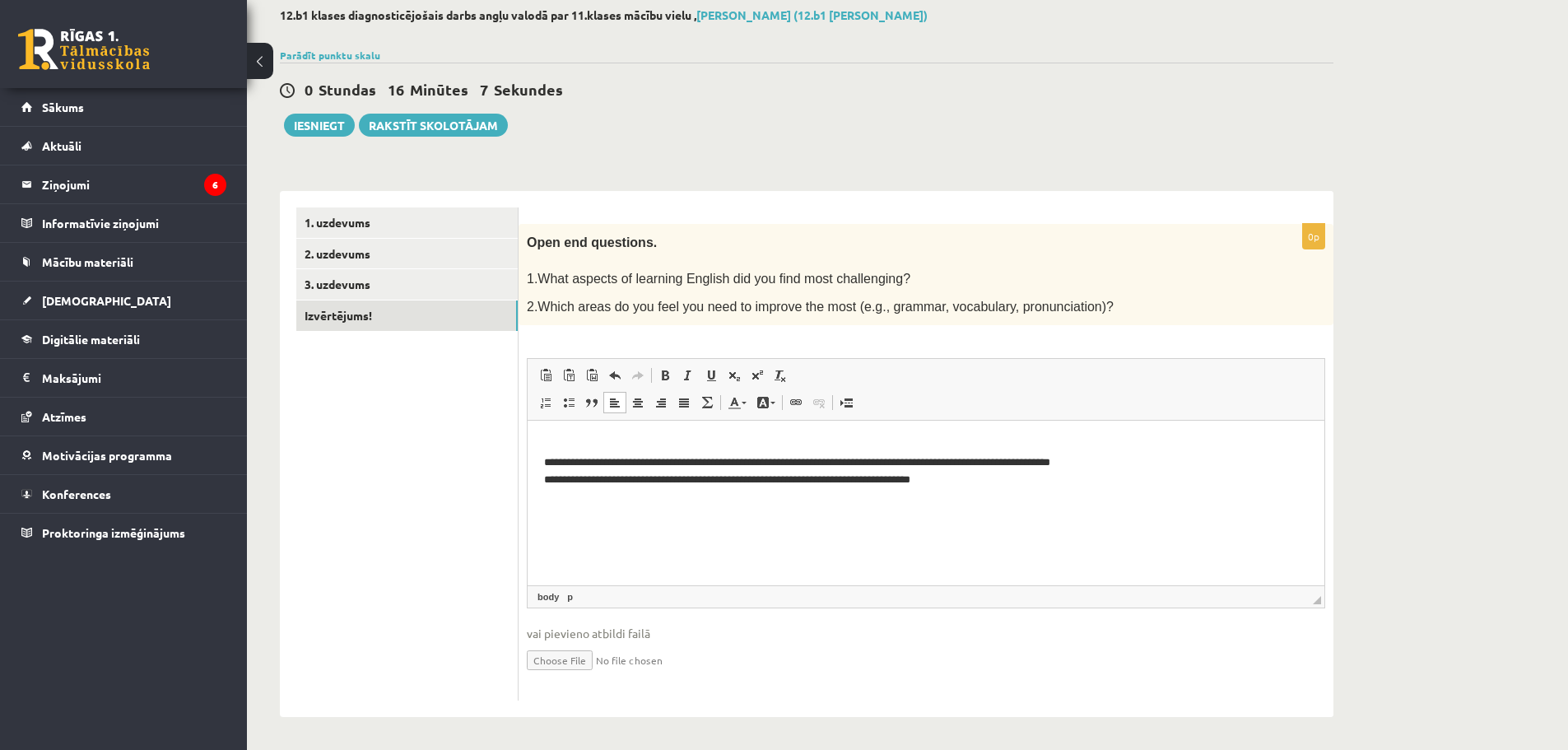
click at [988, 505] on html "**********" at bounding box center [926, 463] width 797 height 84
click at [860, 476] on p "**********" at bounding box center [926, 462] width 764 height 51
click at [872, 477] on p "**********" at bounding box center [926, 462] width 764 height 51
drag, startPoint x: 913, startPoint y: 478, endPoint x: 915, endPoint y: 488, distance: 10.2
click at [912, 480] on p "**********" at bounding box center [926, 462] width 764 height 51
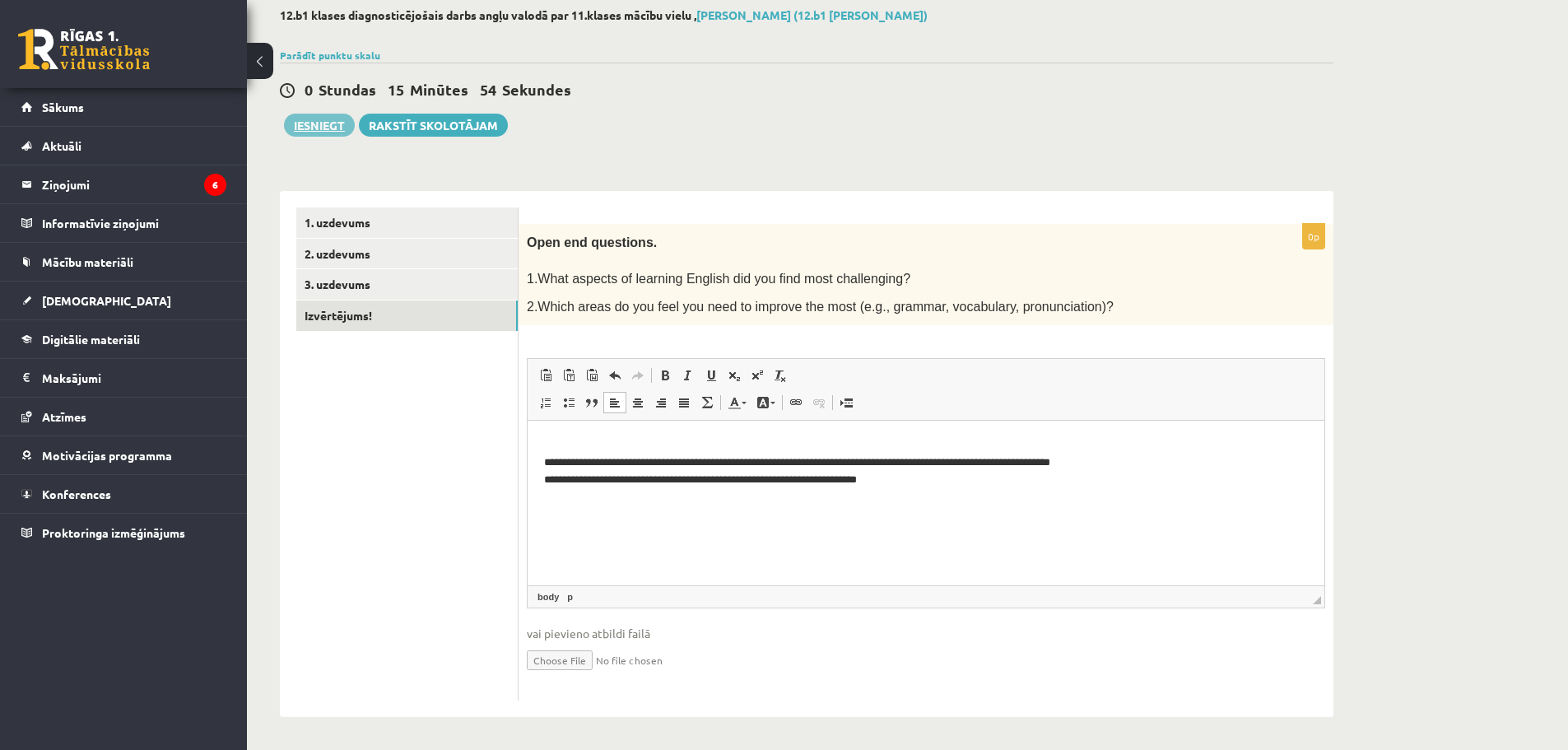
click at [316, 130] on button "Iesniegt" at bounding box center [319, 125] width 71 height 23
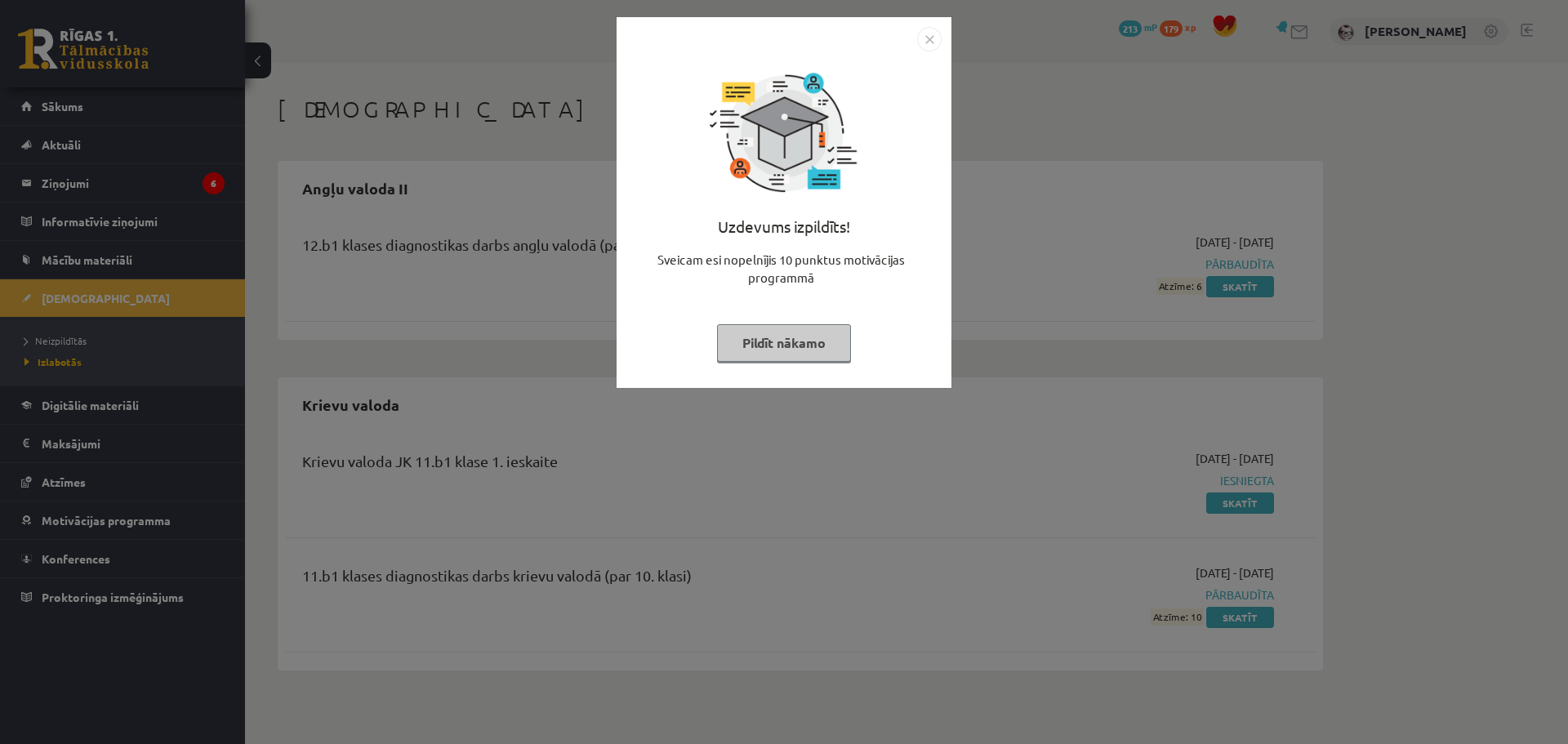
click at [930, 41] on img "Close" at bounding box center [930, 39] width 25 height 25
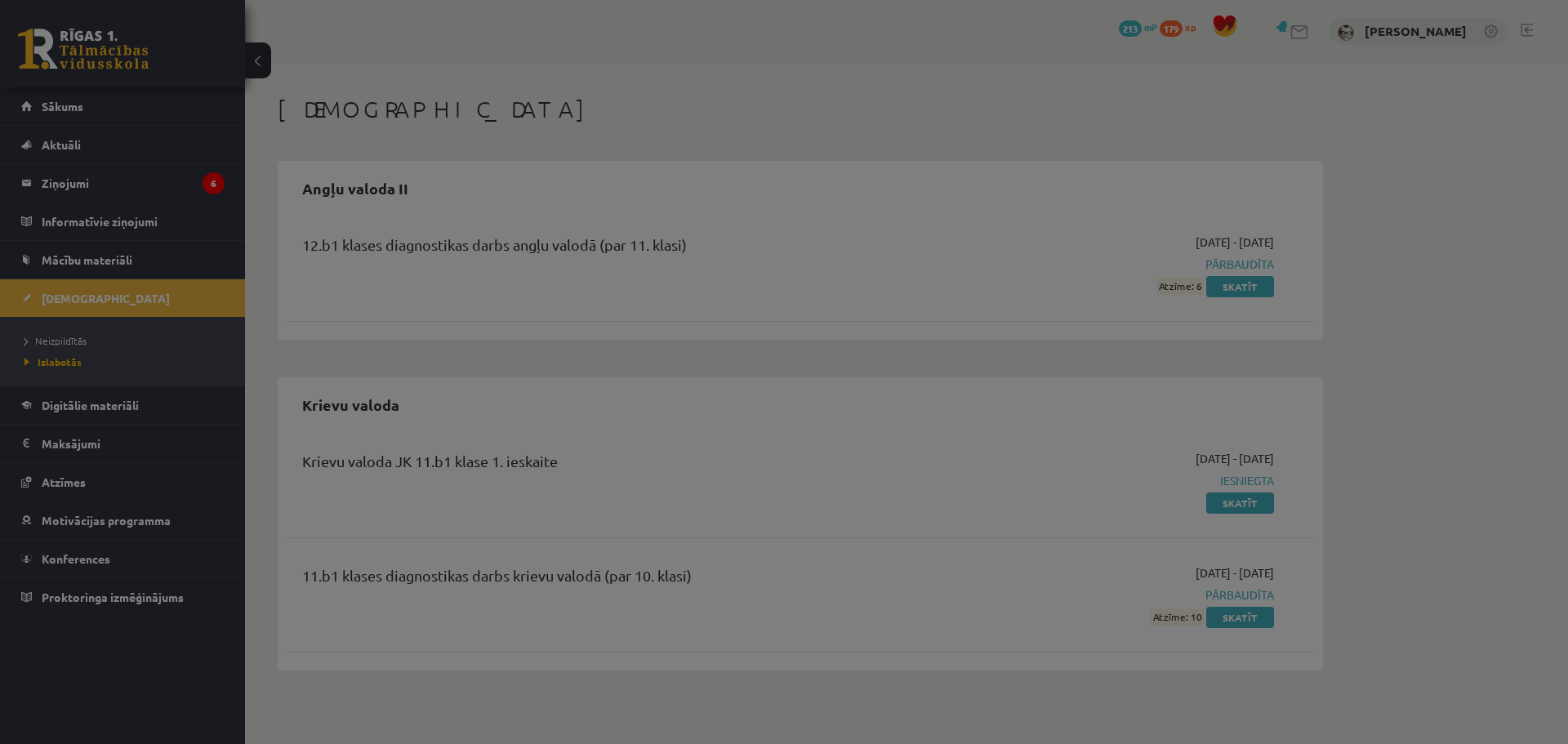
click at [930, 41] on div "Uzdevums izpildīts! Sveicam esi nopelnījis 10 punktus motivācijas programmā Pil…" at bounding box center [784, 161] width 334 height 371
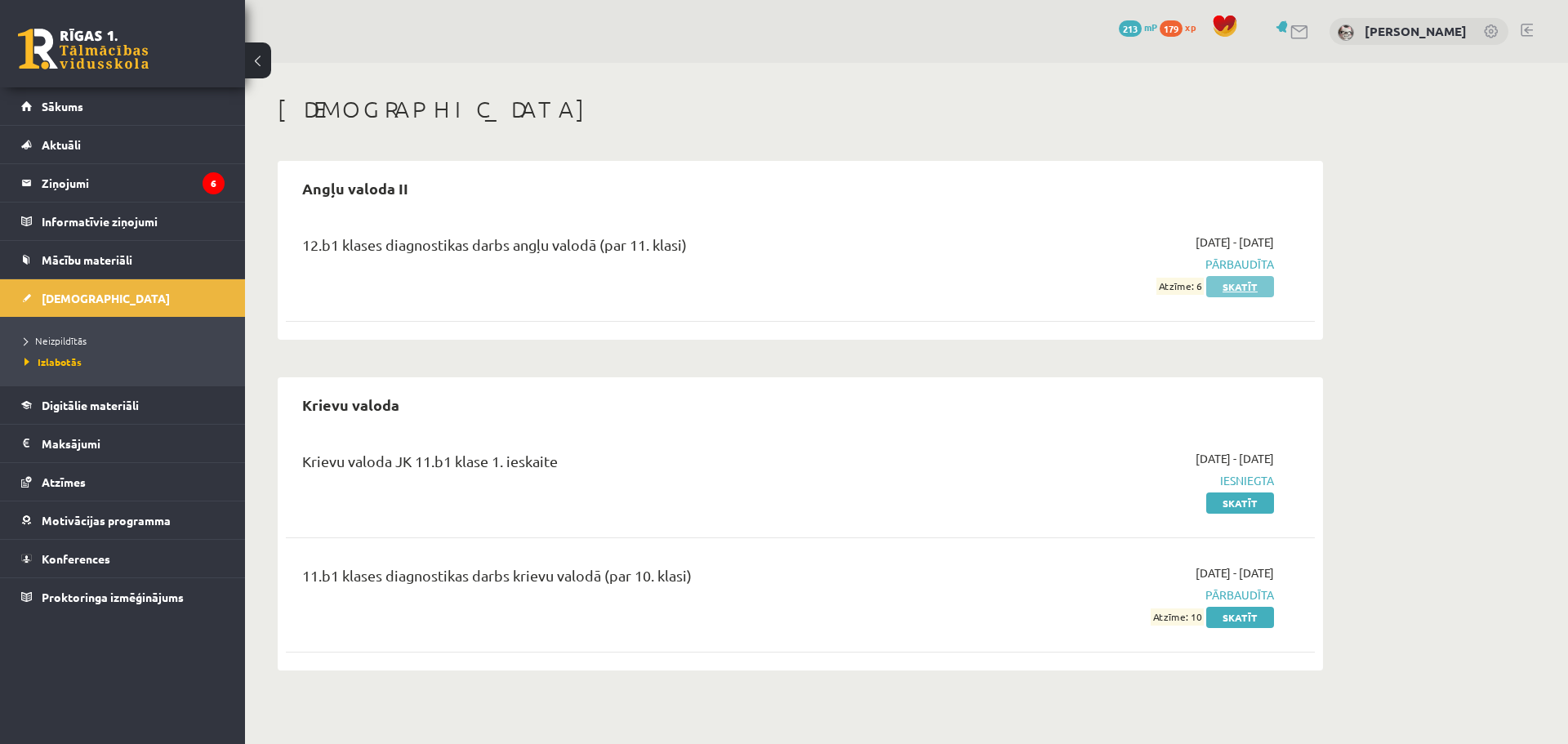
click at [1239, 285] on link "Skatīt" at bounding box center [1240, 287] width 67 height 21
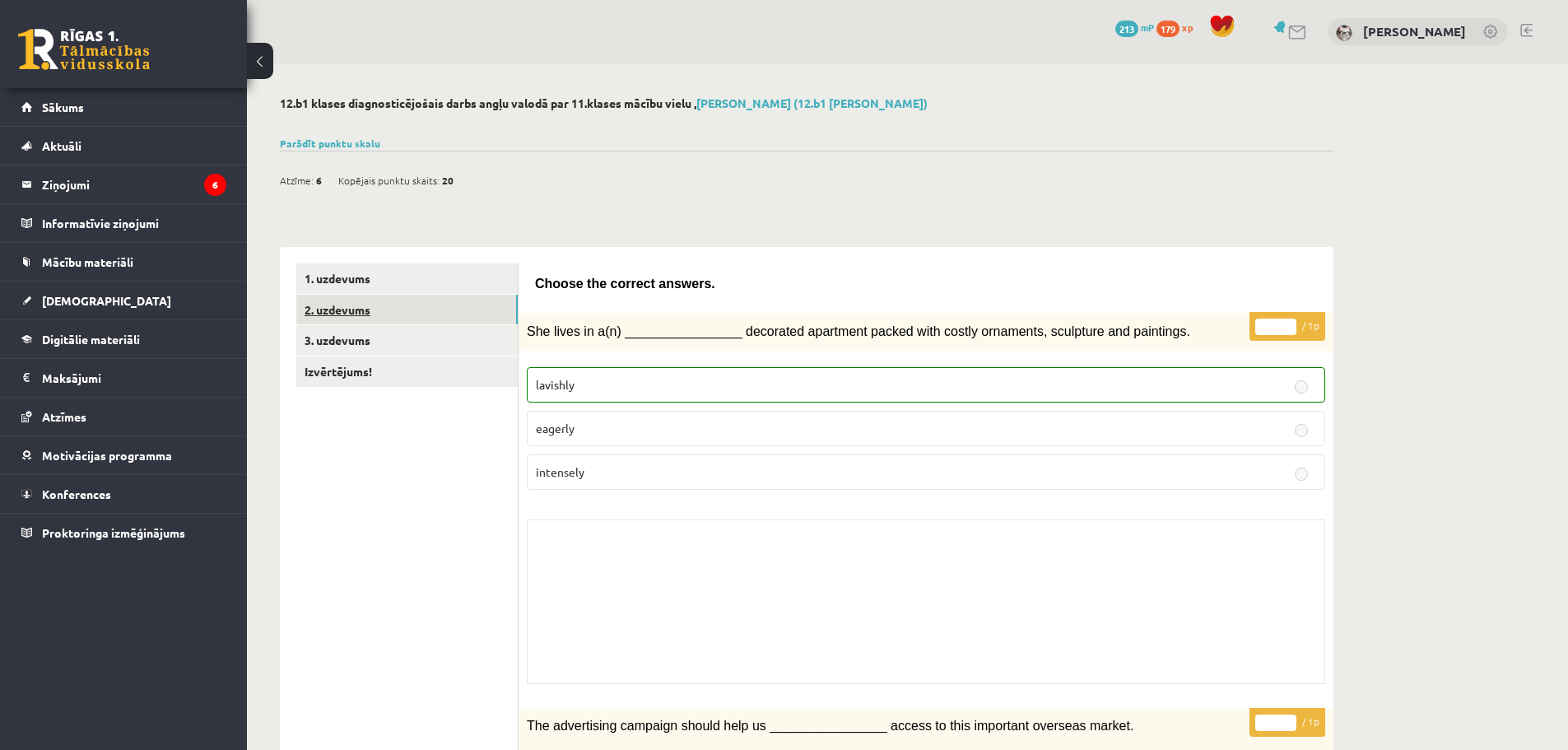
click at [413, 299] on link "2. uzdevums" at bounding box center [407, 309] width 222 height 31
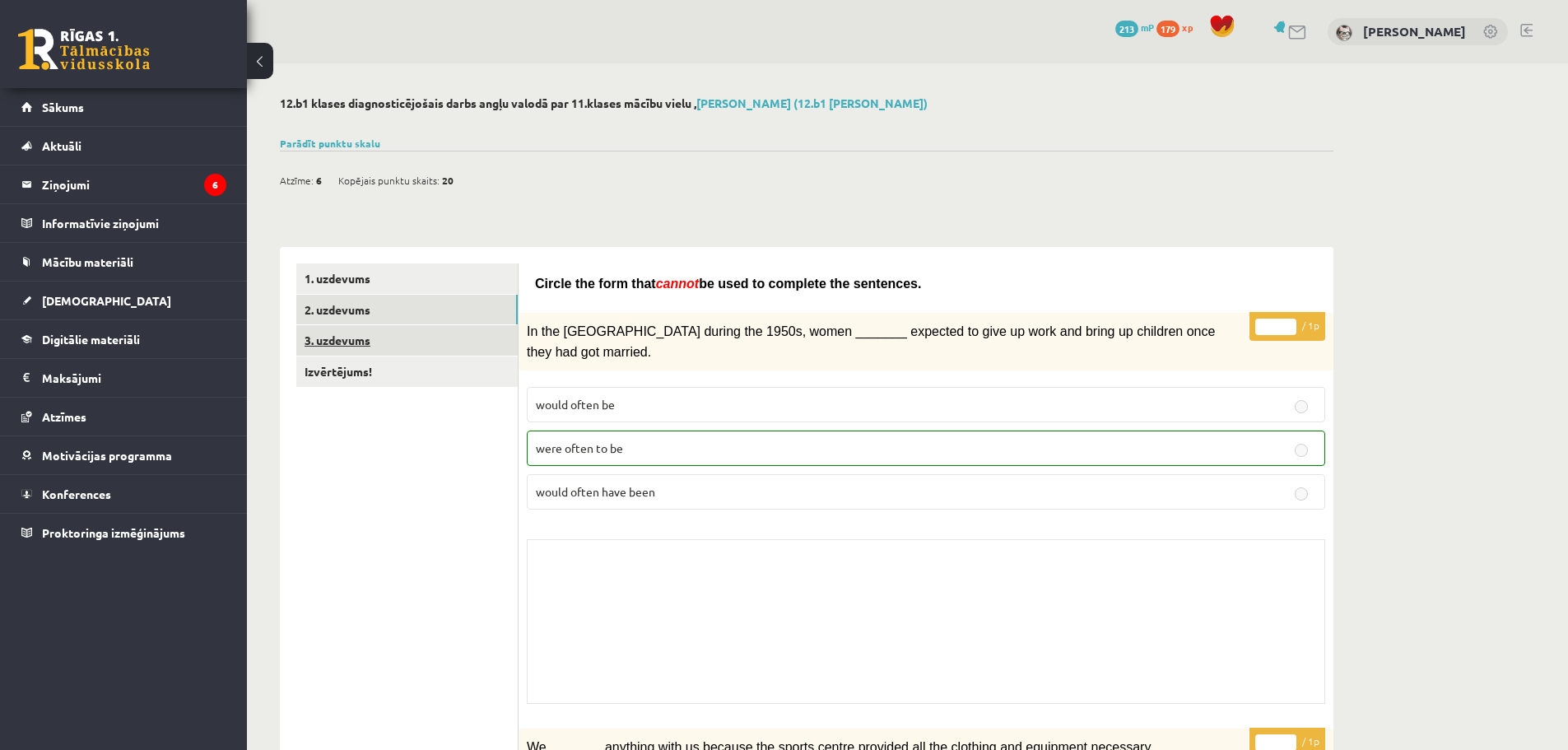
click at [366, 333] on link "3. uzdevums" at bounding box center [407, 340] width 222 height 31
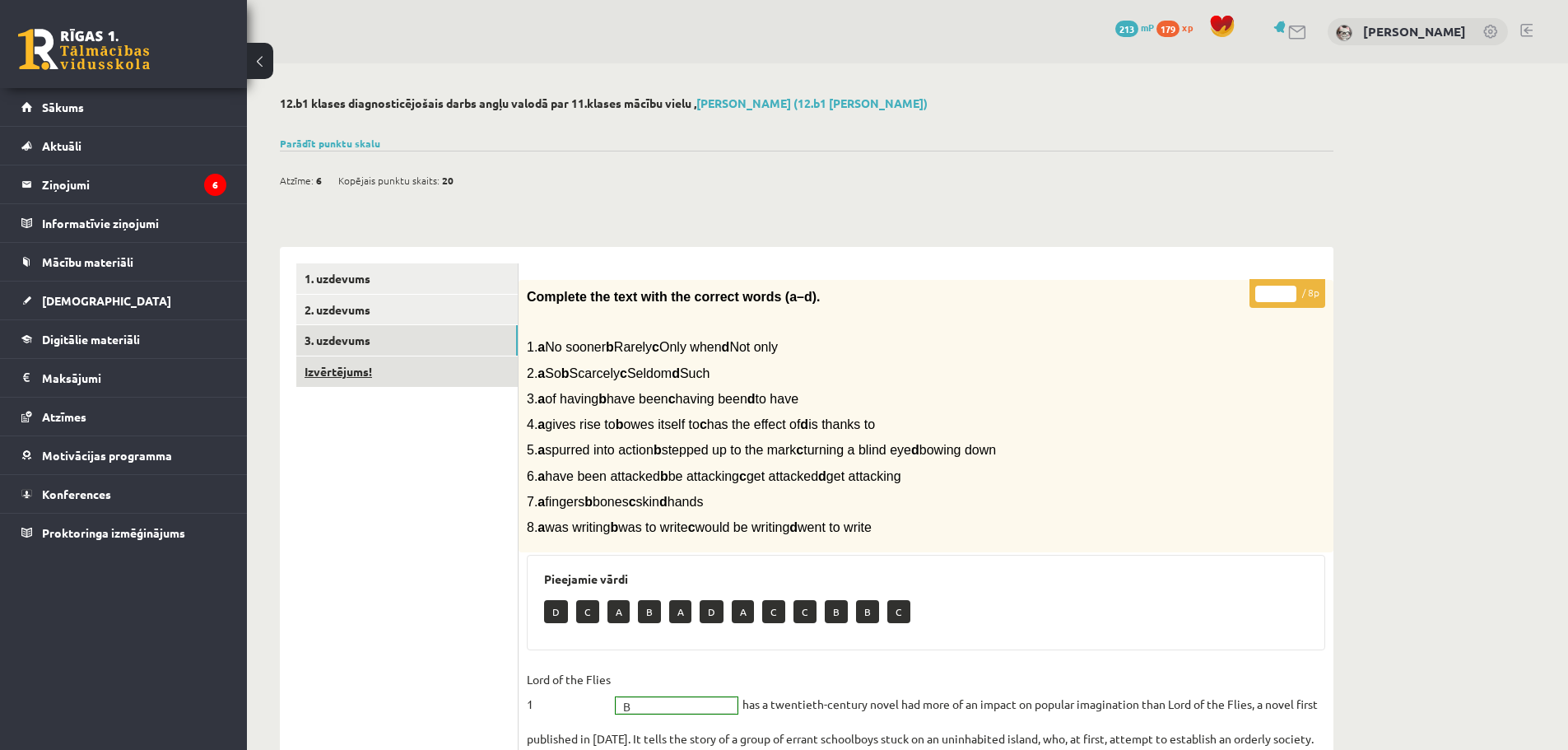
click at [413, 361] on link "Izvērtējums!" at bounding box center [407, 372] width 222 height 31
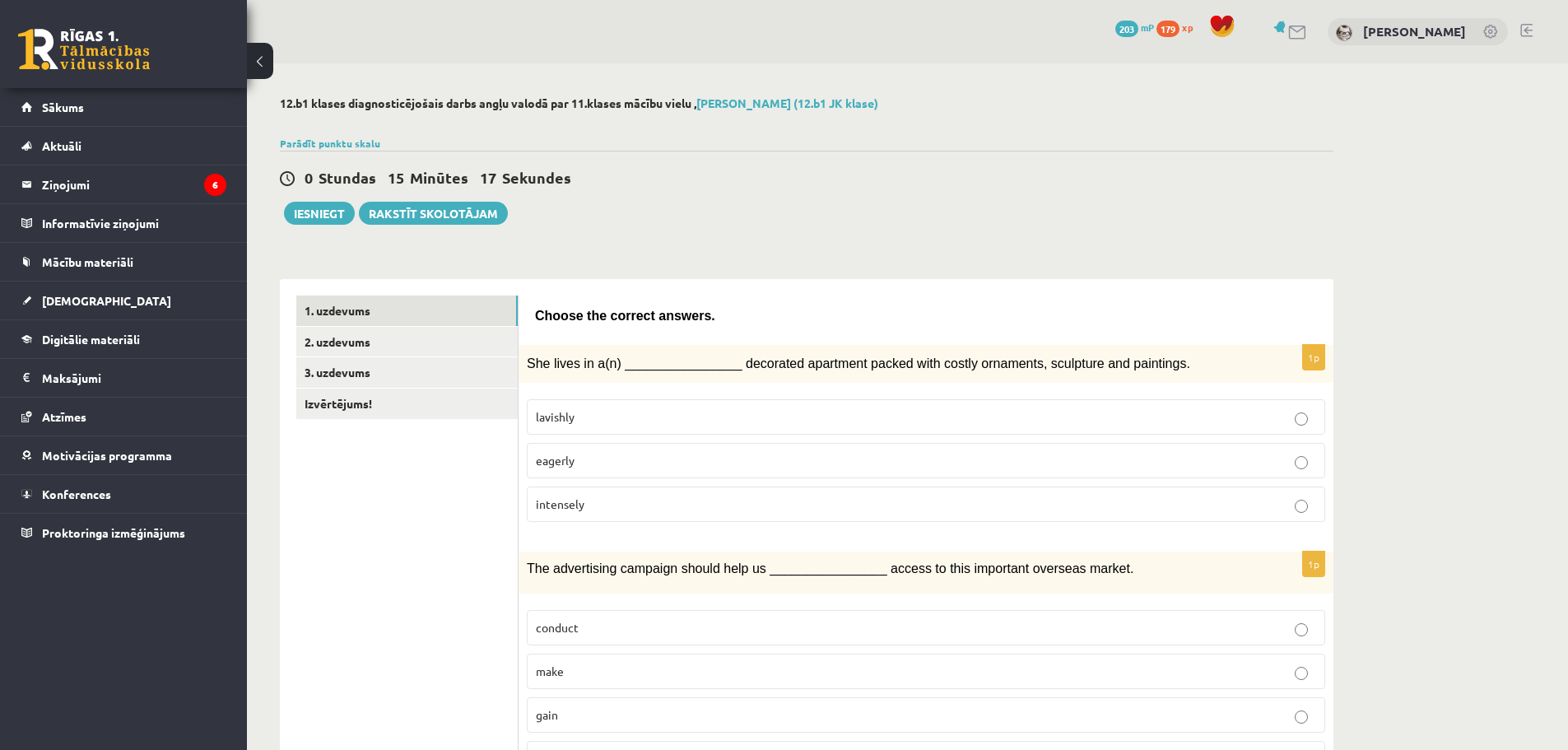
scroll to position [89, 0]
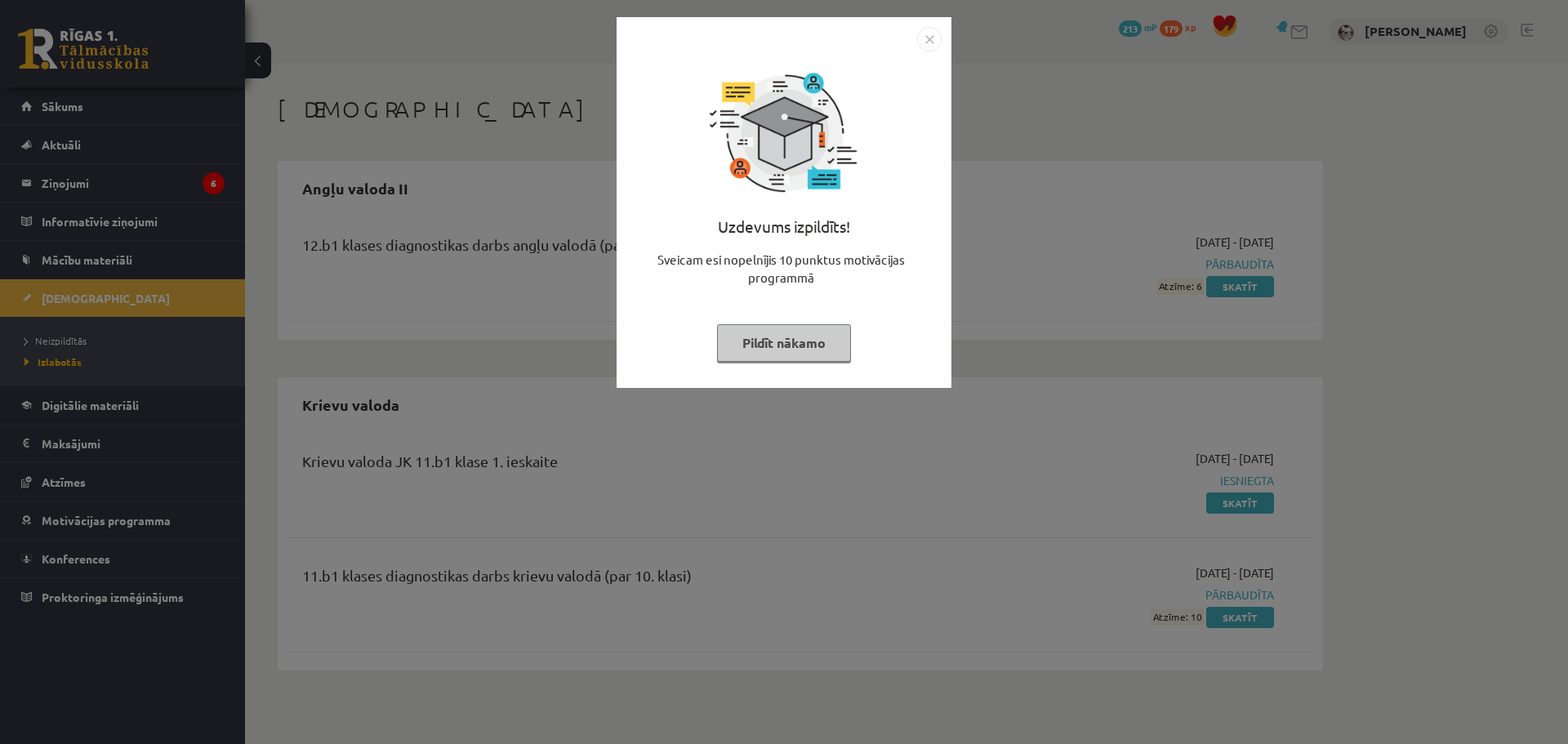
click at [932, 41] on img "Close" at bounding box center [930, 39] width 25 height 25
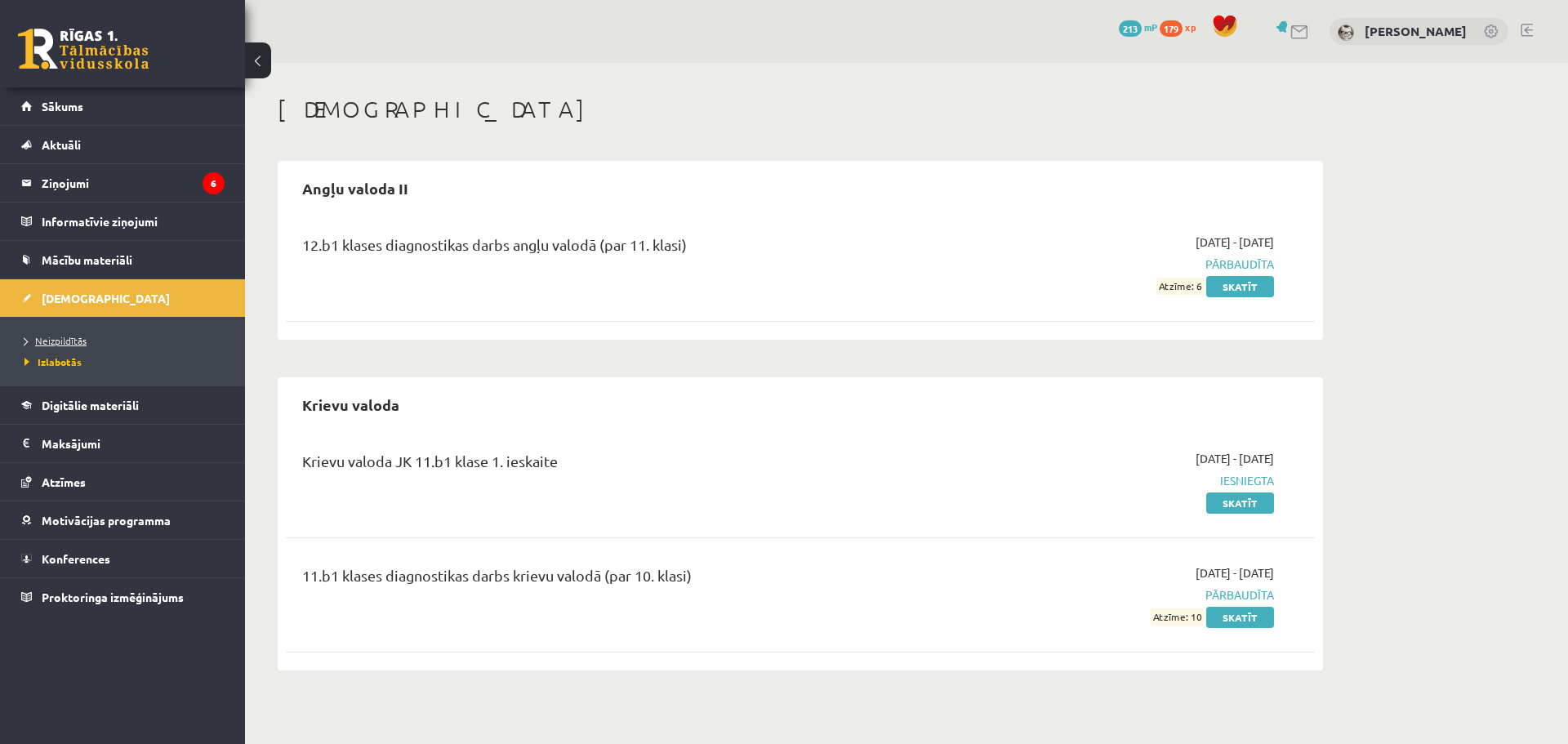
click at [51, 335] on link "Neizpildītās" at bounding box center [127, 341] width 204 height 15
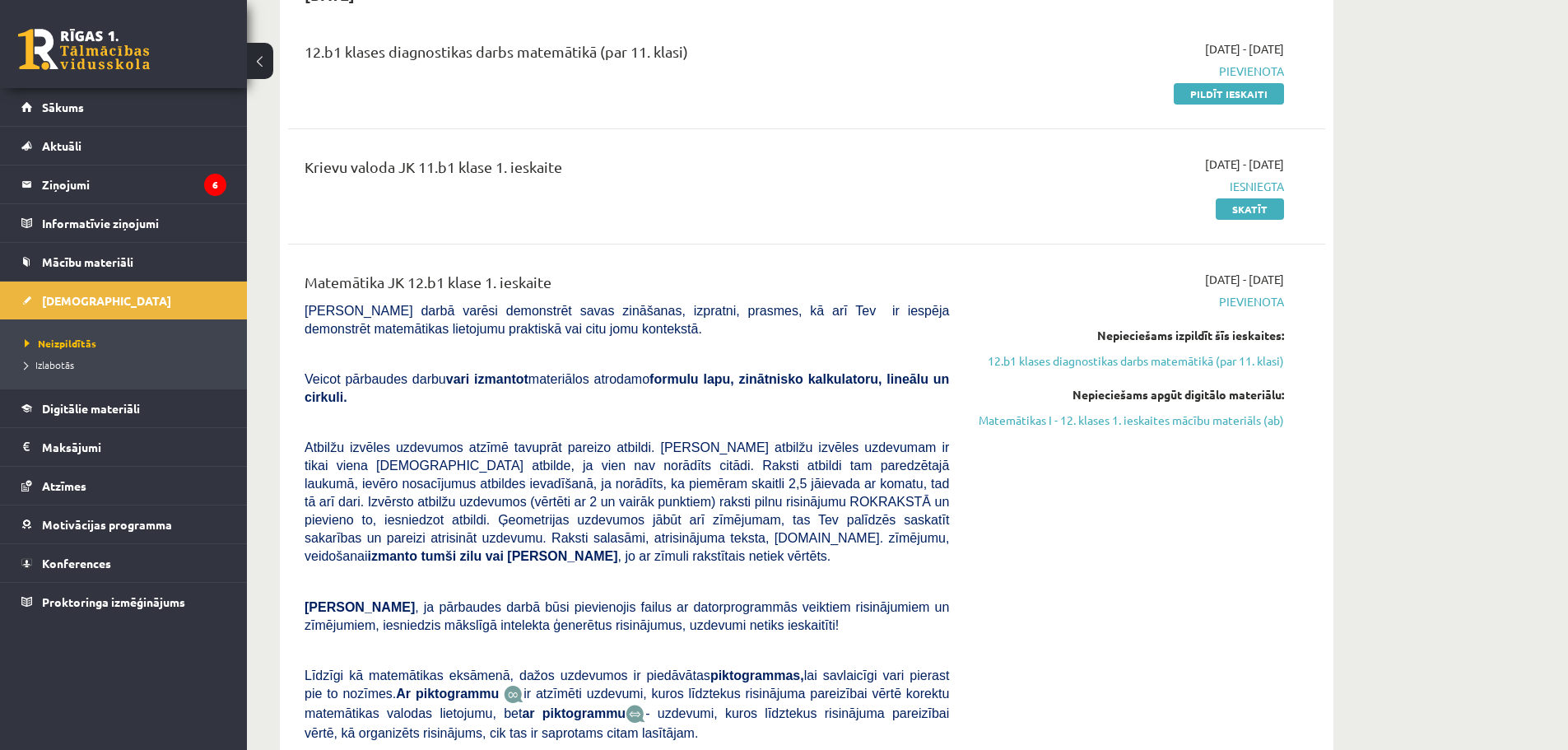
scroll to position [165, 0]
